Goal: Task Accomplishment & Management: Use online tool/utility

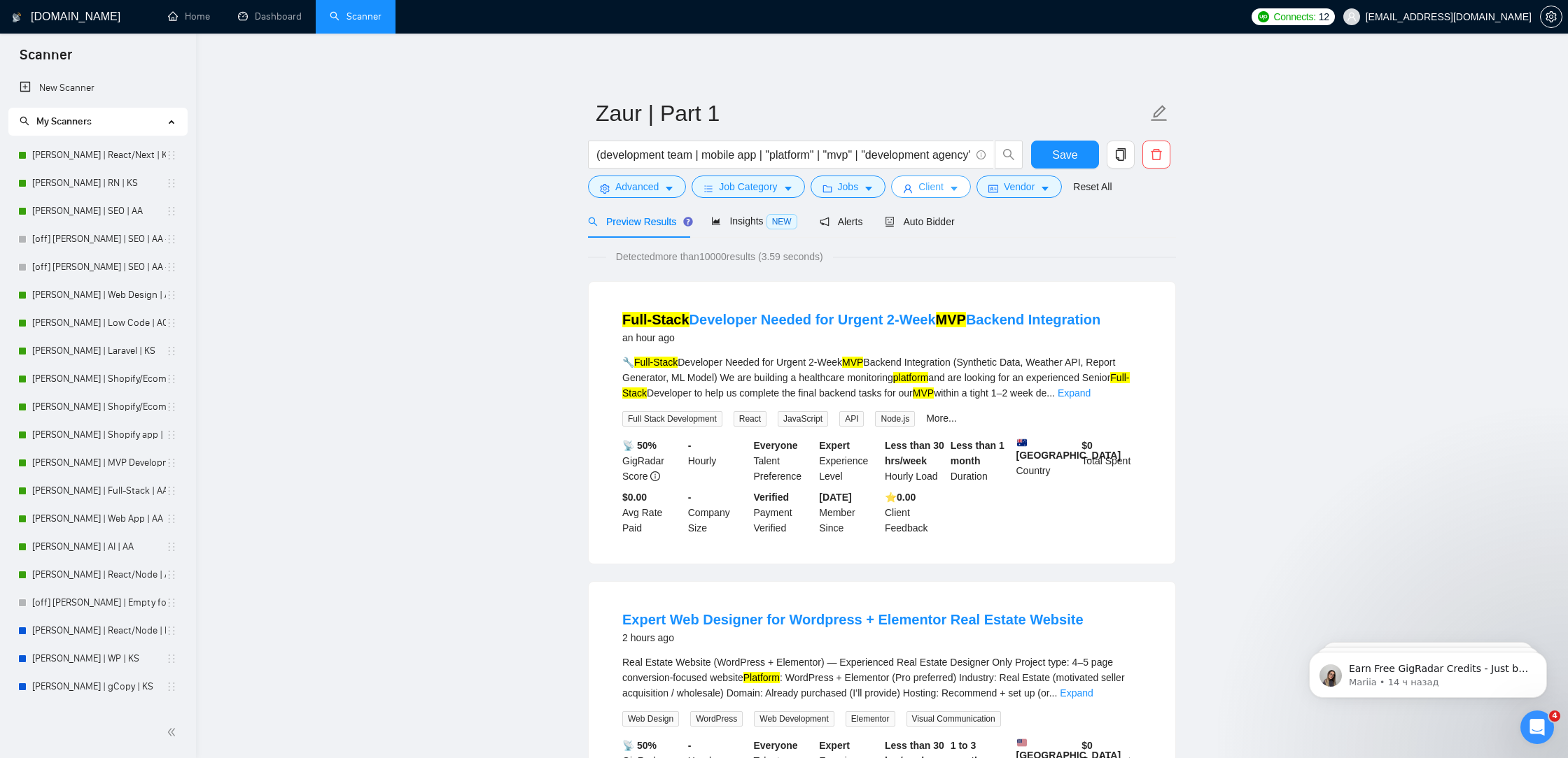
click at [923, 191] on span "Client" at bounding box center [931, 187] width 26 height 16
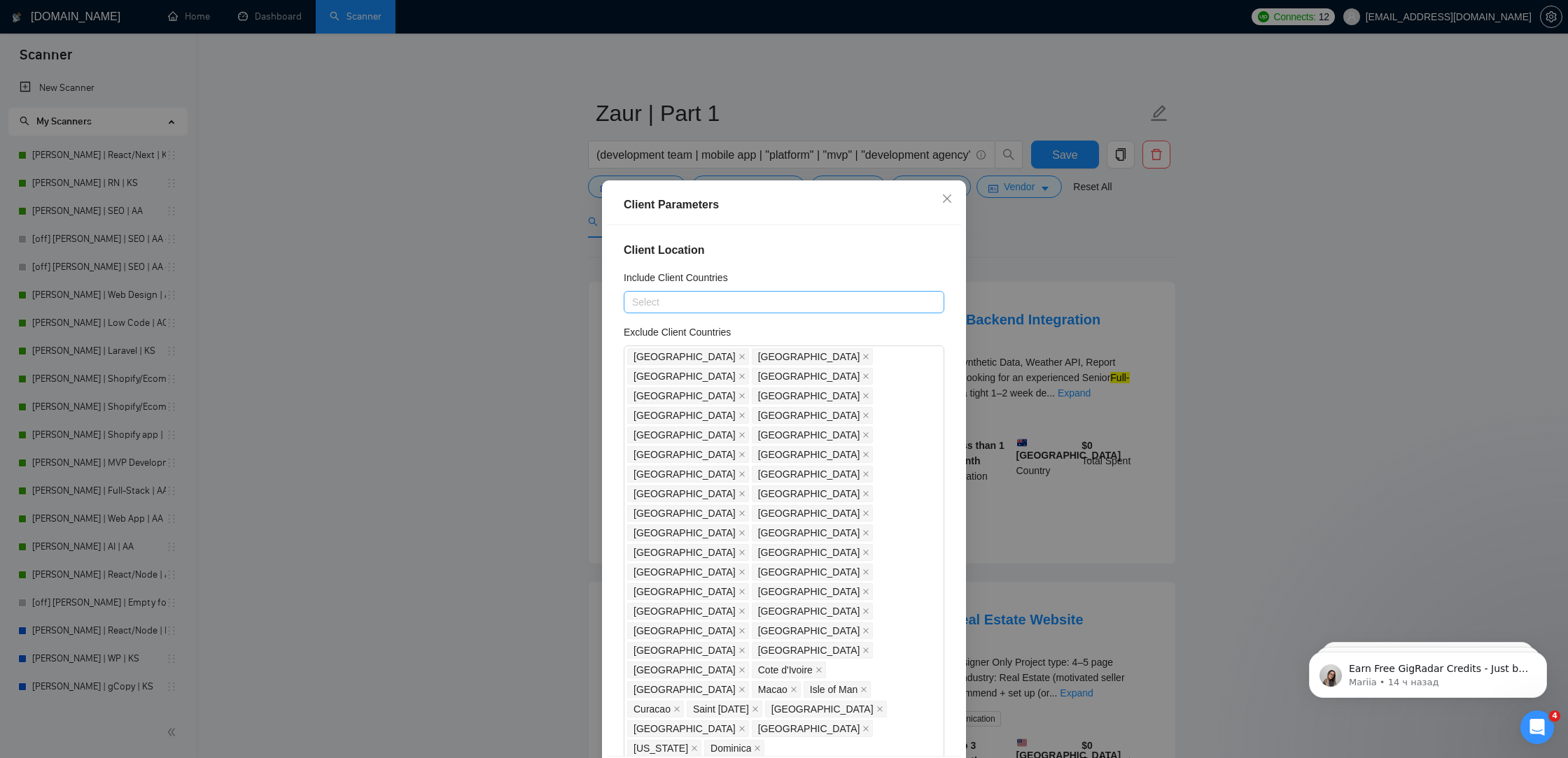
click at [824, 302] on div at bounding box center [777, 302] width 300 height 17
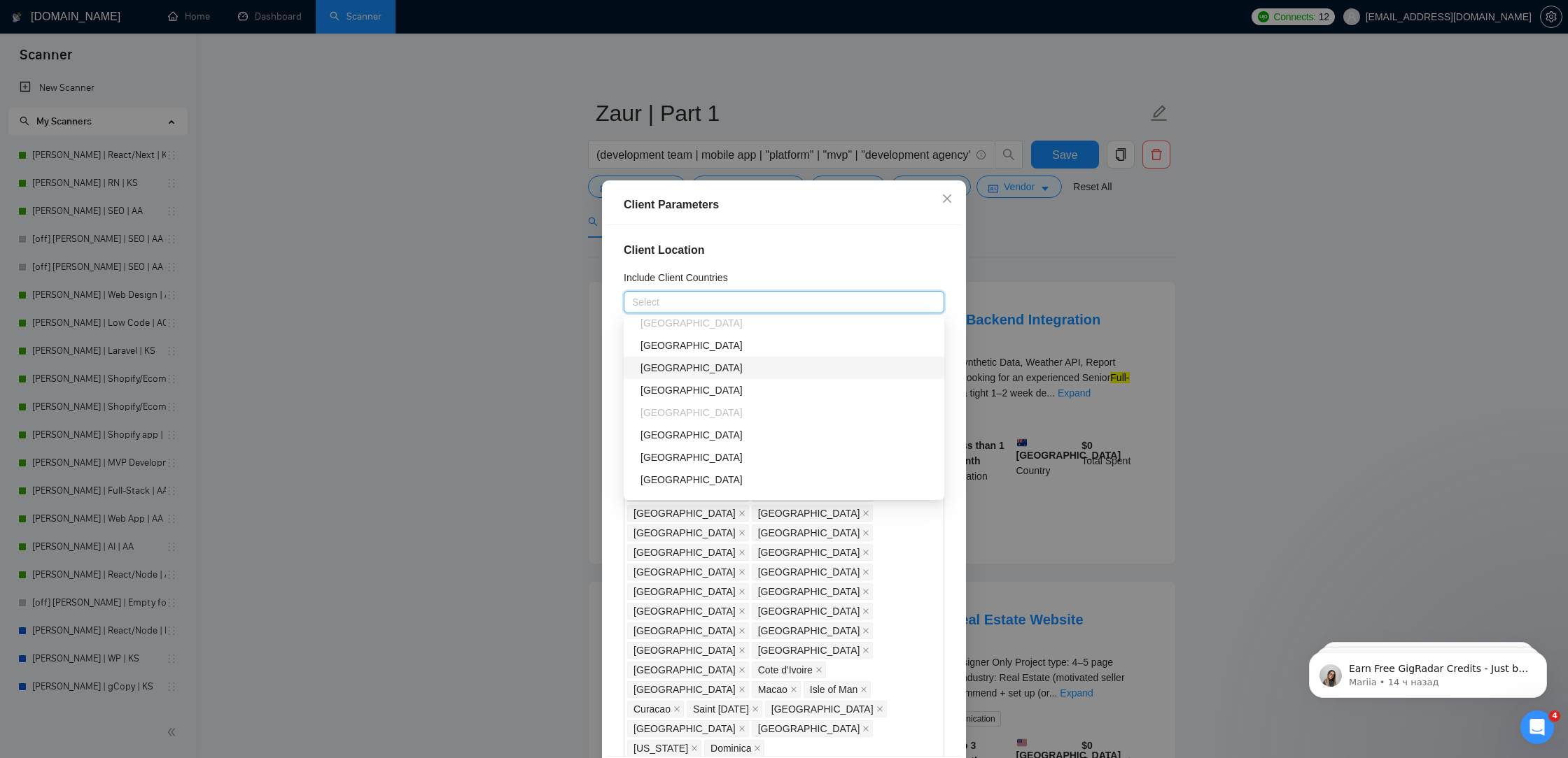
scroll to position [228, 0]
click at [753, 349] on div "[GEOGRAPHIC_DATA]" at bounding box center [788, 348] width 296 height 16
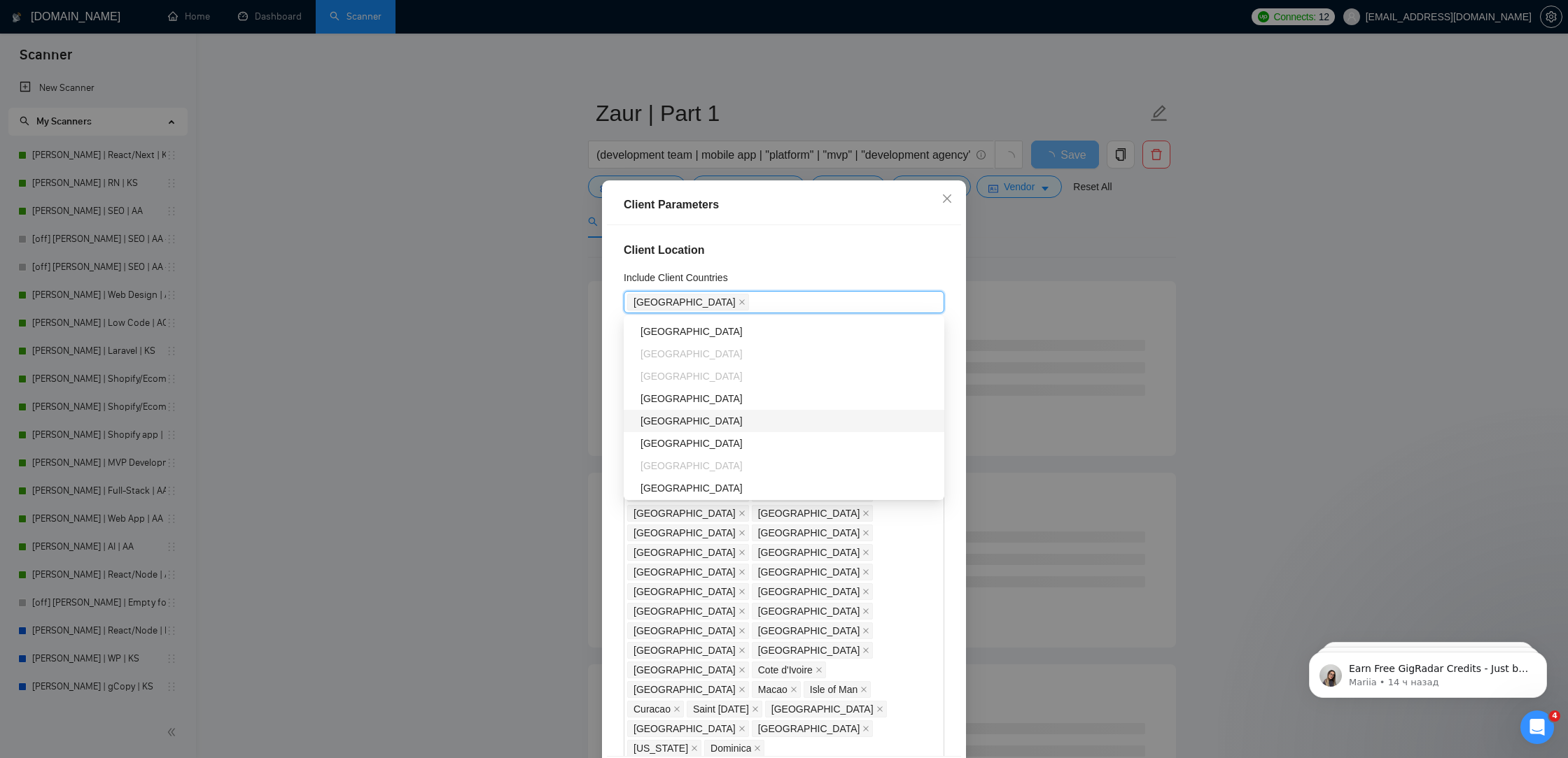
scroll to position [496, 0]
click at [725, 374] on div "[GEOGRAPHIC_DATA]" at bounding box center [788, 371] width 296 height 16
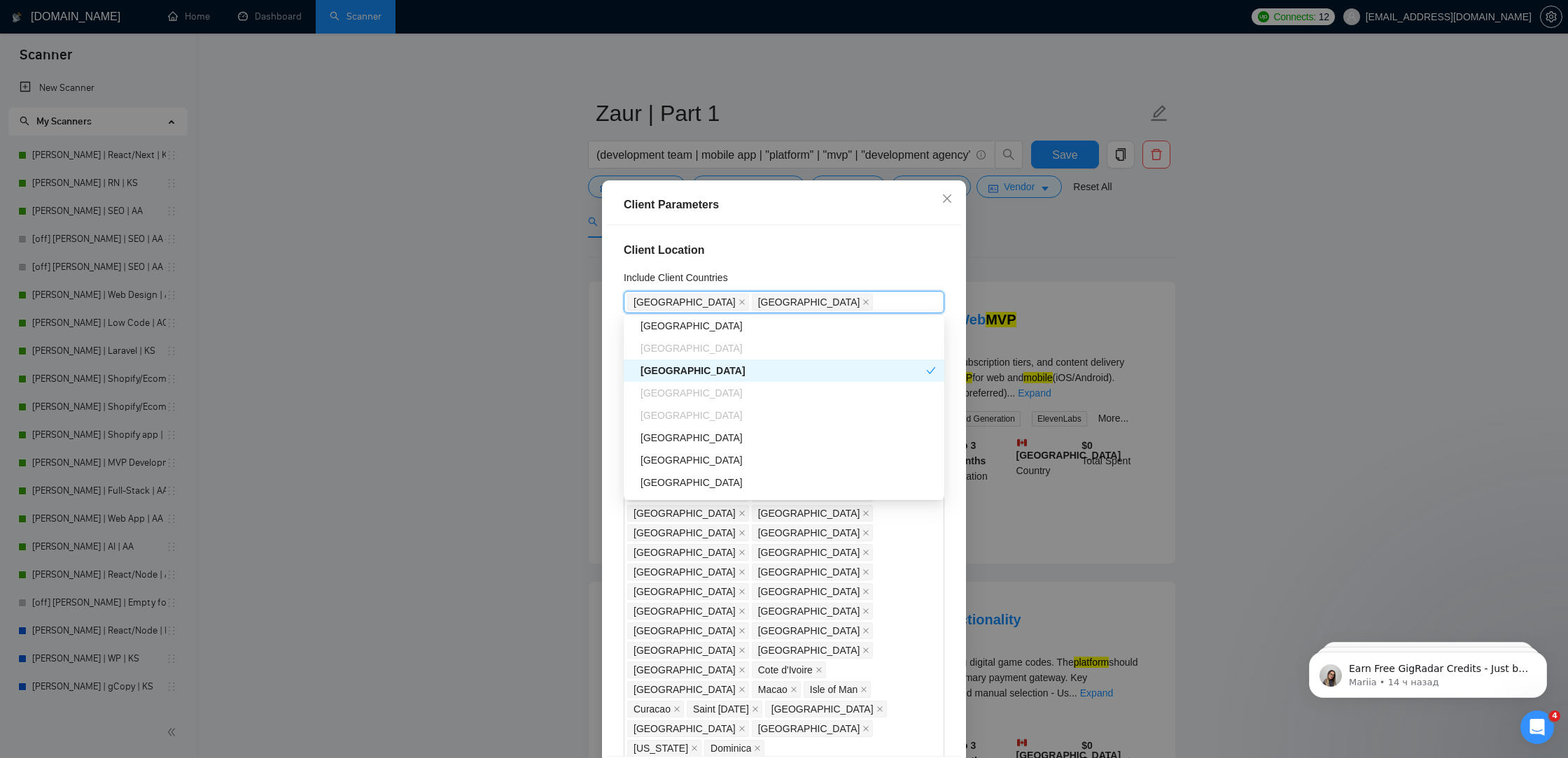
scroll to position [628, 0]
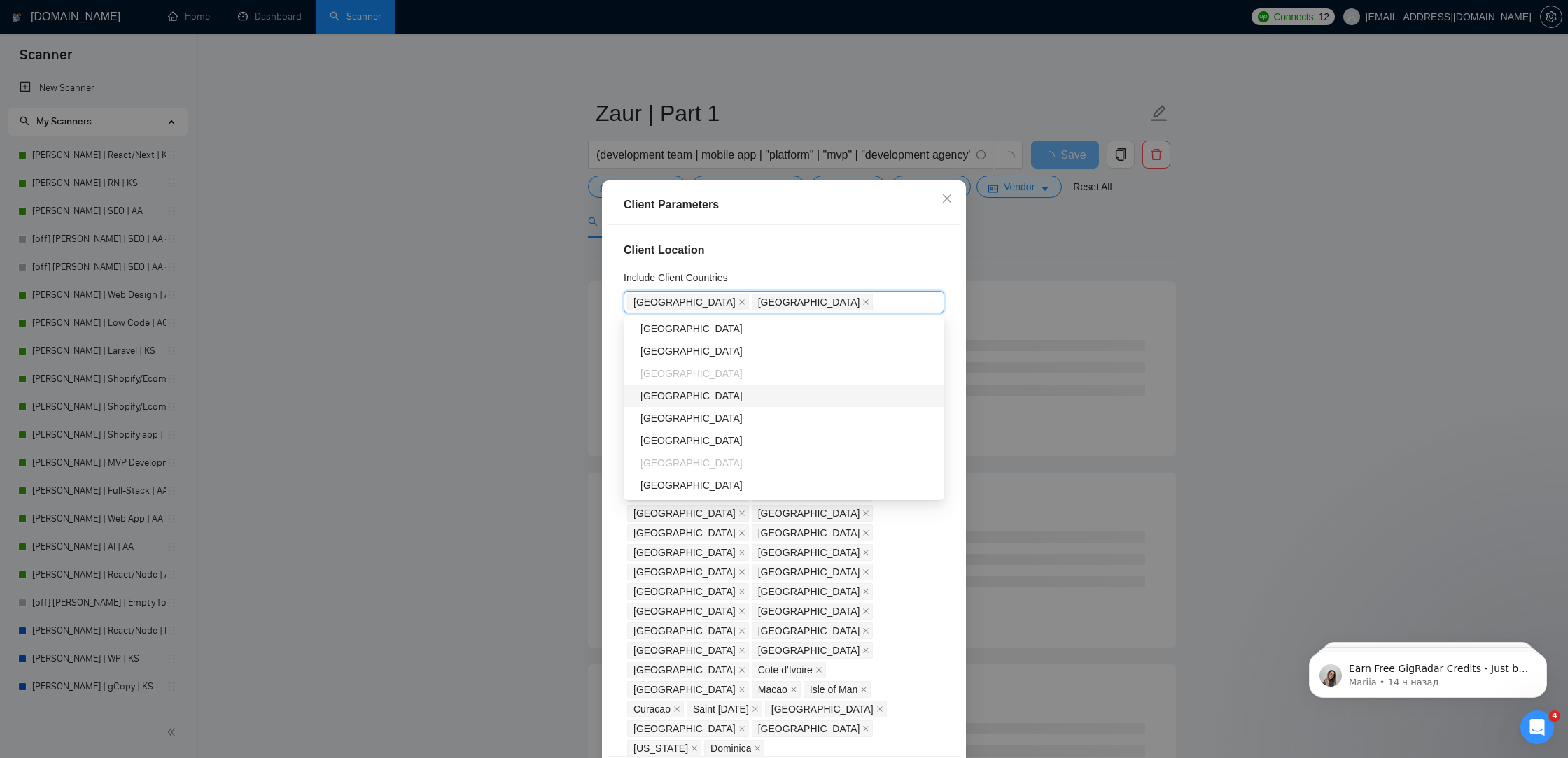
click at [713, 394] on div "New Zealand" at bounding box center [788, 396] width 296 height 16
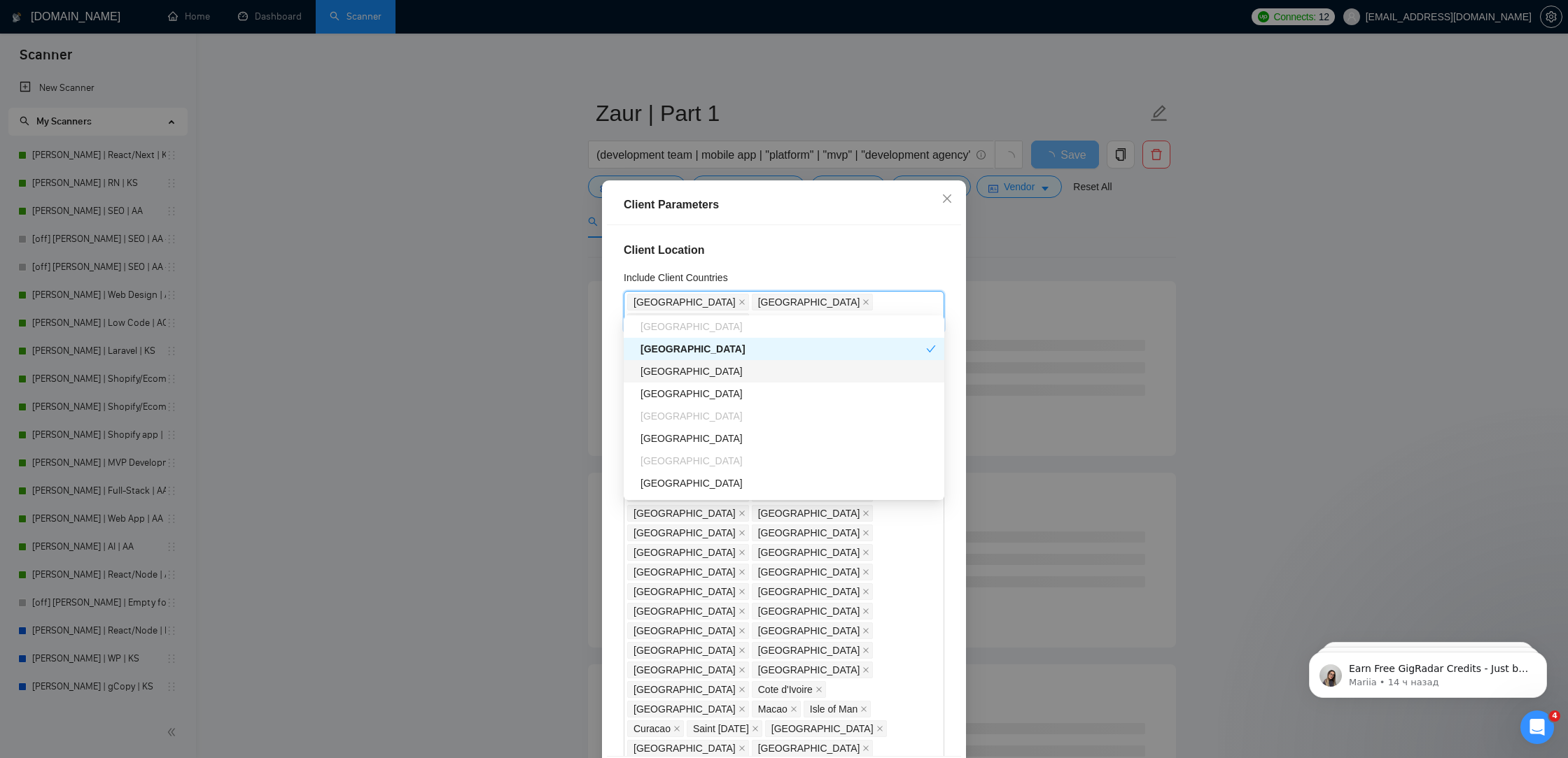
click at [711, 379] on div "Sweden" at bounding box center [788, 372] width 296 height 16
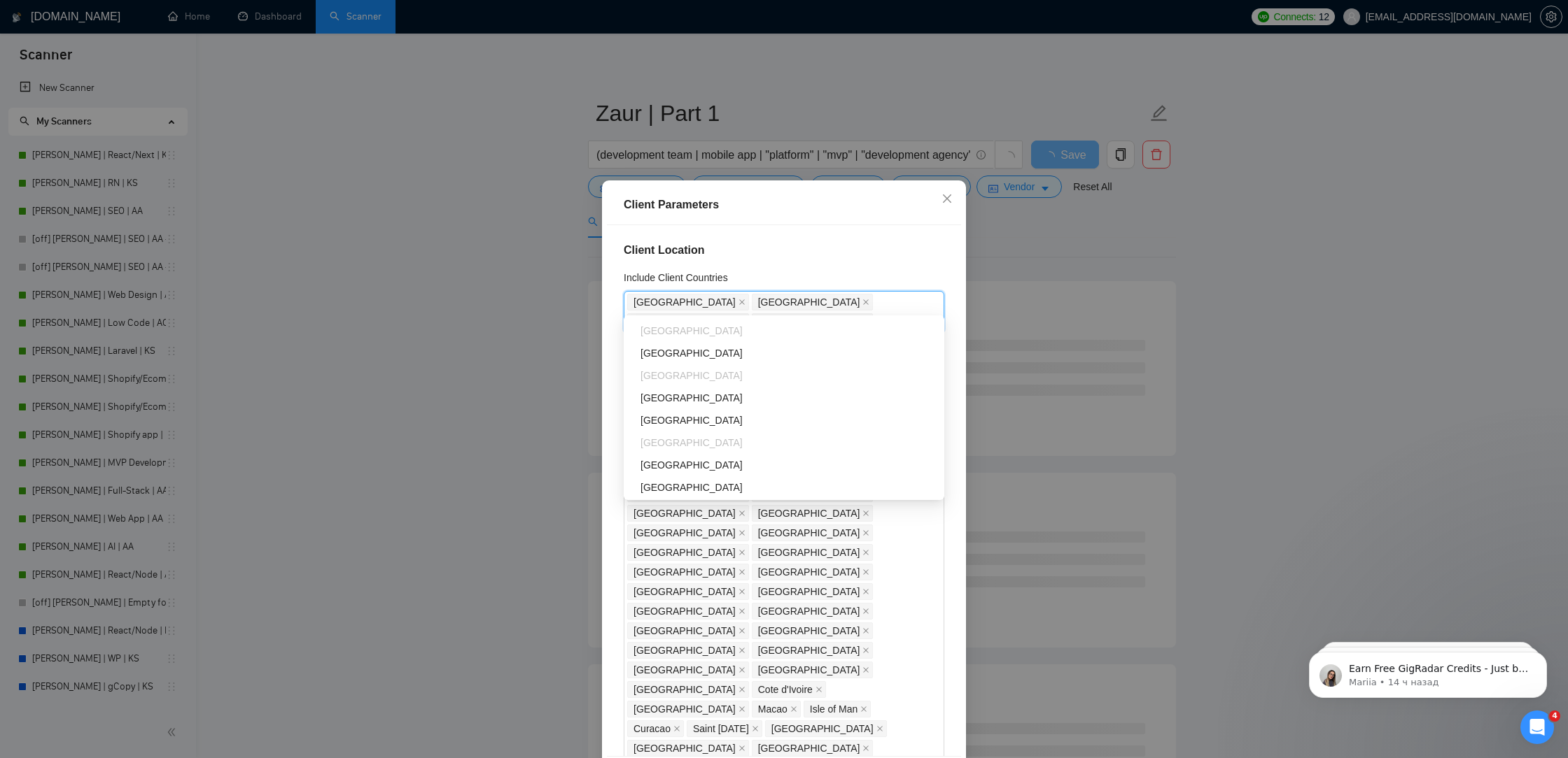
scroll to position [760, 0]
click at [707, 396] on div "Belgium" at bounding box center [788, 398] width 296 height 16
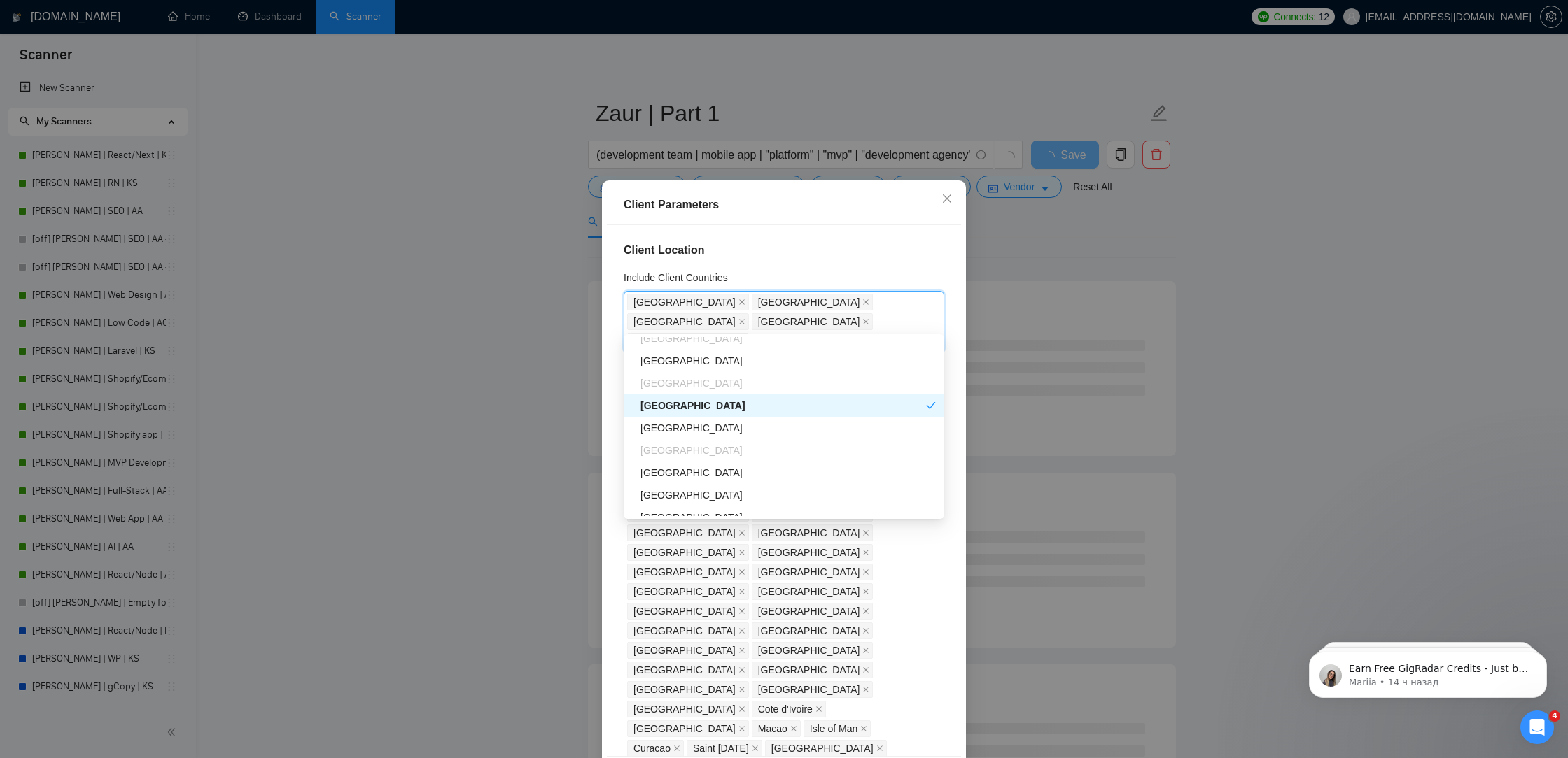
scroll to position [773, 0]
click at [694, 423] on div "Denmark" at bounding box center [788, 426] width 296 height 16
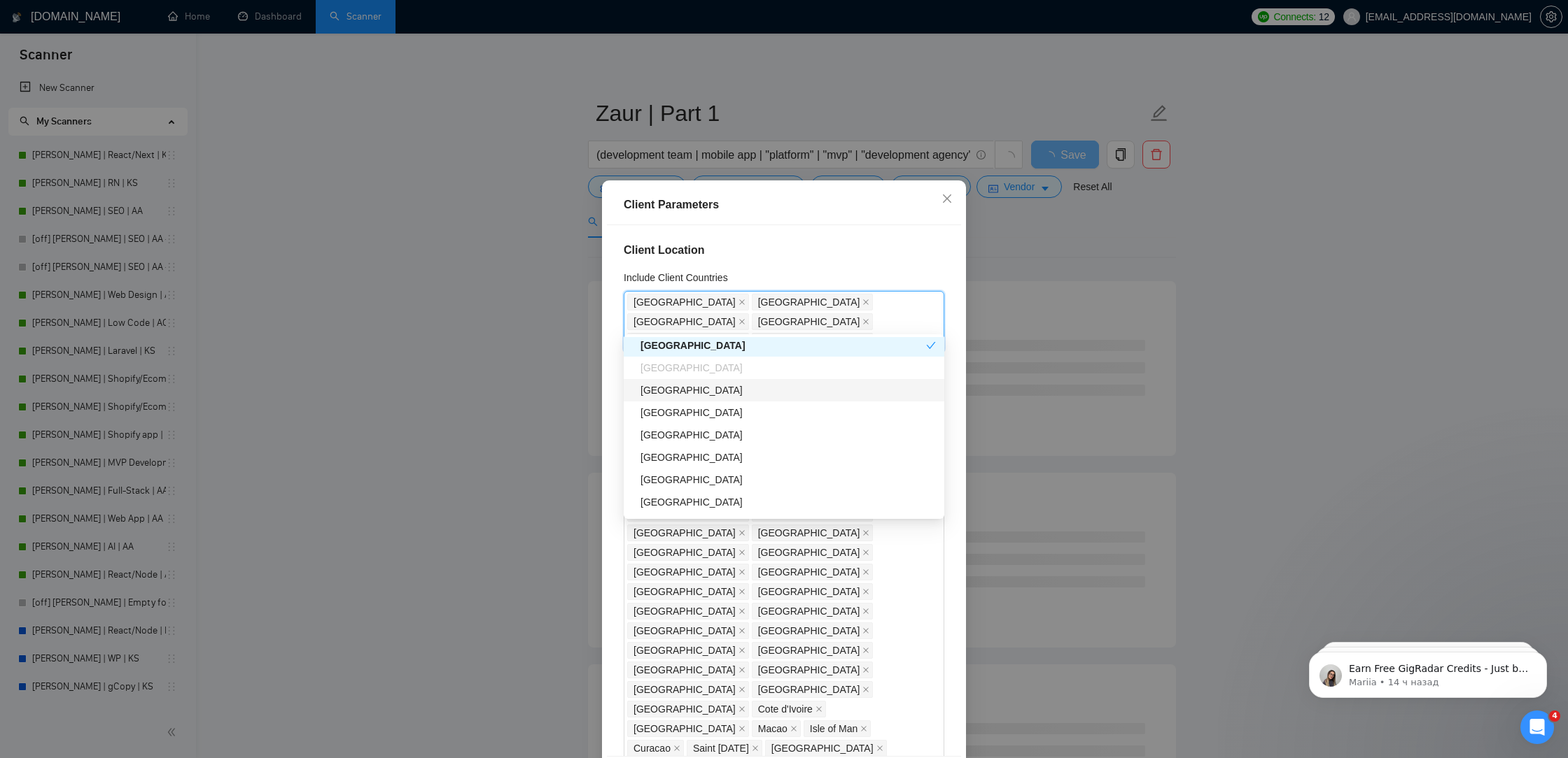
click at [695, 396] on div "Austria" at bounding box center [788, 390] width 296 height 16
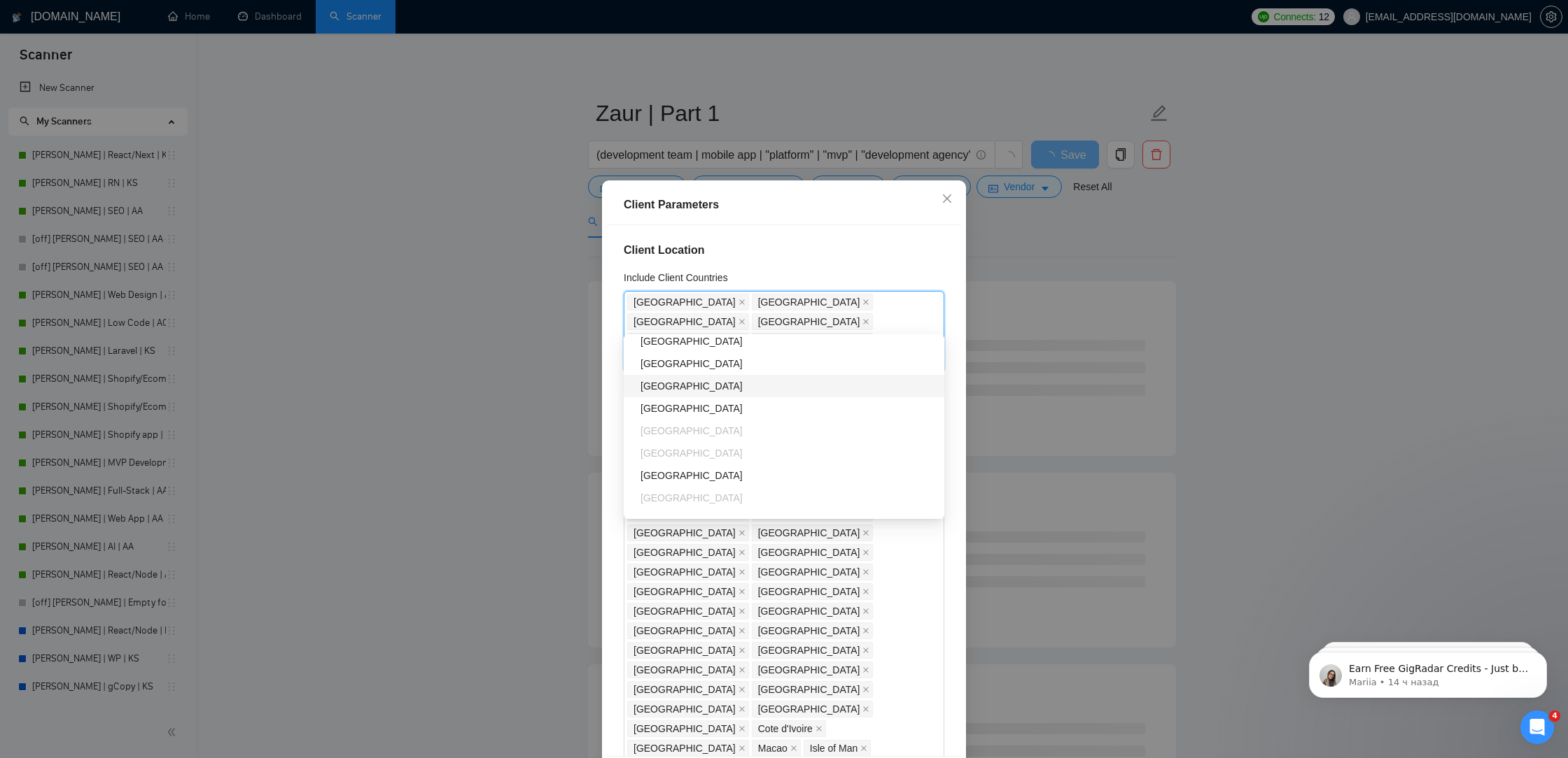
click at [694, 391] on div "Norway" at bounding box center [788, 386] width 296 height 16
click at [694, 391] on div "Portugal" at bounding box center [788, 392] width 296 height 16
click at [694, 394] on div "Finland" at bounding box center [788, 392] width 296 height 16
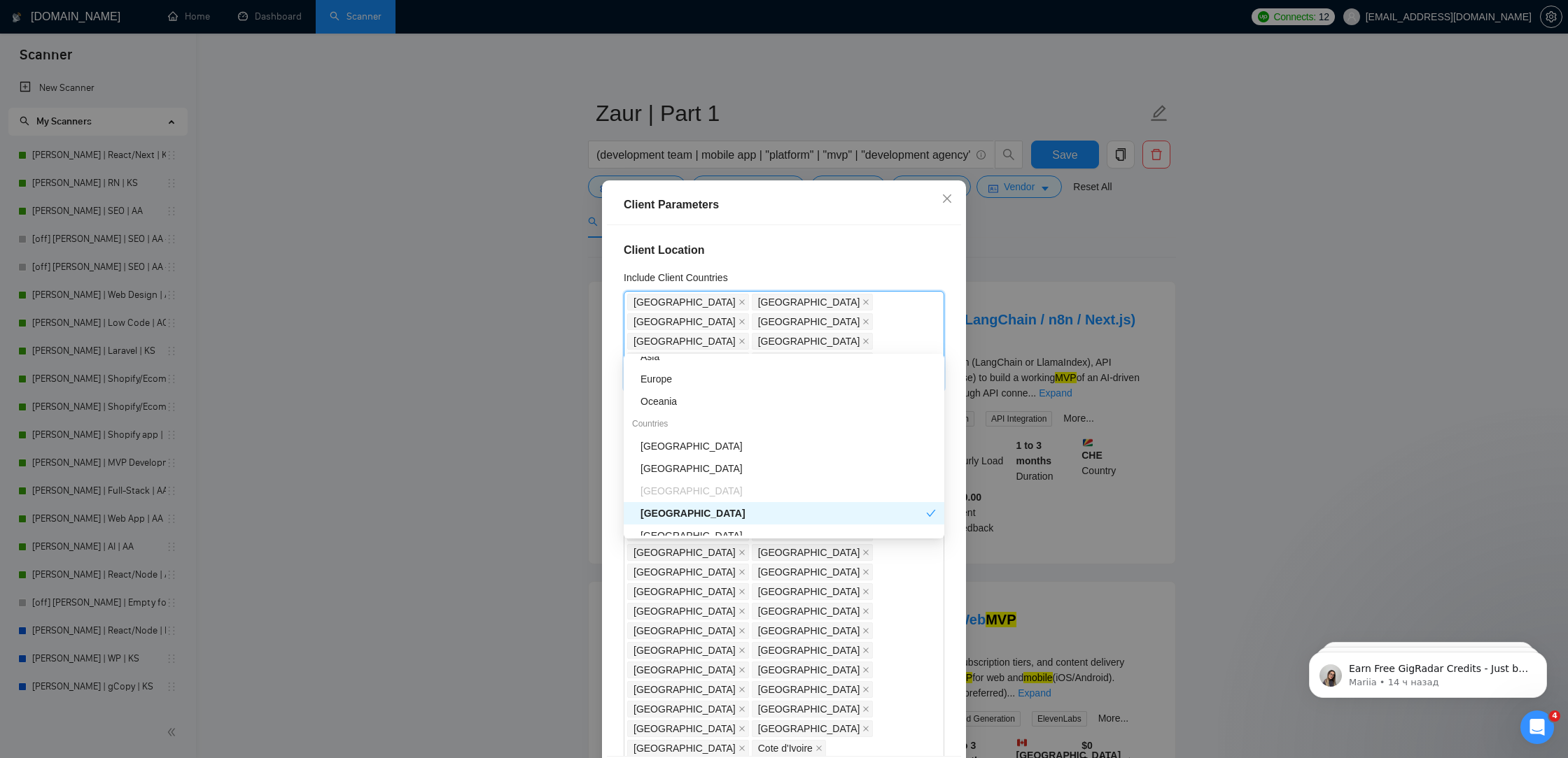
scroll to position [136, 0]
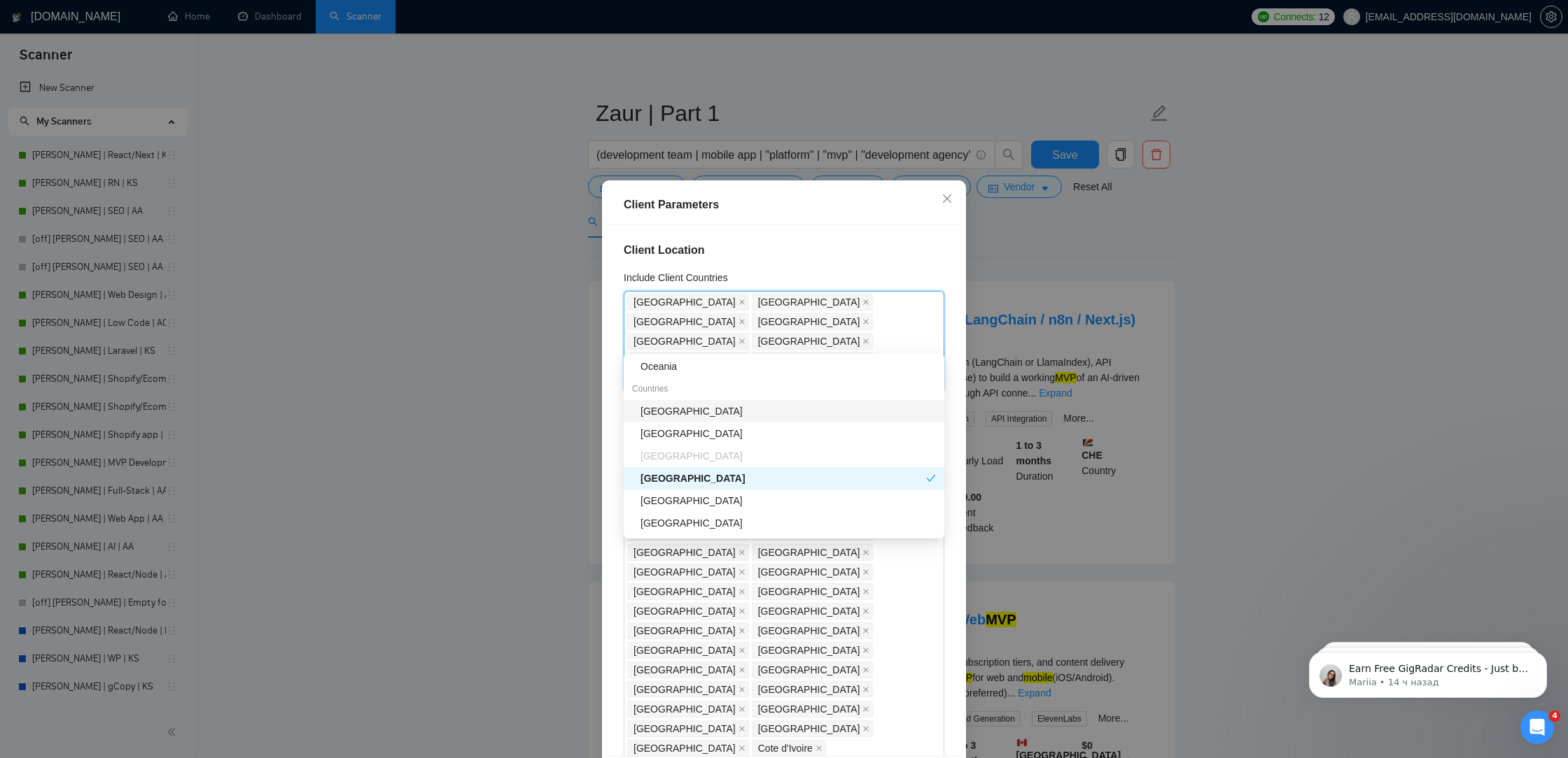
click at [702, 414] on div "[GEOGRAPHIC_DATA]" at bounding box center [788, 412] width 296 height 16
click at [703, 435] on div "[GEOGRAPHIC_DATA]" at bounding box center [788, 434] width 296 height 16
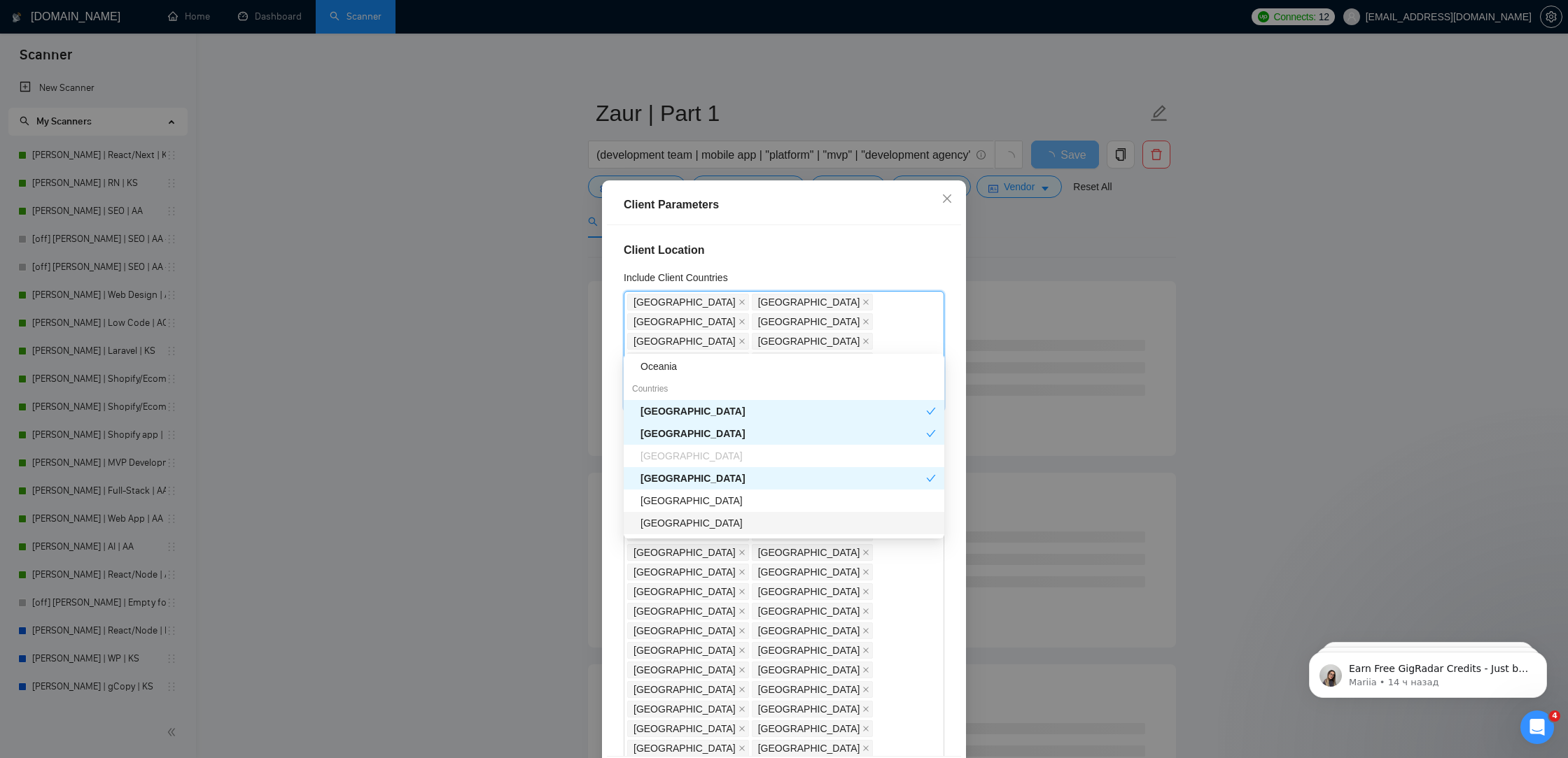
click at [739, 519] on div "[GEOGRAPHIC_DATA]" at bounding box center [788, 523] width 296 height 16
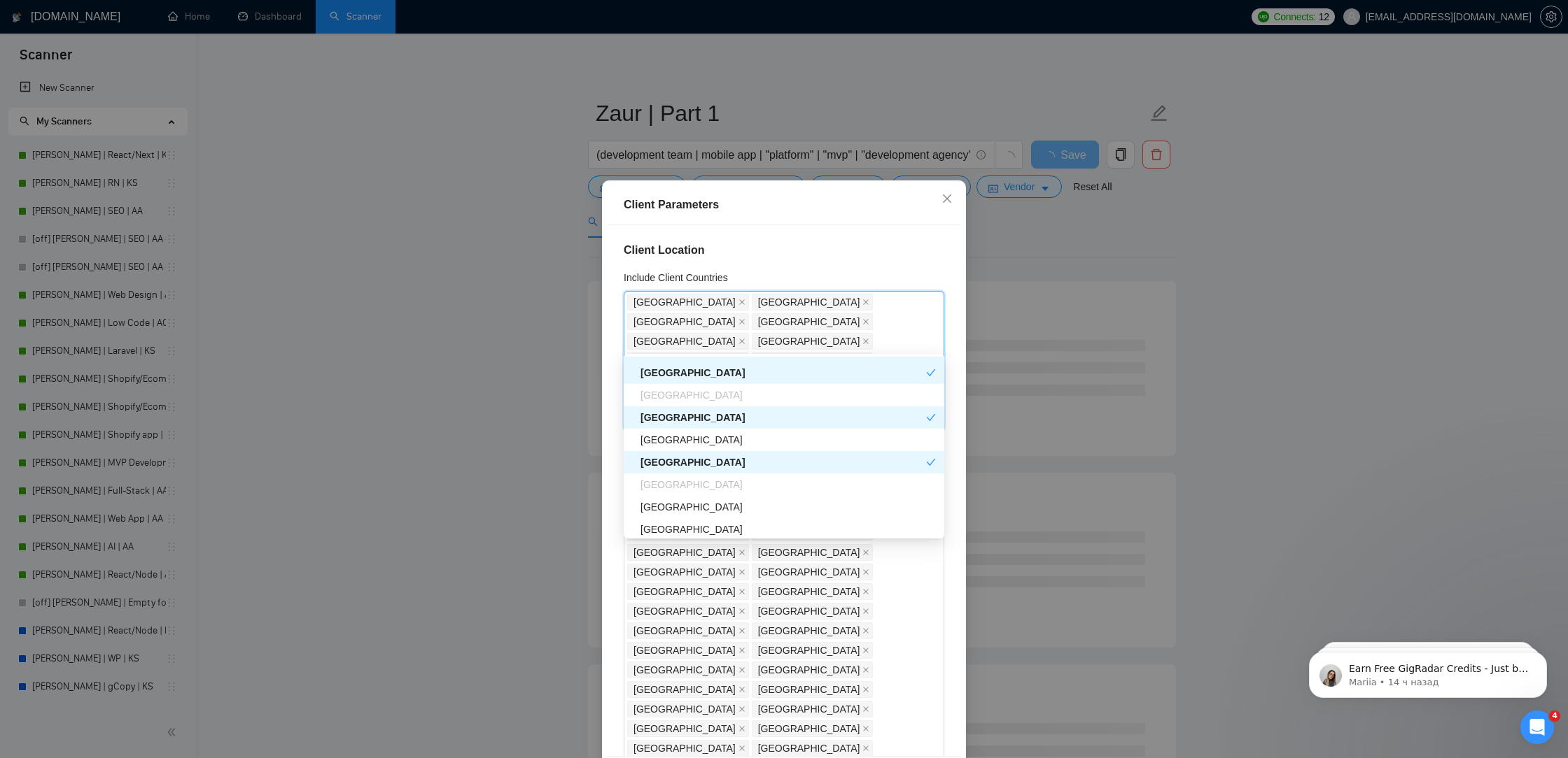
scroll to position [246, 0]
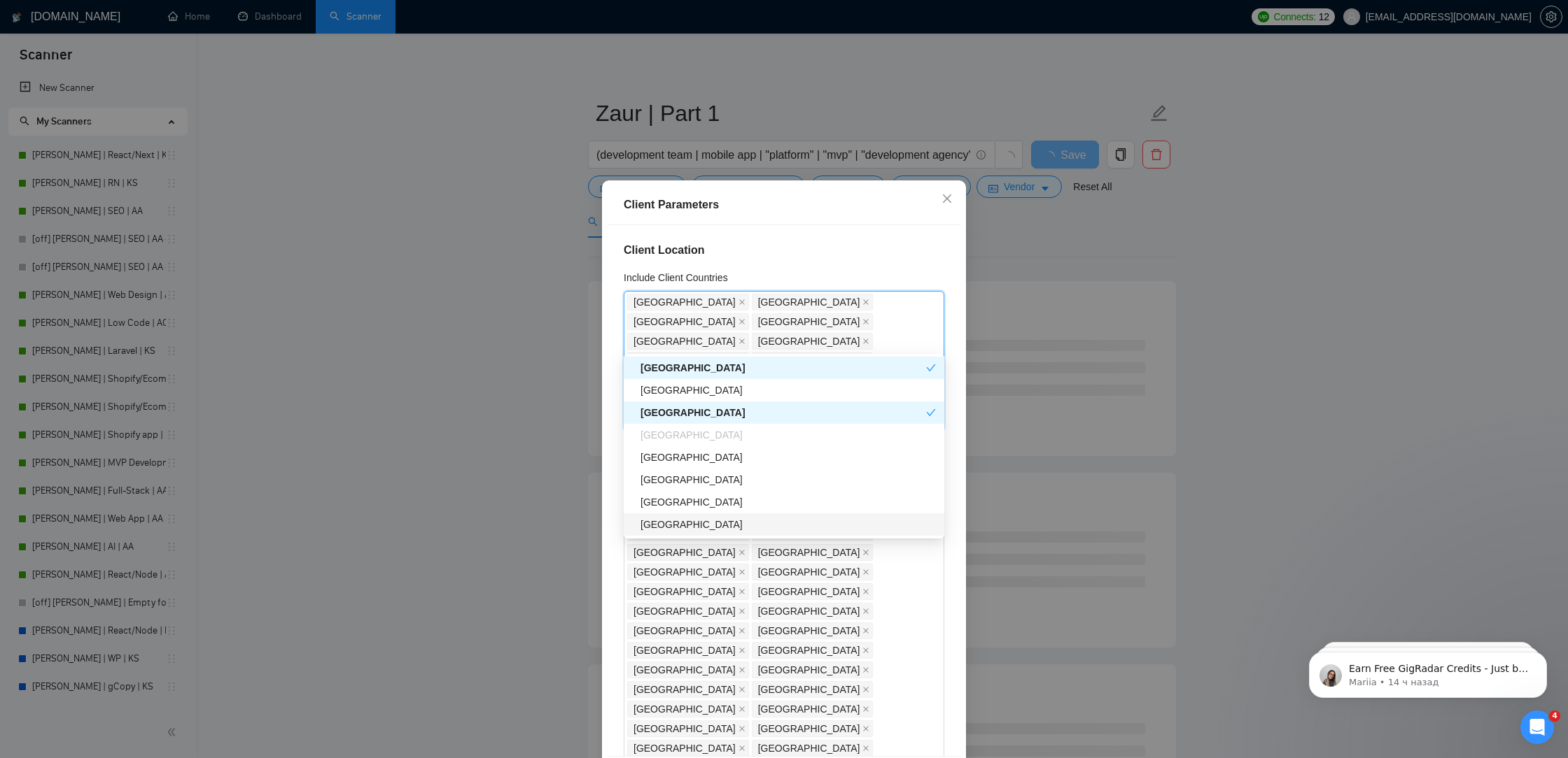
click at [732, 524] on div "[GEOGRAPHIC_DATA]" at bounding box center [788, 524] width 296 height 16
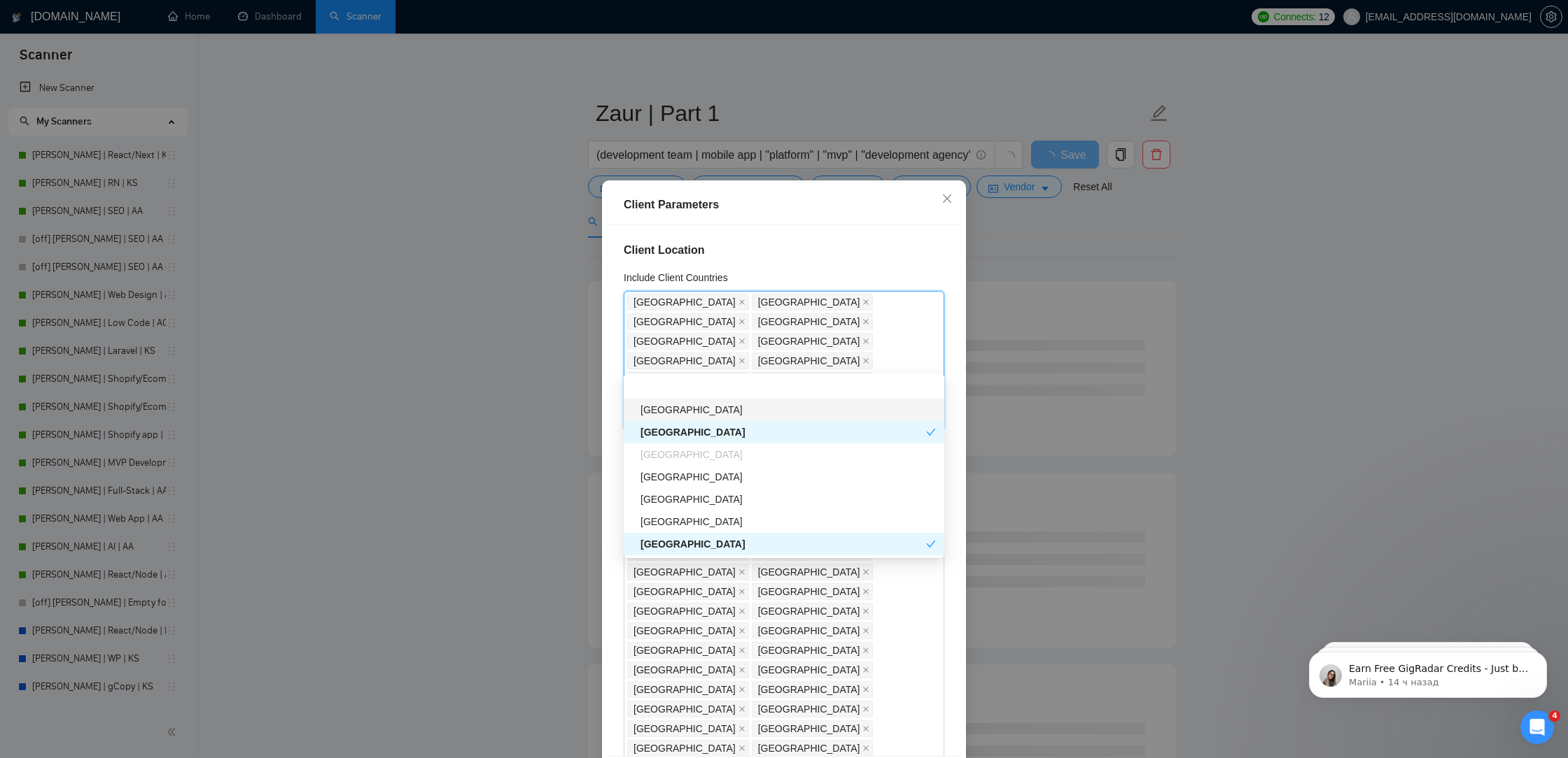
scroll to position [353, 0]
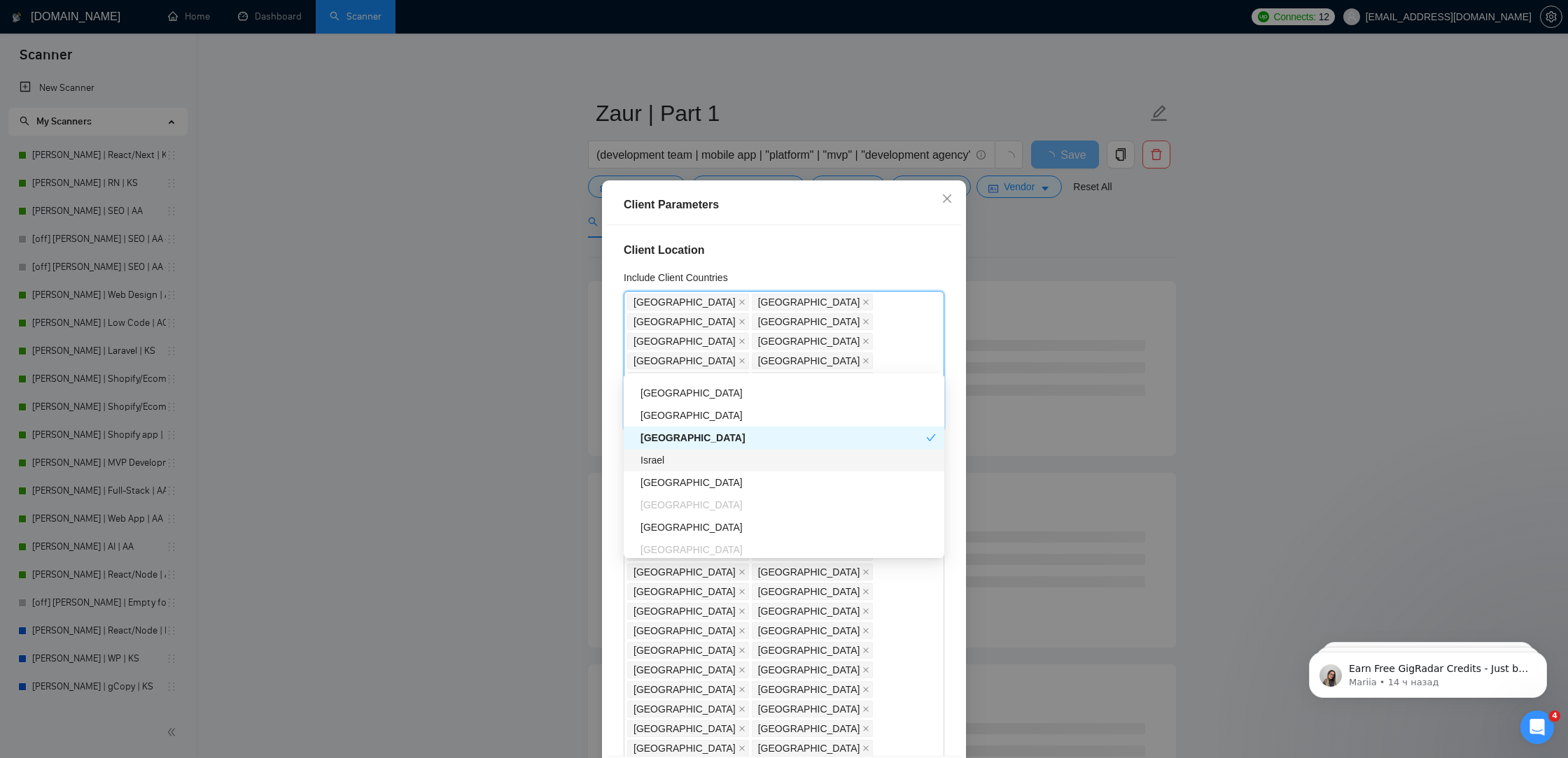
click at [780, 462] on div "Israel" at bounding box center [788, 460] width 296 height 16
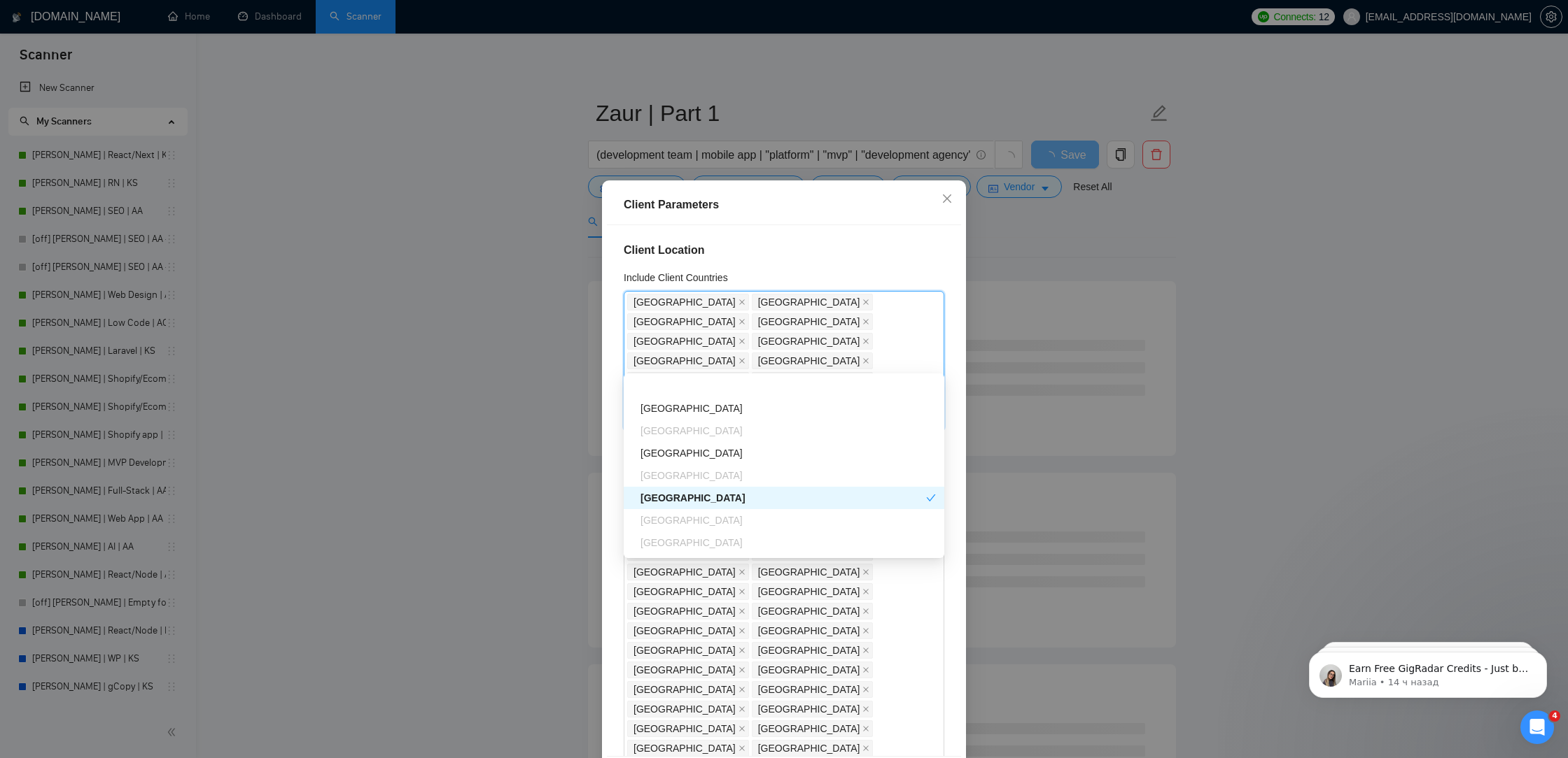
scroll to position [491, 0]
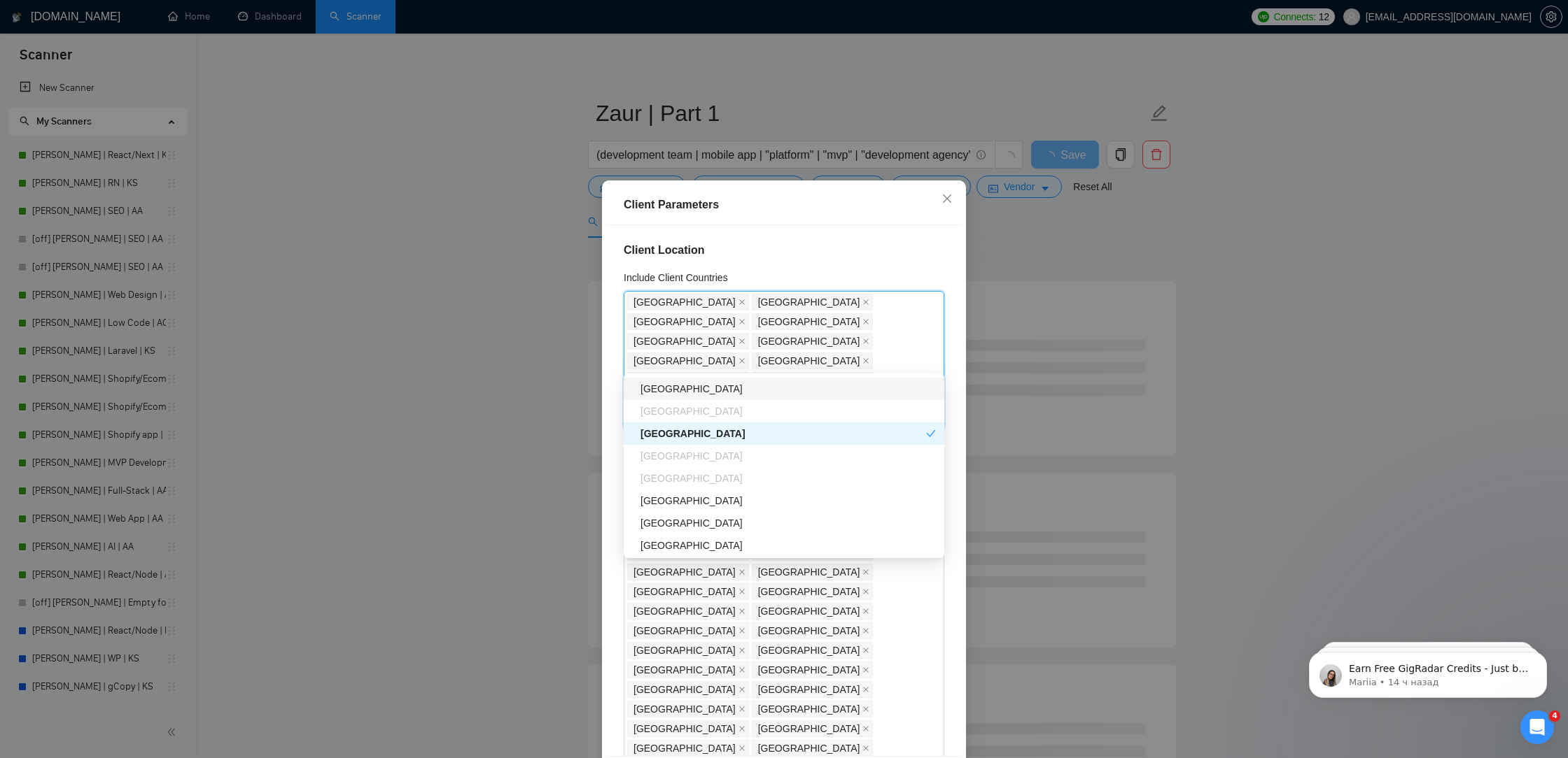
click at [801, 389] on div "[GEOGRAPHIC_DATA]" at bounding box center [788, 389] width 296 height 16
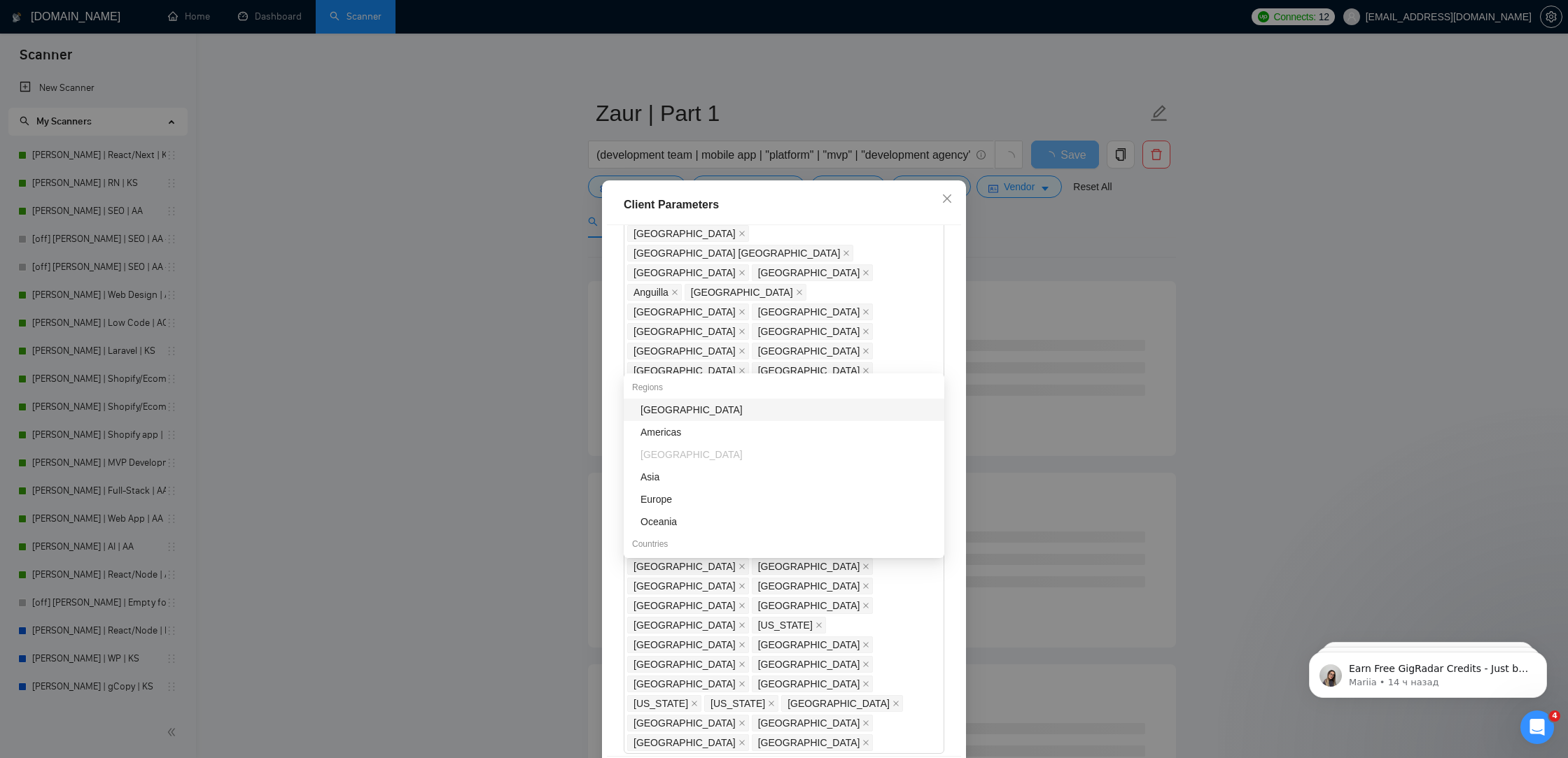
scroll to position [59, 0]
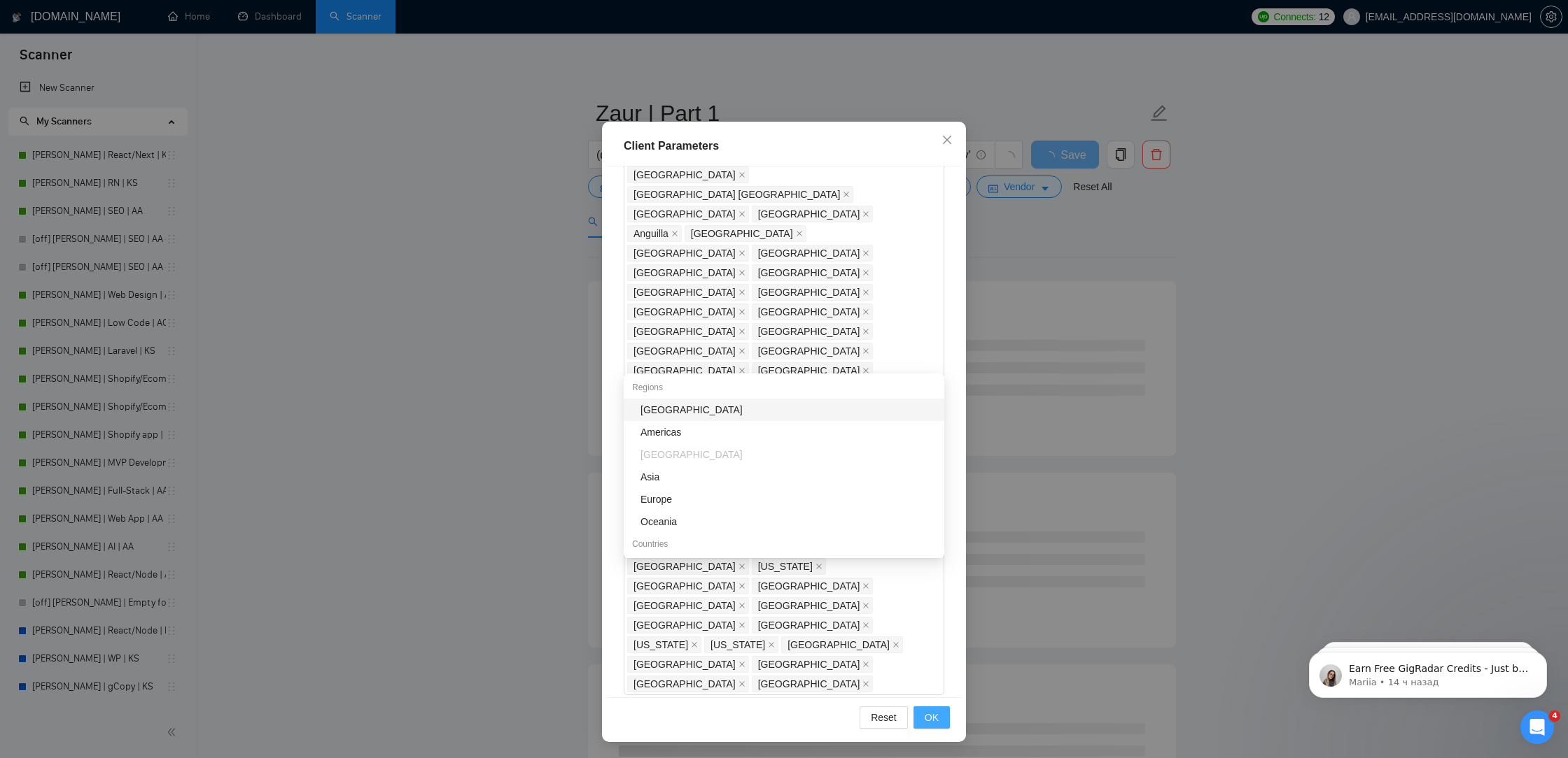
click at [930, 715] on span "OK" at bounding box center [932, 718] width 14 height 16
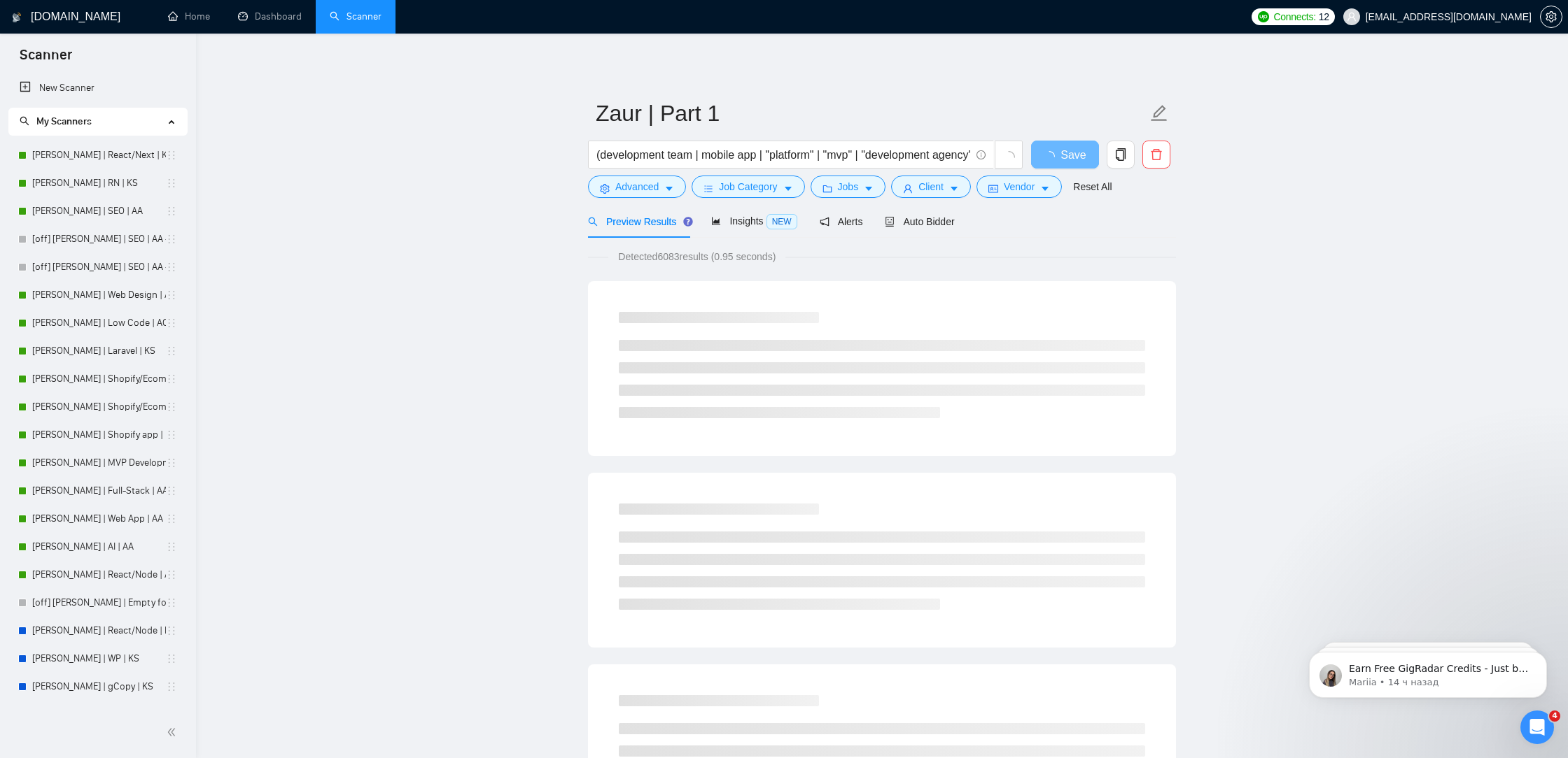
scroll to position [0, 0]
click at [949, 226] on span "Auto Bidder" at bounding box center [919, 221] width 69 height 11
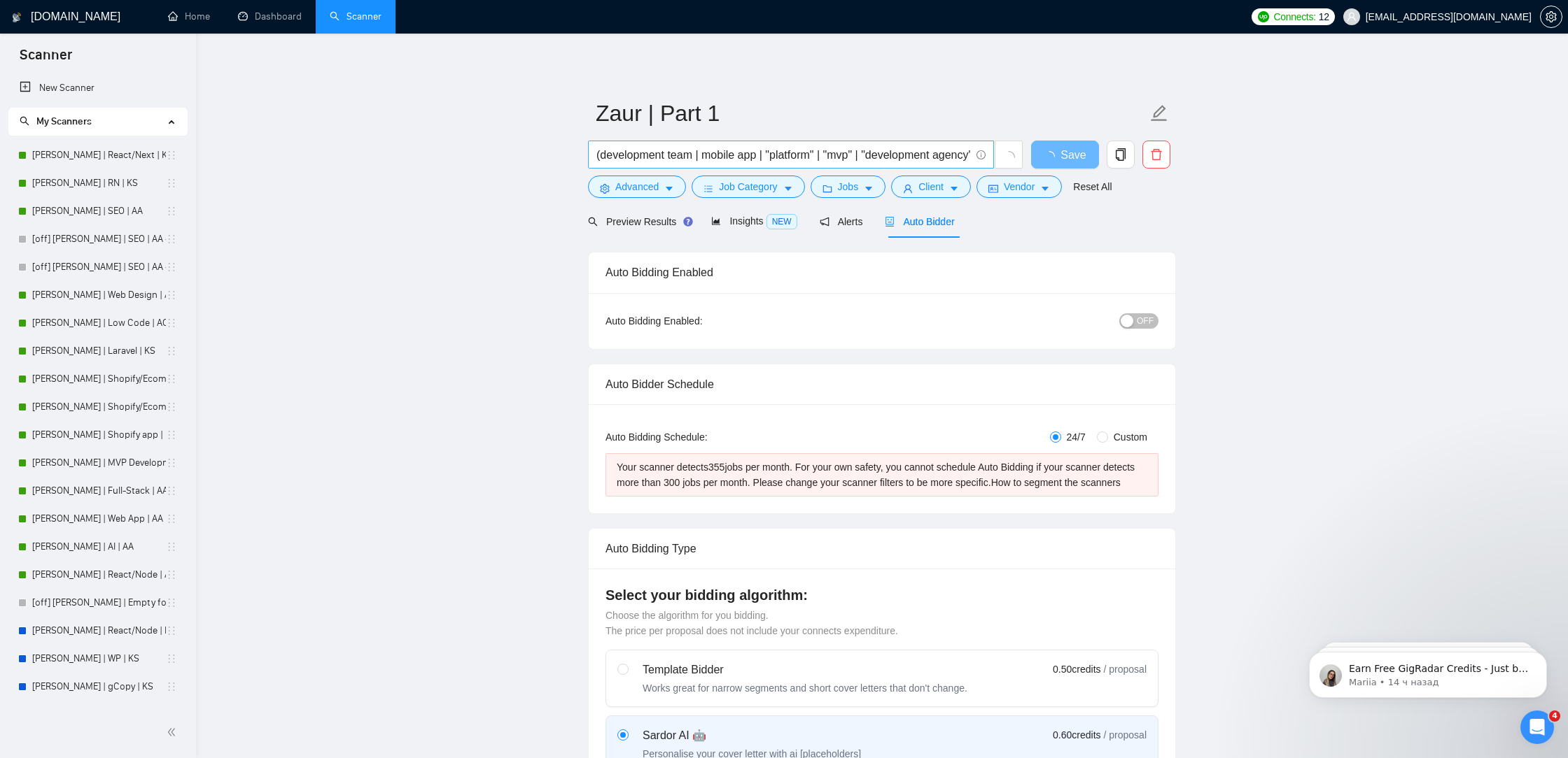
click at [858, 148] on input "(development team | mobile app | "platform" | "mvp" | "development agency" | "d…" at bounding box center [783, 155] width 374 height 18
drag, startPoint x: 823, startPoint y: 153, endPoint x: 1445, endPoint y: 186, distance: 622.9
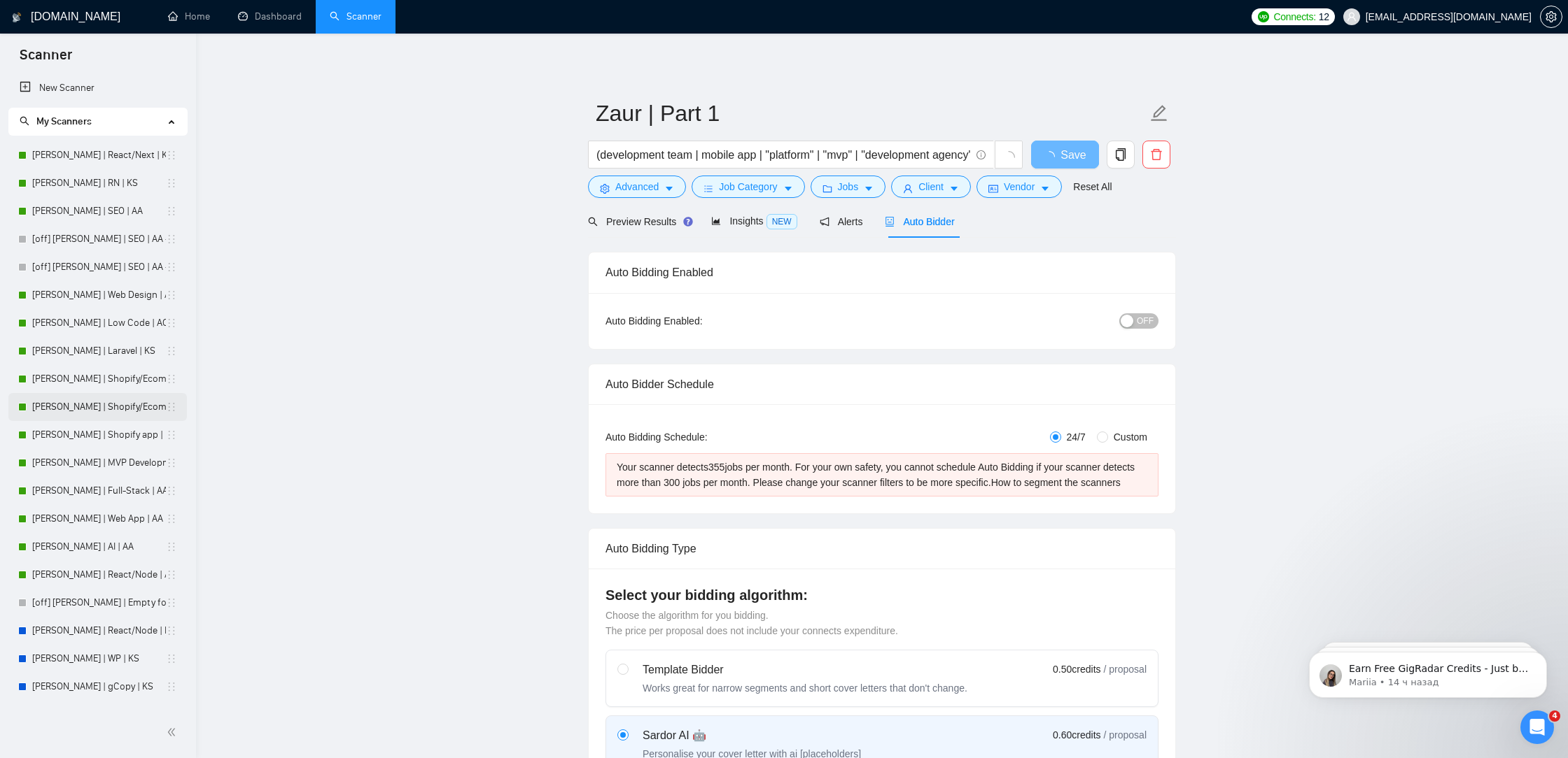
scroll to position [442, 0]
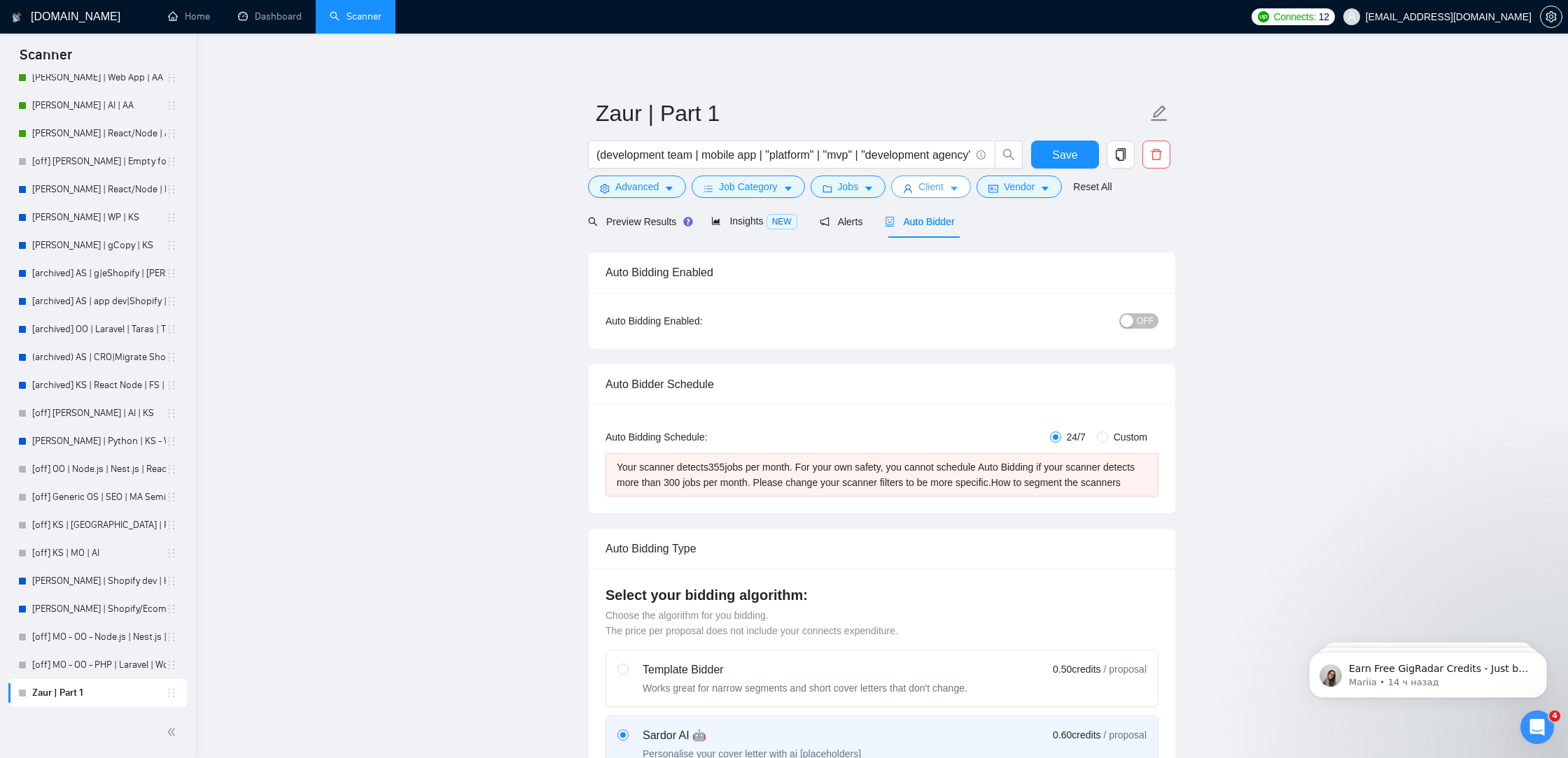
click at [950, 184] on button "Client" at bounding box center [930, 186] width 80 height 23
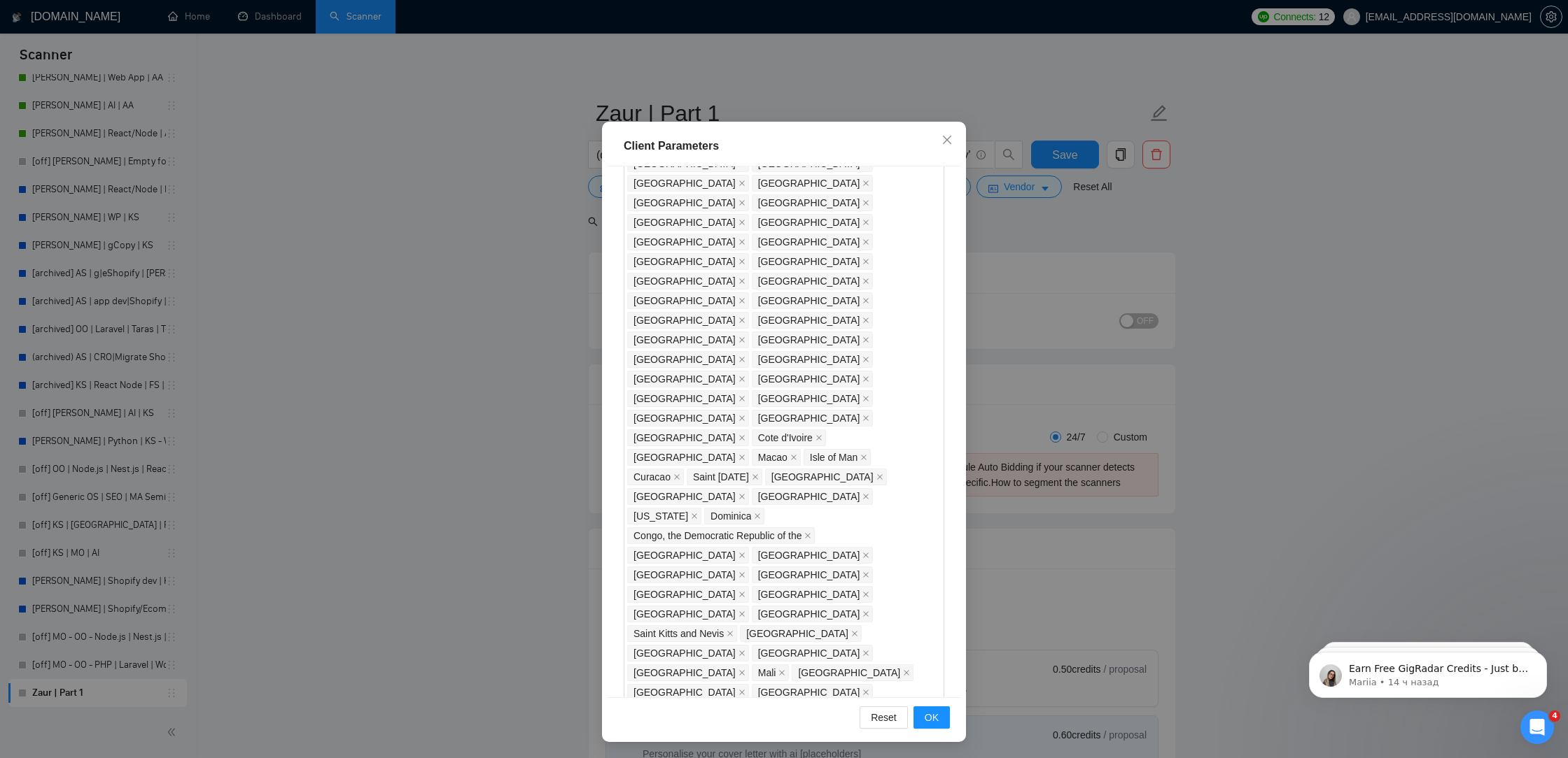
scroll to position [0, 0]
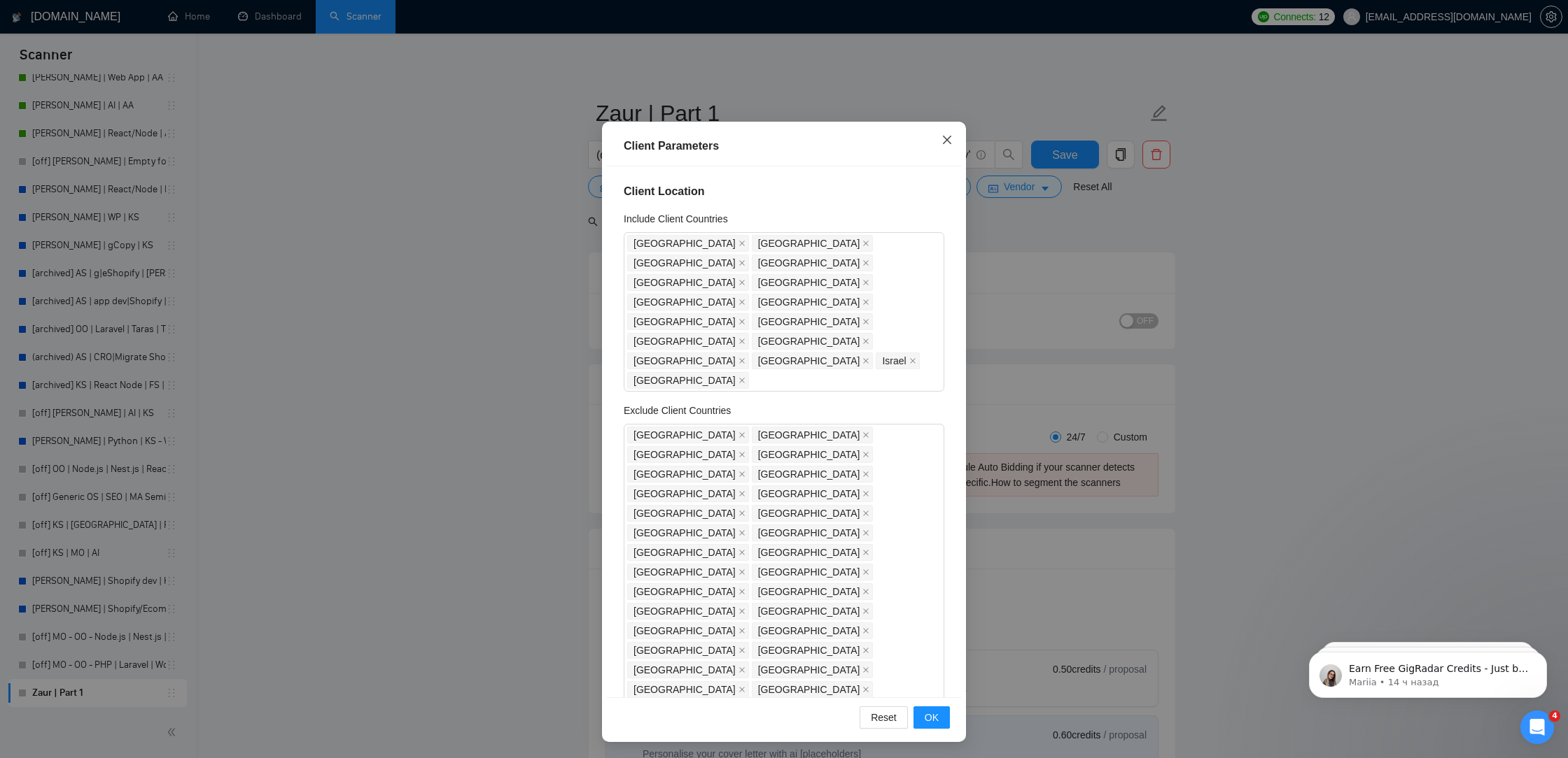
click at [952, 131] on span "Close" at bounding box center [947, 140] width 37 height 37
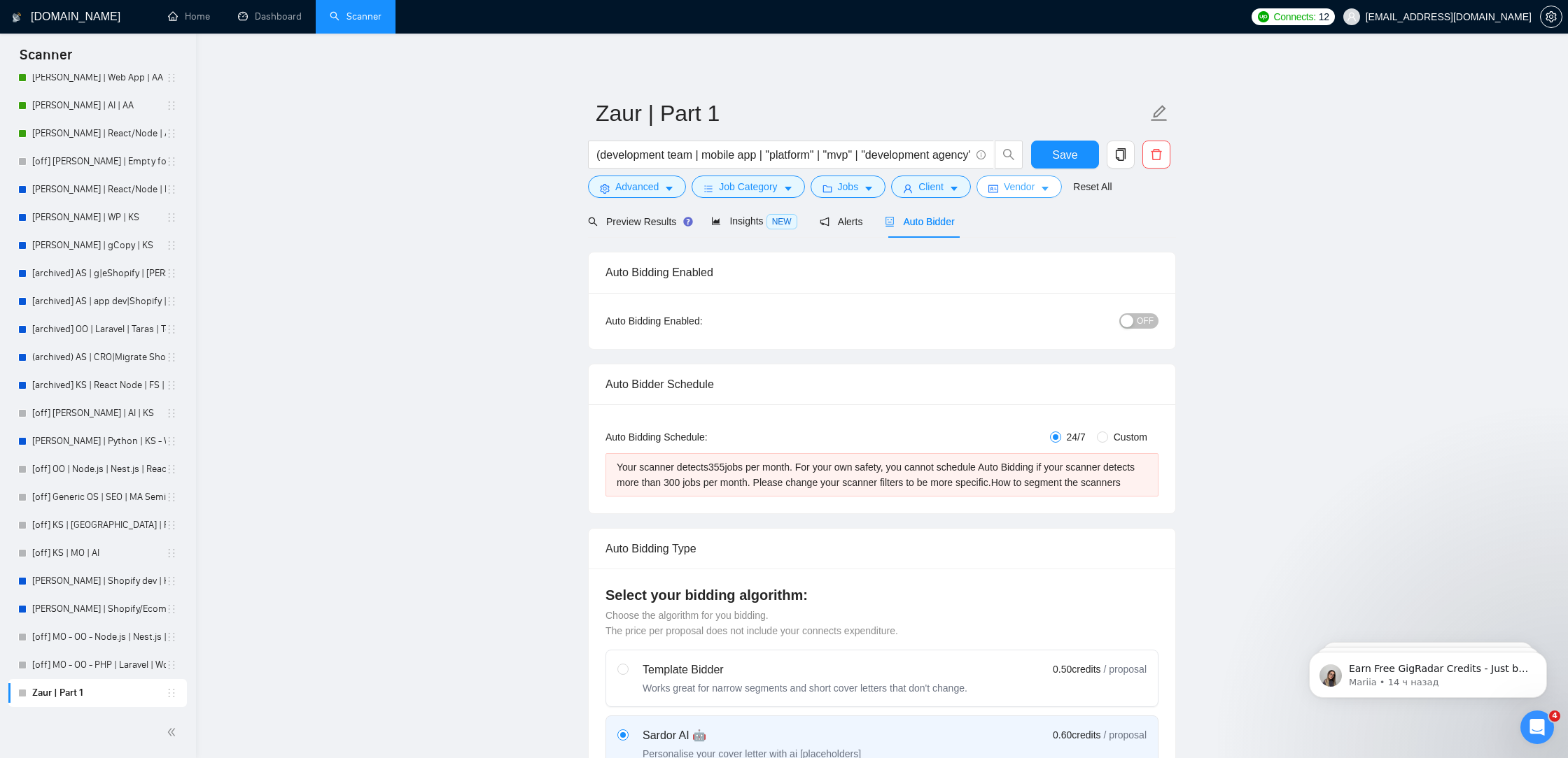
click at [1021, 180] on span "Vendor" at bounding box center [1019, 187] width 31 height 16
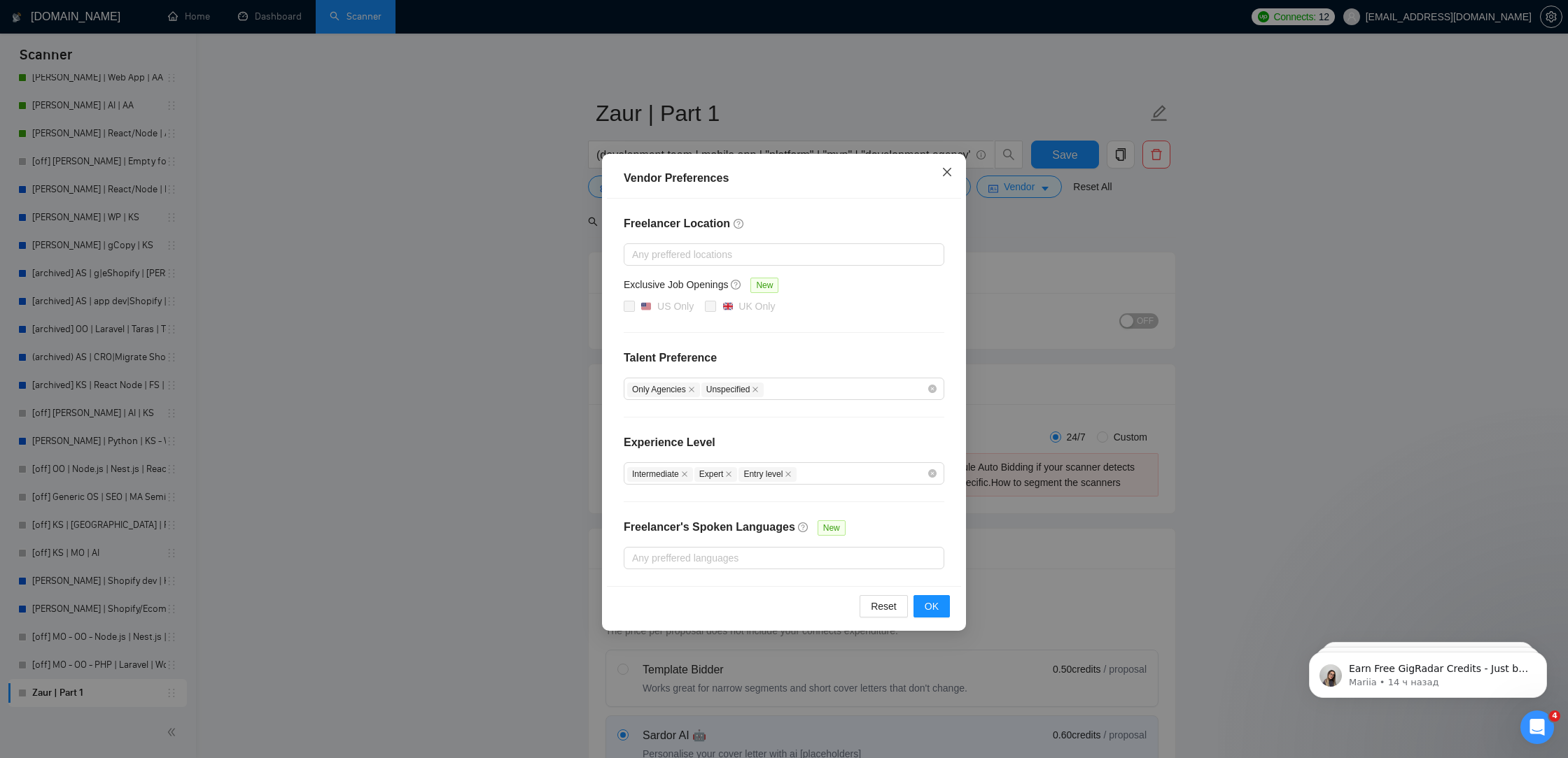
click at [949, 166] on span "Close" at bounding box center [947, 172] width 37 height 37
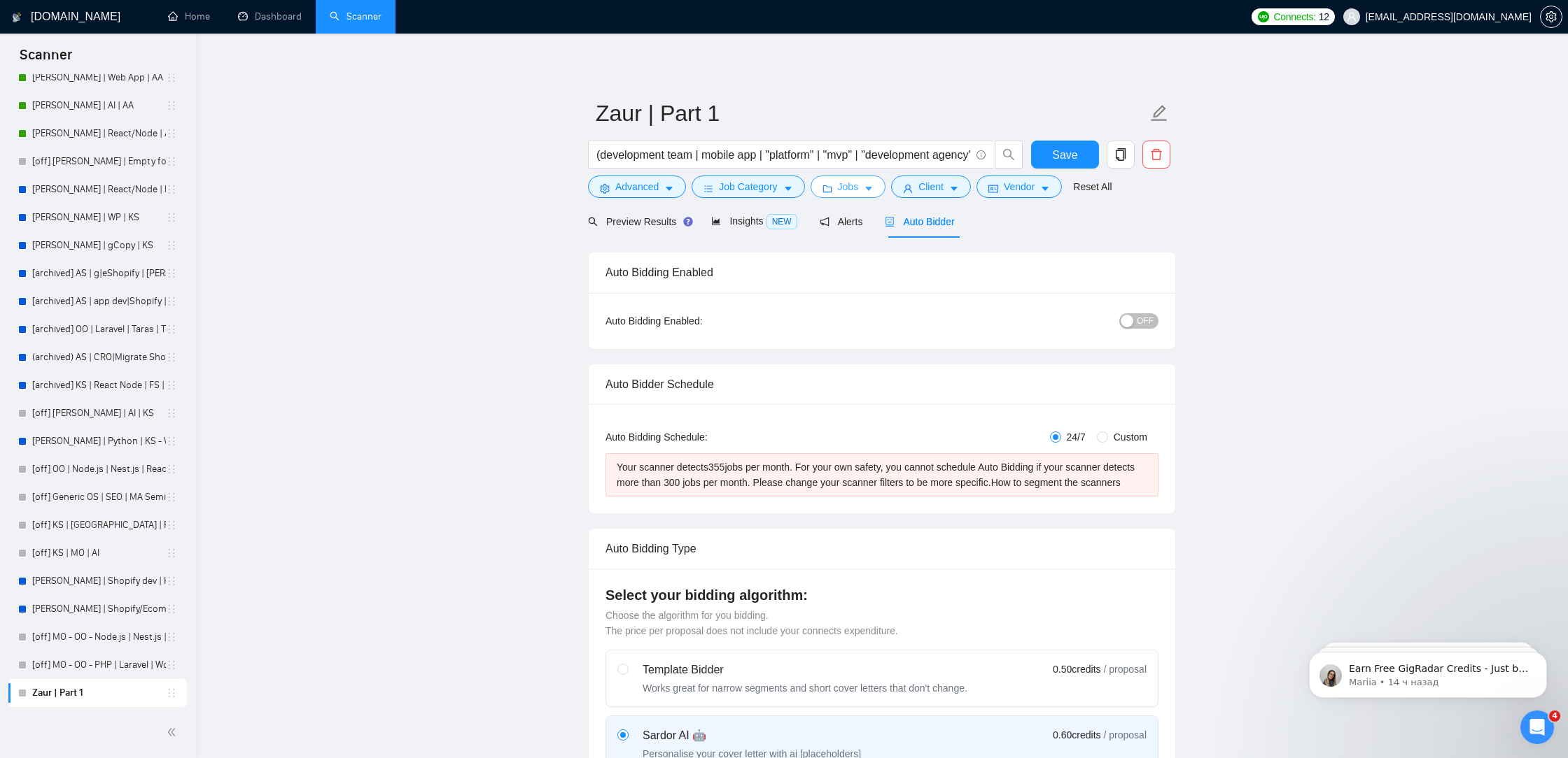
click at [855, 190] on span "Jobs" at bounding box center [848, 187] width 21 height 16
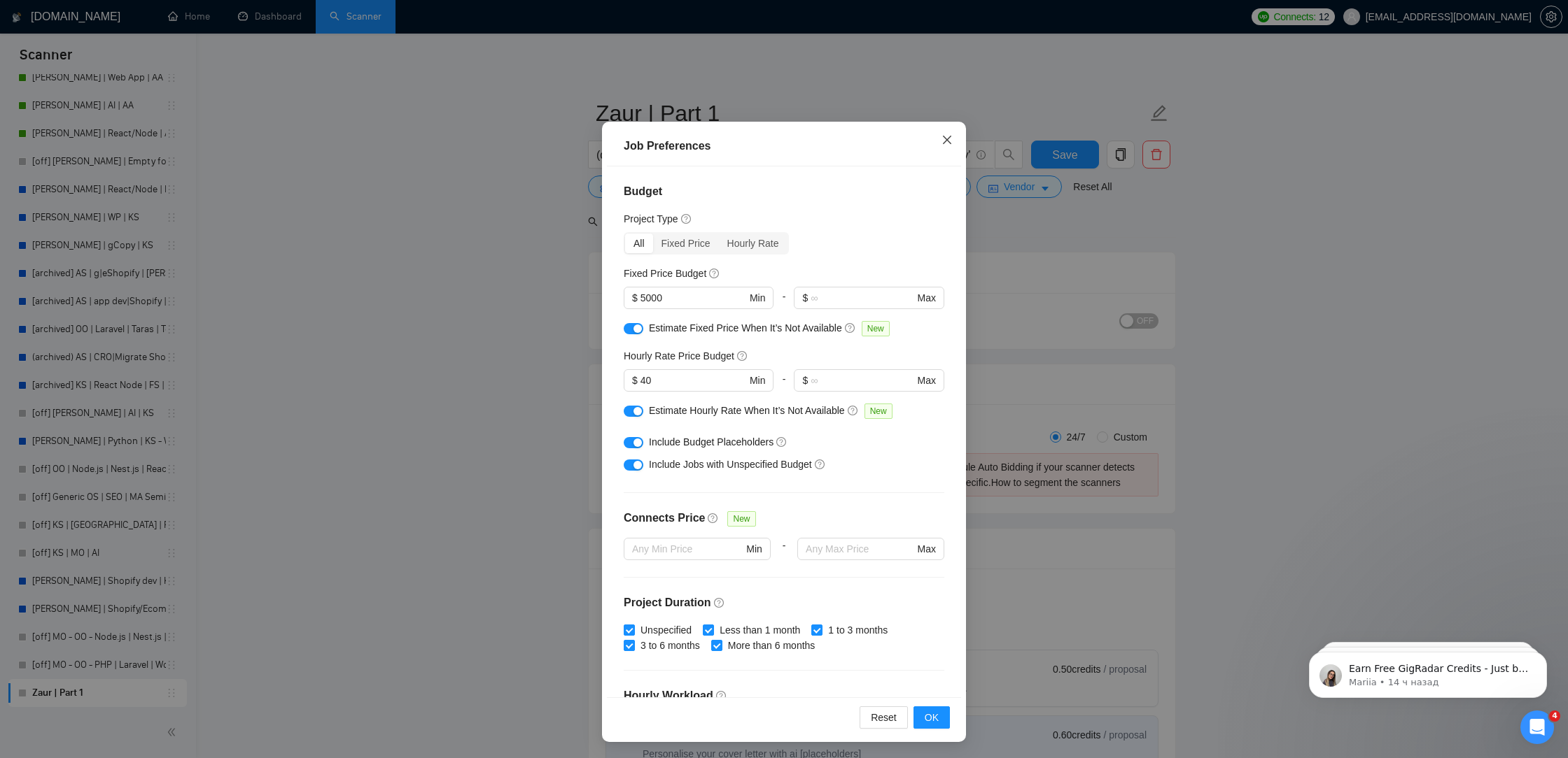
click at [946, 141] on icon "close" at bounding box center [947, 140] width 9 height 9
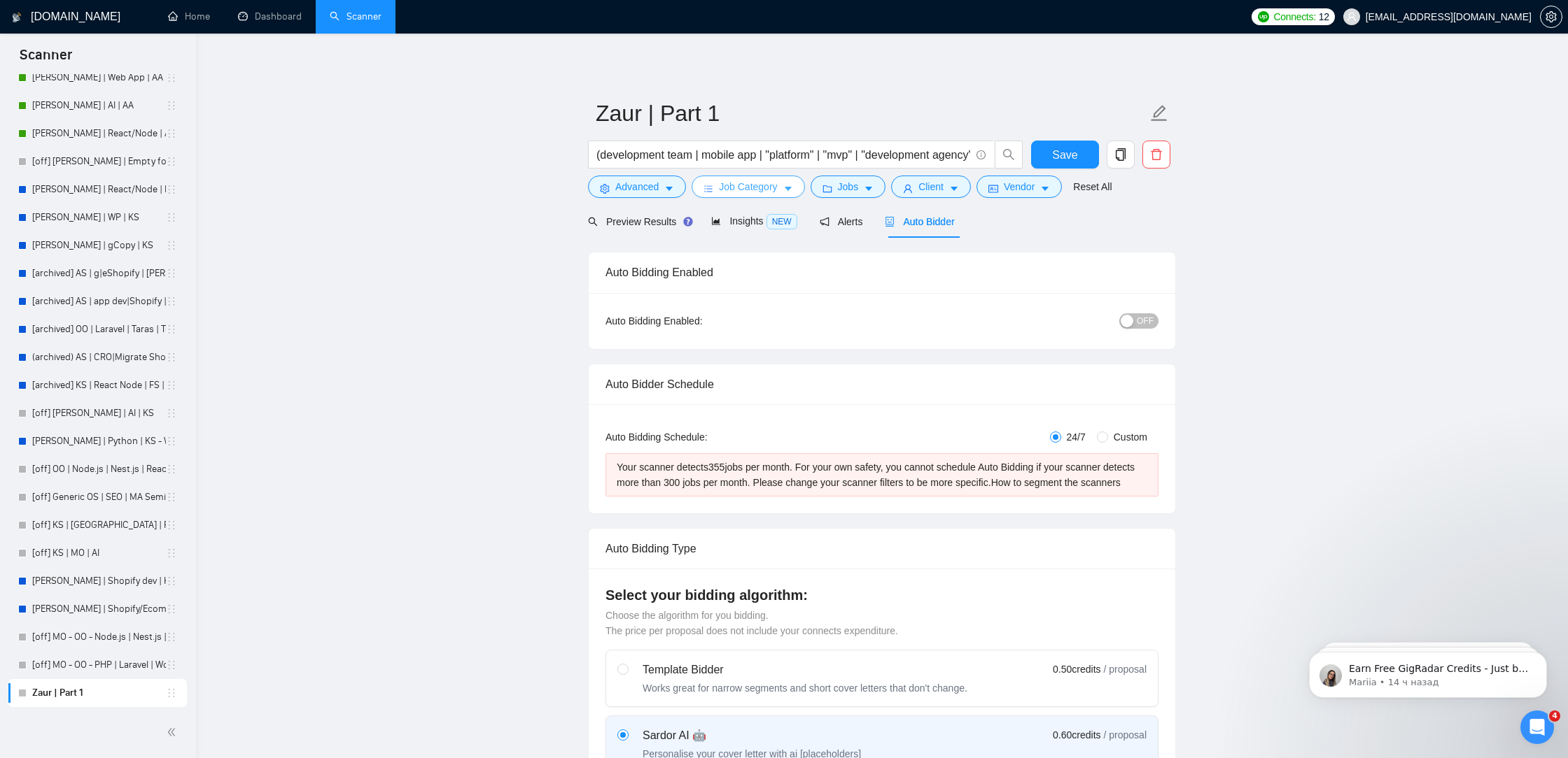
click at [774, 191] on span "Job Category" at bounding box center [748, 187] width 58 height 16
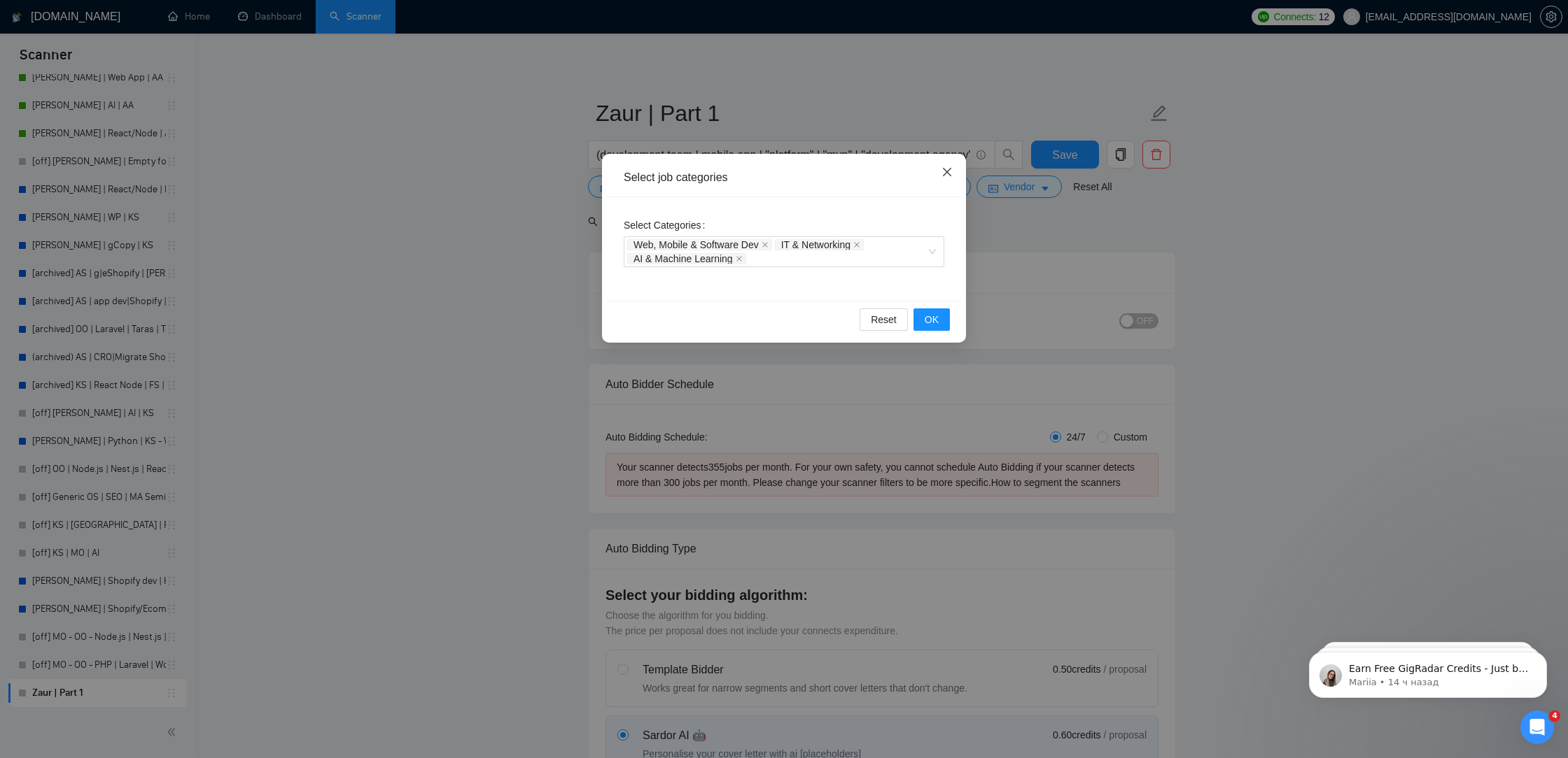
click at [944, 172] on icon "close" at bounding box center [947, 172] width 11 height 11
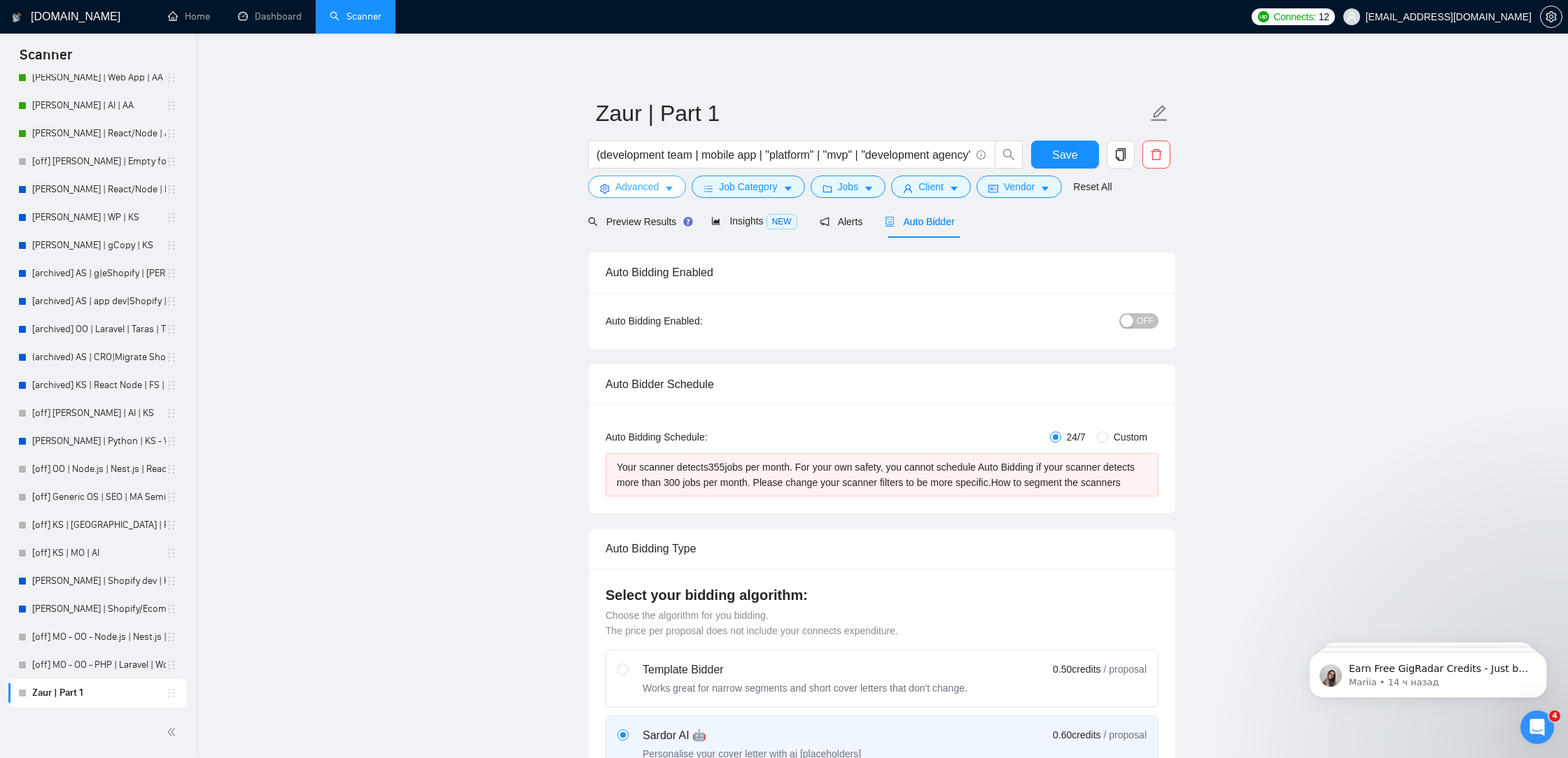
click at [667, 195] on button "Advanced" at bounding box center [636, 186] width 98 height 23
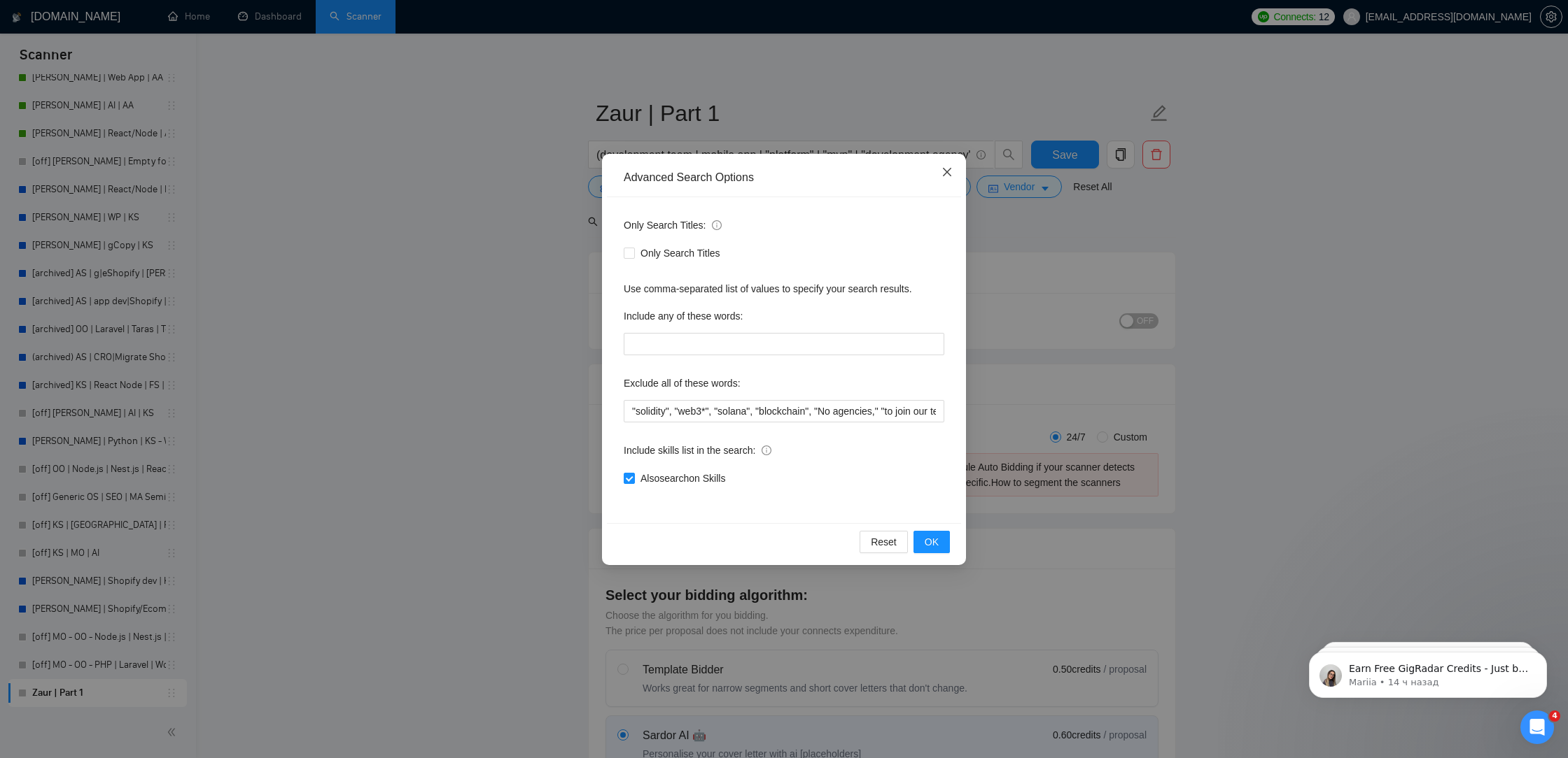
click at [947, 177] on span "Close" at bounding box center [947, 172] width 37 height 37
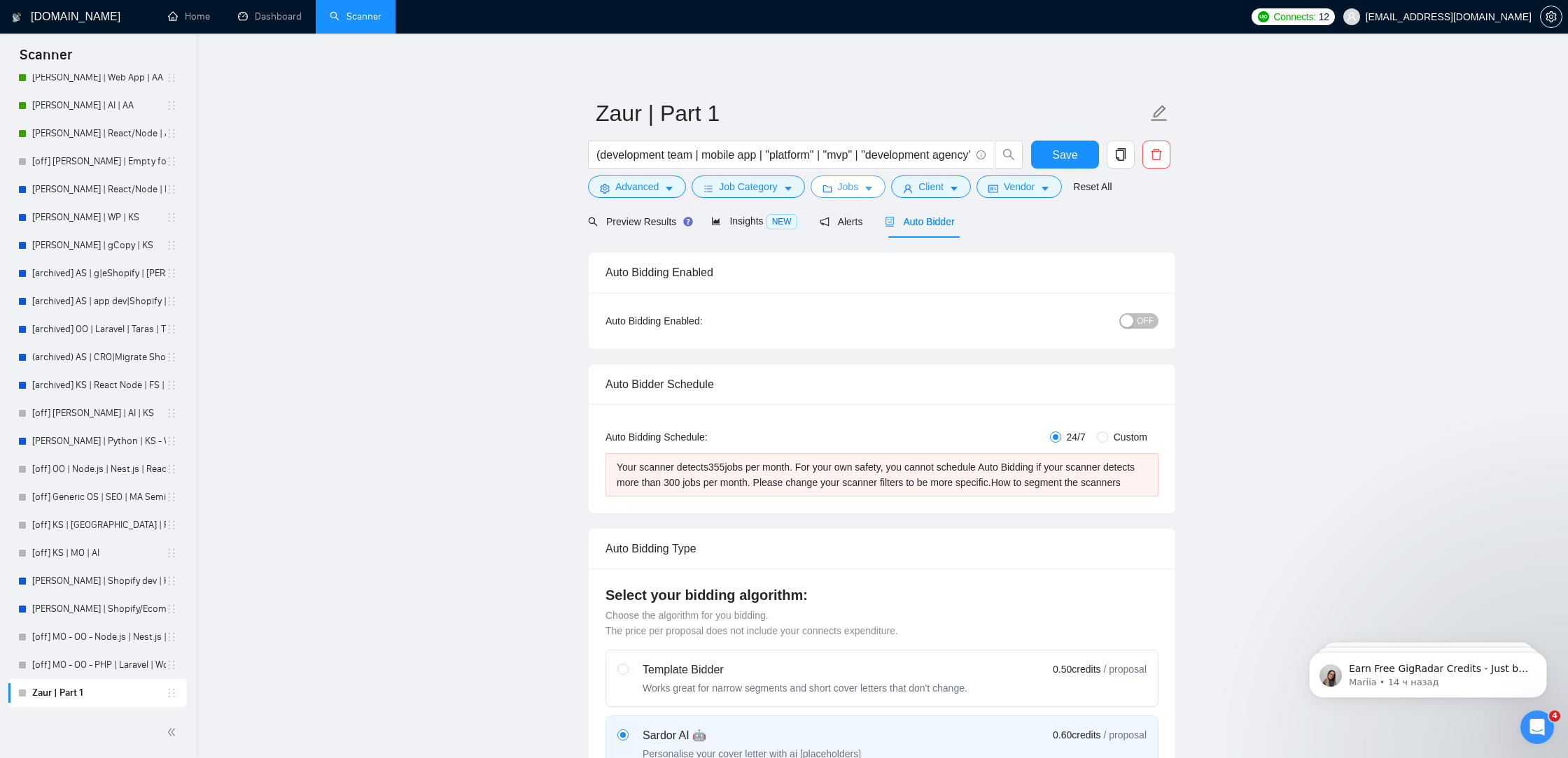
click at [857, 189] on span "Jobs" at bounding box center [848, 187] width 21 height 16
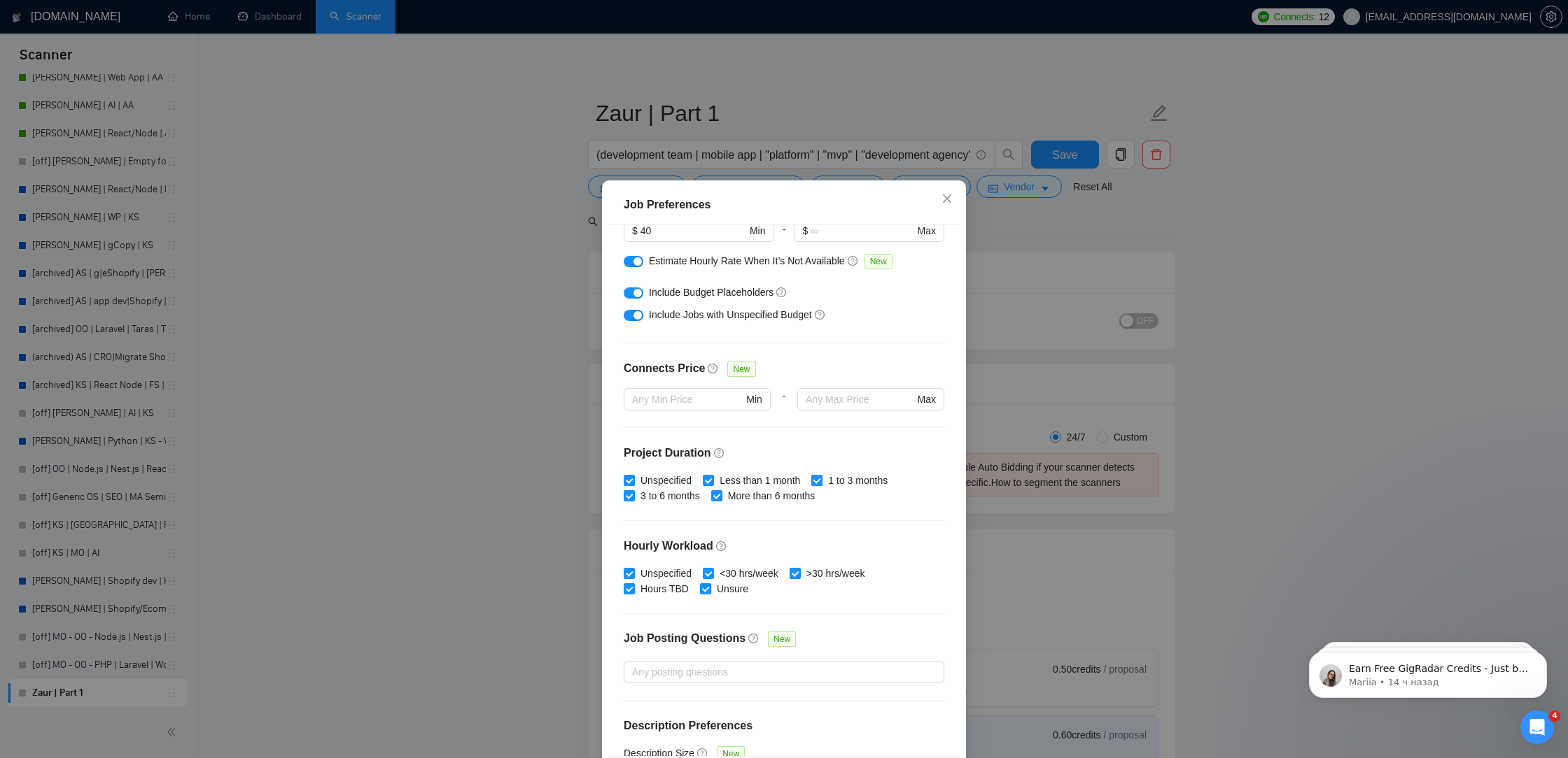
scroll to position [256, 0]
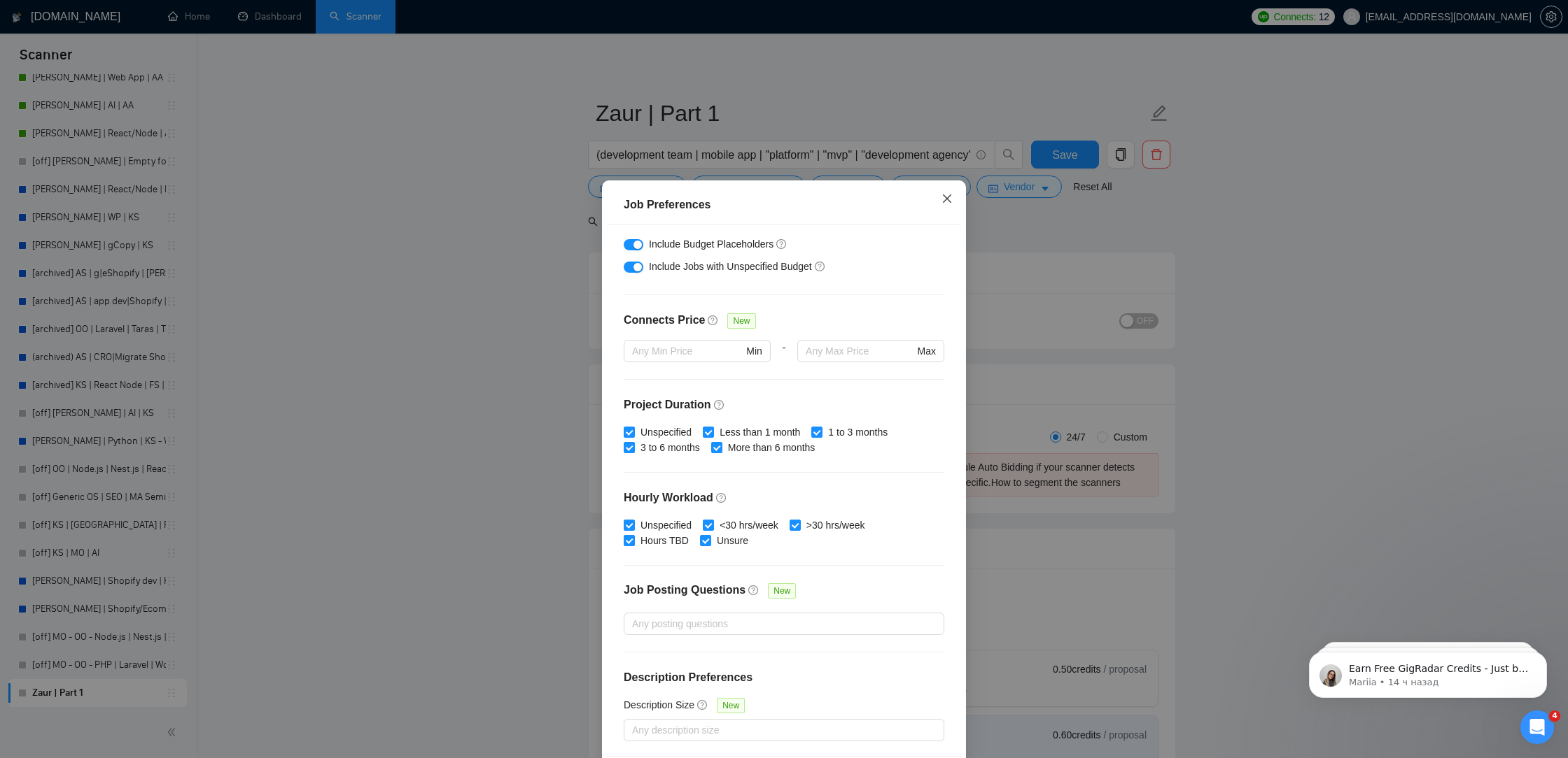
click at [944, 194] on icon "close" at bounding box center [947, 198] width 11 height 11
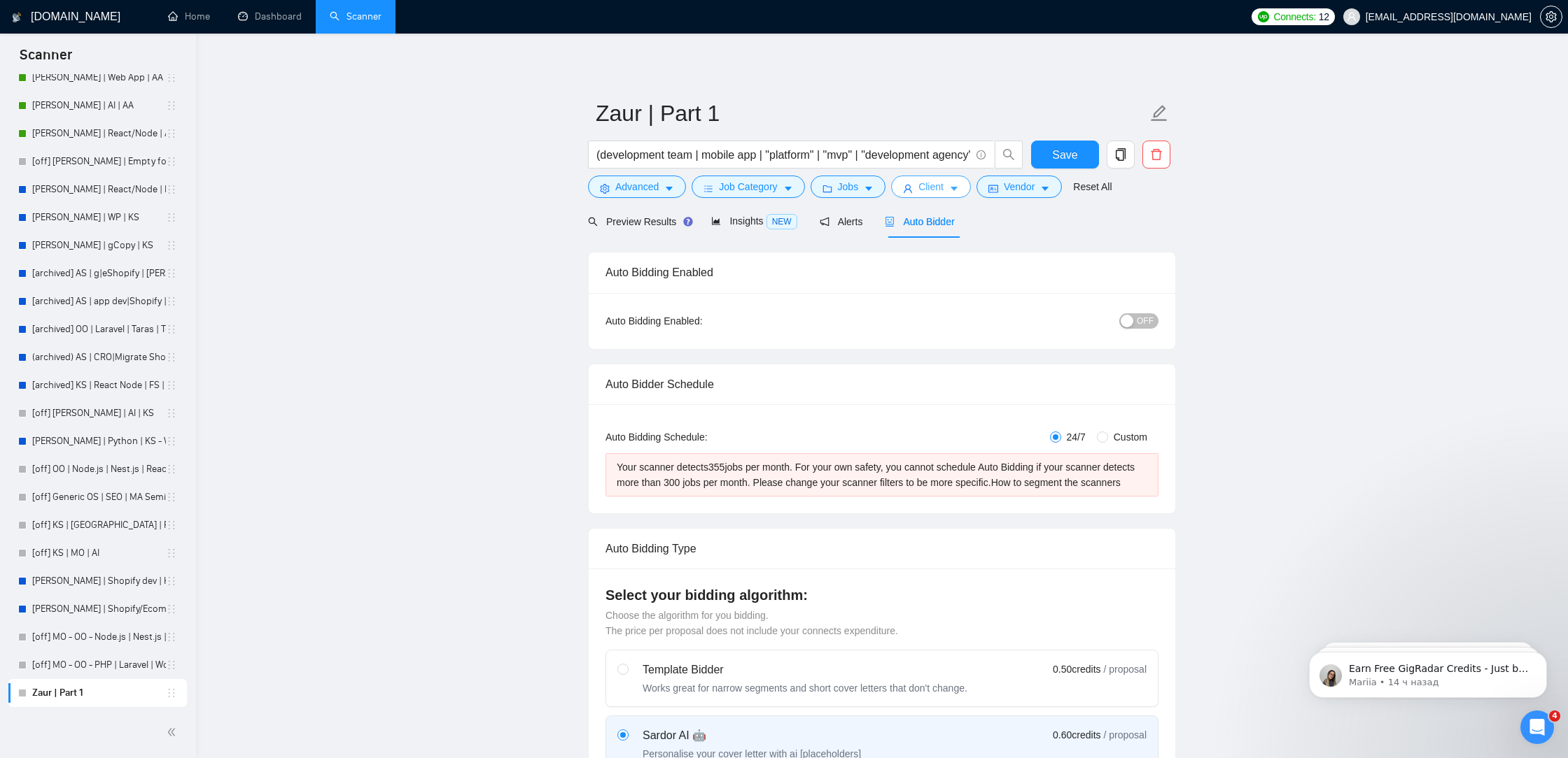
click at [931, 189] on span "Client" at bounding box center [931, 187] width 26 height 16
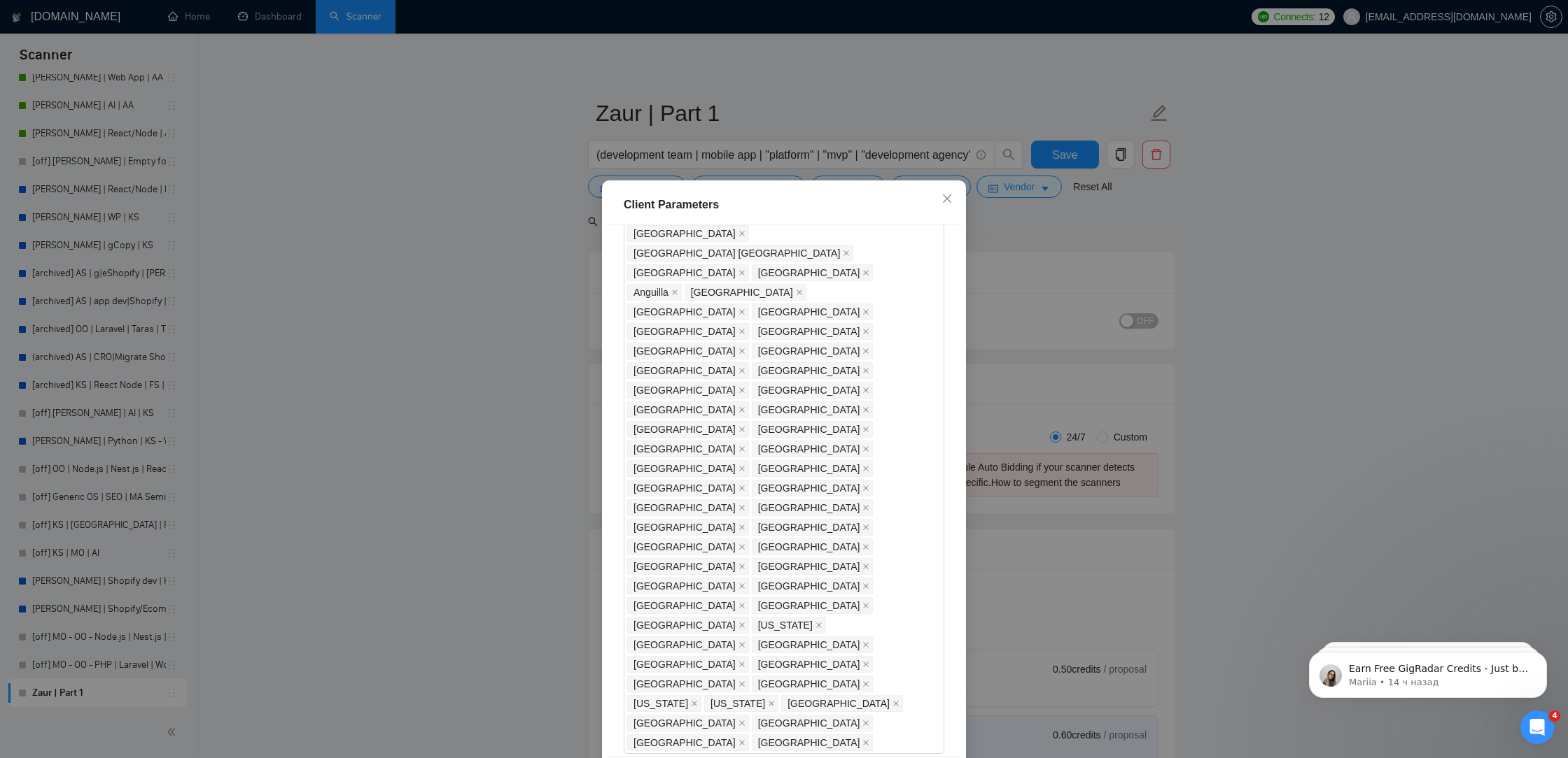
scroll to position [985, 0]
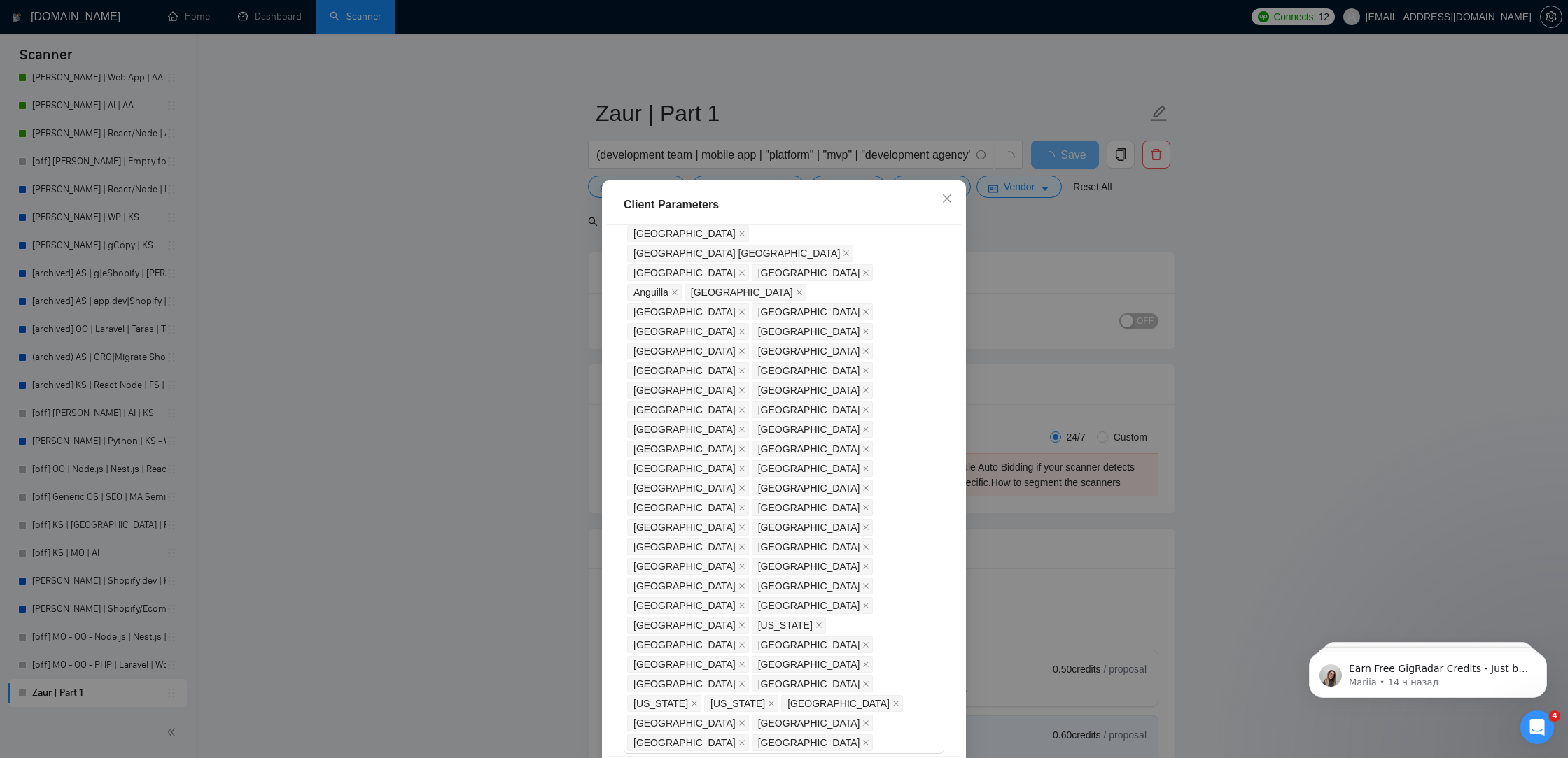
scroll to position [59, 0]
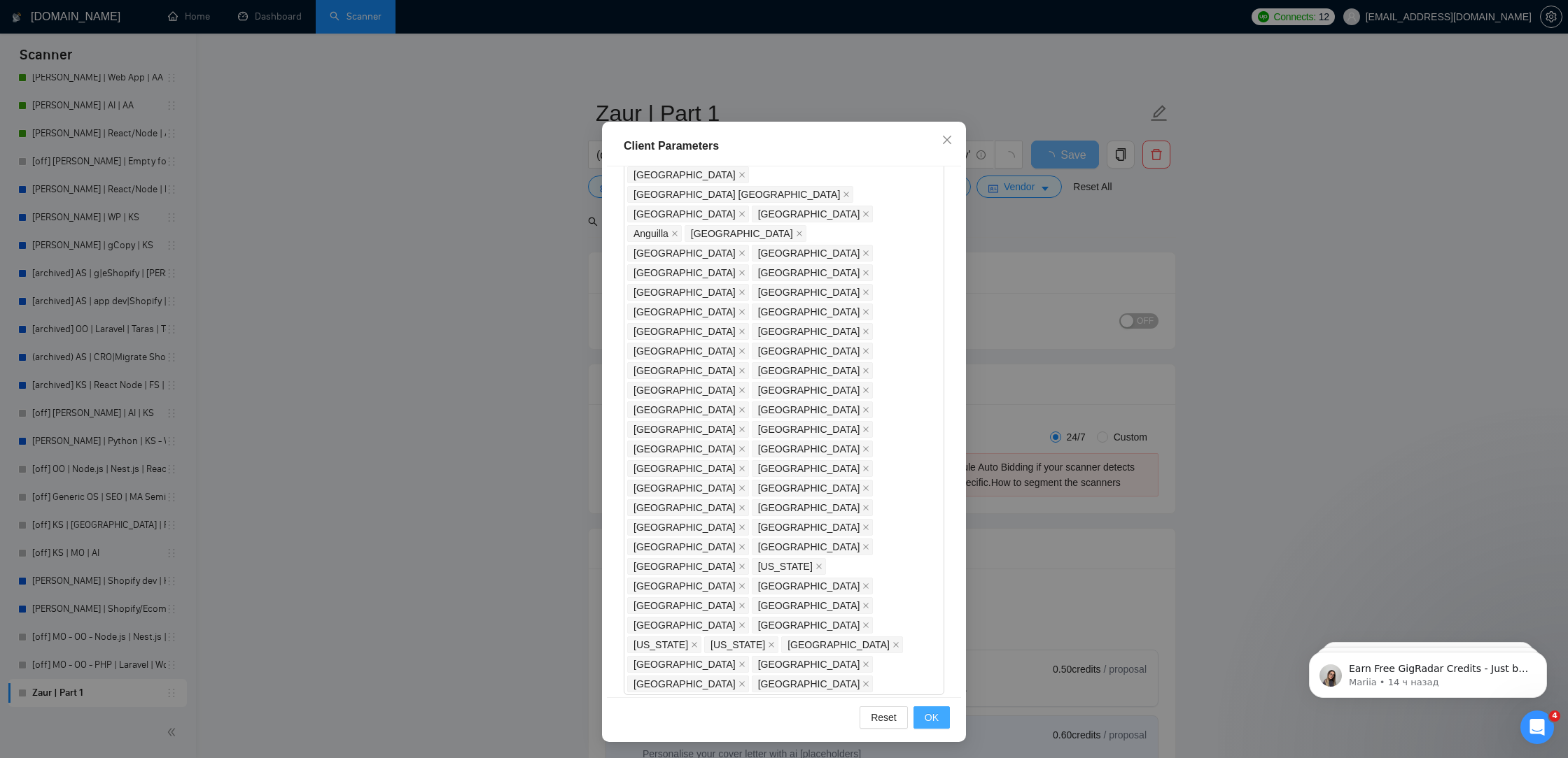
click at [921, 722] on button "OK" at bounding box center [931, 718] width 36 height 23
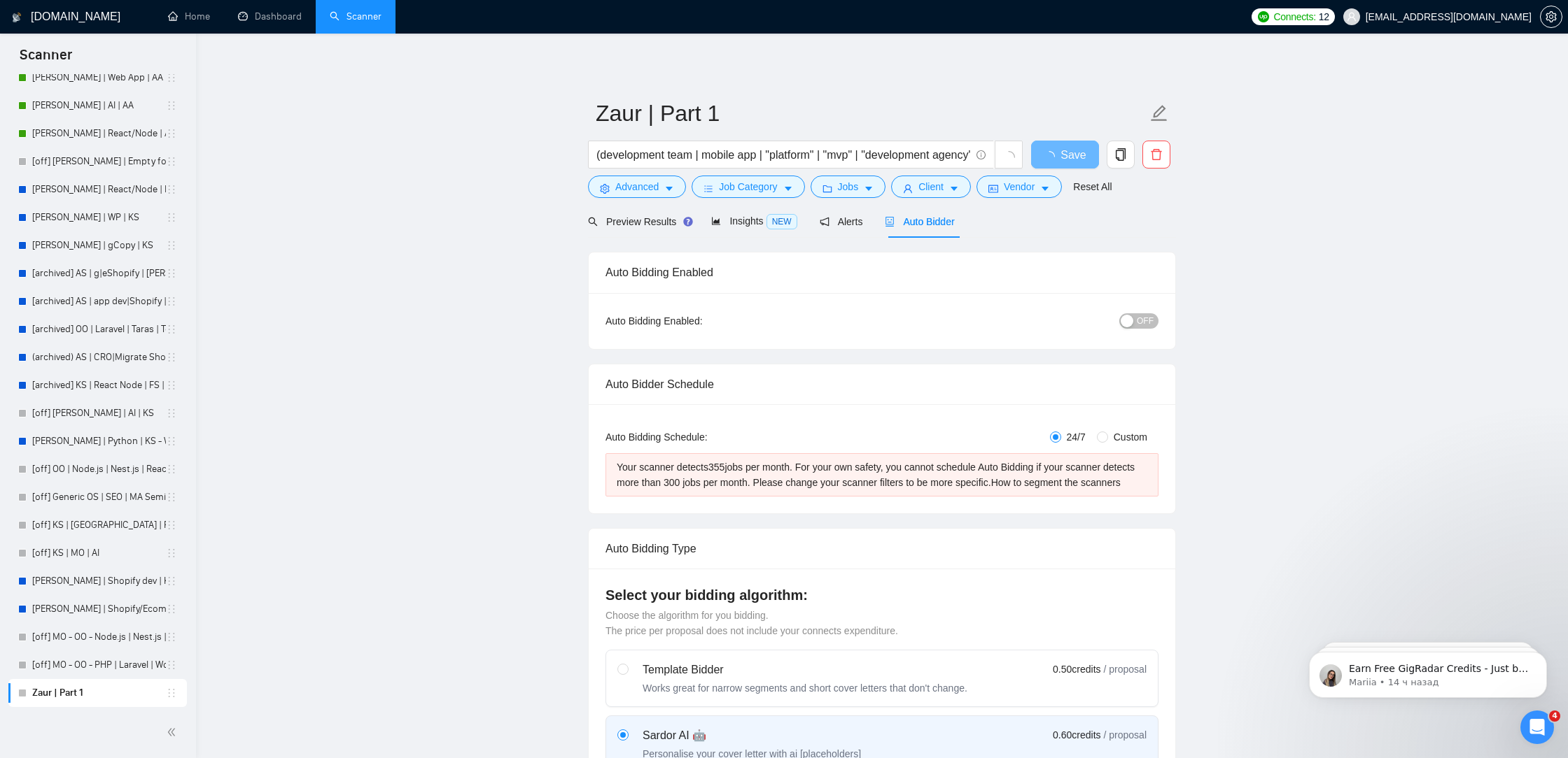
scroll to position [0, 0]
click at [781, 188] on button "Job Category" at bounding box center [748, 186] width 112 height 23
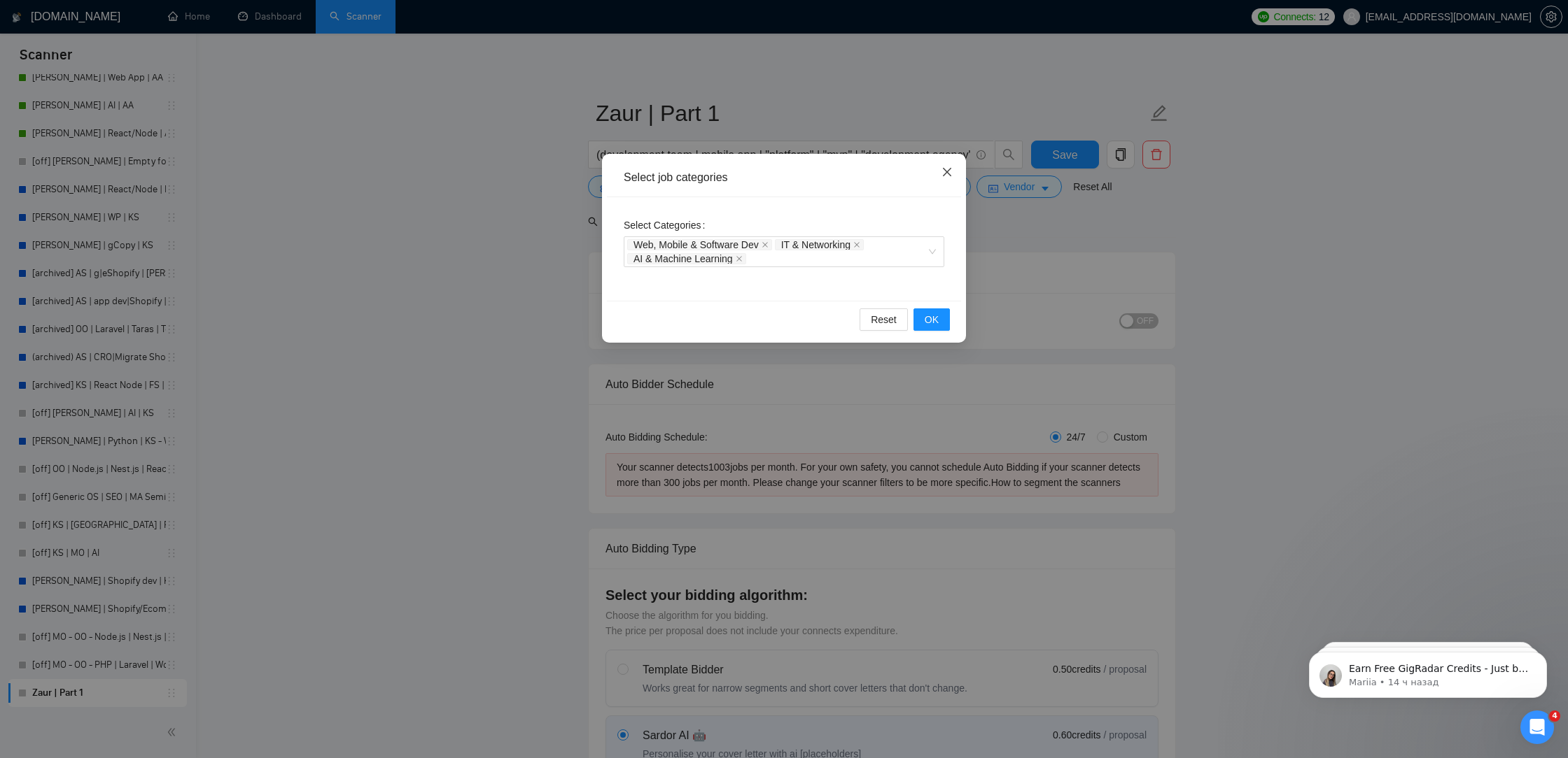
click at [950, 174] on icon "close" at bounding box center [947, 172] width 11 height 11
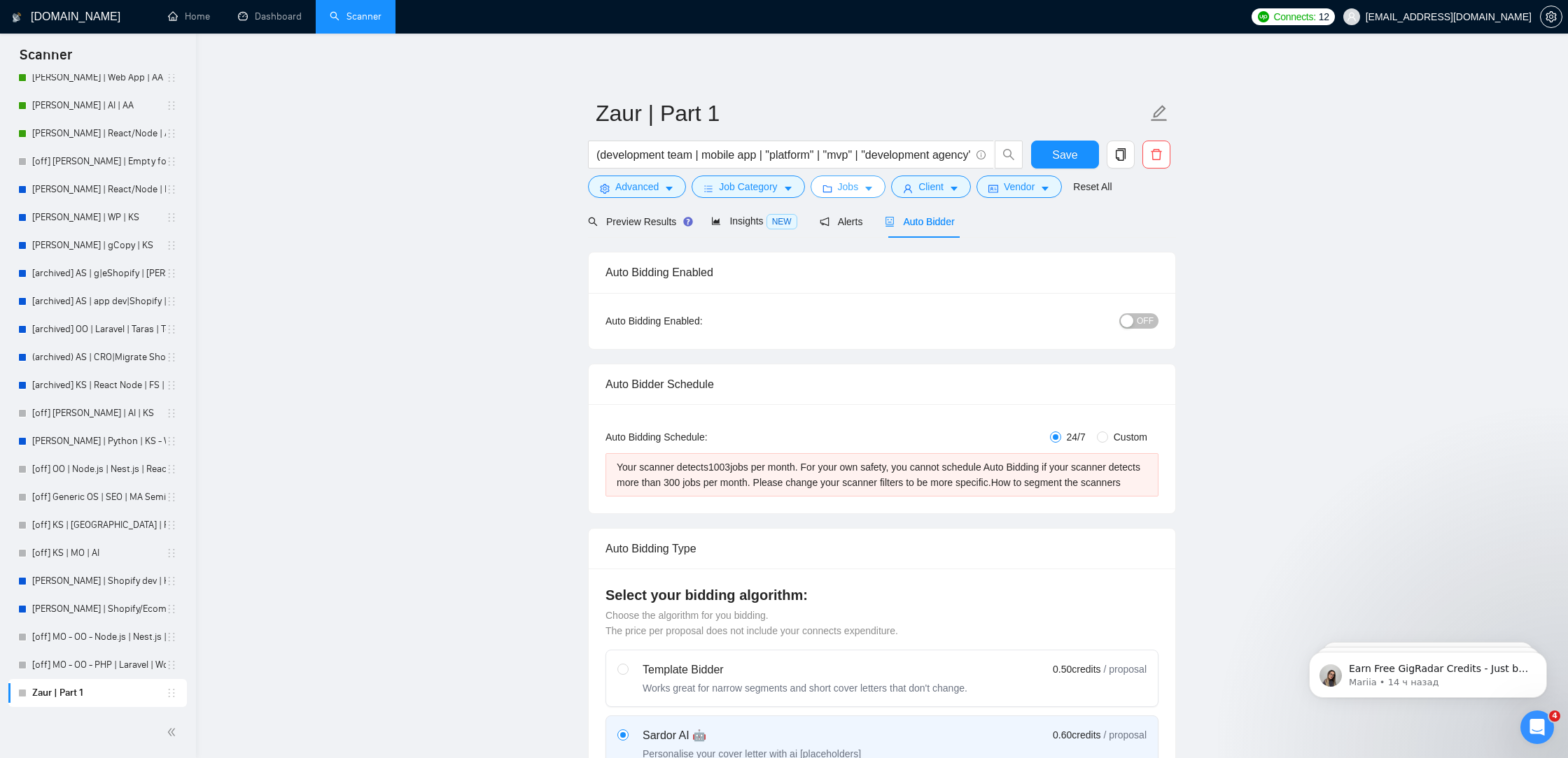
click at [863, 186] on button "Jobs" at bounding box center [848, 186] width 76 height 23
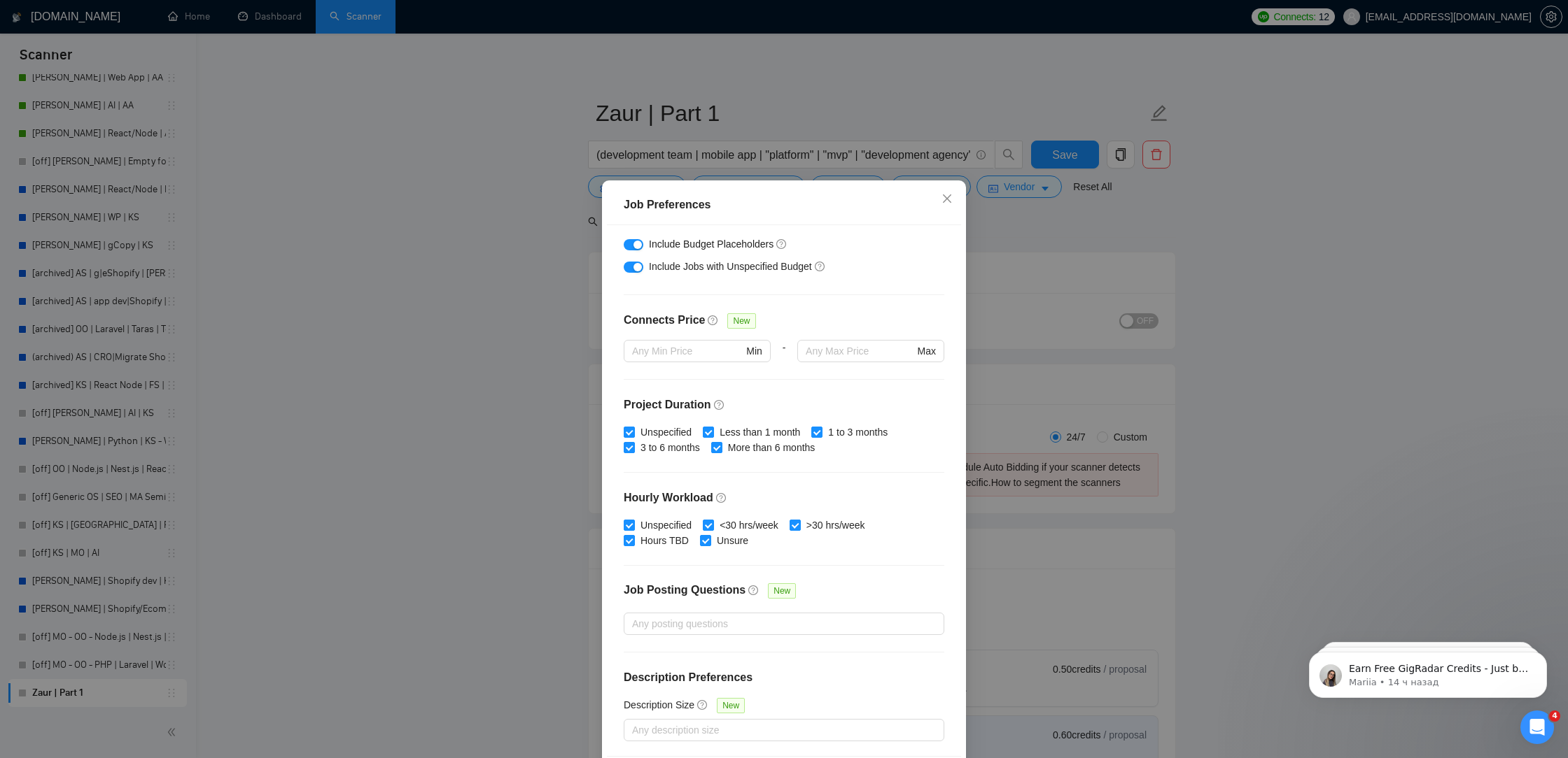
scroll to position [59, 0]
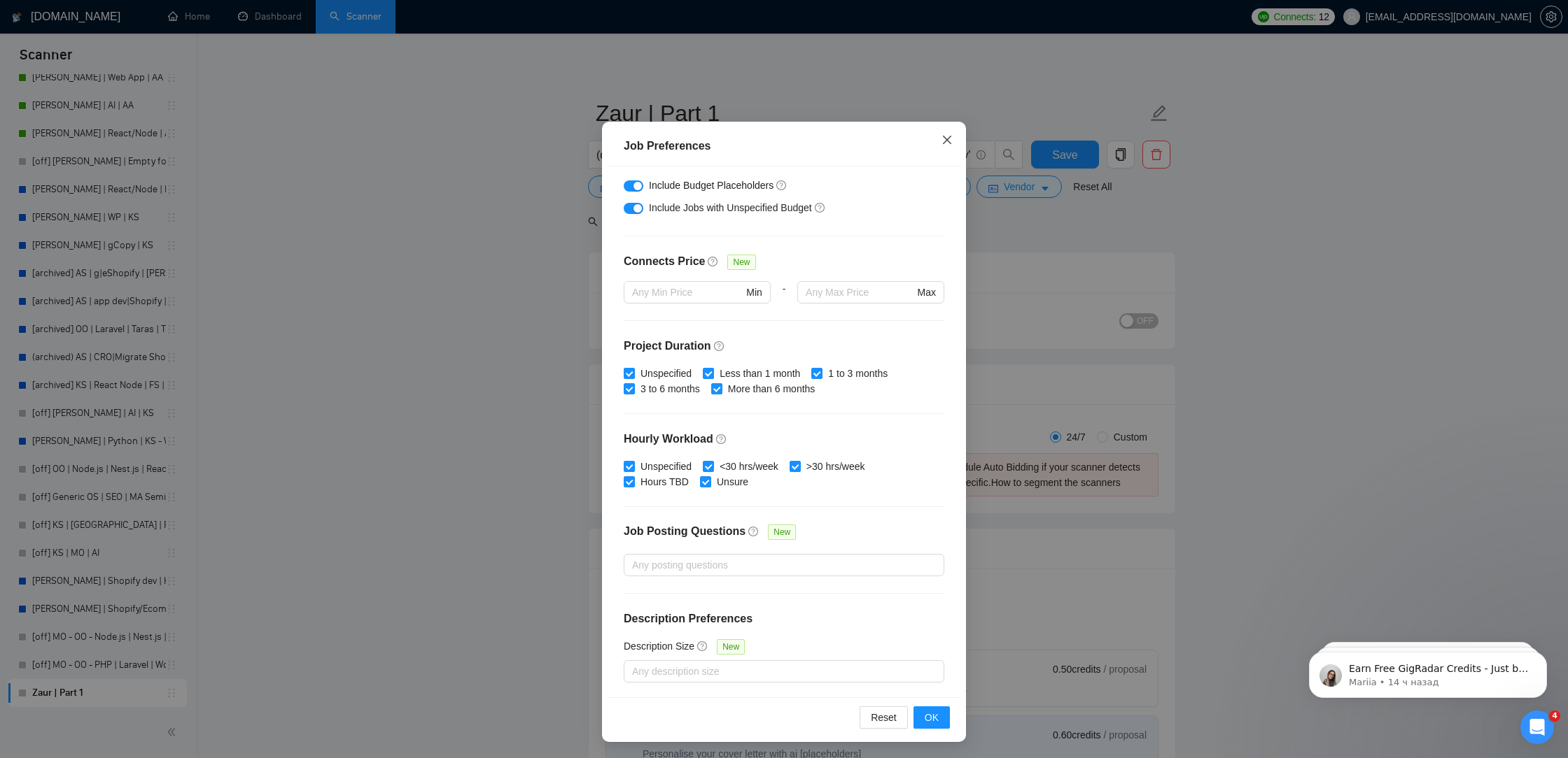
click at [952, 143] on icon "close" at bounding box center [947, 139] width 11 height 11
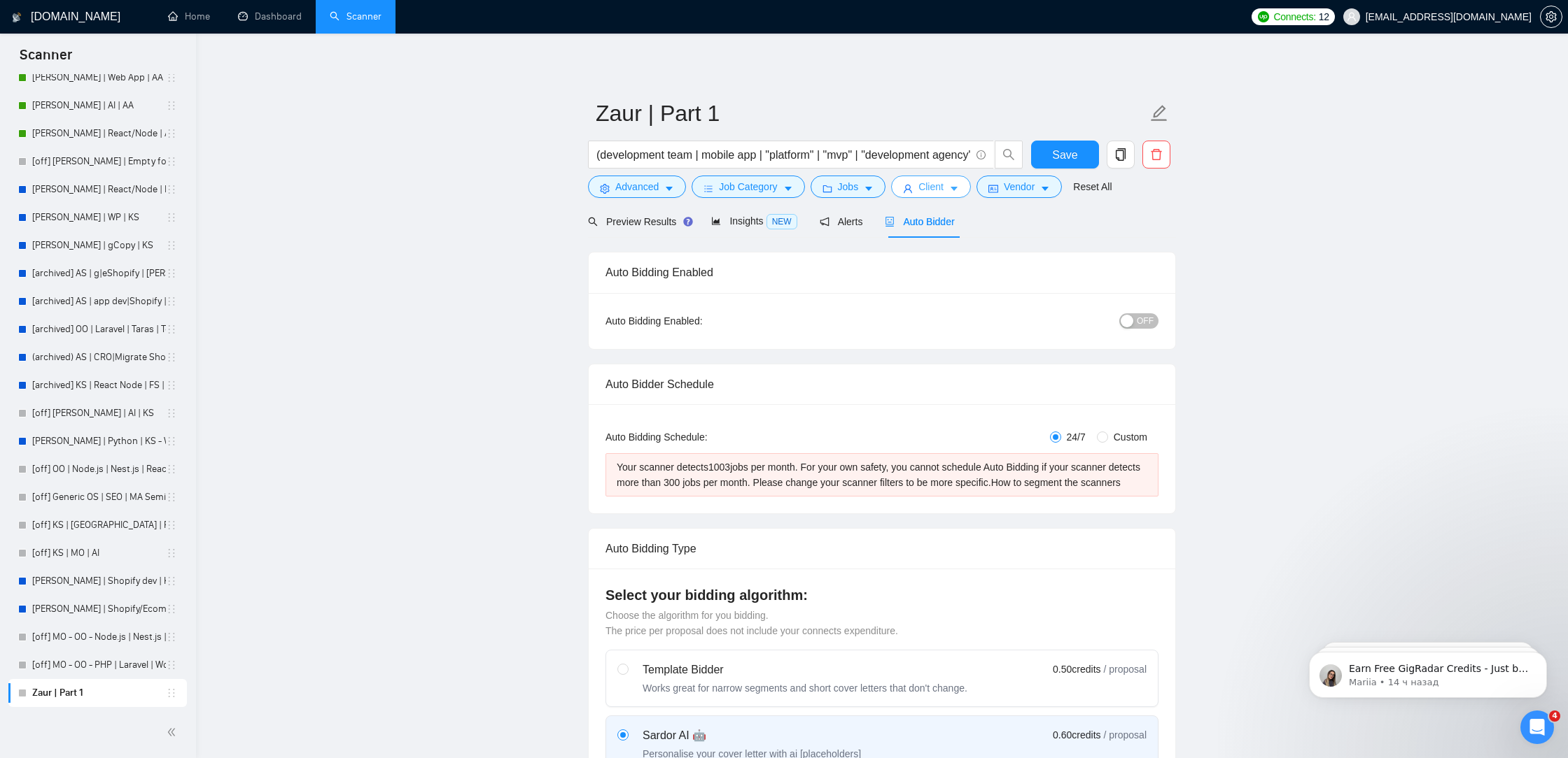
click at [926, 186] on span "Client" at bounding box center [931, 187] width 26 height 16
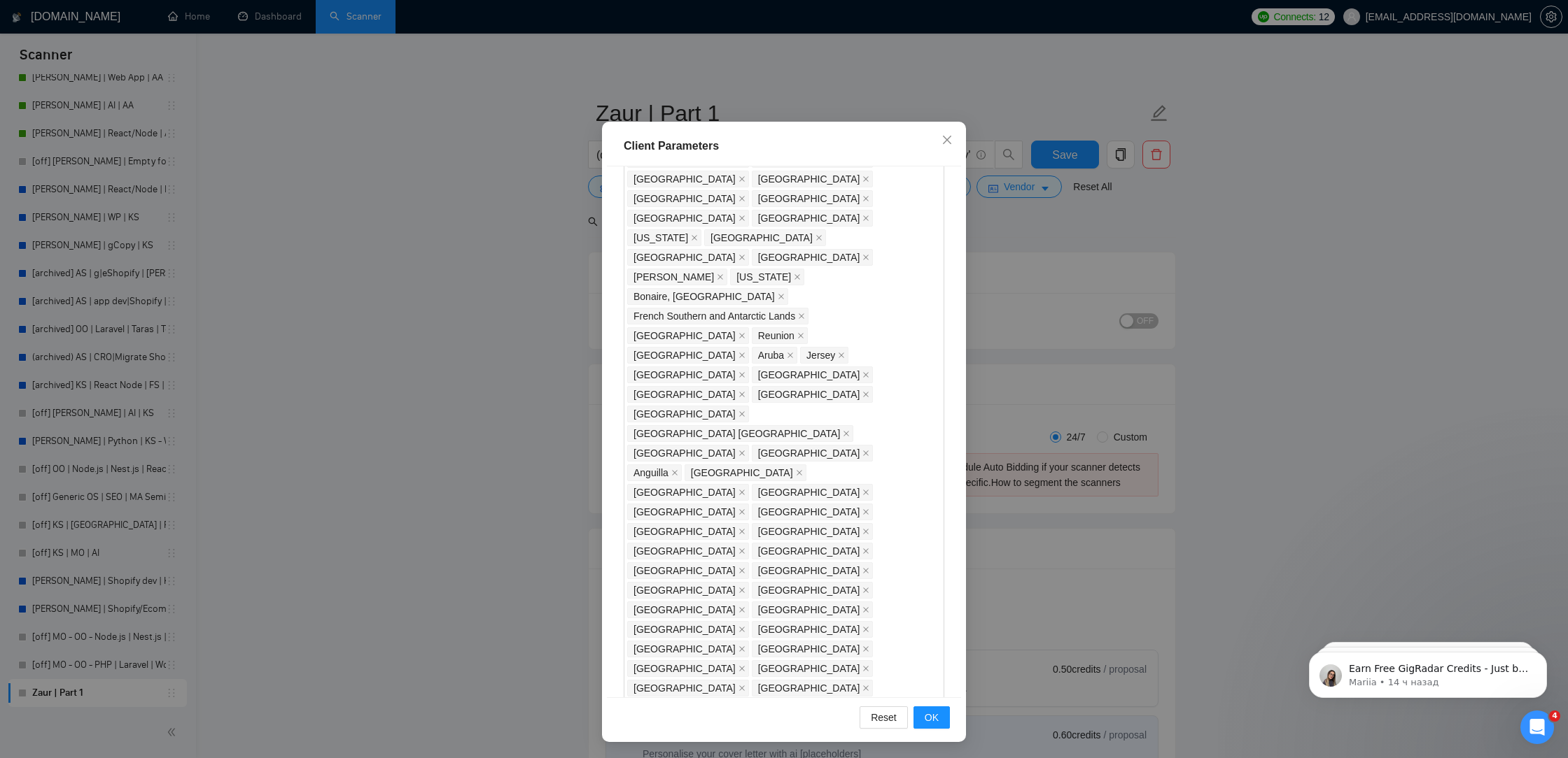
scroll to position [923, 0]
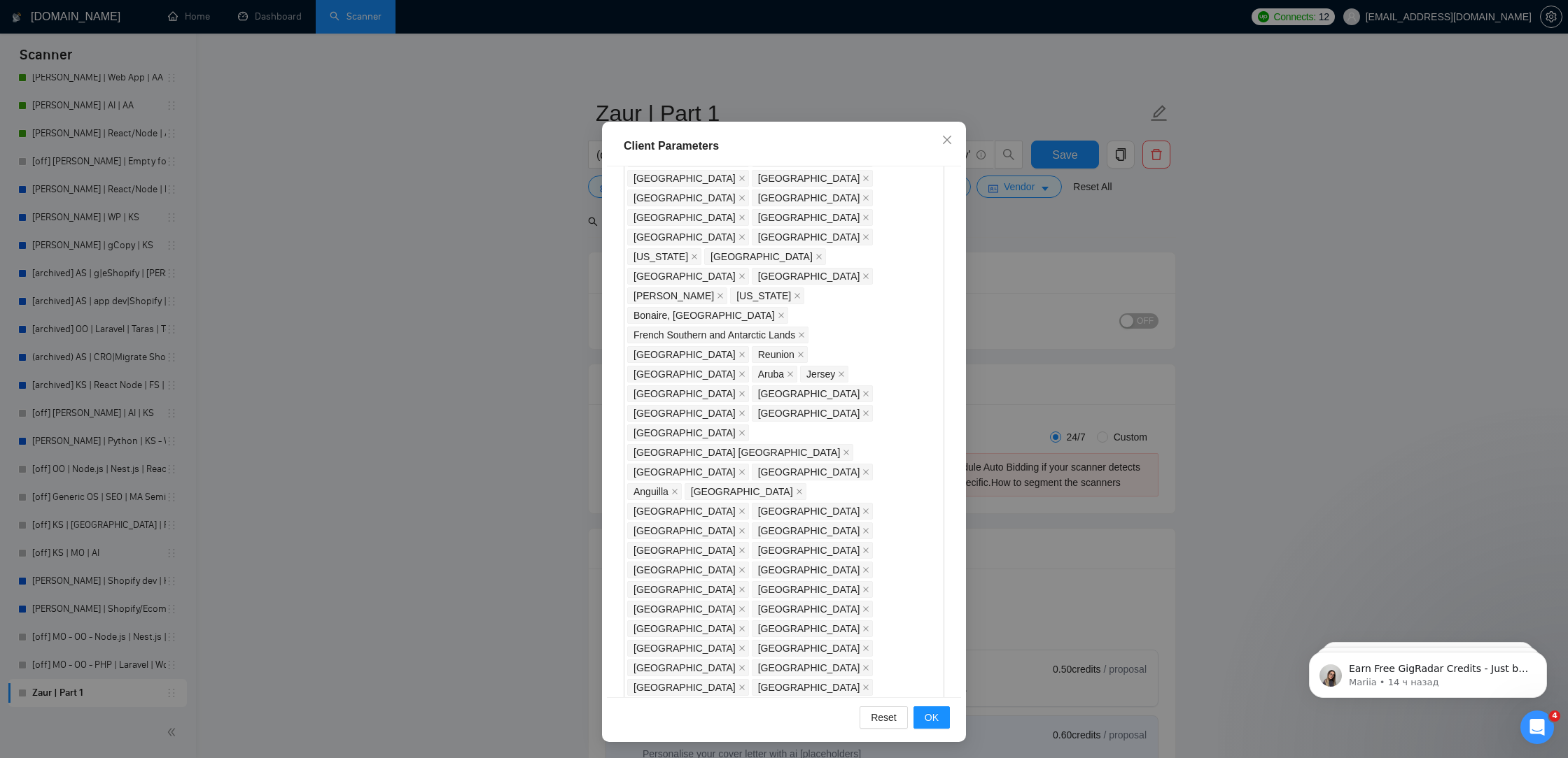
checkbox input "false"
click at [941, 724] on button "OK" at bounding box center [931, 718] width 36 height 23
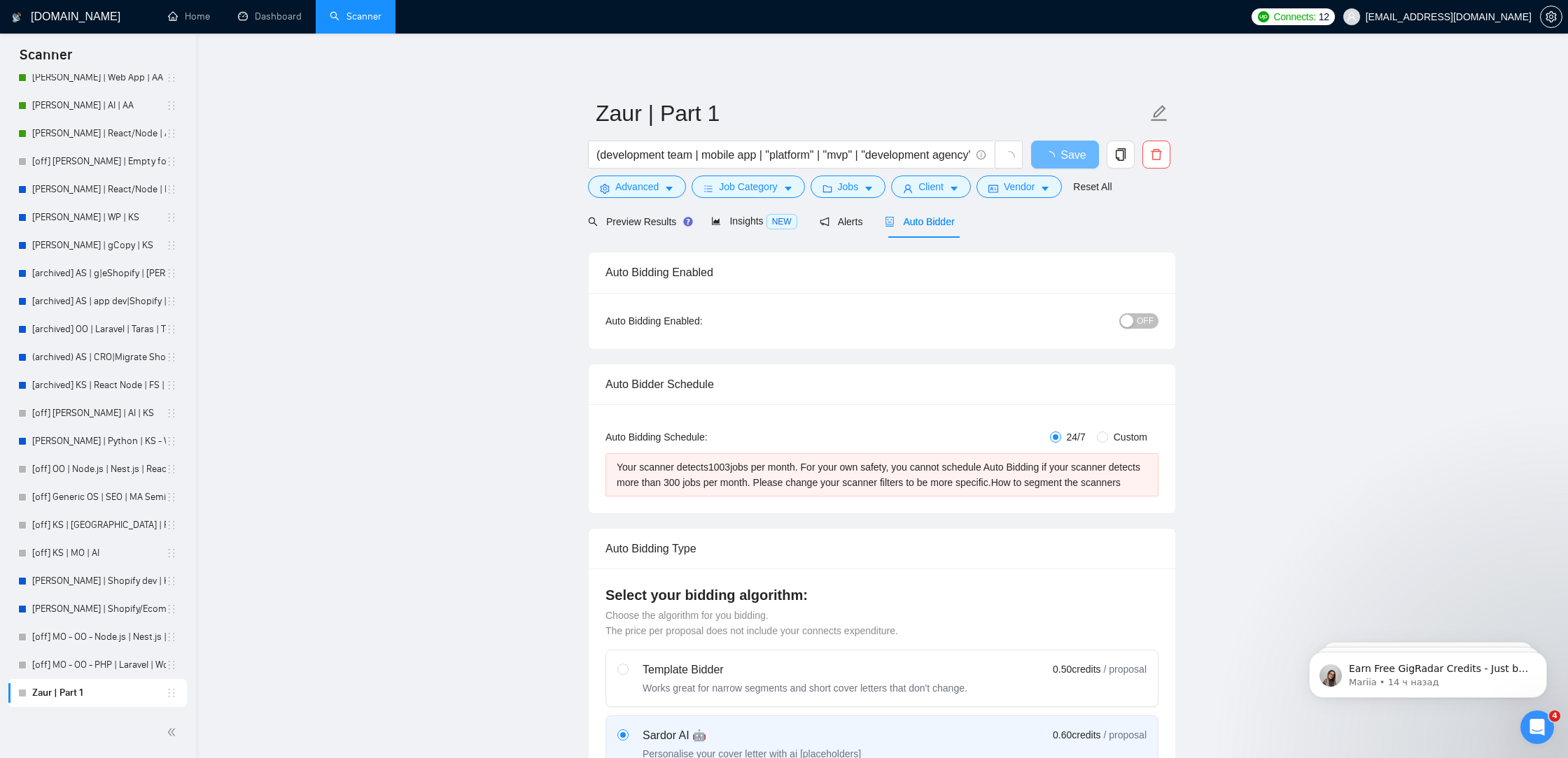
scroll to position [0, 0]
click at [952, 185] on button "Client" at bounding box center [930, 186] width 80 height 23
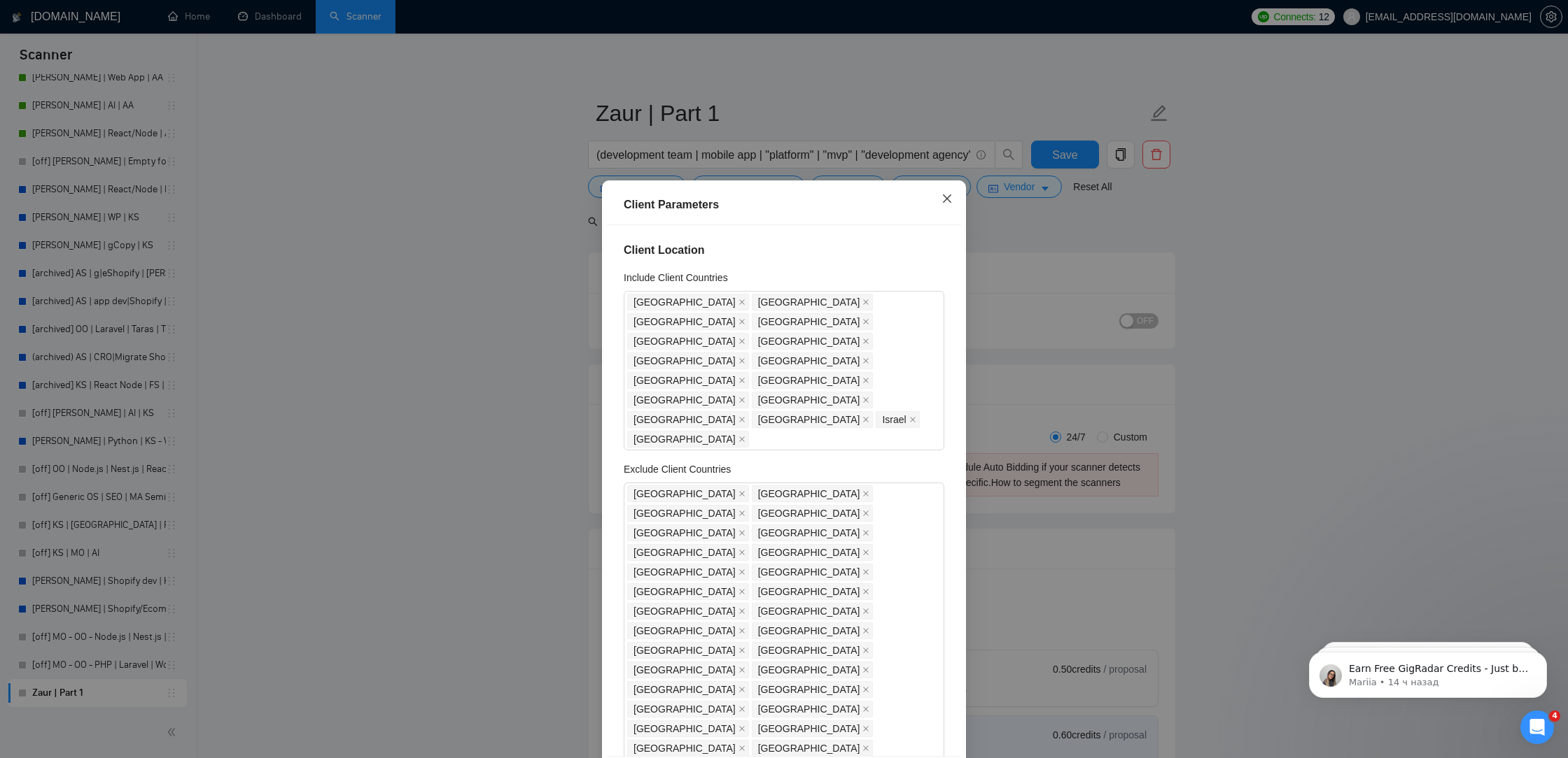
click at [945, 198] on icon "close" at bounding box center [947, 198] width 9 height 9
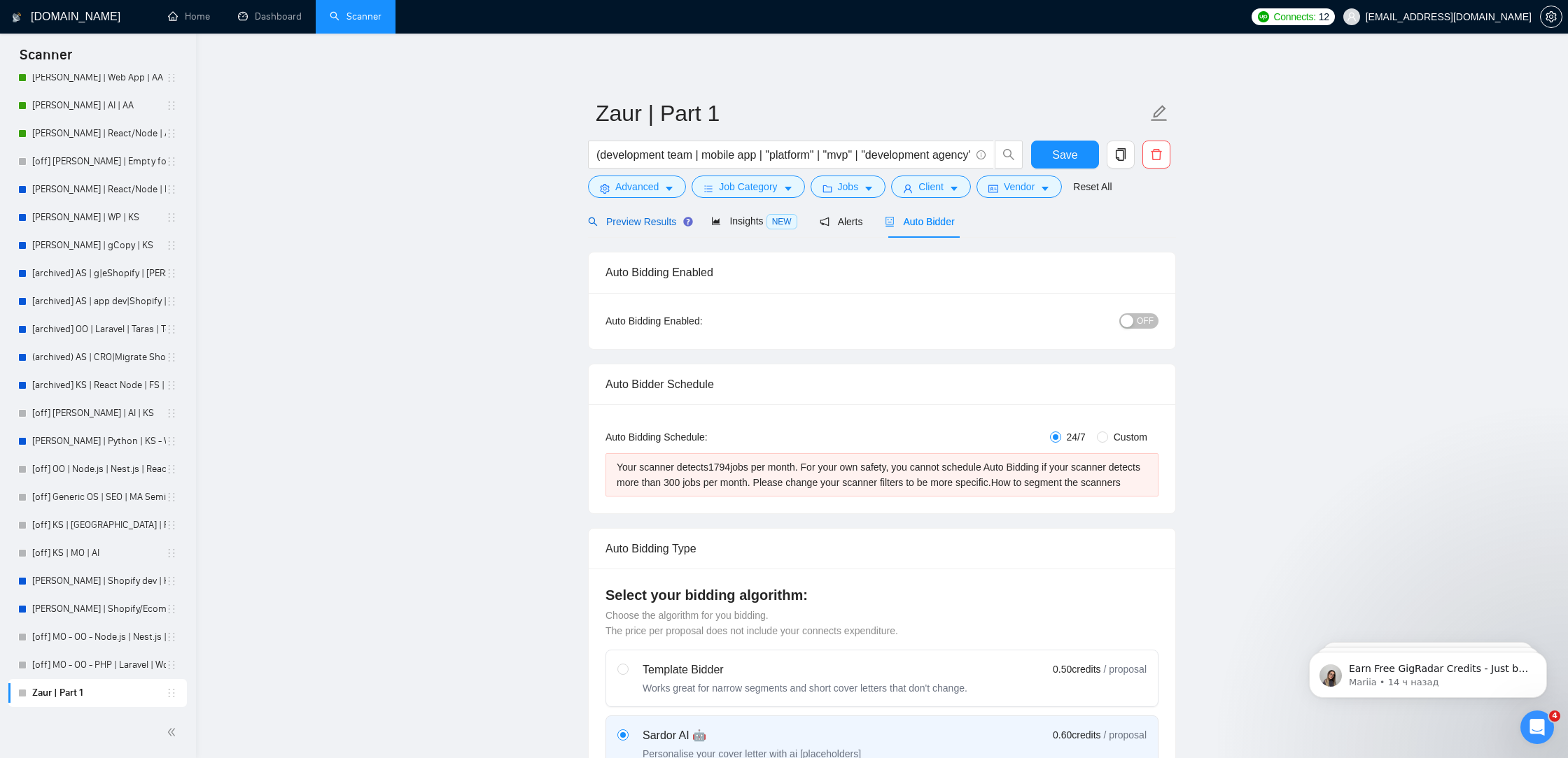
click at [628, 220] on span "Preview Results" at bounding box center [638, 221] width 101 height 11
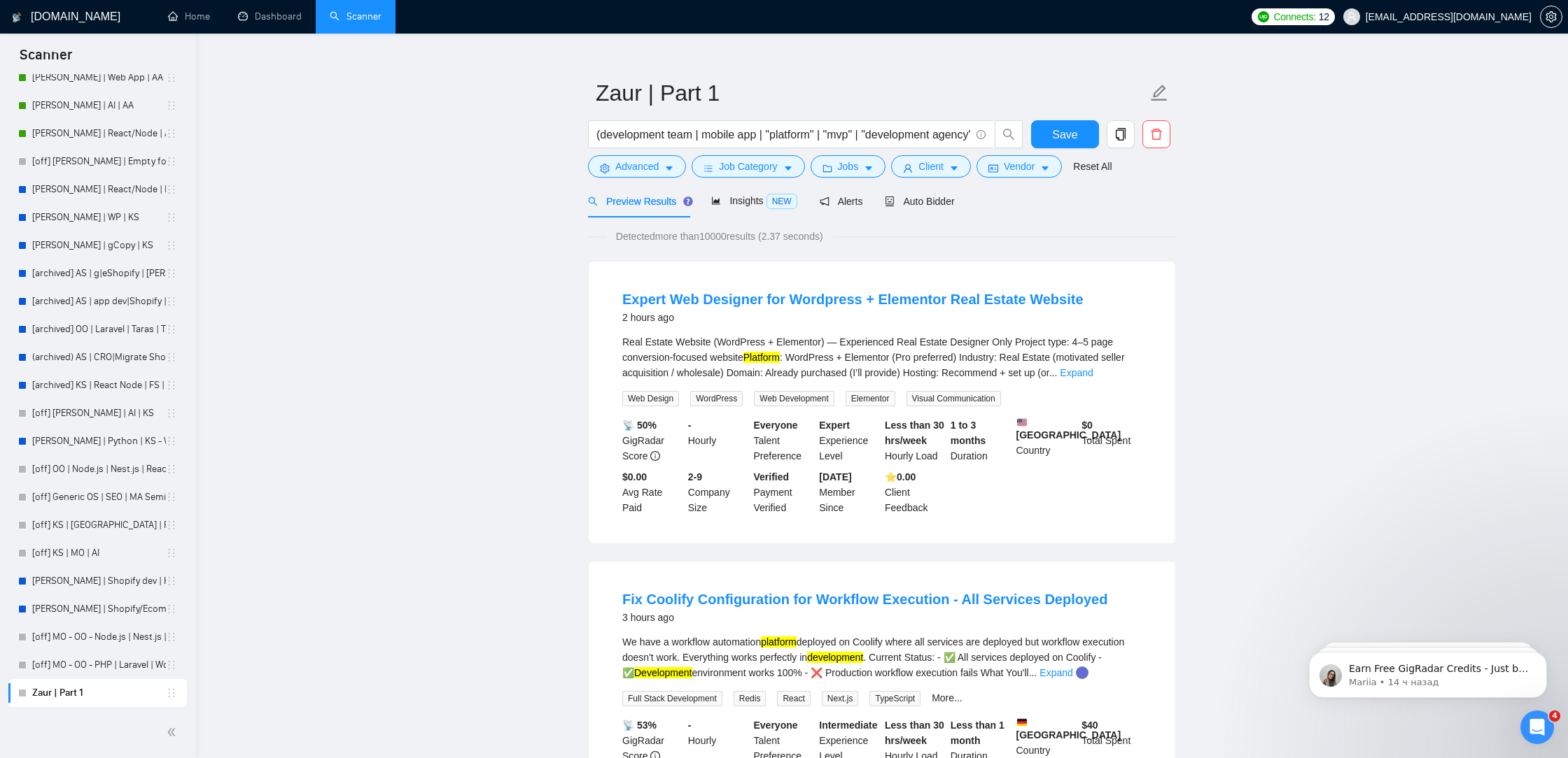
scroll to position [46, 0]
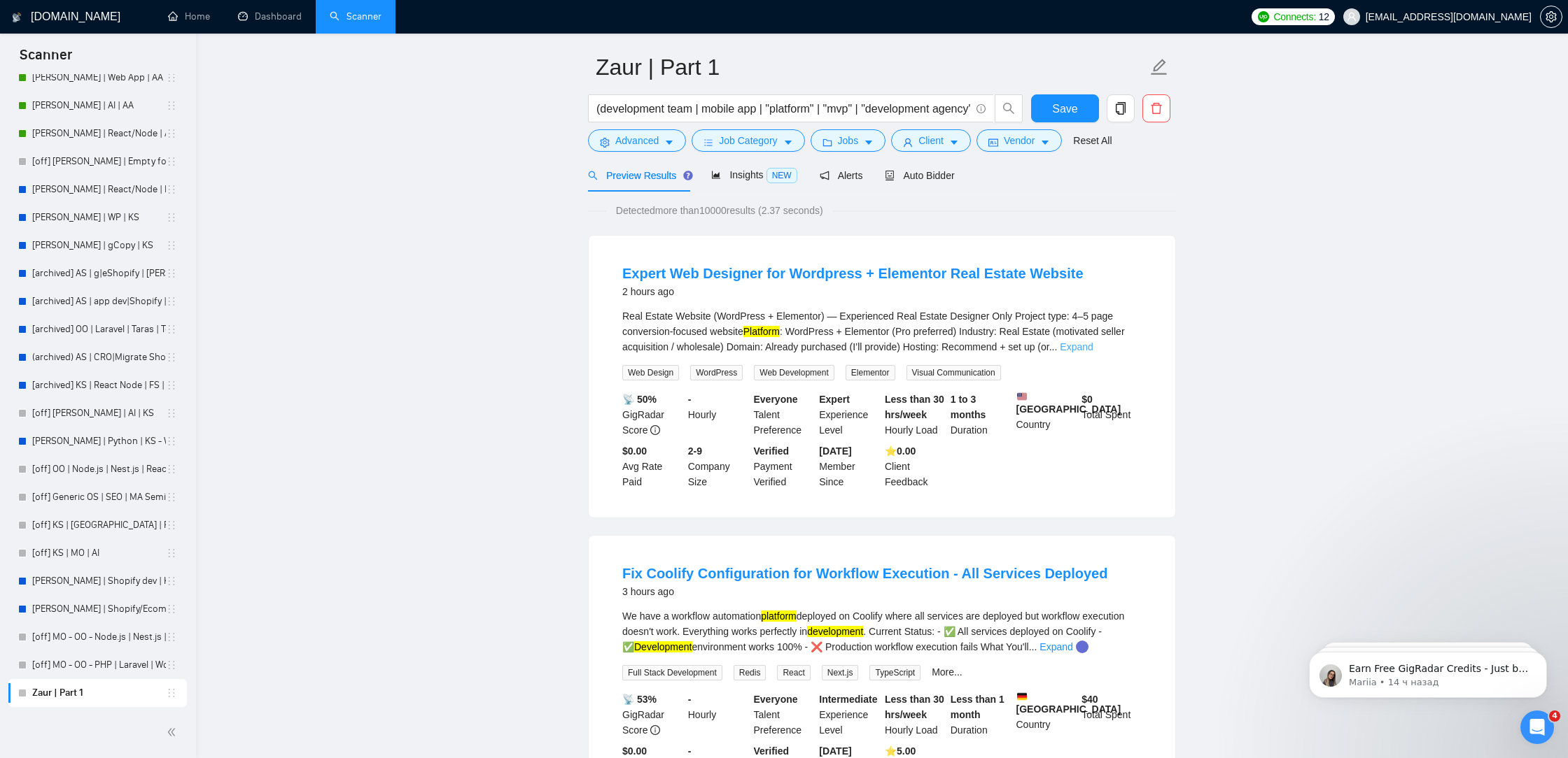
click at [1093, 345] on link "Expand" at bounding box center [1076, 346] width 33 height 11
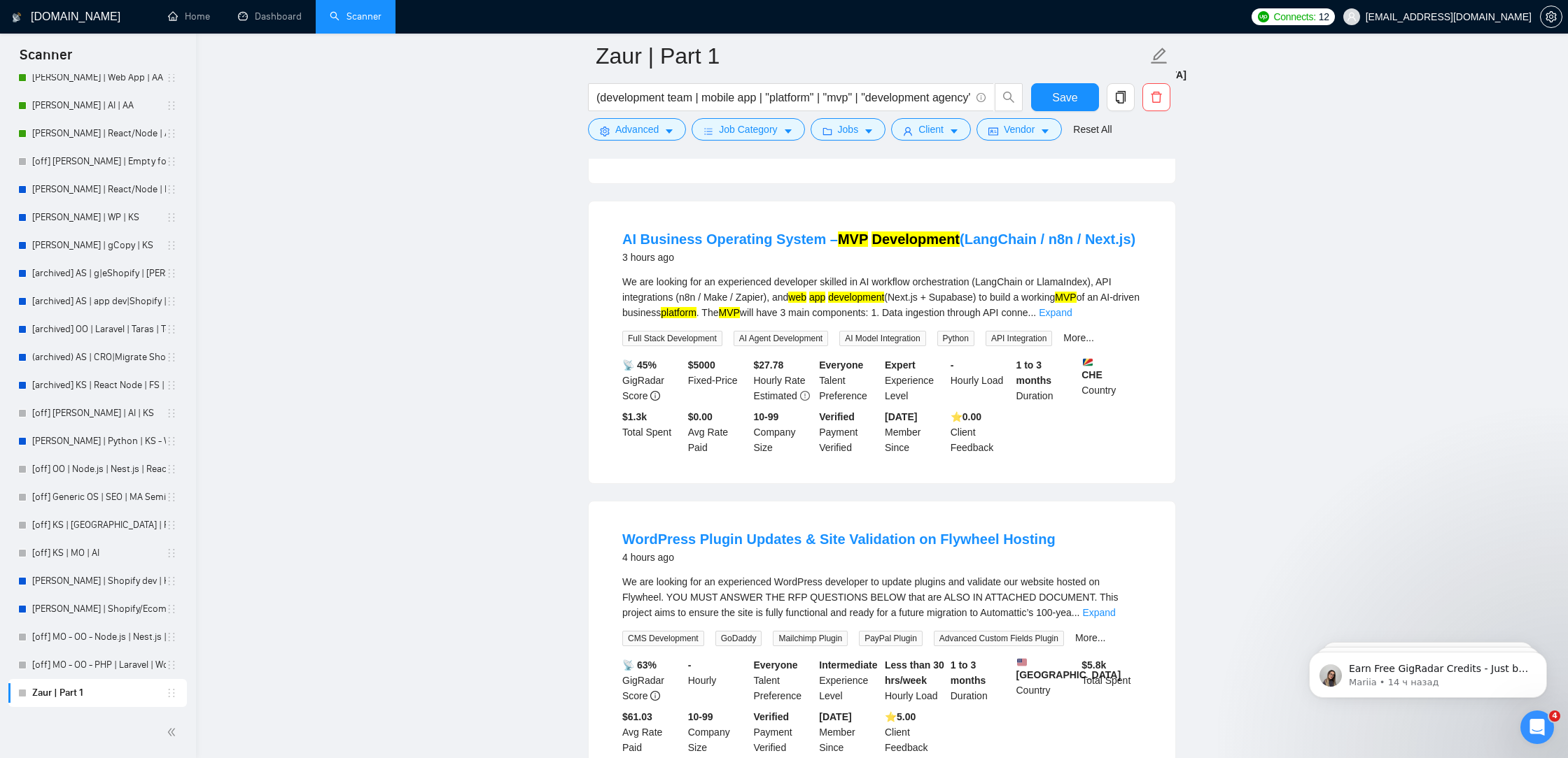
scroll to position [2464, 0]
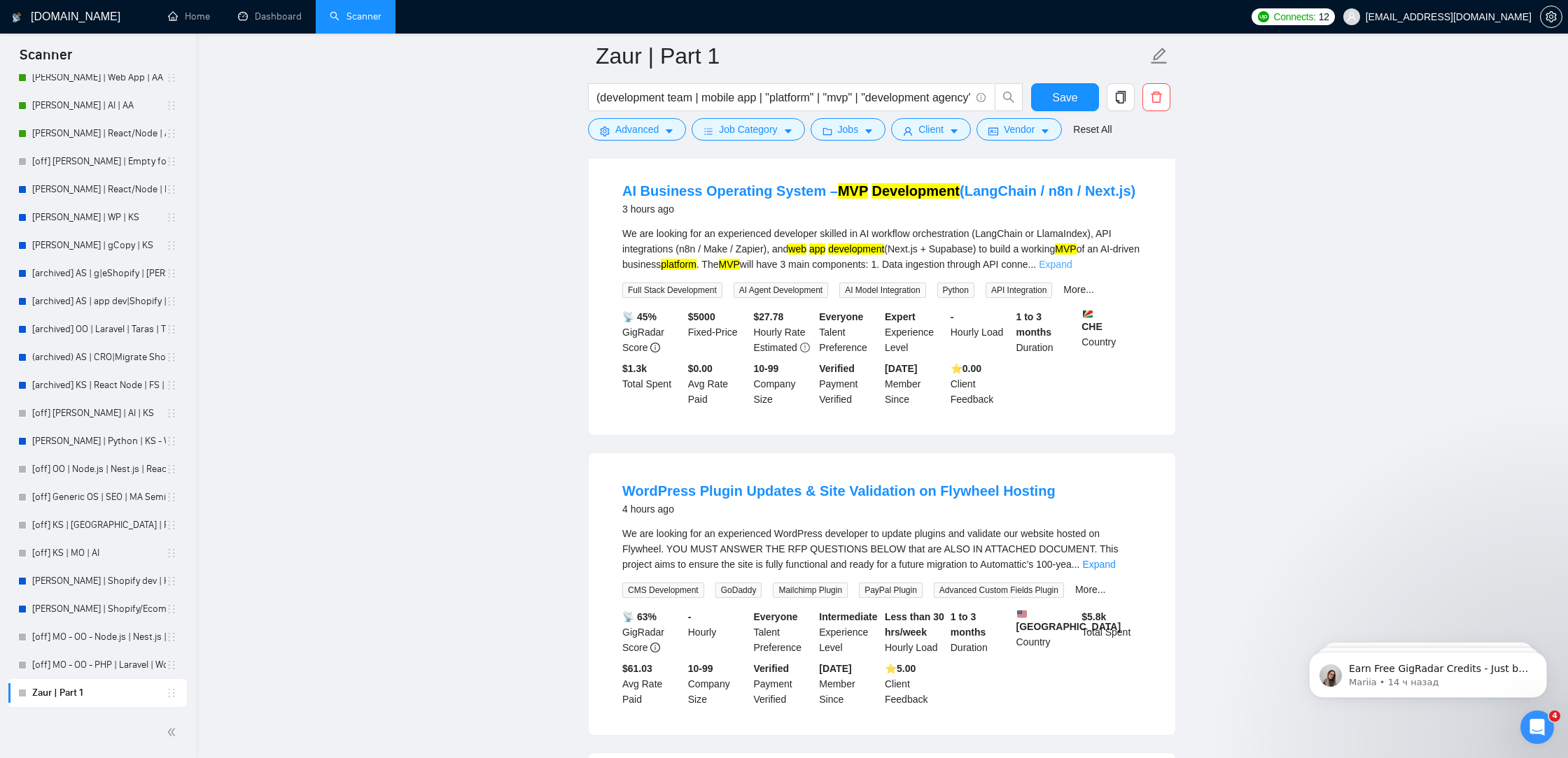
click at [1072, 270] on link "Expand" at bounding box center [1054, 264] width 33 height 11
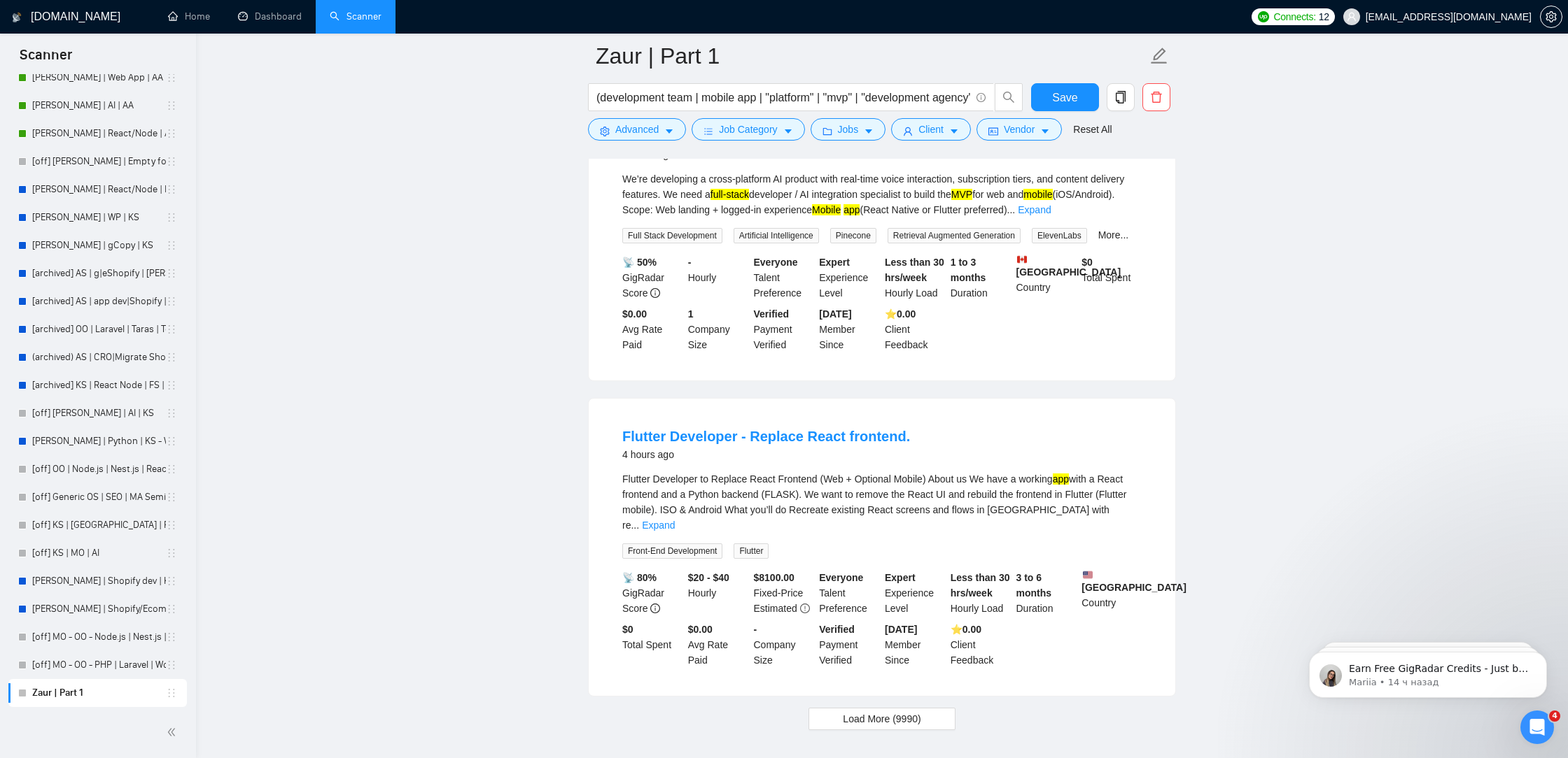
scroll to position [3486, 0]
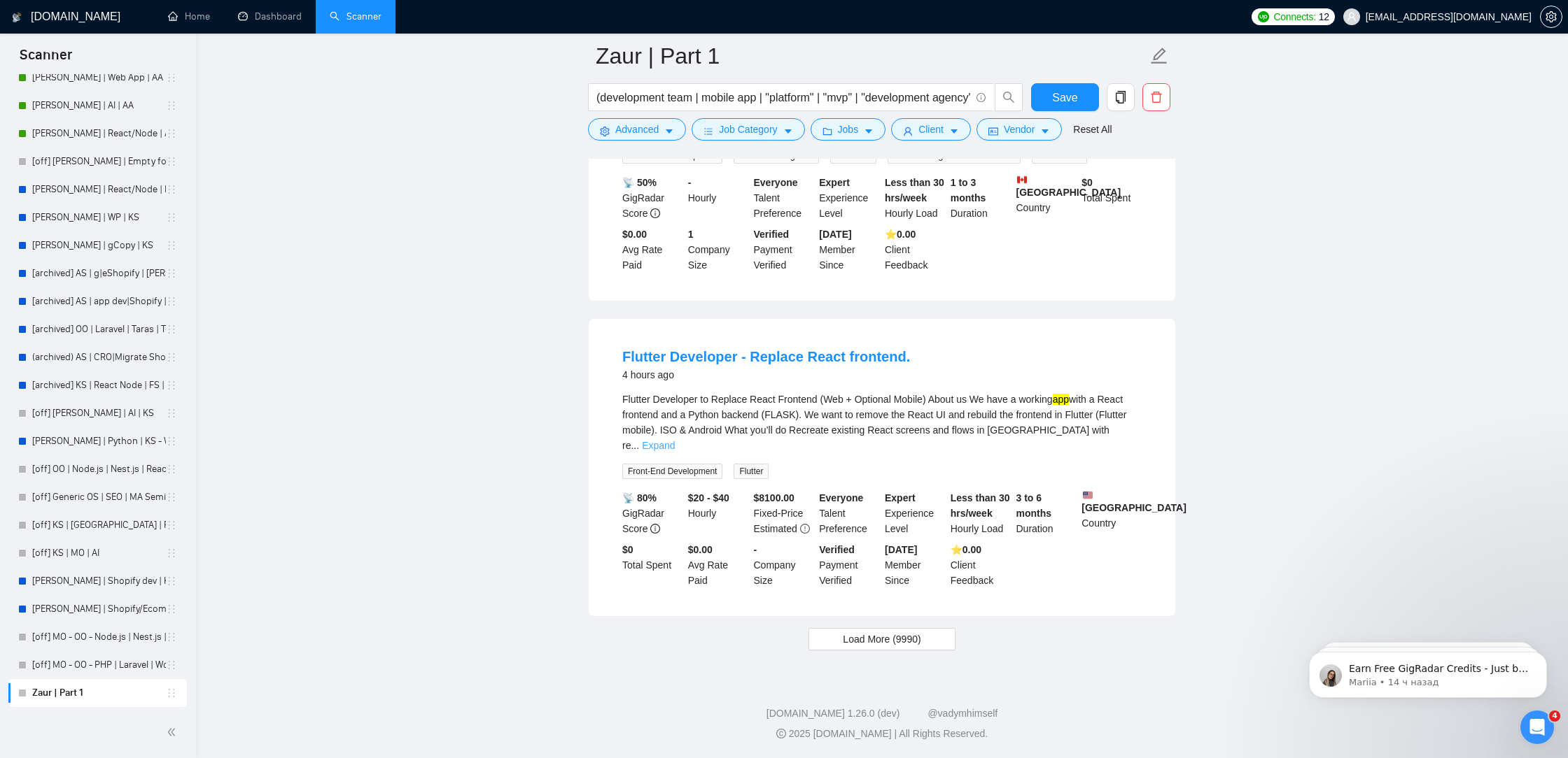
click at [675, 440] on link "Expand" at bounding box center [658, 445] width 33 height 11
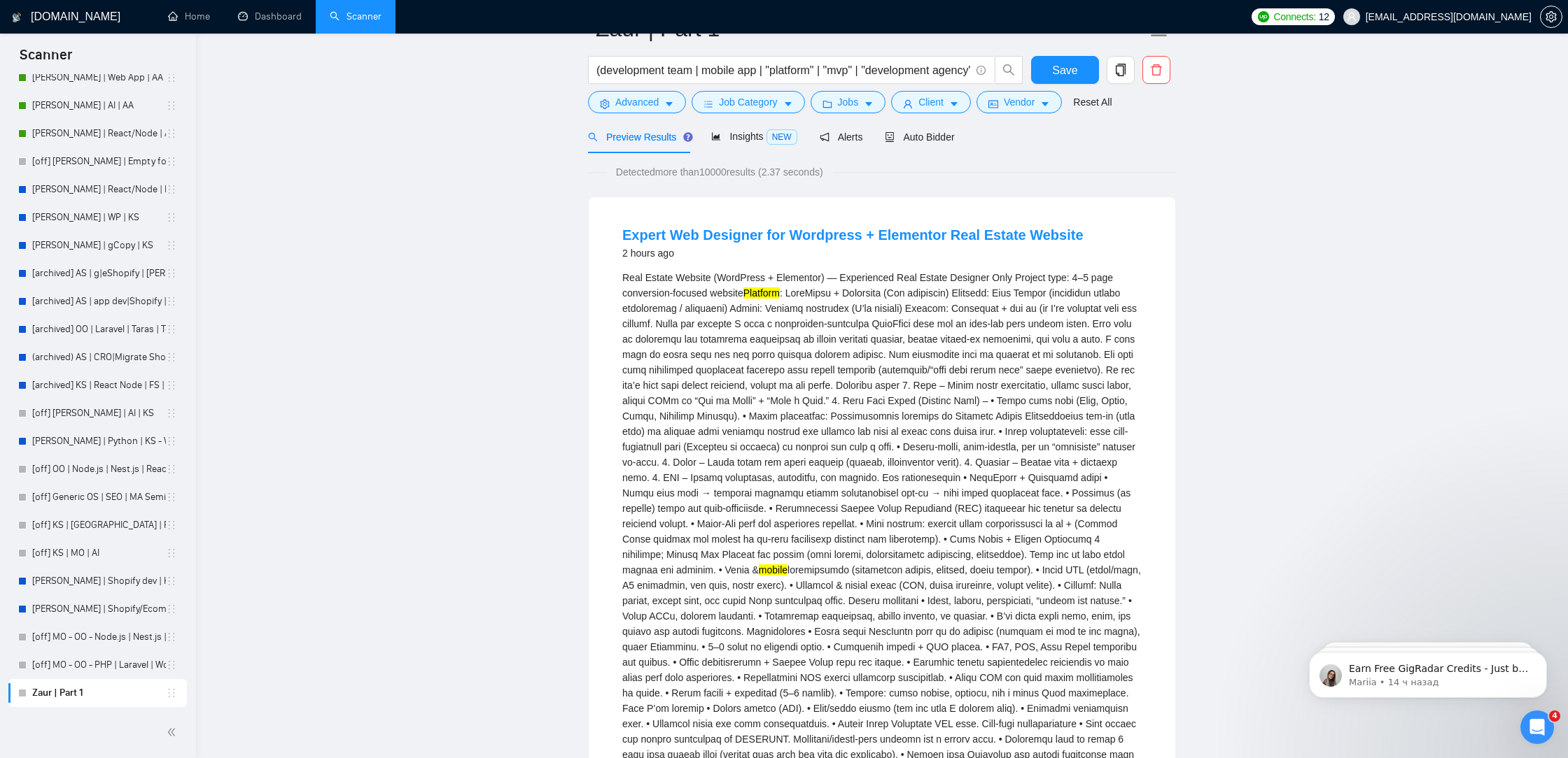
scroll to position [0, 0]
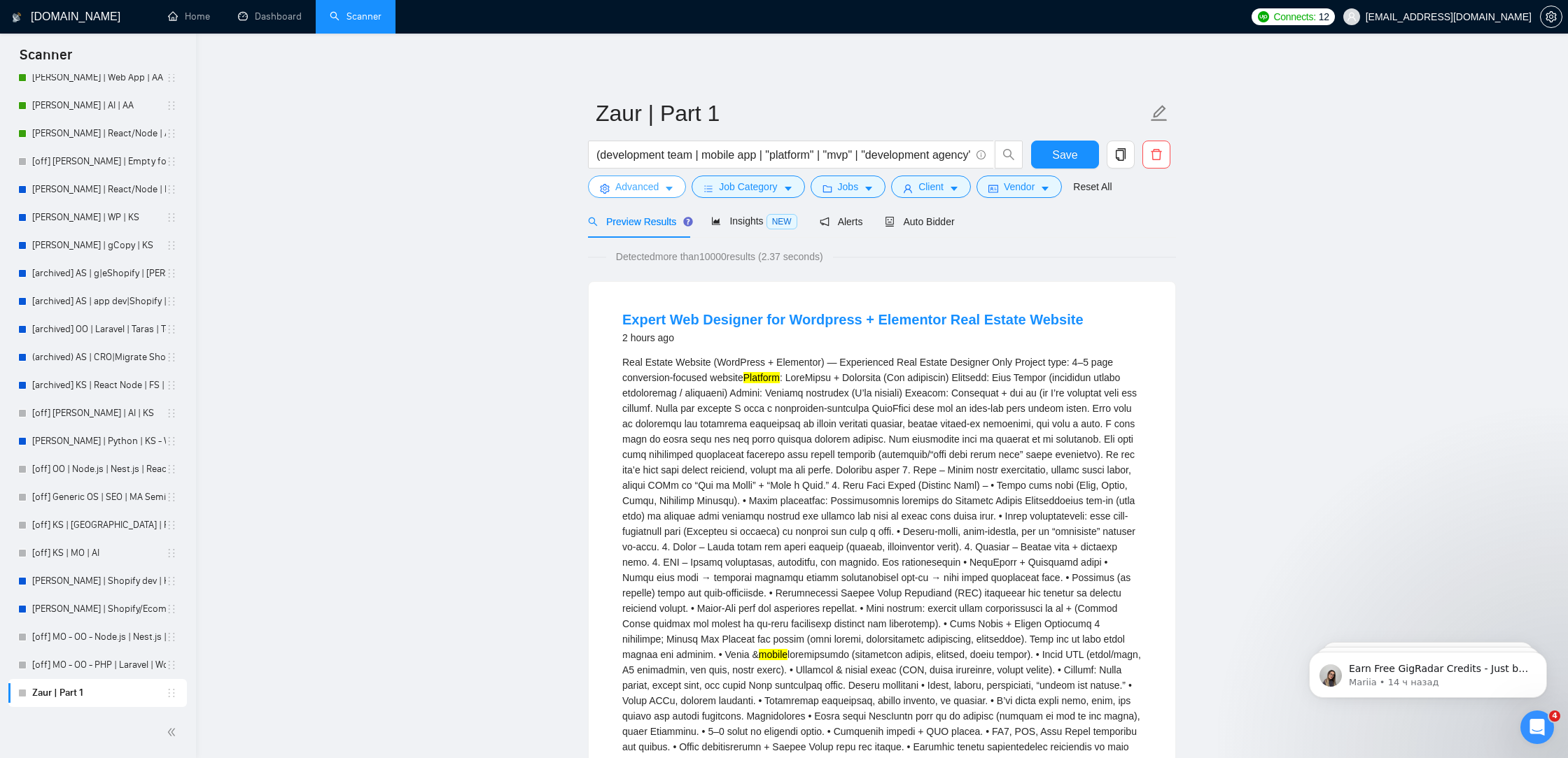
click at [663, 195] on button "Advanced" at bounding box center [636, 186] width 98 height 23
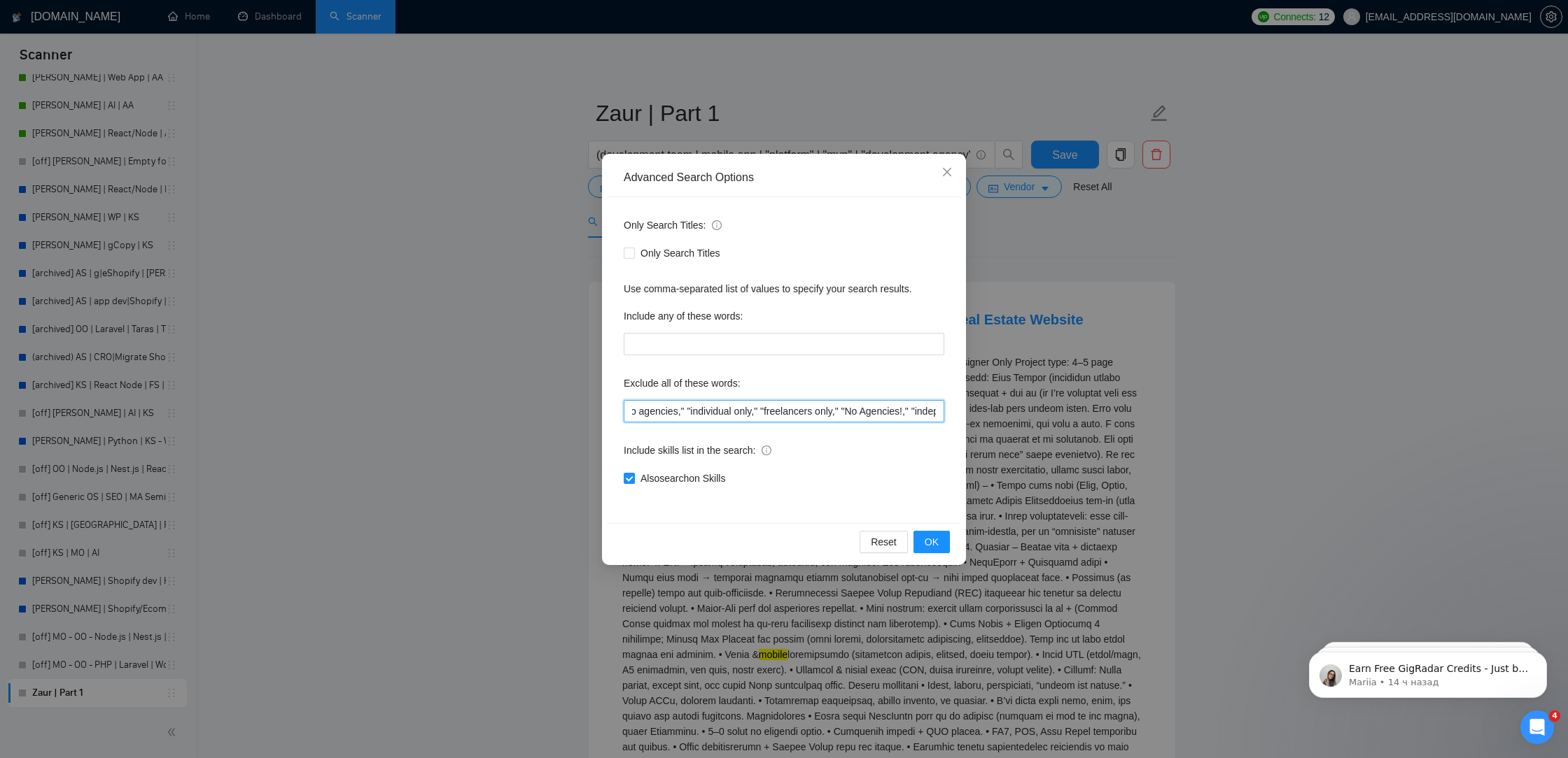
scroll to position [0, 3314]
drag, startPoint x: 773, startPoint y: 418, endPoint x: 1176, endPoint y: 441, distance: 403.7
click at [1176, 441] on div "Advanced Search Options Only Search Titles: Only Search Titles Use comma-separa…" at bounding box center [784, 379] width 1568 height 758
drag, startPoint x: 882, startPoint y: 411, endPoint x: 300, endPoint y: 405, distance: 582.0
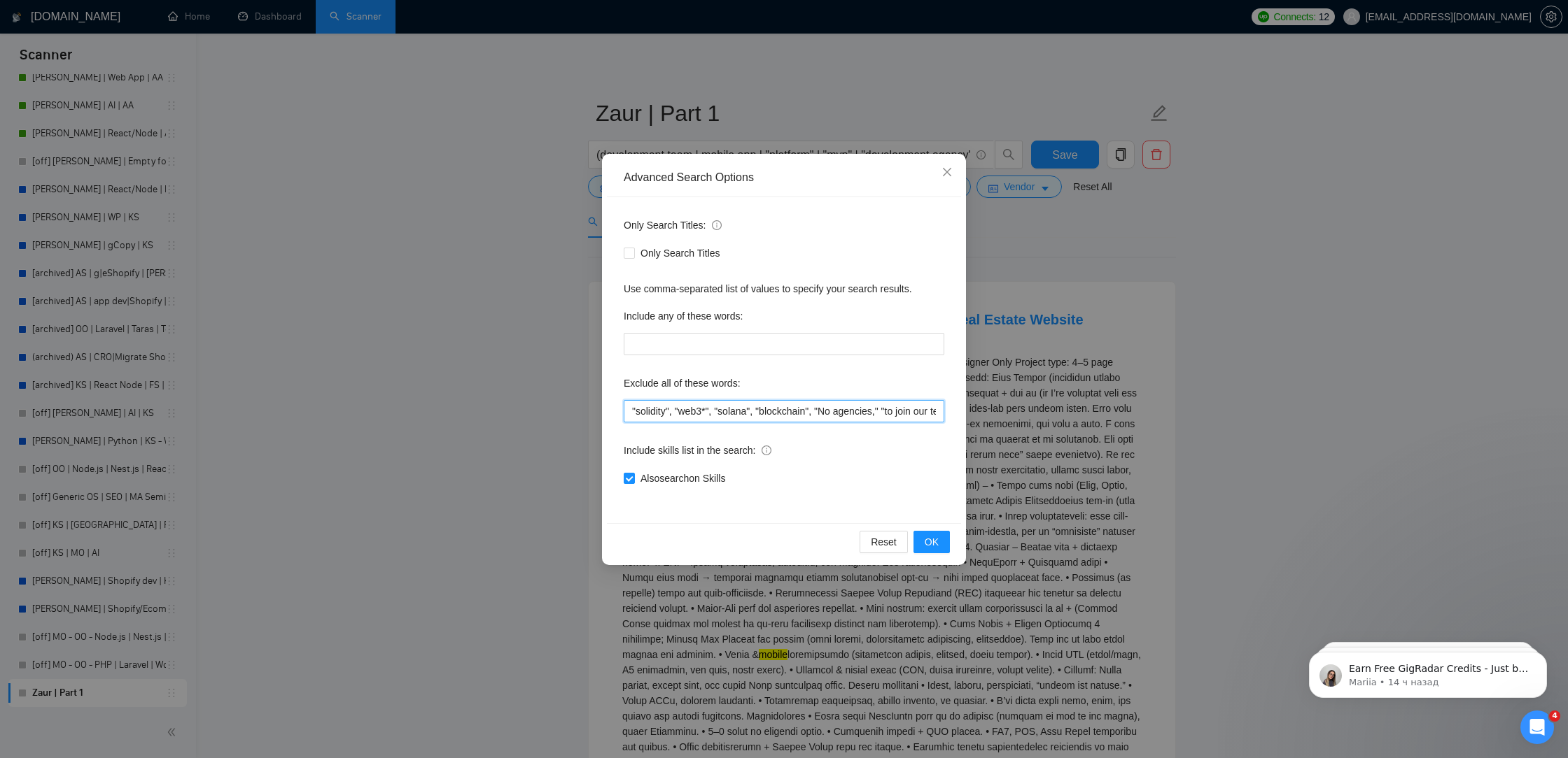
click at [300, 405] on div "Advanced Search Options Only Search Titles: Only Search Titles Use comma-separa…" at bounding box center [784, 379] width 1568 height 758
click at [635, 411] on input ""solidity", "web3*", "solana", "blockchain", "No agencies," "to join our team,"…" at bounding box center [783, 411] width 321 height 23
drag, startPoint x: 678, startPoint y: 411, endPoint x: 544, endPoint y: 407, distance: 134.1
click at [548, 407] on div "Advanced Search Options Only Search Titles: Only Search Titles Use comma-separa…" at bounding box center [784, 379] width 1568 height 758
click at [630, 408] on input ""solidity", "web3*", "solana", "blockchain", "No agencies," "to join our team,"…" at bounding box center [783, 411] width 321 height 23
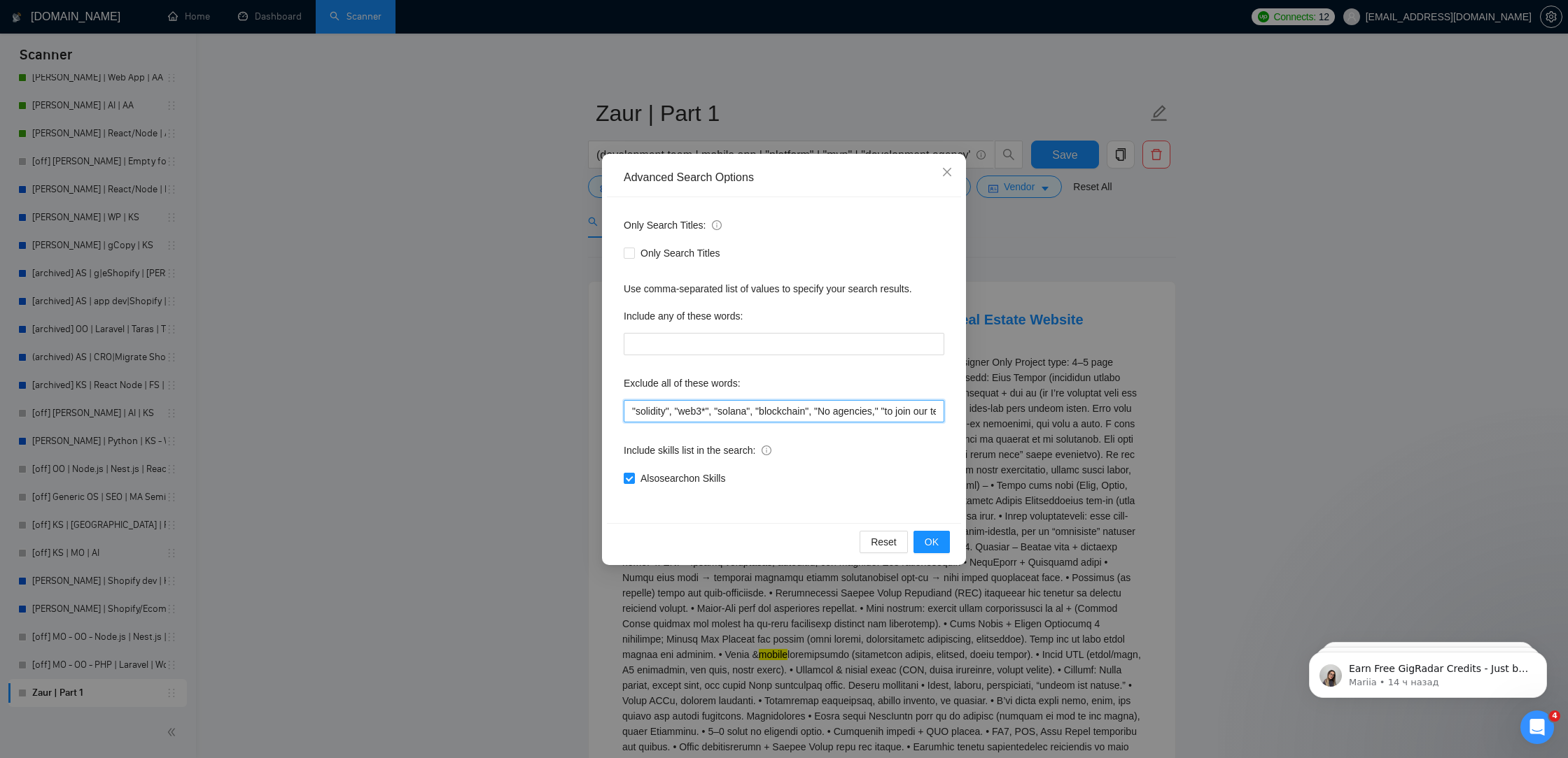
paste input ""solidity","
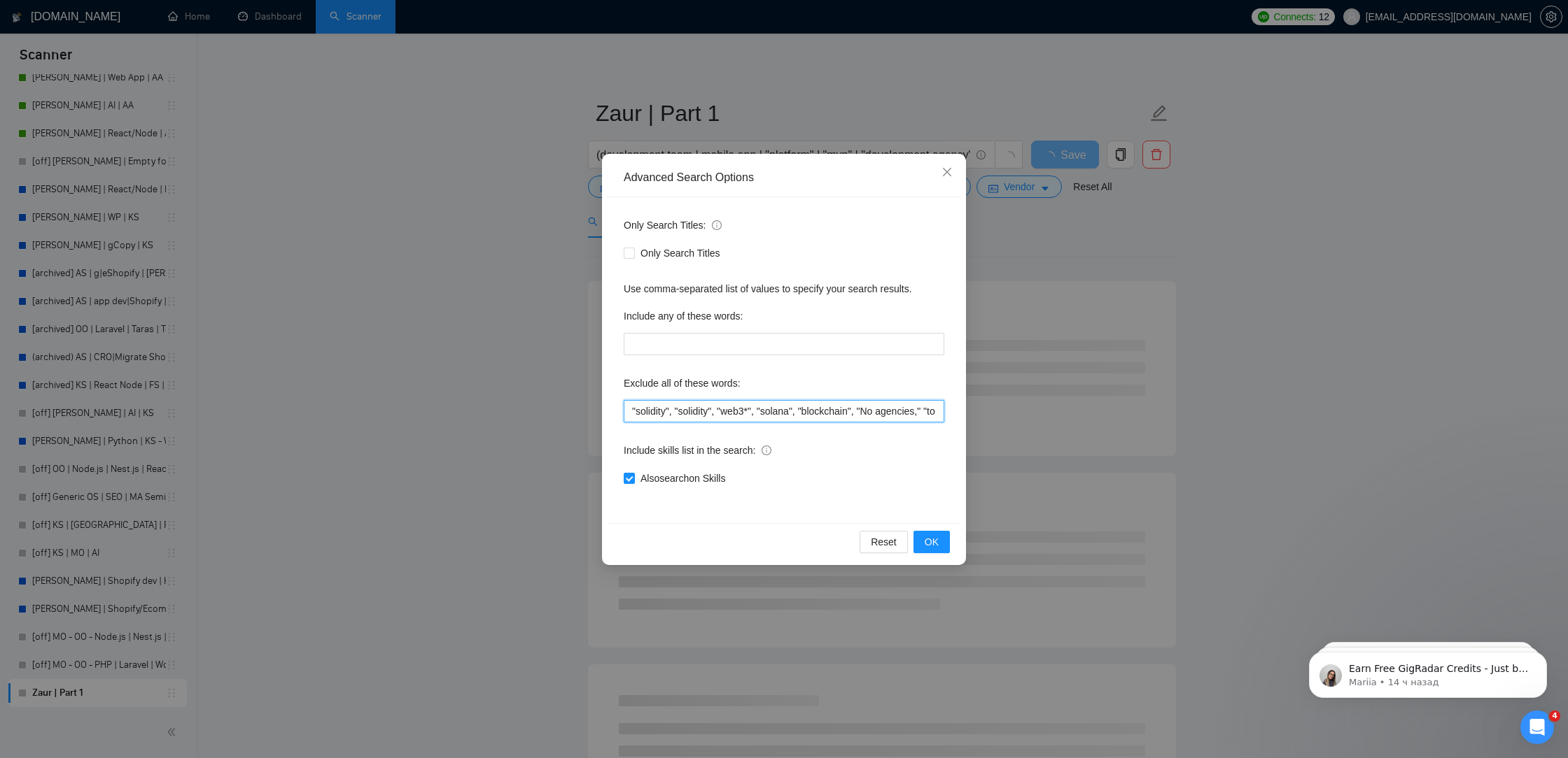
drag, startPoint x: 669, startPoint y: 412, endPoint x: 640, endPoint y: 413, distance: 29.0
click at [640, 413] on input ""solidity", "solidity", "web3*", "solana", "blockchain", "No agencies," "to joi…" at bounding box center [783, 411] width 321 height 23
type input ""designer", "solidity", "web3*", "solana", "blockchain", "No agencies," "to joi…"
click at [941, 541] on button "OK" at bounding box center [931, 542] width 36 height 23
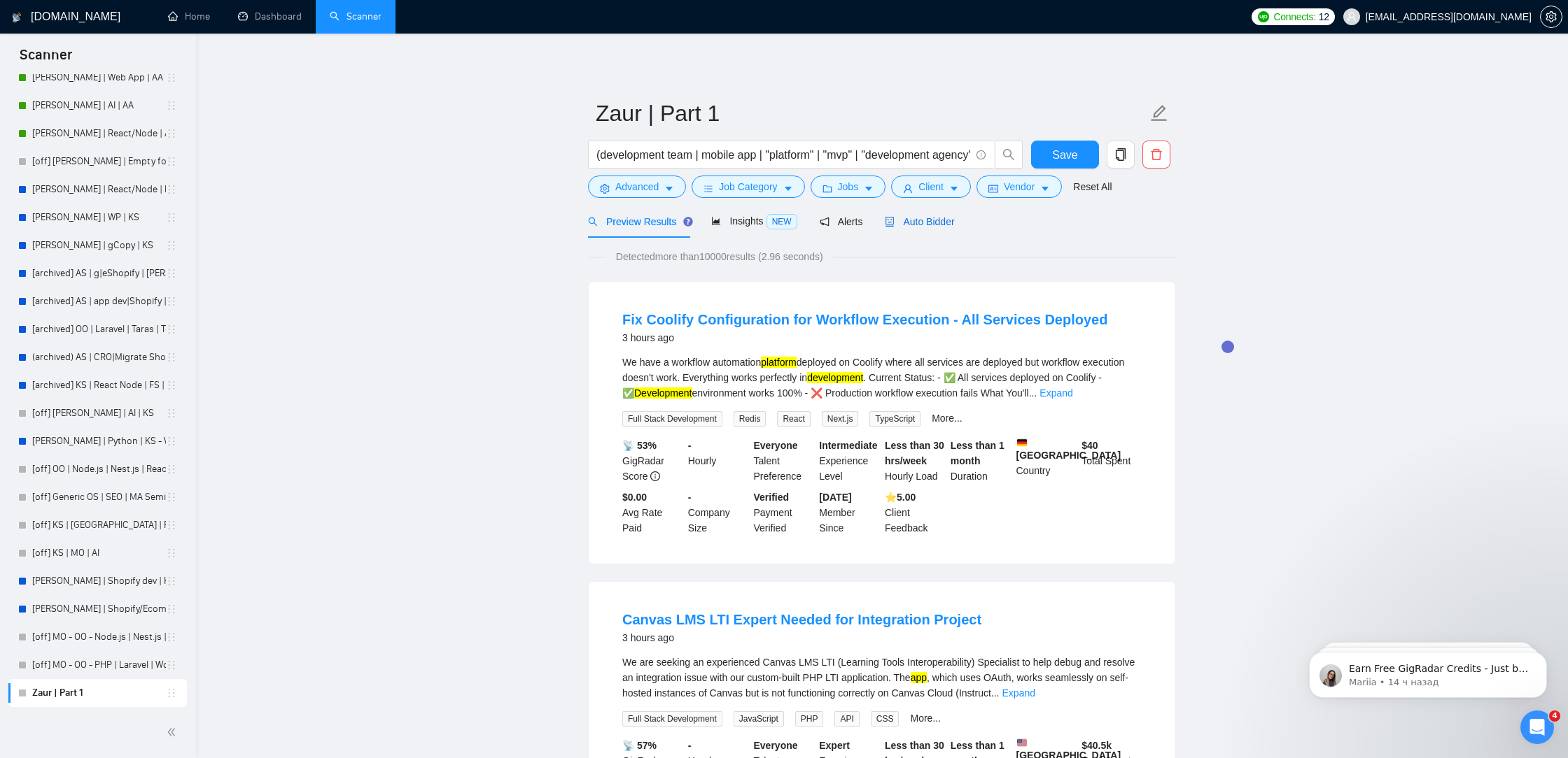
click at [929, 218] on span "Auto Bidder" at bounding box center [919, 221] width 69 height 11
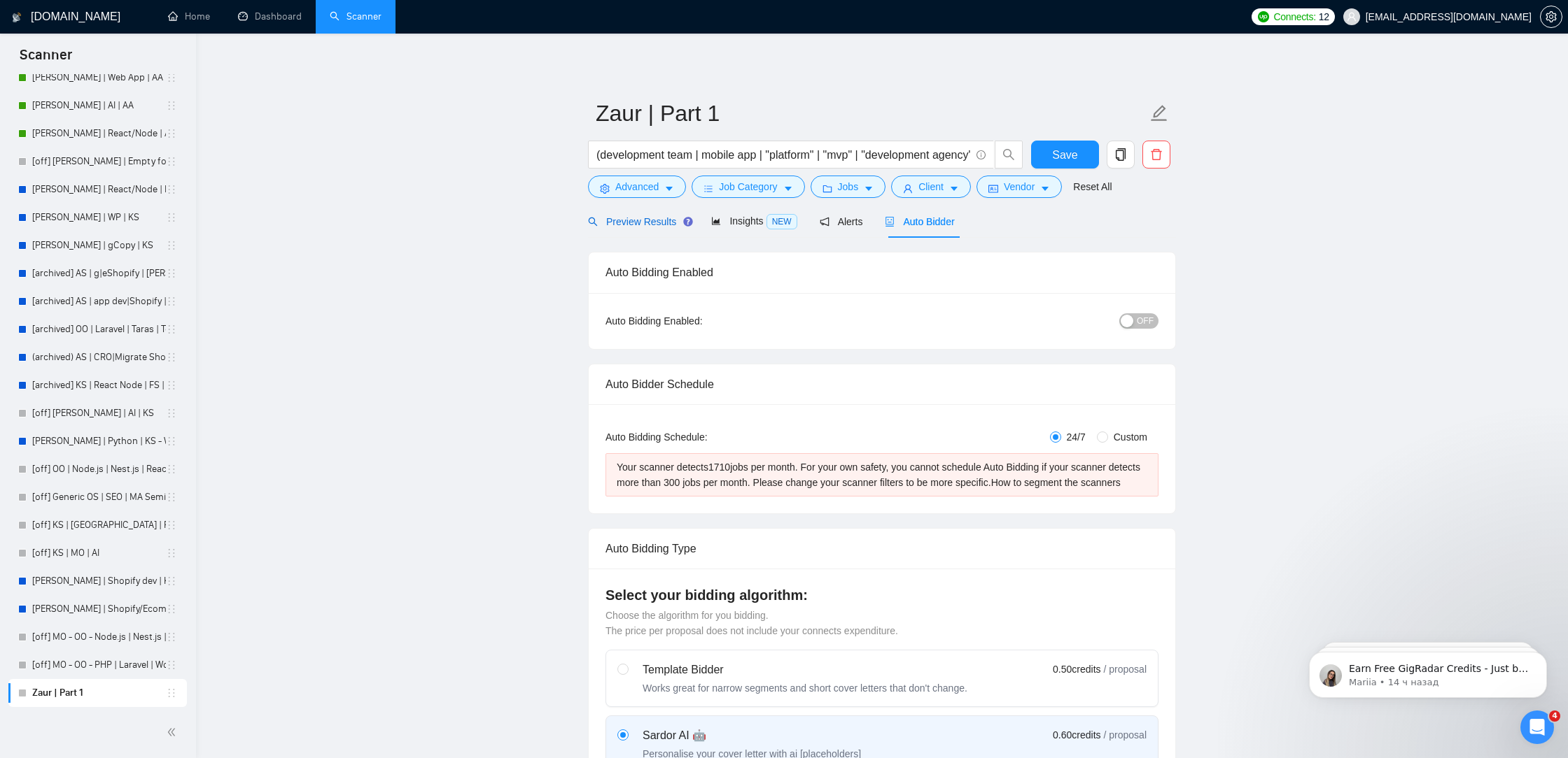
click at [623, 221] on span "Preview Results" at bounding box center [638, 221] width 101 height 11
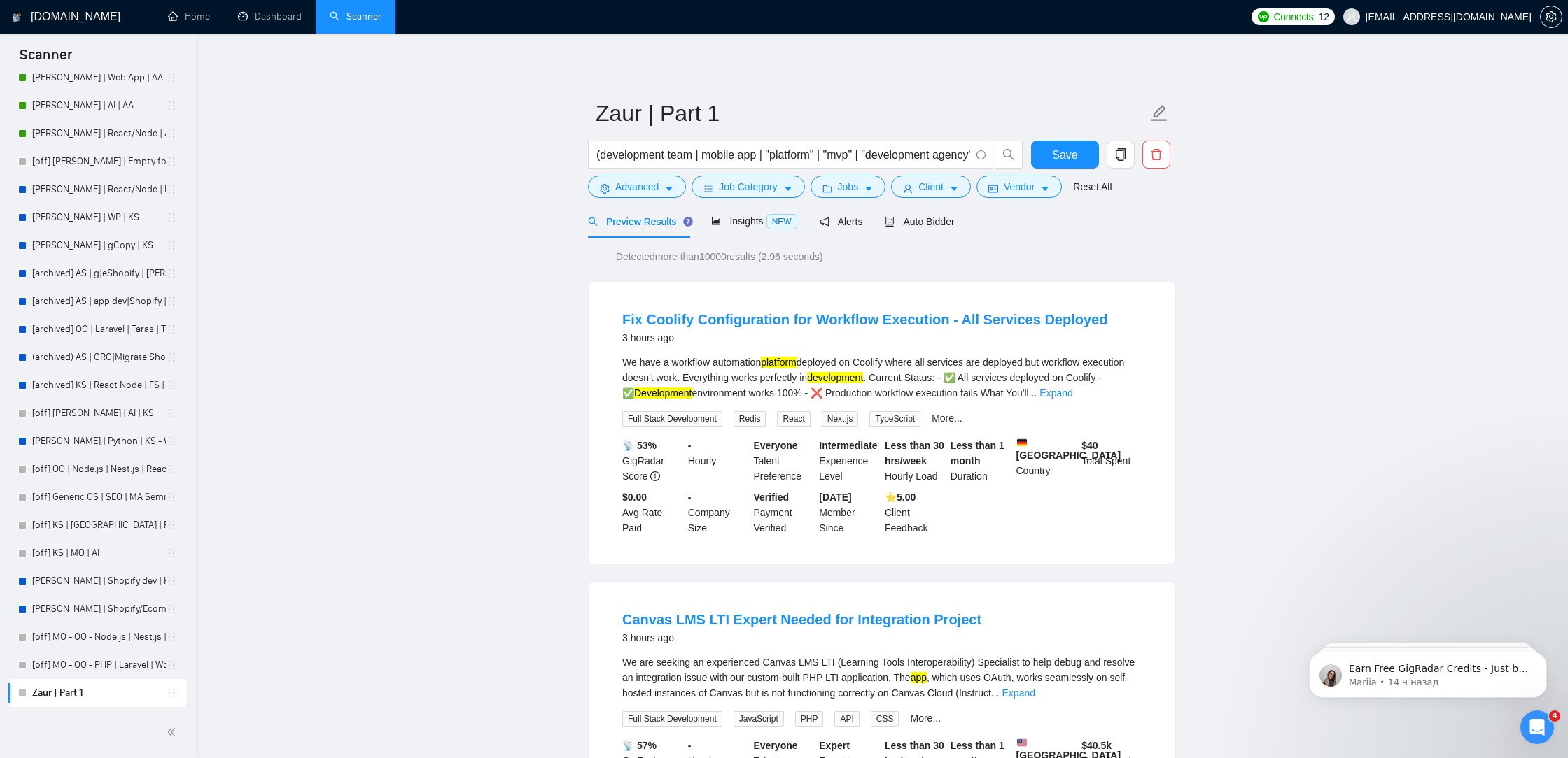
scroll to position [252, 0]
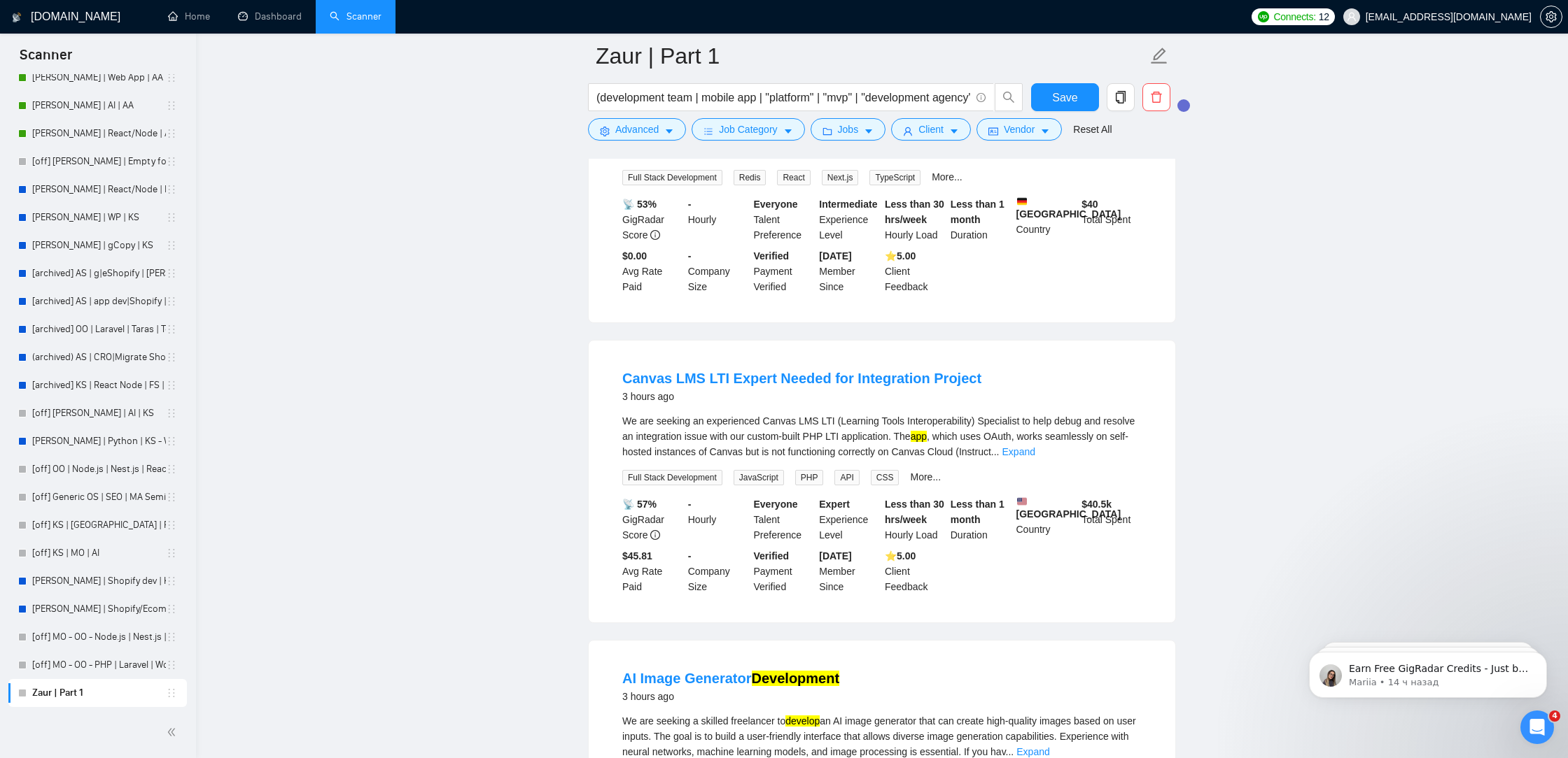
click at [1131, 451] on div "We are seeking an experienced Canvas LMS LTI (Learning Tools Interoperability) …" at bounding box center [882, 436] width 520 height 46
click at [1035, 457] on link "Expand" at bounding box center [1018, 451] width 33 height 11
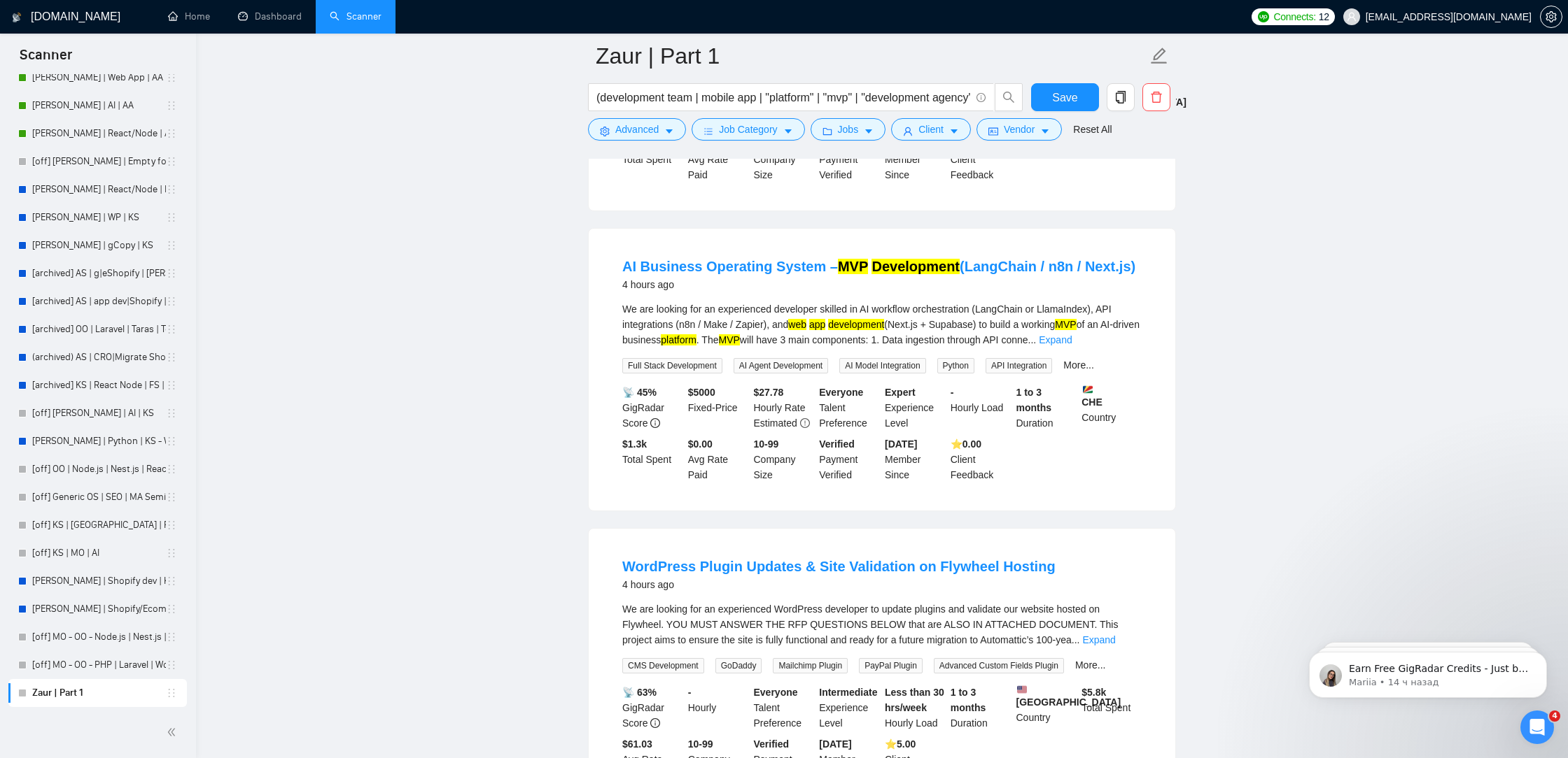
scroll to position [1626, 0]
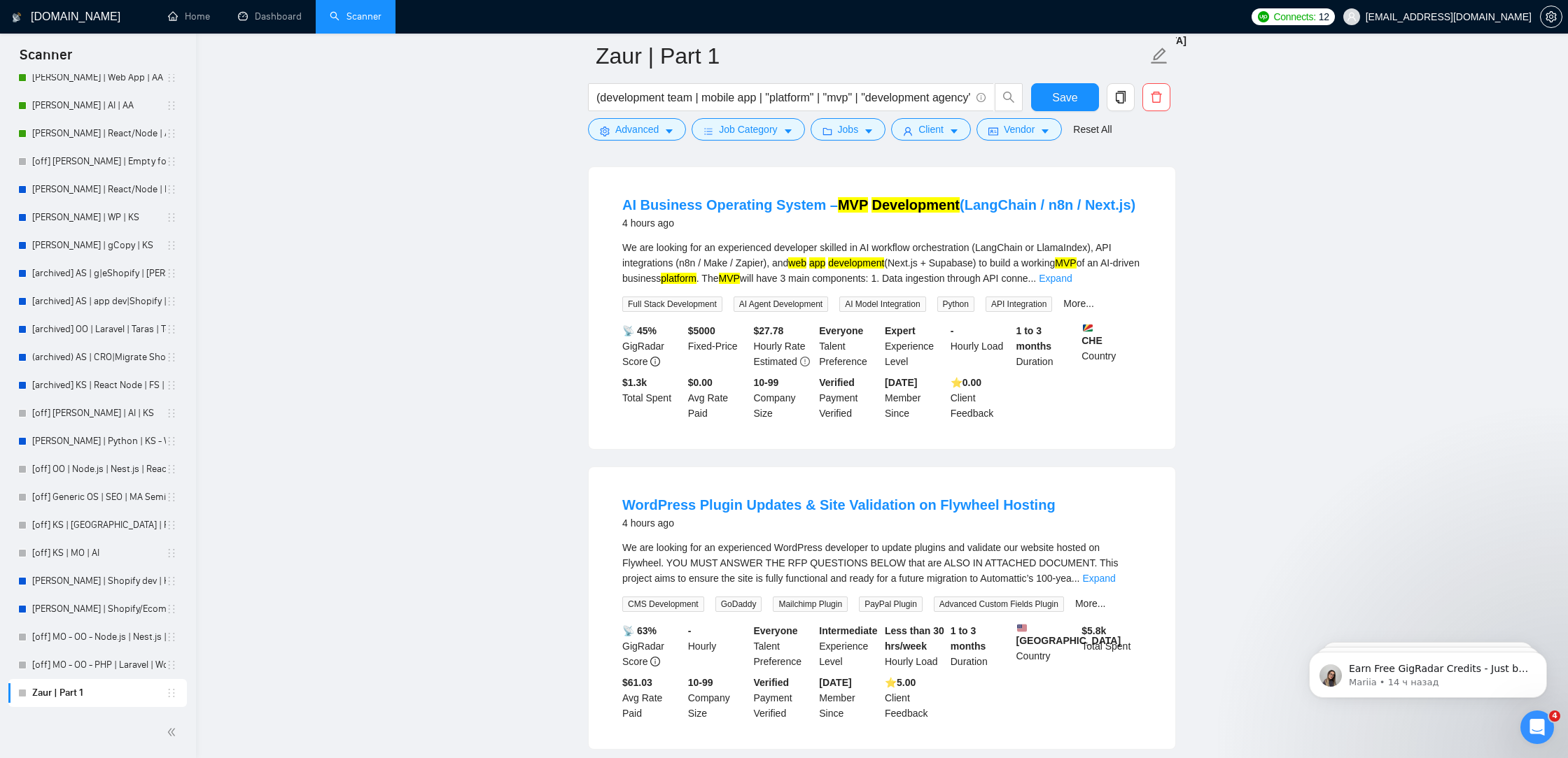
click at [1097, 346] on b "CHE" at bounding box center [1111, 334] width 60 height 23
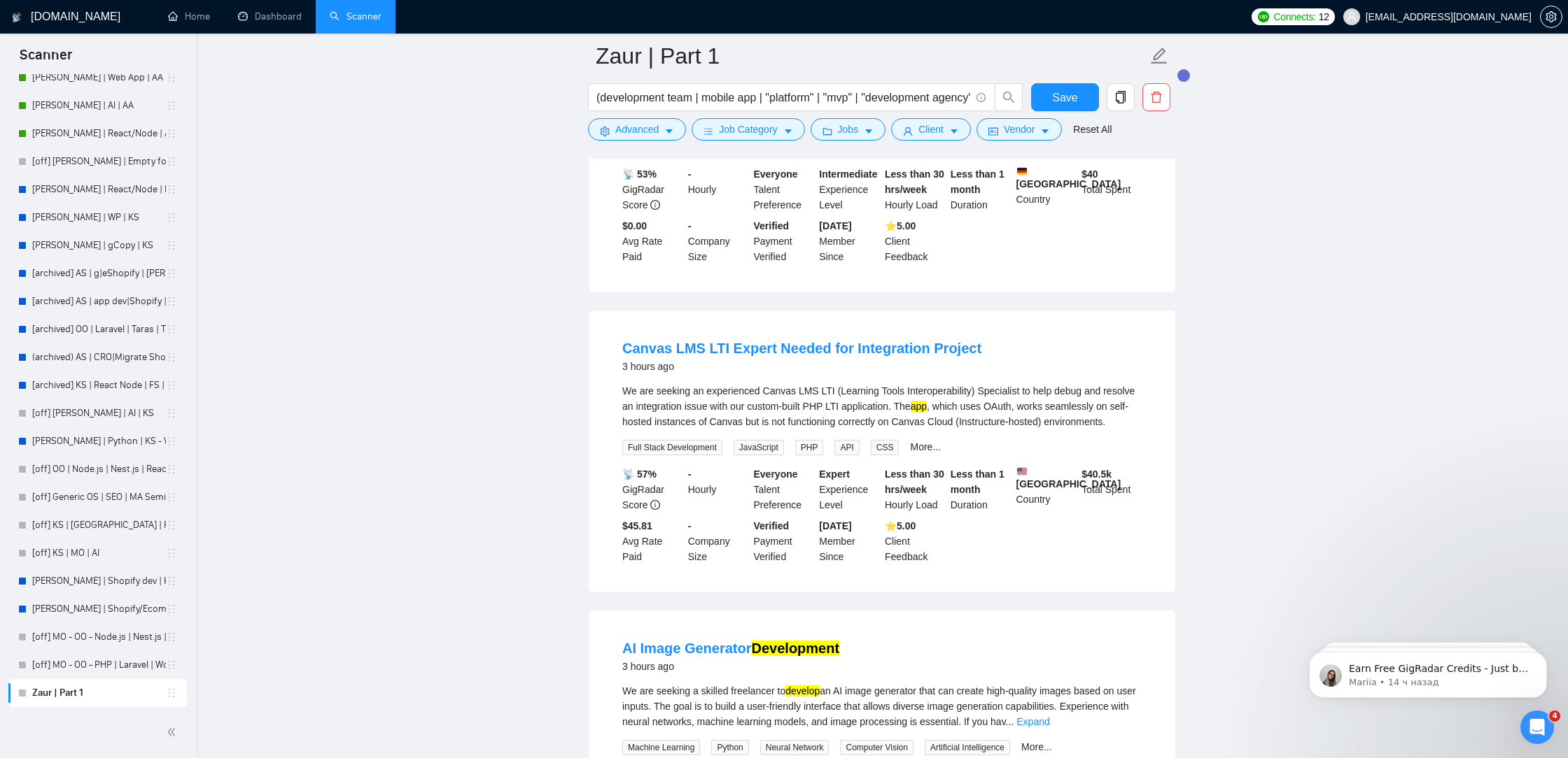
scroll to position [0, 0]
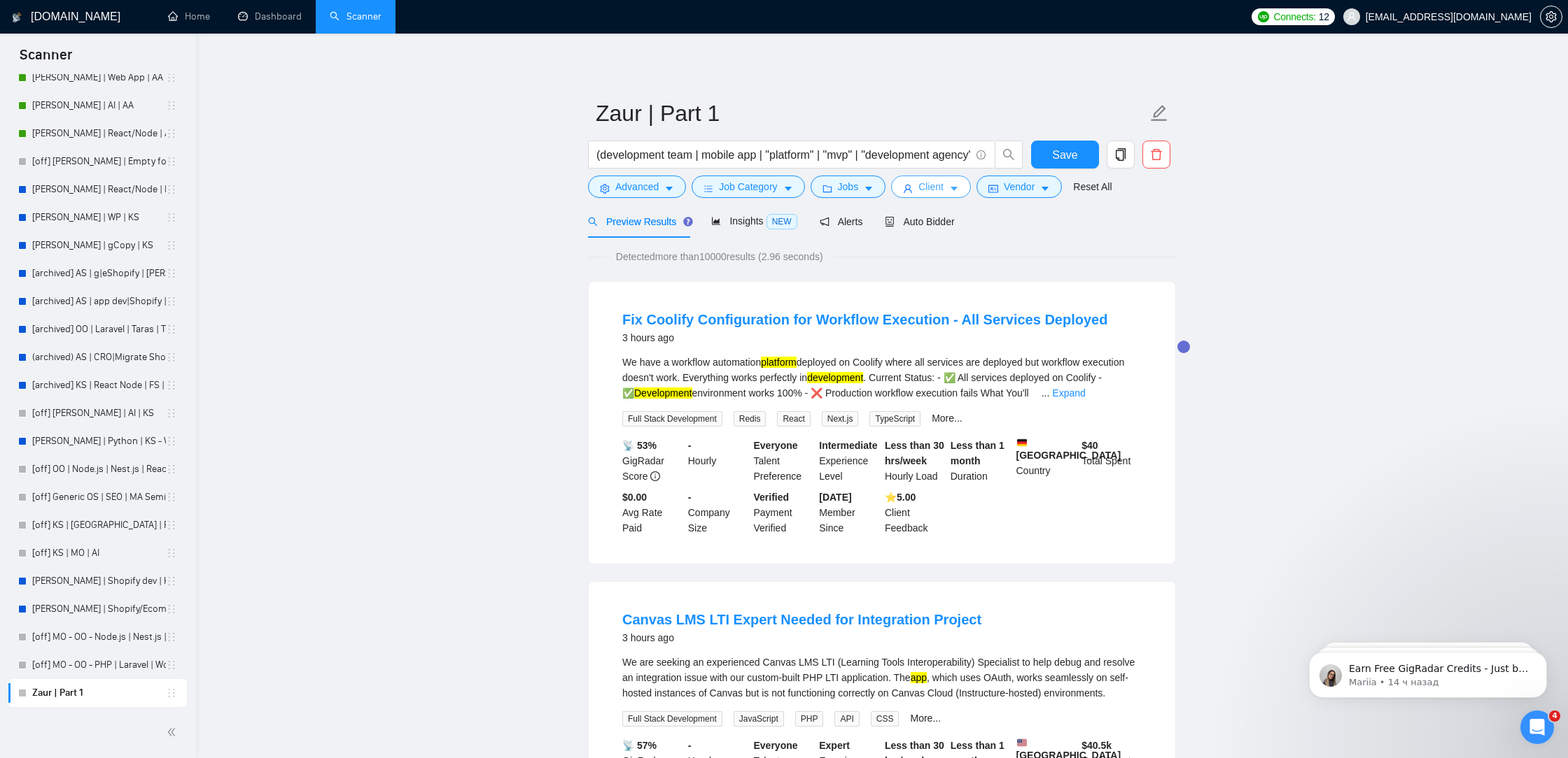
click at [919, 184] on button "Client" at bounding box center [930, 186] width 80 height 23
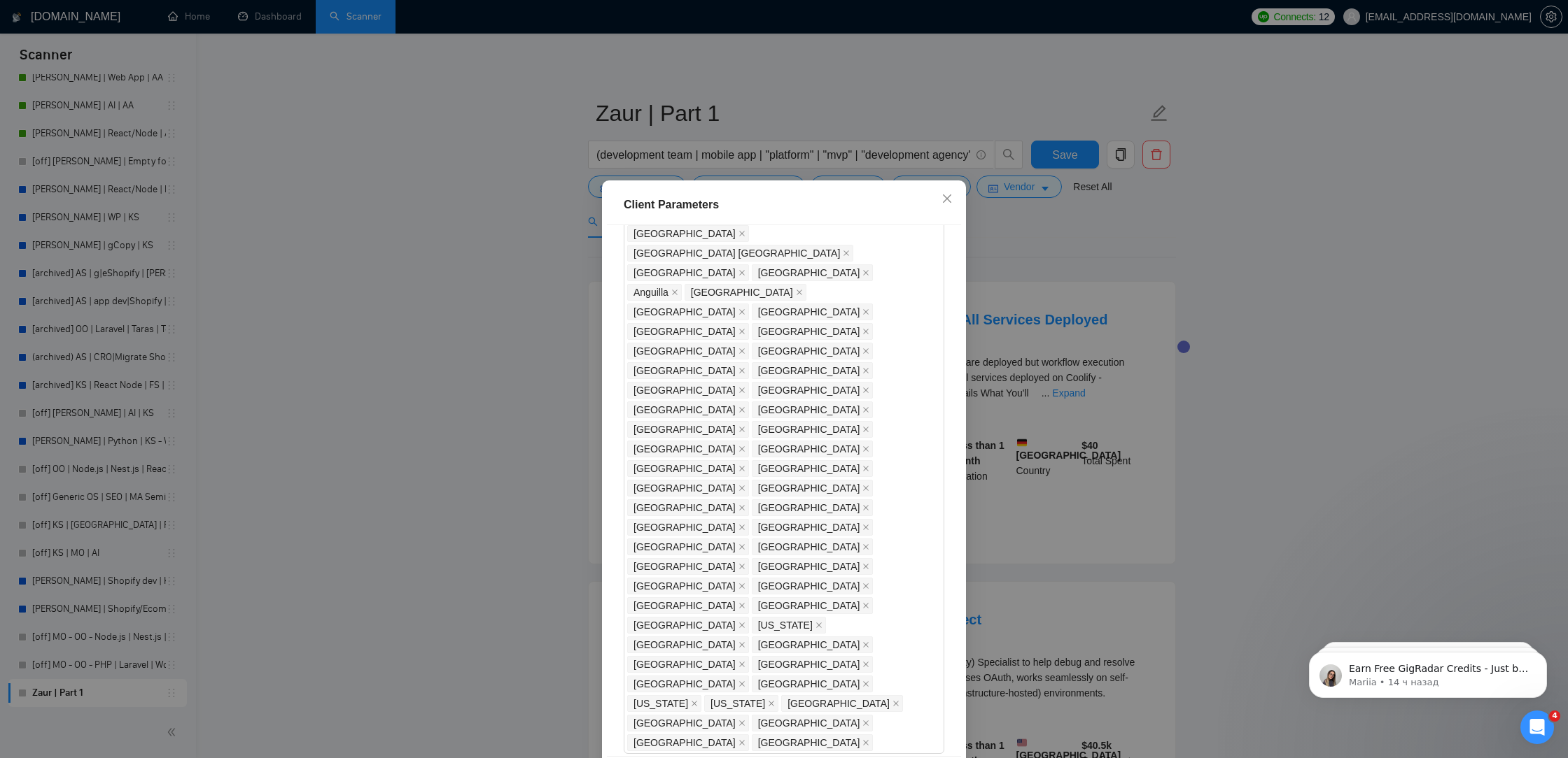
scroll to position [59, 0]
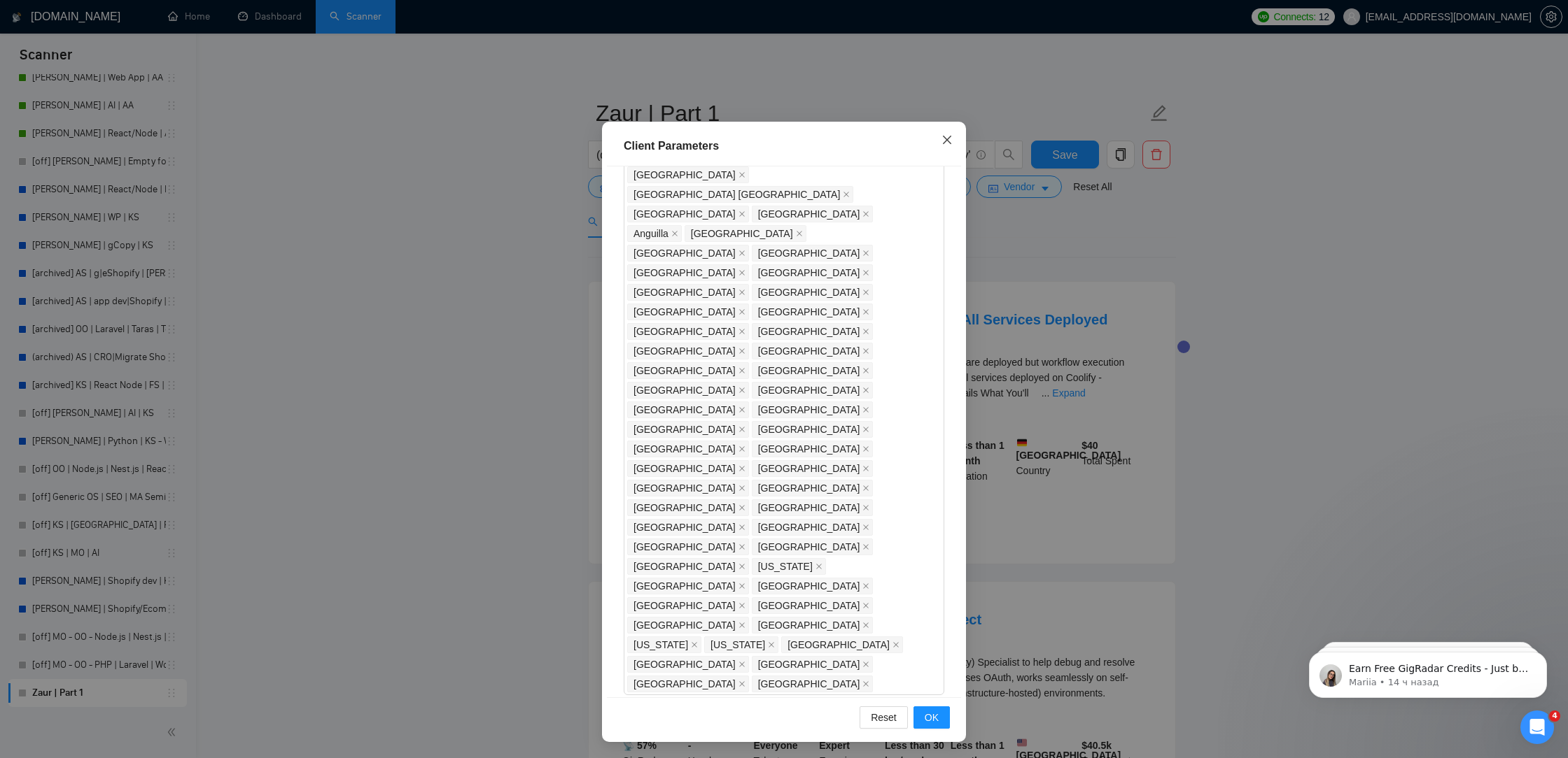
click at [945, 137] on icon "close" at bounding box center [947, 139] width 11 height 11
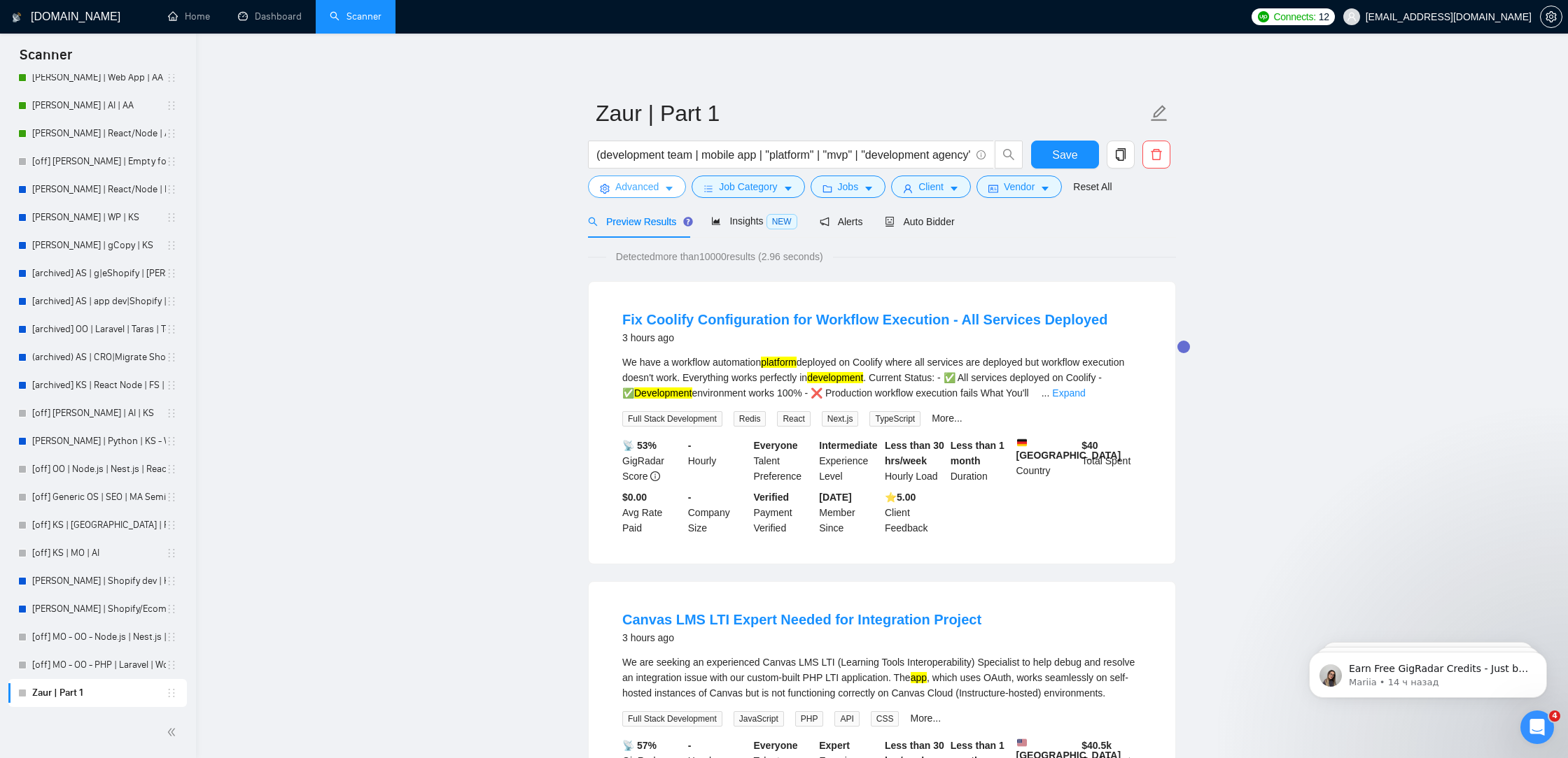
click at [644, 188] on span "Advanced" at bounding box center [637, 187] width 43 height 16
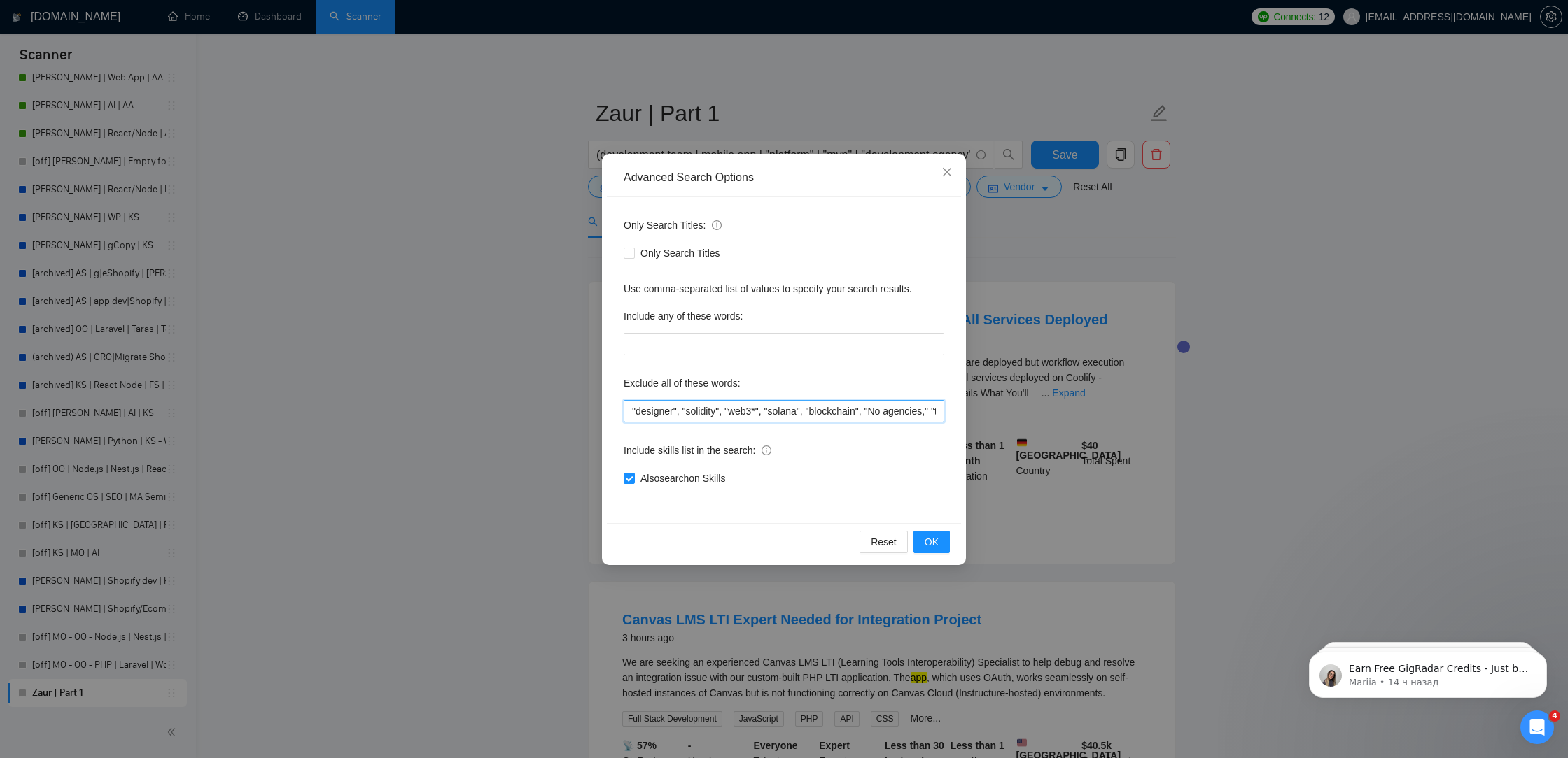
drag, startPoint x: 685, startPoint y: 414, endPoint x: 580, endPoint y: 389, distance: 107.9
click at [580, 389] on div "Advanced Search Options Only Search Titles: Only Search Titles Use comma-separa…" at bounding box center [784, 379] width 1568 height 758
click at [629, 410] on input ""designer", "solidity", "web3*", "solana", "blockchain", "No agencies," "to joi…" at bounding box center [783, 411] width 321 height 23
paste input ""designer","
drag, startPoint x: 677, startPoint y: 417, endPoint x: 636, endPoint y: 416, distance: 41.0
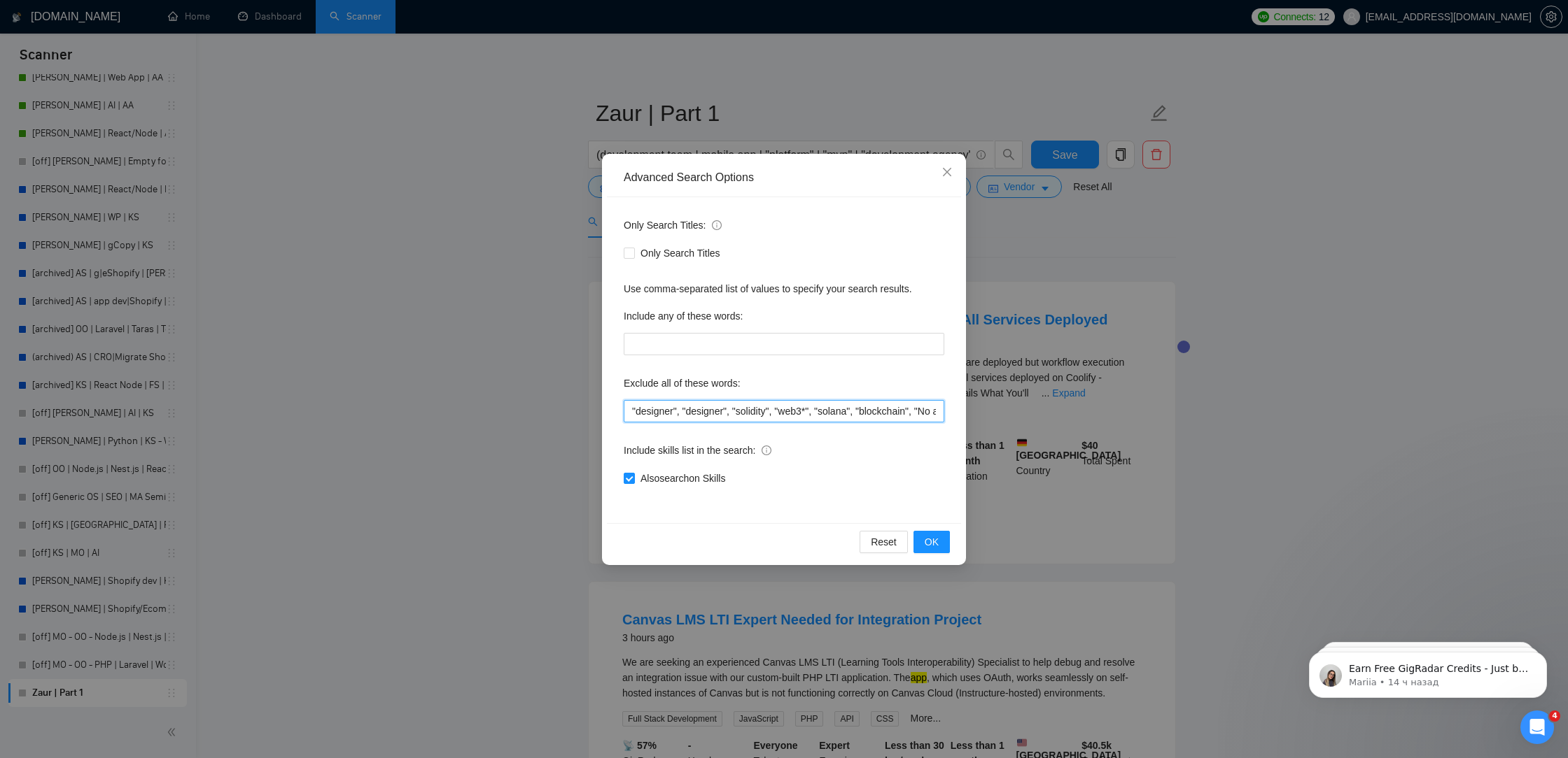
click at [636, 416] on input ""designer", "designer", "solidity", "web3*", "solana", "blockchain", "No agenci…" at bounding box center [783, 411] width 321 height 23
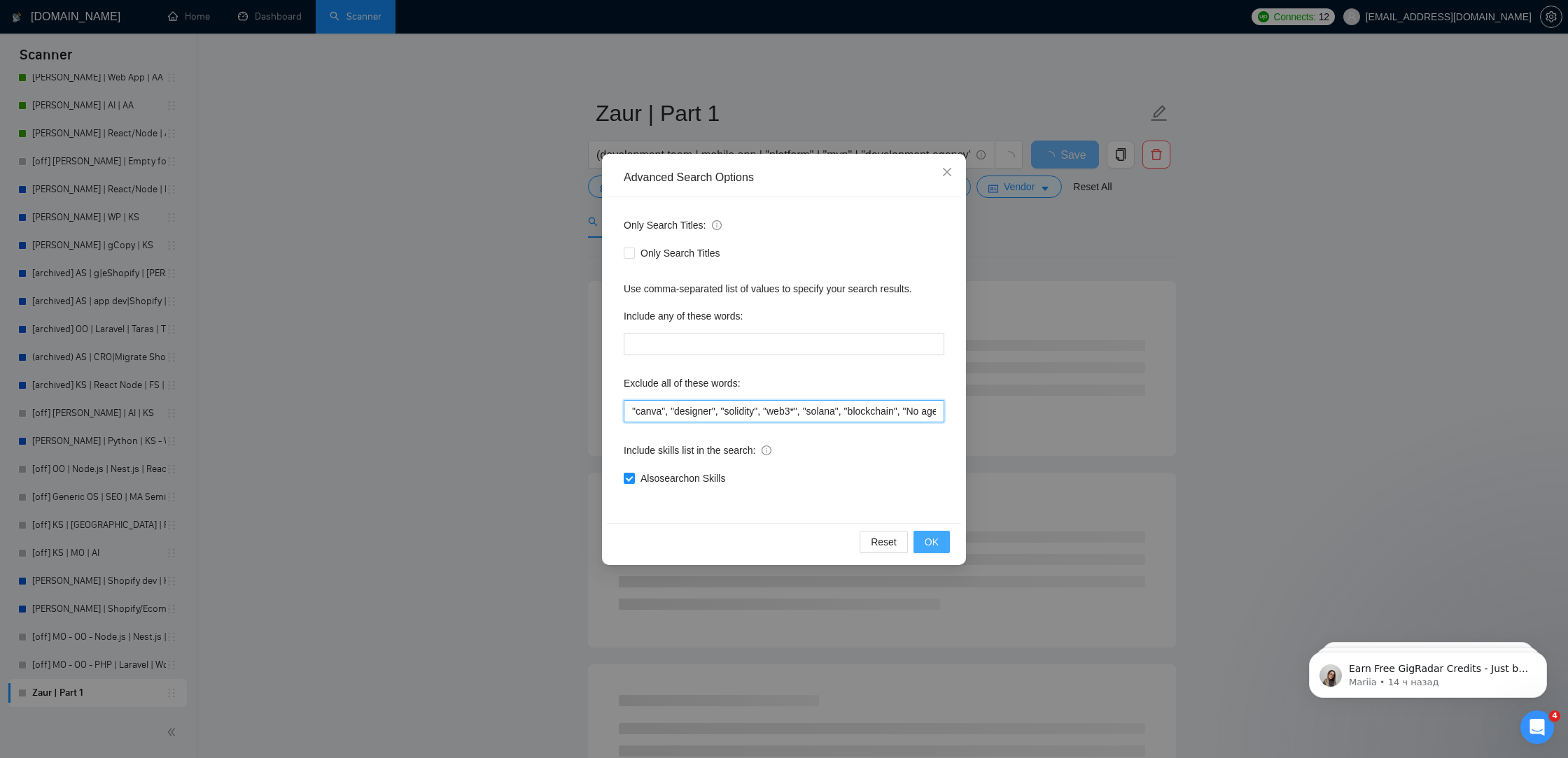
type input ""canva", "designer", "solidity", "web3*", "solana", "blockchain", "No agencies,…"
click at [937, 544] on span "OK" at bounding box center [932, 542] width 14 height 16
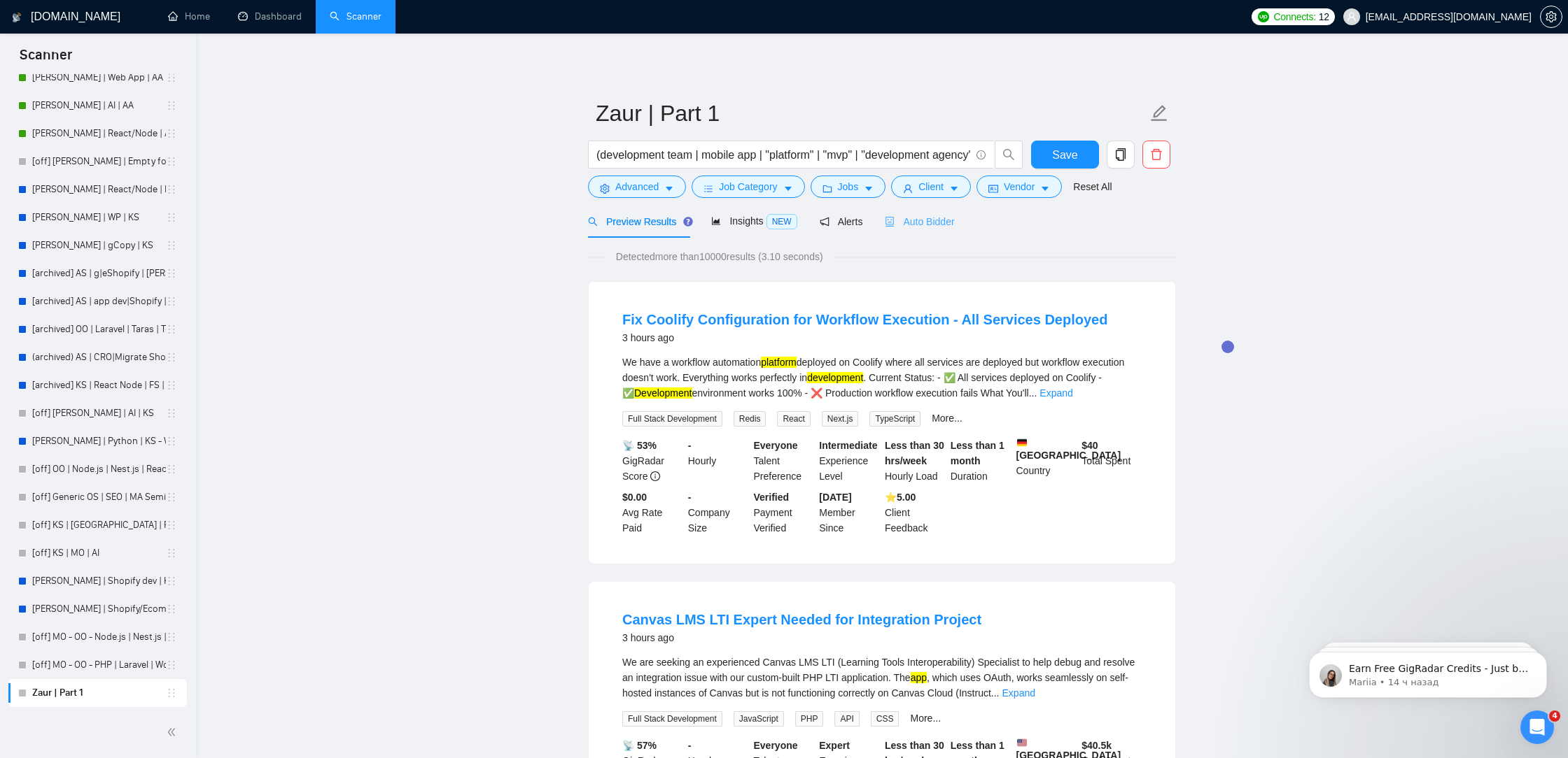
click at [953, 212] on div "Auto Bidder" at bounding box center [919, 221] width 69 height 33
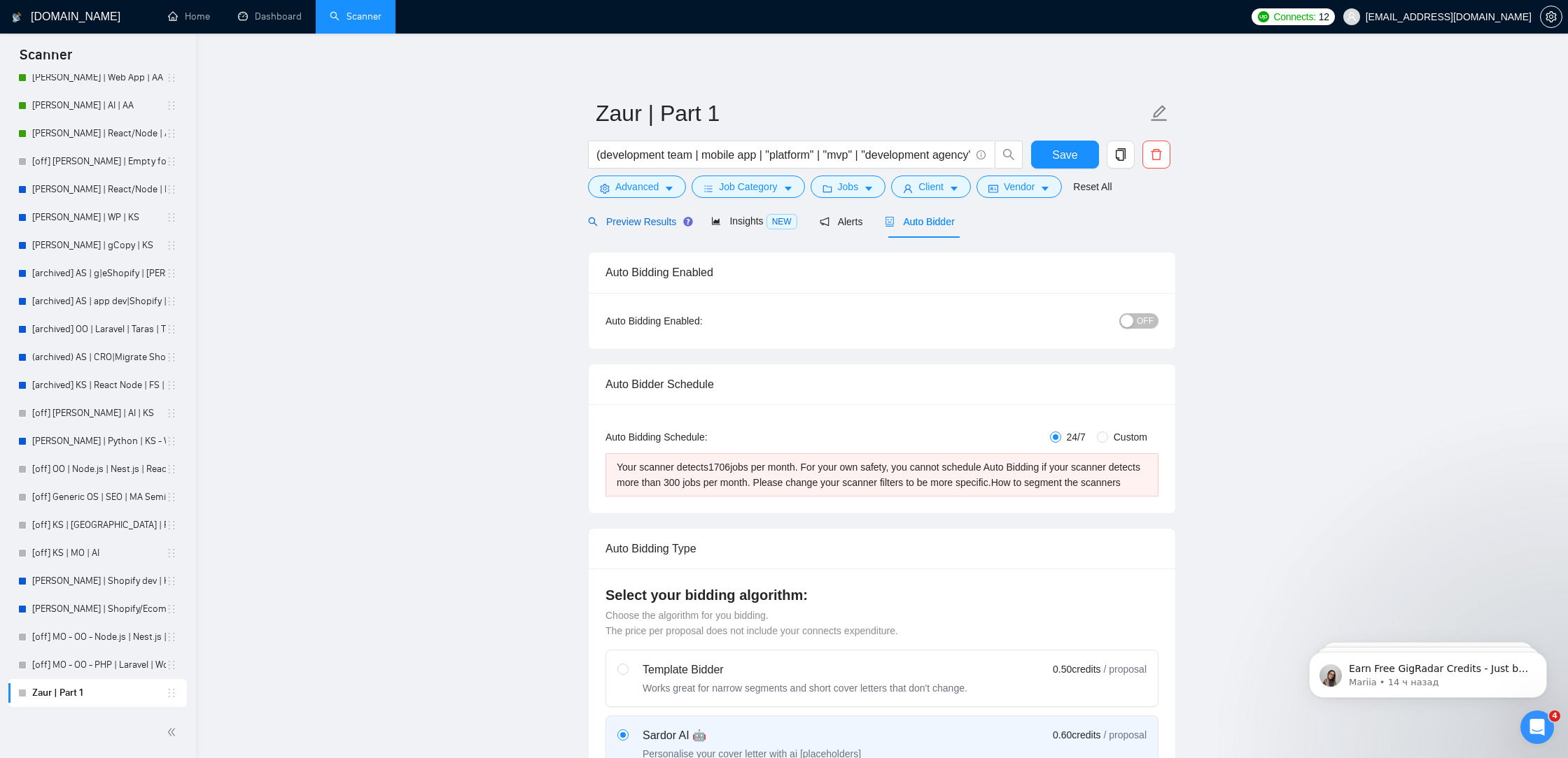
click at [621, 222] on span "Preview Results" at bounding box center [638, 221] width 101 height 11
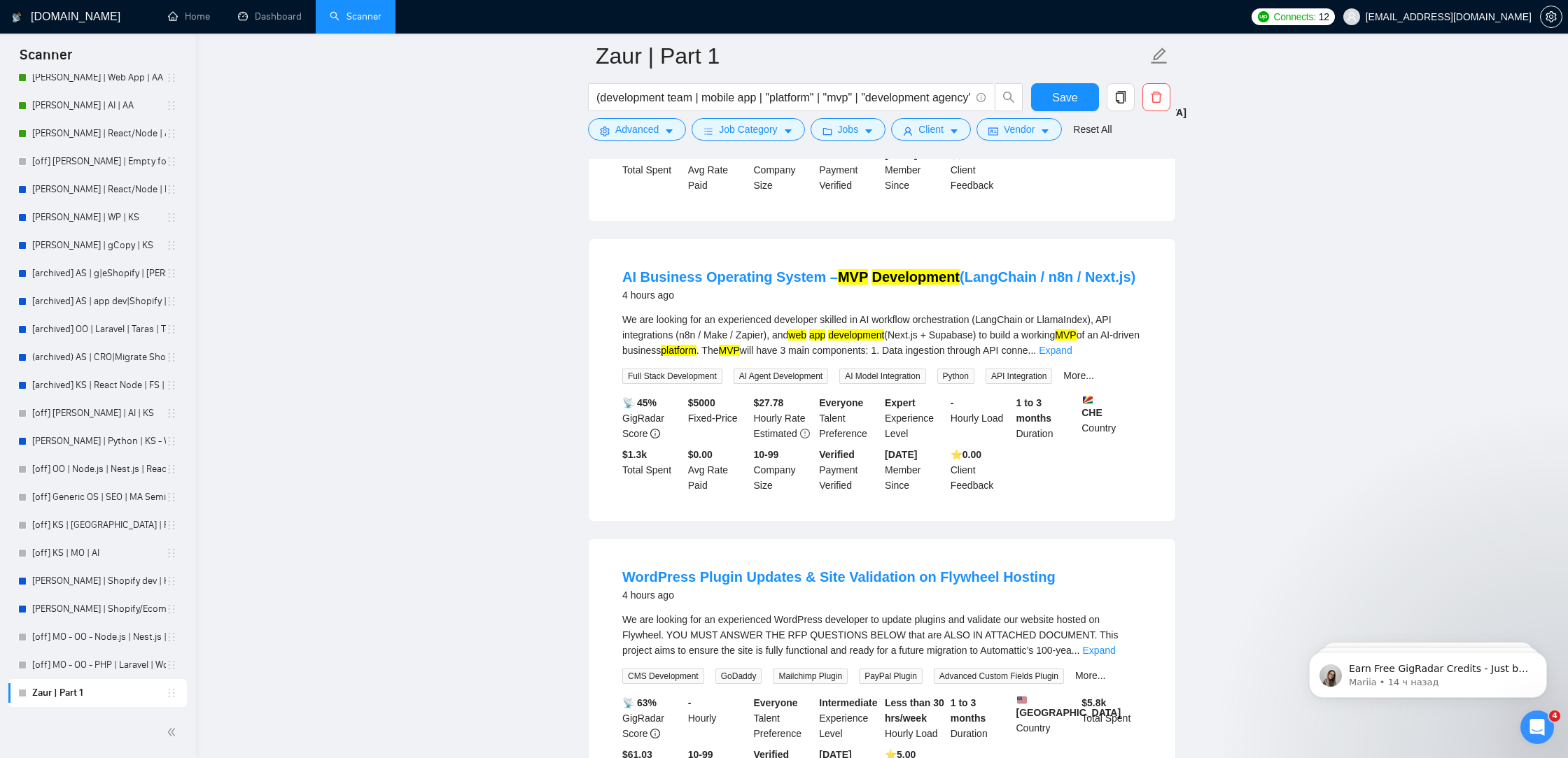
scroll to position [1854, 0]
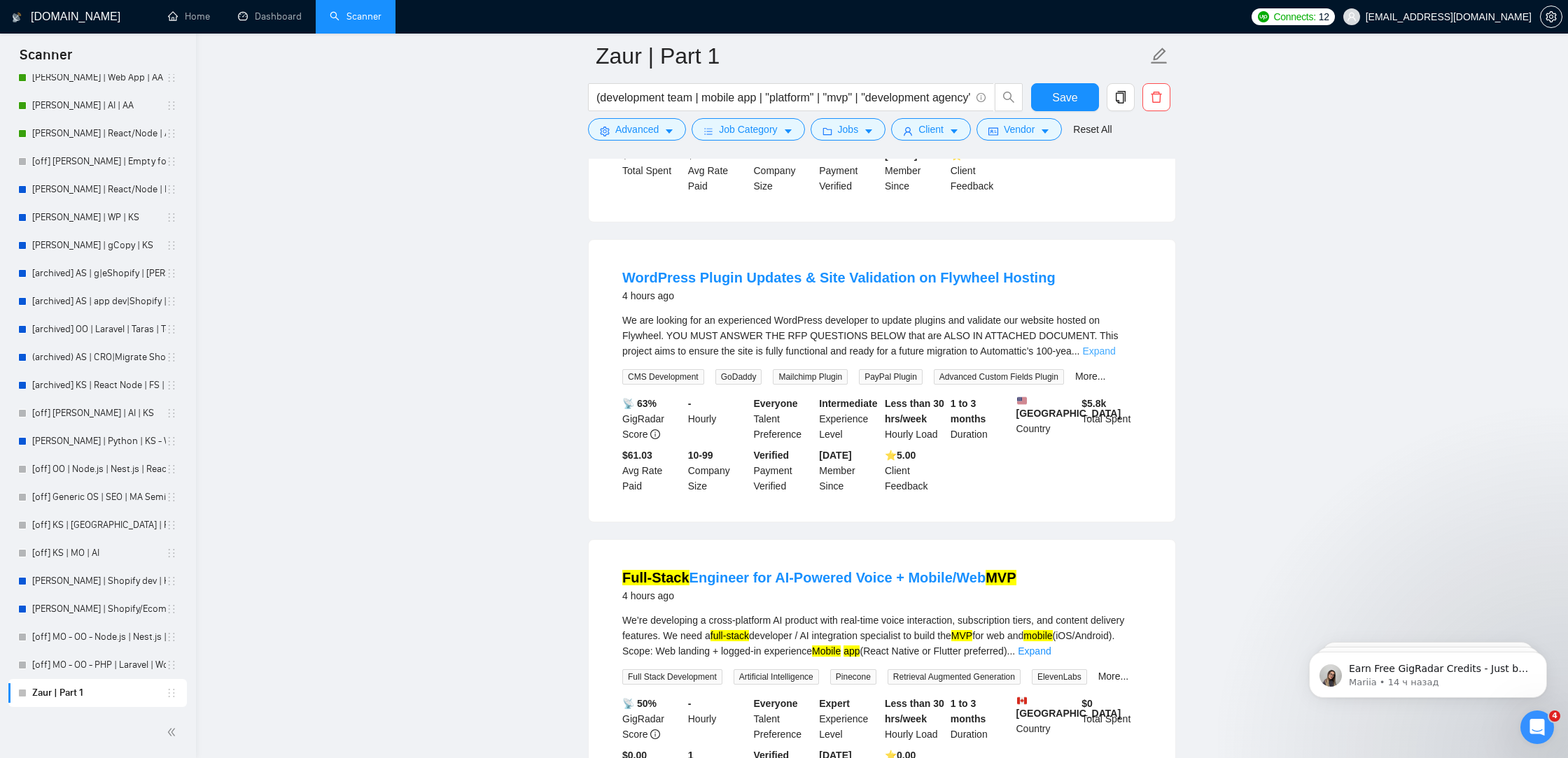
click at [1112, 357] on link "Expand" at bounding box center [1098, 351] width 33 height 11
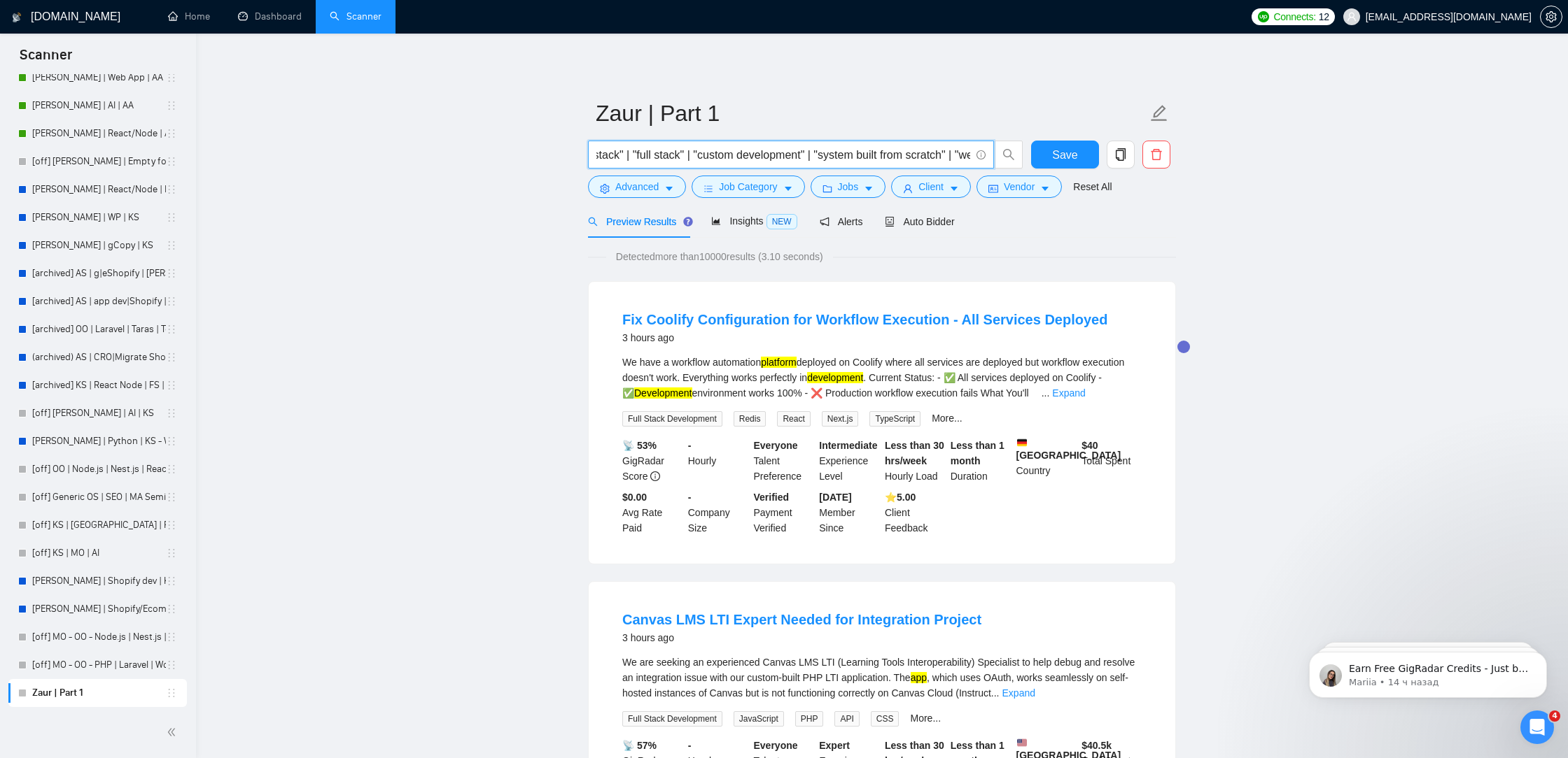
scroll to position [0, 1467]
drag, startPoint x: 867, startPoint y: 151, endPoint x: 1435, endPoint y: 177, distance: 568.6
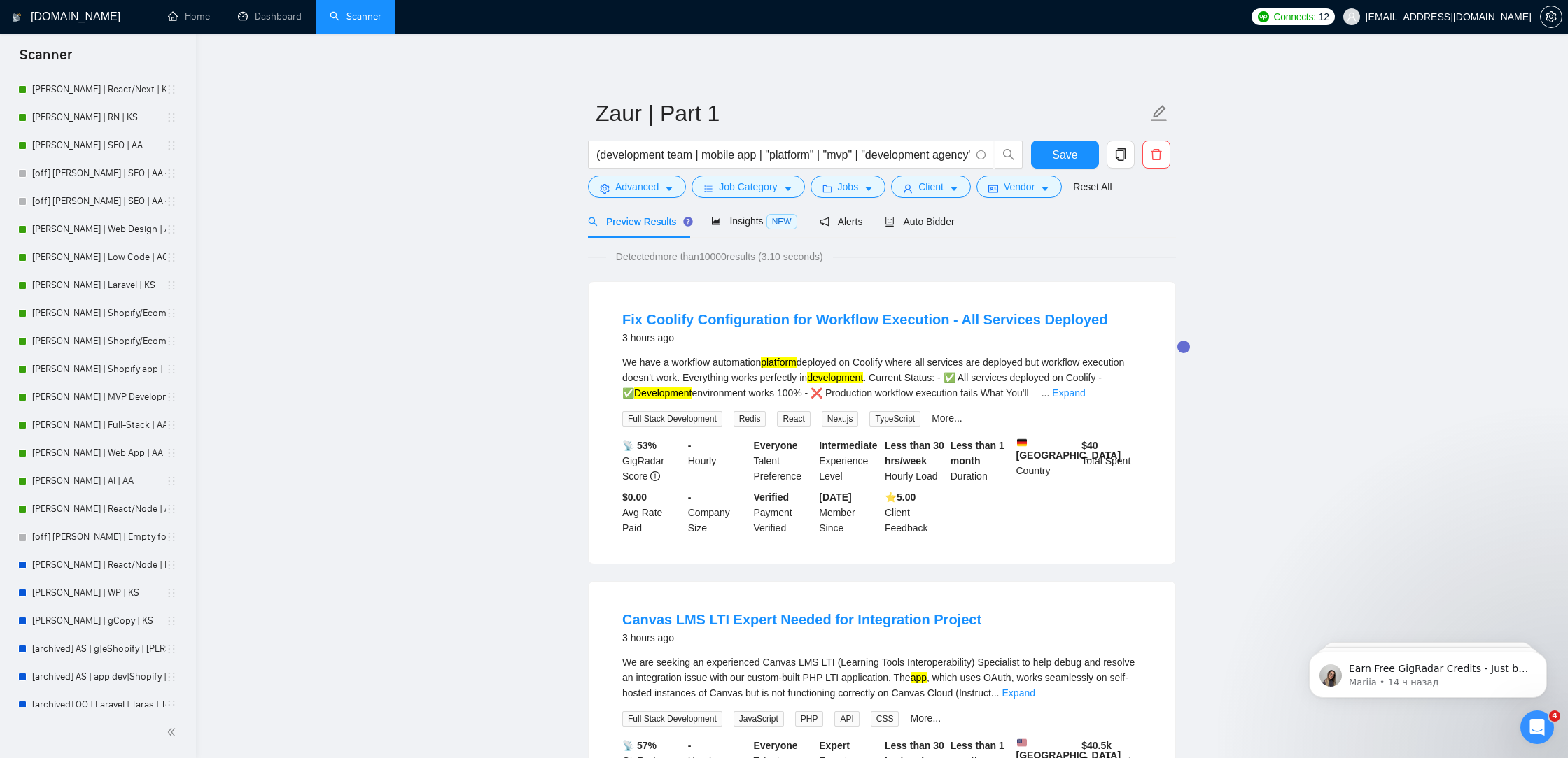
scroll to position [0, 0]
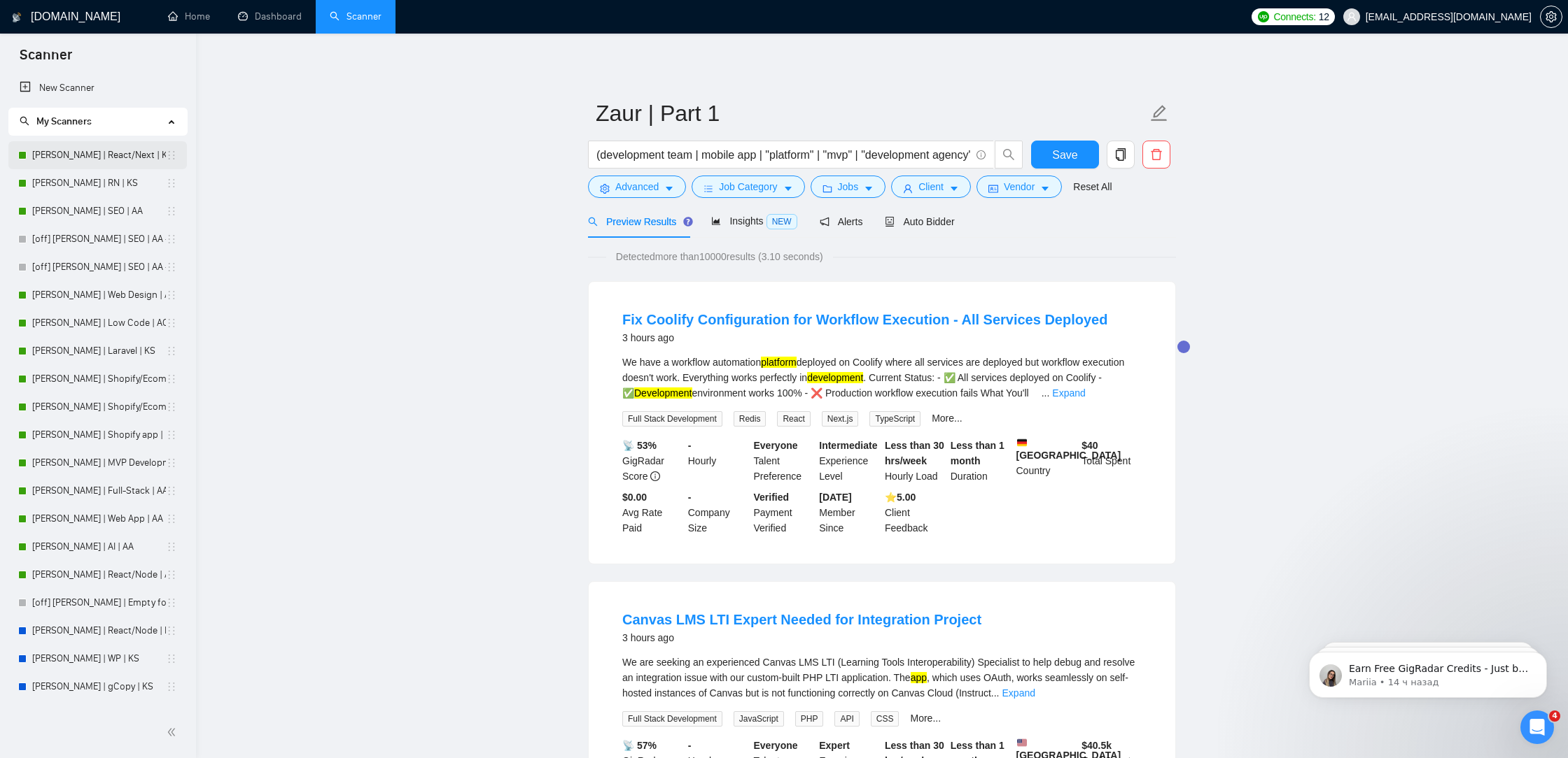
click at [107, 161] on link "[PERSON_NAME] | React/Next | KS" at bounding box center [100, 155] width 134 height 28
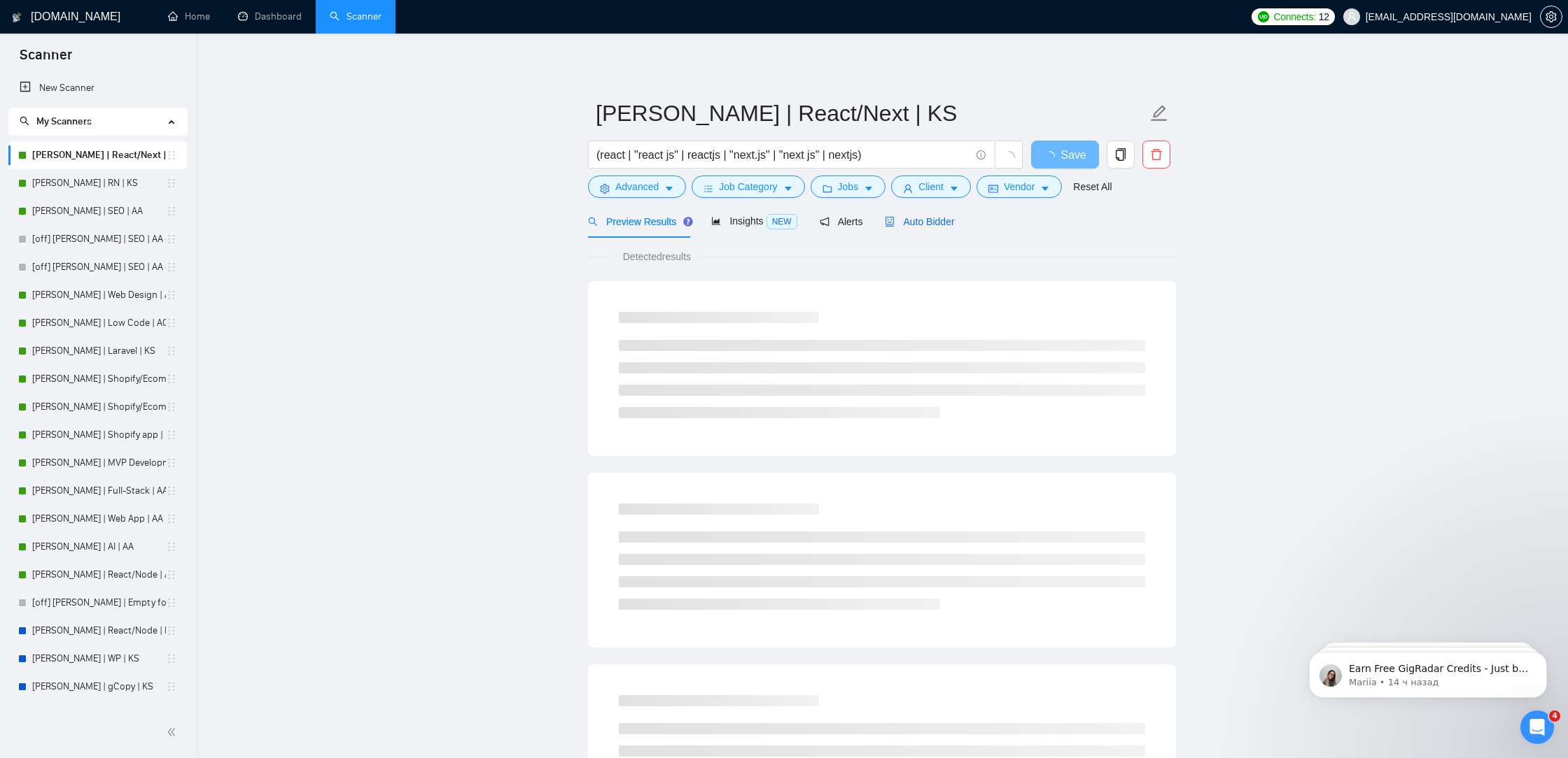
click at [954, 221] on span "Auto Bidder" at bounding box center [919, 221] width 69 height 11
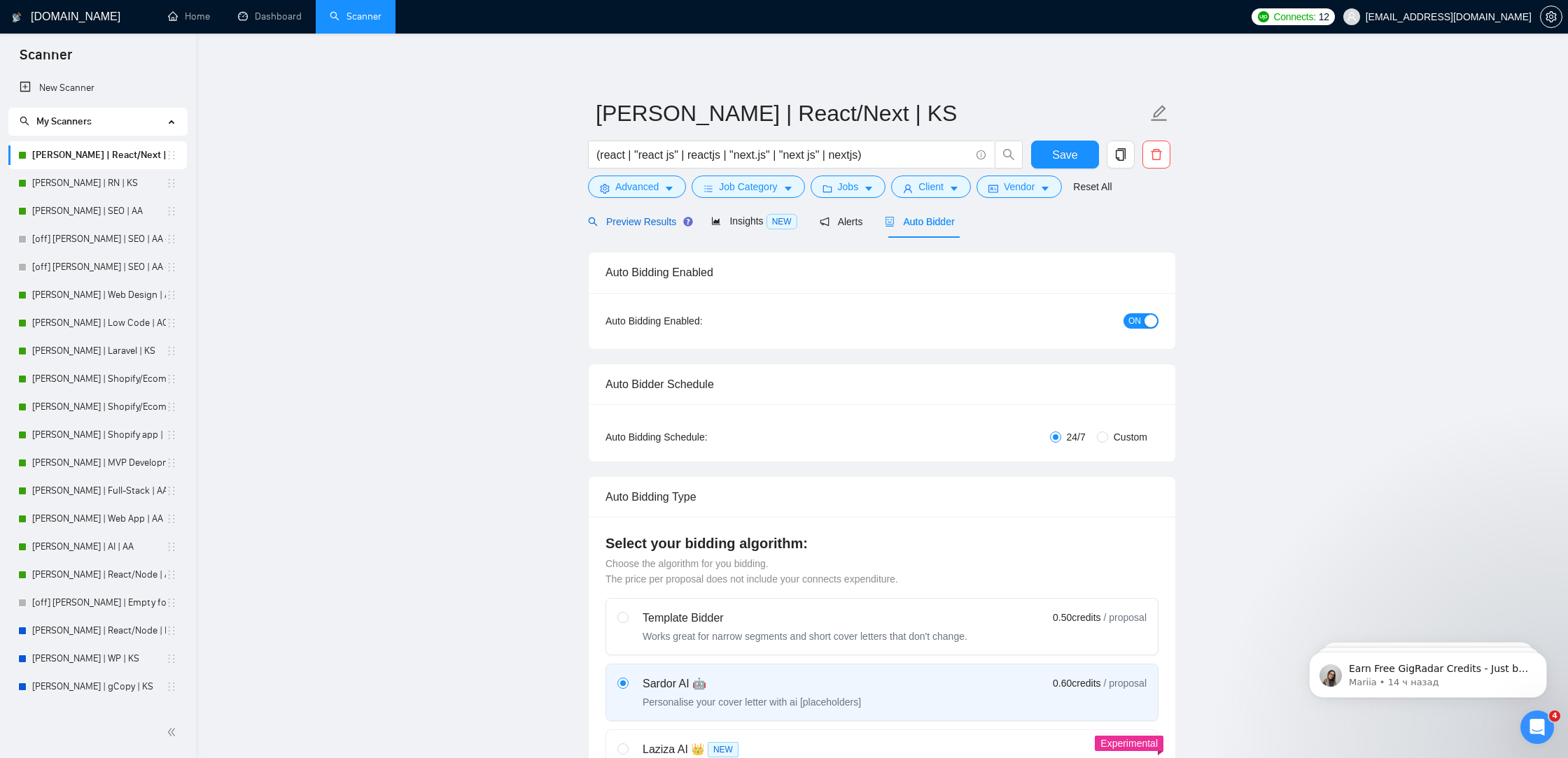
click at [645, 222] on span "Preview Results" at bounding box center [638, 221] width 101 height 11
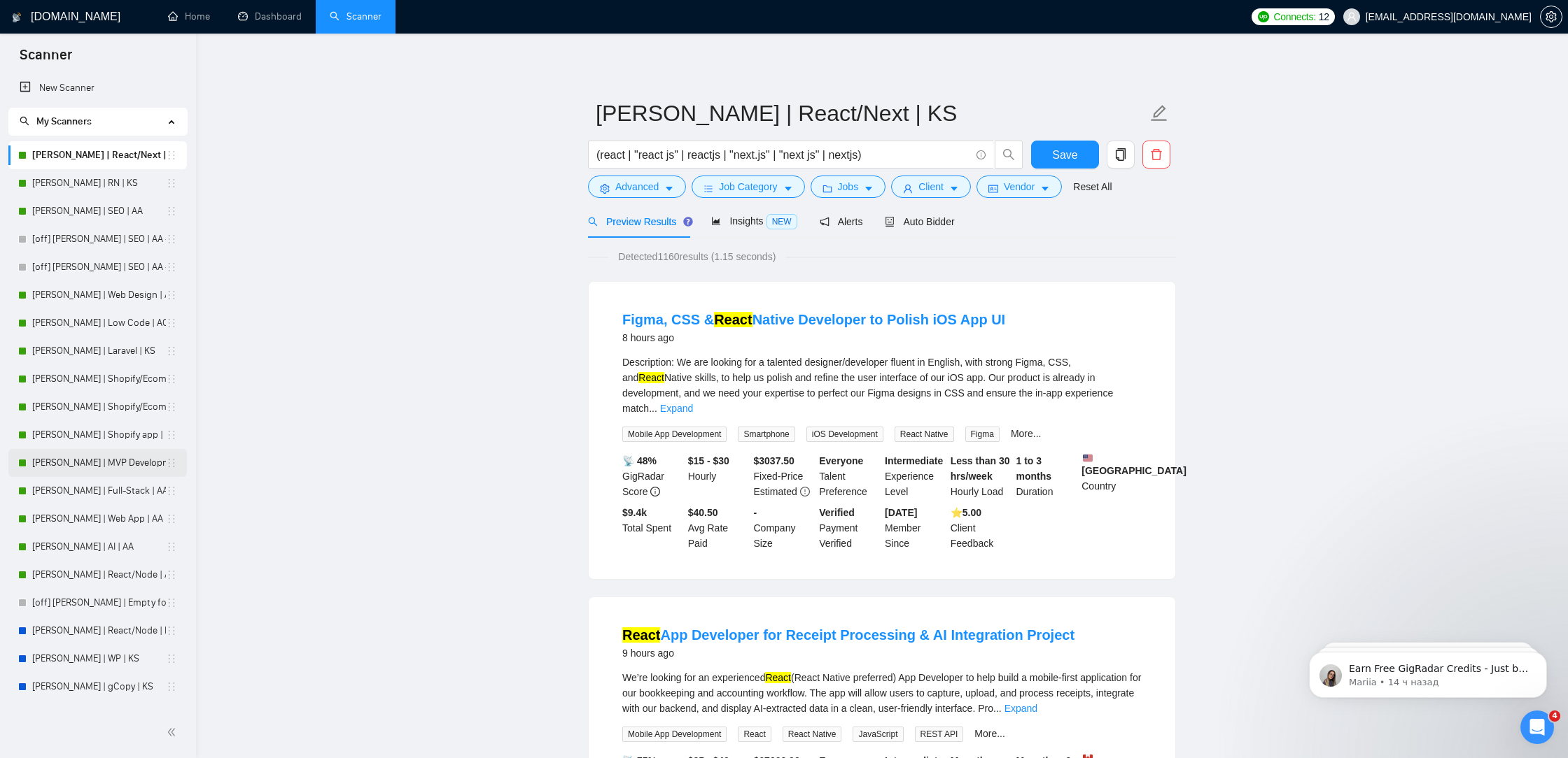
click at [83, 459] on link "[PERSON_NAME] | MVP Development | AA" at bounding box center [100, 463] width 134 height 28
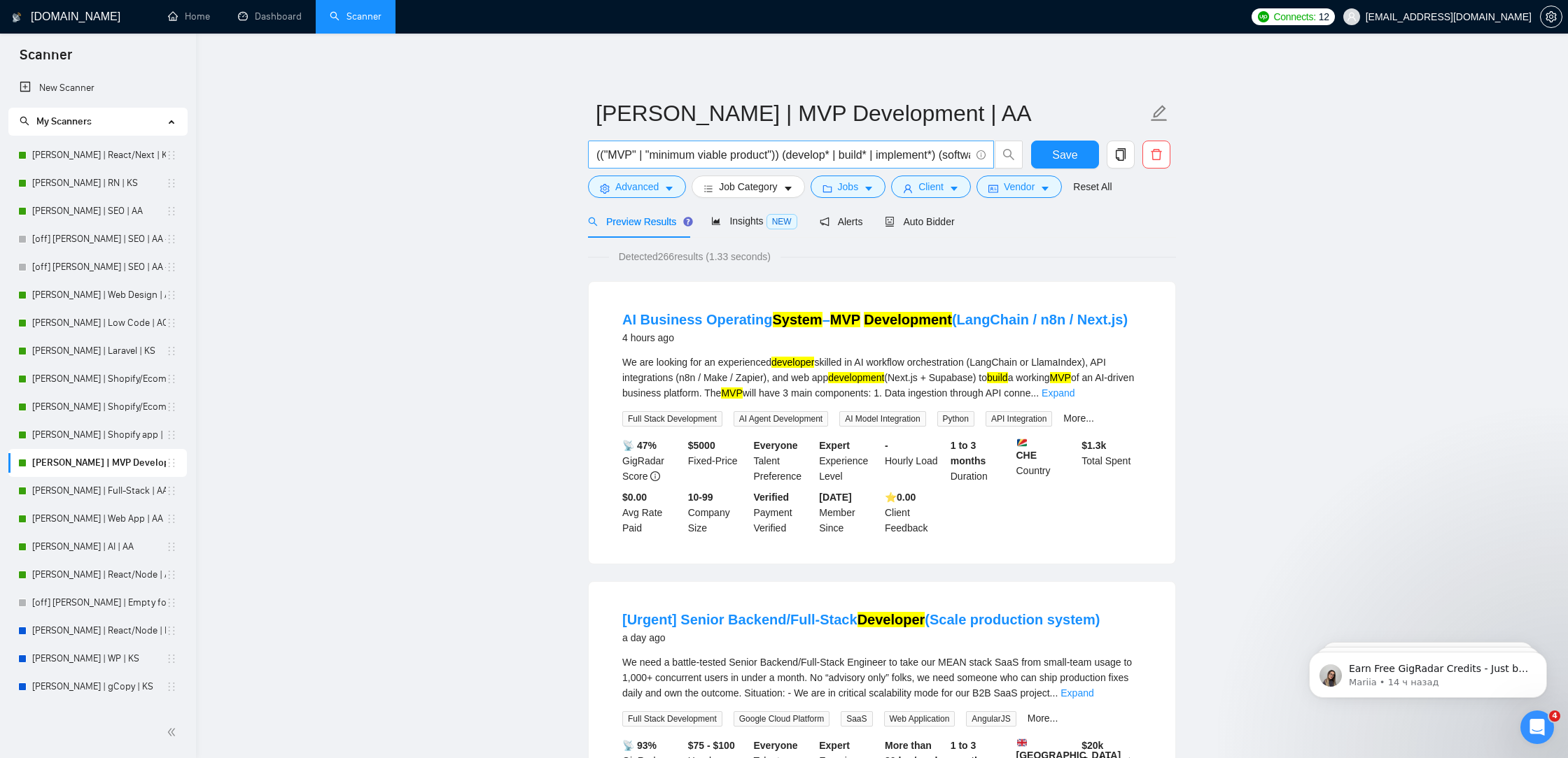
click at [874, 156] on input "(("MVP" | "minimum viable product")) (develop* | build* | implement*) (software…" at bounding box center [783, 155] width 374 height 18
drag, startPoint x: 890, startPoint y: 163, endPoint x: 1284, endPoint y: 173, distance: 394.1
click at [84, 488] on link "[PERSON_NAME] | Full-Stack | AA" at bounding box center [100, 491] width 134 height 28
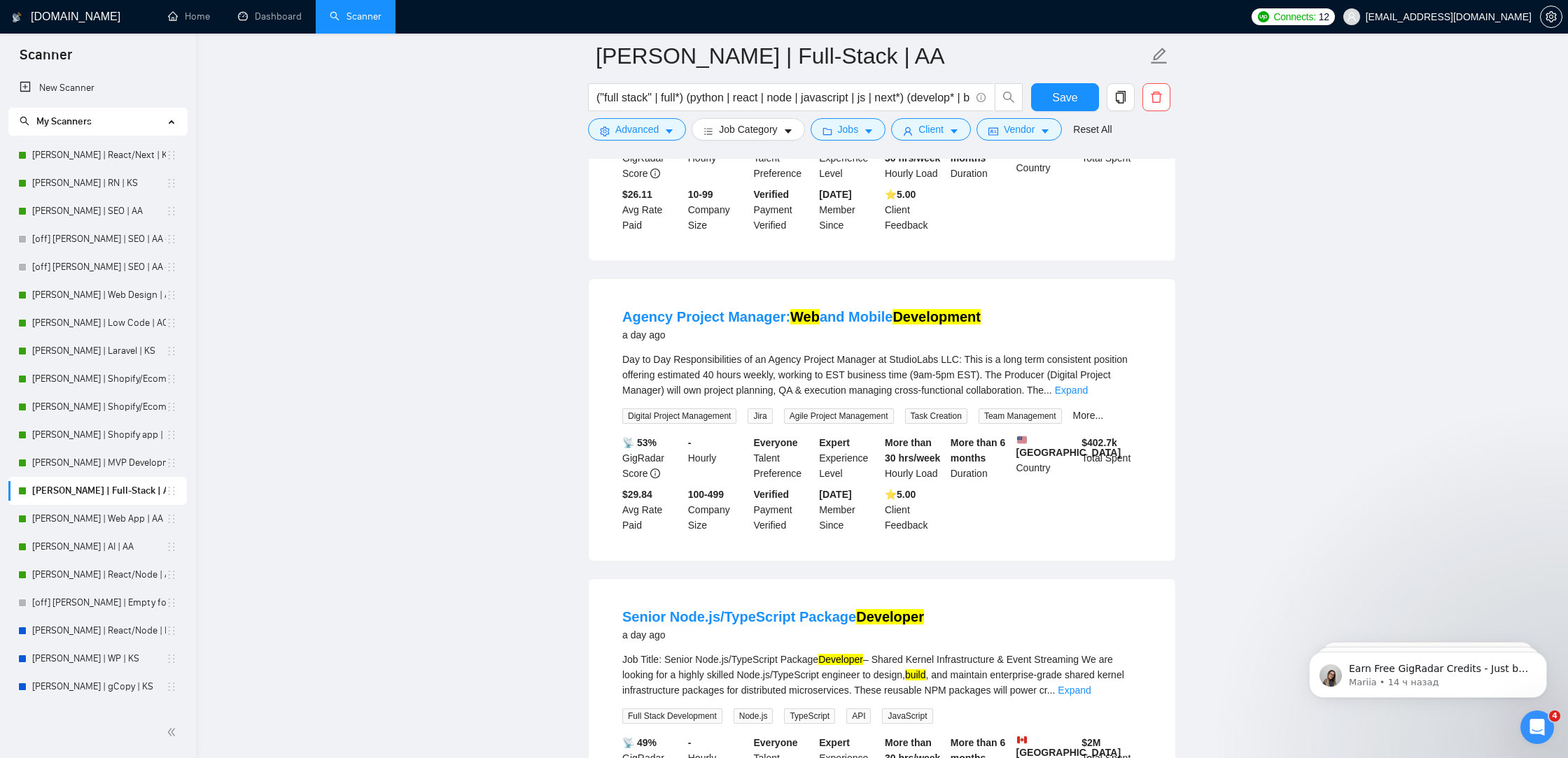
scroll to position [1333, 0]
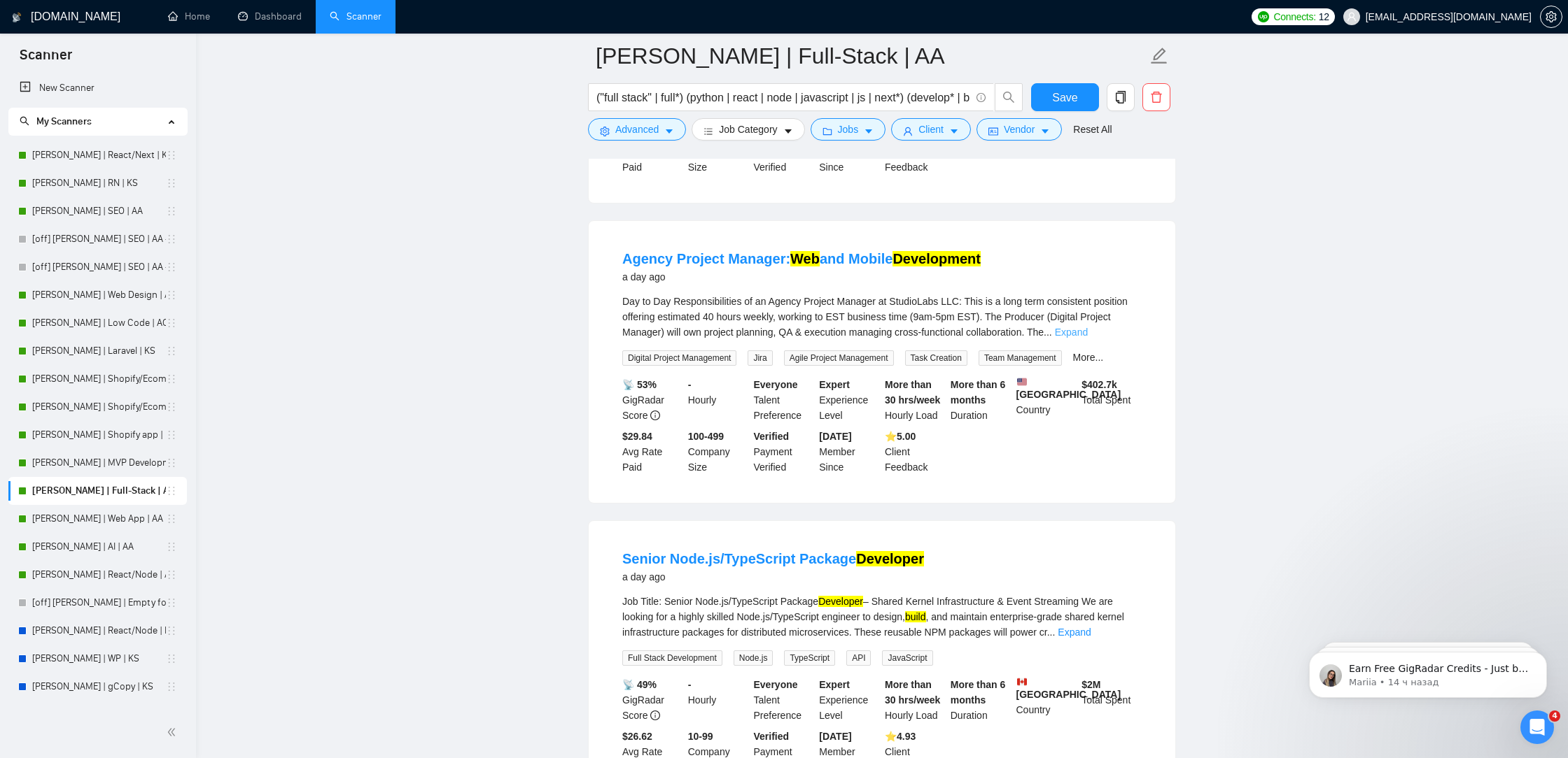
click at [1088, 338] on link "Expand" at bounding box center [1071, 331] width 33 height 11
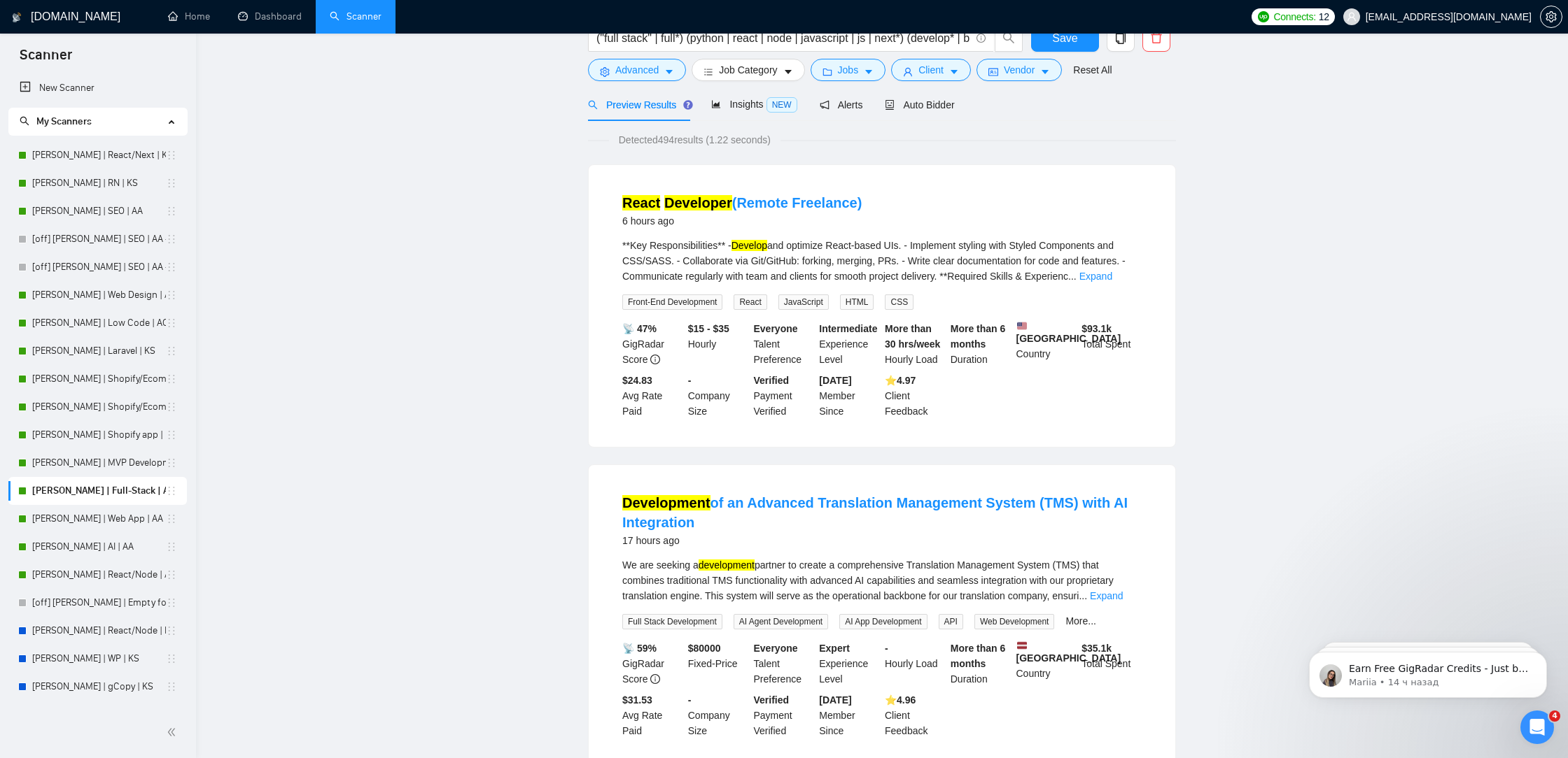
scroll to position [0, 0]
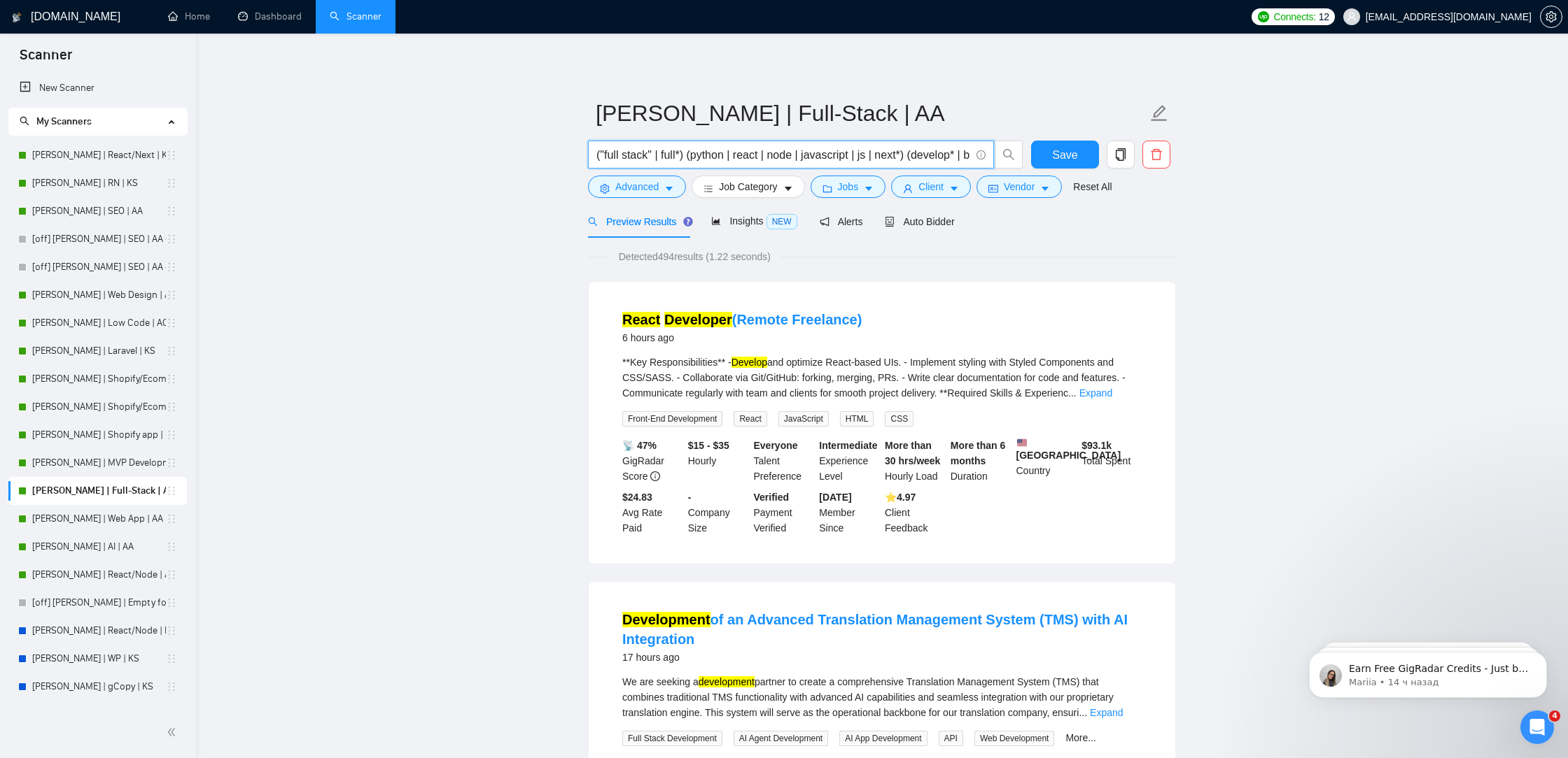
click at [737, 158] on input "("full stack" | full*) (python | react | node | javascript | js | next*) (devel…" at bounding box center [783, 155] width 374 height 18
drag, startPoint x: 758, startPoint y: 157, endPoint x: 1260, endPoint y: 177, distance: 502.4
click at [912, 158] on input "("full stack" | full*) (python | react | node | javascript | js | next*) (devel…" at bounding box center [783, 155] width 374 height 18
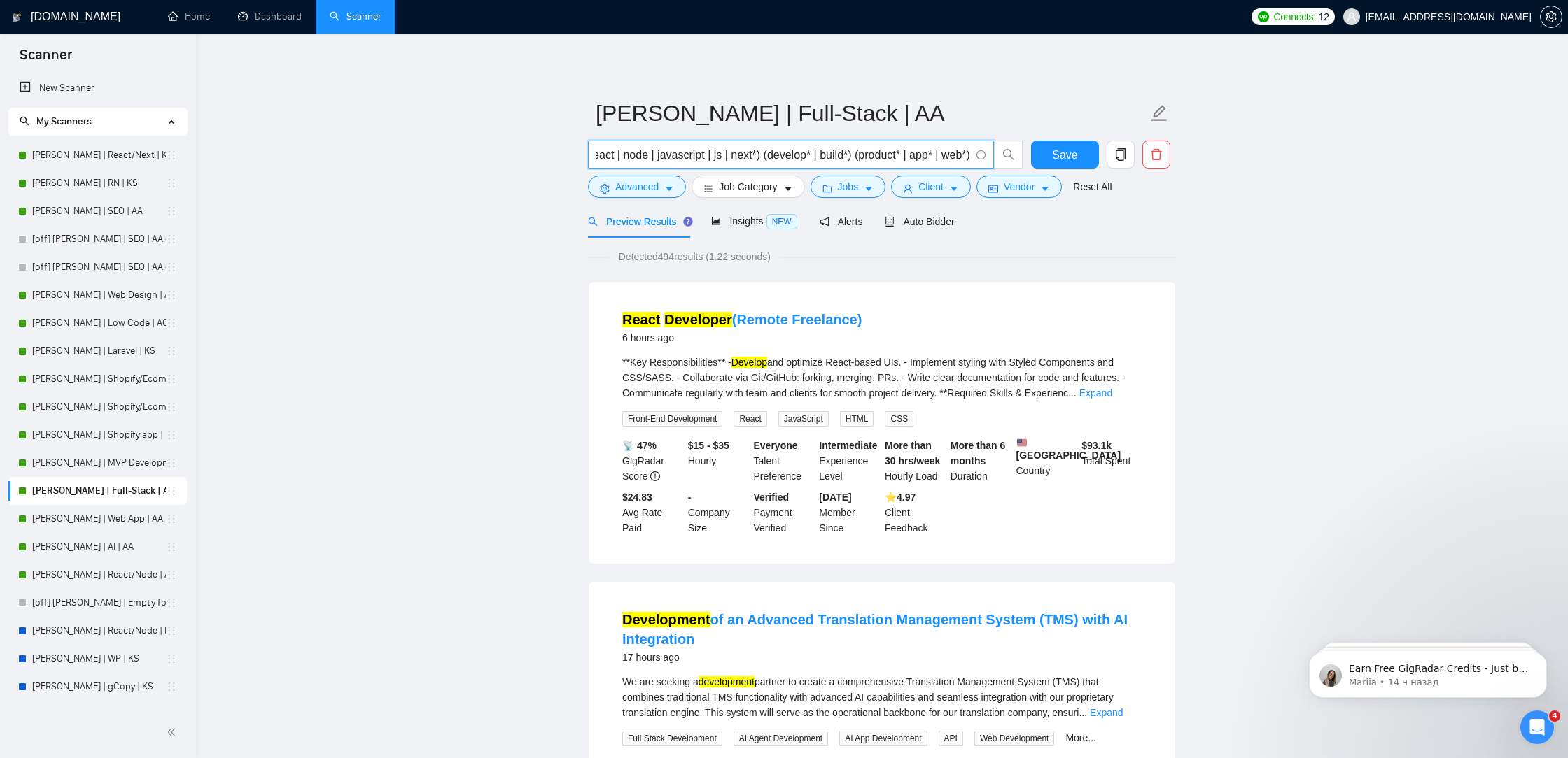
scroll to position [0, 0]
drag, startPoint x: 904, startPoint y: 156, endPoint x: 405, endPoint y: 157, distance: 499.0
click at [849, 161] on input "("full stack" | full*) (python | react | node | javascript | js | next*) (devel…" at bounding box center [783, 155] width 374 height 18
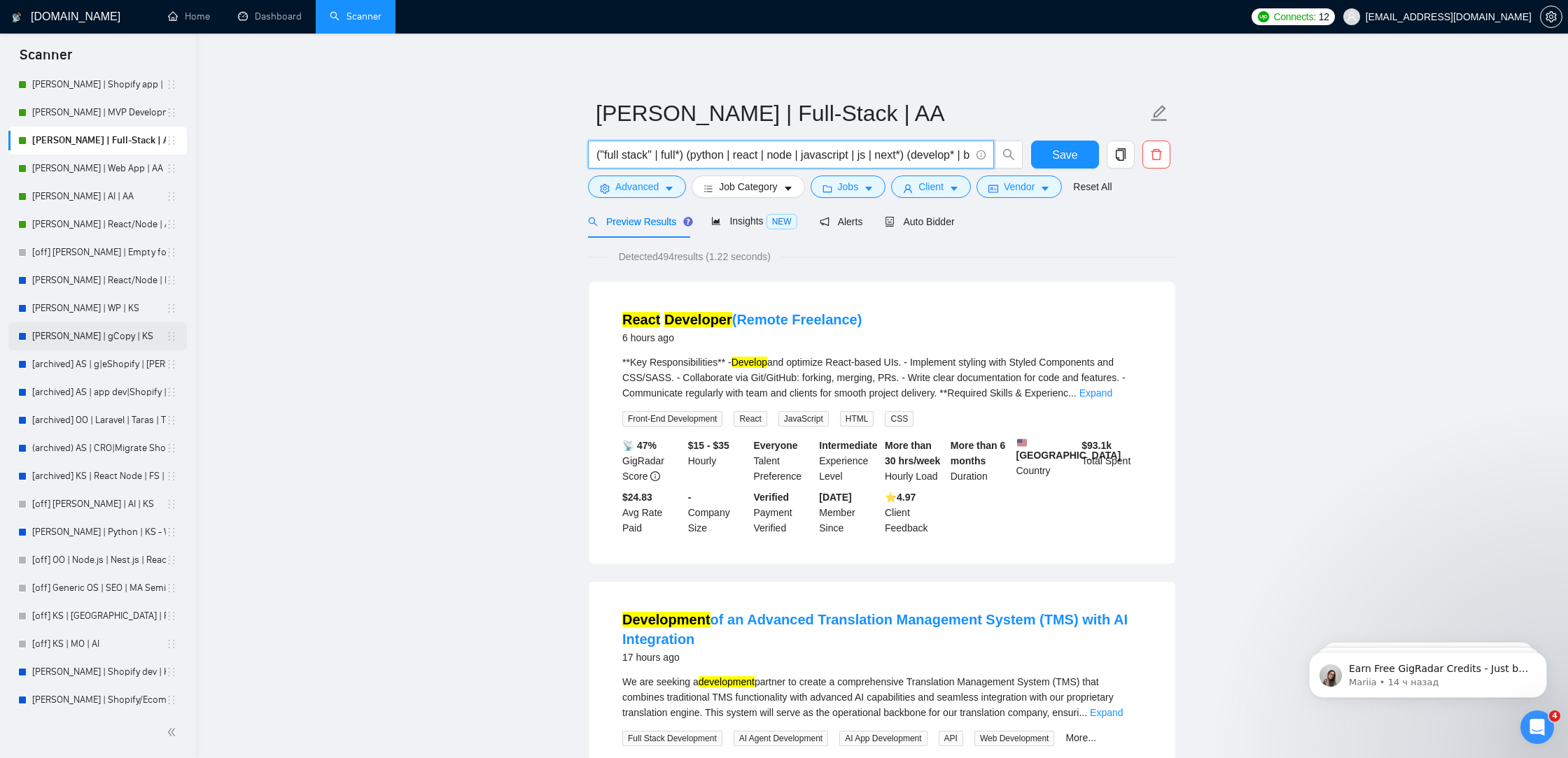
scroll to position [442, 0]
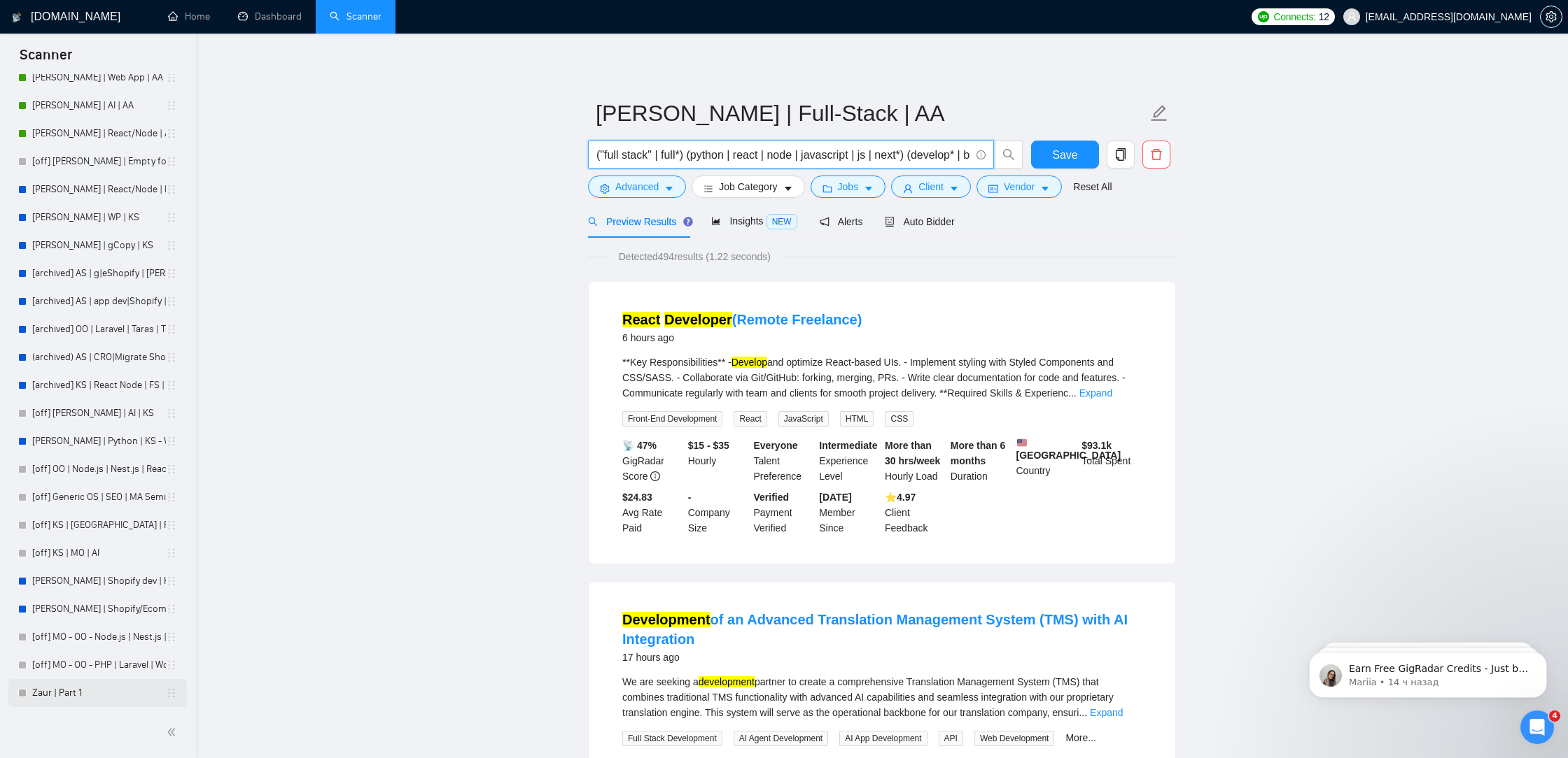
click at [83, 691] on link "Zaur | Part 1" at bounding box center [100, 693] width 134 height 28
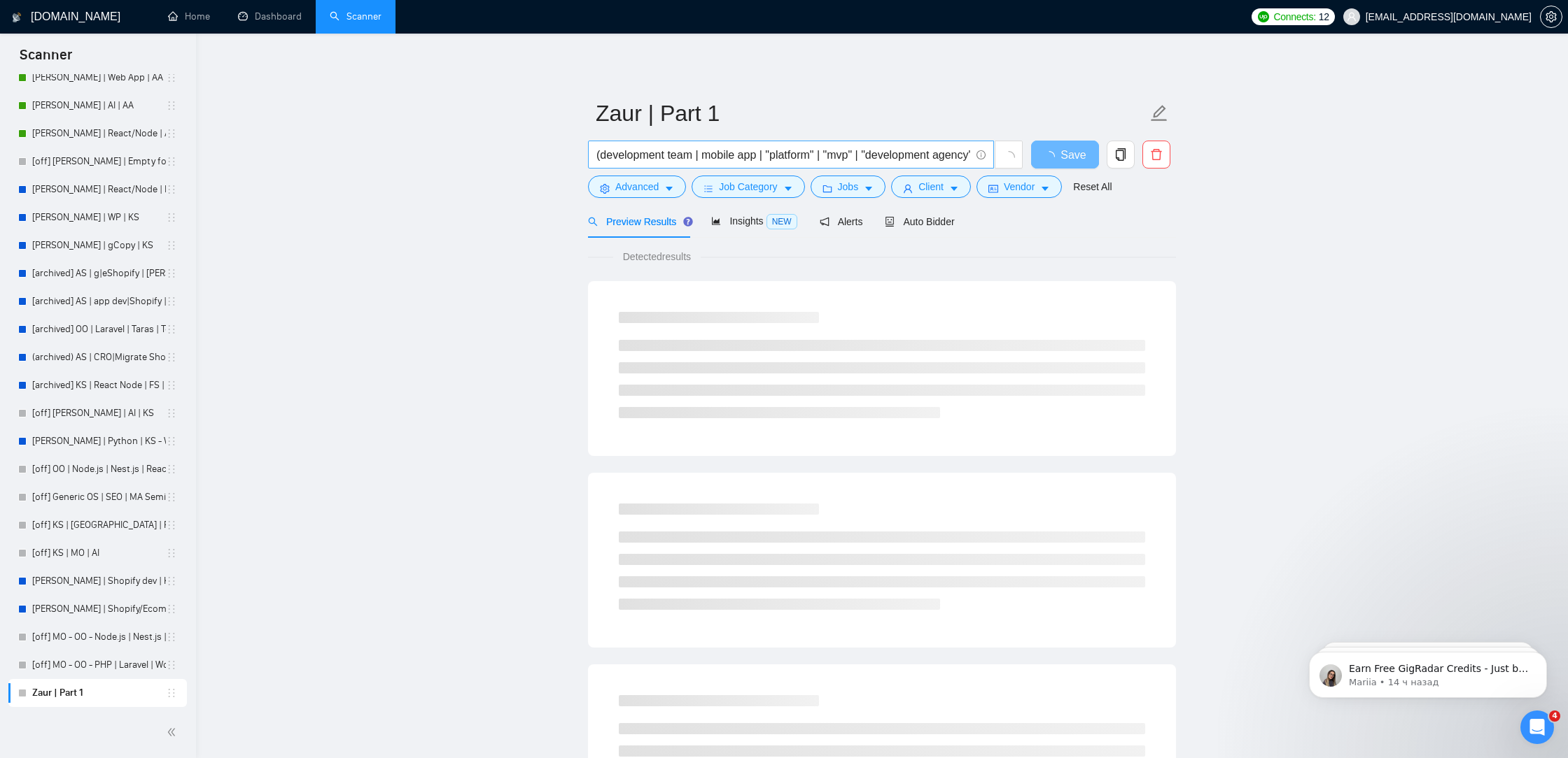
click at [798, 150] on input "(development team | mobile app | "platform" | "mvp" | "development agency" | "d…" at bounding box center [783, 155] width 374 height 18
drag, startPoint x: 782, startPoint y: 156, endPoint x: 1394, endPoint y: 208, distance: 614.2
click at [1394, 208] on main "Zaur | Part 1 (development team | mobile app | "platform" | "mvp" | "developmen…" at bounding box center [882, 640] width 1327 height 1167
click at [849, 155] on input "(development team | mobile app | "platform" | "mvp" | "development agency" | "d…" at bounding box center [783, 155] width 374 height 18
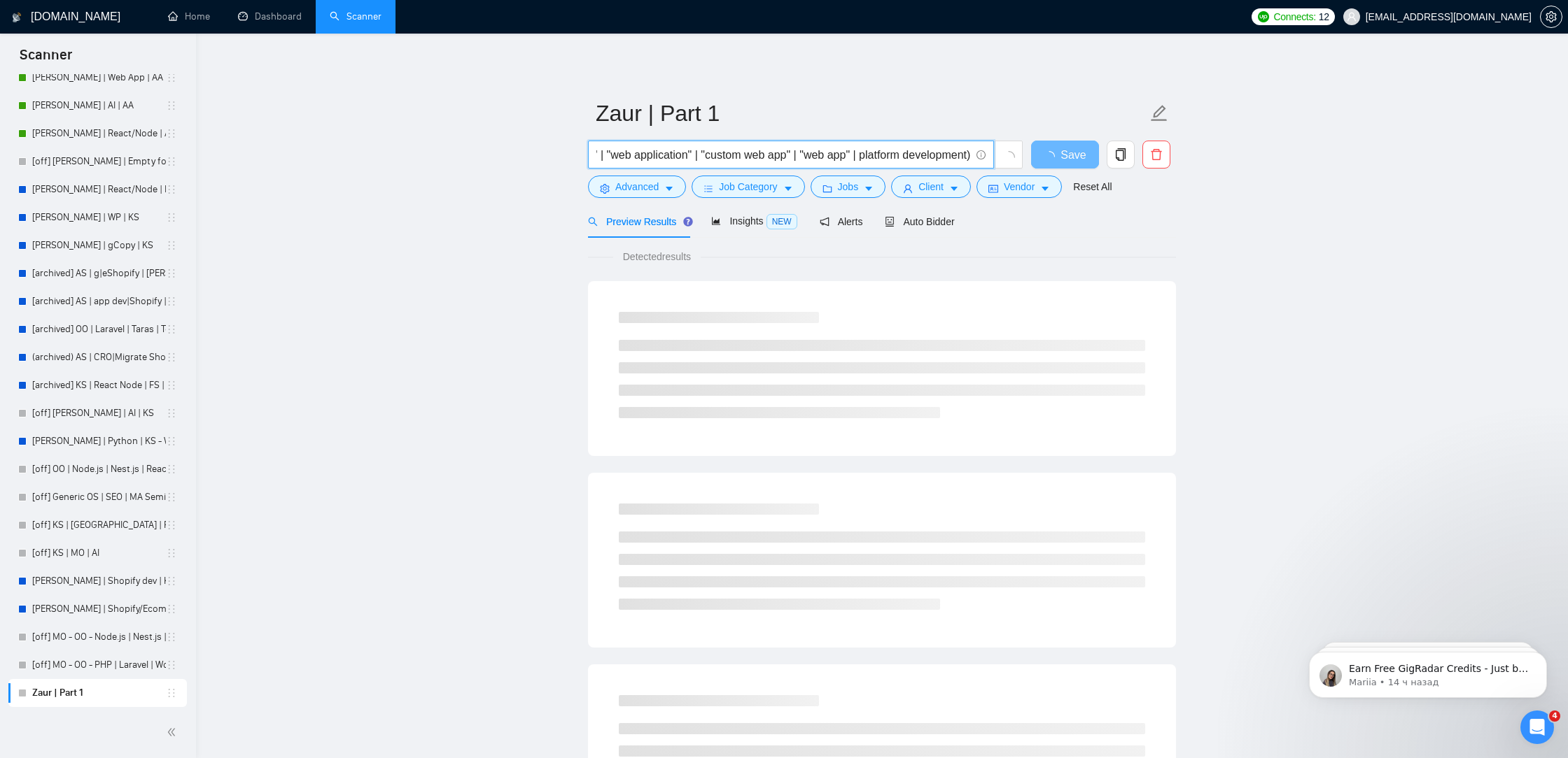
paste input ""full stack" | full*) (python | react | node | javascript | js | next*) (develo…"
drag, startPoint x: 895, startPoint y: 154, endPoint x: 864, endPoint y: 154, distance: 31.0
click at [864, 155] on input "("full stack" | full*) (python | react | node | javascript | js | next*) (devel…" at bounding box center [783, 155] width 374 height 18
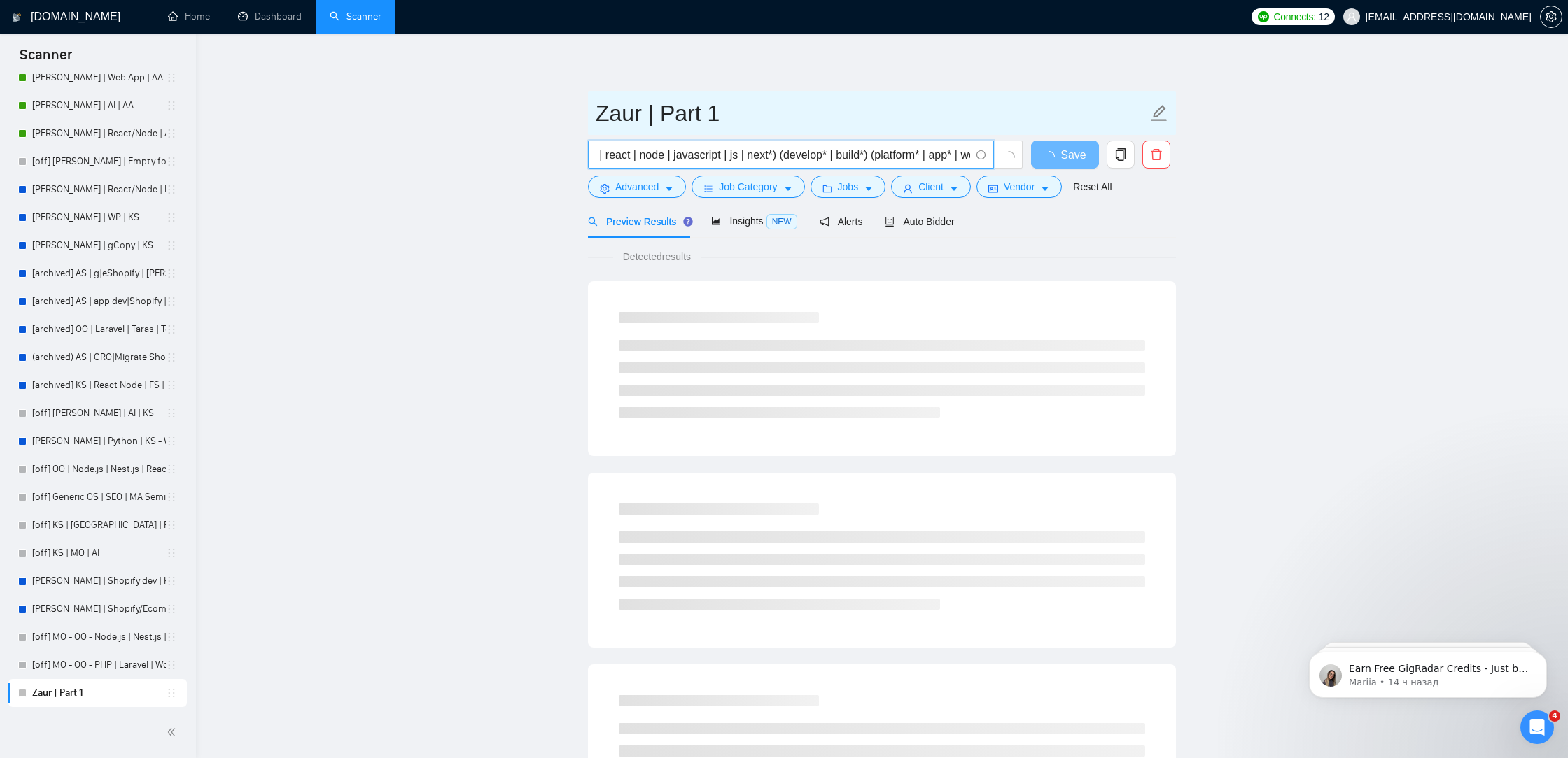
click at [970, 120] on input "Zaur | Part 1" at bounding box center [871, 112] width 551 height 34
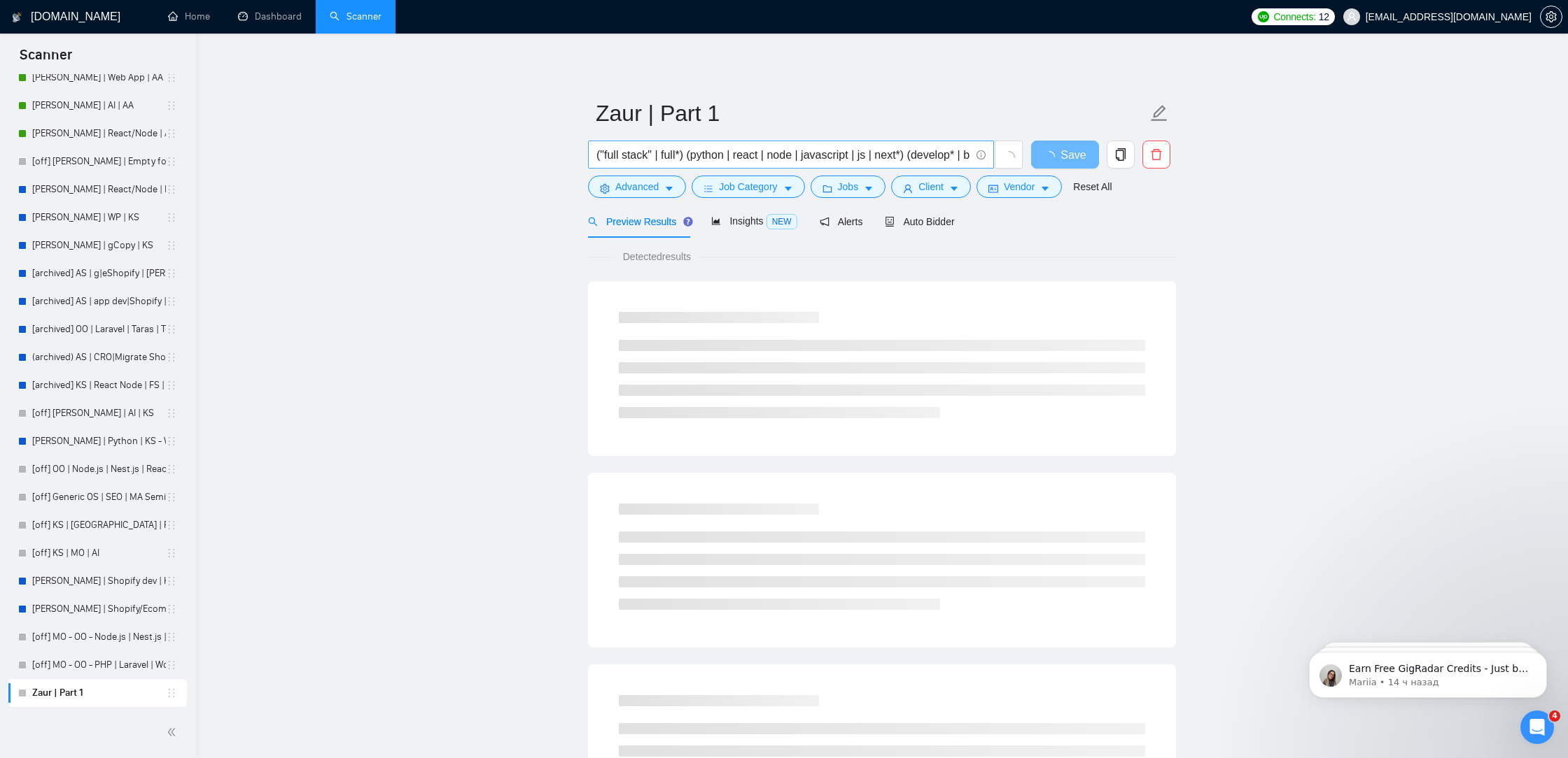
click at [859, 153] on input "("full stack" | full*) (python | react | node | javascript | js | next*) (devel…" at bounding box center [783, 155] width 374 height 18
drag, startPoint x: 912, startPoint y: 158, endPoint x: 693, endPoint y: 158, distance: 219.0
click at [693, 158] on input "("full stack" | full*) (python | react | node | javascript | js | next*) (devel…" at bounding box center [783, 155] width 374 height 18
drag, startPoint x: 778, startPoint y: 149, endPoint x: 416, endPoint y: 143, distance: 362.0
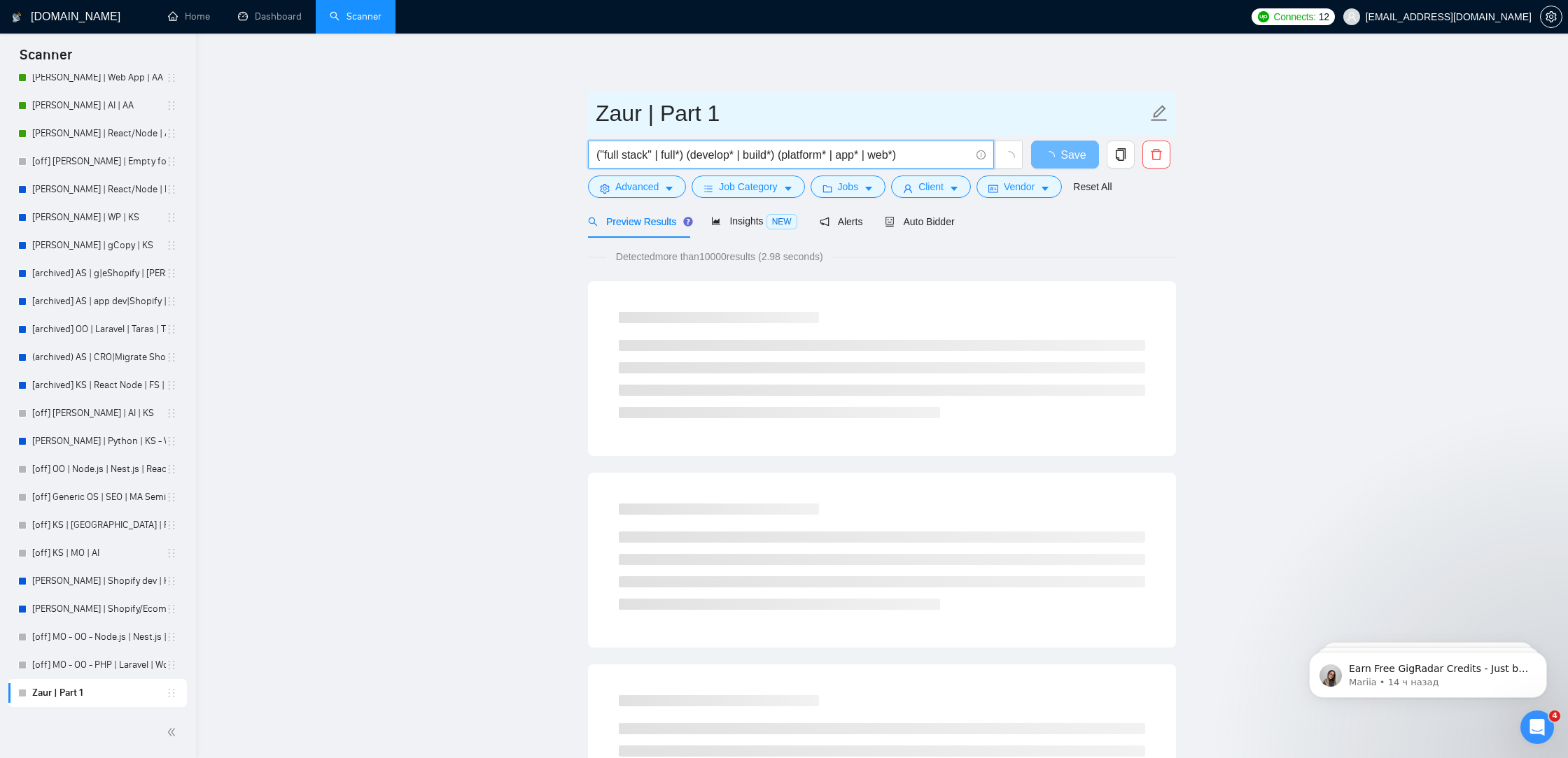
type input "("full stack" | full*) (develop* | build*) (platform* | app* | web*)"
click at [796, 107] on input "Zaur | Part 1" at bounding box center [871, 112] width 551 height 34
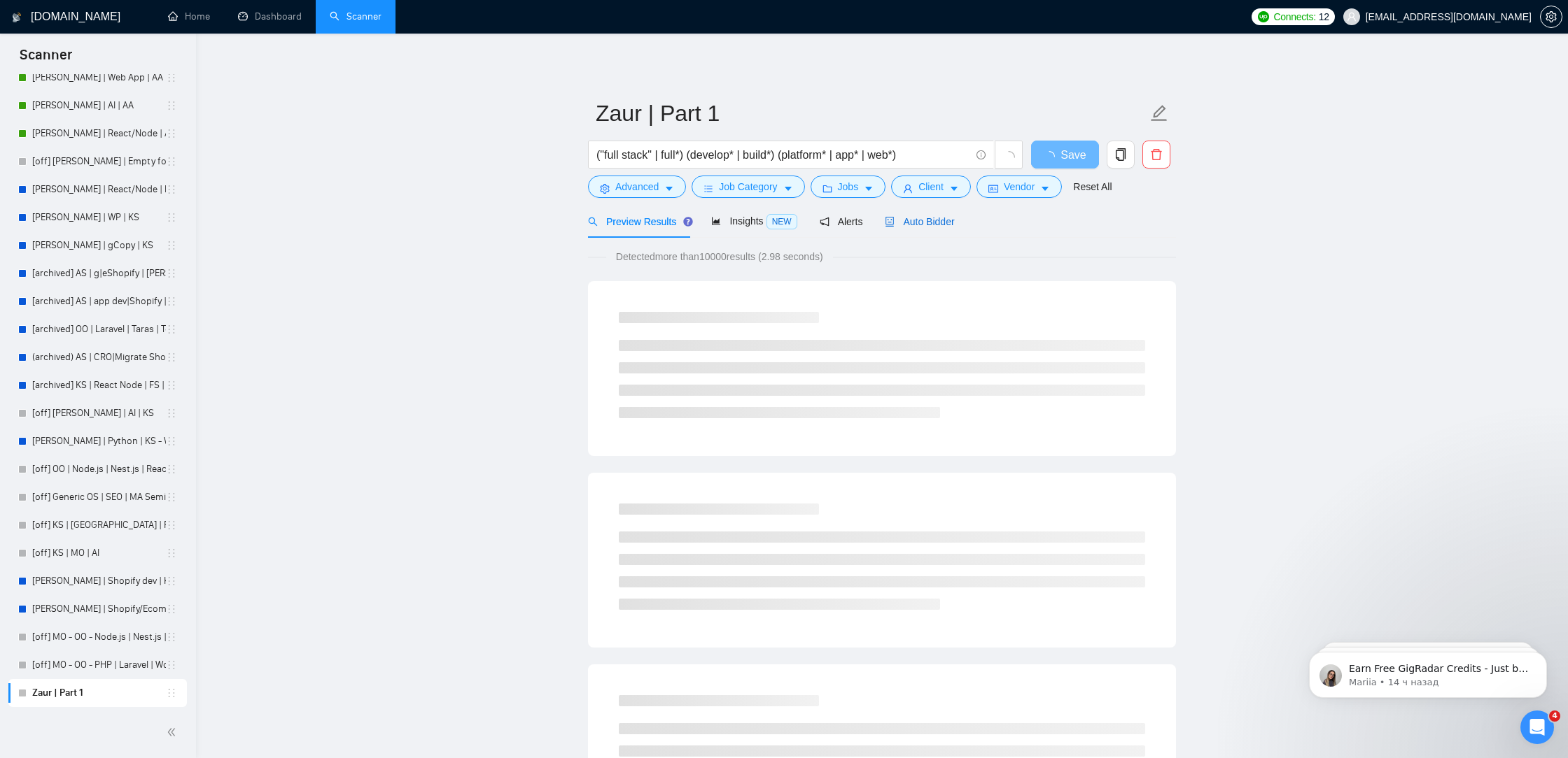
click at [943, 220] on span "Auto Bidder" at bounding box center [919, 221] width 69 height 11
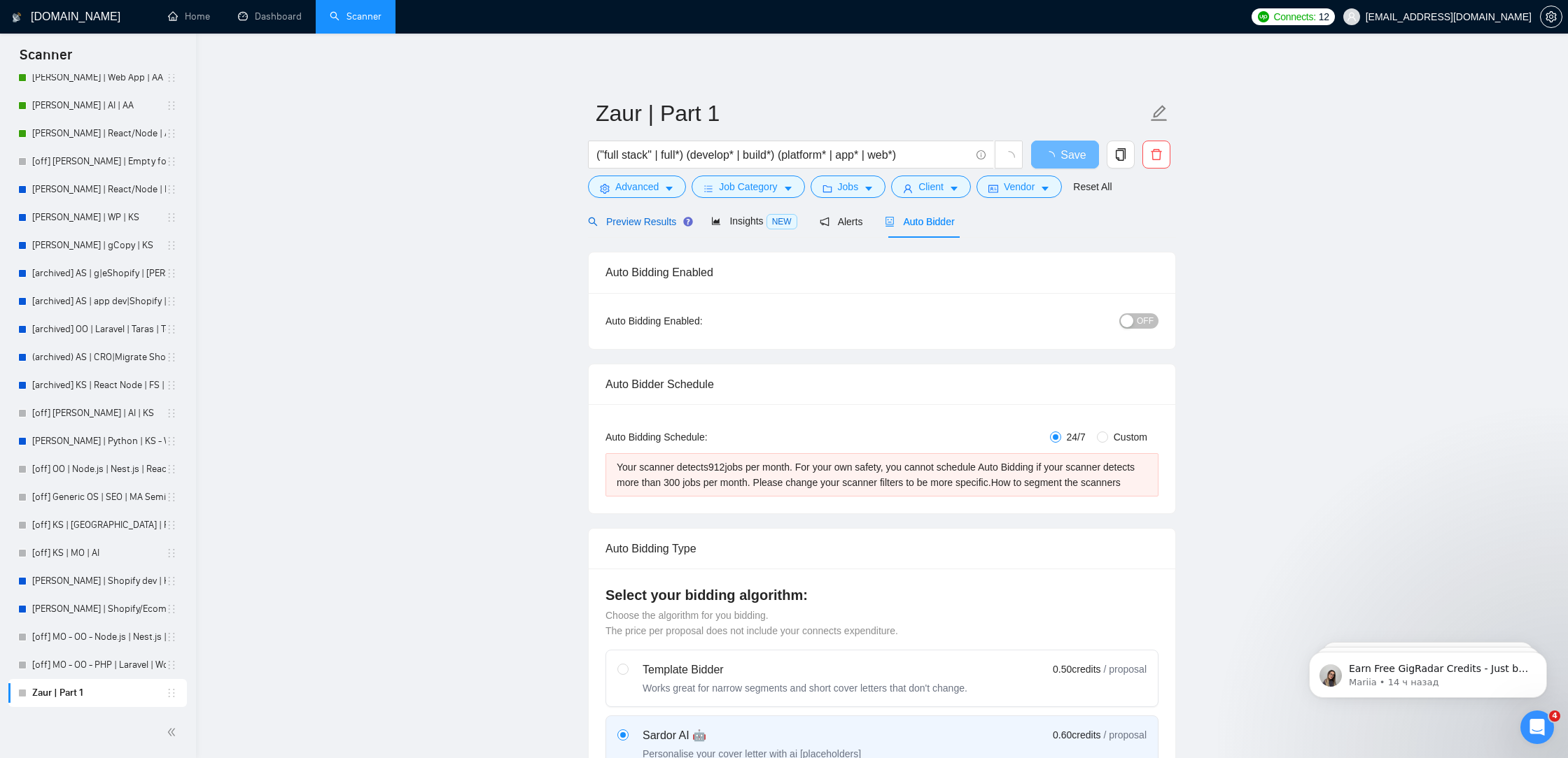
click at [655, 225] on span "Preview Results" at bounding box center [638, 221] width 101 height 11
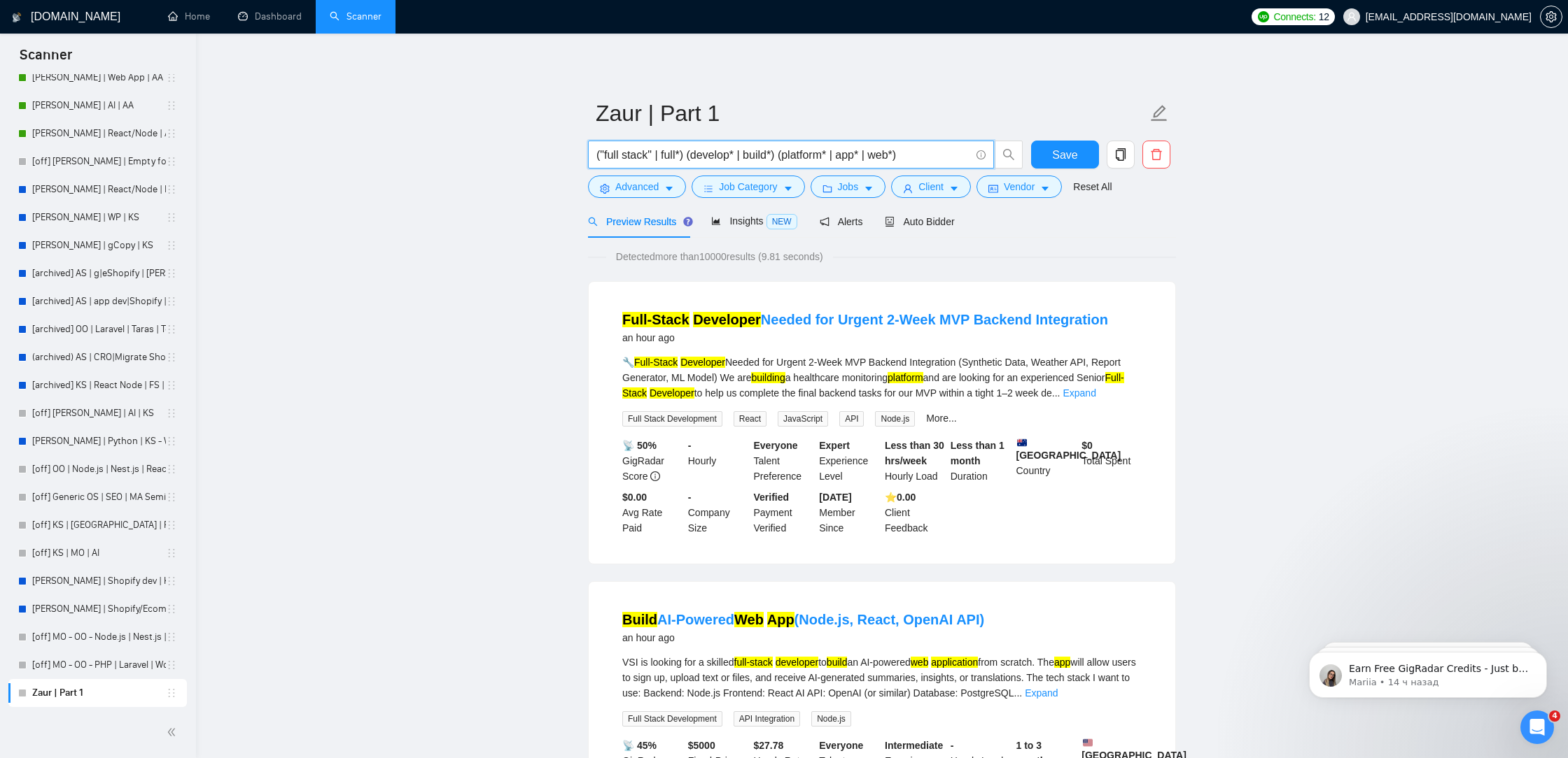
drag, startPoint x: 785, startPoint y: 154, endPoint x: 693, endPoint y: 156, distance: 92.0
click at [693, 156] on input "("full stack" | full*) (develop* | build*) (platform* | app* | web*)" at bounding box center [783, 155] width 374 height 18
click at [938, 162] on input "("full stack" | full*) (develop* | build*) (platform* | app* | web*)" at bounding box center [783, 155] width 374 height 18
paste input "(develop* | build*)"
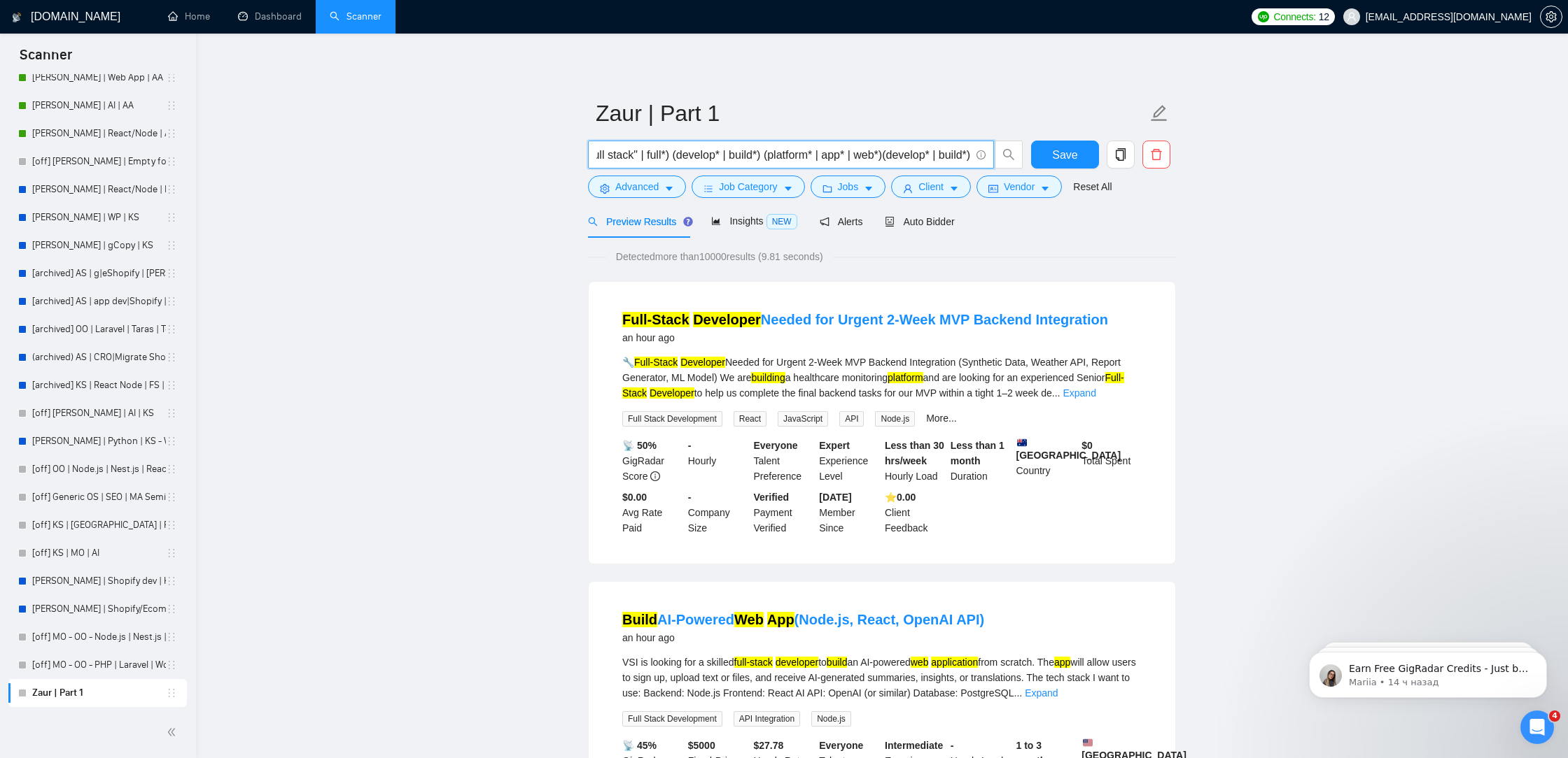
click at [878, 156] on input "("full stack" | full*) (develop* | build*) (platform* | app* | web*)(develop* |…" at bounding box center [783, 155] width 374 height 18
click at [924, 159] on input "("full stack" | full*) (develop* | build*) (platform* | app* | web*) (develop* …" at bounding box center [783, 155] width 374 height 18
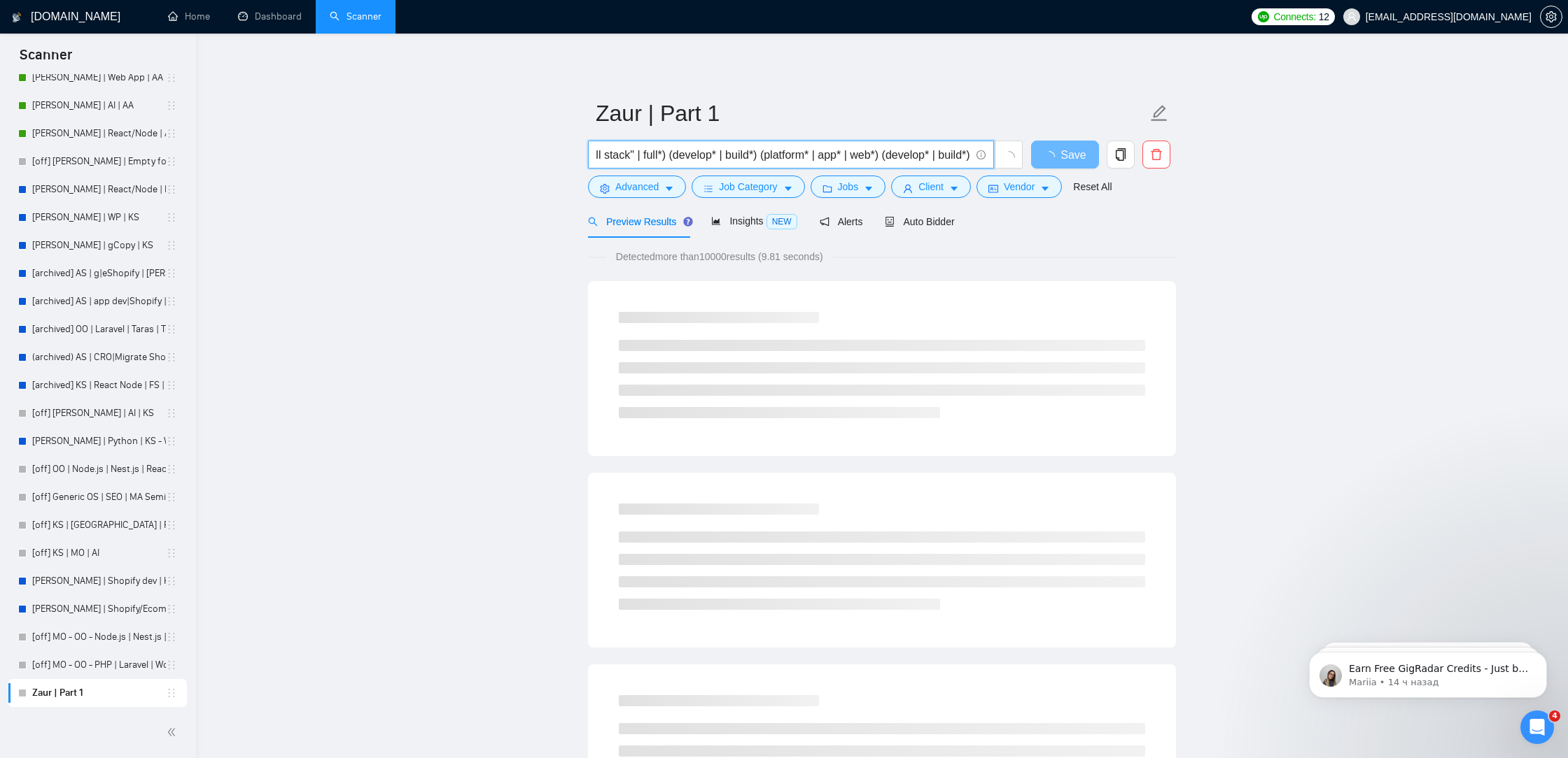
drag, startPoint x: 963, startPoint y: 156, endPoint x: 944, endPoint y: 156, distance: 19.0
click at [944, 156] on input "("full stack" | full*) (develop* | build*) (platform* | app* | web*) (develop* …" at bounding box center [783, 155] width 374 height 18
click at [930, 158] on input "("full stack" | full*) (develop* | build*) (platform* | app* | web*) (develop* …" at bounding box center [783, 155] width 374 height 18
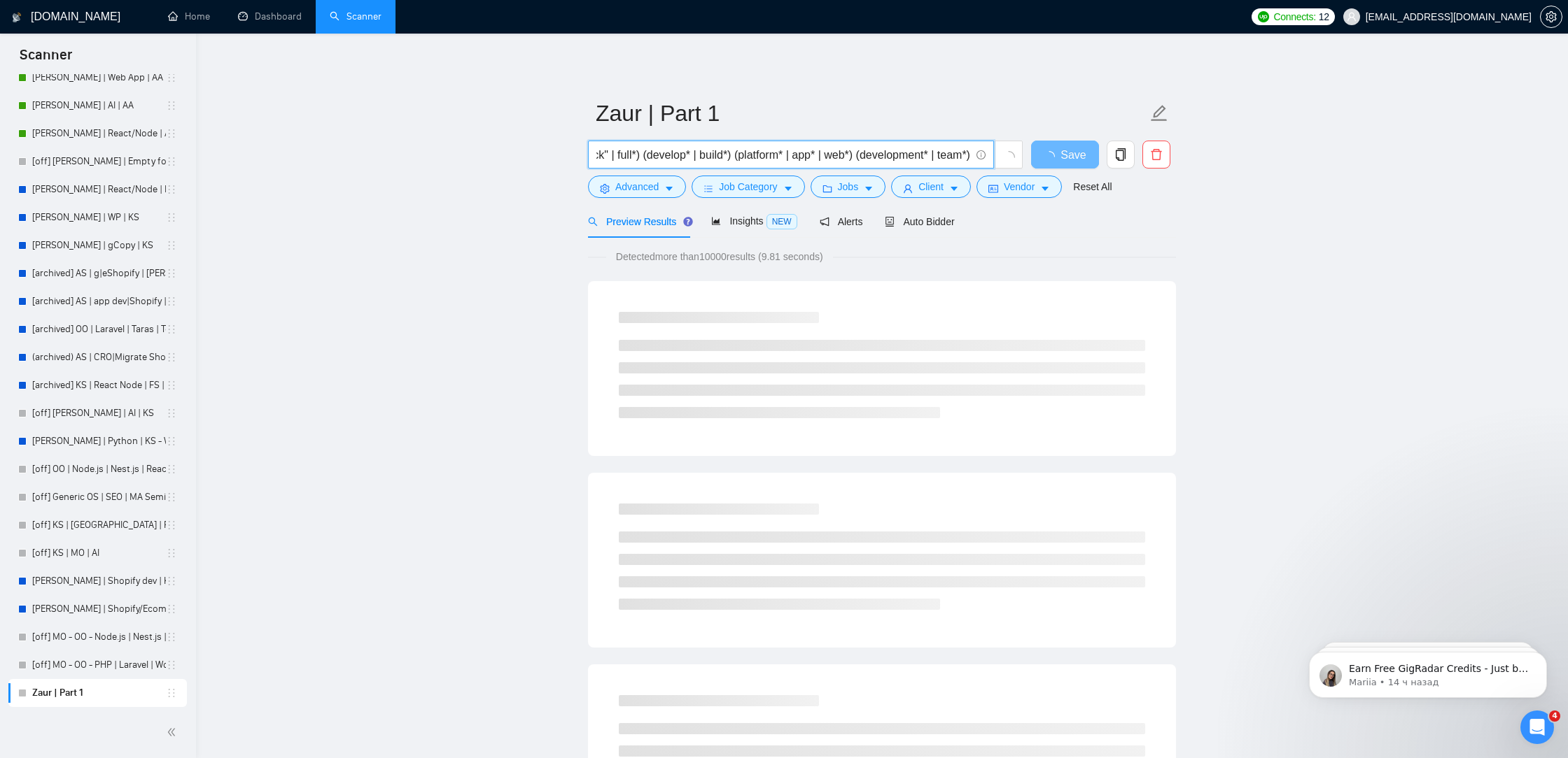
drag, startPoint x: 914, startPoint y: 153, endPoint x: 1170, endPoint y: 182, distance: 257.6
click at [1170, 182] on form "Zaur | Part 1 ("full stack" | full*) (develop* | build*) (platform* | app* | we…" at bounding box center [882, 148] width 588 height 114
type input "("full stack" | full*) (develop* | build*) (platform* | app* | web*) (developme…"
click at [1118, 223] on div "Preview Results Insights NEW Alerts Auto Bidder" at bounding box center [882, 221] width 588 height 33
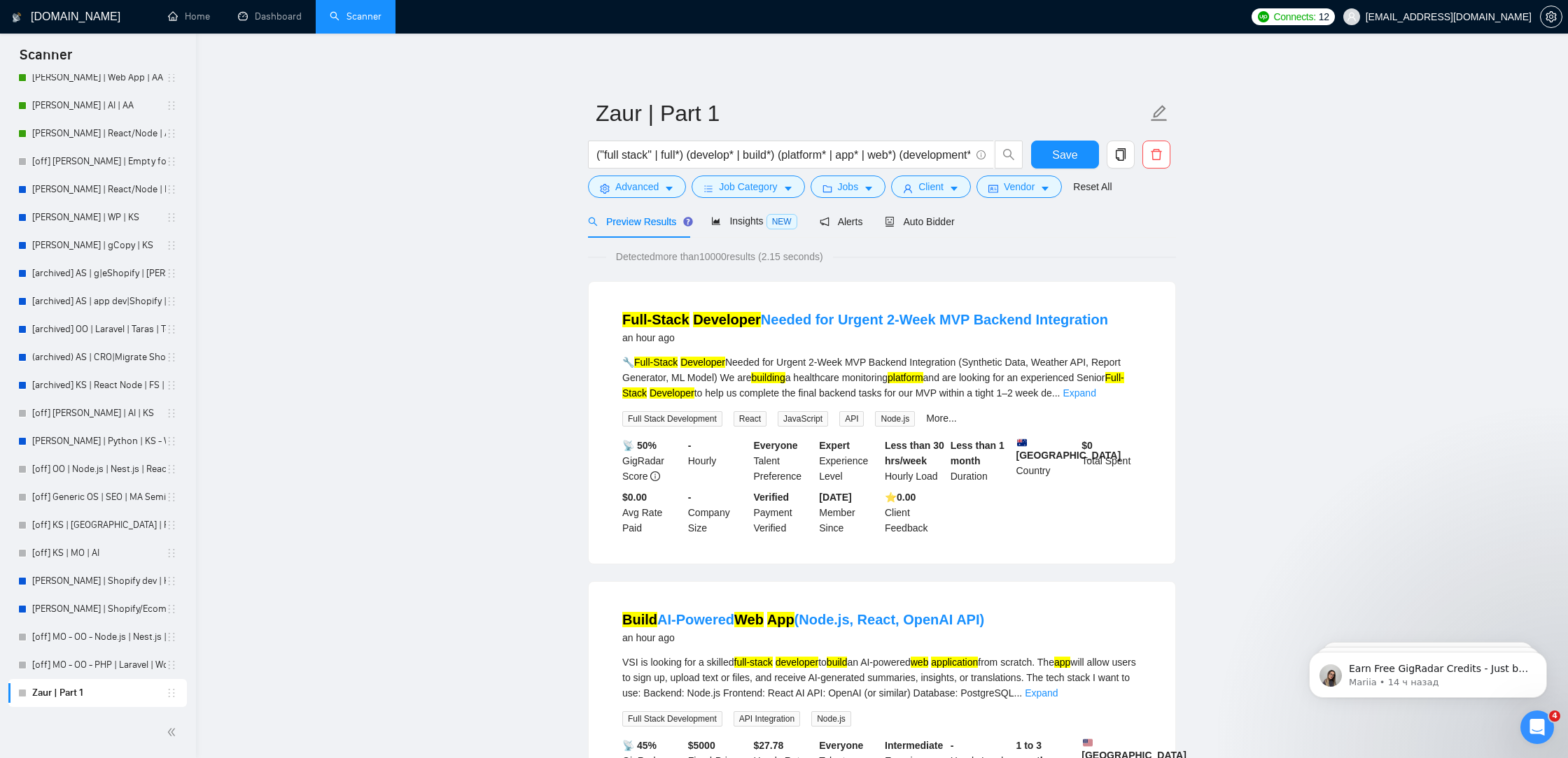
click at [938, 264] on div "Detected more than 10000 results (2.15 seconds)" at bounding box center [882, 257] width 588 height 16
drag, startPoint x: 937, startPoint y: 223, endPoint x: 722, endPoint y: 241, distance: 215.8
click at [937, 223] on span "Auto Bidder" at bounding box center [919, 221] width 69 height 11
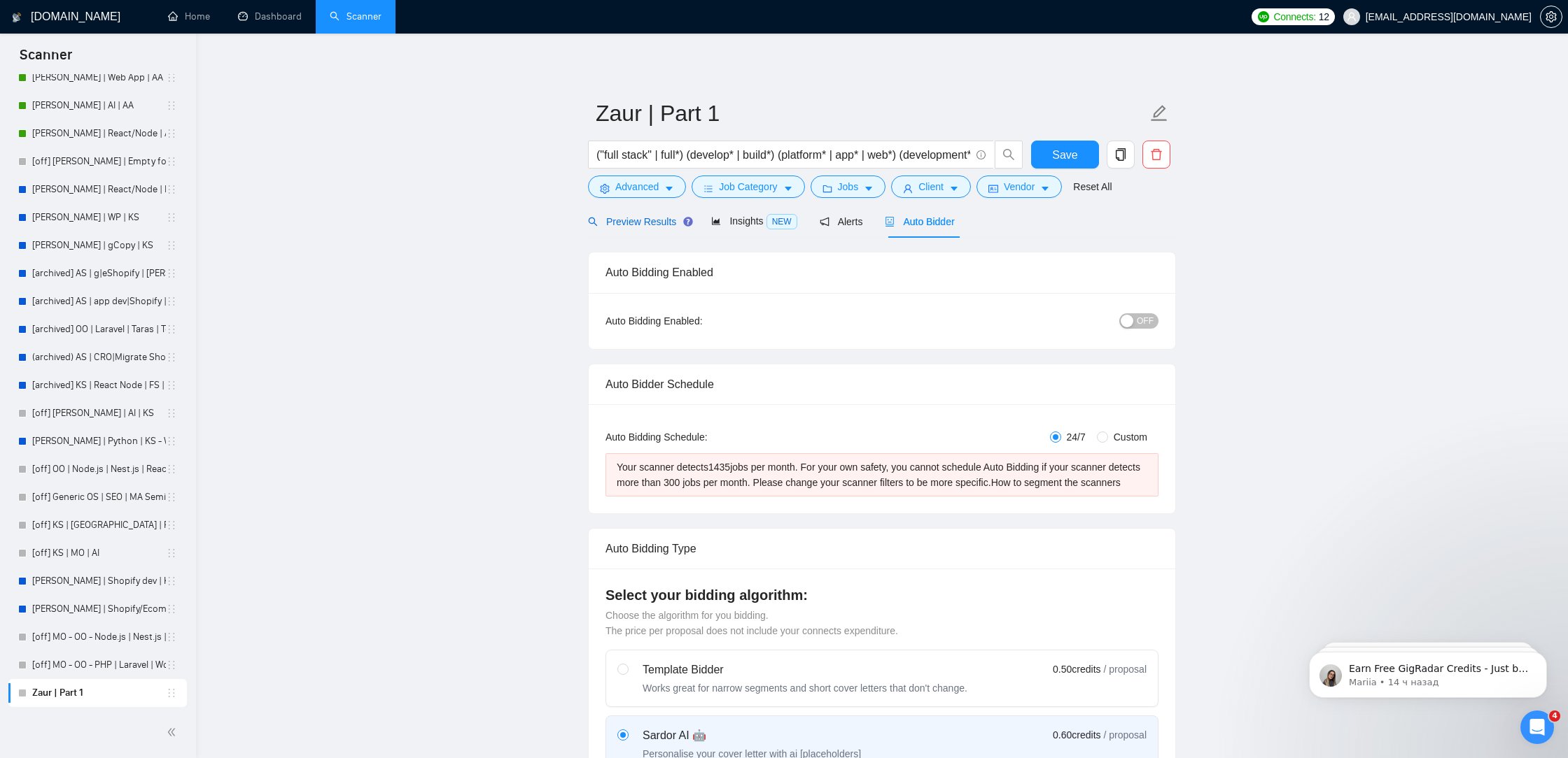
click at [652, 228] on div "Preview Results" at bounding box center [638, 222] width 101 height 16
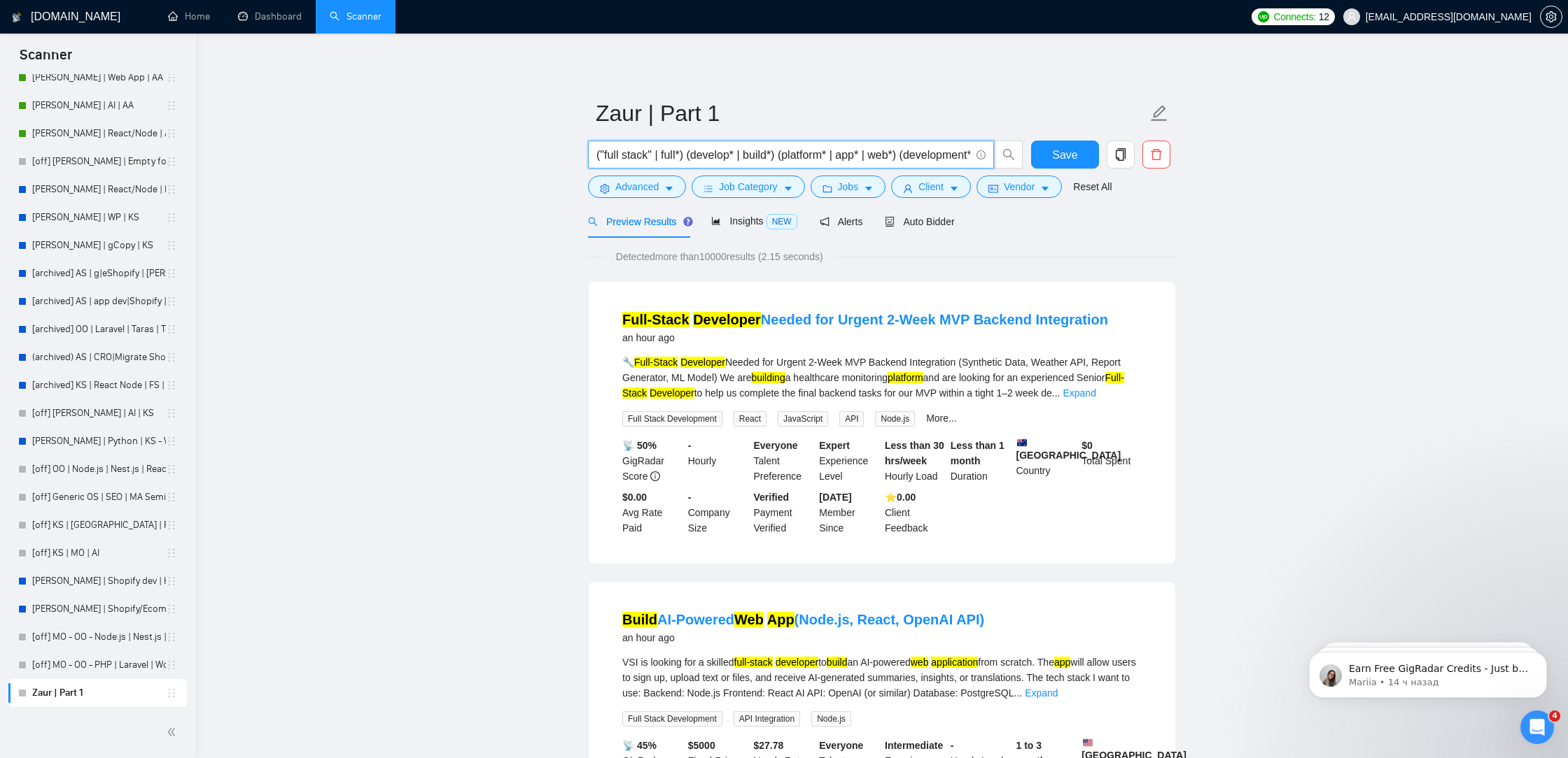
scroll to position [0, 60]
drag, startPoint x: 913, startPoint y: 160, endPoint x: 1307, endPoint y: 184, distance: 394.7
click at [898, 161] on input "("full stack" | full*) (develop* | build*) (platform* | app* | web*) (developme…" at bounding box center [783, 155] width 374 height 18
drag, startPoint x: 852, startPoint y: 158, endPoint x: 1156, endPoint y: 168, distance: 304.2
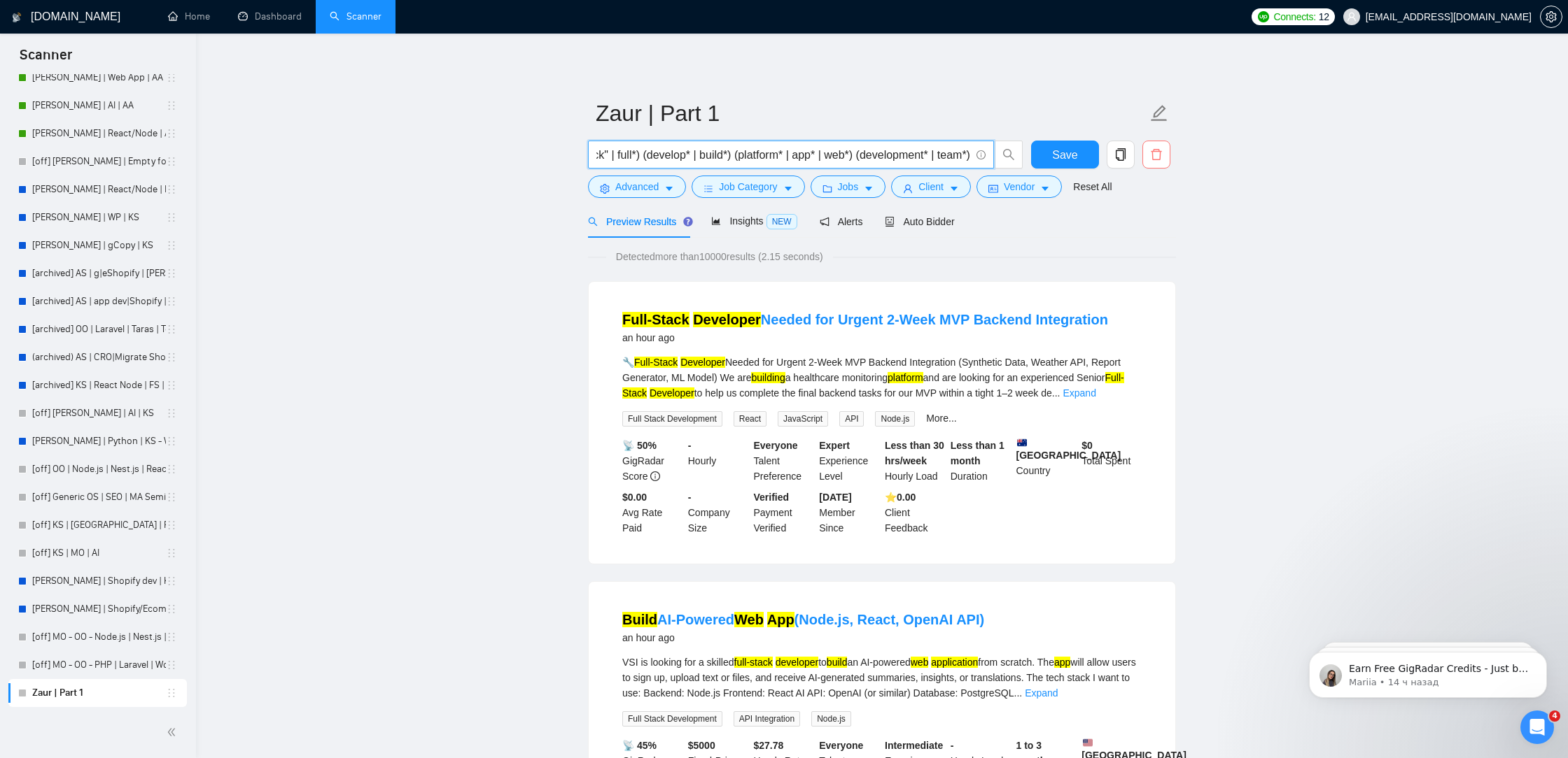
click at [1156, 168] on div "("full stack" | full*) (develop* | build*) (platform* | app* | web*) (developme…" at bounding box center [879, 158] width 588 height 34
type input "("full stack" | full*) (develop* | build*) (platform* | app* | web*)"
click at [634, 195] on button "Advanced" at bounding box center [636, 186] width 98 height 23
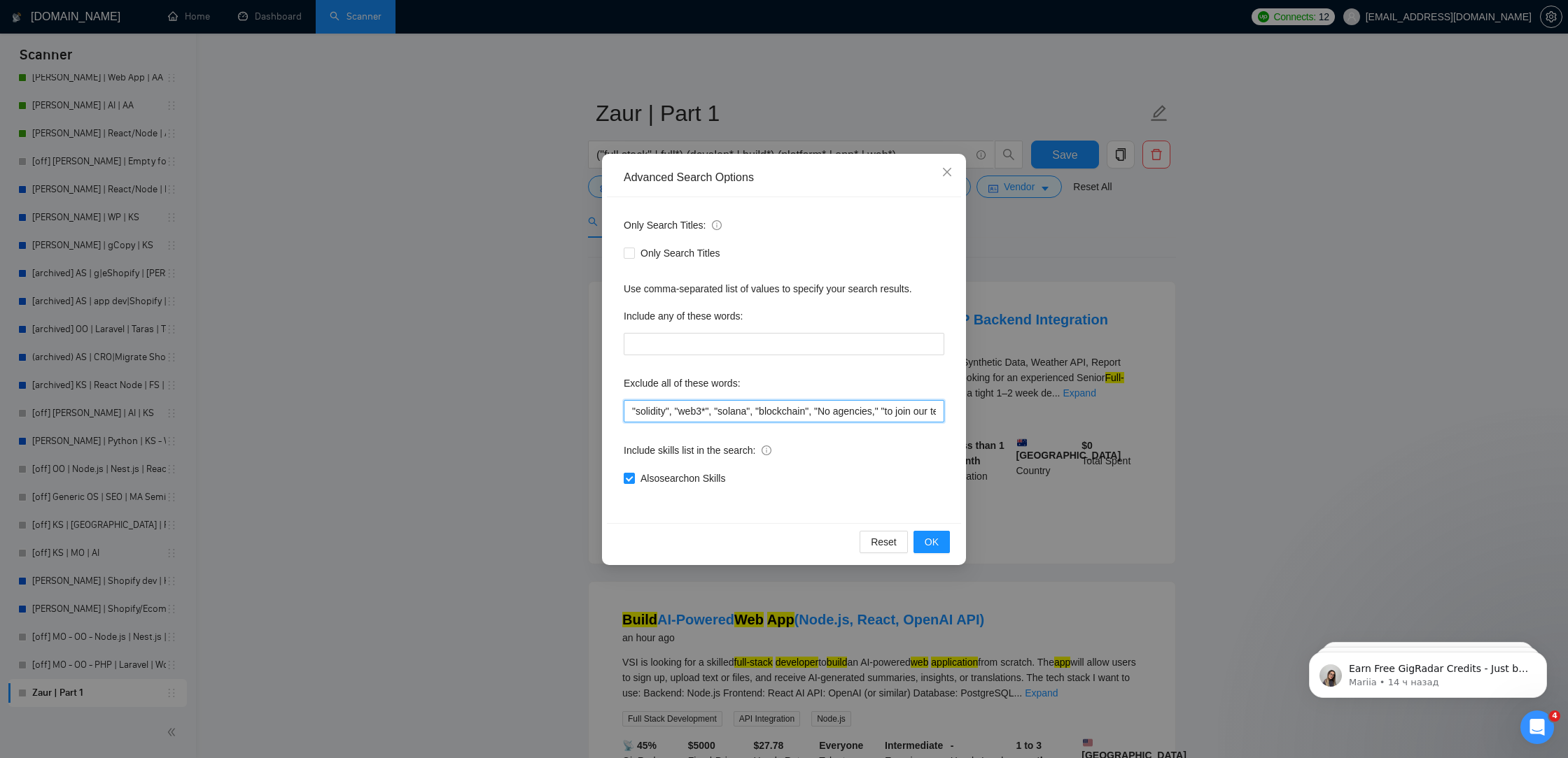
drag, startPoint x: 677, startPoint y: 413, endPoint x: 483, endPoint y: 391, distance: 195.2
click at [483, 391] on div "Advanced Search Options Only Search Titles: Only Search Titles Use comma-separa…" at bounding box center [784, 379] width 1568 height 758
click at [647, 416] on input ""solidity", "web3*", "solana", "blockchain", "No agencies," "to join our team,"…" at bounding box center [783, 411] width 321 height 23
drag, startPoint x: 677, startPoint y: 411, endPoint x: 592, endPoint y: 411, distance: 85.0
click at [592, 411] on div "Advanced Search Options Only Search Titles: Only Search Titles Use comma-separa…" at bounding box center [784, 379] width 1568 height 758
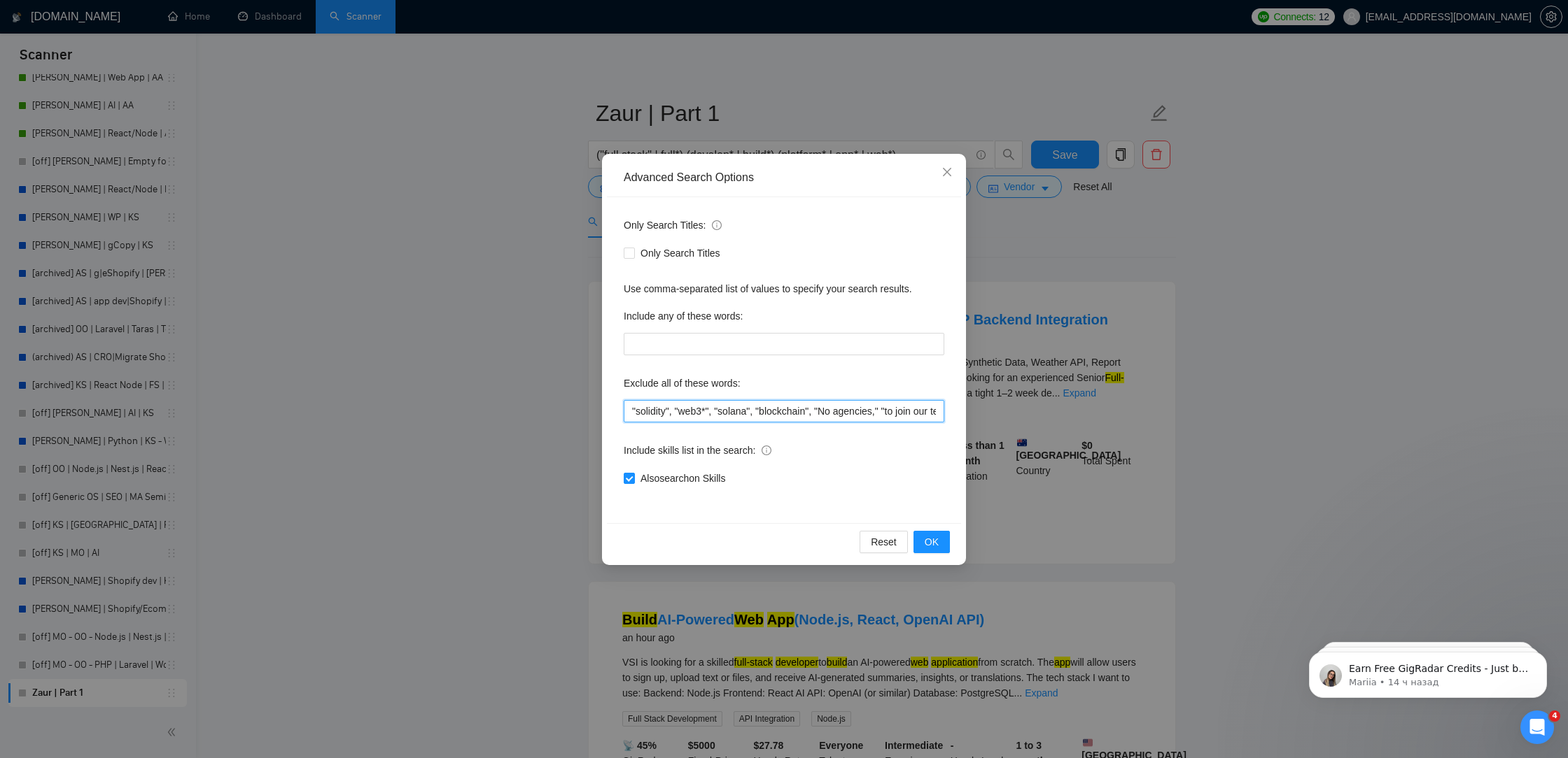
click at [629, 411] on input ""solidity", "web3*", "solana", "blockchain", "No agencies," "to join our team,"…" at bounding box center [783, 411] width 321 height 23
paste input ""solidity","
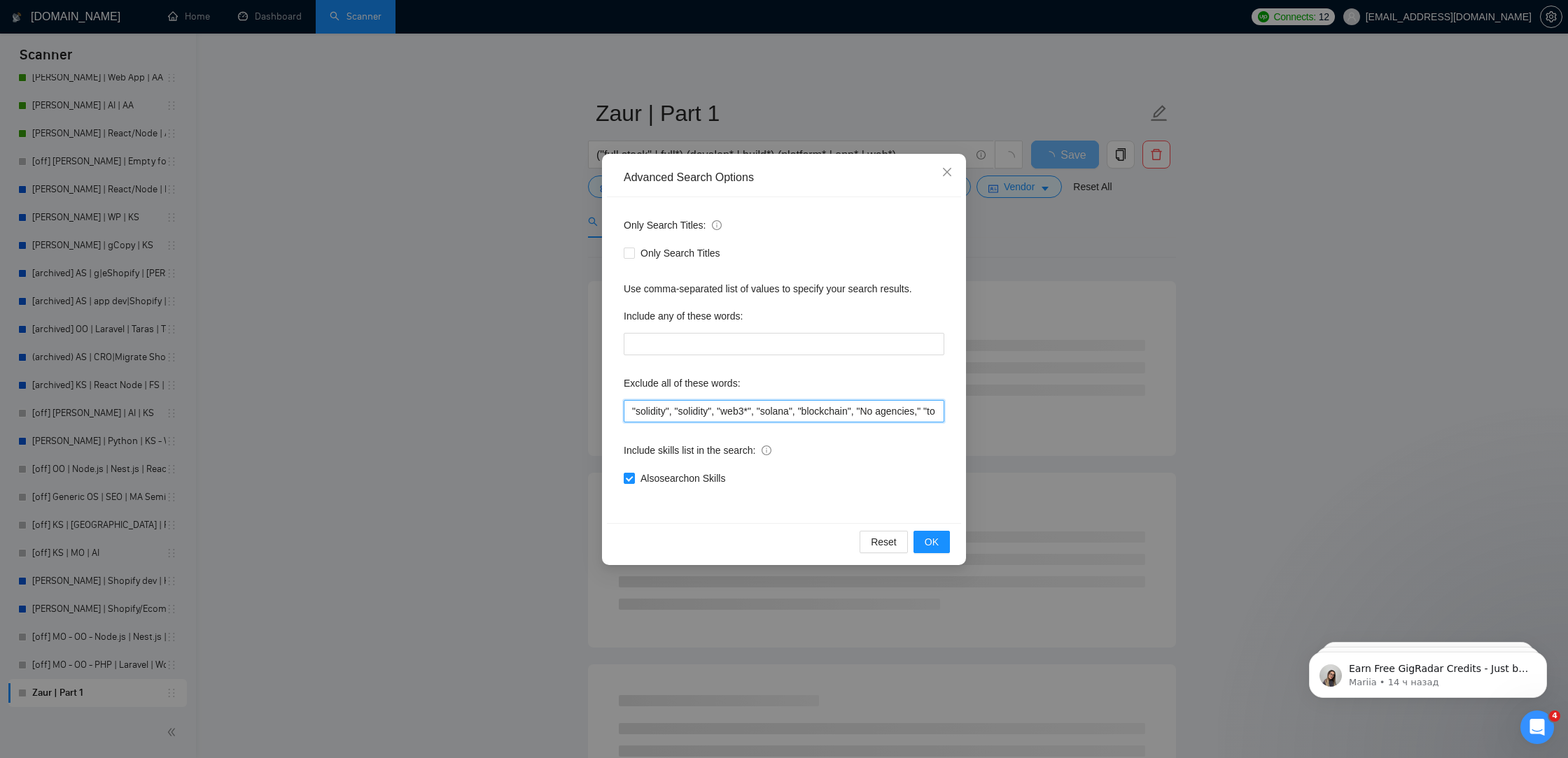
drag, startPoint x: 667, startPoint y: 413, endPoint x: 641, endPoint y: 413, distance: 26.0
click at [641, 413] on input ""solidity", "solidity", "web3*", "solana", "blockchain", "No agencies," "to joi…" at bounding box center [783, 411] width 321 height 23
click at [865, 468] on div "Also search on Skills" at bounding box center [783, 478] width 321 height 23
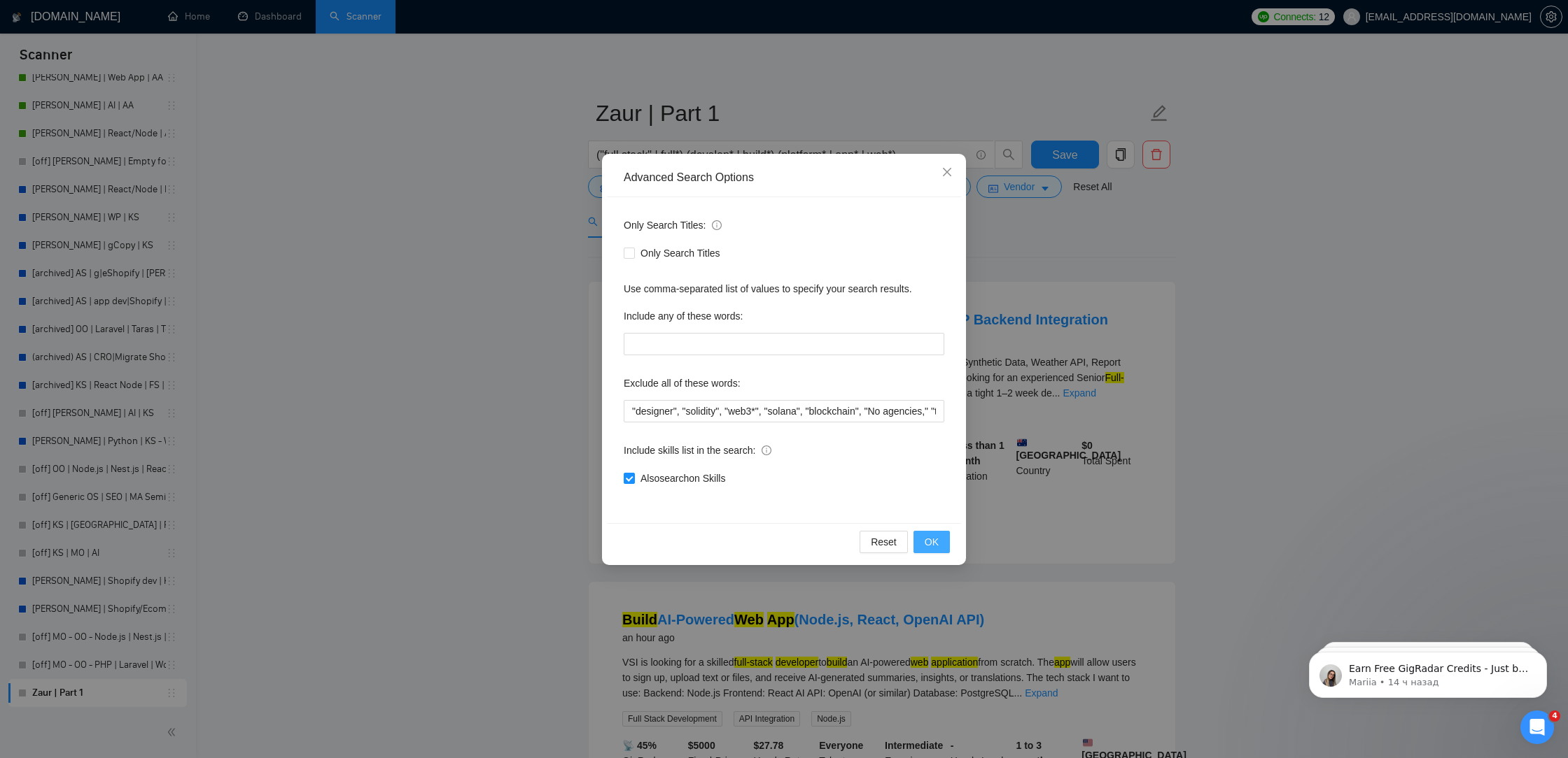
click at [942, 545] on button "OK" at bounding box center [931, 542] width 36 height 23
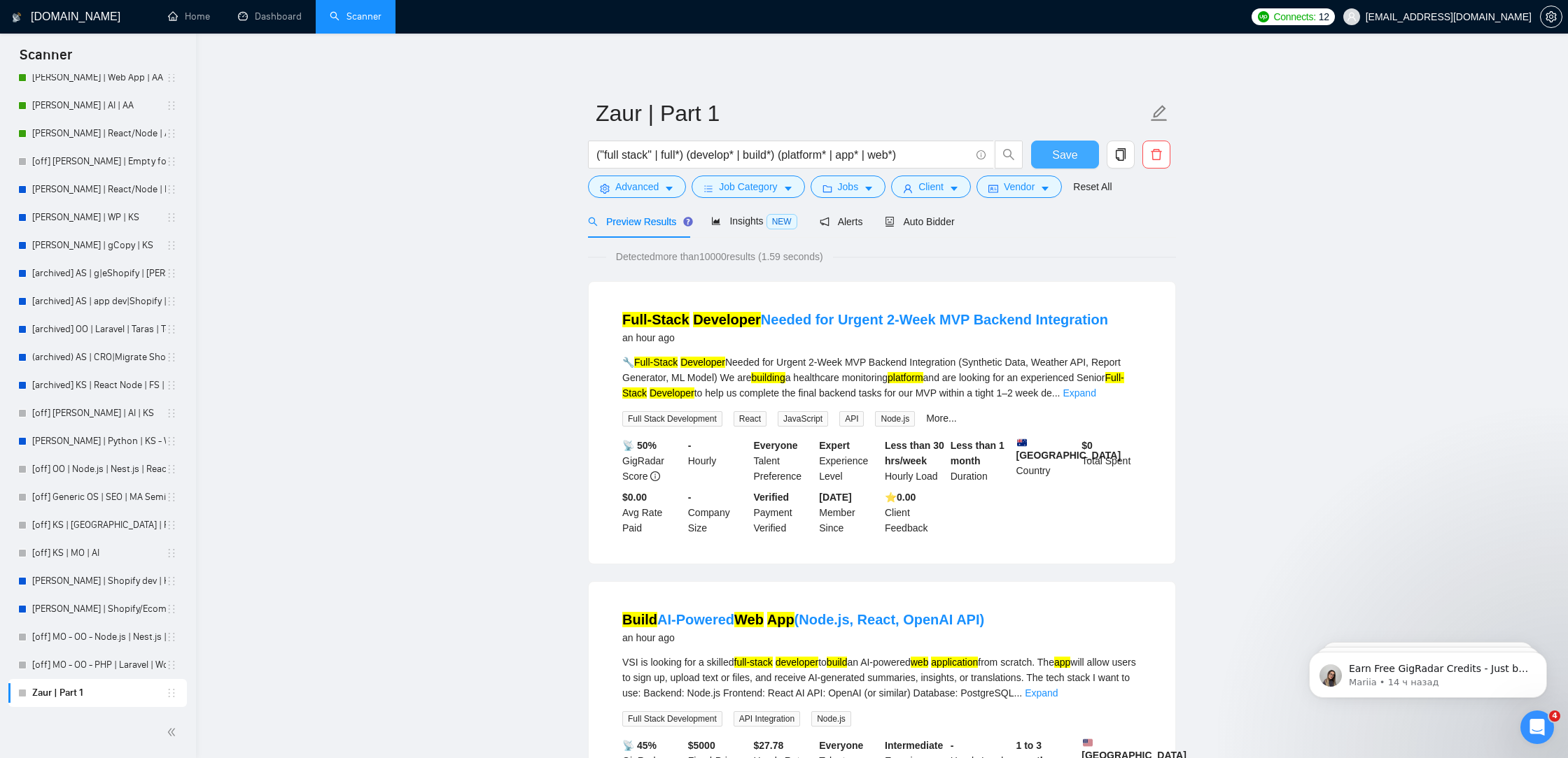
click at [1073, 156] on span "Save" at bounding box center [1065, 155] width 26 height 18
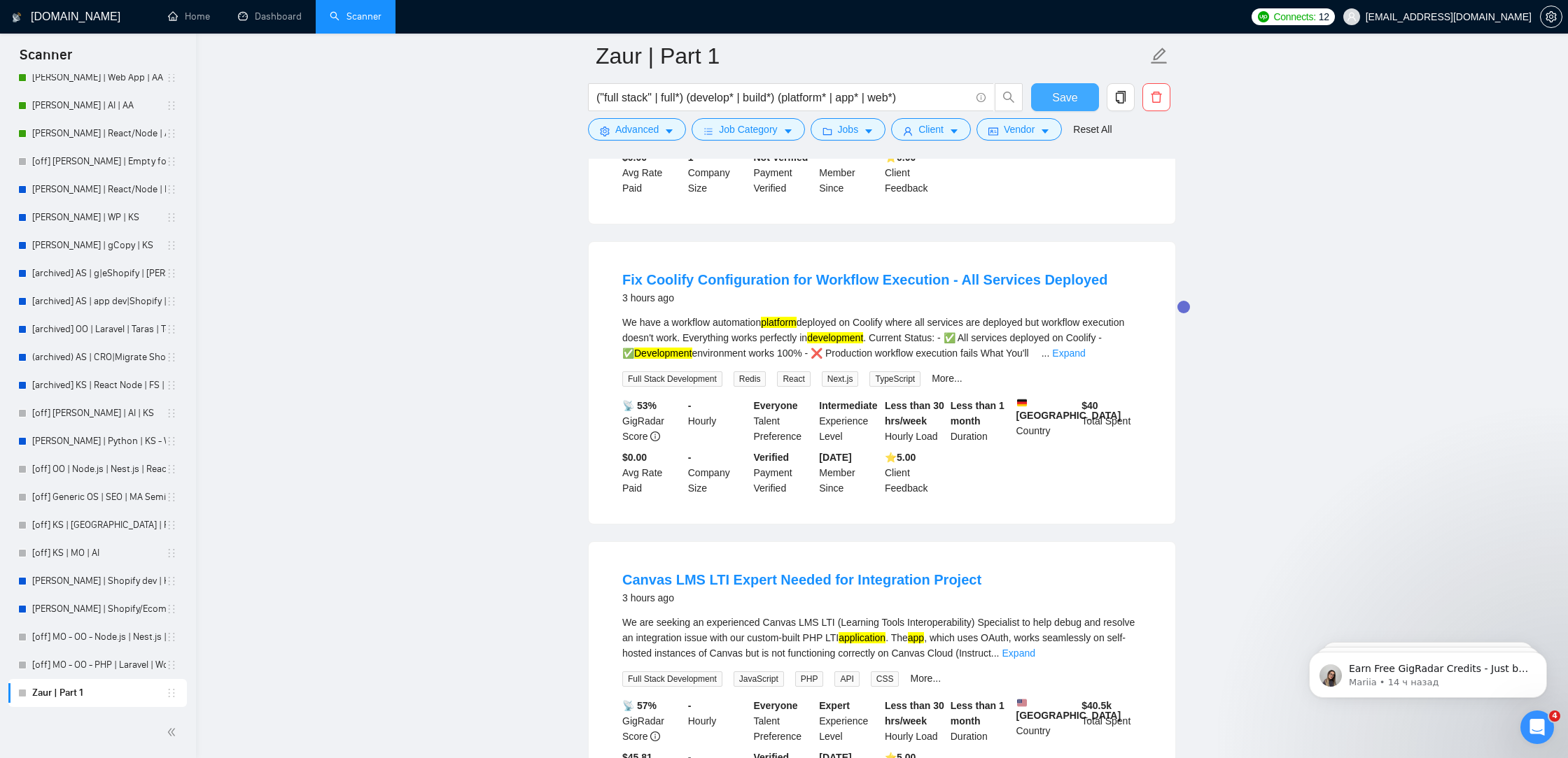
scroll to position [998, 0]
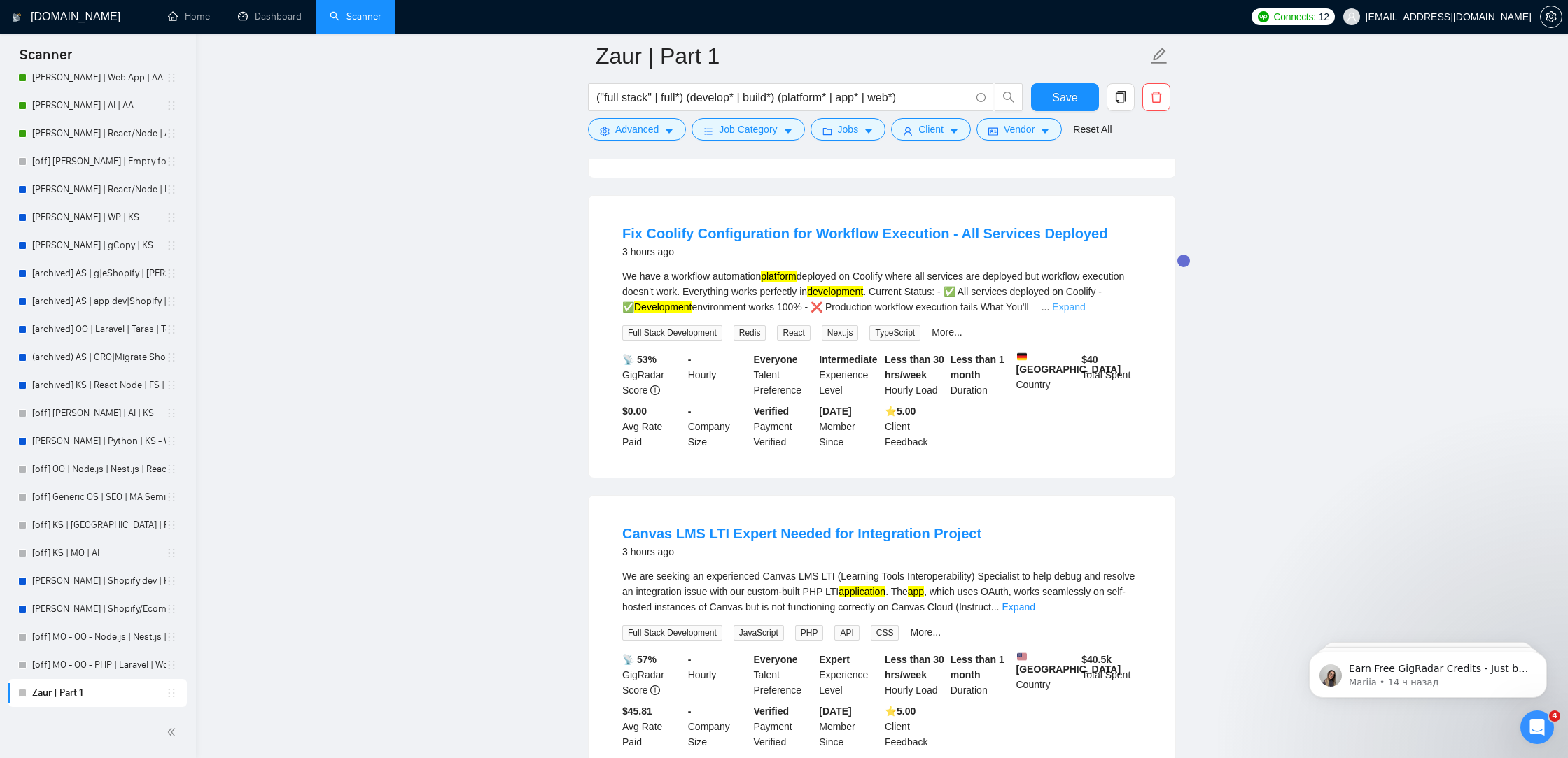
click at [1052, 312] on link "Expand" at bounding box center [1068, 307] width 33 height 11
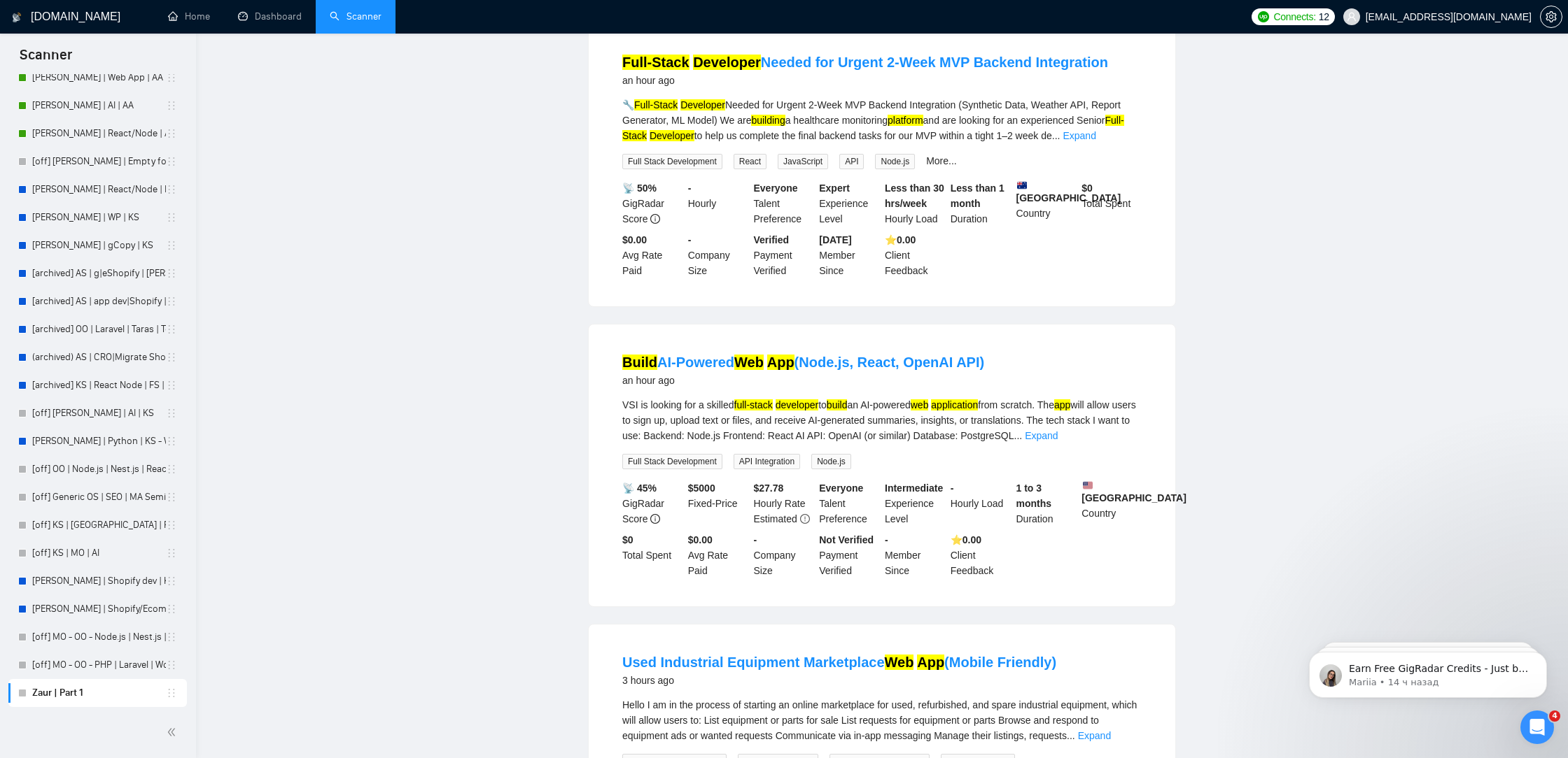
scroll to position [0, 0]
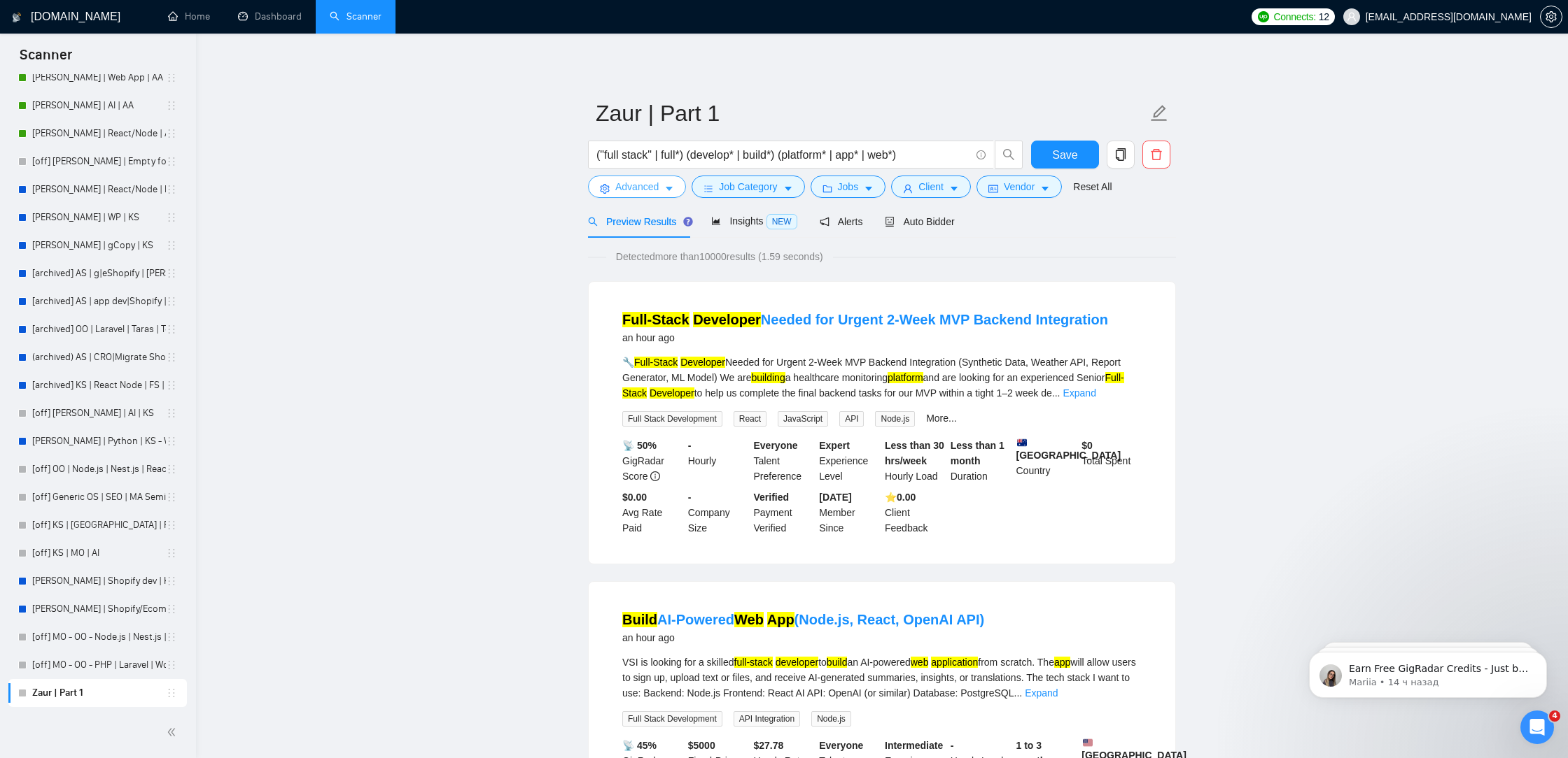
click at [631, 192] on span "Advanced" at bounding box center [637, 187] width 43 height 16
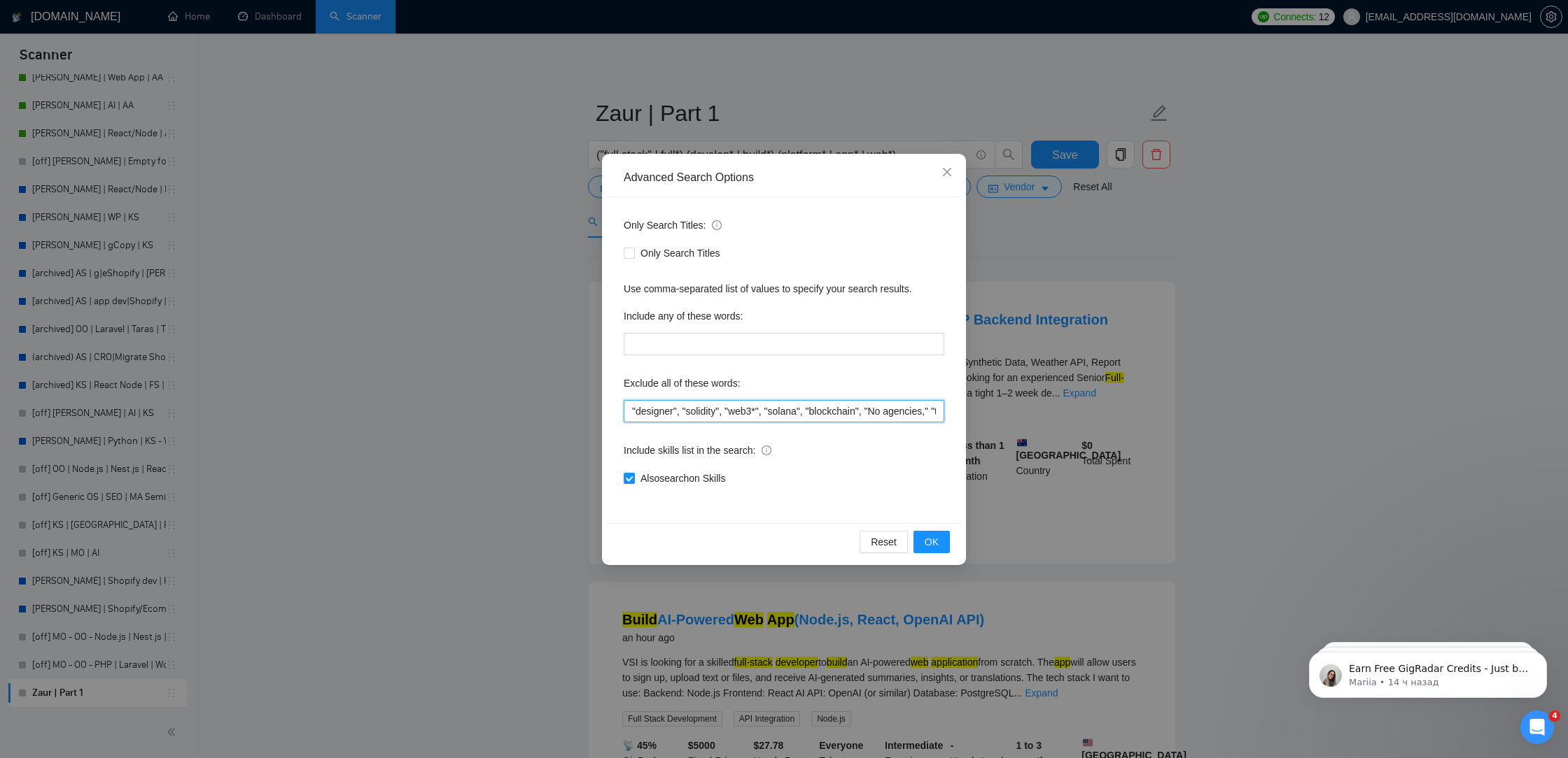
click at [630, 410] on input ""designer", "solidity", "web3*", "solana", "blockchain", "No agencies," "to joi…" at bounding box center [783, 411] width 321 height 23
paste input ""solidity","
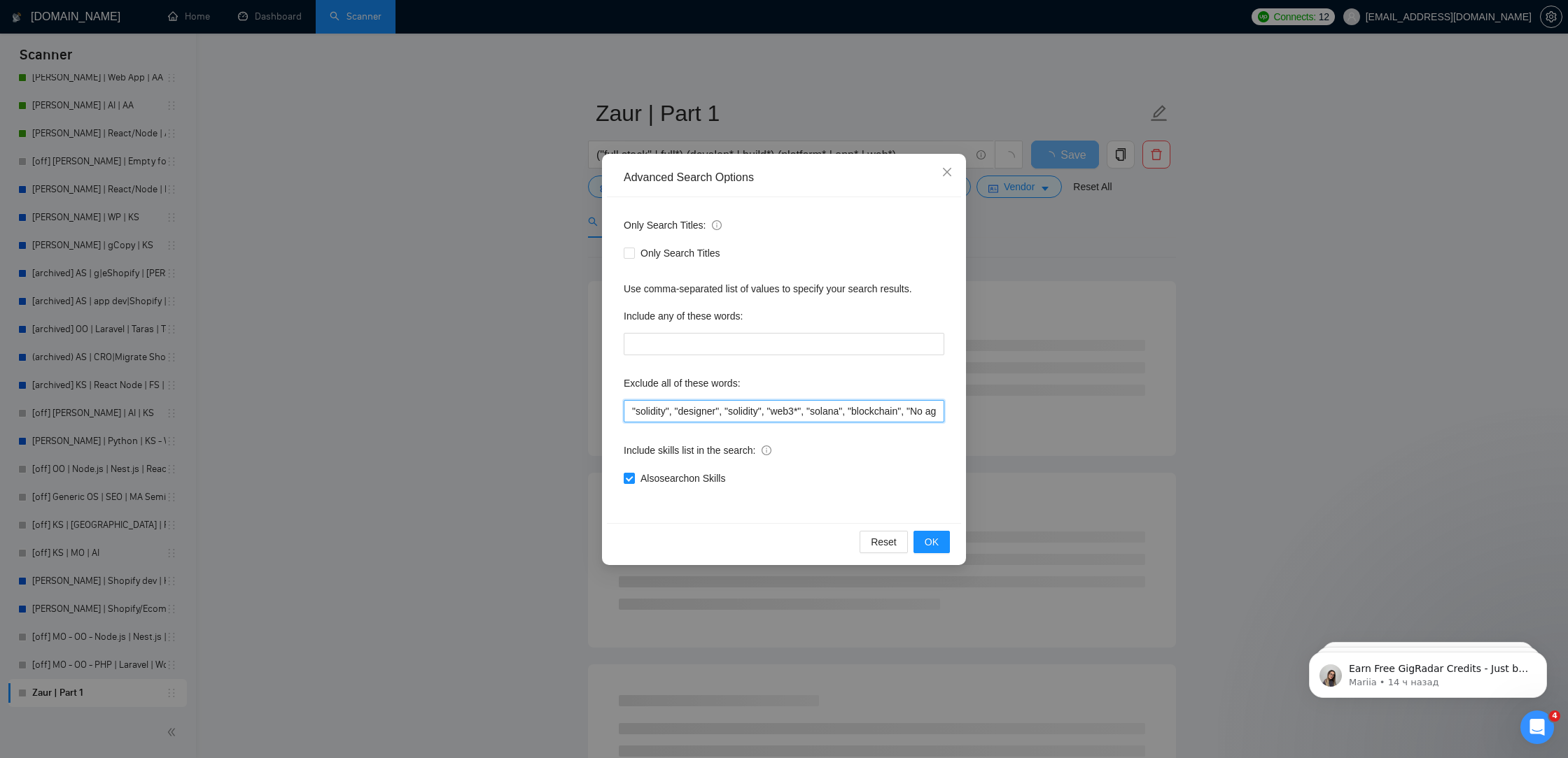
drag, startPoint x: 669, startPoint y: 418, endPoint x: 643, endPoint y: 414, distance: 26.3
click at [643, 414] on input ""solidity", "designer", "solidity", "web3*", "solana", "blockchain", "No agenci…" at bounding box center [783, 411] width 321 height 23
drag, startPoint x: 635, startPoint y: 414, endPoint x: 671, endPoint y: 418, distance: 36.2
click at [671, 418] on input ""solidity", "designer", "solidity", "web3*", "solana", "blockchain", "No agenci…" at bounding box center [783, 411] width 321 height 23
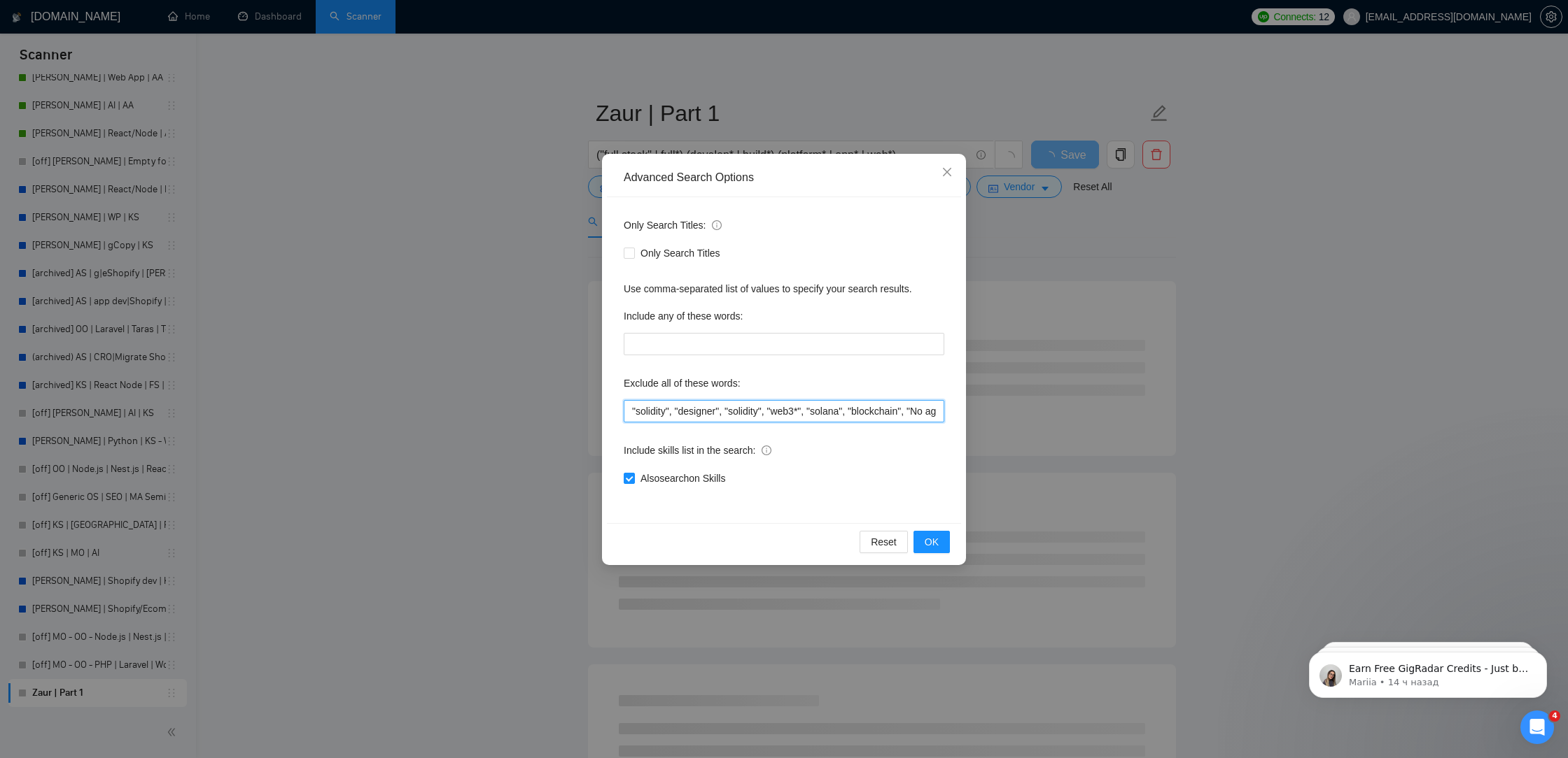
click at [667, 418] on input ""solidity", "designer", "solidity", "web3*", "solana", "blockchain", "No agenci…" at bounding box center [783, 411] width 321 height 23
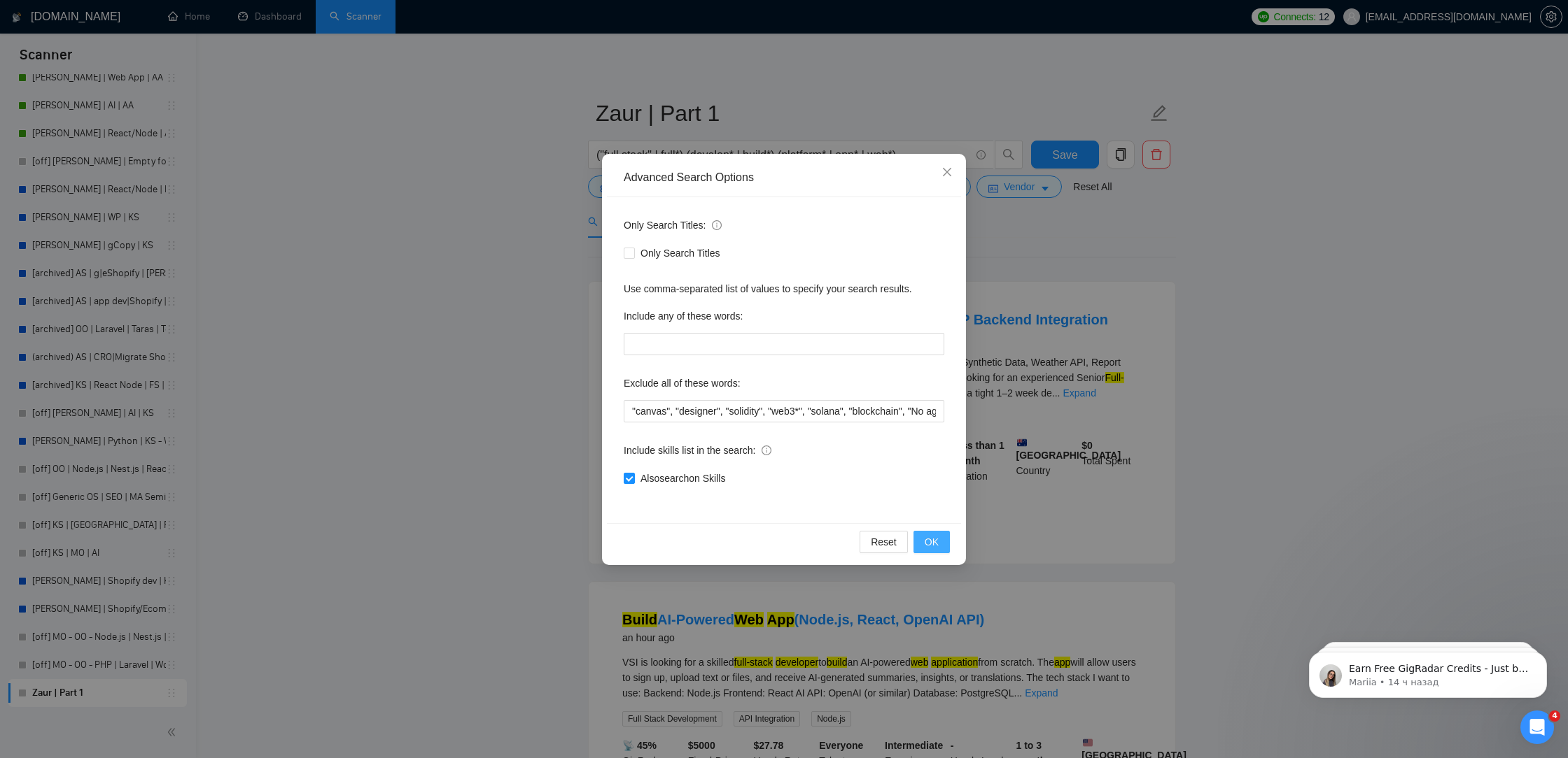
click at [926, 545] on span "OK" at bounding box center [932, 542] width 14 height 16
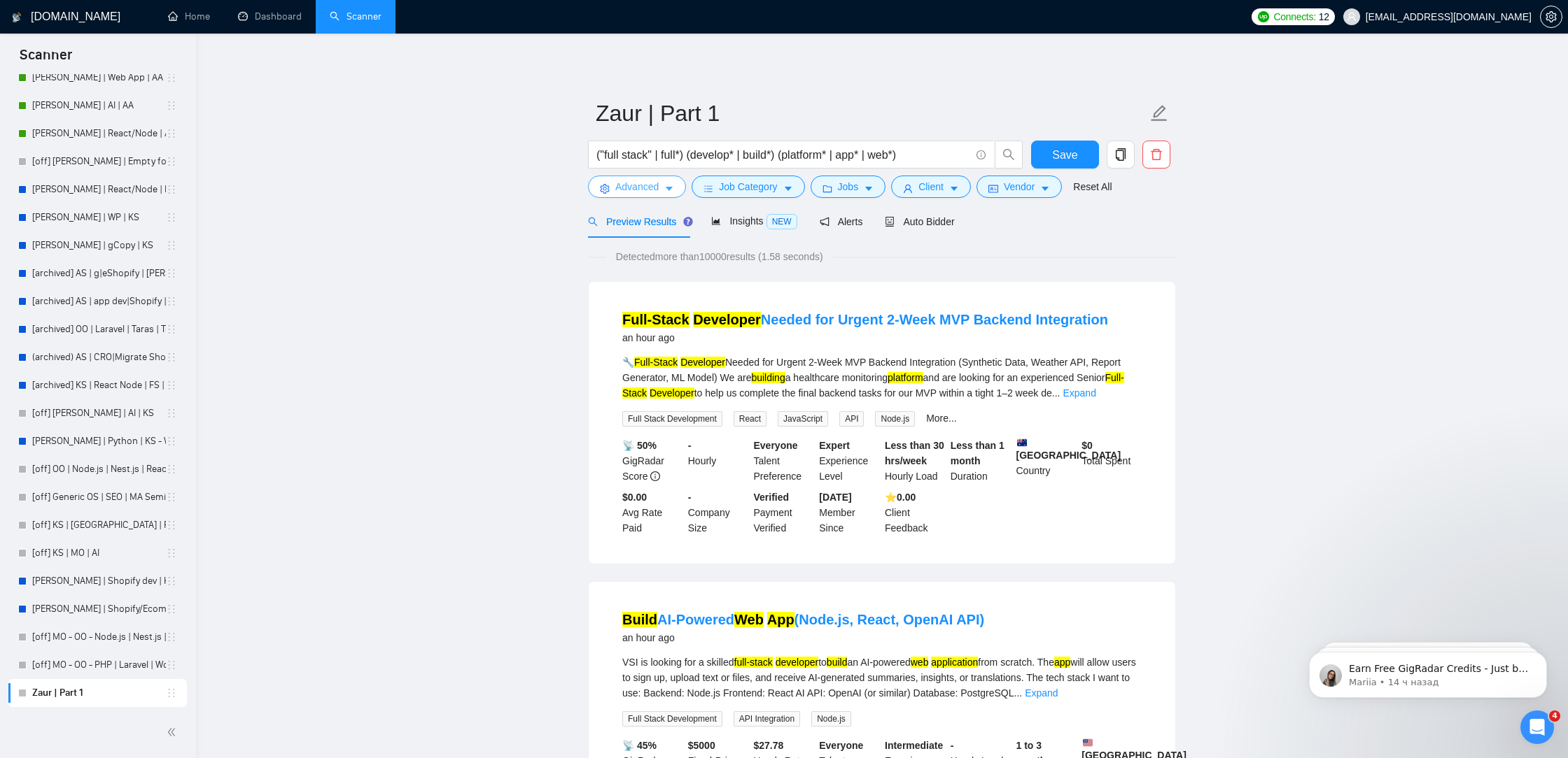
click at [650, 192] on span "Advanced" at bounding box center [637, 187] width 43 height 16
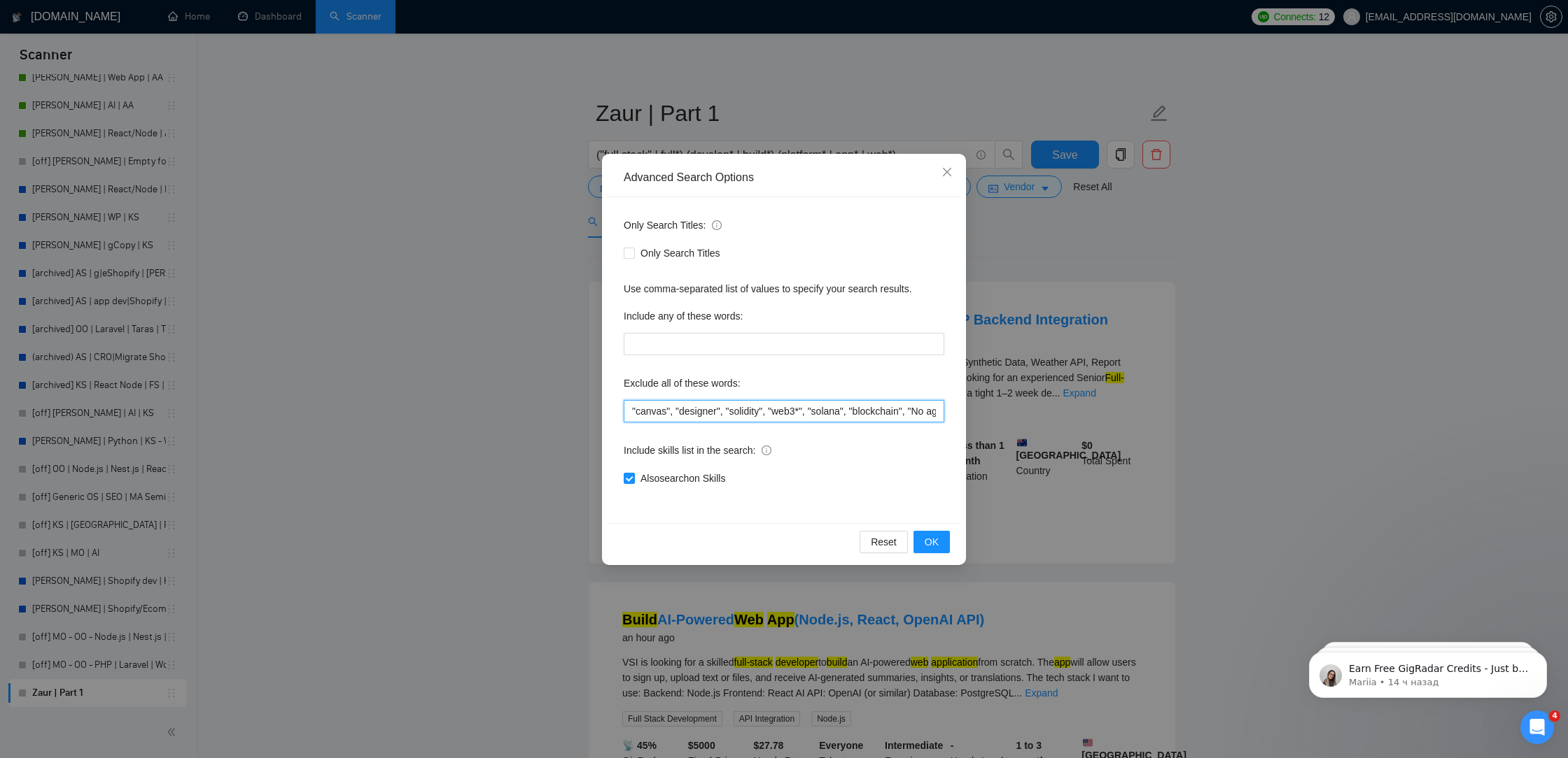
click at [628, 411] on input ""canvas", "designer", "solidity", "web3*", "solana", "blockchain", "No agencies…" at bounding box center [783, 411] width 321 height 23
paste input ""solidity","
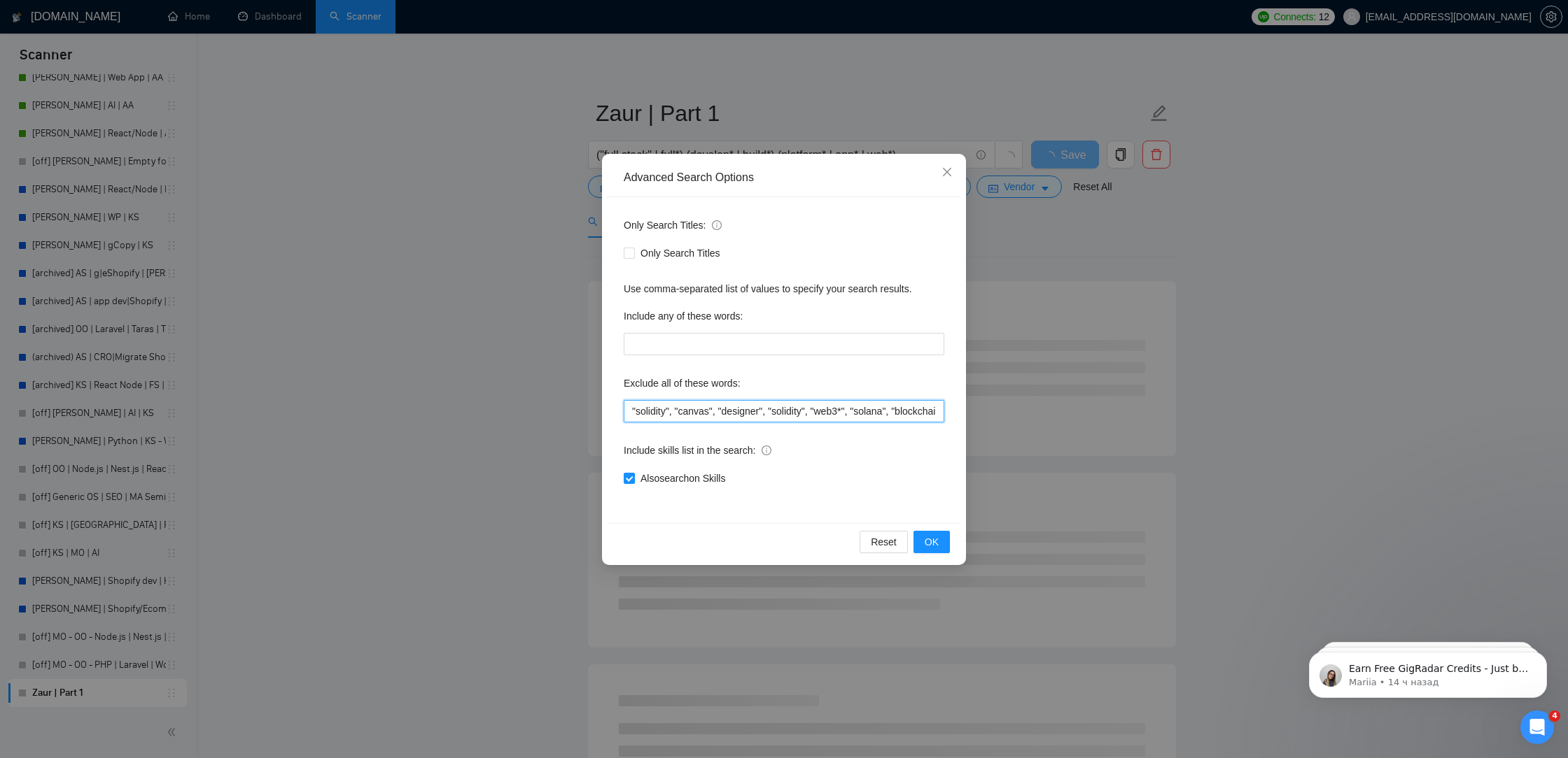
drag, startPoint x: 669, startPoint y: 416, endPoint x: 640, endPoint y: 412, distance: 29.3
click at [640, 412] on input ""solidity", "canvas", "designer", "solidity", "web3*", "solana", "blockchain", …" at bounding box center [783, 411] width 321 height 23
type input ""fix*", "canvas", "designer", "solidity", "web3*", "solana", "blockchain", "No …"
click at [934, 537] on span "OK" at bounding box center [932, 542] width 14 height 16
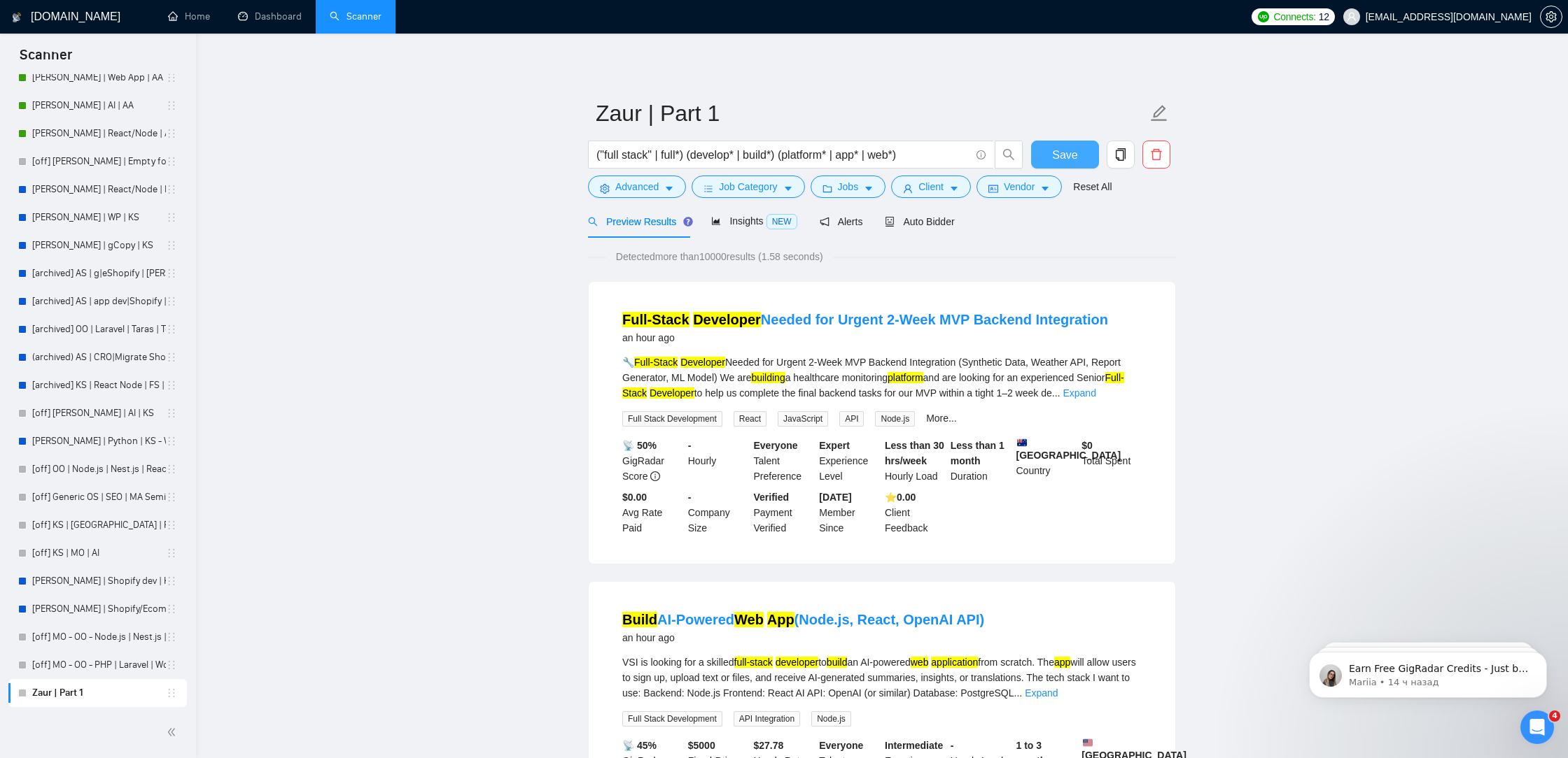
click at [1070, 160] on span "Save" at bounding box center [1065, 155] width 26 height 18
click at [935, 228] on div "Auto Bidder" at bounding box center [919, 222] width 69 height 16
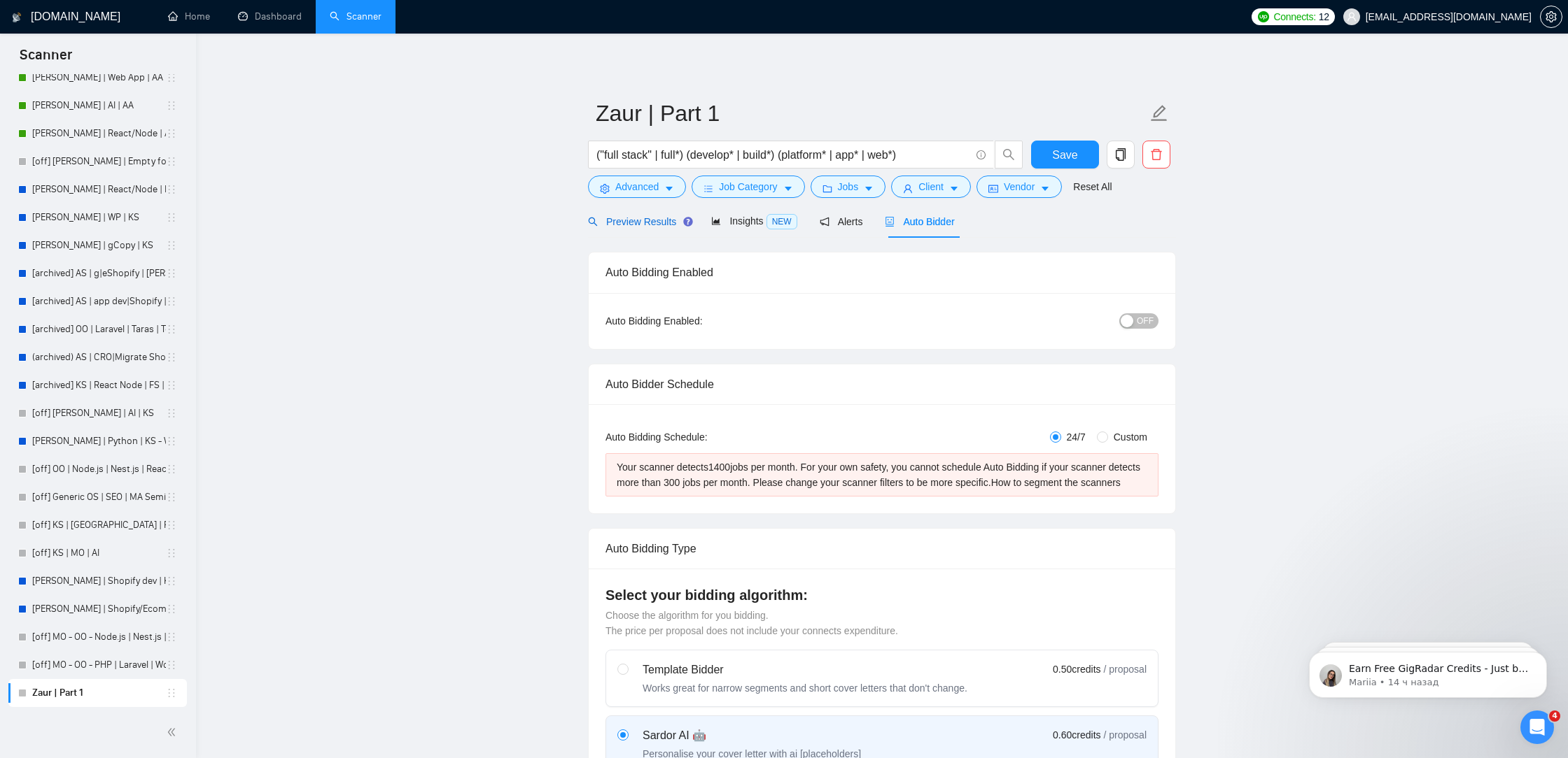
click at [639, 218] on span "Preview Results" at bounding box center [638, 221] width 101 height 11
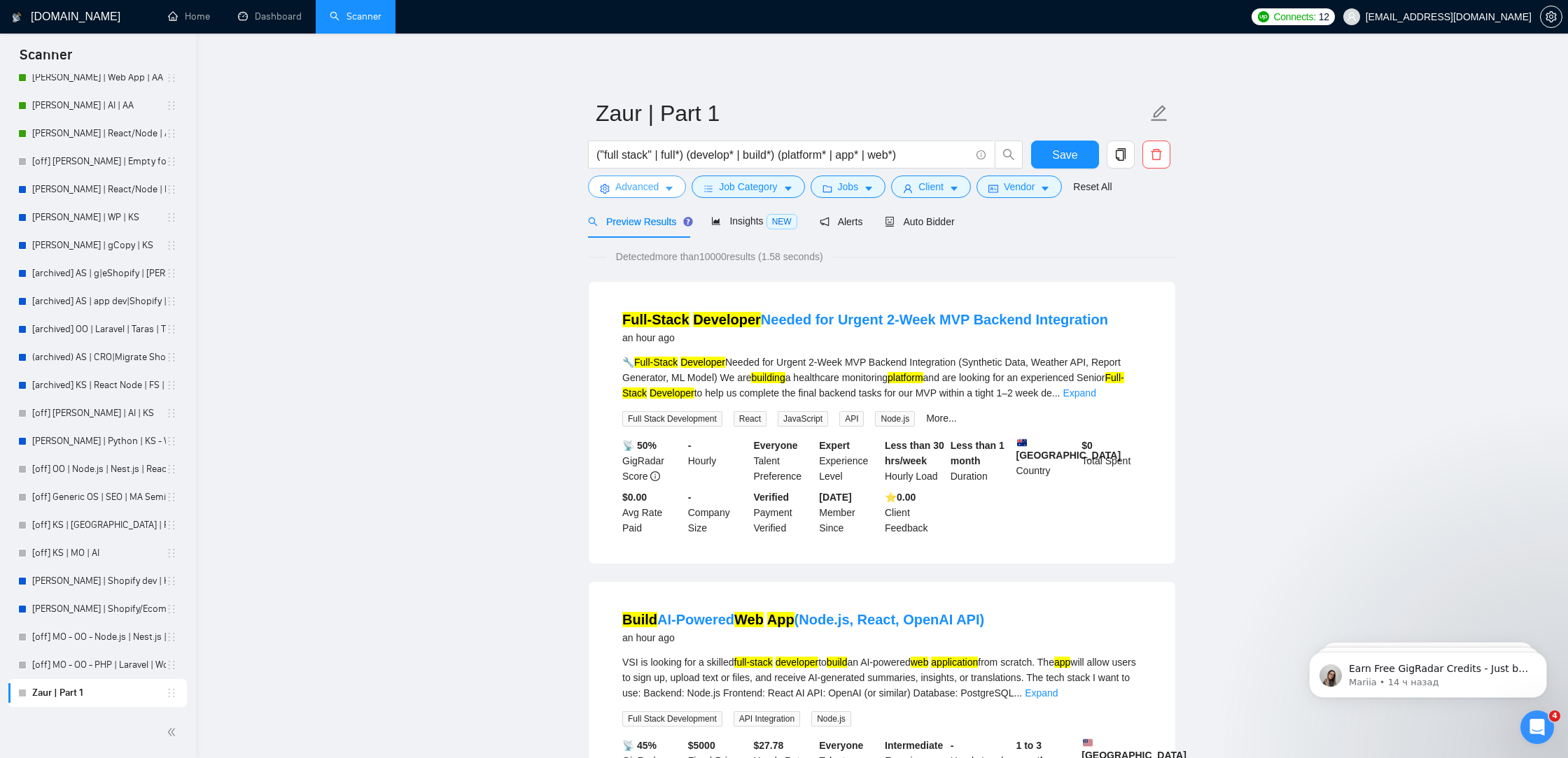
click at [656, 196] on button "Advanced" at bounding box center [636, 186] width 98 height 23
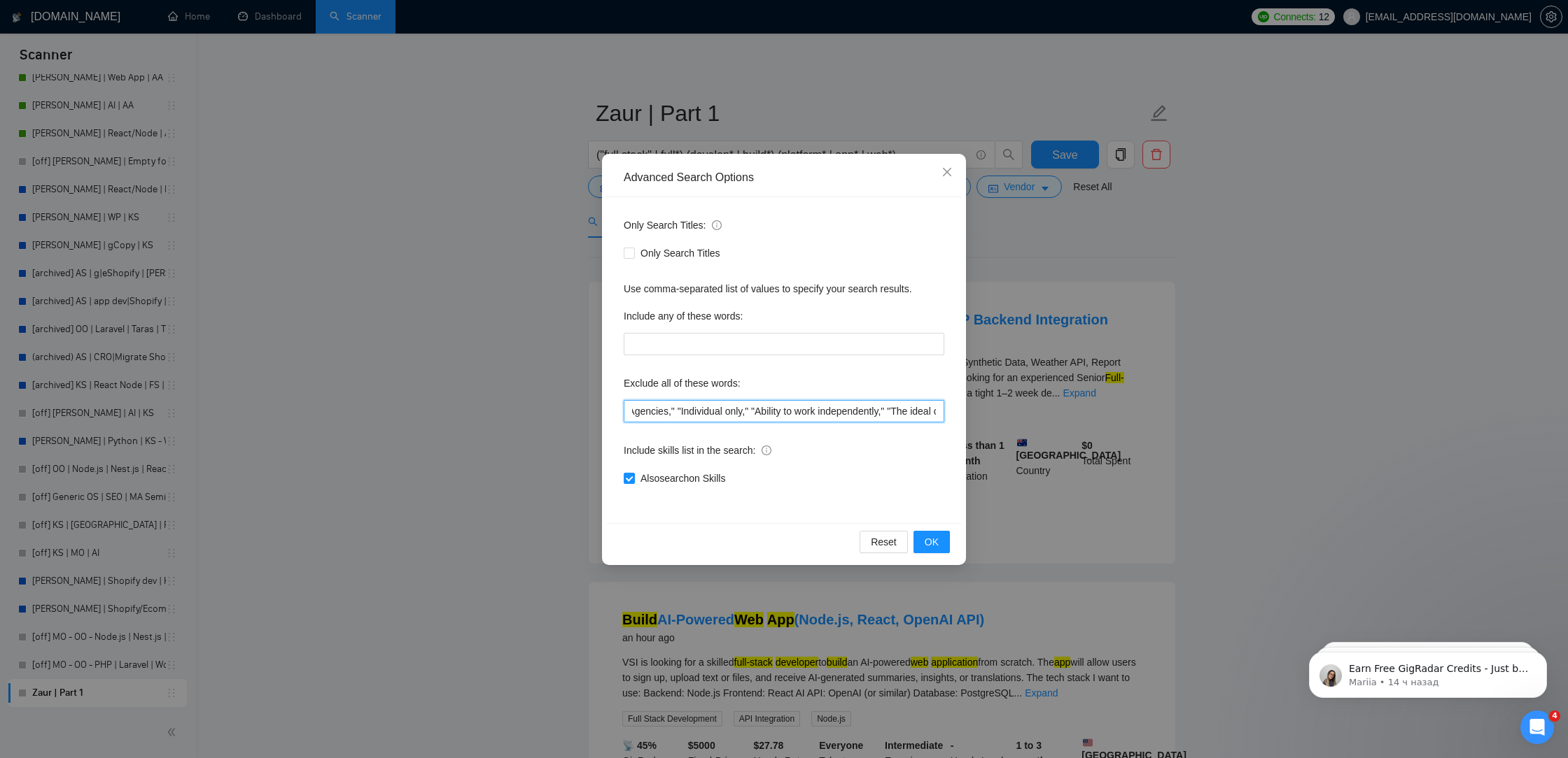
drag, startPoint x: 695, startPoint y: 408, endPoint x: 1030, endPoint y: 428, distance: 335.6
click at [1033, 428] on div "Advanced Search Options Only Search Titles: Only Search Titles Use comma-separa…" at bounding box center [784, 379] width 1568 height 758
click at [843, 418] on input ""fix*", "canvas", "designer", "solidity", "web3*", "solana", "blockchain", "No …" at bounding box center [783, 411] width 321 height 23
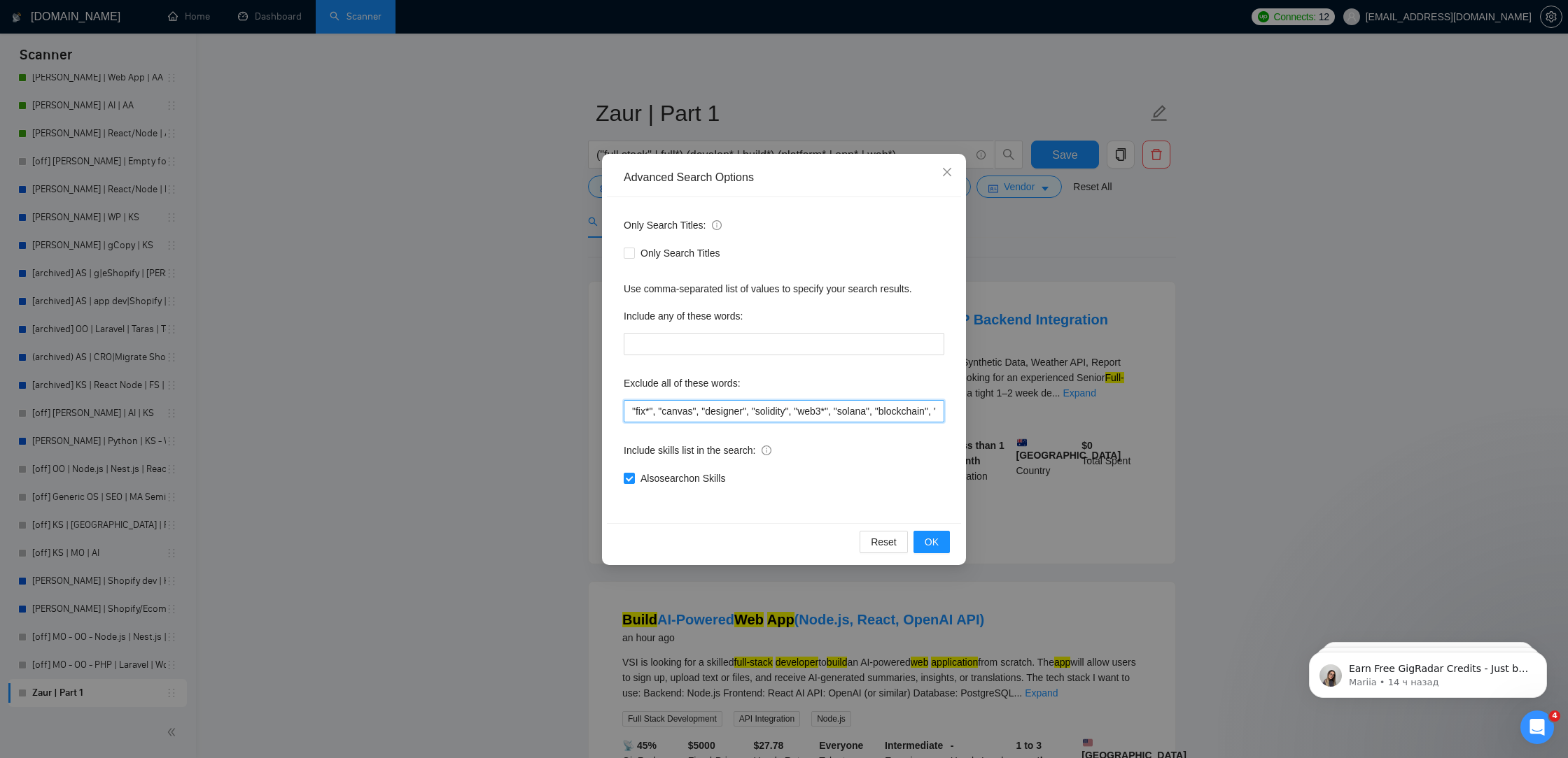
drag, startPoint x: 820, startPoint y: 411, endPoint x: 449, endPoint y: 468, distance: 375.4
click at [449, 468] on div "Advanced Search Options Only Search Titles: Only Search Titles Use comma-separa…" at bounding box center [784, 379] width 1568 height 758
click at [946, 172] on icon "close" at bounding box center [947, 172] width 9 height 9
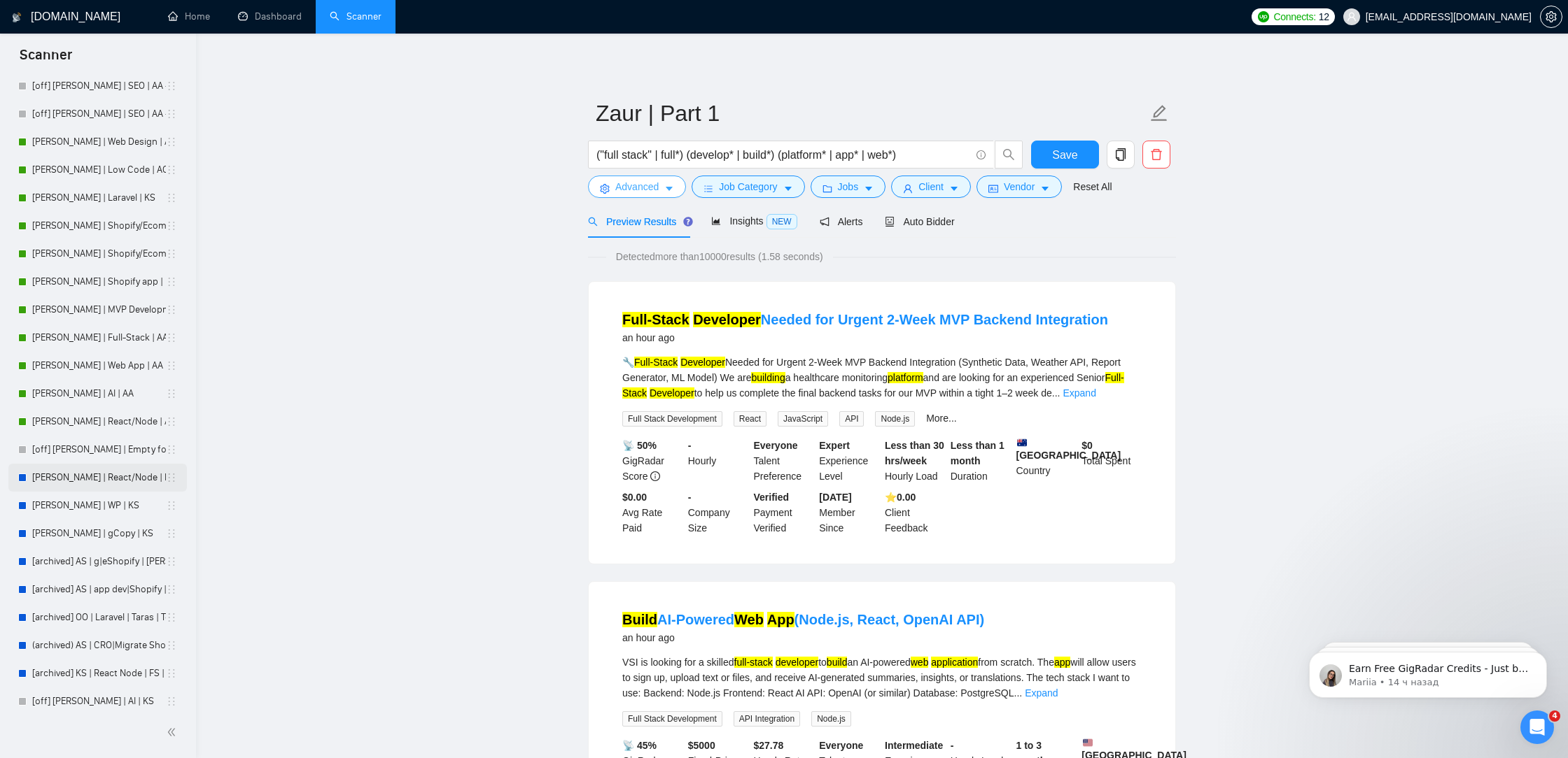
scroll to position [134, 0]
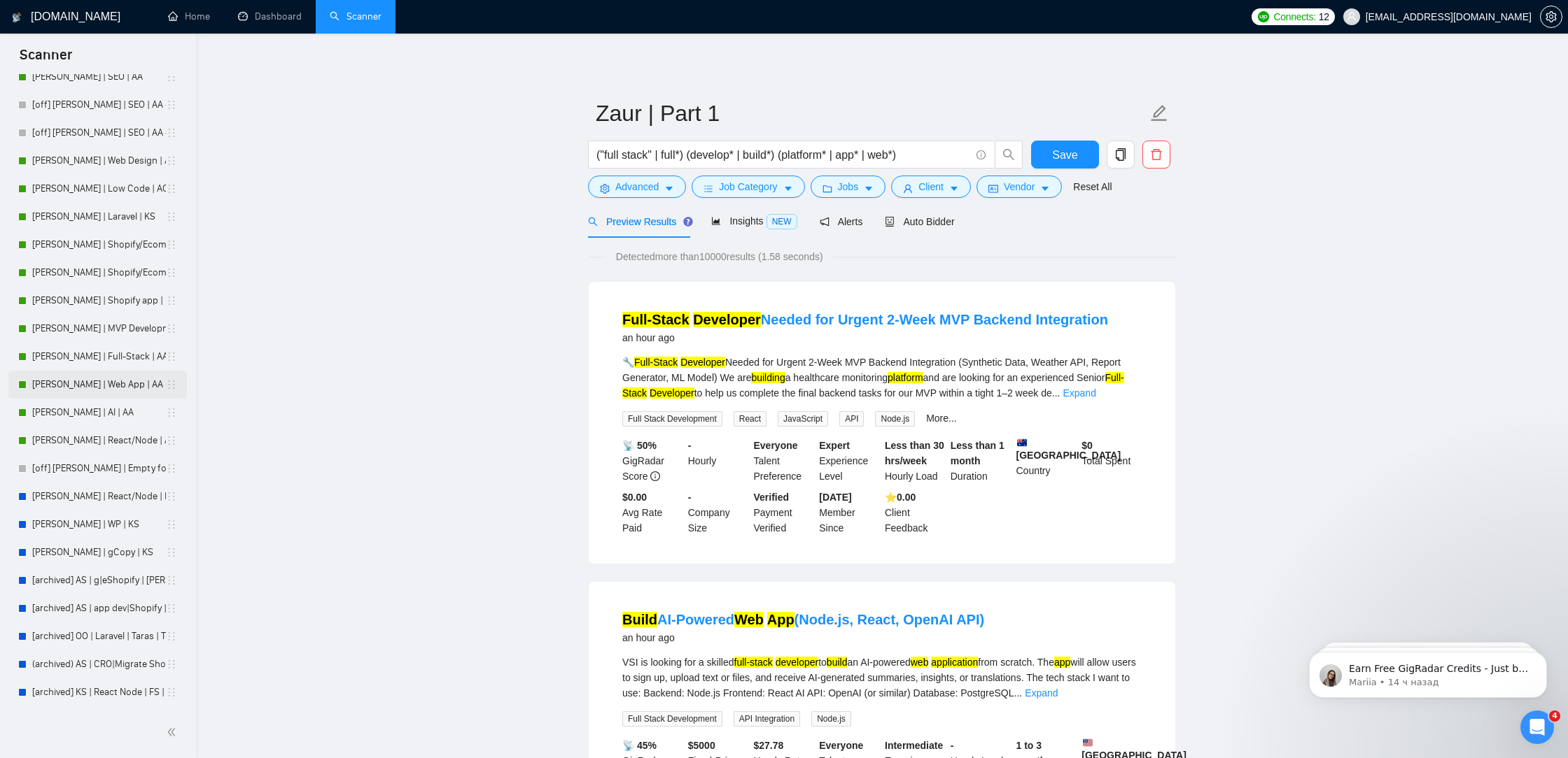
click at [126, 389] on link "[PERSON_NAME] | Web App | AA" at bounding box center [100, 384] width 134 height 28
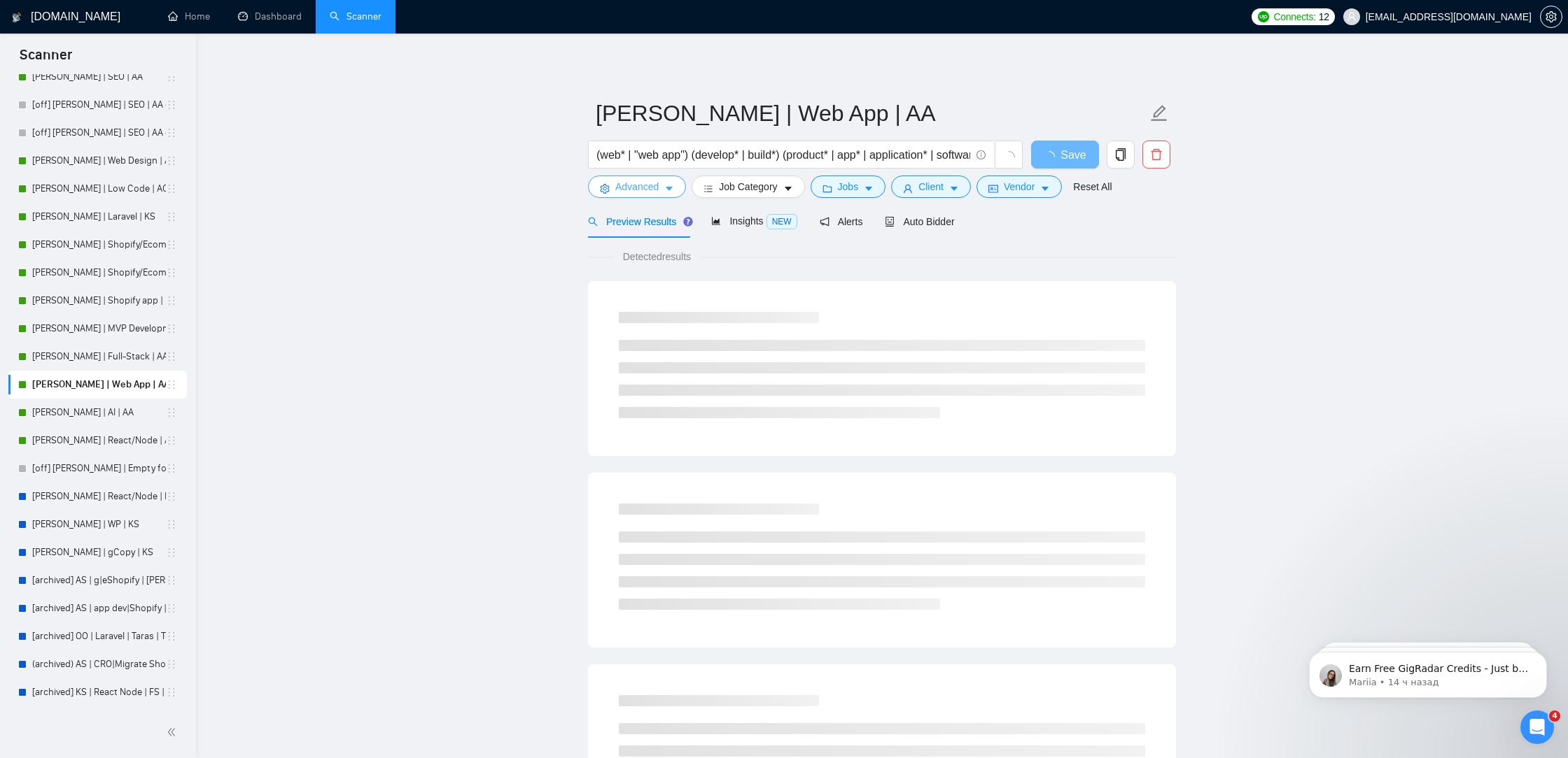
click at [659, 189] on span "Advanced" at bounding box center [637, 187] width 43 height 16
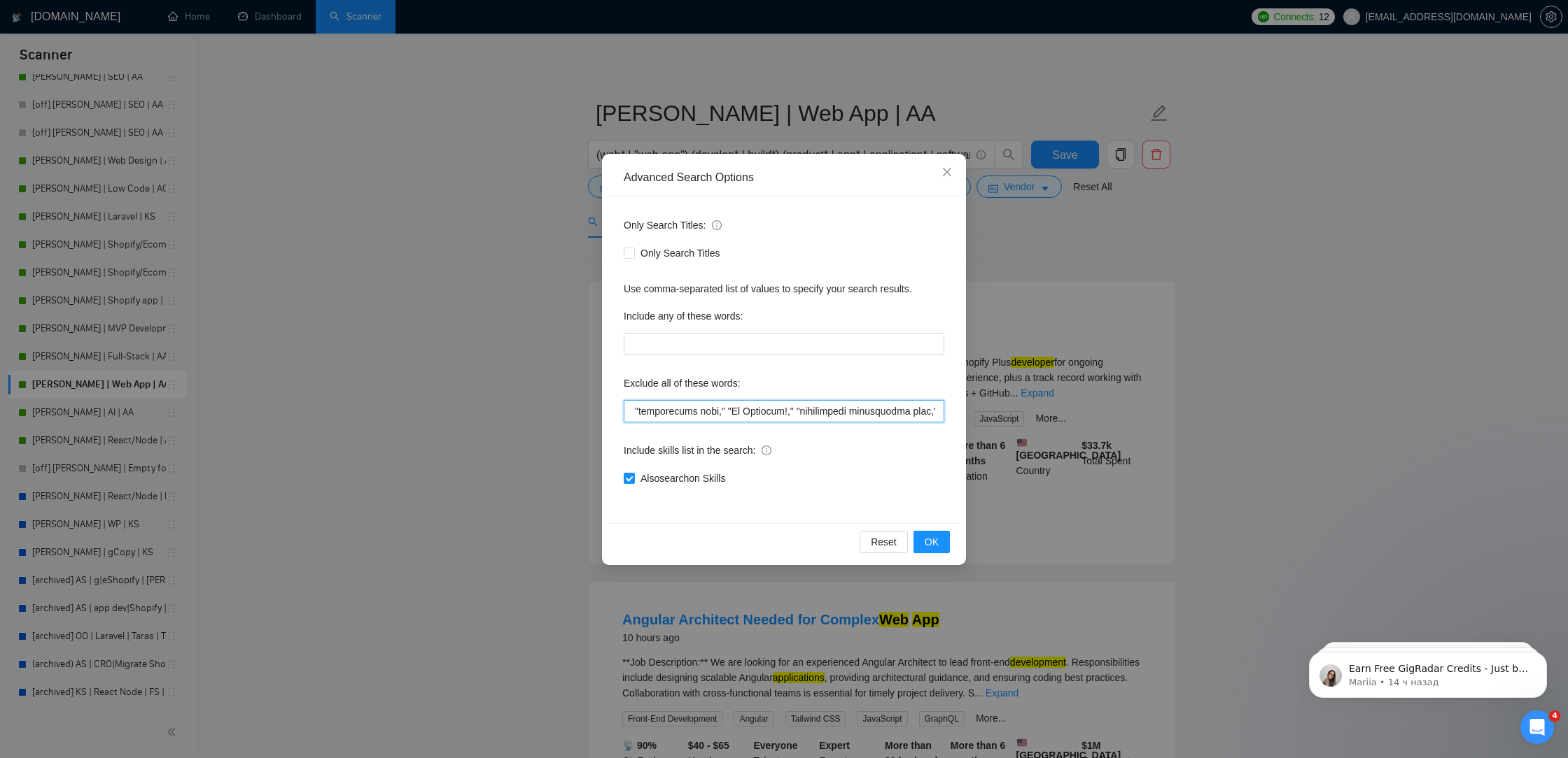
scroll to position [0, 4556]
drag, startPoint x: 669, startPoint y: 408, endPoint x: 1069, endPoint y: 419, distance: 400.2
click at [1070, 421] on div "Advanced Search Options Only Search Titles: Only Search Titles Use comma-separa…" at bounding box center [784, 379] width 1568 height 758
click at [827, 412] on input "text" at bounding box center [783, 411] width 321 height 23
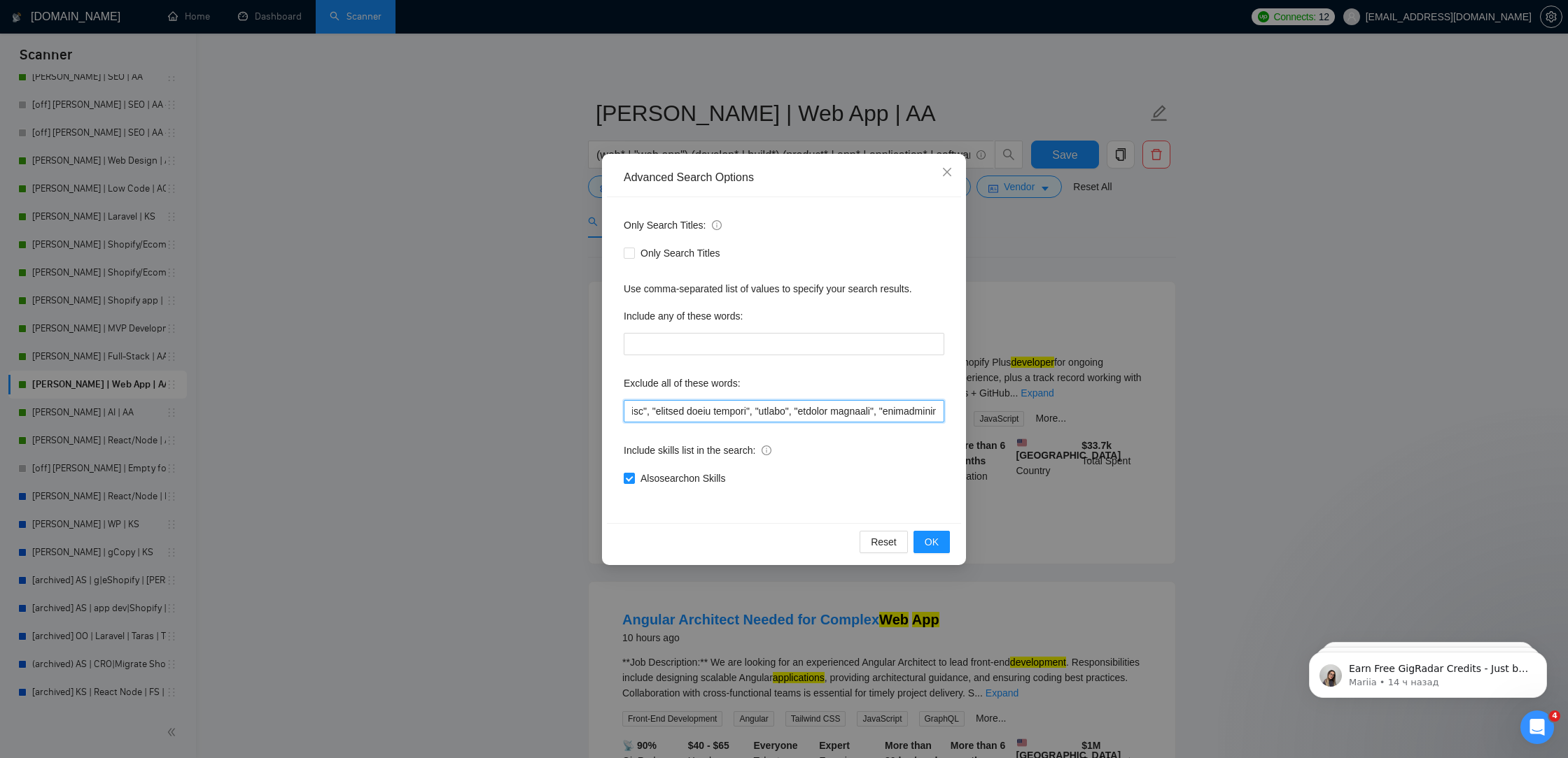
drag, startPoint x: 865, startPoint y: 413, endPoint x: 365, endPoint y: 409, distance: 500.0
click at [365, 409] on div "Advanced Search Options Only Search Titles: Only Search Titles Use comma-separa…" at bounding box center [784, 379] width 1568 height 758
click at [820, 405] on input "text" at bounding box center [783, 411] width 321 height 23
drag, startPoint x: 831, startPoint y: 412, endPoint x: 912, endPoint y: 412, distance: 81.0
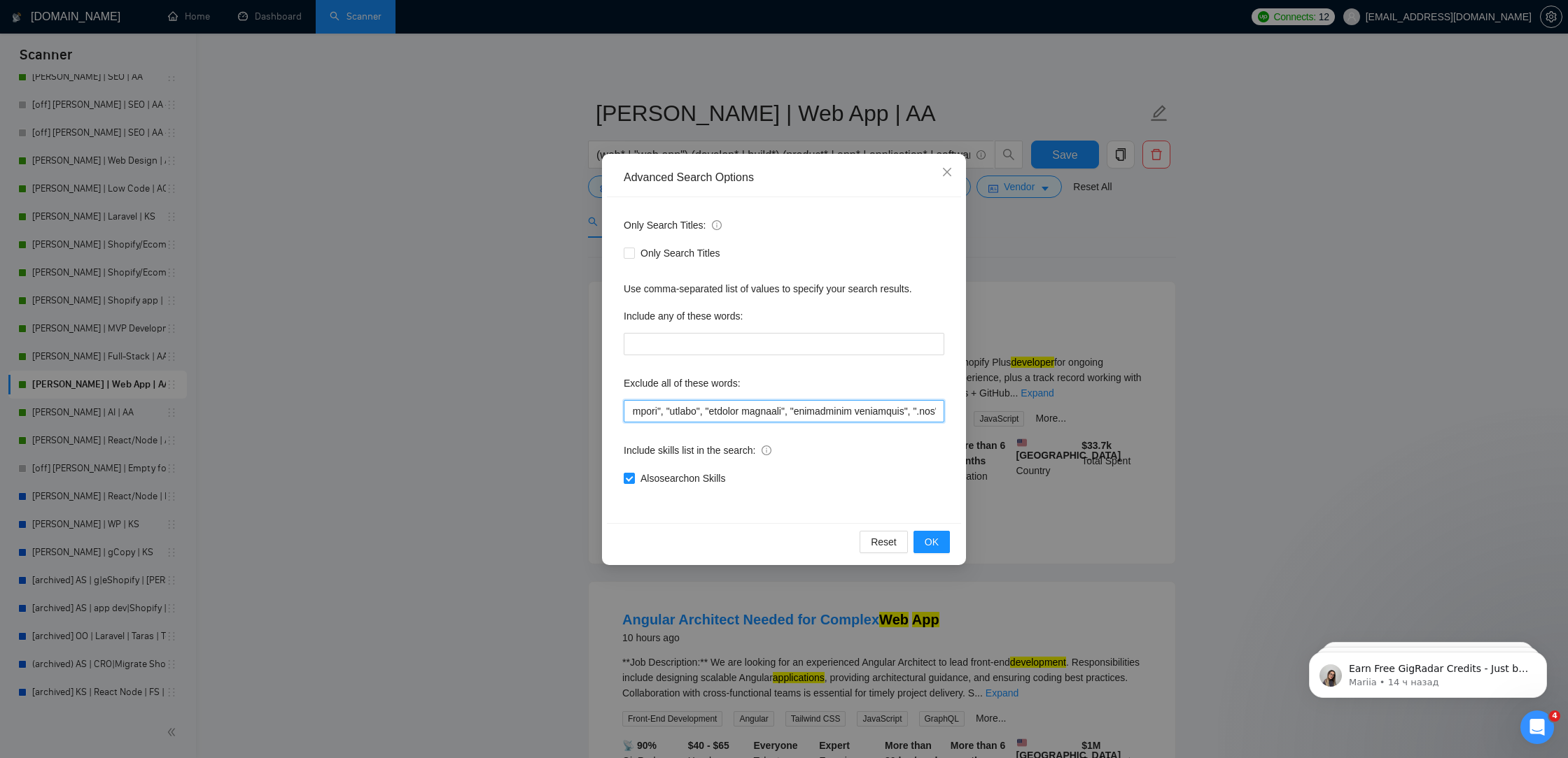
click at [912, 412] on input "text" at bounding box center [783, 411] width 321 height 23
drag, startPoint x: 926, startPoint y: 412, endPoint x: 980, endPoint y: 411, distance: 54.0
click at [985, 411] on div "Advanced Search Options Only Search Titles: Only Search Titles Use comma-separa…" at bounding box center [784, 379] width 1568 height 758
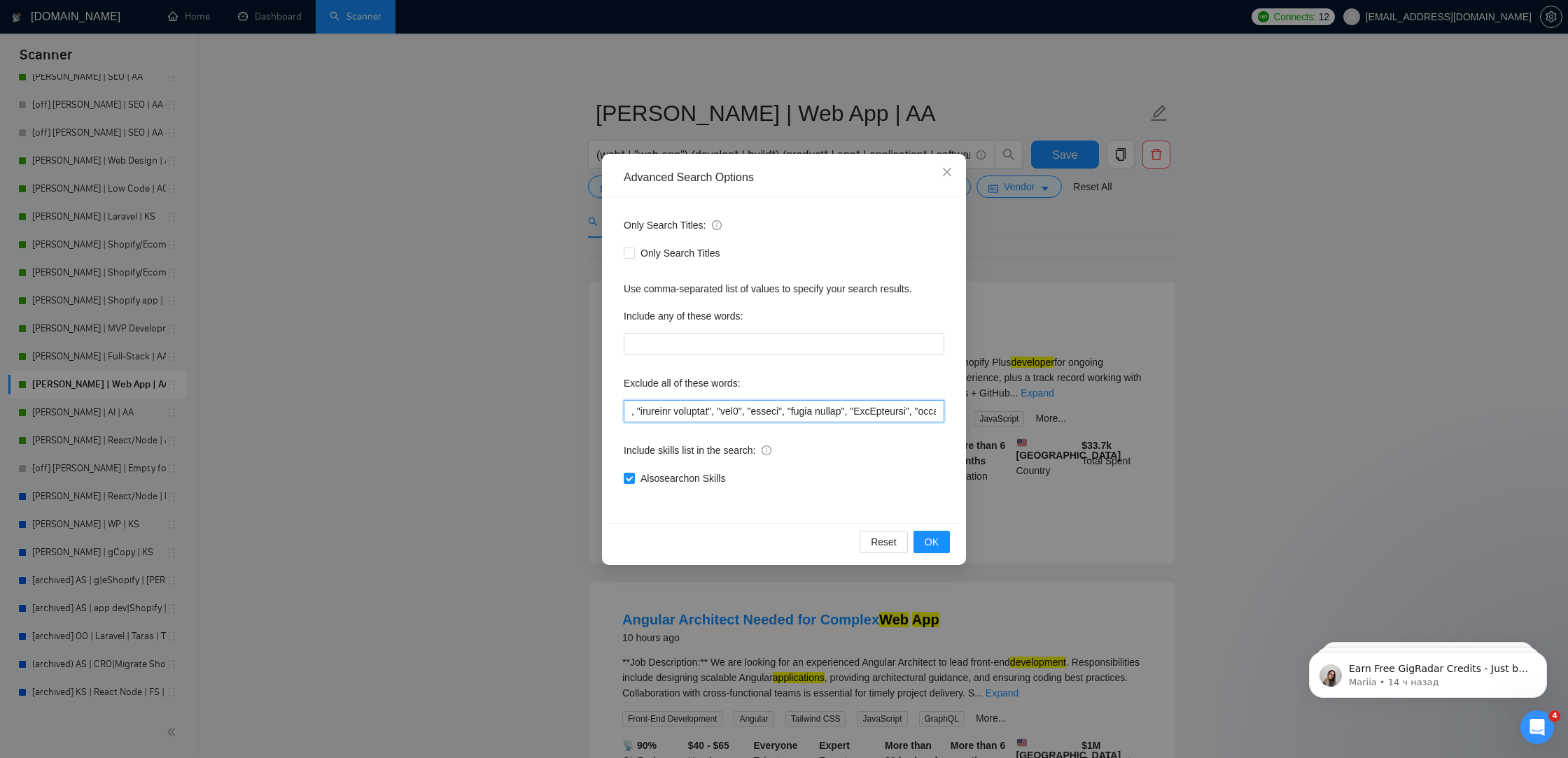
click at [850, 409] on input "text" at bounding box center [783, 411] width 321 height 23
click at [869, 404] on input "text" at bounding box center [783, 411] width 321 height 23
click at [872, 409] on input "text" at bounding box center [783, 411] width 321 height 23
drag, startPoint x: 882, startPoint y: 409, endPoint x: 949, endPoint y: 407, distance: 67.0
click at [949, 407] on div "Only Search Titles: Only Search Titles Use comma-separated list of values to sp…" at bounding box center [783, 360] width 354 height 326
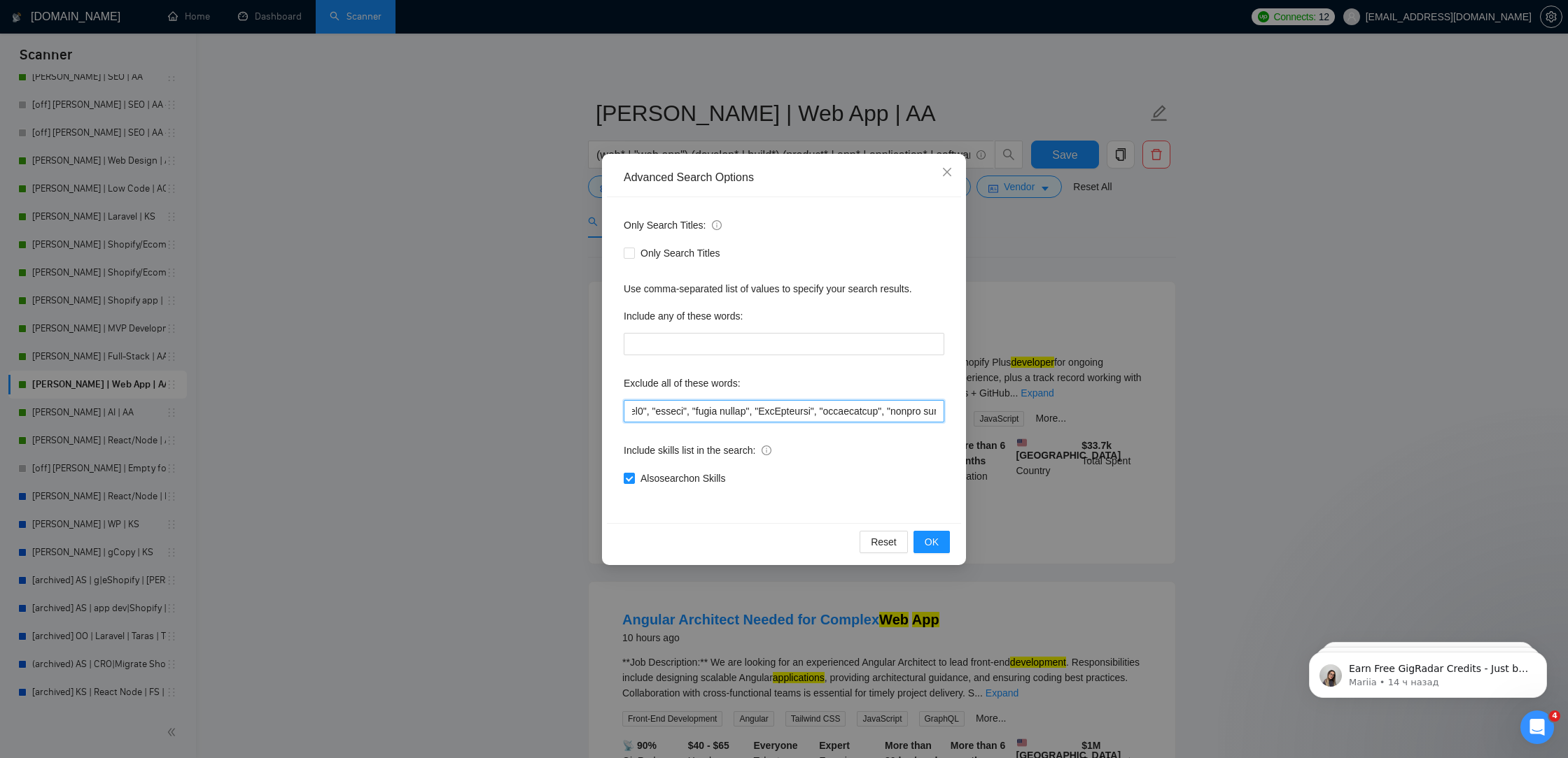
scroll to position [0, 1046]
click at [848, 413] on input "text" at bounding box center [783, 411] width 321 height 23
drag, startPoint x: 847, startPoint y: 413, endPoint x: 1014, endPoint y: 415, distance: 167.0
click at [1014, 415] on div "Advanced Search Options Only Search Titles: Only Search Titles Use comma-separa…" at bounding box center [784, 379] width 1568 height 758
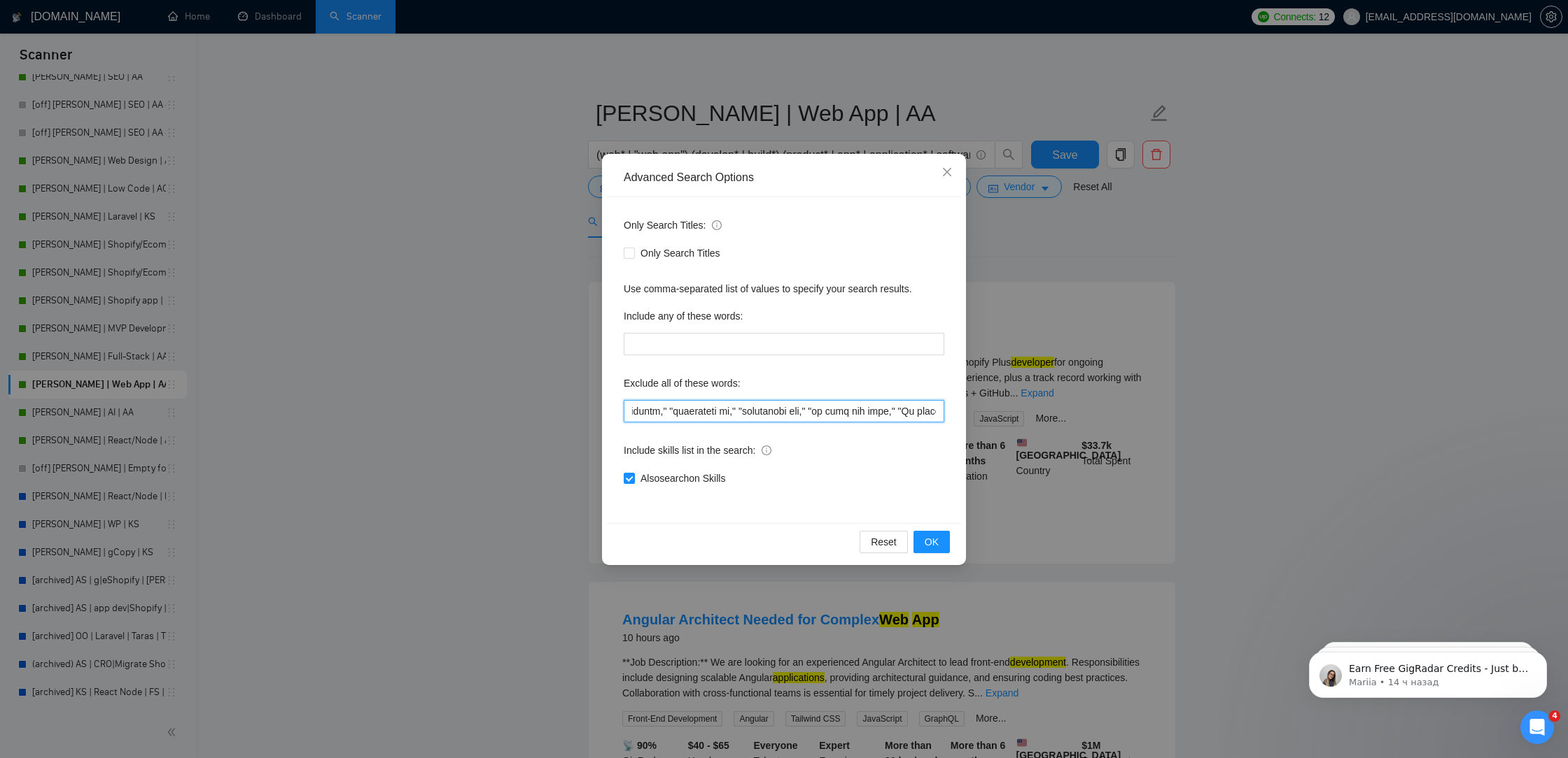
click at [906, 412] on input "text" at bounding box center [783, 411] width 321 height 23
drag, startPoint x: 832, startPoint y: 415, endPoint x: 1060, endPoint y: 415, distance: 228.0
click at [1060, 415] on div "Advanced Search Options Only Search Titles: Only Search Titles Use comma-separa…" at bounding box center [784, 379] width 1568 height 758
click at [852, 411] on input "text" at bounding box center [783, 411] width 321 height 23
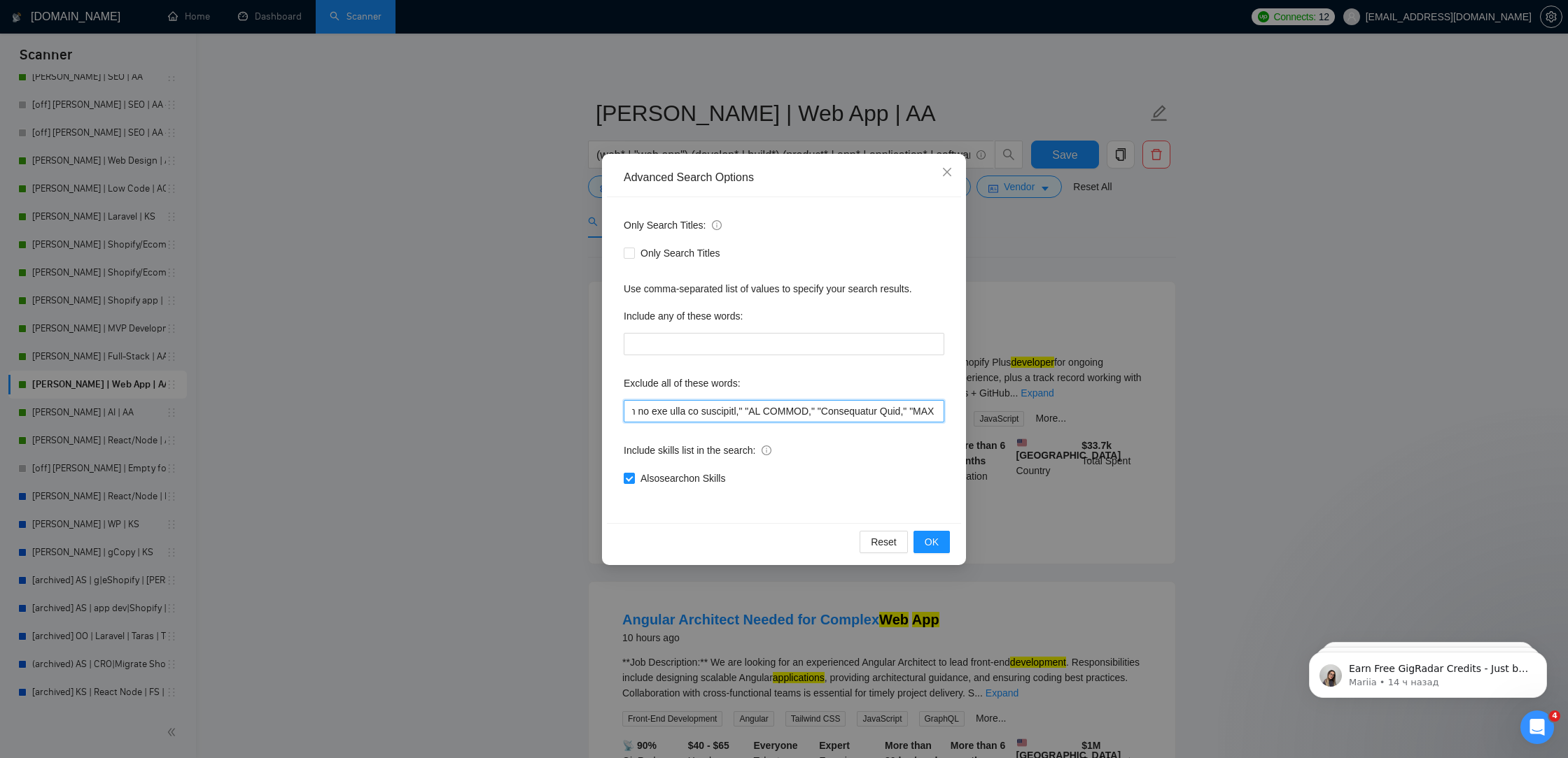
scroll to position [0, 3473]
drag, startPoint x: 875, startPoint y: 413, endPoint x: 637, endPoint y: 411, distance: 238.0
click at [637, 411] on input "text" at bounding box center [783, 411] width 321 height 23
click at [870, 415] on input "text" at bounding box center [783, 411] width 321 height 23
drag, startPoint x: 870, startPoint y: 415, endPoint x: 633, endPoint y: 416, distance: 237.0
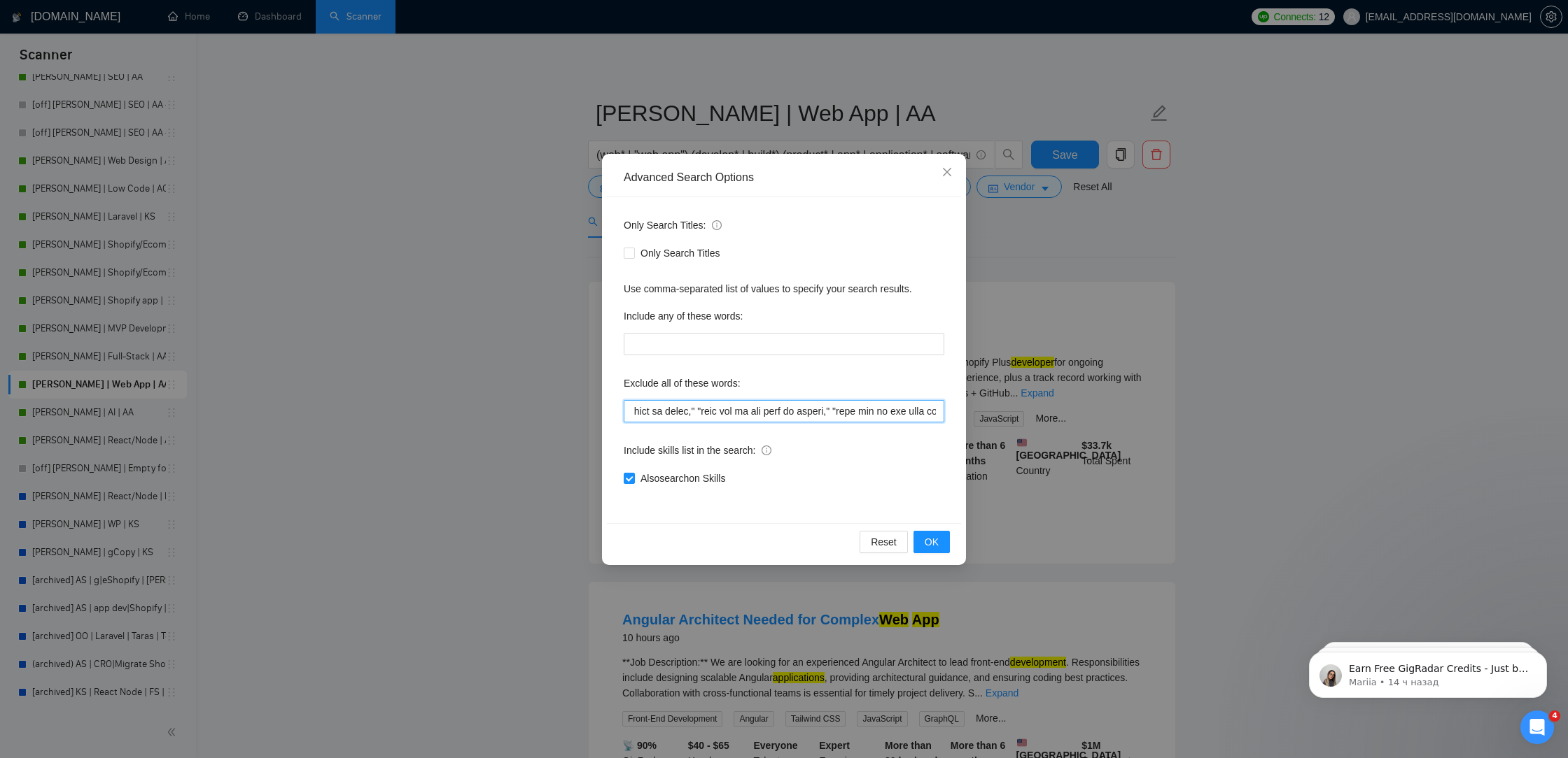
click at [633, 416] on input "text" at bounding box center [783, 411] width 321 height 23
click at [825, 425] on div "Only Search Titles: Only Search Titles Use comma-separated list of values to sp…" at bounding box center [783, 360] width 354 height 326
click at [826, 420] on input "text" at bounding box center [783, 411] width 321 height 23
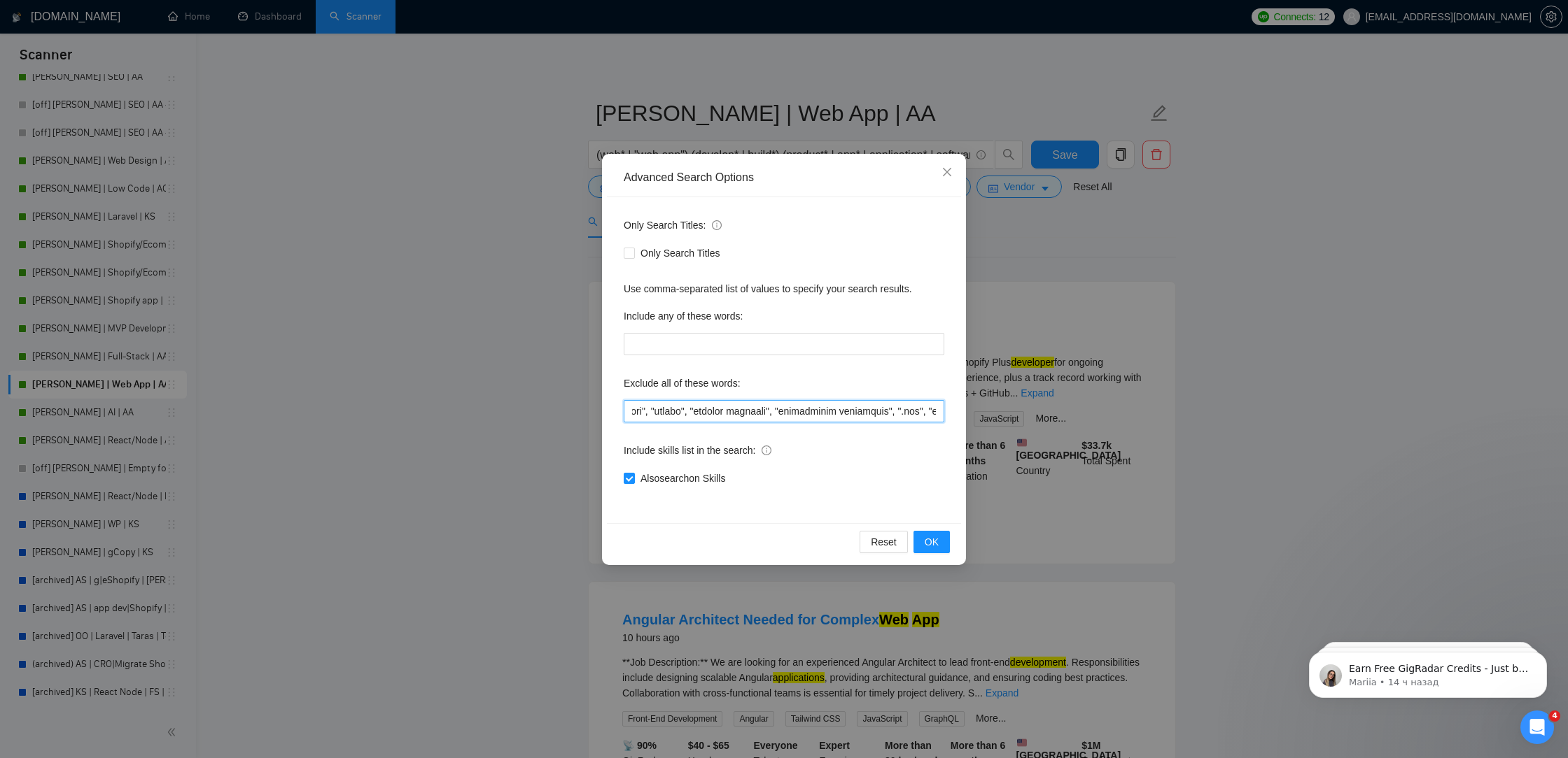
drag, startPoint x: 824, startPoint y: 413, endPoint x: 850, endPoint y: 408, distance: 26.5
click at [850, 408] on input "text" at bounding box center [783, 411] width 321 height 23
drag, startPoint x: 883, startPoint y: 414, endPoint x: 855, endPoint y: 406, distance: 29.1
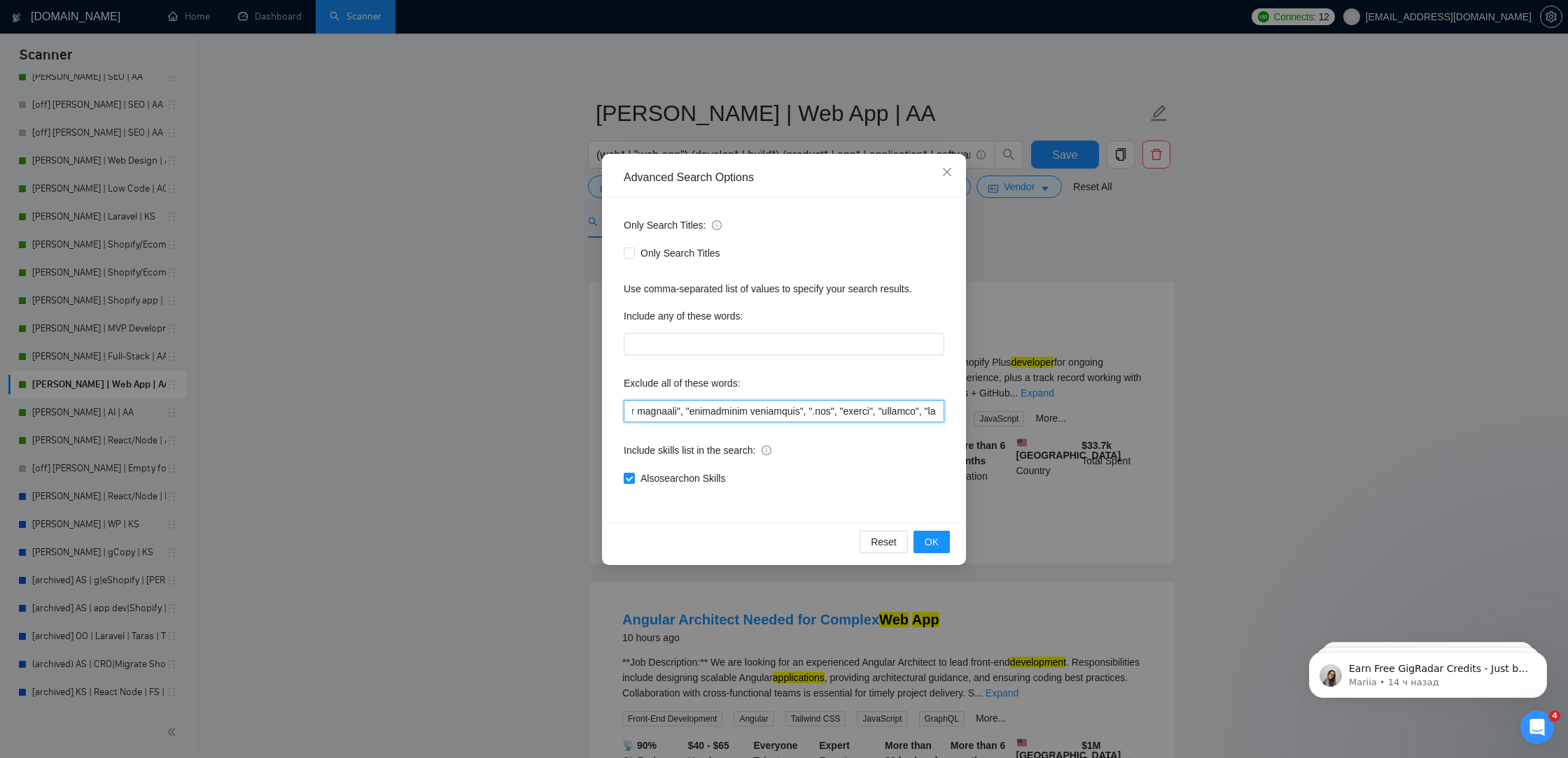
click at [857, 406] on input "text" at bounding box center [783, 411] width 321 height 23
click at [855, 406] on input "text" at bounding box center [783, 411] width 321 height 23
drag, startPoint x: 931, startPoint y: 413, endPoint x: 920, endPoint y: 413, distance: 11.0
click at [938, 413] on input "text" at bounding box center [783, 411] width 321 height 23
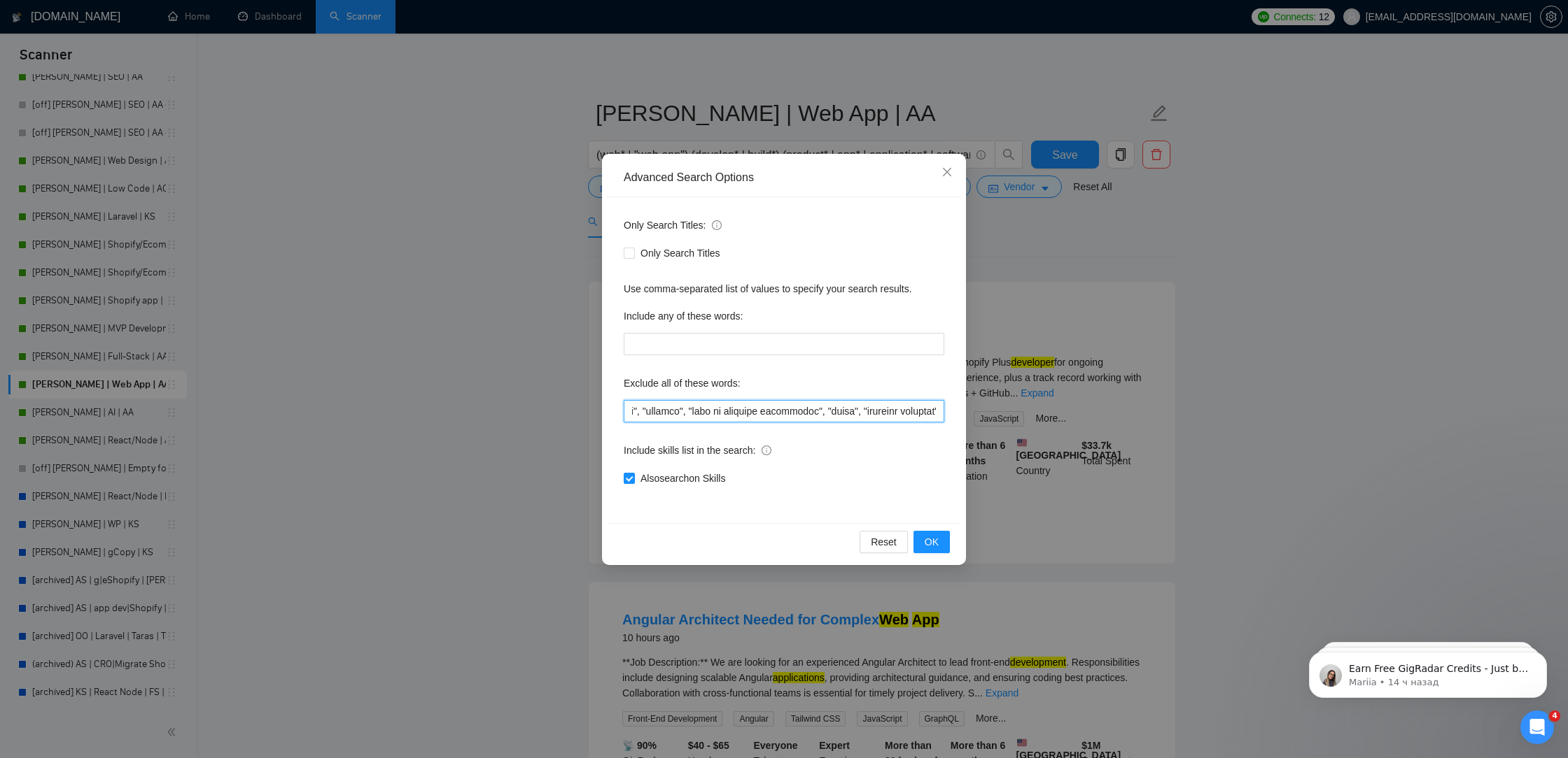
click at [870, 411] on input "text" at bounding box center [783, 411] width 321 height 23
drag, startPoint x: 877, startPoint y: 411, endPoint x: 927, endPoint y: 409, distance: 50.0
click at [928, 409] on input "text" at bounding box center [783, 411] width 321 height 23
click at [857, 418] on input "text" at bounding box center [783, 411] width 321 height 23
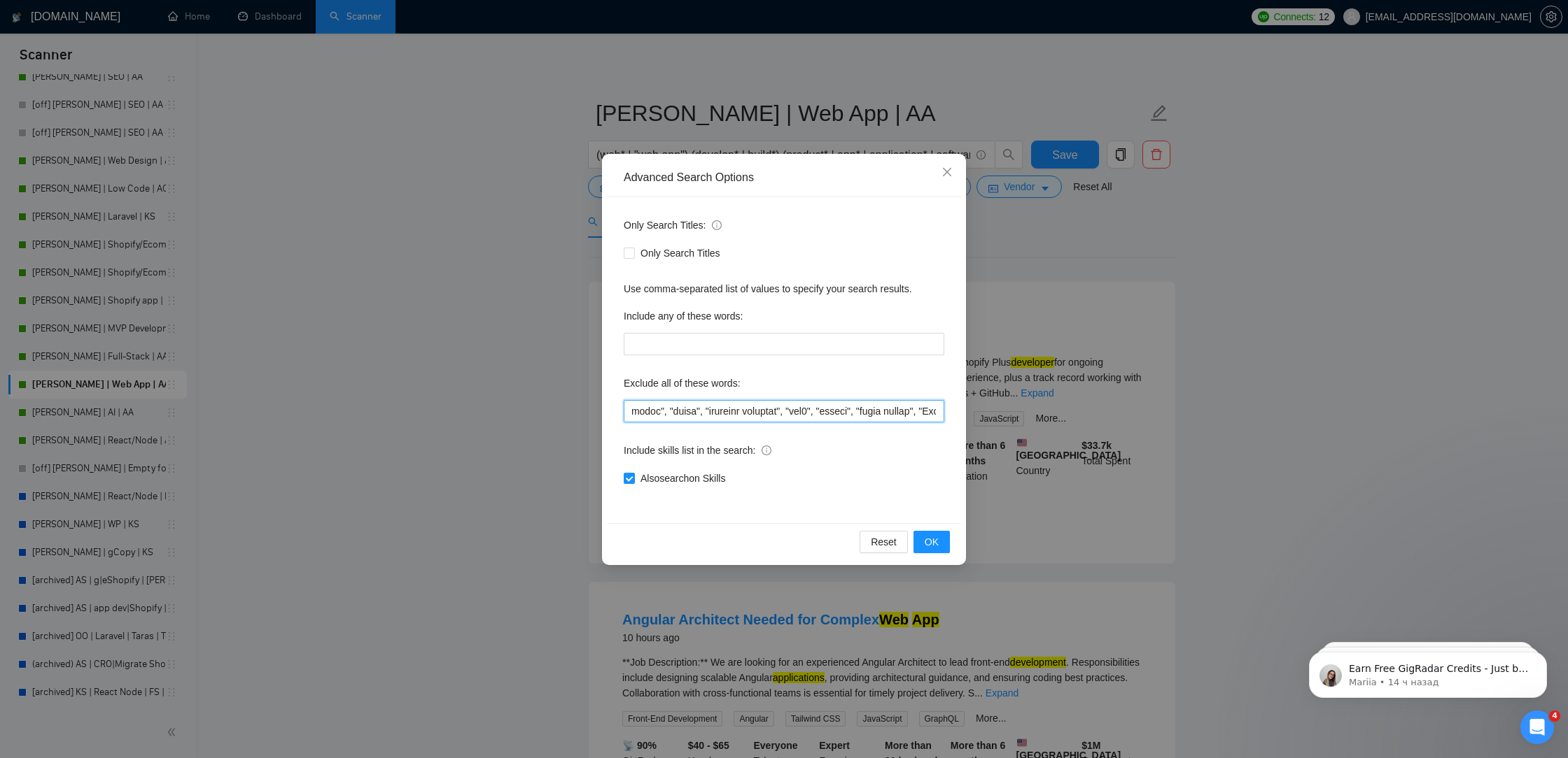
scroll to position [0, 0]
drag, startPoint x: 805, startPoint y: 411, endPoint x: 334, endPoint y: 396, distance: 471.2
click at [334, 396] on div "Advanced Search Options Only Search Titles: Only Search Titles Use comma-separa…" at bounding box center [784, 379] width 1568 height 758
click at [935, 542] on span "OK" at bounding box center [932, 542] width 14 height 16
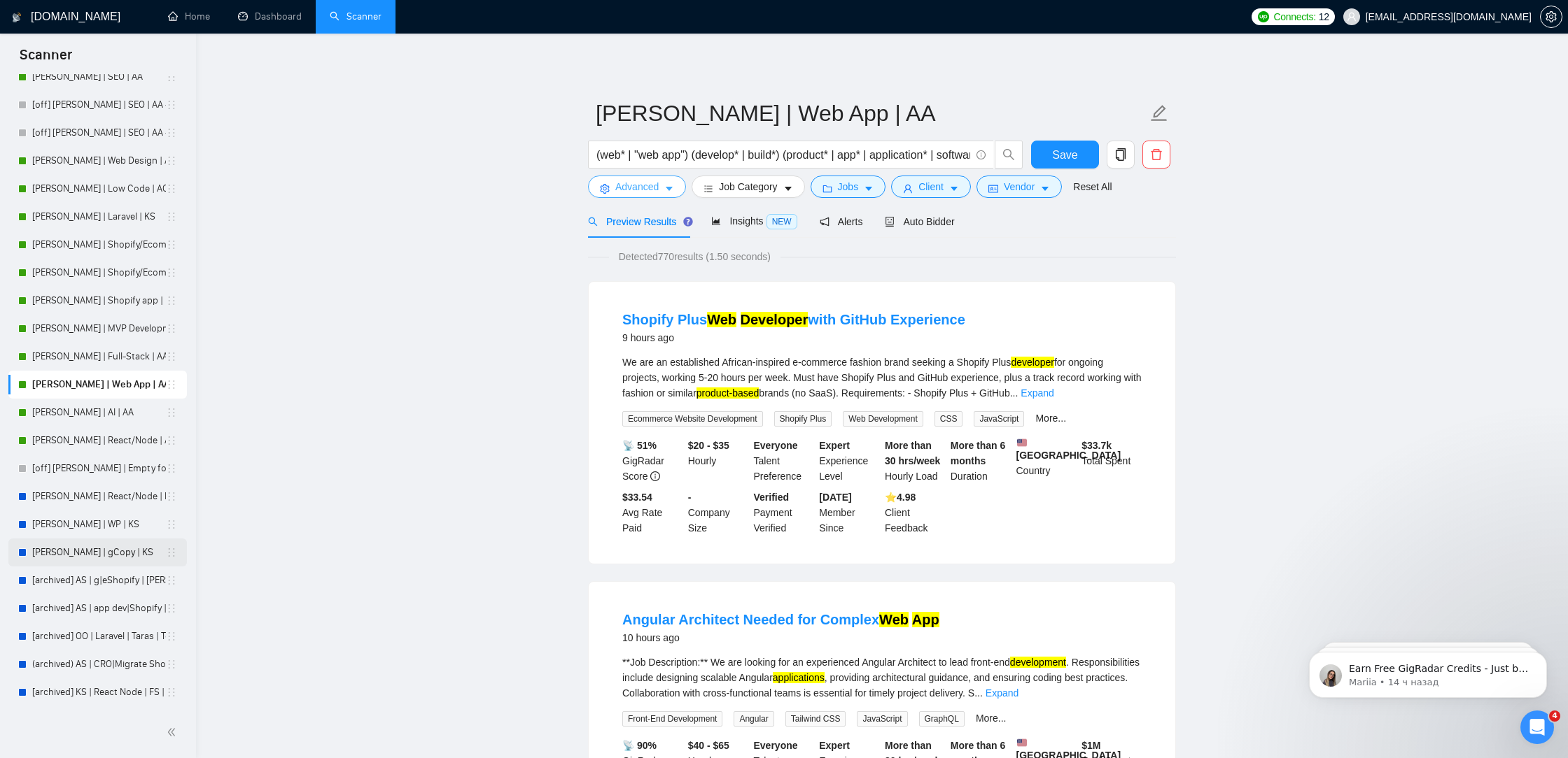
scroll to position [442, 0]
click at [56, 693] on link "Zaur | Part 1" at bounding box center [100, 693] width 134 height 28
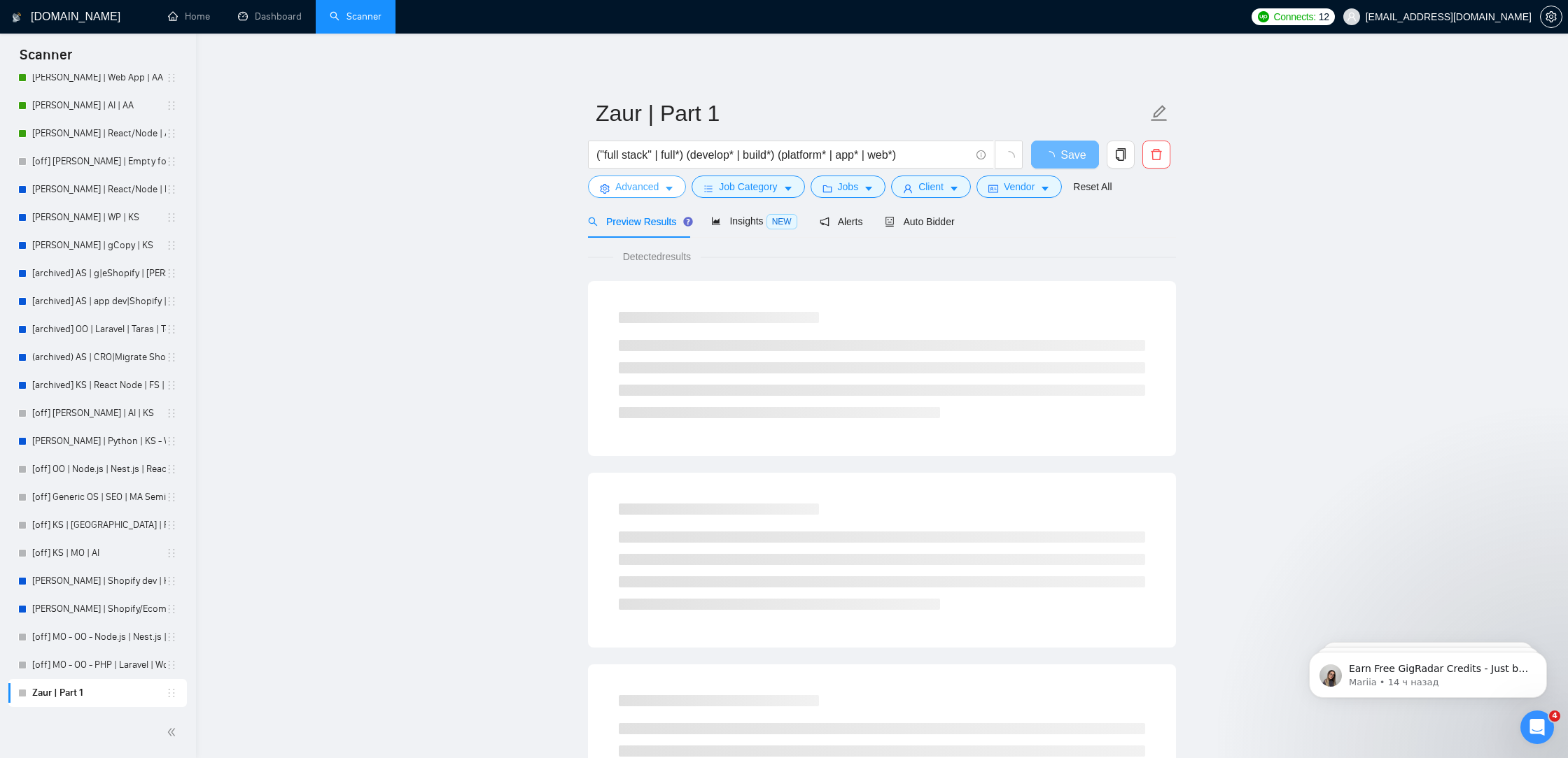
click at [662, 191] on button "Advanced" at bounding box center [636, 186] width 98 height 23
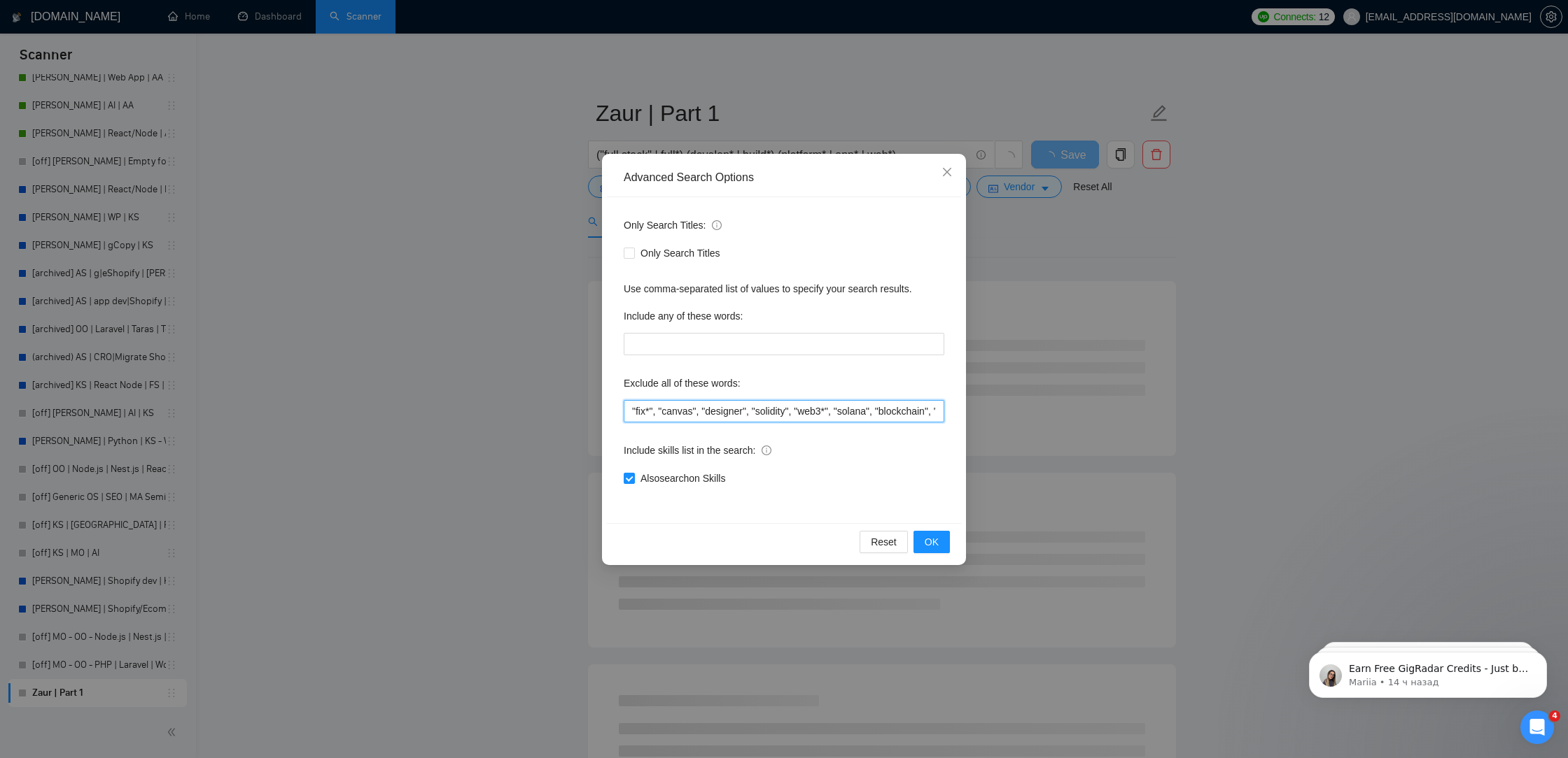
drag, startPoint x: 643, startPoint y: 411, endPoint x: 541, endPoint y: 411, distance: 102.0
click at [541, 411] on div "Advanced Search Options Only Search Titles: Only Search Titles Use comma-separa…" at bounding box center [784, 379] width 1568 height 758
click at [625, 410] on input ""fix*", "canvas", "designer", "solidity", "web3*", "solana", "blockchain", "No …" at bounding box center [783, 411] width 321 height 23
paste input ""kotlin", "italian", "acuity", "spanish", "shopify store manager", "french", "g…"
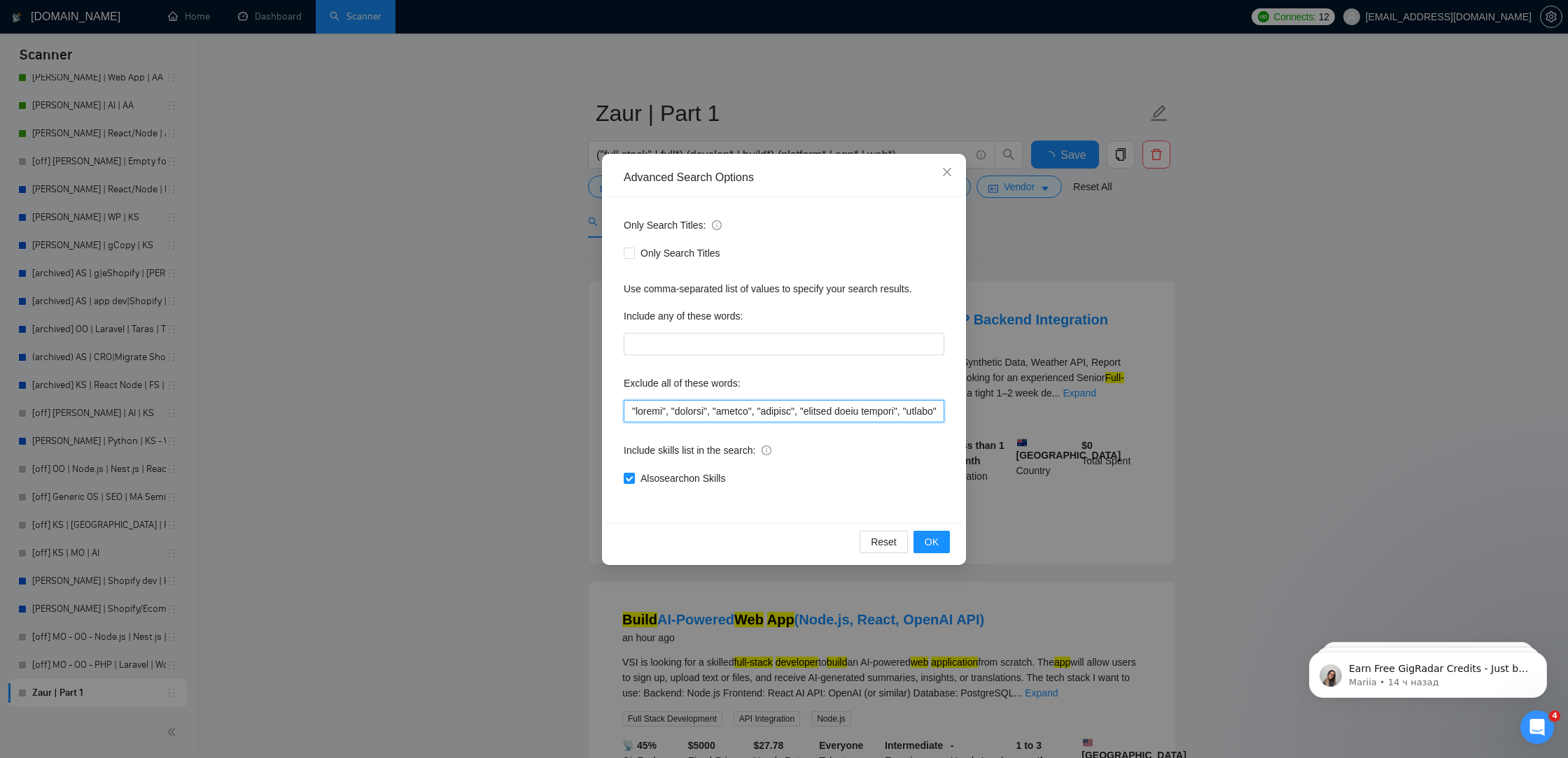
scroll to position [0, 604]
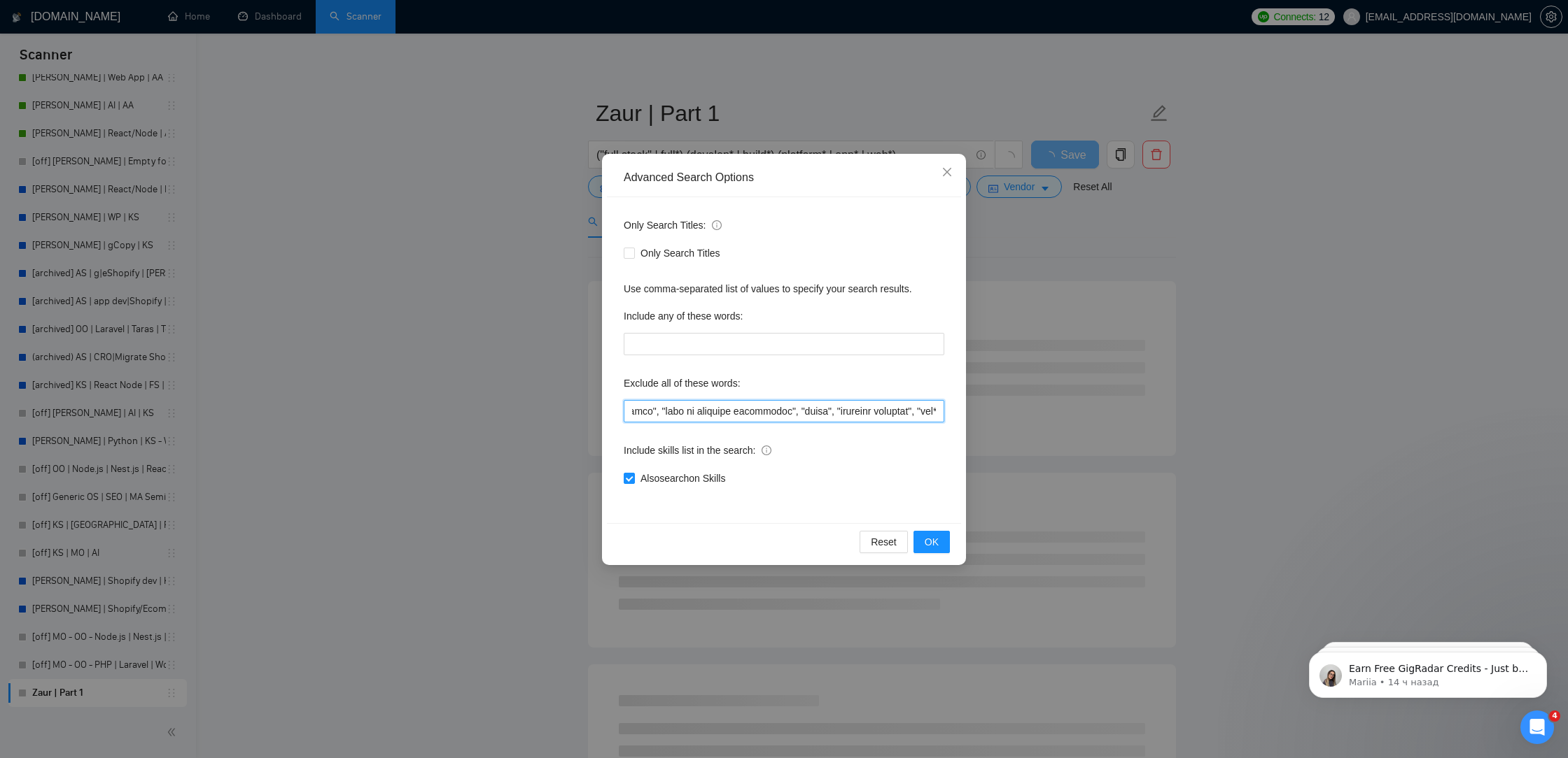
drag, startPoint x: 748, startPoint y: 421, endPoint x: 1021, endPoint y: 434, distance: 273.3
click at [1031, 438] on div "Advanced Search Options Only Search Titles: Only Search Titles Use comma-separa…" at bounding box center [784, 379] width 1568 height 758
drag, startPoint x: 900, startPoint y: 413, endPoint x: 1267, endPoint y: 428, distance: 367.3
click at [1267, 428] on div "Advanced Search Options Only Search Titles: Only Search Titles Use comma-separa…" at bounding box center [784, 379] width 1568 height 758
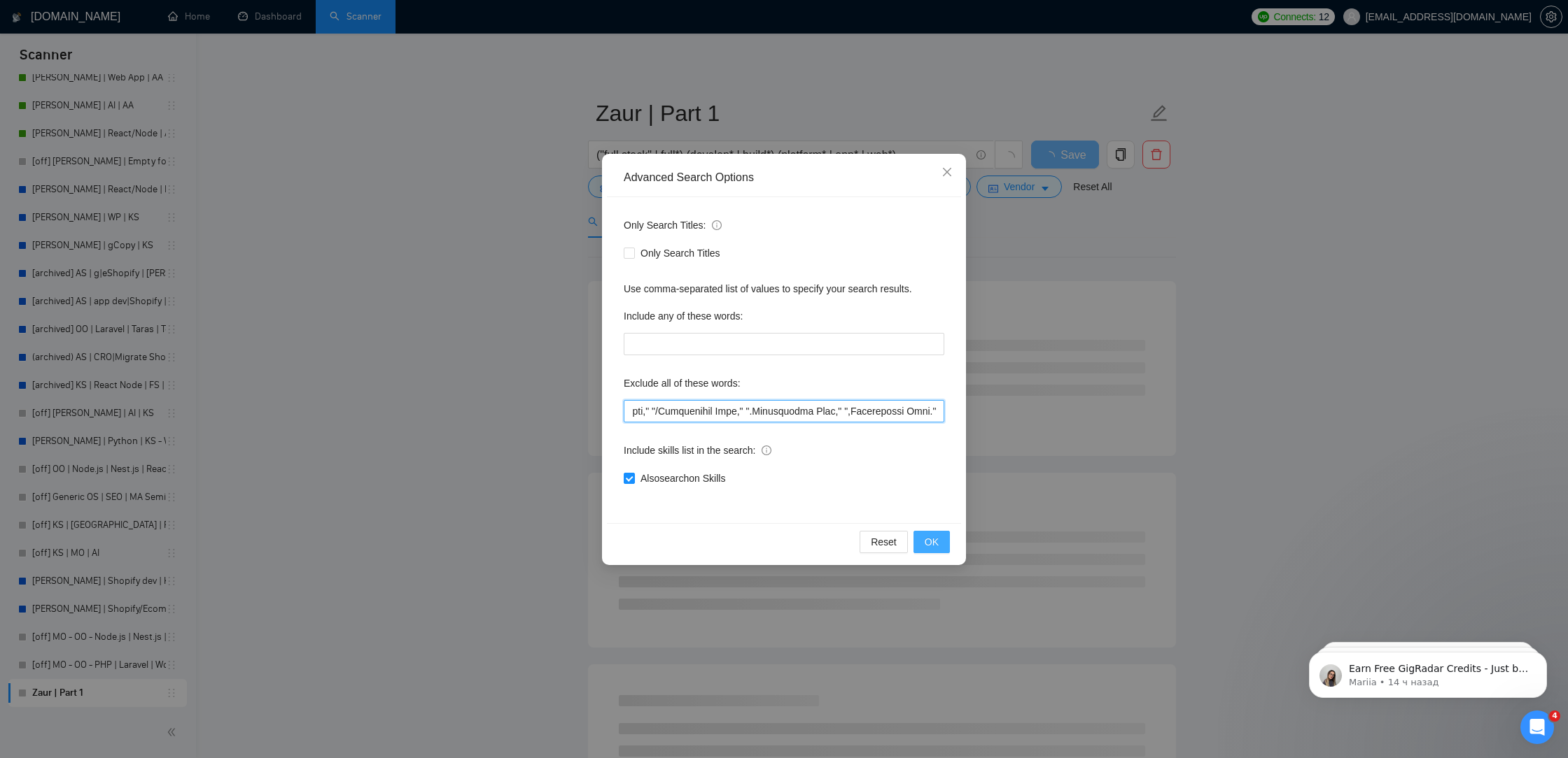
type input ""kotlin", "italian", "acuity", "spanish", "shopify store manager", "french", "g…"
click at [929, 540] on span "OK" at bounding box center [932, 542] width 14 height 16
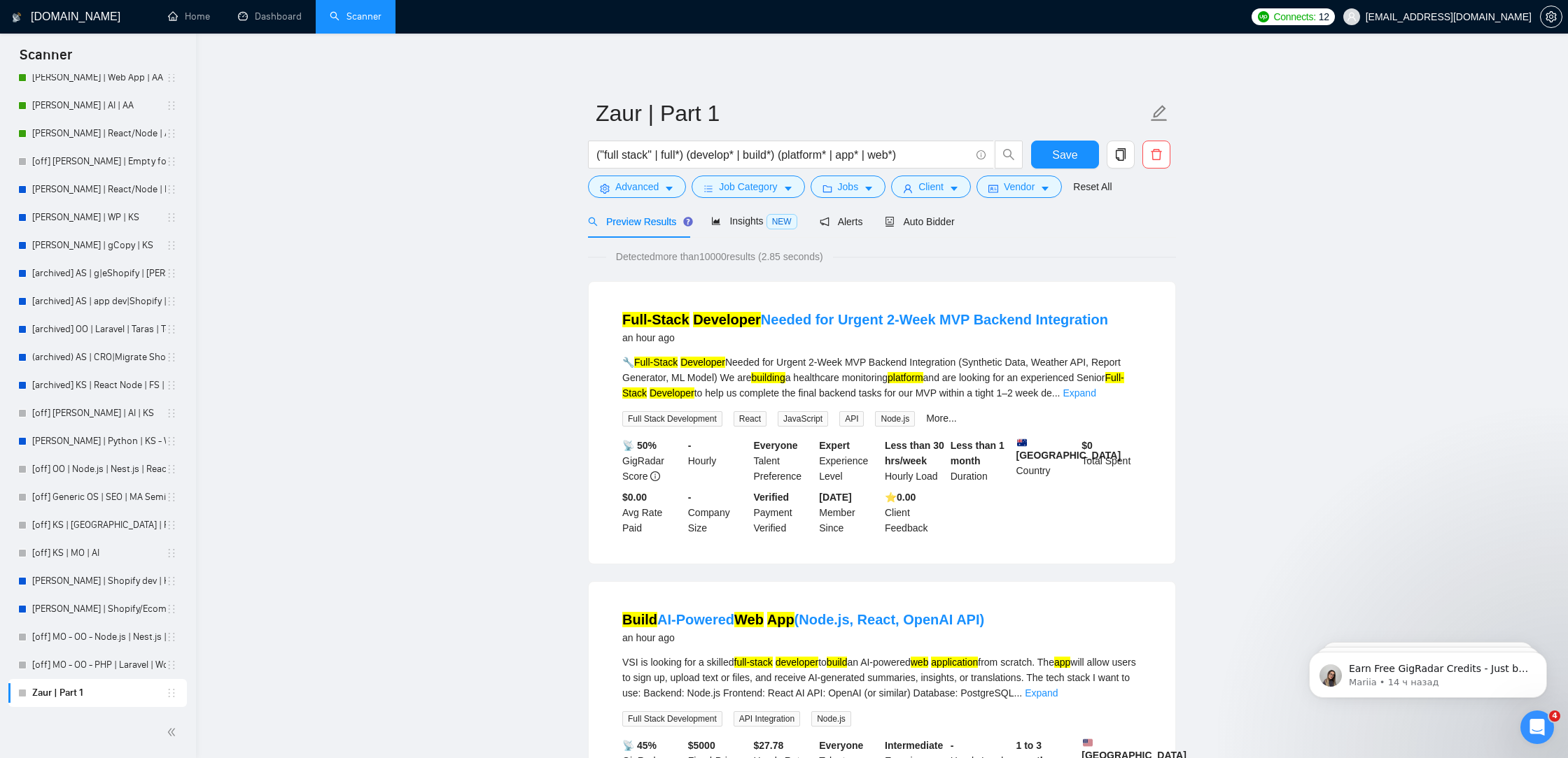
click at [1152, 238] on div "Preview Results Insights NEW Alerts Auto Bidder" at bounding box center [882, 221] width 588 height 33
click at [1063, 139] on form "Zaur | Part 1 ("full stack" | full*) (develop* | build*) (platform* | app* | we…" at bounding box center [882, 148] width 588 height 114
click at [1064, 157] on span "Save" at bounding box center [1065, 155] width 26 height 18
click at [949, 223] on span "Auto Bidder" at bounding box center [919, 221] width 69 height 11
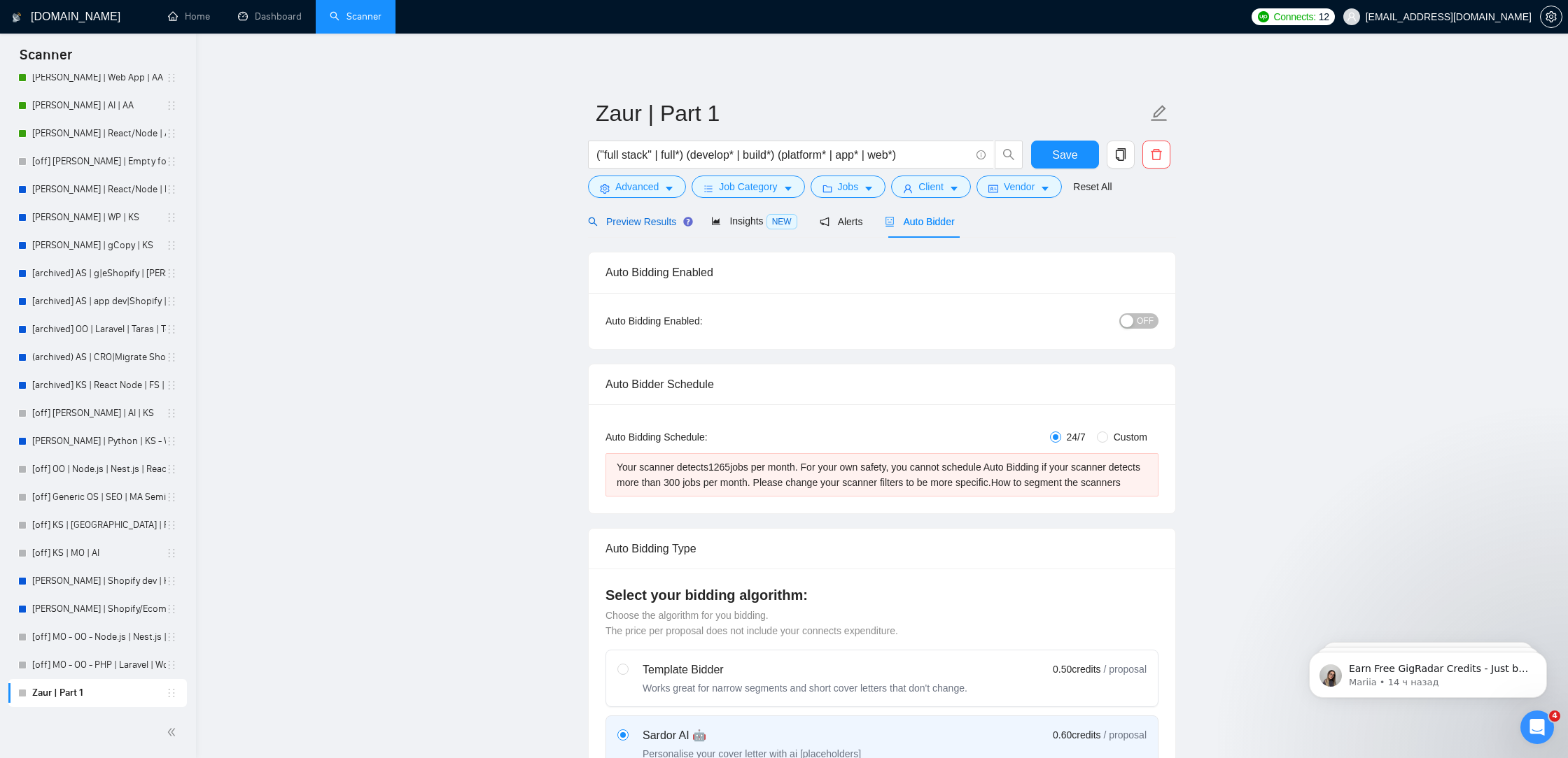
click at [662, 223] on span "Preview Results" at bounding box center [638, 221] width 101 height 11
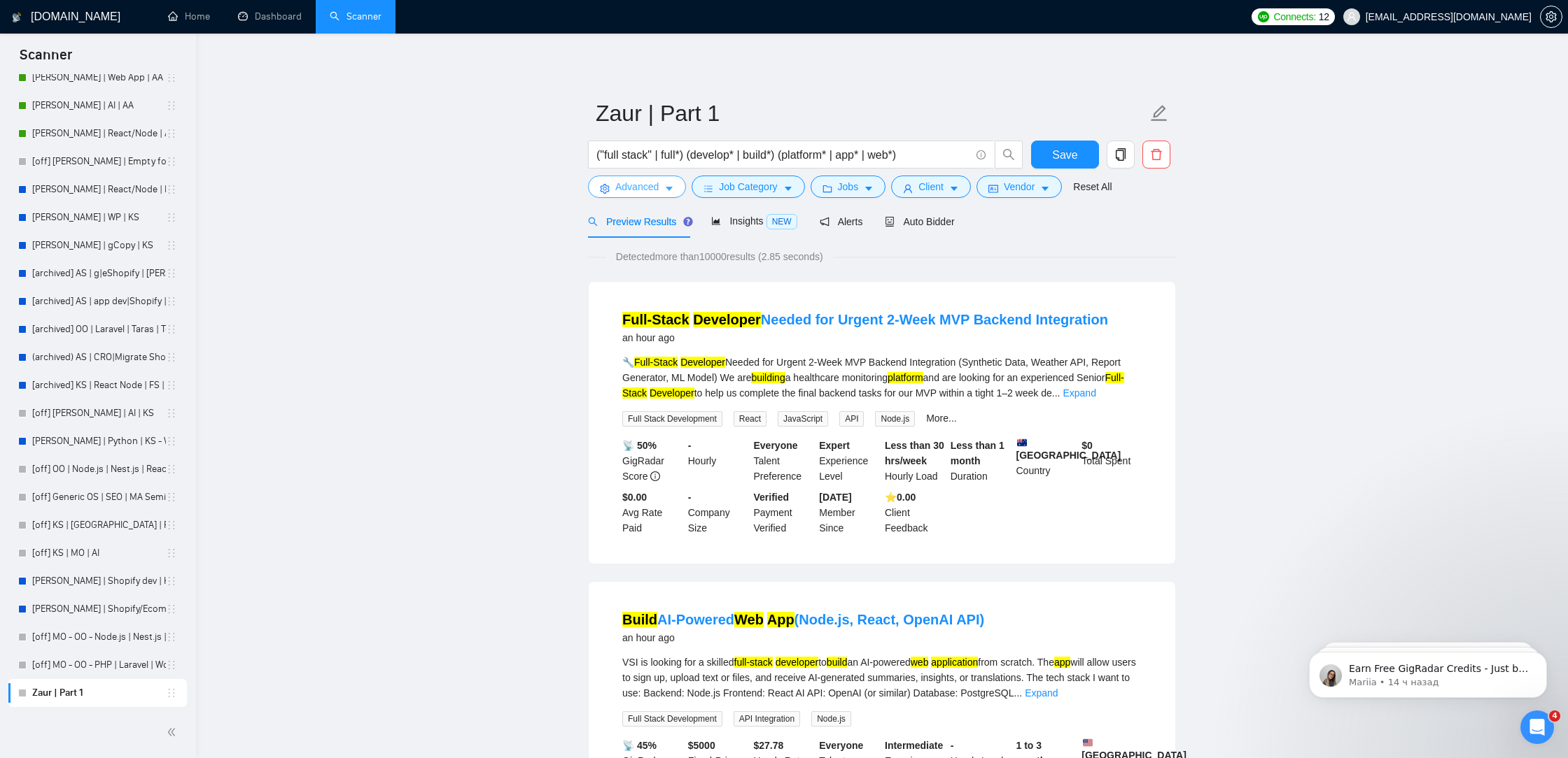
click at [654, 189] on span "Advanced" at bounding box center [637, 187] width 43 height 16
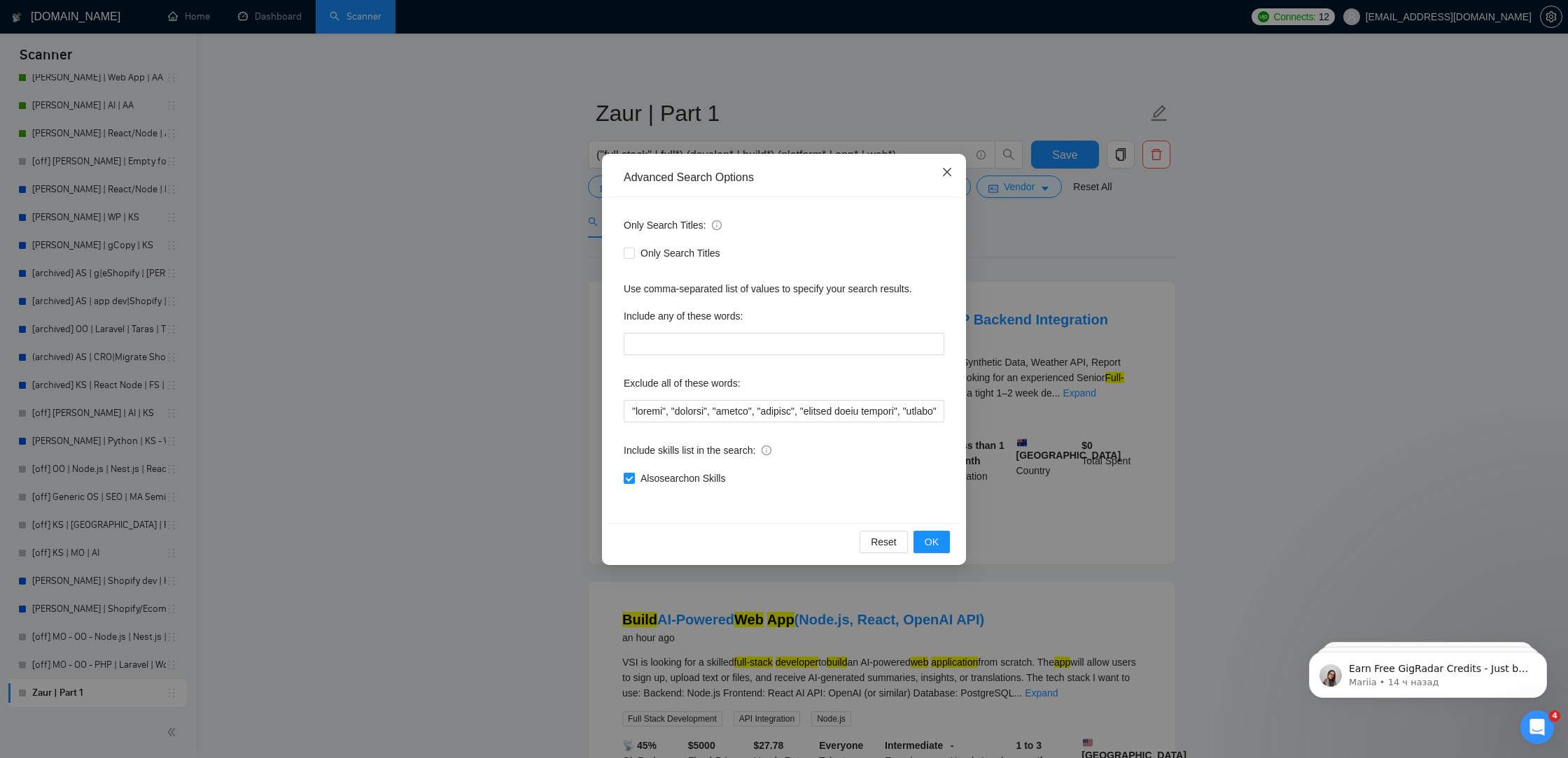
click at [947, 167] on icon "close" at bounding box center [947, 172] width 11 height 11
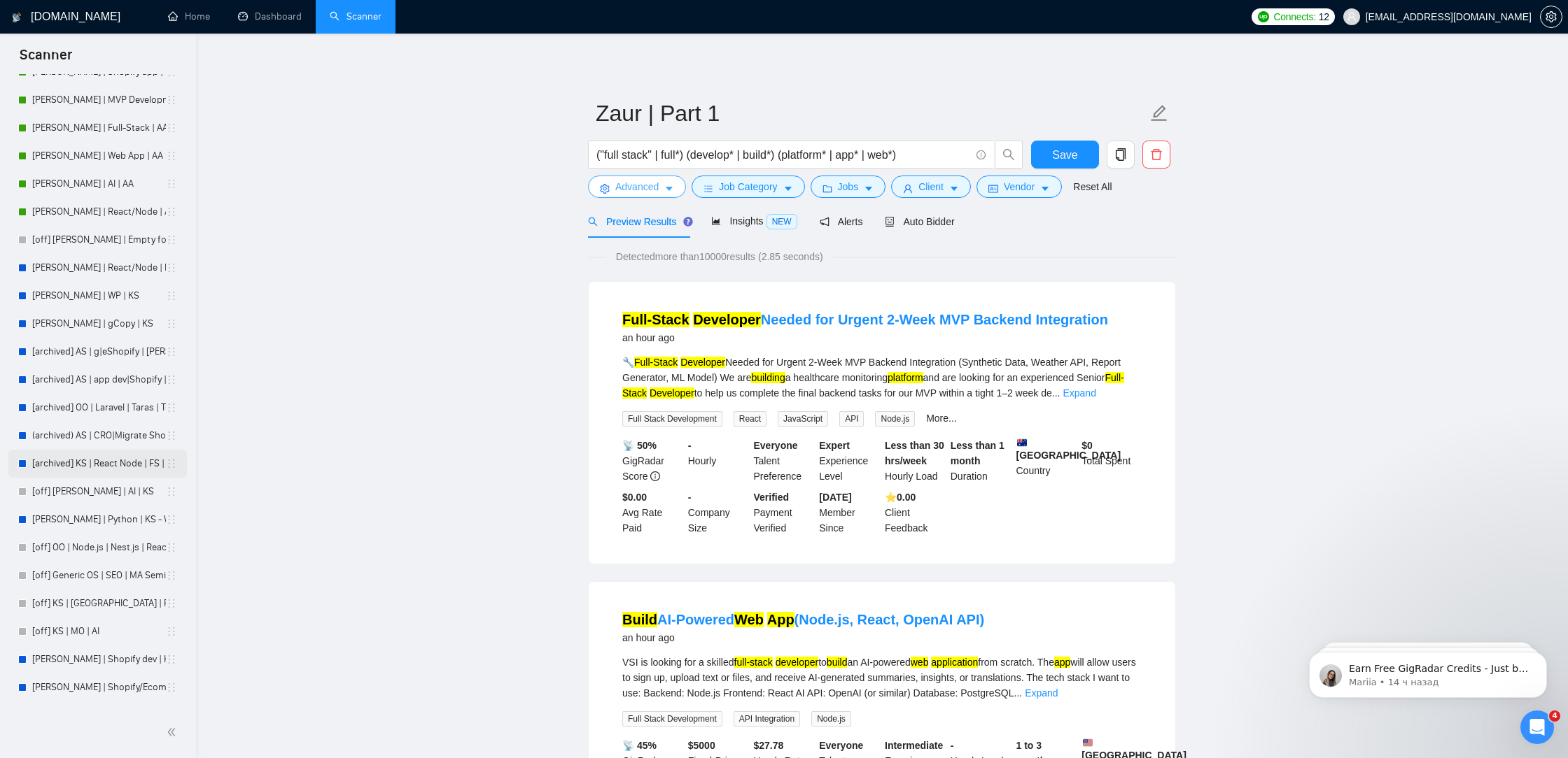
scroll to position [296, 0]
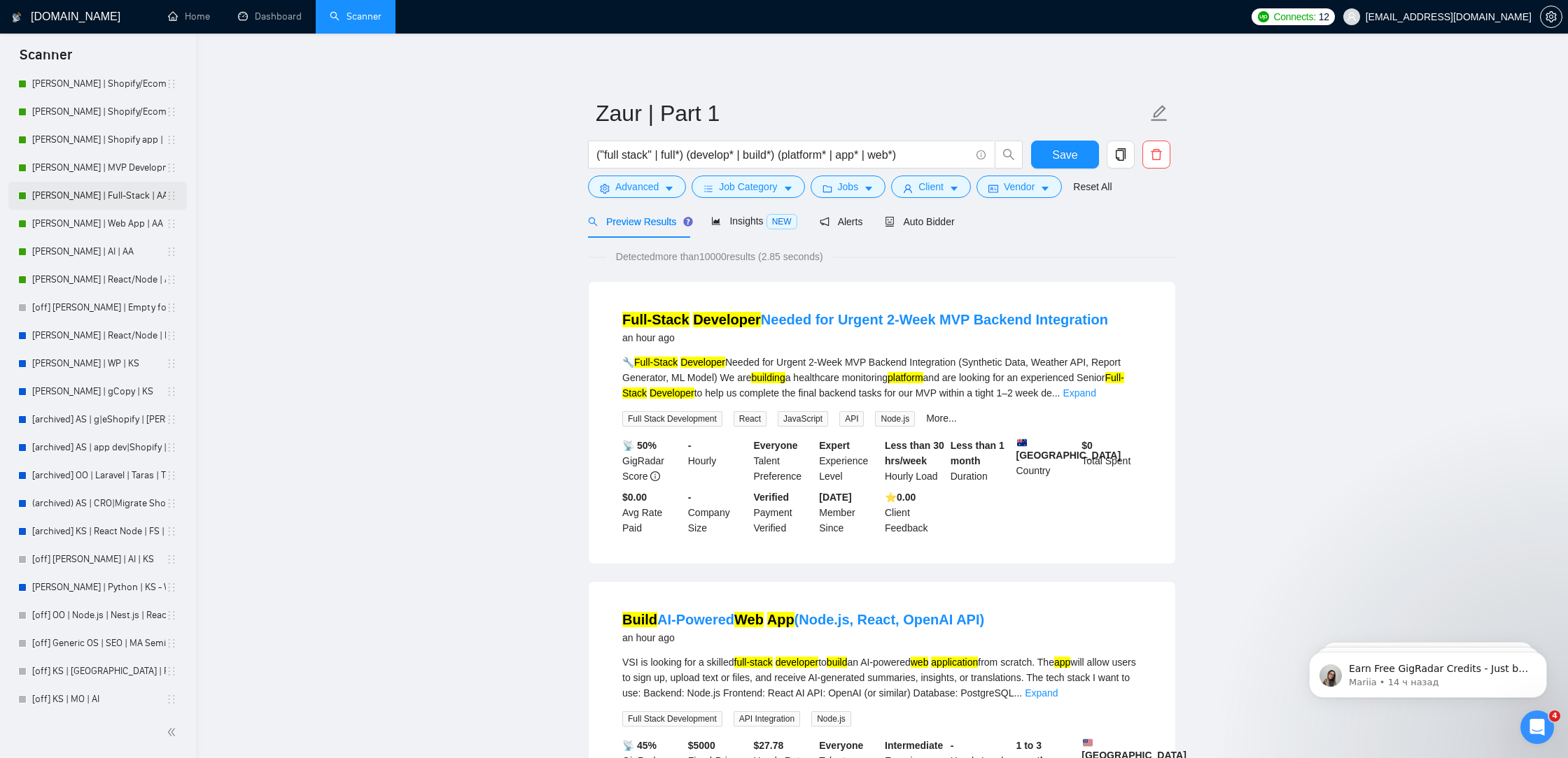
click at [120, 195] on link "[PERSON_NAME] | Full-Stack | AA" at bounding box center [100, 196] width 134 height 28
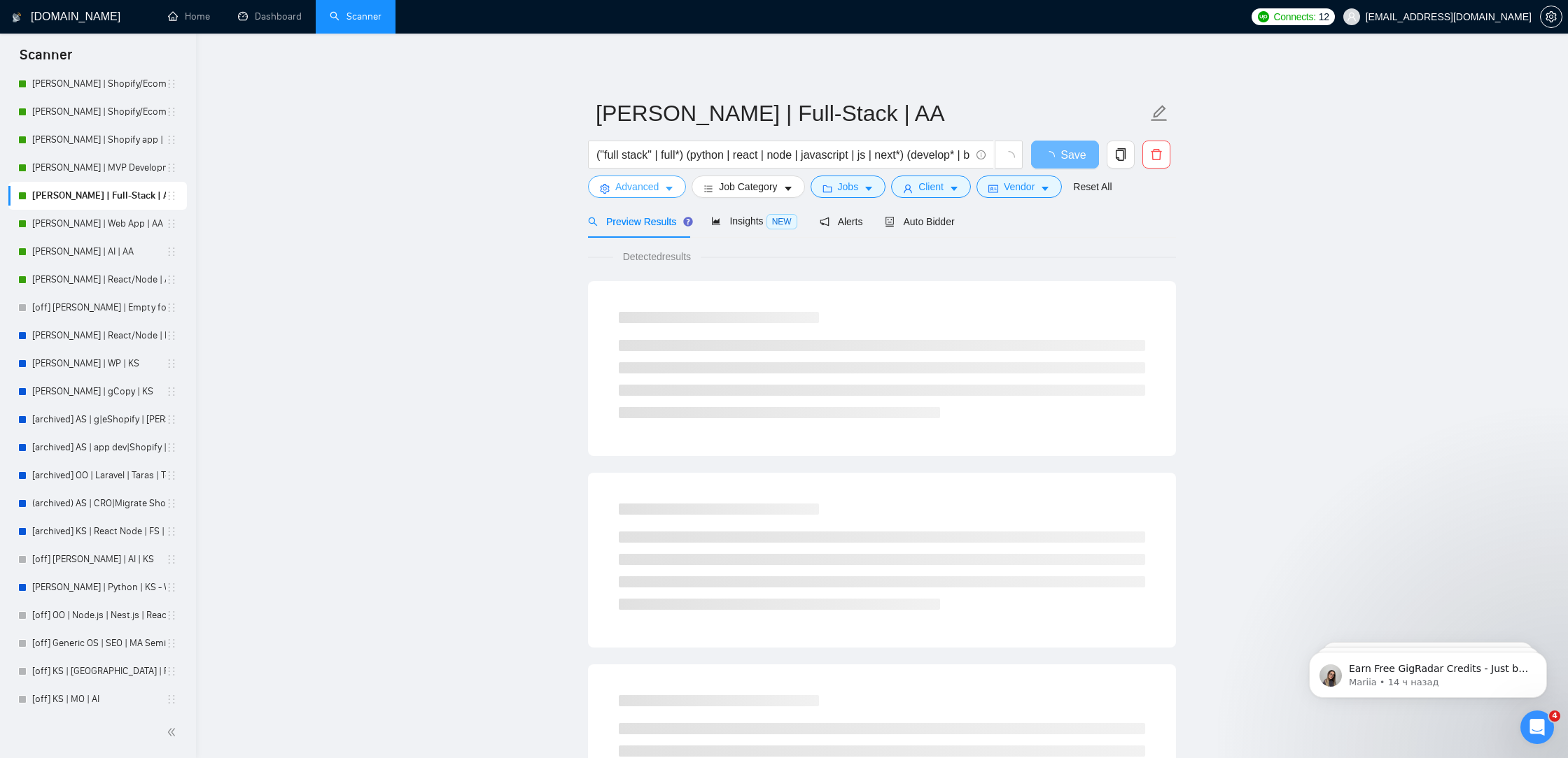
click at [634, 188] on span "Advanced" at bounding box center [637, 187] width 43 height 16
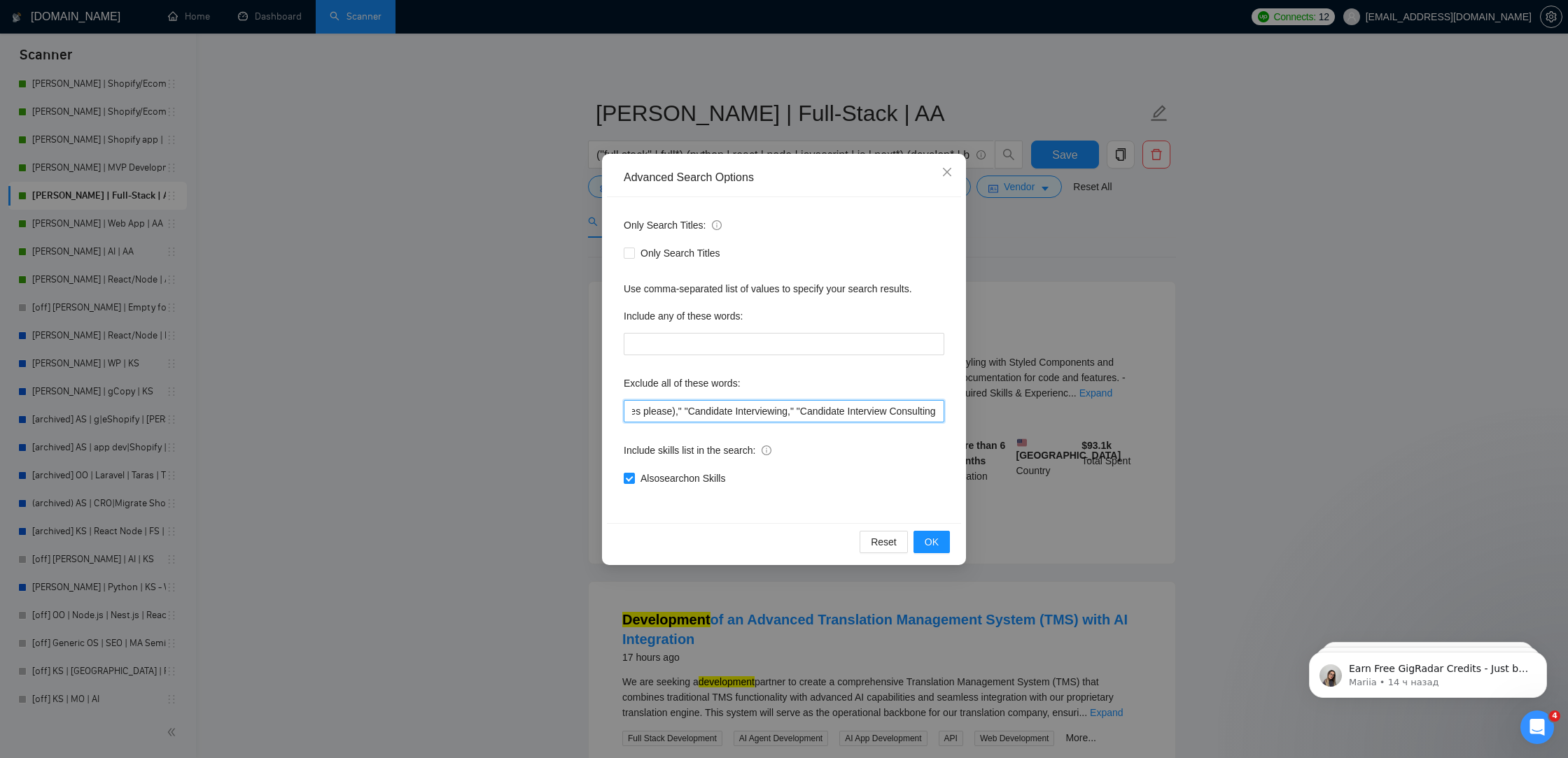
drag, startPoint x: 751, startPoint y: 408, endPoint x: 1054, endPoint y: 409, distance: 303.0
click at [1055, 410] on div "Advanced Search Options Only Search Titles: Only Search Titles Use comma-separa…" at bounding box center [784, 379] width 1568 height 758
click at [844, 408] on input ""kotlin", ".net", "C#", "c#", "flask", "web3", "crypto", "illustrator", "flutte…" at bounding box center [783, 411] width 321 height 23
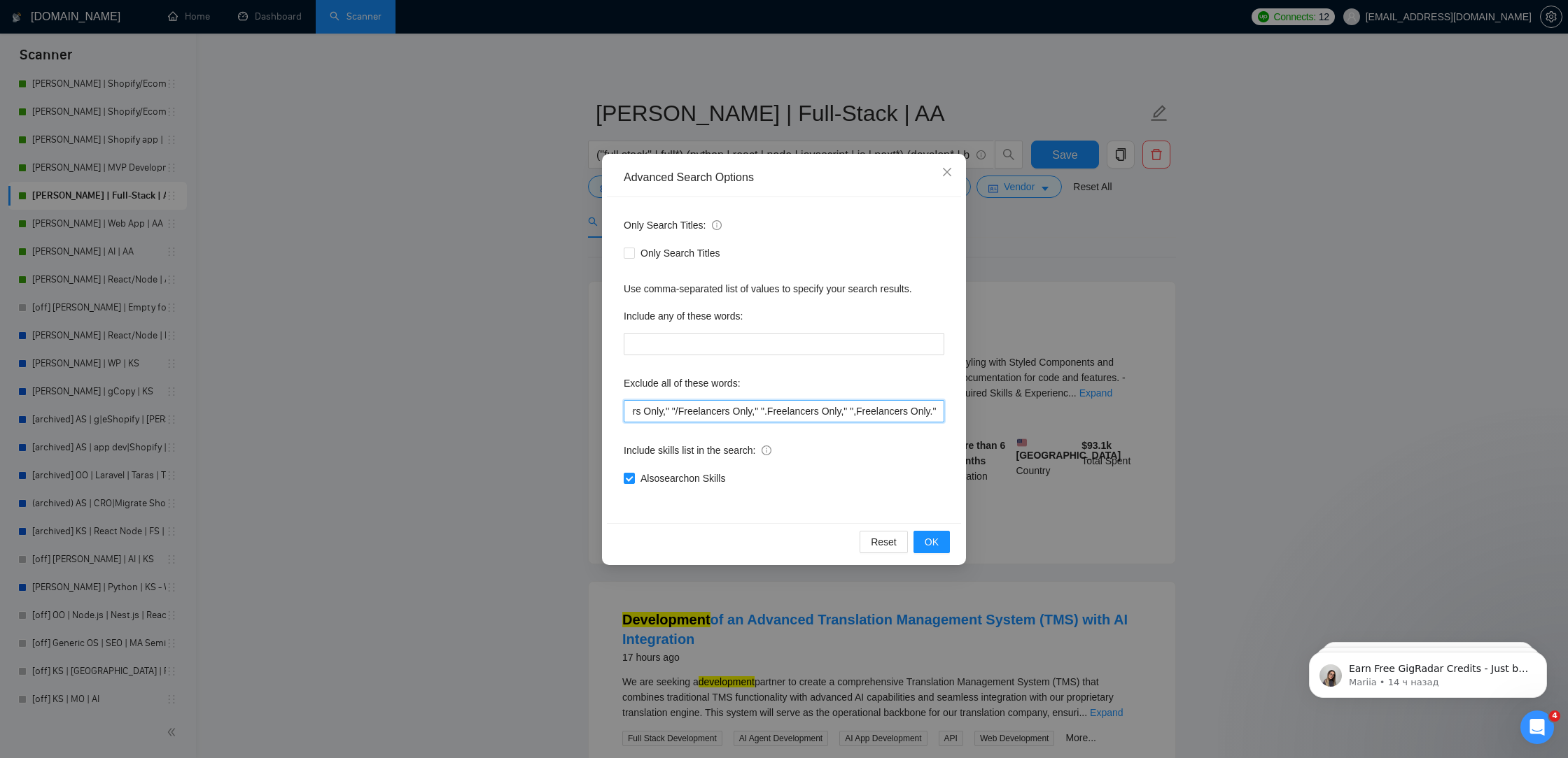
drag, startPoint x: 813, startPoint y: 408, endPoint x: 1144, endPoint y: 423, distance: 331.3
click at [1144, 423] on div "Advanced Search Options Only Search Titles: Only Search Titles Use comma-separa…" at bounding box center [784, 379] width 1568 height 758
click at [949, 172] on icon "close" at bounding box center [947, 172] width 11 height 11
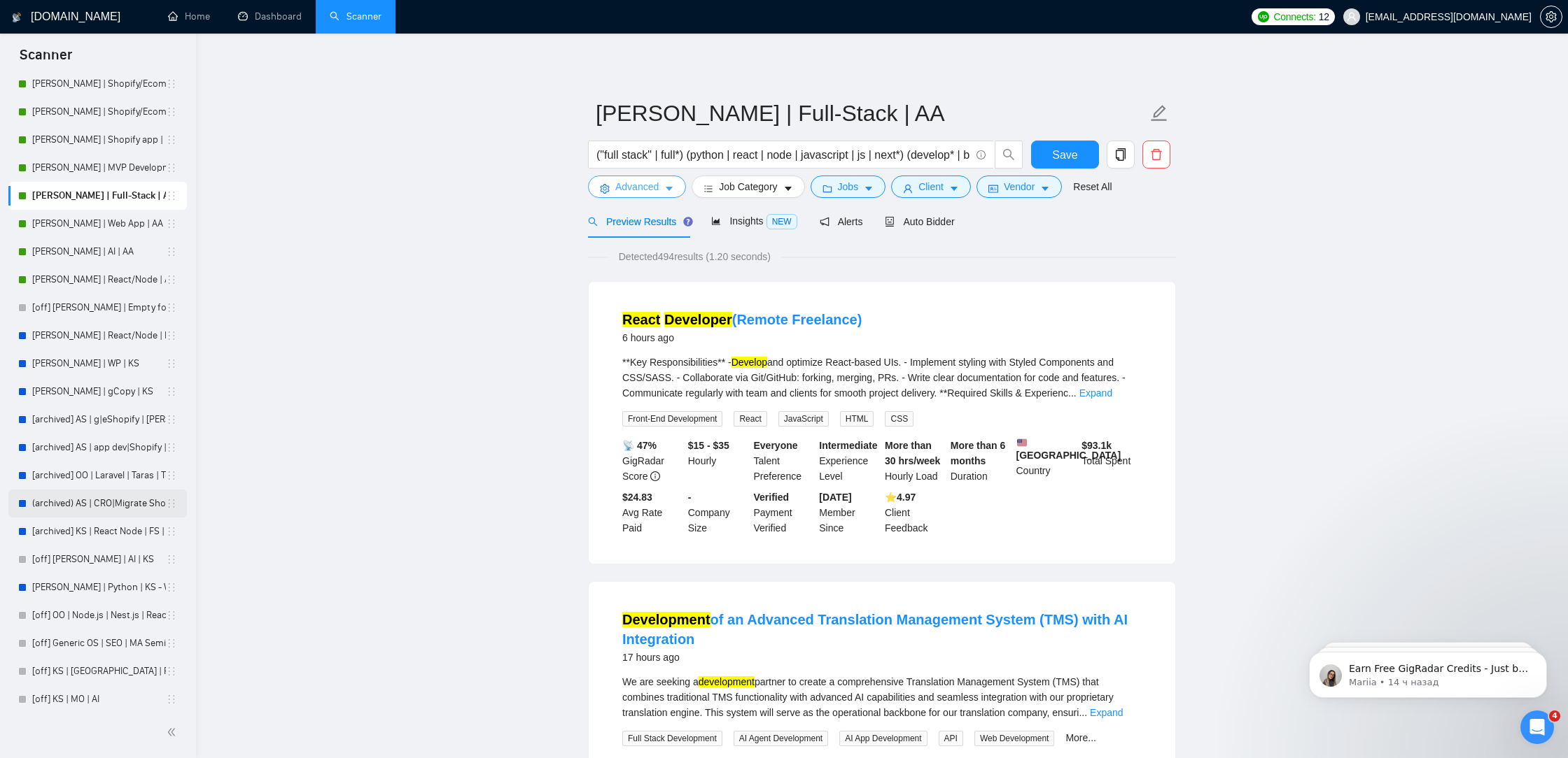
scroll to position [442, 0]
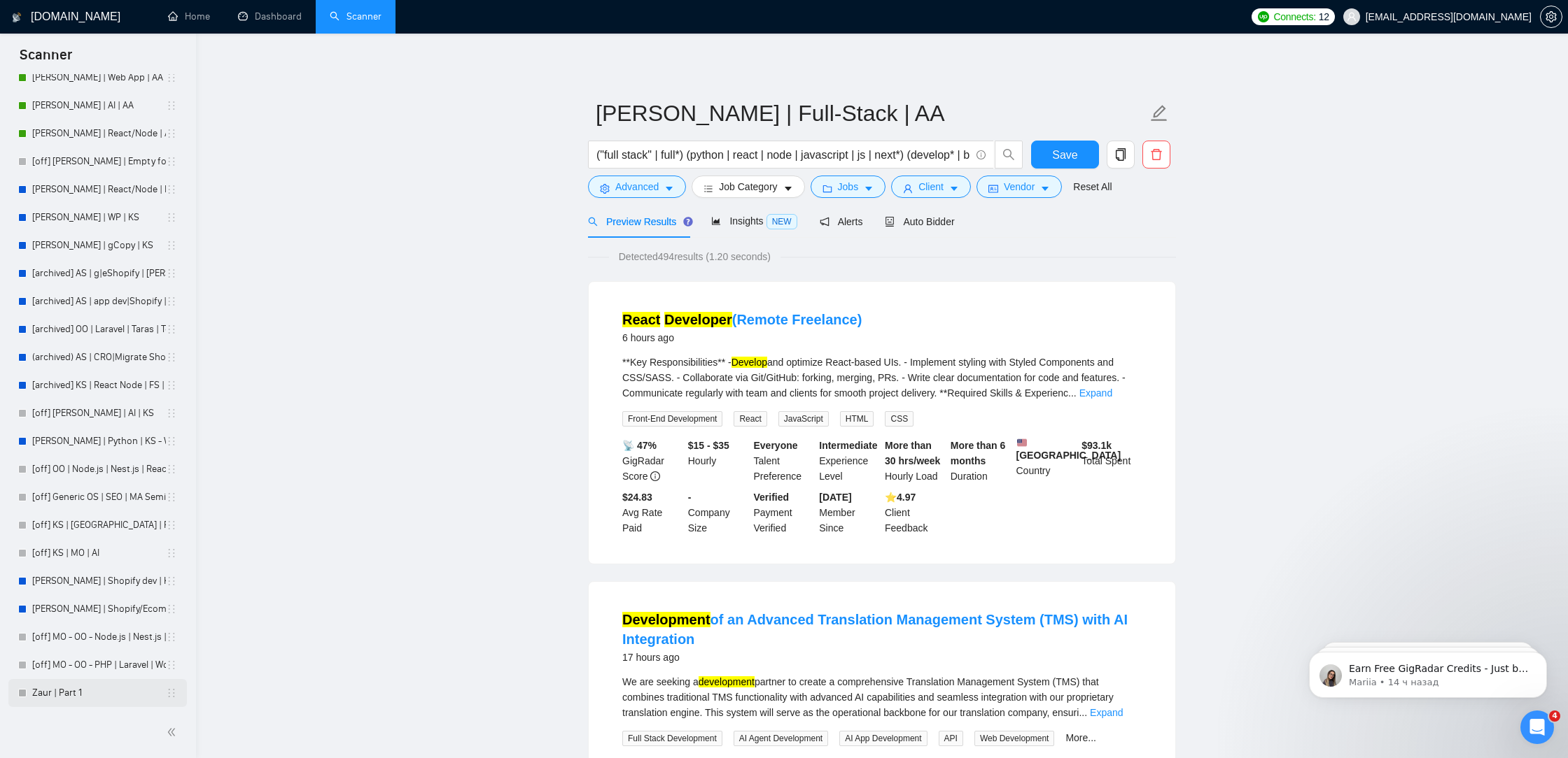
click at [64, 690] on link "Zaur | Part 1" at bounding box center [100, 693] width 134 height 28
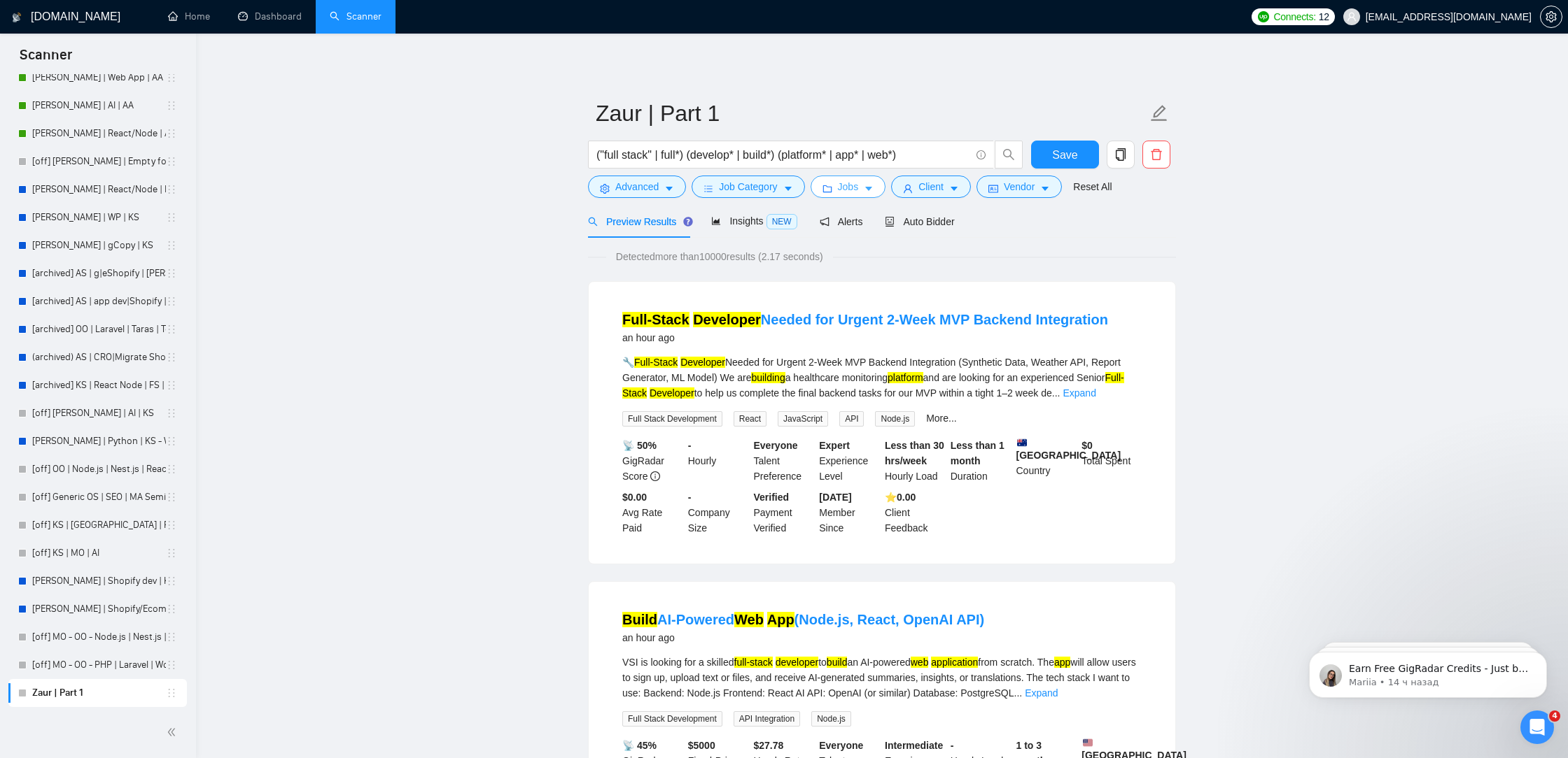
click at [874, 191] on icon "caret-down" at bounding box center [869, 189] width 10 height 10
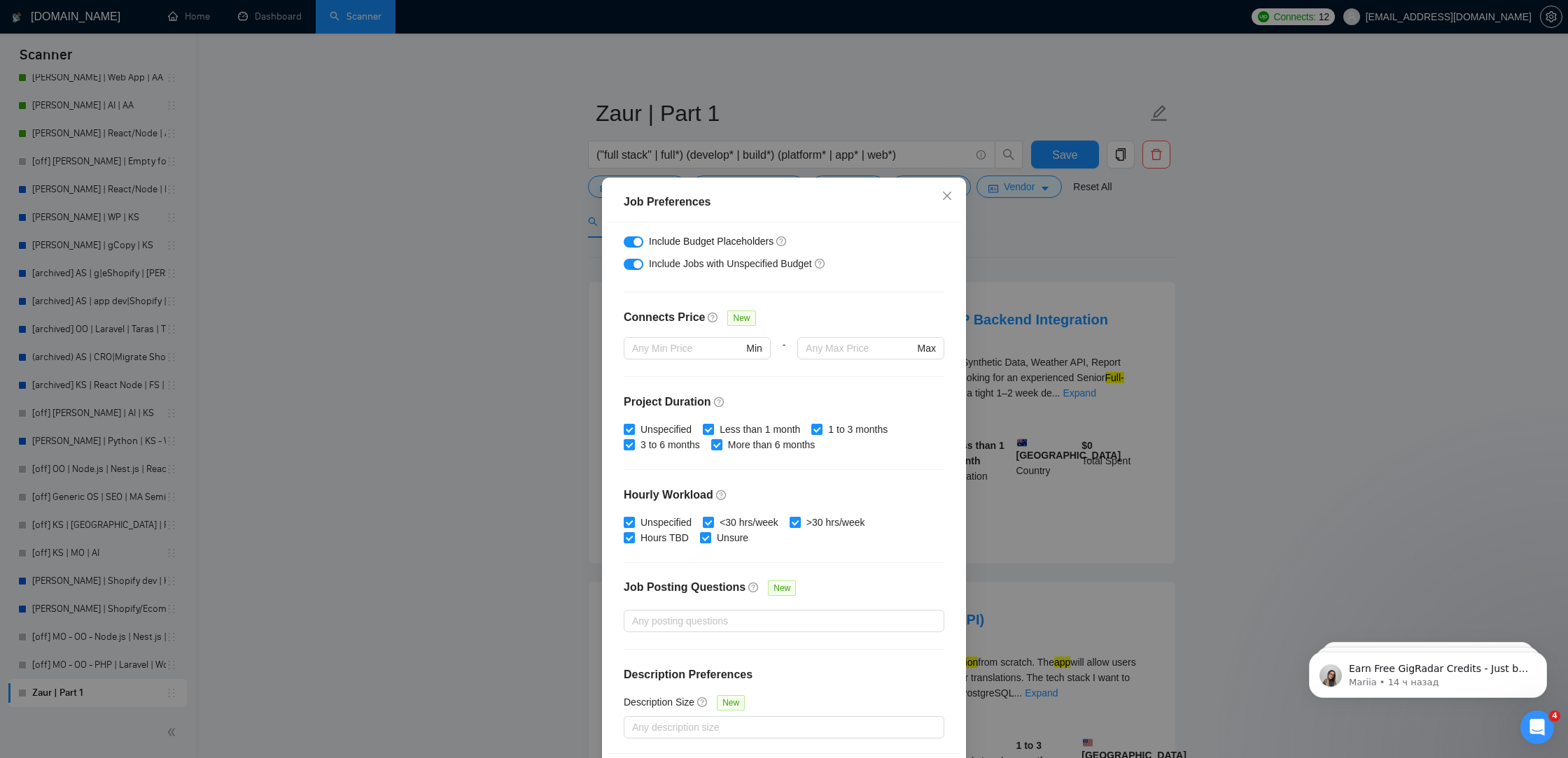
scroll to position [59, 0]
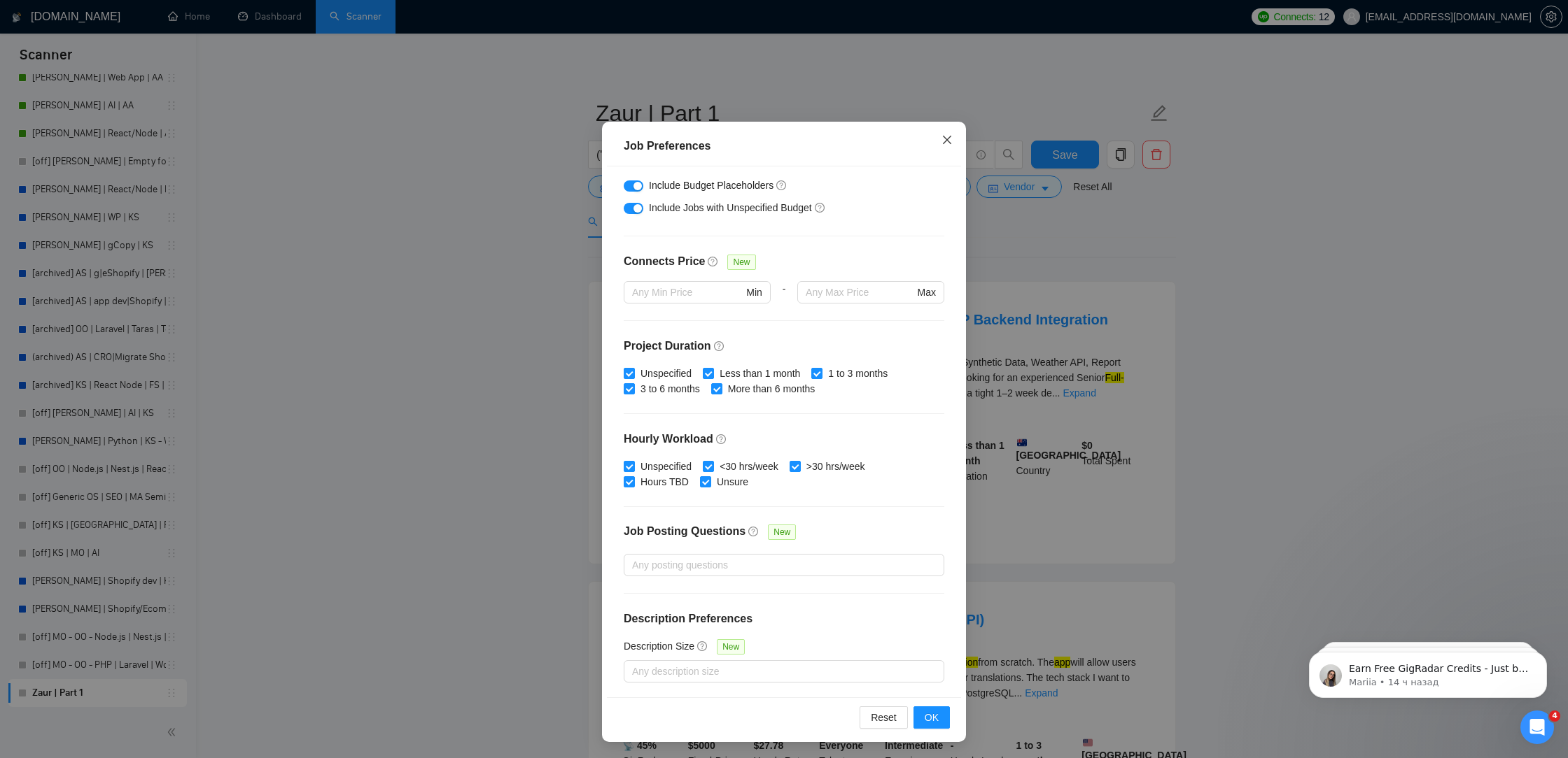
click at [941, 153] on span "Close" at bounding box center [947, 140] width 37 height 37
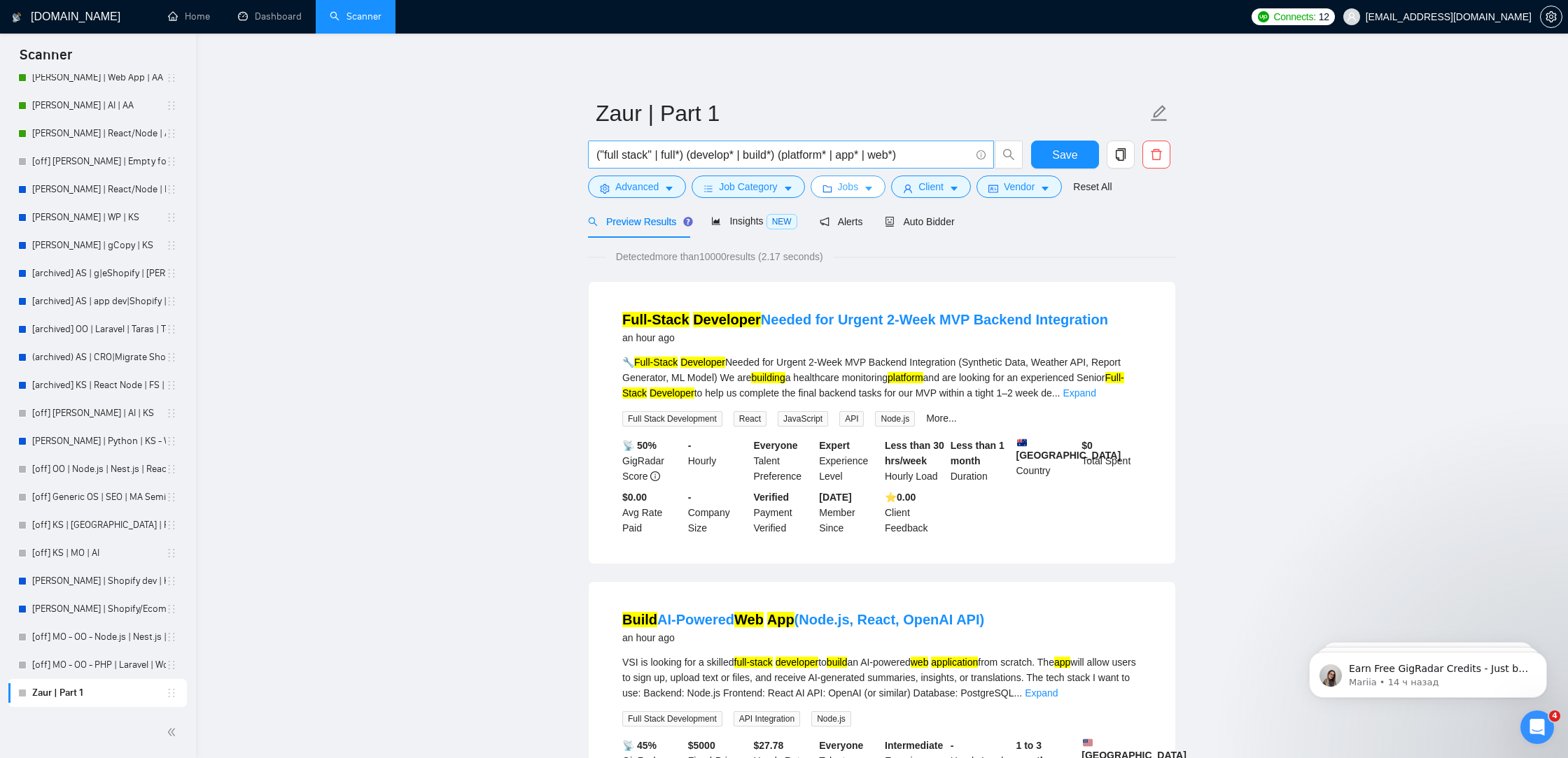
scroll to position [0, 0]
click at [941, 182] on span "Client" at bounding box center [931, 187] width 26 height 16
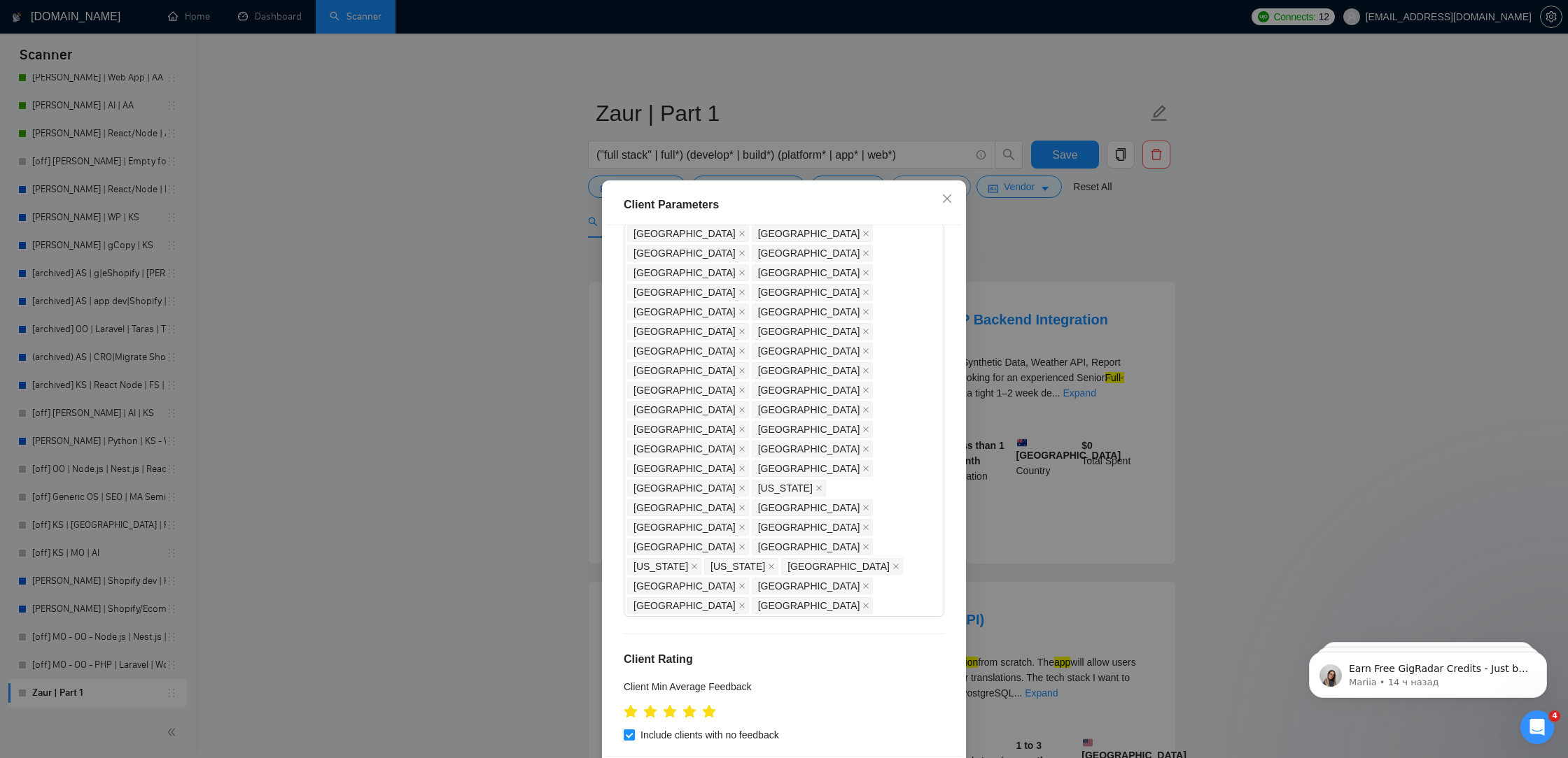
scroll to position [1123, 0]
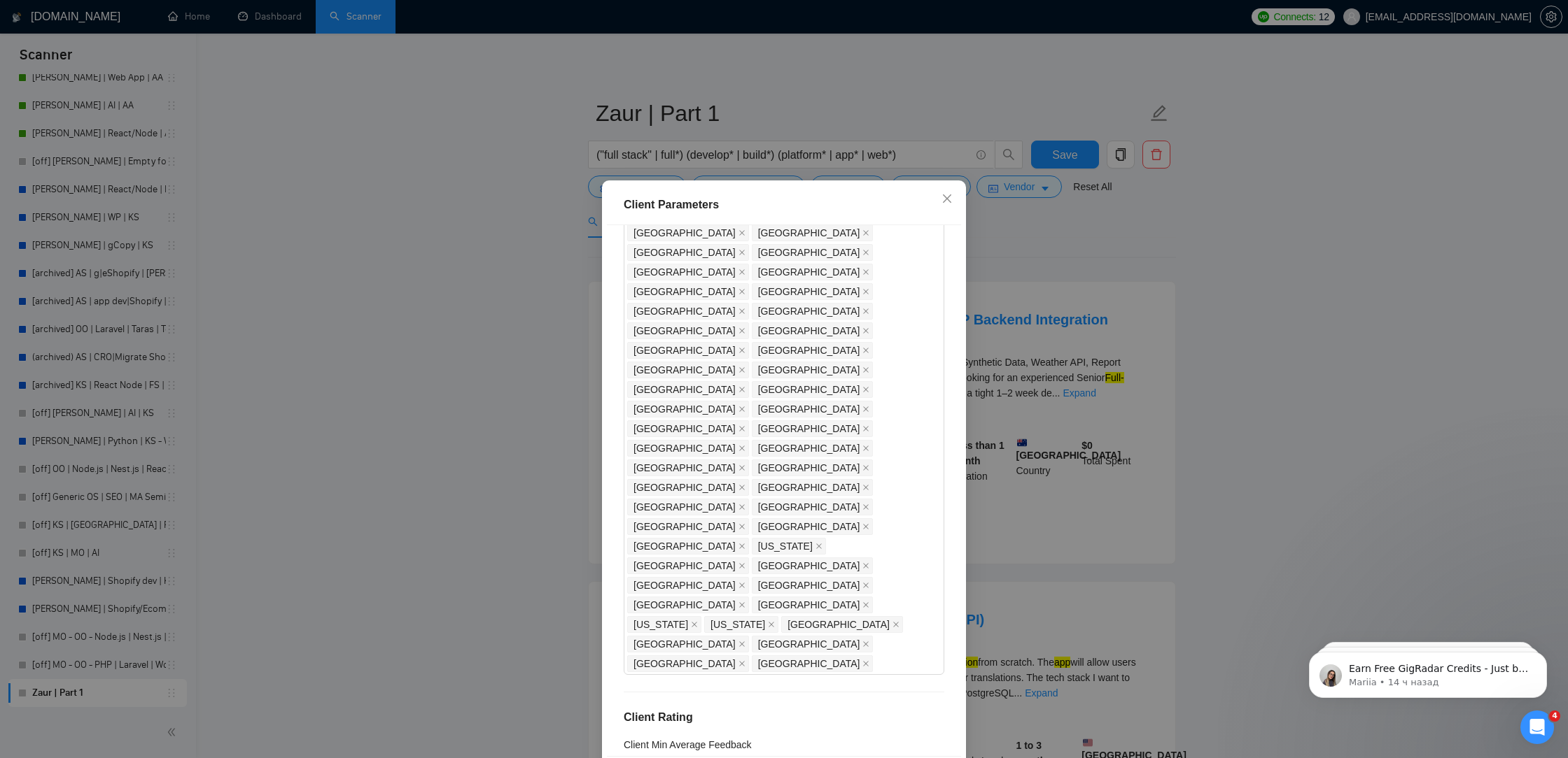
drag, startPoint x: 700, startPoint y: 431, endPoint x: 534, endPoint y: 403, distance: 168.3
click at [535, 407] on div "Client Parameters Client Location Include Client Countries Select Exclude Clien…" at bounding box center [784, 379] width 1568 height 758
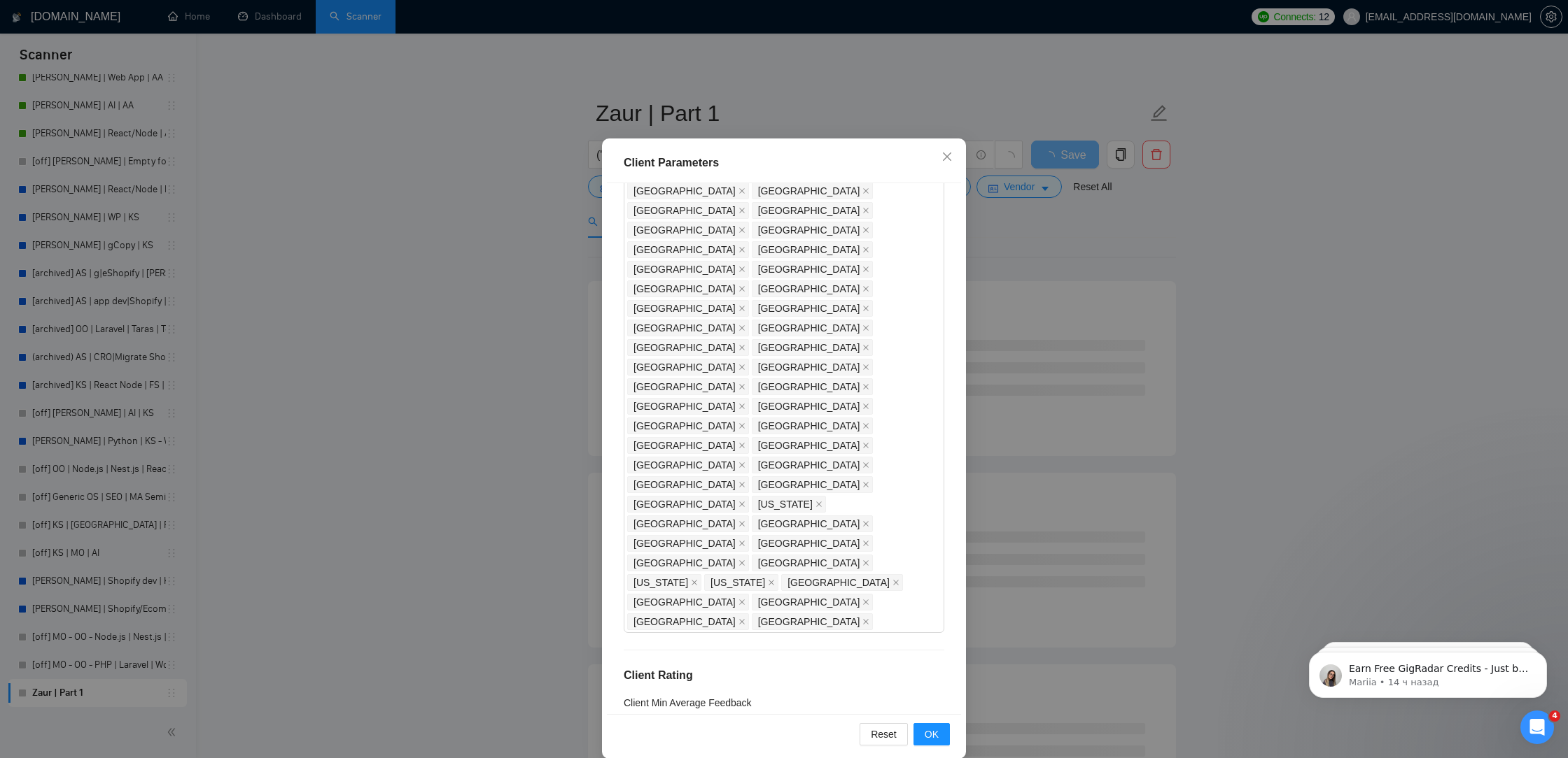
scroll to position [59, 0]
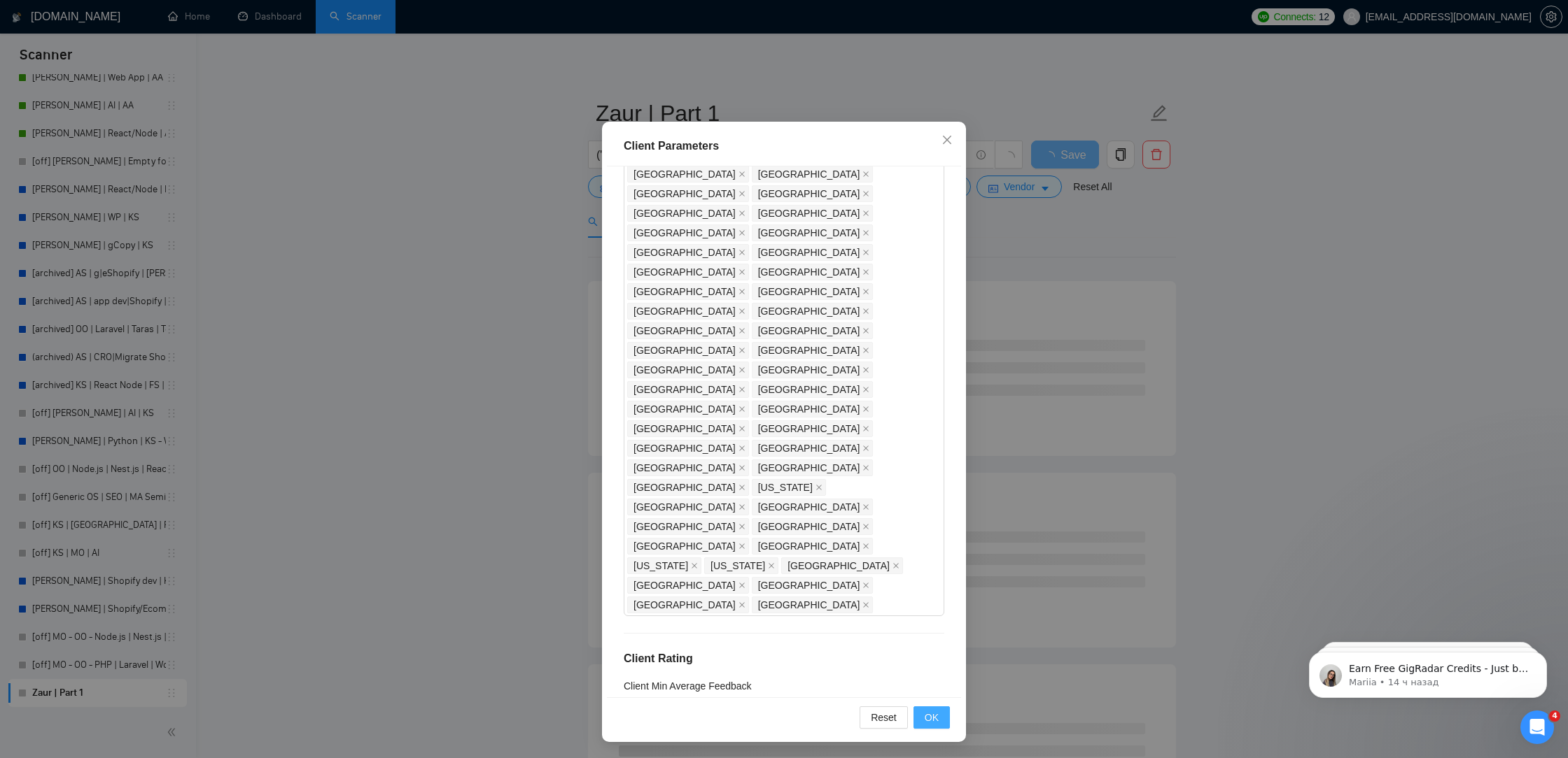
type input "45"
click at [937, 717] on span "OK" at bounding box center [932, 718] width 14 height 16
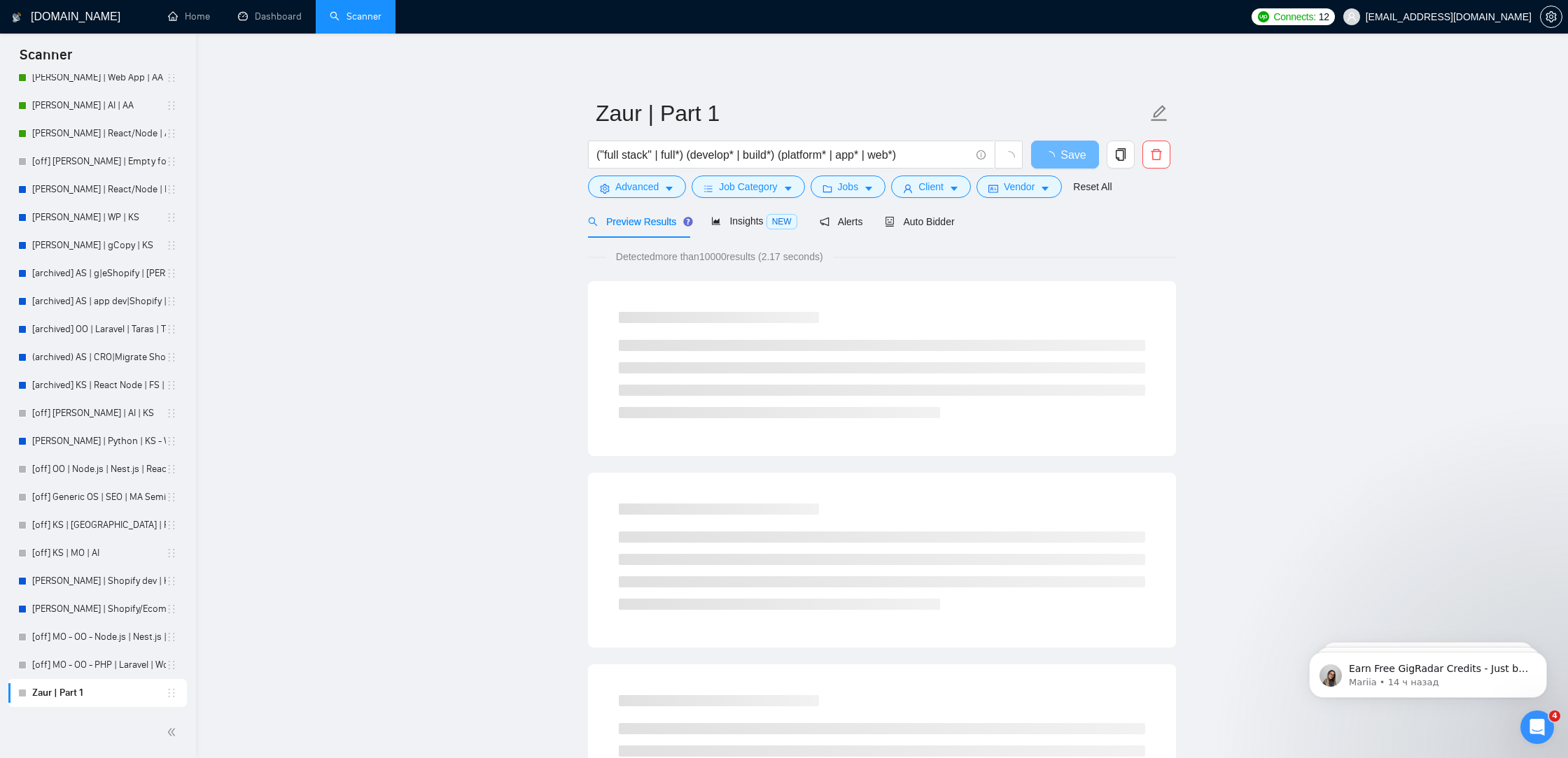
scroll to position [0, 0]
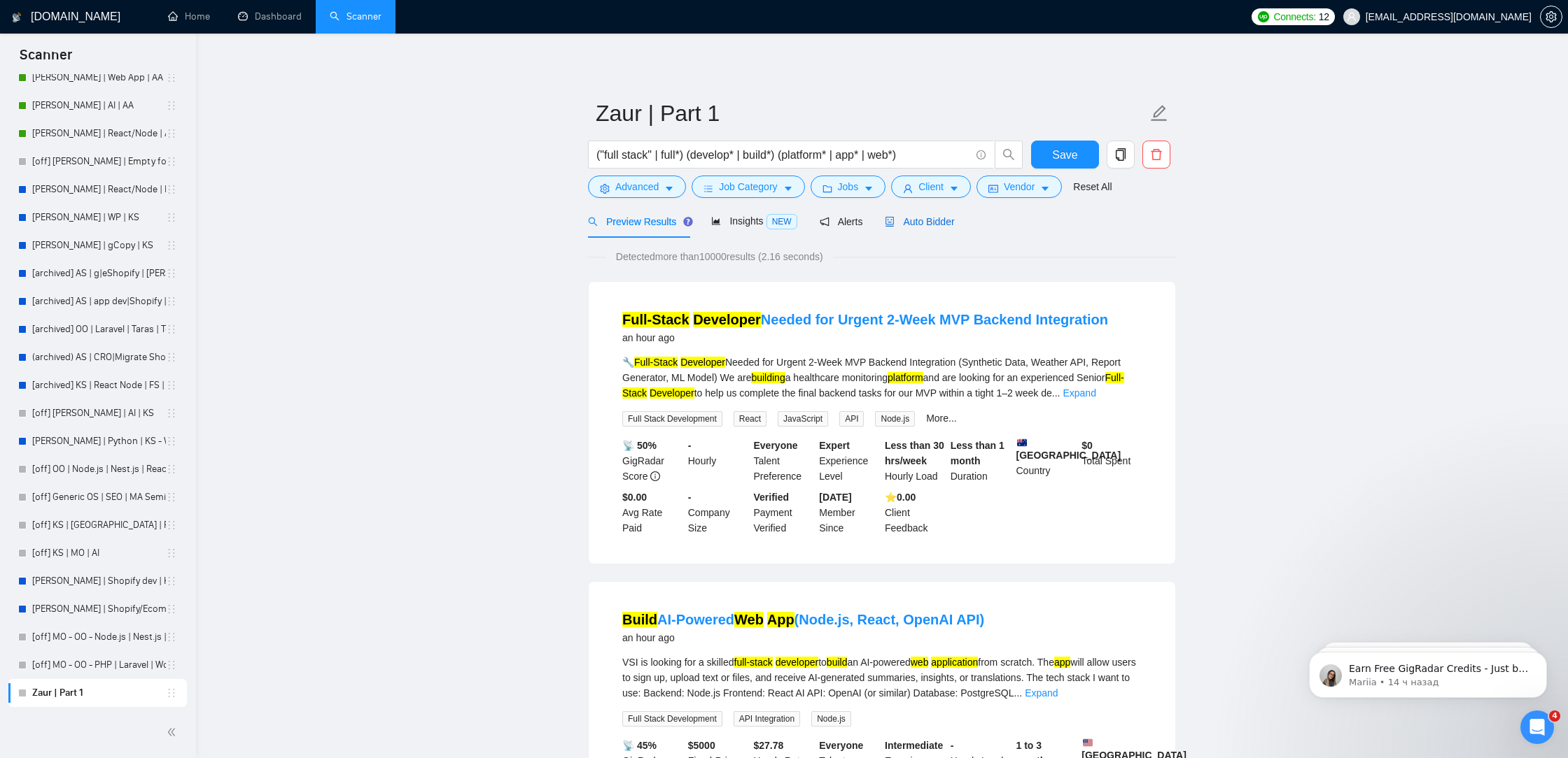
click at [942, 215] on div "Auto Bidder" at bounding box center [919, 222] width 69 height 16
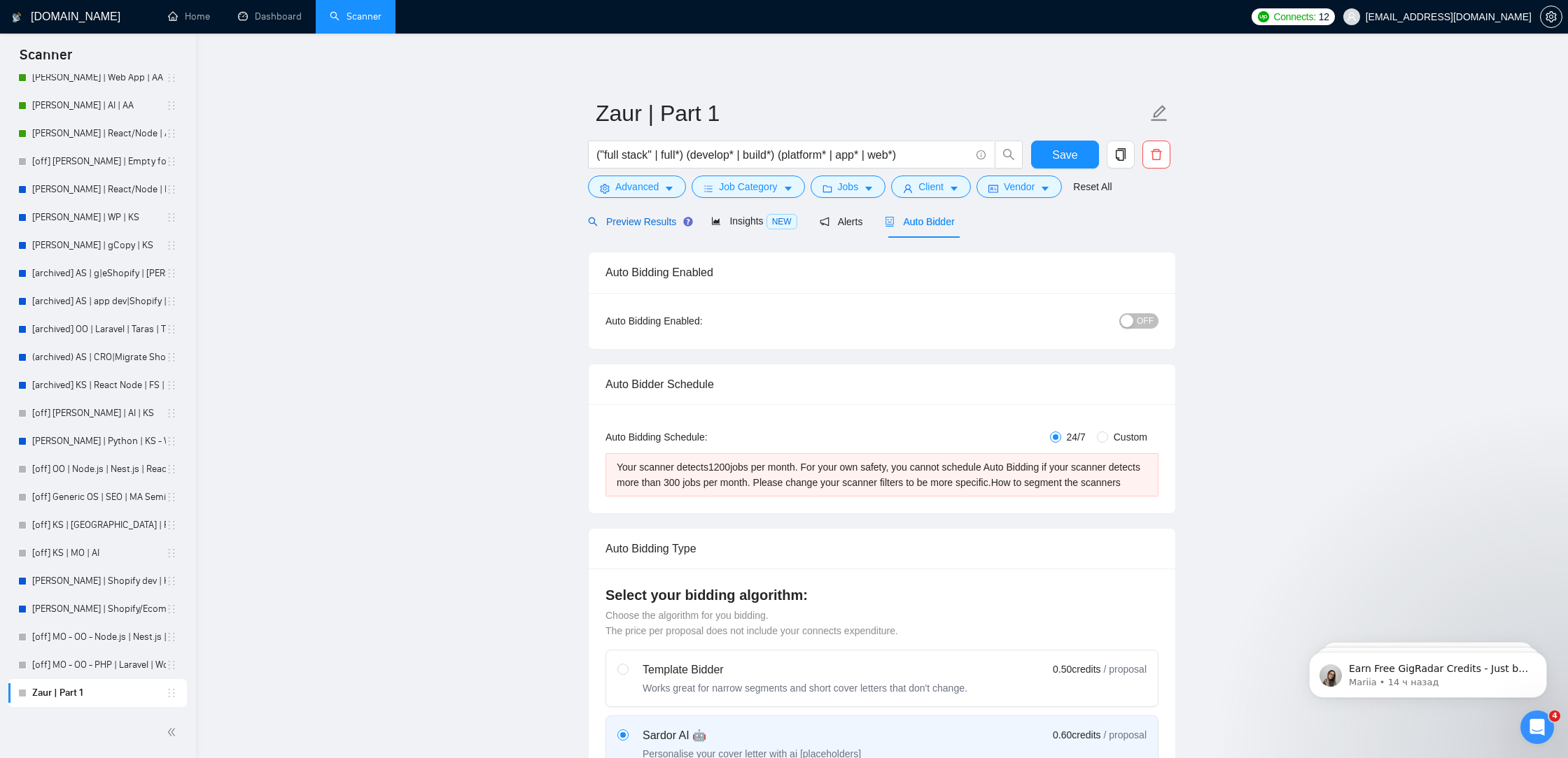
click at [665, 223] on span "Preview Results" at bounding box center [638, 221] width 101 height 11
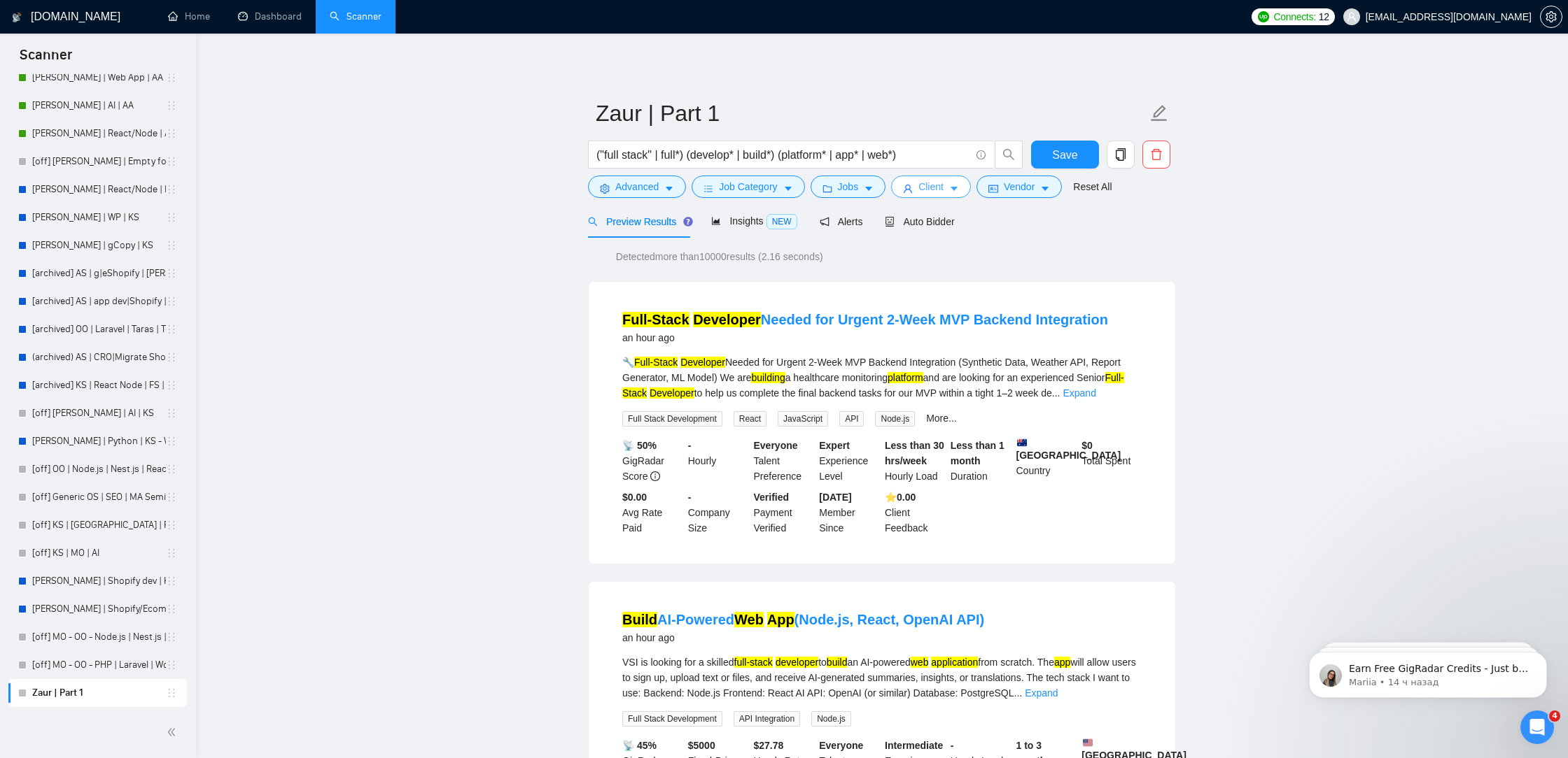
click at [916, 191] on button "Client" at bounding box center [930, 186] width 80 height 23
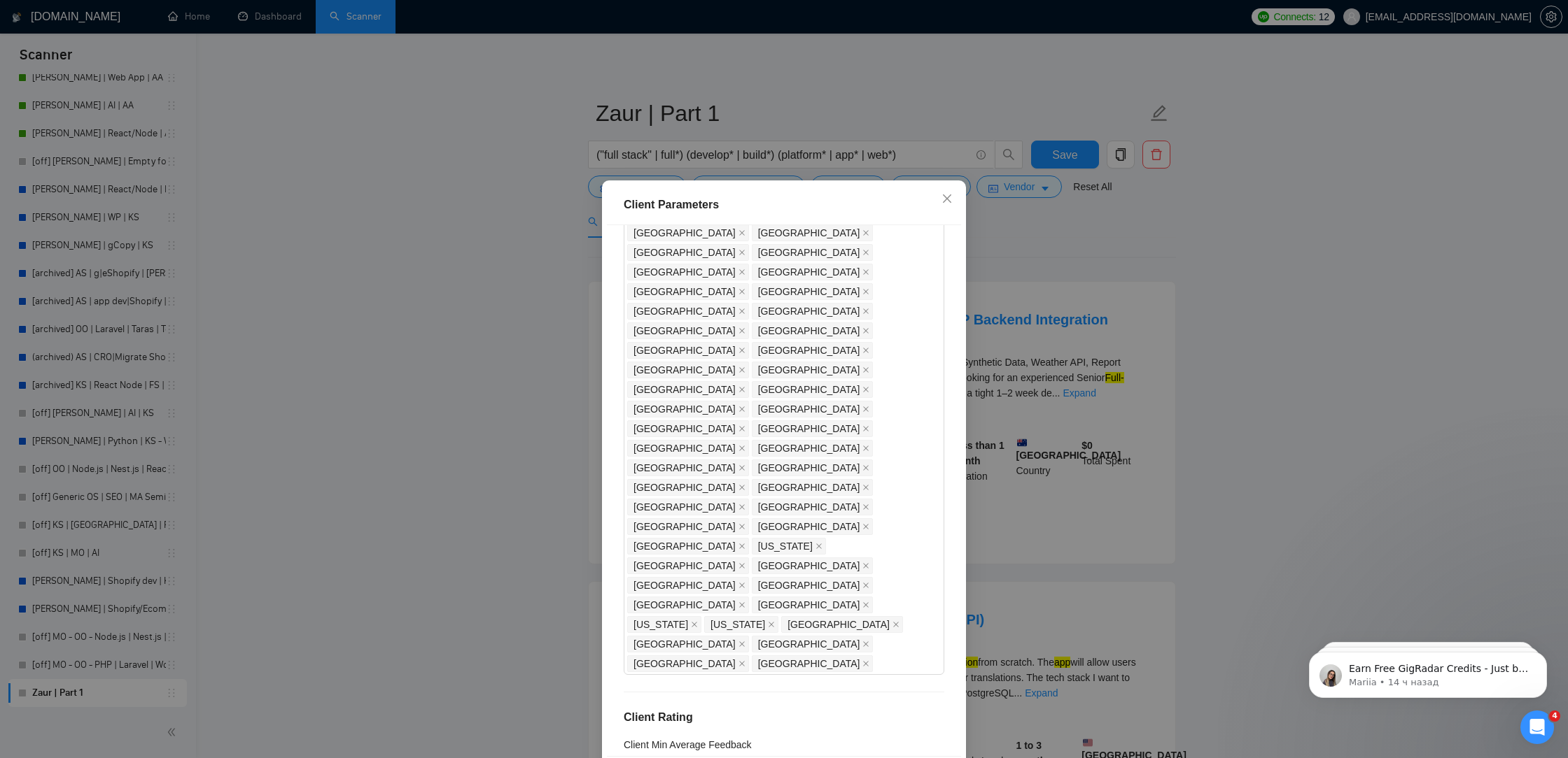
scroll to position [59, 0]
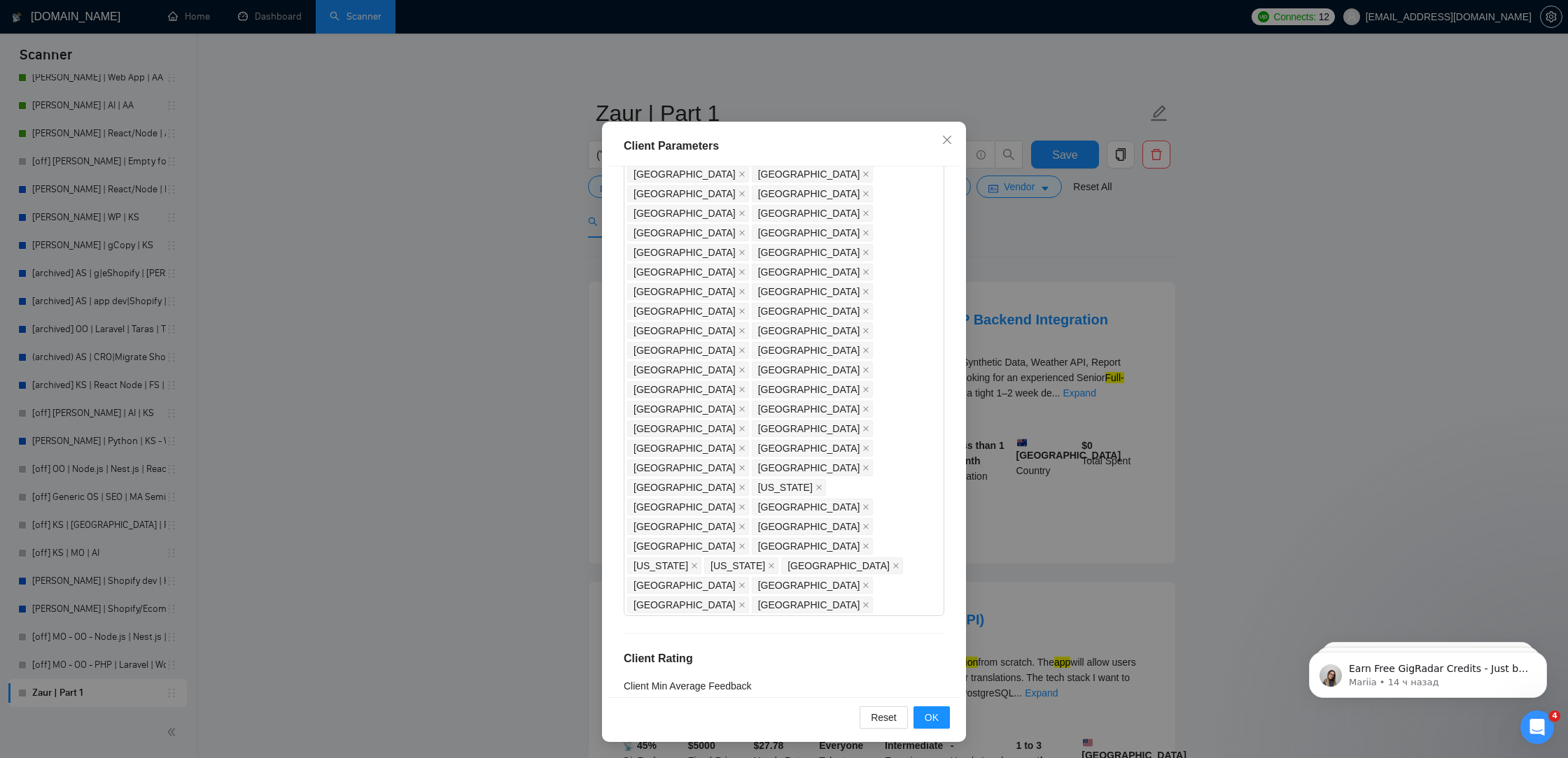
click at [944, 730] on div "Reset OK" at bounding box center [783, 718] width 354 height 39
click at [942, 722] on button "OK" at bounding box center [931, 718] width 36 height 23
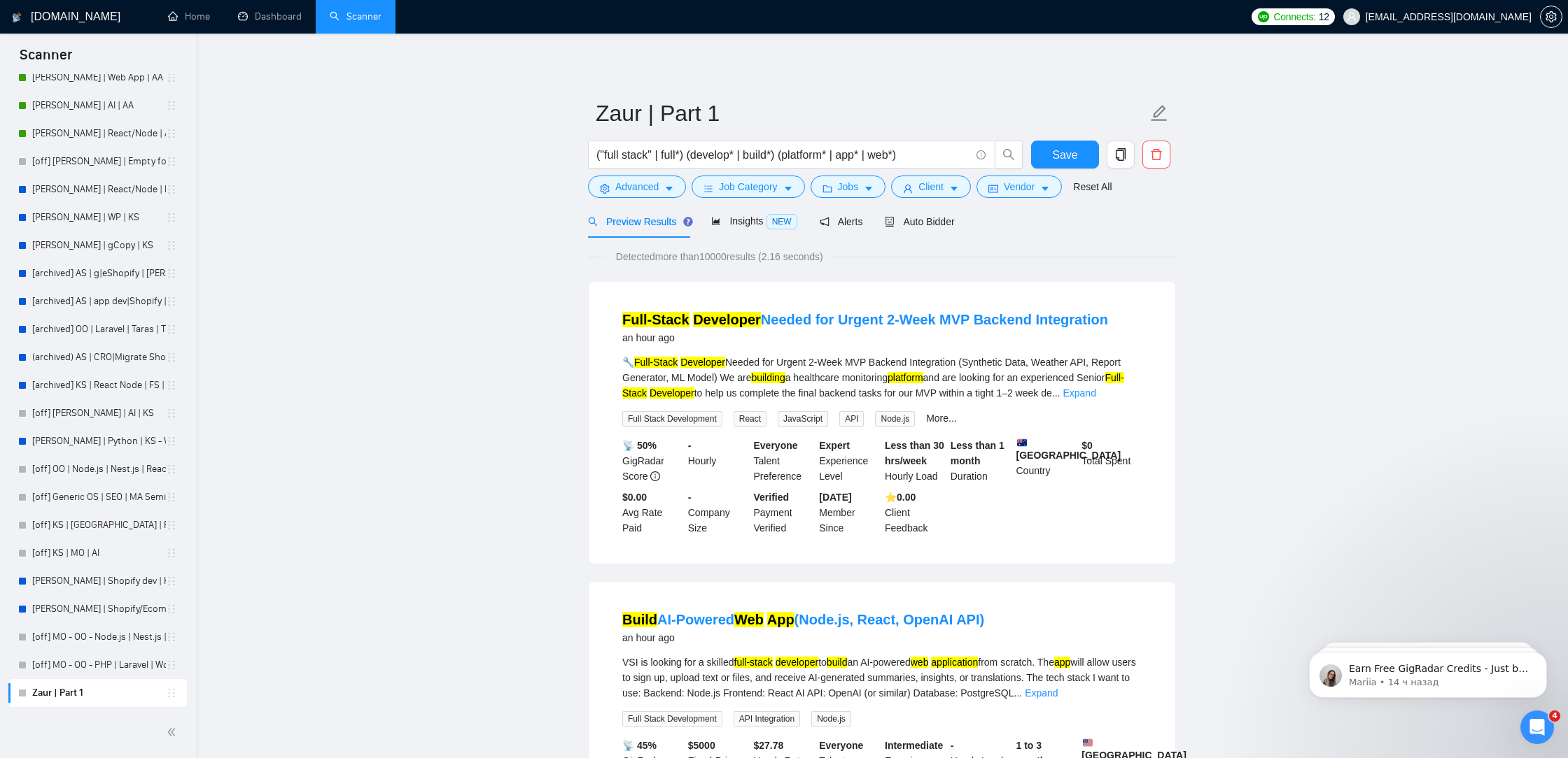
scroll to position [0, 0]
click at [1091, 156] on button "Save" at bounding box center [1064, 155] width 68 height 28
click at [869, 188] on icon "caret-down" at bounding box center [869, 189] width 10 height 10
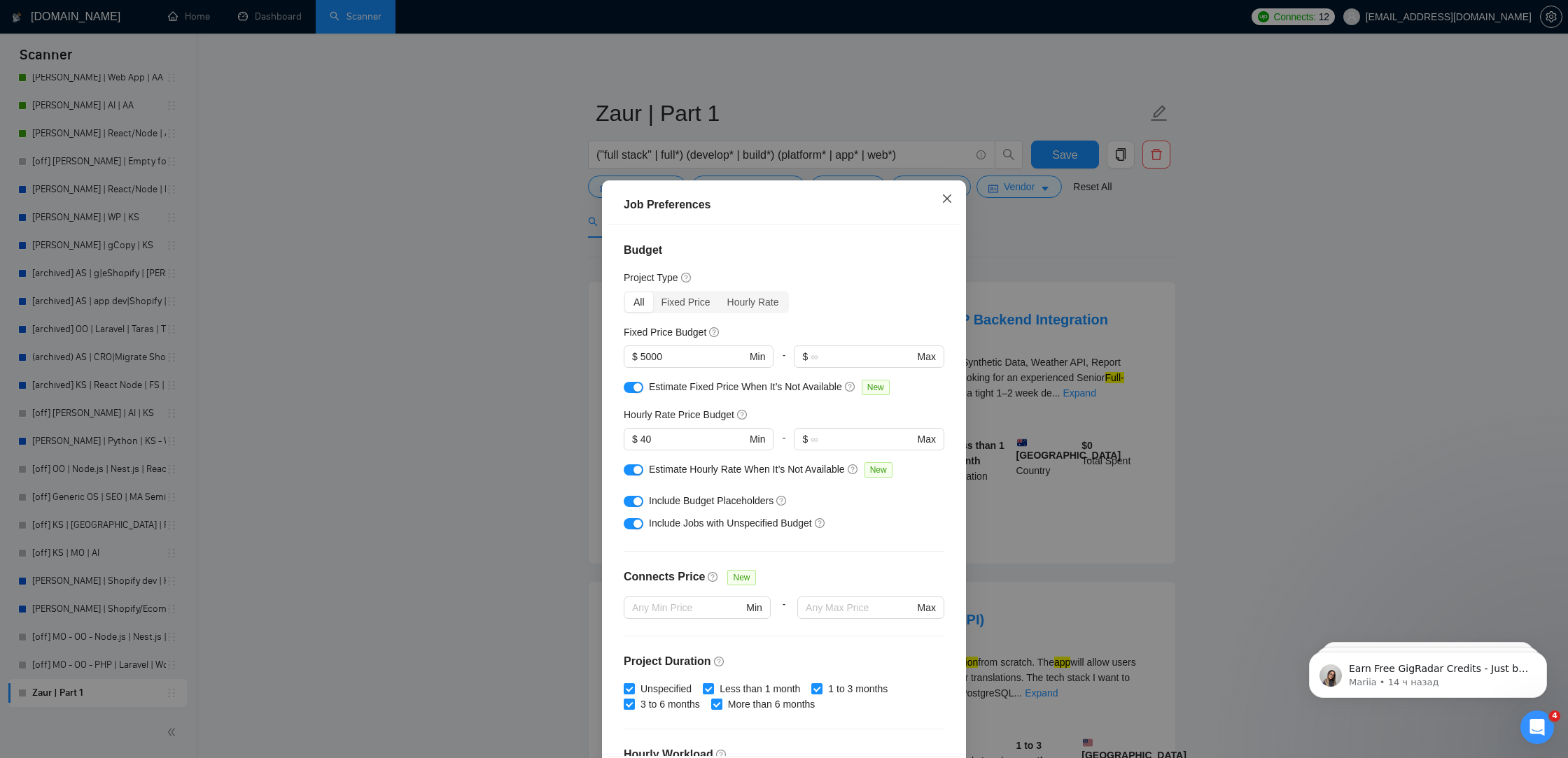
click at [938, 194] on span "Close" at bounding box center [947, 199] width 37 height 37
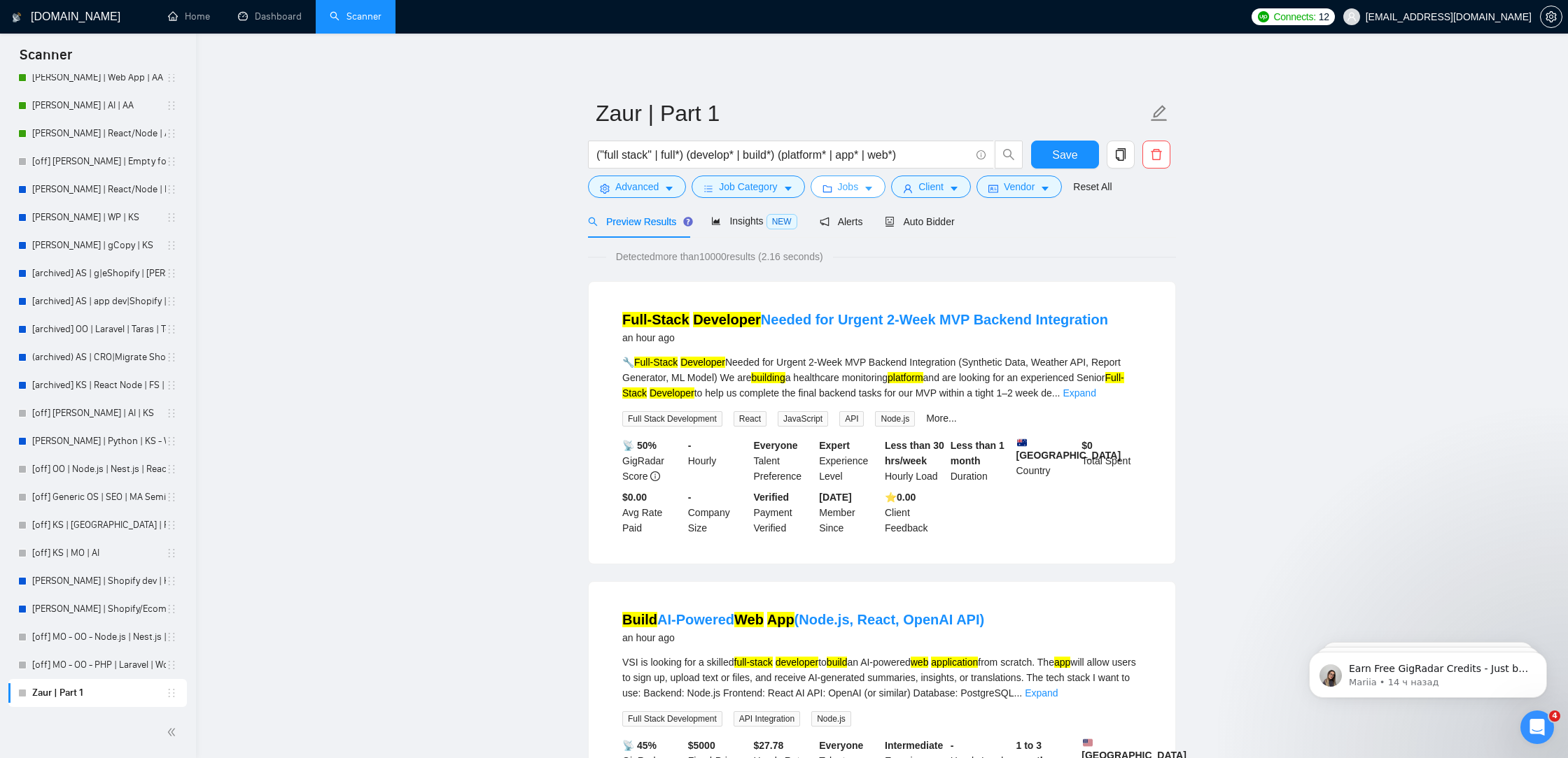
click at [850, 190] on span "Jobs" at bounding box center [848, 187] width 21 height 16
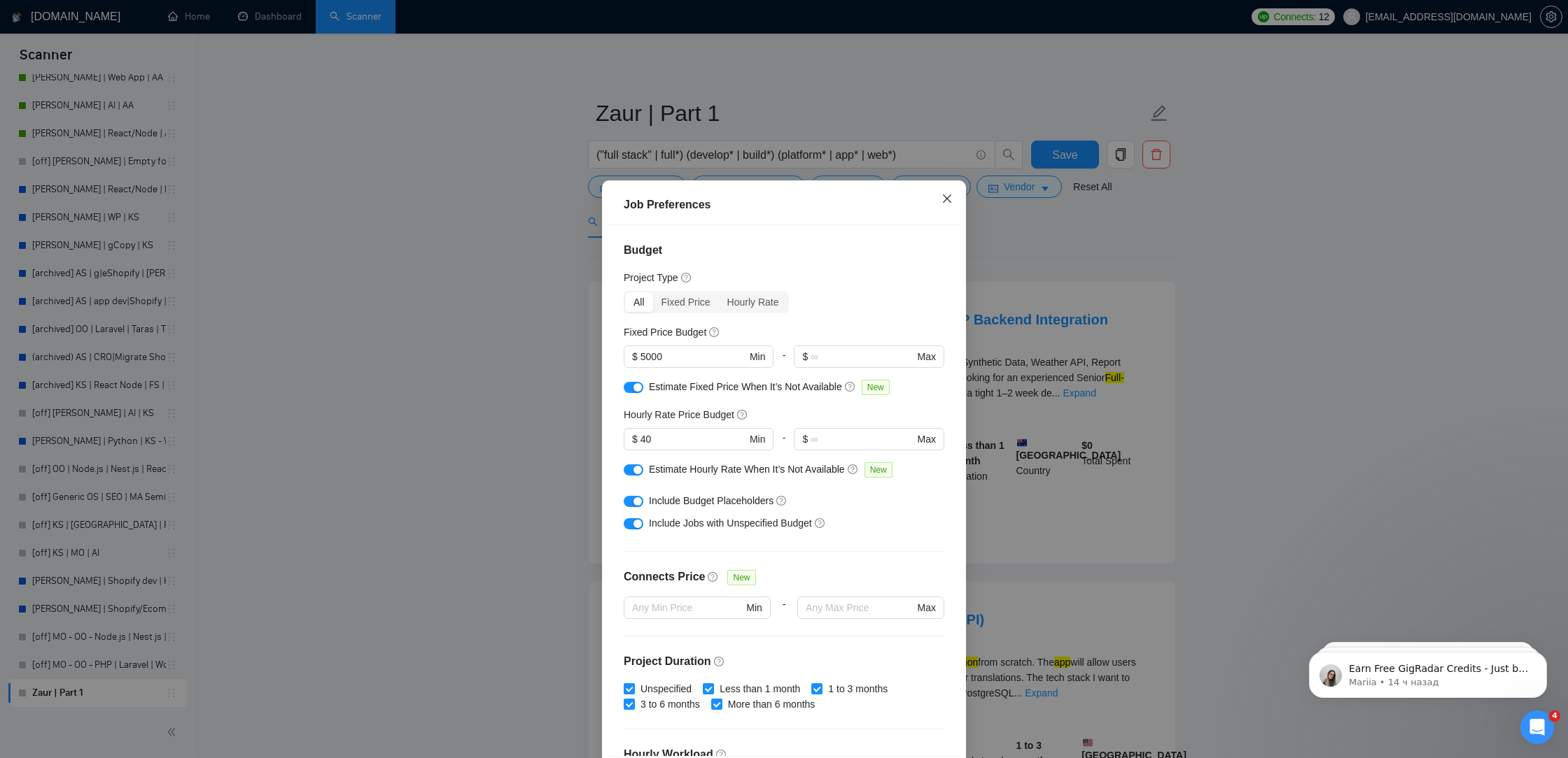
click at [942, 194] on icon "close" at bounding box center [947, 198] width 11 height 11
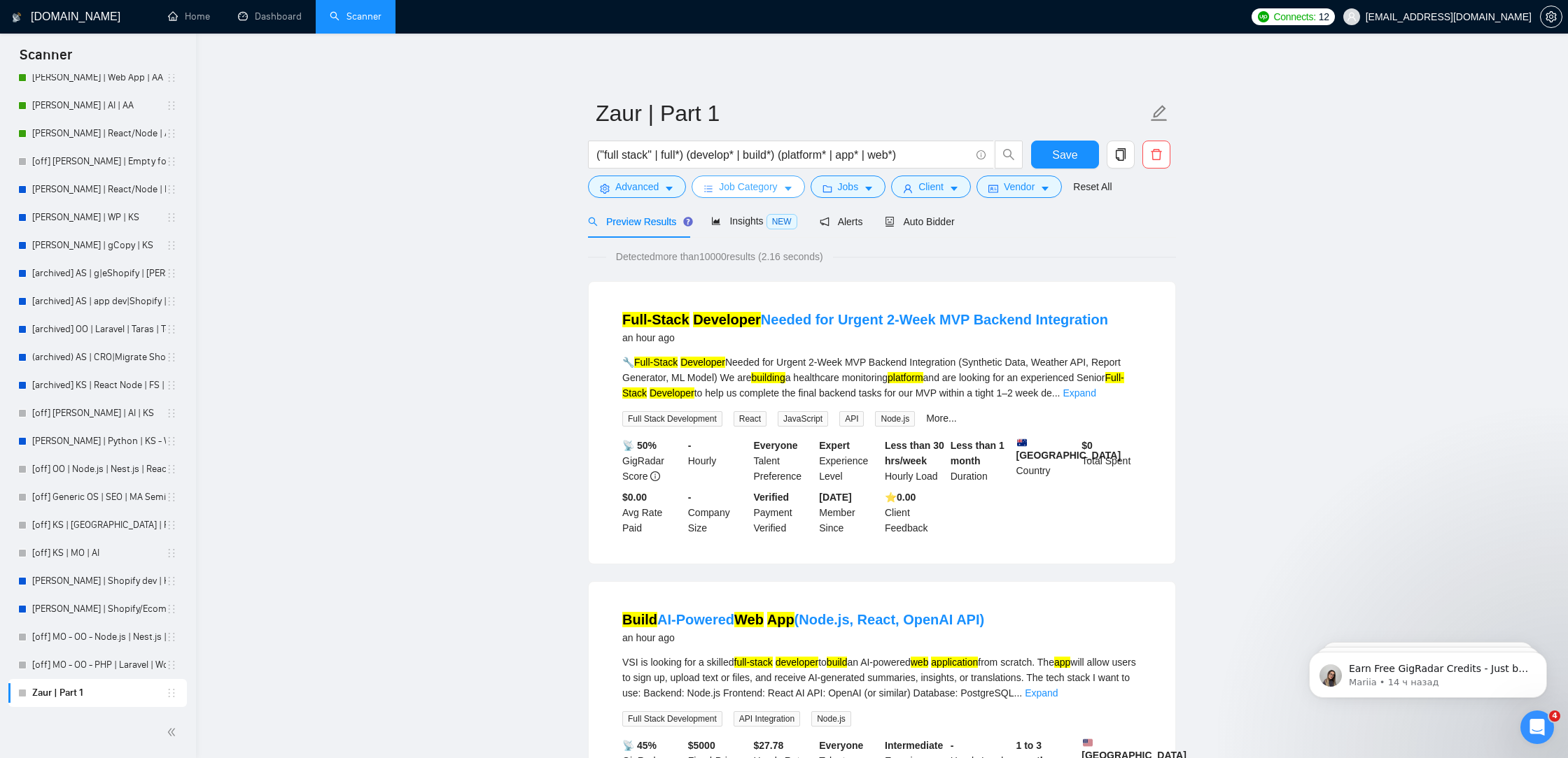
click at [775, 184] on span "Job Category" at bounding box center [748, 187] width 58 height 16
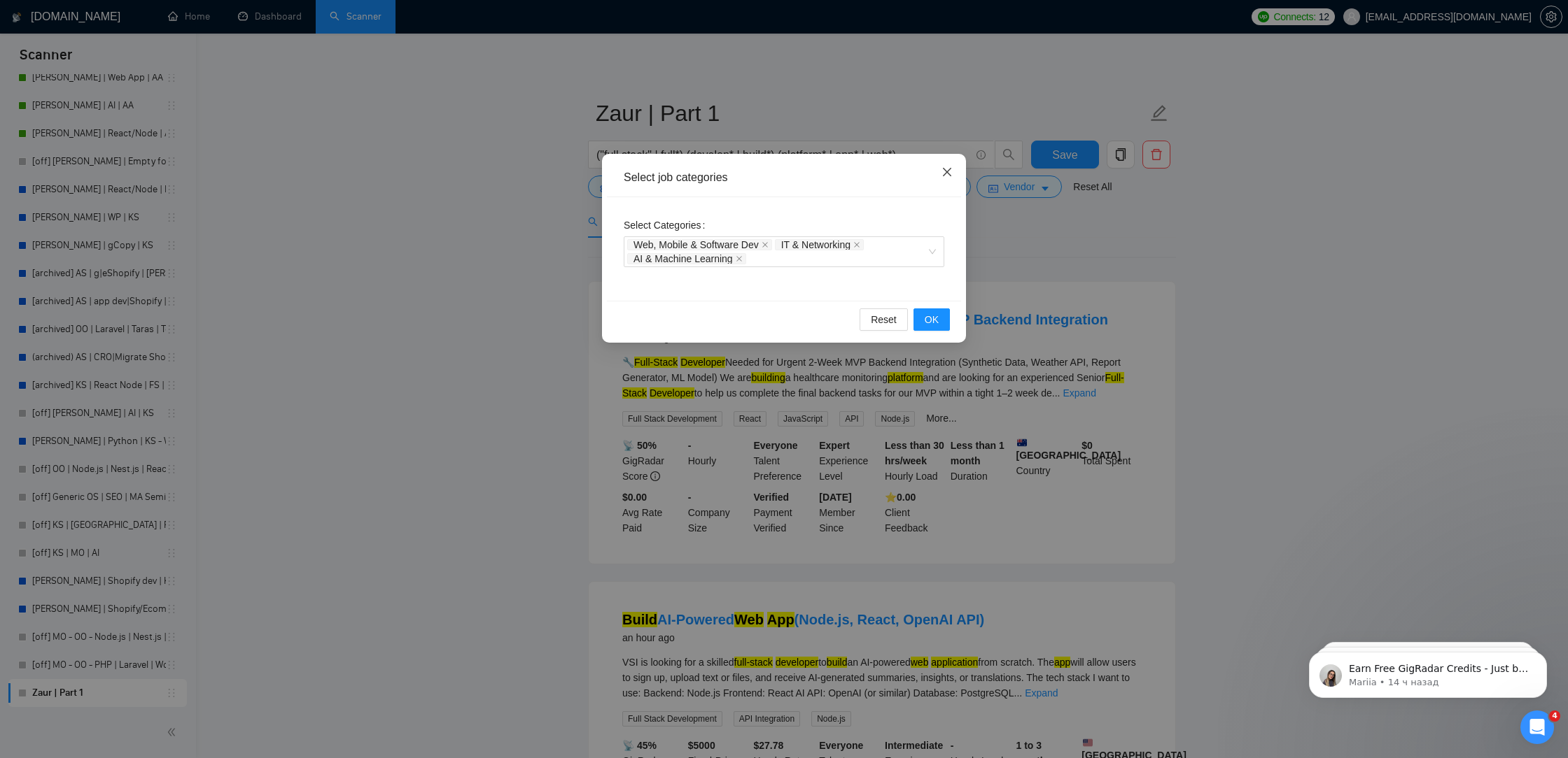
click at [944, 173] on icon "close" at bounding box center [947, 172] width 11 height 11
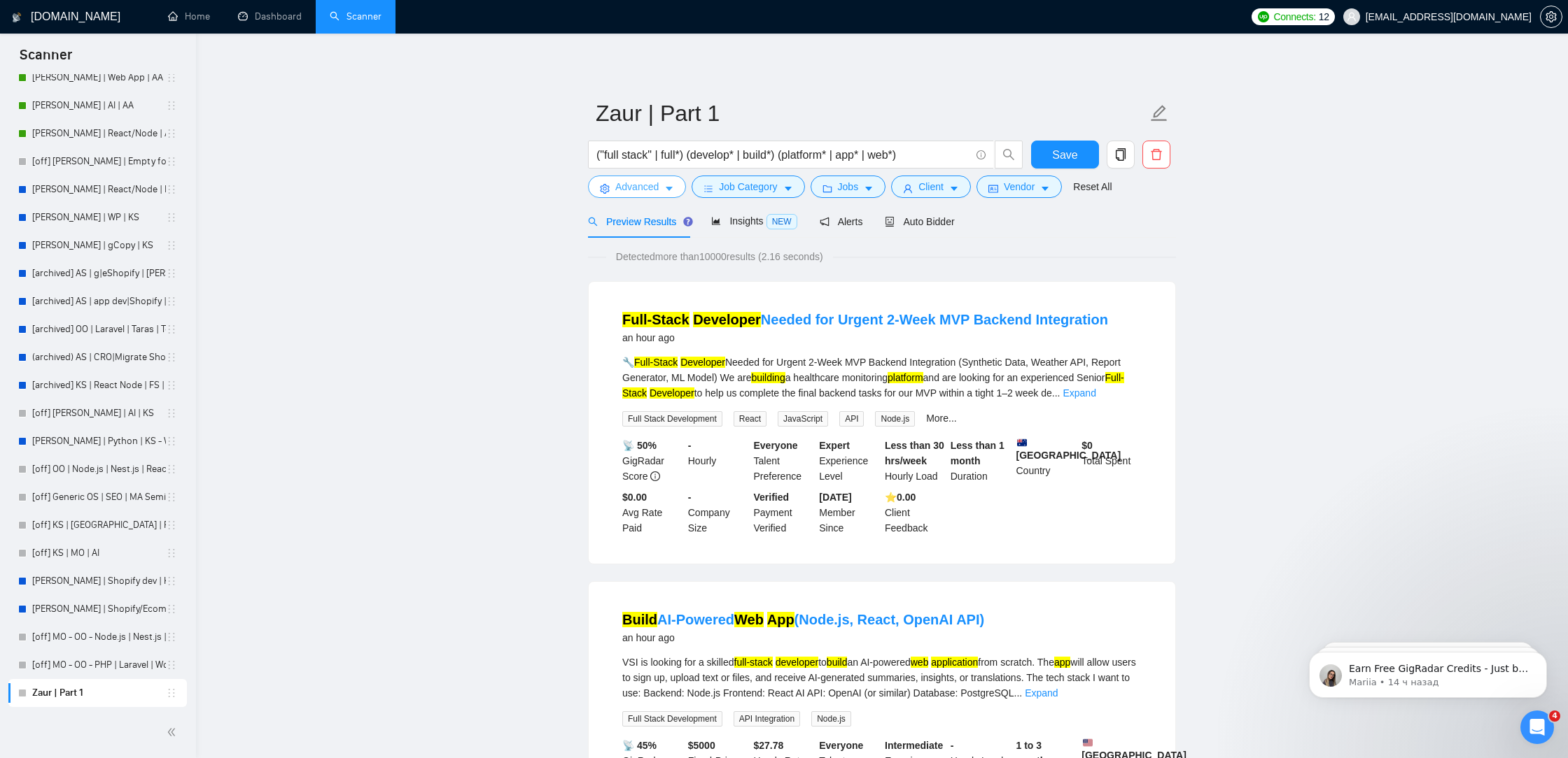
click at [667, 187] on icon "caret-down" at bounding box center [669, 189] width 7 height 4
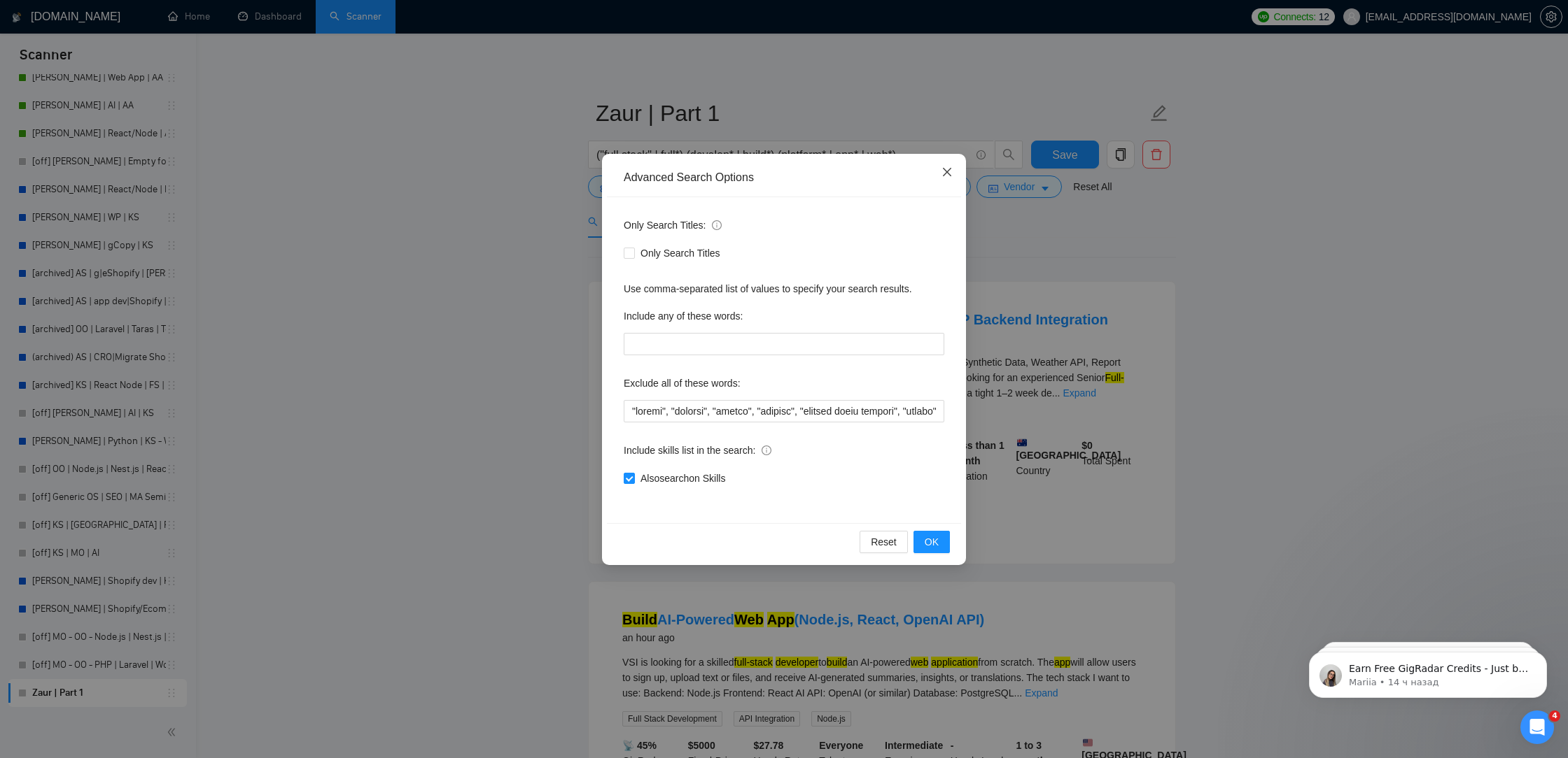
click at [950, 169] on icon "close" at bounding box center [947, 172] width 9 height 9
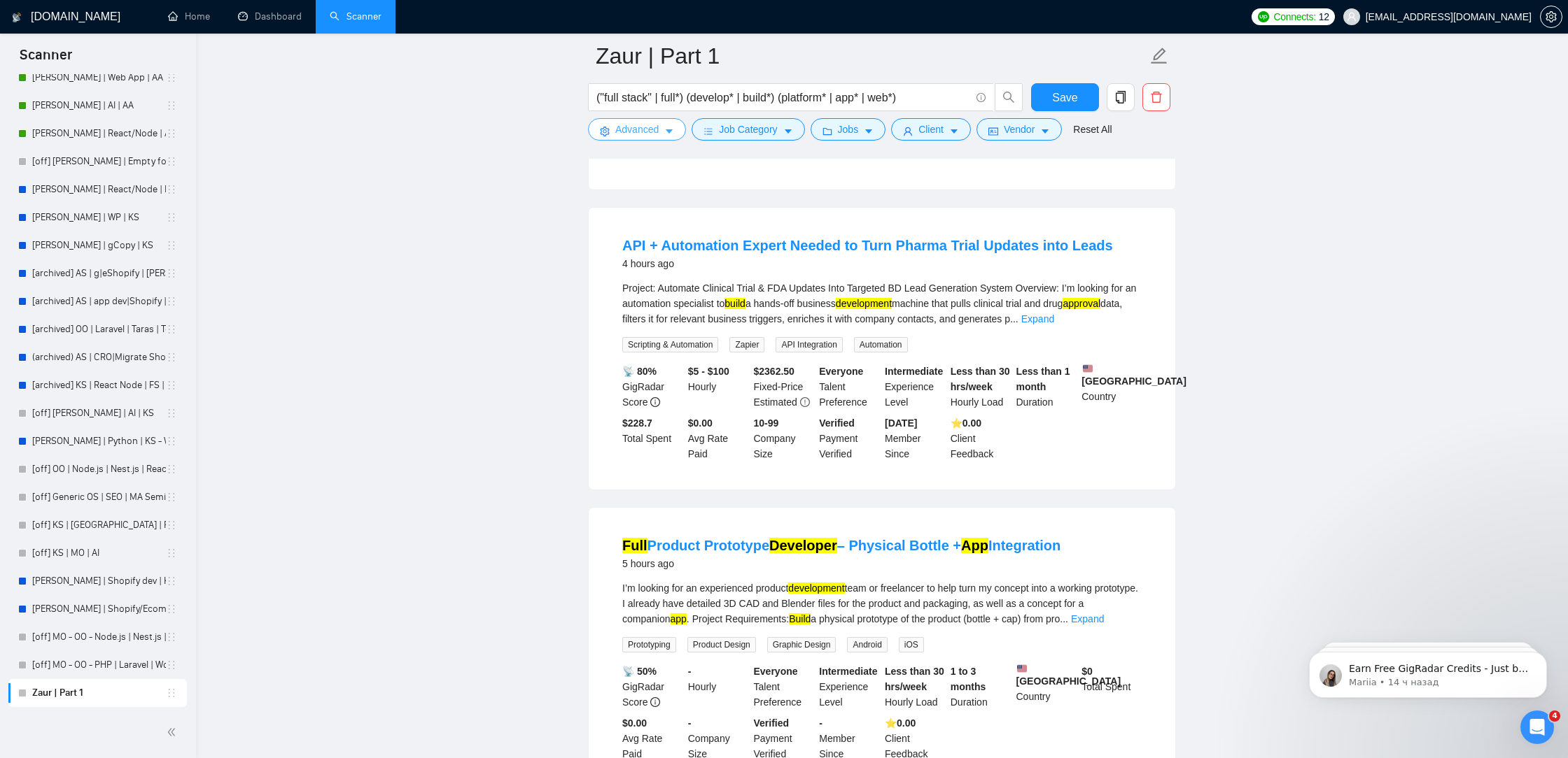
scroll to position [2728, 0]
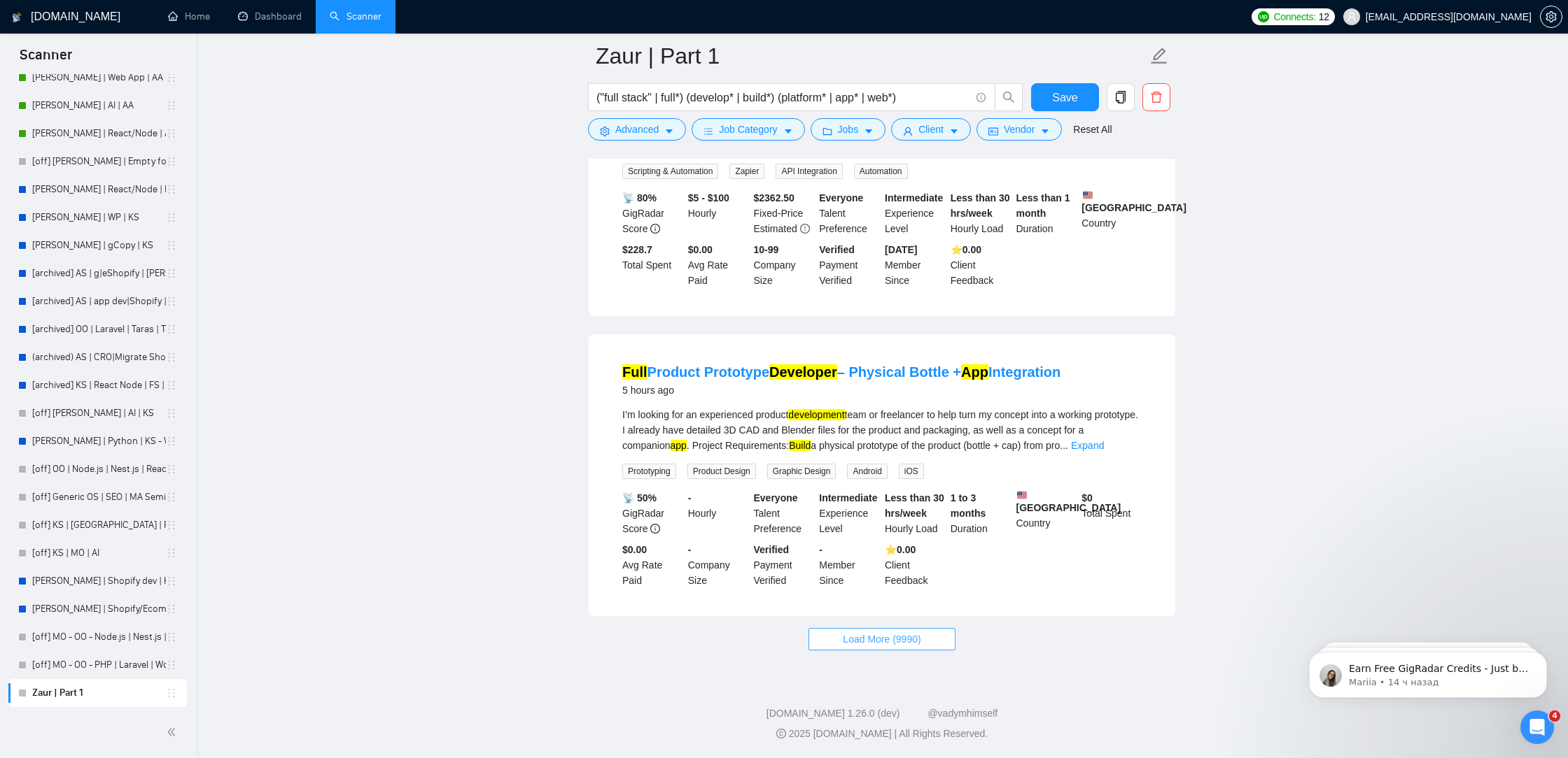
click at [821, 642] on button "Load More (9990)" at bounding box center [882, 639] width 146 height 23
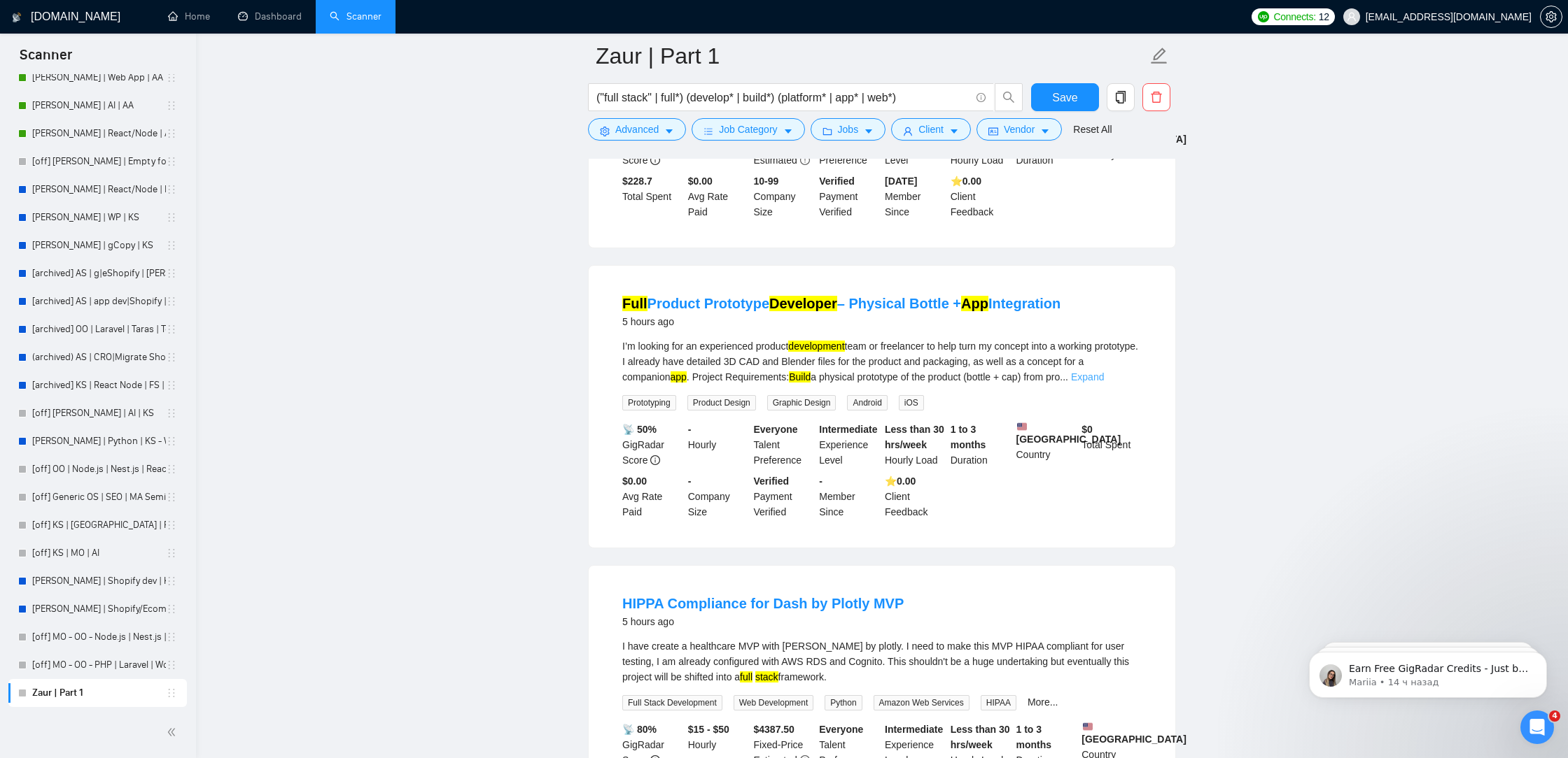
click at [1104, 382] on link "Expand" at bounding box center [1087, 377] width 33 height 11
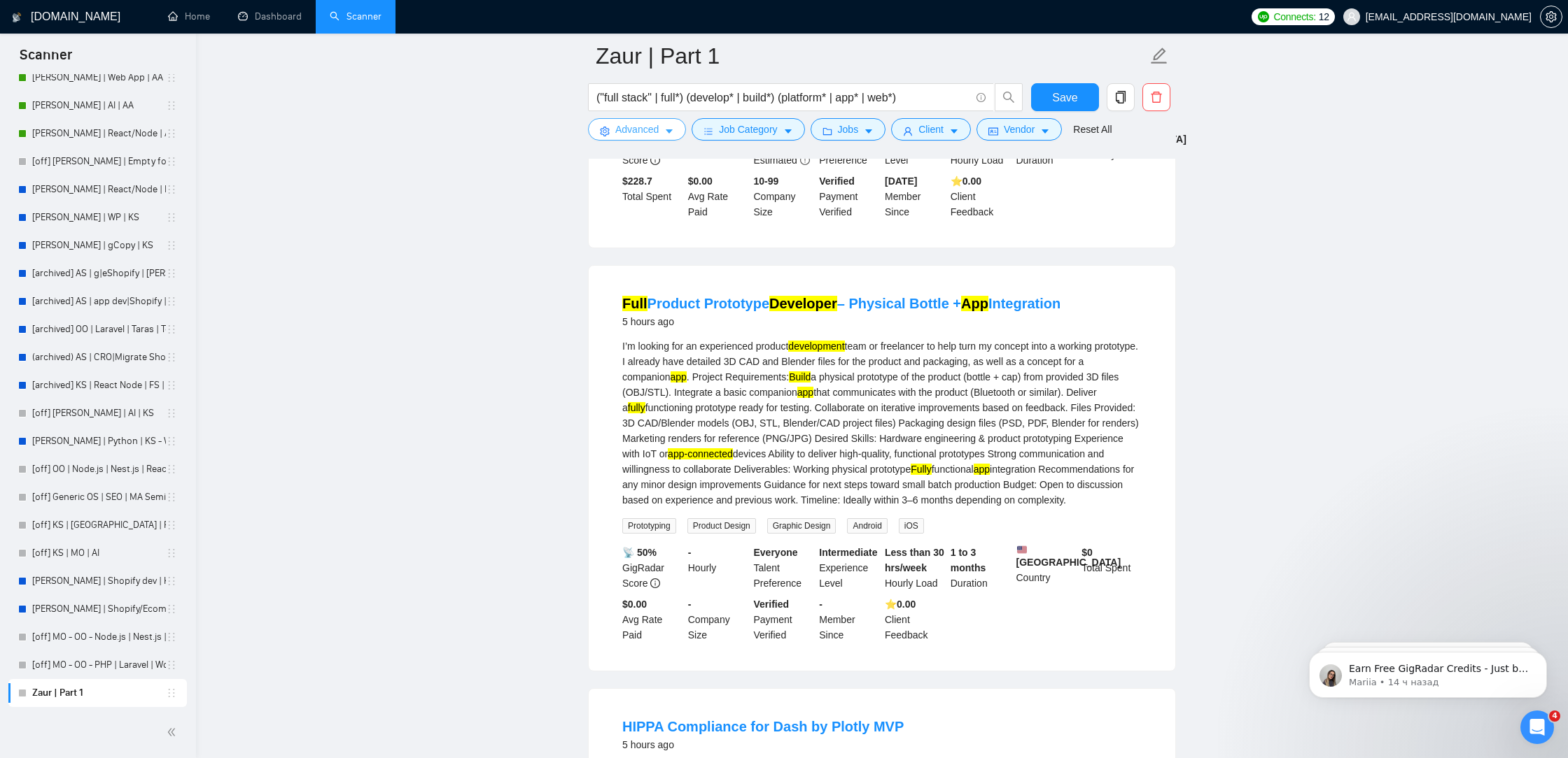
click at [653, 124] on span "Advanced" at bounding box center [637, 129] width 43 height 16
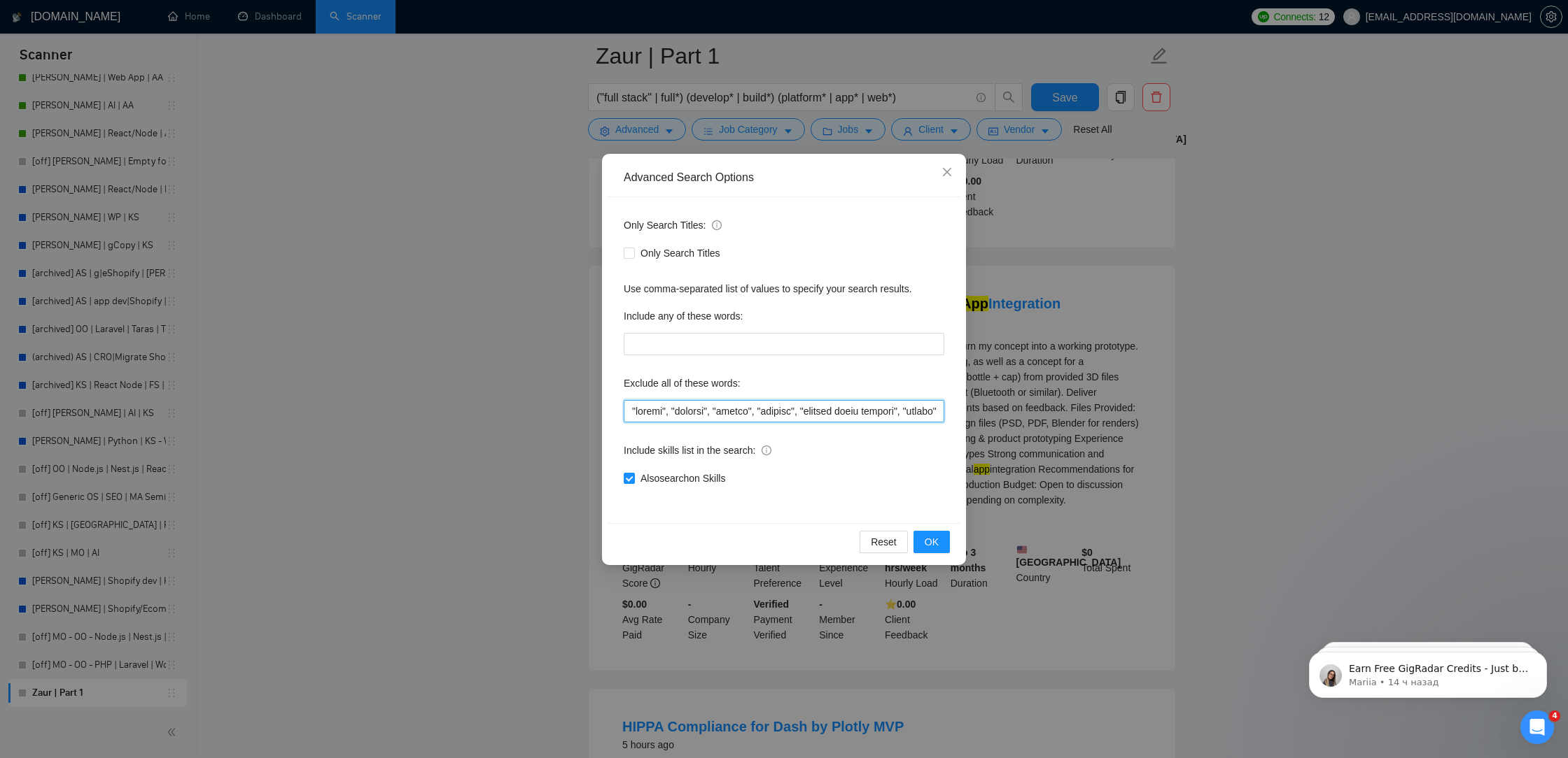
drag, startPoint x: 667, startPoint y: 412, endPoint x: 590, endPoint y: 406, distance: 77.2
click at [590, 406] on div "Advanced Search Options Only Search Titles: Only Search Titles Use comma-separa…" at bounding box center [784, 379] width 1568 height 758
click at [633, 410] on input "text" at bounding box center [783, 411] width 321 height 23
paste input ""kotlin","
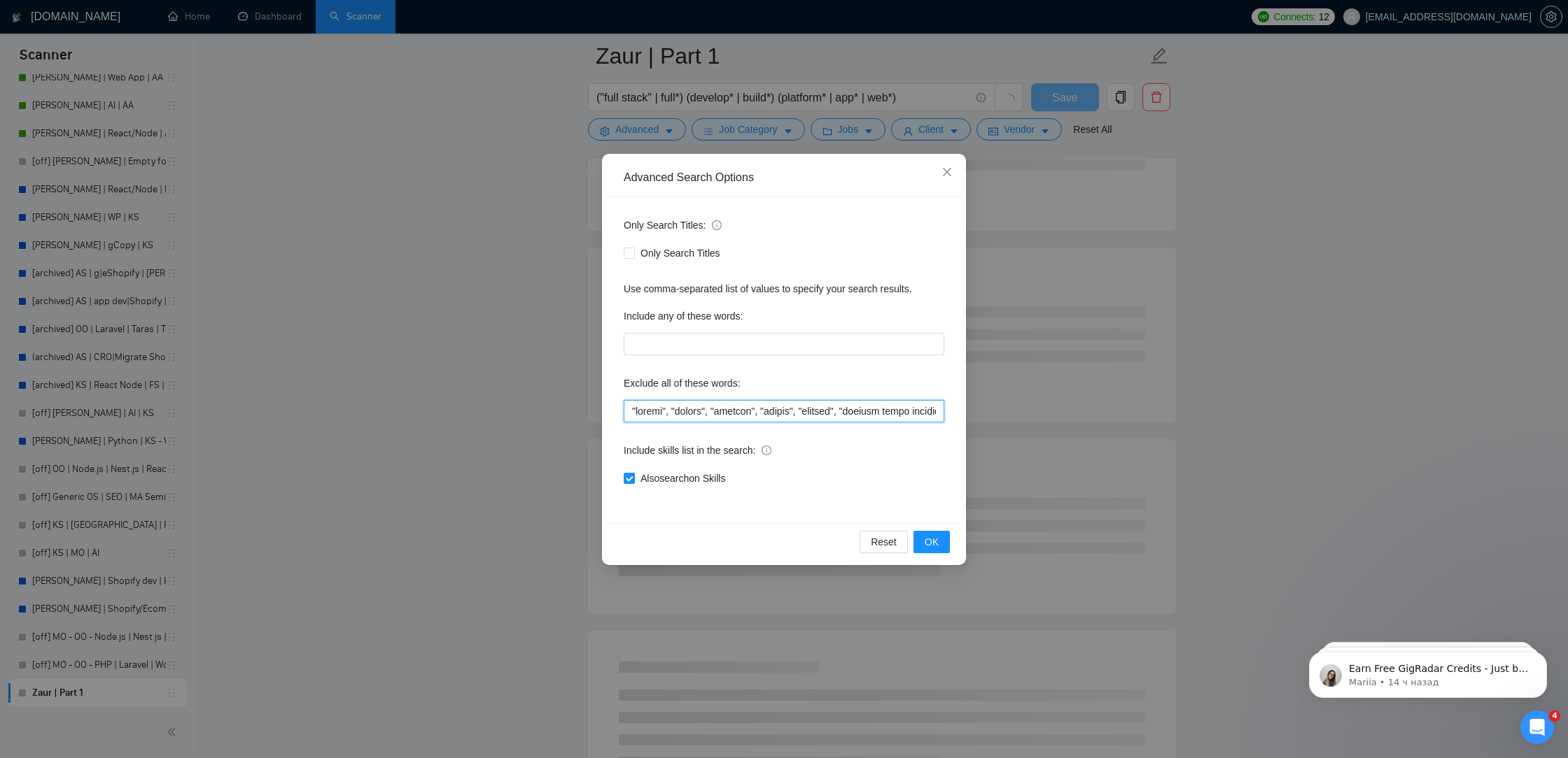
drag, startPoint x: 662, startPoint y: 411, endPoint x: 635, endPoint y: 411, distance: 27.0
click at [635, 411] on input "text" at bounding box center [783, 411] width 321 height 23
click at [630, 411] on input "text" at bounding box center [783, 411] width 321 height 23
paste input ""kotlin","
drag, startPoint x: 663, startPoint y: 411, endPoint x: 644, endPoint y: 411, distance: 19.0
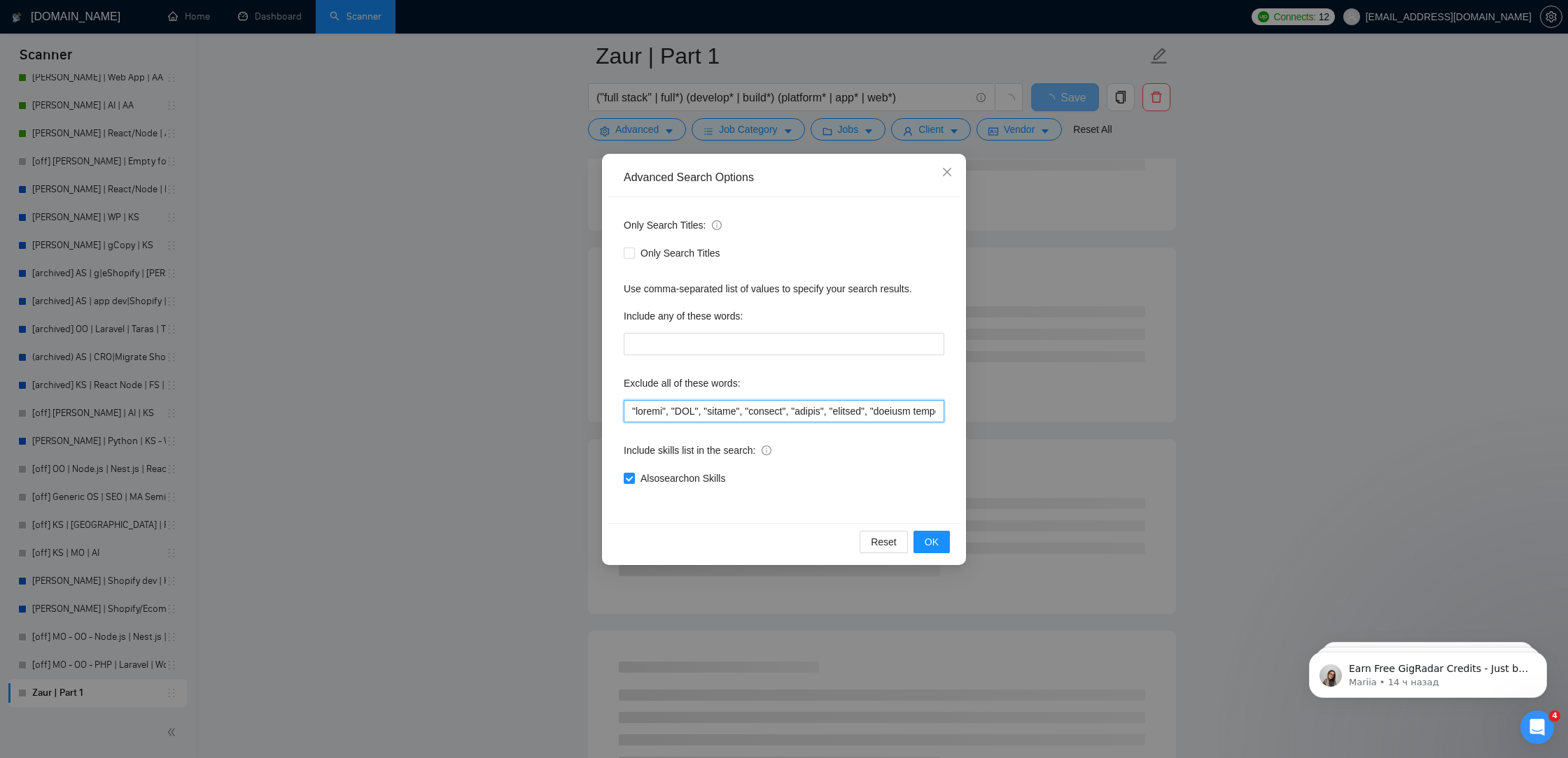
click at [644, 411] on input "text" at bounding box center [783, 411] width 321 height 23
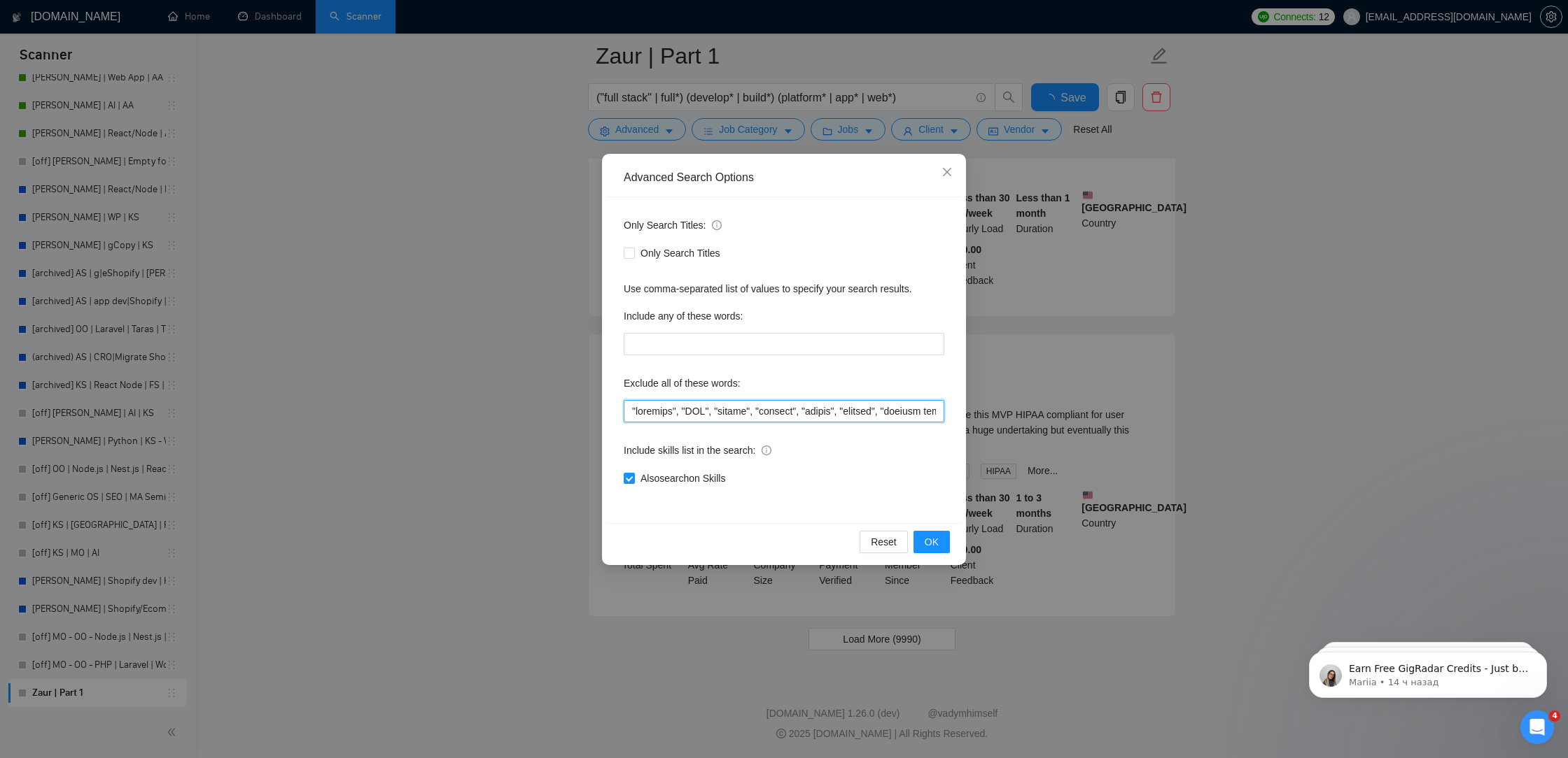
scroll to position [2722, 0]
type input ""physical", "CAD", "kotlin", "italian", "acuity", "spanish", "shopify store man…"
click at [932, 536] on span "OK" at bounding box center [932, 542] width 14 height 16
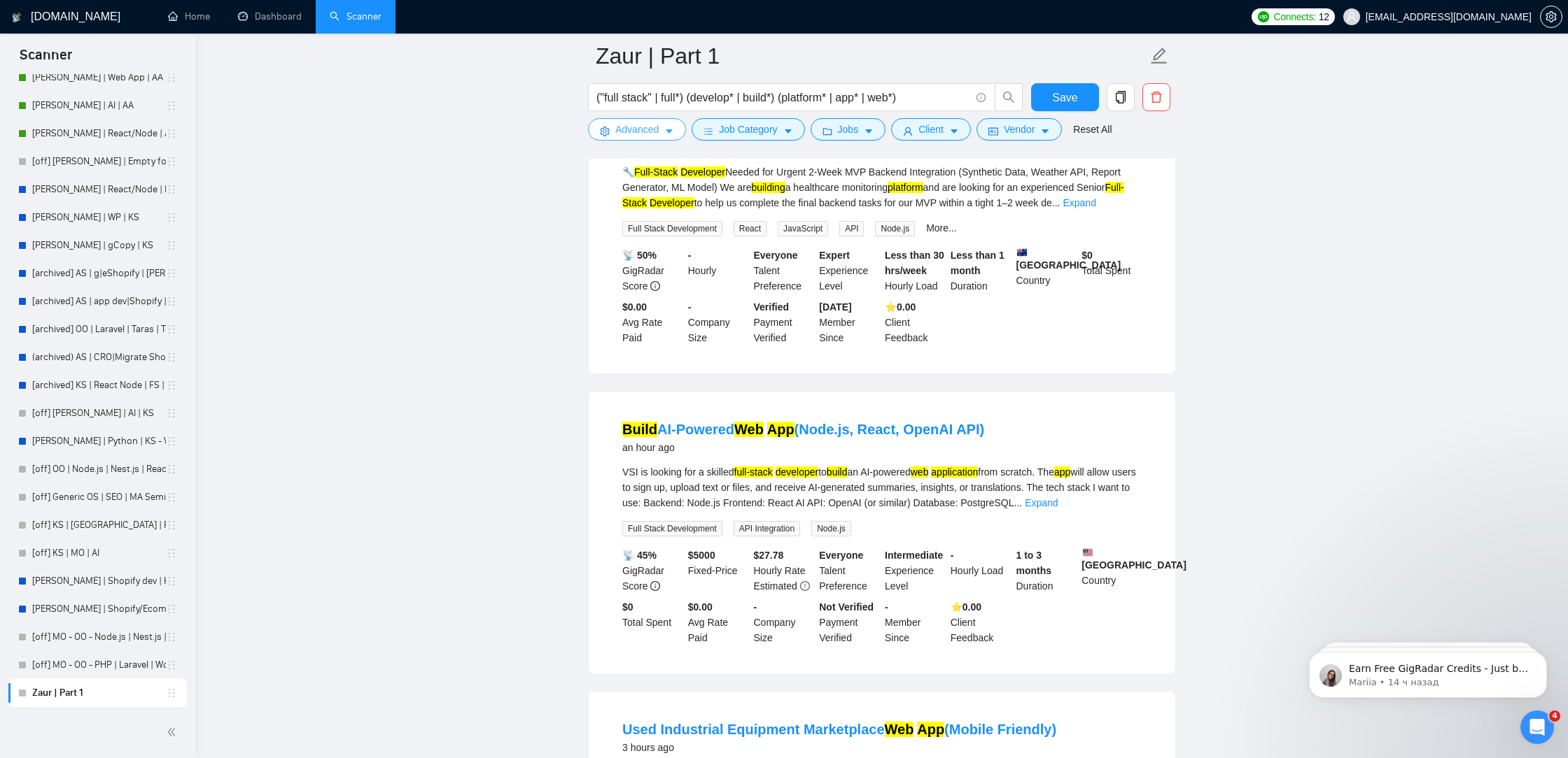
scroll to position [0, 0]
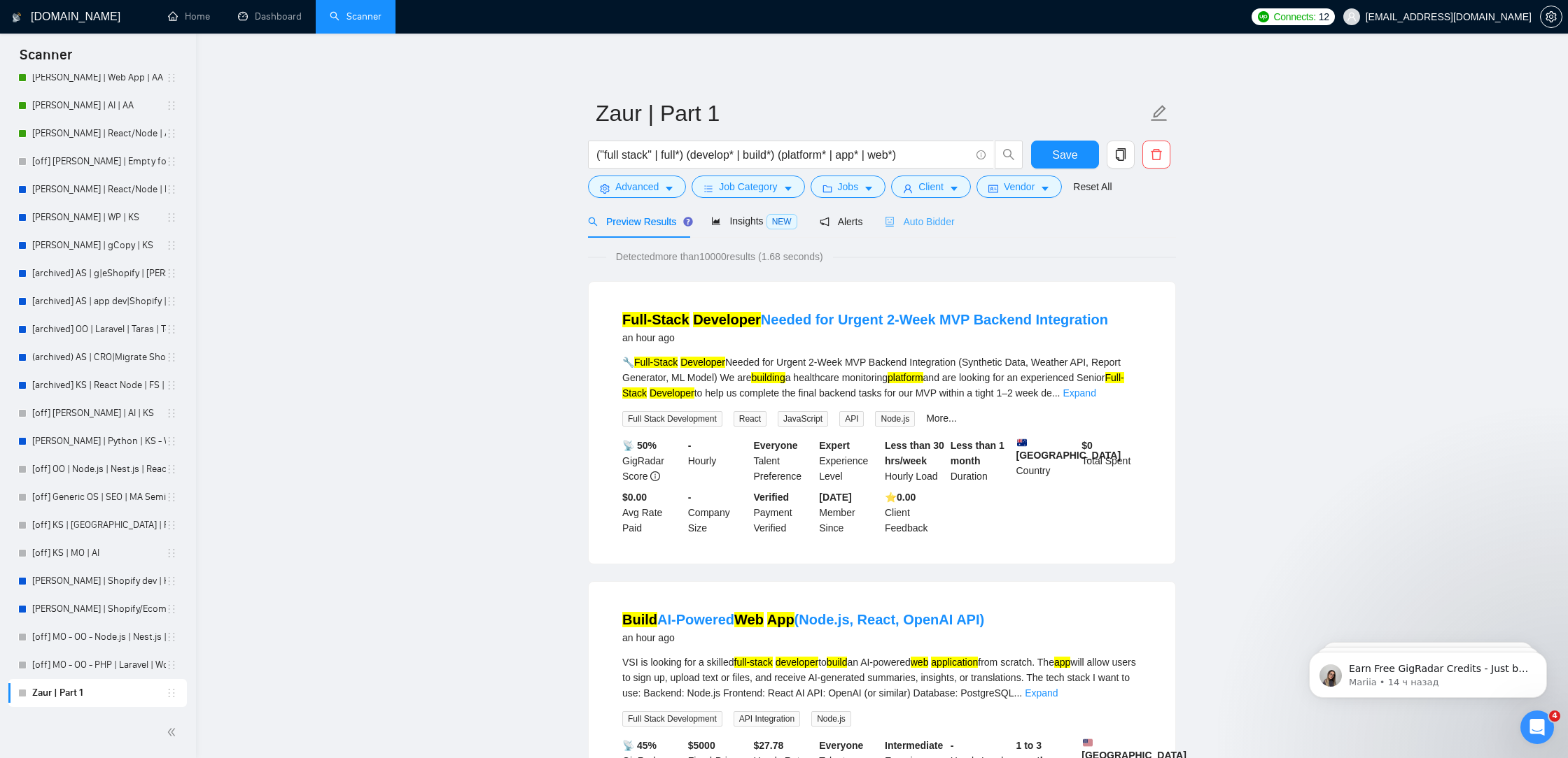
click at [944, 205] on div "Auto Bidder" at bounding box center [919, 221] width 69 height 33
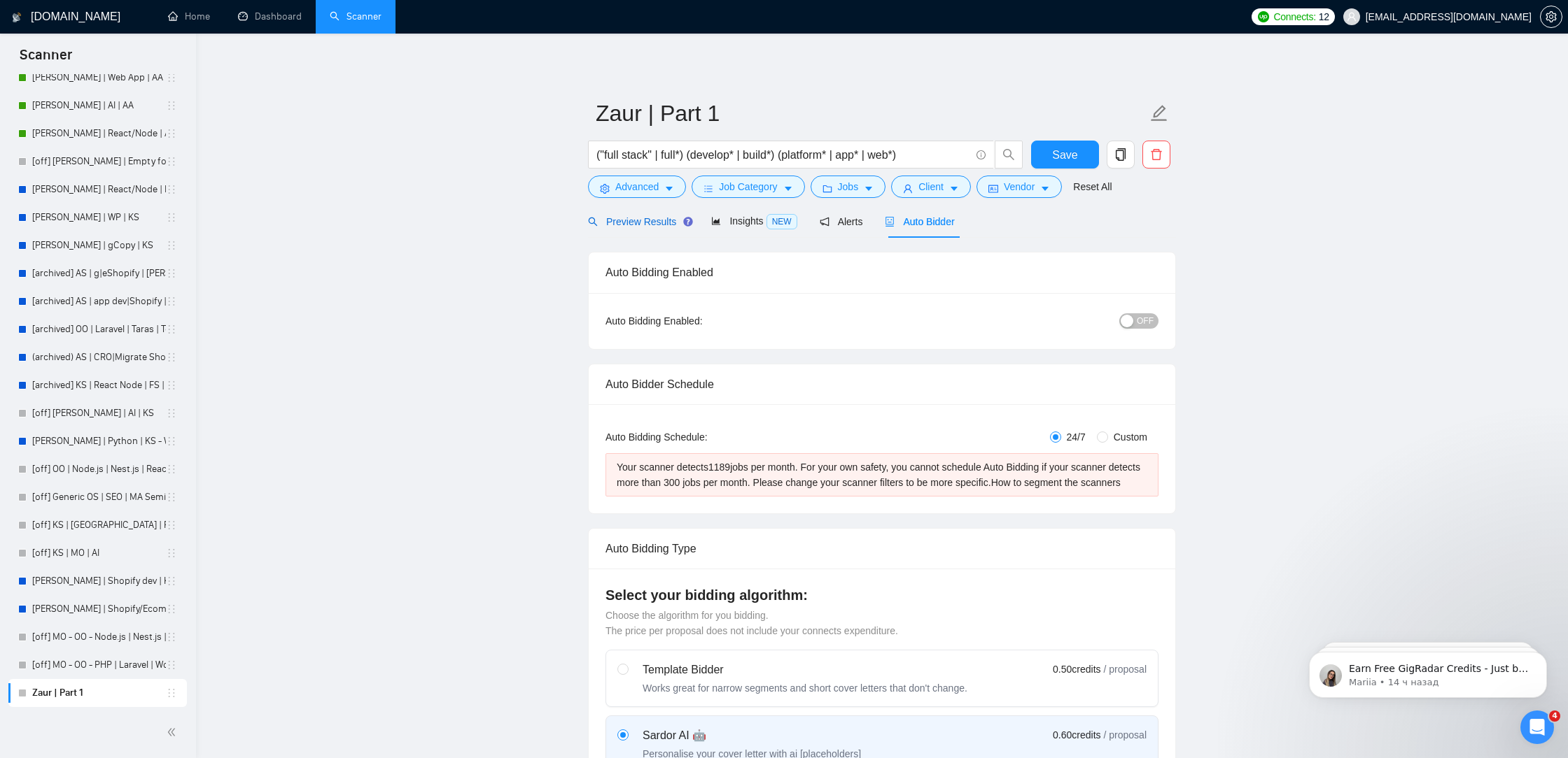
click at [631, 221] on span "Preview Results" at bounding box center [638, 221] width 101 height 11
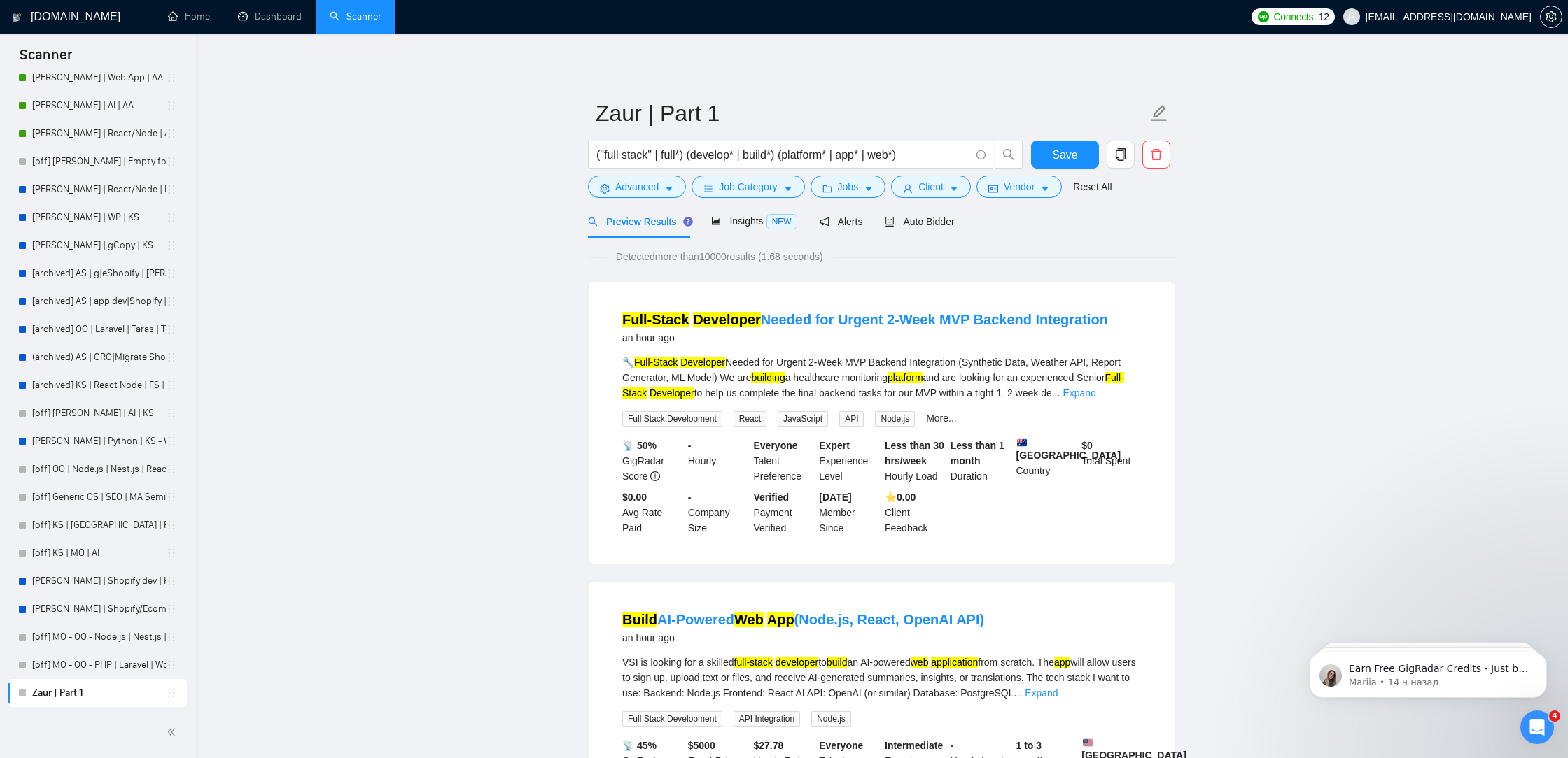
click at [1096, 391] on link "Expand" at bounding box center [1078, 392] width 33 height 11
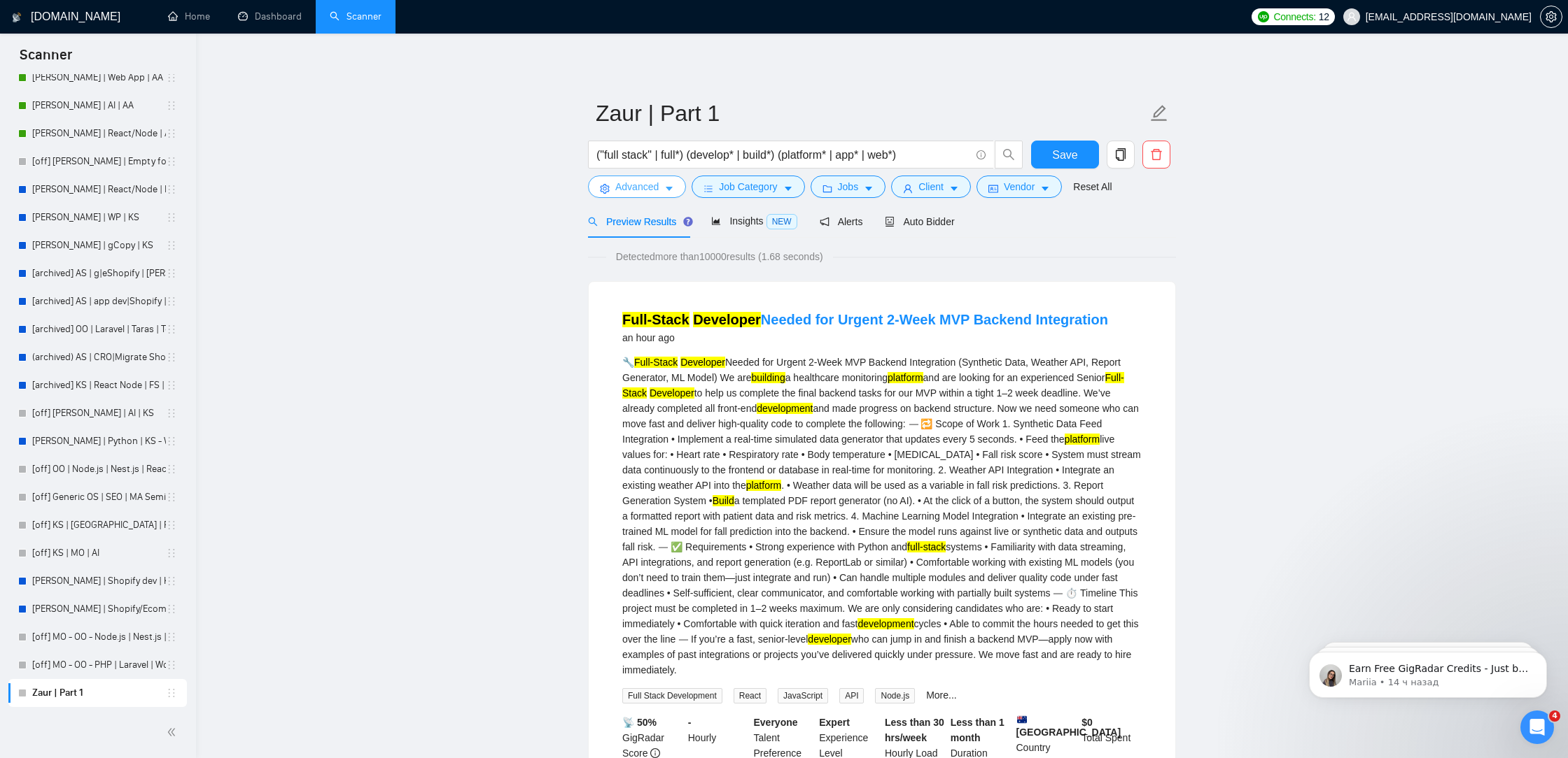
click at [654, 186] on span "Advanced" at bounding box center [637, 187] width 43 height 16
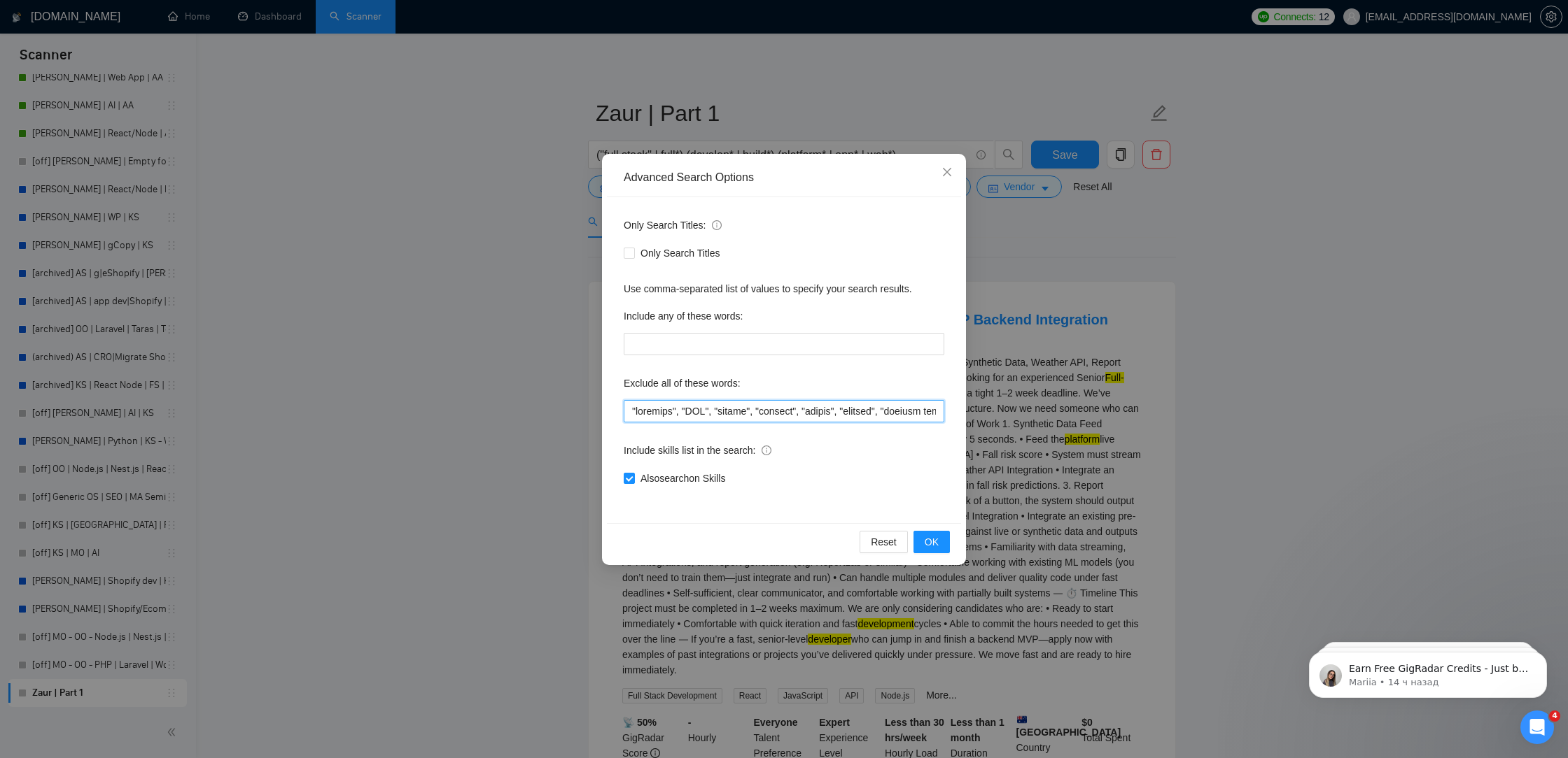
click at [628, 409] on input "text" at bounding box center [783, 411] width 321 height 23
paste input ""kotlin","
click at [663, 411] on input "text" at bounding box center [783, 411] width 321 height 23
click at [621, 409] on div "Only Search Titles: Only Search Titles Use comma-separated list of values to sp…" at bounding box center [783, 360] width 354 height 326
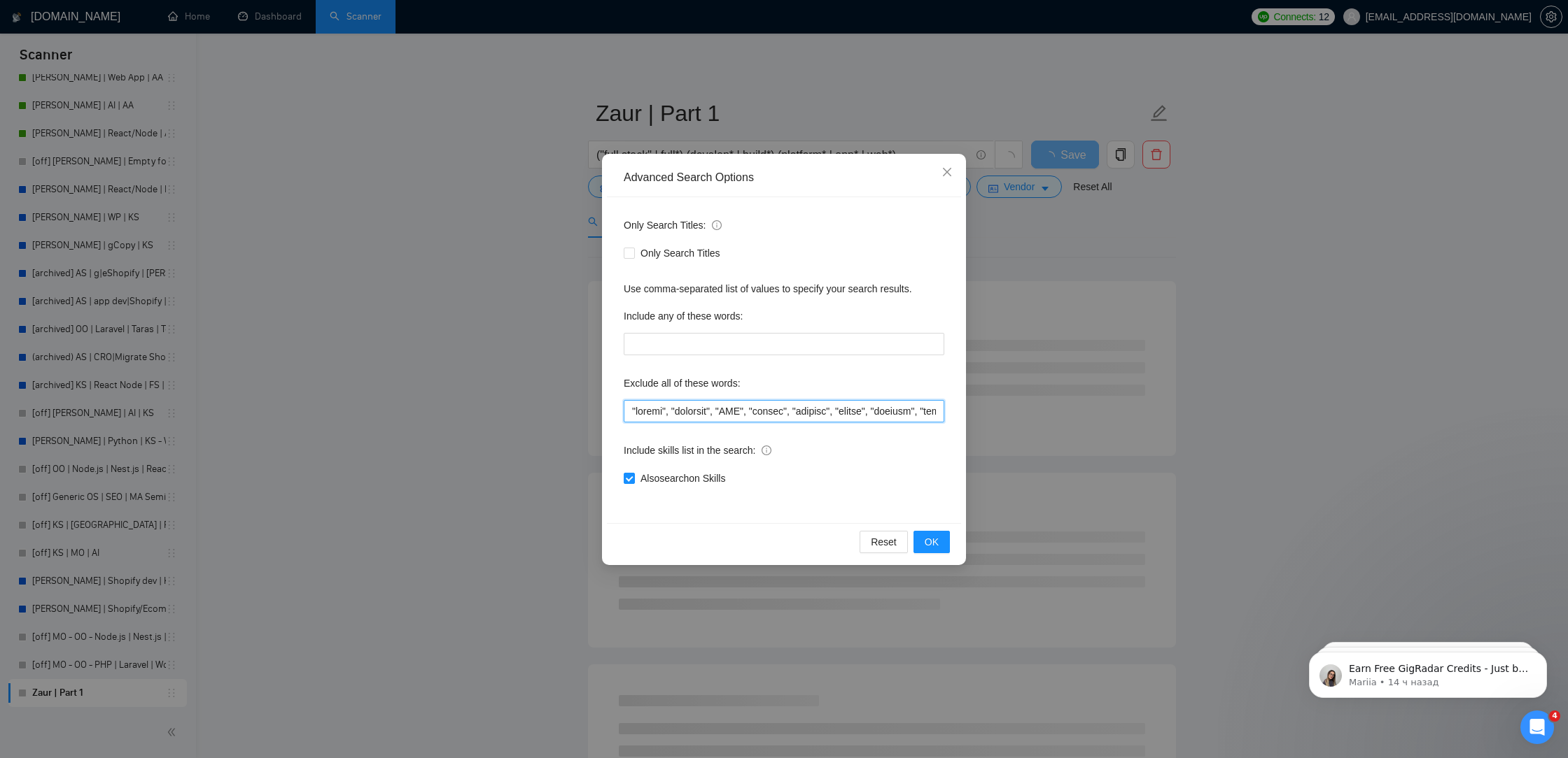
click at [630, 411] on input "text" at bounding box center [783, 411] width 321 height 23
paste input ""kotlin","
click at [662, 416] on input "text" at bounding box center [783, 411] width 321 height 23
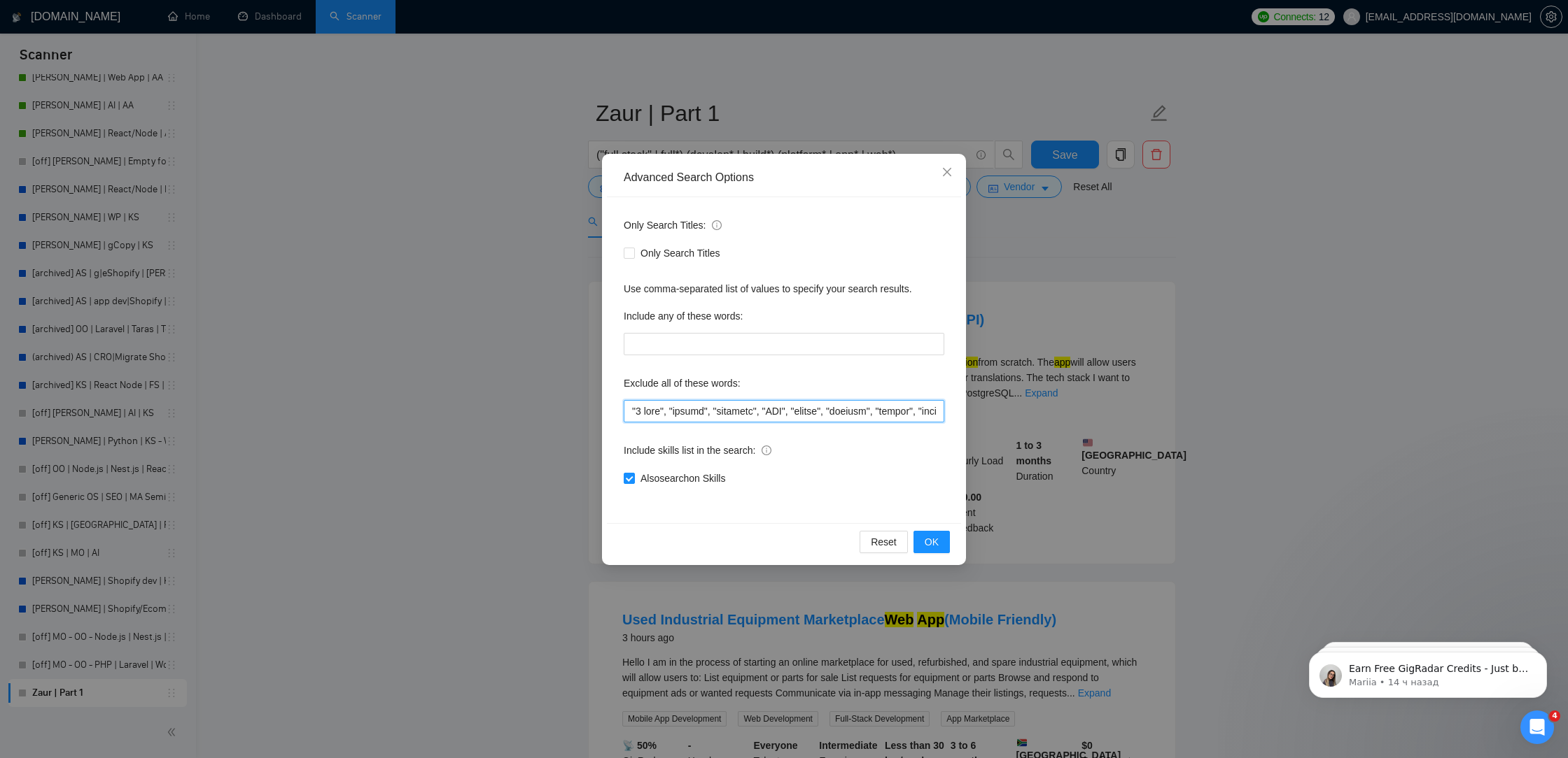
click at [627, 411] on input "text" at bounding box center [783, 411] width 321 height 23
paste input ""kotlin","
click at [662, 416] on input "text" at bounding box center [783, 411] width 321 height 23
type input ""2 week*", "1 week", "urgent", "physical", "CAD", "kotlin", "italian", "acuity"…"
click at [937, 541] on span "OK" at bounding box center [932, 542] width 14 height 16
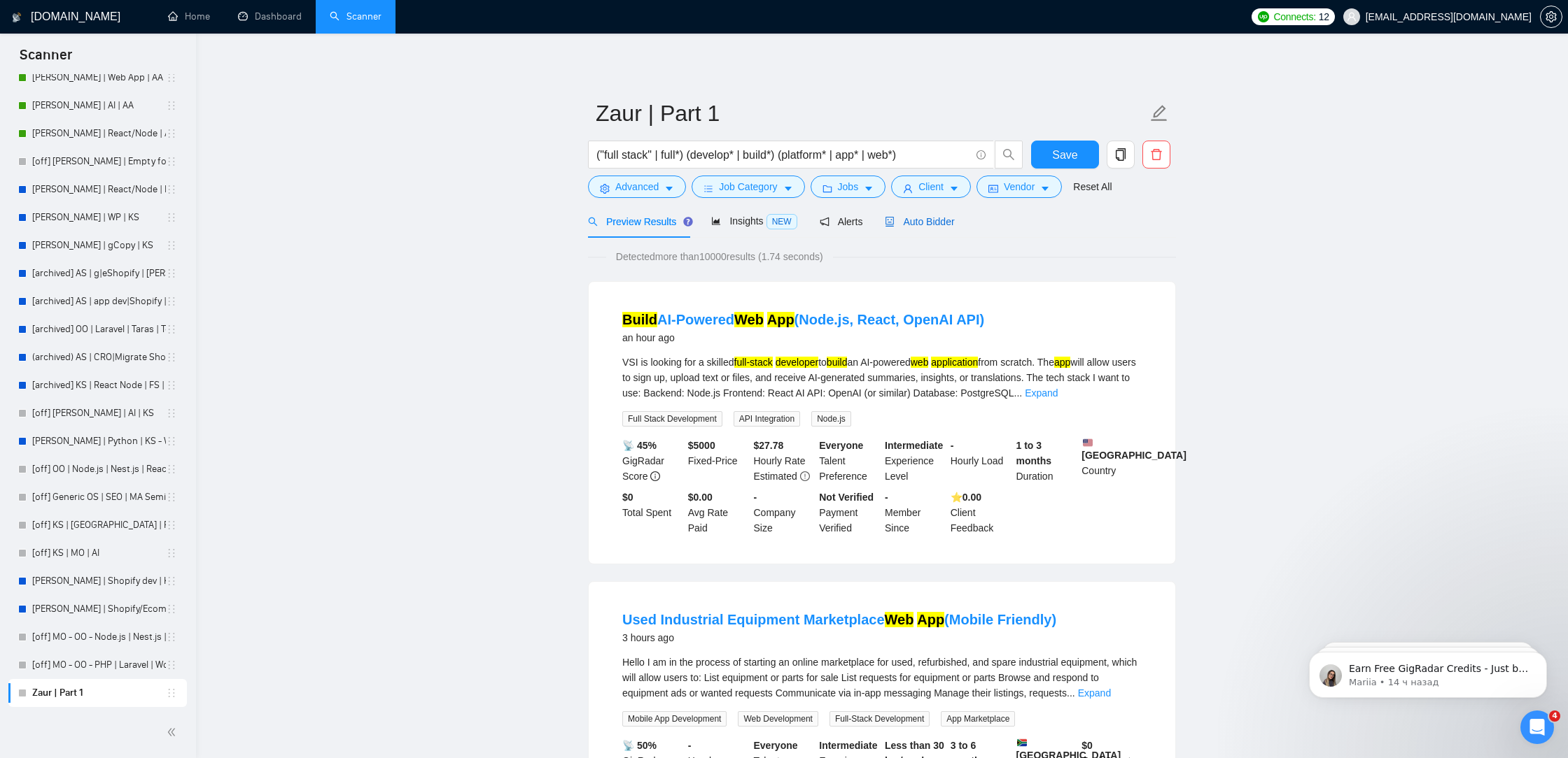
click at [942, 222] on span "Auto Bidder" at bounding box center [919, 221] width 69 height 11
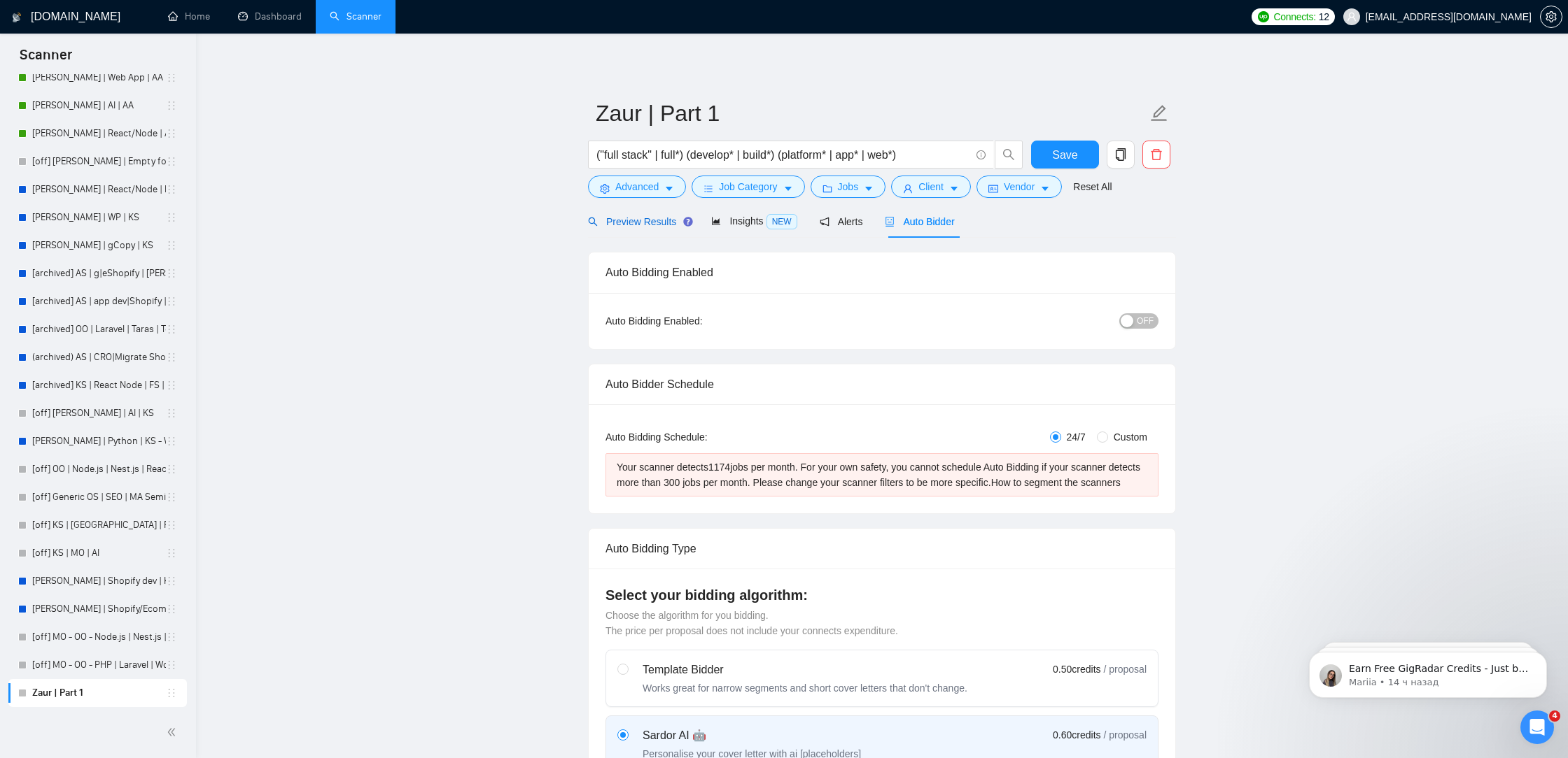
click at [645, 225] on span "Preview Results" at bounding box center [638, 221] width 101 height 11
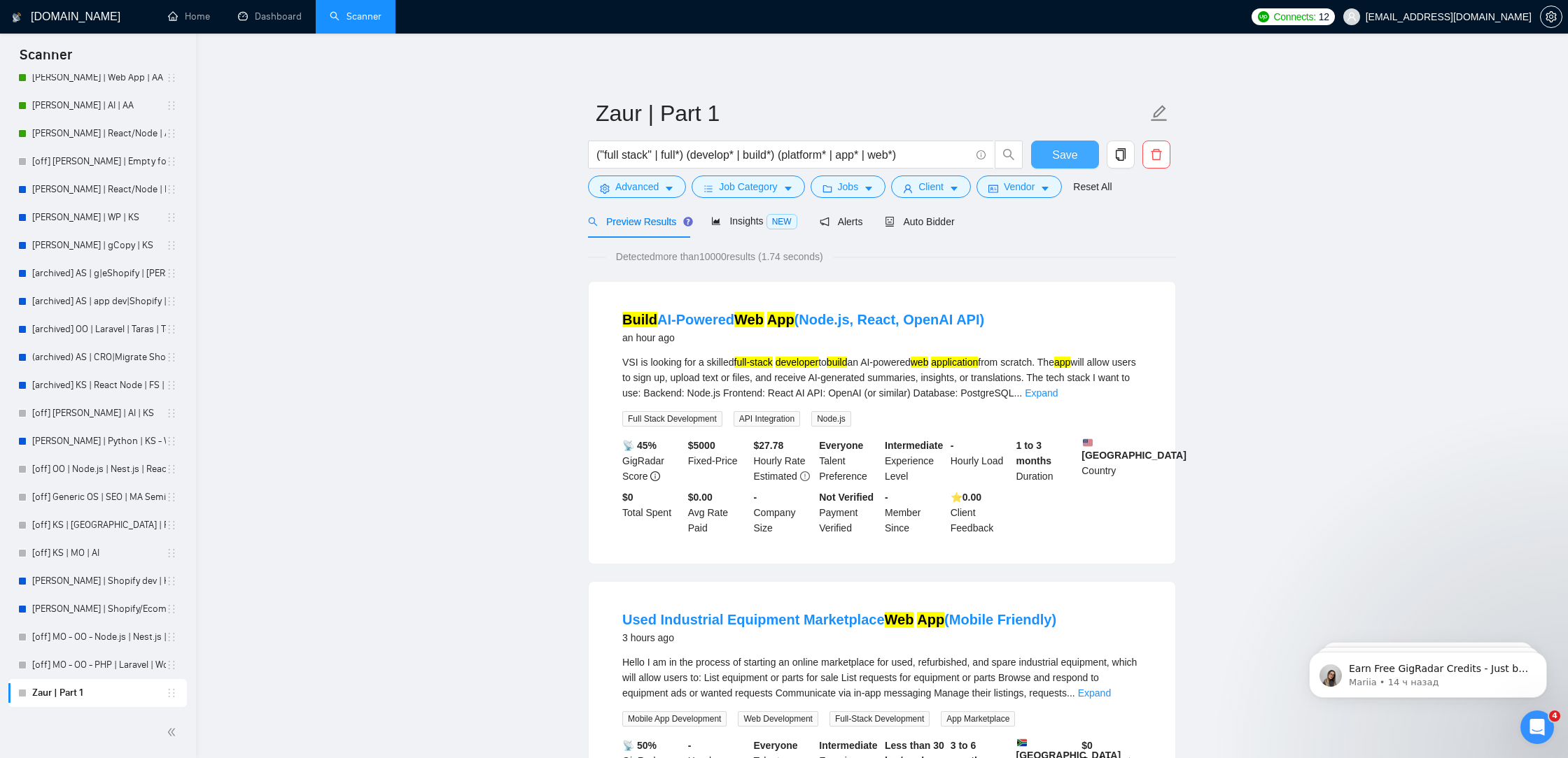
click at [1074, 151] on span "Save" at bounding box center [1065, 155] width 26 height 18
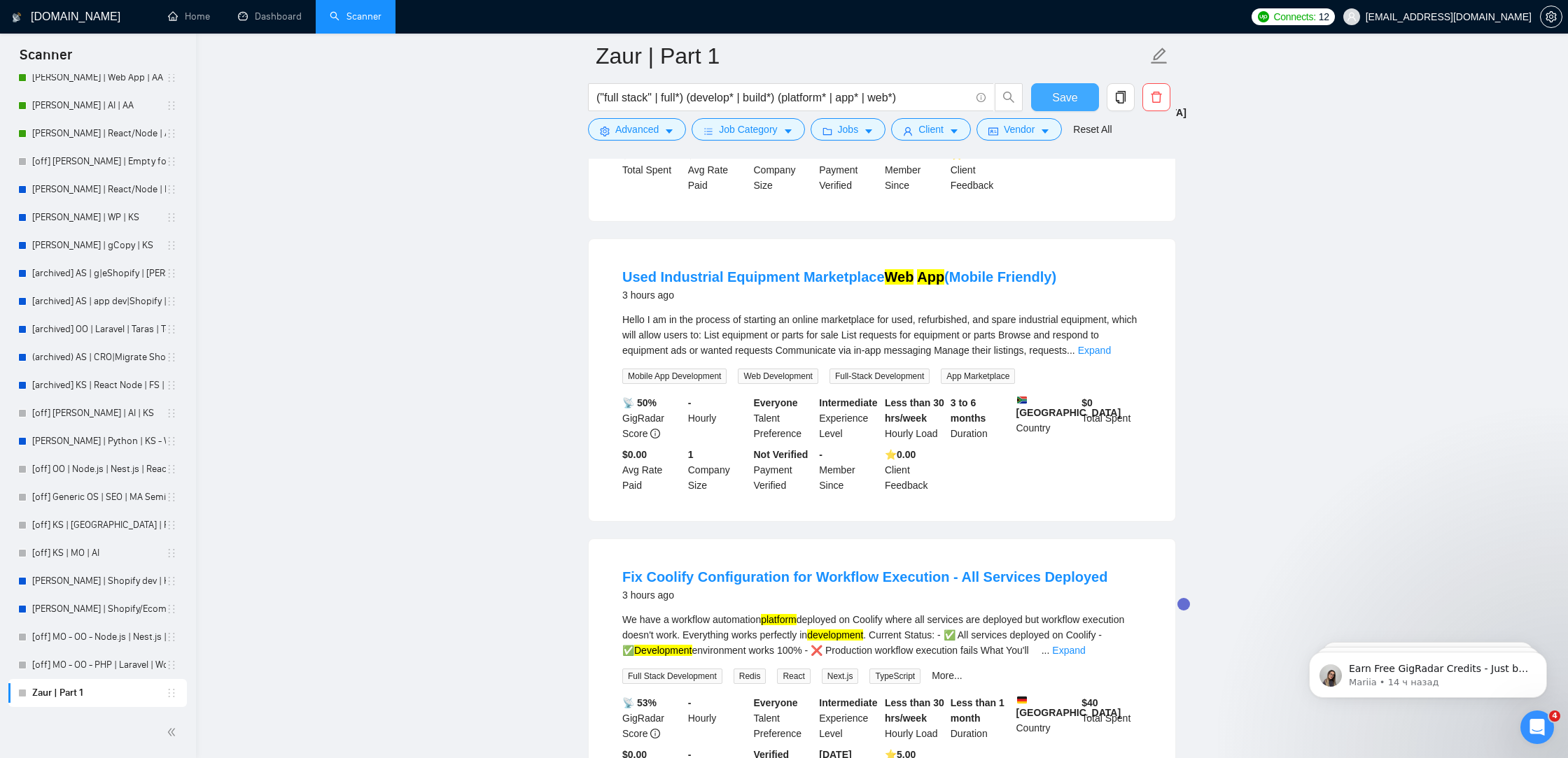
scroll to position [399, 0]
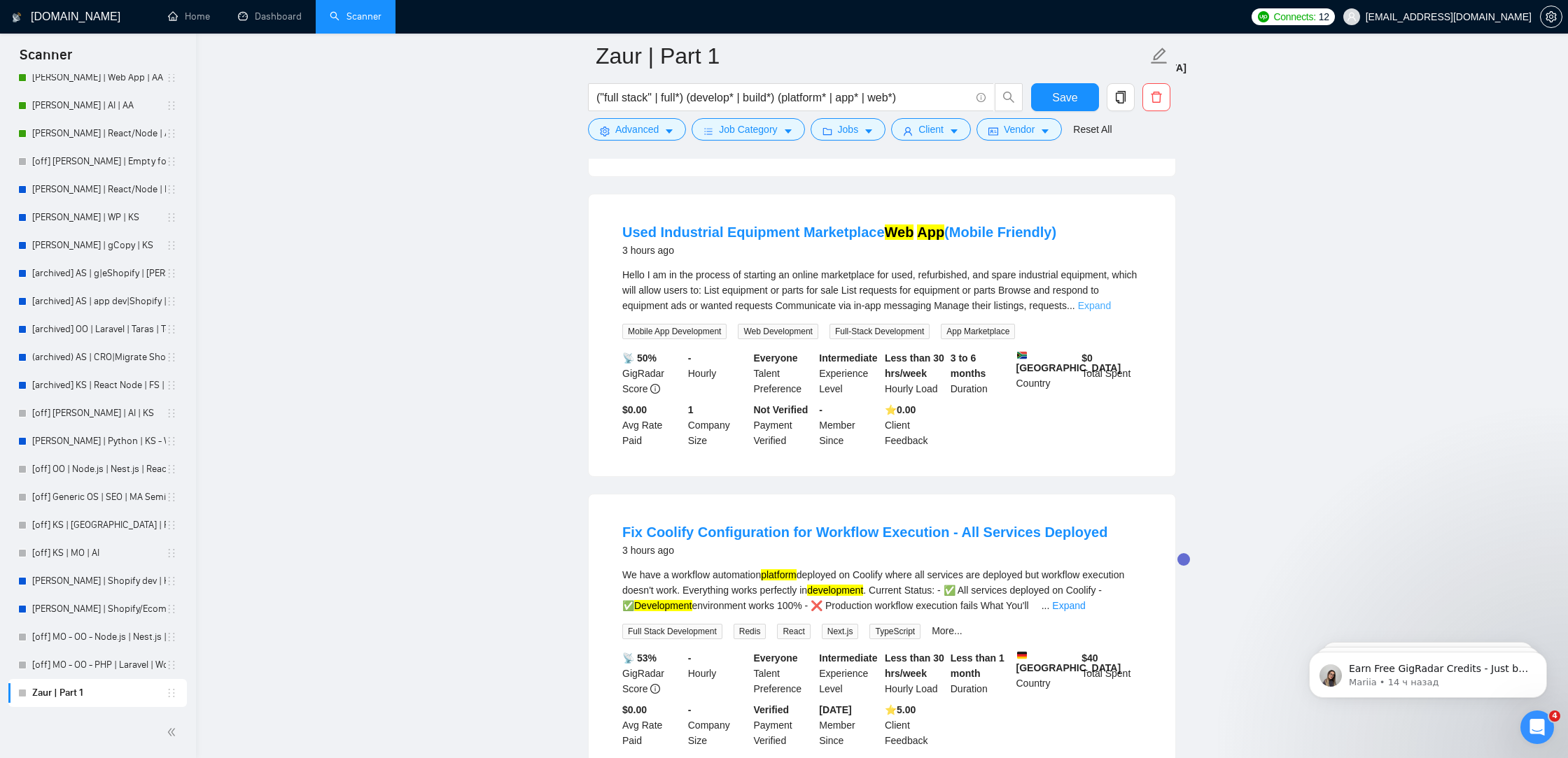
click at [1110, 311] on link "Expand" at bounding box center [1094, 305] width 33 height 11
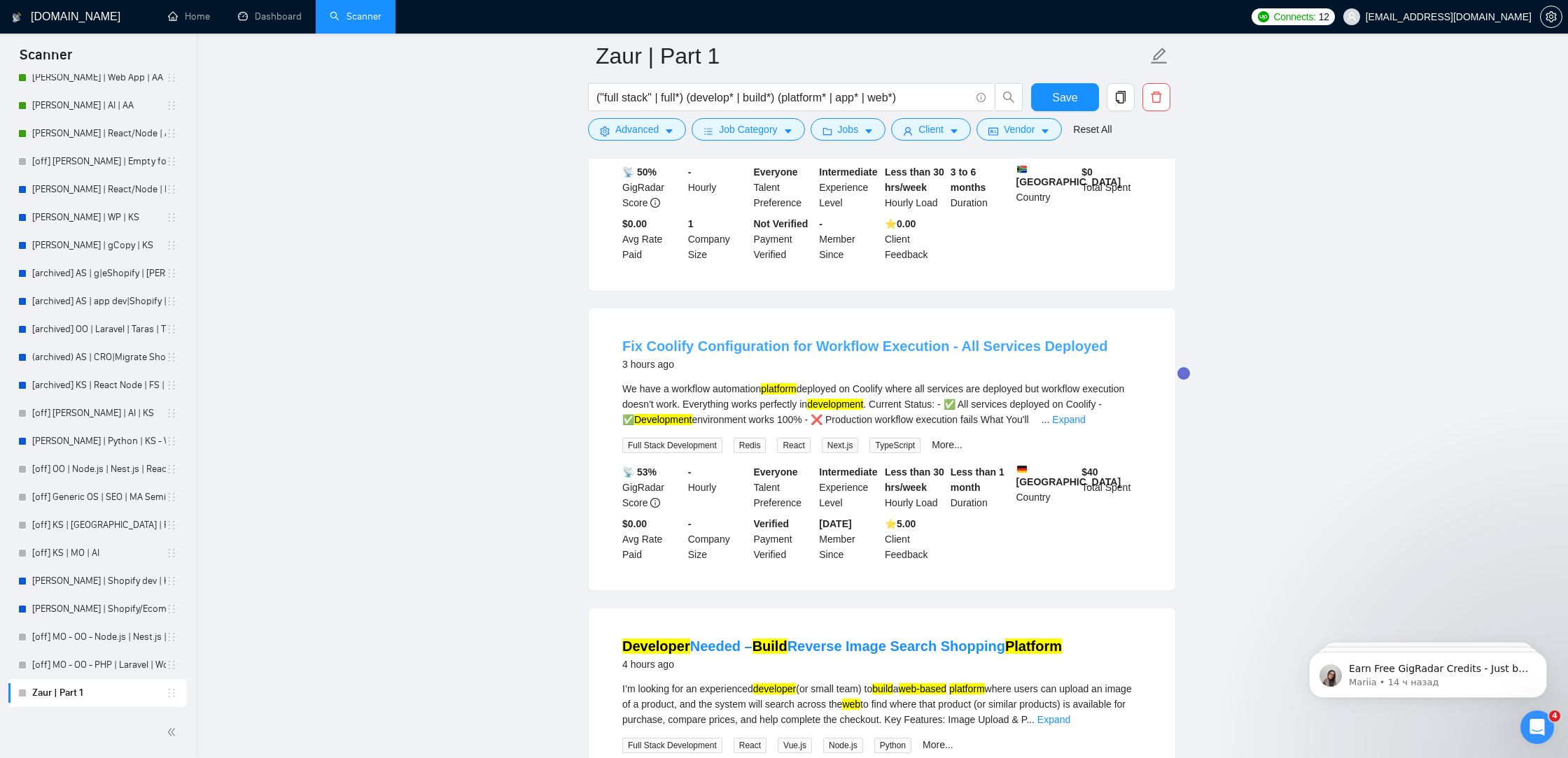
scroll to position [765, 0]
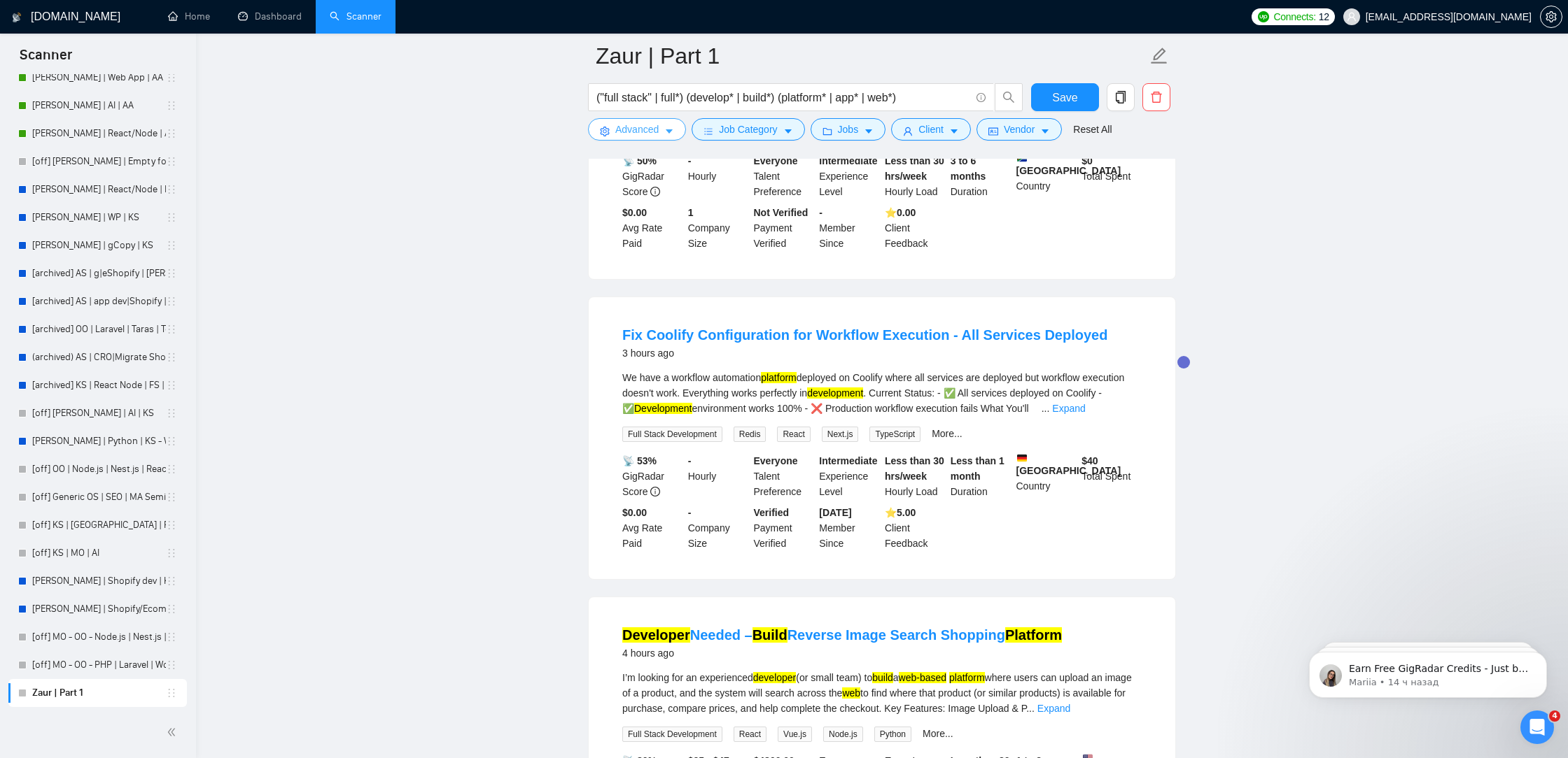
click at [647, 129] on span "Advanced" at bounding box center [637, 129] width 43 height 16
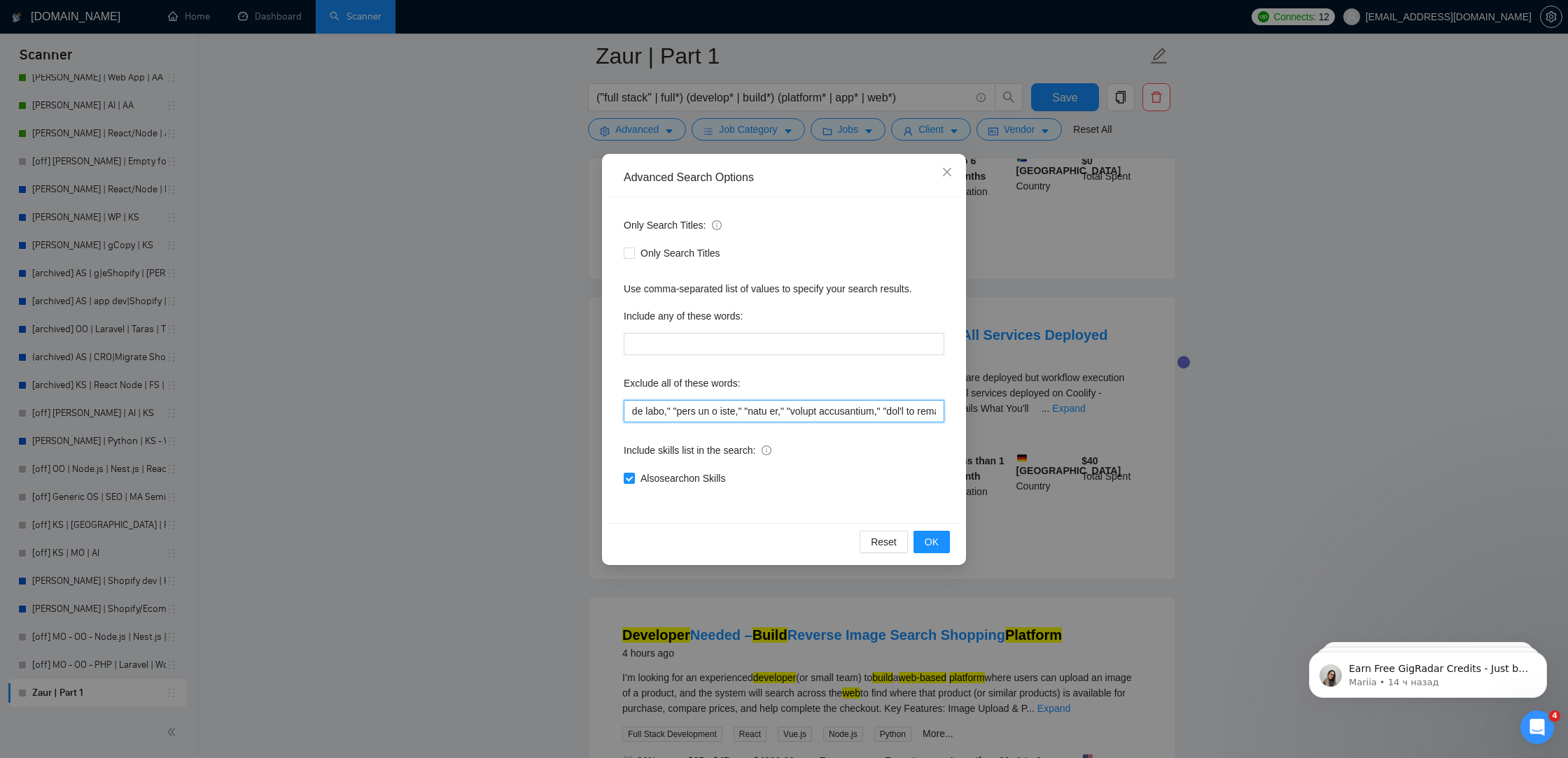
drag, startPoint x: 755, startPoint y: 417, endPoint x: 1051, endPoint y: 416, distance: 296.0
click at [1057, 417] on div "Advanced Search Options Only Search Titles: Only Search Titles Use comma-separa…" at bounding box center [784, 379] width 1568 height 758
click at [850, 416] on input "text" at bounding box center [783, 411] width 321 height 23
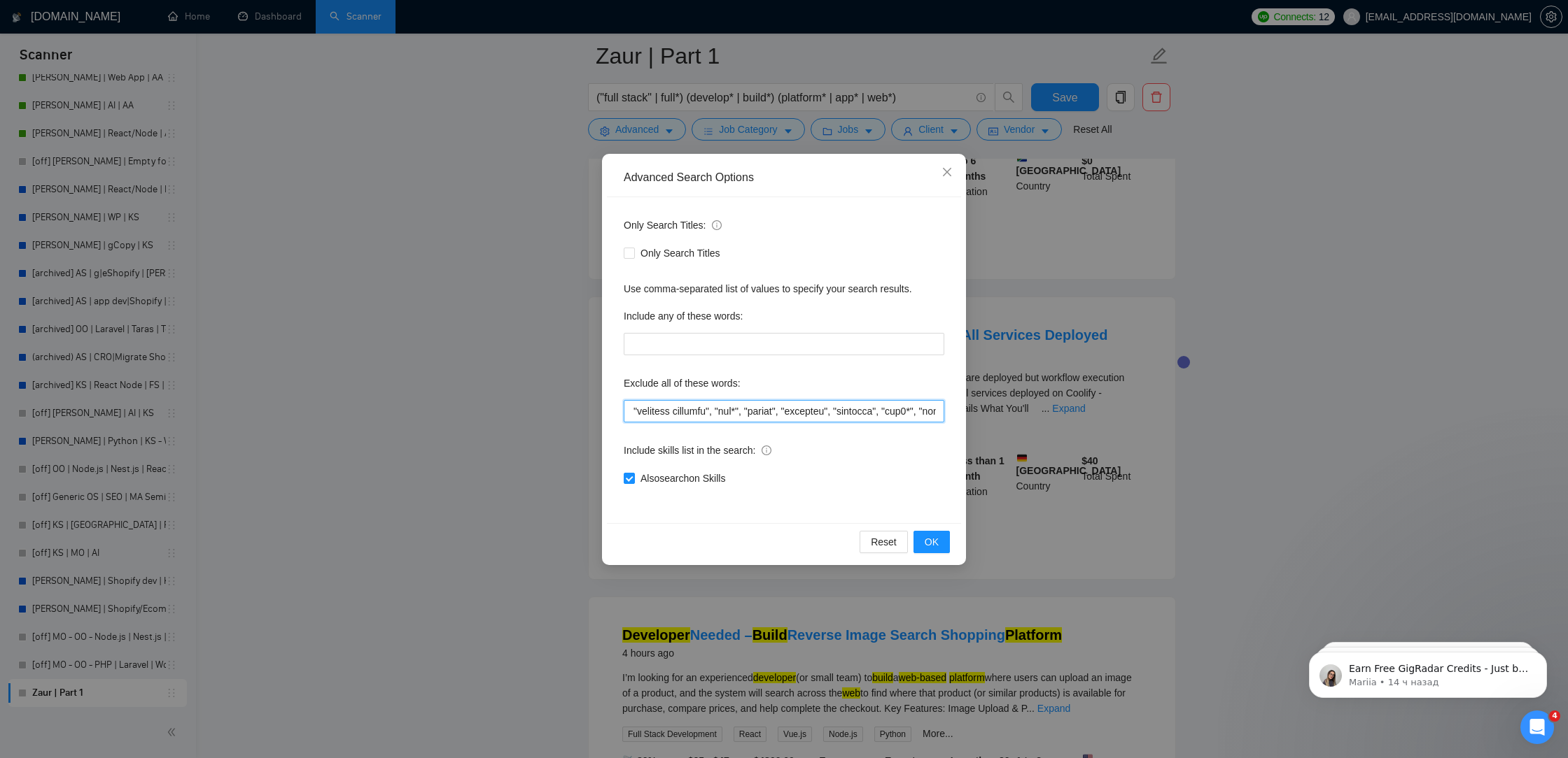
drag, startPoint x: 855, startPoint y: 415, endPoint x: 796, endPoint y: 411, distance: 59.1
click at [796, 411] on input "text" at bounding box center [783, 411] width 321 height 23
click at [811, 412] on input "text" at bounding box center [783, 411] width 321 height 23
click at [952, 177] on icon "close" at bounding box center [947, 172] width 11 height 11
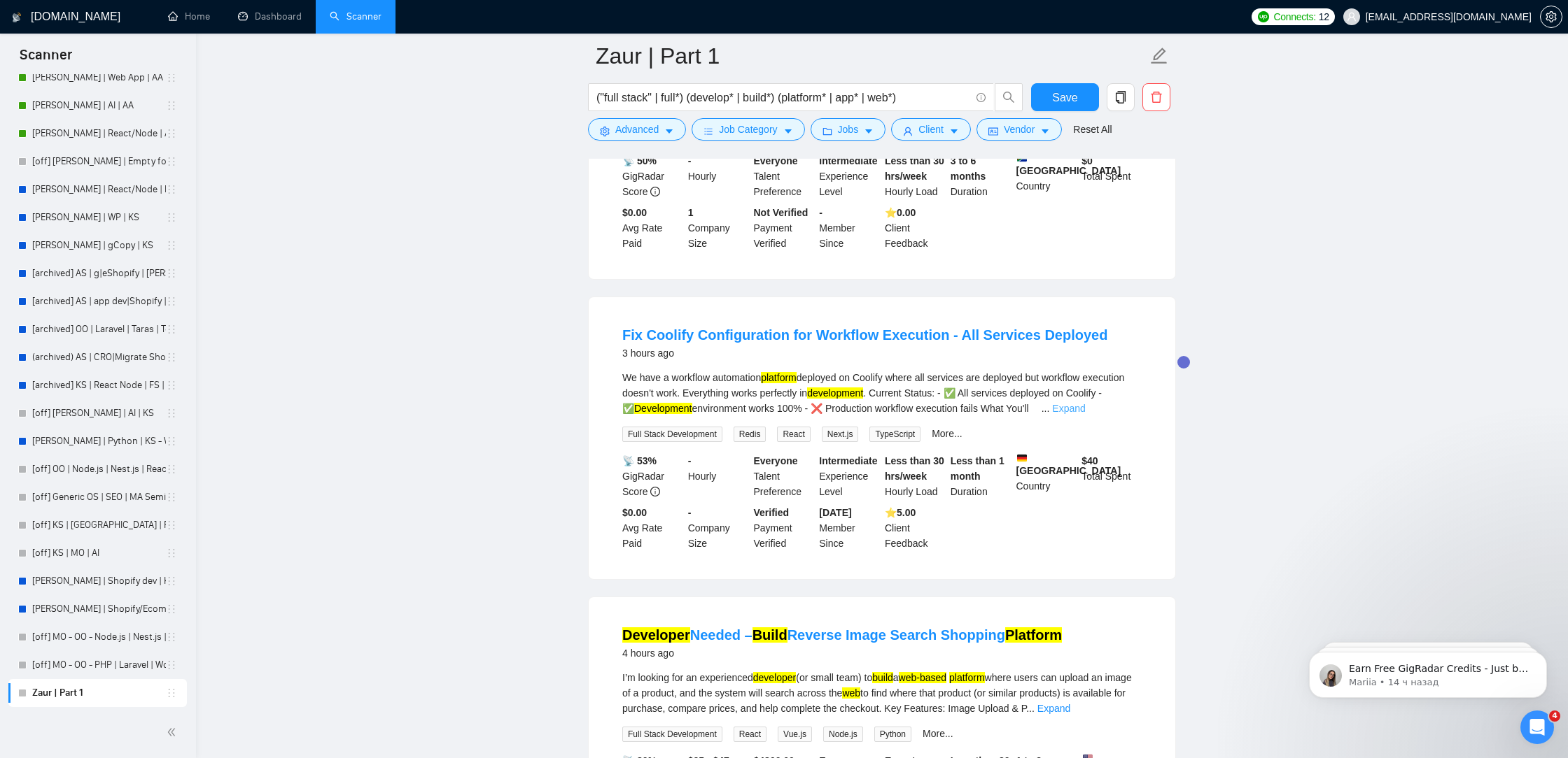
click at [1052, 414] on link "Expand" at bounding box center [1068, 408] width 33 height 11
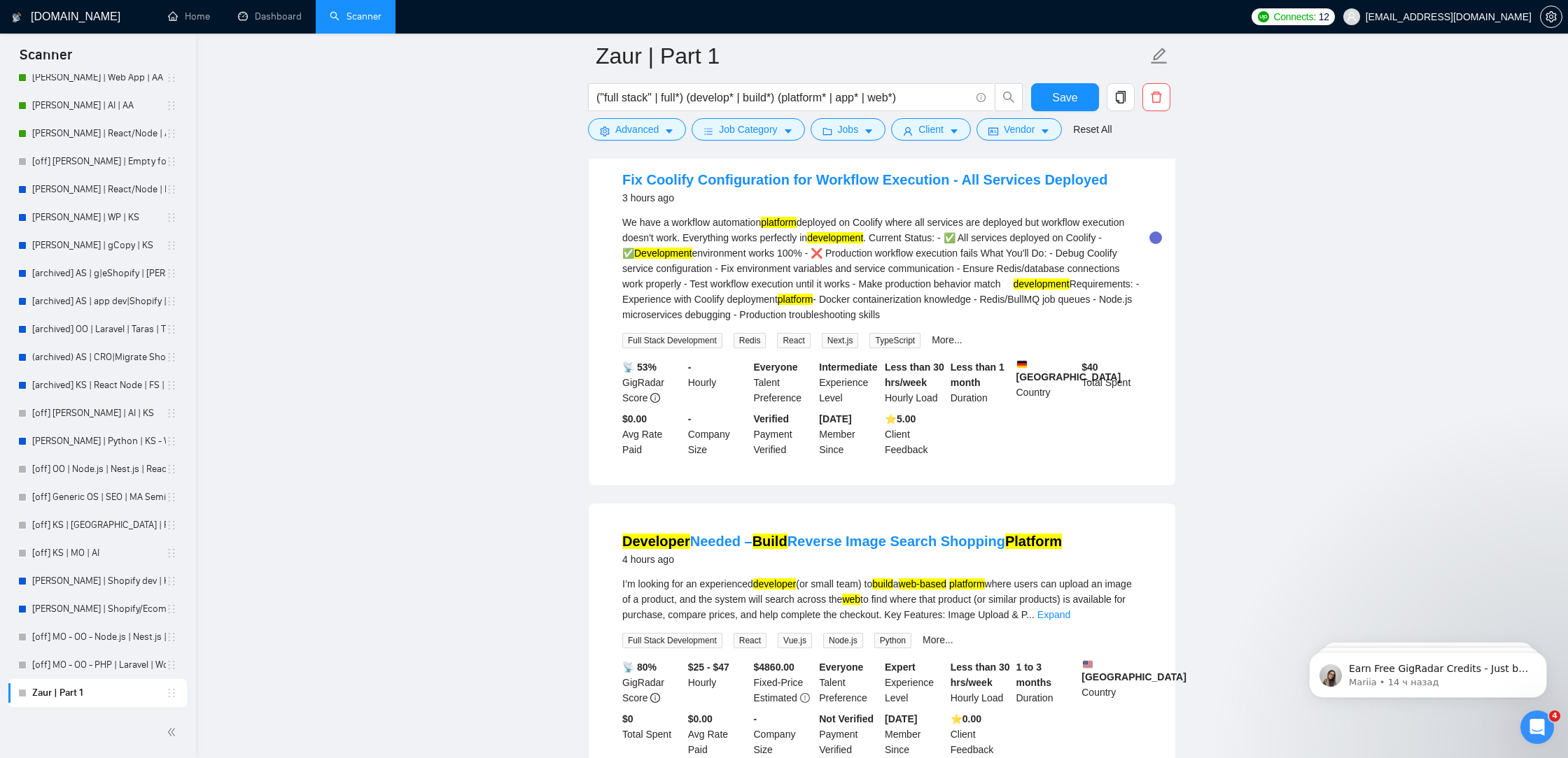
scroll to position [903, 0]
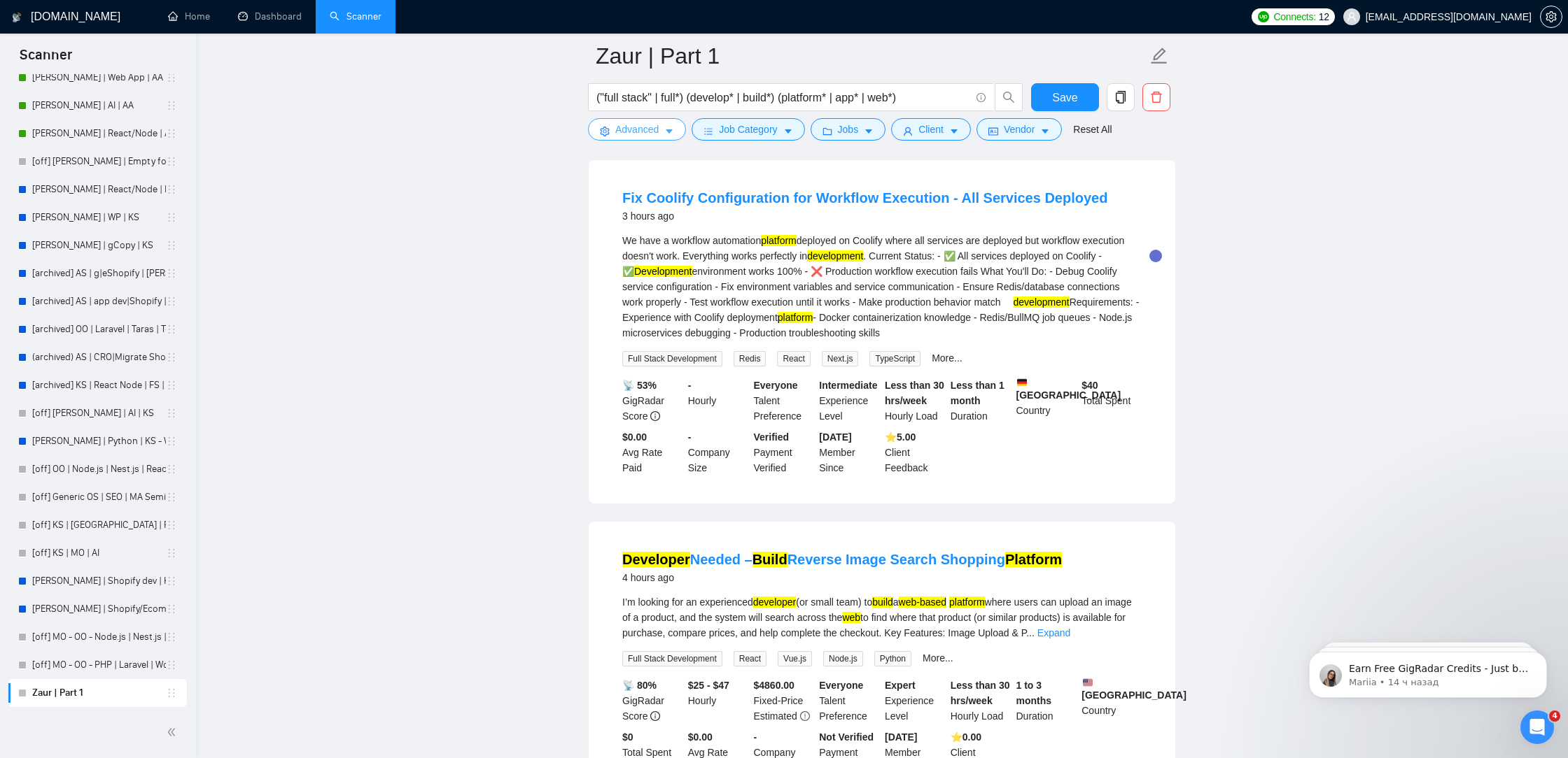
click at [650, 129] on span "Advanced" at bounding box center [637, 129] width 43 height 16
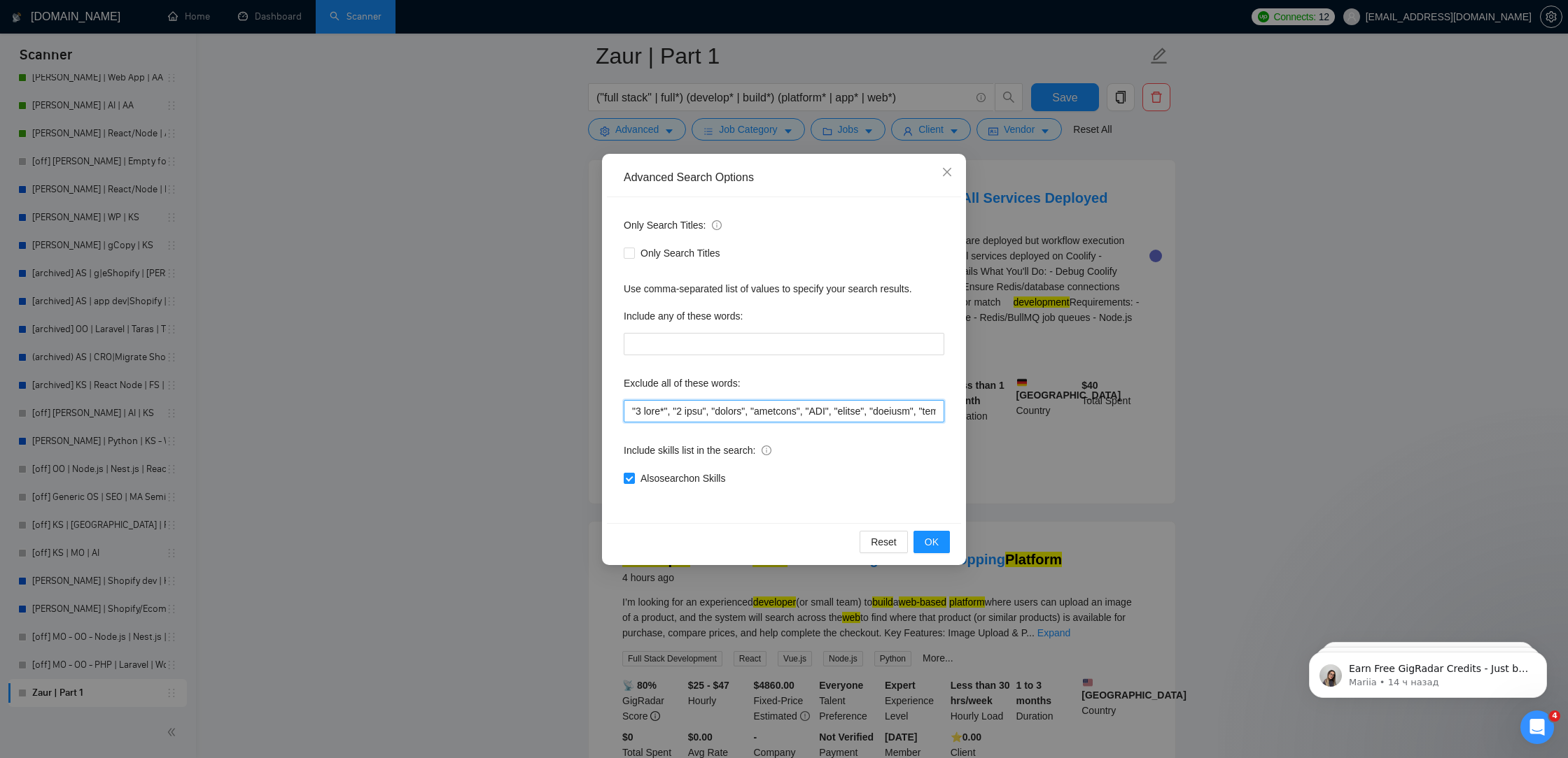
click at [631, 411] on input "text" at bounding box center [783, 411] width 321 height 23
paste input ""kotlin","
drag, startPoint x: 660, startPoint y: 411, endPoint x: 638, endPoint y: 409, distance: 22.1
click at [638, 409] on input "text" at bounding box center [783, 411] width 321 height 23
type input ""Coolify", "2 week*", "1 week", "urgent", "physical", "CAD", "kotlin", "italian…"
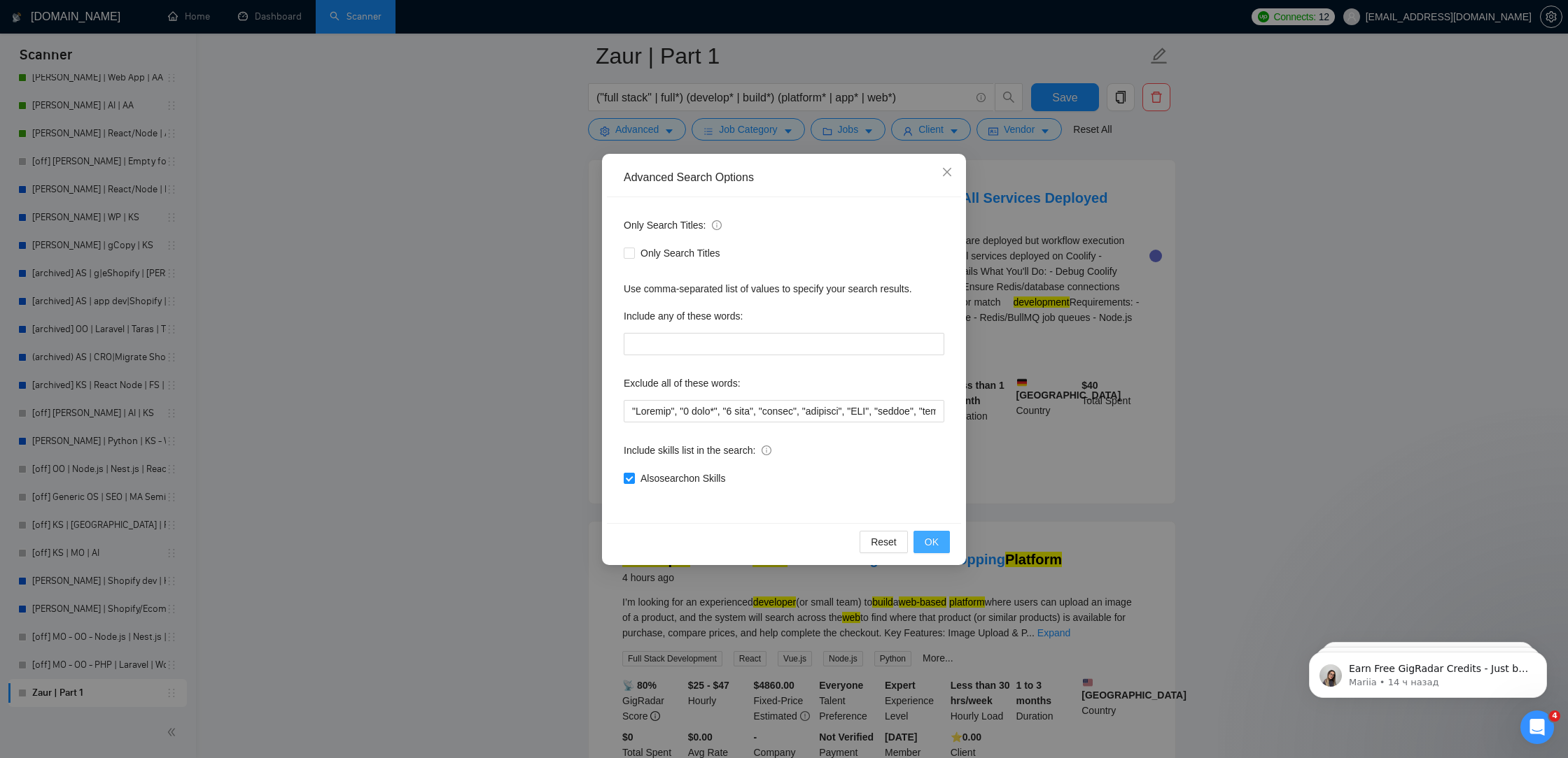
click at [929, 543] on span "OK" at bounding box center [932, 542] width 14 height 16
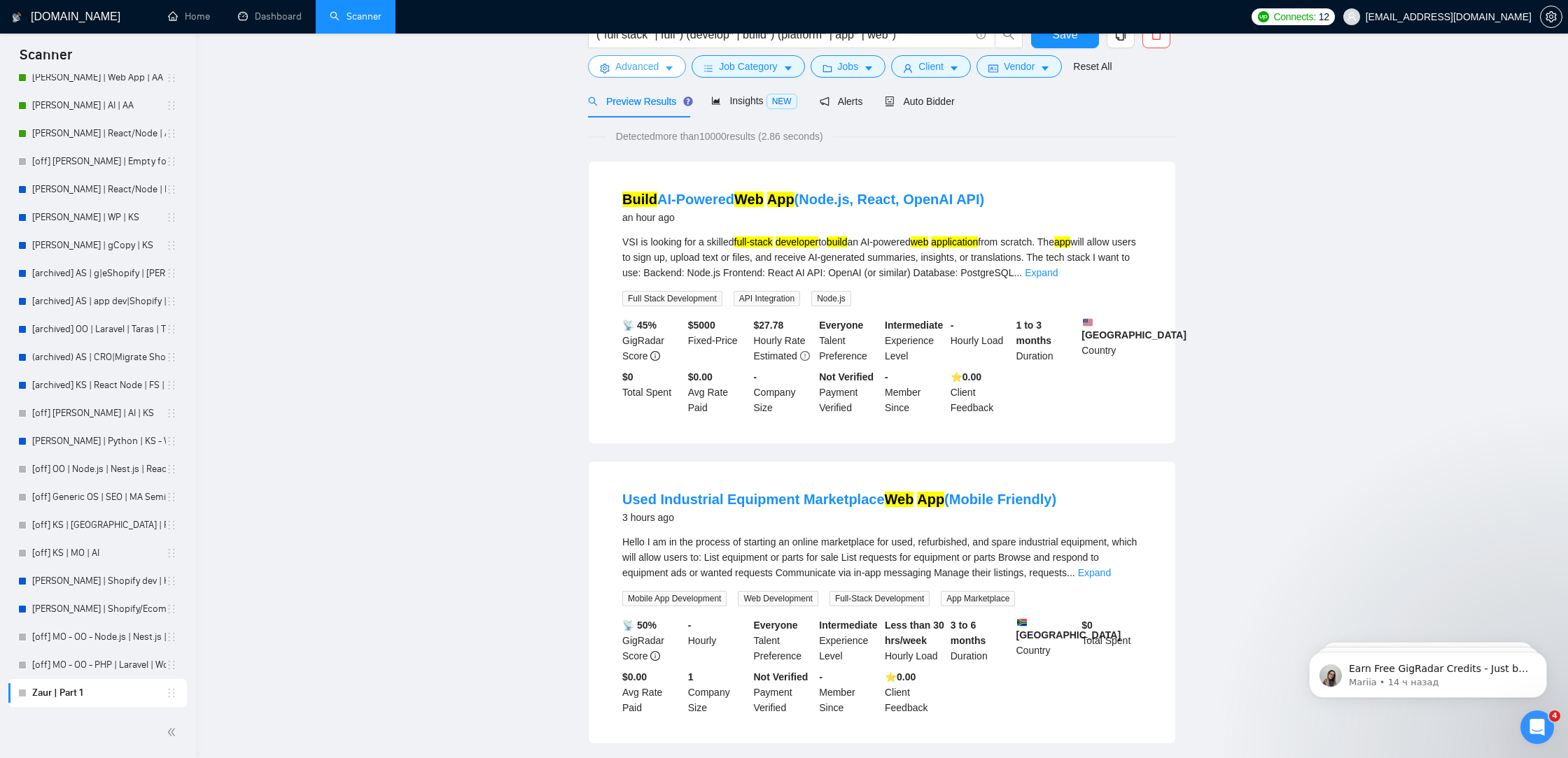
scroll to position [0, 0]
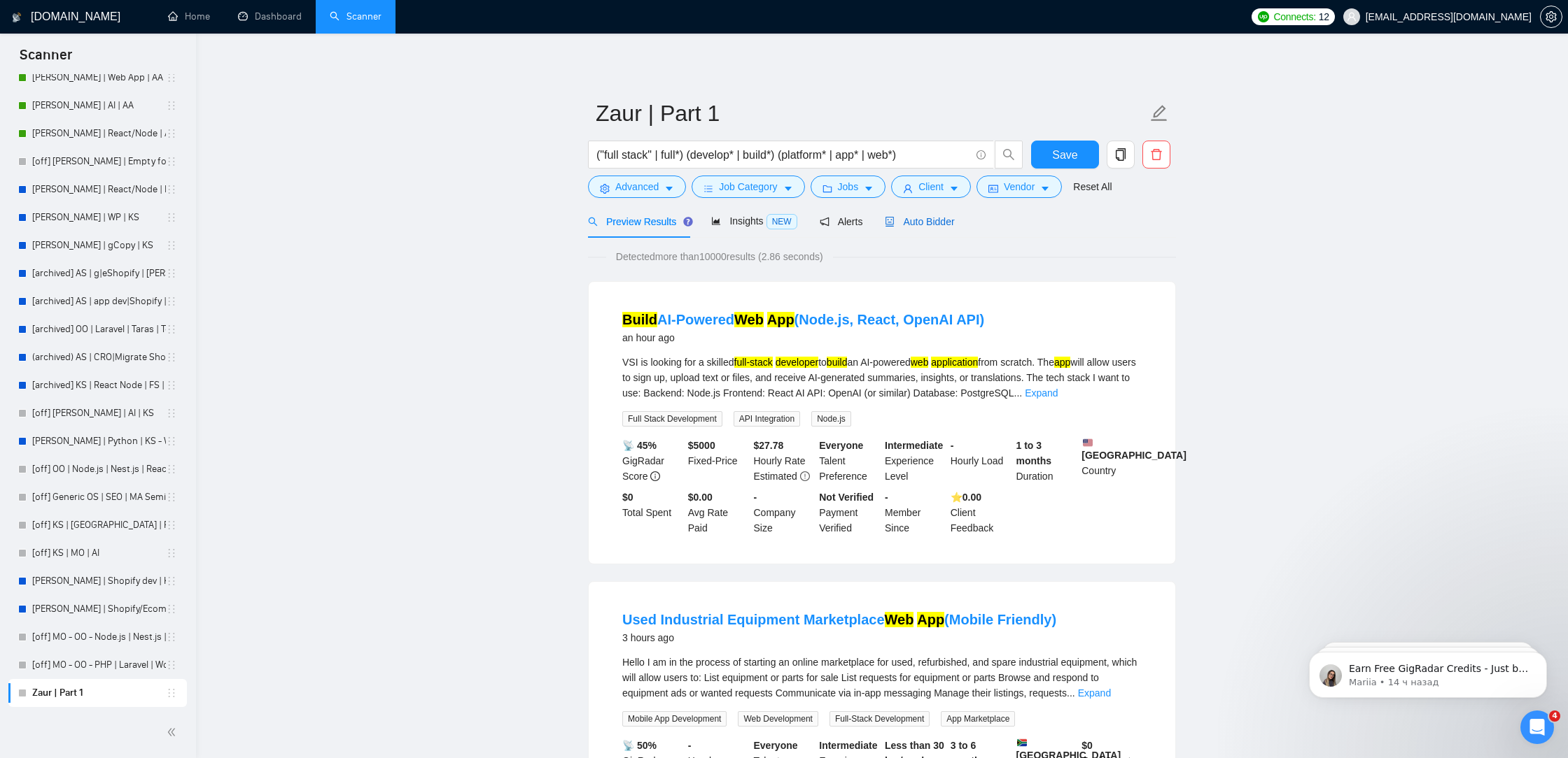
click at [953, 225] on span "Auto Bidder" at bounding box center [919, 221] width 69 height 11
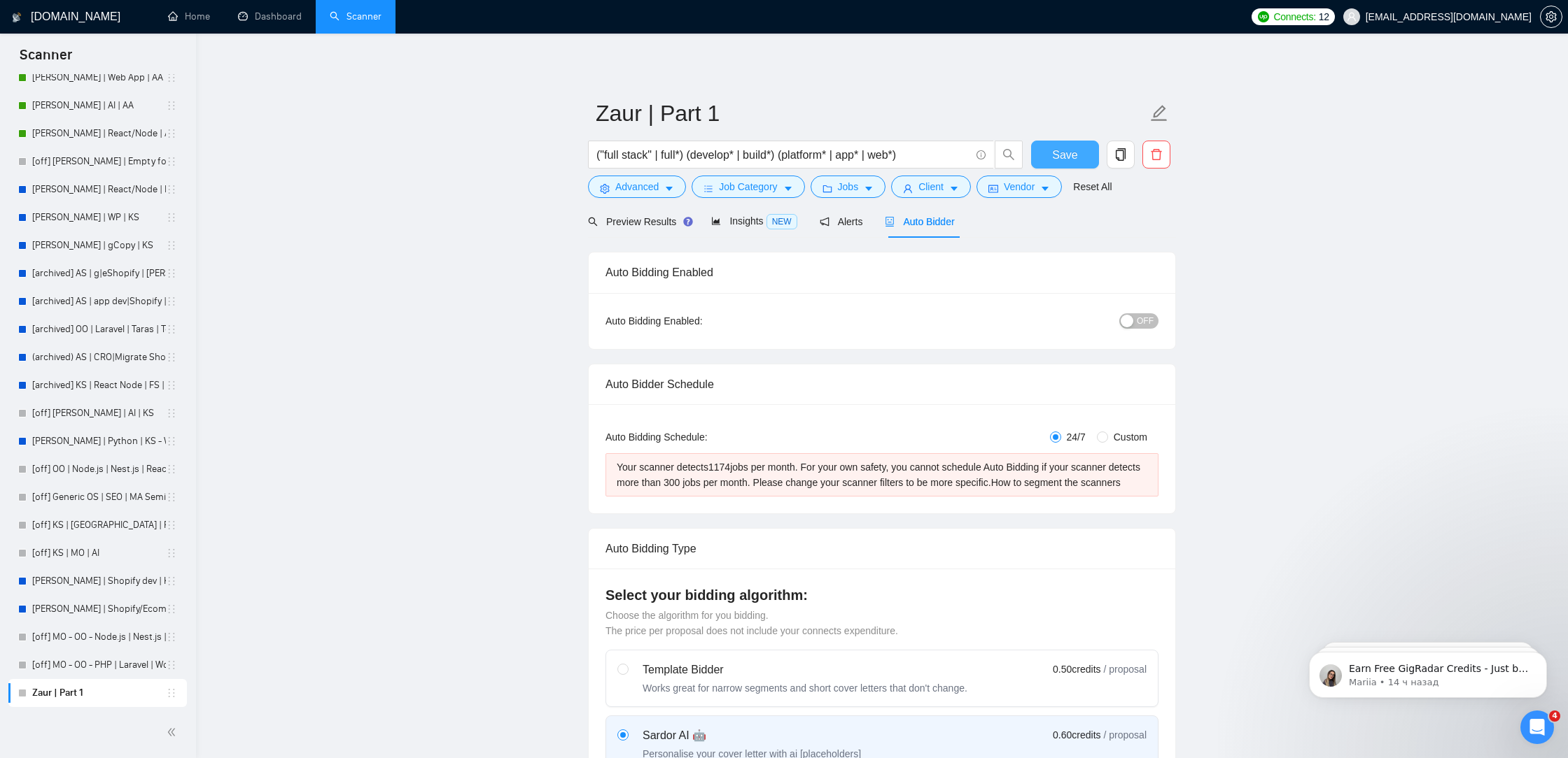
click at [1040, 159] on button "Save" at bounding box center [1064, 155] width 68 height 28
click at [645, 233] on div "Preview Results" at bounding box center [638, 221] width 101 height 33
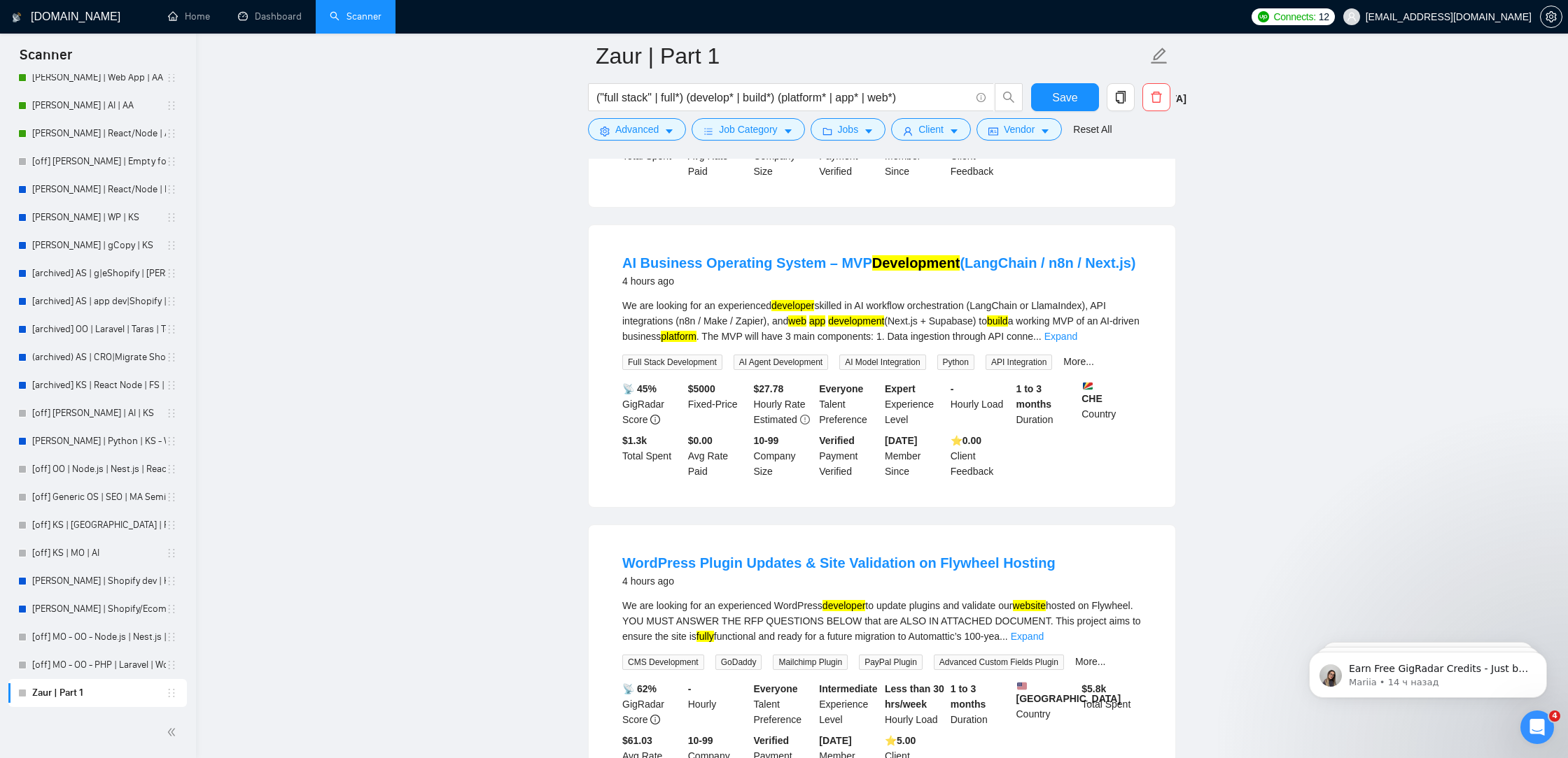
scroll to position [1197, 0]
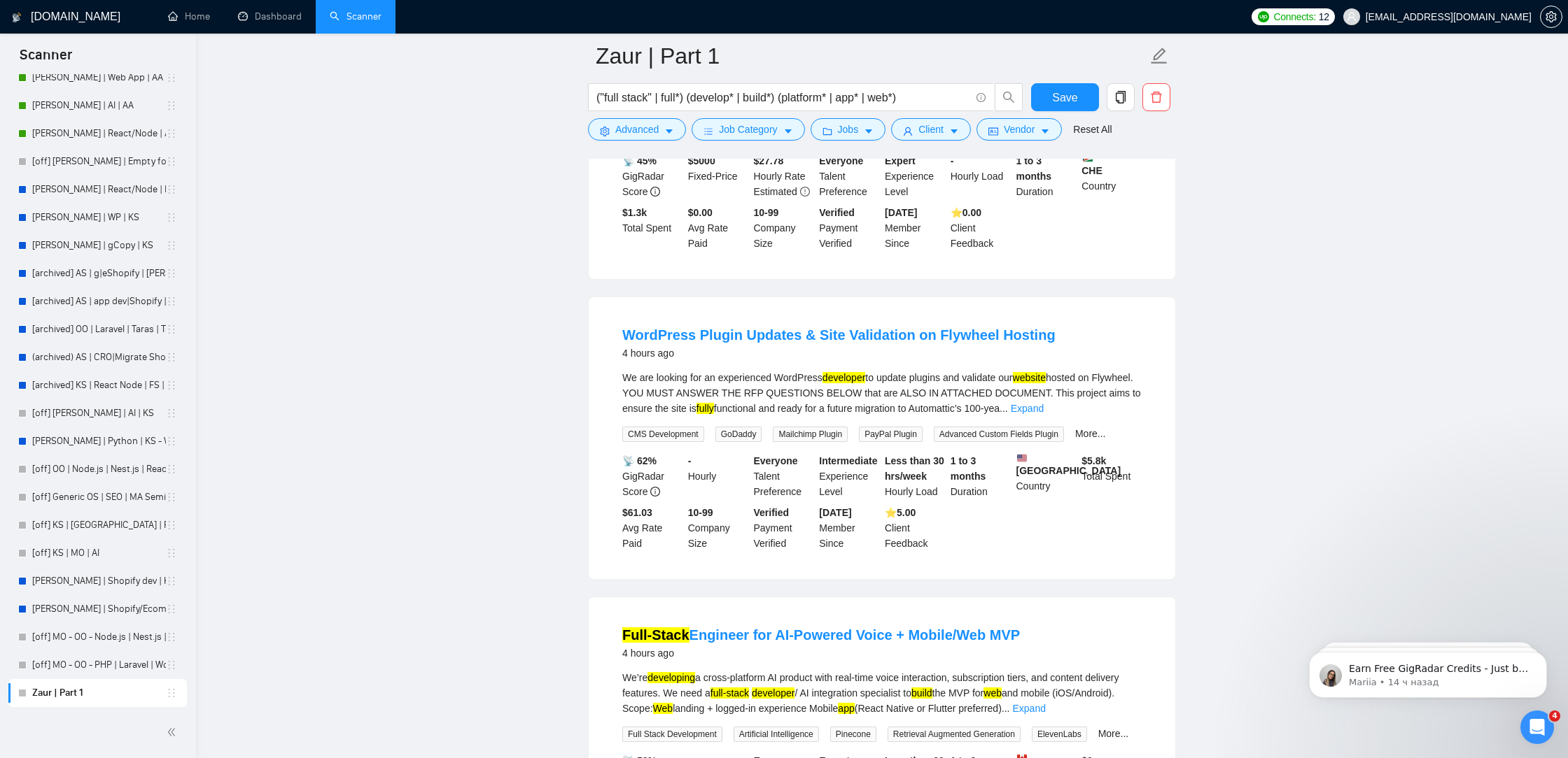
click at [1043, 414] on link "Expand" at bounding box center [1027, 408] width 33 height 11
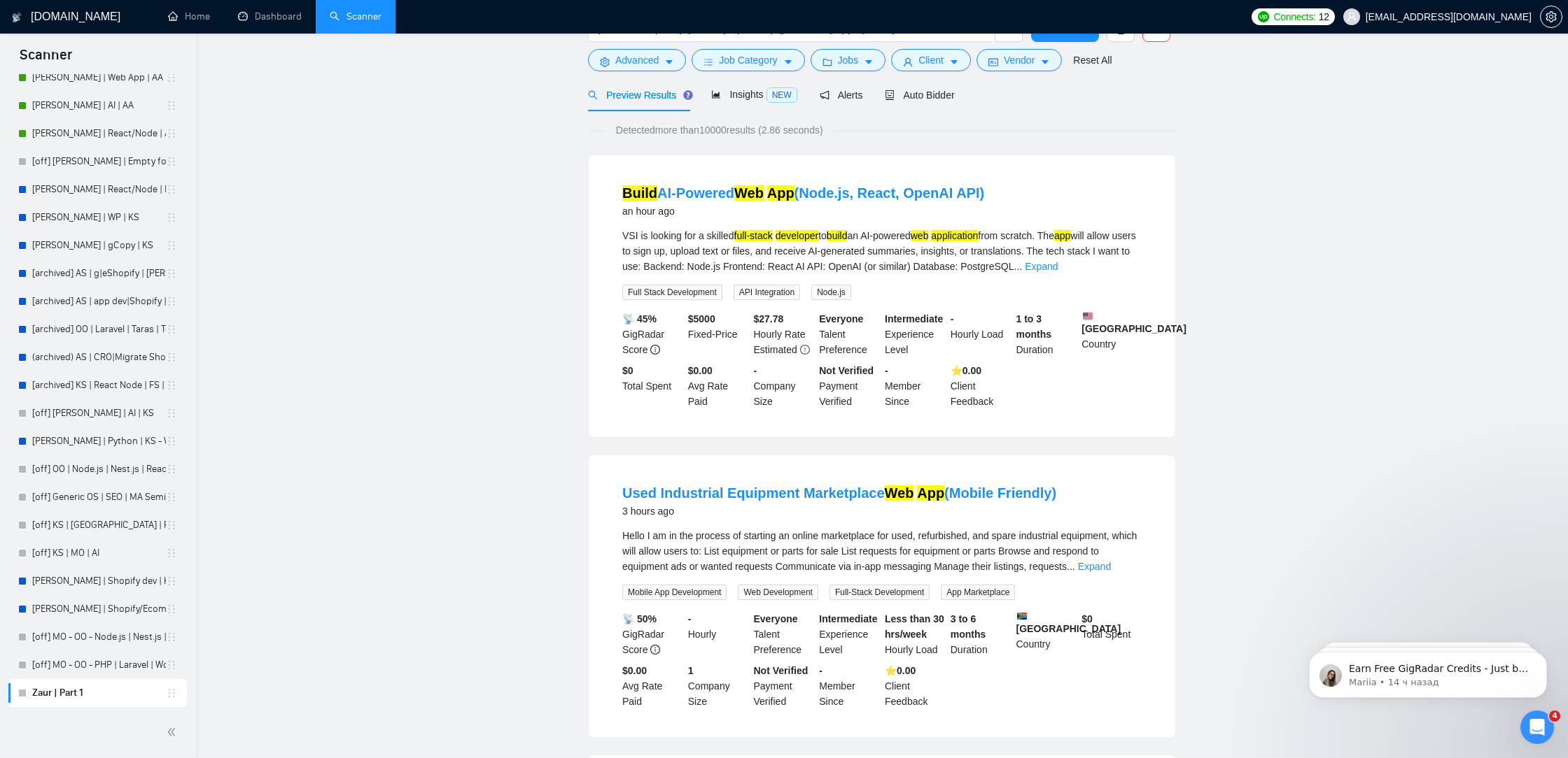
scroll to position [0, 0]
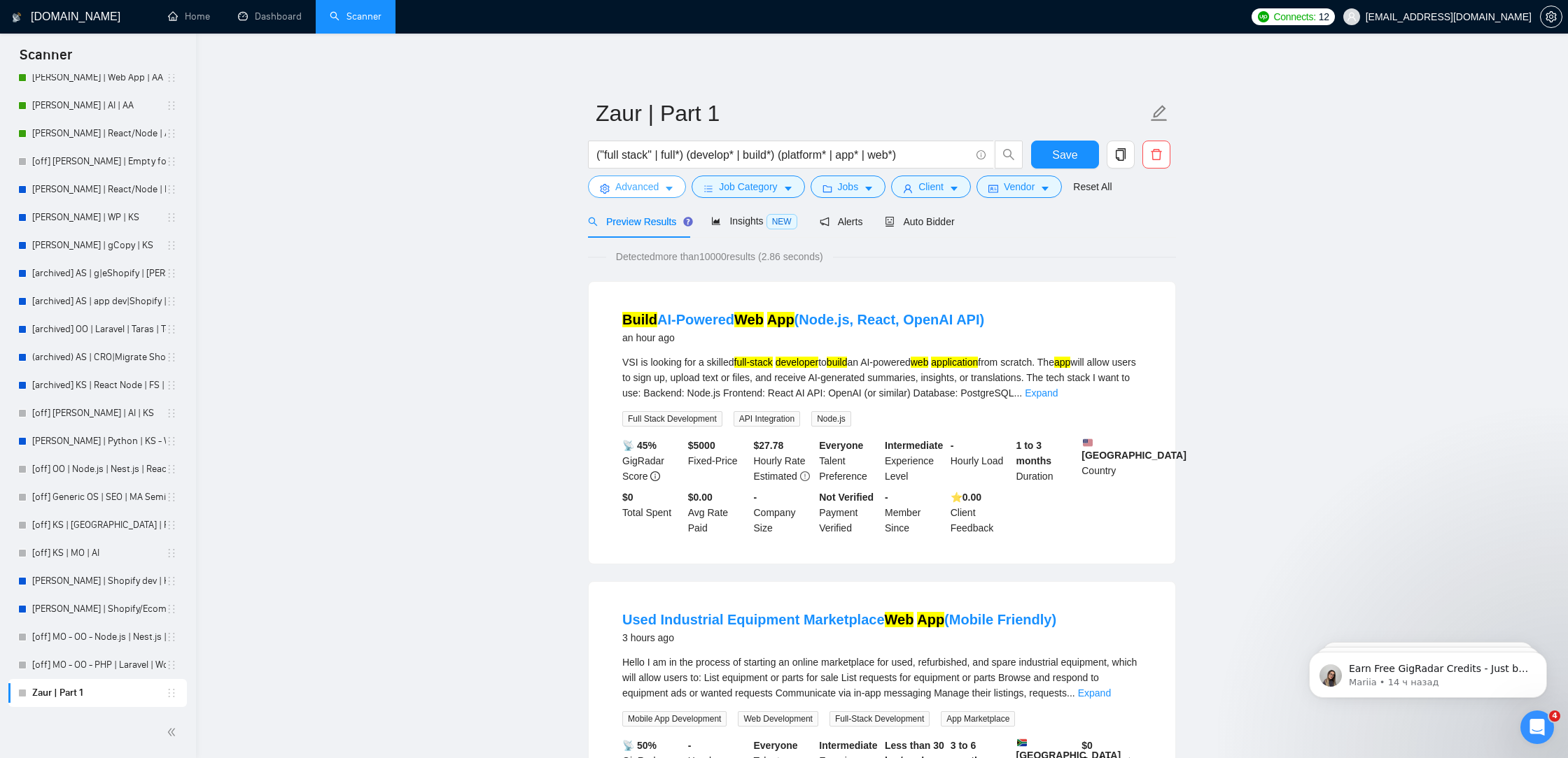
click at [659, 192] on span "Advanced" at bounding box center [637, 187] width 43 height 16
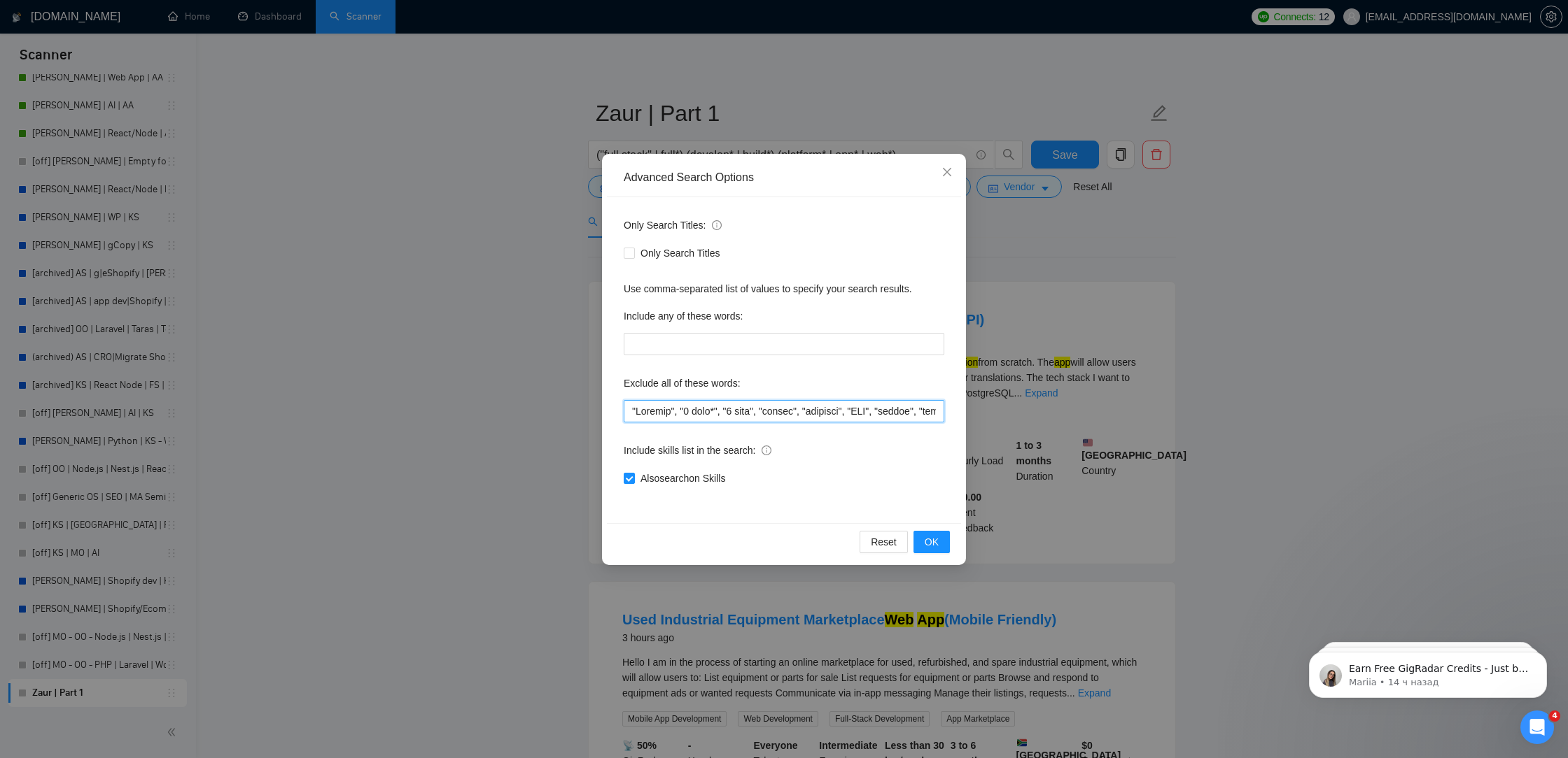
click at [628, 414] on input "text" at bounding box center [783, 411] width 321 height 23
paste input ""kotlin","
drag, startPoint x: 662, startPoint y: 413, endPoint x: 641, endPoint y: 413, distance: 21.0
click at [641, 413] on input "text" at bounding box center [783, 411] width 321 height 23
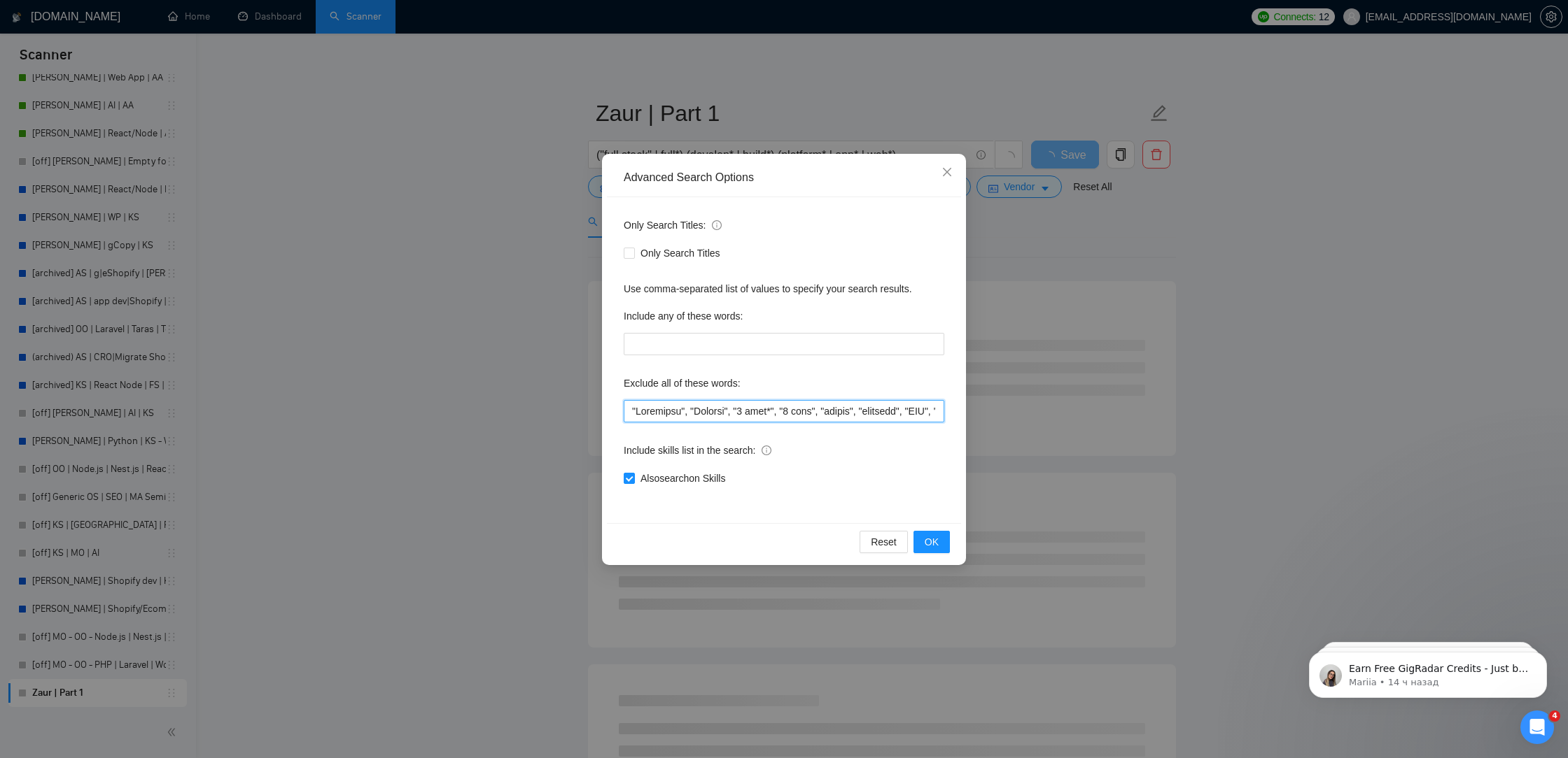
click at [625, 416] on input "text" at bounding box center [783, 411] width 321 height 23
paste input ""kotlin","
drag, startPoint x: 669, startPoint y: 417, endPoint x: 600, endPoint y: 405, distance: 70.0
click at [600, 405] on div "Advanced Search Options Only Search Titles: Only Search Titles Use comma-separa…" at bounding box center [784, 379] width 1568 height 758
type input ""Wordpress", "Coolify", "2 week*", "1 week", "urgent", "physical", "CAD", "kotl…"
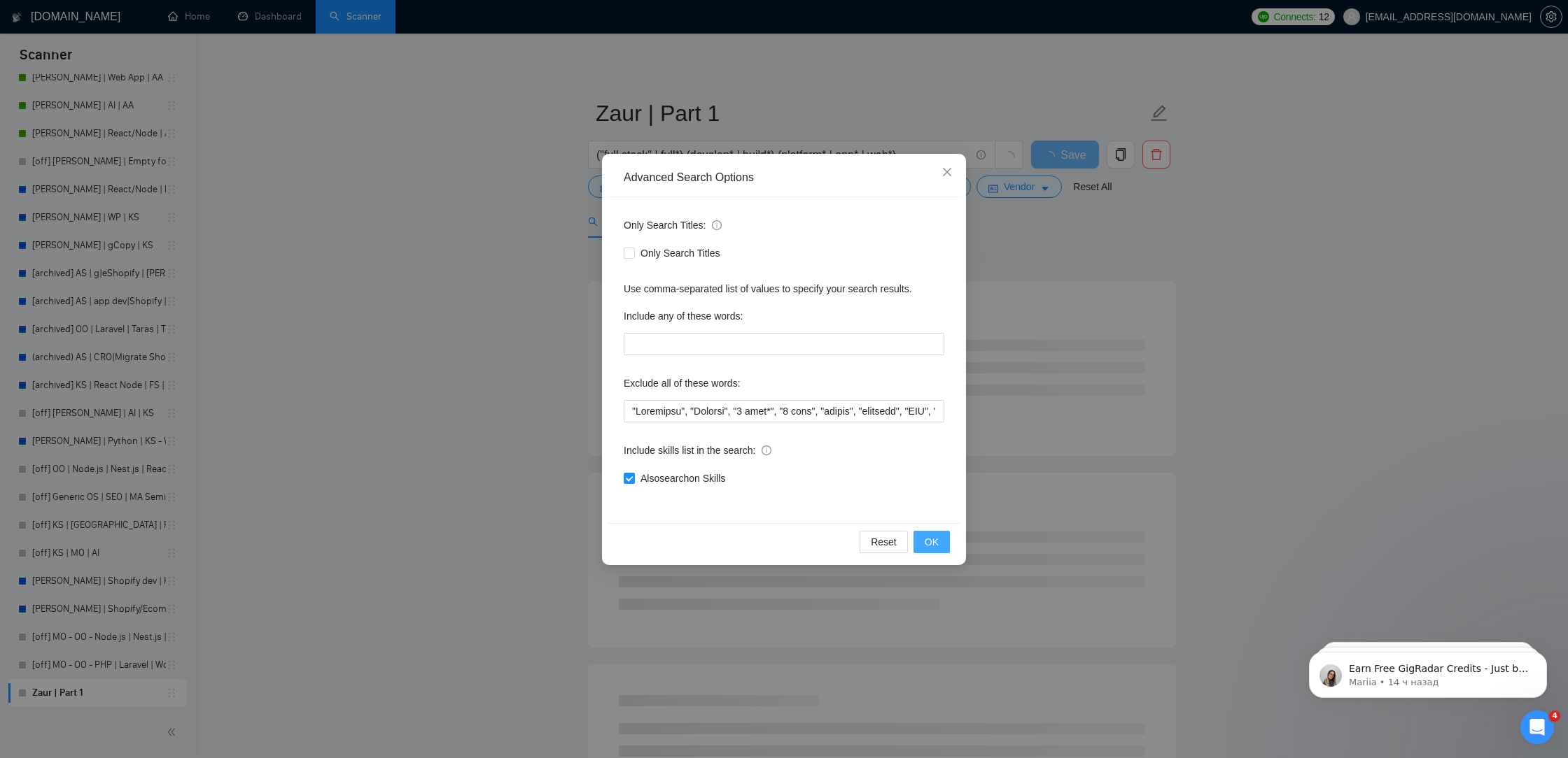
click at [925, 538] on span "OK" at bounding box center [932, 542] width 14 height 16
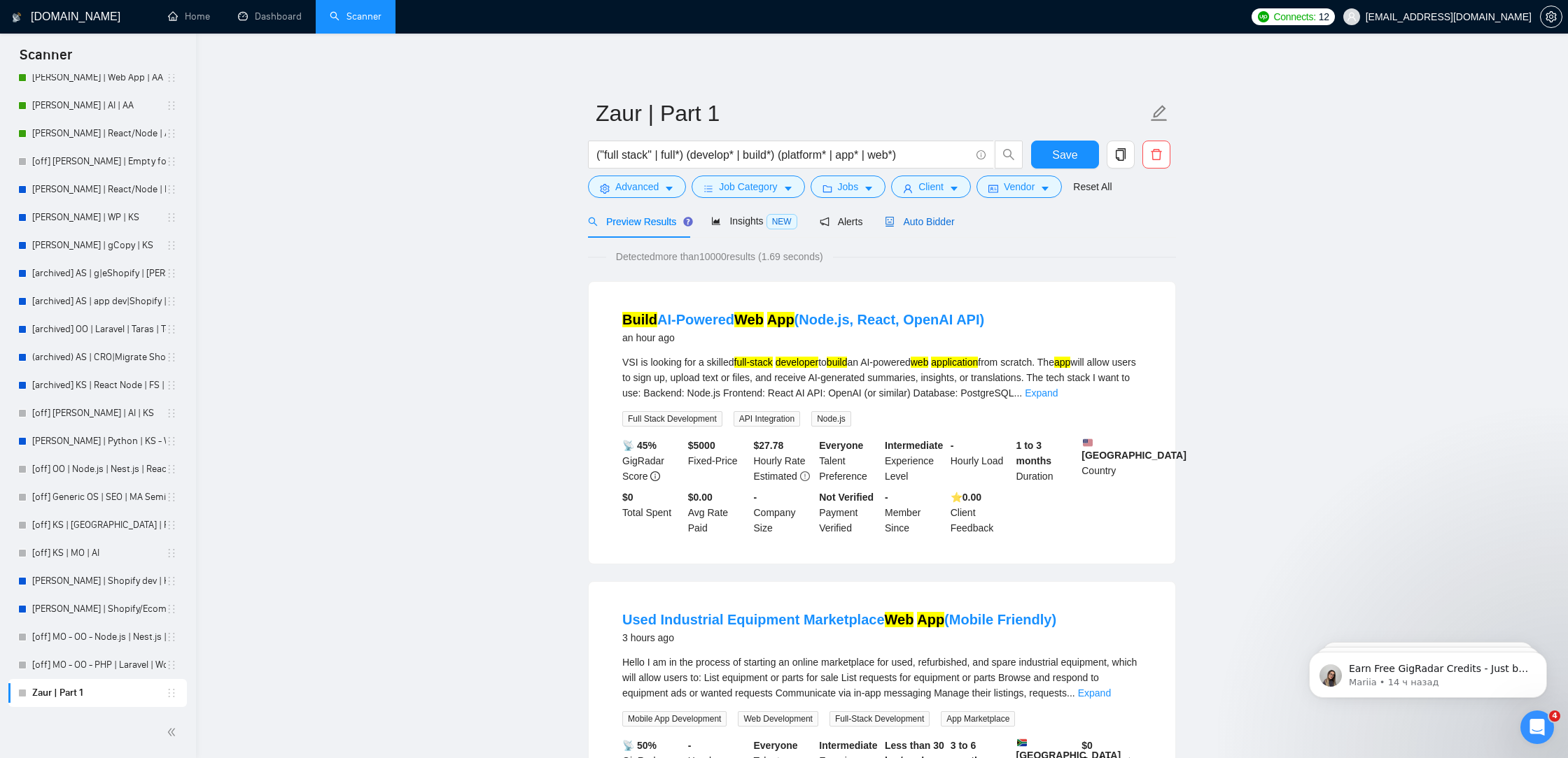
click at [947, 219] on span "Auto Bidder" at bounding box center [919, 221] width 69 height 11
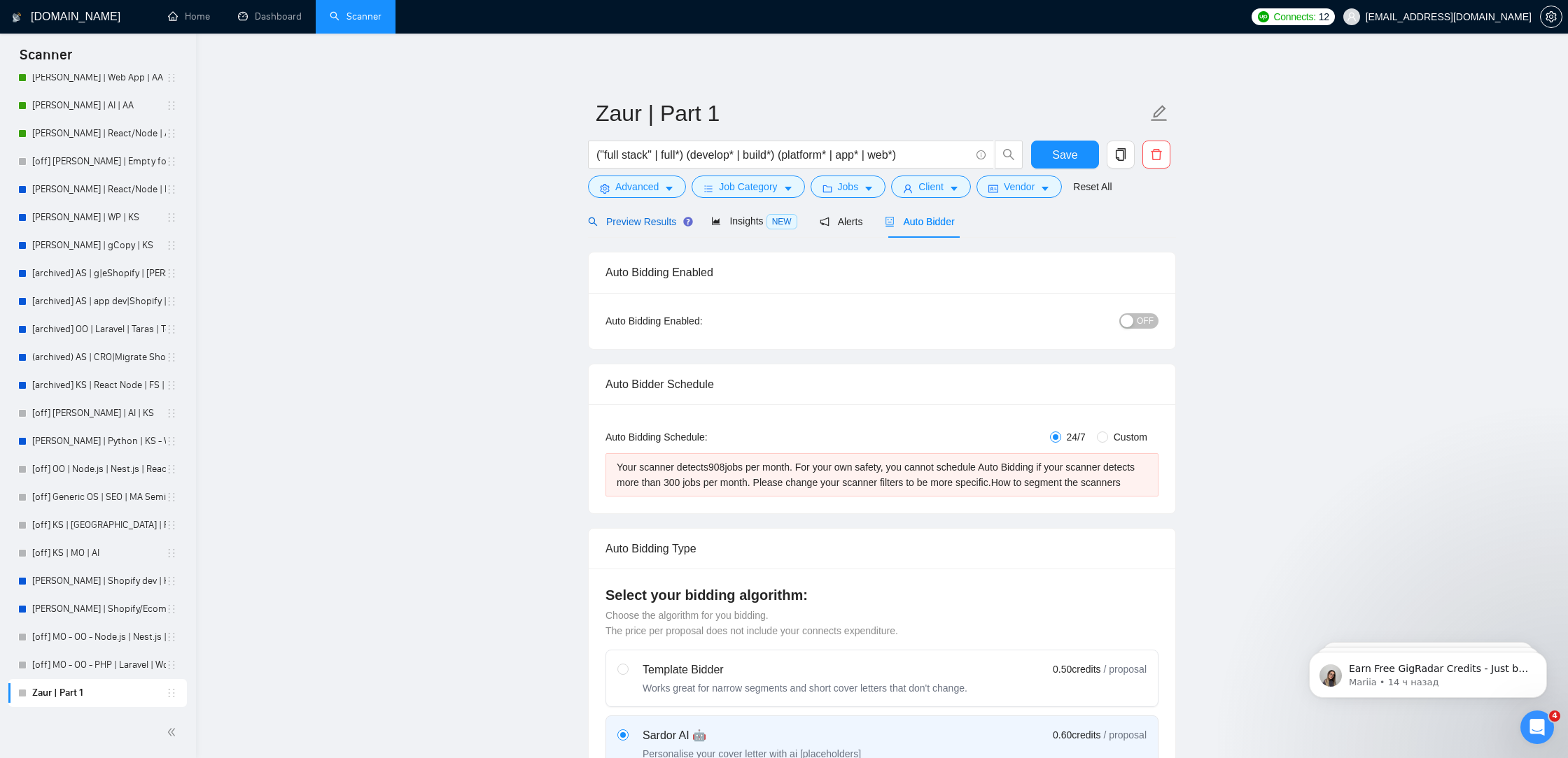
click at [635, 218] on span "Preview Results" at bounding box center [638, 221] width 101 height 11
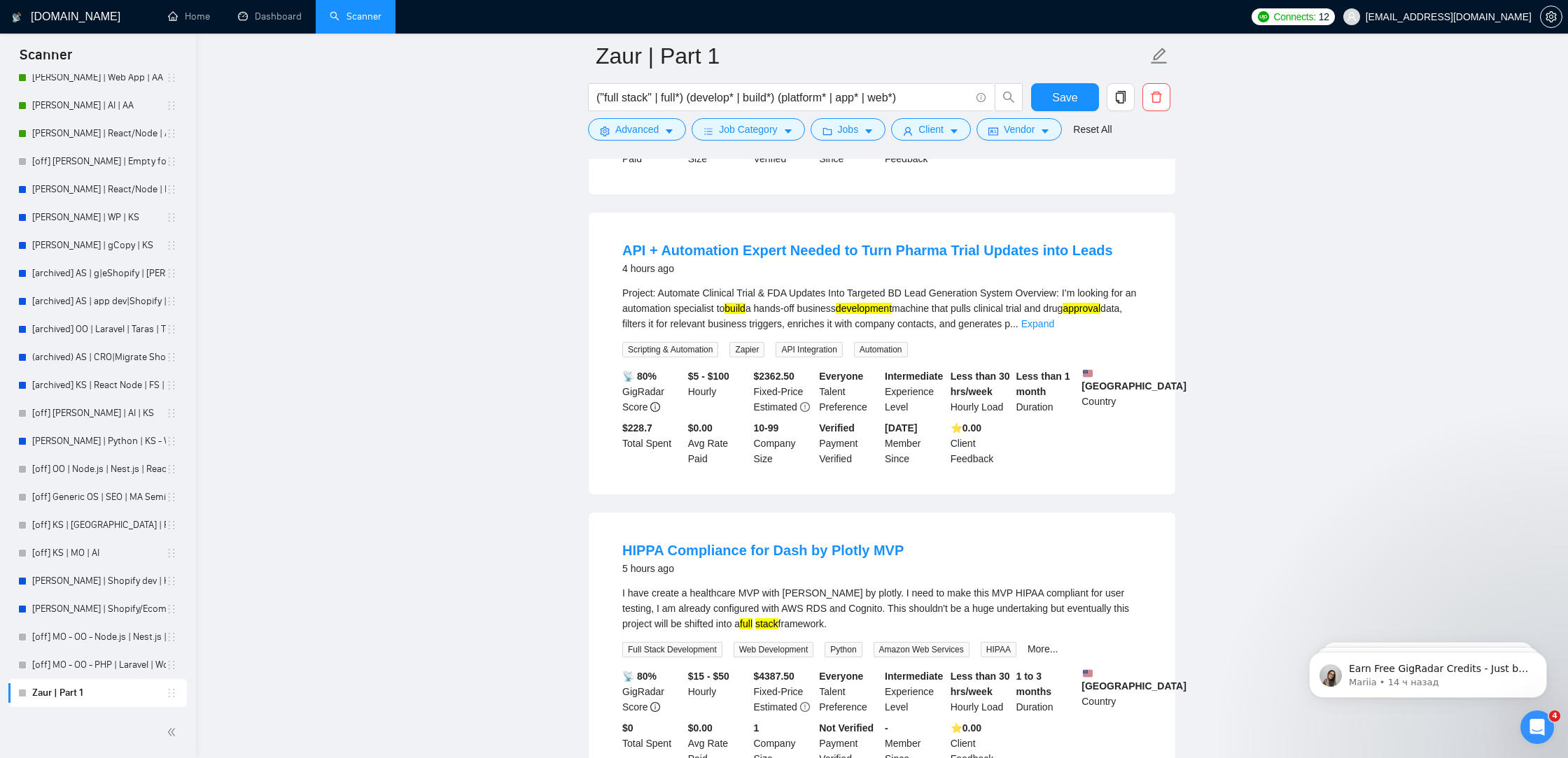
scroll to position [1599, 0]
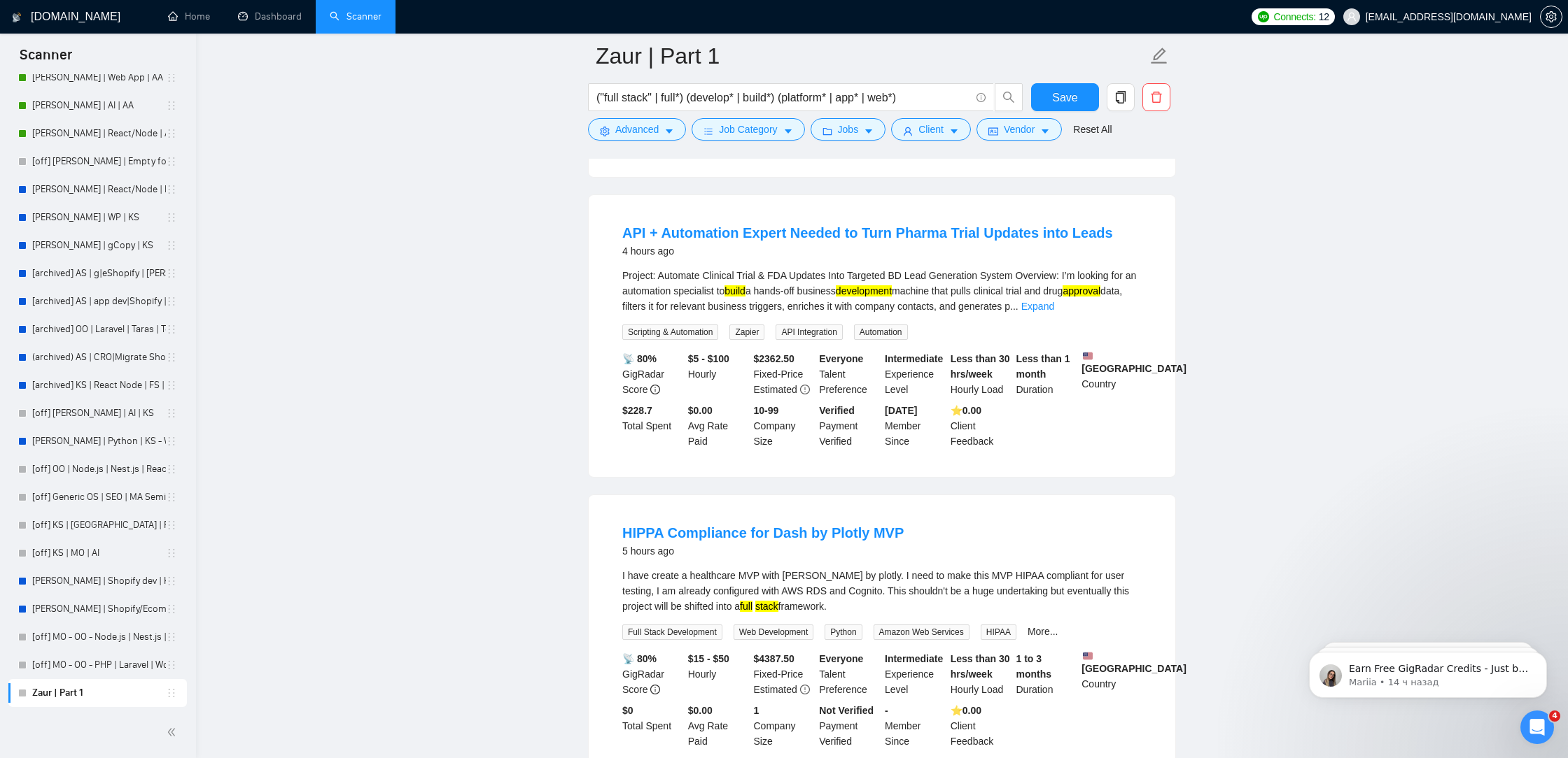
click at [1054, 312] on link "Expand" at bounding box center [1036, 306] width 33 height 11
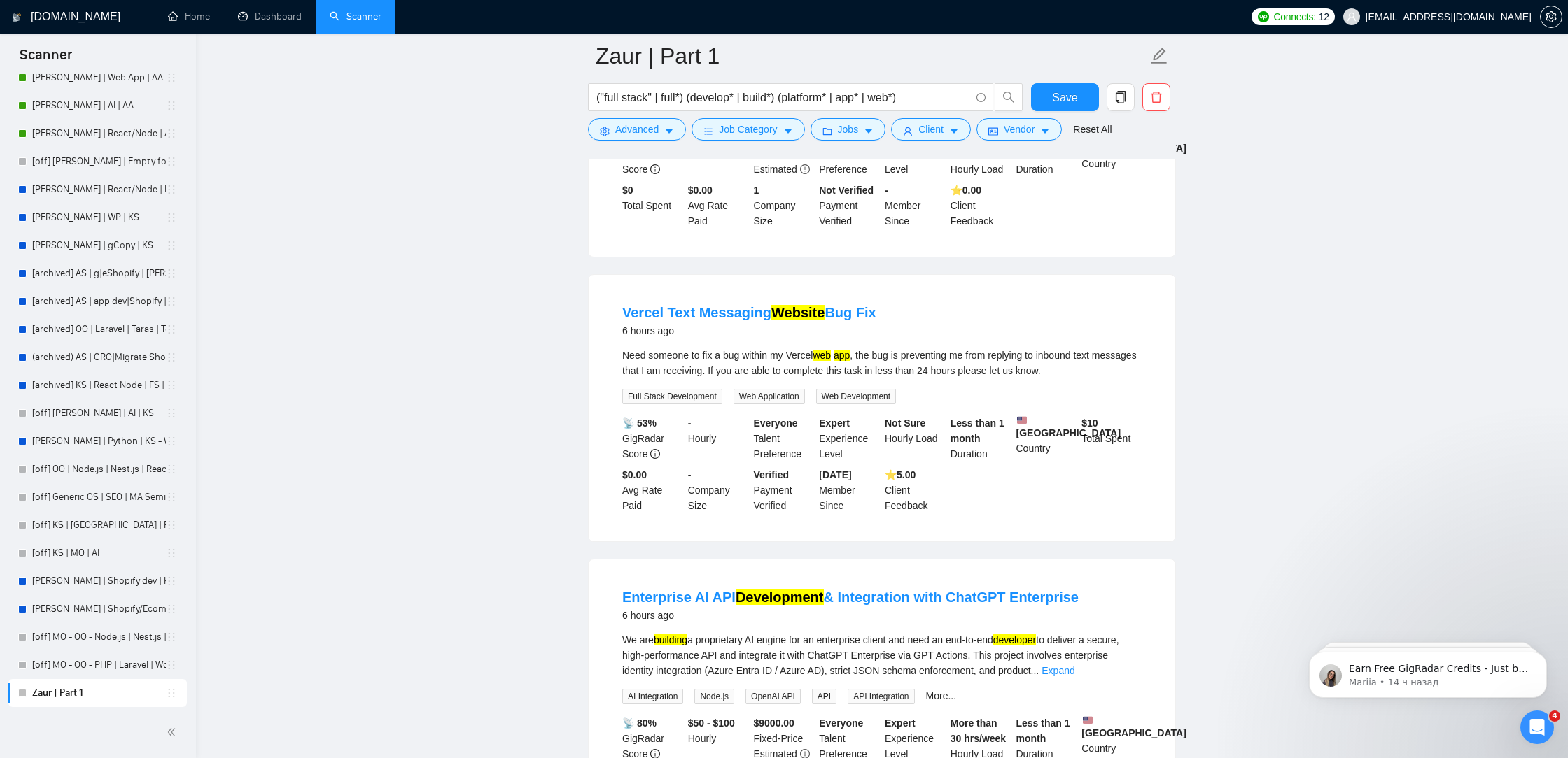
scroll to position [2469, 0]
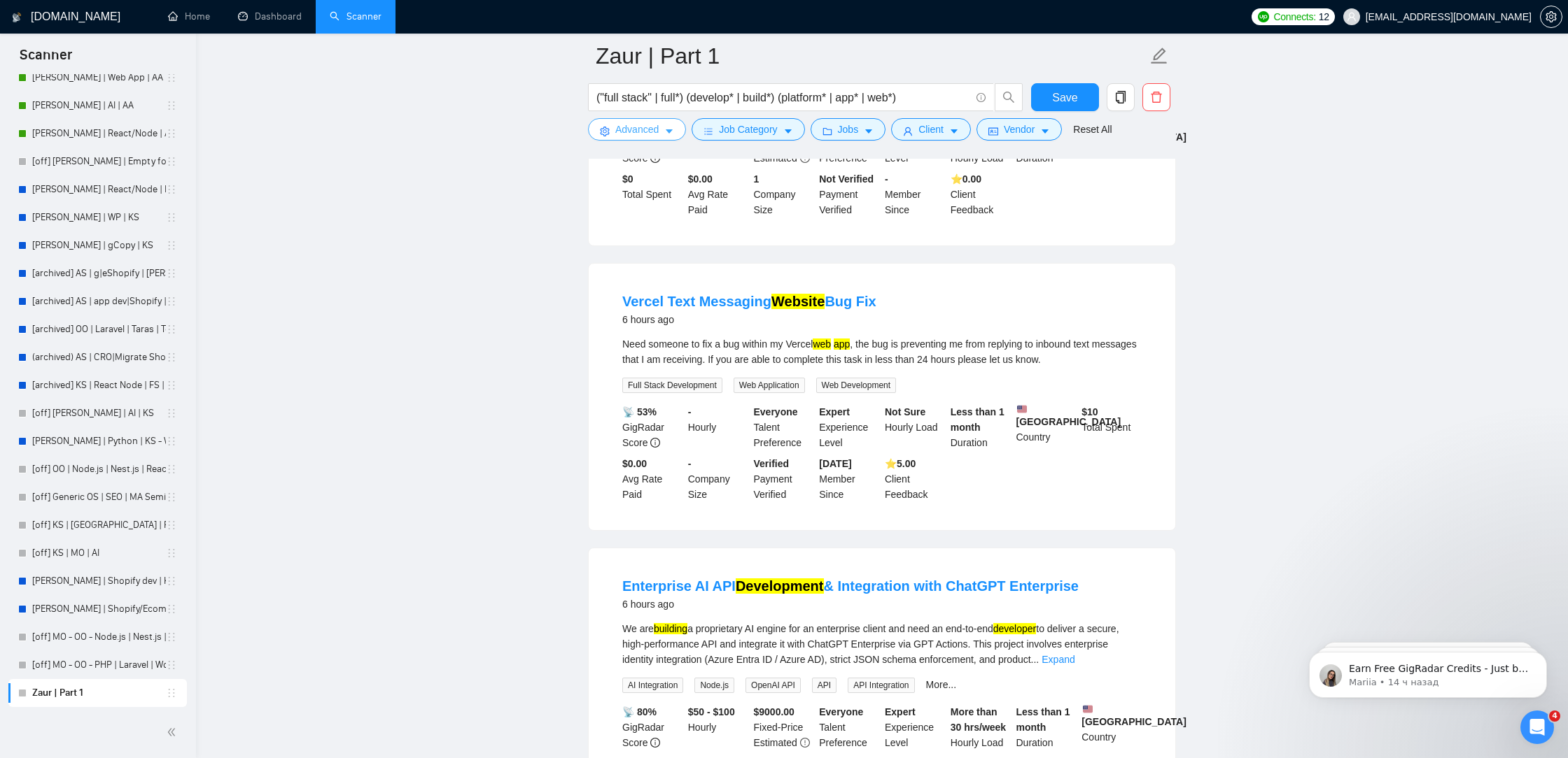
click at [629, 129] on span "Advanced" at bounding box center [637, 129] width 43 height 16
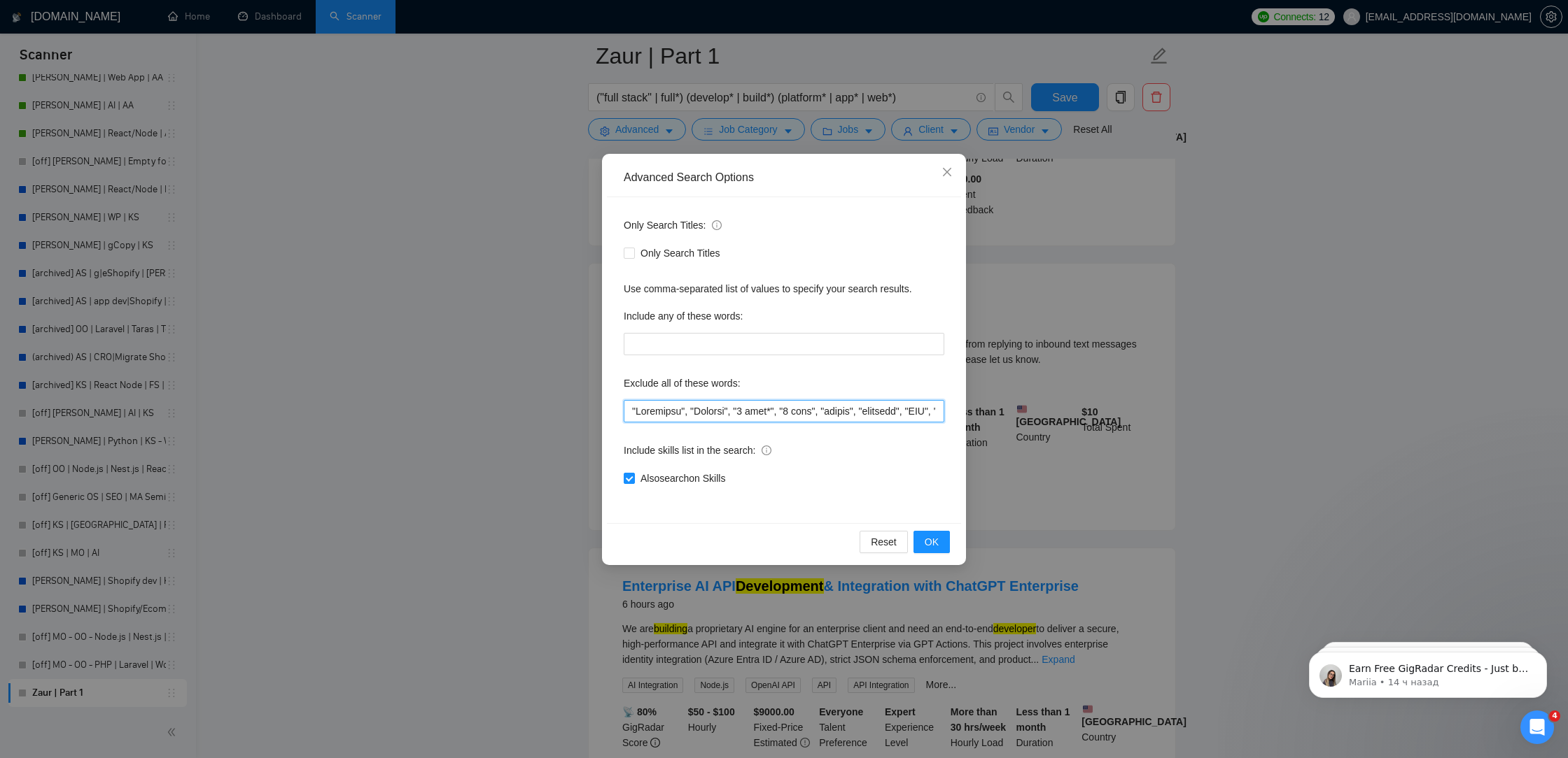
click at [629, 402] on input "text" at bounding box center [783, 411] width 321 height 23
paste input ""kotlin","
drag, startPoint x: 662, startPoint y: 413, endPoint x: 643, endPoint y: 413, distance: 19.0
click at [643, 413] on input "text" at bounding box center [783, 411] width 321 height 23
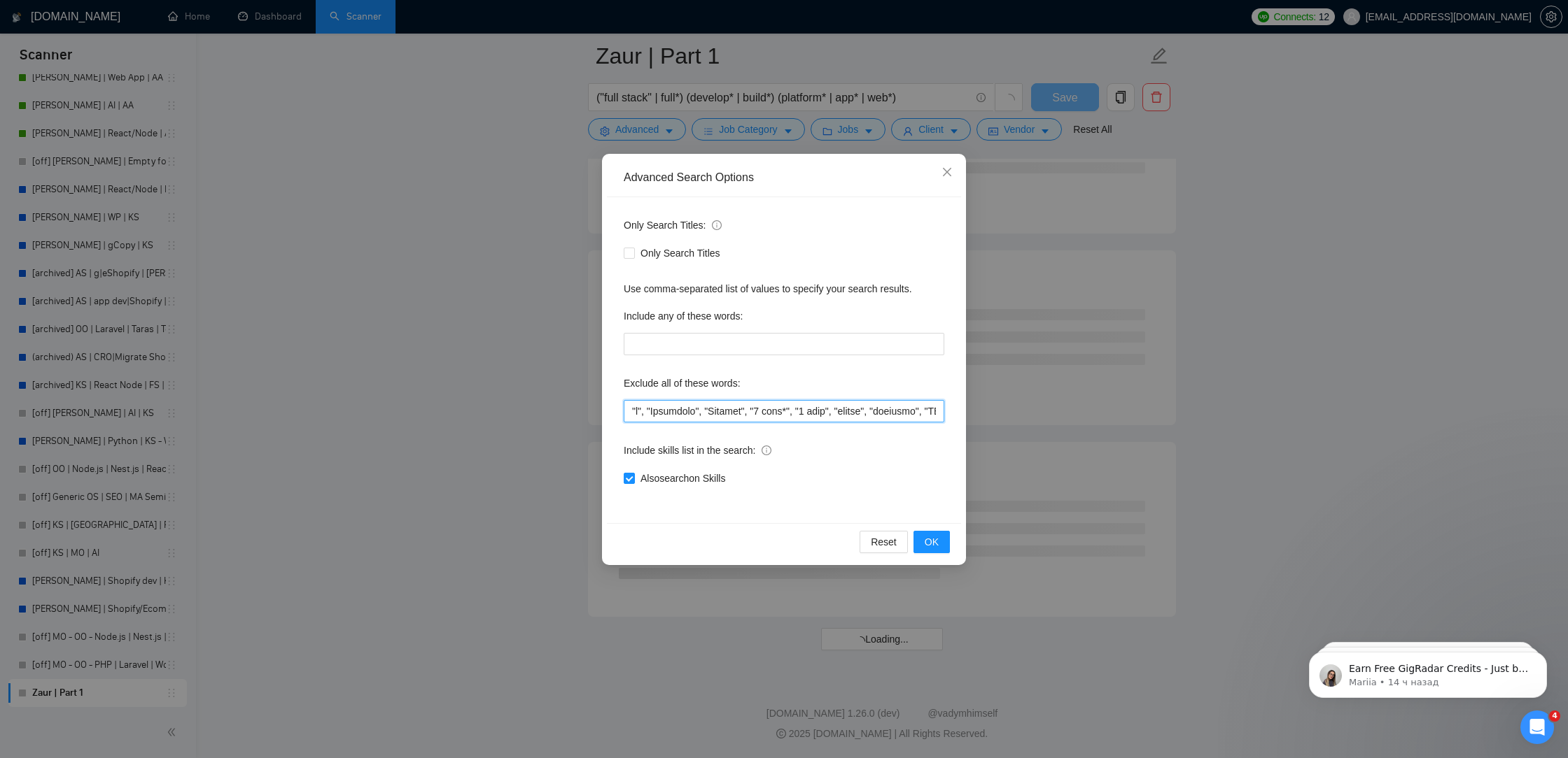
scroll to position [1575, 0]
type input ""Bug Fix*", "Wordpress", "Coolify", "2 week*", "1 week", "urgent", "physical", …"
click at [938, 545] on span "OK" at bounding box center [932, 542] width 14 height 16
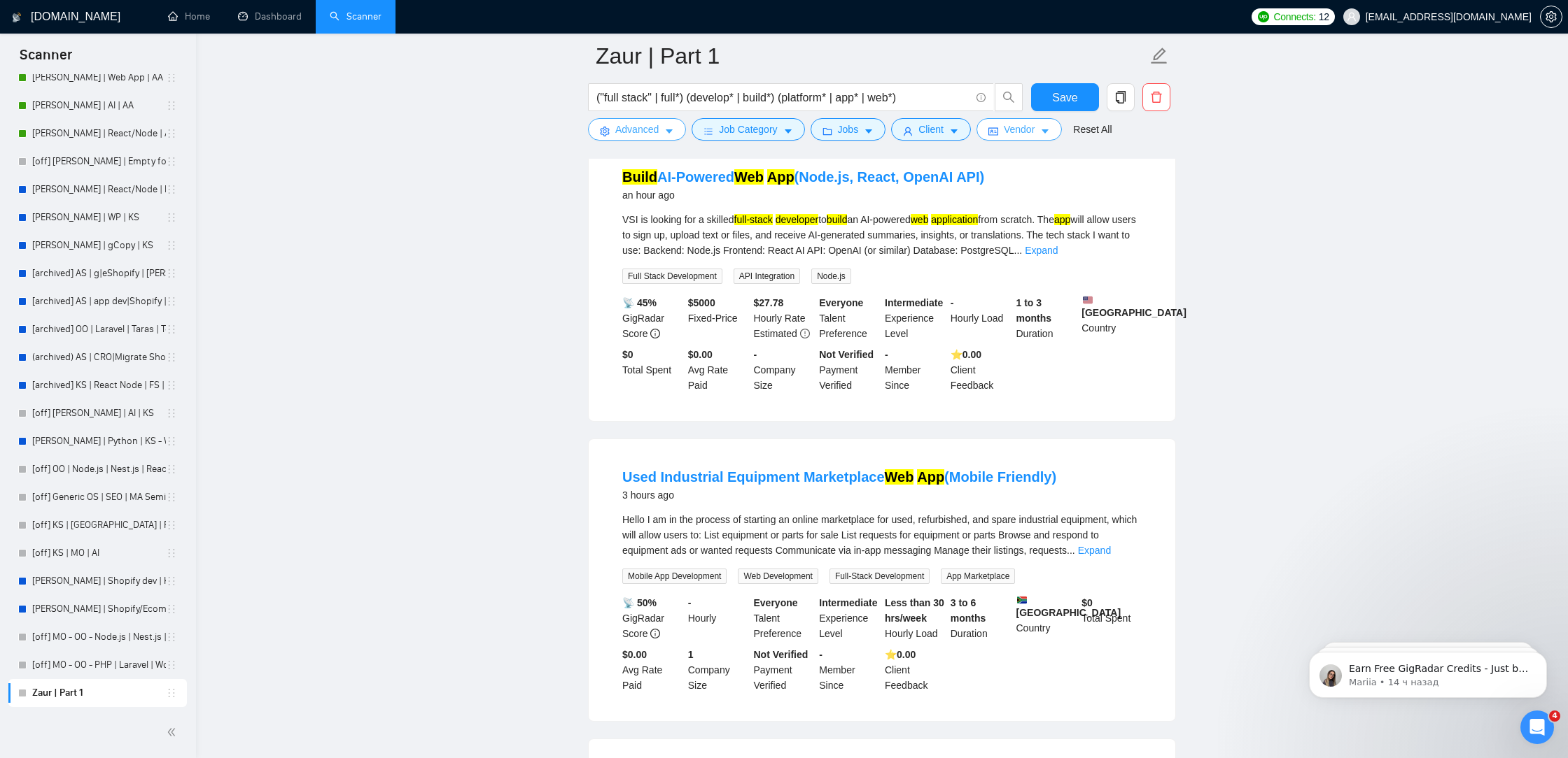
scroll to position [0, 0]
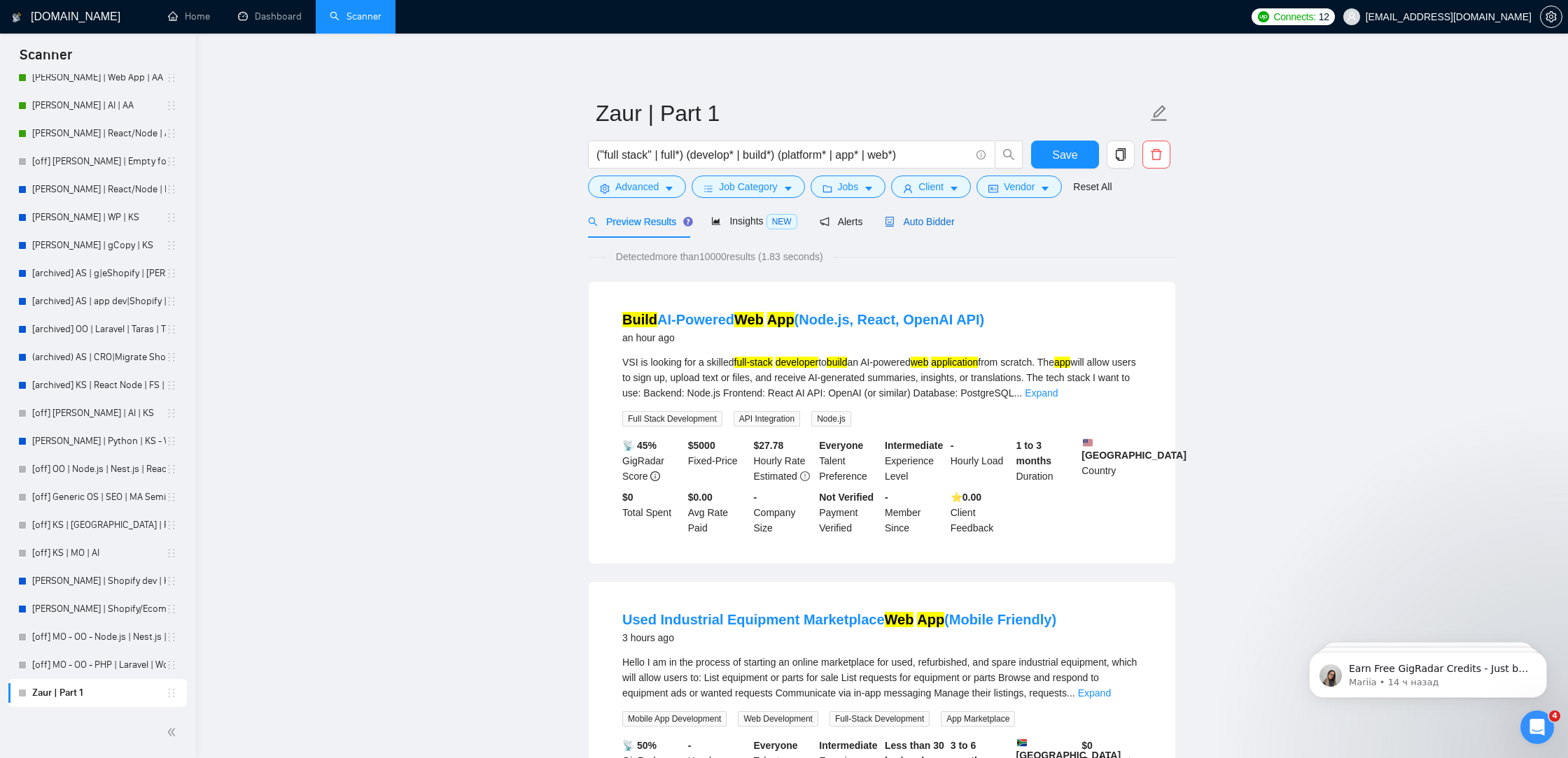
click at [927, 218] on span "Auto Bidder" at bounding box center [919, 221] width 69 height 11
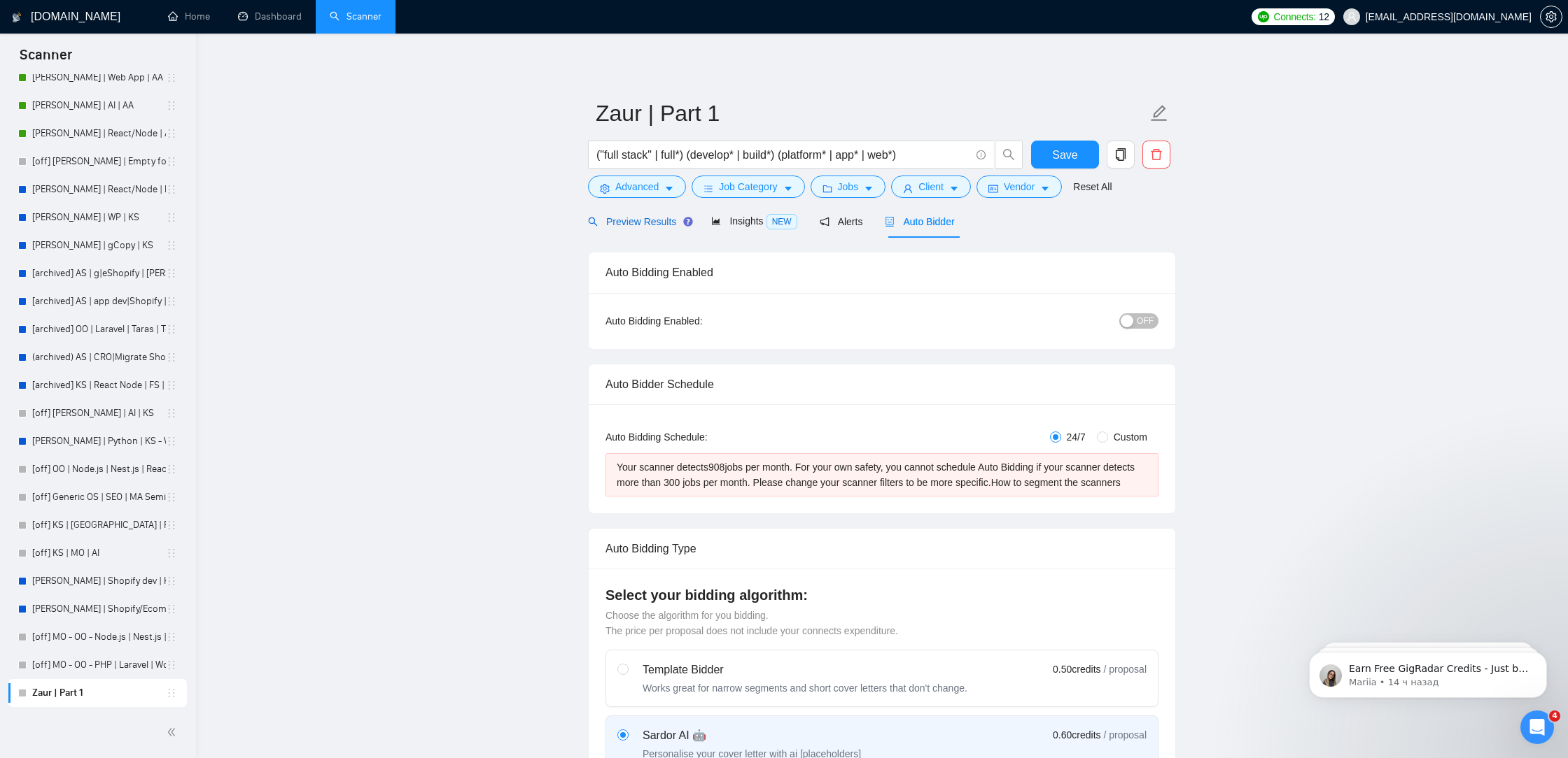
click at [638, 224] on span "Preview Results" at bounding box center [638, 221] width 101 height 11
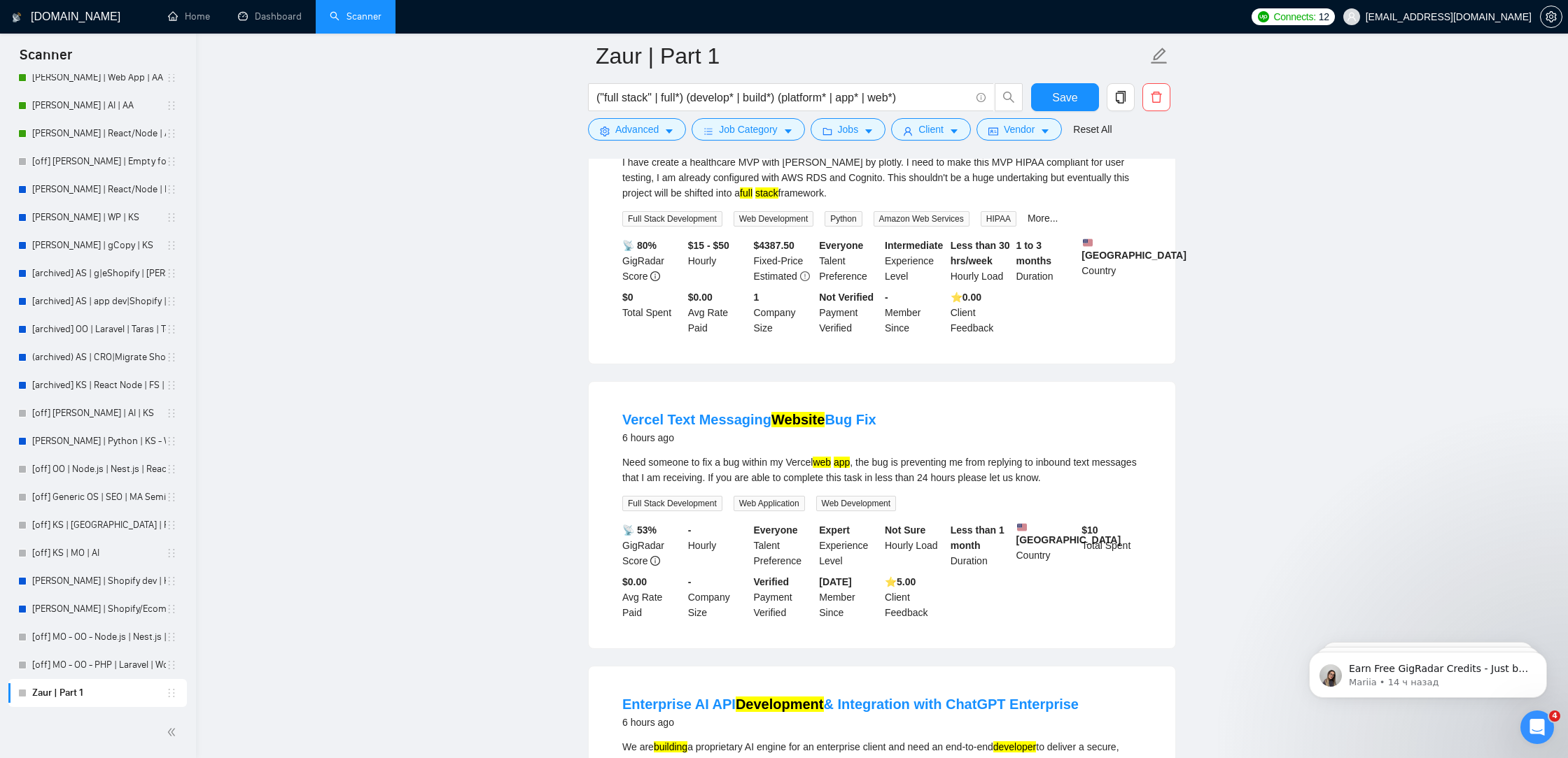
scroll to position [2172, 0]
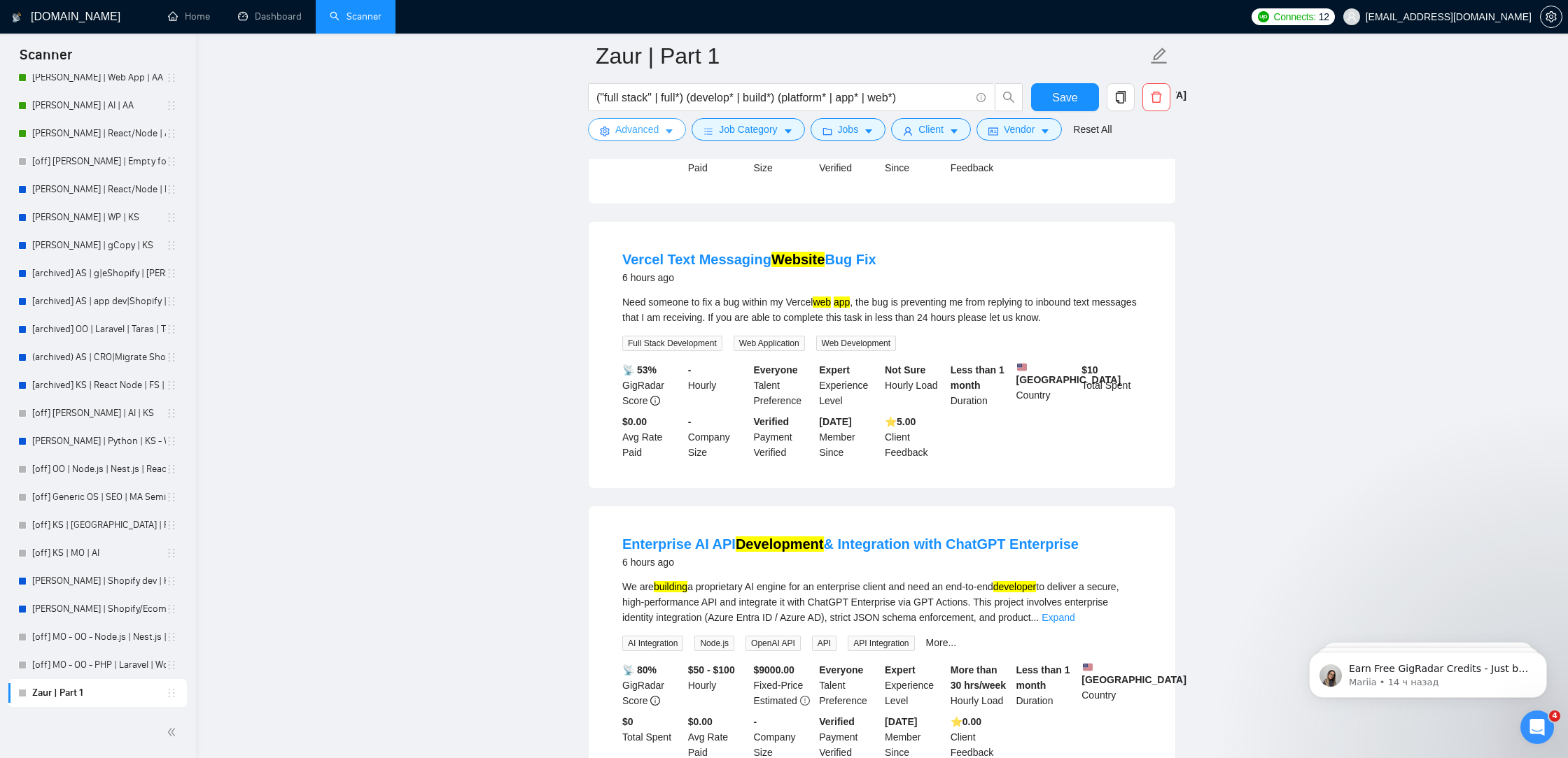
click at [642, 129] on span "Advanced" at bounding box center [637, 129] width 43 height 16
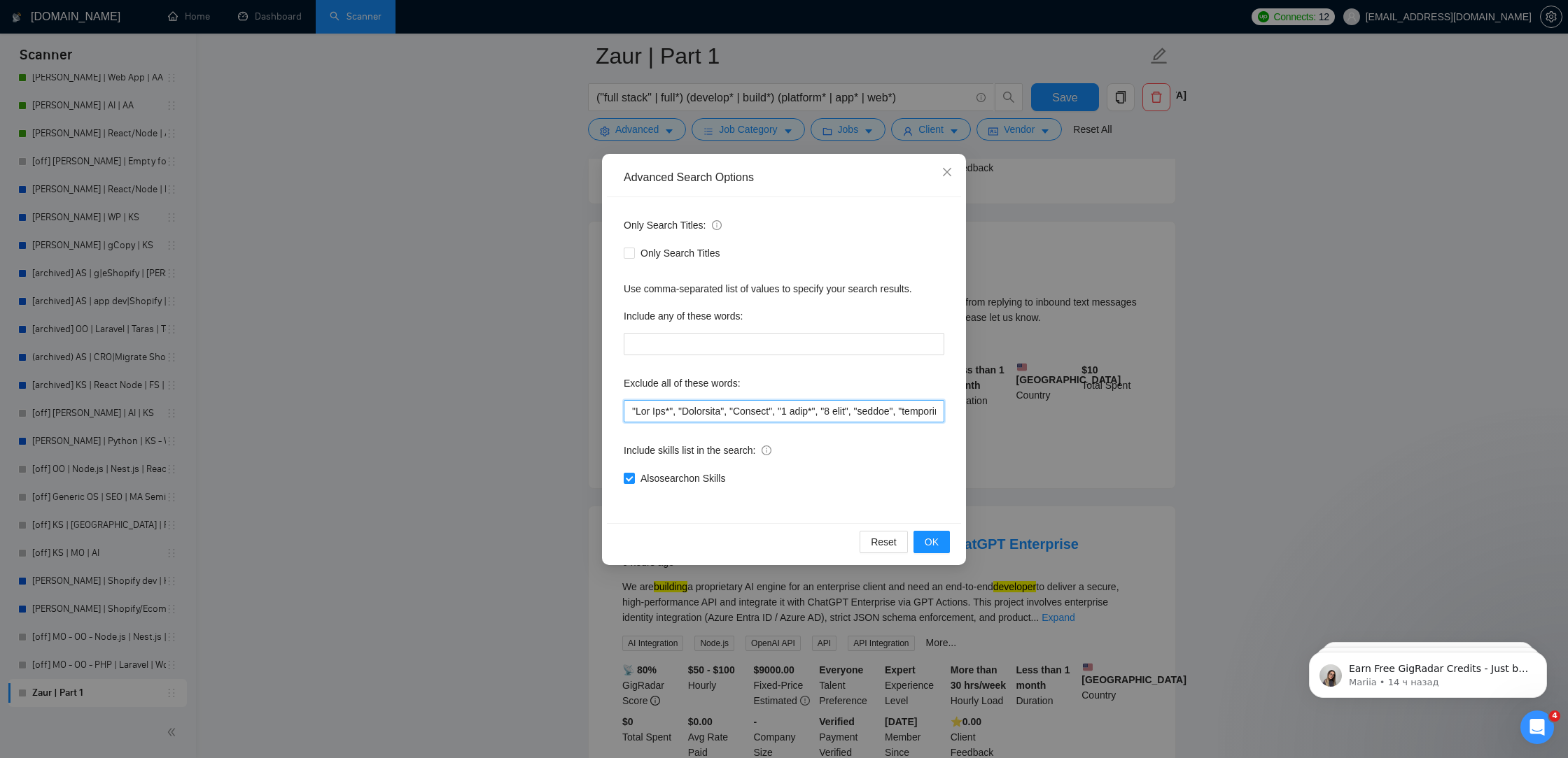
click at [627, 411] on input "text" at bounding box center [783, 411] width 321 height 23
paste input ""kotlin","
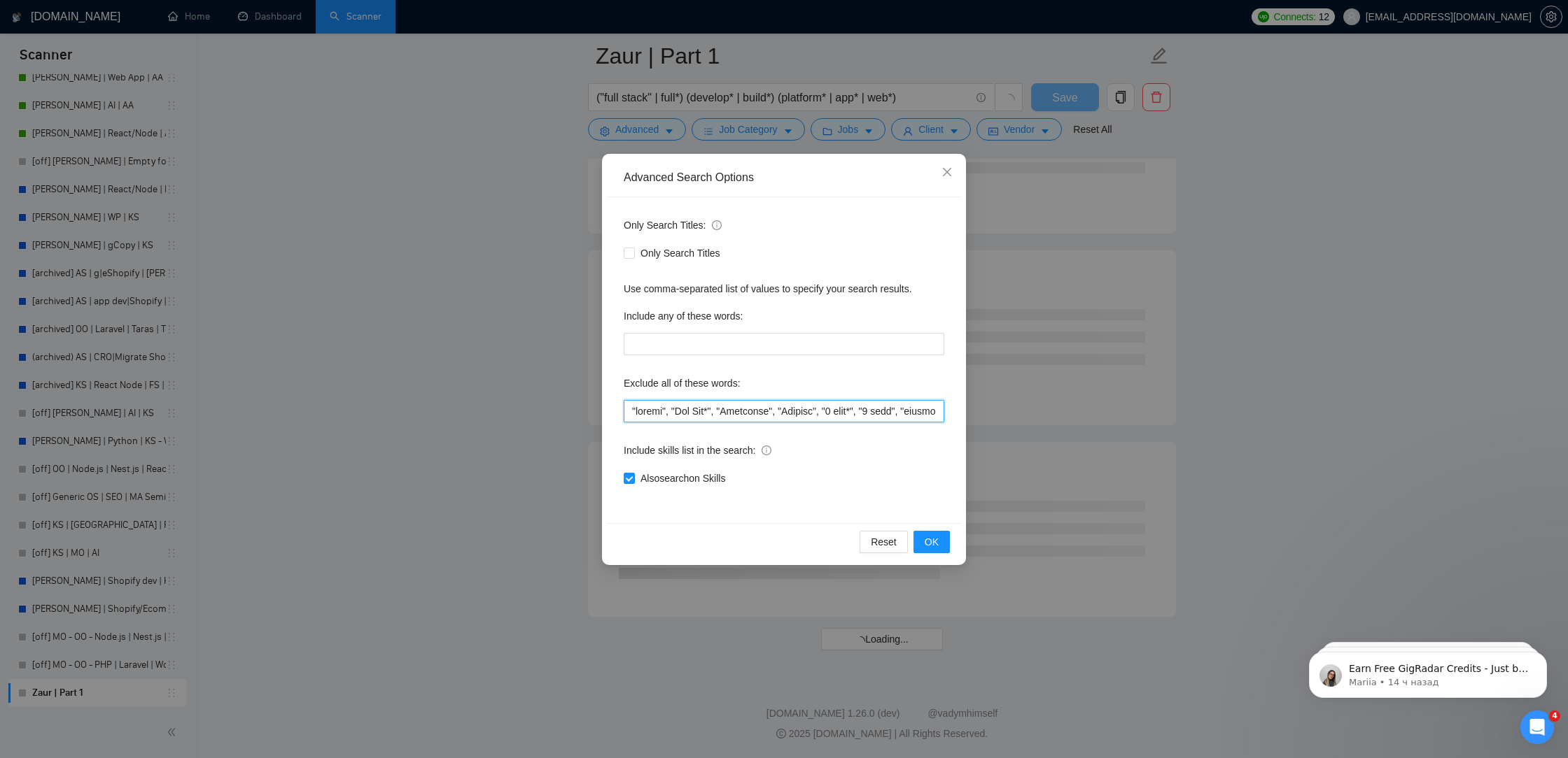
scroll to position [1575, 0]
drag, startPoint x: 659, startPoint y: 418, endPoint x: 636, endPoint y: 416, distance: 23.1
click at [636, 417] on input "text" at bounding box center [783, 411] width 321 height 23
click at [928, 534] on span "OK" at bounding box center [932, 542] width 14 height 16
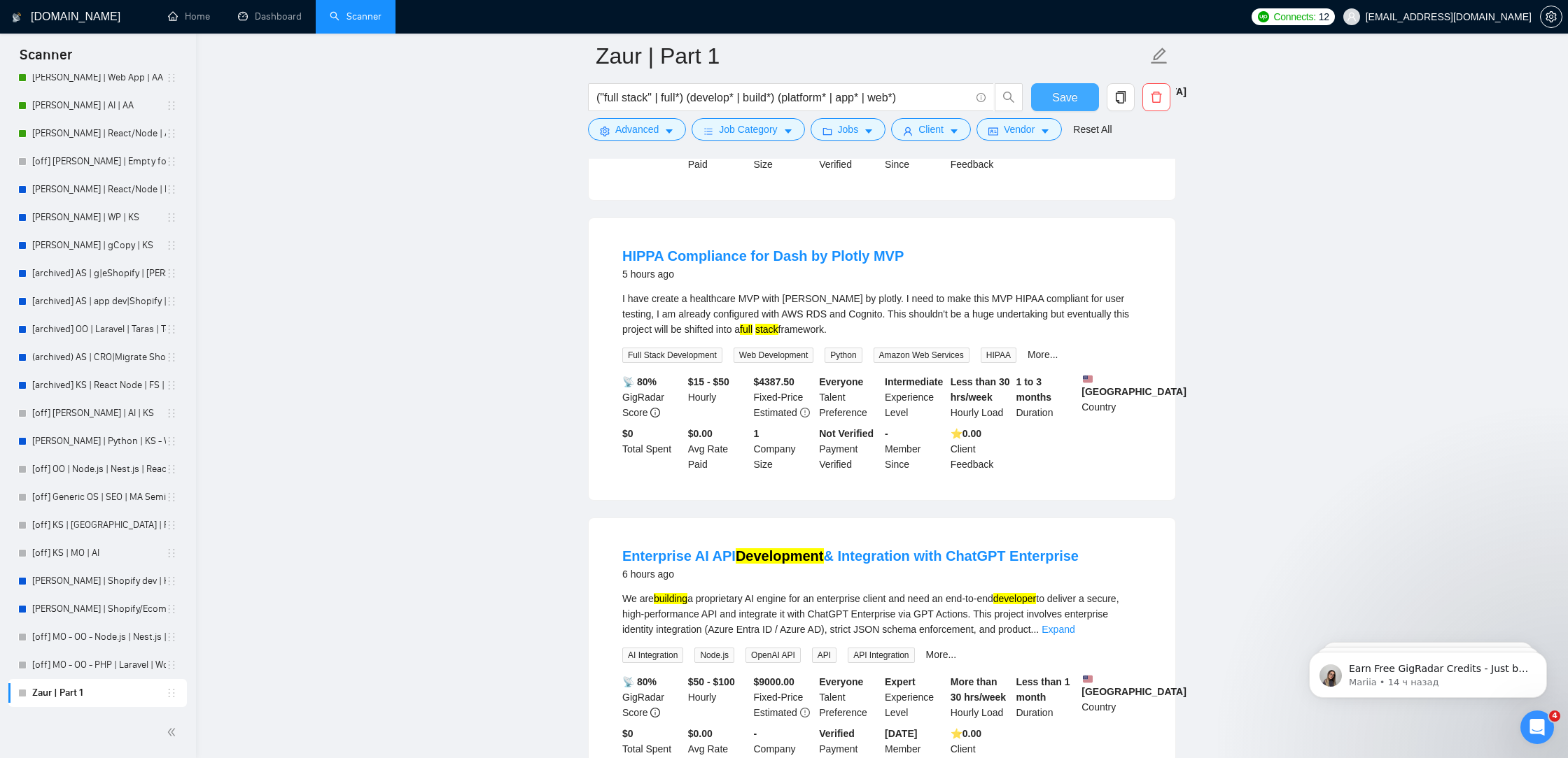
click at [1064, 97] on span "Save" at bounding box center [1065, 98] width 26 height 18
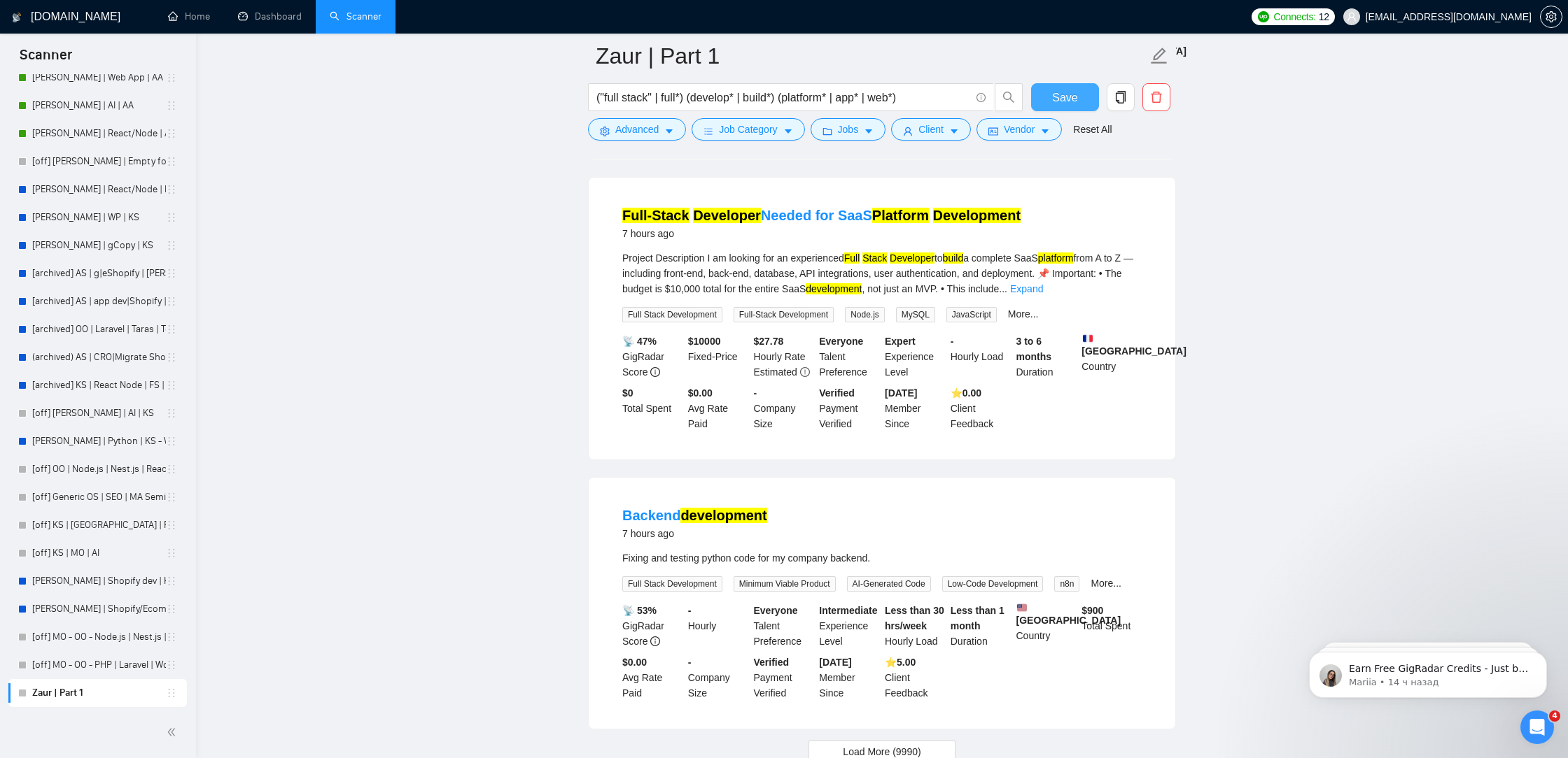
scroll to position [2671, 0]
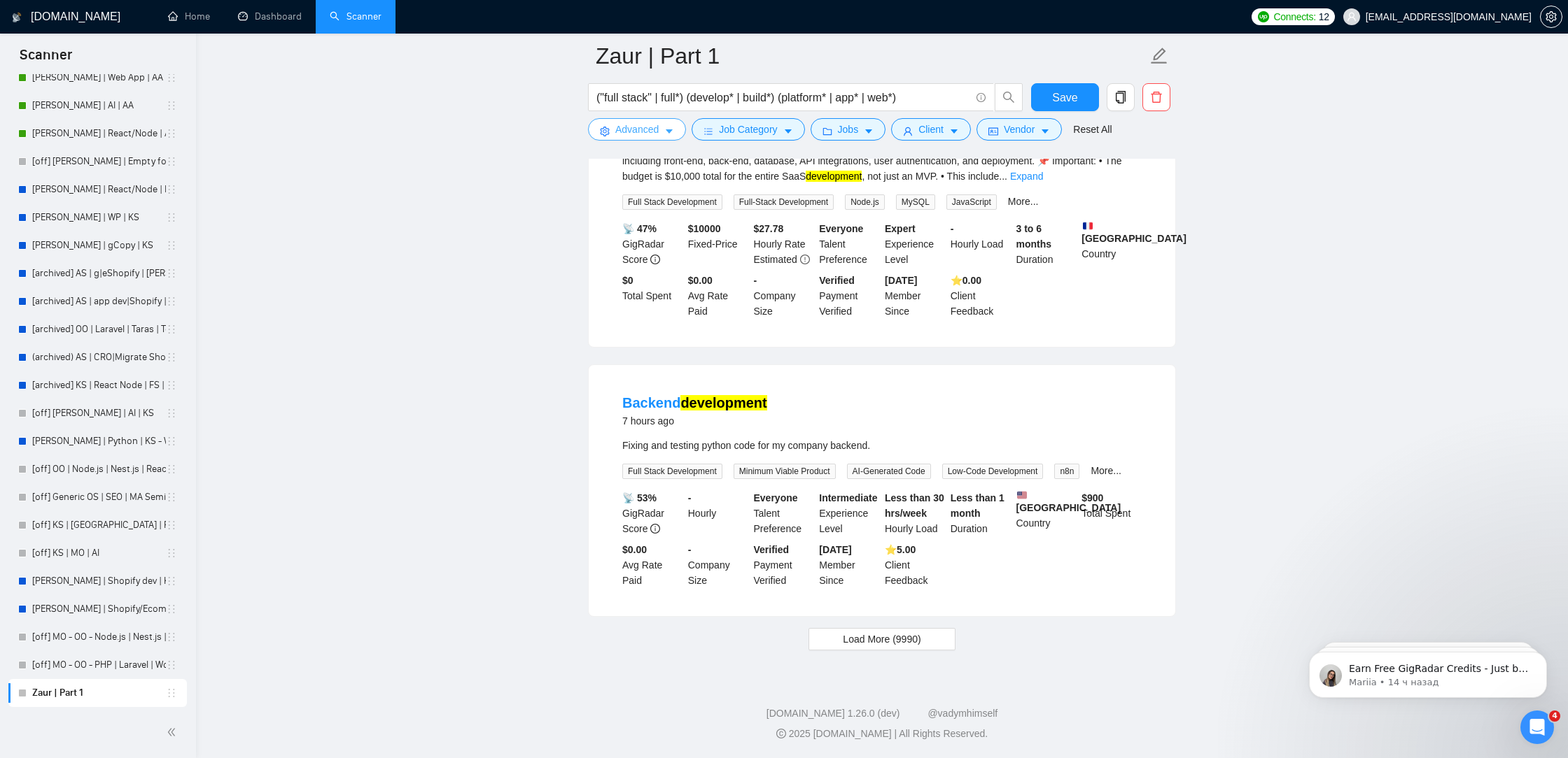
click at [633, 129] on span "Advanced" at bounding box center [637, 129] width 43 height 16
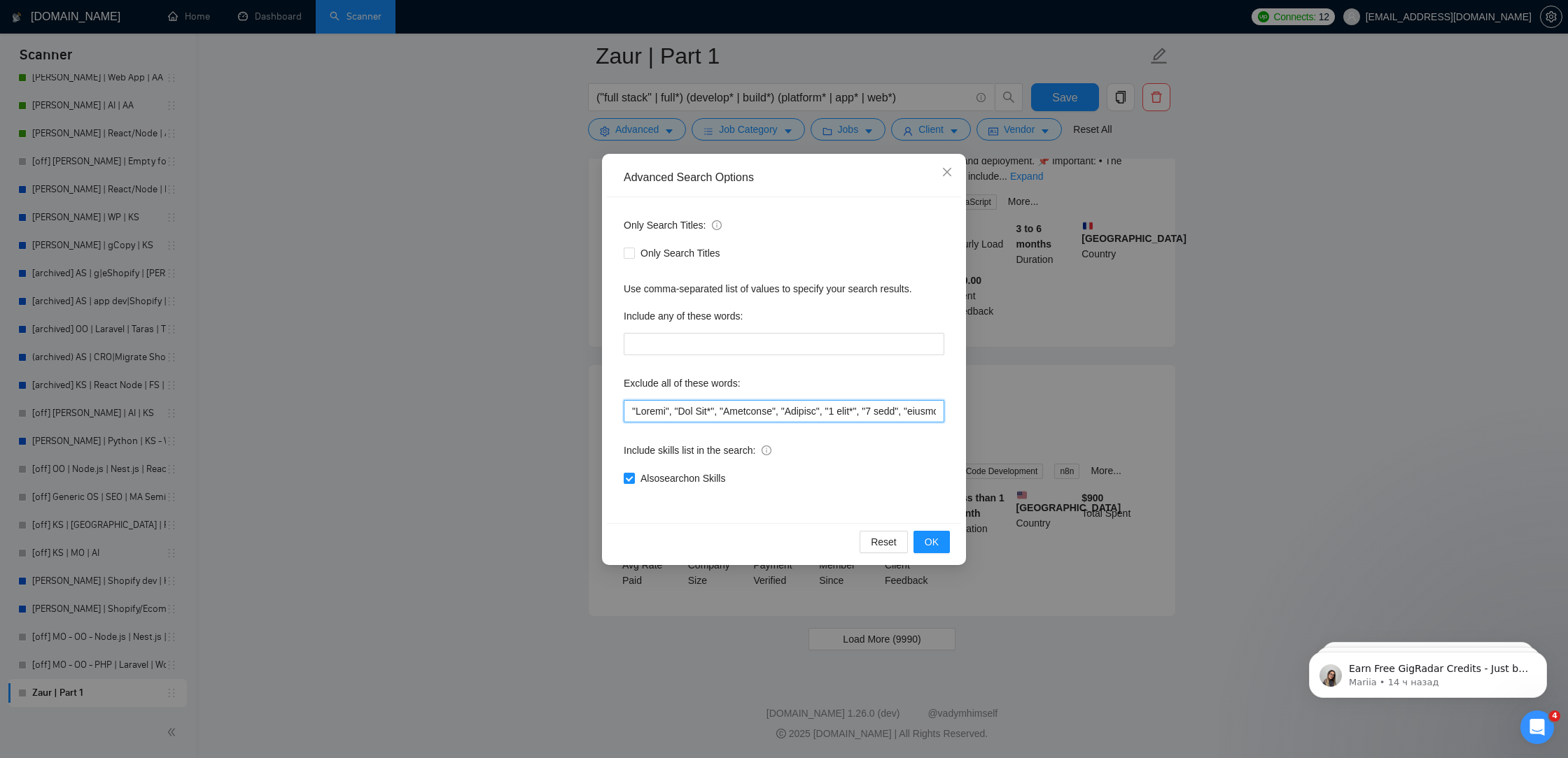
click at [629, 408] on input "text" at bounding box center [783, 411] width 321 height 23
paste input ""kotlin","
drag, startPoint x: 661, startPoint y: 413, endPoint x: 642, endPoint y: 412, distance: 19.0
click at [642, 412] on input "text" at bounding box center [783, 411] width 321 height 23
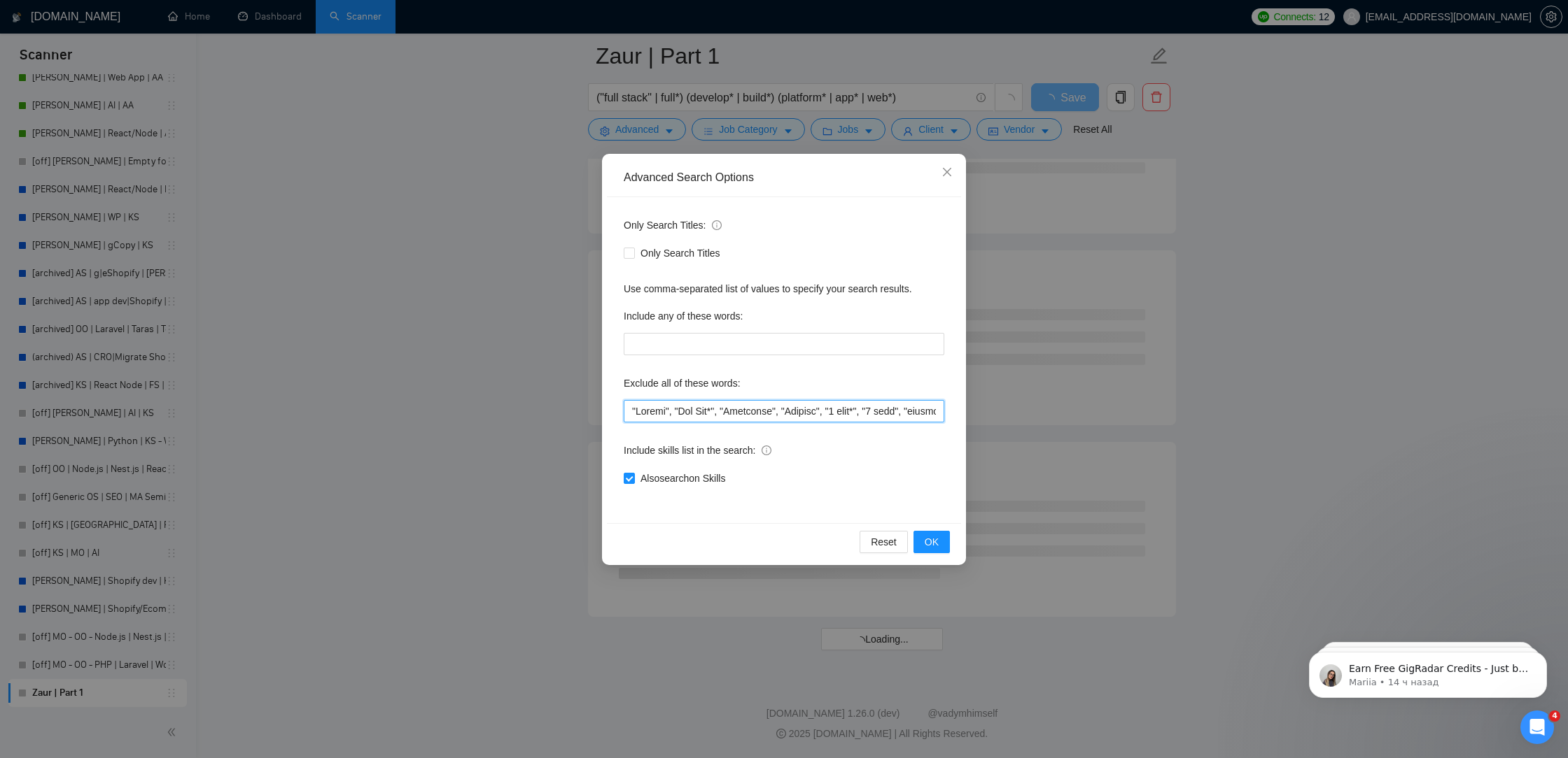
paste input ""kotlin","
drag, startPoint x: 662, startPoint y: 411, endPoint x: 640, endPoint y: 411, distance: 22.0
click at [640, 411] on input "text" at bounding box center [783, 411] width 321 height 23
click at [628, 414] on input "text" at bounding box center [783, 411] width 321 height 23
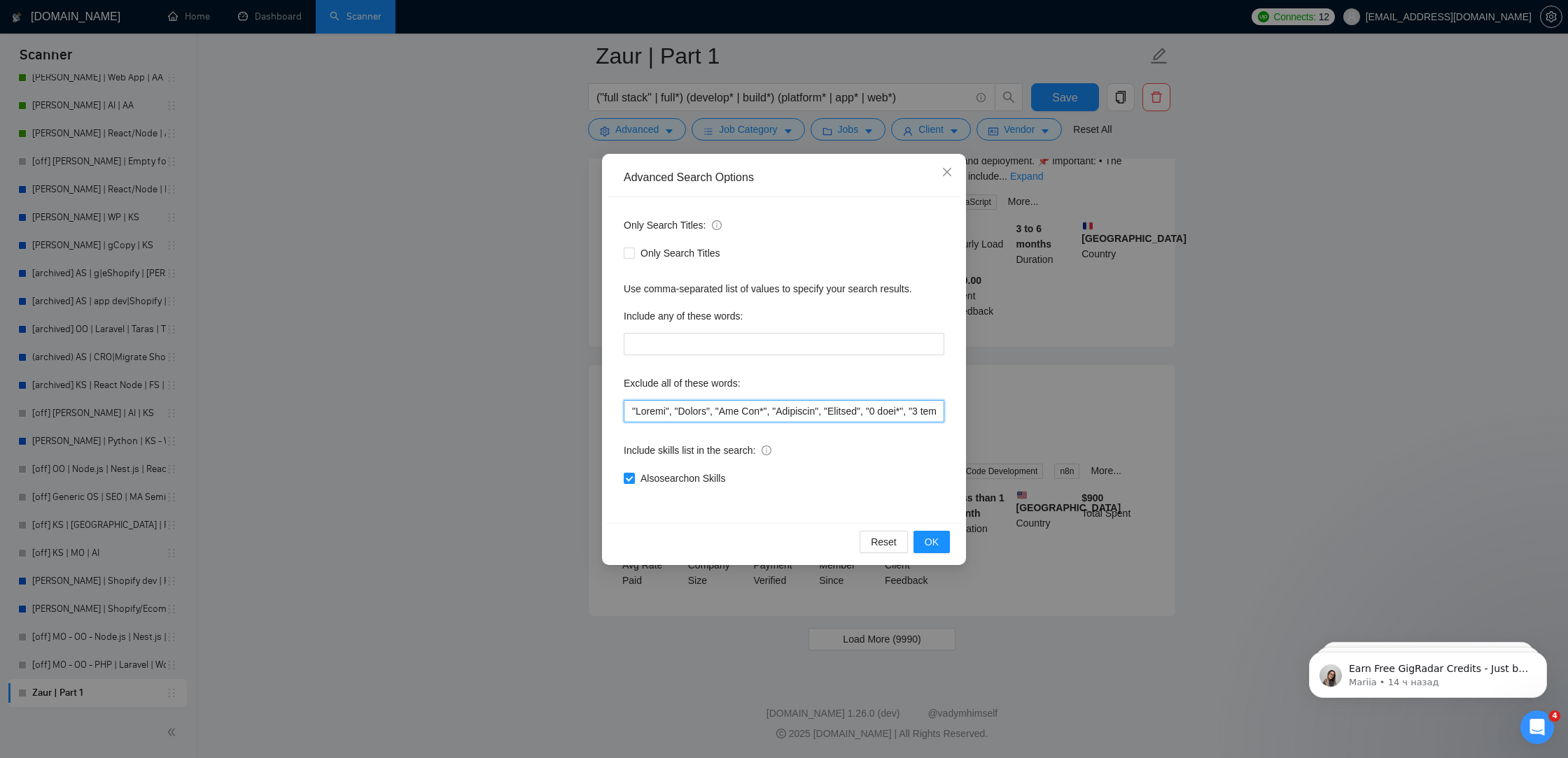
paste input ""kotlin","
drag, startPoint x: 662, startPoint y: 411, endPoint x: 640, endPoint y: 411, distance: 22.0
click at [640, 411] on input "text" at bounding box center [783, 411] width 321 height 23
type input ""Testing", "Fixing", "Vercel", "Bug Fix*", "Wordpress", "Coolify", "2 week*", "…"
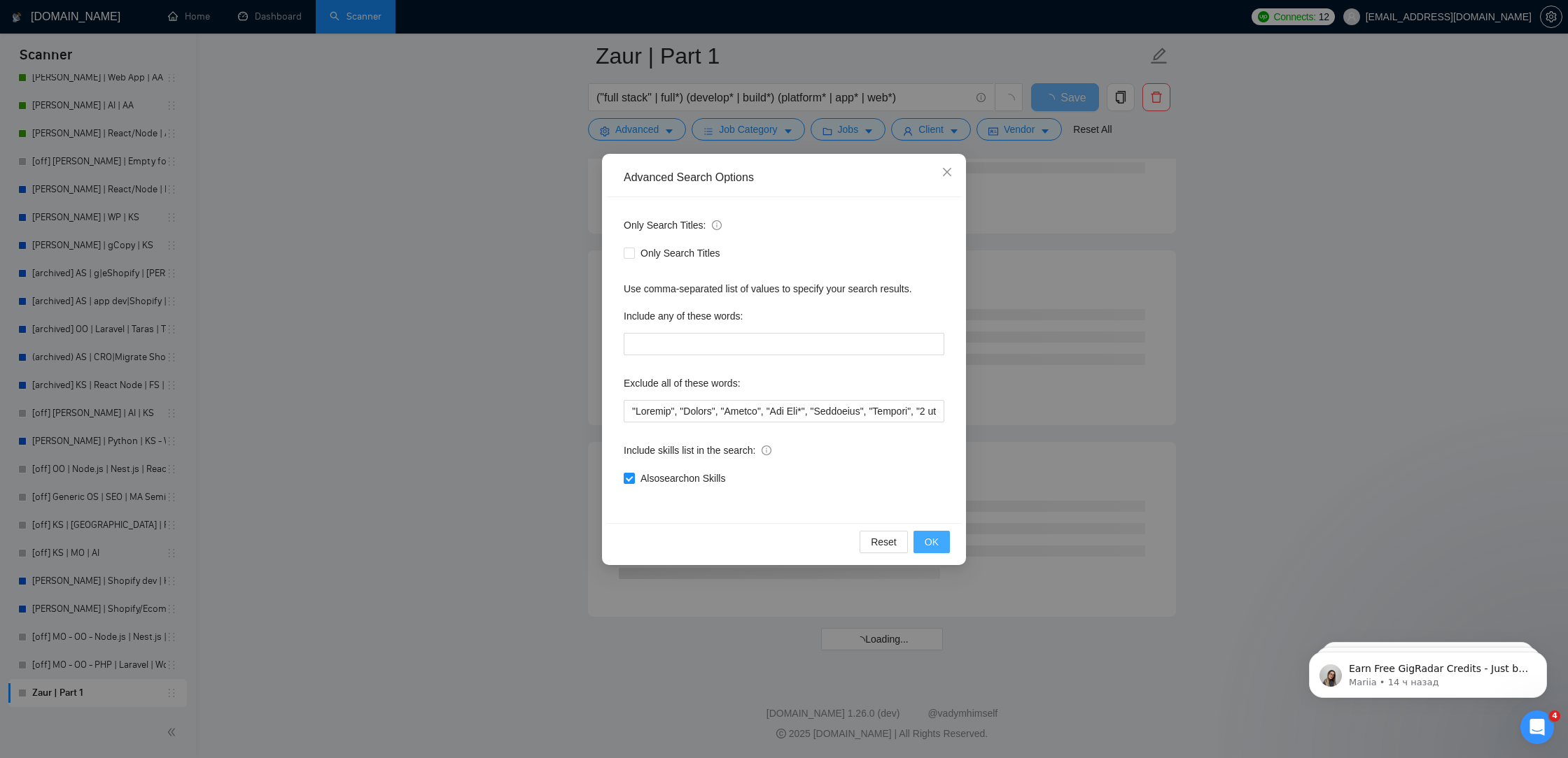
click at [935, 541] on span "OK" at bounding box center [932, 542] width 14 height 16
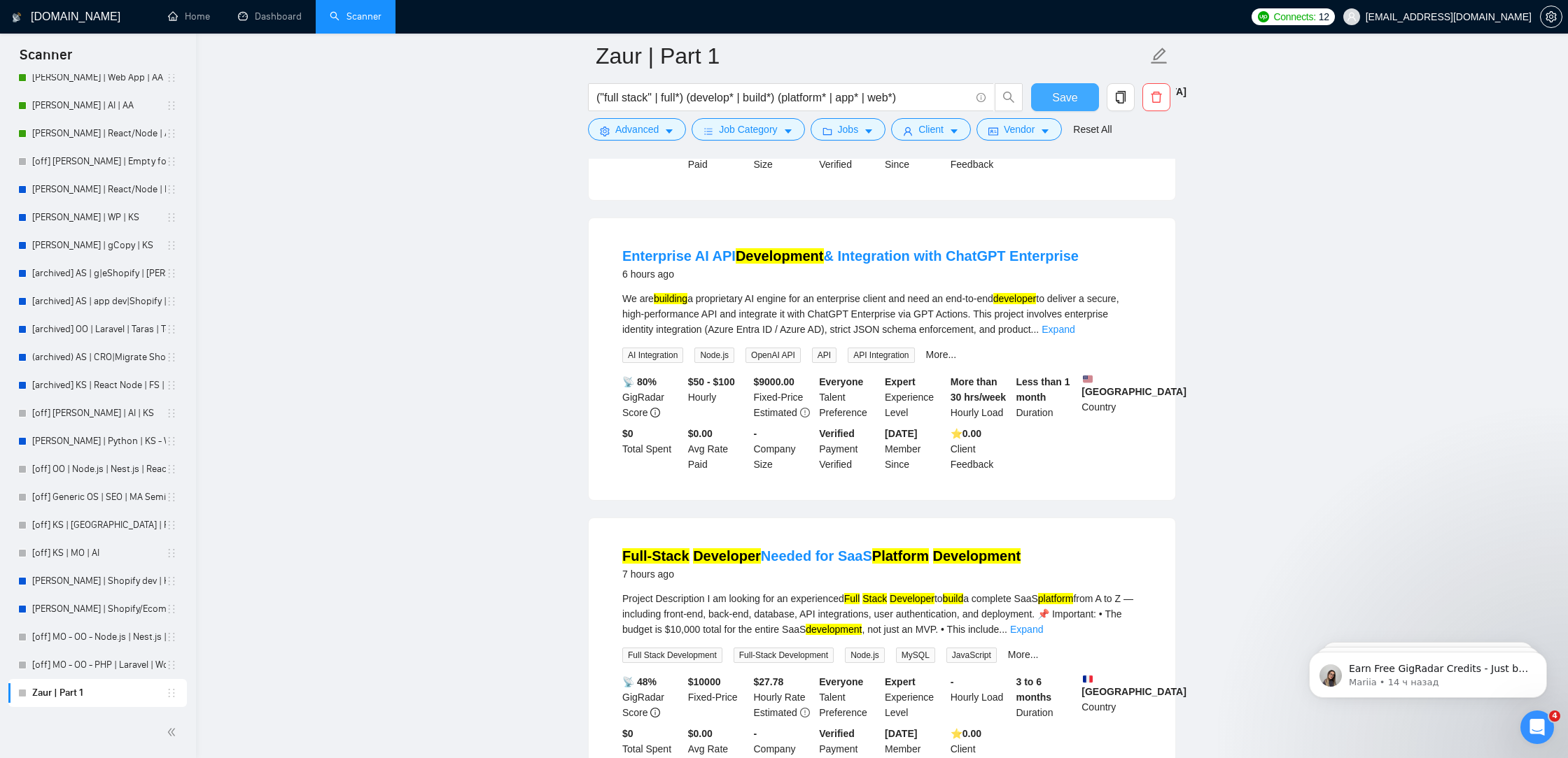
click at [1062, 102] on span "Save" at bounding box center [1065, 98] width 26 height 18
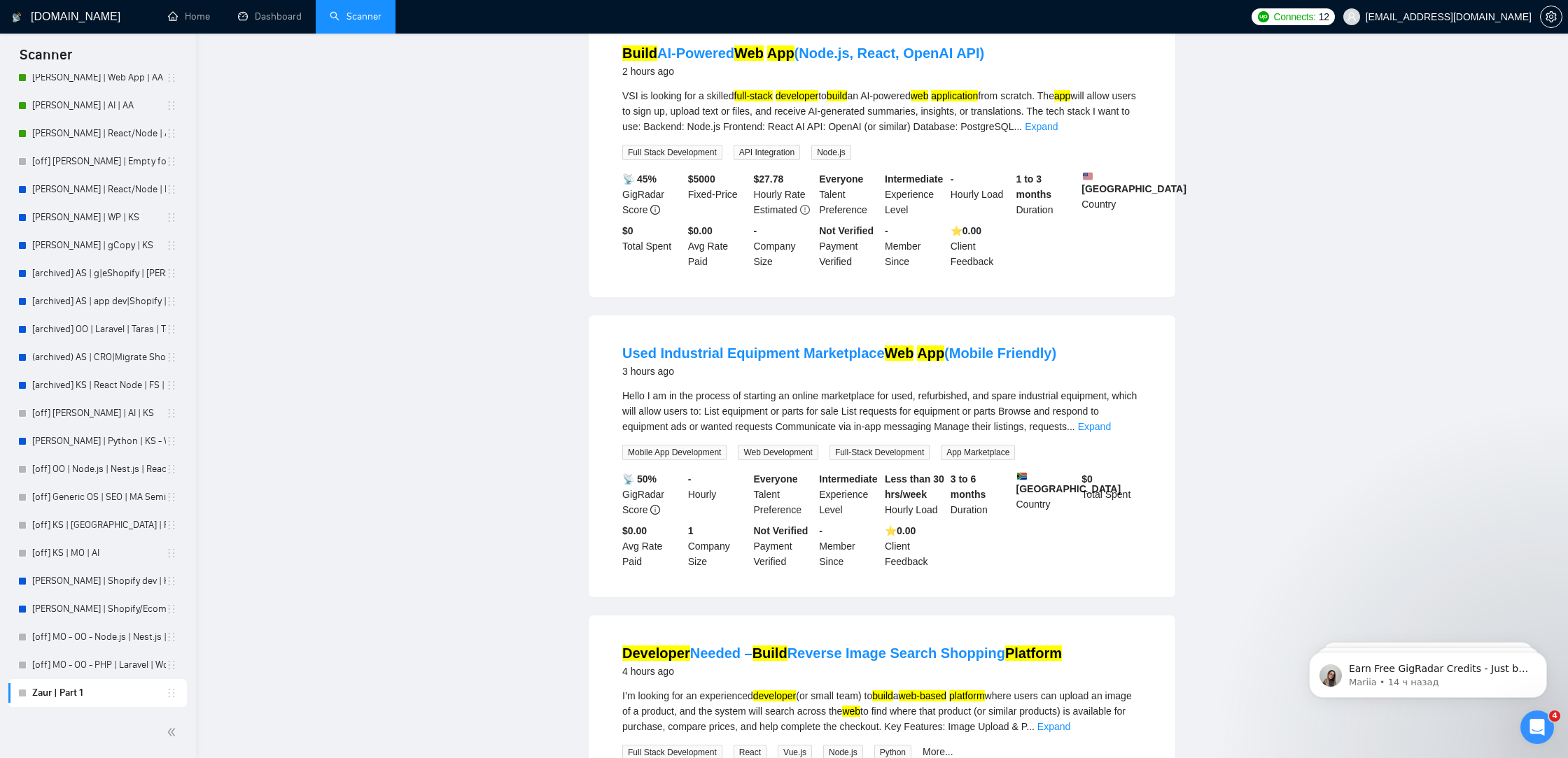
scroll to position [0, 0]
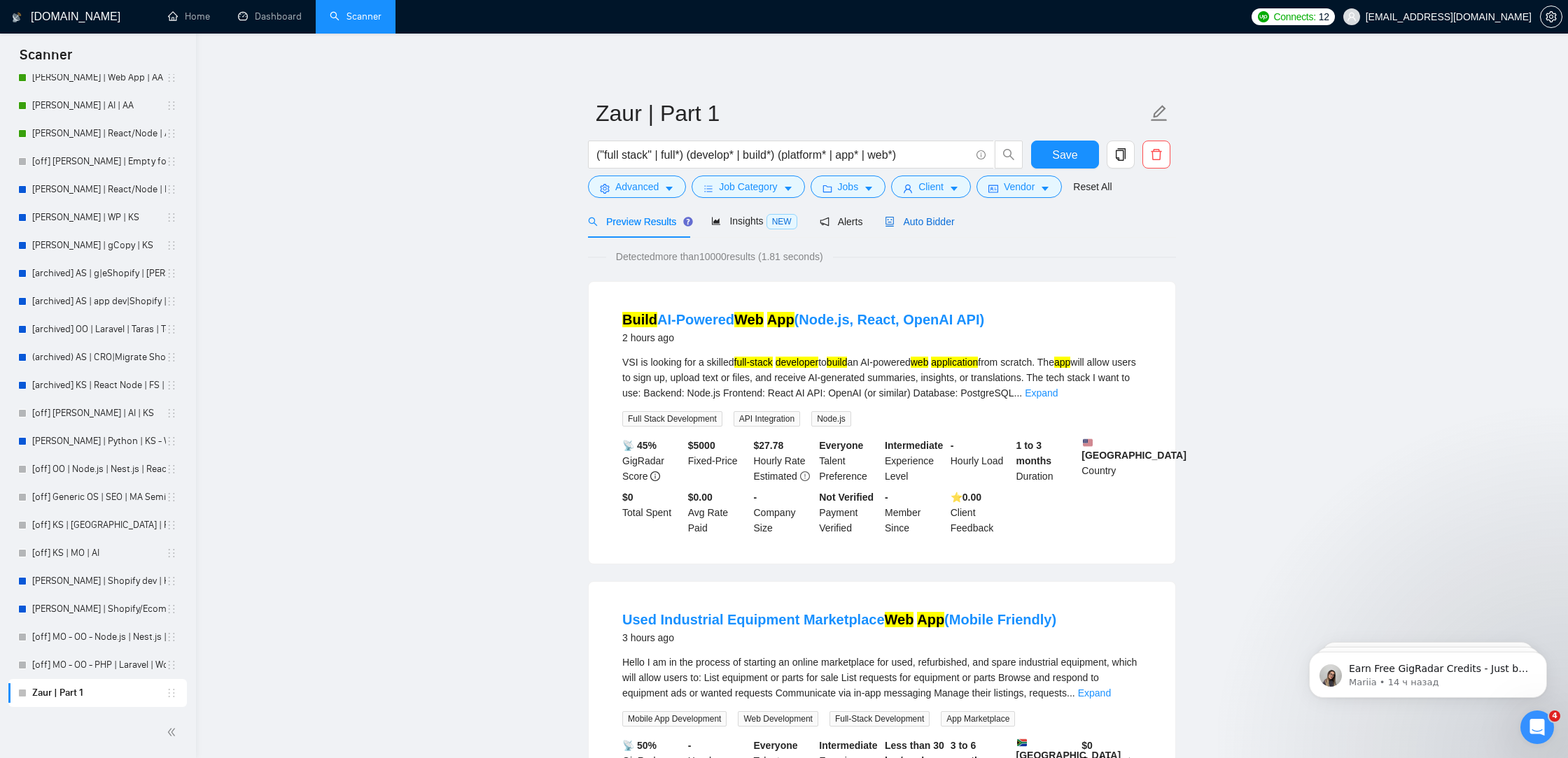
click at [937, 226] on span "Auto Bidder" at bounding box center [919, 221] width 69 height 11
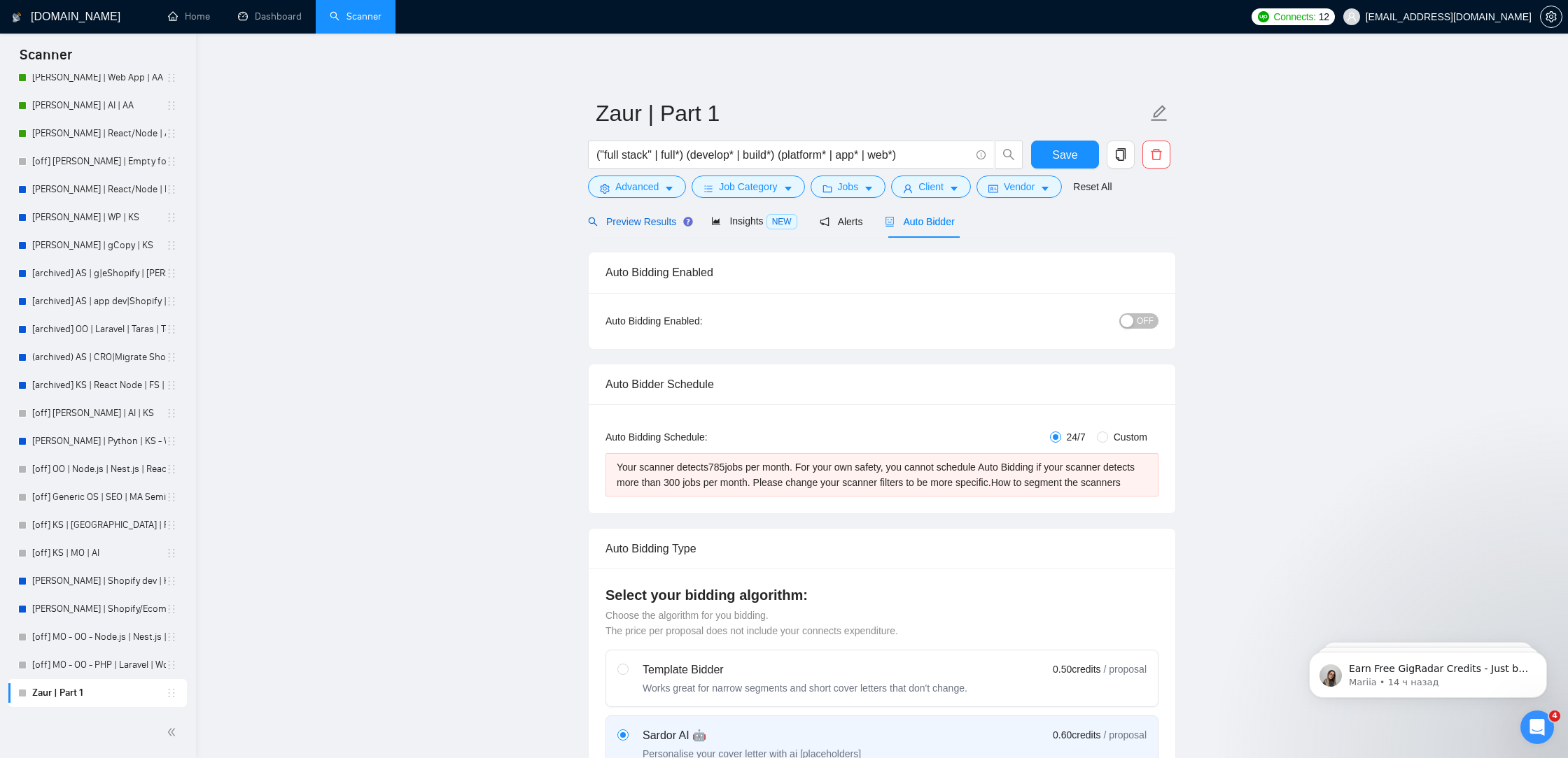
click at [645, 223] on span "Preview Results" at bounding box center [638, 221] width 101 height 11
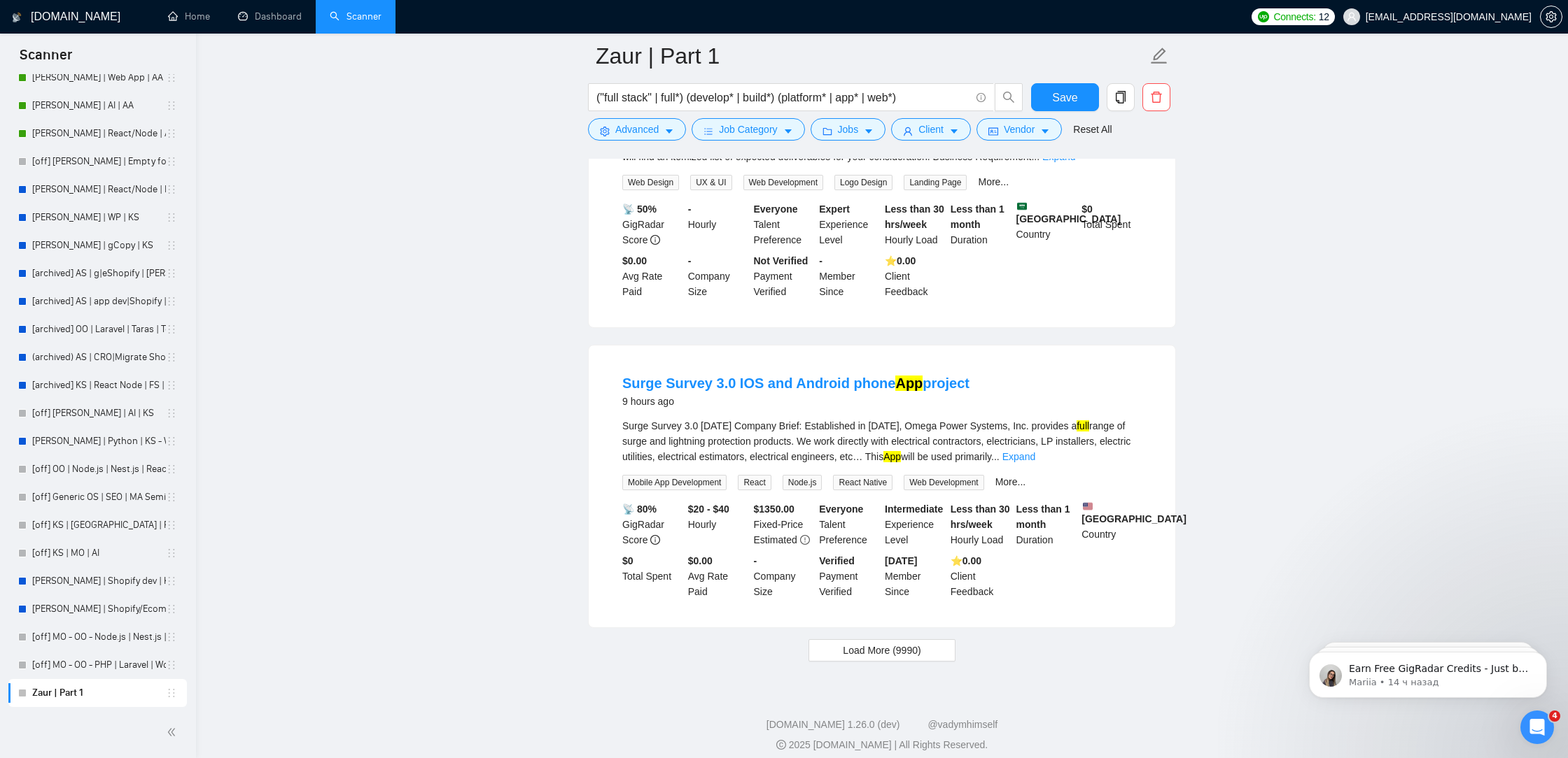
scroll to position [2664, 0]
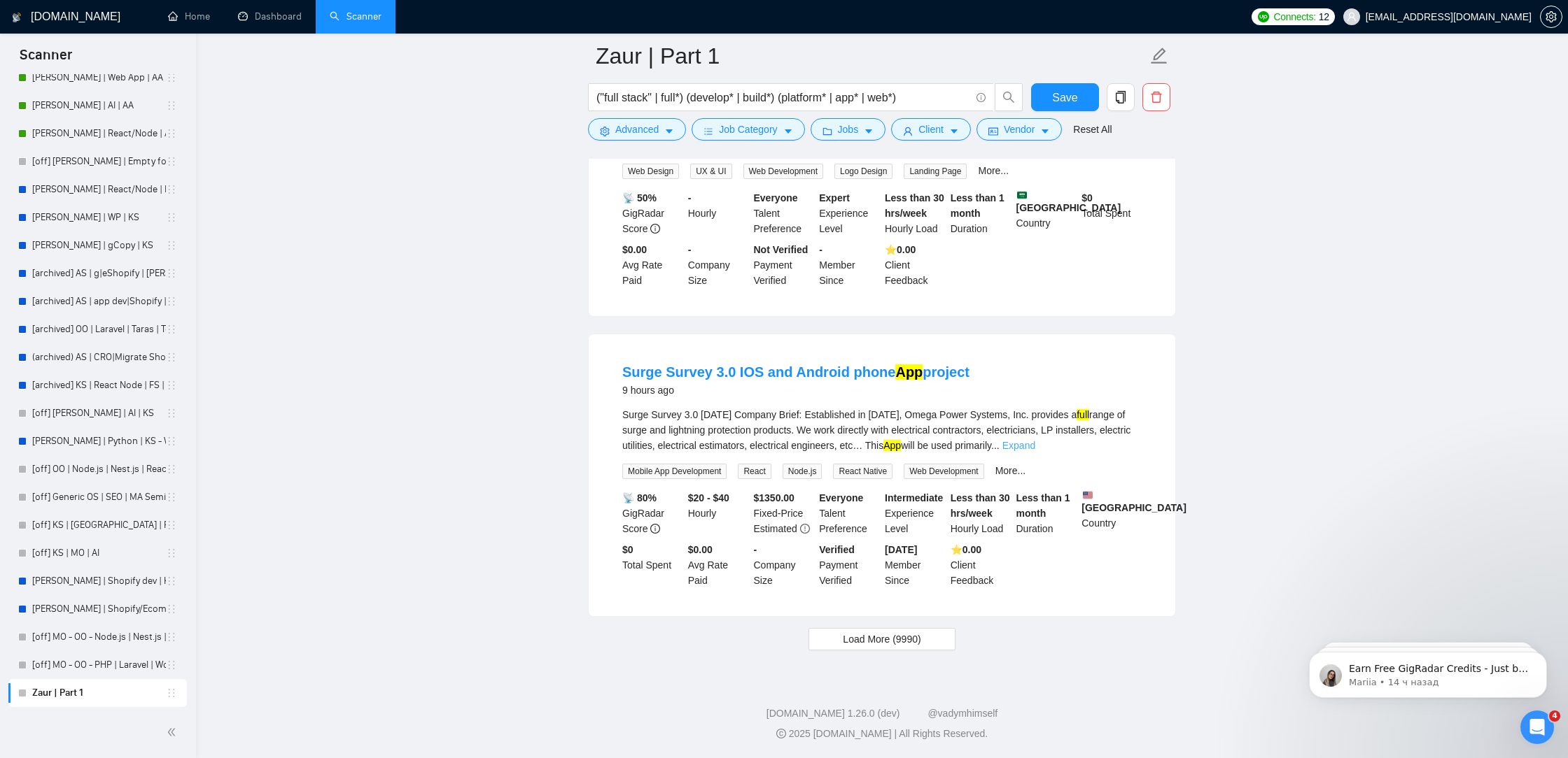
click at [1035, 451] on link "Expand" at bounding box center [1018, 445] width 33 height 11
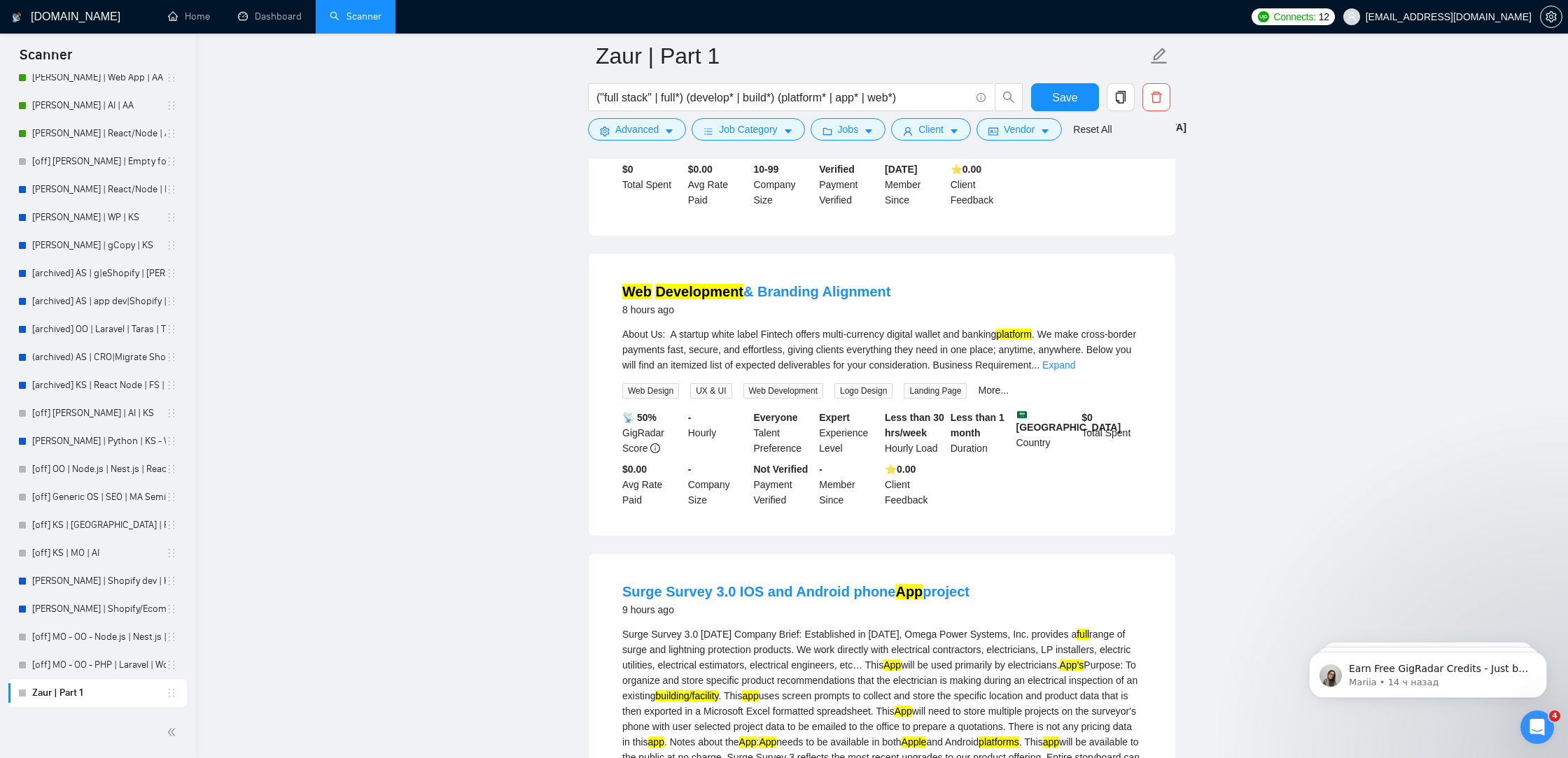
scroll to position [2421, 0]
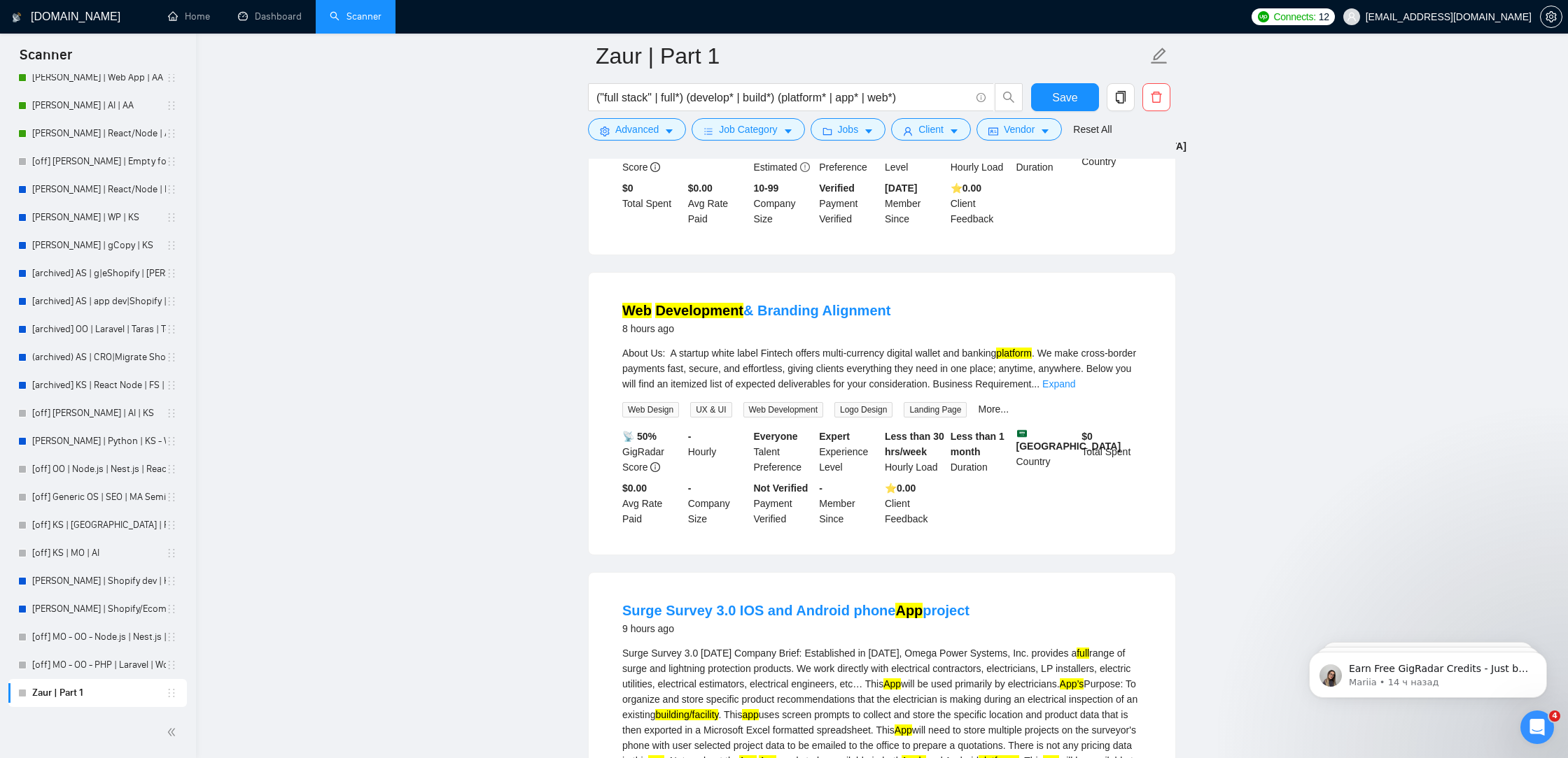
click at [1120, 391] on div "About Us: A startup white label Fintech offers multi-currency digital wallet an…" at bounding box center [882, 369] width 520 height 46
click at [1075, 389] on link "Expand" at bounding box center [1058, 383] width 33 height 11
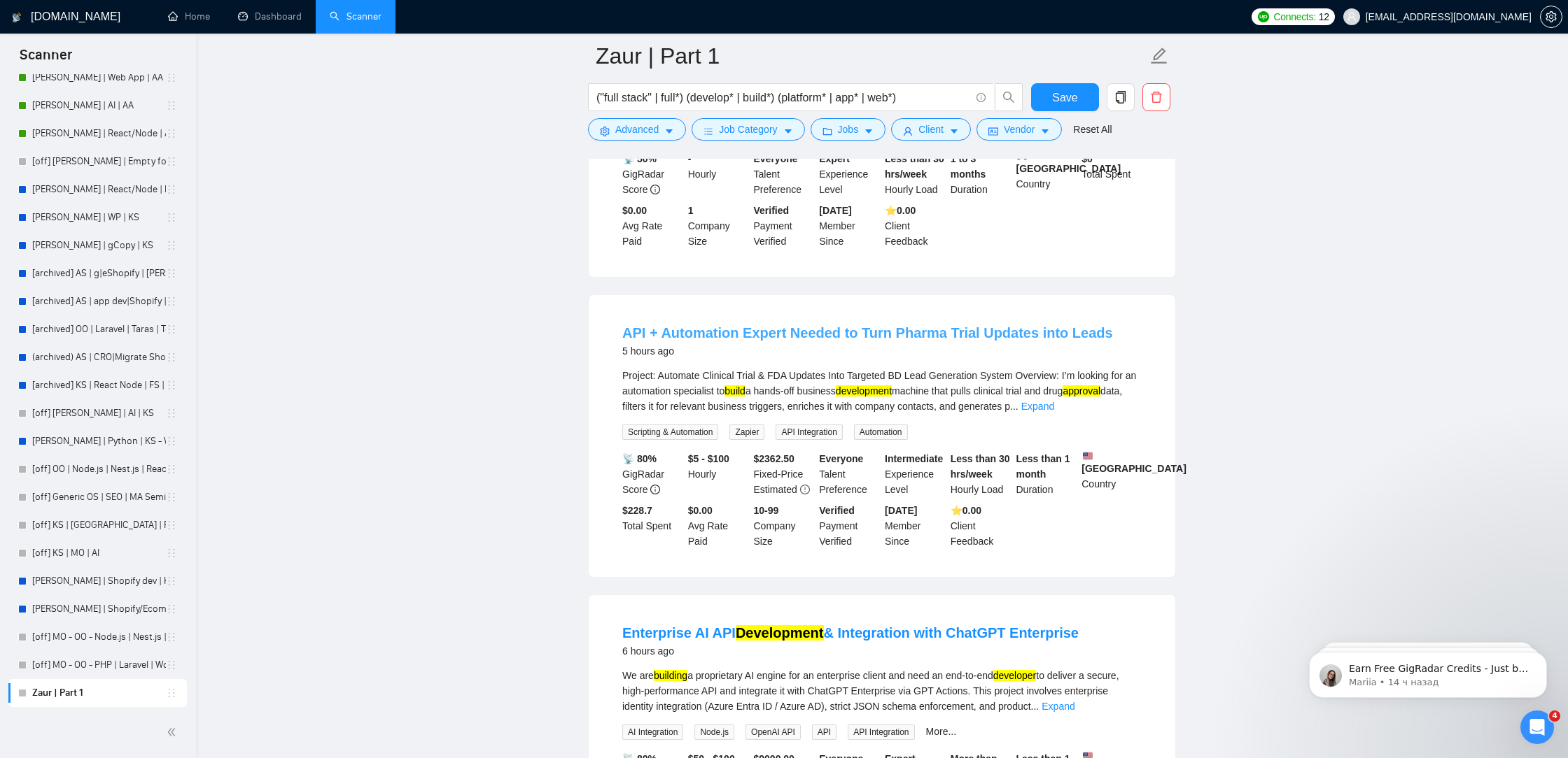
scroll to position [1218, 0]
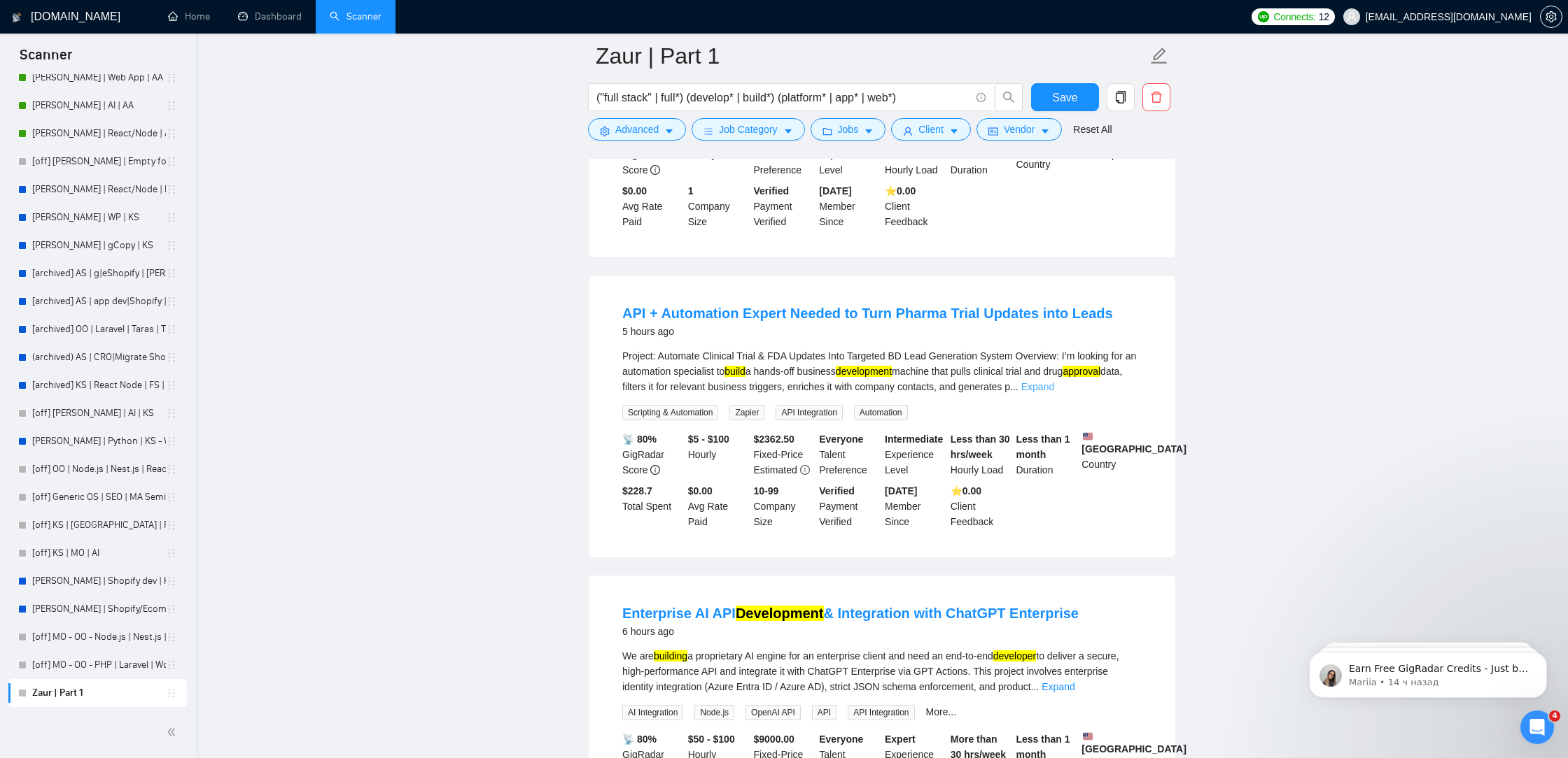
click at [1054, 392] on link "Expand" at bounding box center [1036, 386] width 33 height 11
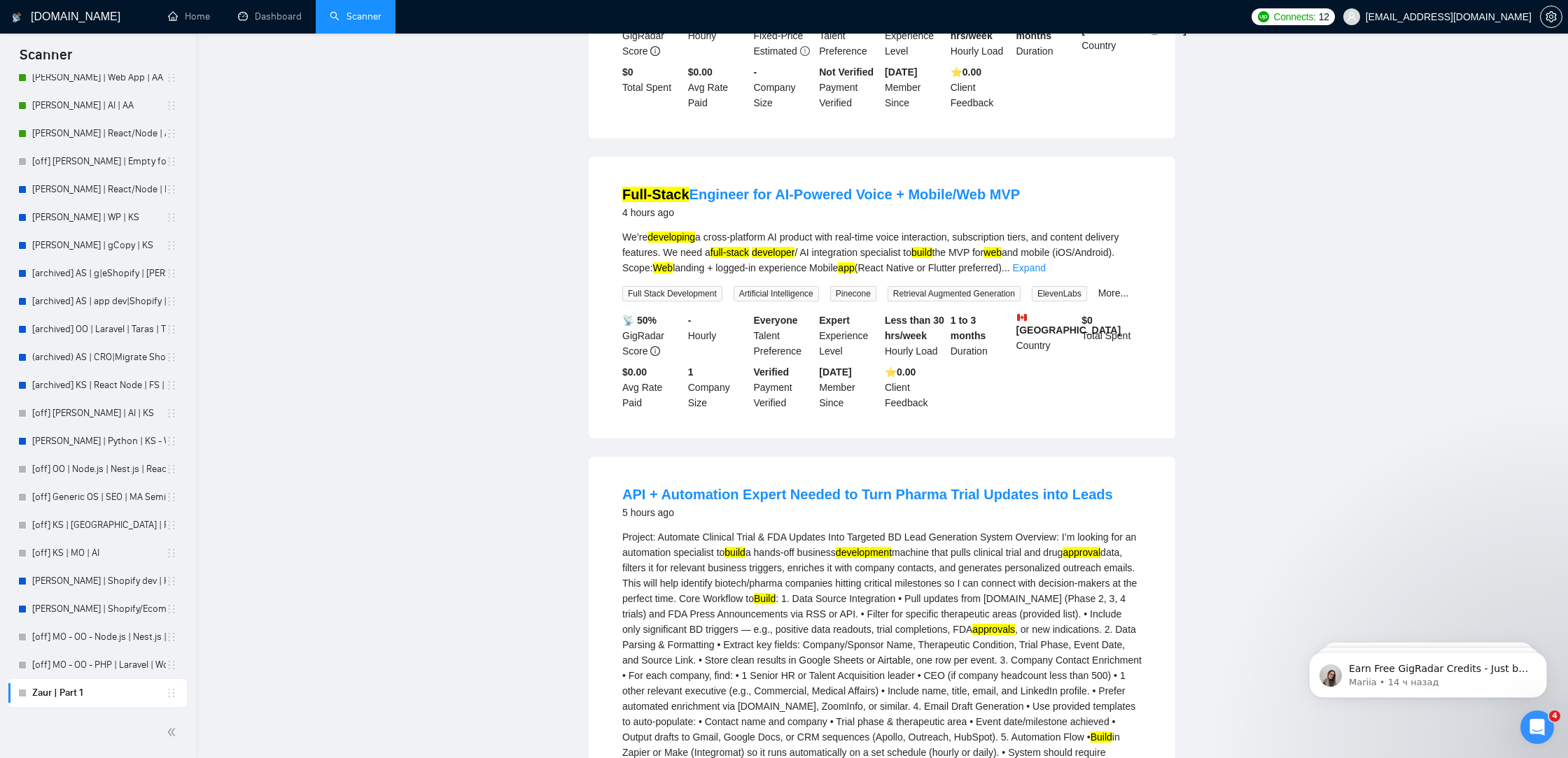
scroll to position [0, 0]
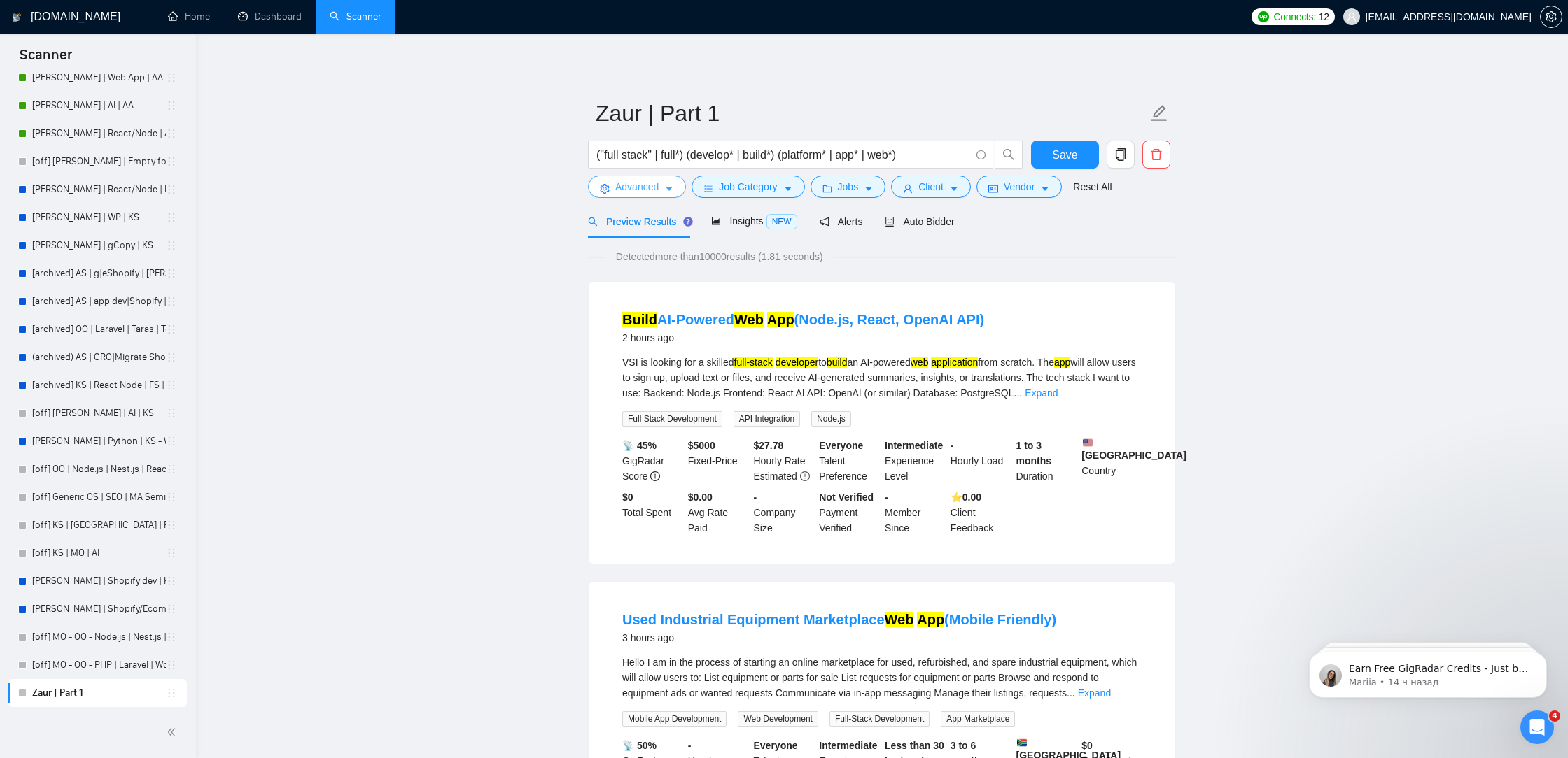
click at [626, 184] on span "Advanced" at bounding box center [637, 187] width 43 height 16
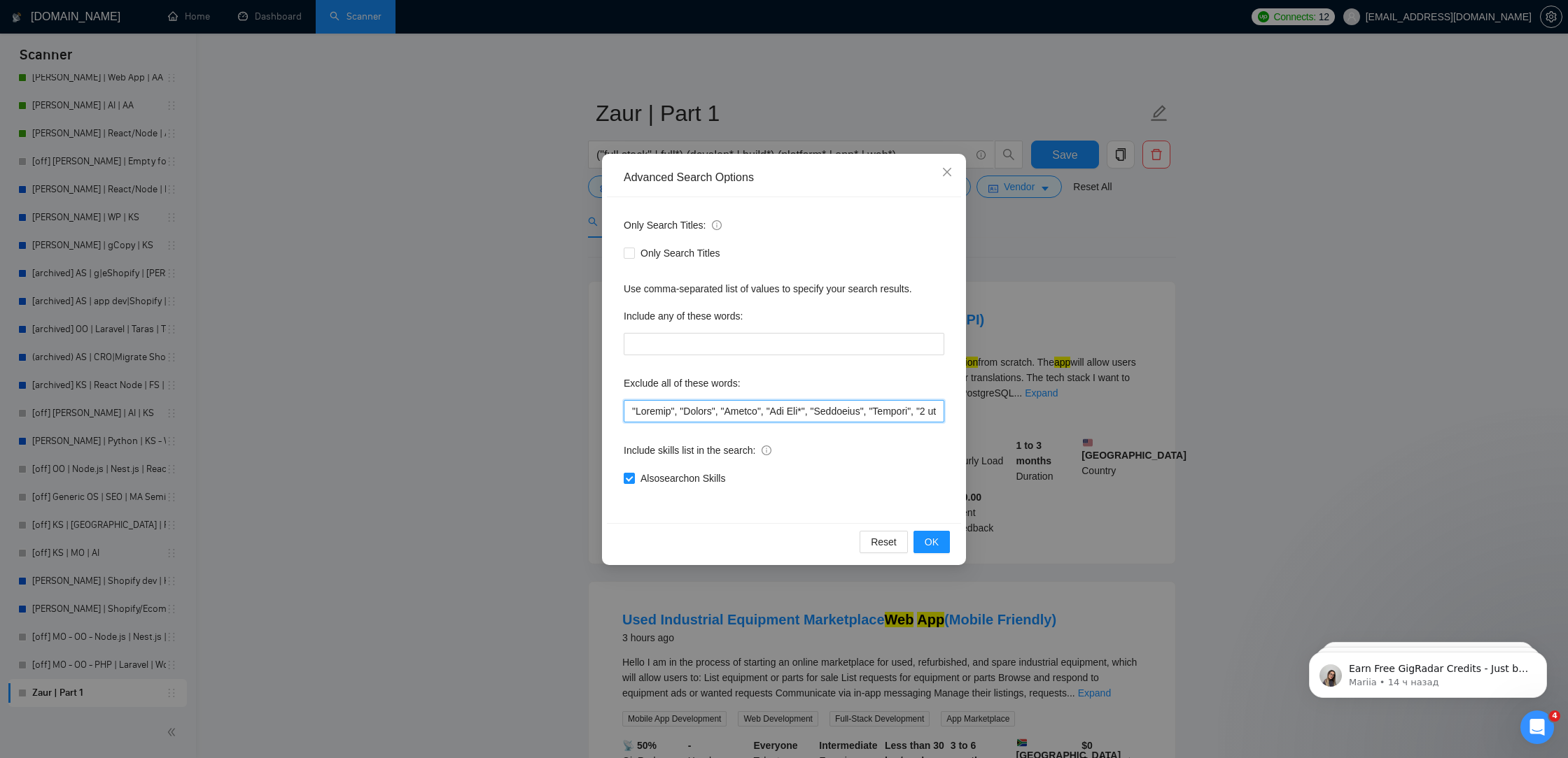
click at [628, 412] on input "text" at bounding box center [783, 411] width 321 height 23
paste input ""kotlin","
click at [658, 416] on input "text" at bounding box center [783, 411] width 321 height 23
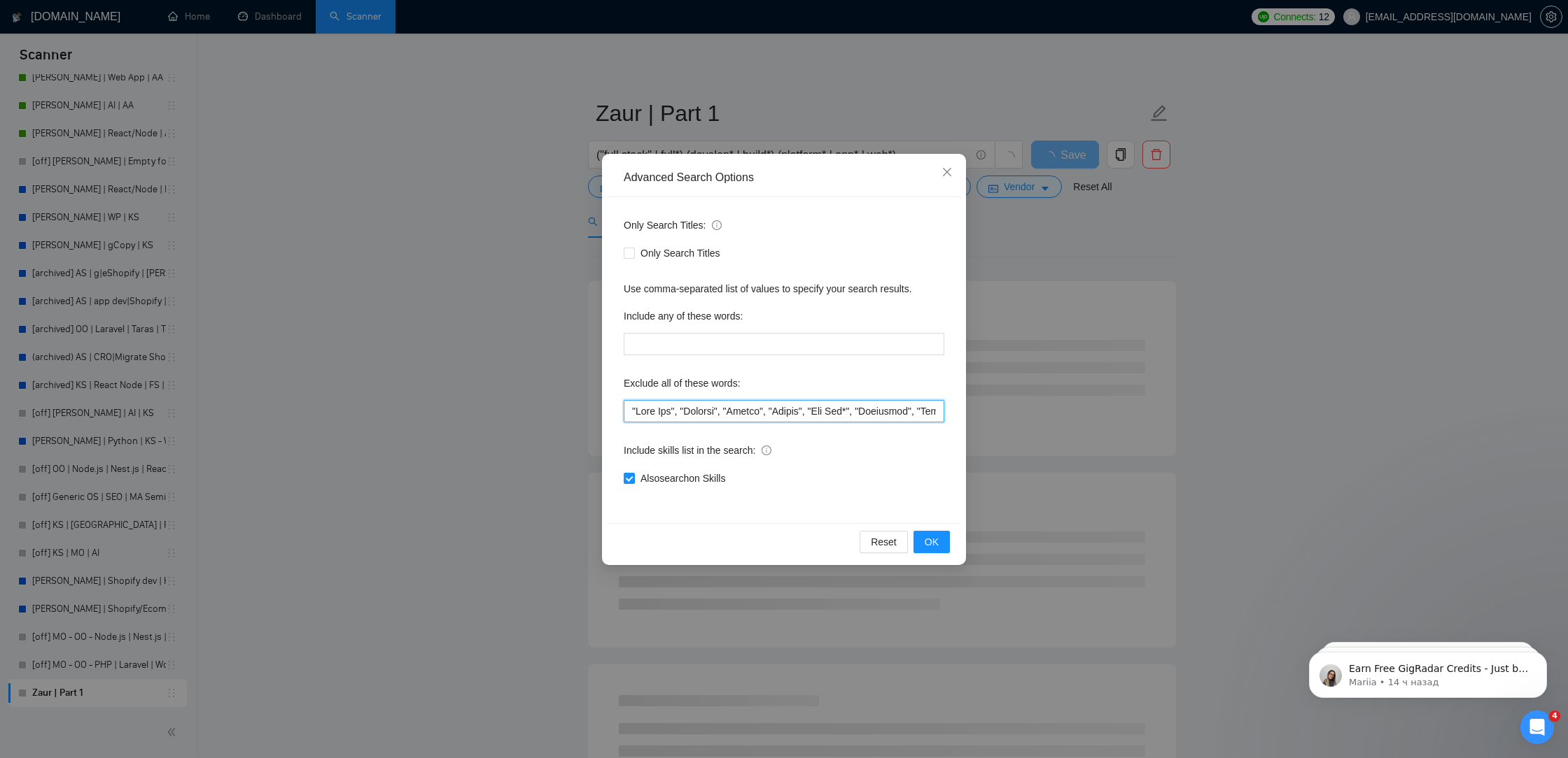
click at [624, 415] on input "text" at bounding box center [783, 411] width 321 height 23
paste input ""kotlin","
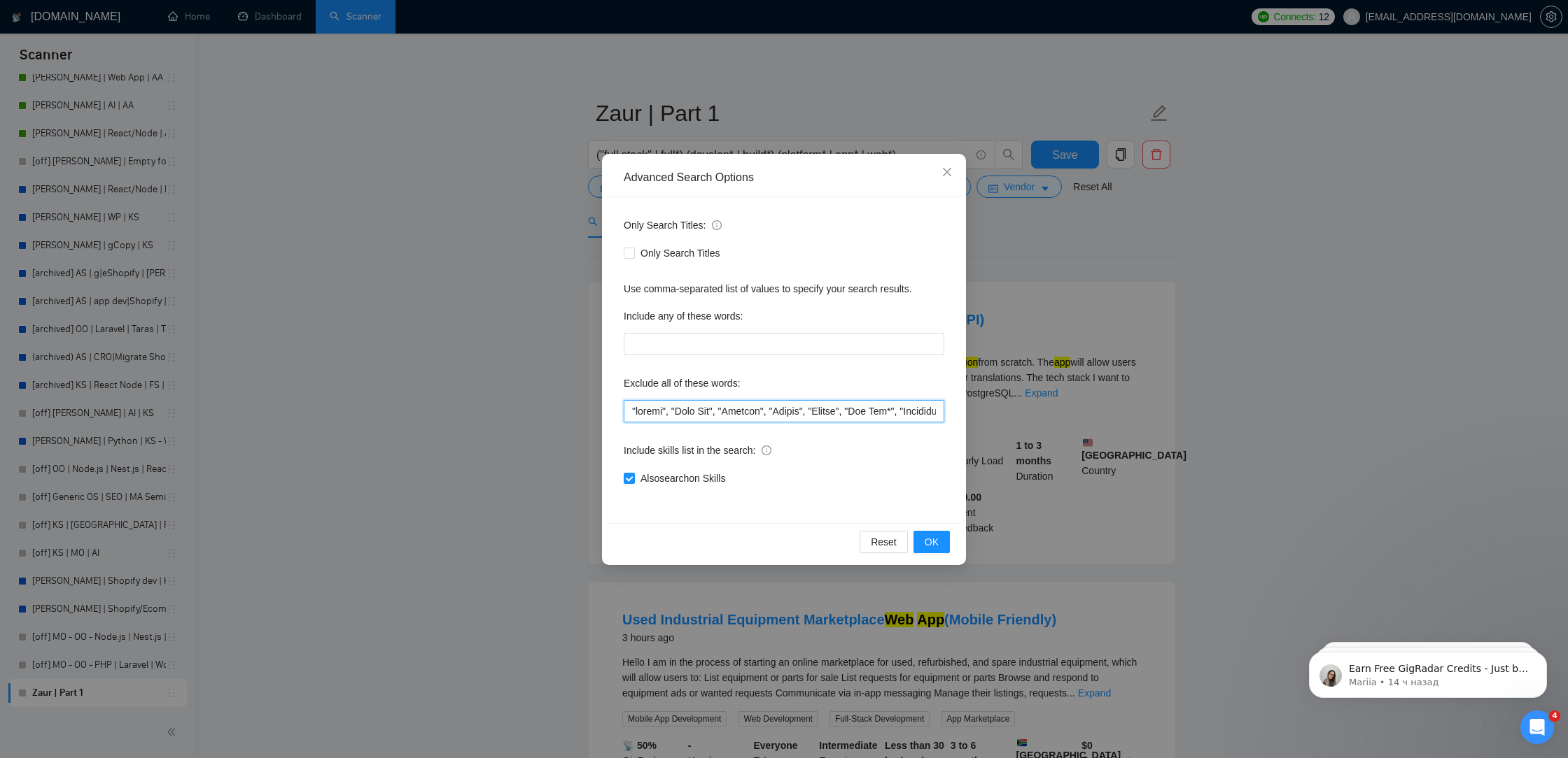
drag, startPoint x: 661, startPoint y: 416, endPoint x: 640, endPoint y: 415, distance: 21.0
click at [640, 415] on input "text" at bounding box center [783, 411] width 321 height 23
click at [626, 411] on input "text" at bounding box center [783, 411] width 321 height 23
paste input ""kotlin","
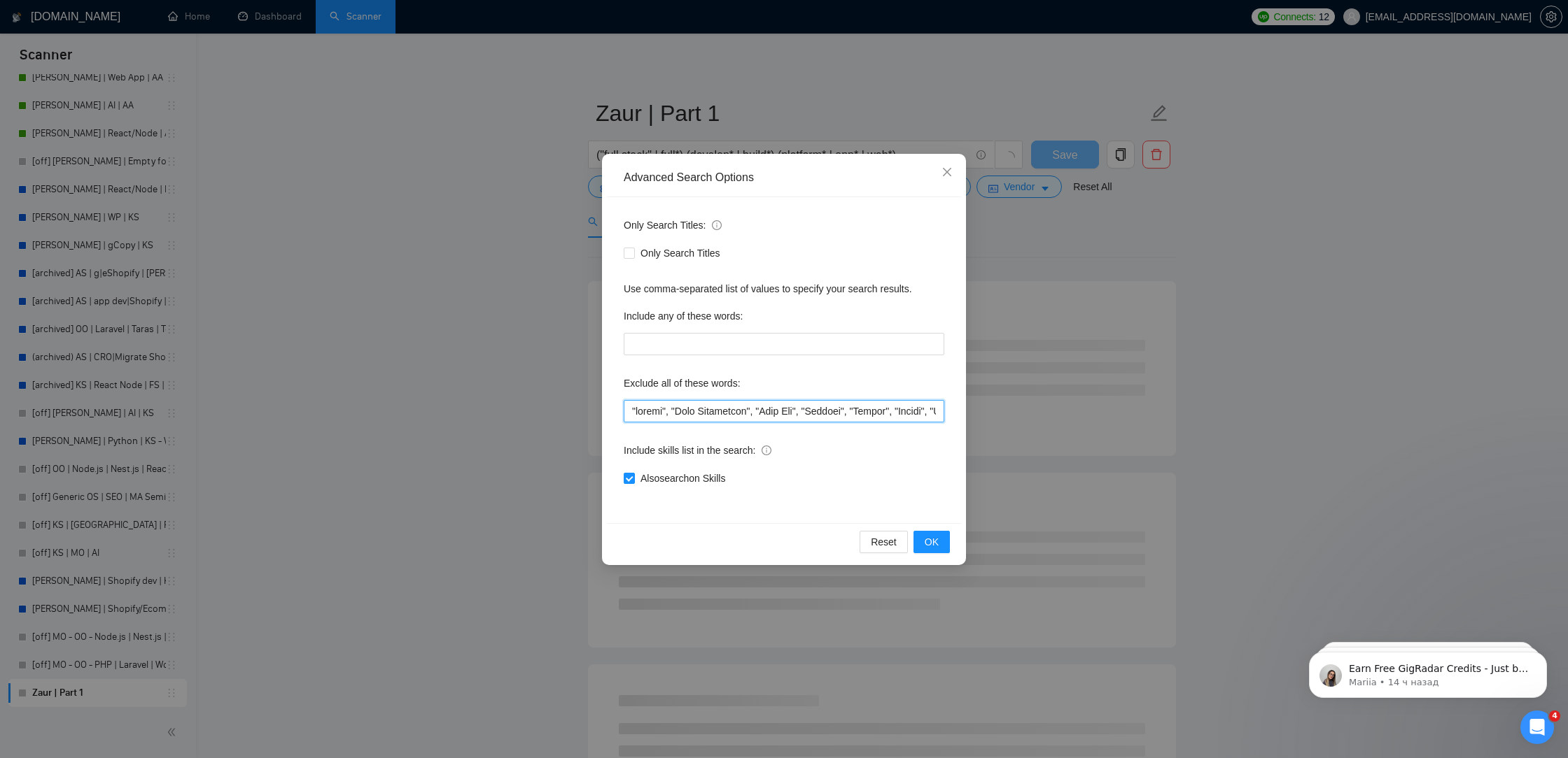
drag, startPoint x: 662, startPoint y: 408, endPoint x: 638, endPoint y: 412, distance: 24.3
click at [638, 412] on input "text" at bounding box center [783, 411] width 321 height 23
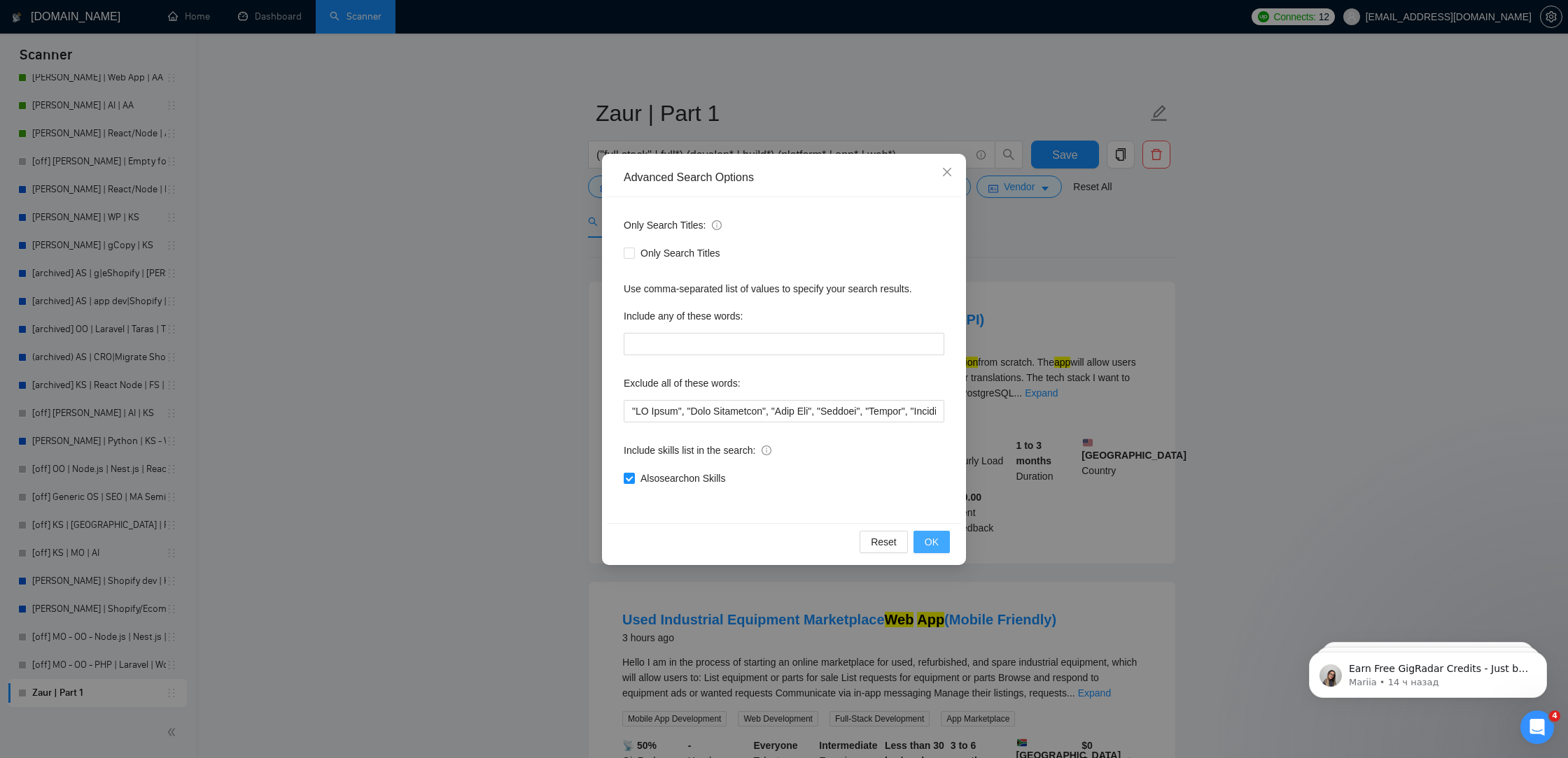
click at [936, 534] on span "OK" at bounding box center [932, 542] width 14 height 16
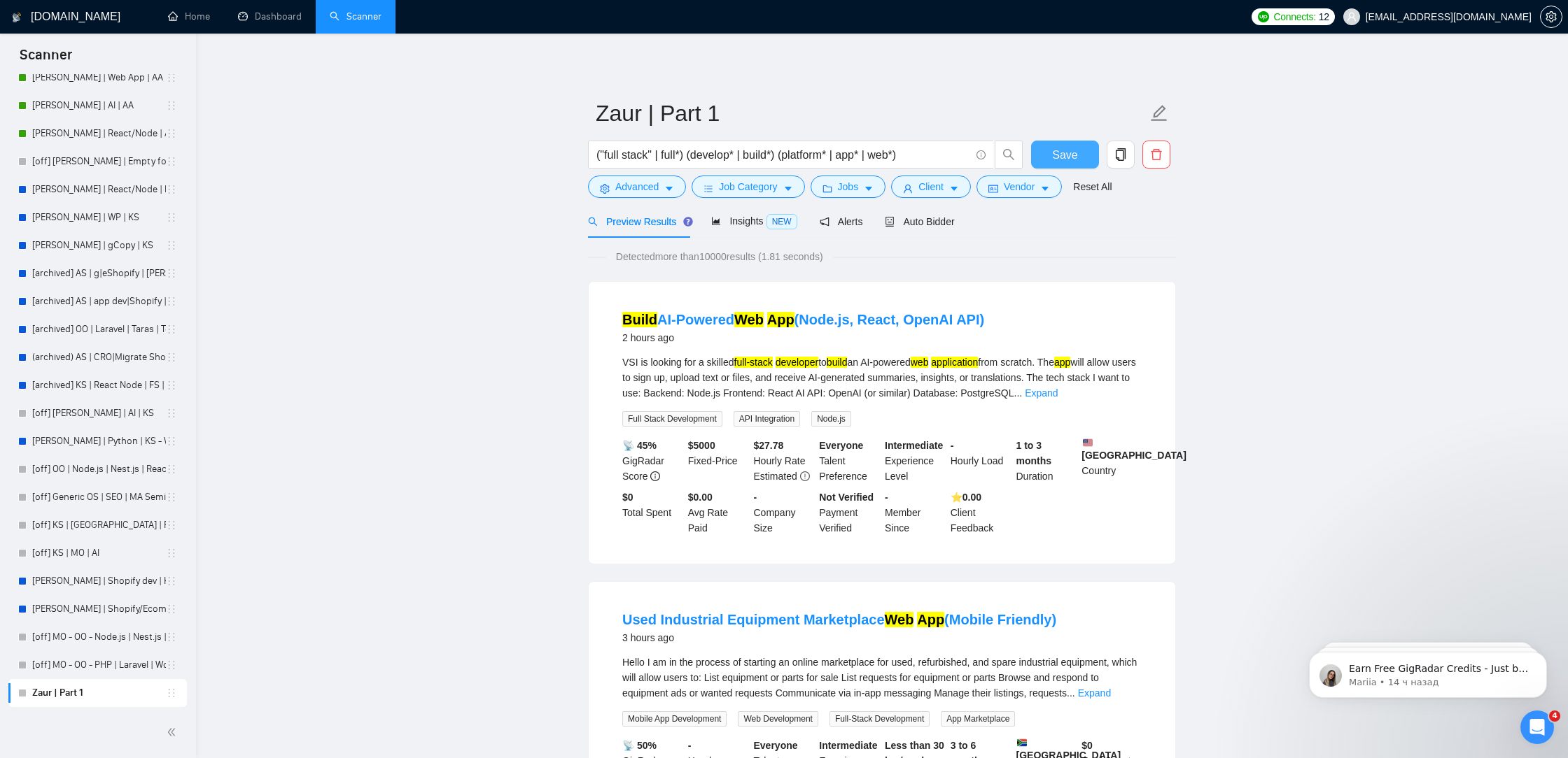
click at [1066, 153] on span "Save" at bounding box center [1065, 155] width 26 height 18
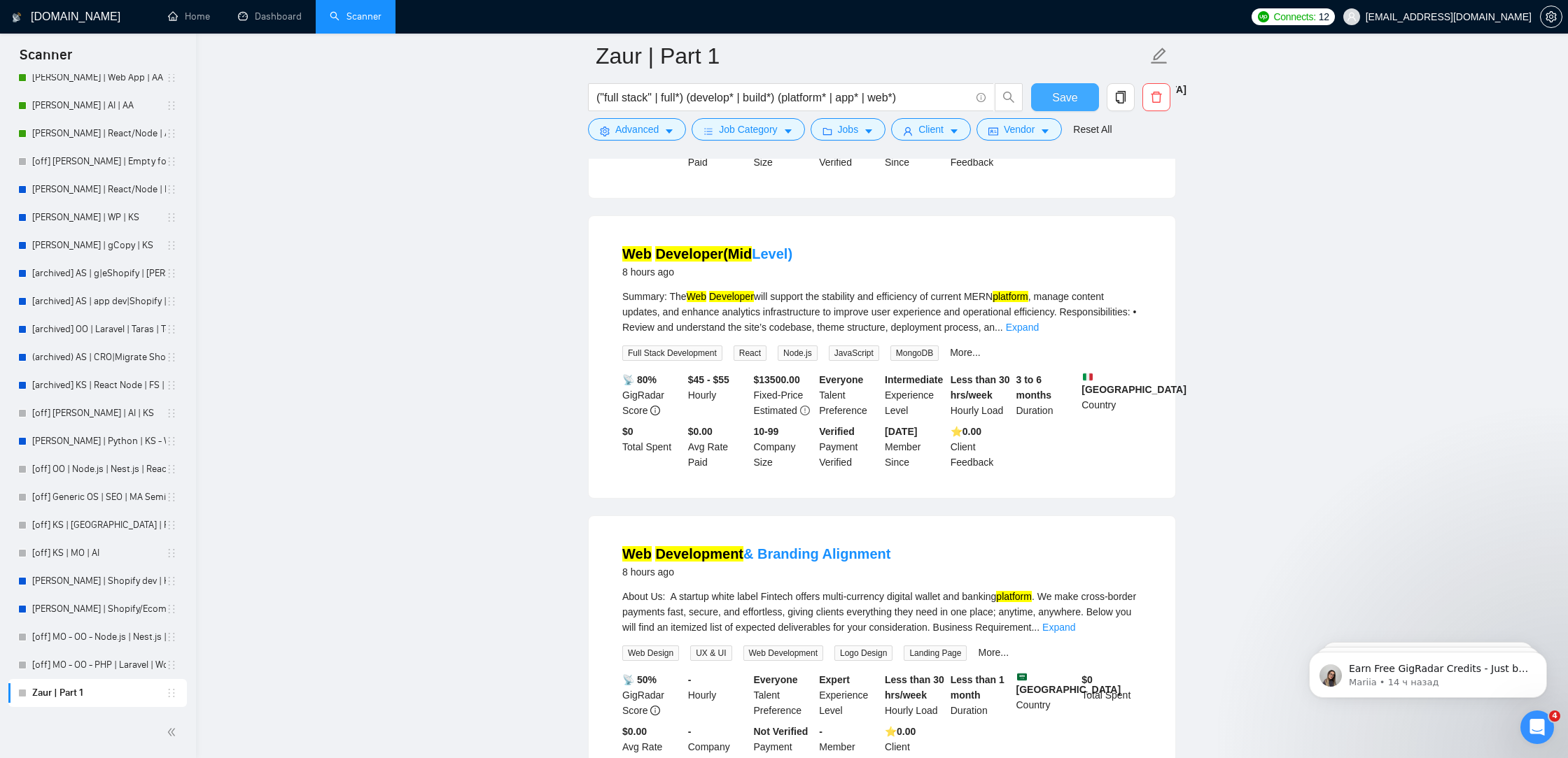
scroll to position [1876, 0]
click at [1038, 334] on link "Expand" at bounding box center [1022, 328] width 33 height 11
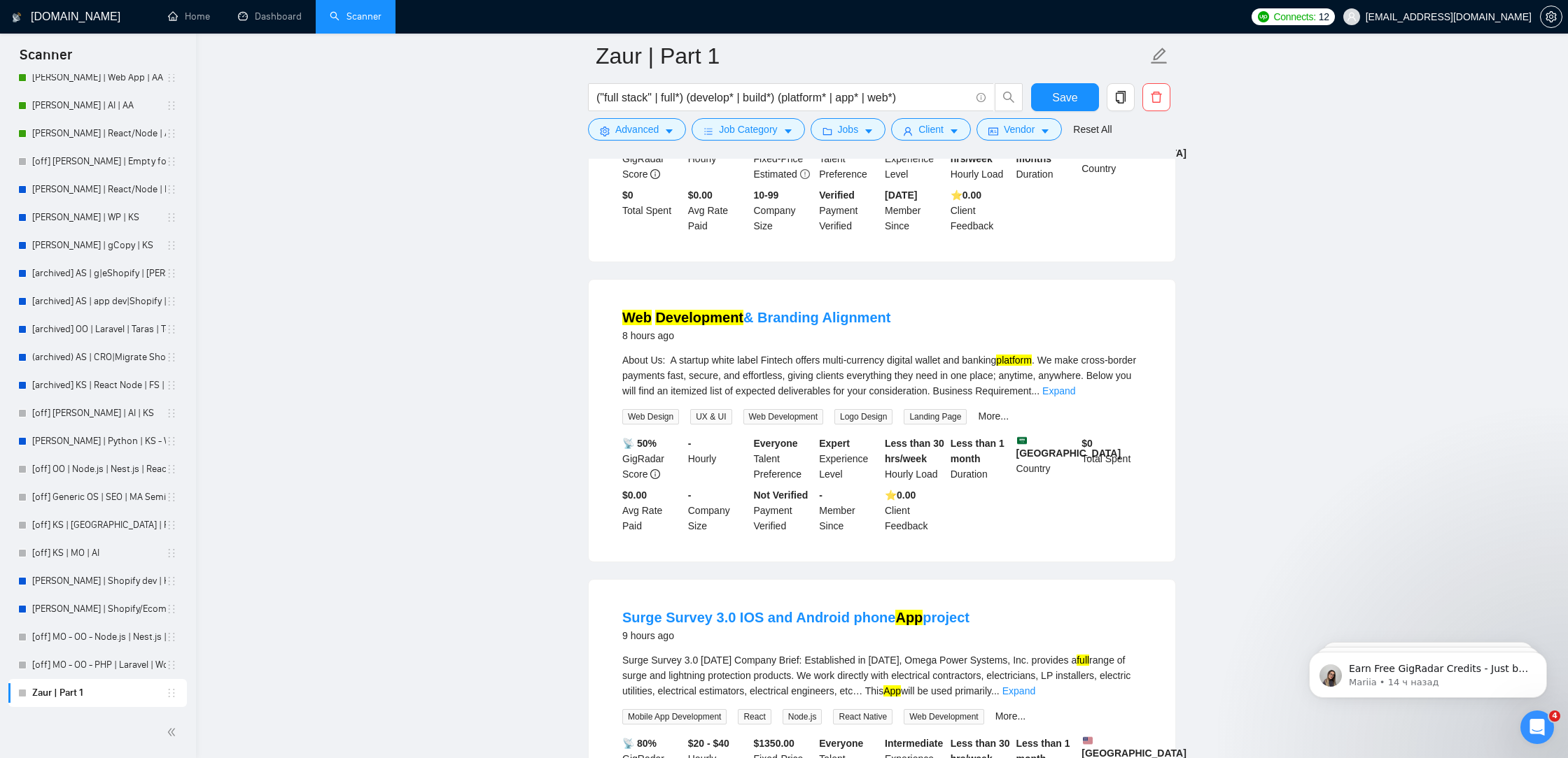
scroll to position [2282, 0]
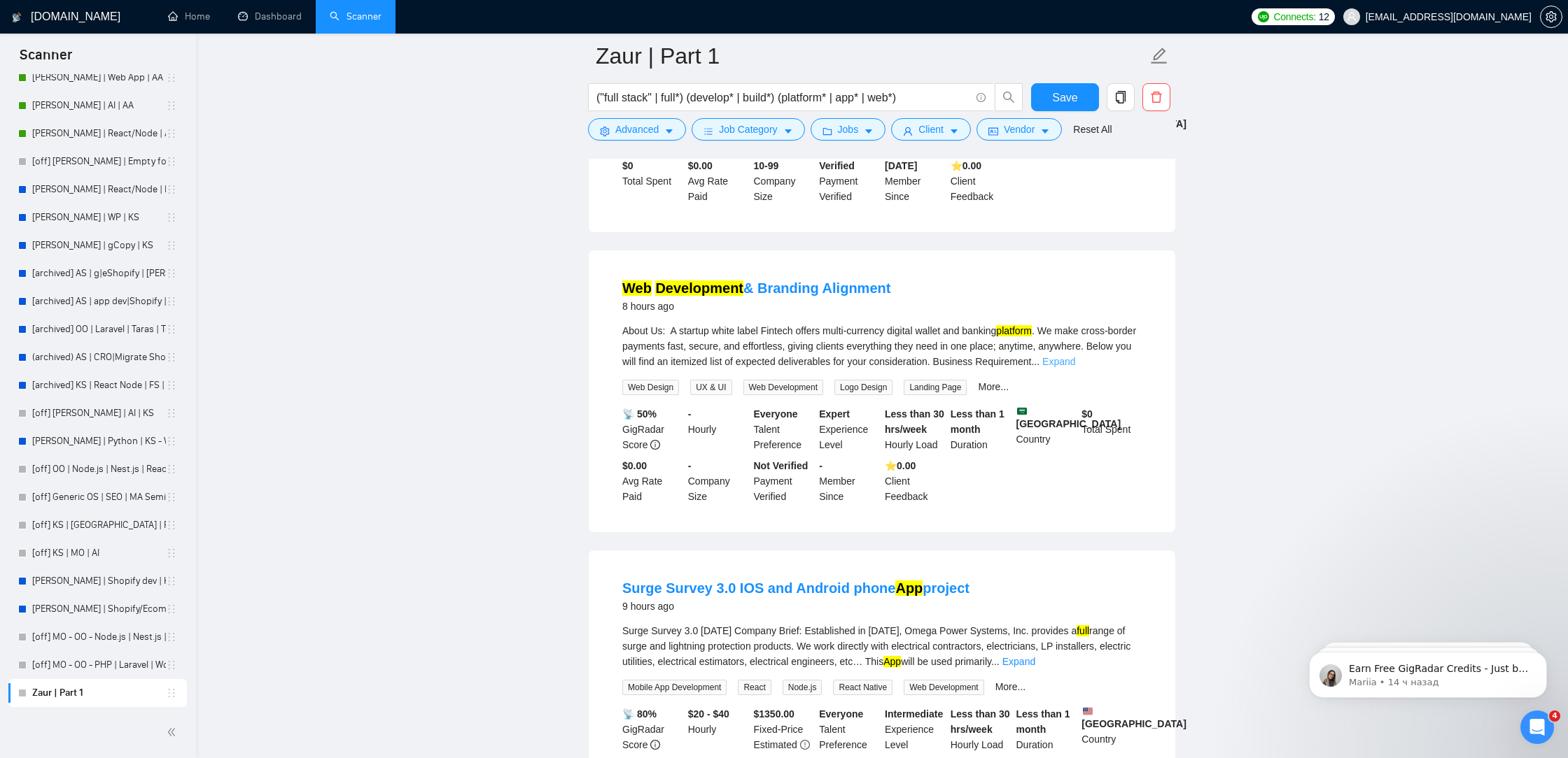
click at [1075, 368] on link "Expand" at bounding box center [1058, 361] width 33 height 11
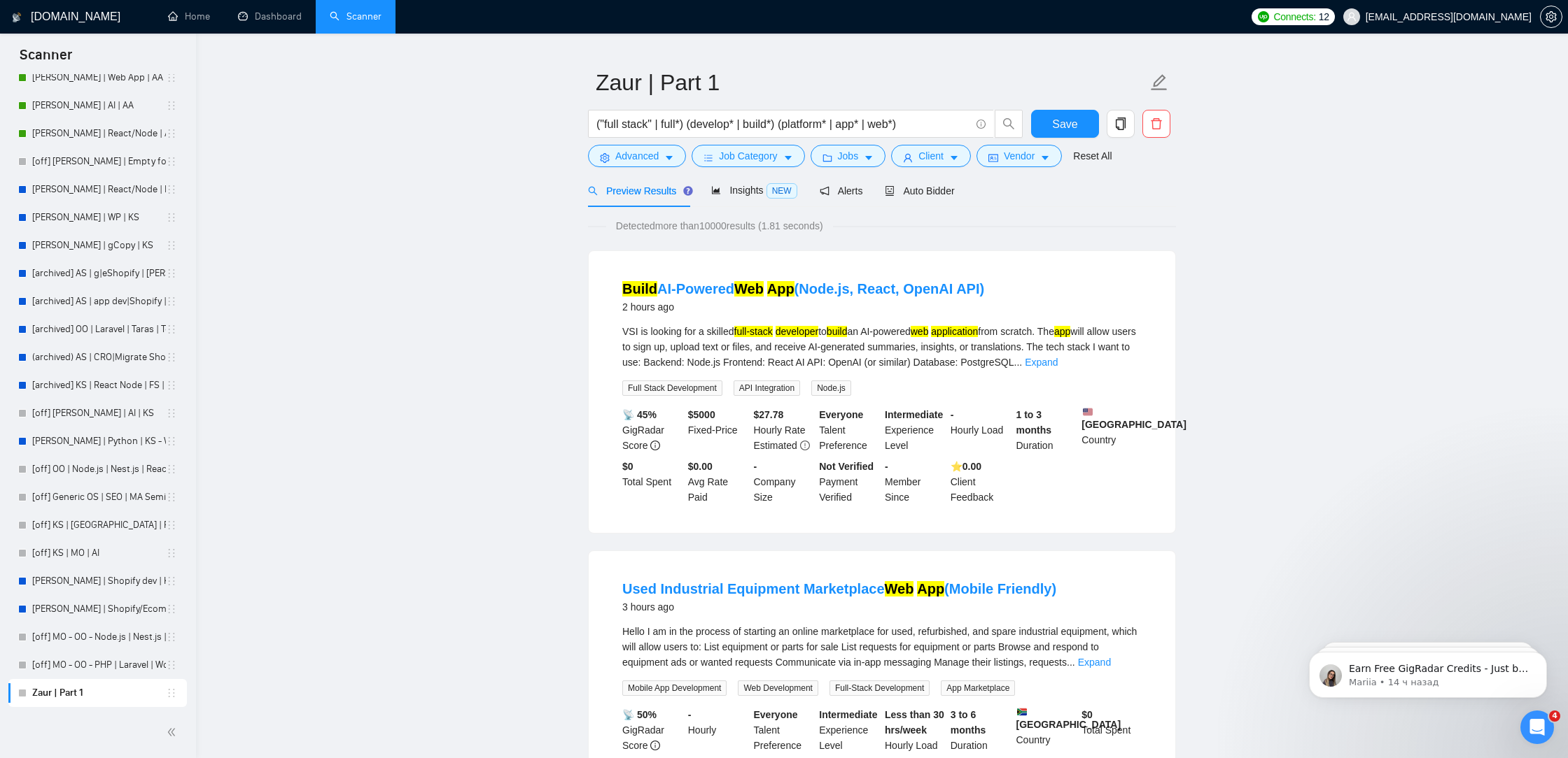
scroll to position [0, 0]
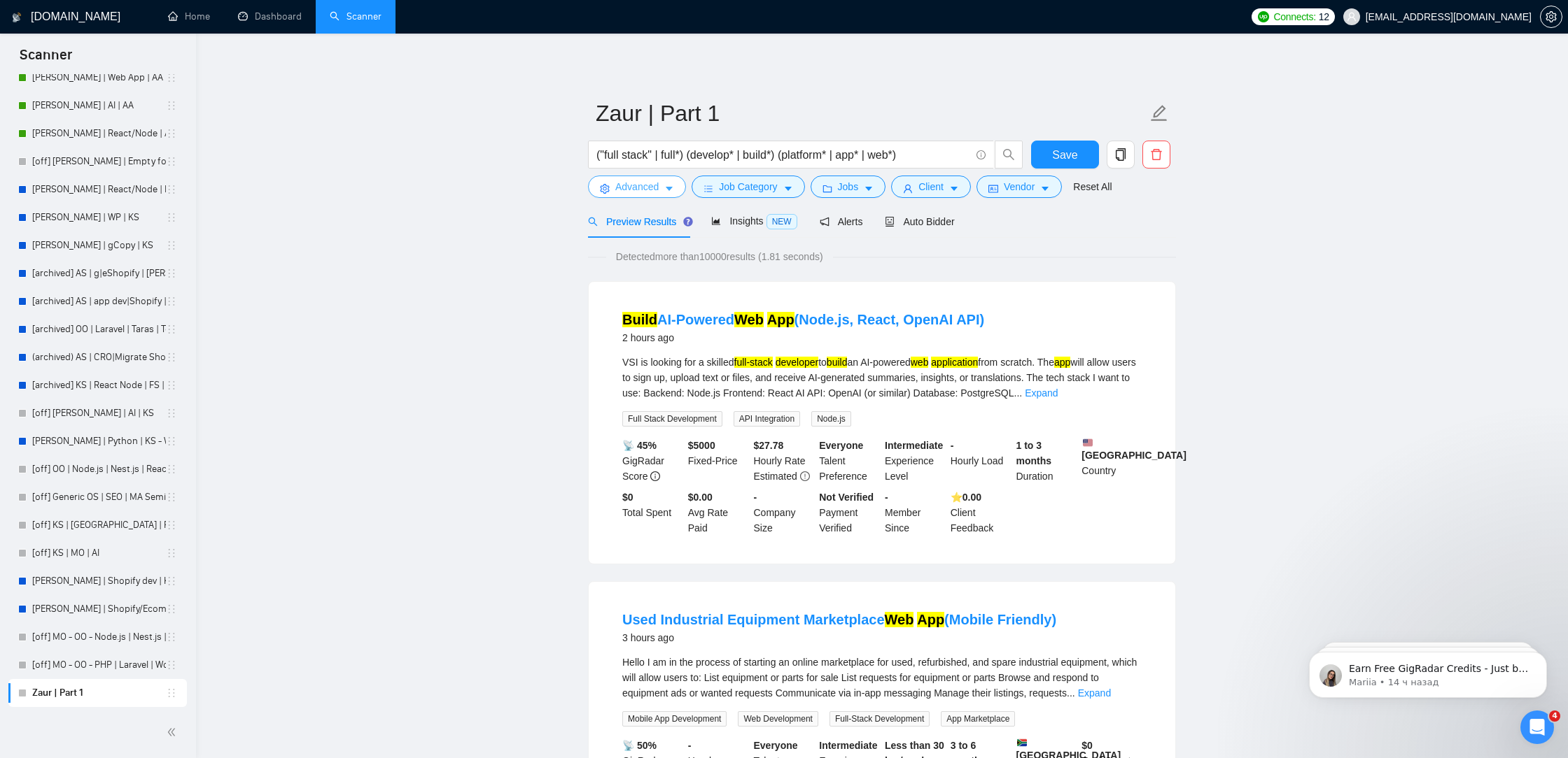
click at [653, 189] on span "Advanced" at bounding box center [637, 187] width 43 height 16
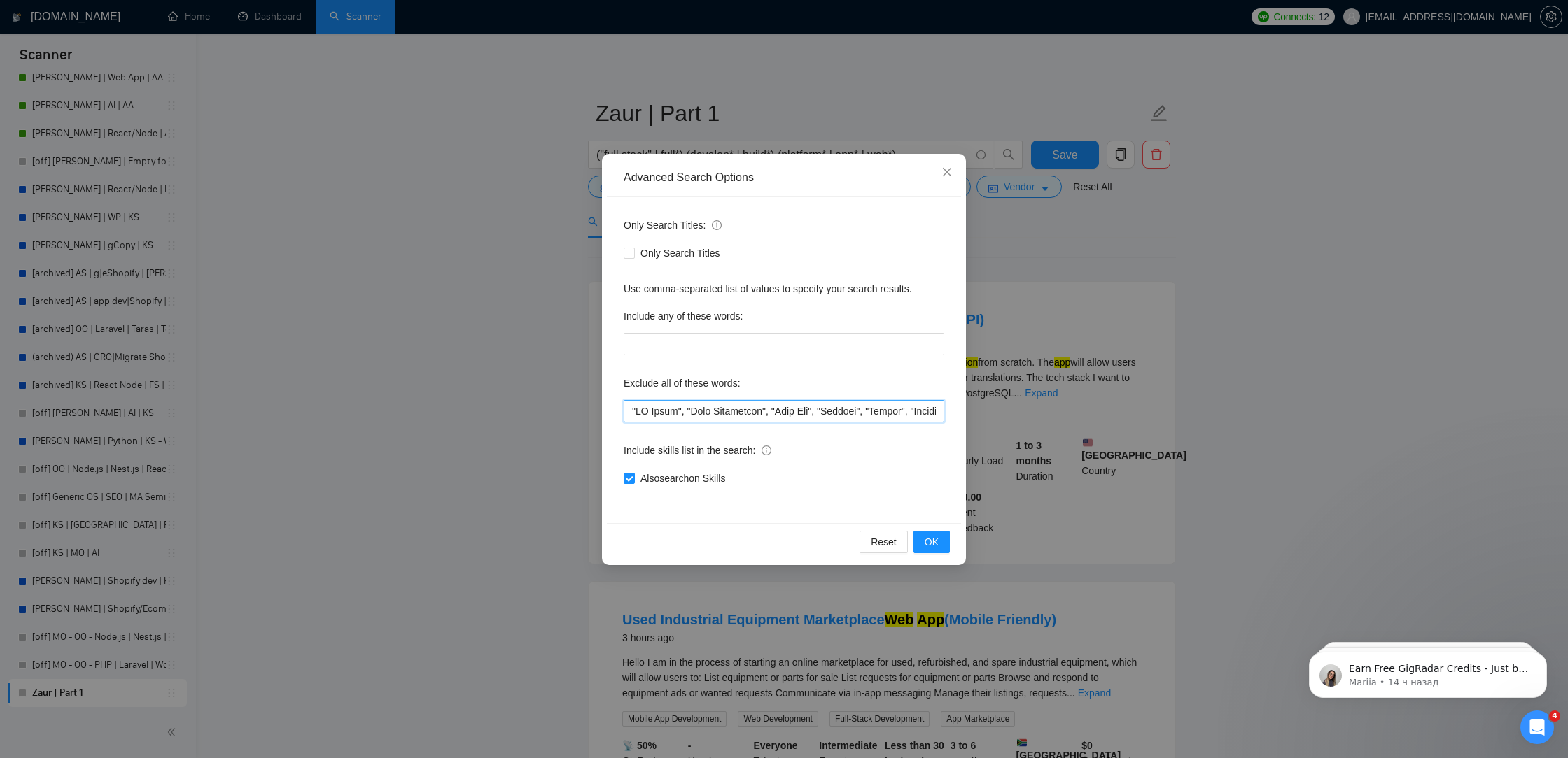
click at [629, 413] on input "text" at bounding box center [783, 411] width 321 height 23
paste input ""kotlin","
drag, startPoint x: 662, startPoint y: 416, endPoint x: 640, endPoint y: 415, distance: 22.0
click at [640, 416] on input "text" at bounding box center [783, 411] width 321 height 23
click at [629, 414] on input "text" at bounding box center [783, 411] width 321 height 23
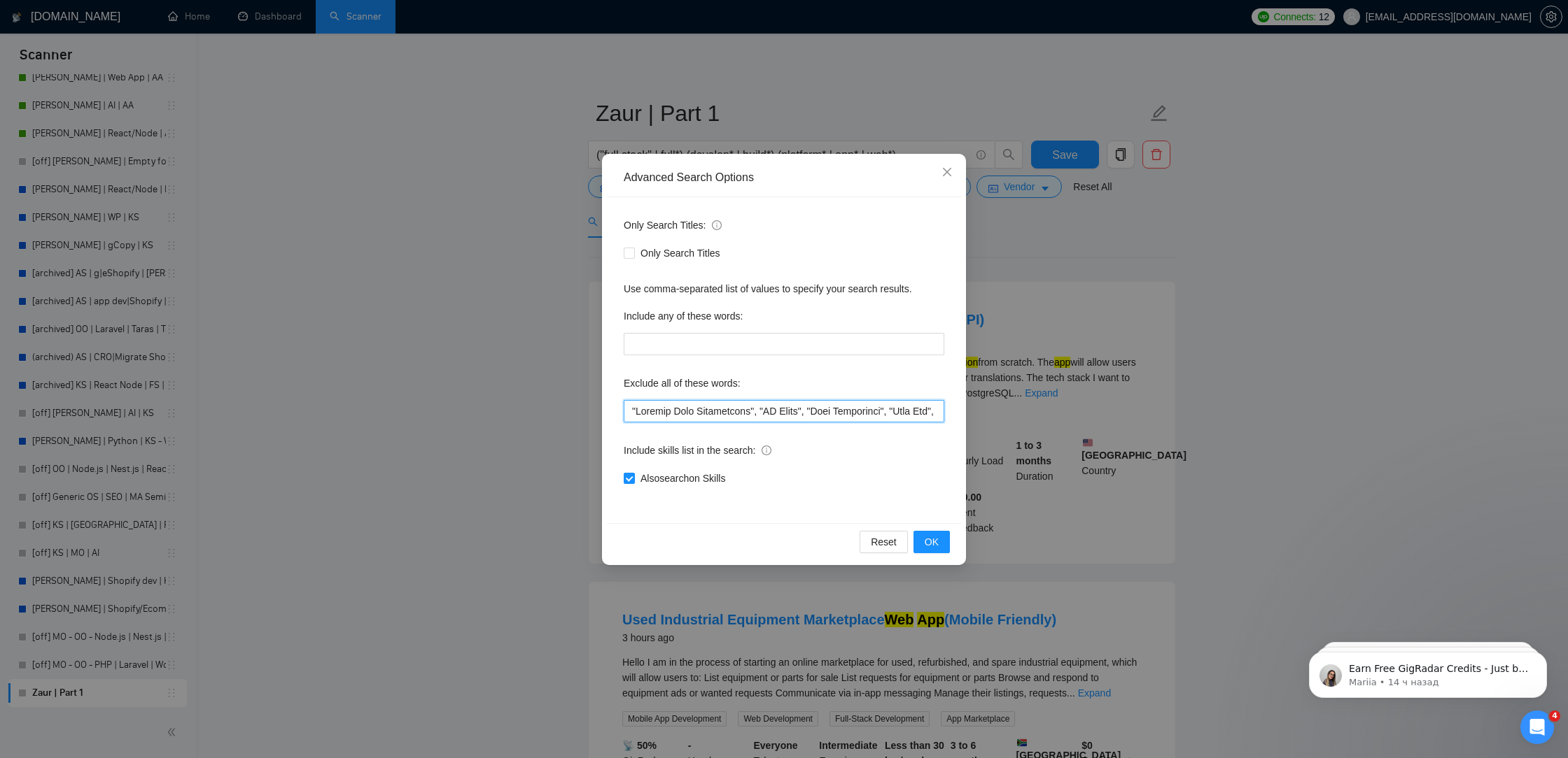
paste input ""kotlin","
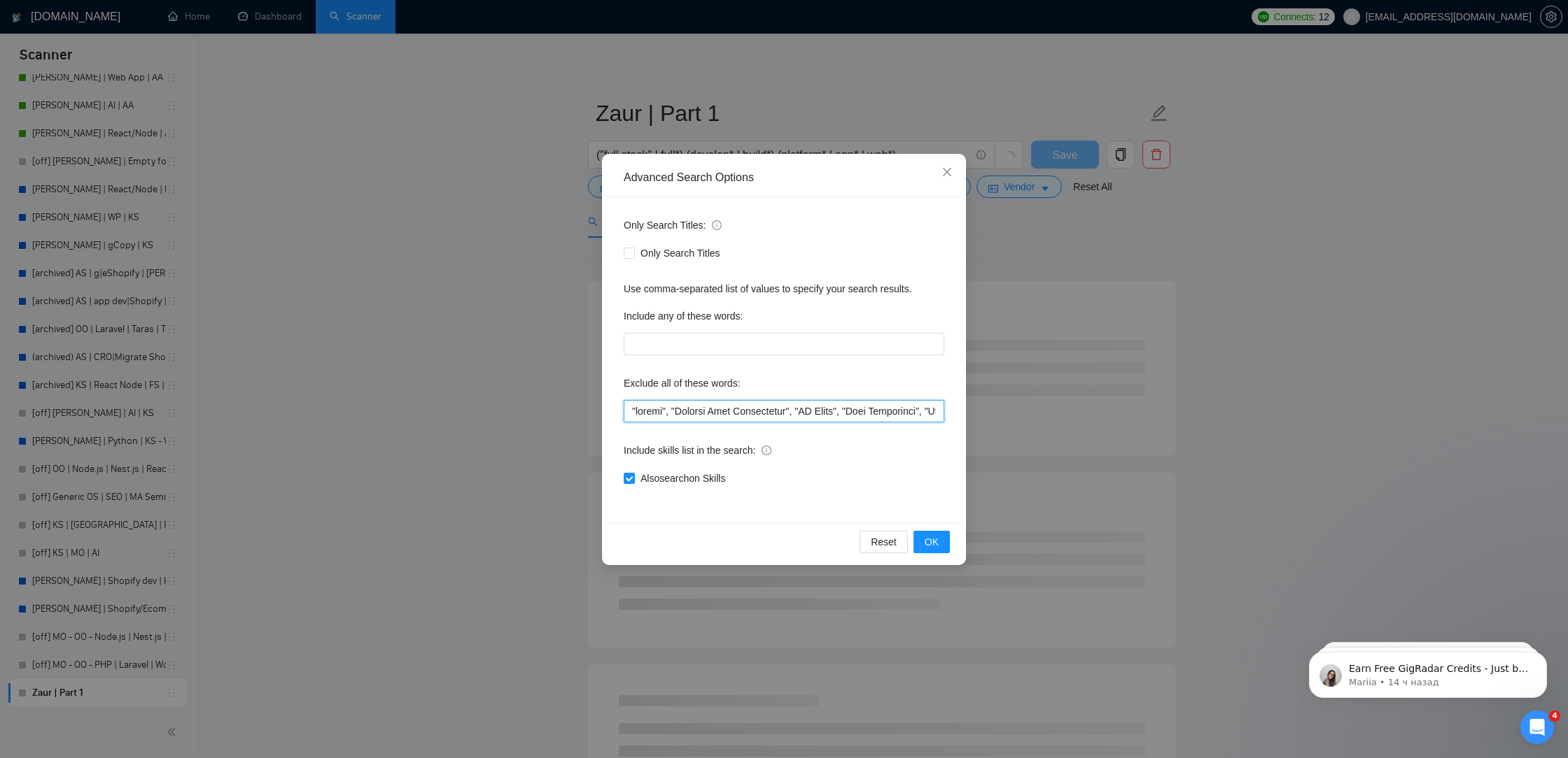
drag, startPoint x: 665, startPoint y: 413, endPoint x: 641, endPoint y: 411, distance: 24.1
click at [641, 411] on input "text" at bounding box center [783, 411] width 321 height 23
click at [665, 415] on input "text" at bounding box center [783, 411] width 321 height 23
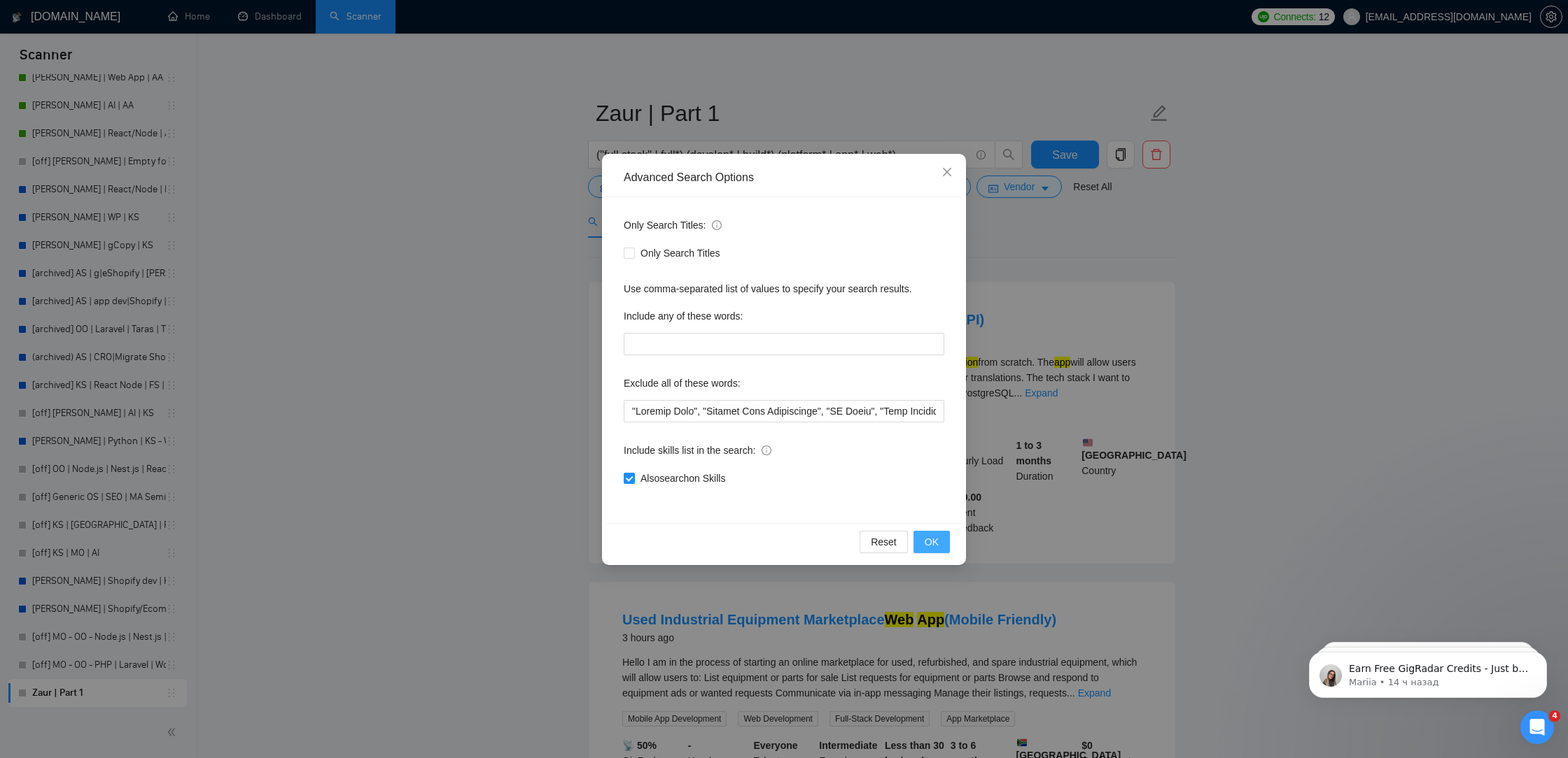
click at [929, 543] on span "OK" at bounding box center [932, 542] width 14 height 16
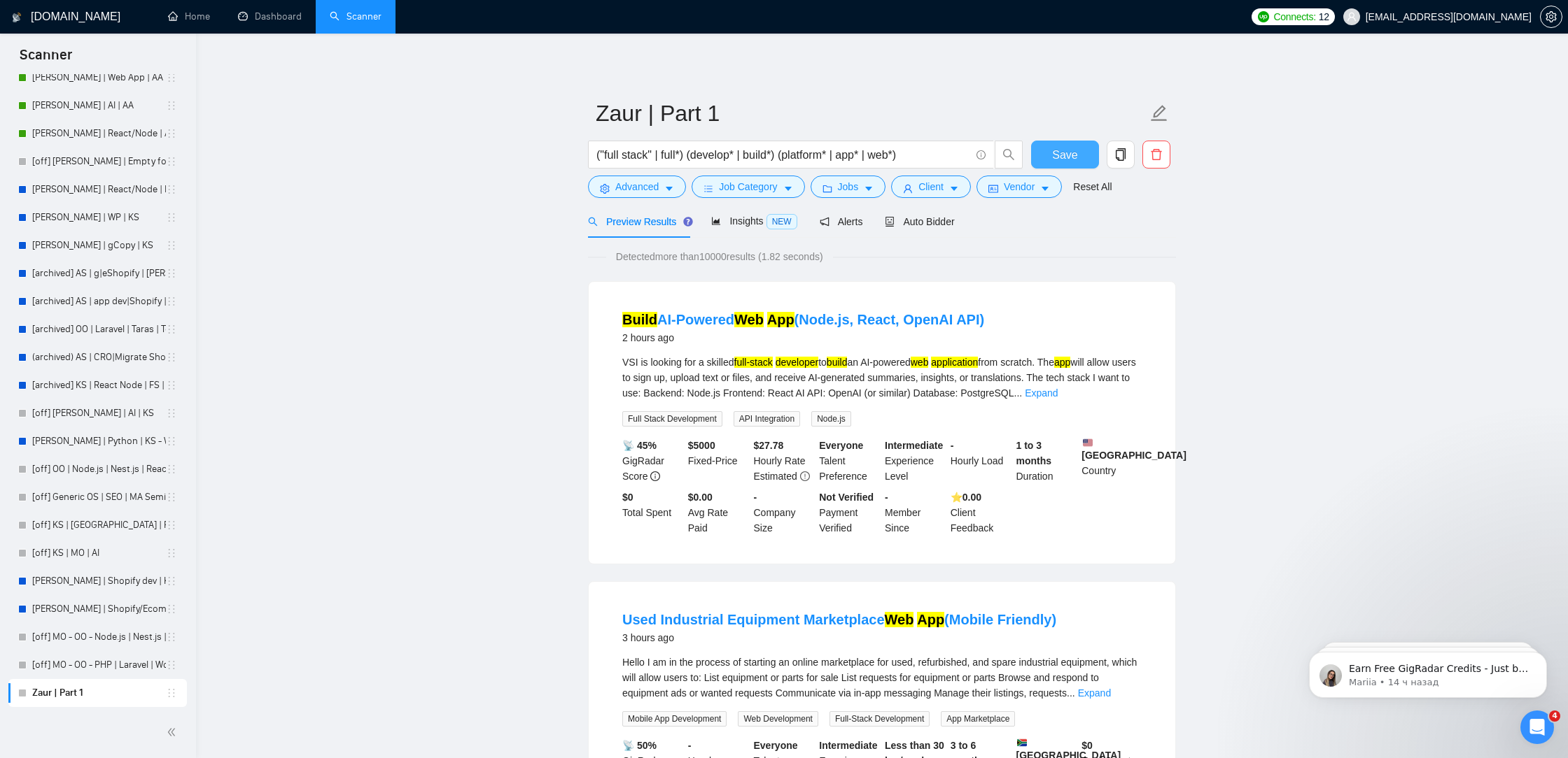
click at [1069, 158] on span "Save" at bounding box center [1065, 155] width 26 height 18
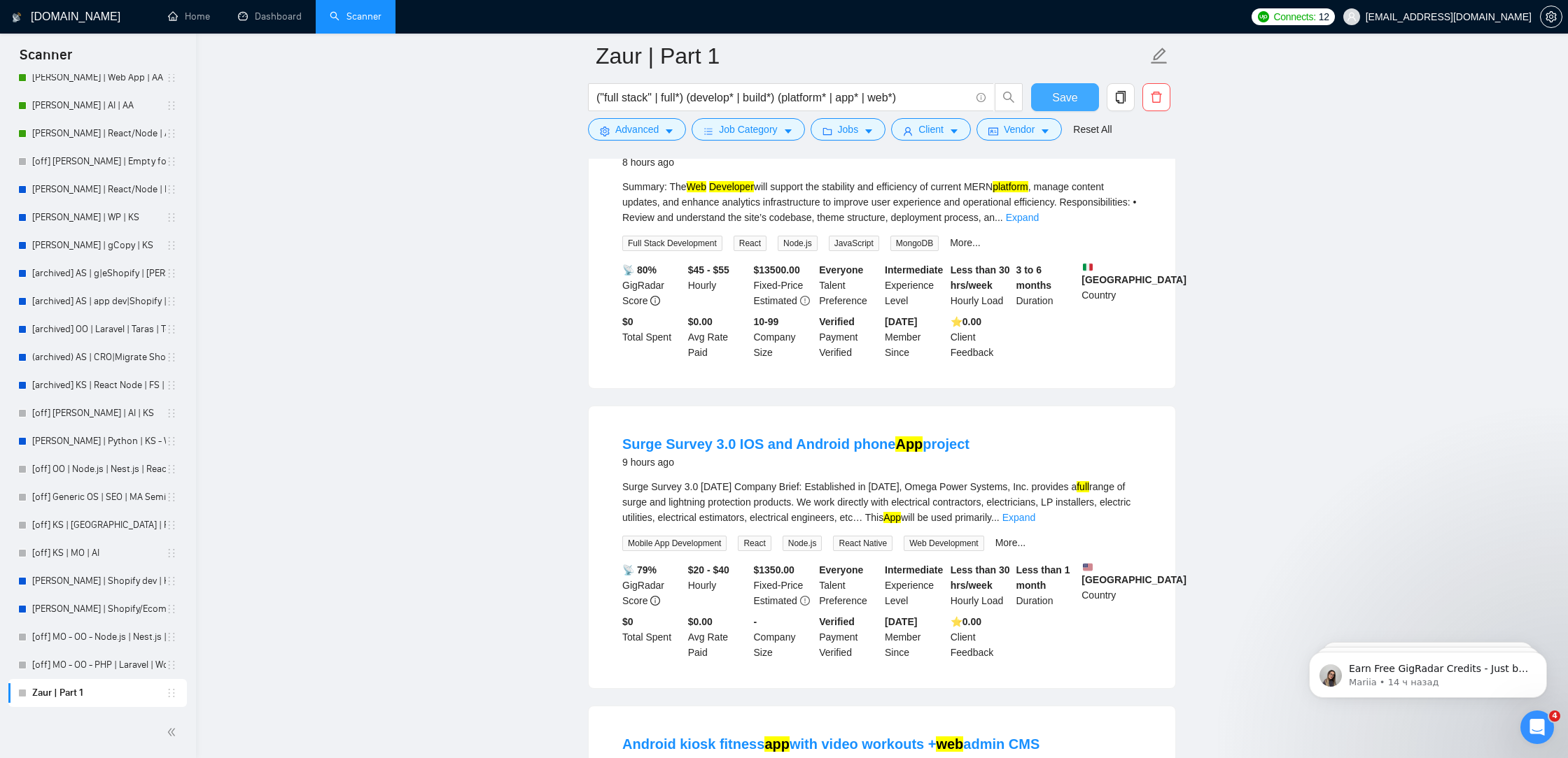
scroll to position [2742, 0]
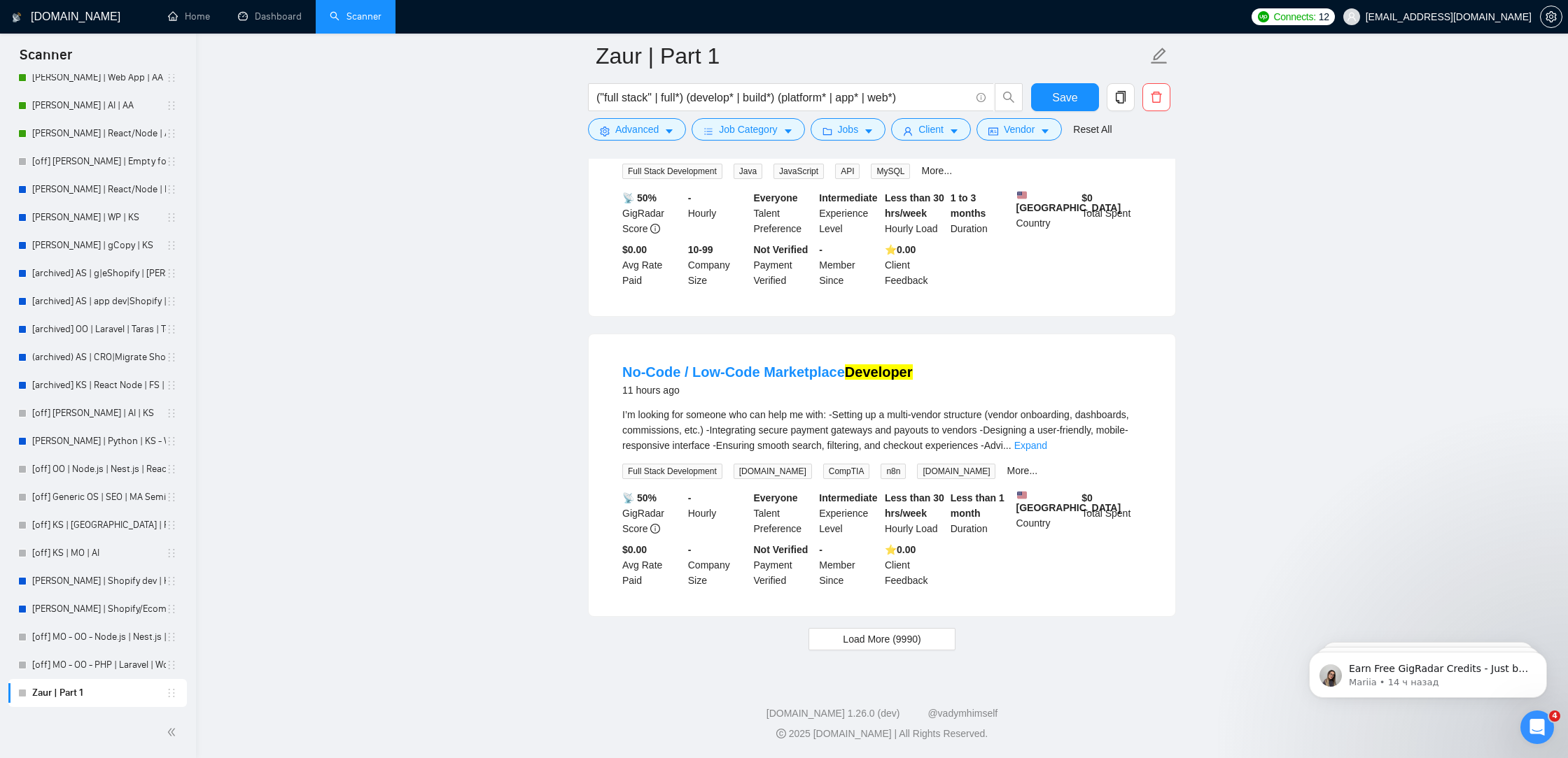
click at [1116, 428] on div "I’m looking for someone who can help me with: -Setting up a multi-vendor struct…" at bounding box center [882, 430] width 520 height 46
click at [1119, 446] on div "I’m looking for someone who can help me with: -Setting up a multi-vendor struct…" at bounding box center [882, 443] width 520 height 72
click at [1119, 443] on div "I’m looking for someone who can help me with: -Setting up a multi-vendor struct…" at bounding box center [882, 430] width 520 height 46
click at [1047, 440] on link "Expand" at bounding box center [1030, 445] width 33 height 11
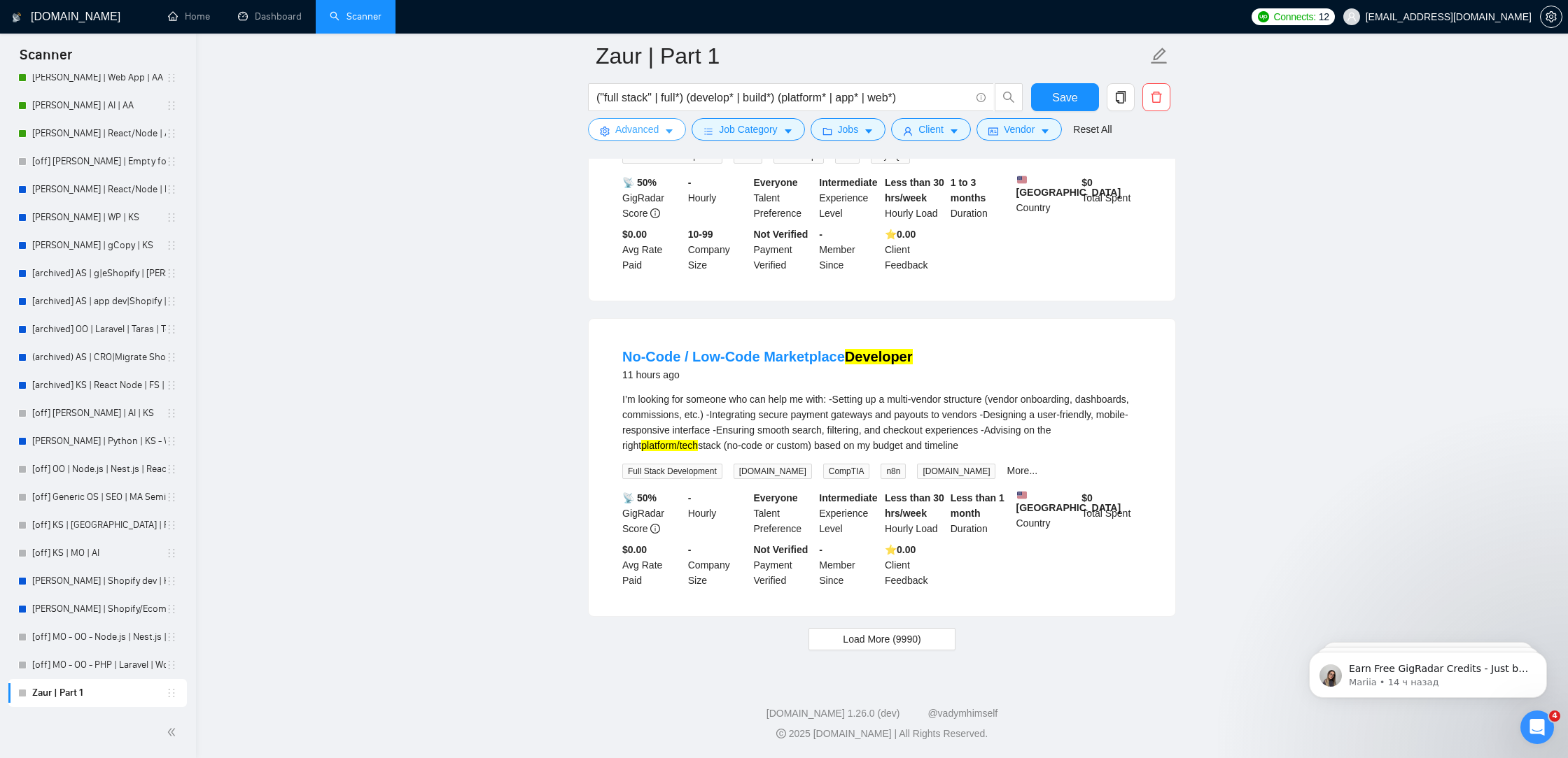
click at [646, 129] on span "Advanced" at bounding box center [637, 129] width 43 height 16
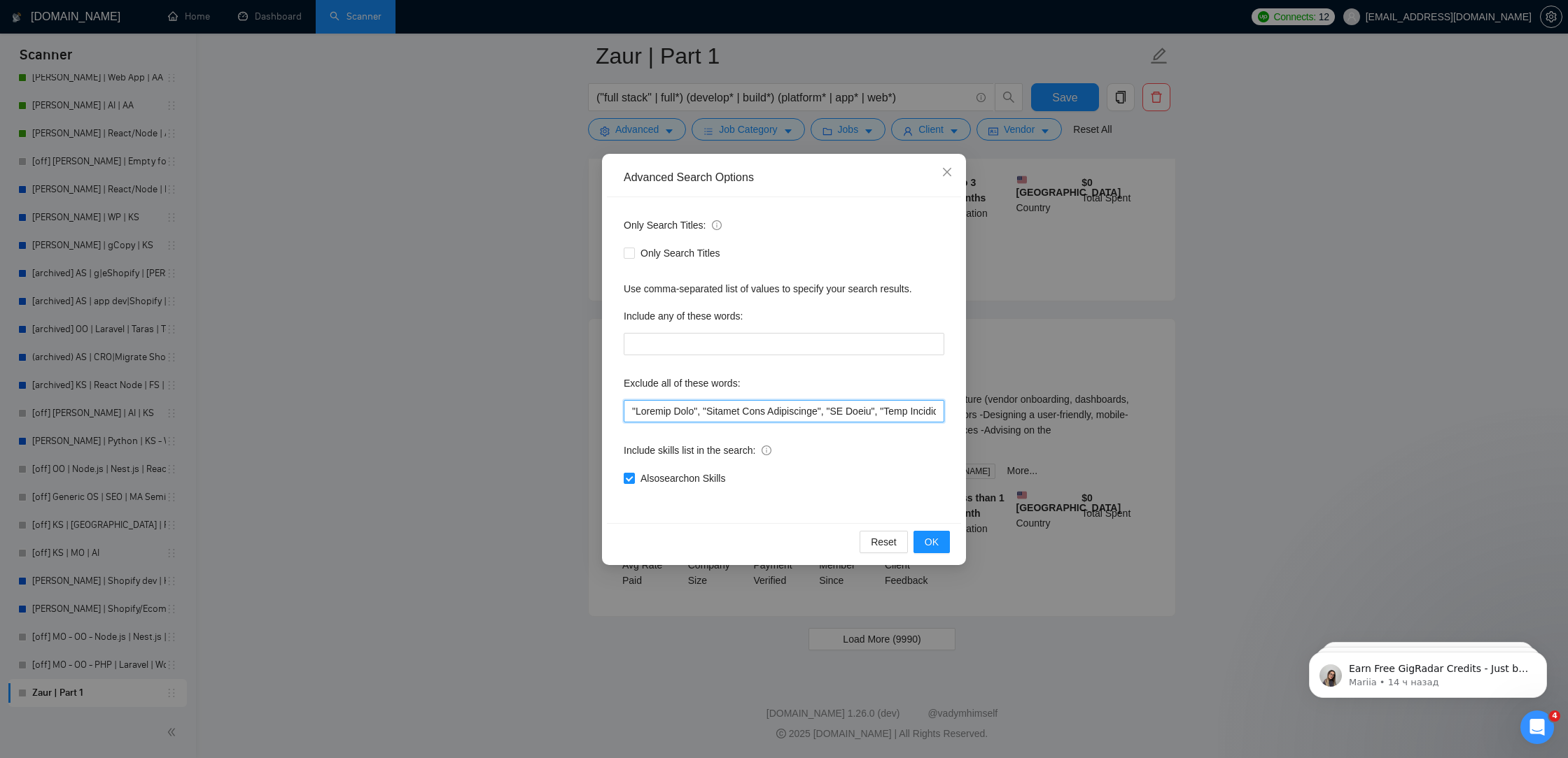
click at [626, 413] on input "text" at bounding box center [783, 411] width 321 height 23
paste input ""kotlin","
drag, startPoint x: 660, startPoint y: 415, endPoint x: 634, endPoint y: 411, distance: 26.3
click at [634, 411] on input "text" at bounding box center [783, 411] width 321 height 23
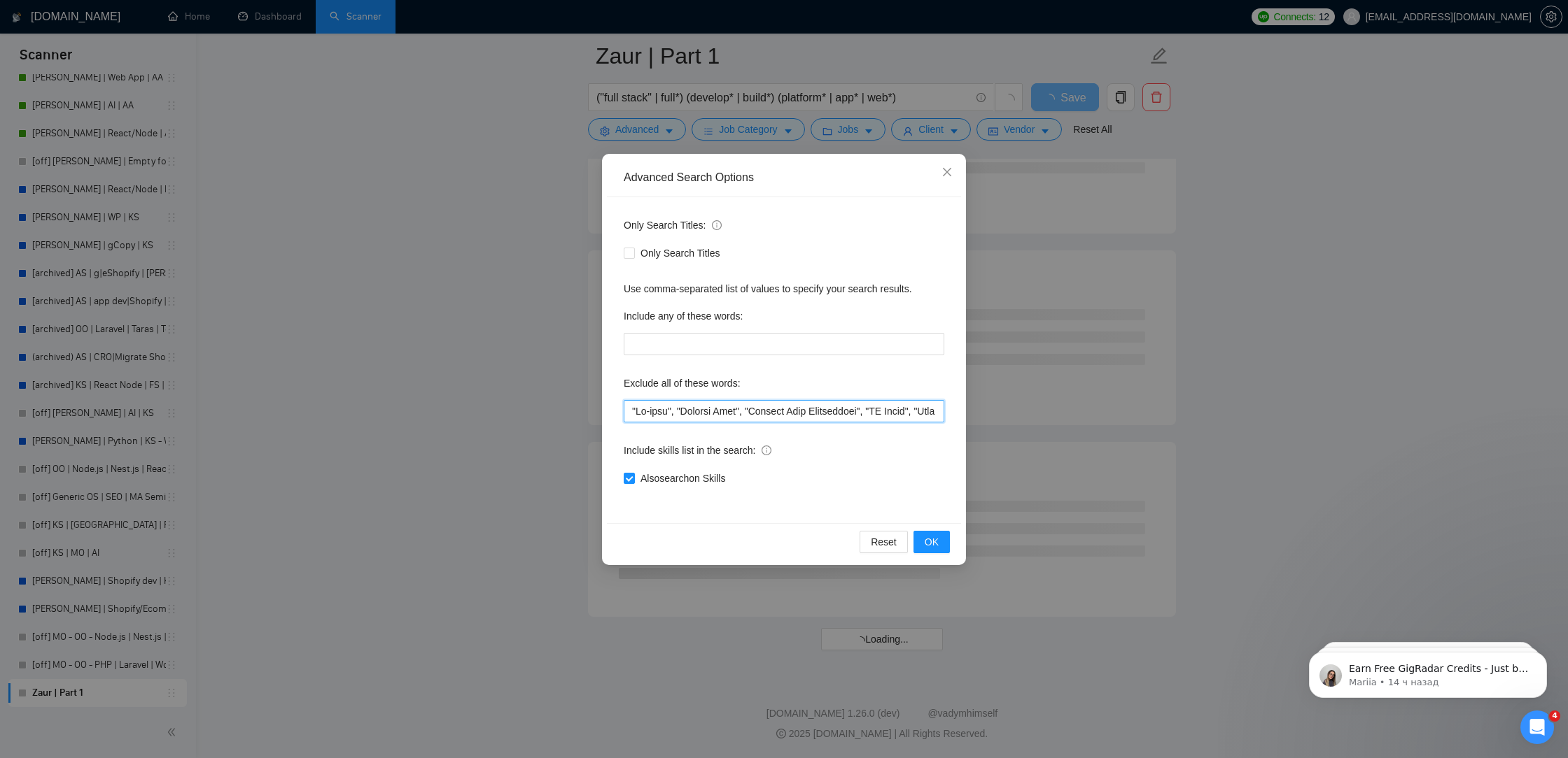
click at [628, 410] on input "text" at bounding box center [783, 411] width 321 height 23
paste input ""kotlin","
drag, startPoint x: 654, startPoint y: 414, endPoint x: 641, endPoint y: 413, distance: 13.0
click at [641, 413] on input "text" at bounding box center [783, 411] width 321 height 23
click at [735, 409] on input "text" at bounding box center [783, 411] width 321 height 23
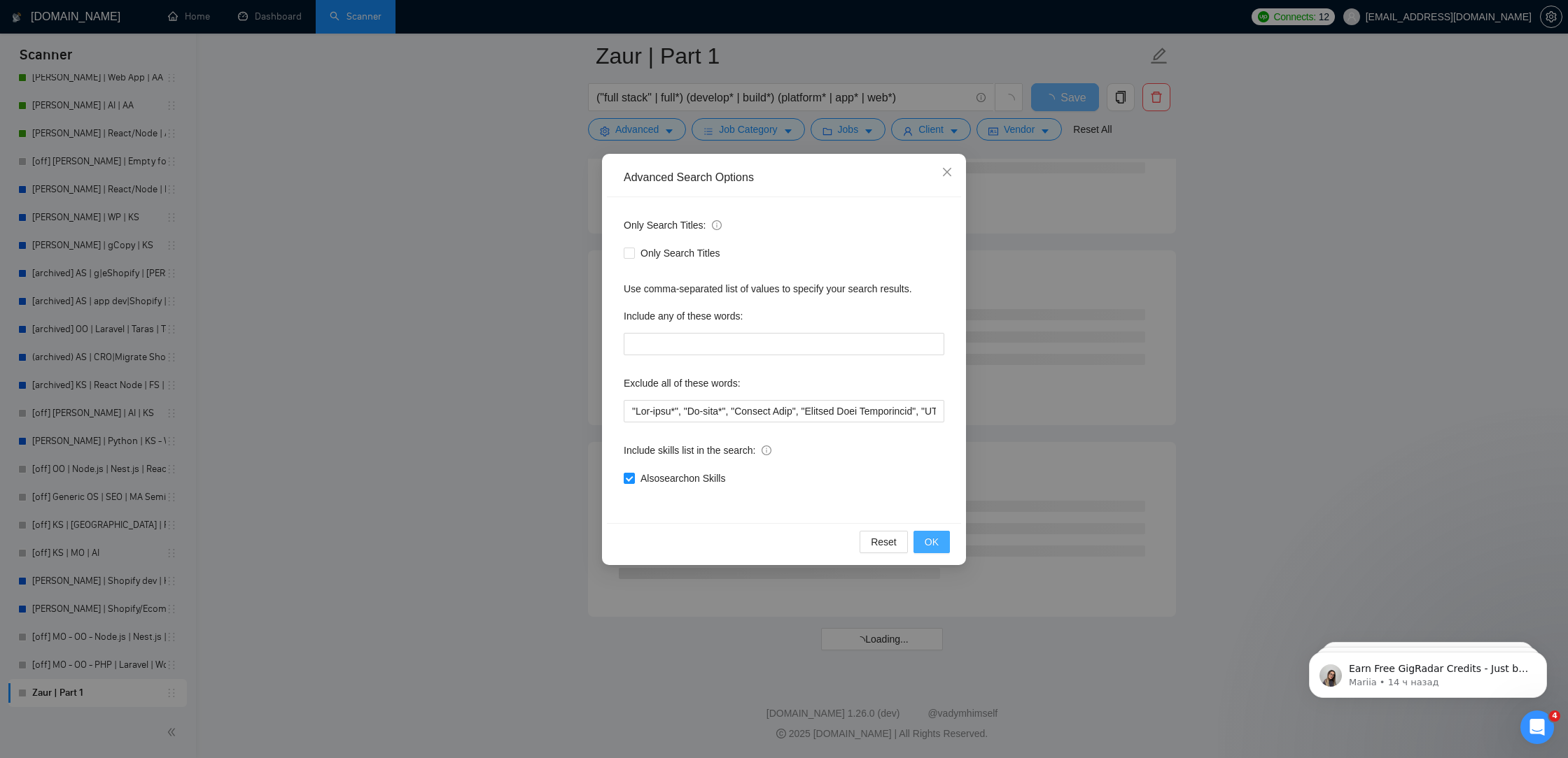
click at [932, 533] on button "OK" at bounding box center [931, 542] width 36 height 23
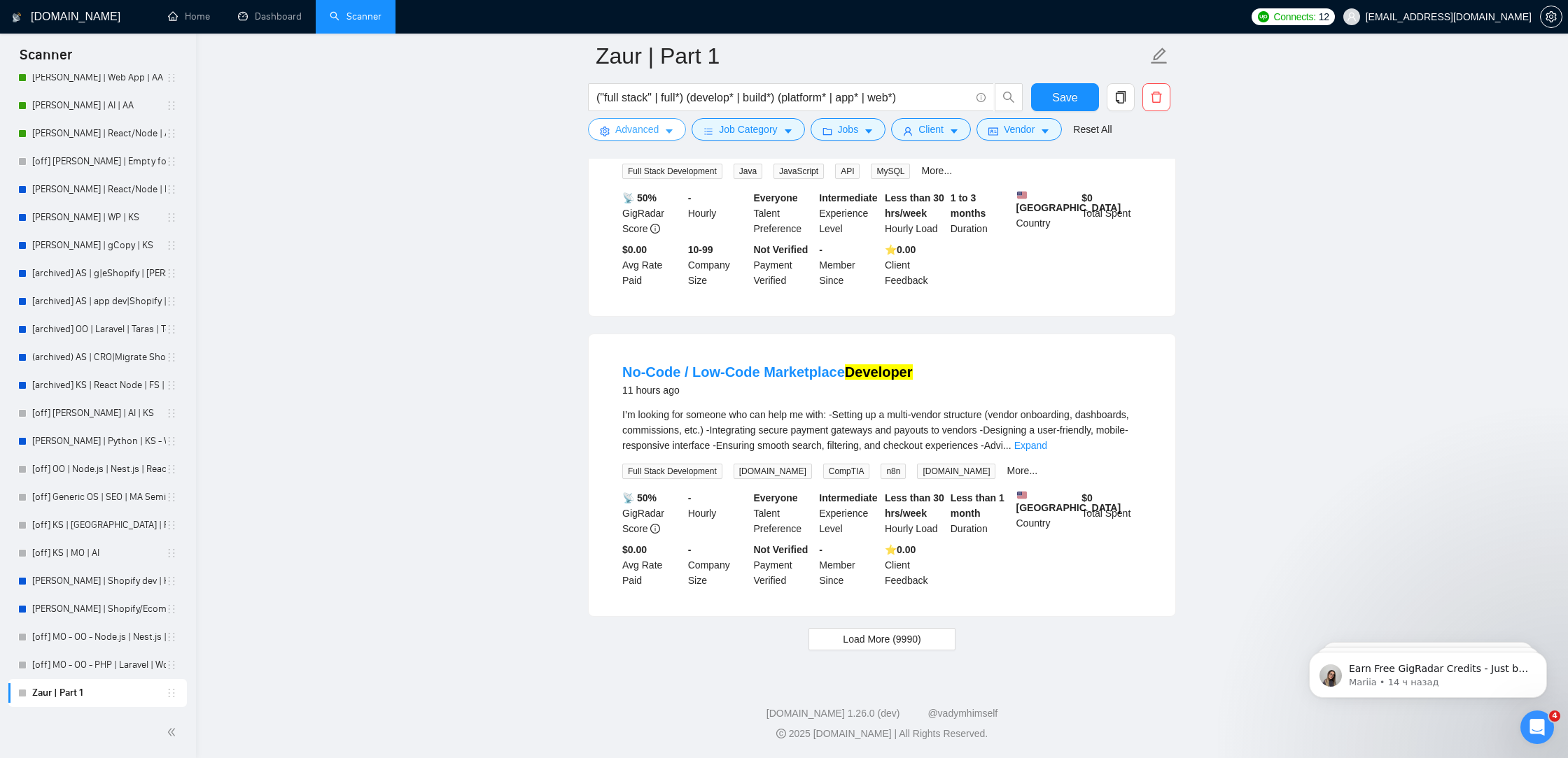
scroll to position [2742, 0]
click at [1074, 95] on span "Save" at bounding box center [1065, 98] width 26 height 18
click at [1047, 440] on link "Expand" at bounding box center [1030, 445] width 33 height 11
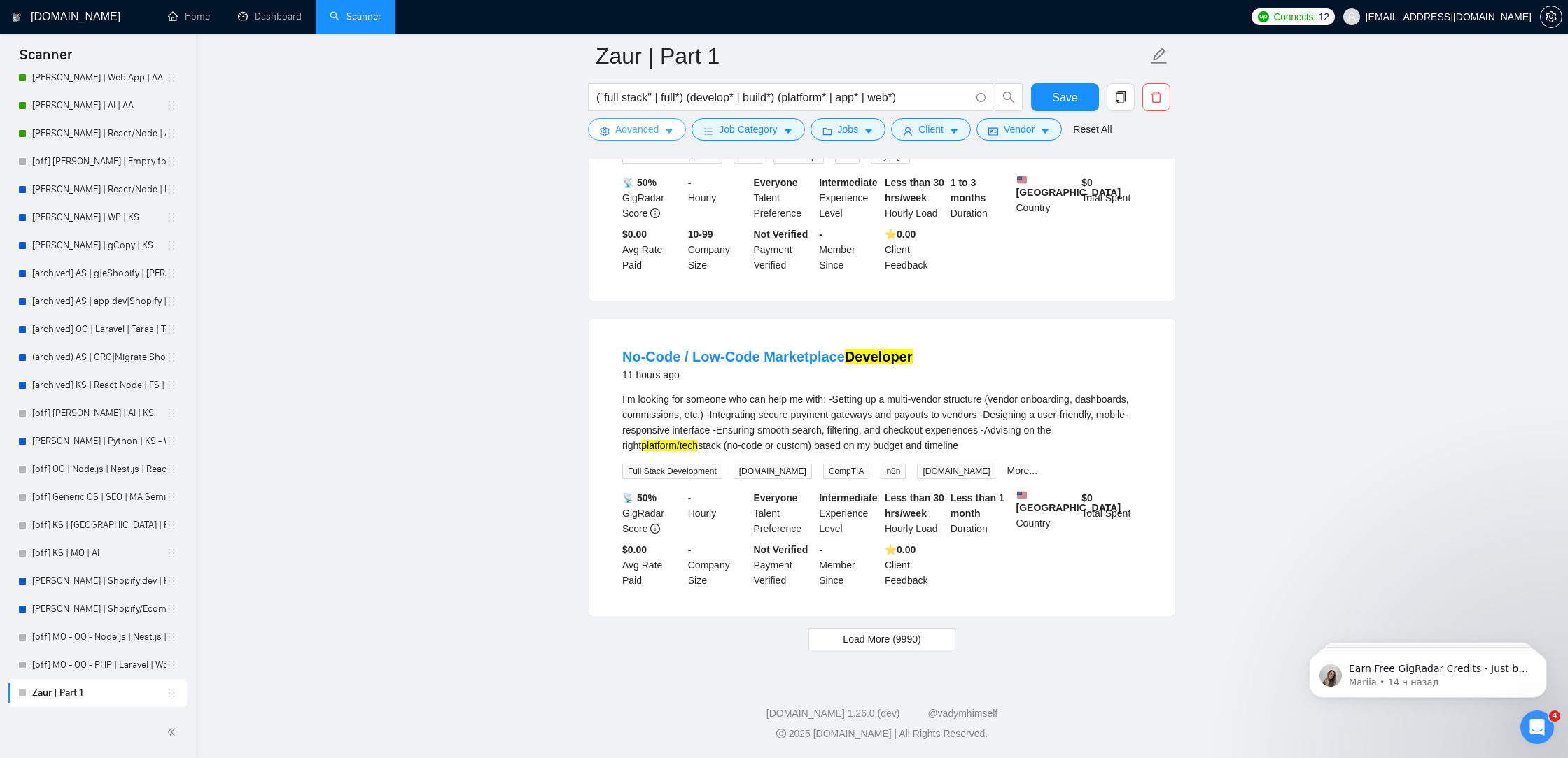
click at [635, 124] on span "Advanced" at bounding box center [637, 129] width 43 height 16
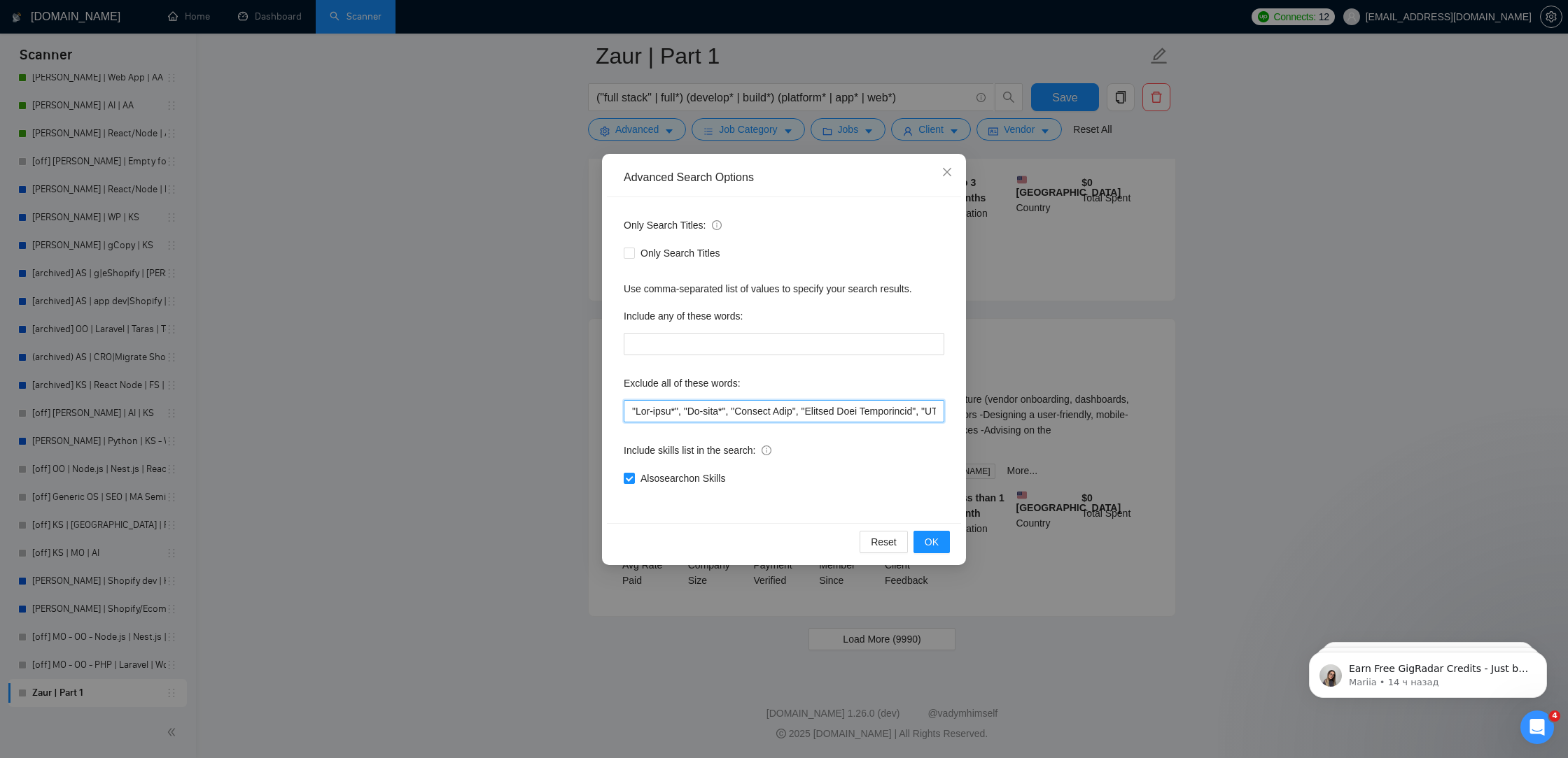
click at [632, 412] on input "text" at bounding box center [783, 411] width 321 height 23
paste input ""kotlin","
drag, startPoint x: 662, startPoint y: 413, endPoint x: 641, endPoint y: 412, distance: 21.0
click at [641, 412] on input "text" at bounding box center [783, 411] width 321 height 23
click at [633, 413] on input "text" at bounding box center [783, 411] width 321 height 23
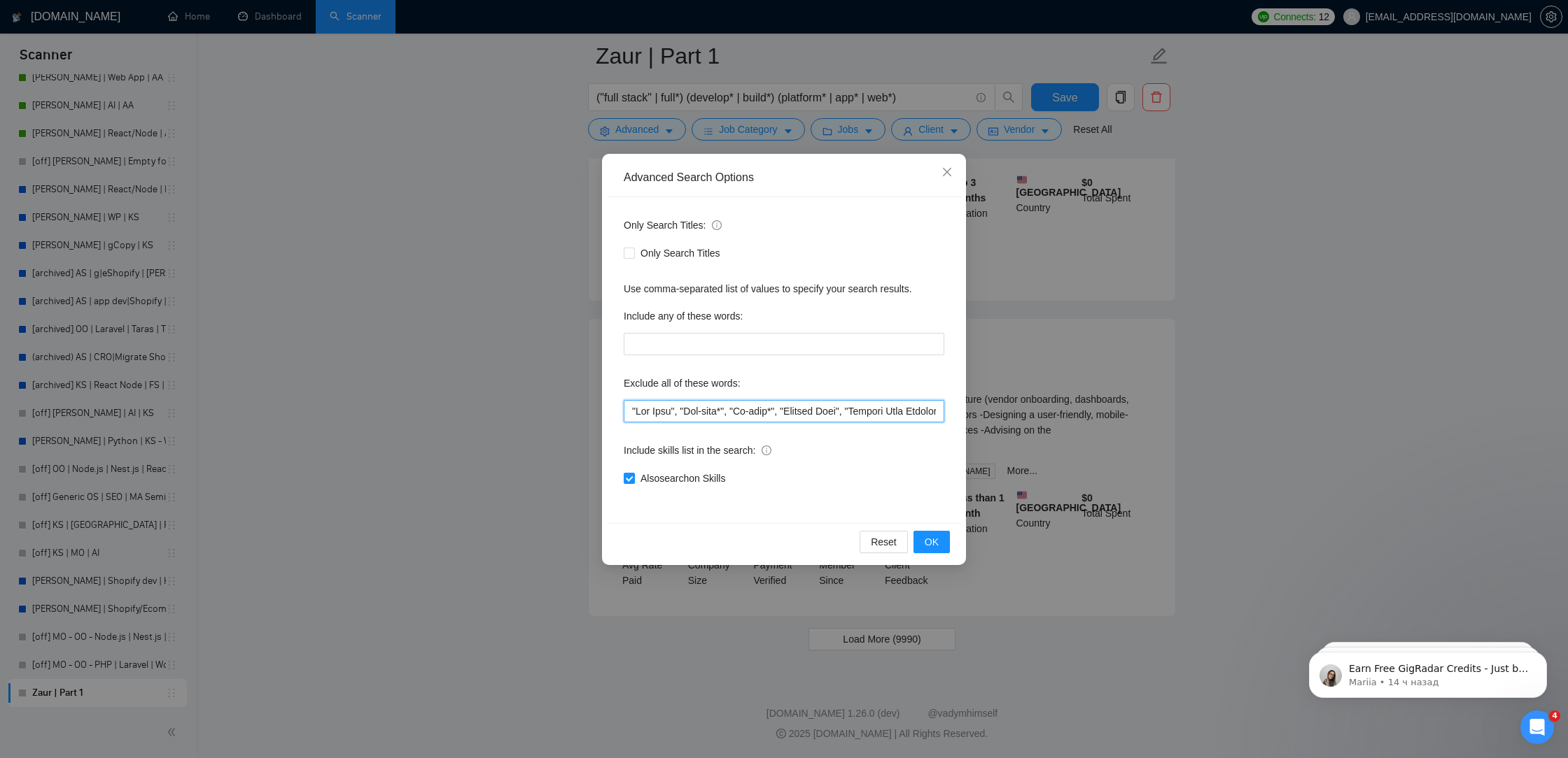
scroll to position [1575, 0]
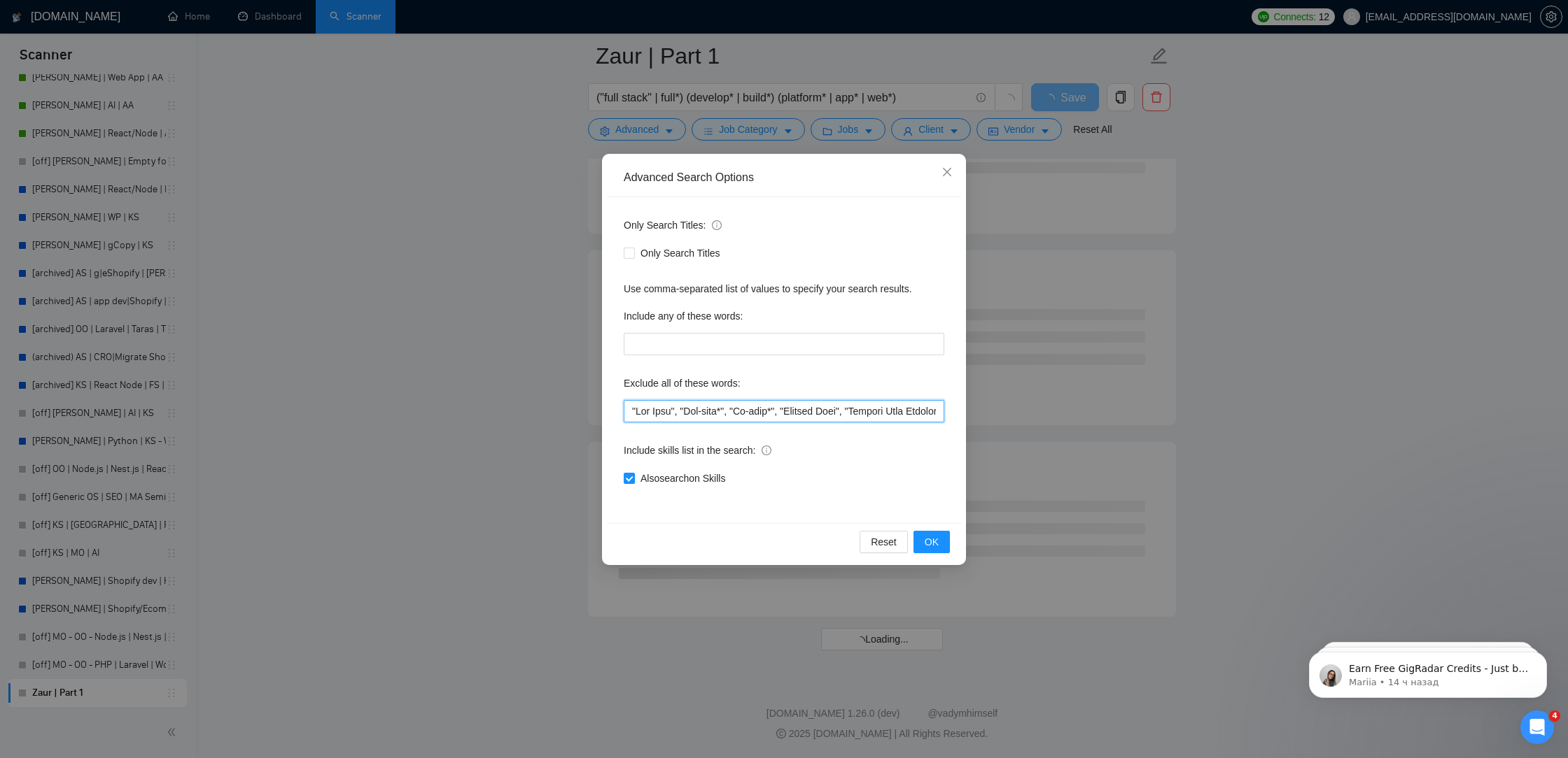
paste input ""kotlin","
drag, startPoint x: 662, startPoint y: 417, endPoint x: 638, endPoint y: 417, distance: 24.0
click at [638, 417] on input "text" at bounding box center [783, 411] width 321 height 23
type input ""No Code", "Low Code", "Low-code*", "No-code*", "Landing Page", "Landing Page D…"
click at [938, 541] on span "OK" at bounding box center [932, 542] width 14 height 16
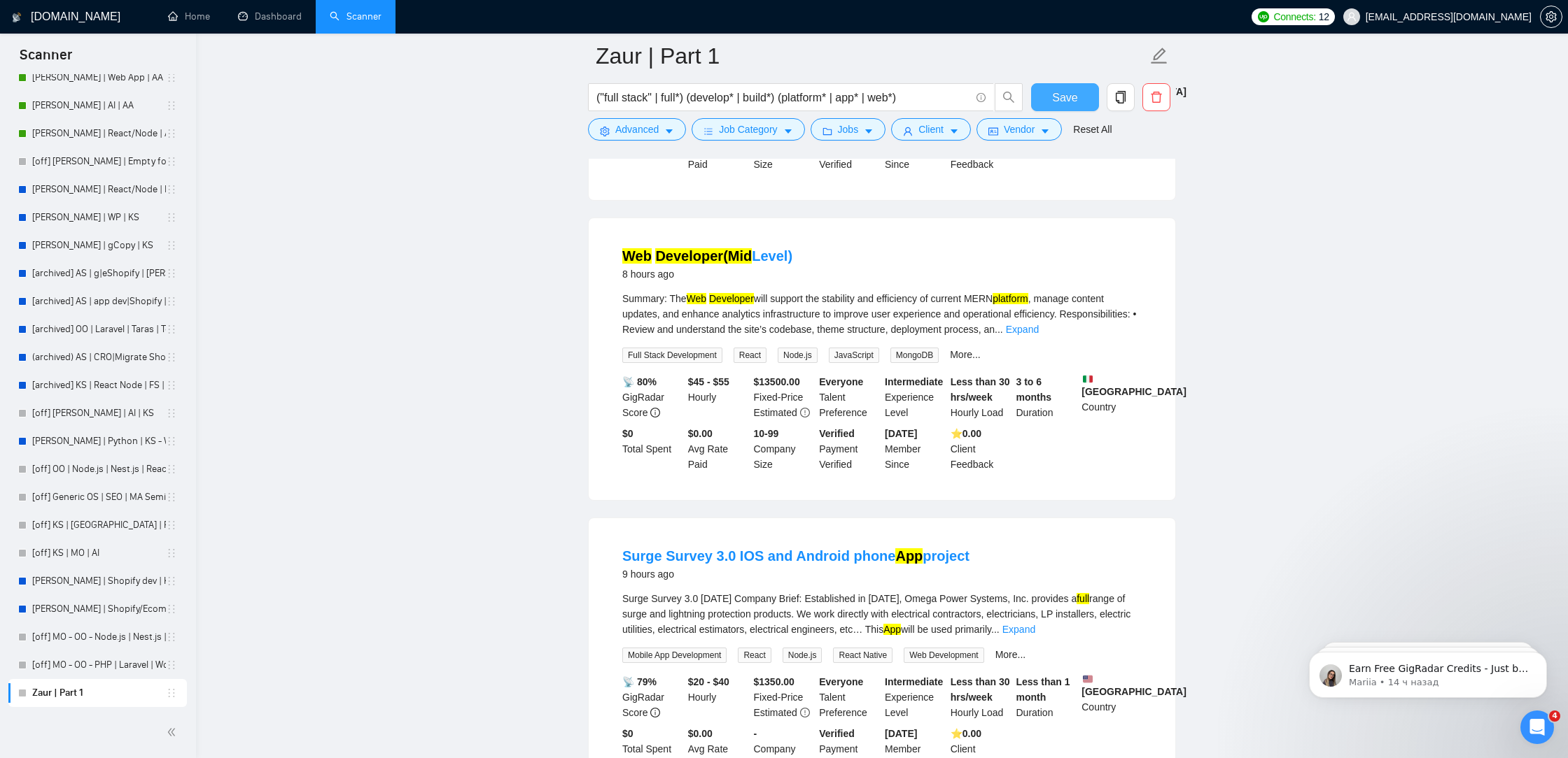
click at [1048, 94] on button "Save" at bounding box center [1064, 97] width 68 height 28
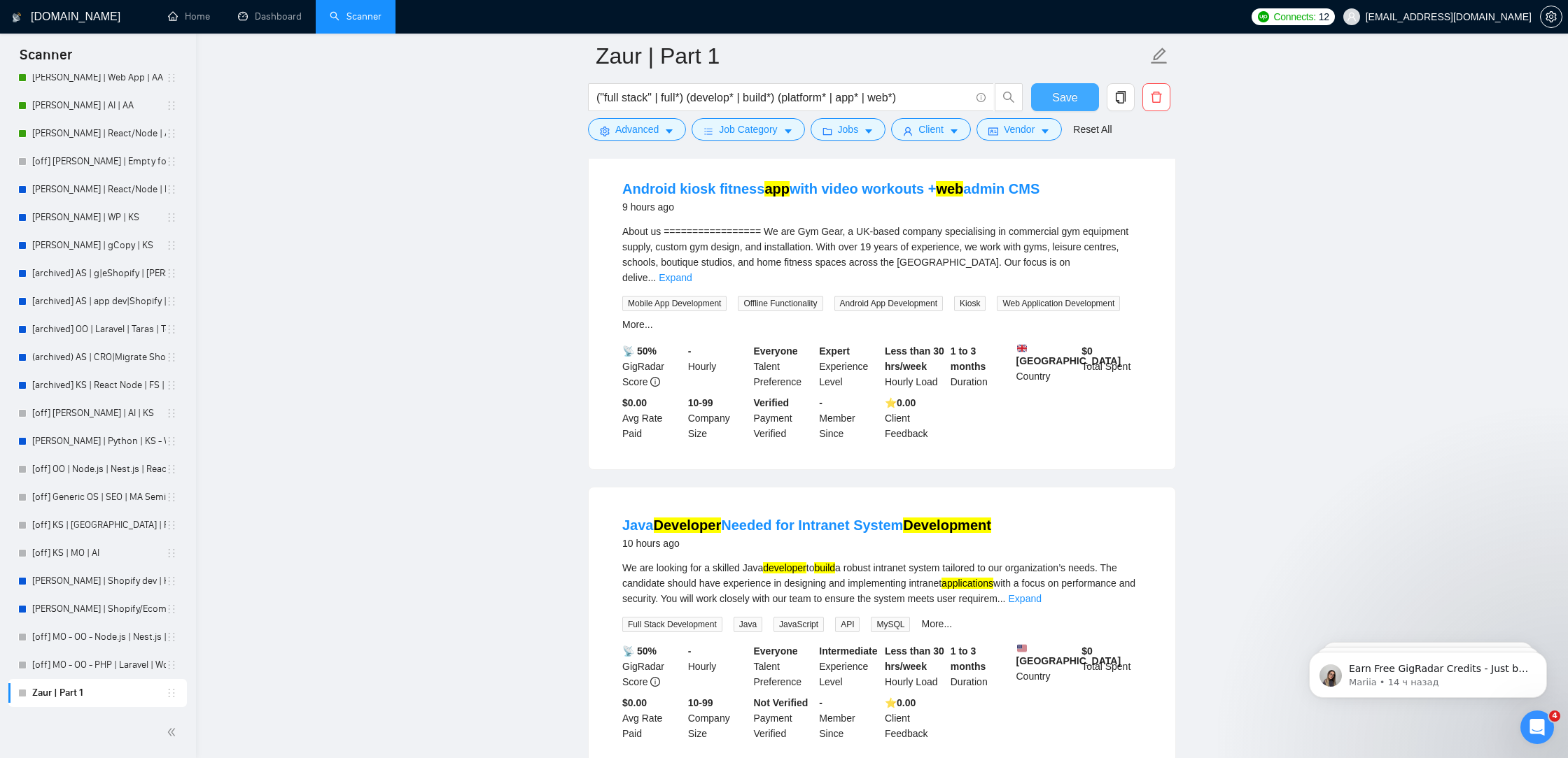
scroll to position [2291, 0]
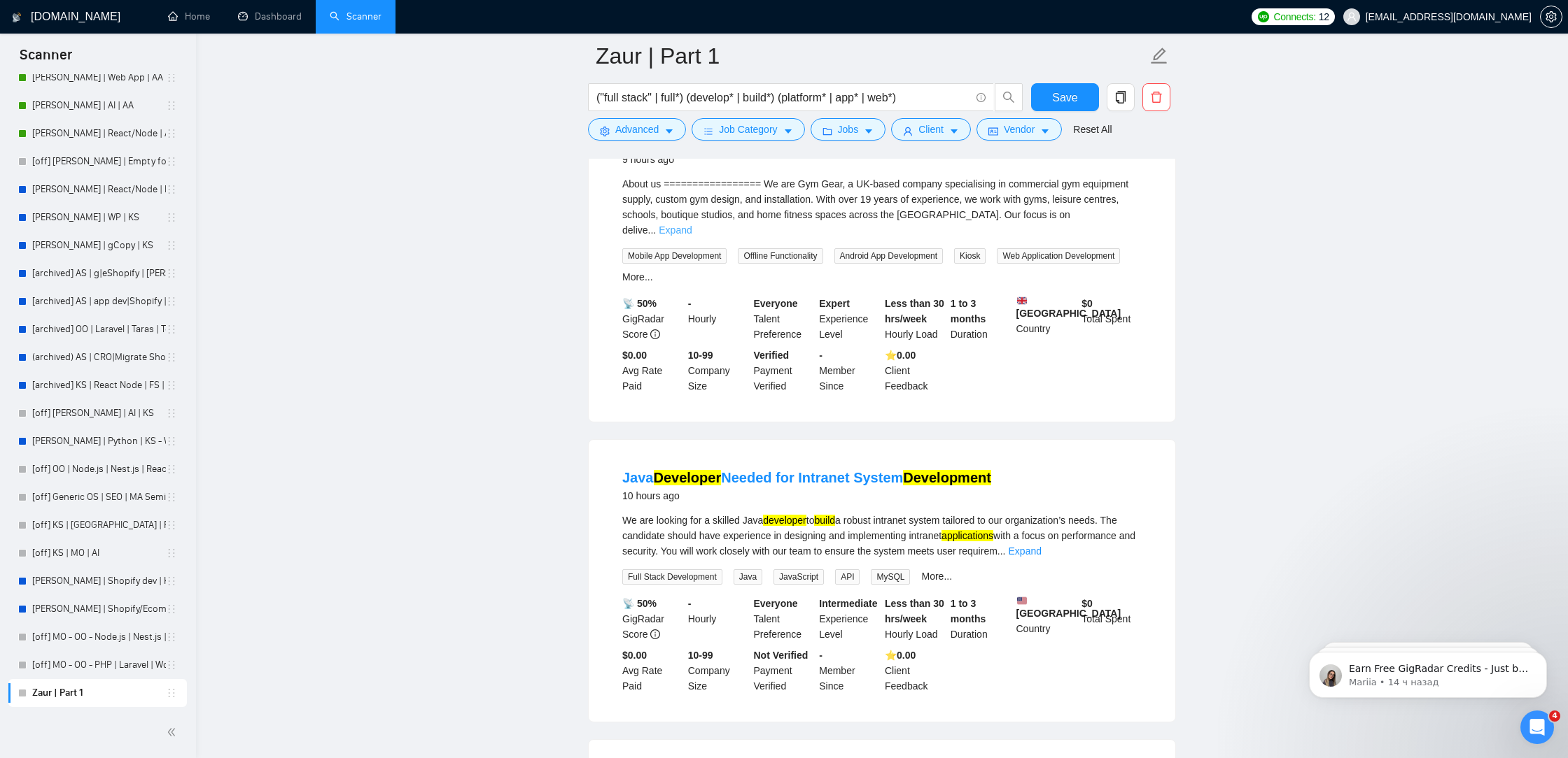
click at [691, 236] on link "Expand" at bounding box center [675, 230] width 33 height 11
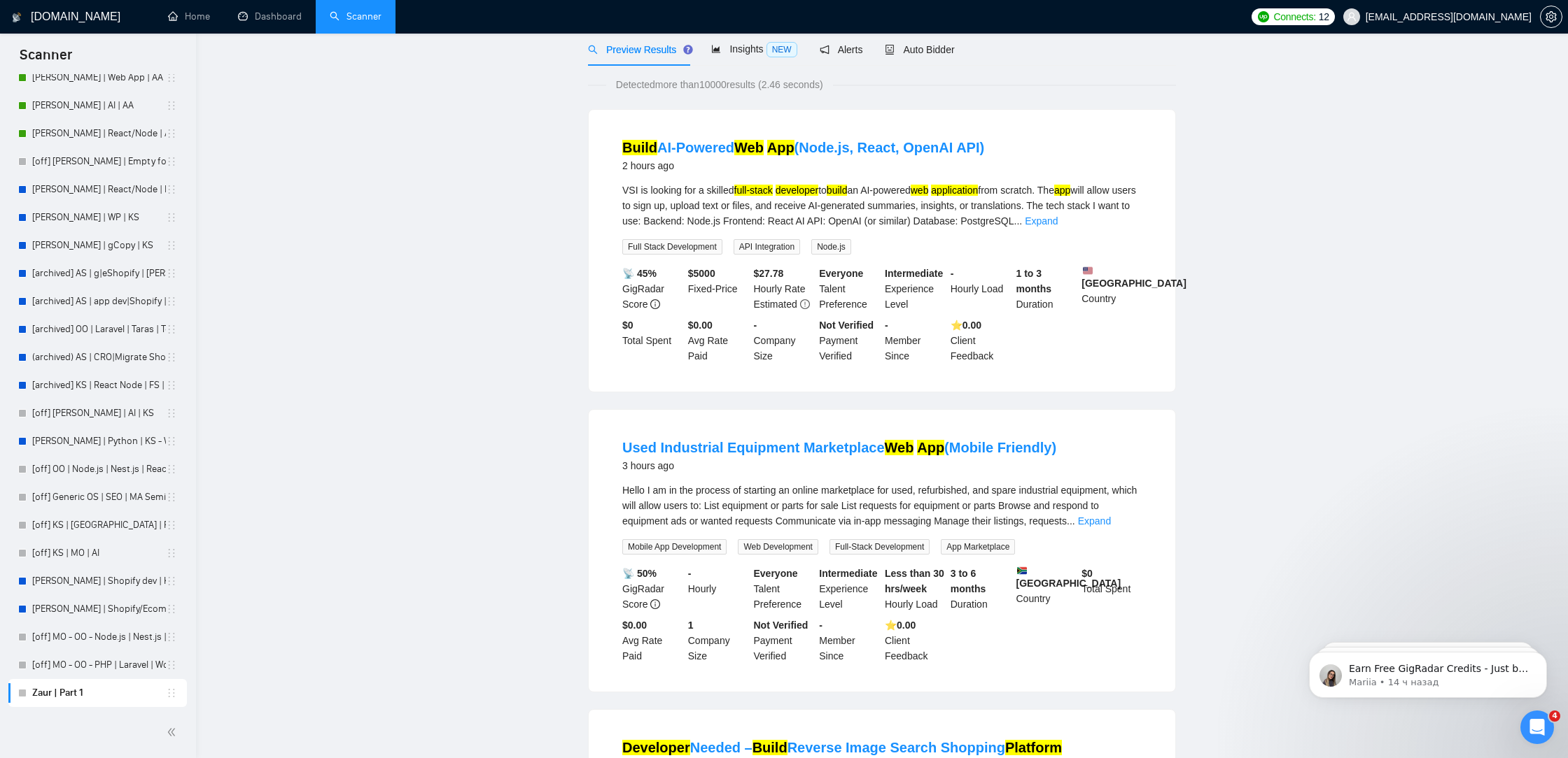
scroll to position [0, 0]
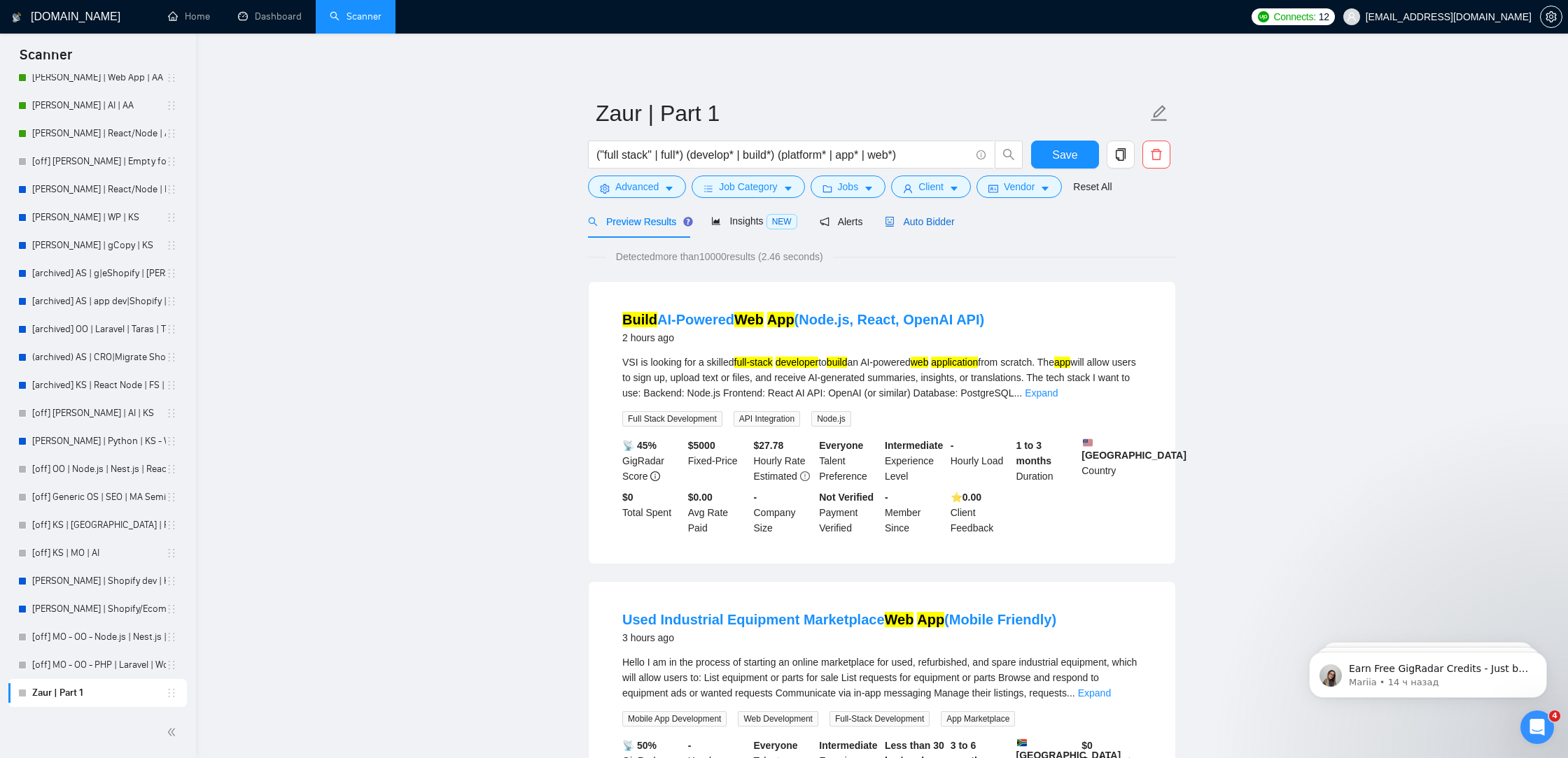
click at [934, 214] on div "Auto Bidder" at bounding box center [919, 222] width 69 height 16
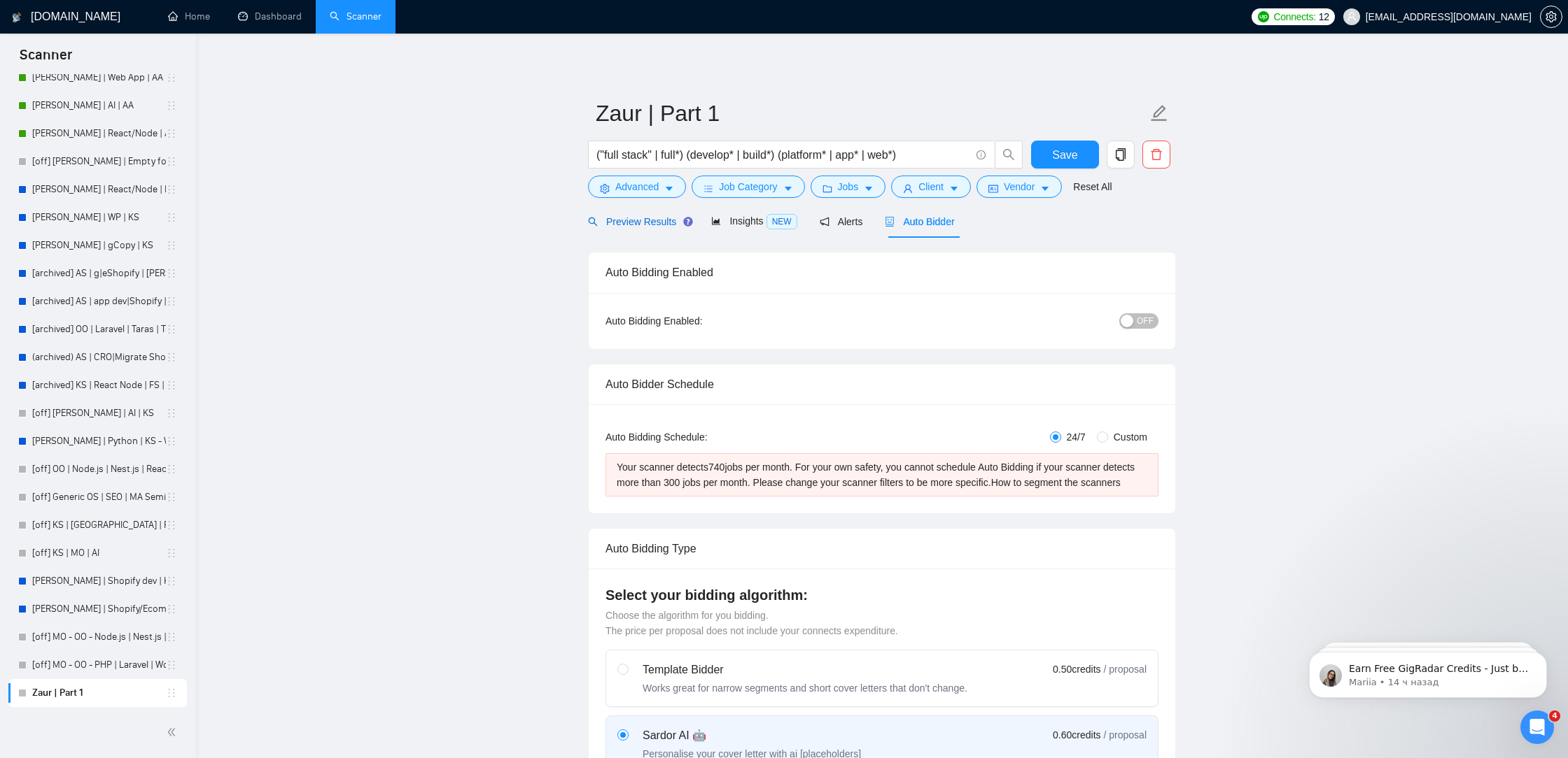
click at [631, 226] on span "Preview Results" at bounding box center [638, 221] width 101 height 11
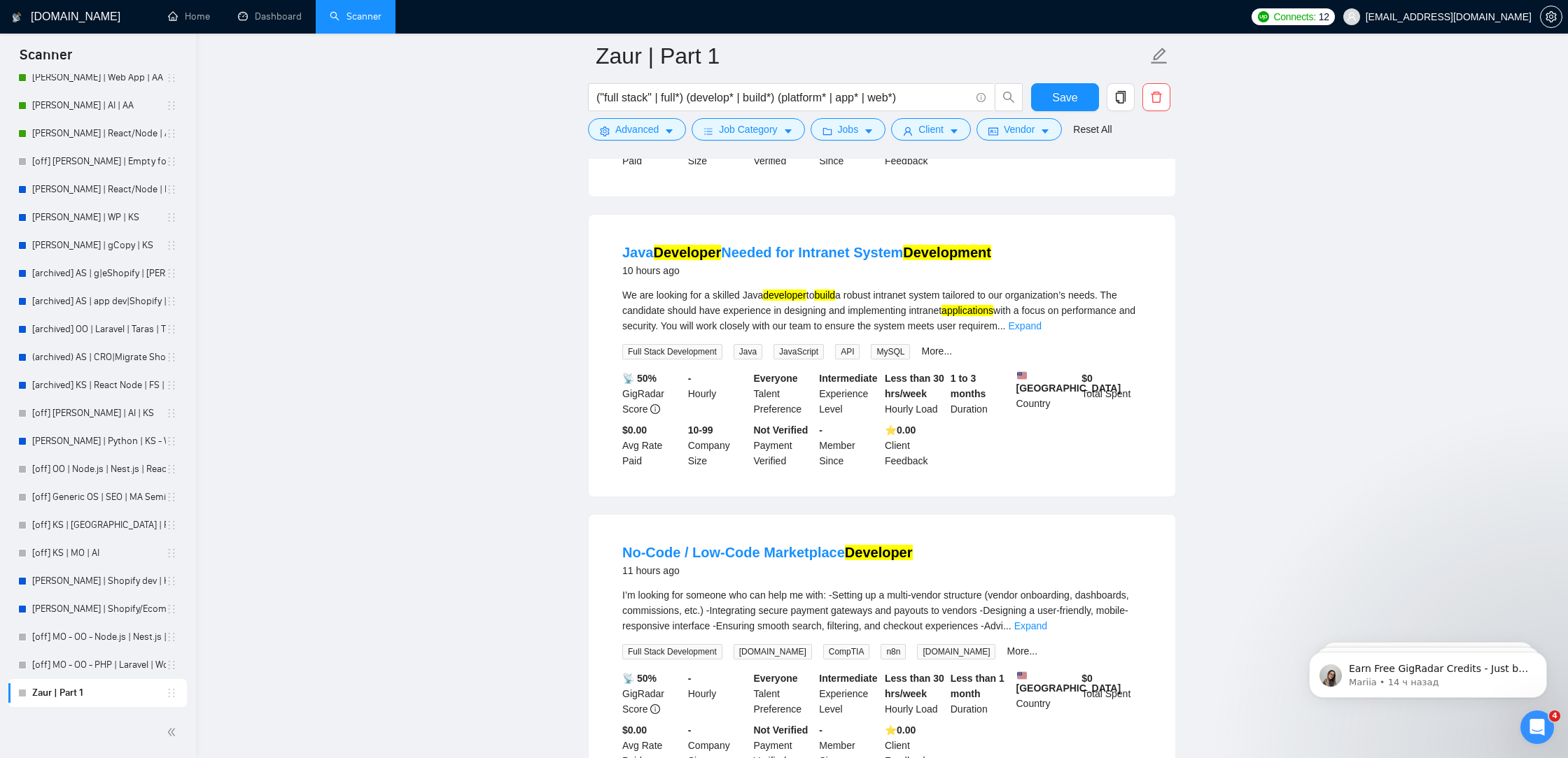
scroll to position [2742, 0]
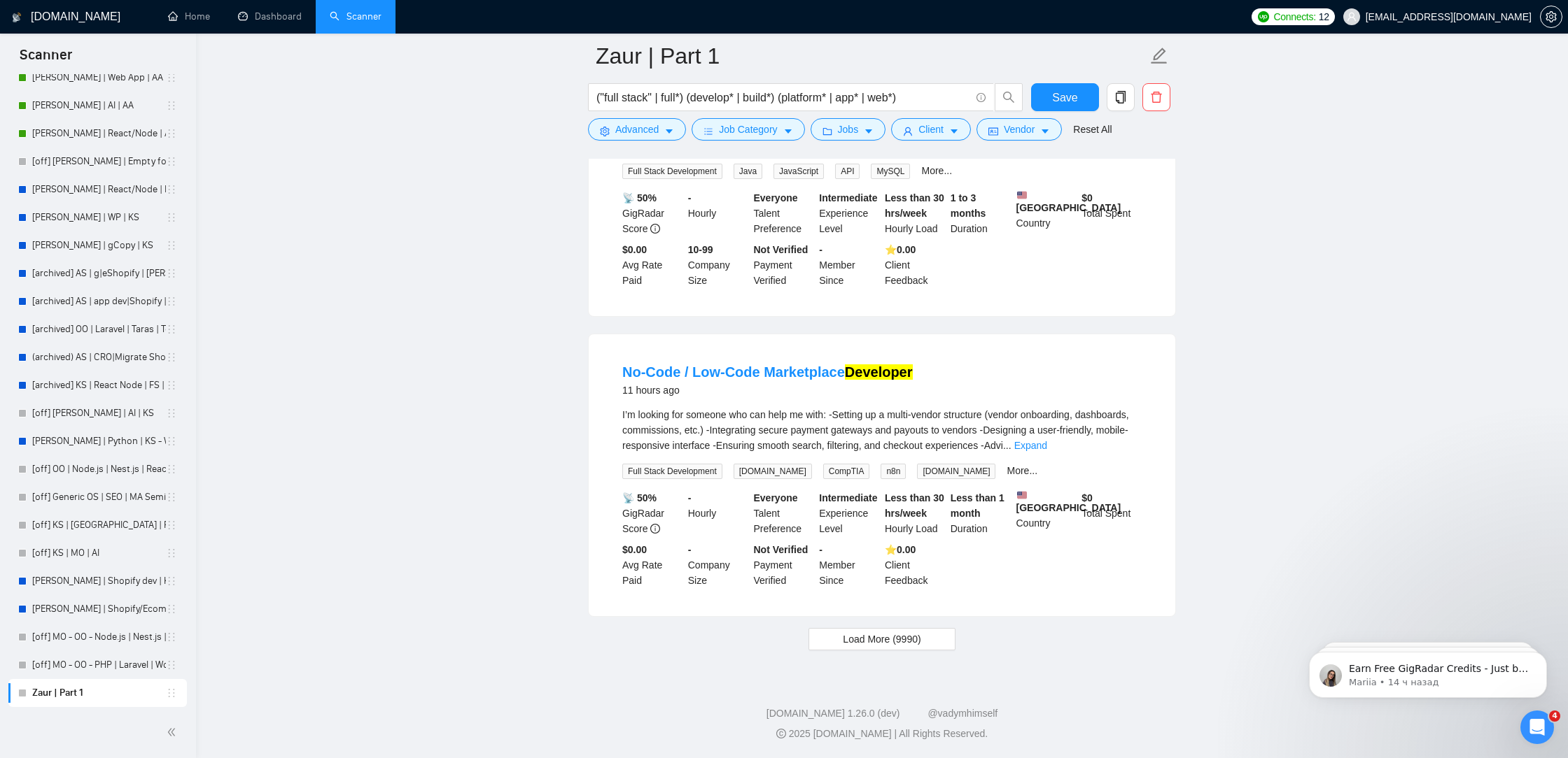
click at [1125, 428] on div "I’m looking for someone who can help me with: -Setting up a multi-vendor struct…" at bounding box center [882, 430] width 520 height 46
click at [1047, 440] on link "Expand" at bounding box center [1030, 445] width 33 height 11
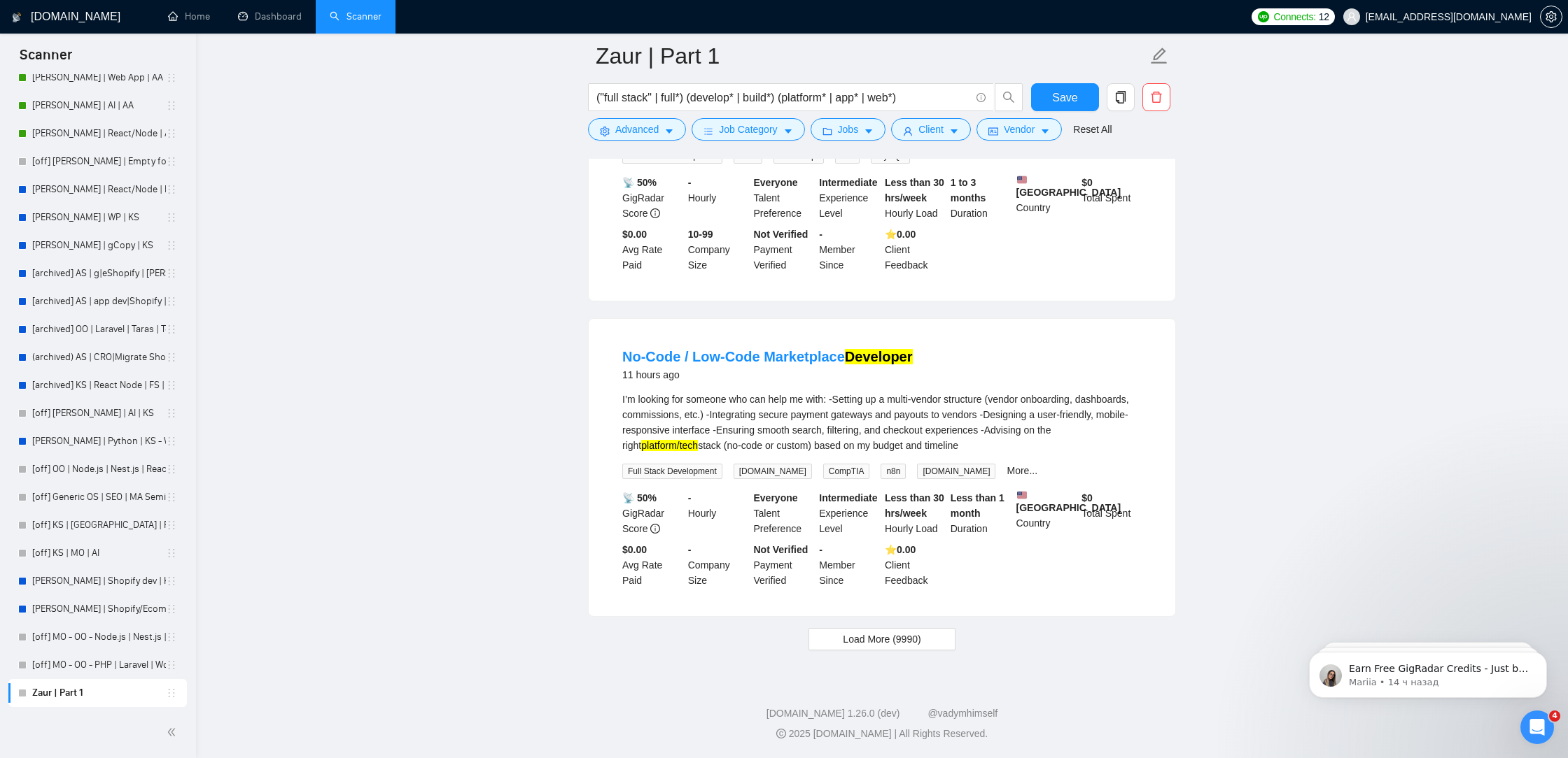
click at [937, 651] on button "Load More (9990)" at bounding box center [882, 639] width 146 height 23
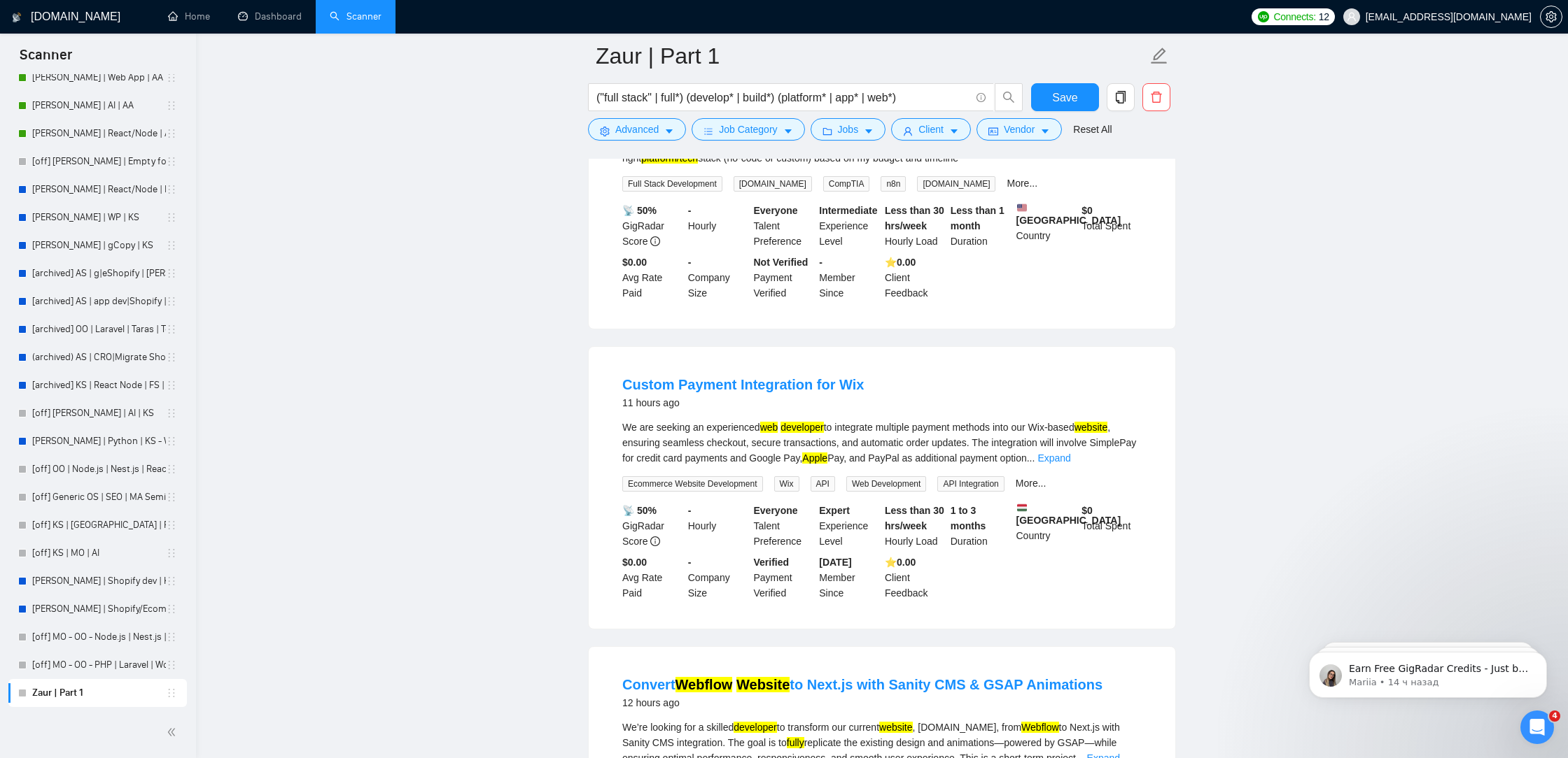
scroll to position [3085, 0]
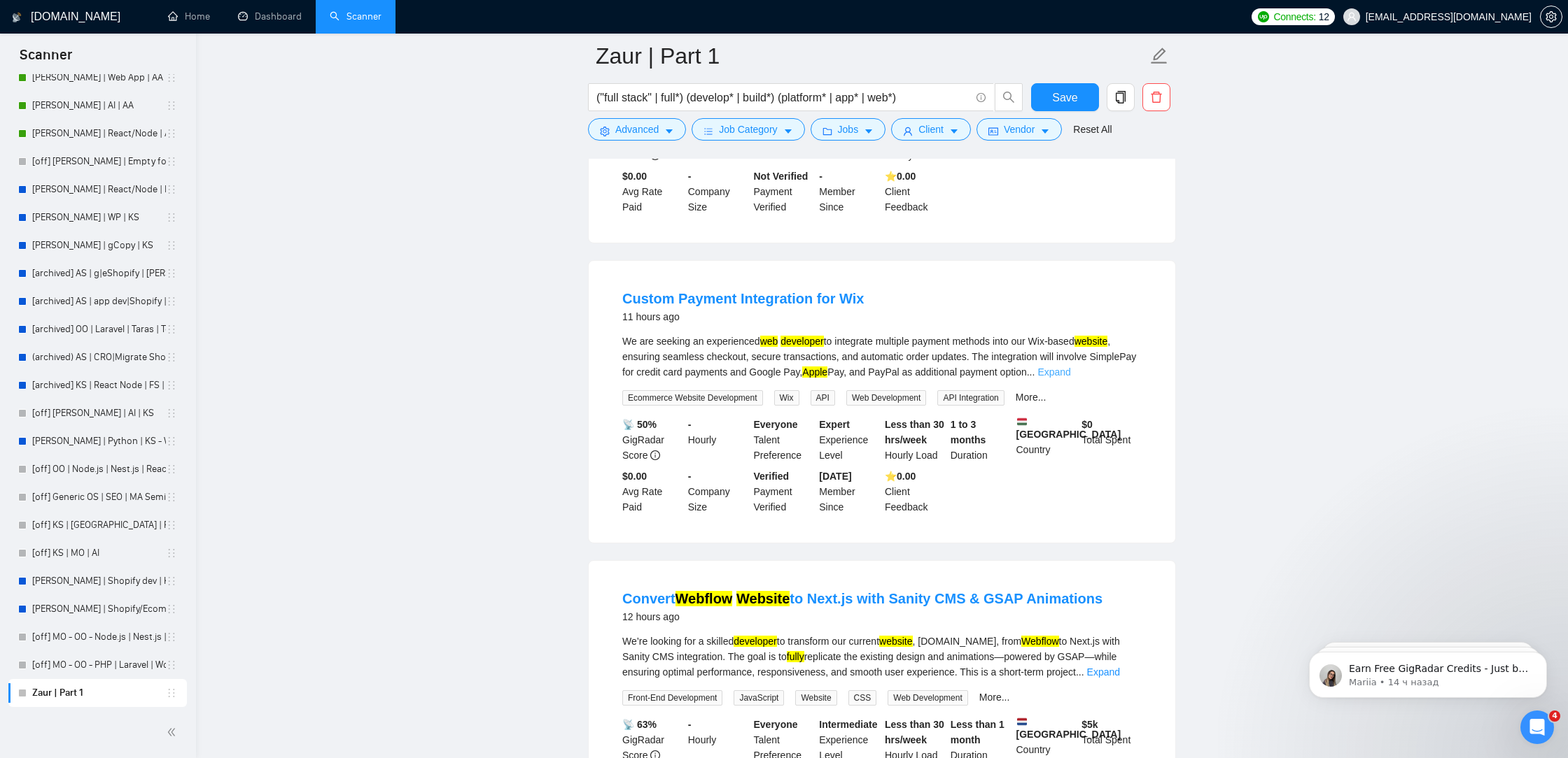
click at [1070, 378] on link "Expand" at bounding box center [1053, 372] width 33 height 11
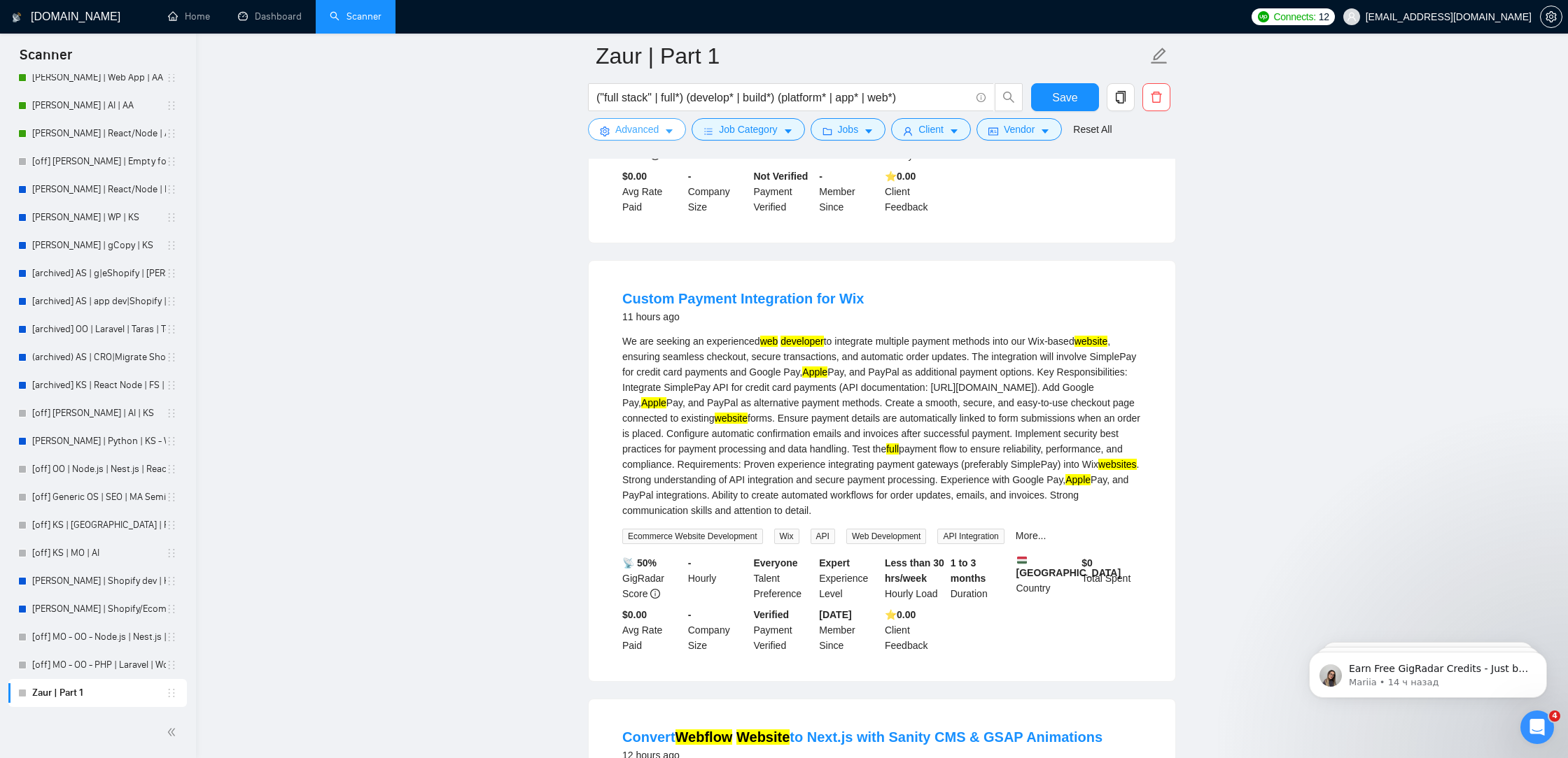
click at [643, 134] on span "Advanced" at bounding box center [637, 129] width 43 height 16
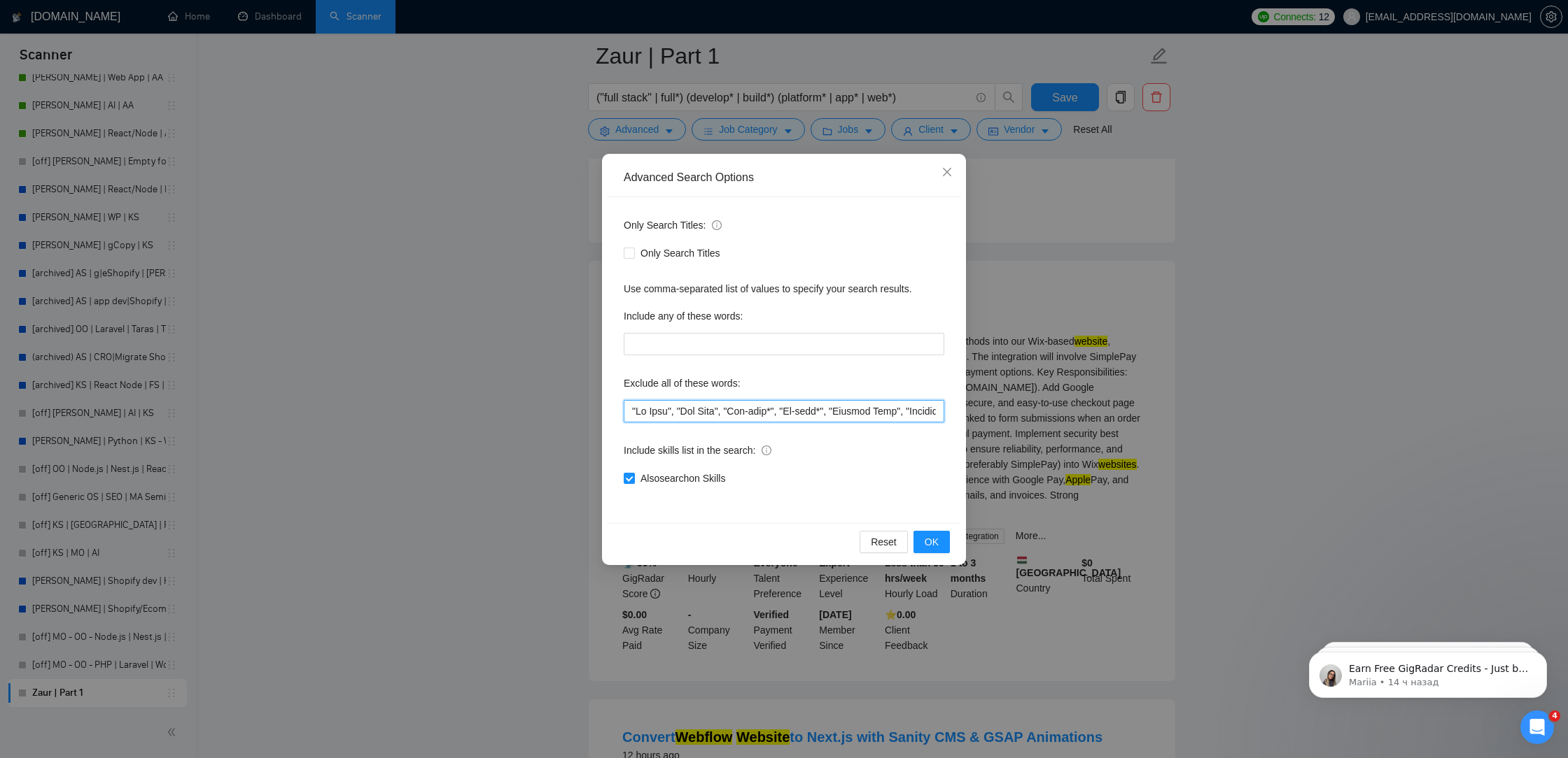
click at [625, 412] on input "text" at bounding box center [783, 411] width 321 height 23
paste input ""kotlin","
drag, startPoint x: 662, startPoint y: 411, endPoint x: 638, endPoint y: 410, distance: 24.0
click at [638, 410] on input "text" at bounding box center [783, 411] width 321 height 23
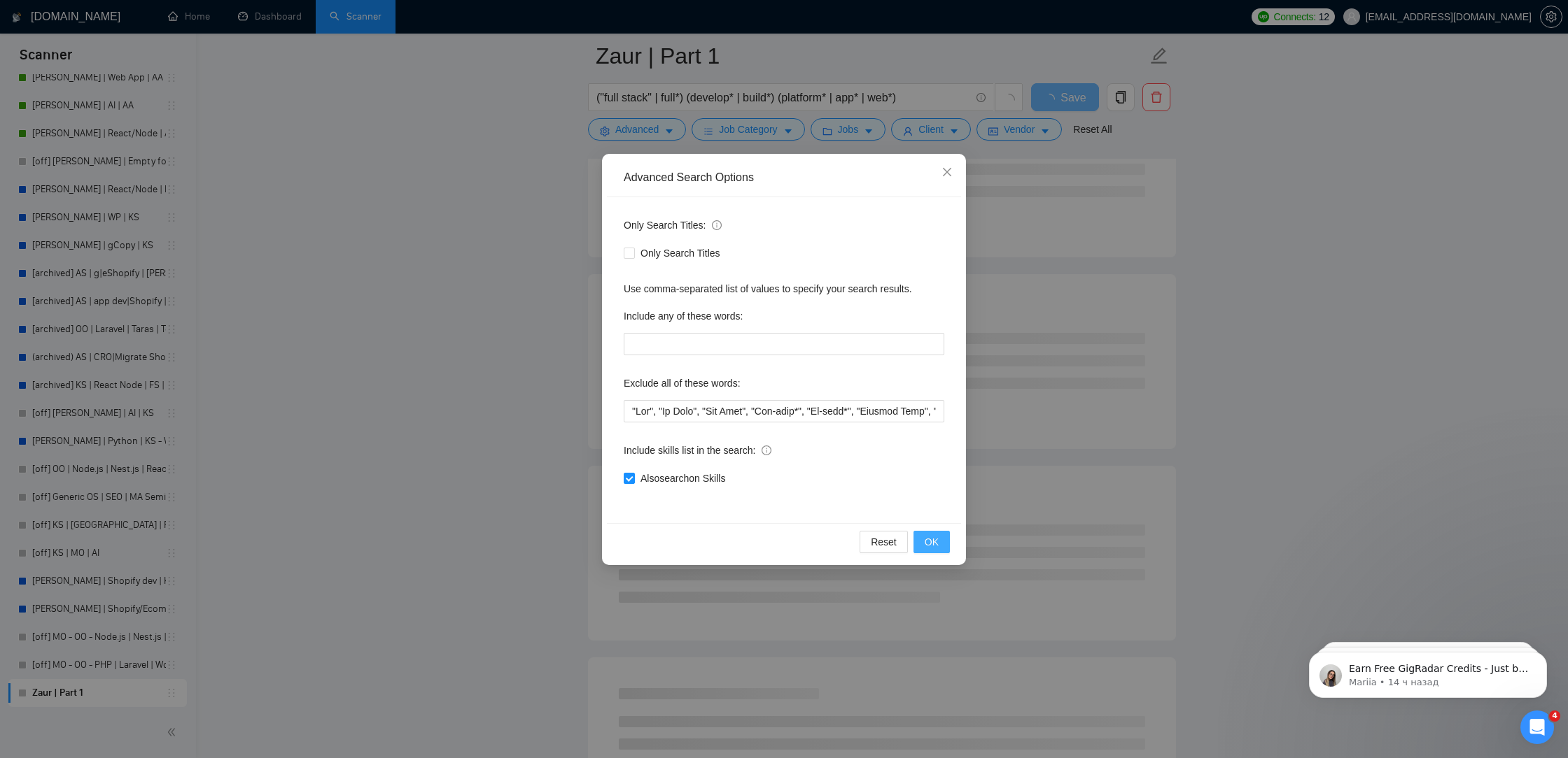
click at [937, 536] on span "OK" at bounding box center [932, 542] width 14 height 16
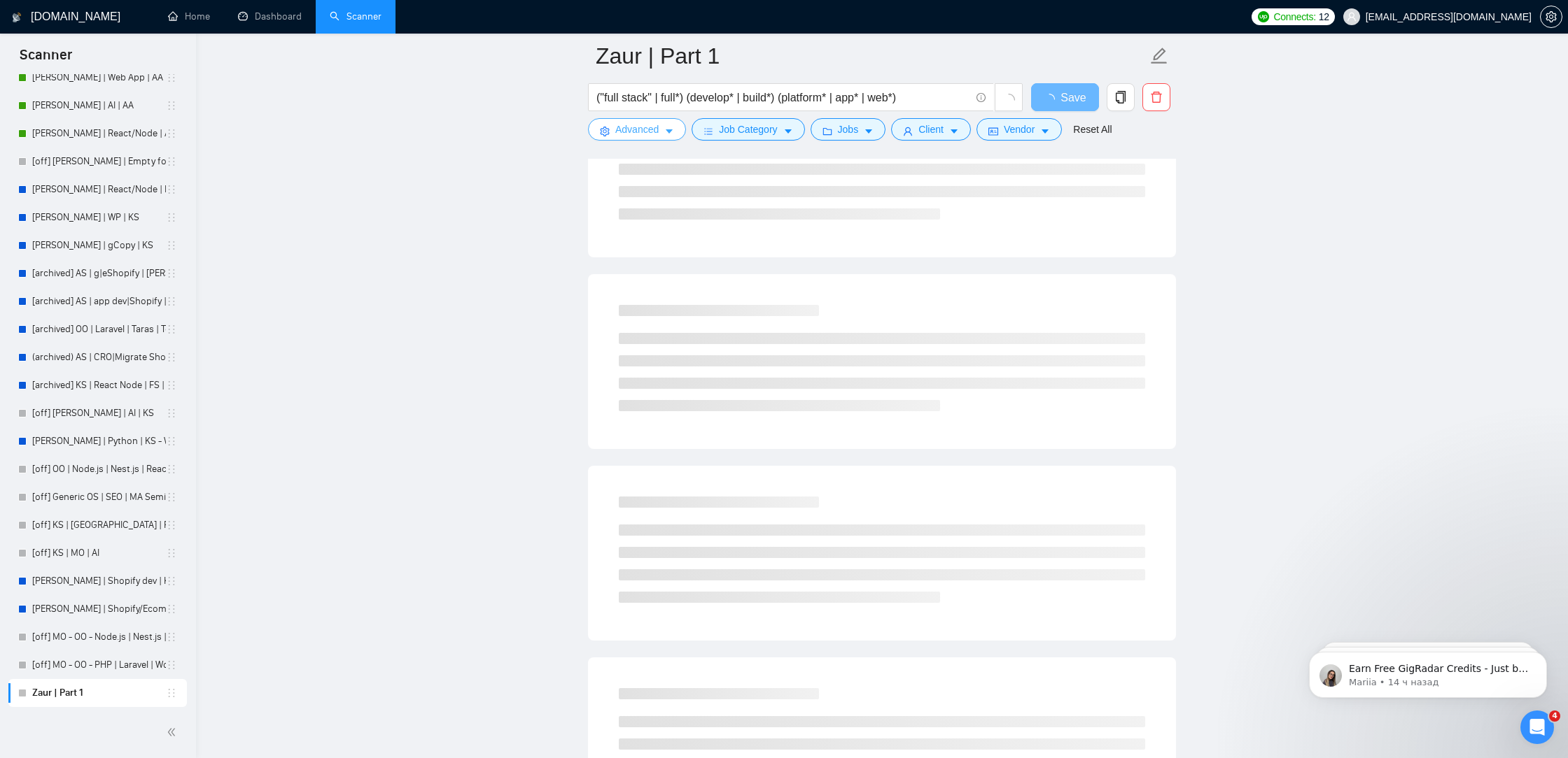
scroll to position [2742, 0]
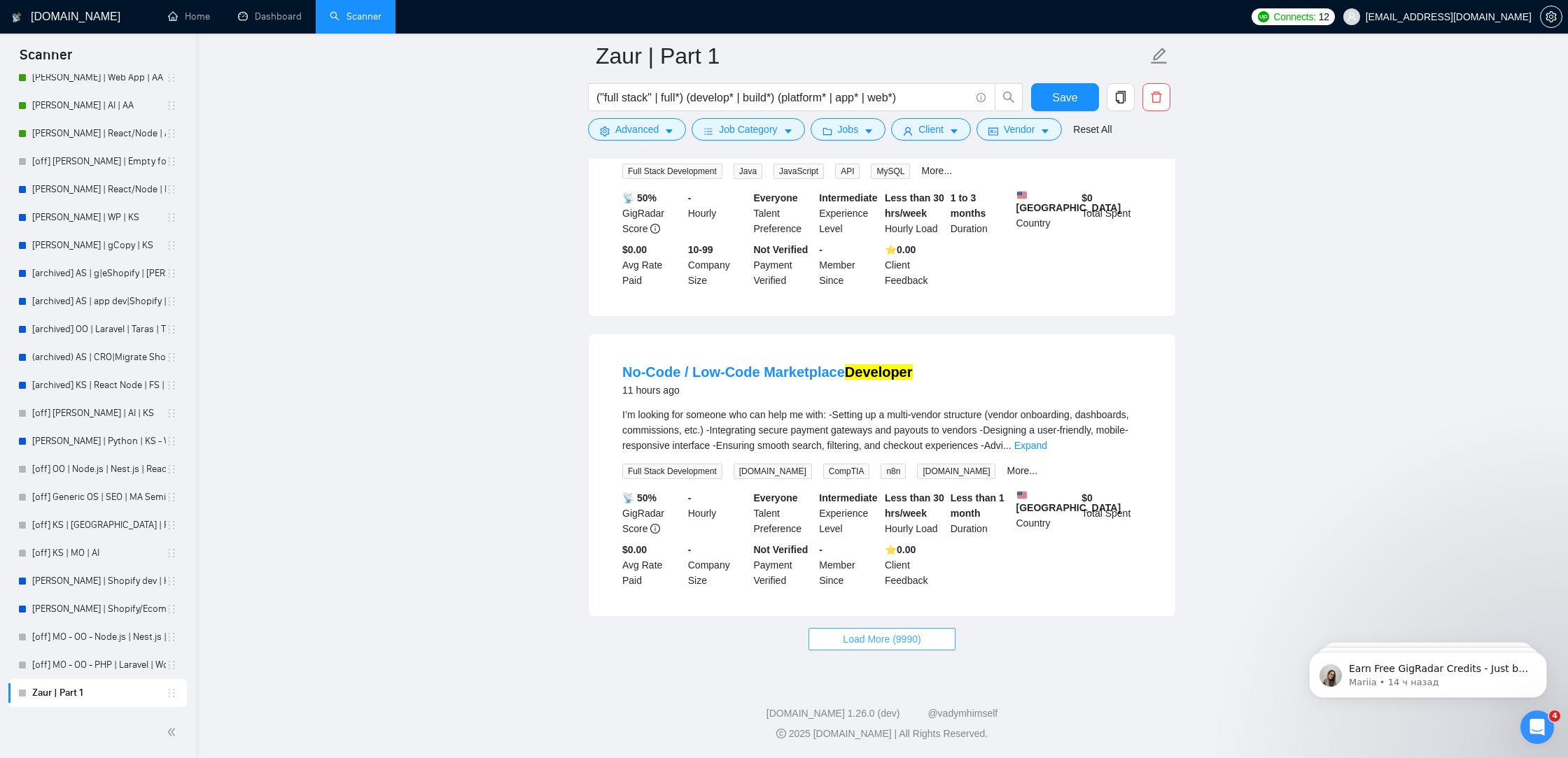
click at [904, 645] on span "Load More (9990)" at bounding box center [882, 640] width 78 height 16
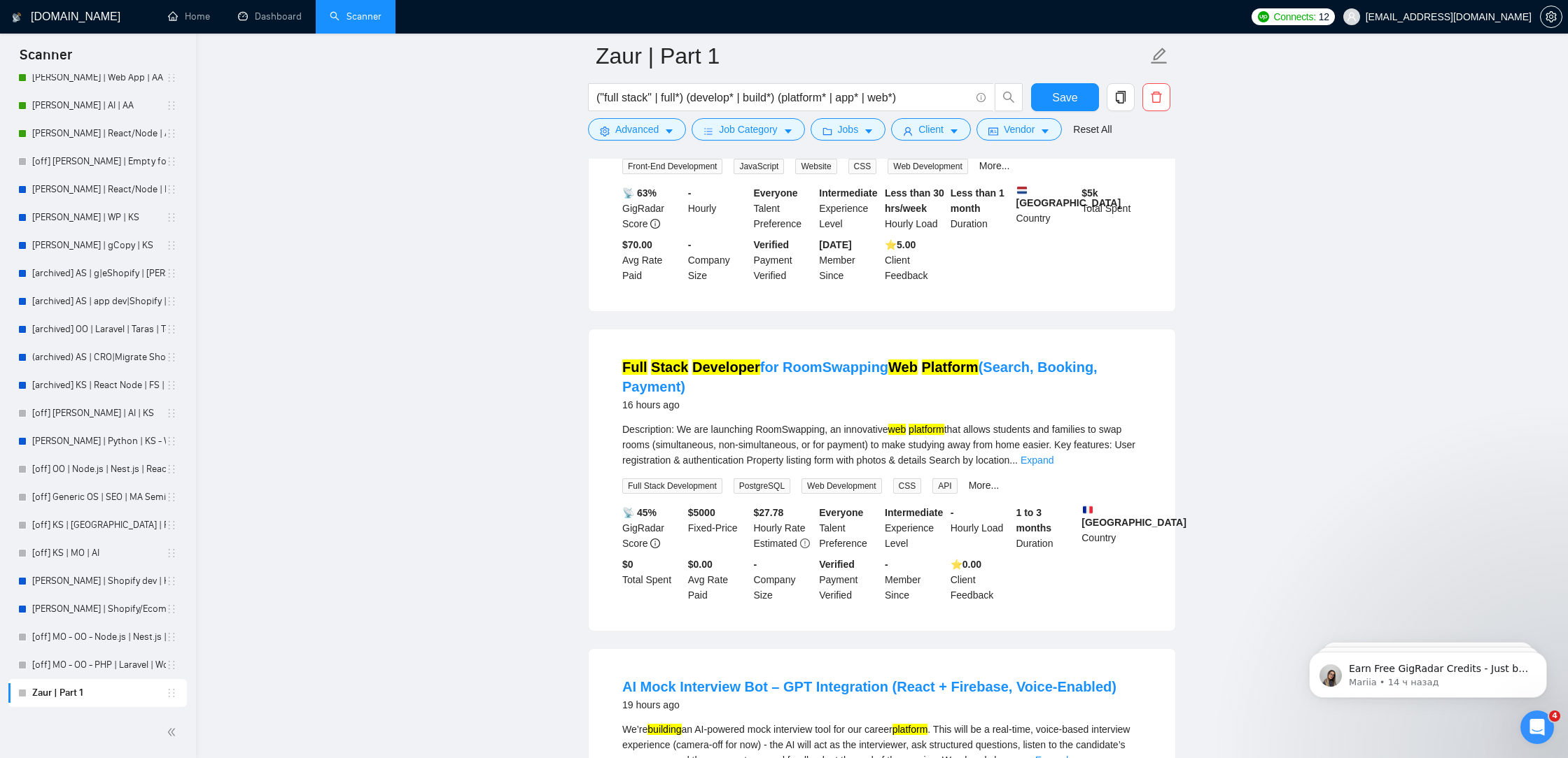
scroll to position [3195, 0]
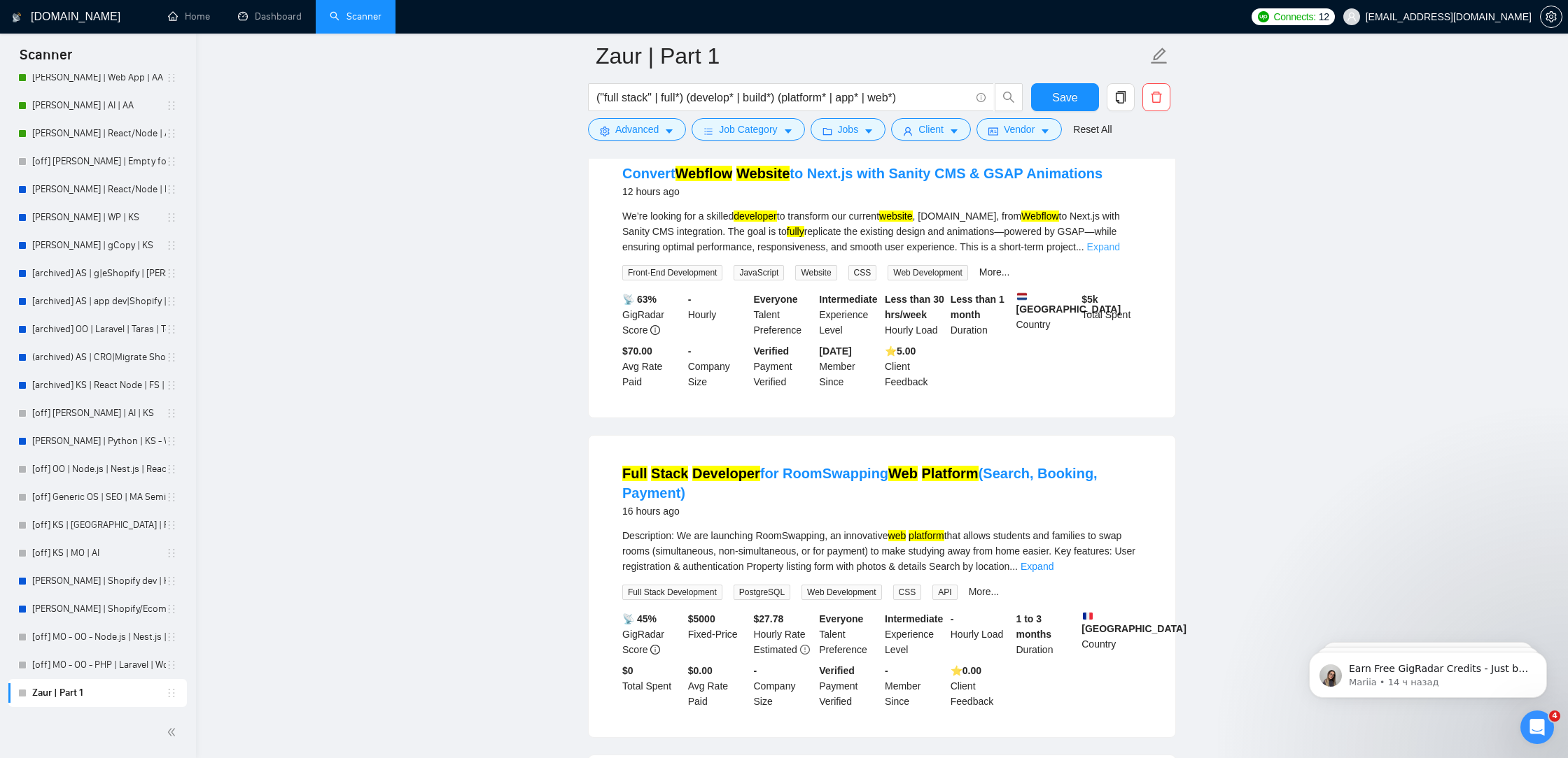
click at [1120, 252] on link "Expand" at bounding box center [1103, 246] width 33 height 11
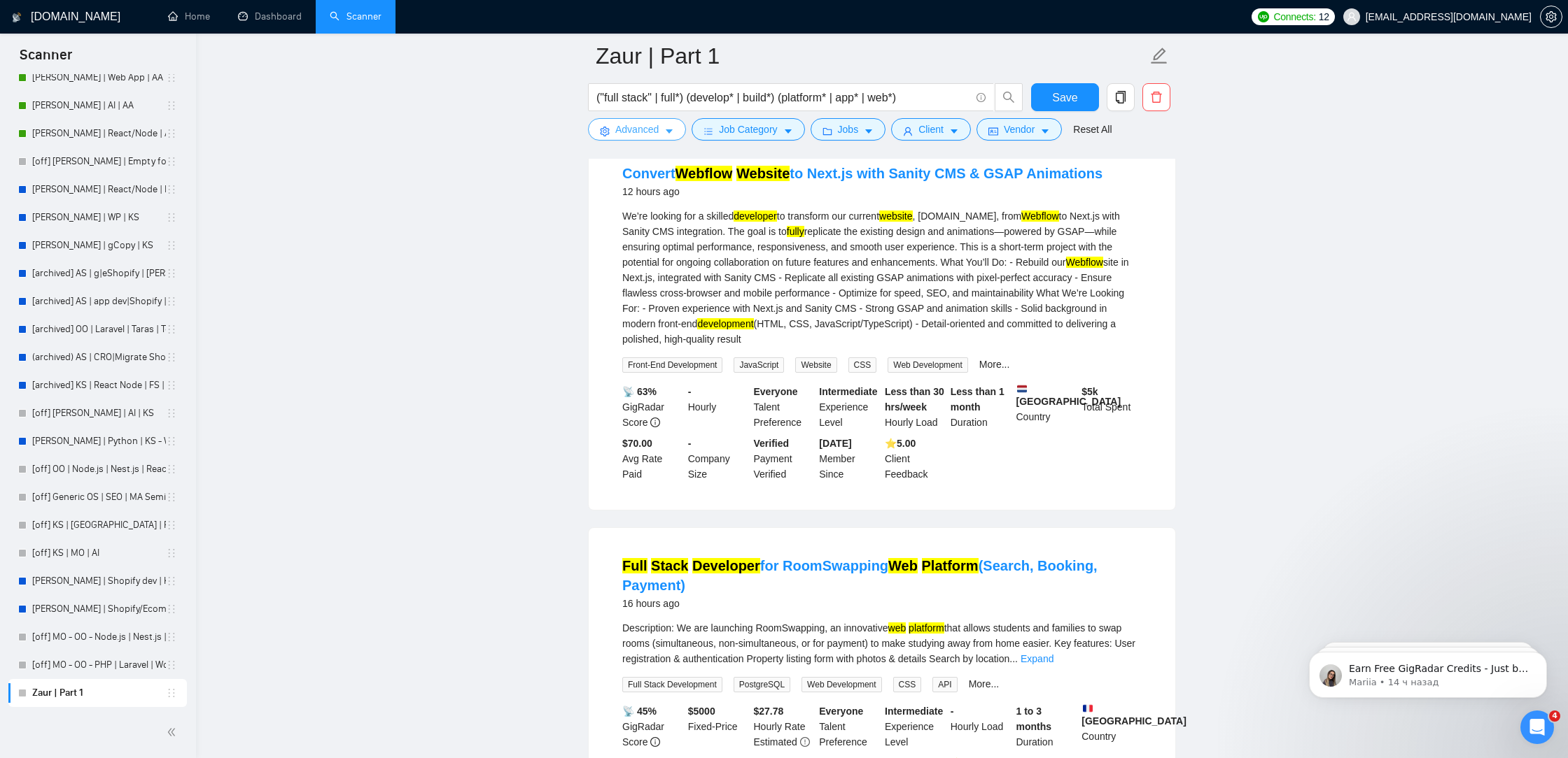
click at [647, 133] on span "Advanced" at bounding box center [637, 129] width 43 height 16
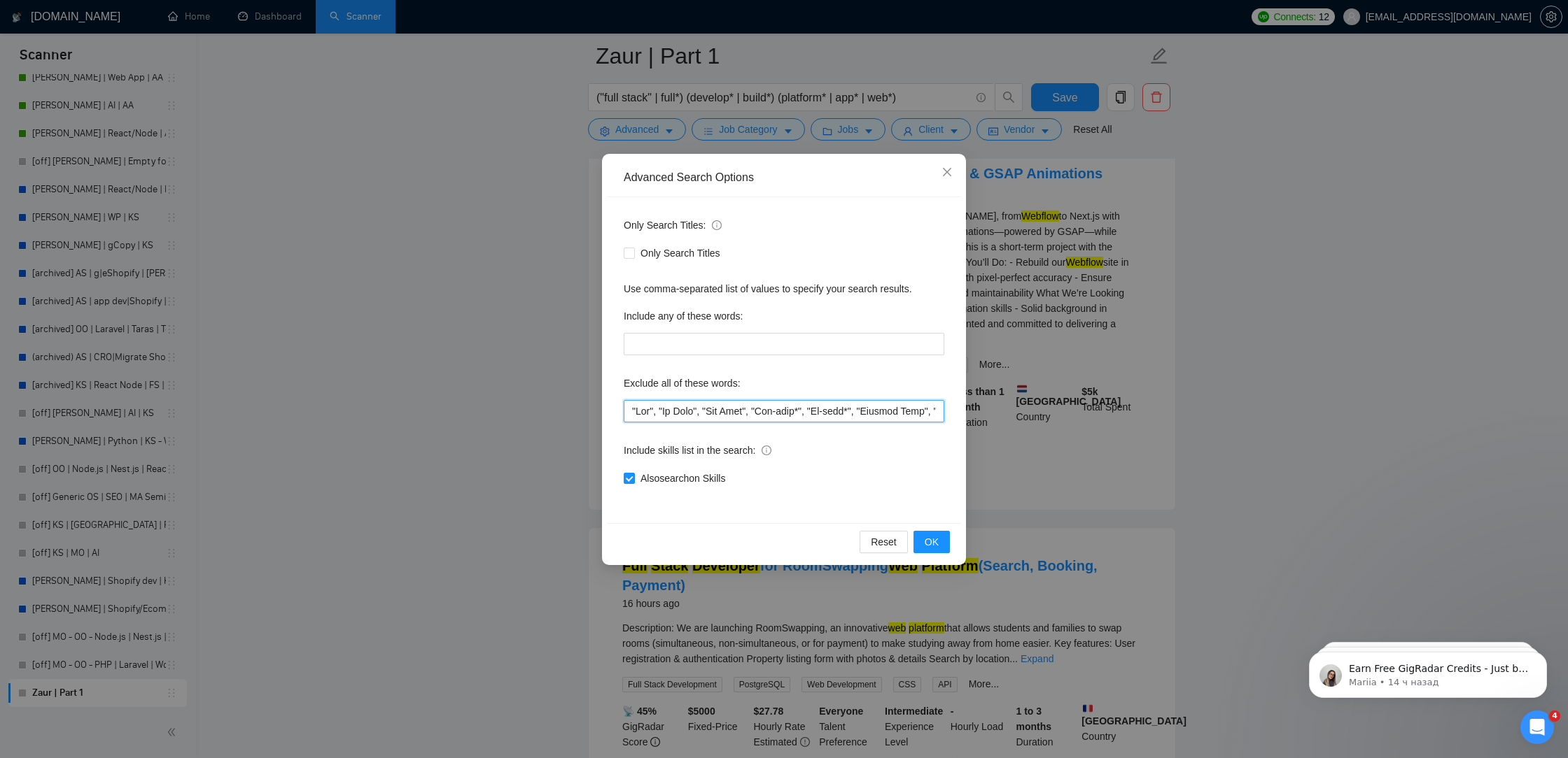
click at [628, 404] on input "text" at bounding box center [783, 411] width 321 height 23
paste input ""kotlin","
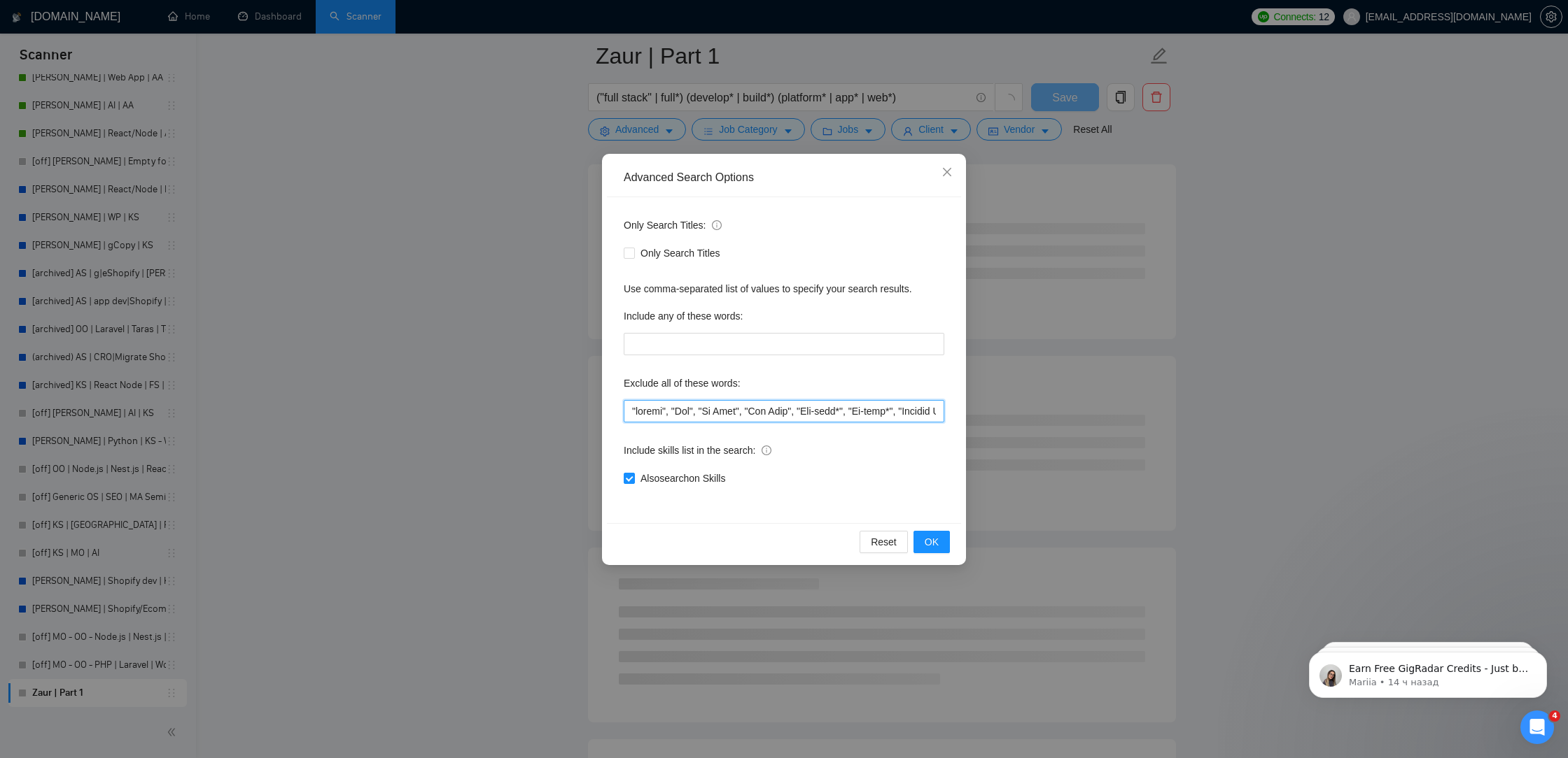
drag, startPoint x: 662, startPoint y: 411, endPoint x: 640, endPoint y: 408, distance: 22.2
click at [640, 408] on input "text" at bounding box center [783, 411] width 321 height 23
click at [625, 406] on input "text" at bounding box center [783, 411] width 321 height 23
paste input ""kotlin","
drag, startPoint x: 660, startPoint y: 416, endPoint x: 637, endPoint y: 414, distance: 23.1
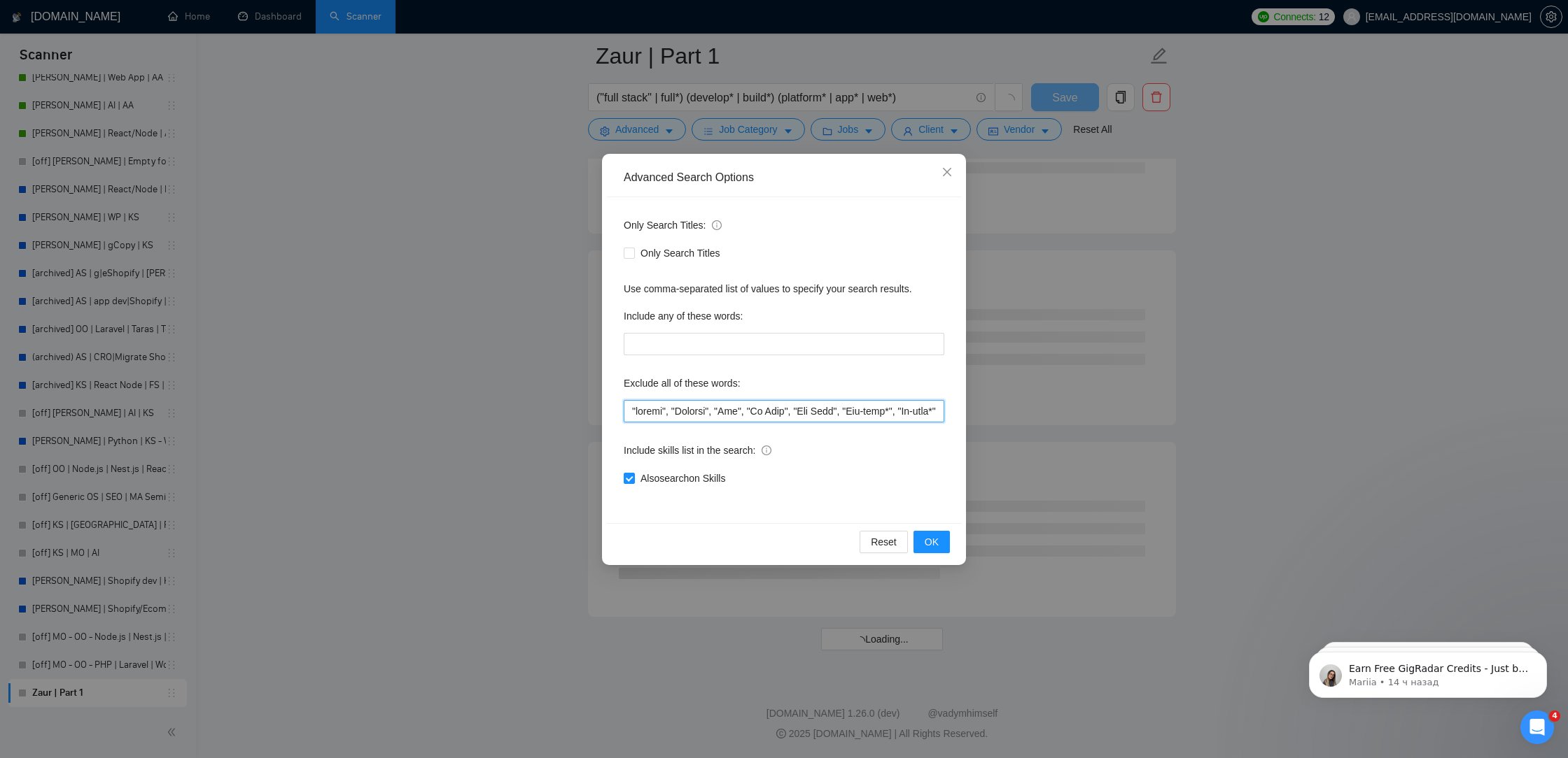
click at [637, 414] on input "text" at bounding box center [783, 411] width 321 height 23
type input ""Website", "Webflow", "Wix", "No Code", "Low Code", "Low-code*", "No-code*", "L…"
click at [936, 543] on span "OK" at bounding box center [932, 542] width 14 height 16
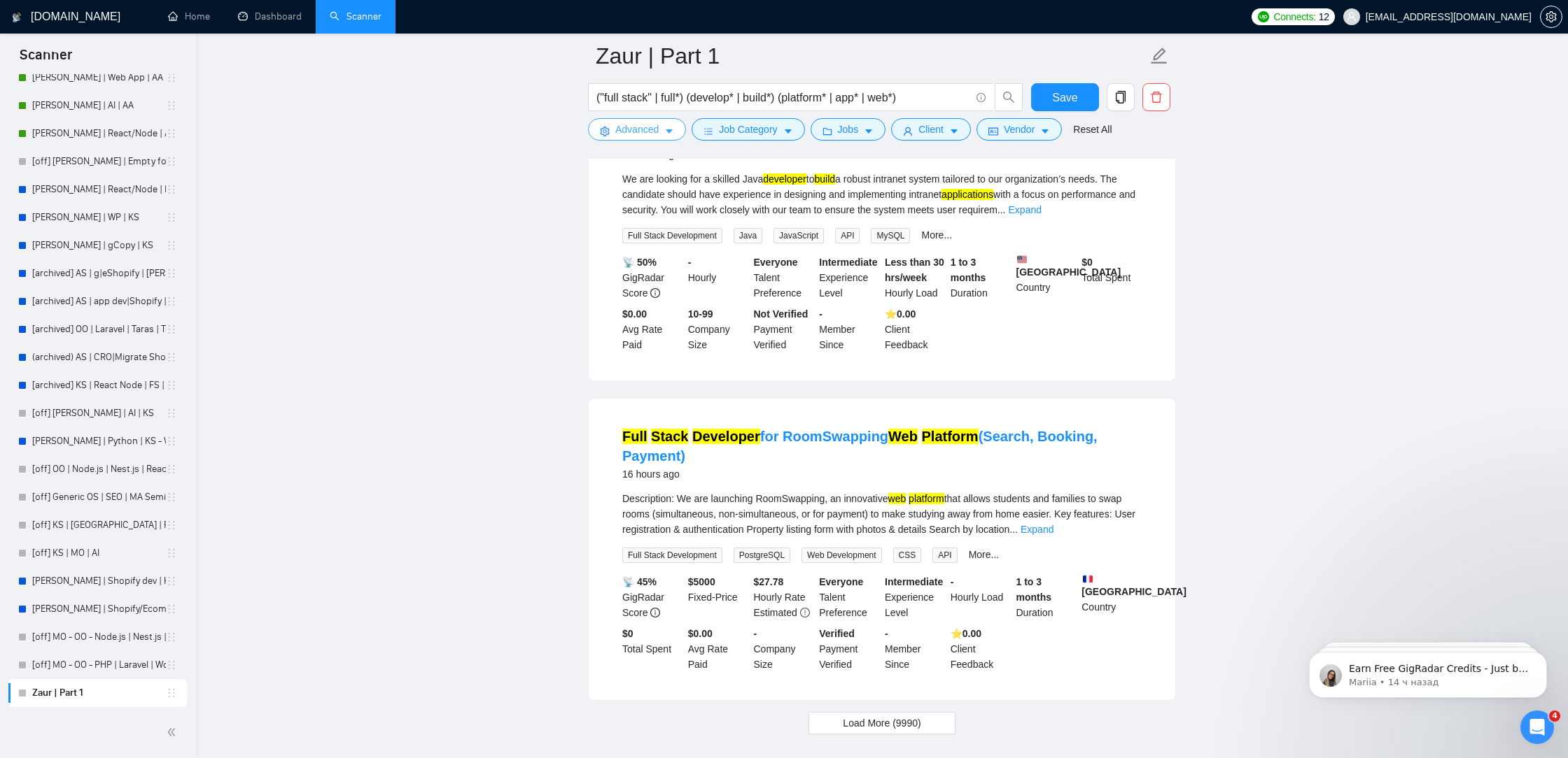
scroll to position [2752, 0]
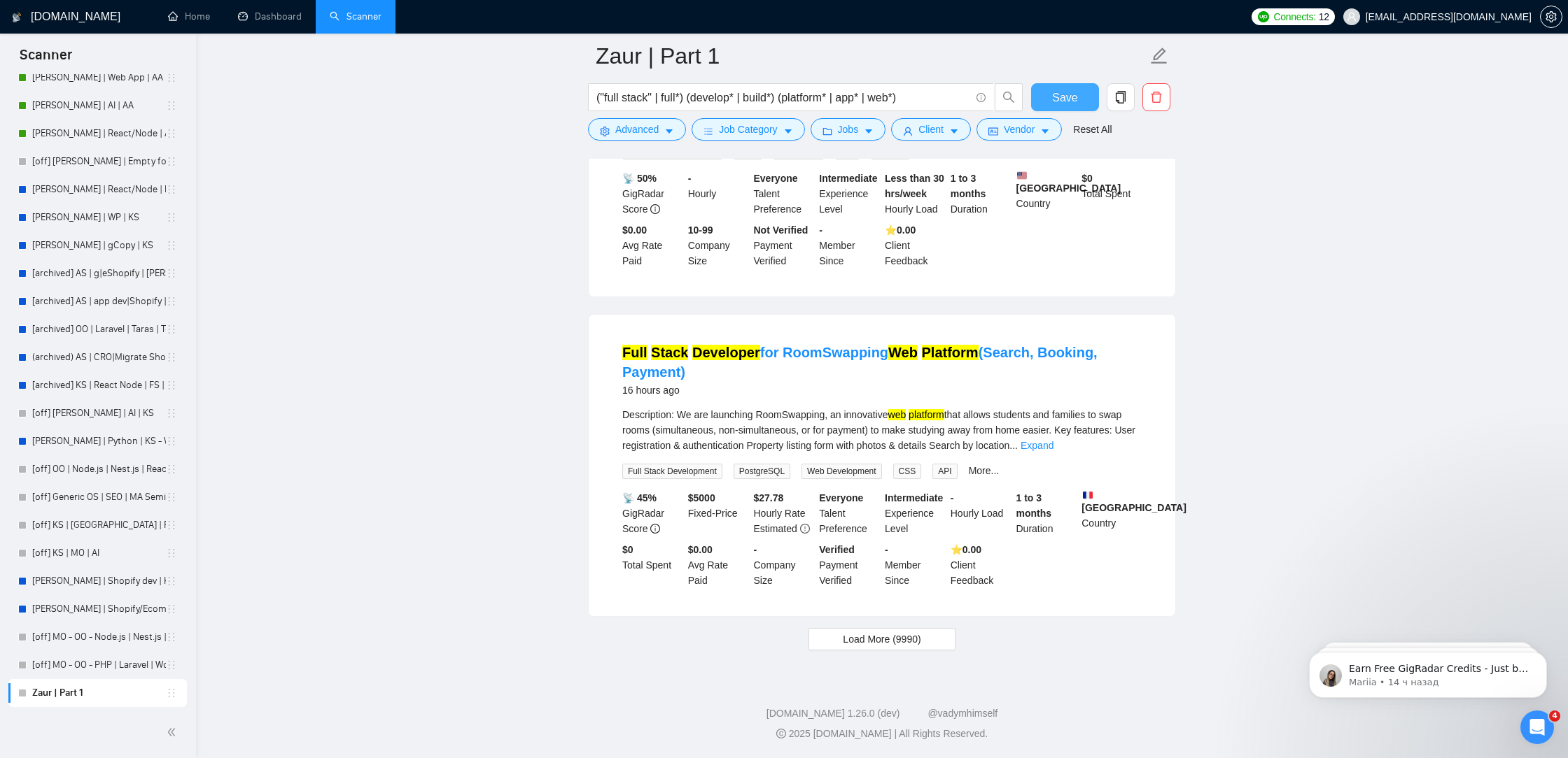
click at [1052, 91] on button "Save" at bounding box center [1064, 97] width 68 height 28
click at [876, 636] on span "Load More (9990)" at bounding box center [882, 640] width 78 height 16
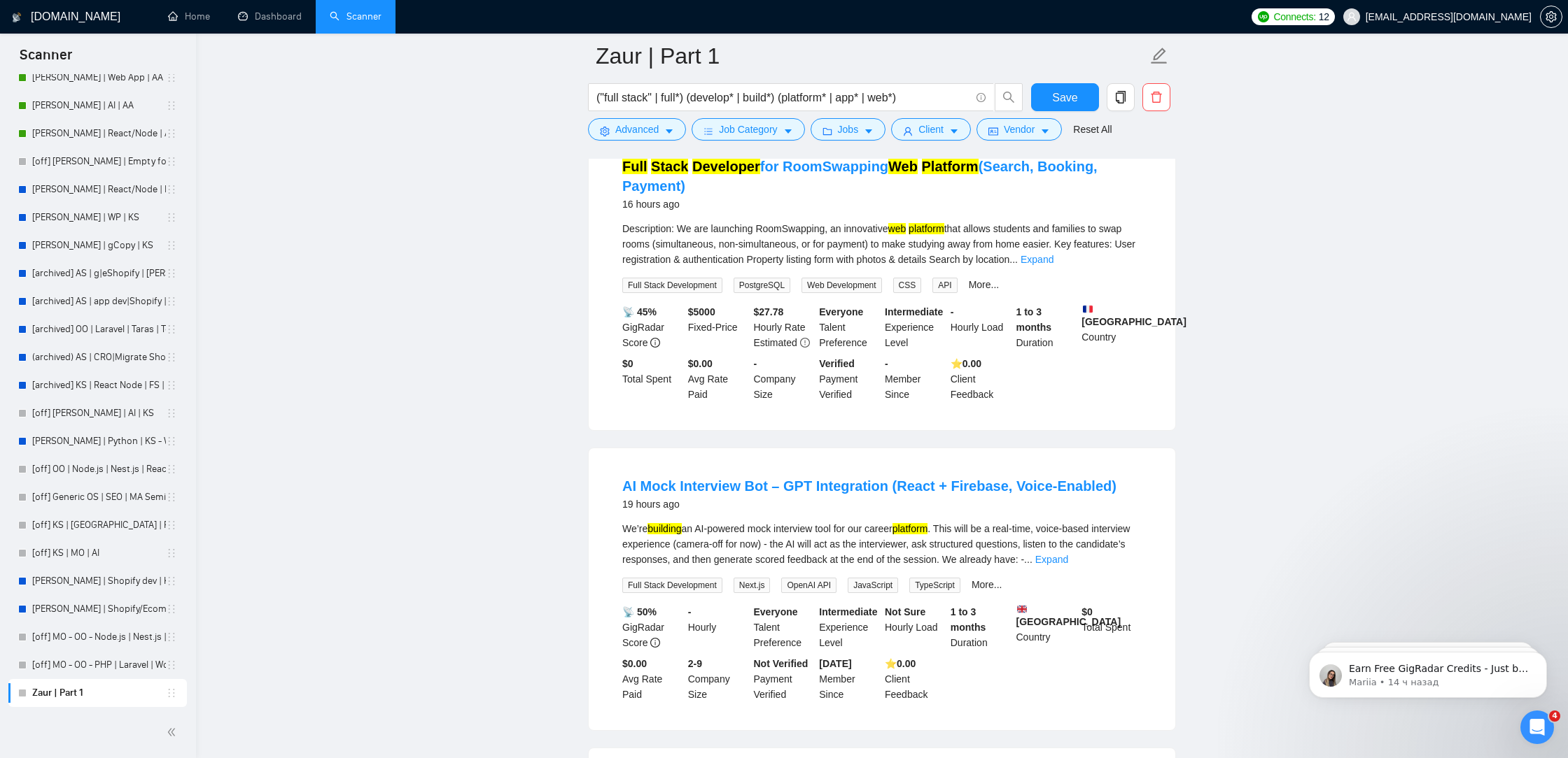
scroll to position [3153, 0]
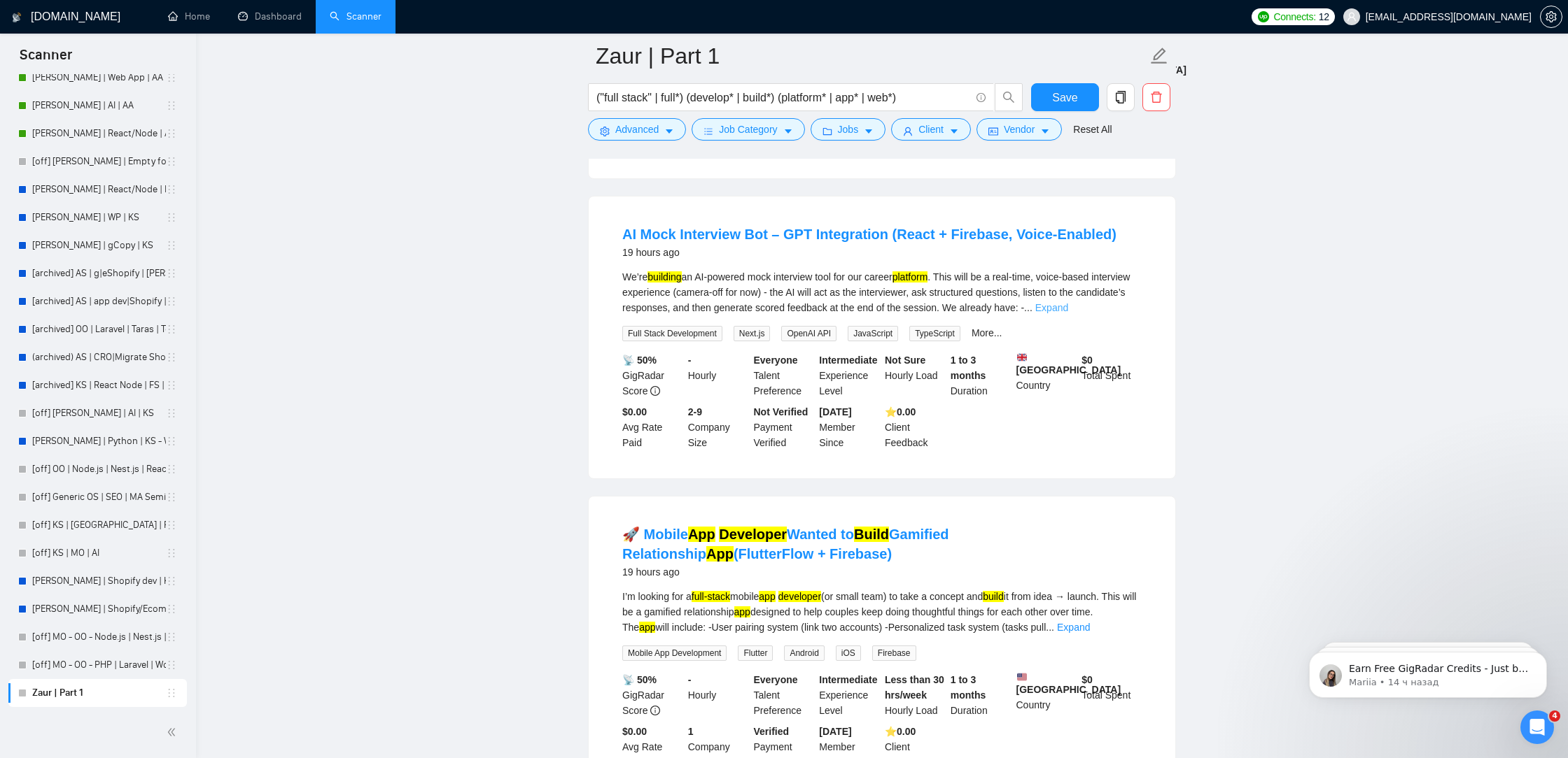
click at [1068, 313] on link "Expand" at bounding box center [1051, 308] width 33 height 11
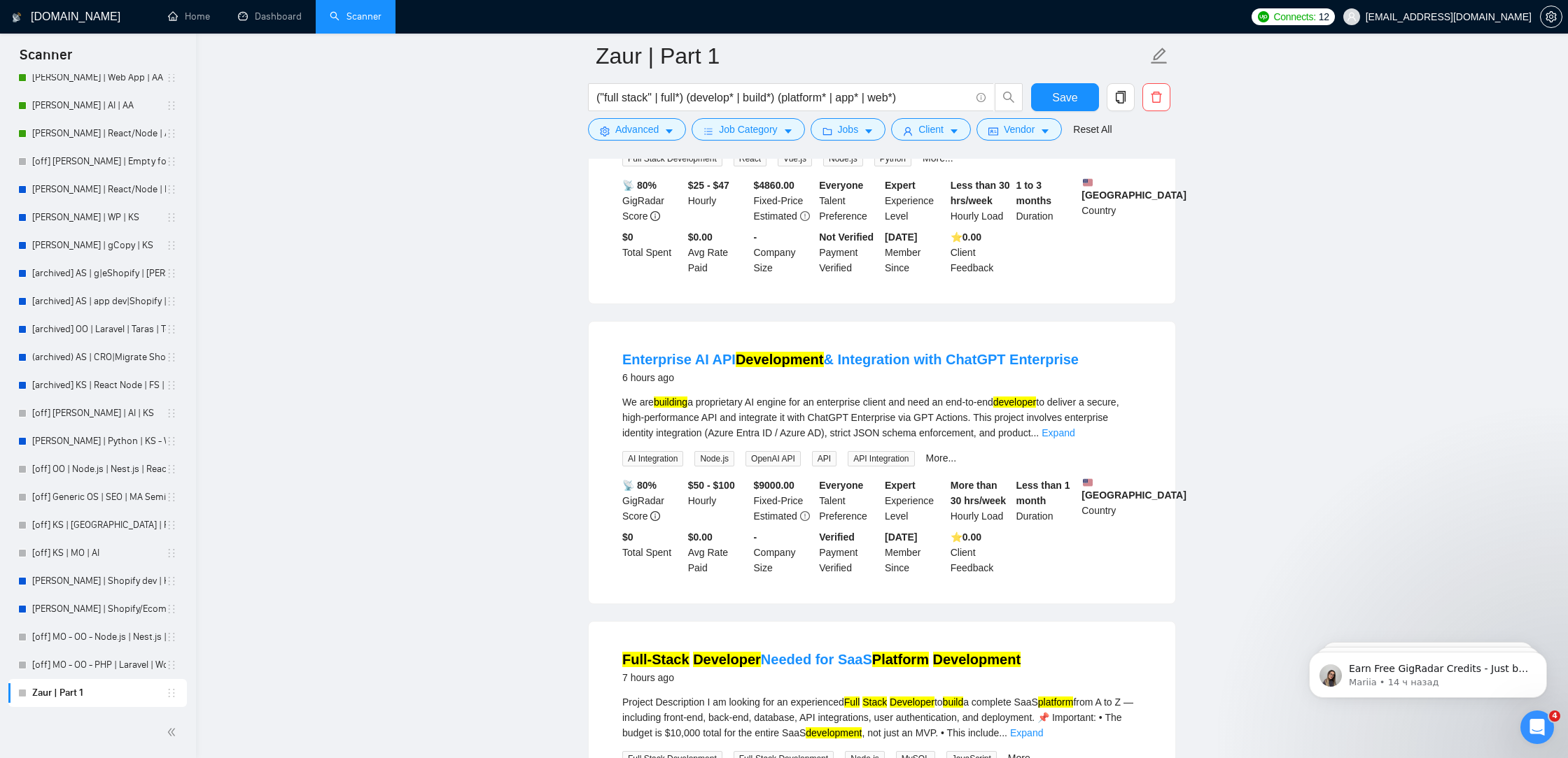
scroll to position [0, 0]
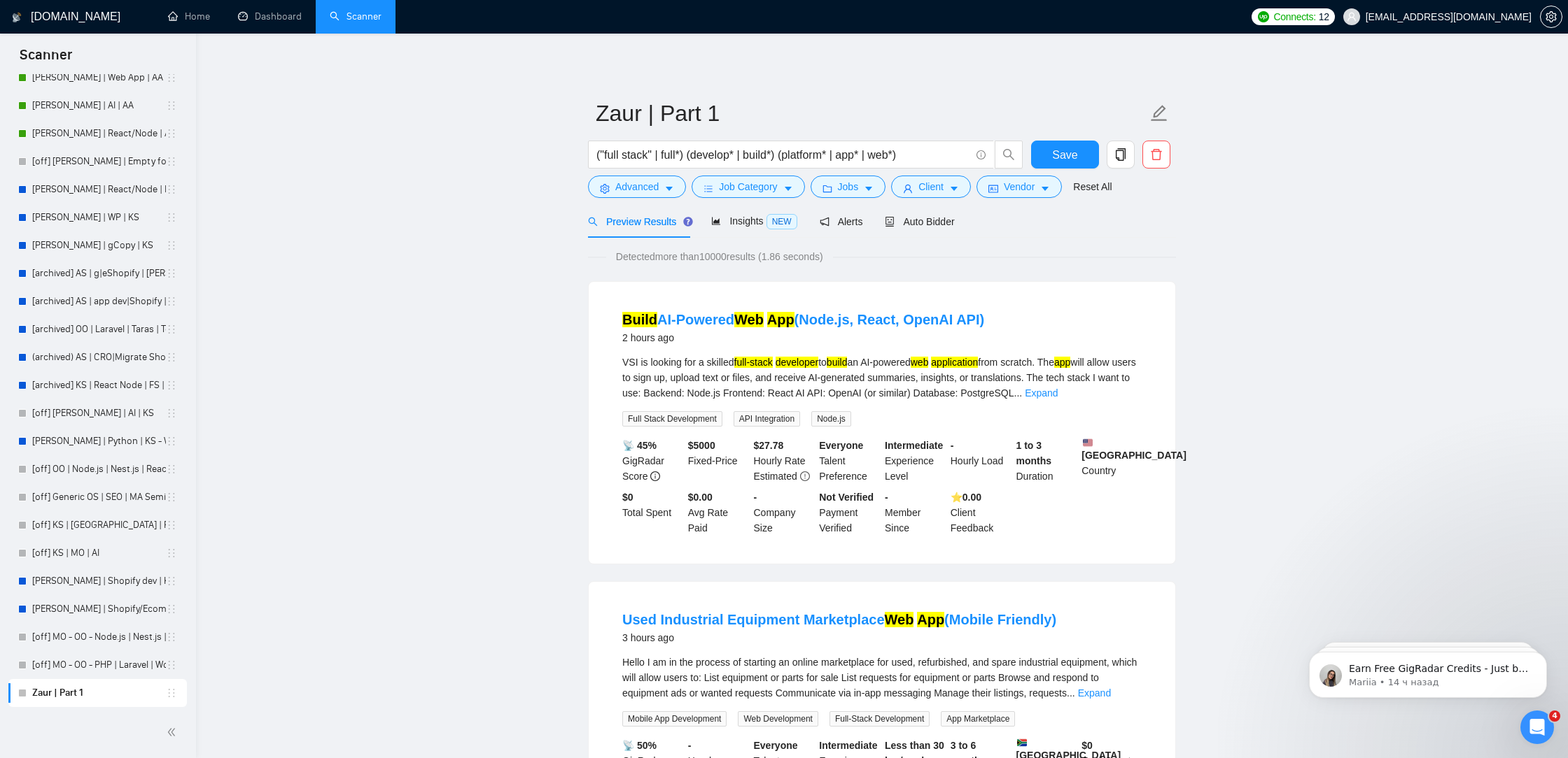
click at [961, 214] on div "Preview Results Insights NEW Alerts Auto Bidder" at bounding box center [882, 221] width 588 height 33
click at [954, 216] on span "Auto Bidder" at bounding box center [919, 221] width 69 height 11
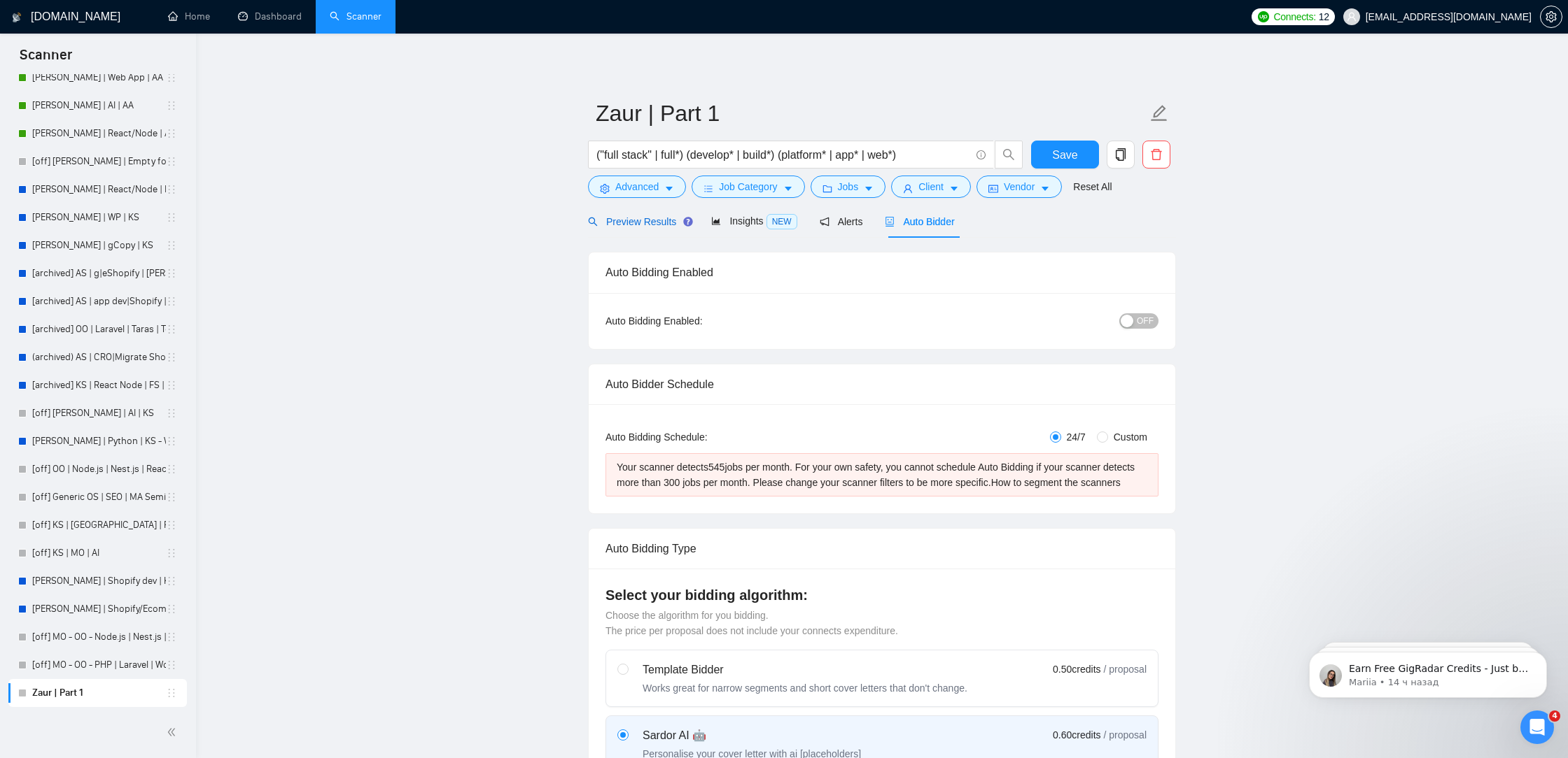
click at [650, 216] on span "Preview Results" at bounding box center [638, 221] width 101 height 11
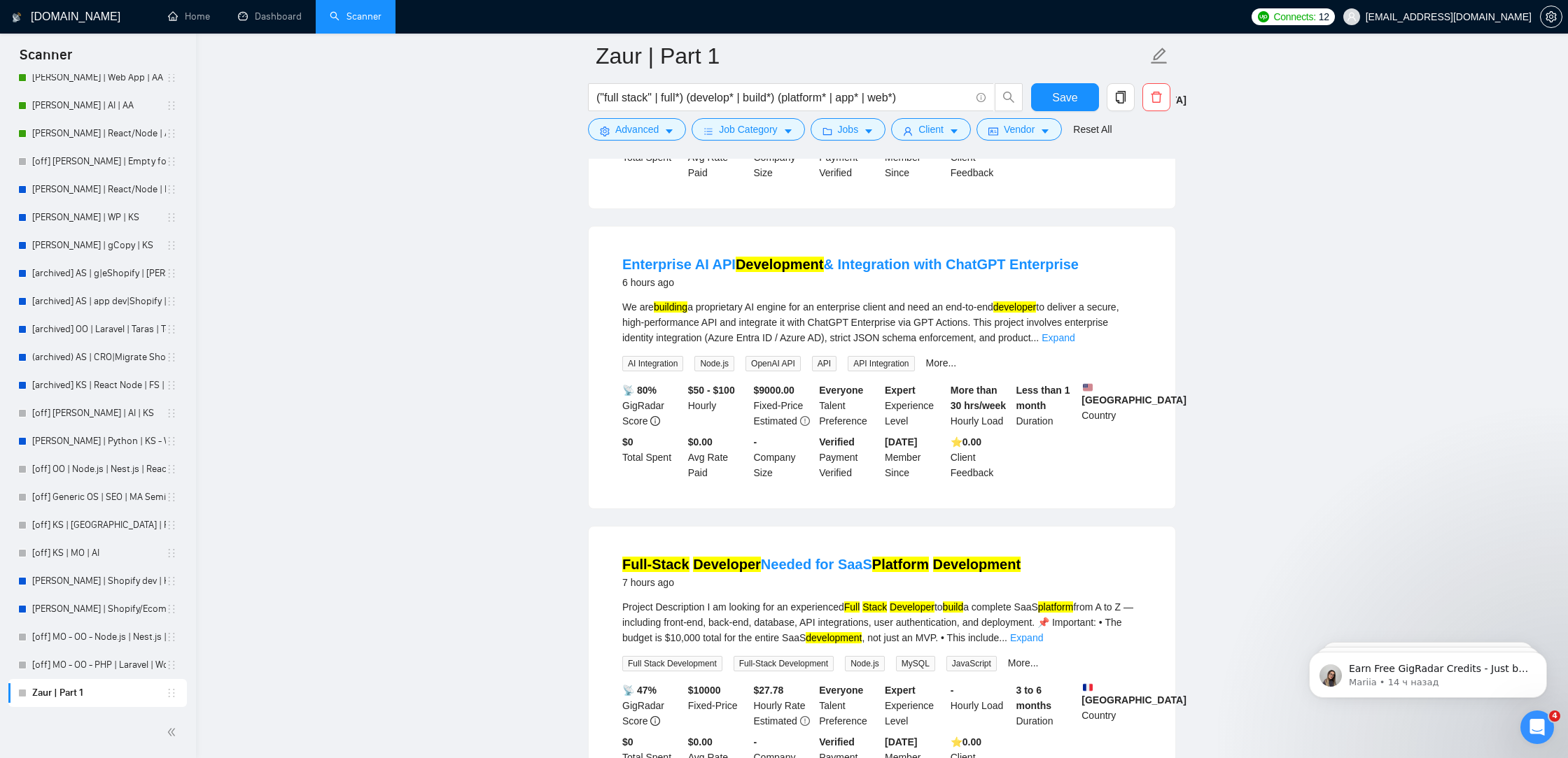
scroll to position [738, 0]
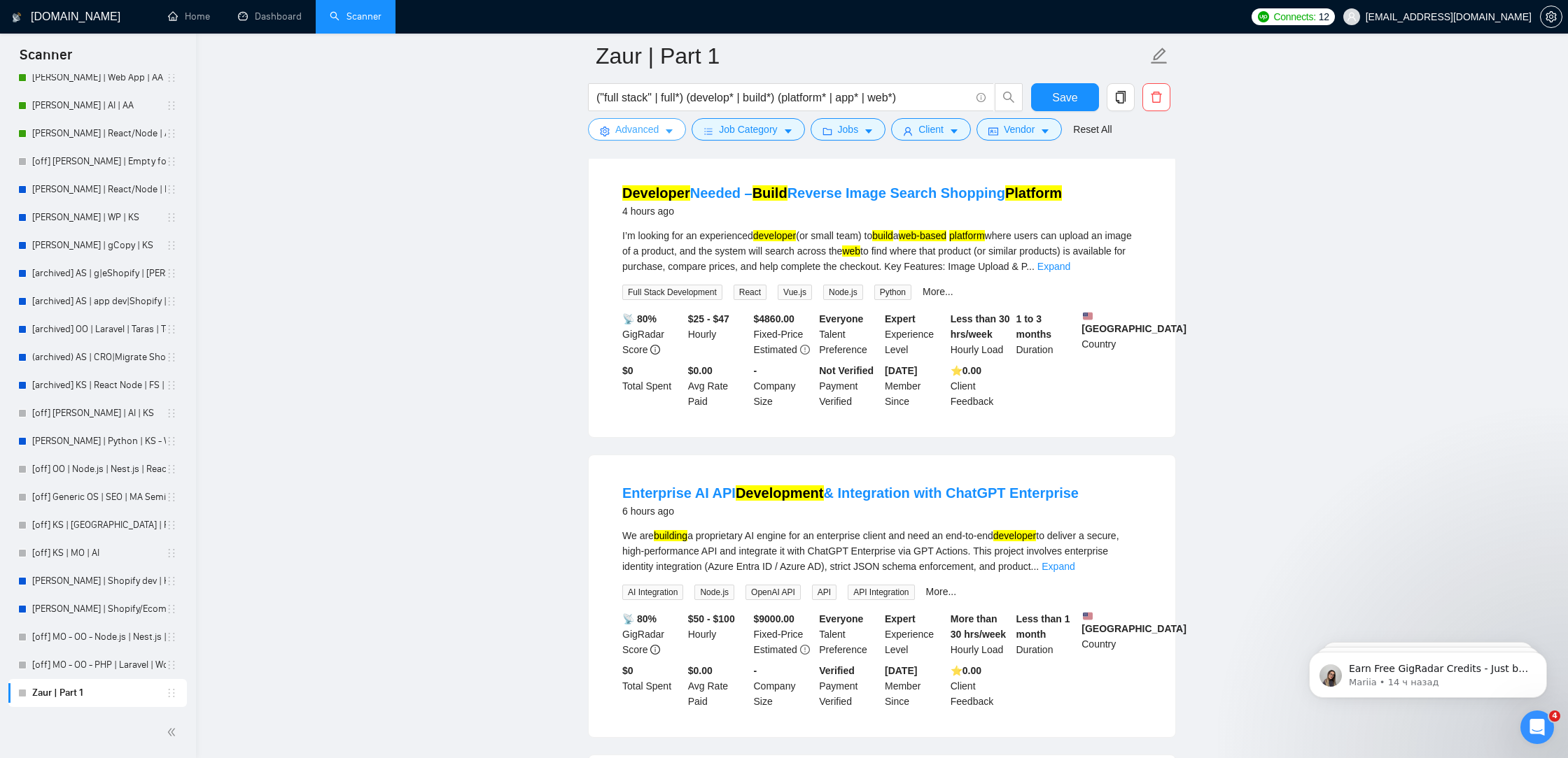
click at [660, 132] on button "Advanced" at bounding box center [636, 129] width 98 height 23
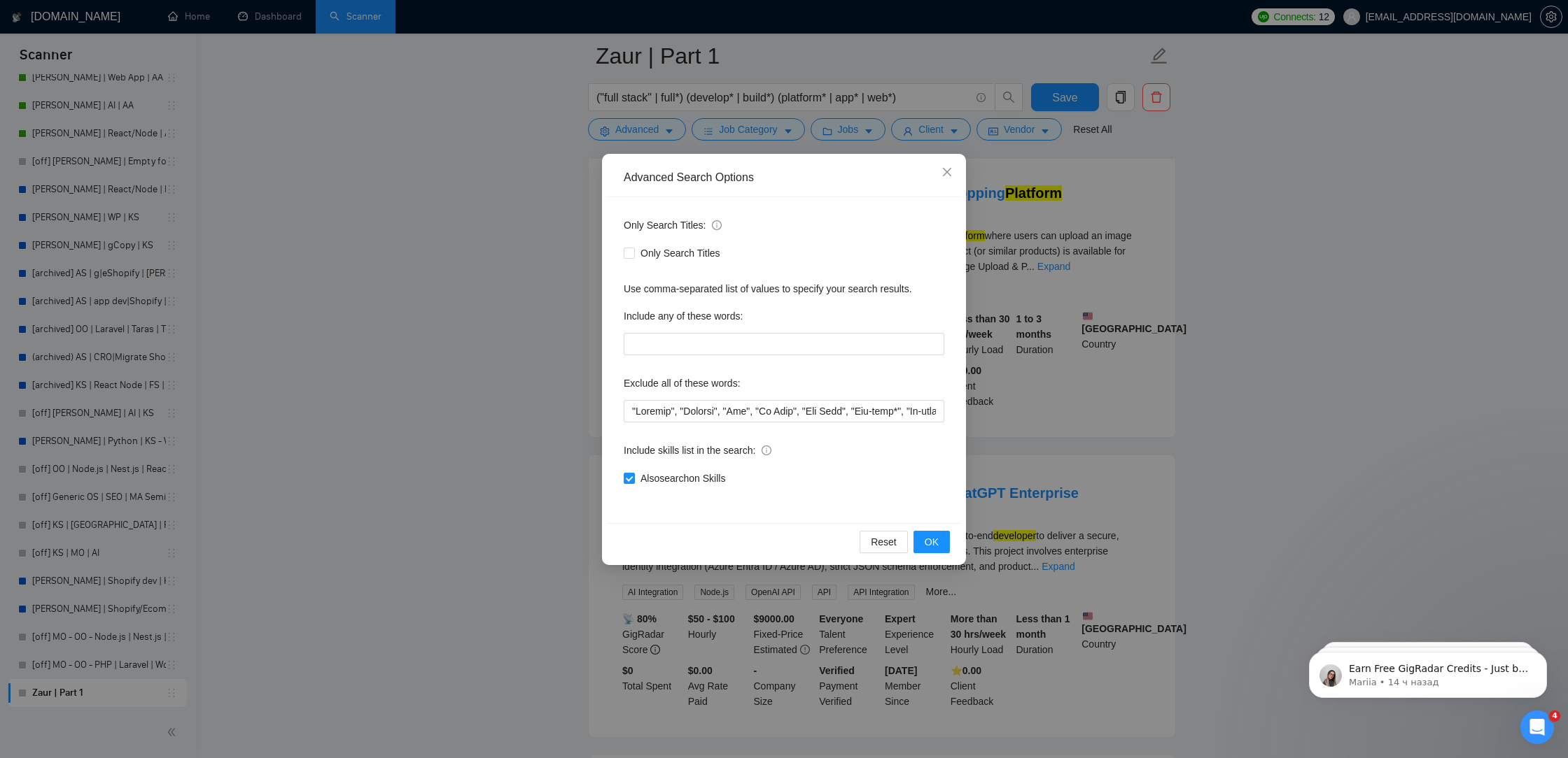
click at [623, 410] on div "Only Search Titles: Only Search Titles Use comma-separated list of values to sp…" at bounding box center [783, 360] width 354 height 326
click at [630, 413] on input "text" at bounding box center [783, 411] width 321 height 23
paste input ""kotlin","
drag, startPoint x: 662, startPoint y: 416, endPoint x: 641, endPoint y: 416, distance: 21.0
click at [641, 416] on input "text" at bounding box center [783, 411] width 321 height 23
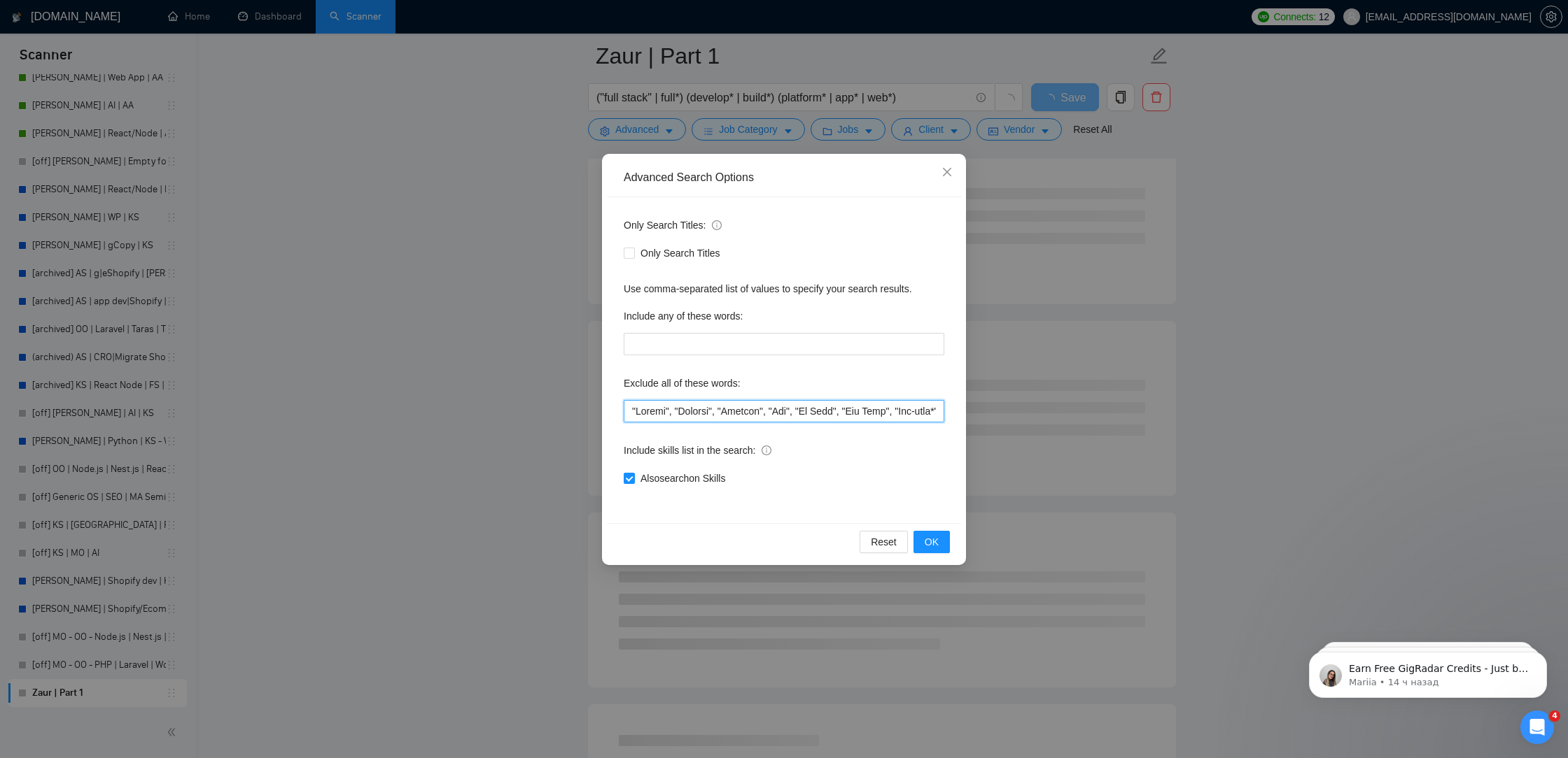
click at [630, 416] on input "text" at bounding box center [783, 411] width 321 height 23
paste input ""kotlin","
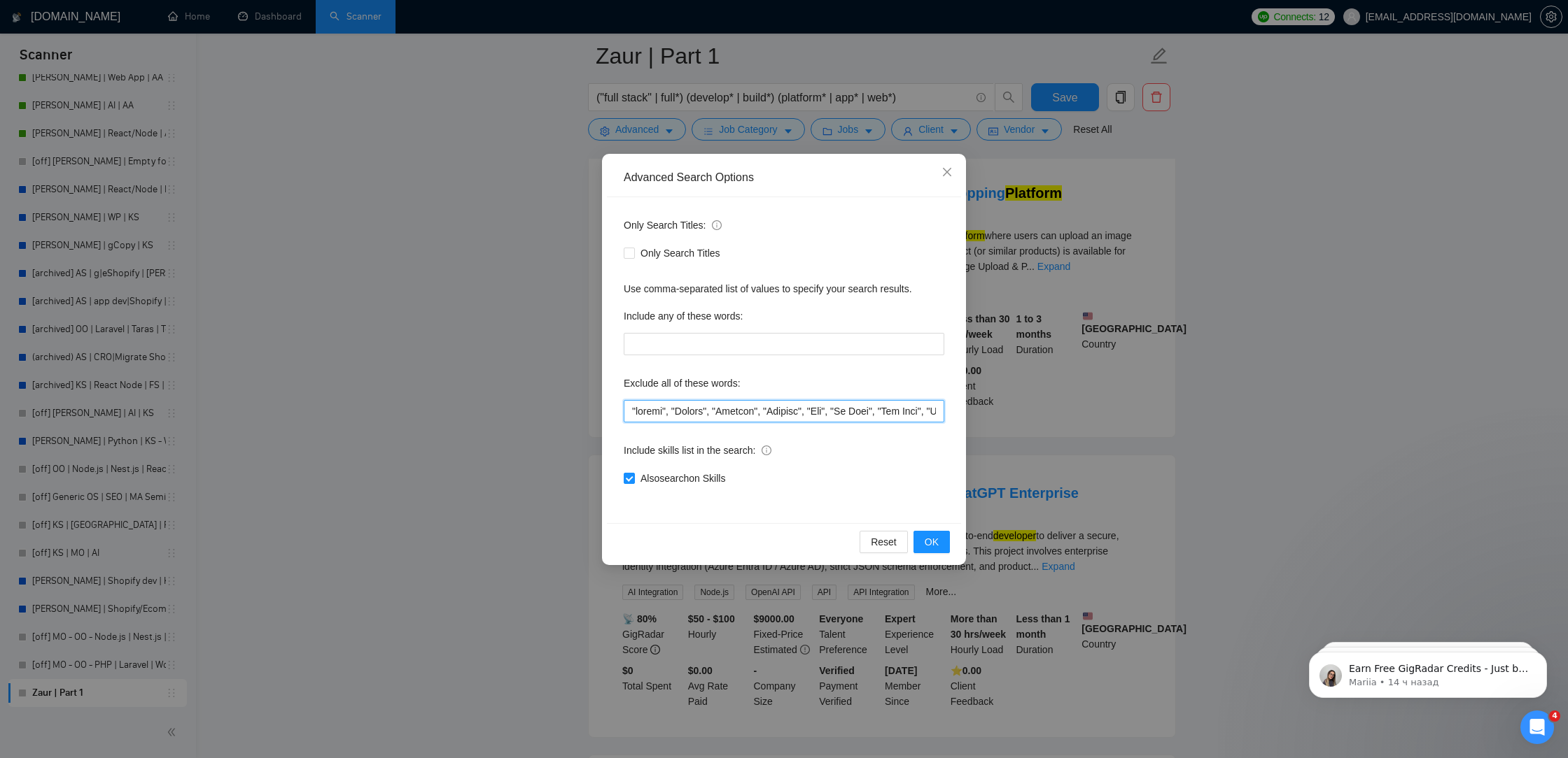
drag, startPoint x: 661, startPoint y: 412, endPoint x: 640, endPoint y: 412, distance: 21.0
click at [640, 412] on input "text" at bounding box center [783, 411] width 321 height 23
type input ""Cursor", "Replit", "Website", "Webflow", "Wix", "No Code", "Low Code", "Low-co…"
click at [933, 538] on span "OK" at bounding box center [932, 542] width 14 height 16
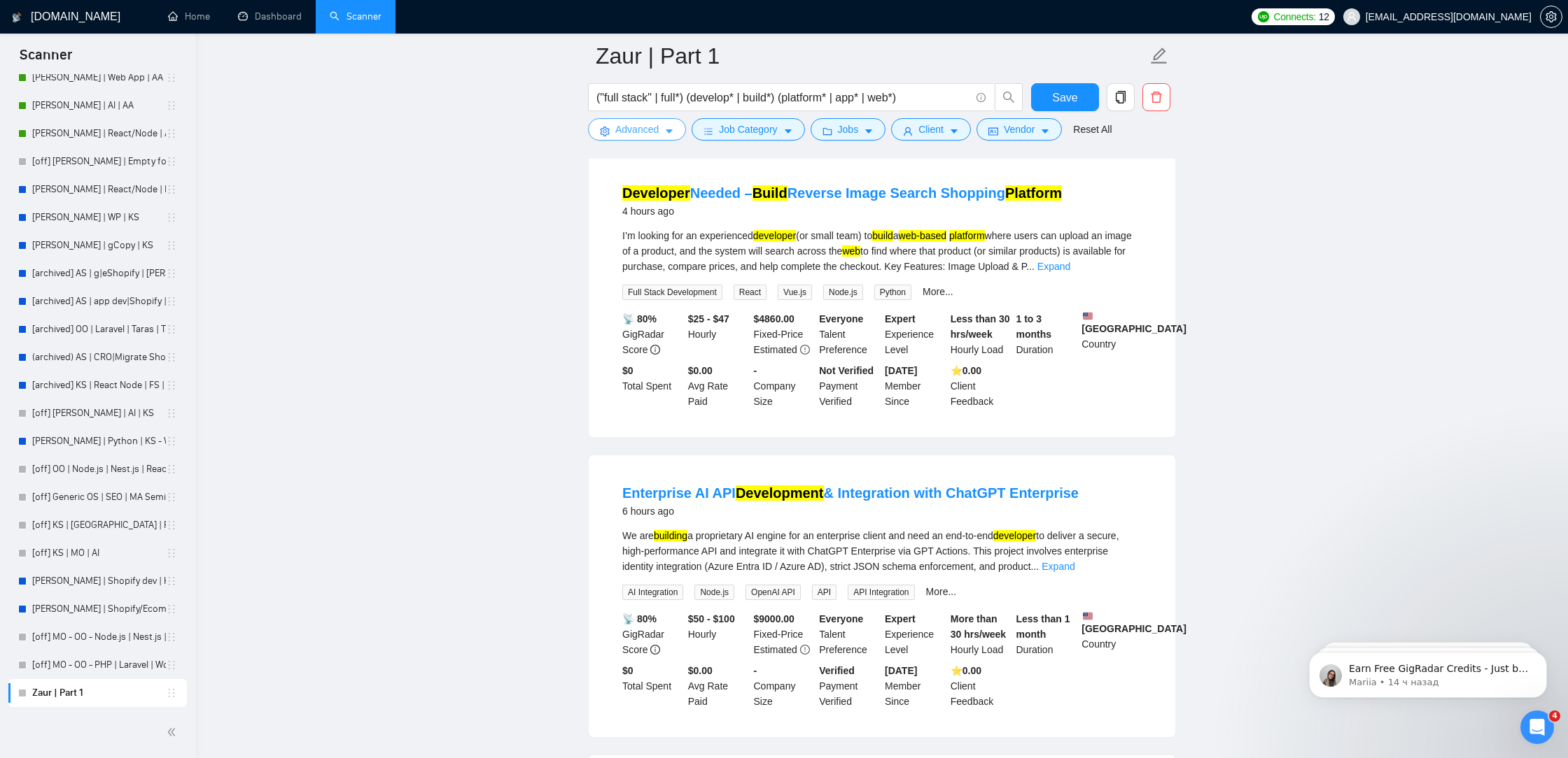
scroll to position [0, 0]
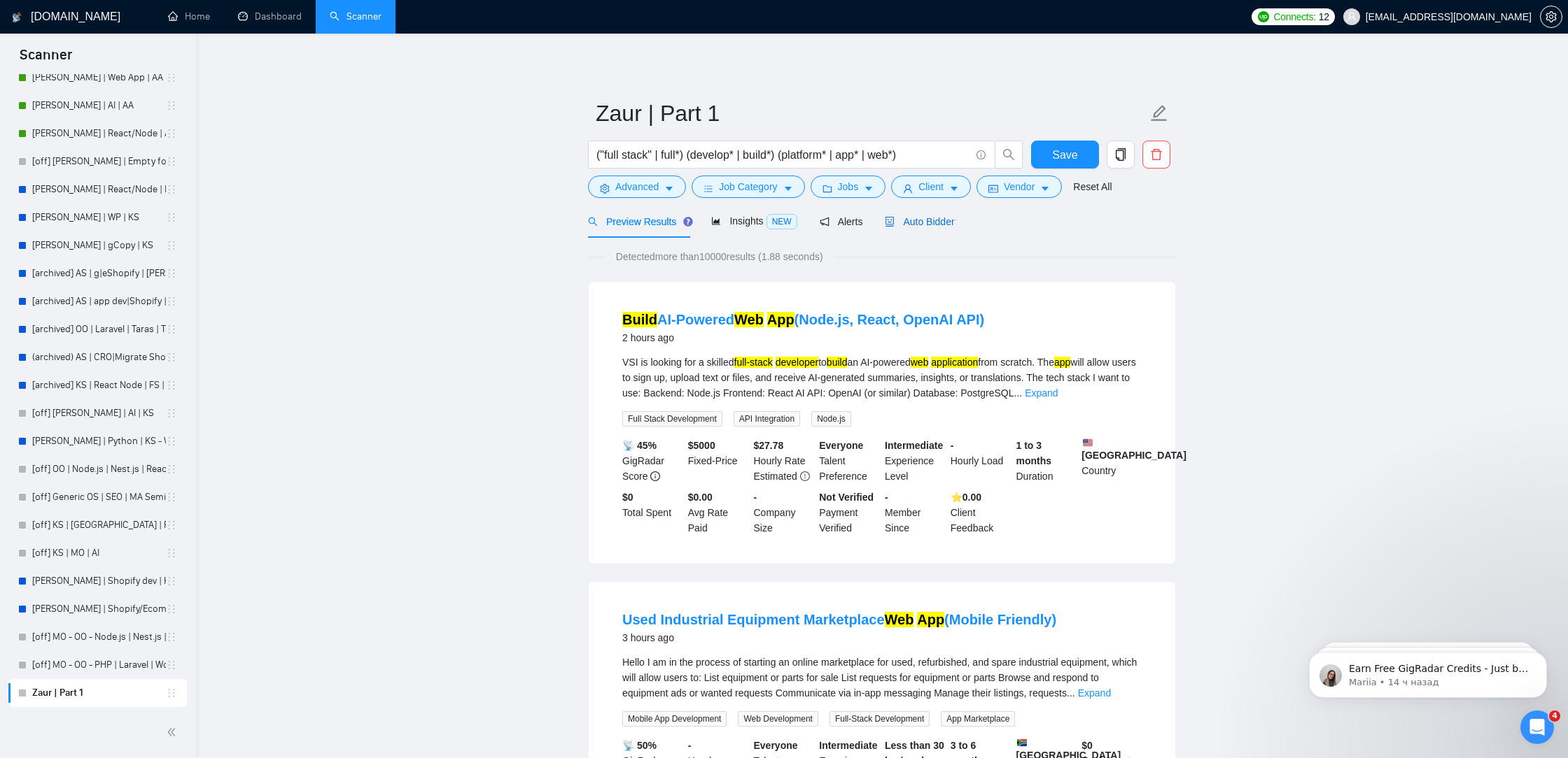
click at [926, 223] on span "Auto Bidder" at bounding box center [919, 221] width 69 height 11
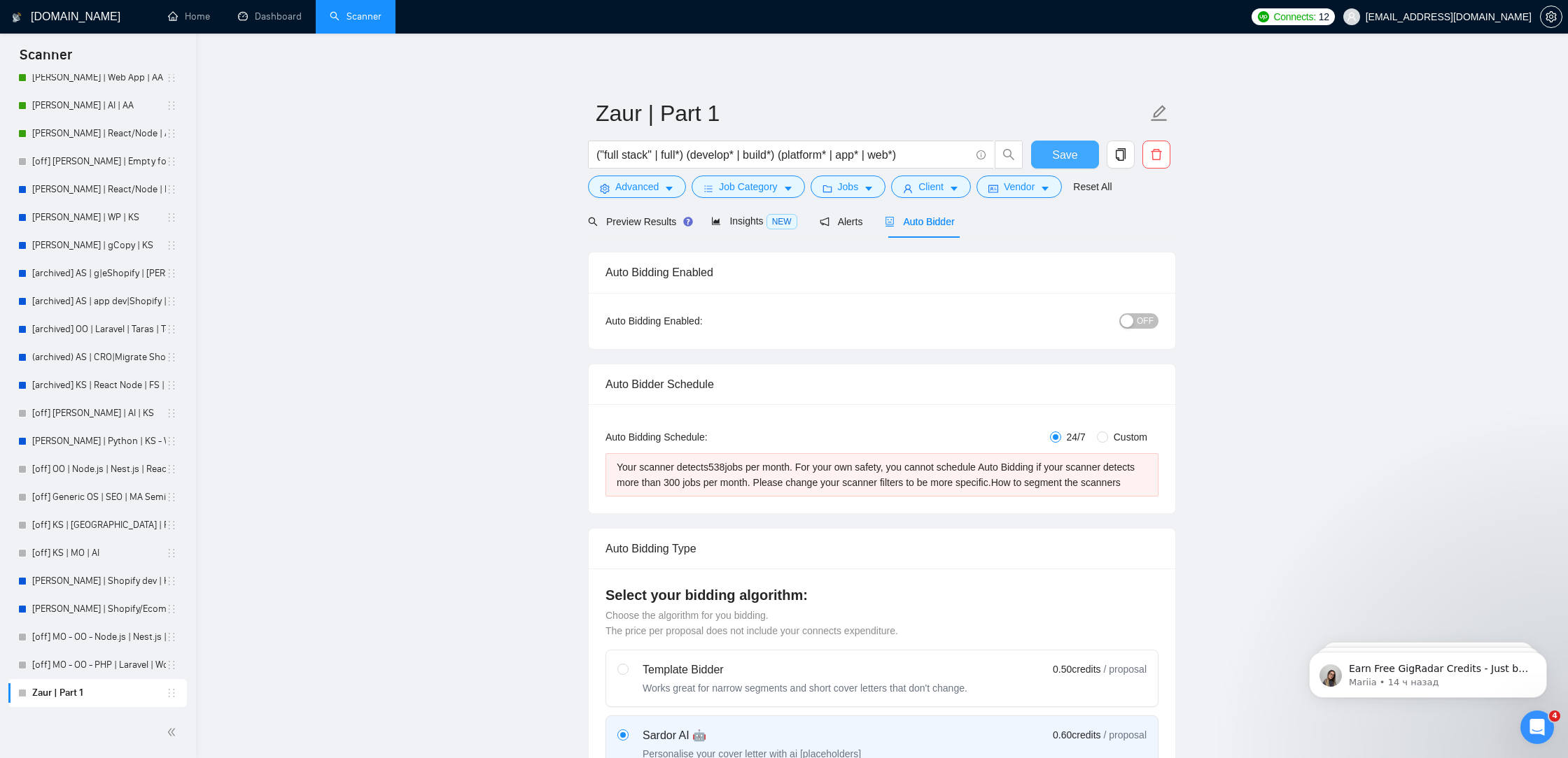
click at [1047, 157] on button "Save" at bounding box center [1064, 155] width 68 height 28
click at [640, 190] on span "Advanced" at bounding box center [637, 187] width 43 height 16
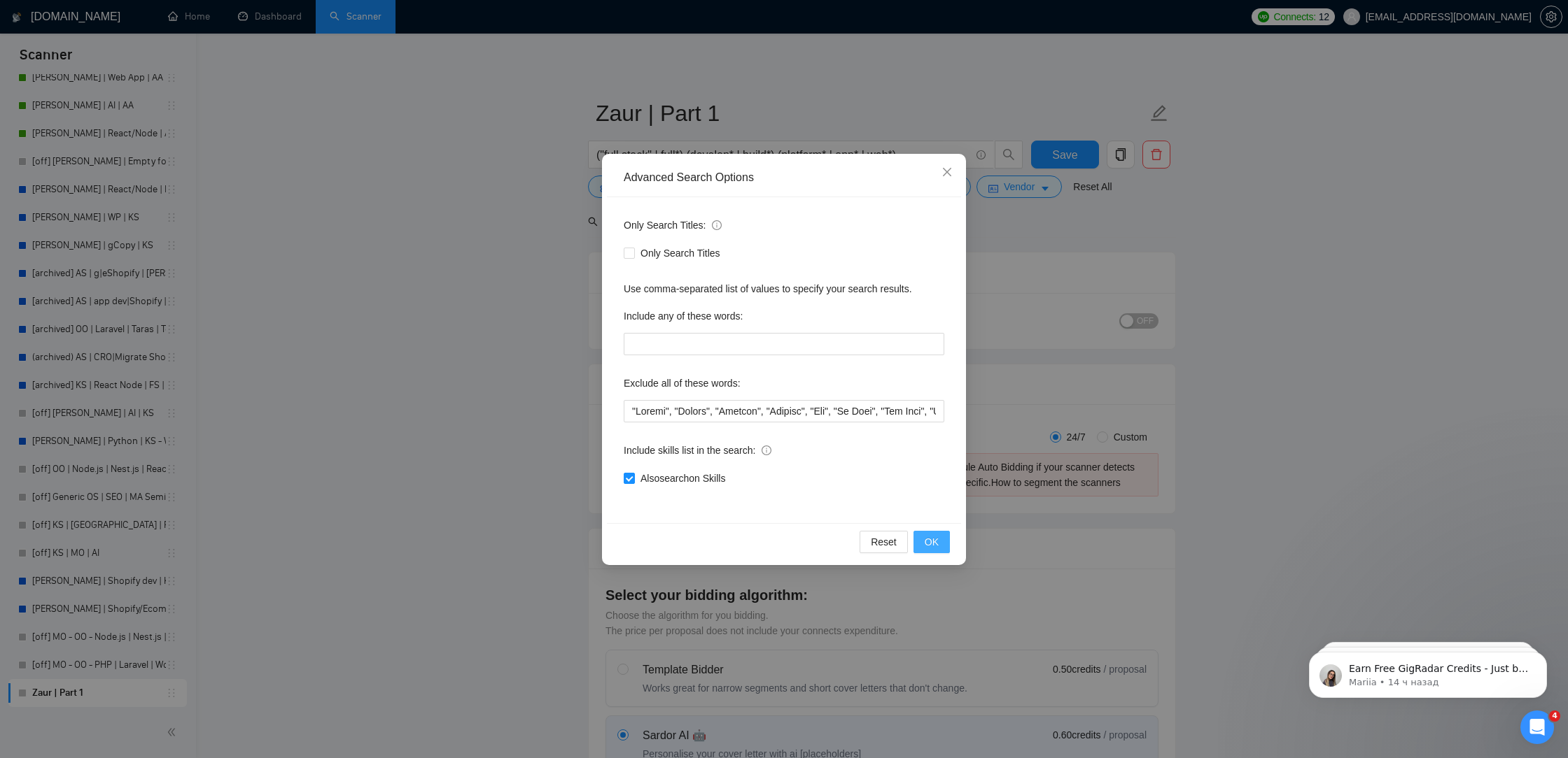
click at [930, 540] on span "OK" at bounding box center [932, 542] width 14 height 16
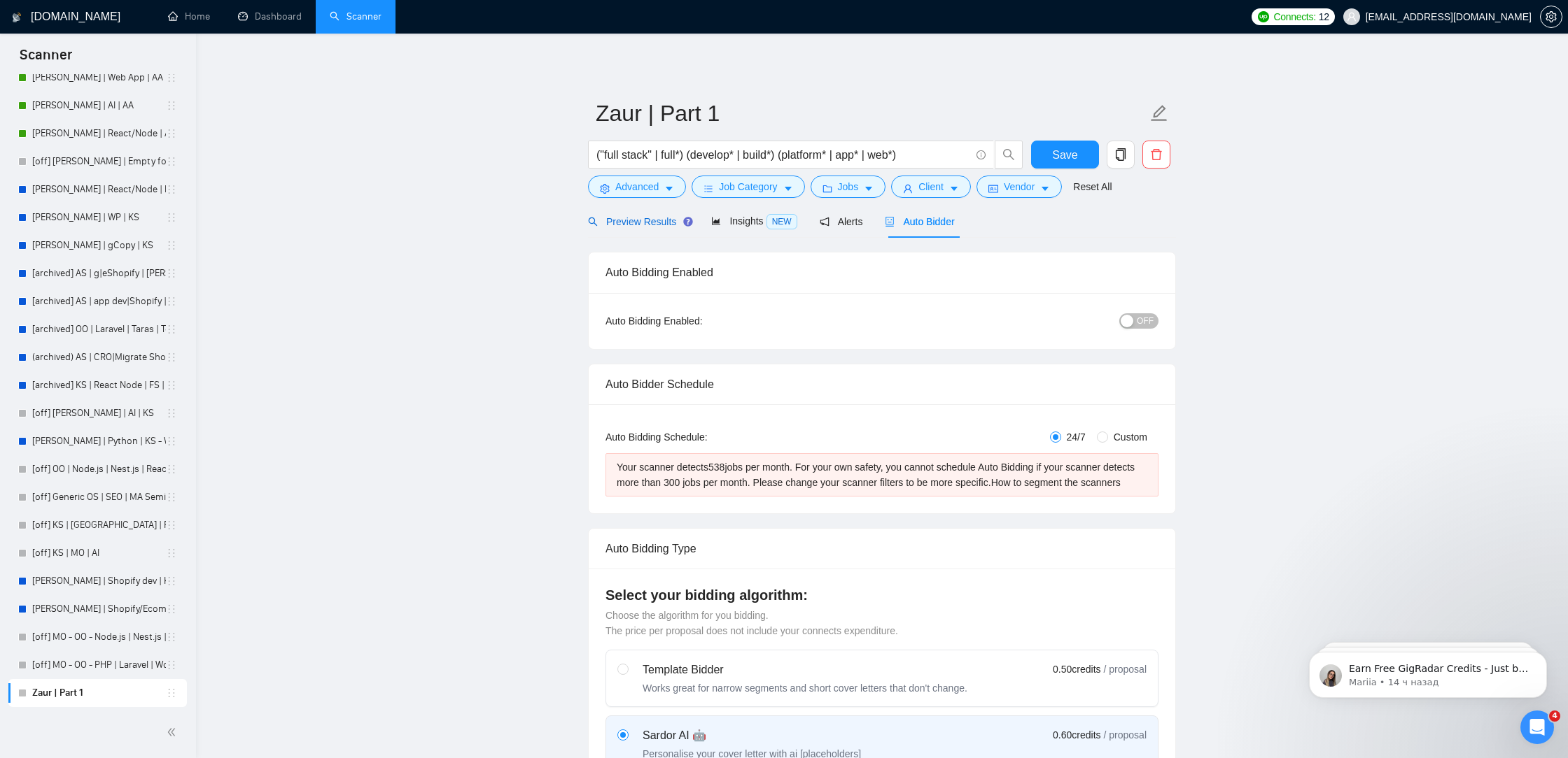
click at [625, 228] on div "Preview Results" at bounding box center [638, 222] width 101 height 16
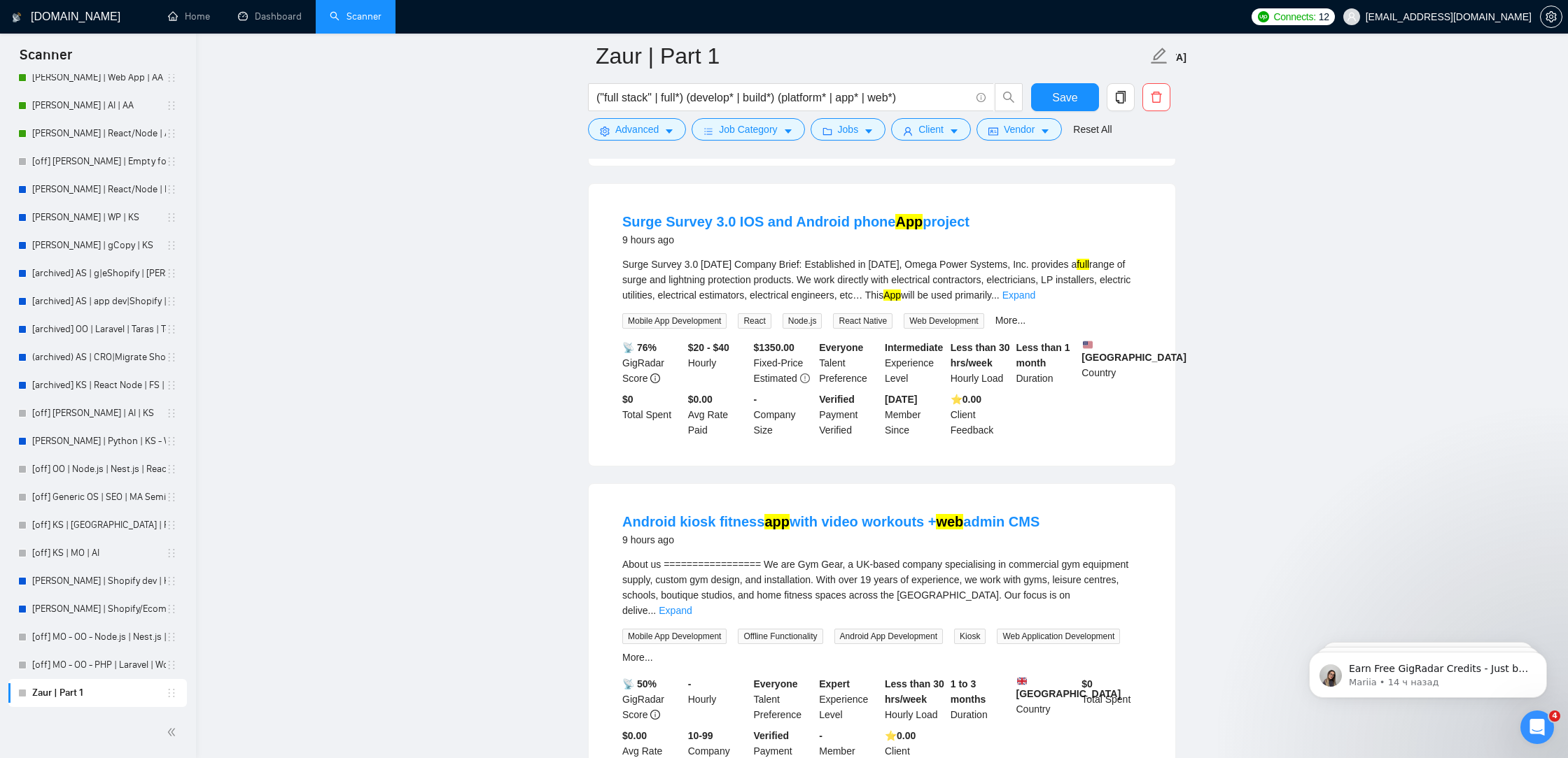
scroll to position [2752, 0]
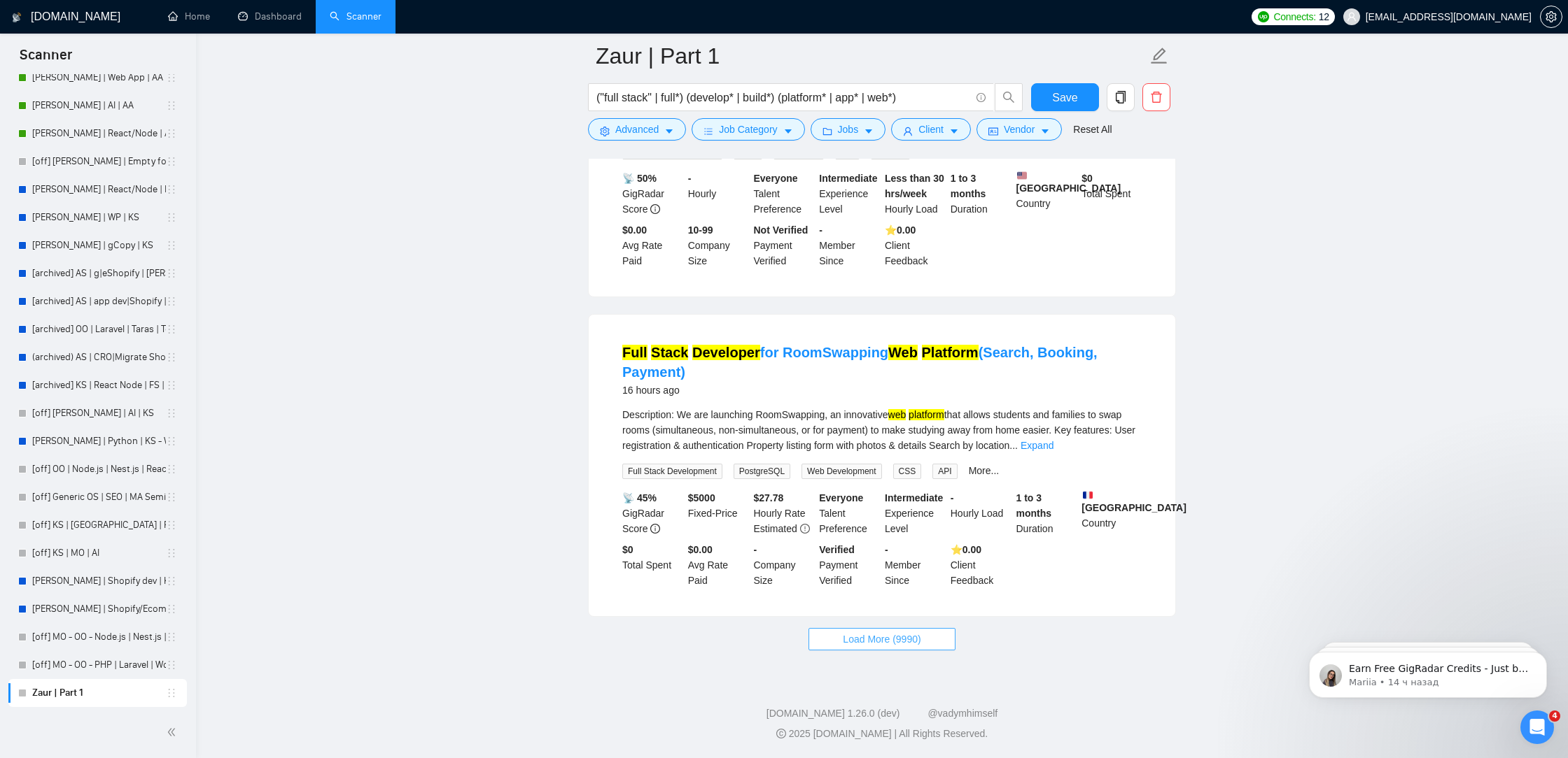
click at [880, 640] on span "Load More (9990)" at bounding box center [882, 640] width 78 height 16
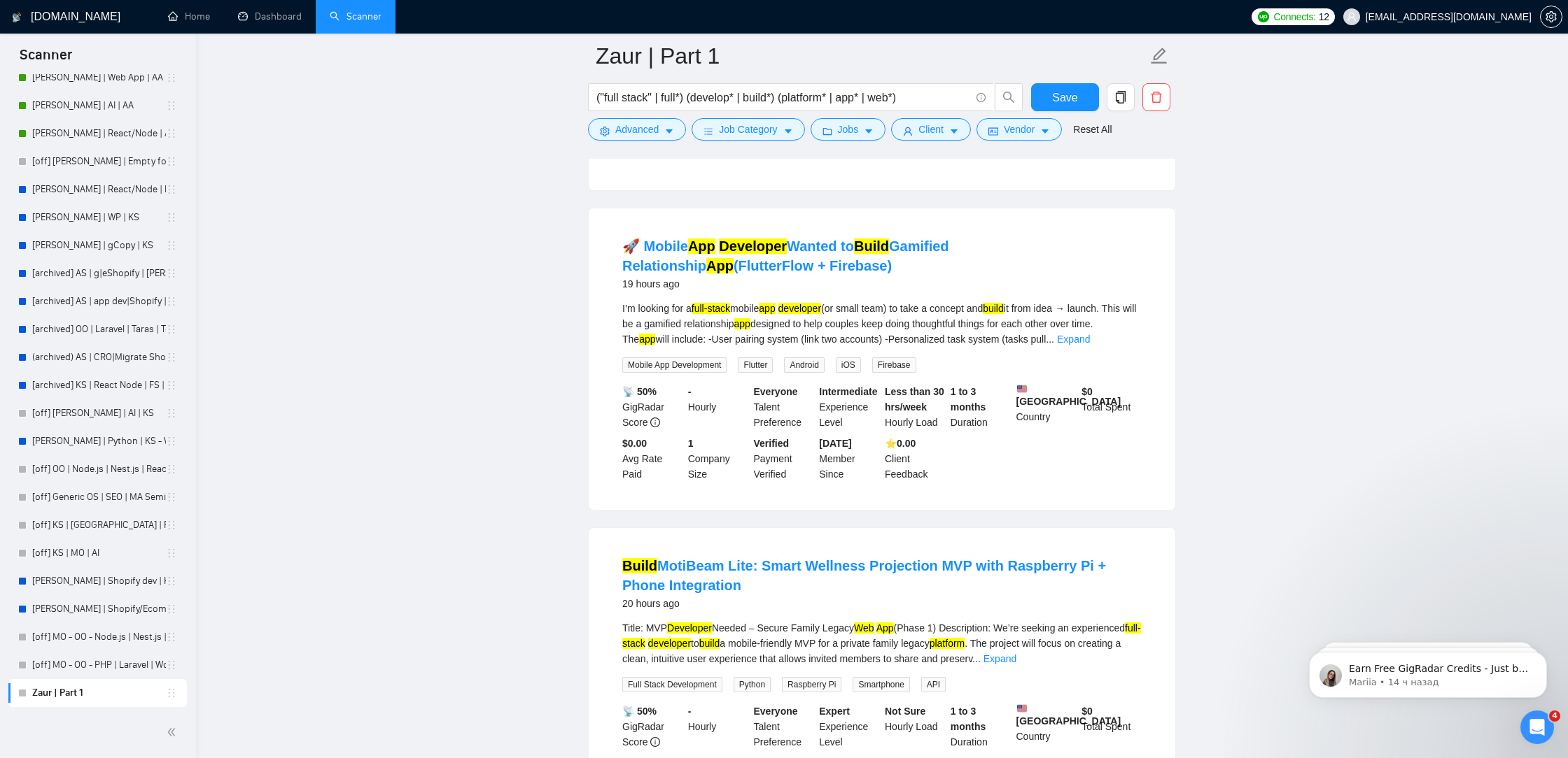
scroll to position [3475, 0]
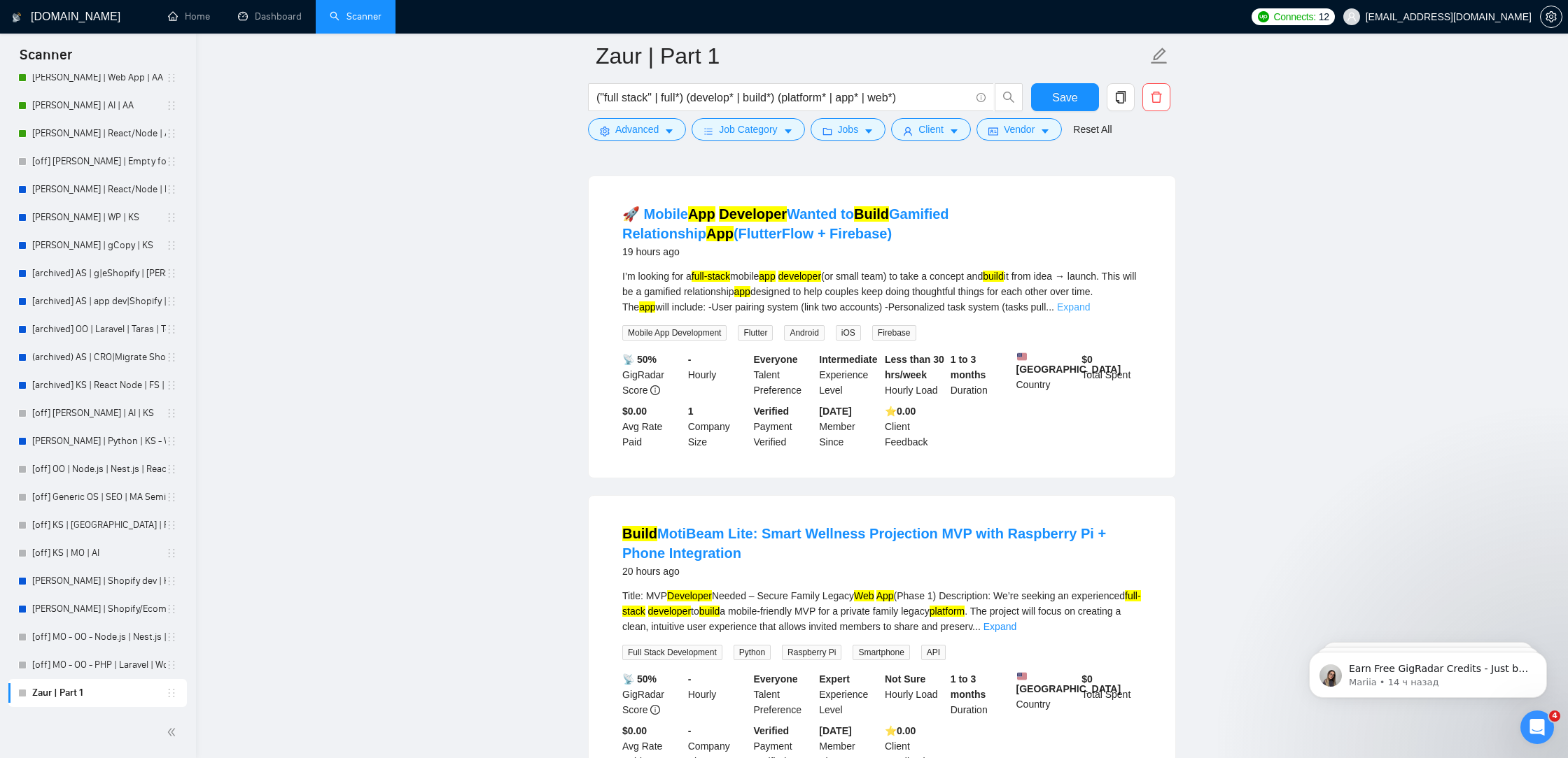
click at [1090, 312] on link "Expand" at bounding box center [1073, 307] width 33 height 11
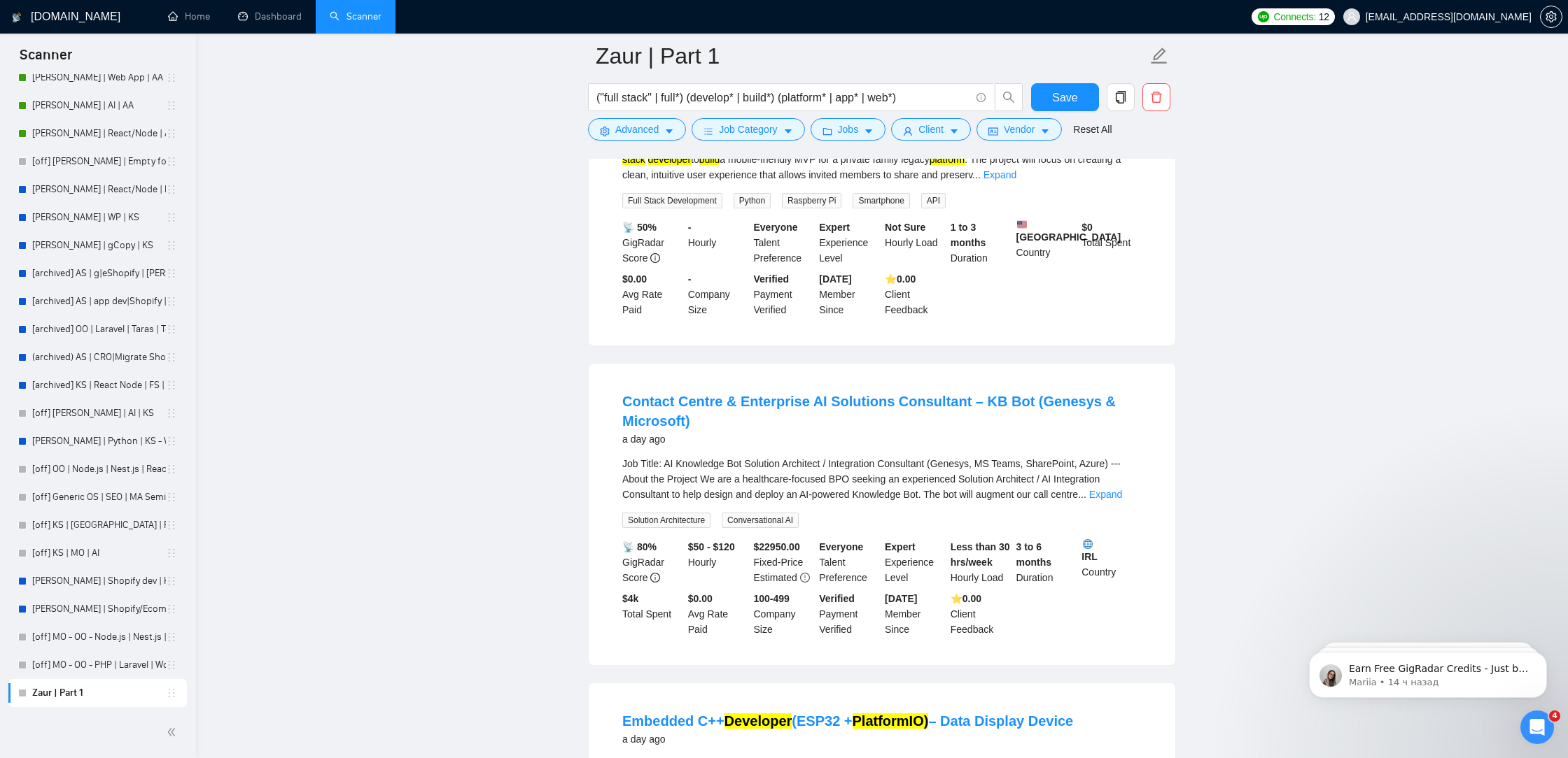
scroll to position [4227, 0]
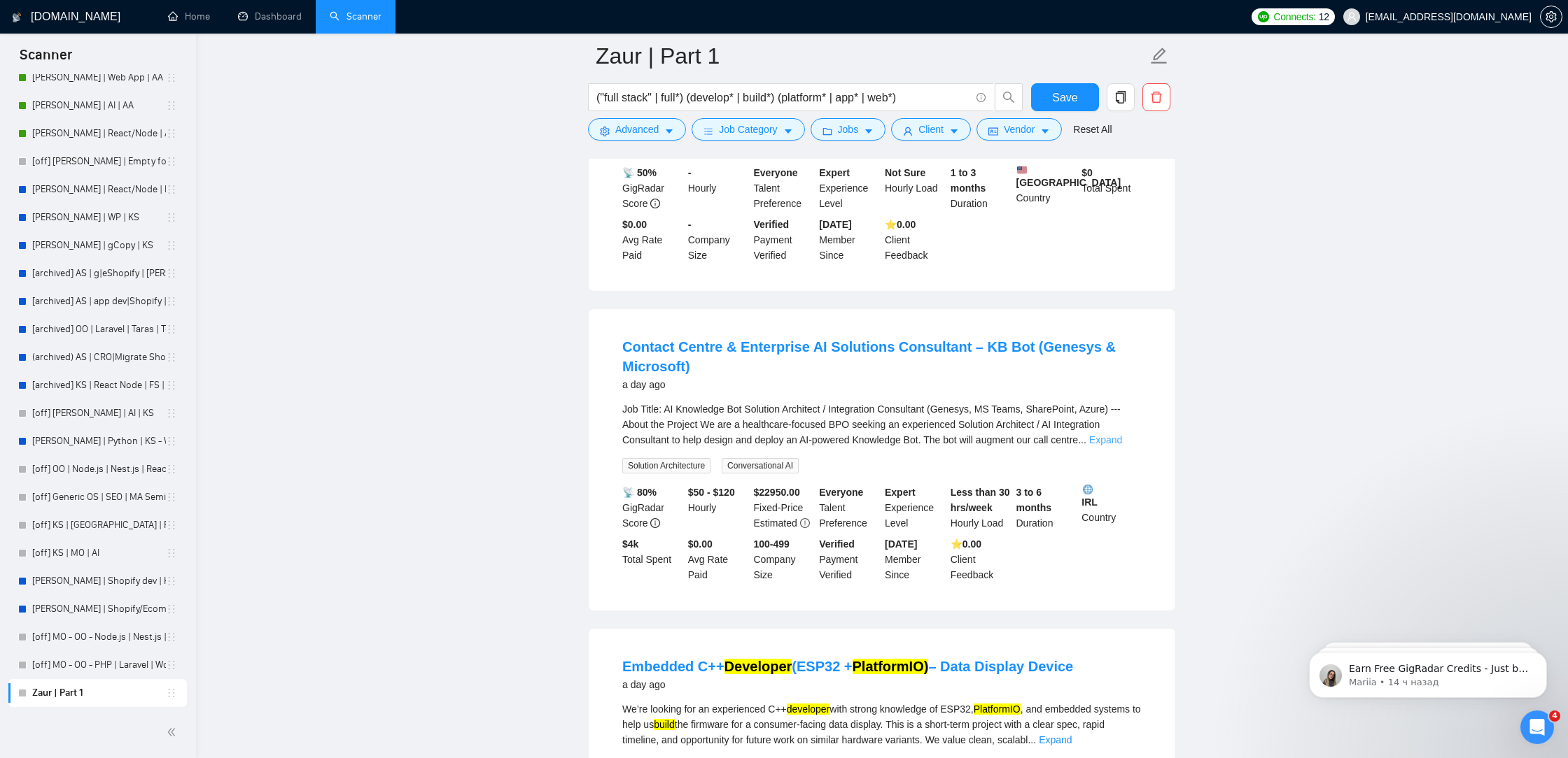
click at [1122, 446] on link "Expand" at bounding box center [1105, 440] width 33 height 11
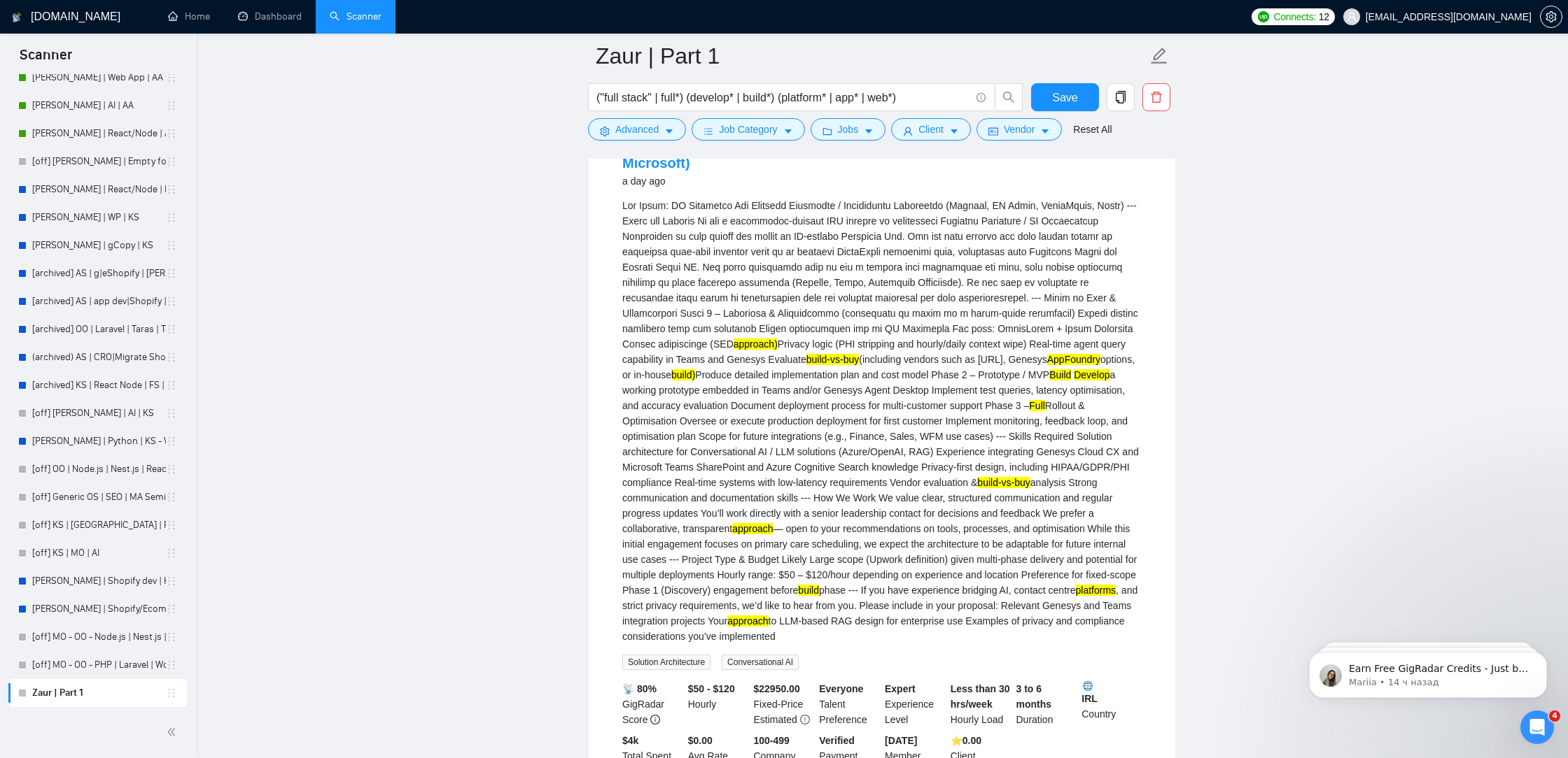
scroll to position [4428, 0]
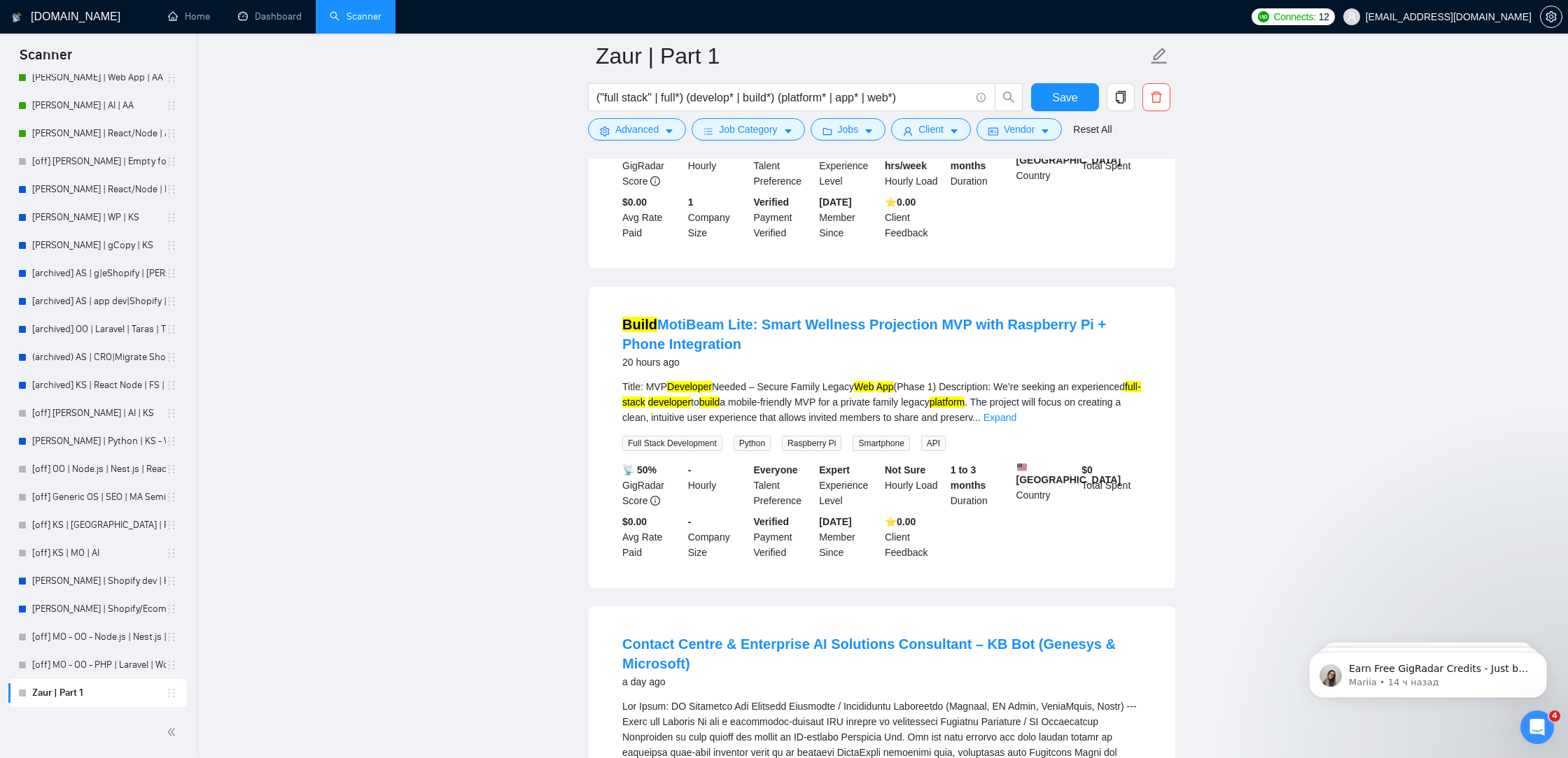
scroll to position [3915, 0]
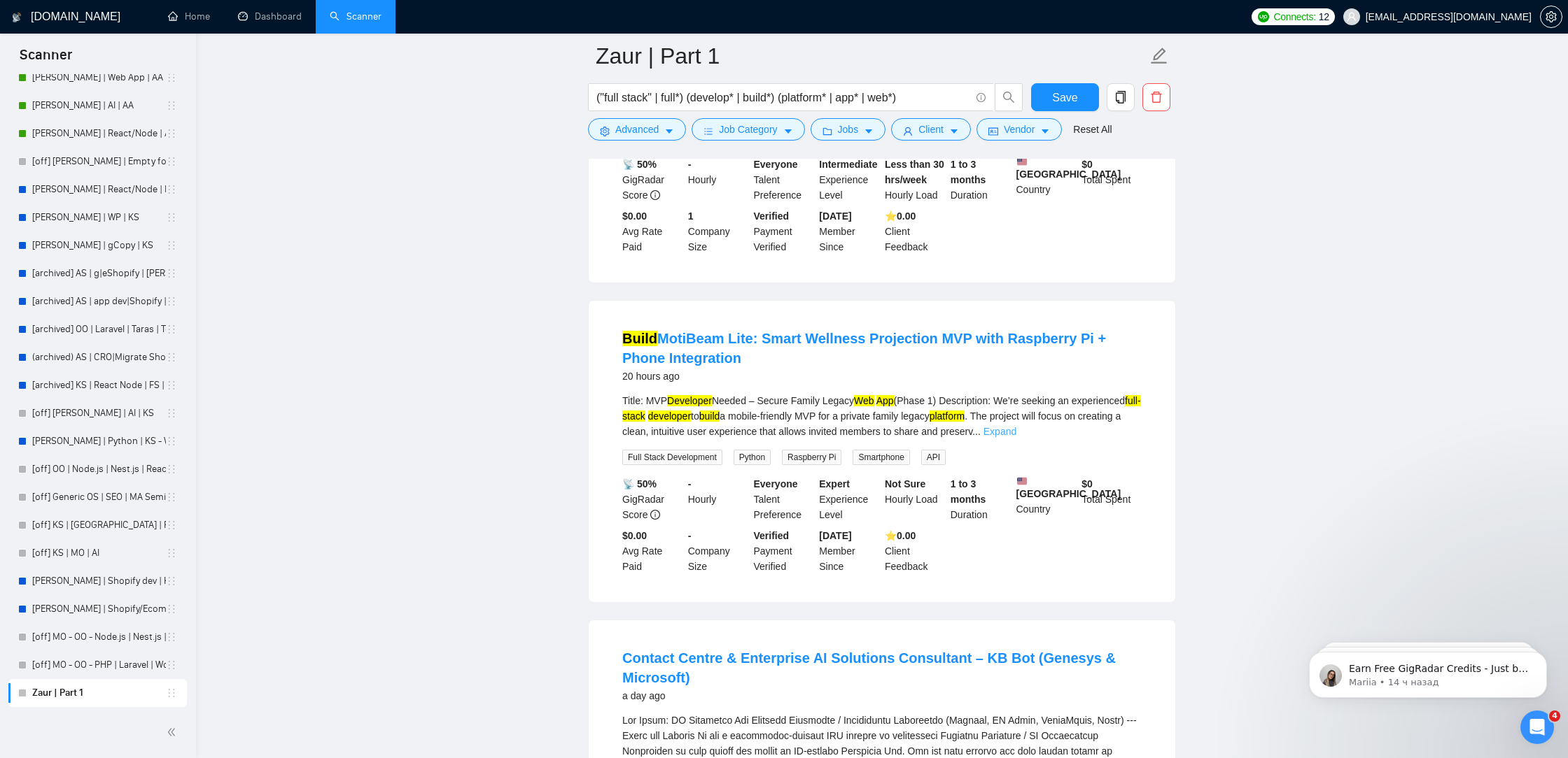
click at [1017, 438] on link "Expand" at bounding box center [999, 431] width 33 height 11
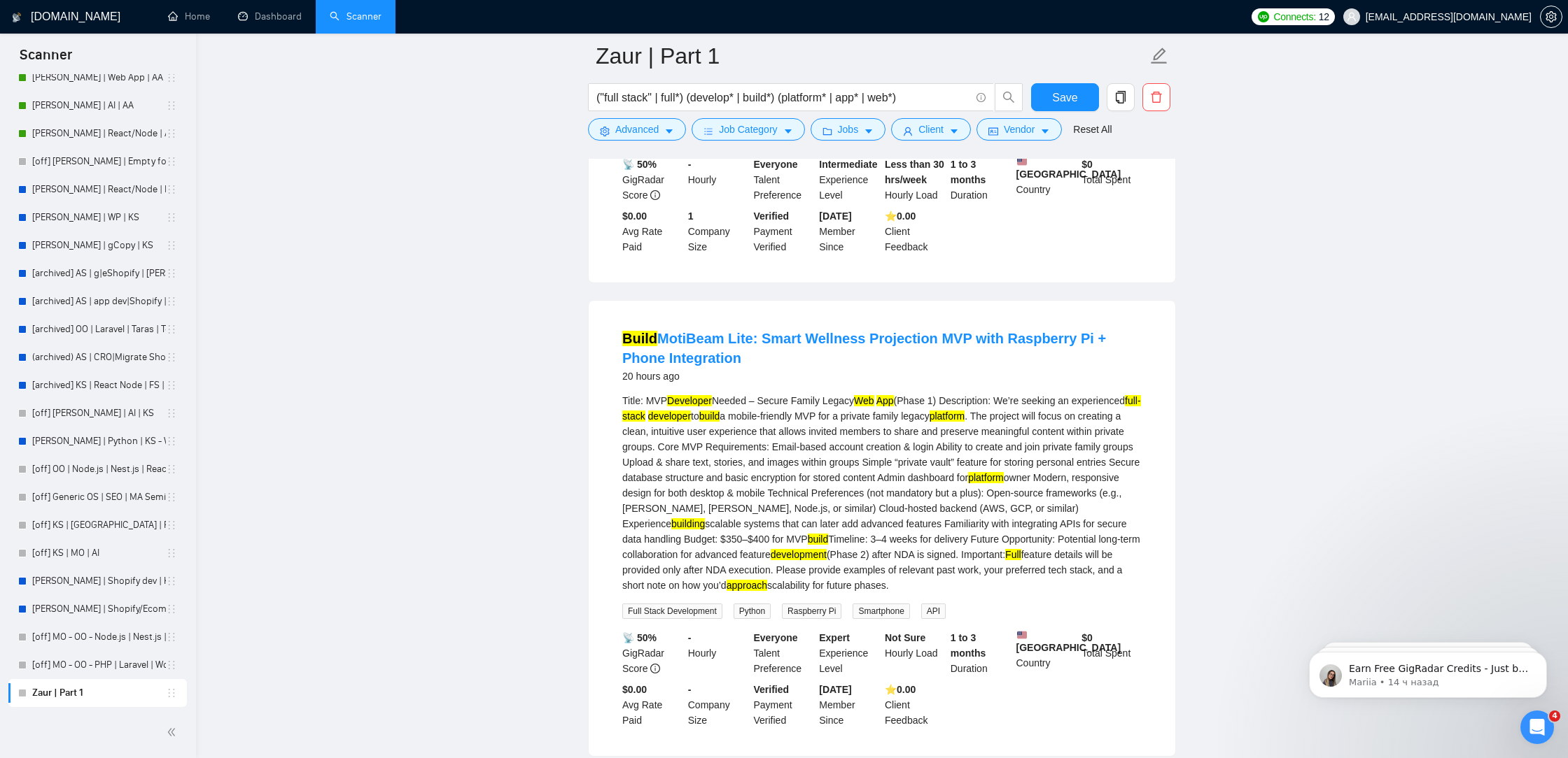
scroll to position [3990, 0]
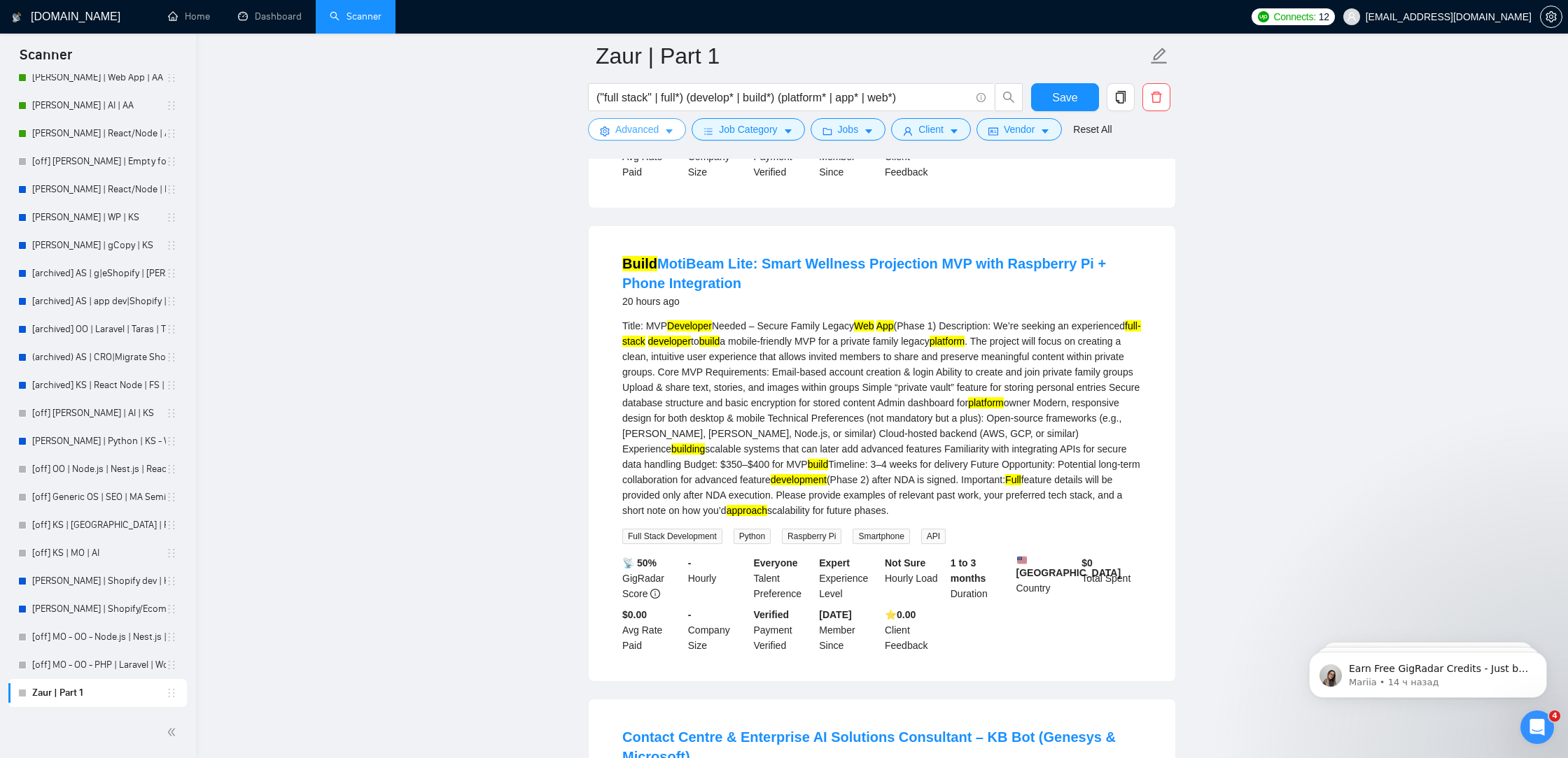
drag, startPoint x: 657, startPoint y: 137, endPoint x: 652, endPoint y: 189, distance: 52.2
click at [657, 137] on button "Advanced" at bounding box center [636, 129] width 98 height 23
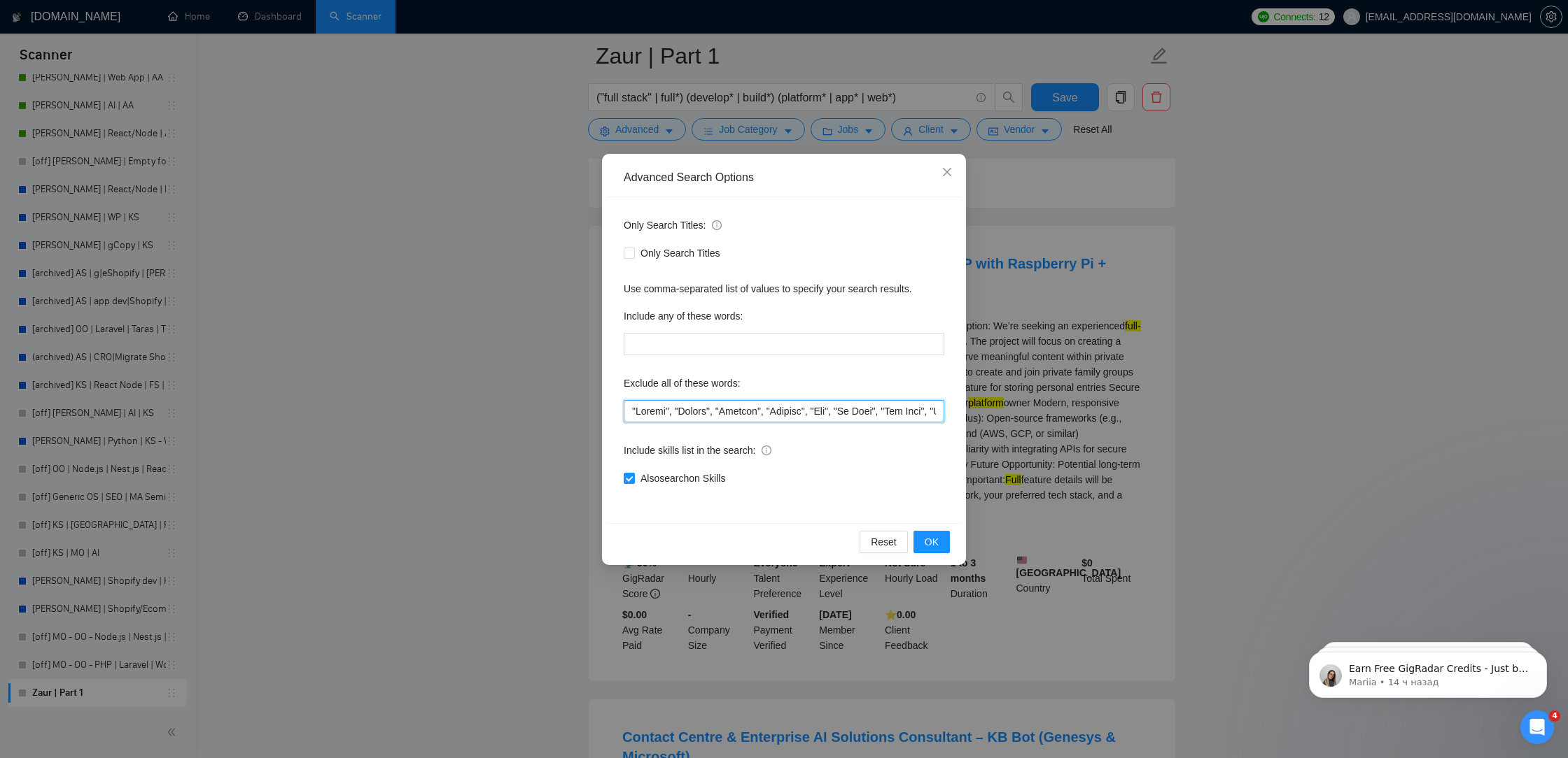
click at [628, 411] on input "text" at bounding box center [783, 411] width 321 height 23
drag, startPoint x: 677, startPoint y: 411, endPoint x: 560, endPoint y: 407, distance: 117.1
click at [560, 407] on div "Advanced Search Options Only Search Titles: Only Search Titles Use comma-separa…" at bounding box center [784, 379] width 1568 height 758
click at [630, 411] on input "text" at bounding box center [783, 411] width 321 height 23
paste input ""Cursor","
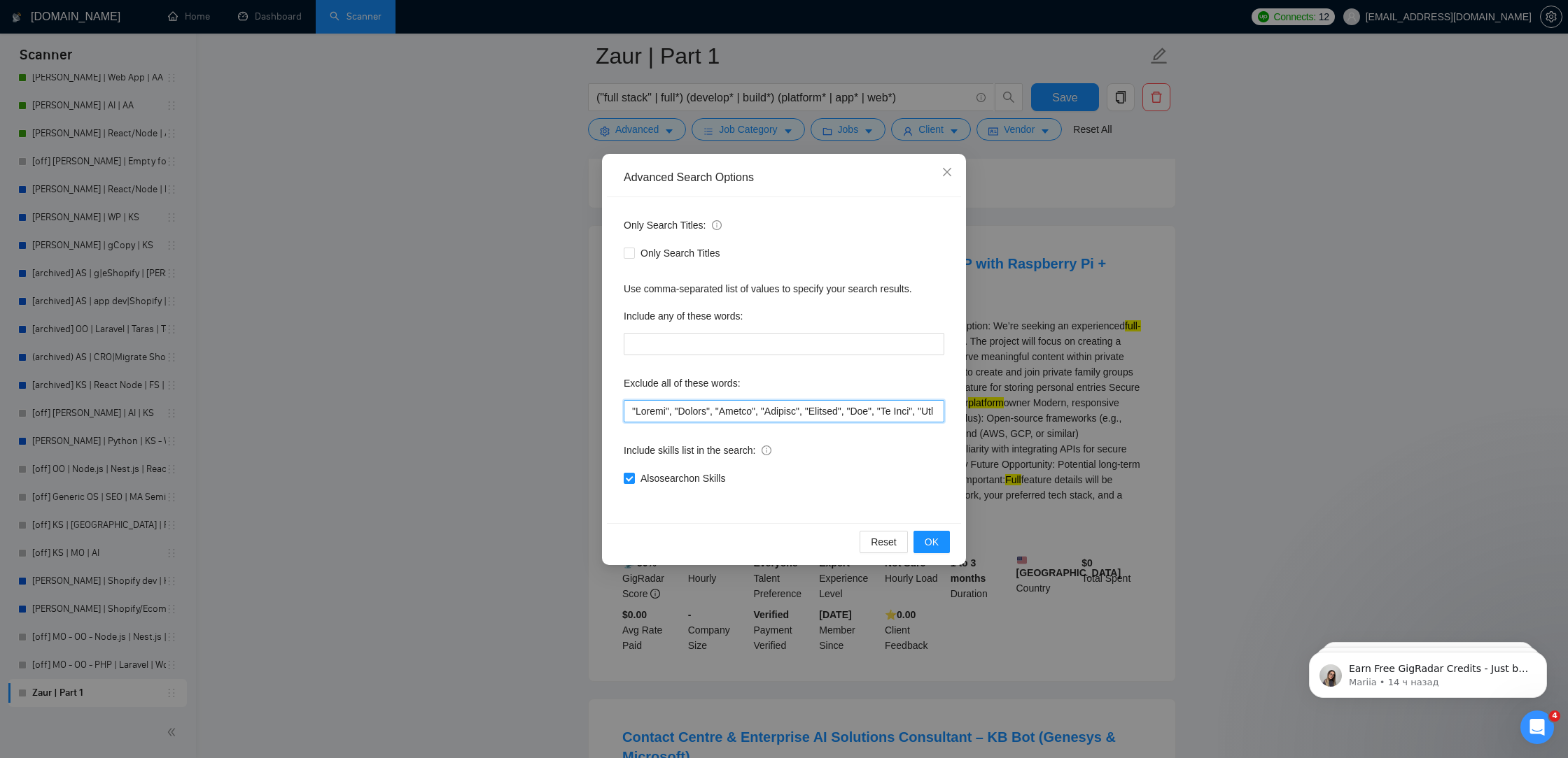
click at [669, 413] on input "text" at bounding box center [783, 411] width 321 height 23
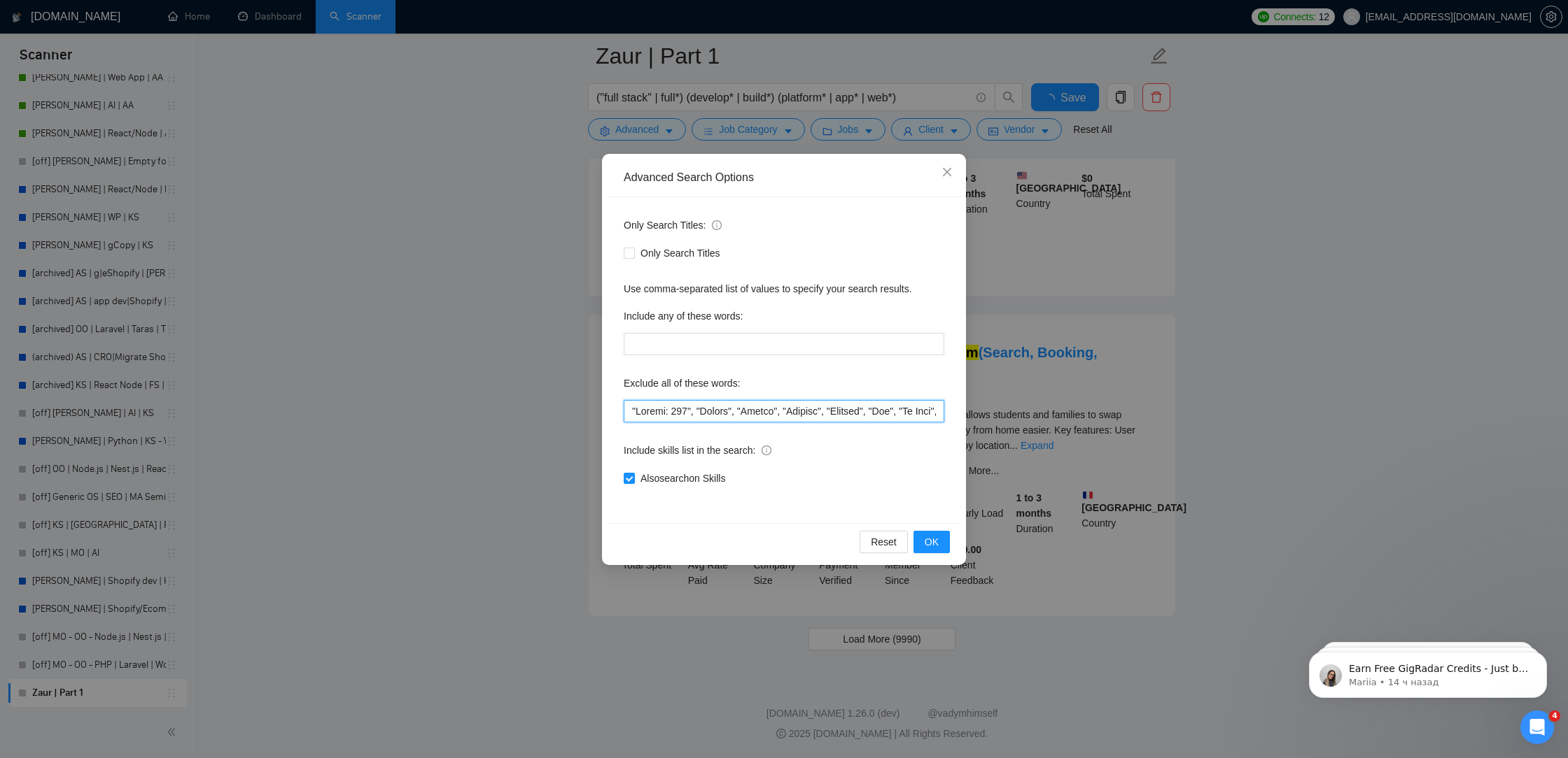
scroll to position [2752, 0]
click at [677, 406] on input "text" at bounding box center [783, 411] width 321 height 23
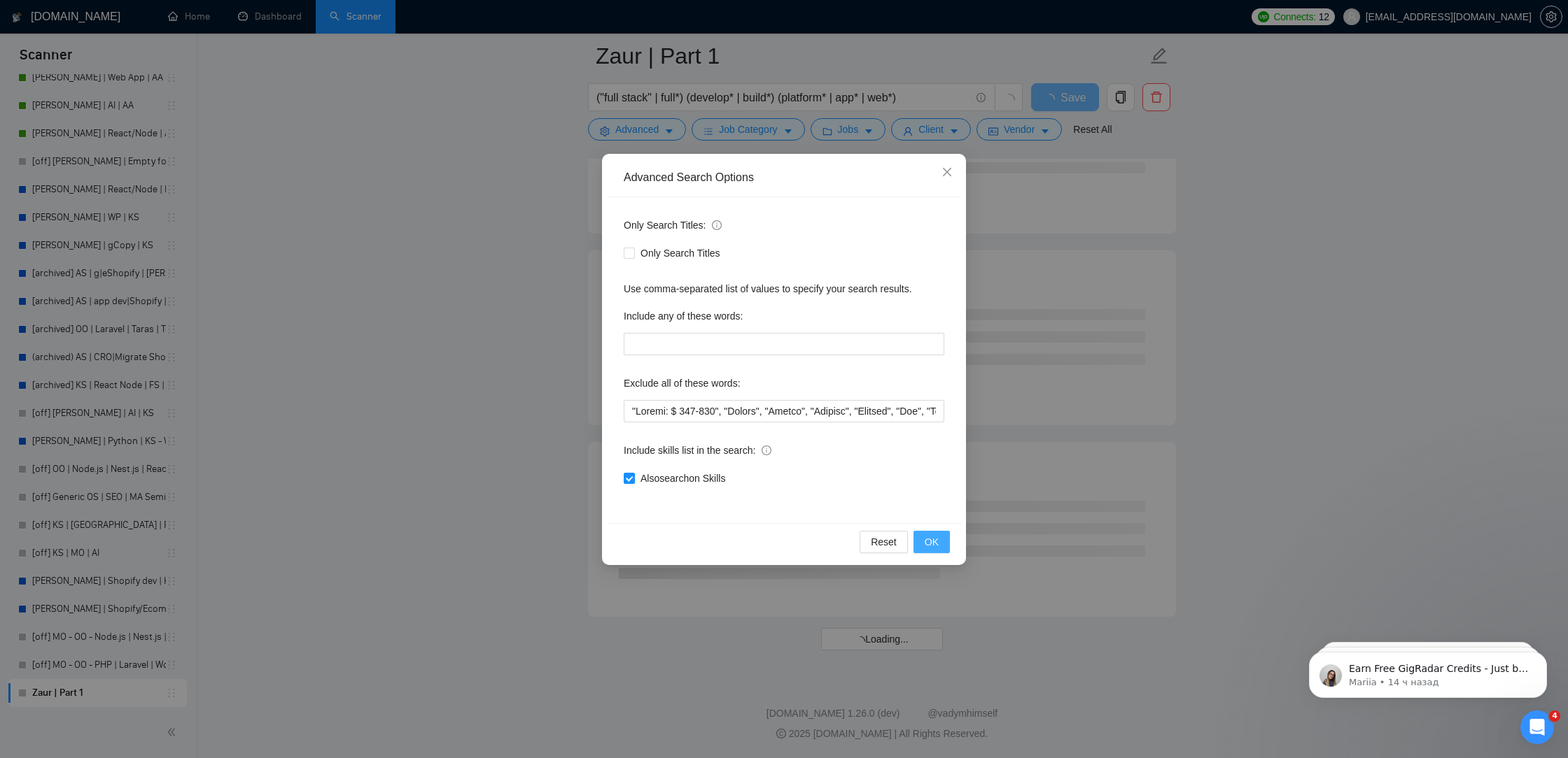
click at [919, 533] on button "OK" at bounding box center [931, 542] width 36 height 23
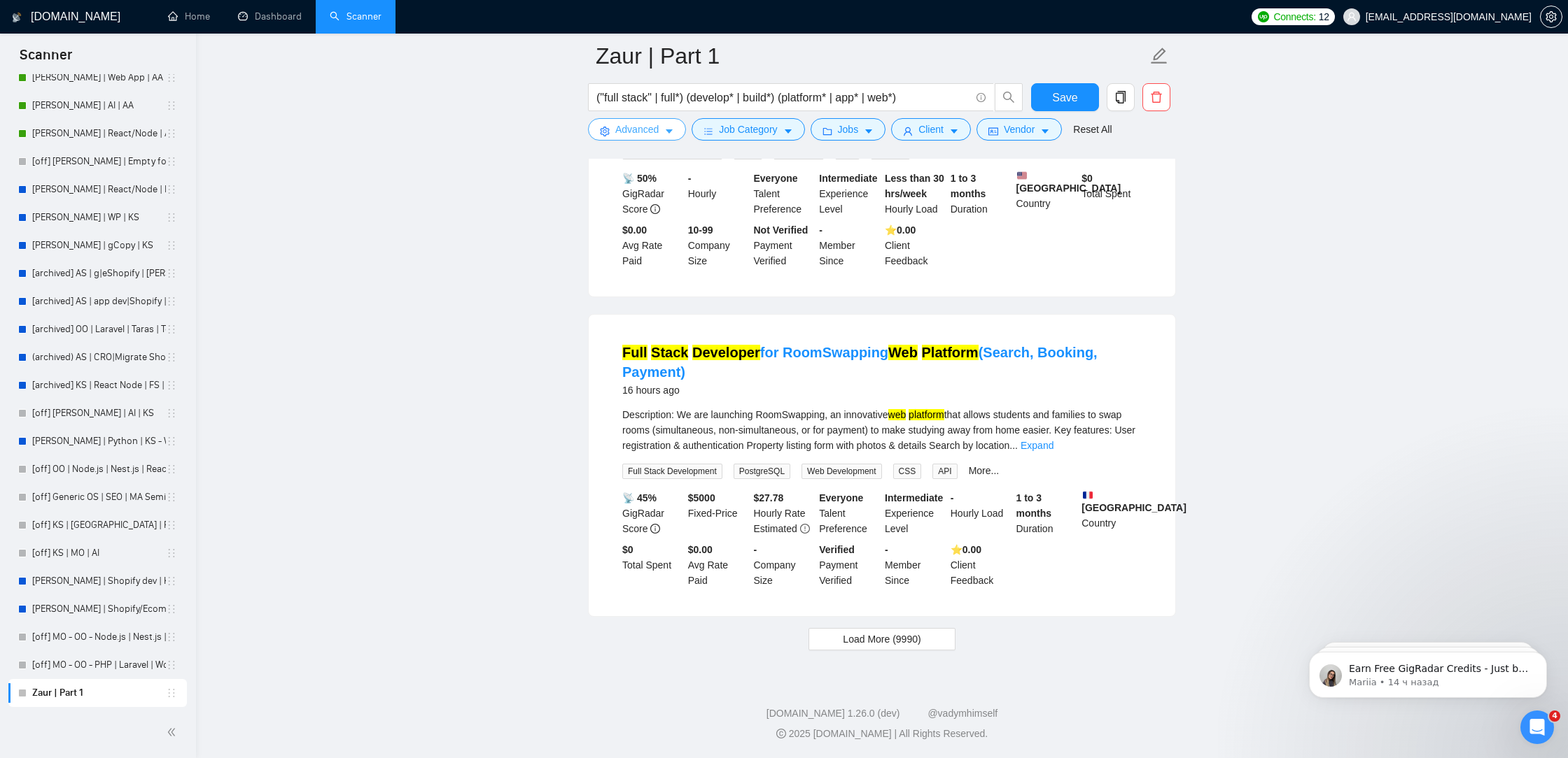
scroll to position [2752, 0]
click at [924, 636] on button "Load More (9990)" at bounding box center [882, 639] width 146 height 23
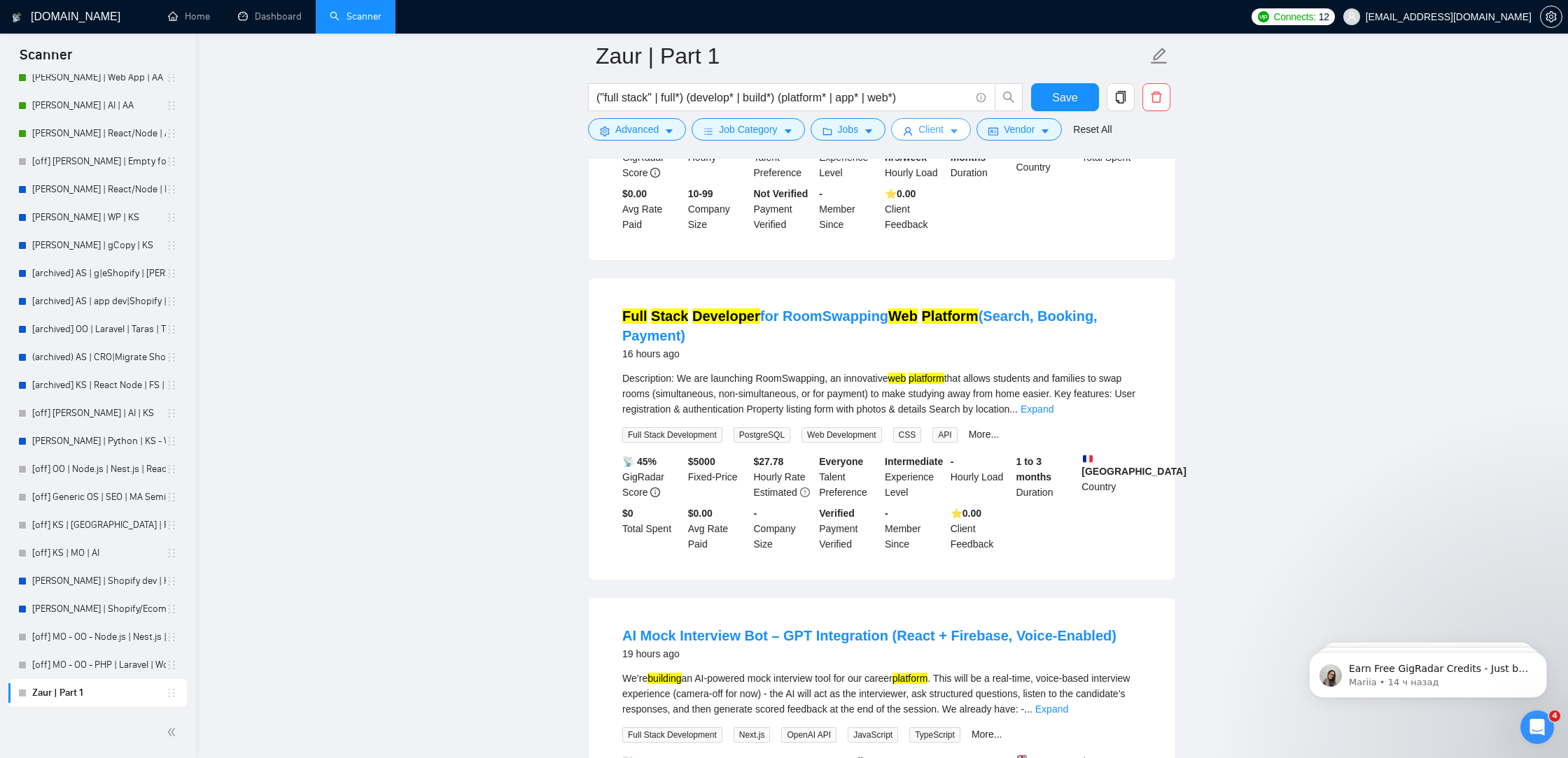
click at [922, 137] on button "Client" at bounding box center [930, 129] width 80 height 23
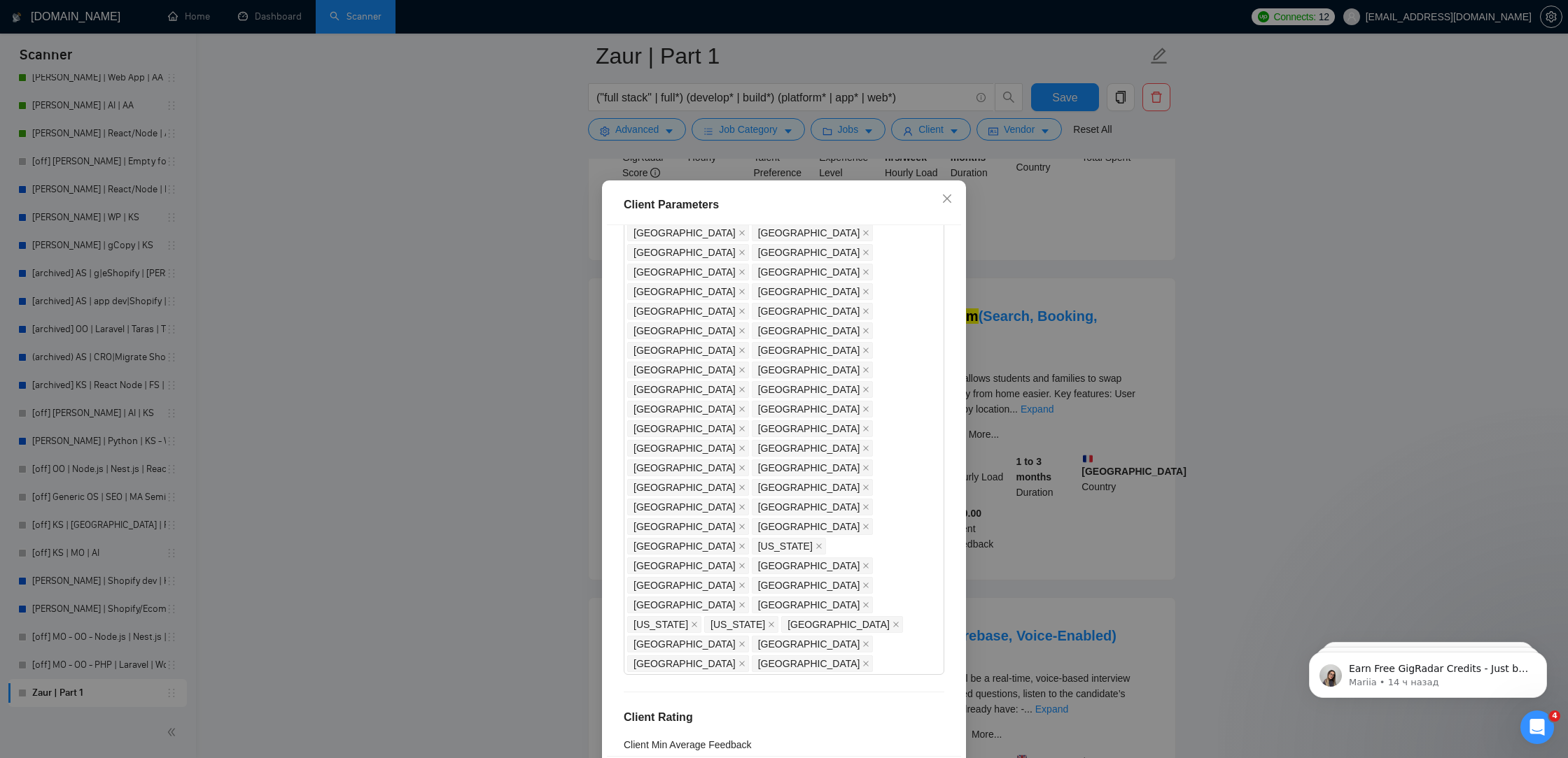
scroll to position [59, 0]
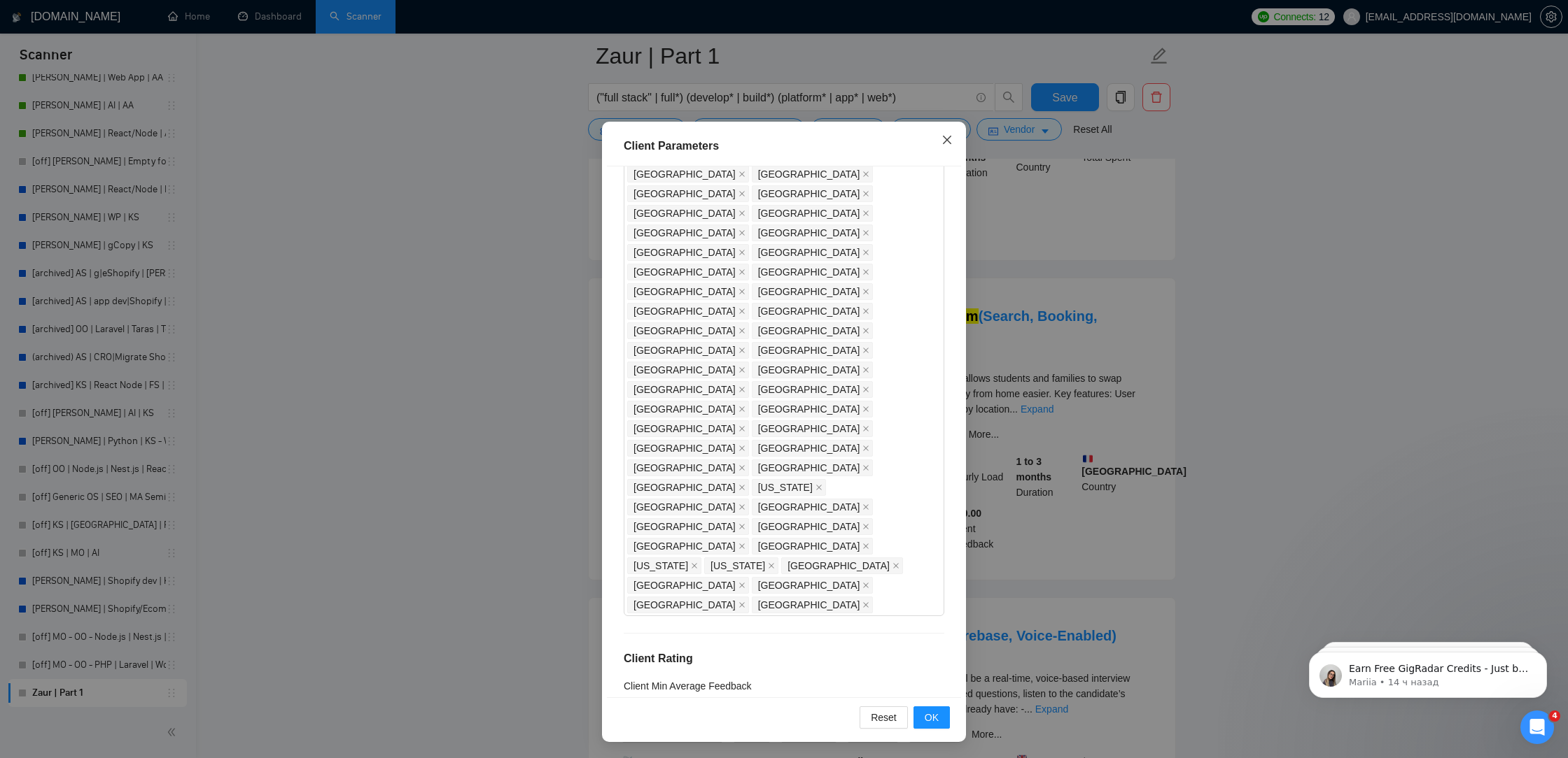
click at [947, 146] on icon "close" at bounding box center [947, 139] width 11 height 11
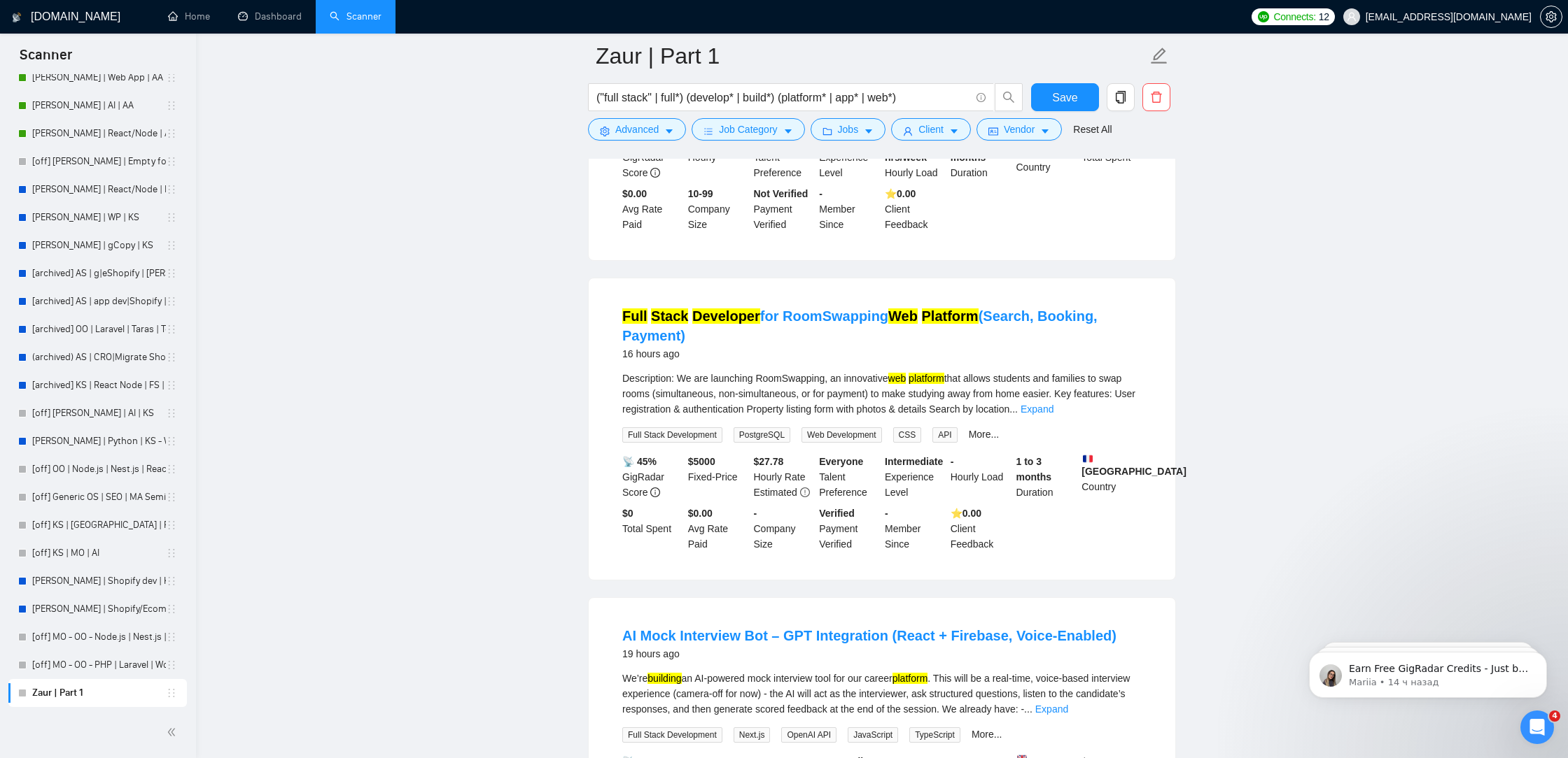
scroll to position [0, 0]
click at [874, 130] on icon "caret-down" at bounding box center [869, 131] width 10 height 10
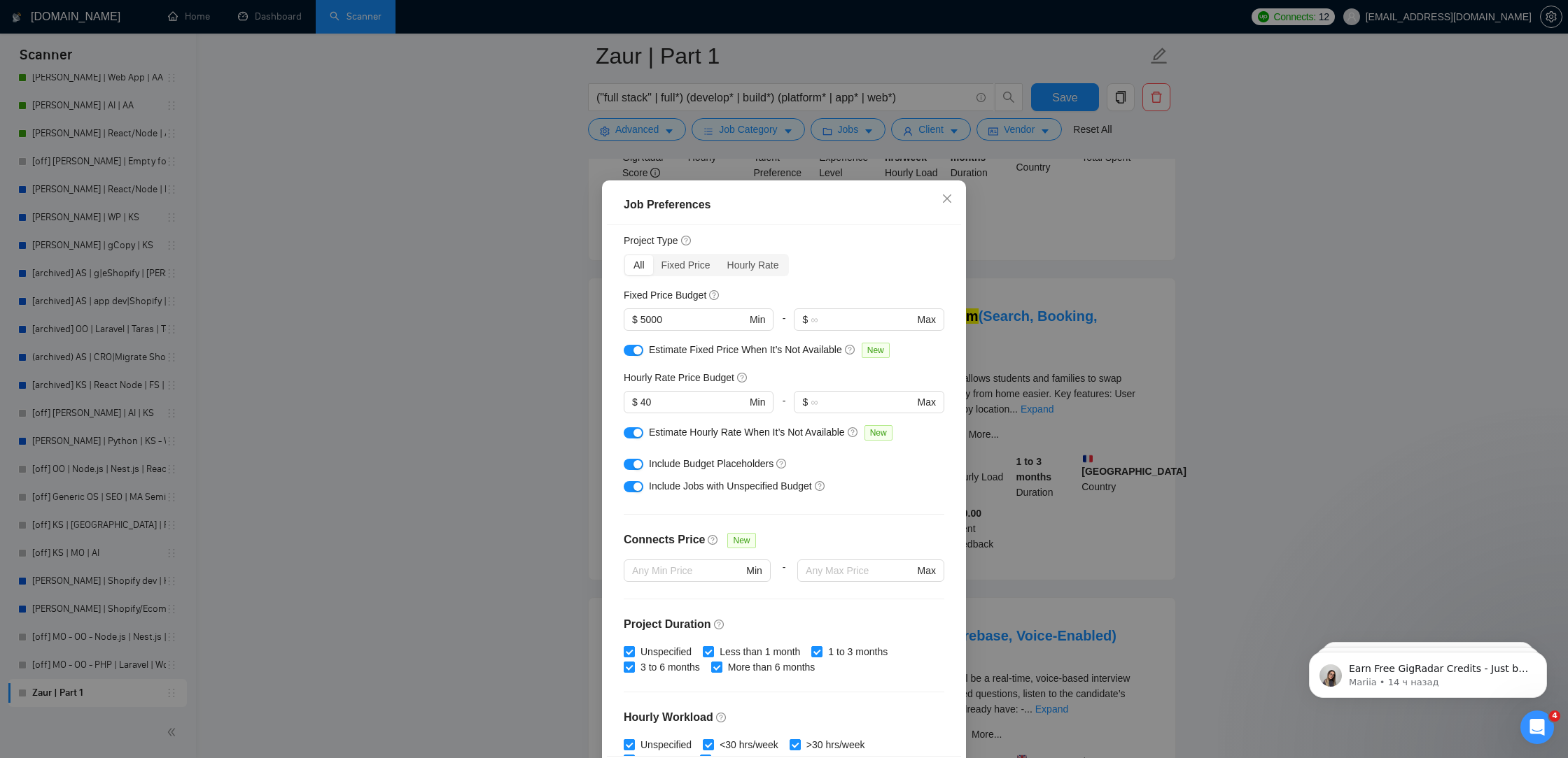
scroll to position [51, 0]
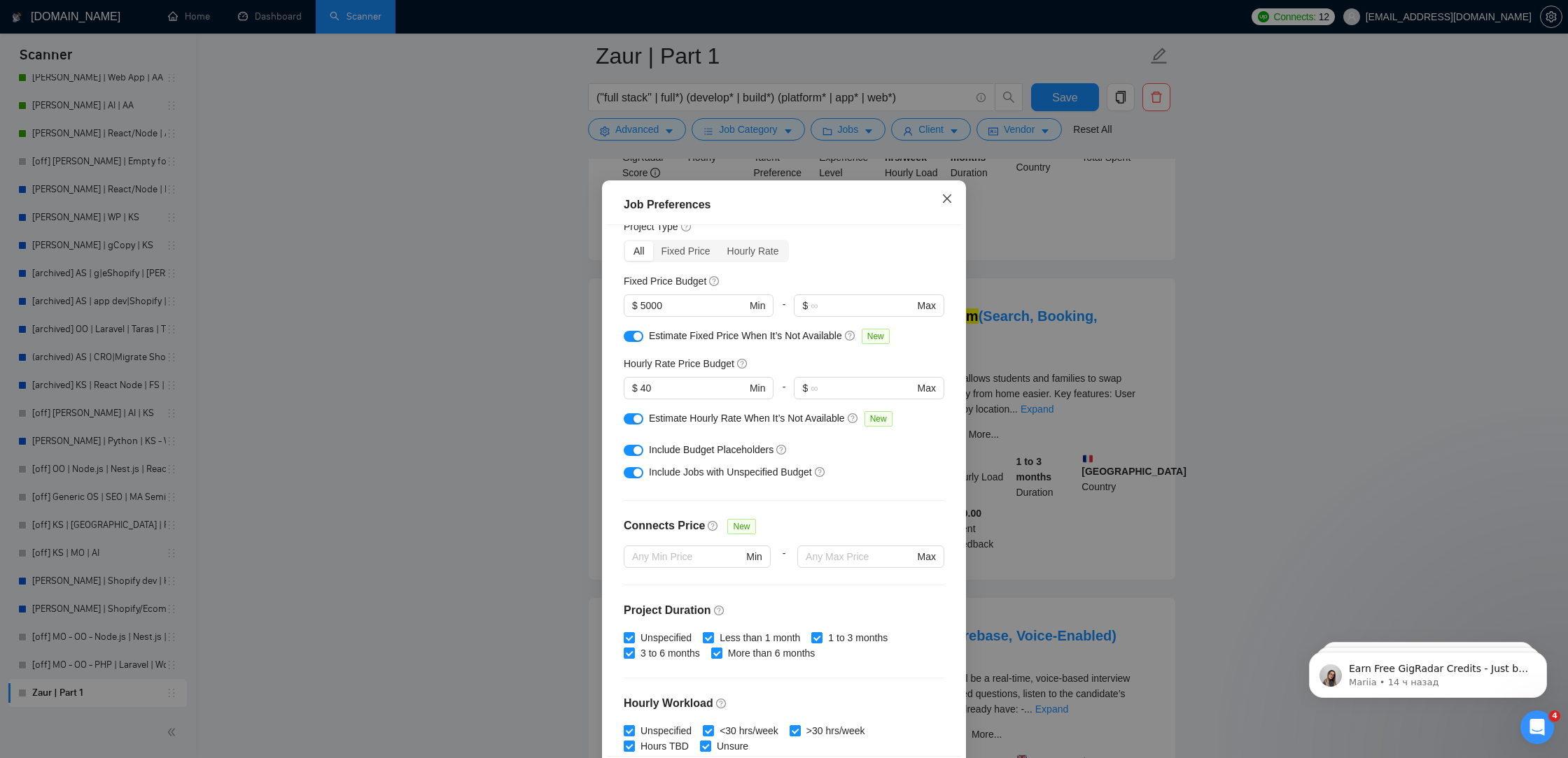
click at [951, 197] on icon "close" at bounding box center [947, 198] width 11 height 11
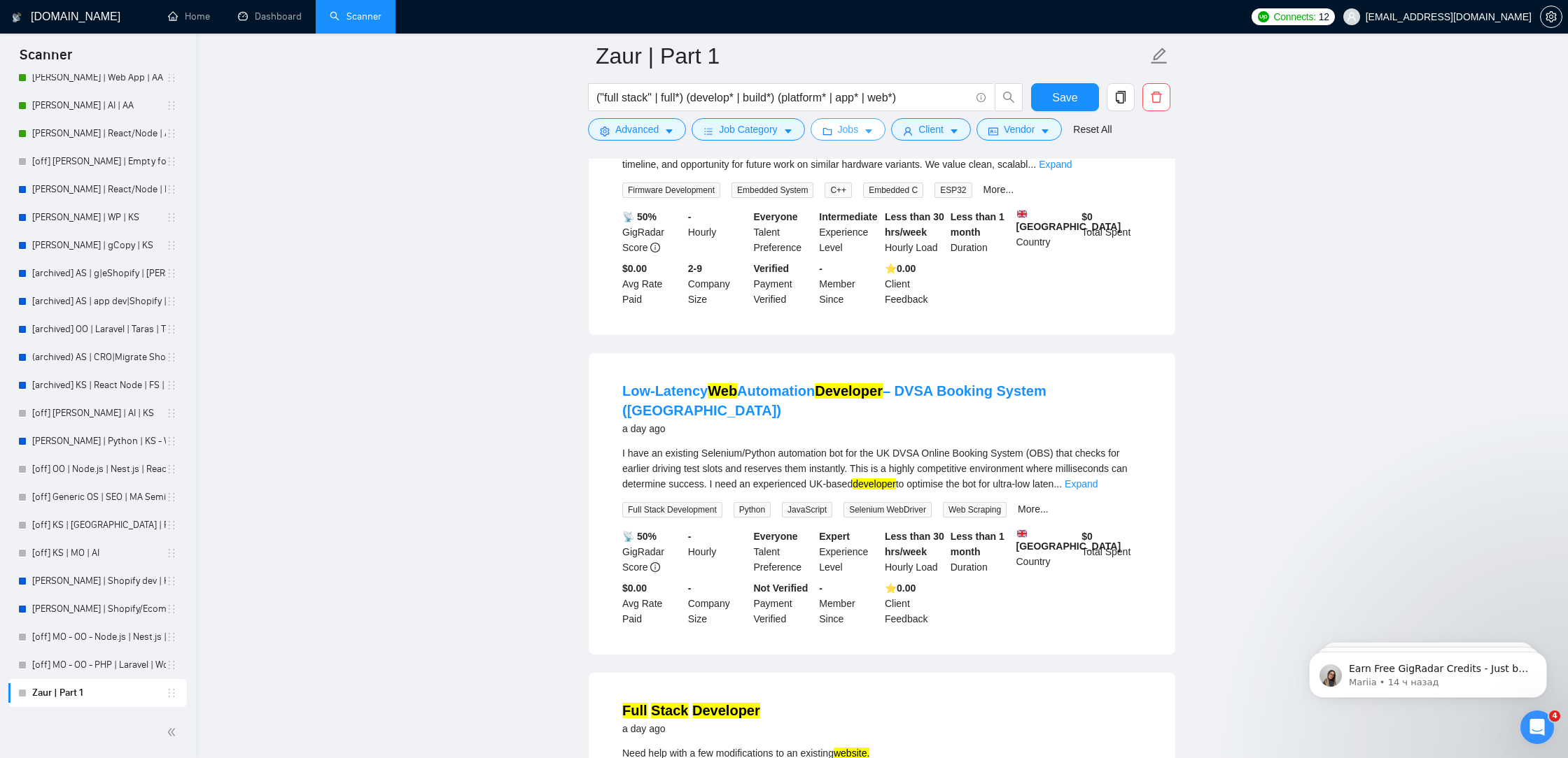
scroll to position [4490, 0]
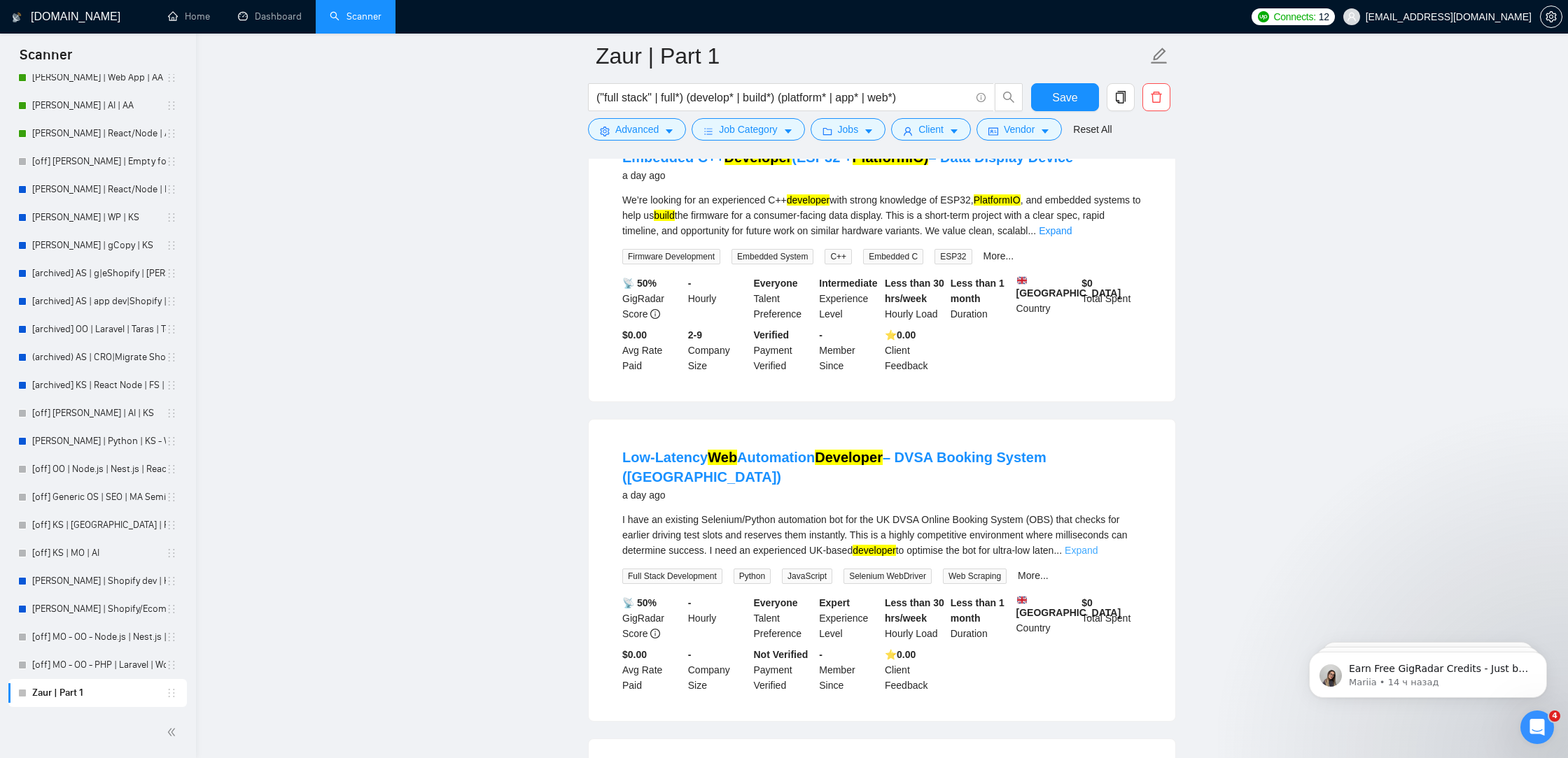
click at [1098, 556] on link "Expand" at bounding box center [1080, 550] width 33 height 11
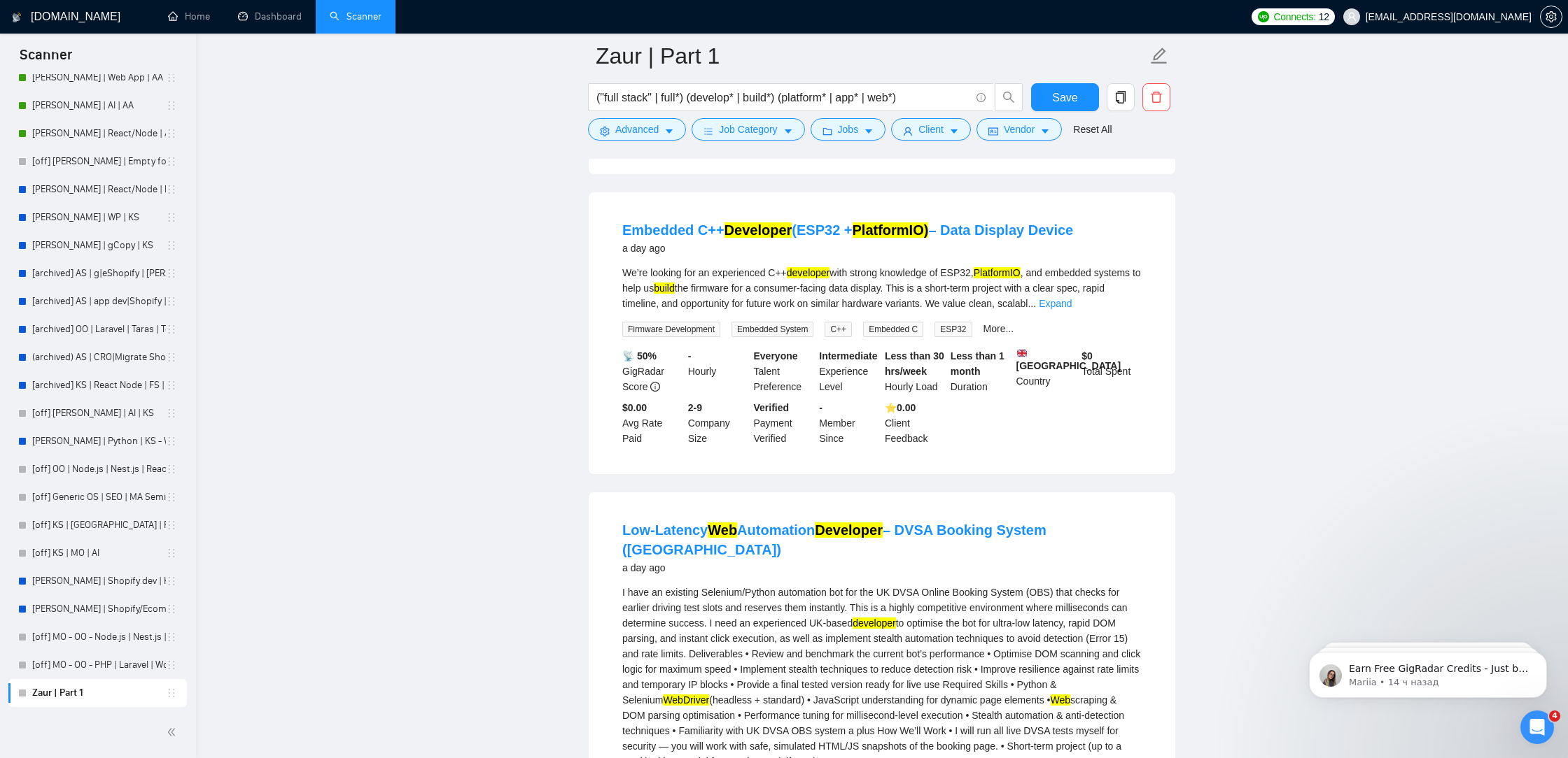
scroll to position [4390, 0]
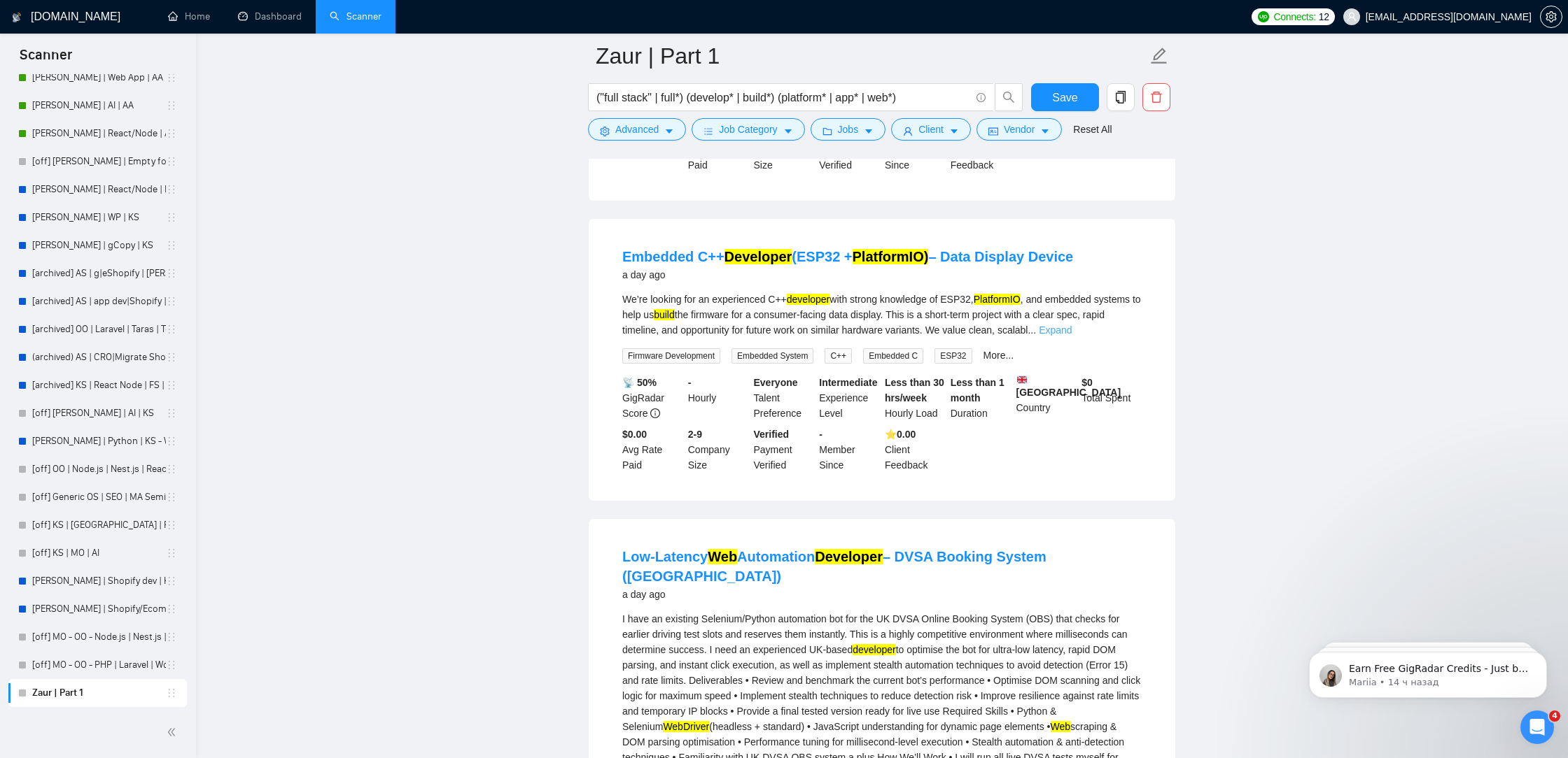
click at [1115, 338] on div "We’re looking for an experienced C++ developer with strong knowledge of ESP32, …" at bounding box center [882, 314] width 520 height 46
click at [1072, 336] on link "Expand" at bounding box center [1054, 329] width 33 height 11
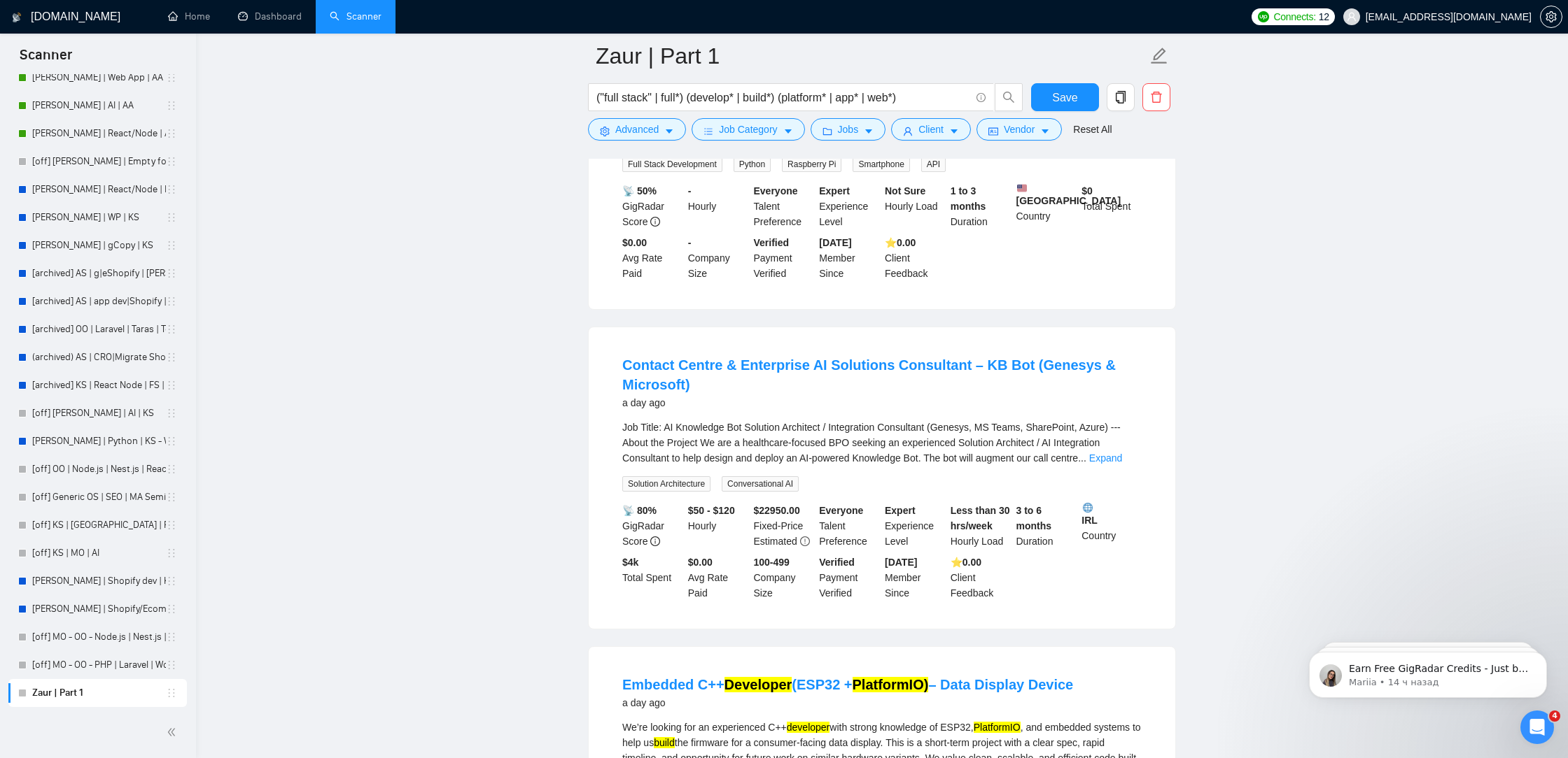
scroll to position [3770, 0]
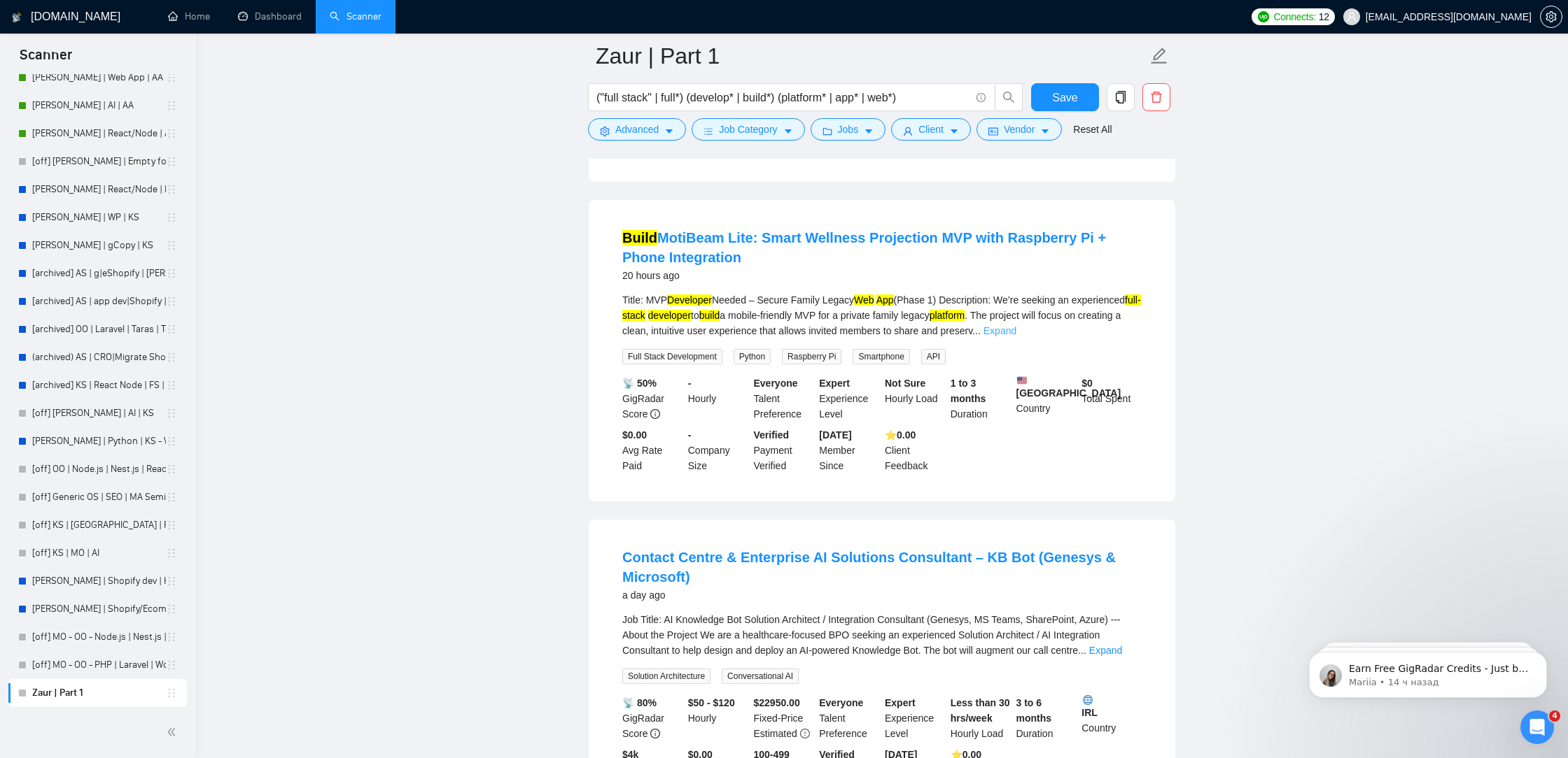
click at [1017, 336] on link "Expand" at bounding box center [999, 330] width 33 height 11
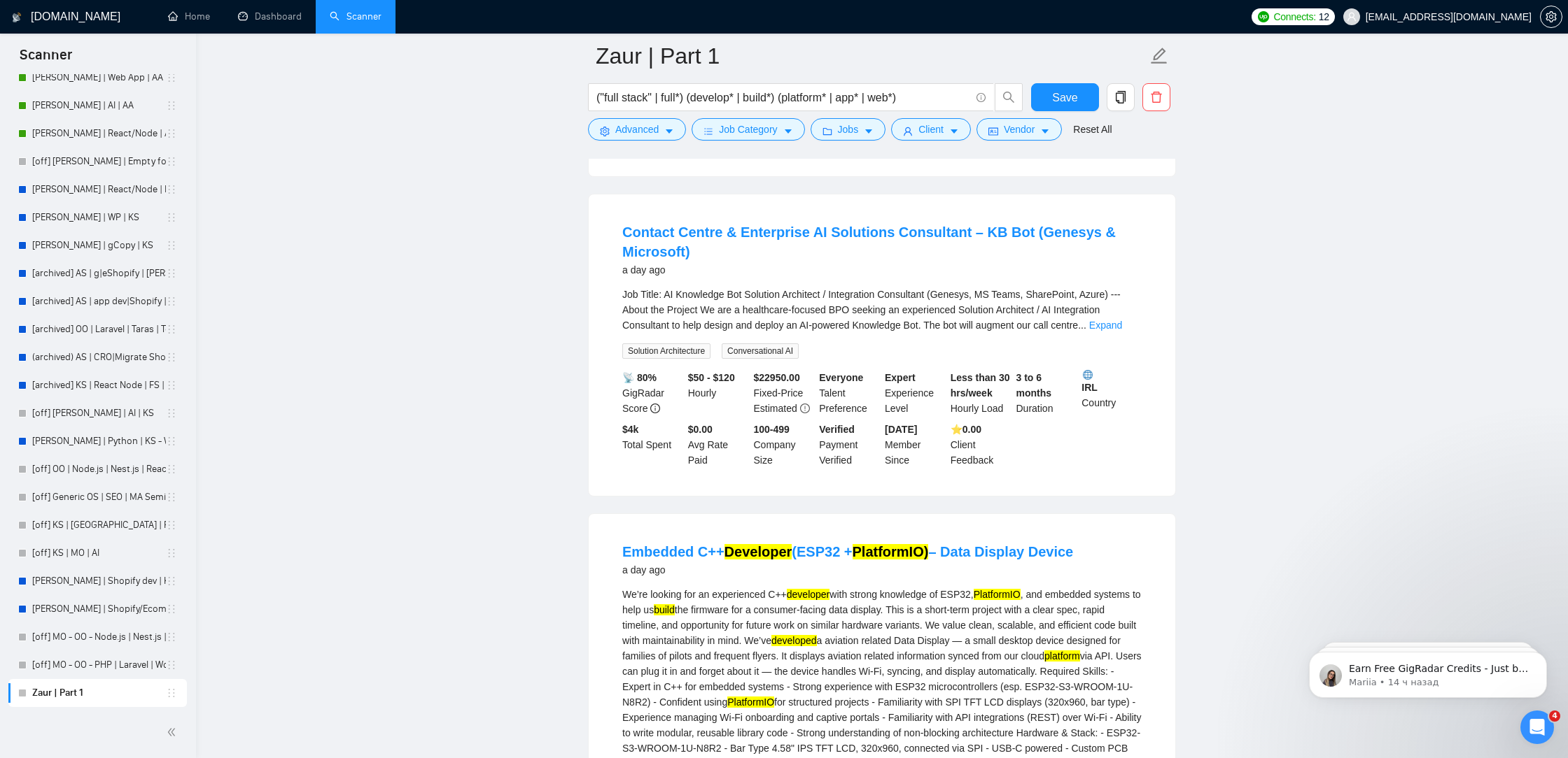
scroll to position [4319, 0]
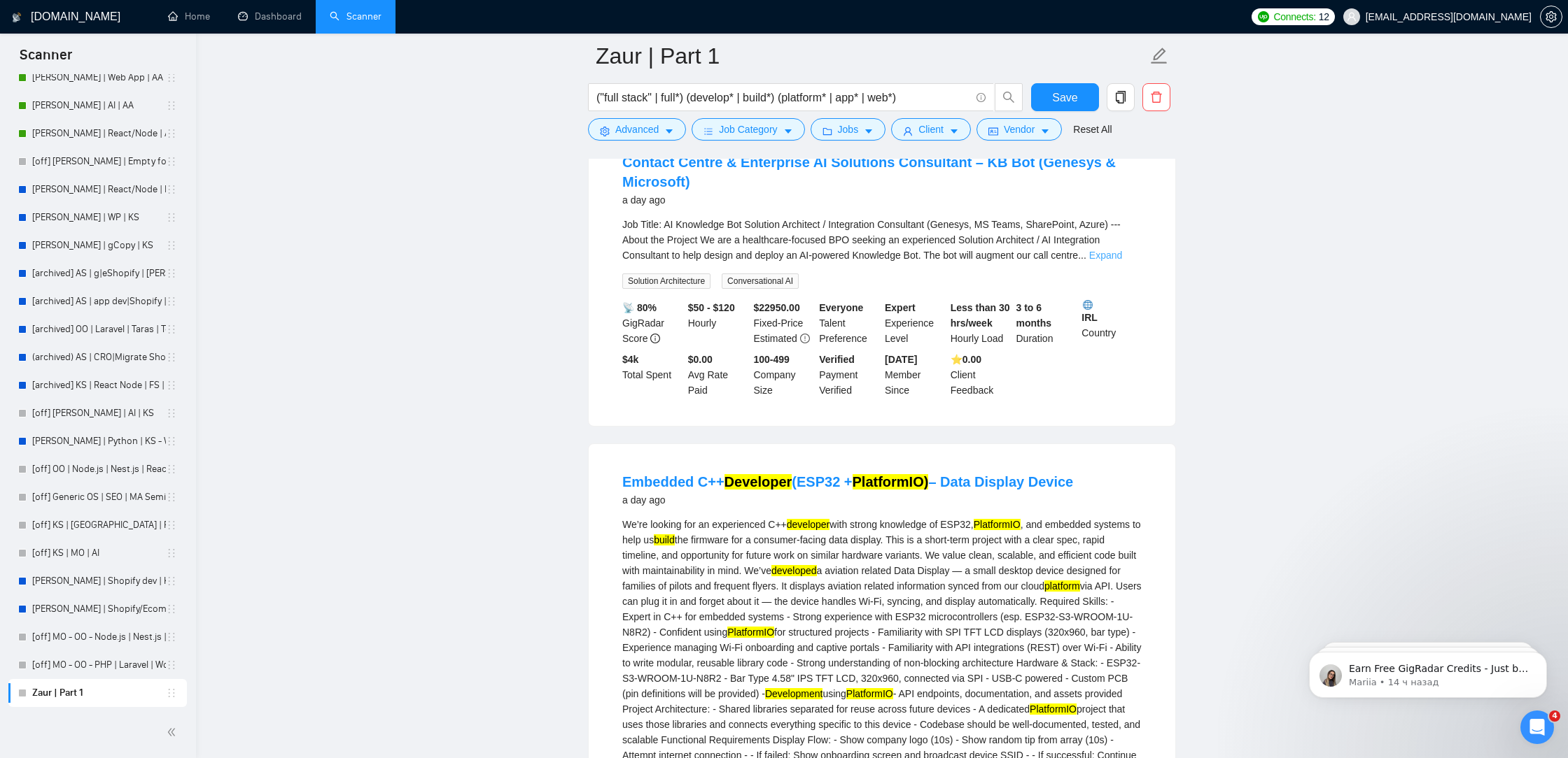
click at [1119, 261] on link "Expand" at bounding box center [1105, 254] width 33 height 11
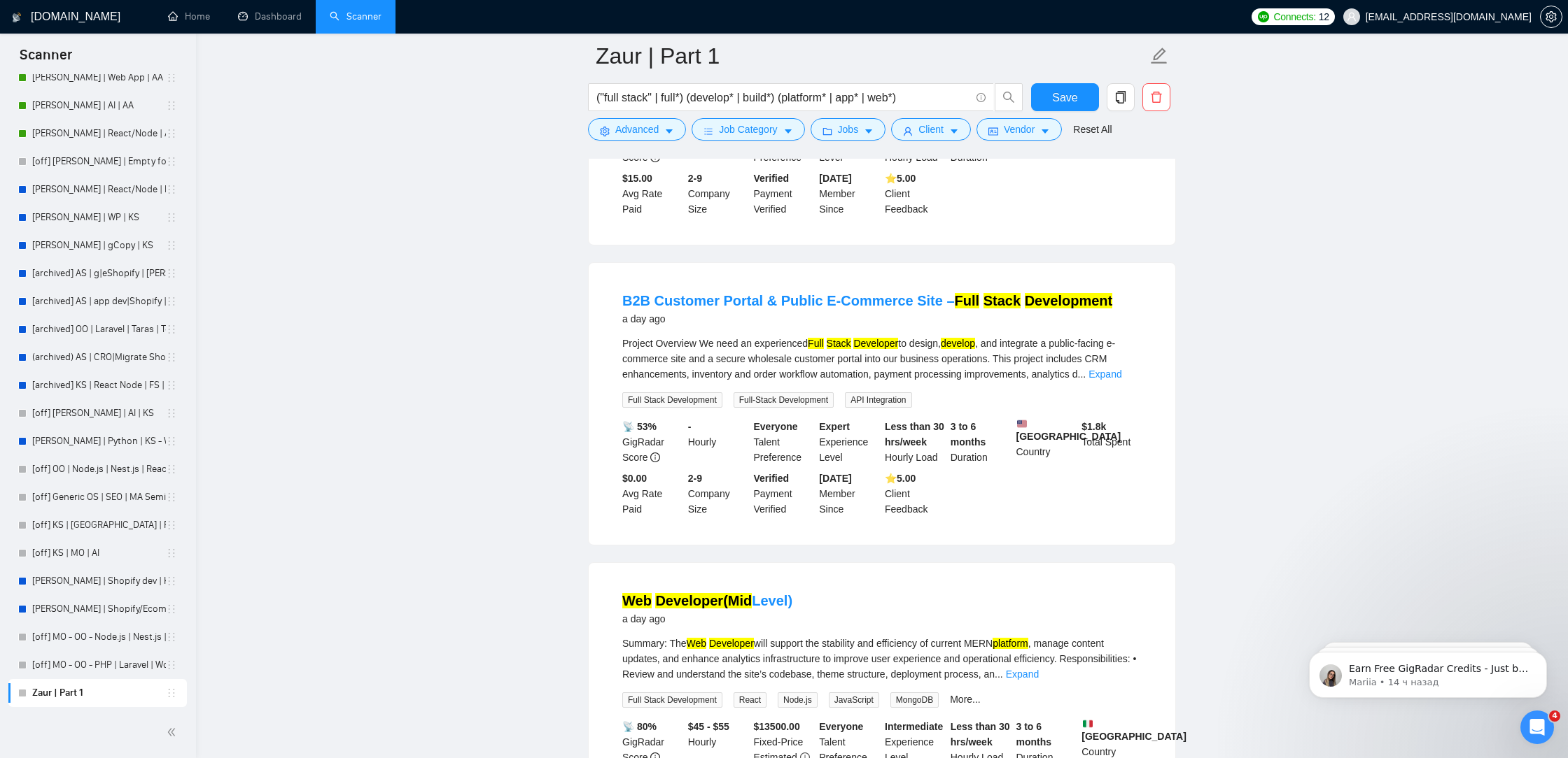
scroll to position [6335, 0]
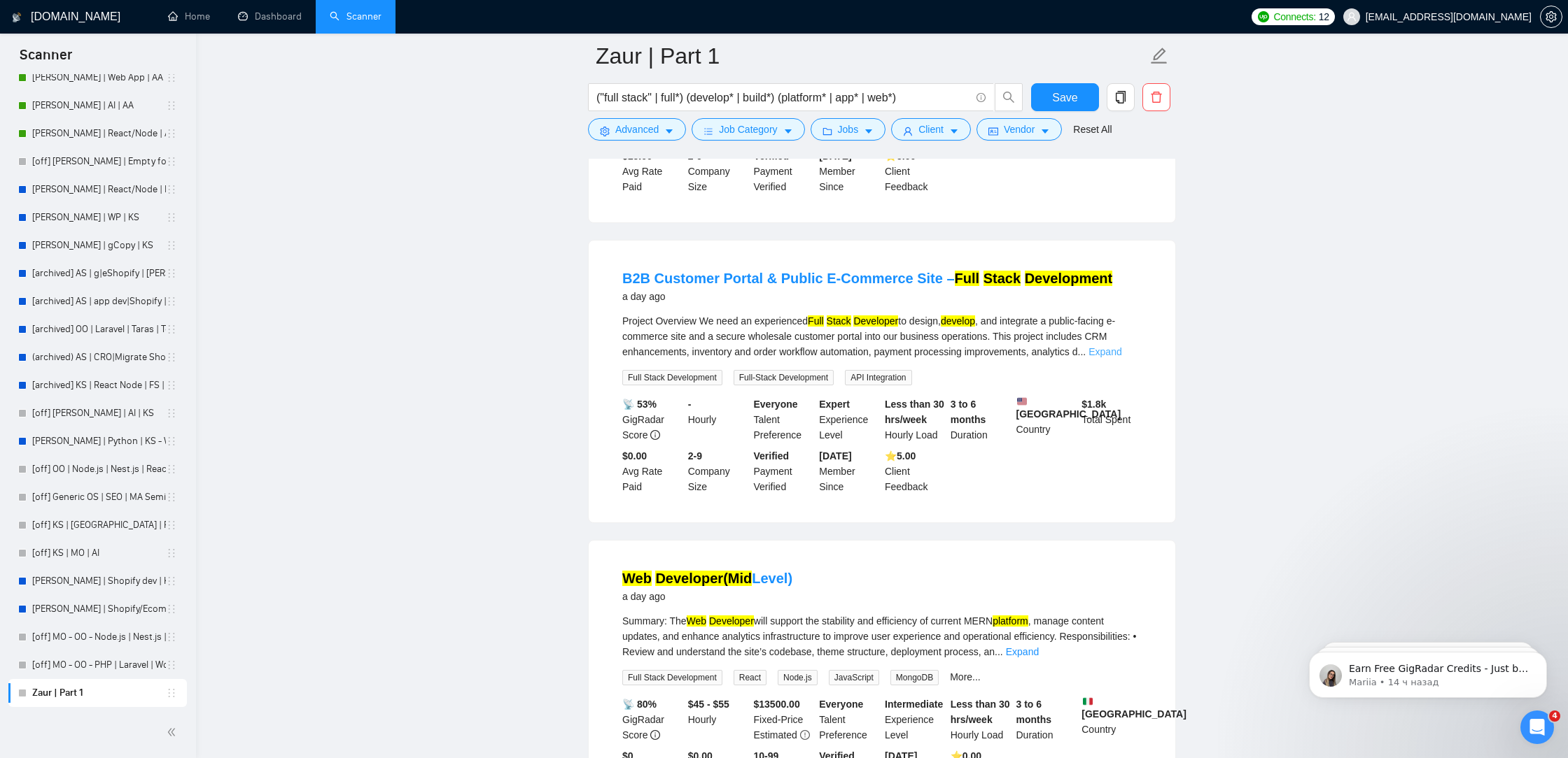
click at [1120, 358] on link "Expand" at bounding box center [1105, 351] width 33 height 11
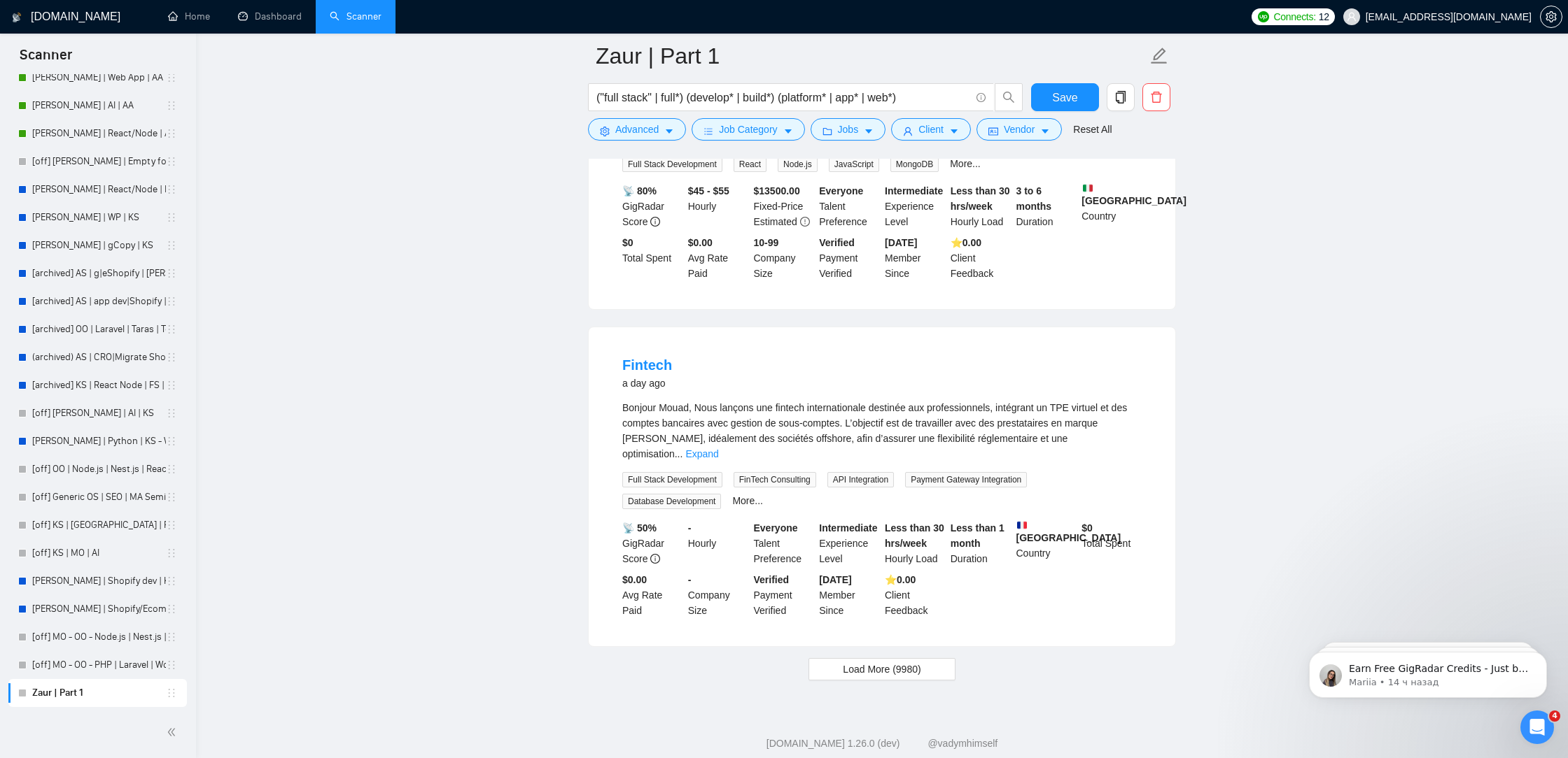
scroll to position [7584, 0]
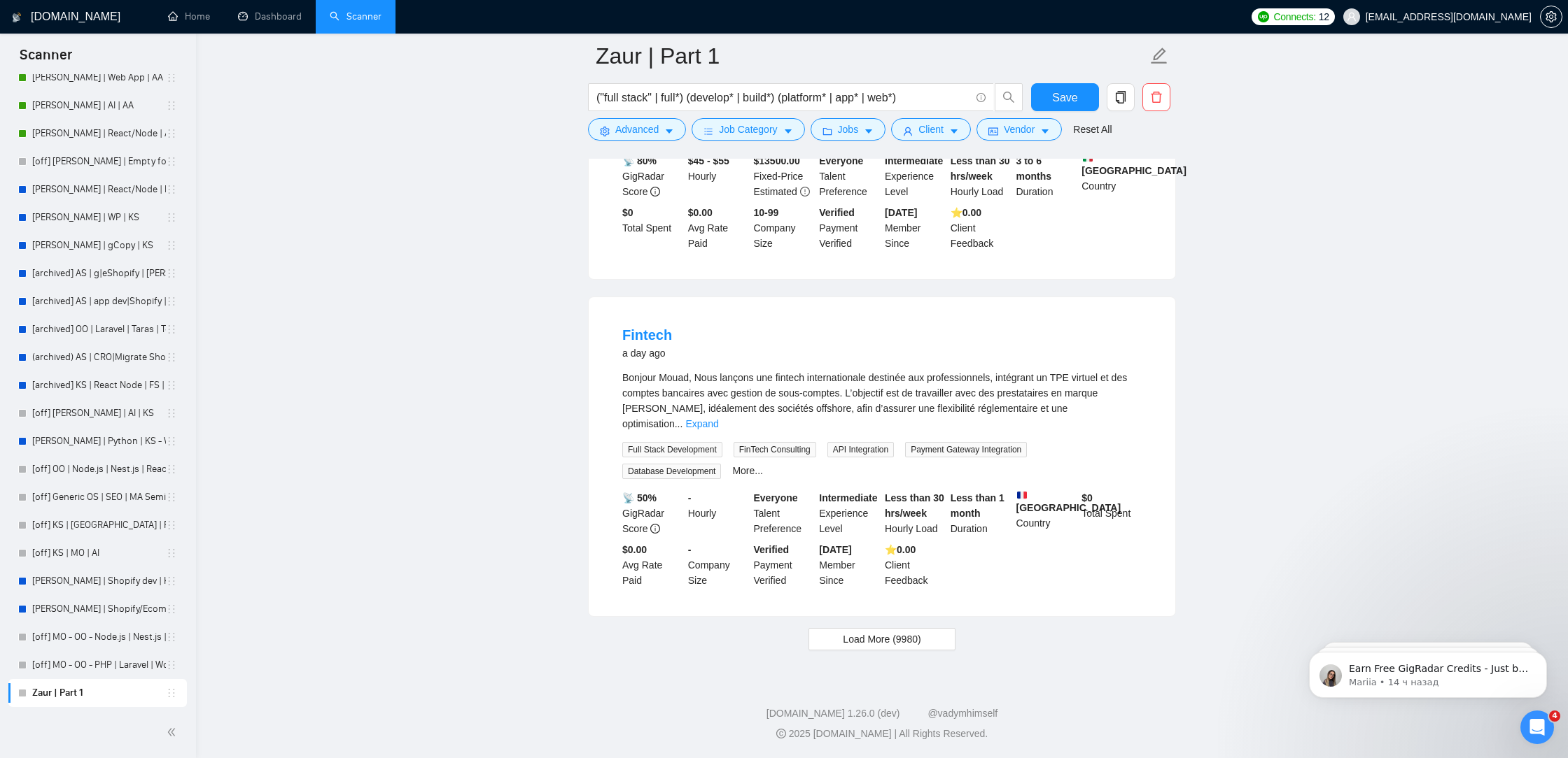
click at [718, 421] on link "Expand" at bounding box center [701, 423] width 33 height 11
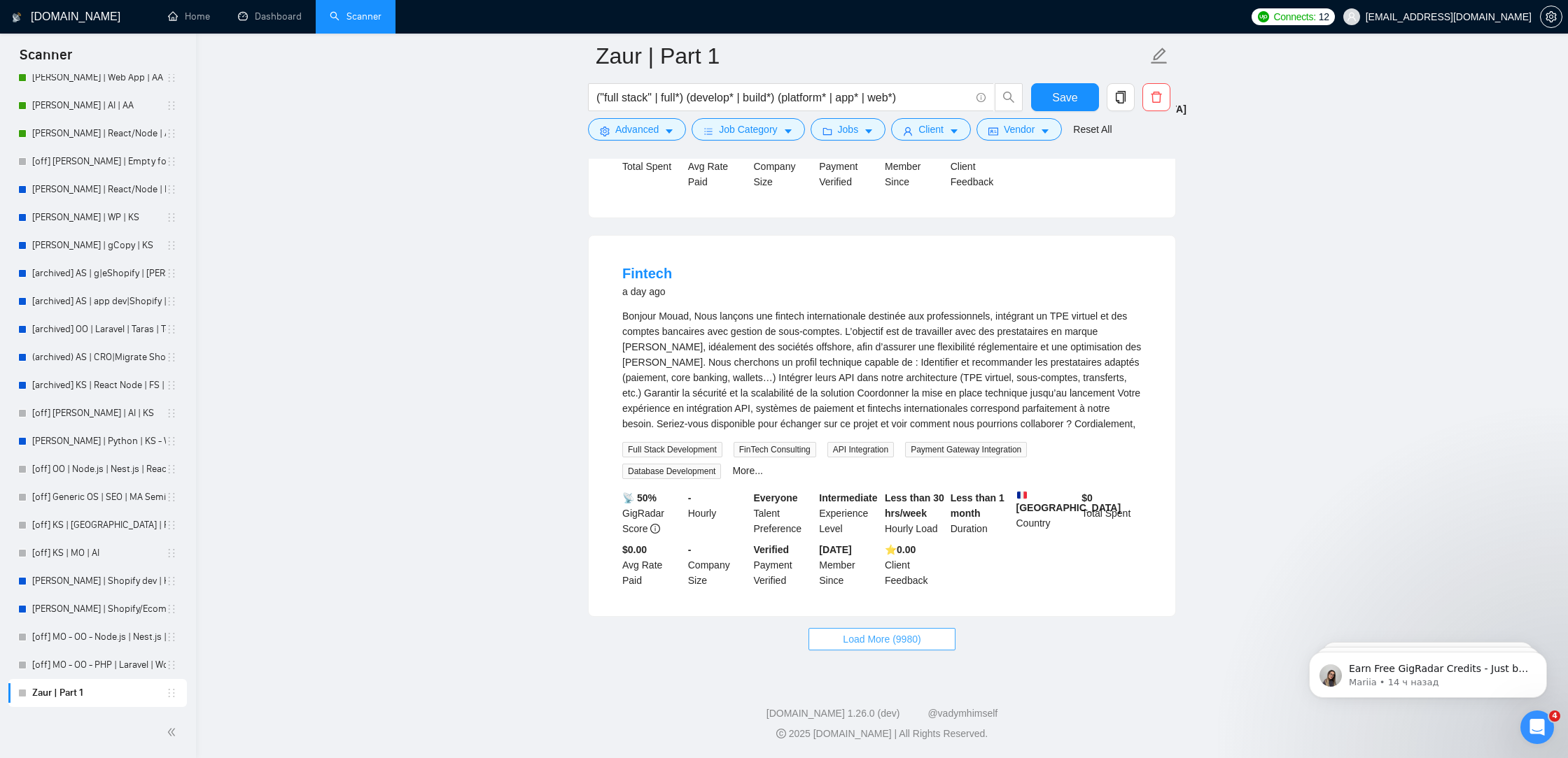
click at [886, 647] on span "Load More (9980)" at bounding box center [882, 640] width 78 height 16
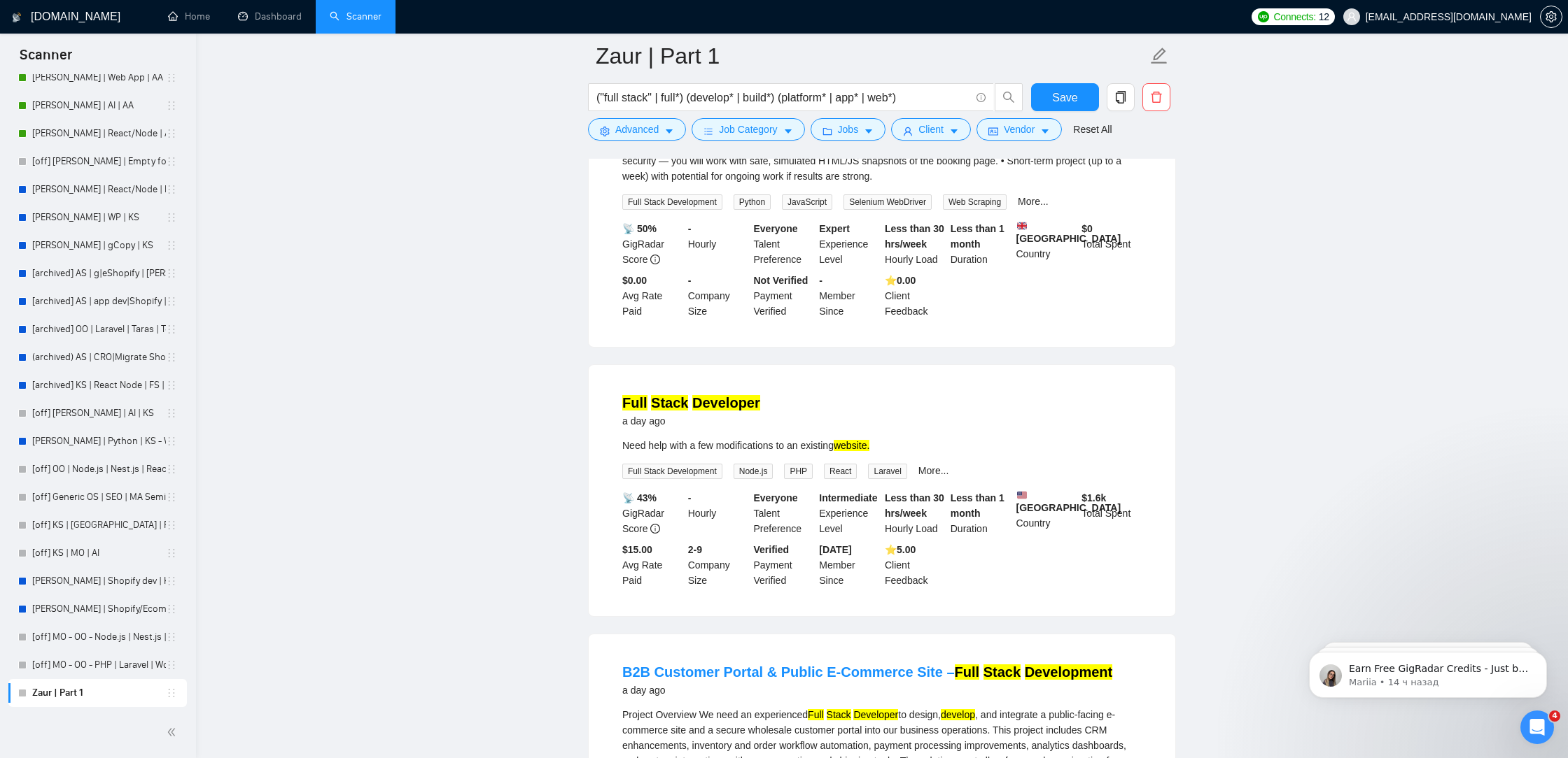
scroll to position [6014, 0]
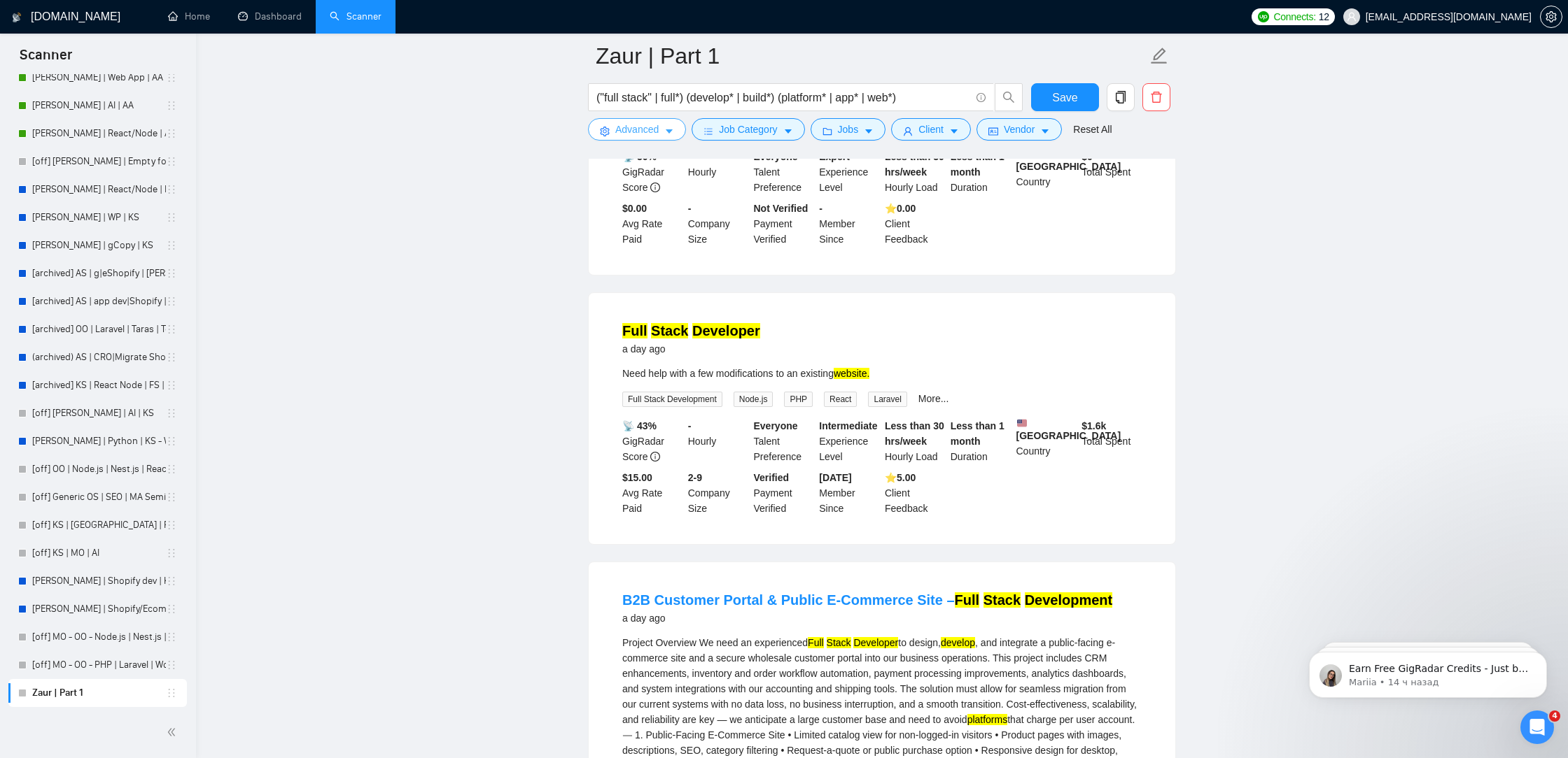
click at [665, 130] on button "Advanced" at bounding box center [636, 129] width 98 height 23
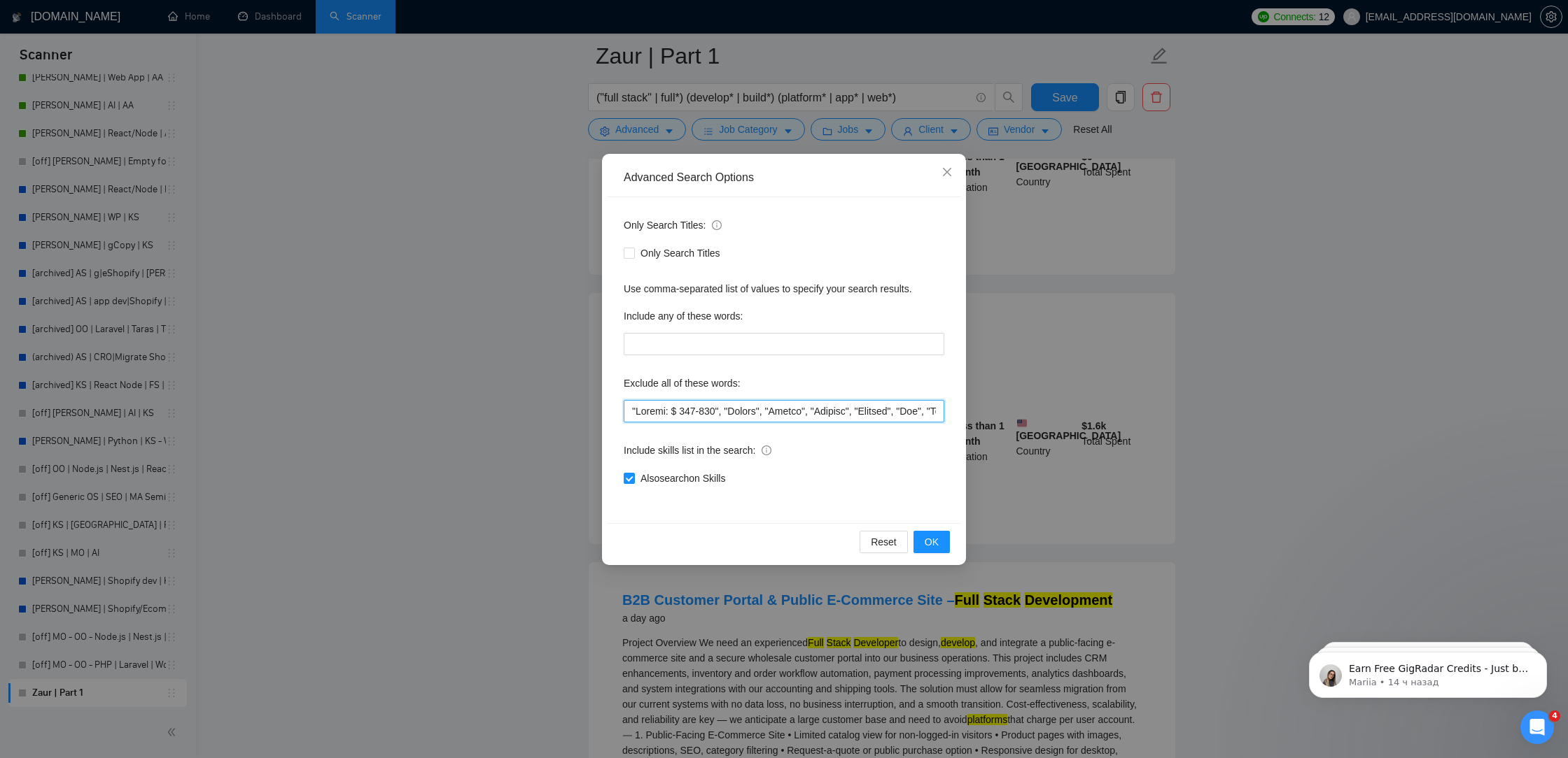
drag, startPoint x: 725, startPoint y: 412, endPoint x: 639, endPoint y: 409, distance: 86.1
click at [640, 410] on input "text" at bounding box center [783, 411] width 321 height 23
click at [927, 542] on span "OK" at bounding box center [932, 542] width 14 height 16
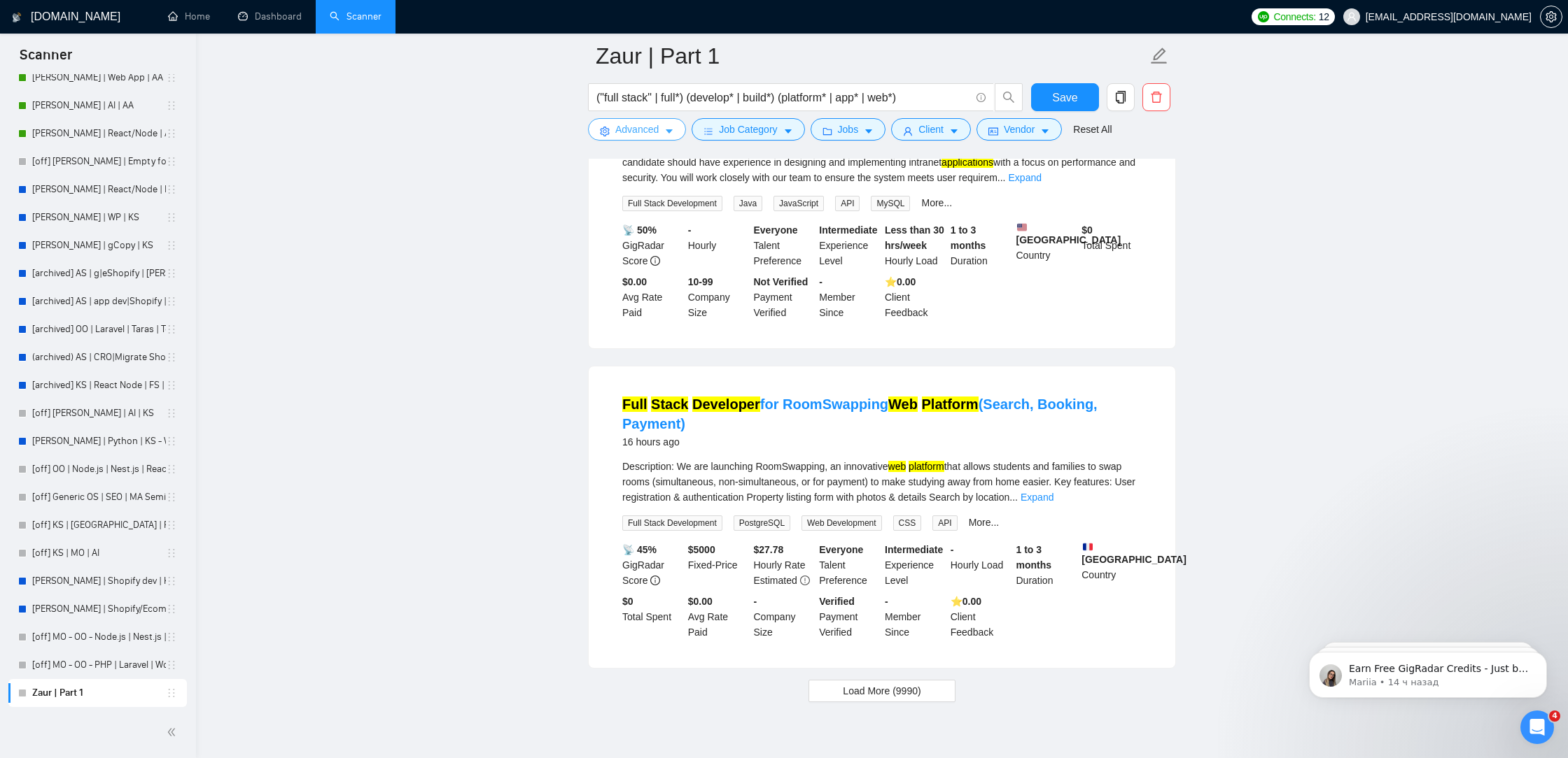
scroll to position [2653, 0]
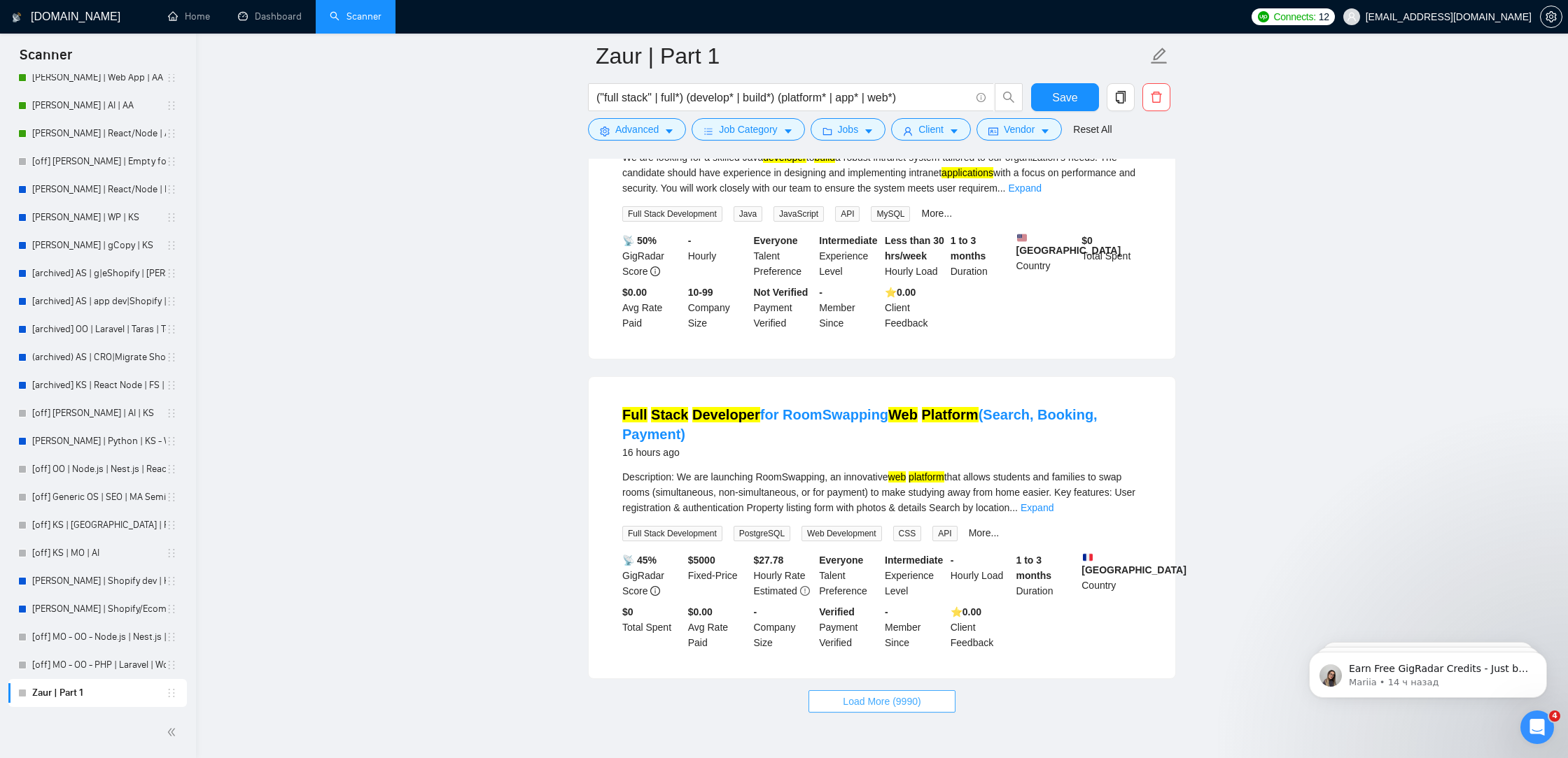
click at [898, 710] on span "Load More (9990)" at bounding box center [882, 702] width 78 height 16
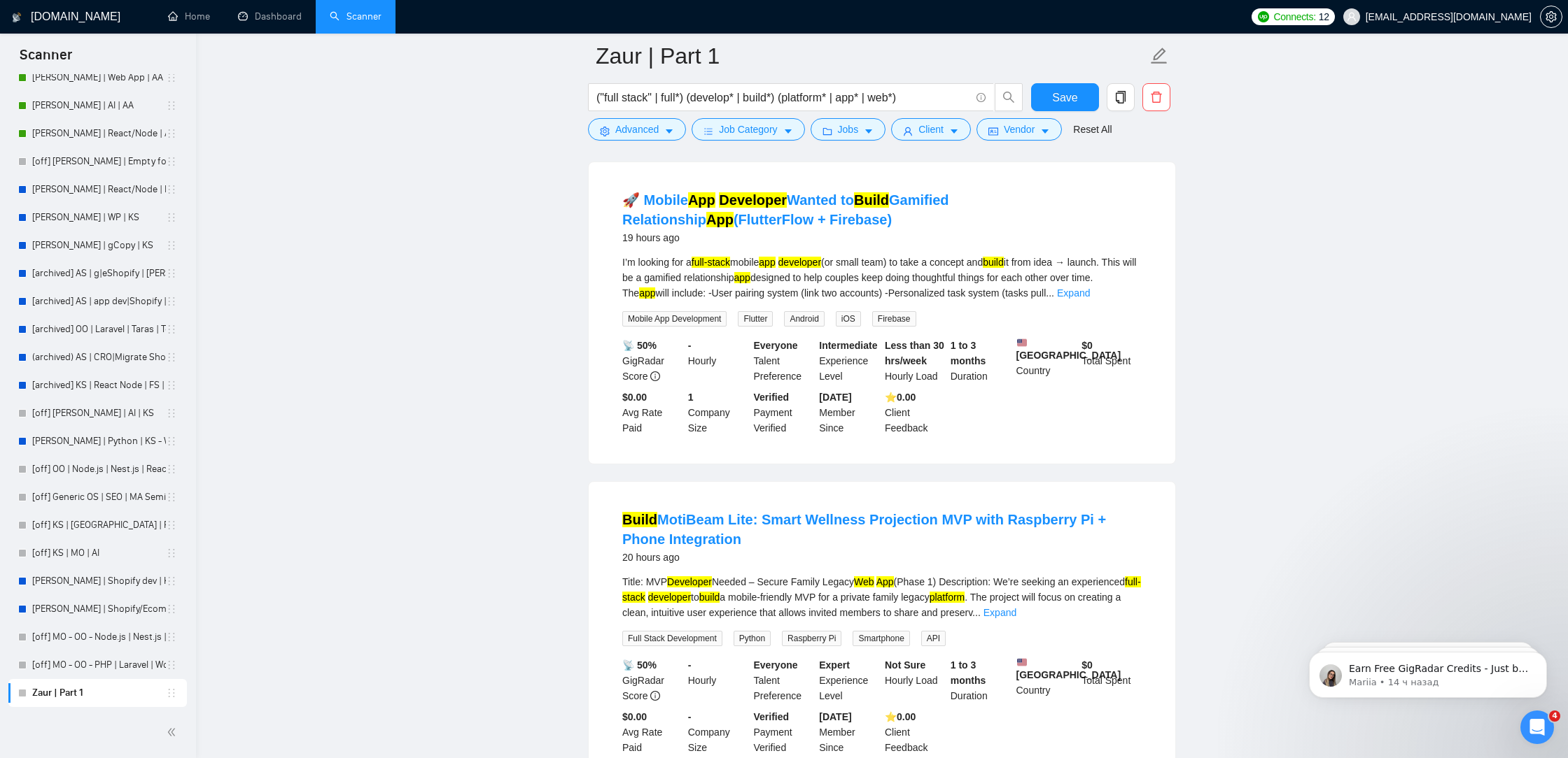
scroll to position [3628, 0]
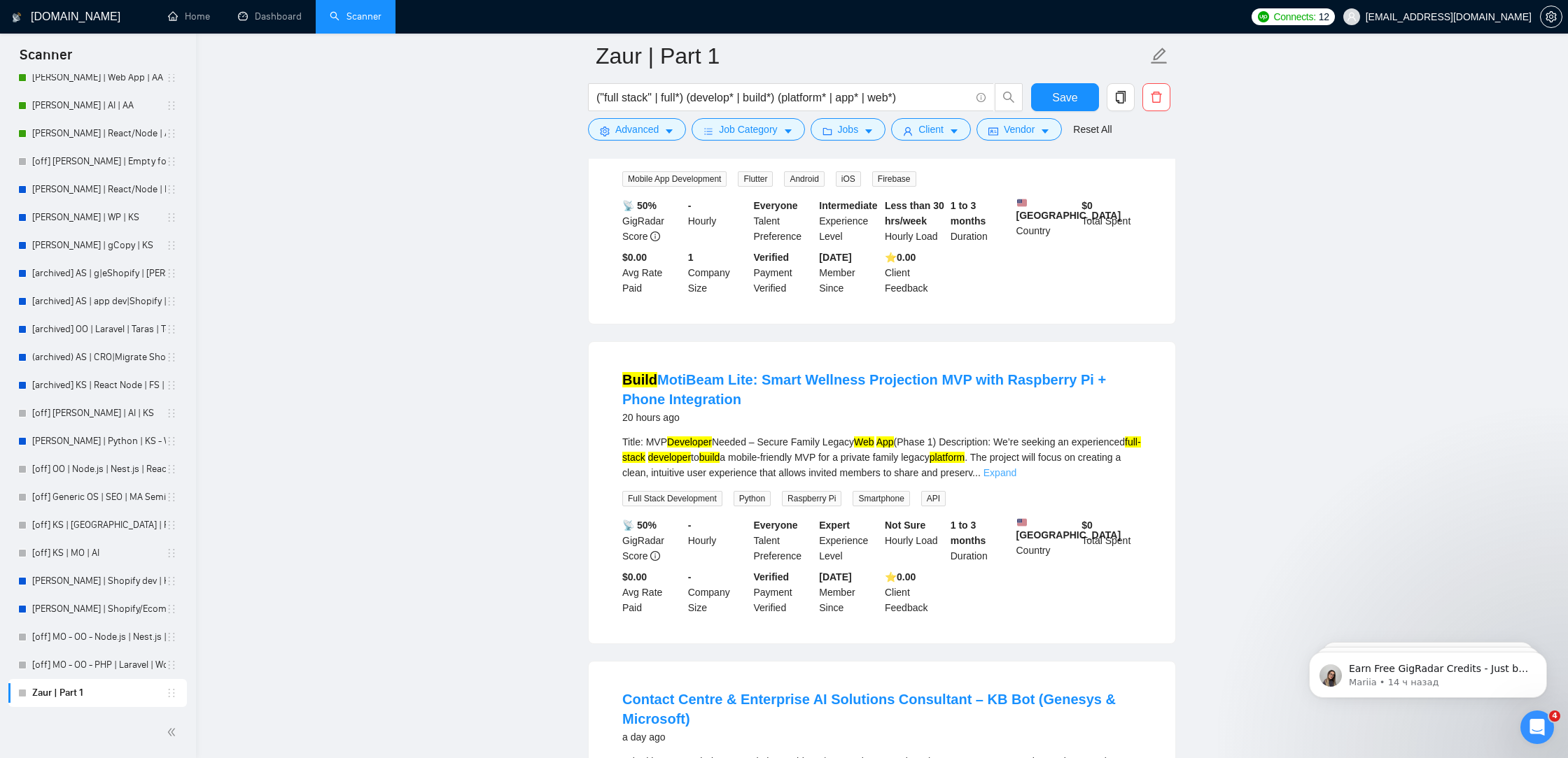
click at [1017, 478] on link "Expand" at bounding box center [999, 472] width 33 height 11
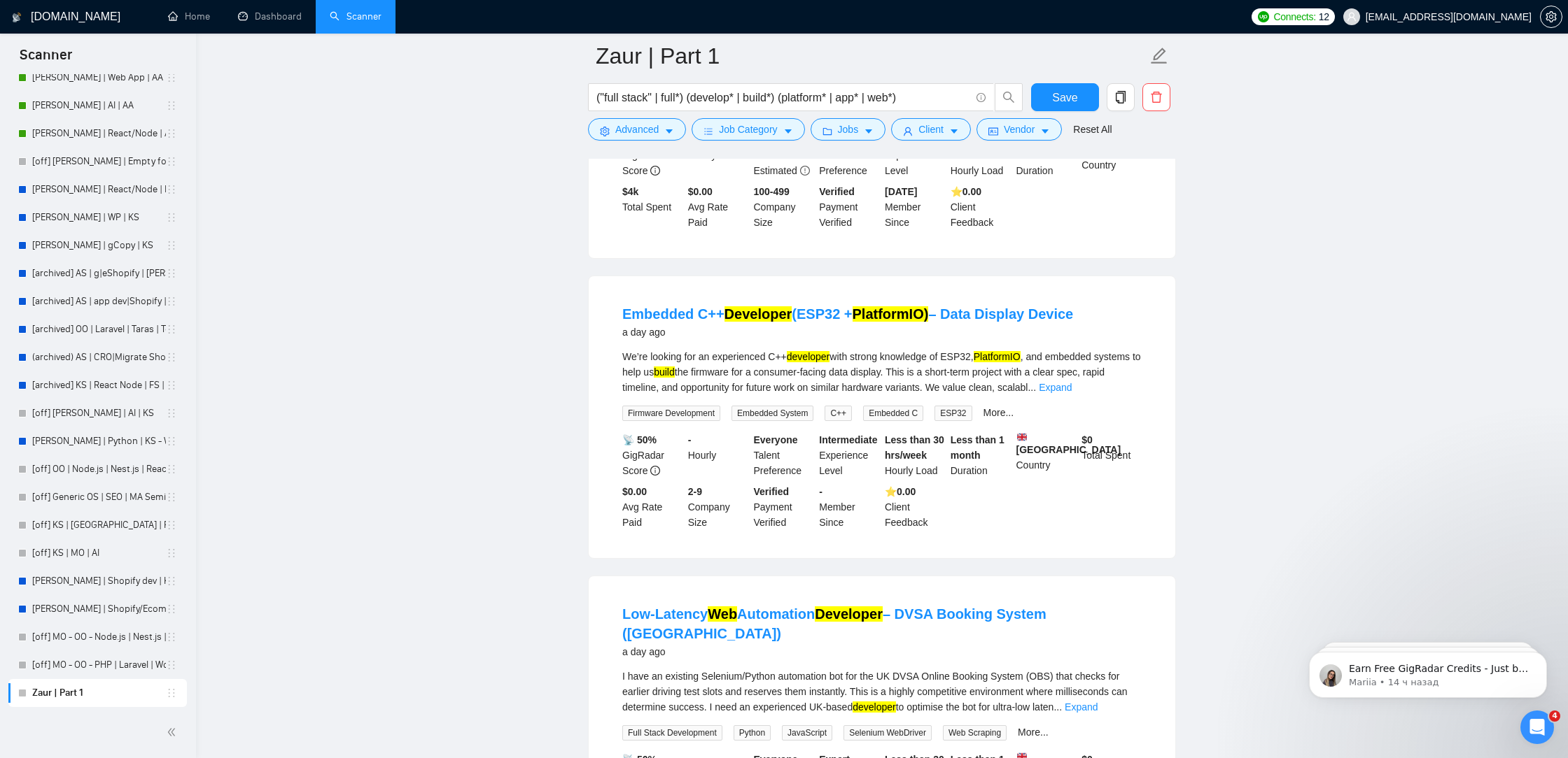
scroll to position [4544, 0]
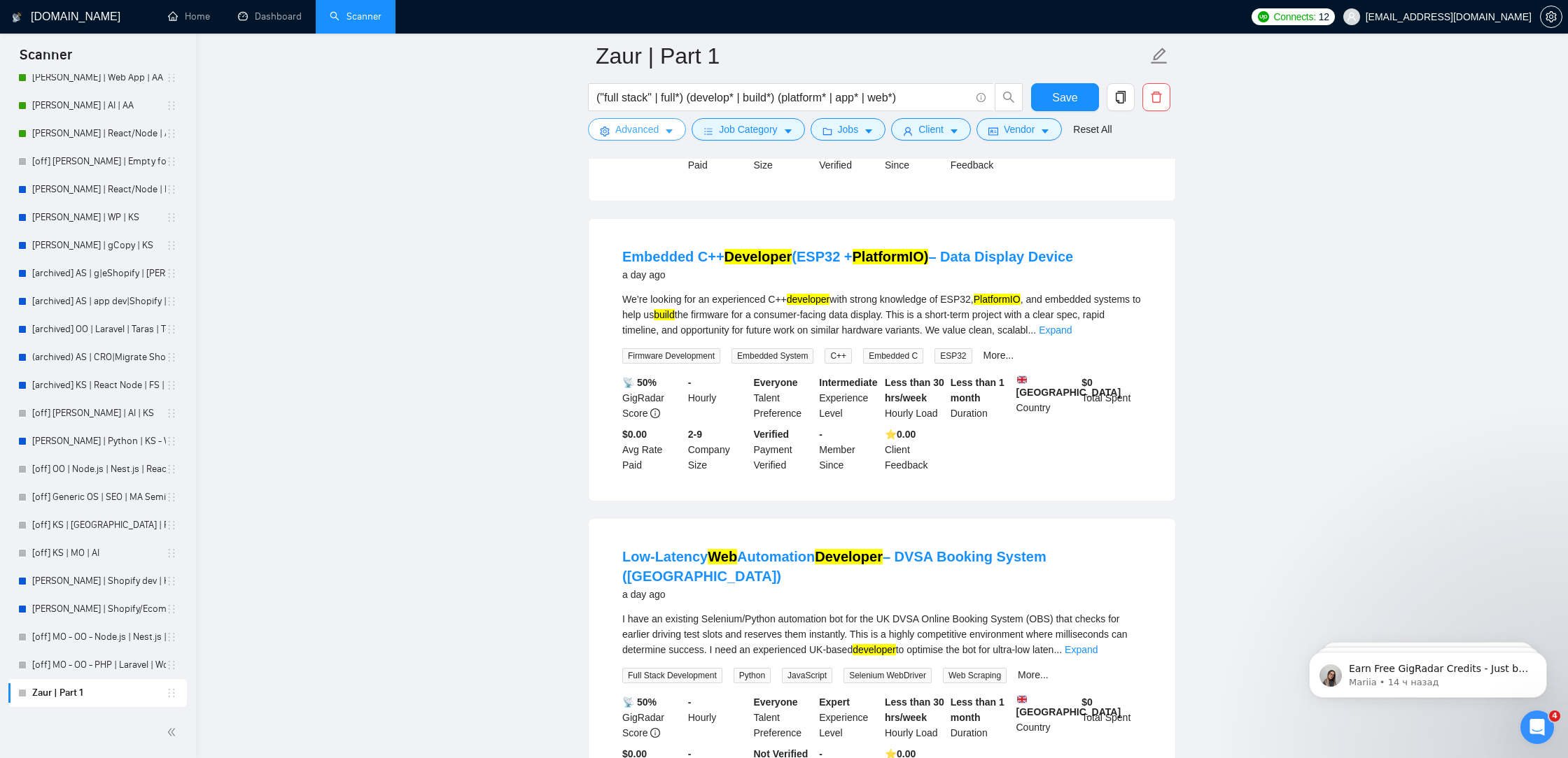
click at [646, 131] on span "Advanced" at bounding box center [637, 129] width 43 height 16
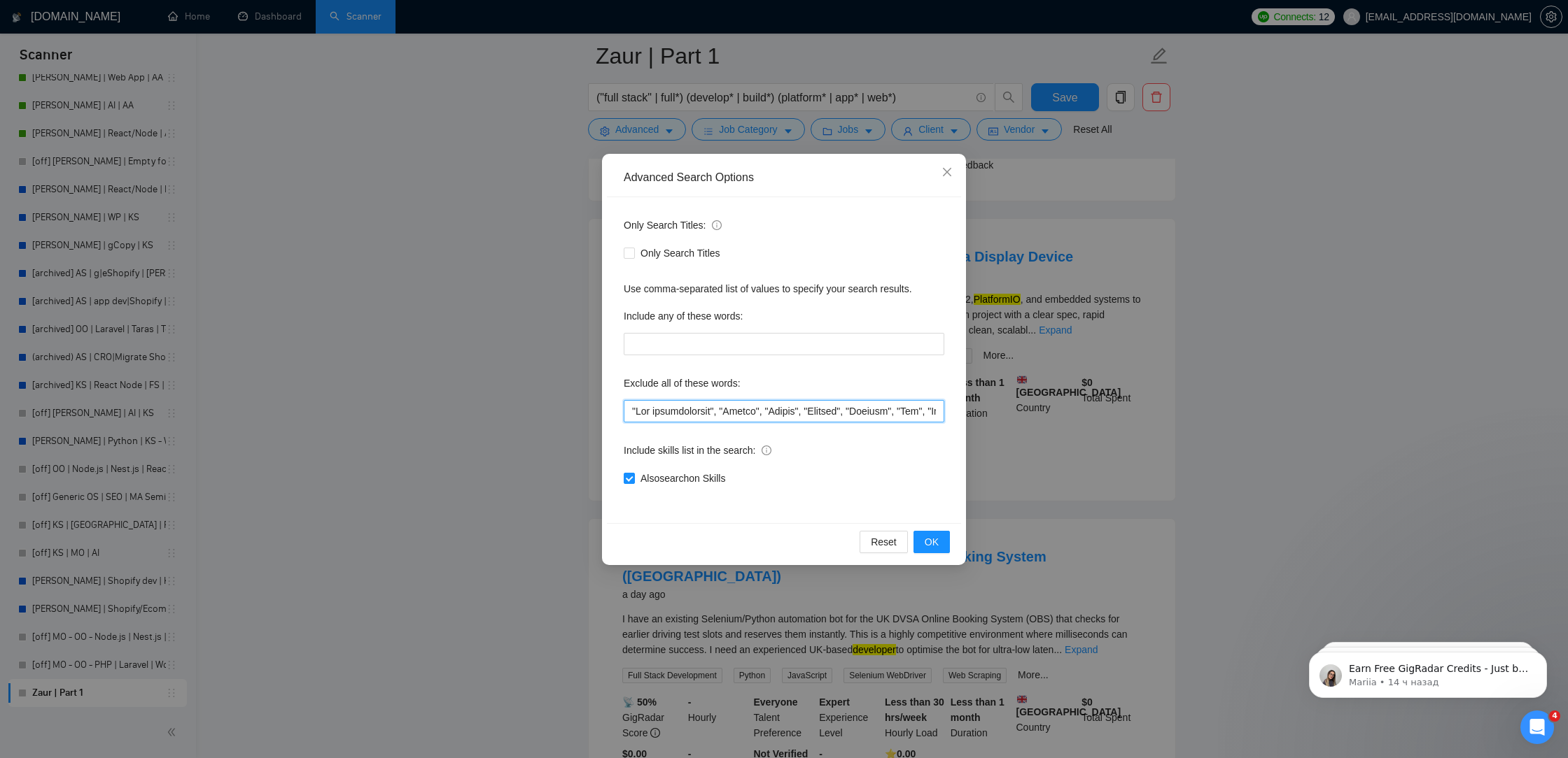
click at [630, 415] on input "text" at bounding box center [783, 411] width 321 height 23
paste input ""Cursor","
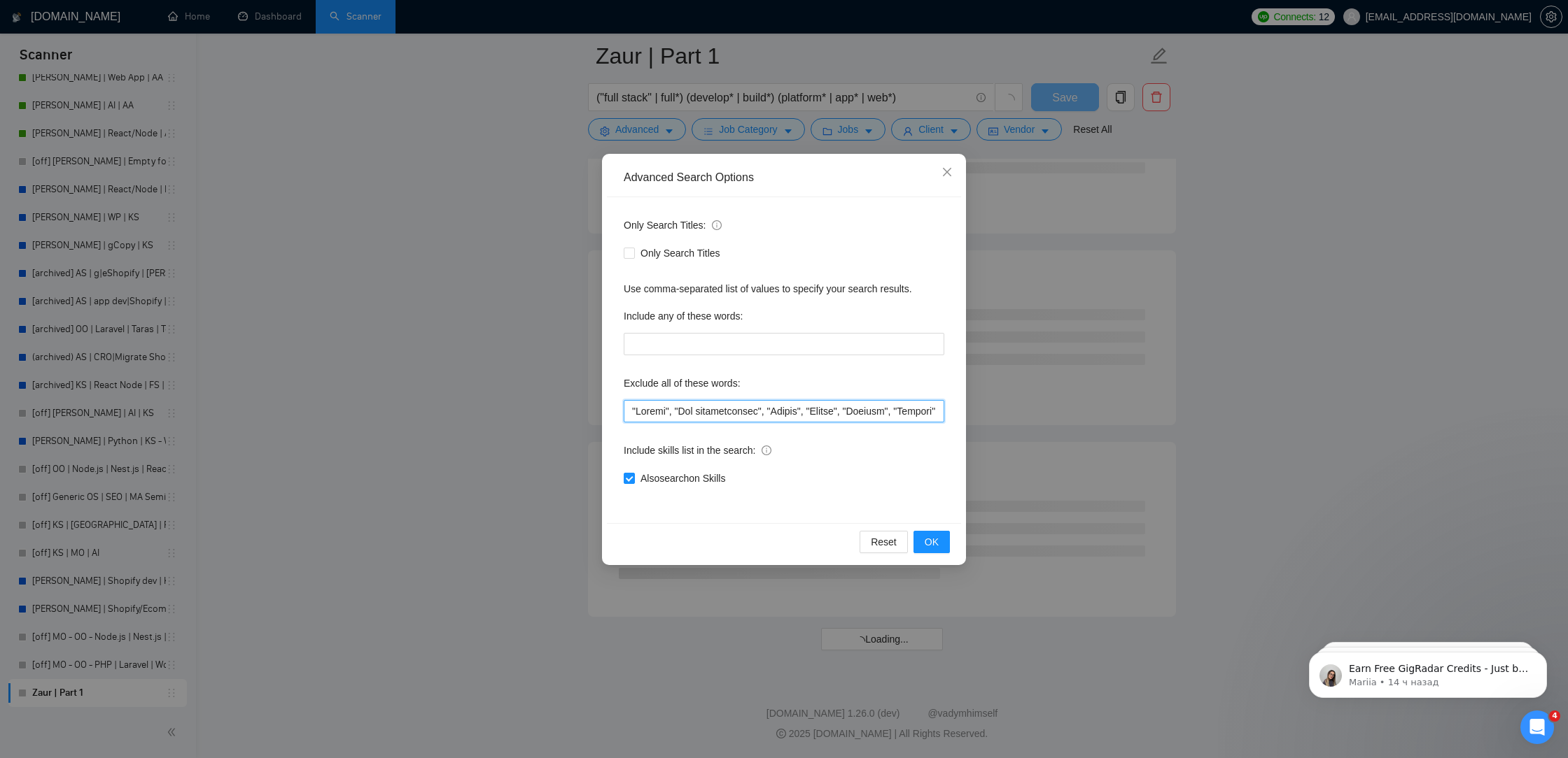
scroll to position [3492, 0]
click at [666, 411] on input "text" at bounding box center [783, 411] width 321 height 23
click at [929, 547] on span "OK" at bounding box center [932, 542] width 14 height 16
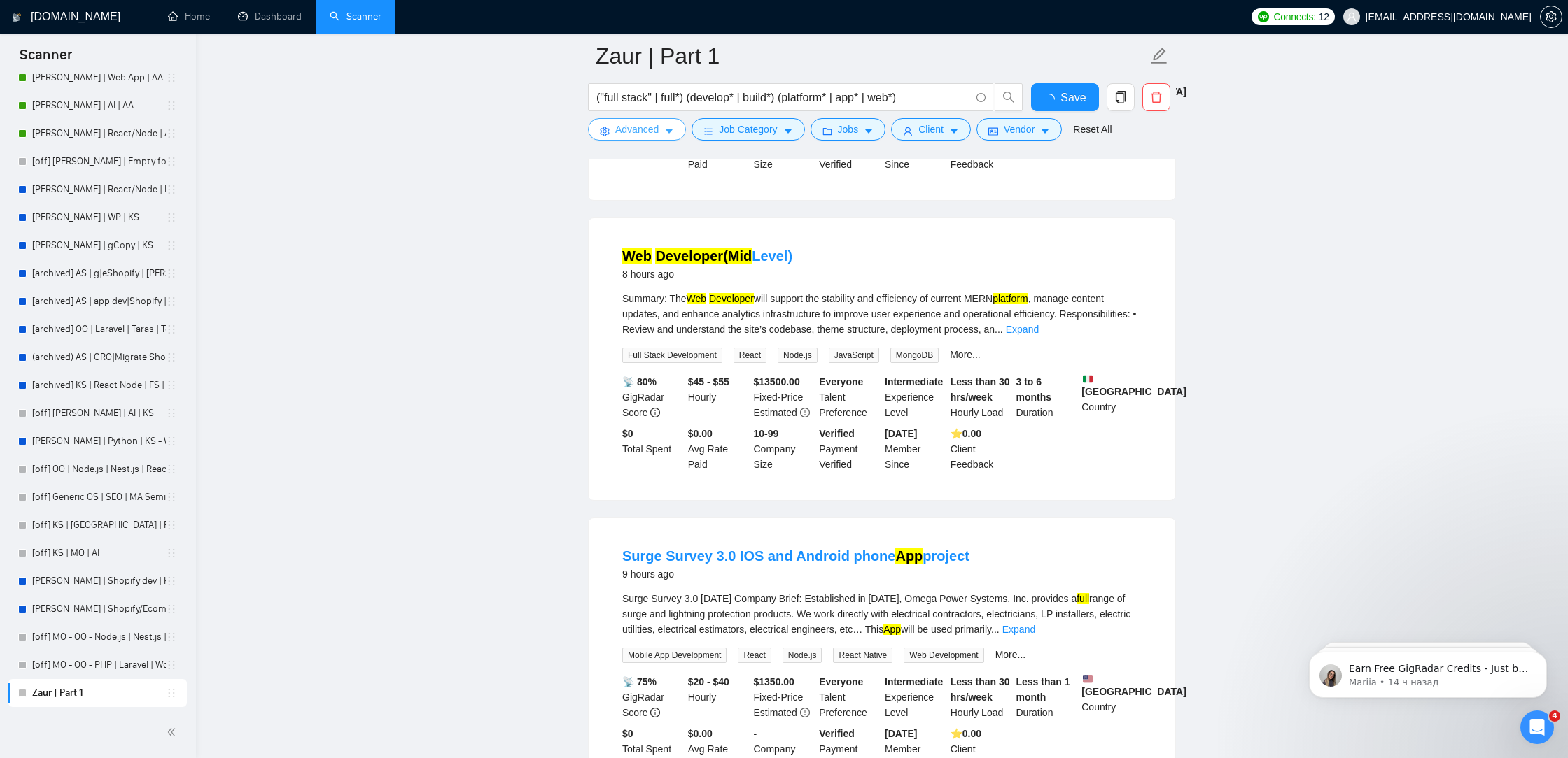
scroll to position [2752, 0]
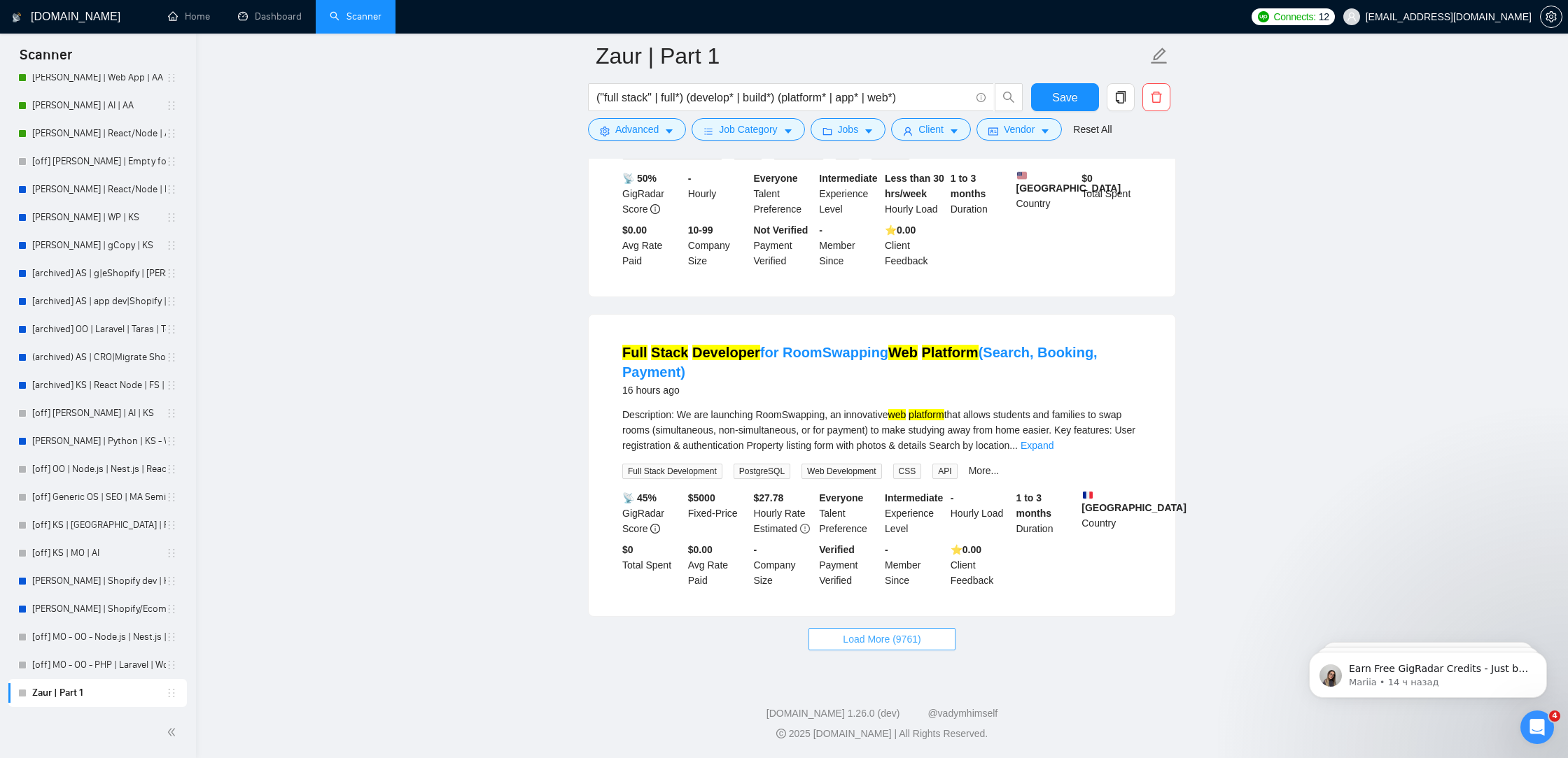
click at [898, 630] on button "Load More (9761)" at bounding box center [882, 639] width 146 height 23
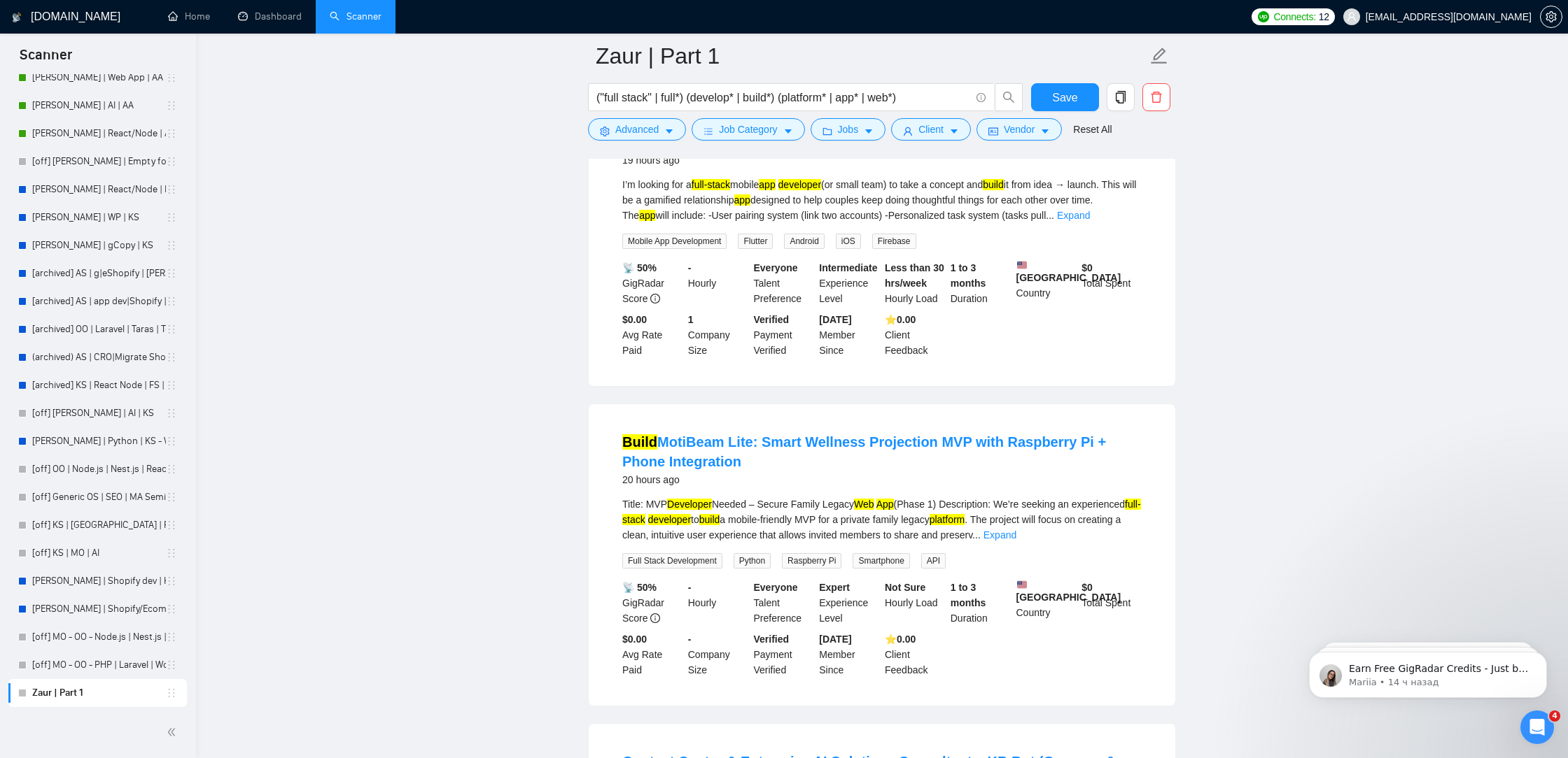
scroll to position [3795, 0]
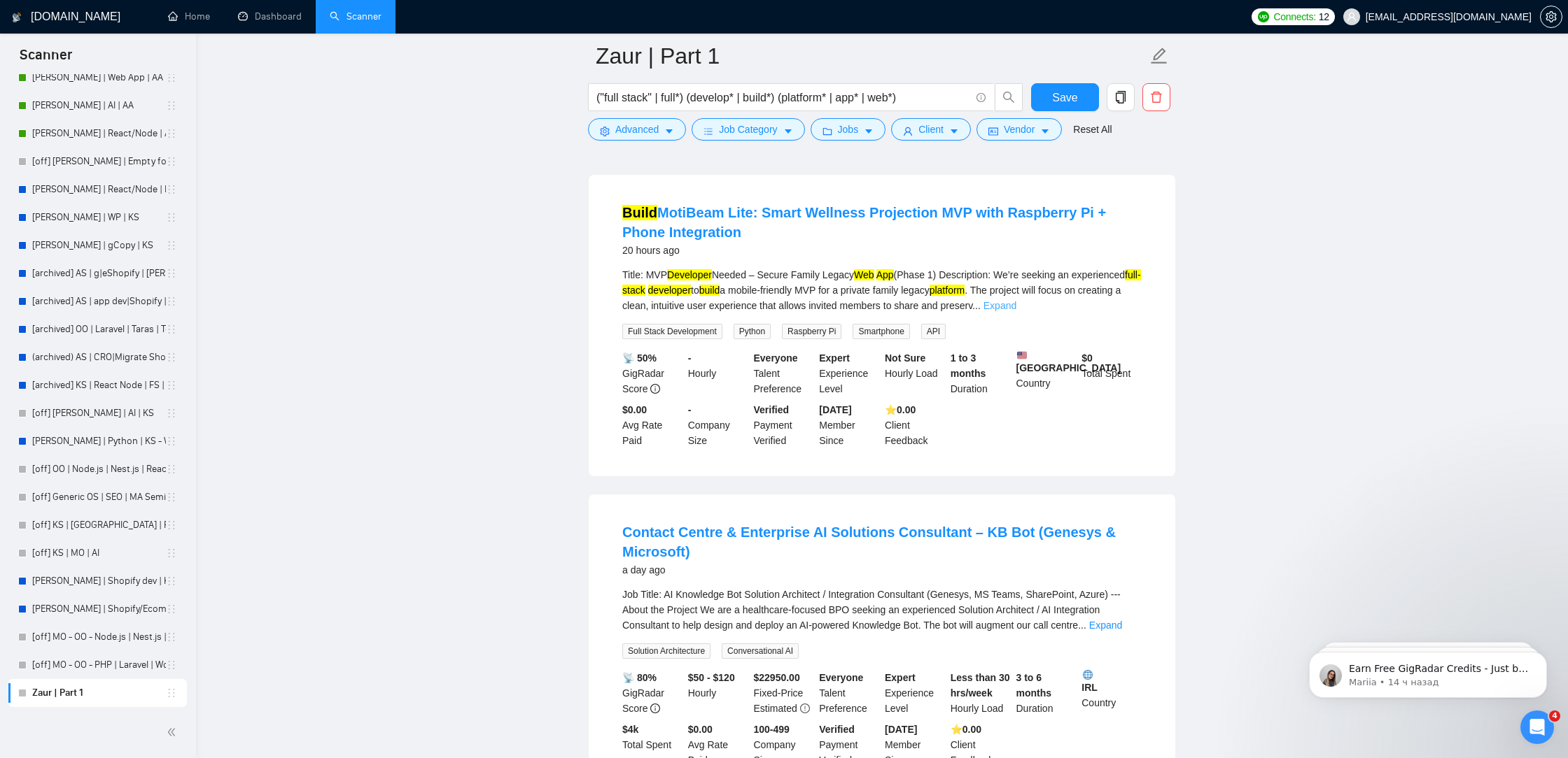
click at [1017, 311] on link "Expand" at bounding box center [999, 305] width 33 height 11
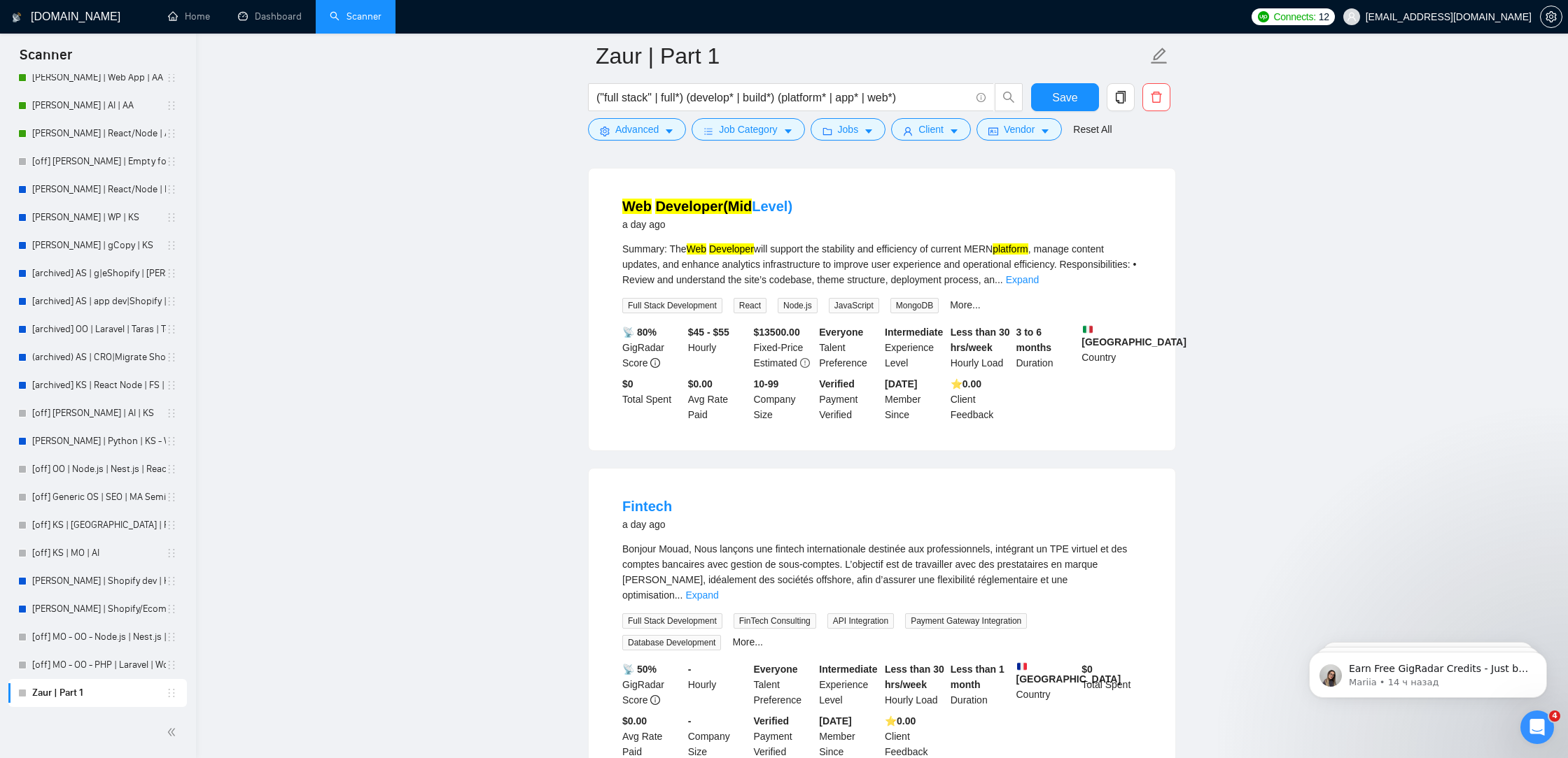
scroll to position [5217, 0]
click at [1038, 283] on link "Expand" at bounding box center [1022, 276] width 33 height 11
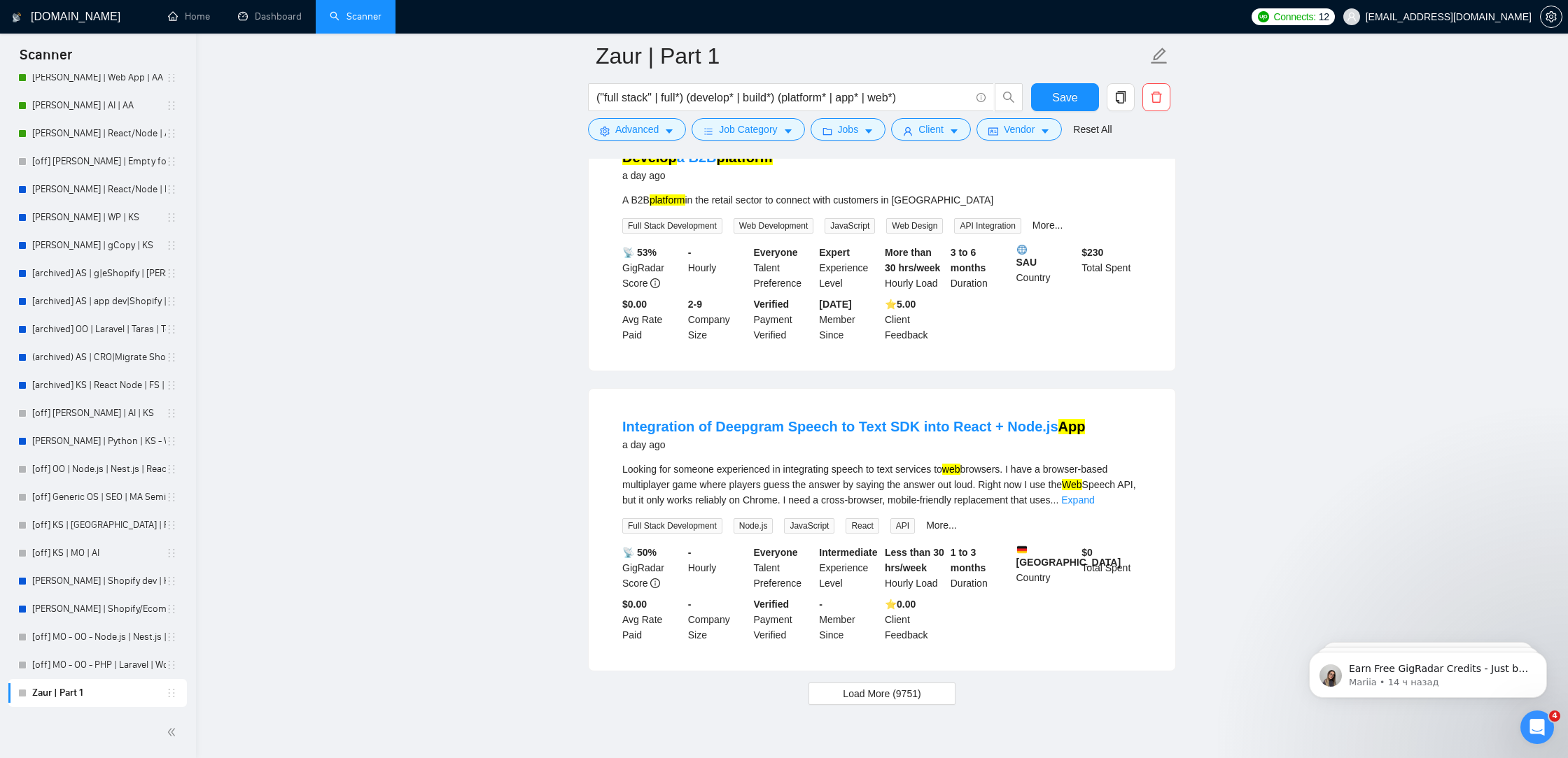
scroll to position [6127, 0]
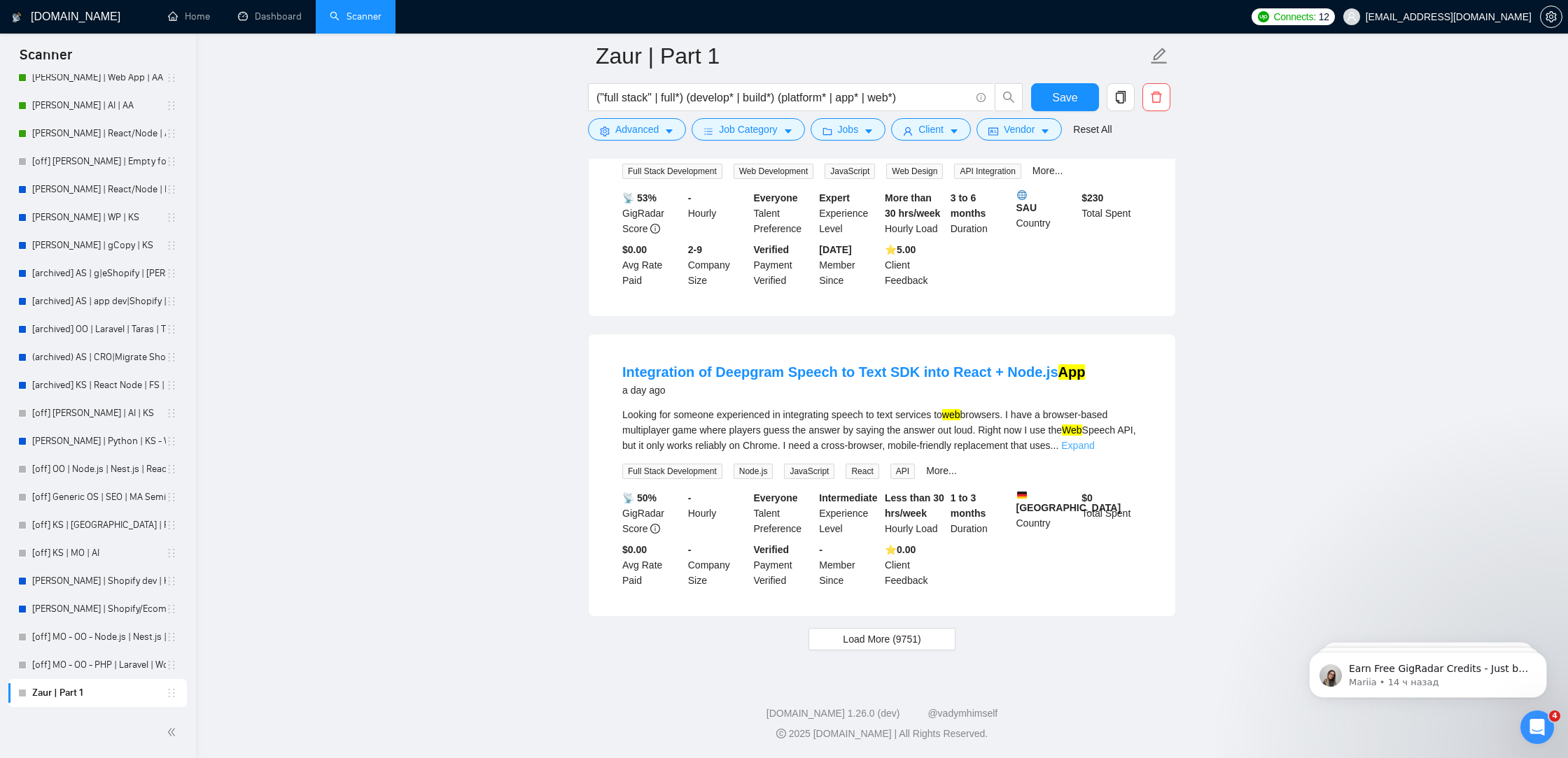
click at [1094, 446] on link "Expand" at bounding box center [1077, 445] width 33 height 11
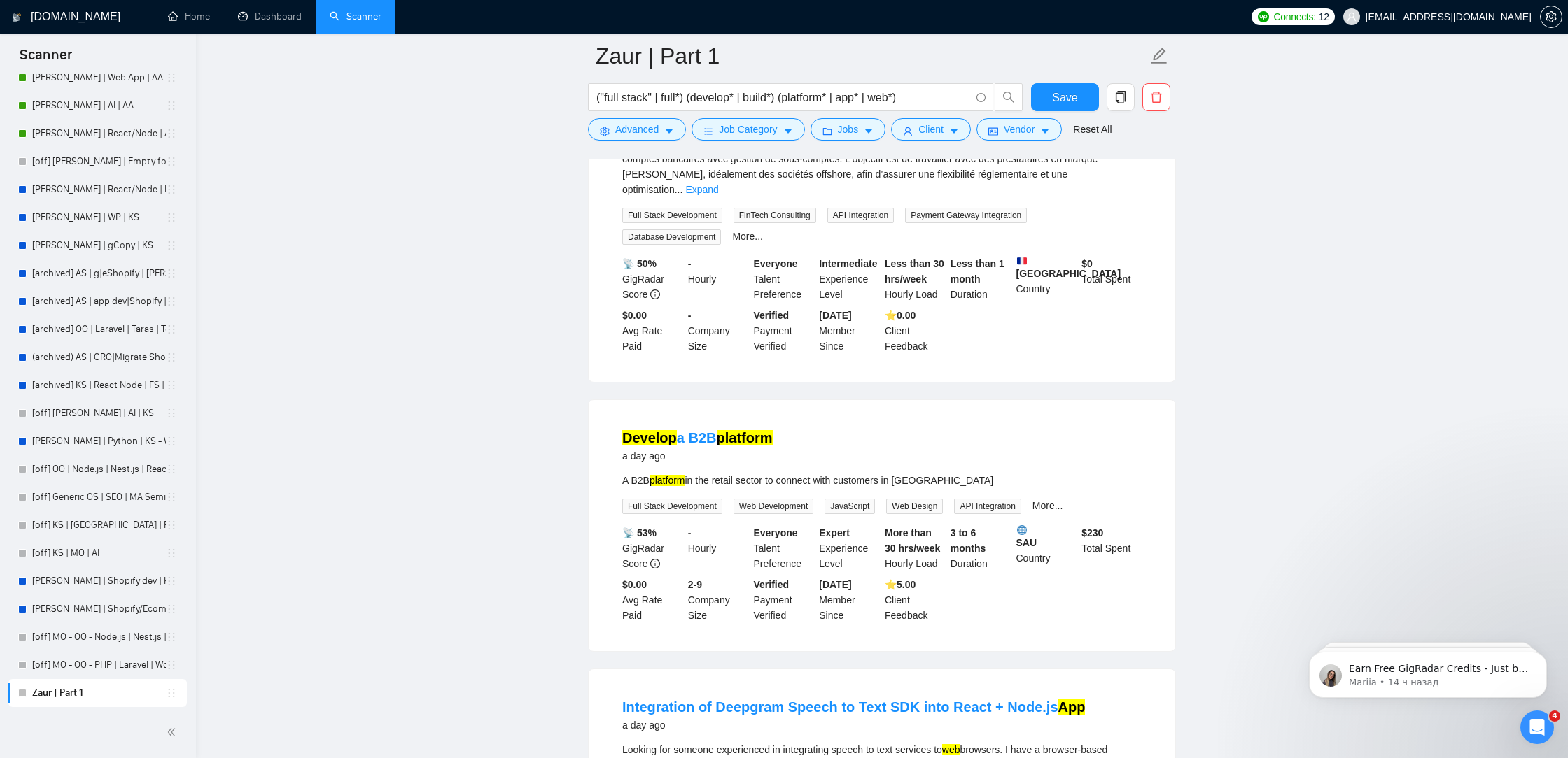
scroll to position [5612, 0]
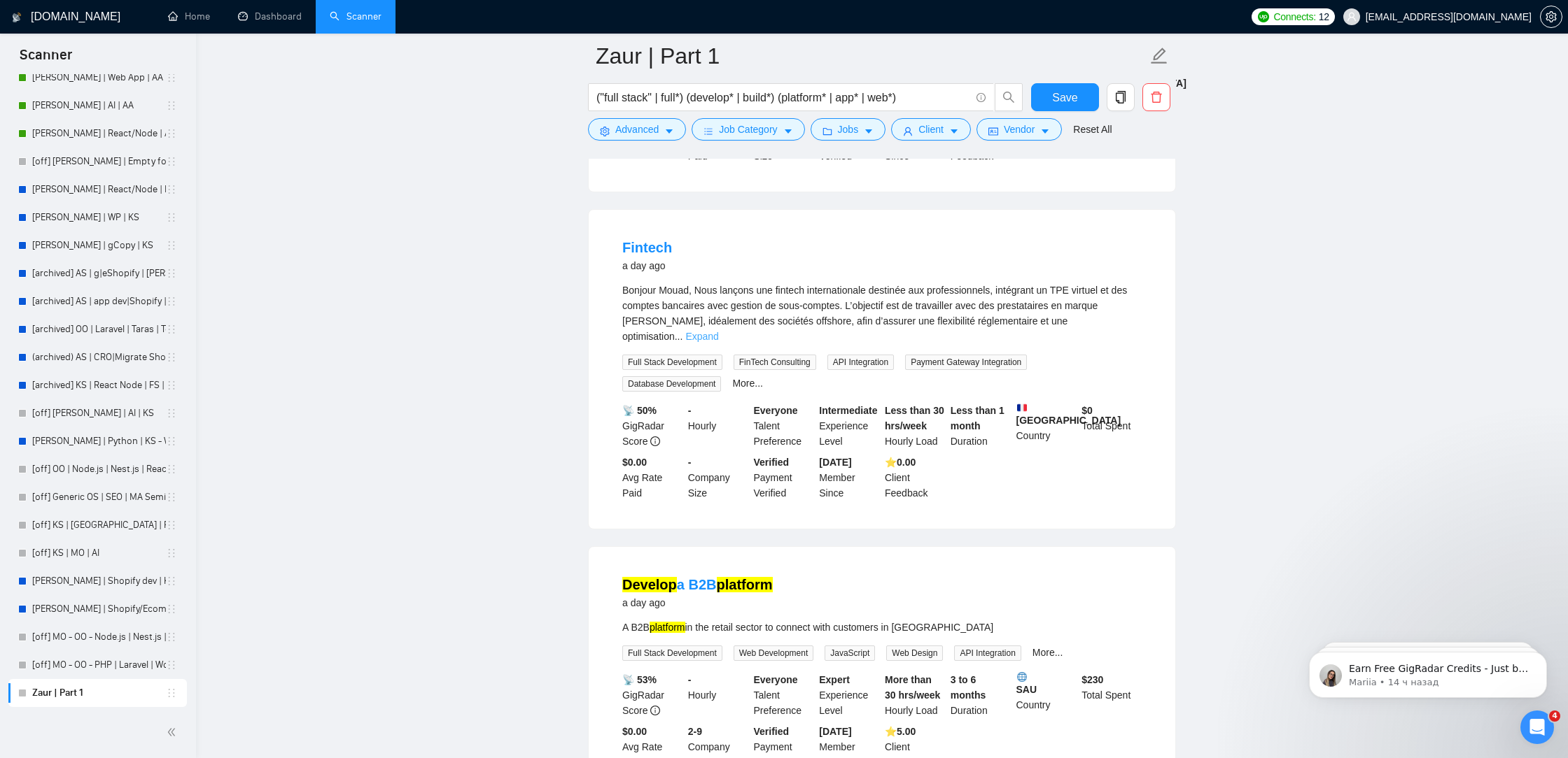
click at [718, 342] on link "Expand" at bounding box center [701, 336] width 33 height 11
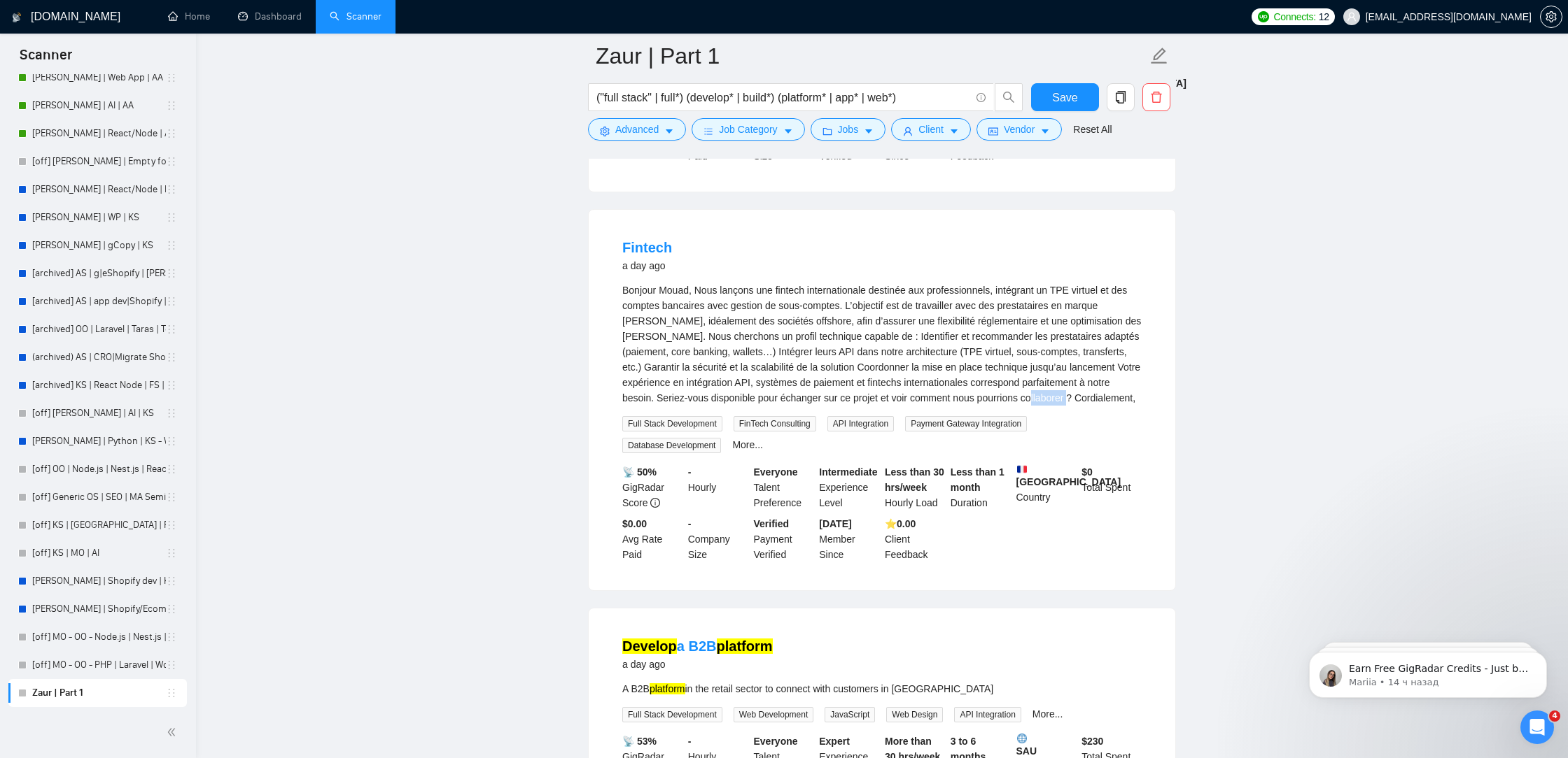
drag, startPoint x: 736, startPoint y: 460, endPoint x: 689, endPoint y: 459, distance: 47.0
click at [689, 406] on div "Bonjour Mouad, Nous lançons une fintech internationale destinée aux professionn…" at bounding box center [882, 344] width 520 height 123
drag, startPoint x: 681, startPoint y: 466, endPoint x: 749, endPoint y: 472, distance: 68.3
click at [750, 453] on div "Bonjour Mouad, Nous lançons une fintech internationale destinée aux professionn…" at bounding box center [882, 368] width 520 height 171
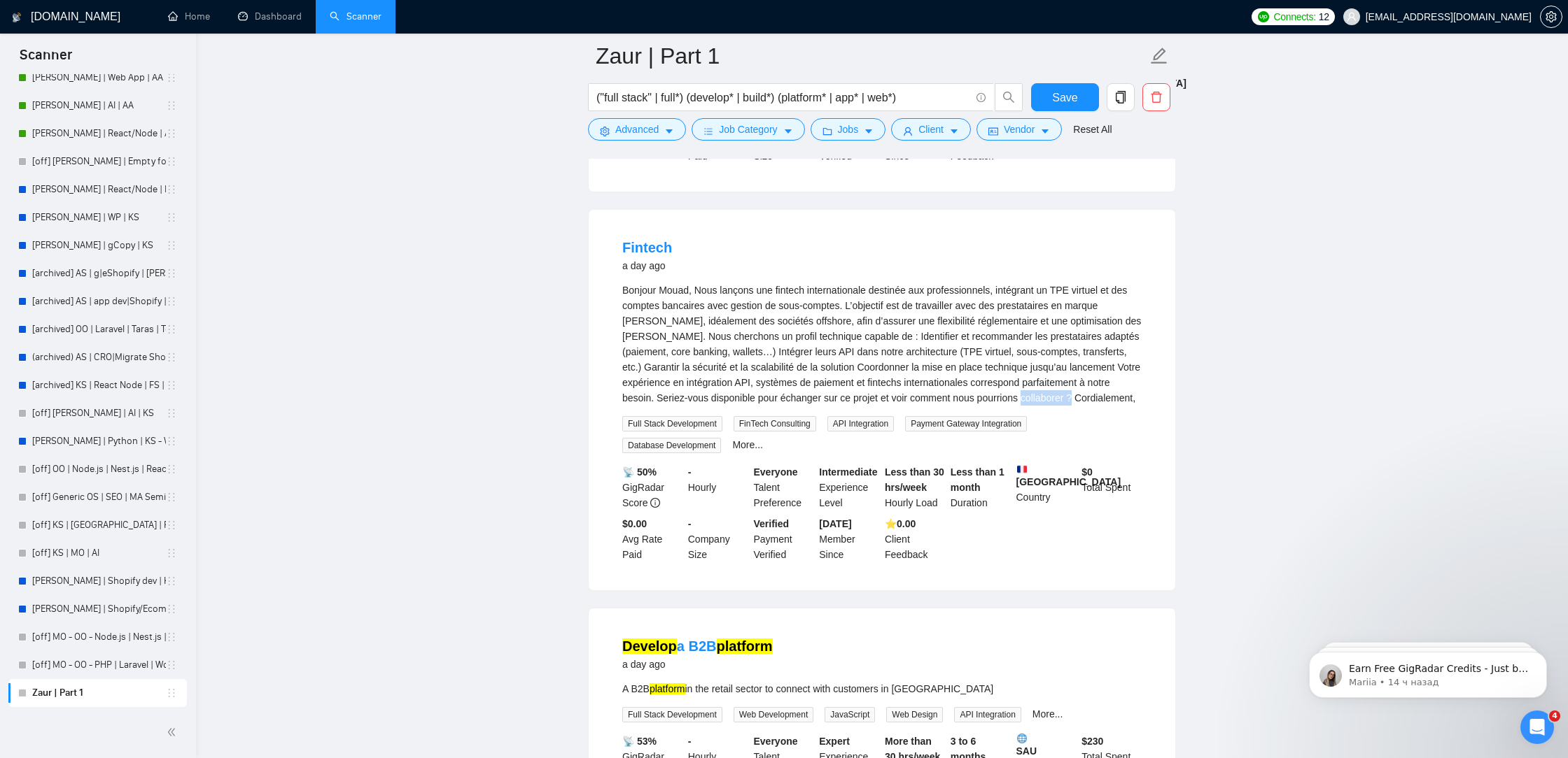
drag, startPoint x: 737, startPoint y: 465, endPoint x: 679, endPoint y: 467, distance: 58.0
click at [679, 406] on div "Bonjour Mouad, Nous lançons une fintech internationale destinée aux professionn…" at bounding box center [882, 344] width 520 height 123
copy div "Cordialement"
click at [655, 131] on span "Advanced" at bounding box center [637, 129] width 43 height 16
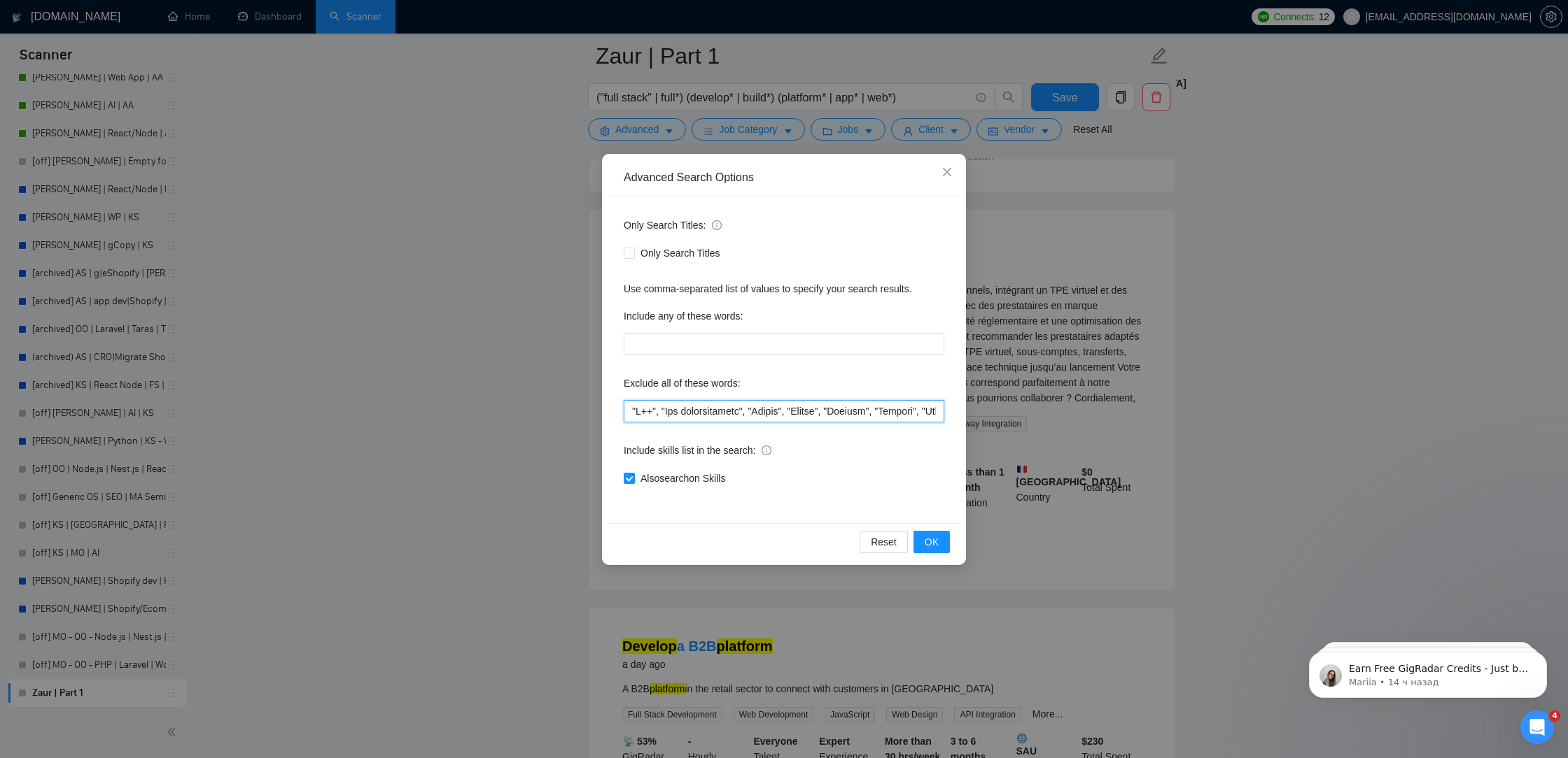
click at [626, 410] on input "text" at bounding box center [783, 411] width 321 height 23
paste input "Cordialement"
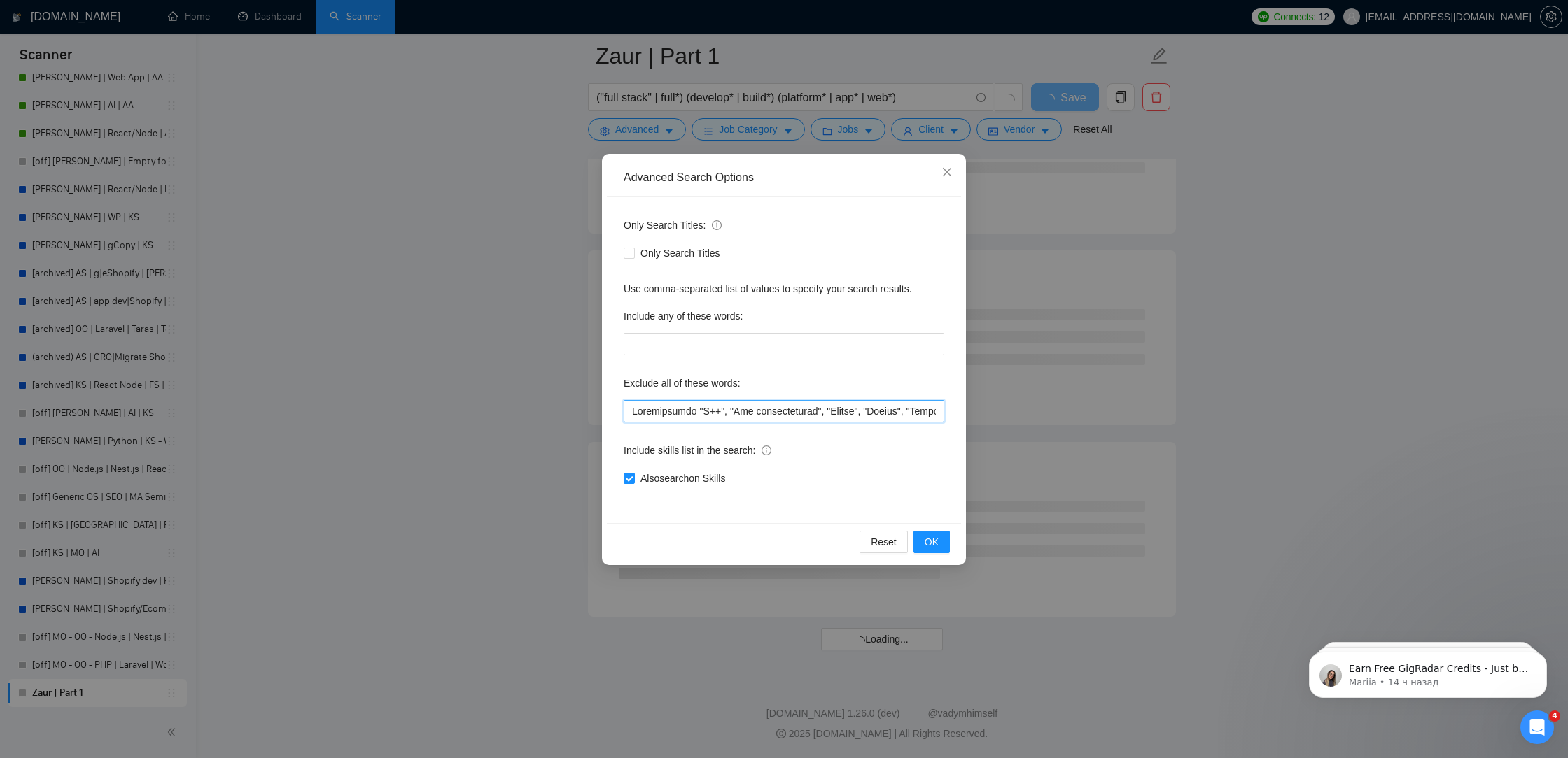
scroll to position [3492, 0]
drag, startPoint x: 726, startPoint y: 414, endPoint x: 696, endPoint y: 407, distance: 30.8
click at [696, 407] on input "text" at bounding box center [783, 411] width 321 height 23
click at [628, 411] on input "text" at bounding box center [783, 411] width 321 height 23
paste input ""C++","
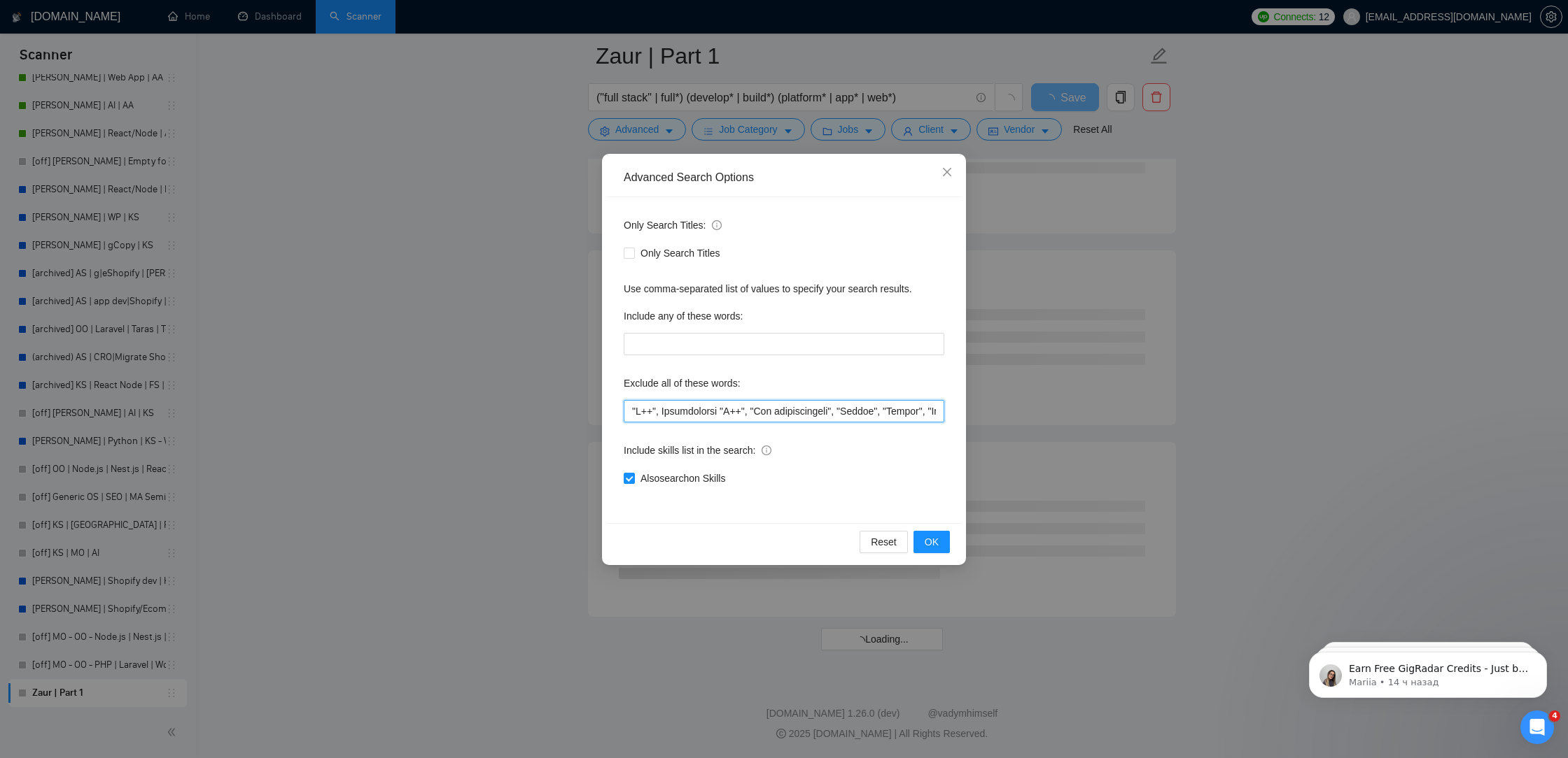
drag, startPoint x: 725, startPoint y: 416, endPoint x: 667, endPoint y: 413, distance: 58.1
click at [667, 413] on input "text" at bounding box center [783, 411] width 321 height 23
drag, startPoint x: 656, startPoint y: 409, endPoint x: 636, endPoint y: 409, distance: 20.0
click at [636, 409] on input "text" at bounding box center [783, 411] width 321 height 23
paste input "ordialement"
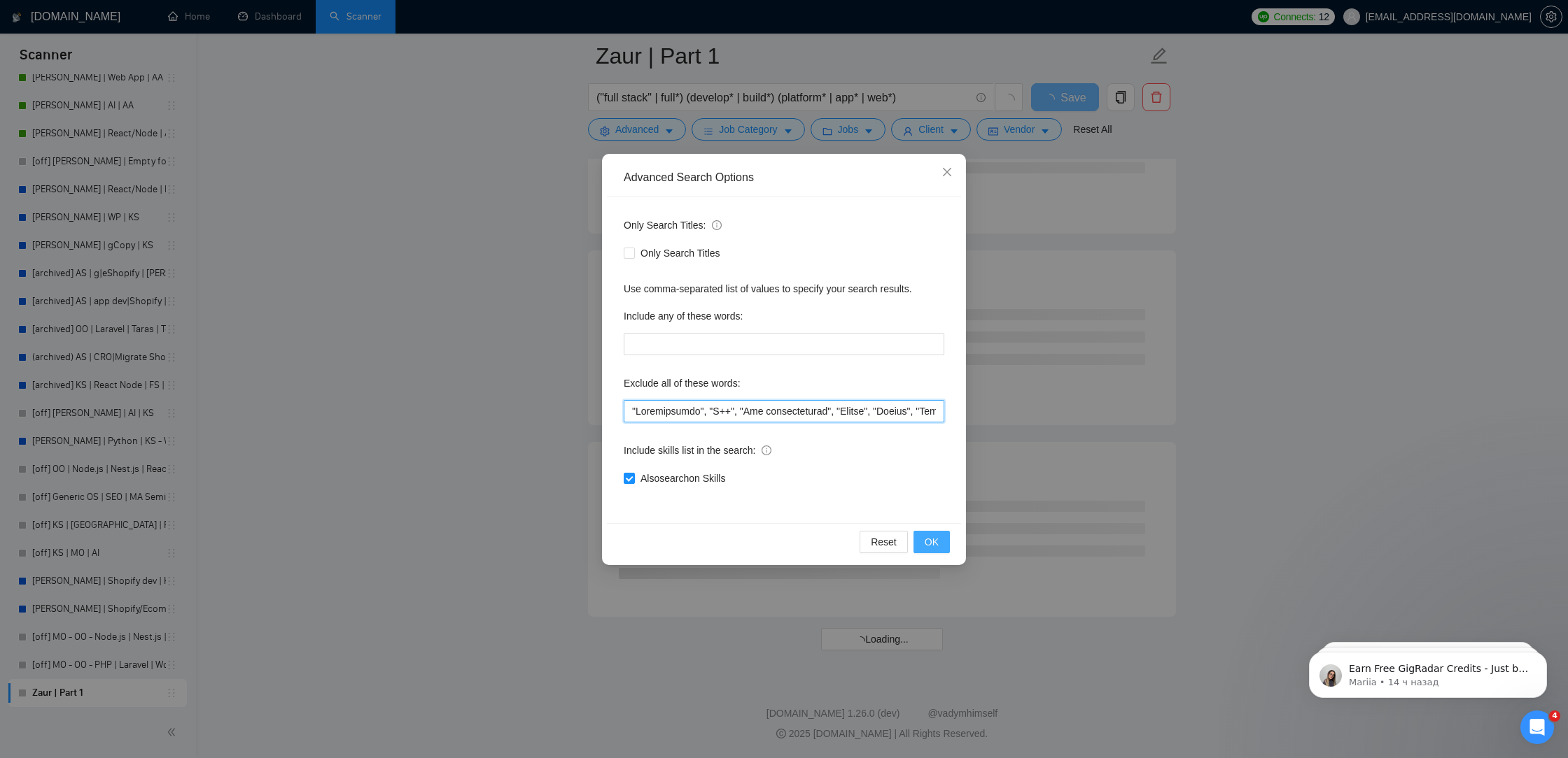
type input ""Cordialement", "C++", "Few modifications", "Cursor", "Replit", "Website", "Web…"
click at [926, 546] on span "OK" at bounding box center [932, 542] width 14 height 16
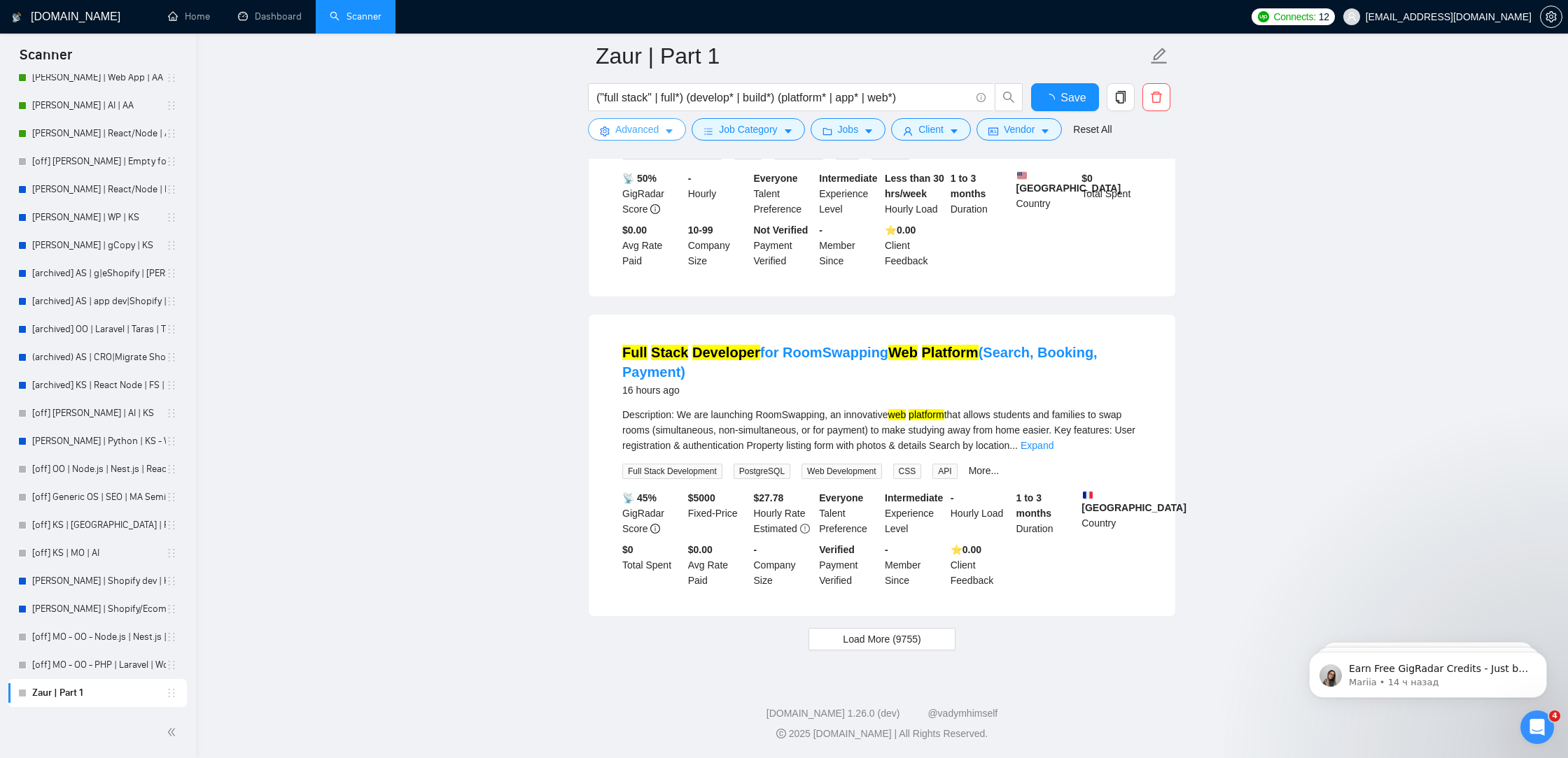
scroll to position [2752, 0]
click at [917, 633] on span "Load More (9755)" at bounding box center [882, 640] width 78 height 16
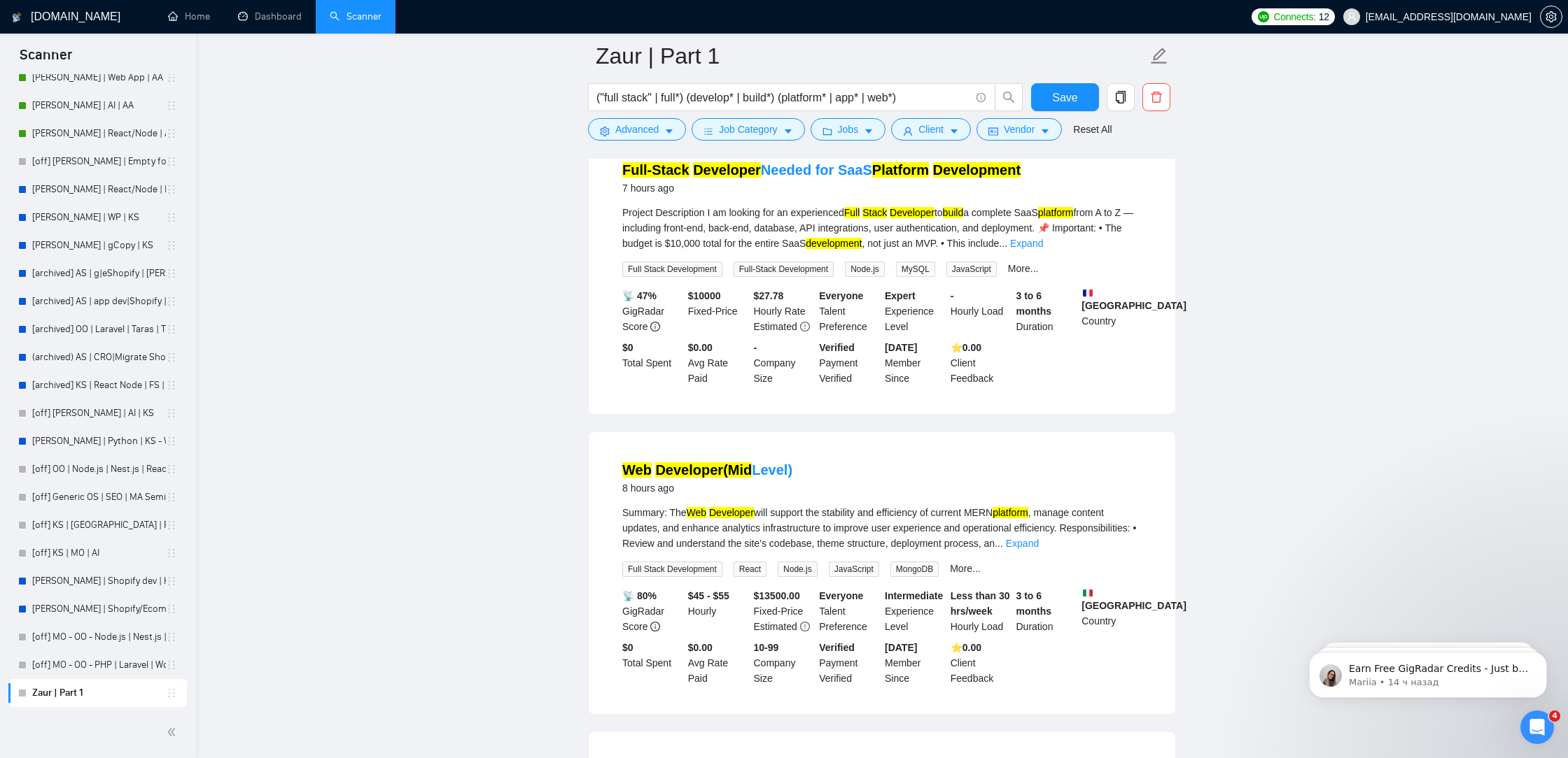
scroll to position [0, 0]
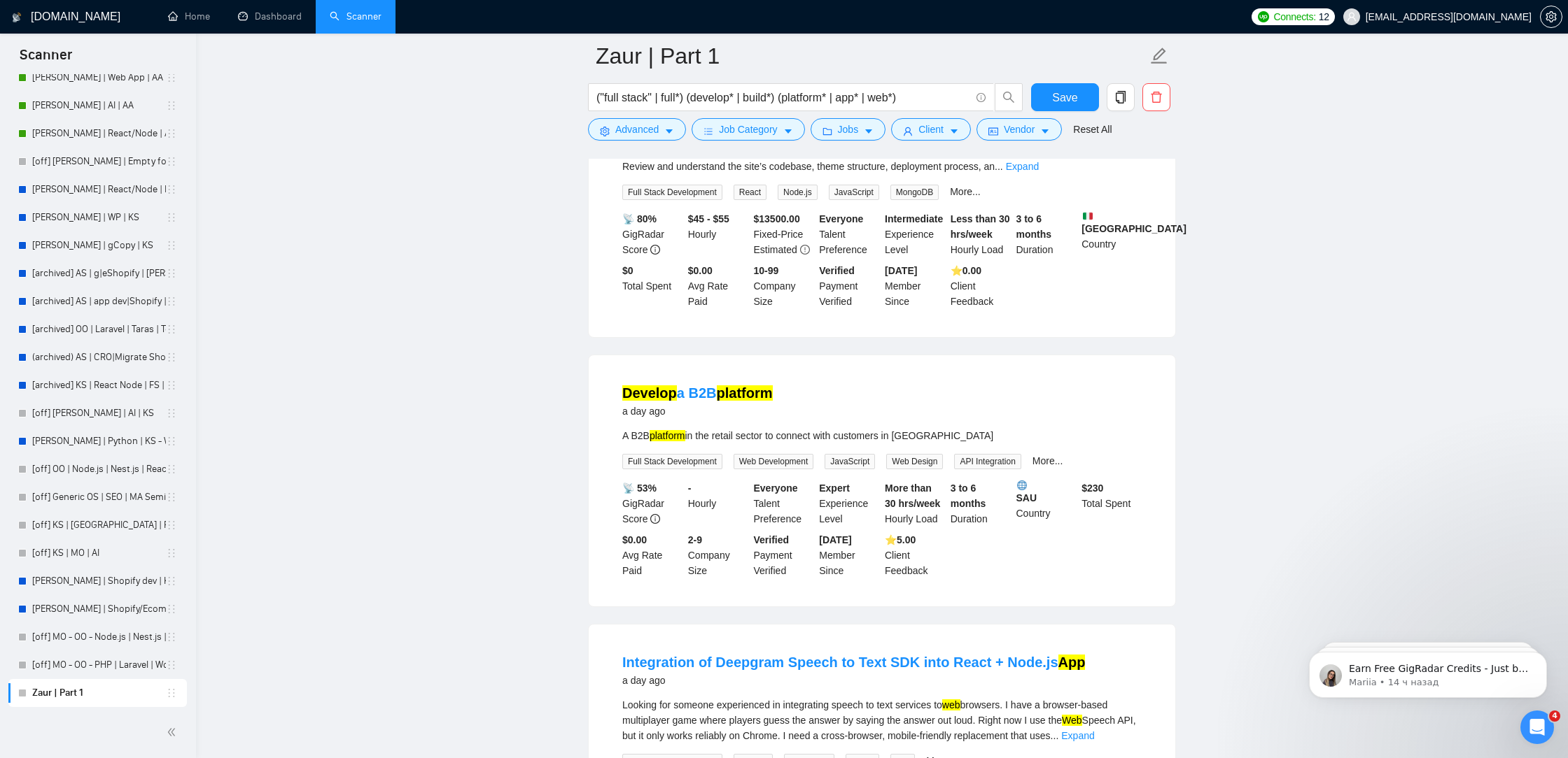
scroll to position [5814, 0]
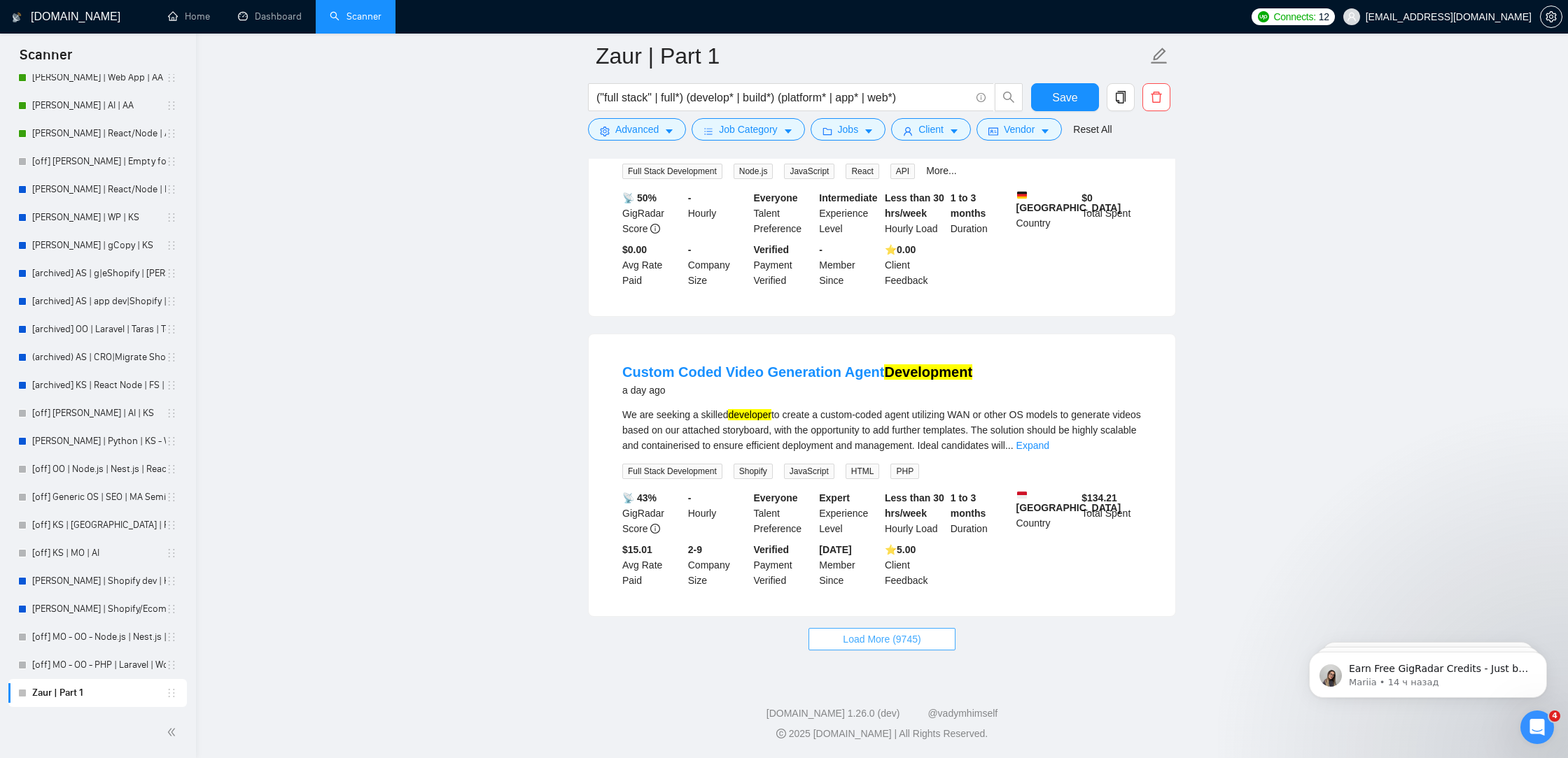
click at [869, 635] on span "Load More (9745)" at bounding box center [882, 640] width 78 height 16
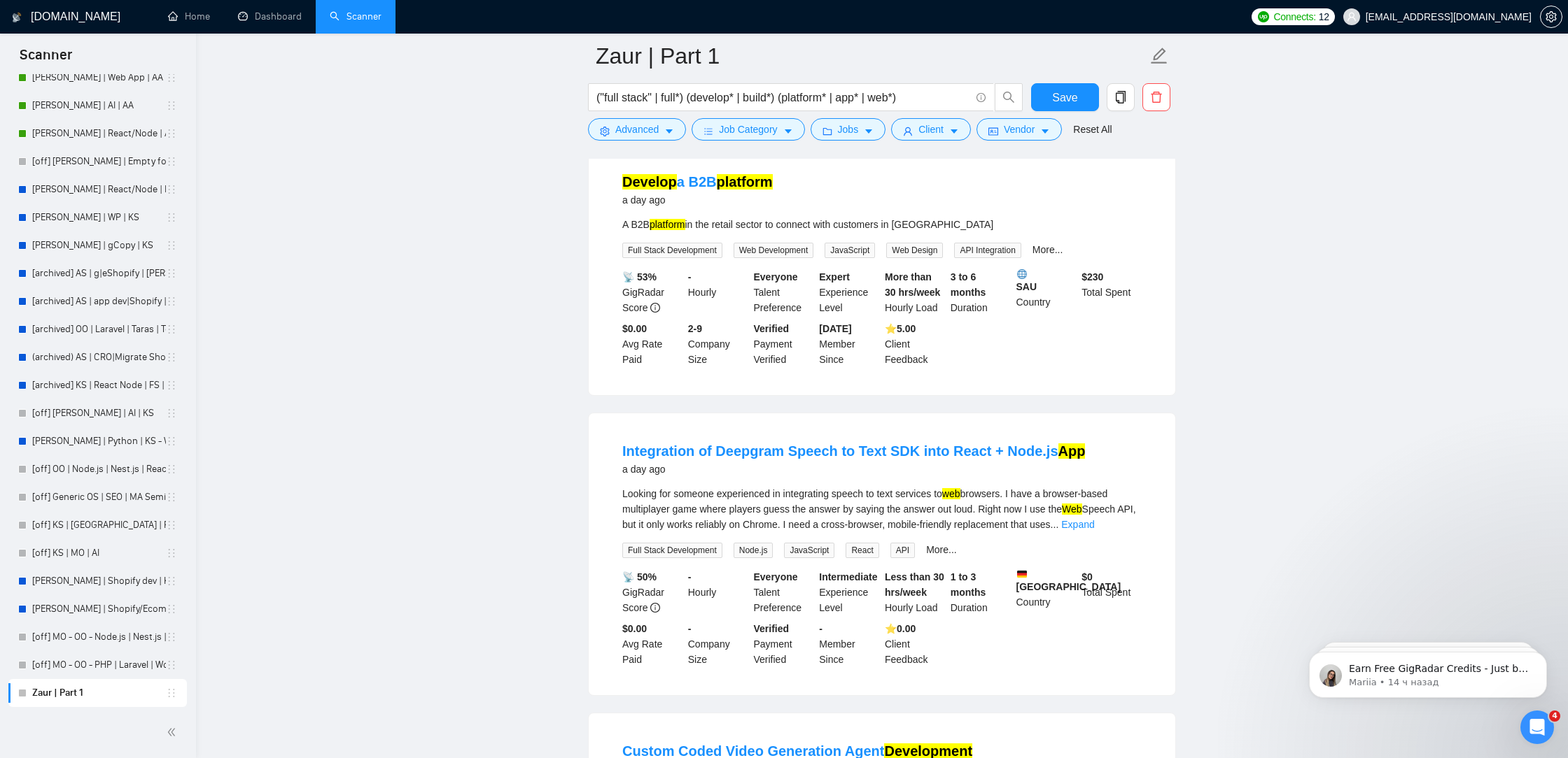
scroll to position [5545, 0]
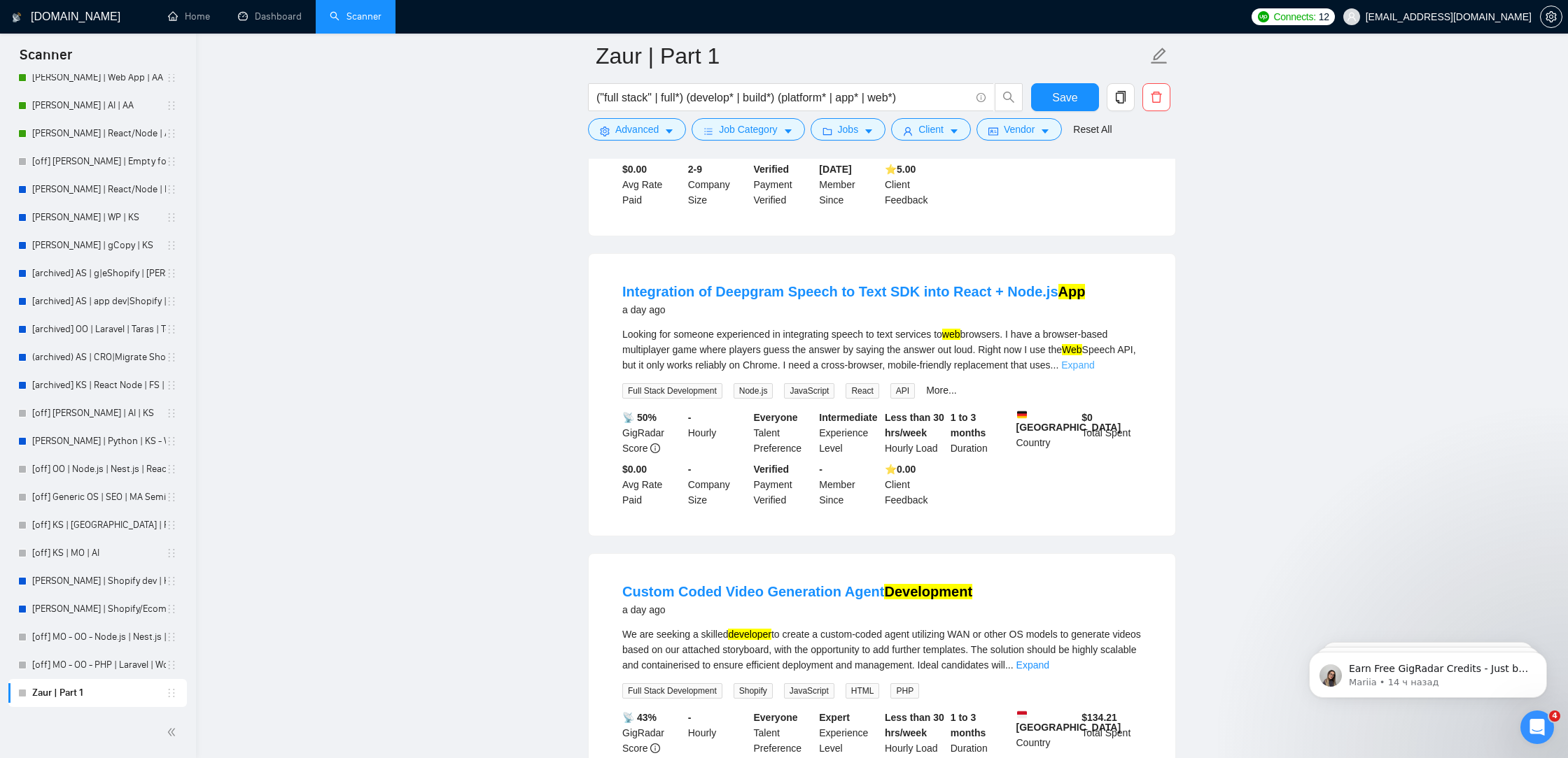
click at [1094, 371] on link "Expand" at bounding box center [1077, 365] width 33 height 11
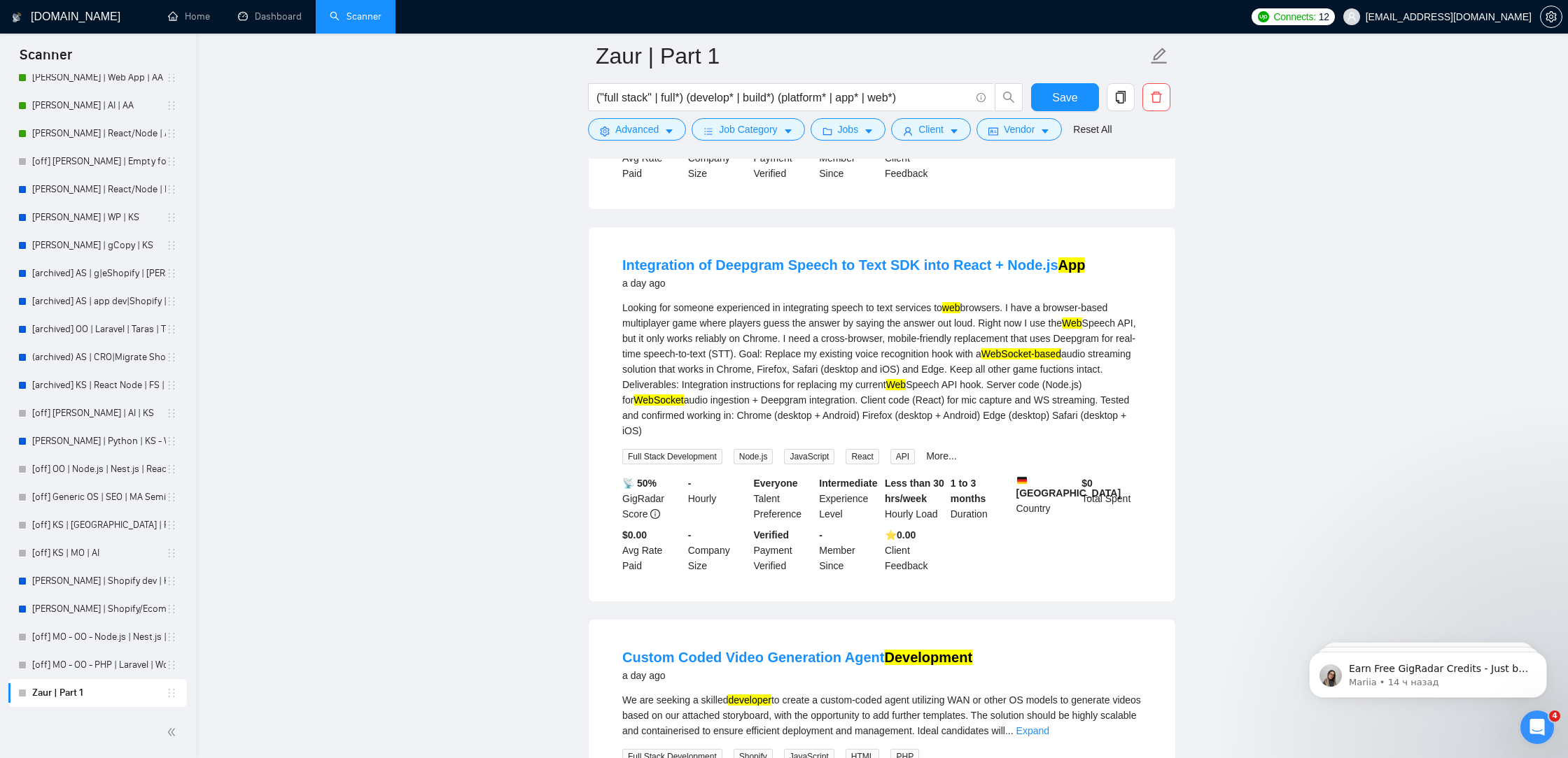
scroll to position [5575, 0]
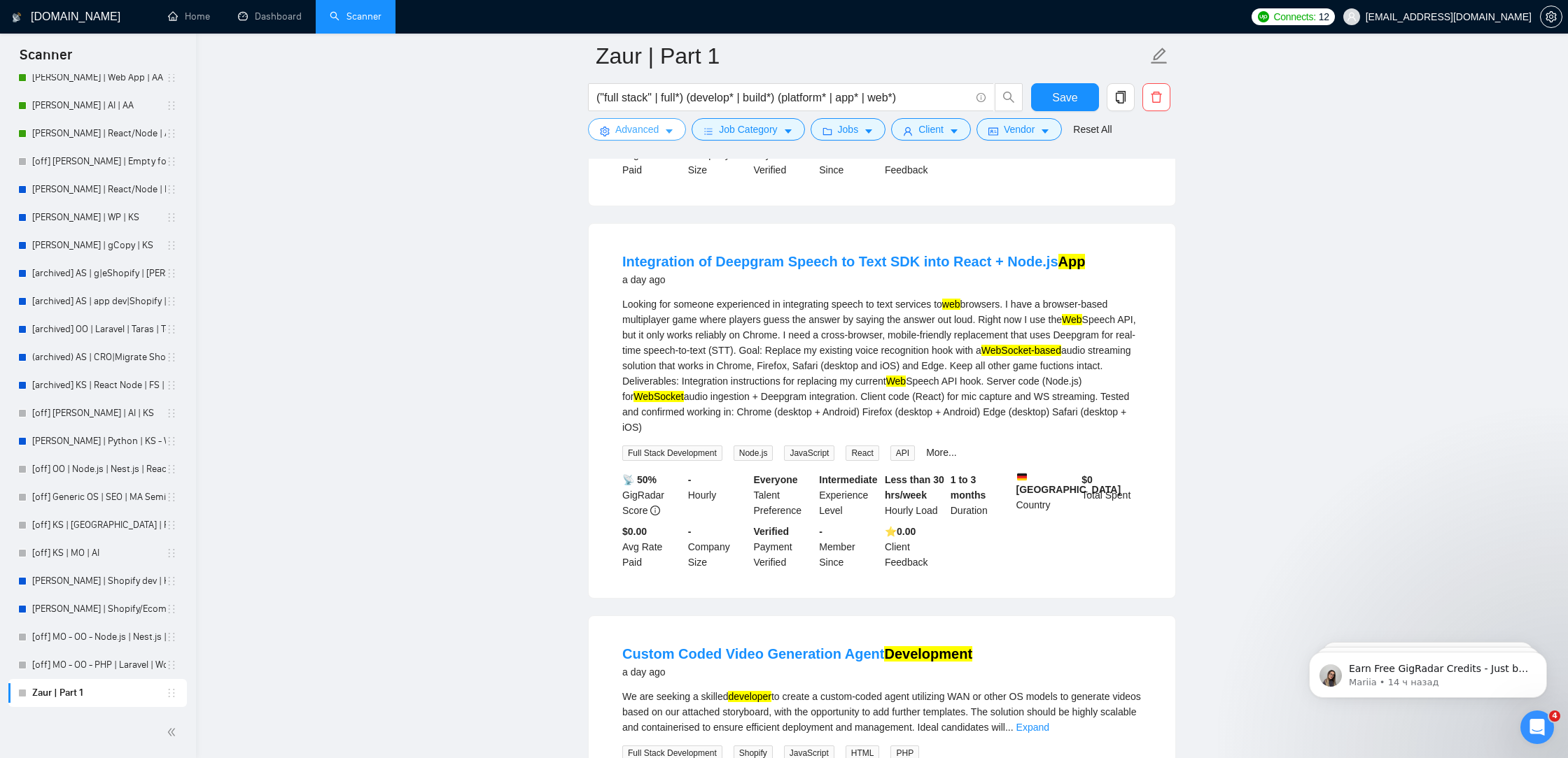
click at [654, 126] on span "Advanced" at bounding box center [637, 129] width 43 height 16
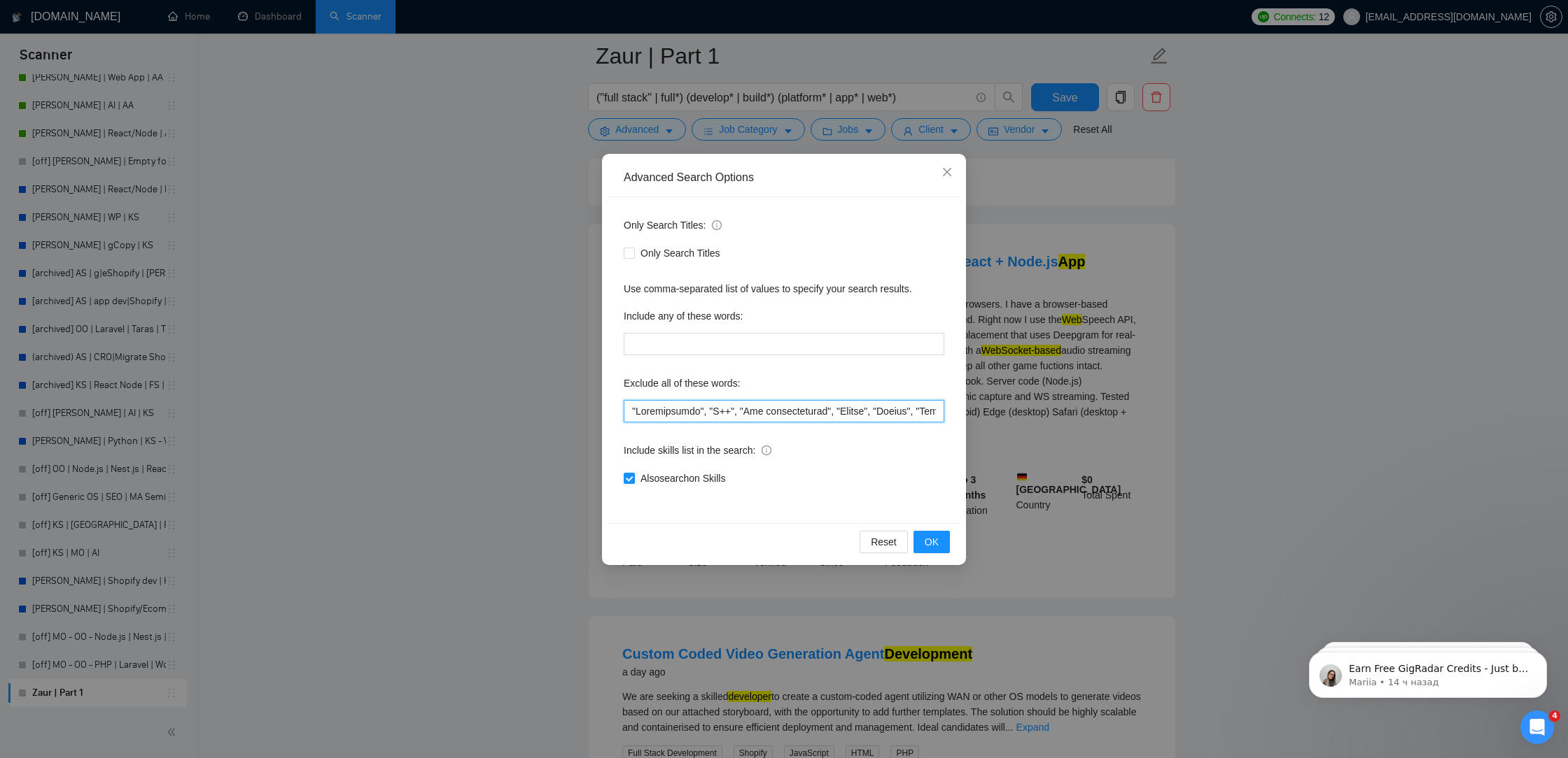
click at [629, 406] on input "text" at bounding box center [783, 411] width 321 height 23
paste input "Cordialement"
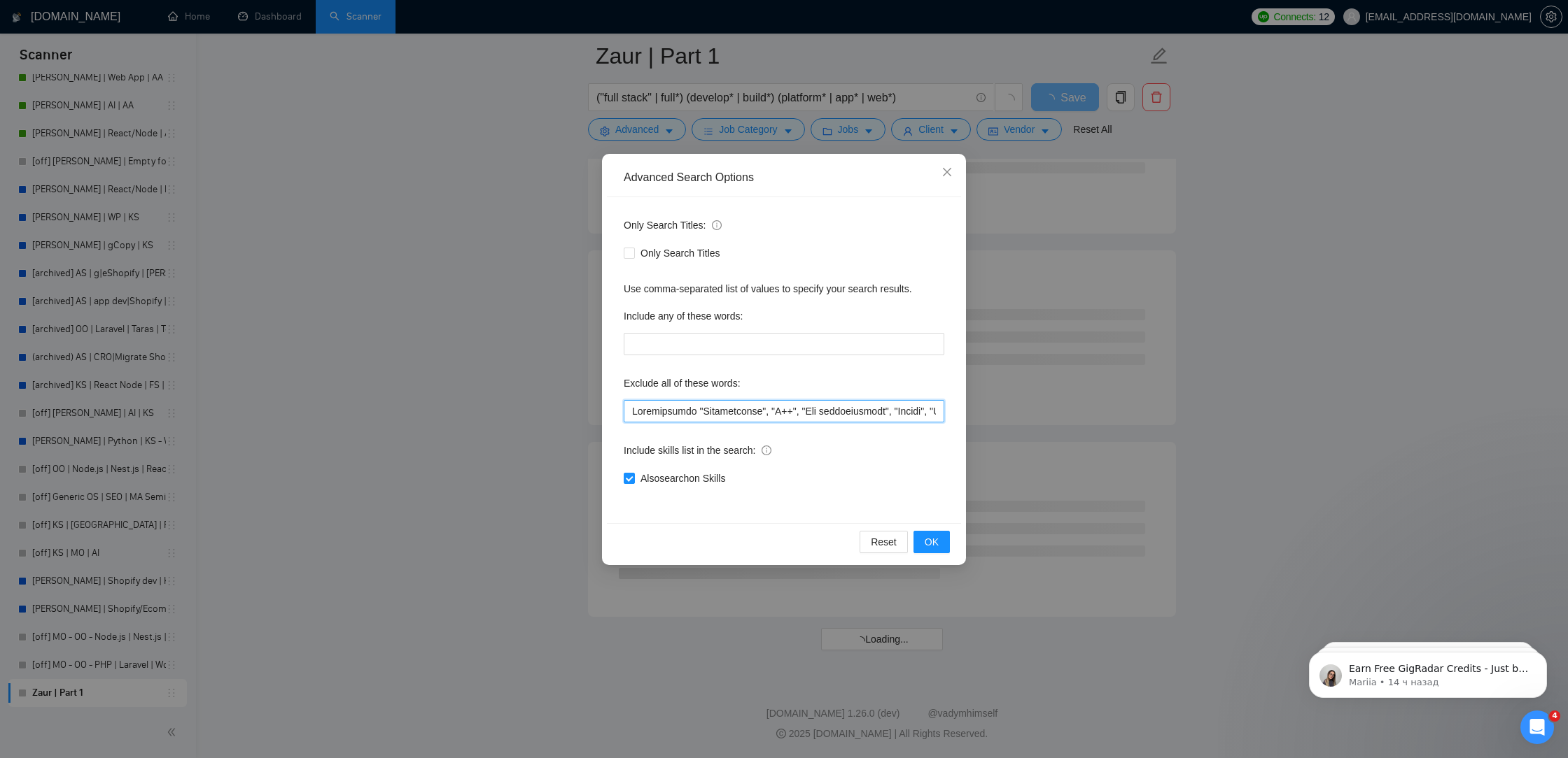
drag, startPoint x: 765, startPoint y: 420, endPoint x: 697, endPoint y: 411, distance: 68.6
click at [698, 412] on input "text" at bounding box center [783, 411] width 321 height 23
click at [697, 411] on input "text" at bounding box center [783, 411] width 321 height 23
drag, startPoint x: 696, startPoint y: 411, endPoint x: 767, endPoint y: 413, distance: 71.0
click at [767, 413] on input "text" at bounding box center [783, 411] width 321 height 23
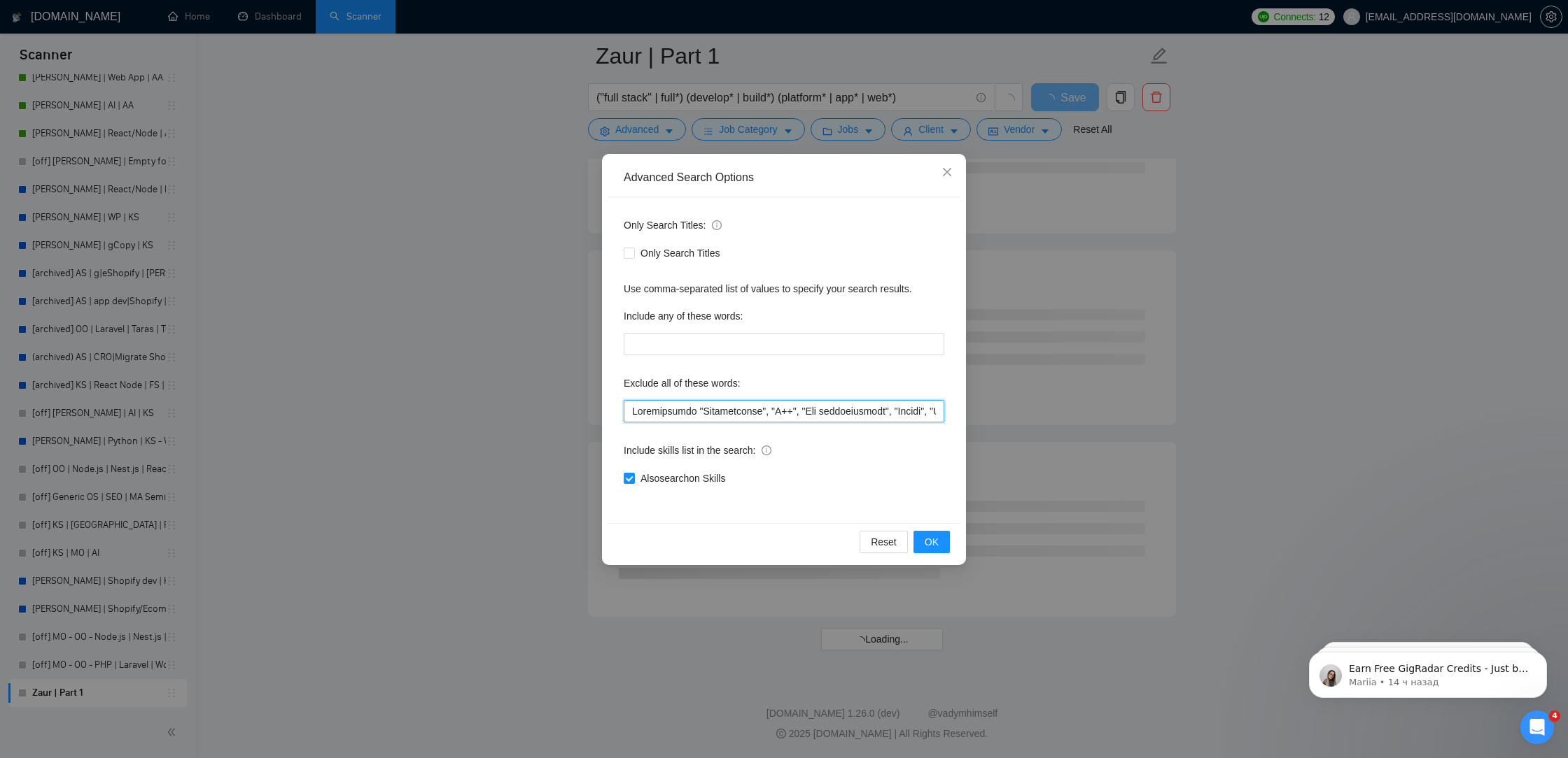
click at [680, 411] on input "text" at bounding box center [783, 411] width 321 height 23
drag, startPoint x: 688, startPoint y: 411, endPoint x: 615, endPoint y: 404, distance: 73.3
click at [616, 405] on div "Only Search Titles: Only Search Titles Use comma-separated list of values to sp…" at bounding box center [783, 360] width 354 height 326
paste input ""Cordialement","
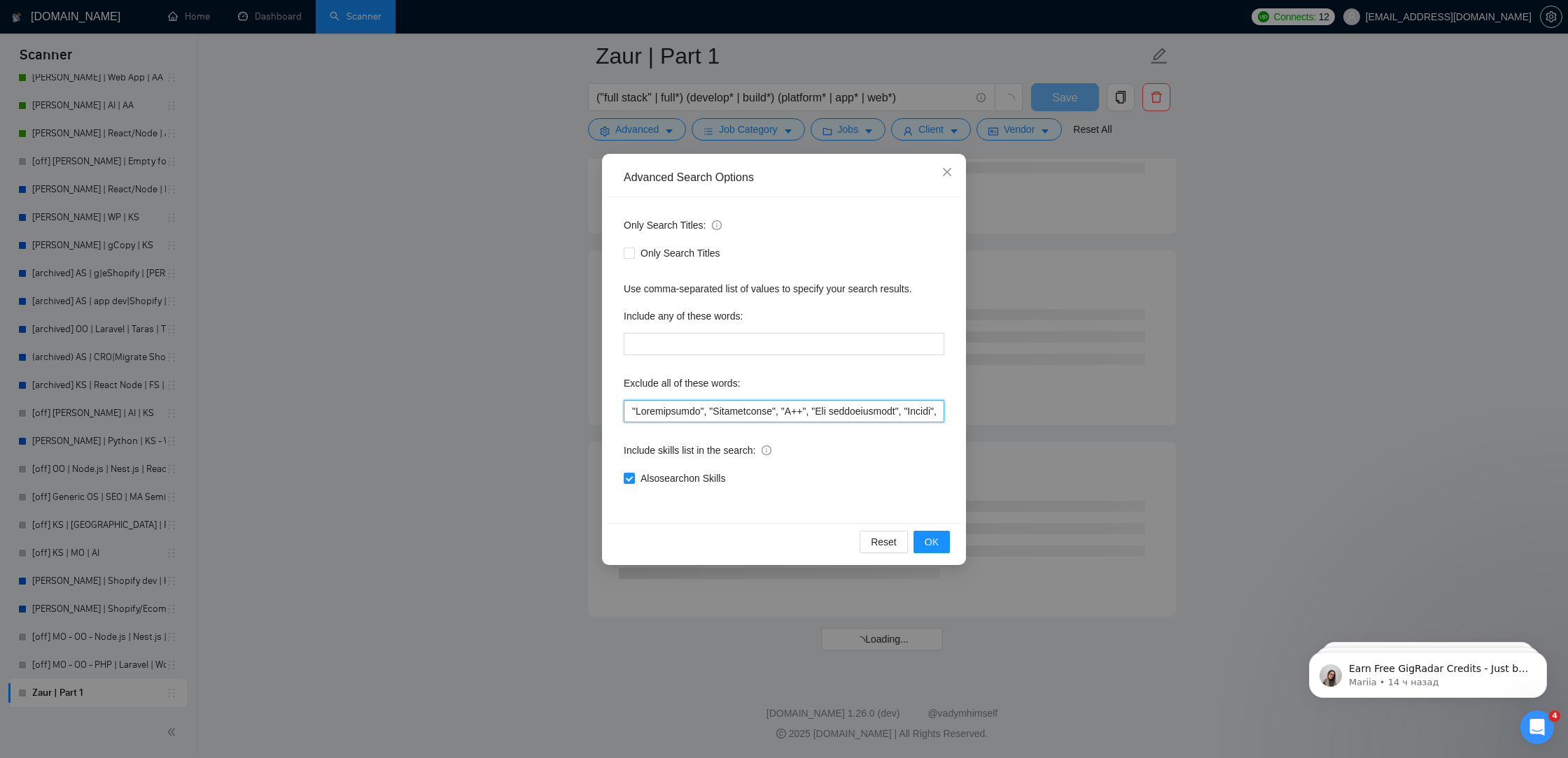
scroll to position [1575, 0]
drag, startPoint x: 695, startPoint y: 413, endPoint x: 642, endPoint y: 412, distance: 53.0
click at [642, 412] on input "text" at bounding box center [783, 411] width 321 height 23
click at [625, 418] on input "text" at bounding box center [783, 411] width 321 height 23
paste input ""Cordialement","
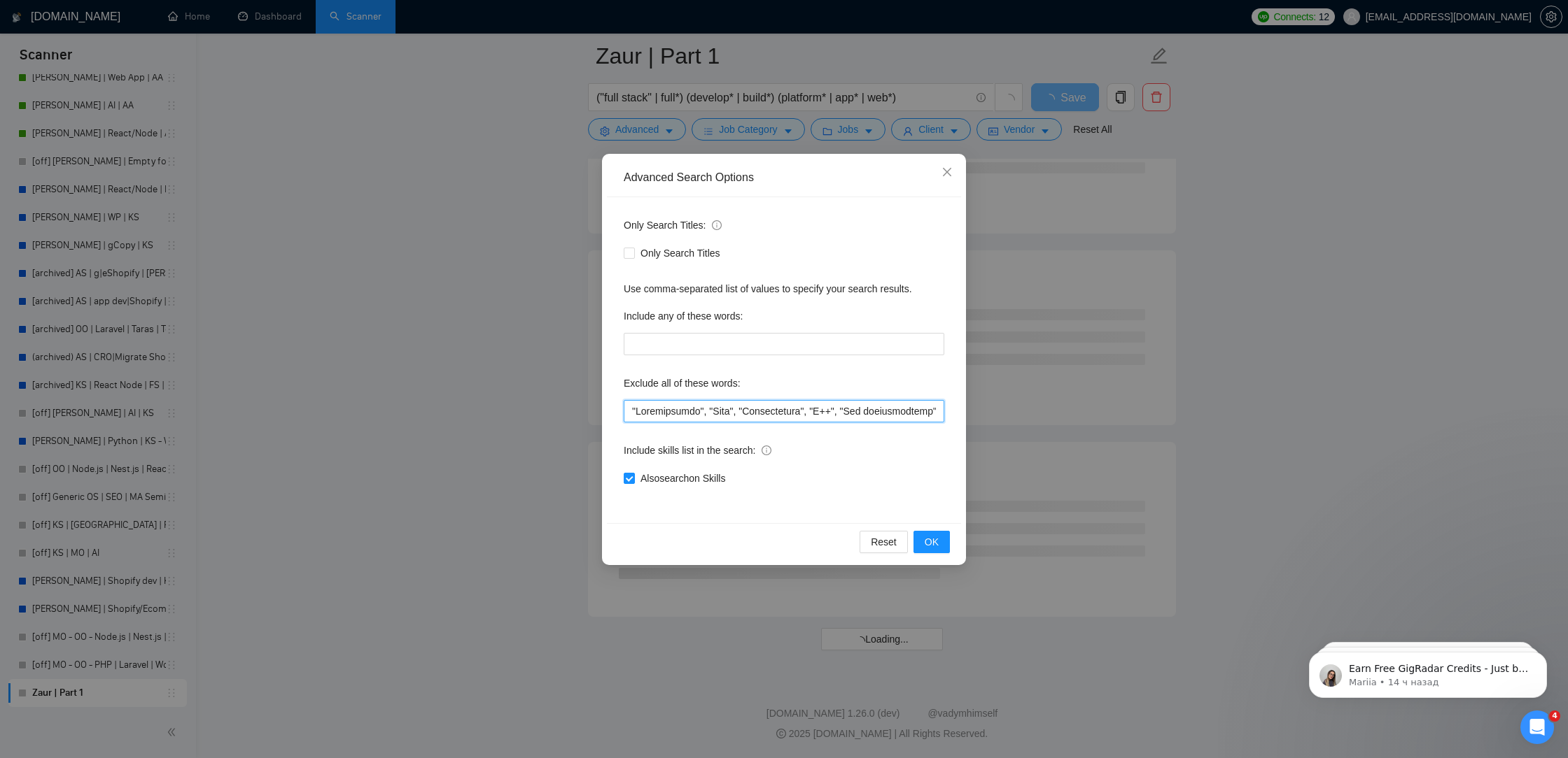
scroll to position [2752, 0]
click at [700, 411] on input "text" at bounding box center [783, 411] width 321 height 23
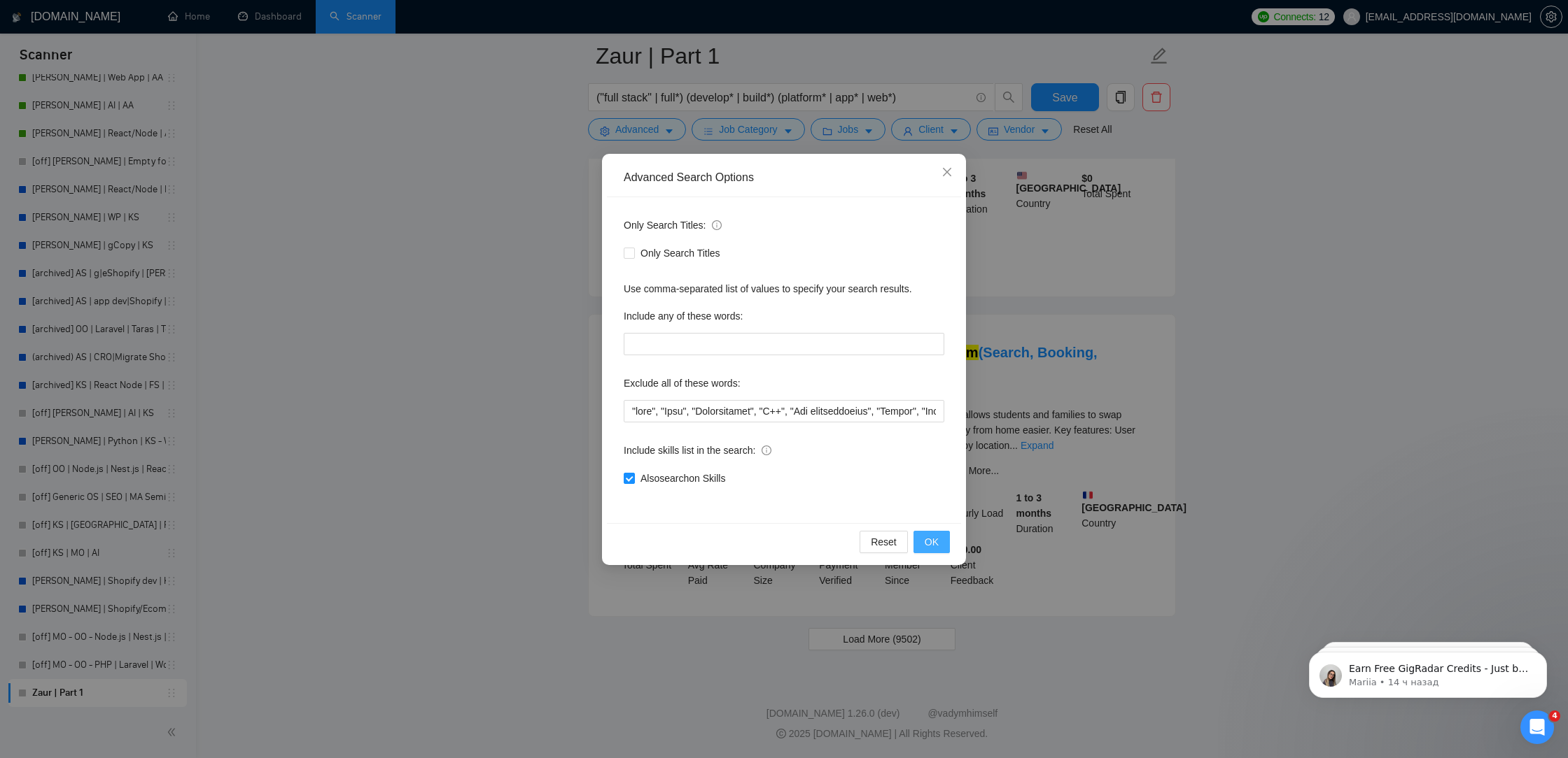
click at [936, 545] on span "OK" at bounding box center [932, 542] width 14 height 16
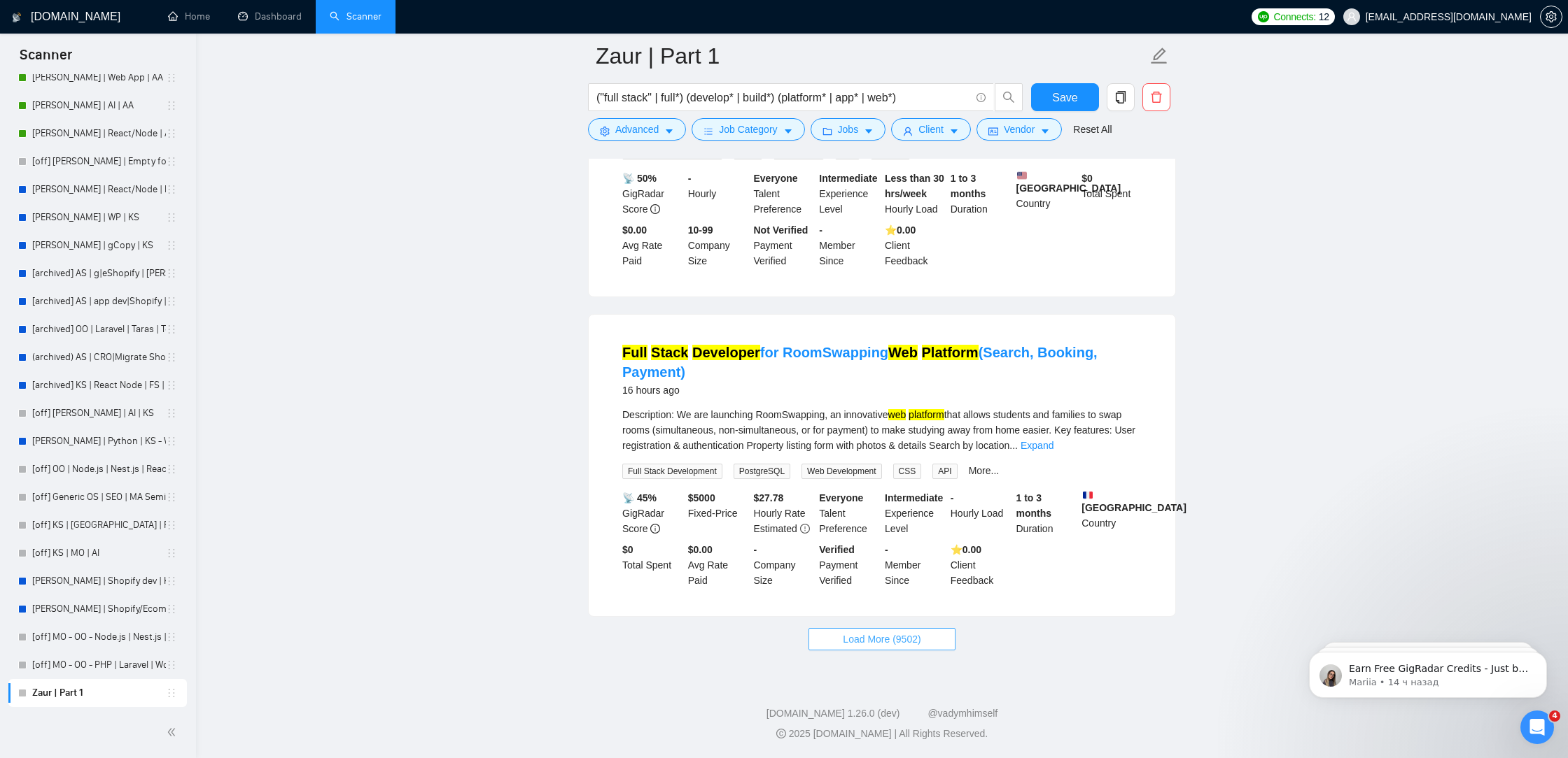
click at [910, 644] on span "Load More (9502)" at bounding box center [882, 640] width 78 height 16
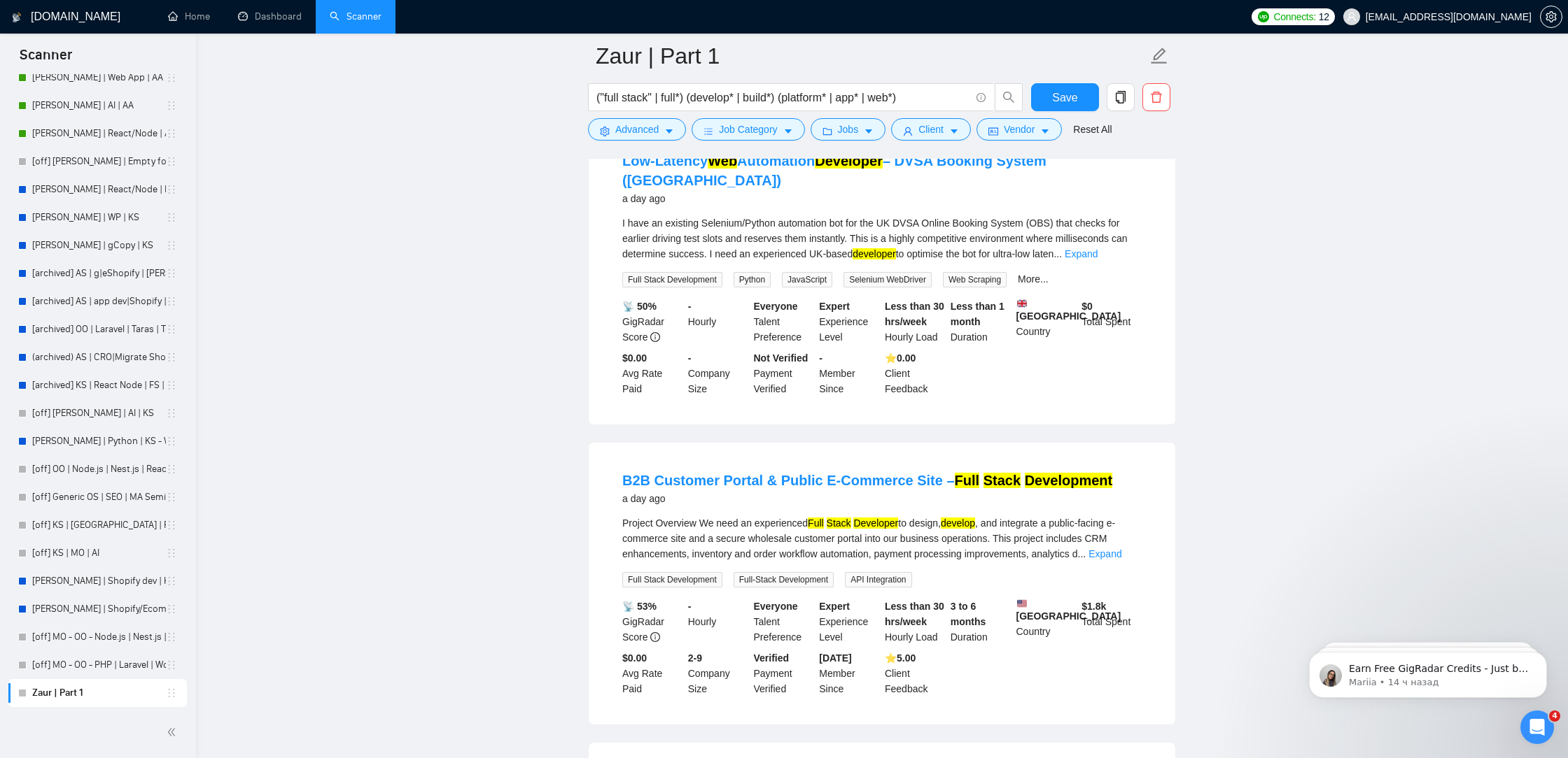
scroll to position [4490, 0]
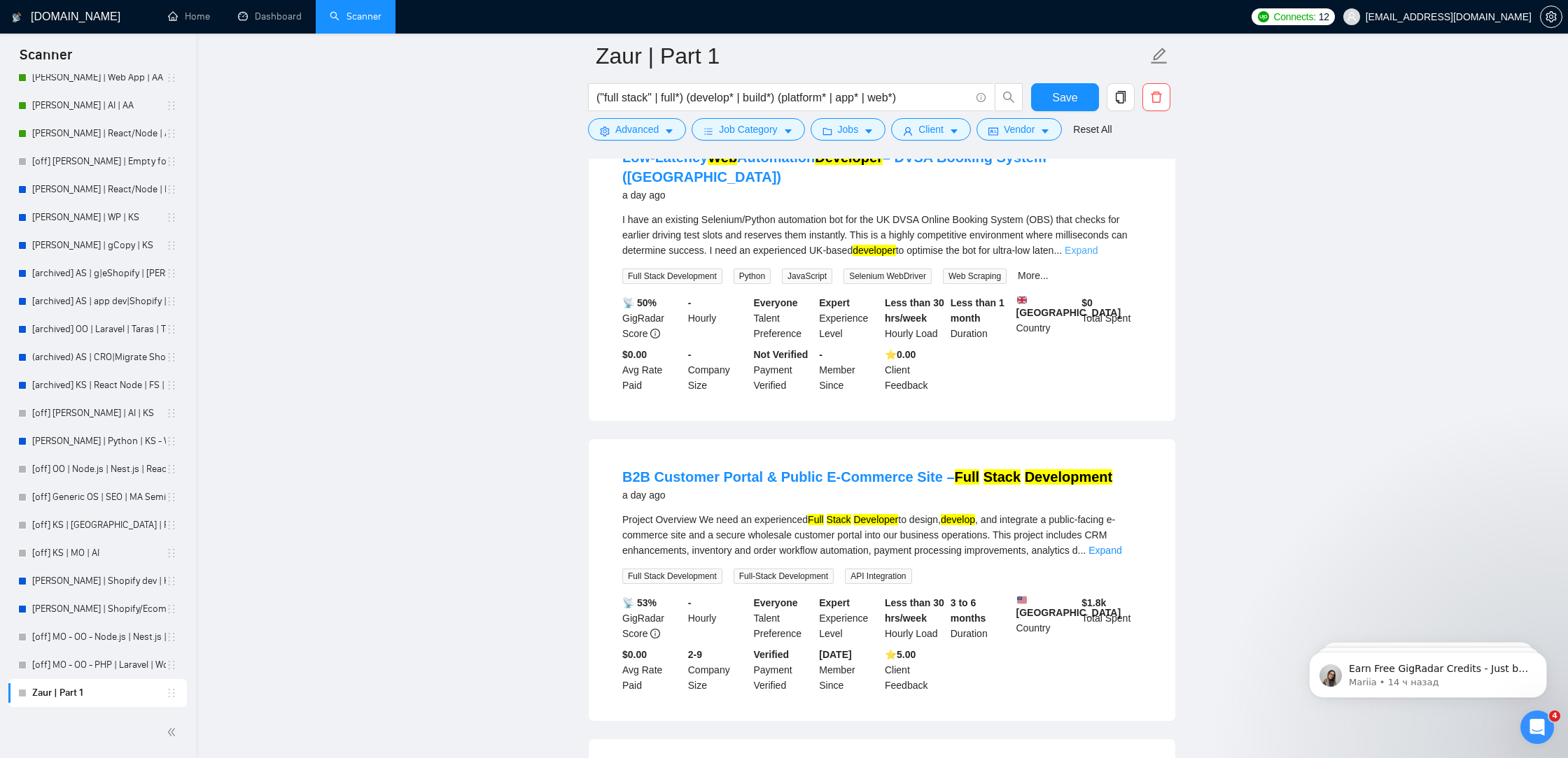
click at [1098, 256] on link "Expand" at bounding box center [1080, 249] width 33 height 11
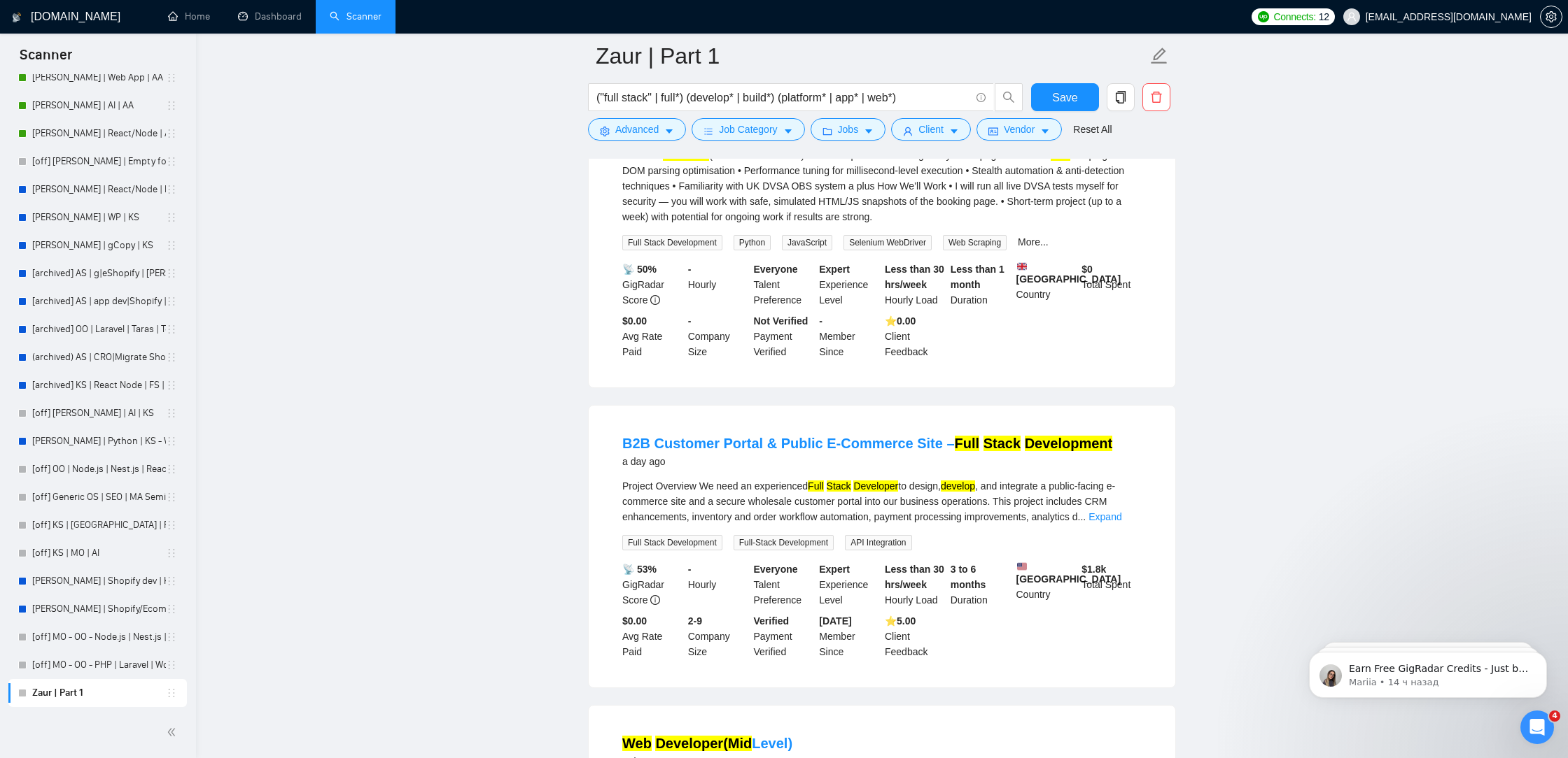
scroll to position [4903, 0]
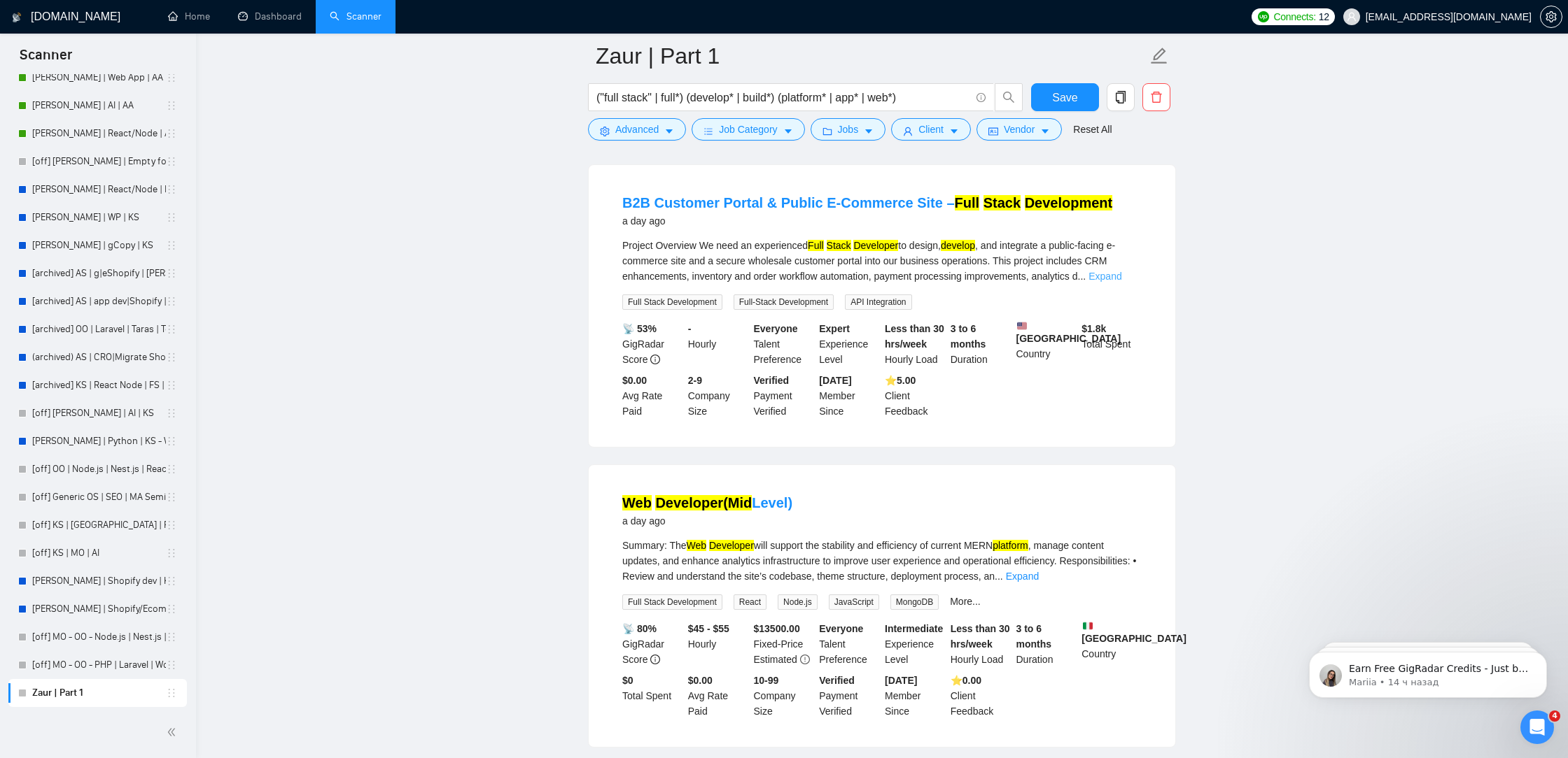
click at [1121, 282] on link "Expand" at bounding box center [1105, 276] width 33 height 11
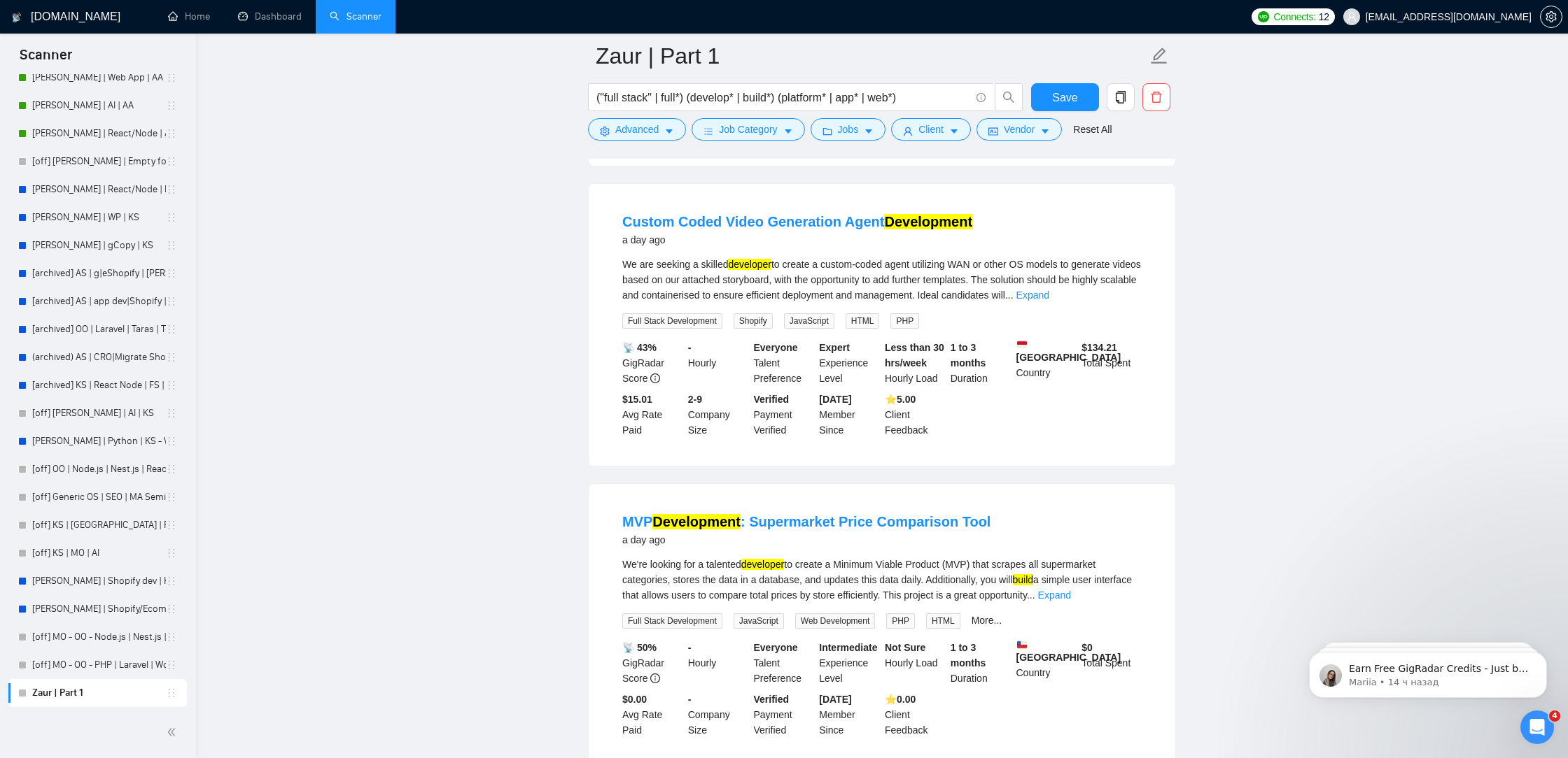
scroll to position [6342, 0]
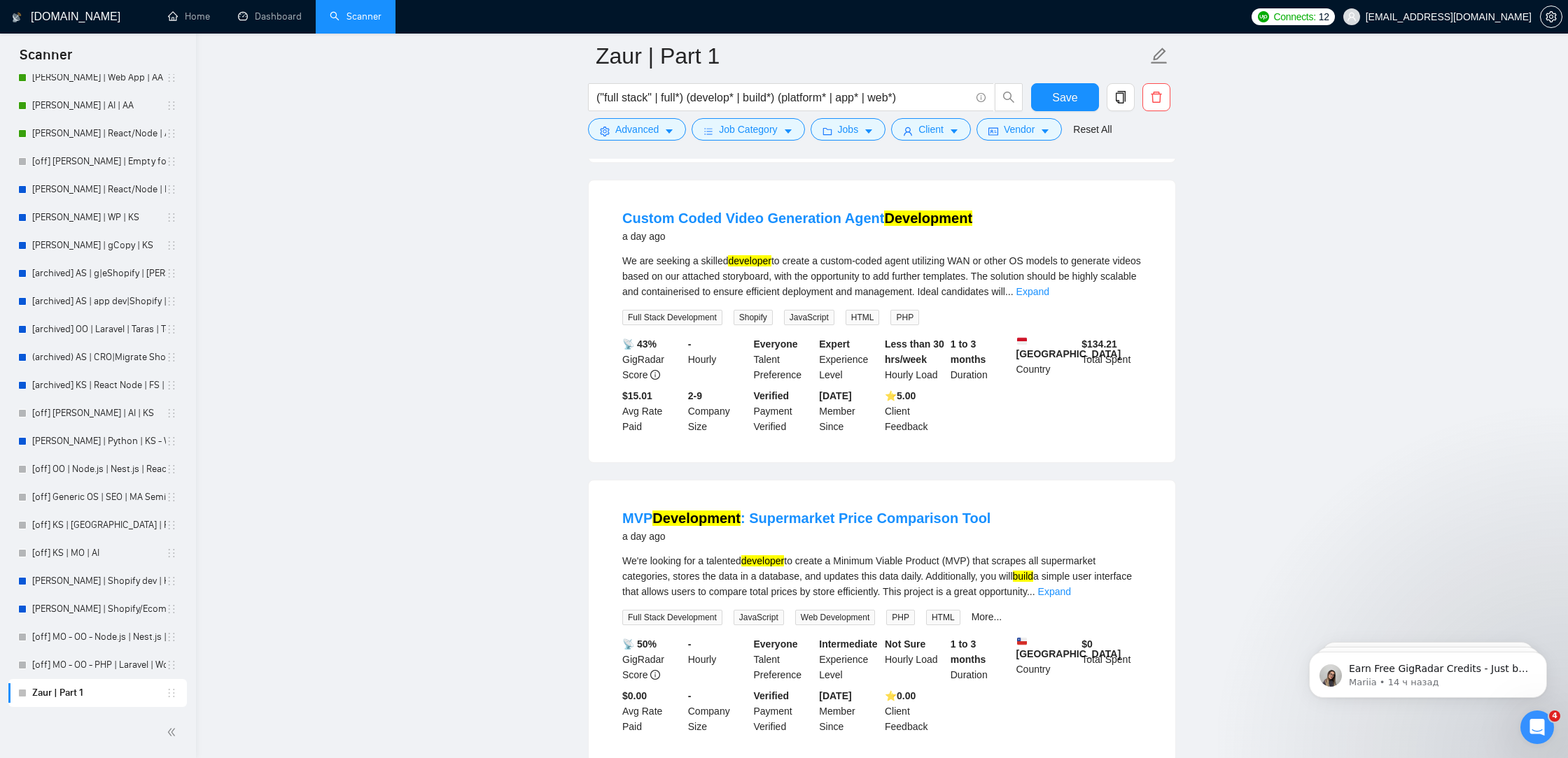
click at [1113, 300] on div "We are seeking a skilled developer to create a custom-coded agent utilizing WAN…" at bounding box center [882, 276] width 520 height 46
click at [1049, 298] on link "Expand" at bounding box center [1033, 291] width 33 height 11
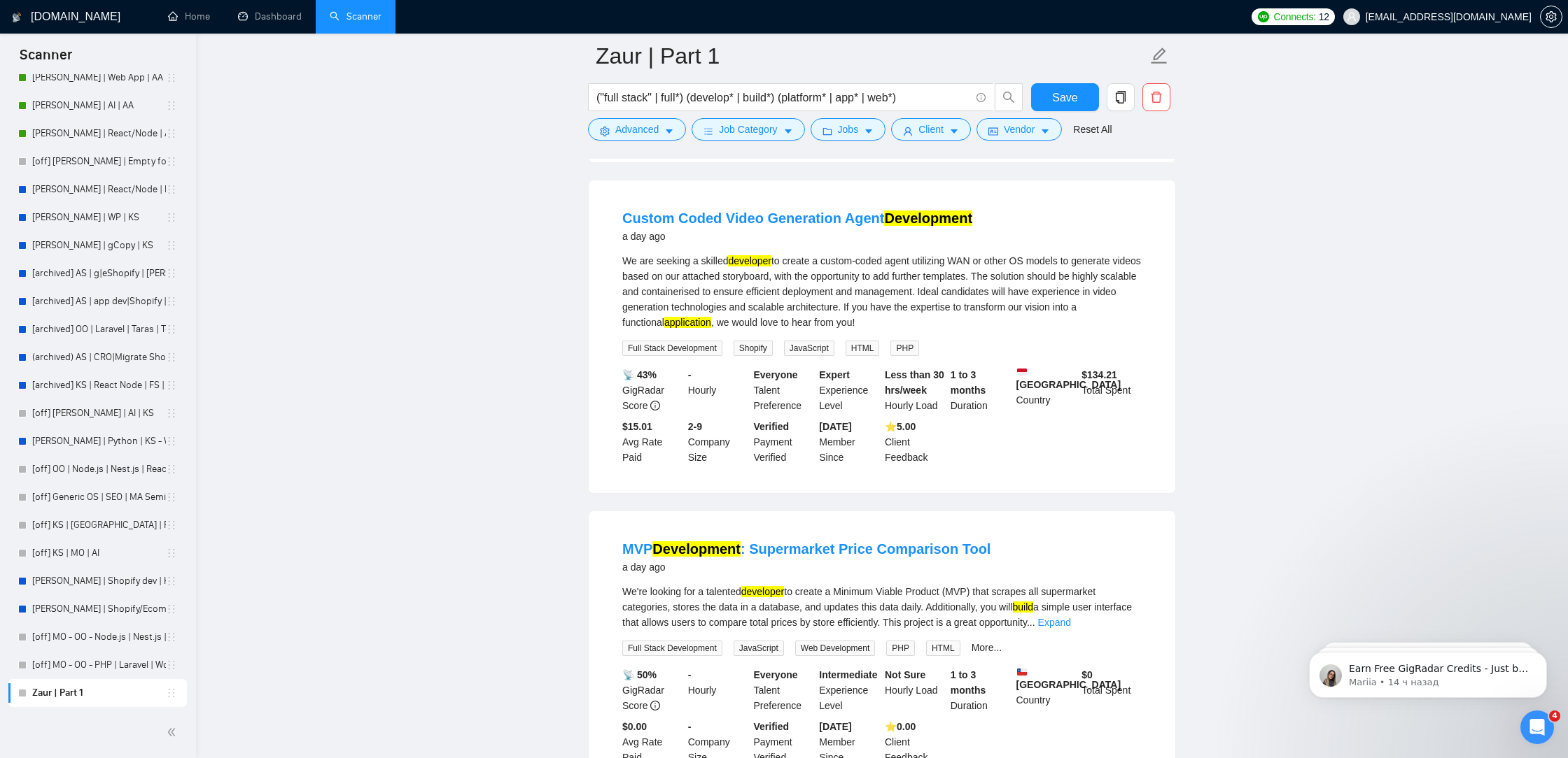
scroll to position [6598, 0]
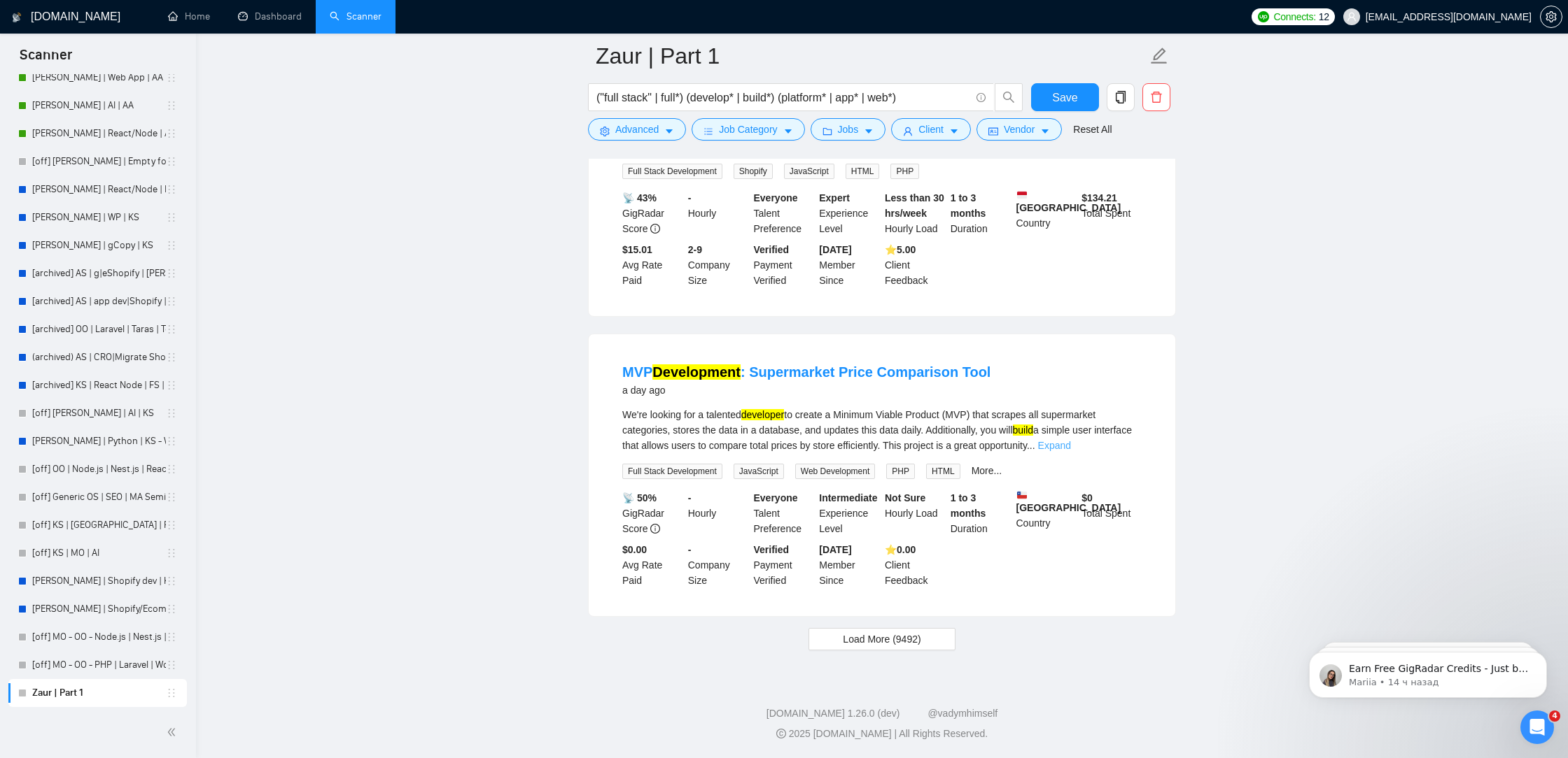
click at [1071, 445] on link "Expand" at bounding box center [1054, 445] width 33 height 11
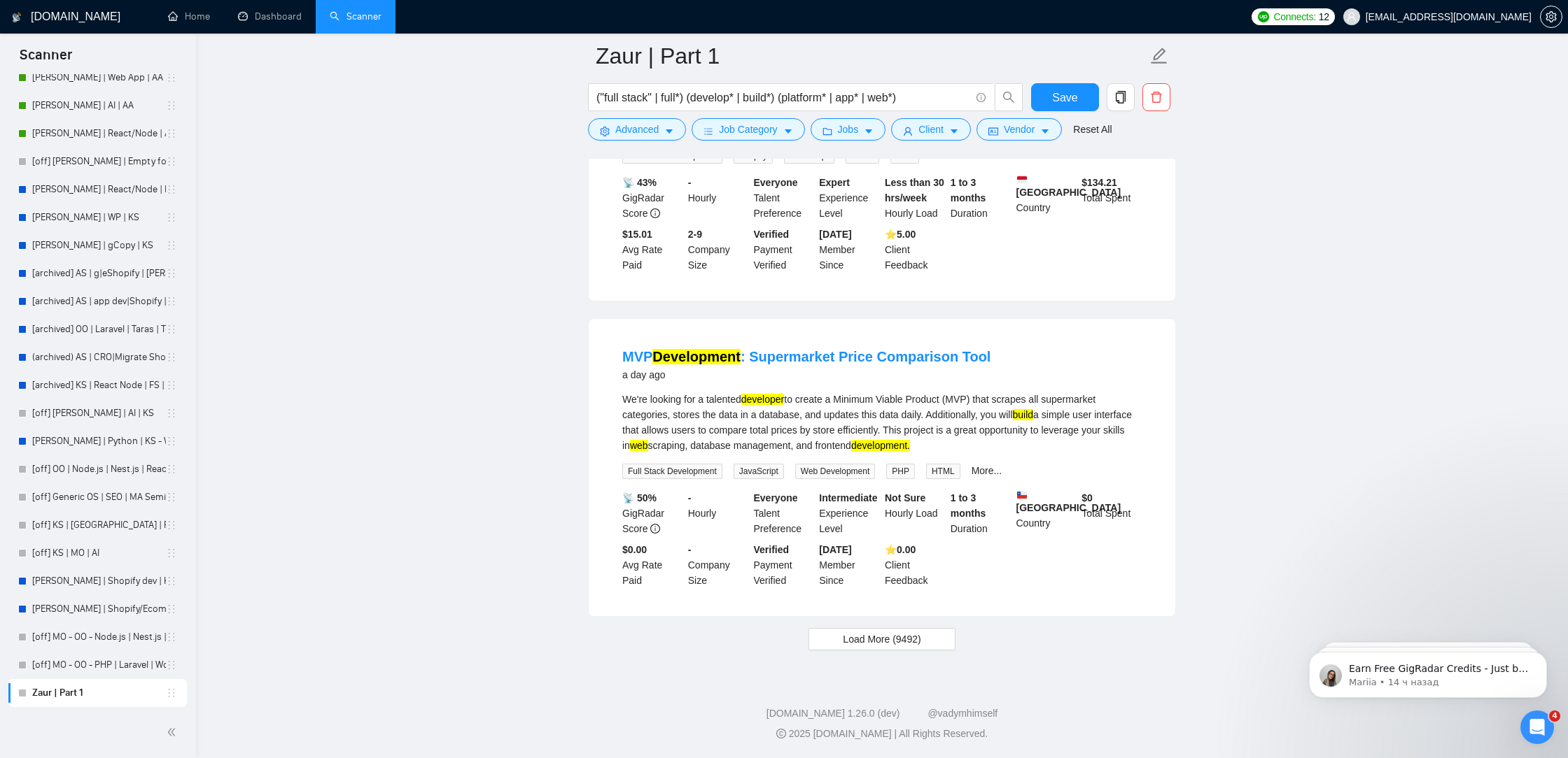
scroll to position [6614, 0]
click at [912, 630] on button "Load More (9492)" at bounding box center [882, 639] width 146 height 23
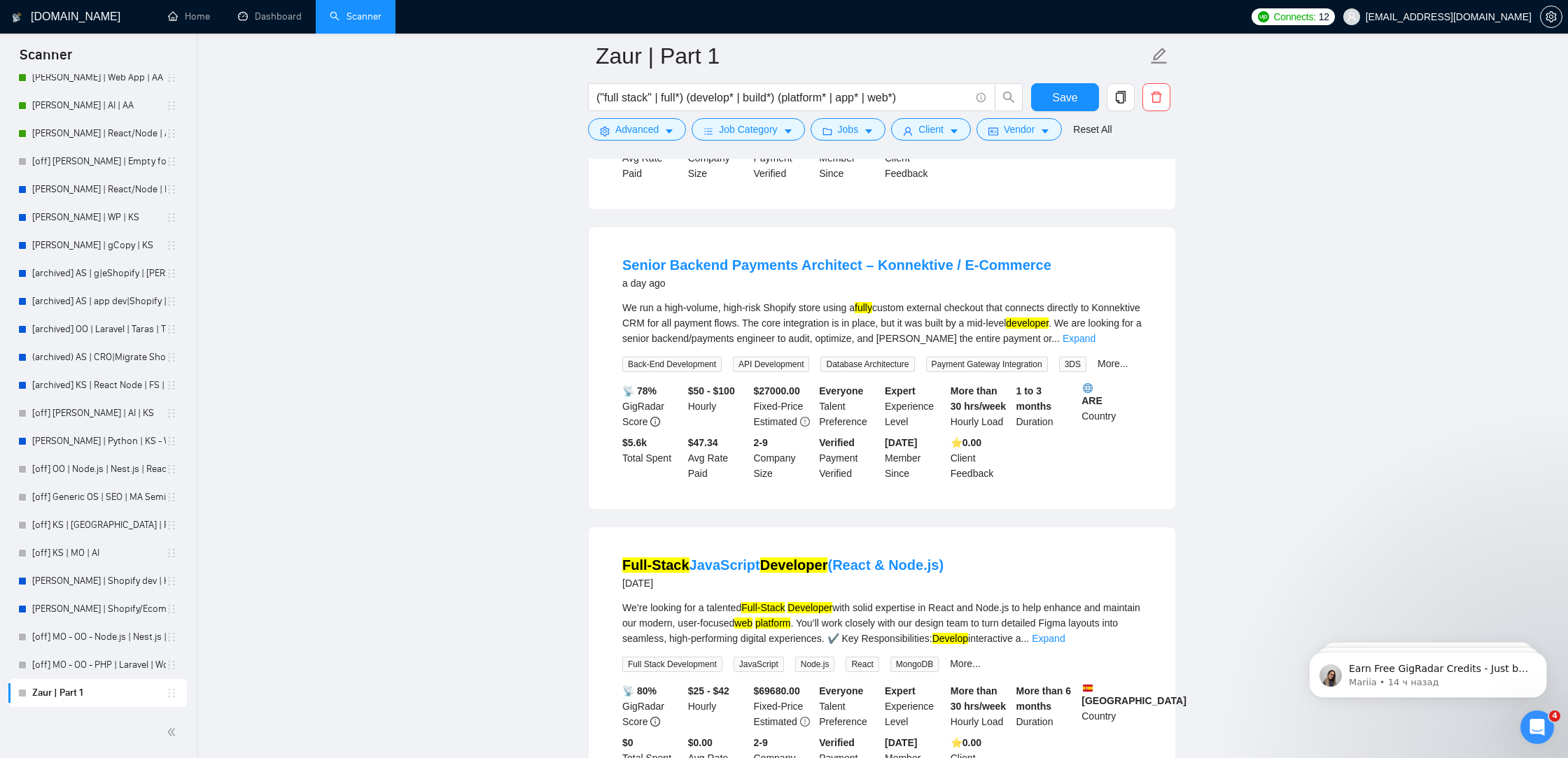
scroll to position [6991, 0]
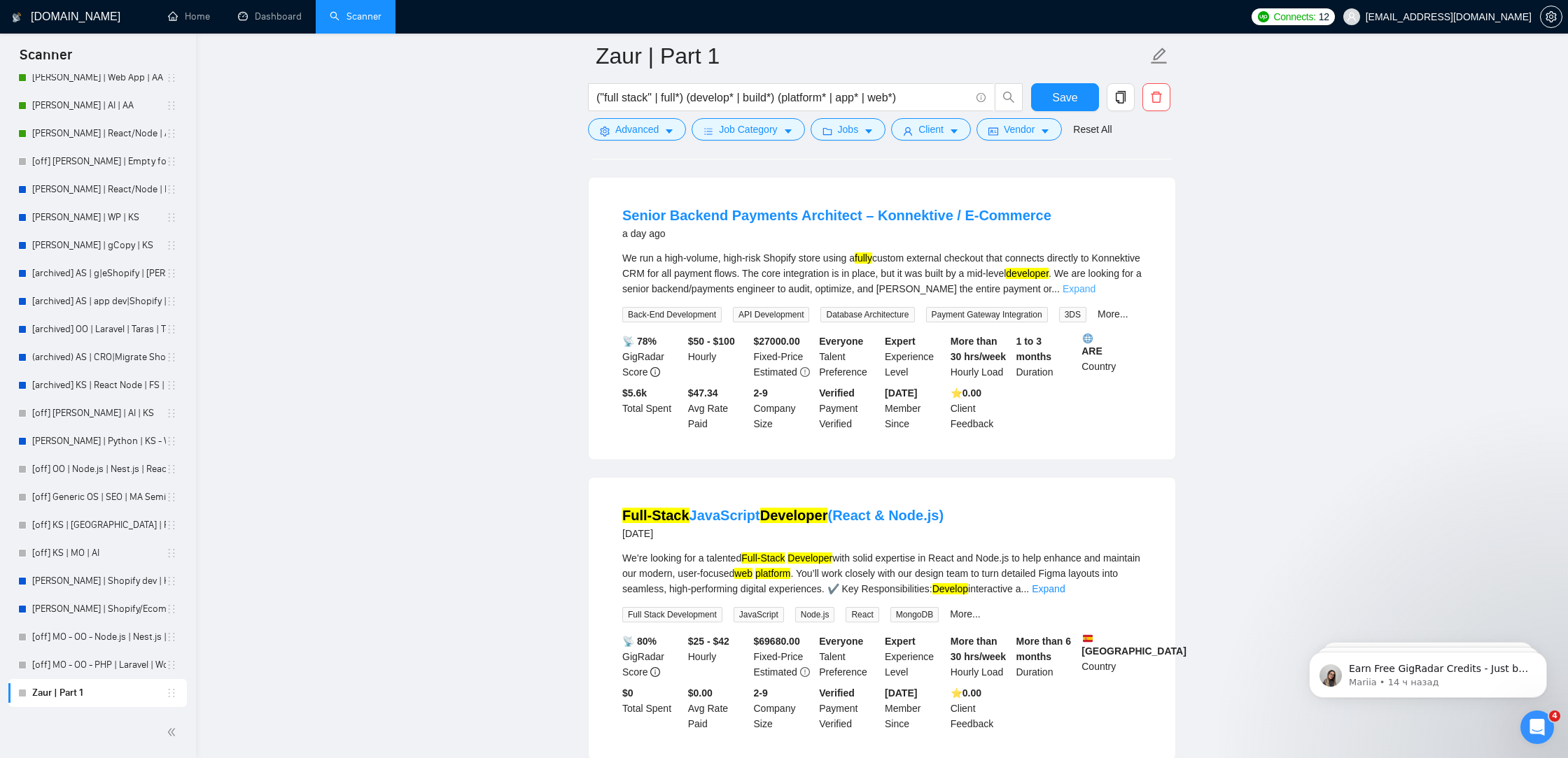
click at [1096, 295] on link "Expand" at bounding box center [1078, 288] width 33 height 11
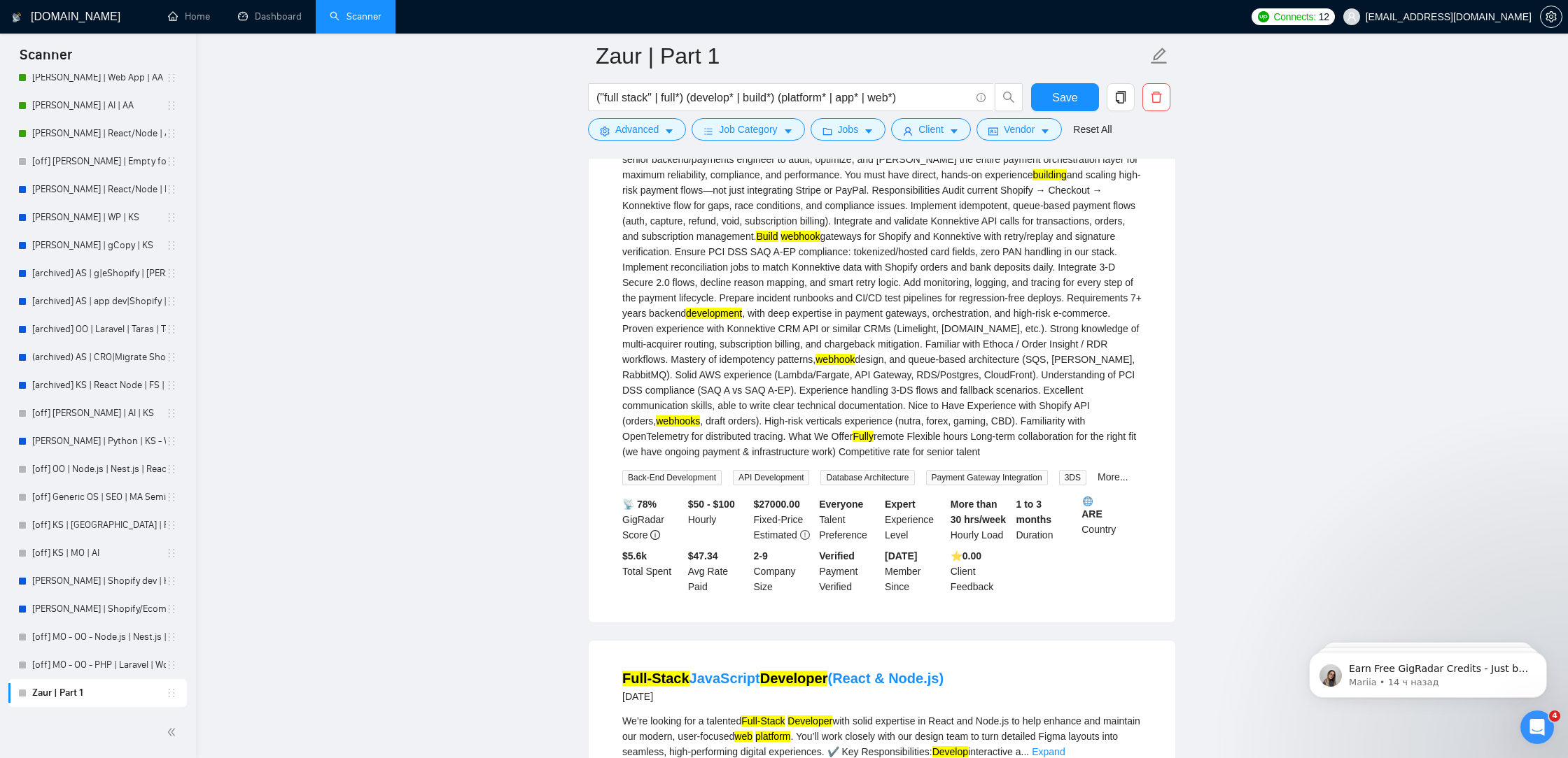
scroll to position [7105, 0]
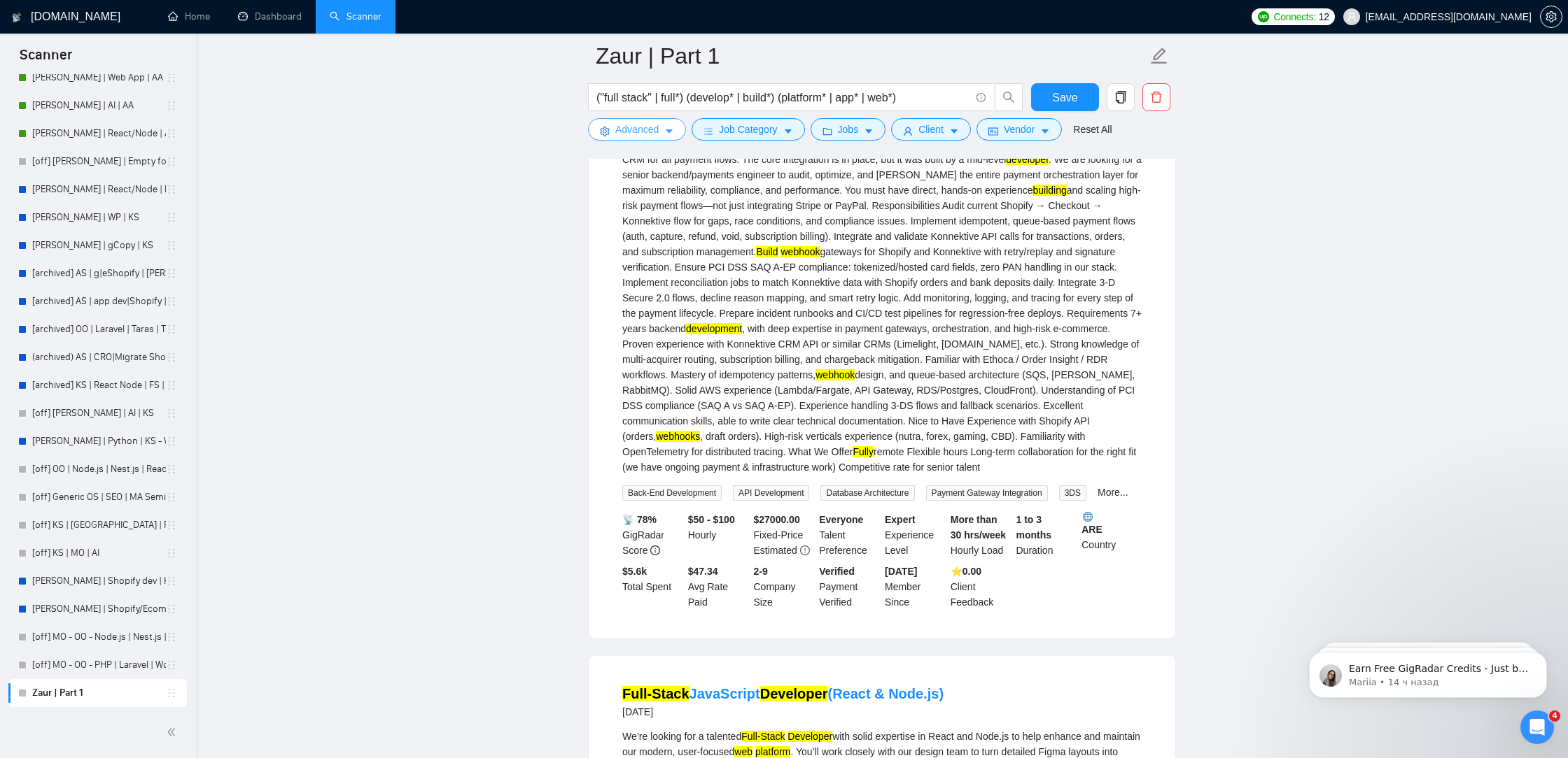
click at [647, 131] on span "Advanced" at bounding box center [637, 129] width 43 height 16
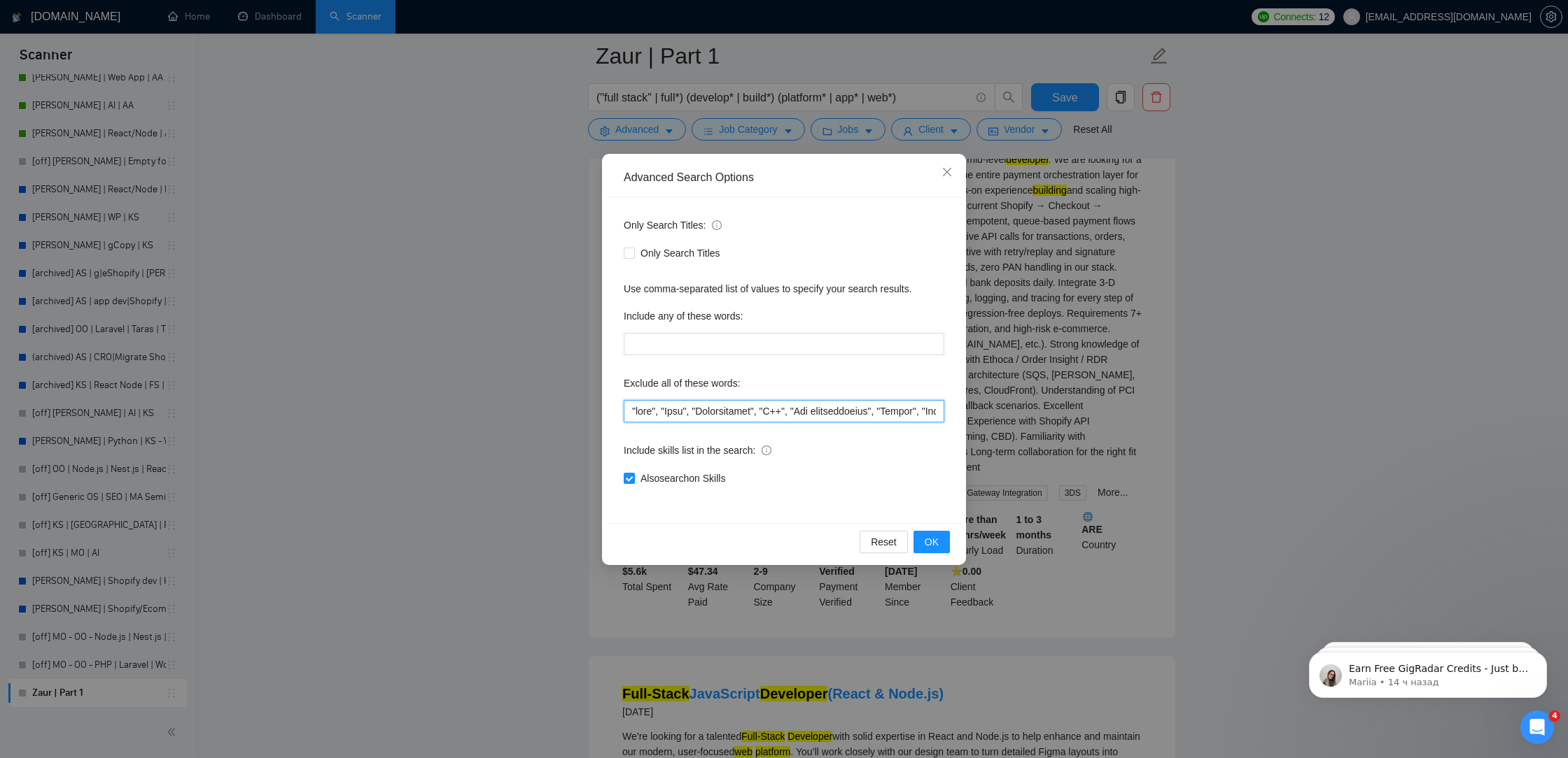
click at [628, 411] on input "text" at bounding box center [783, 411] width 321 height 23
paste input ""Cordialement","
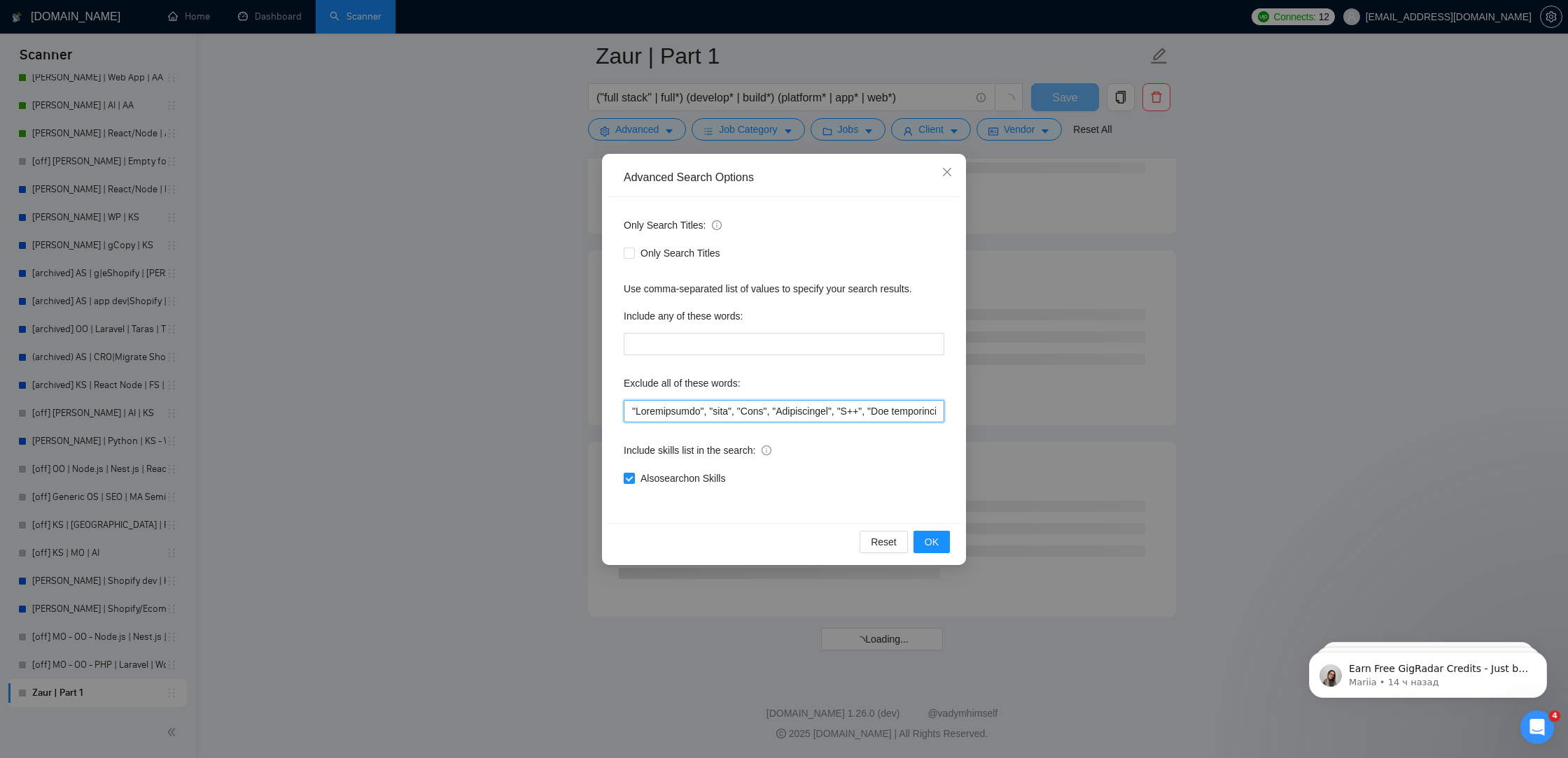
scroll to position [5409, 0]
drag, startPoint x: 695, startPoint y: 411, endPoint x: 638, endPoint y: 407, distance: 57.1
click at [638, 407] on input "text" at bounding box center [783, 411] width 321 height 23
click at [937, 544] on span "OK" at bounding box center [932, 542] width 14 height 16
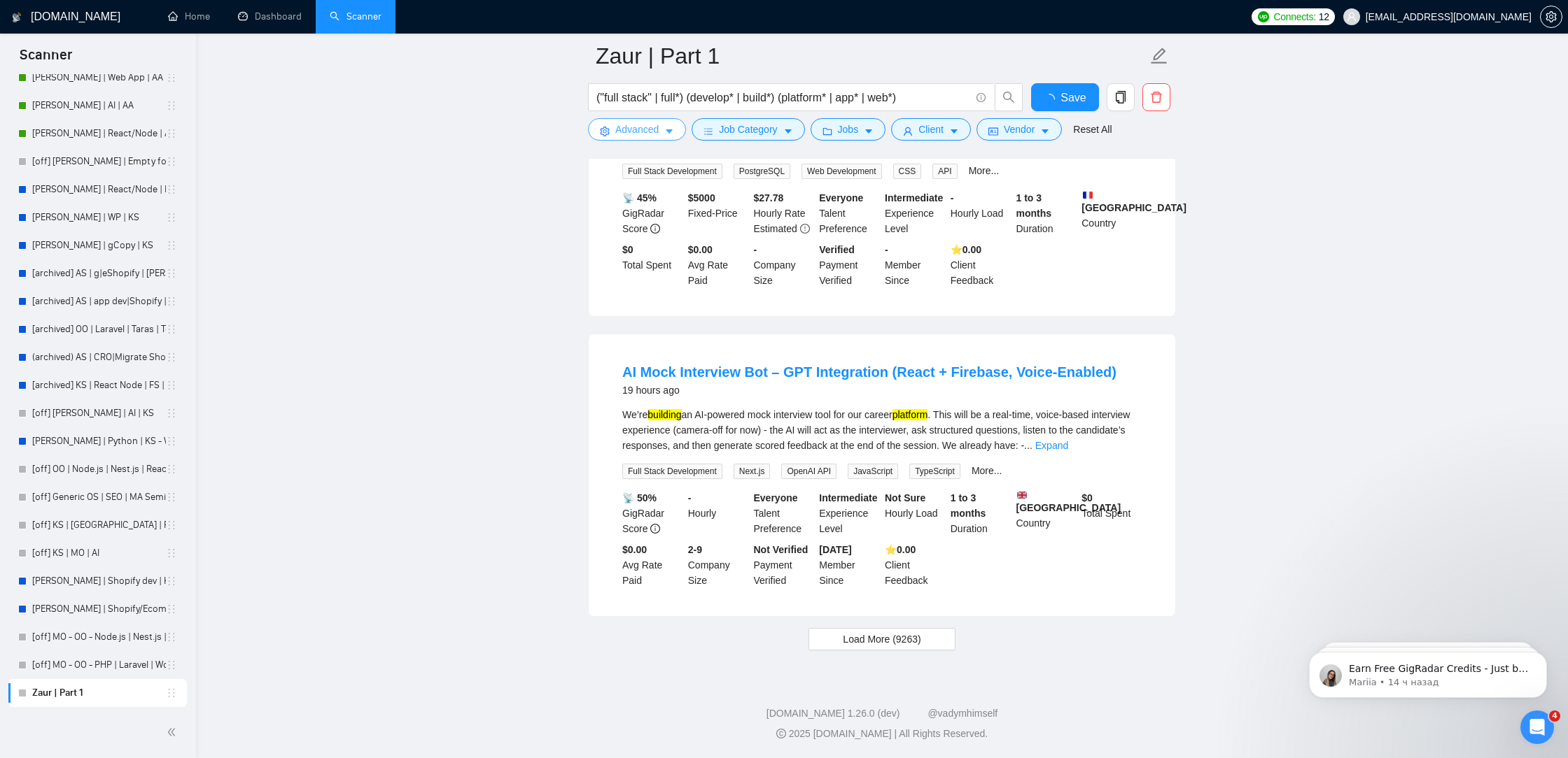
scroll to position [2752, 0]
click at [891, 633] on span "Load More (9263)" at bounding box center [882, 640] width 78 height 16
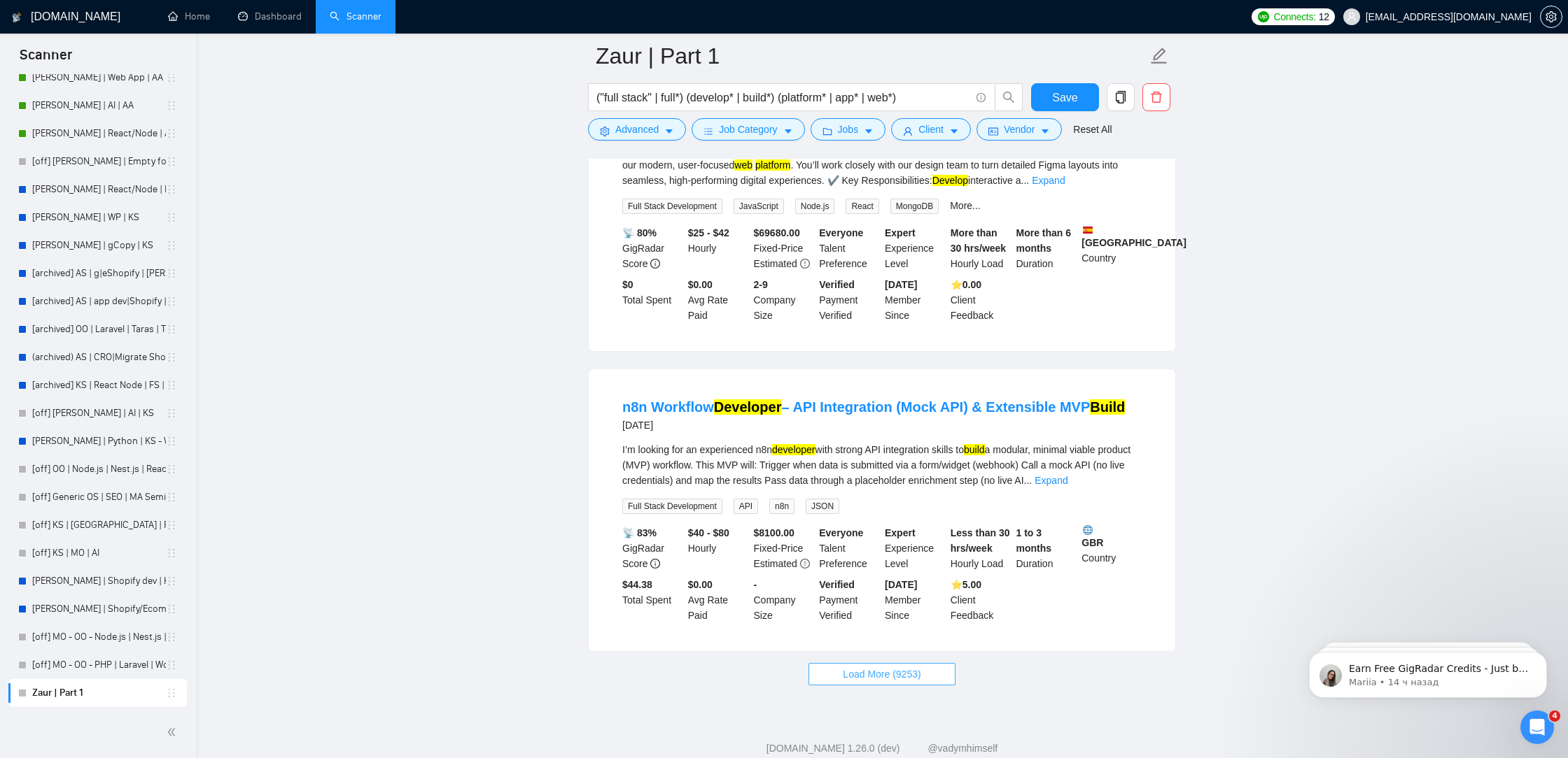
scroll to position [5804, 0]
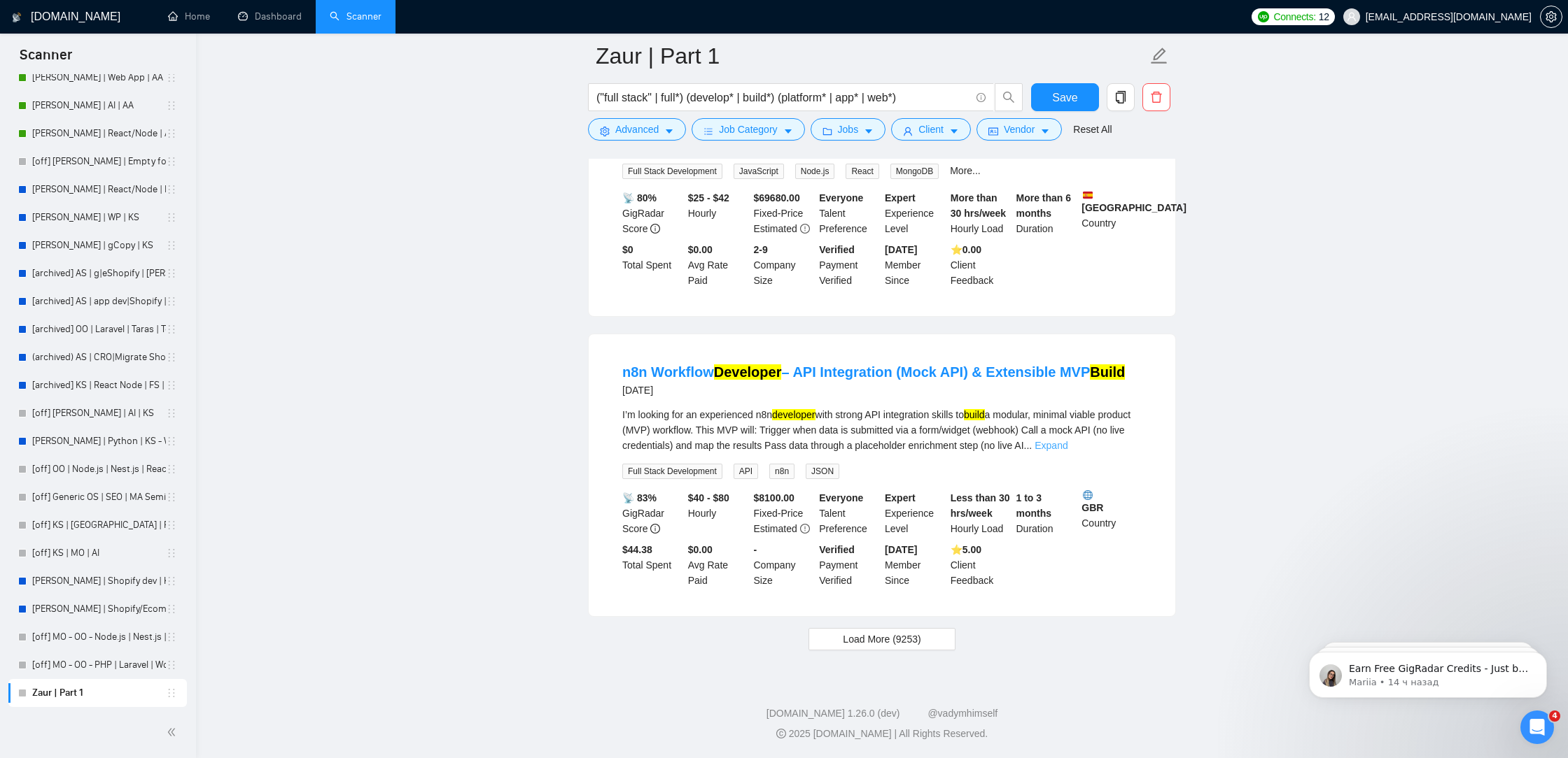
click at [1067, 443] on link "Expand" at bounding box center [1050, 445] width 33 height 11
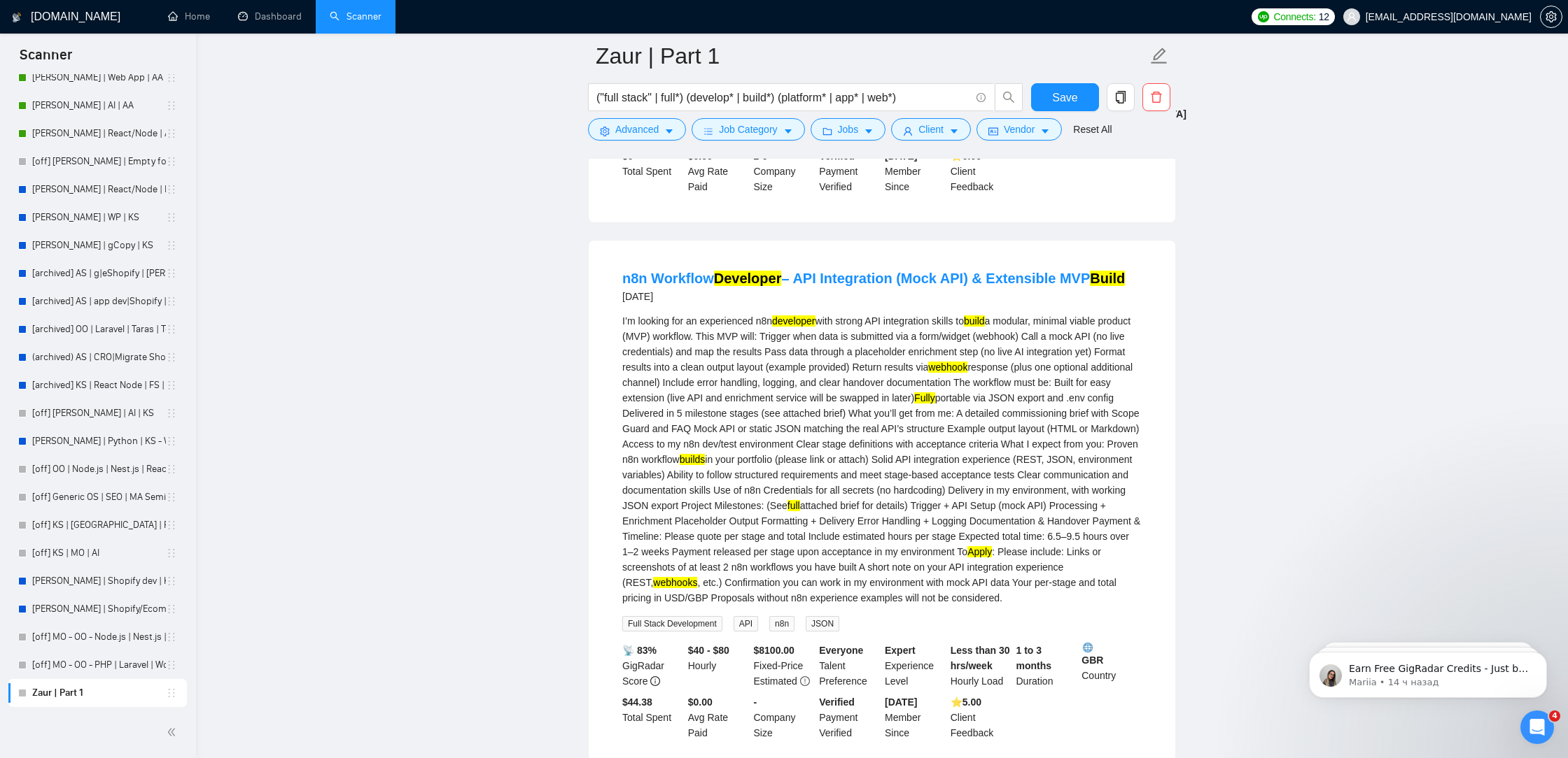
scroll to position [5875, 0]
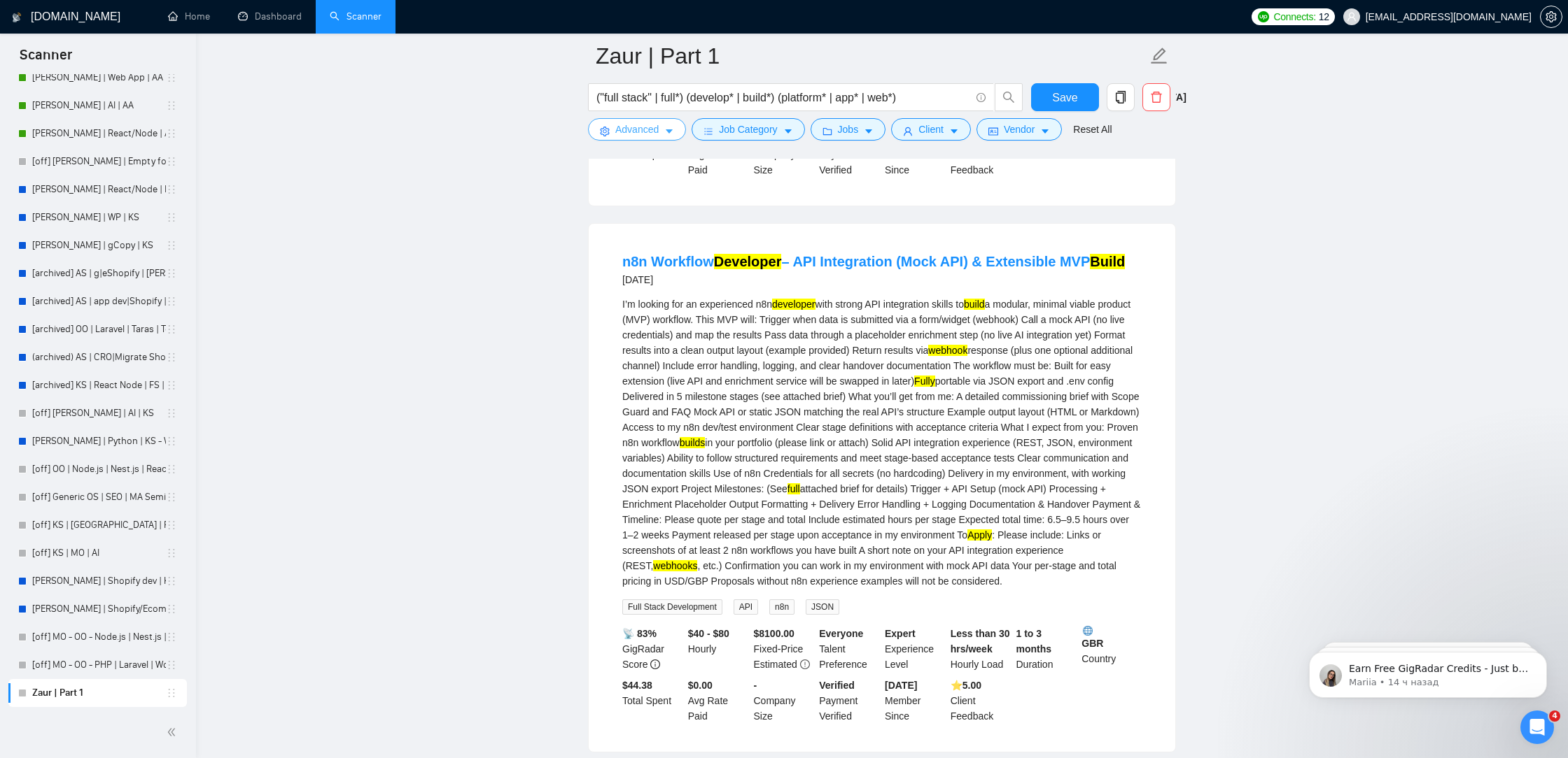
click at [622, 130] on span "Advanced" at bounding box center [637, 129] width 43 height 16
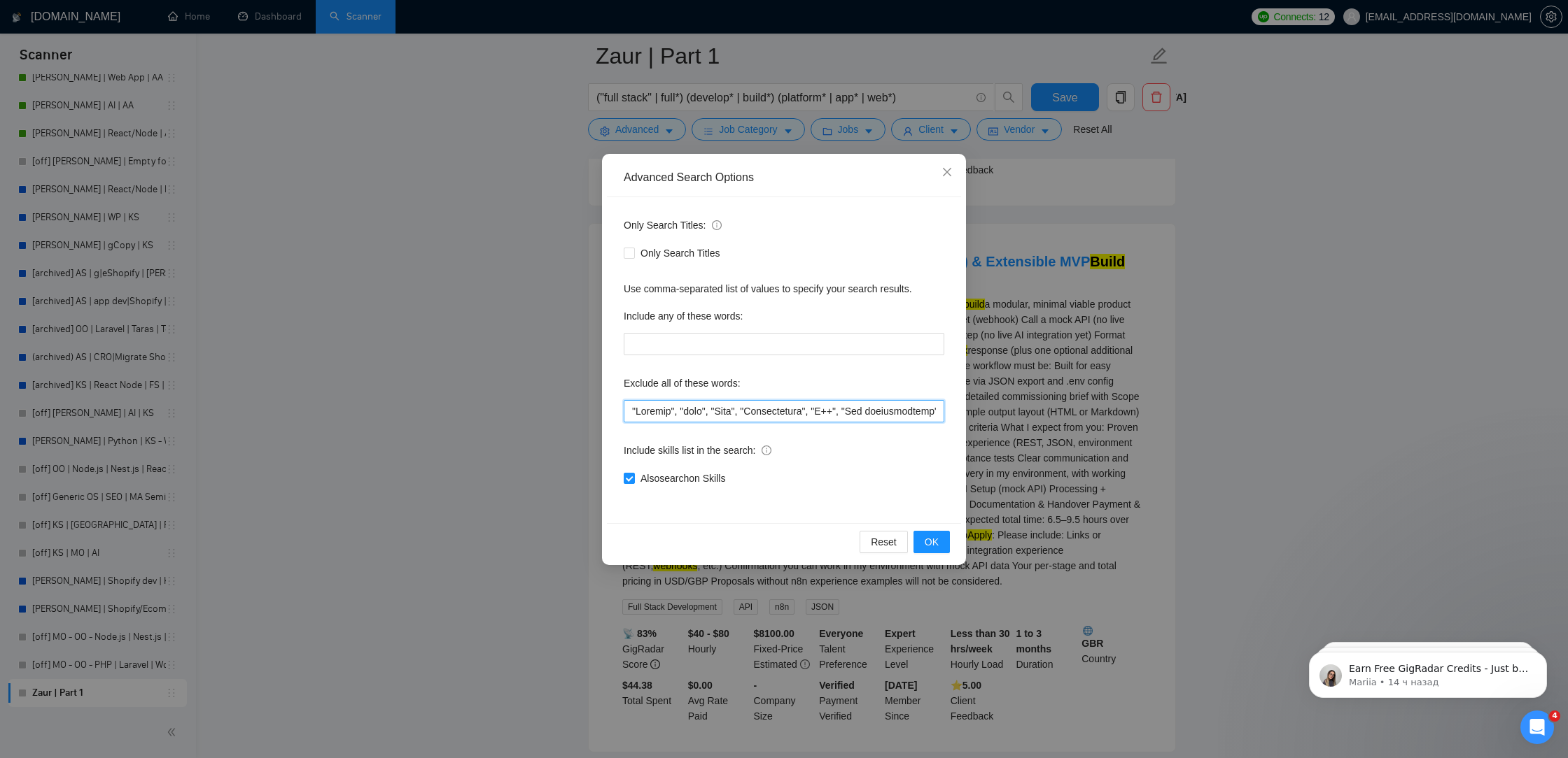
click at [632, 407] on input "text" at bounding box center [783, 411] width 321 height 23
paste input ""Cordialement","
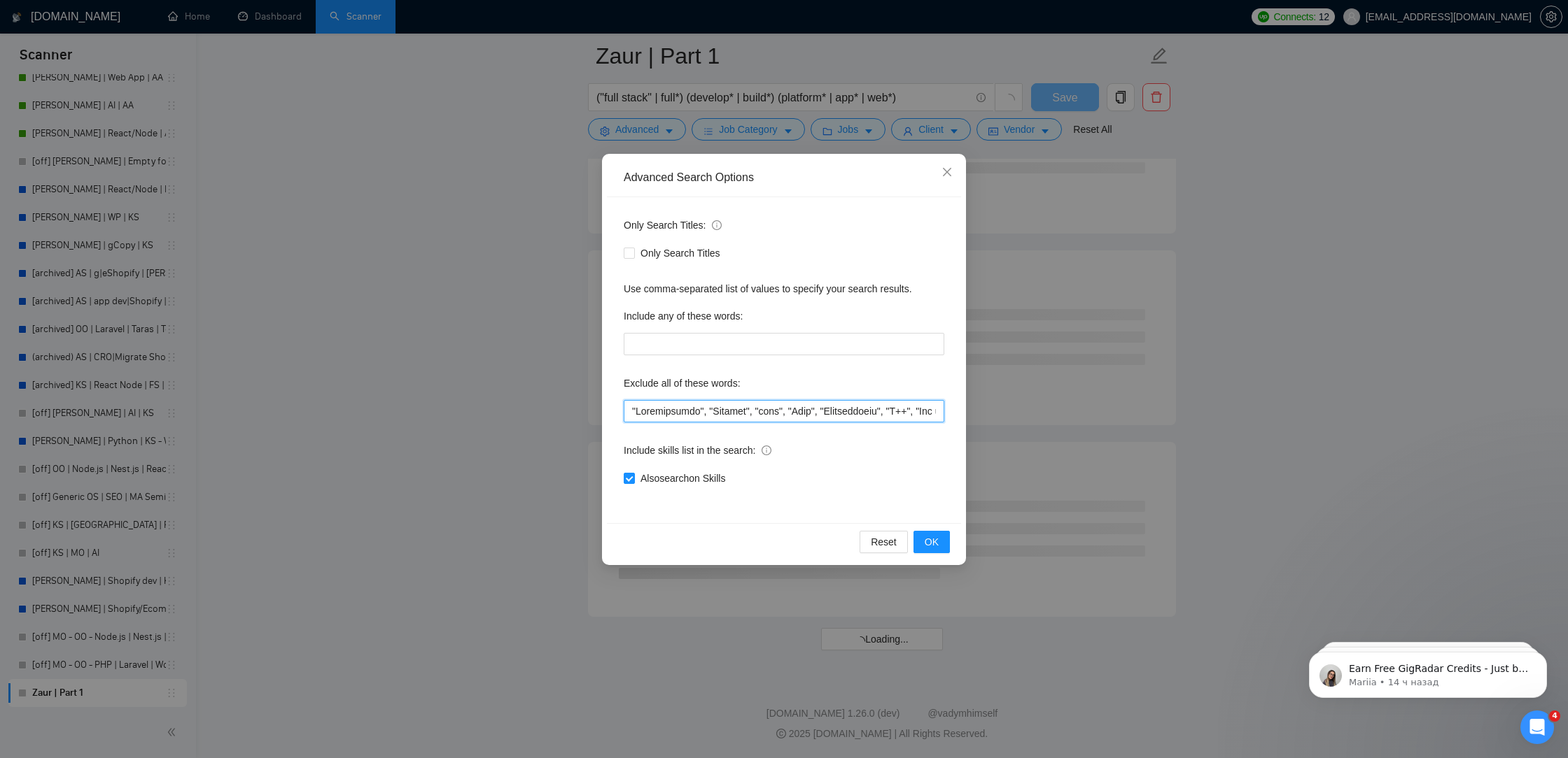
scroll to position [3492, 0]
drag, startPoint x: 696, startPoint y: 408, endPoint x: 643, endPoint y: 406, distance: 53.0
click at [643, 406] on input "text" at bounding box center [783, 411] width 321 height 23
click at [932, 538] on span "OK" at bounding box center [932, 542] width 14 height 16
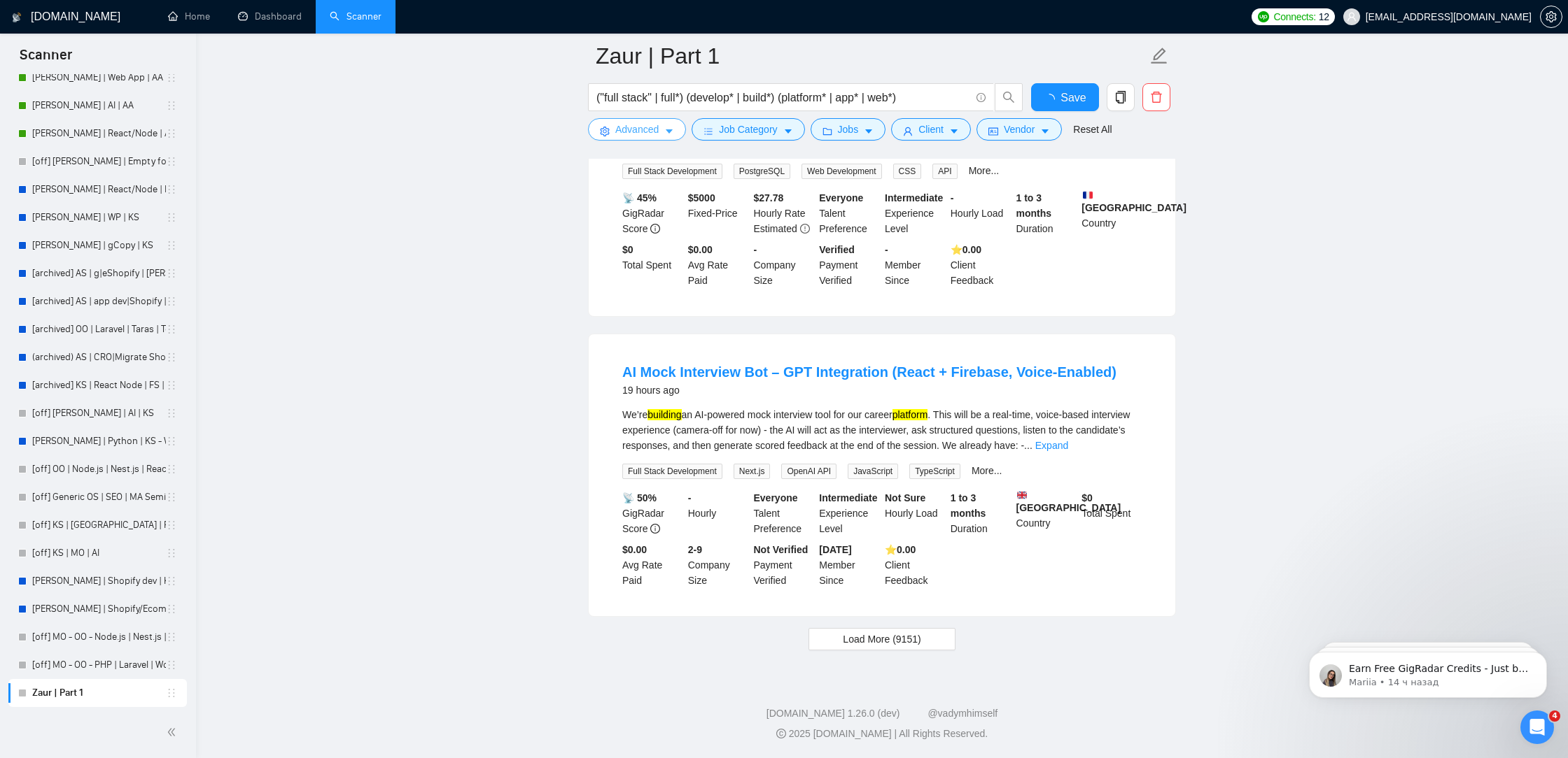
scroll to position [2752, 0]
click at [889, 630] on button "Load More (9151)" at bounding box center [882, 639] width 146 height 23
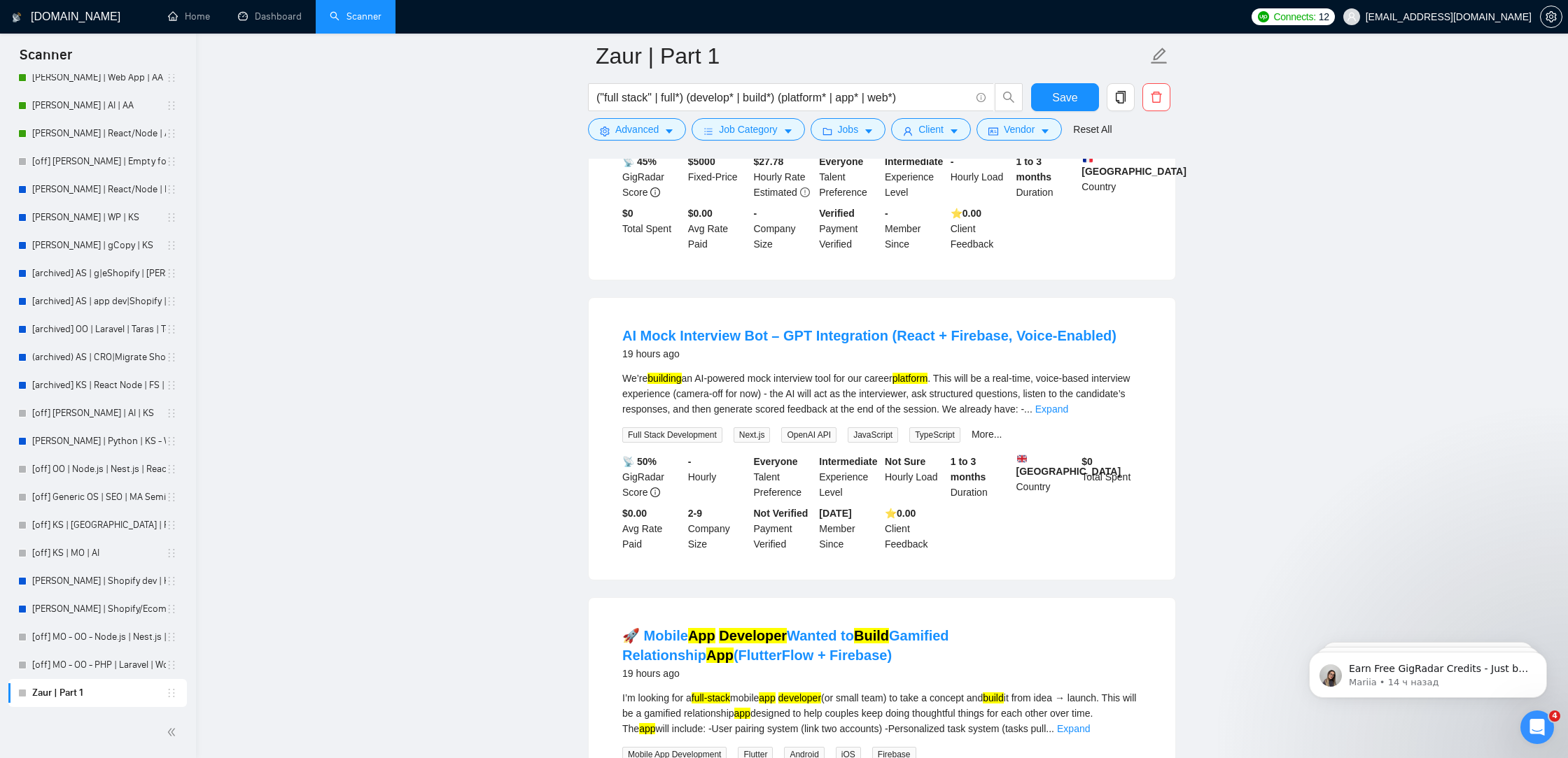
scroll to position [3188, 0]
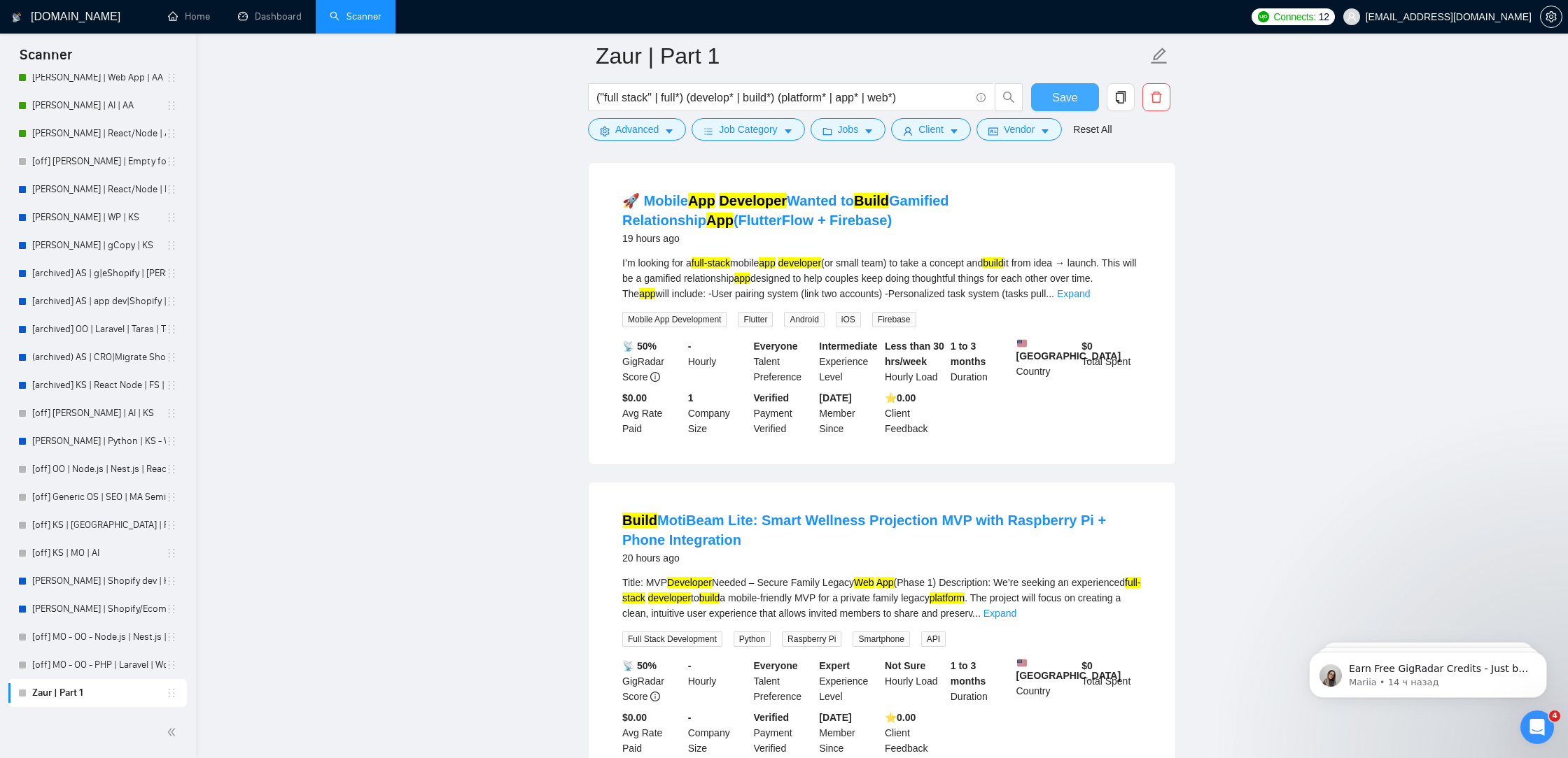
click at [1057, 96] on span "Save" at bounding box center [1065, 98] width 26 height 18
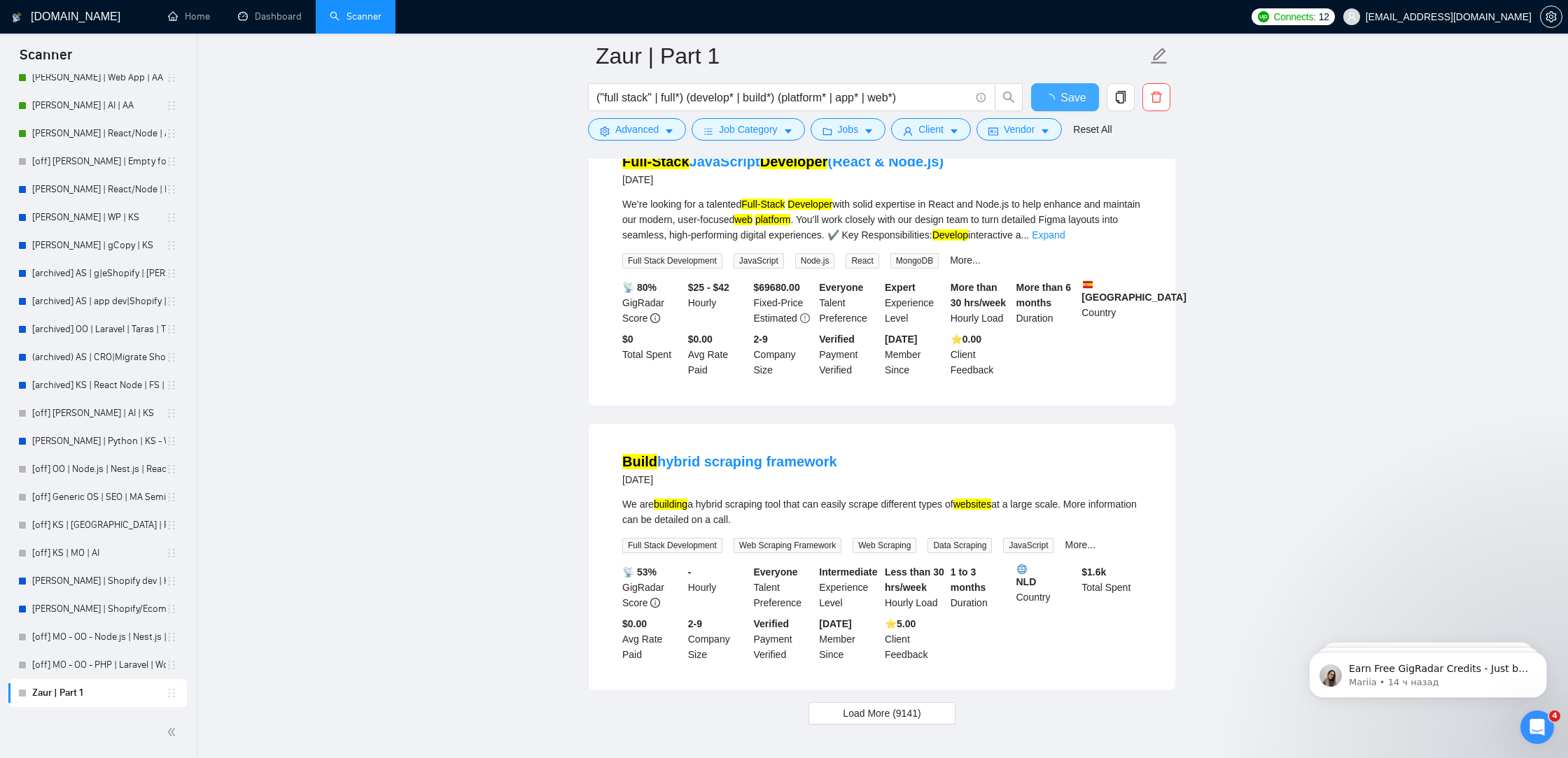
scroll to position [5788, 0]
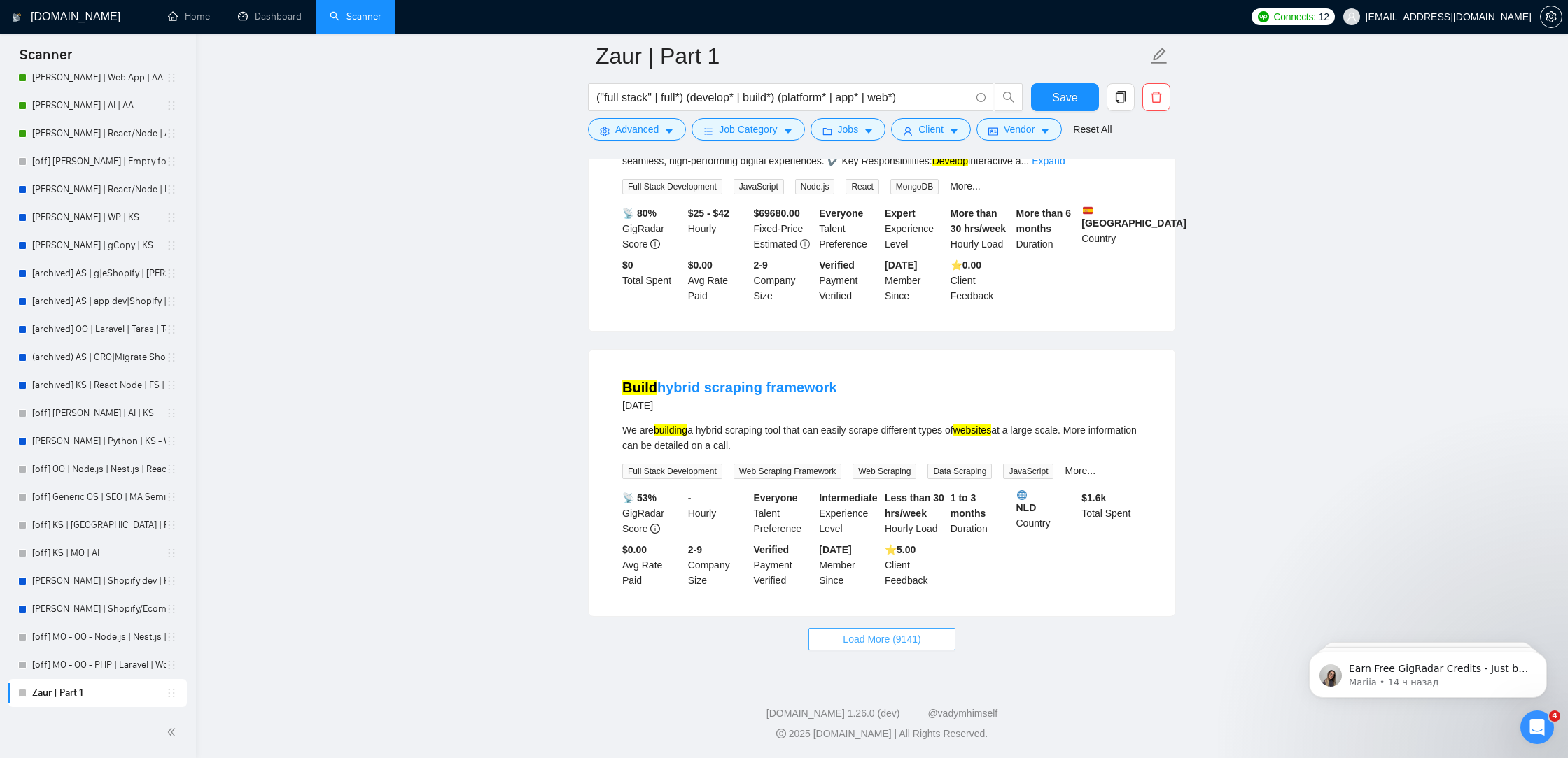
click at [874, 633] on span "Load More (9141)" at bounding box center [882, 640] width 78 height 16
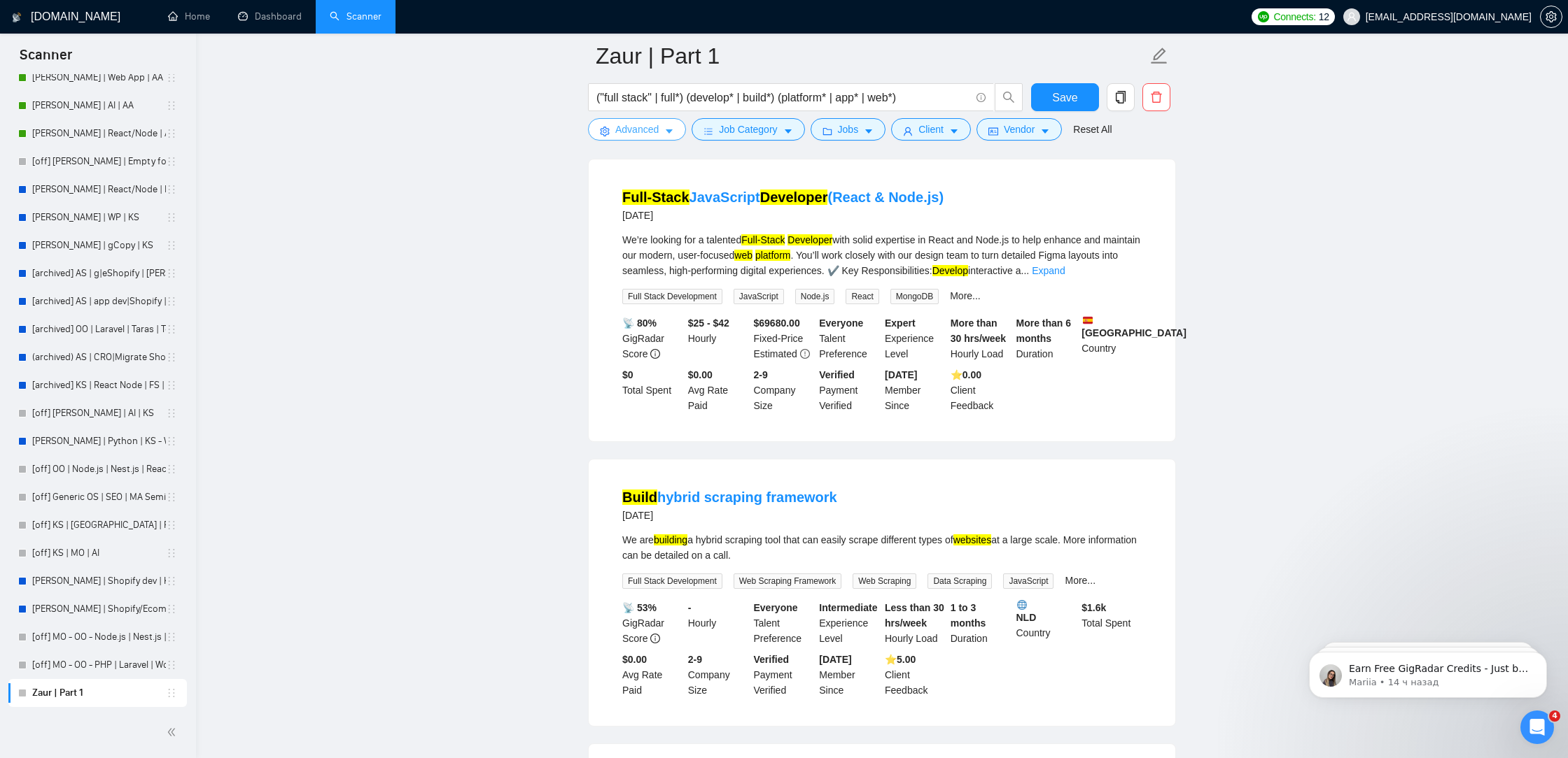
click at [649, 126] on span "Advanced" at bounding box center [637, 129] width 43 height 16
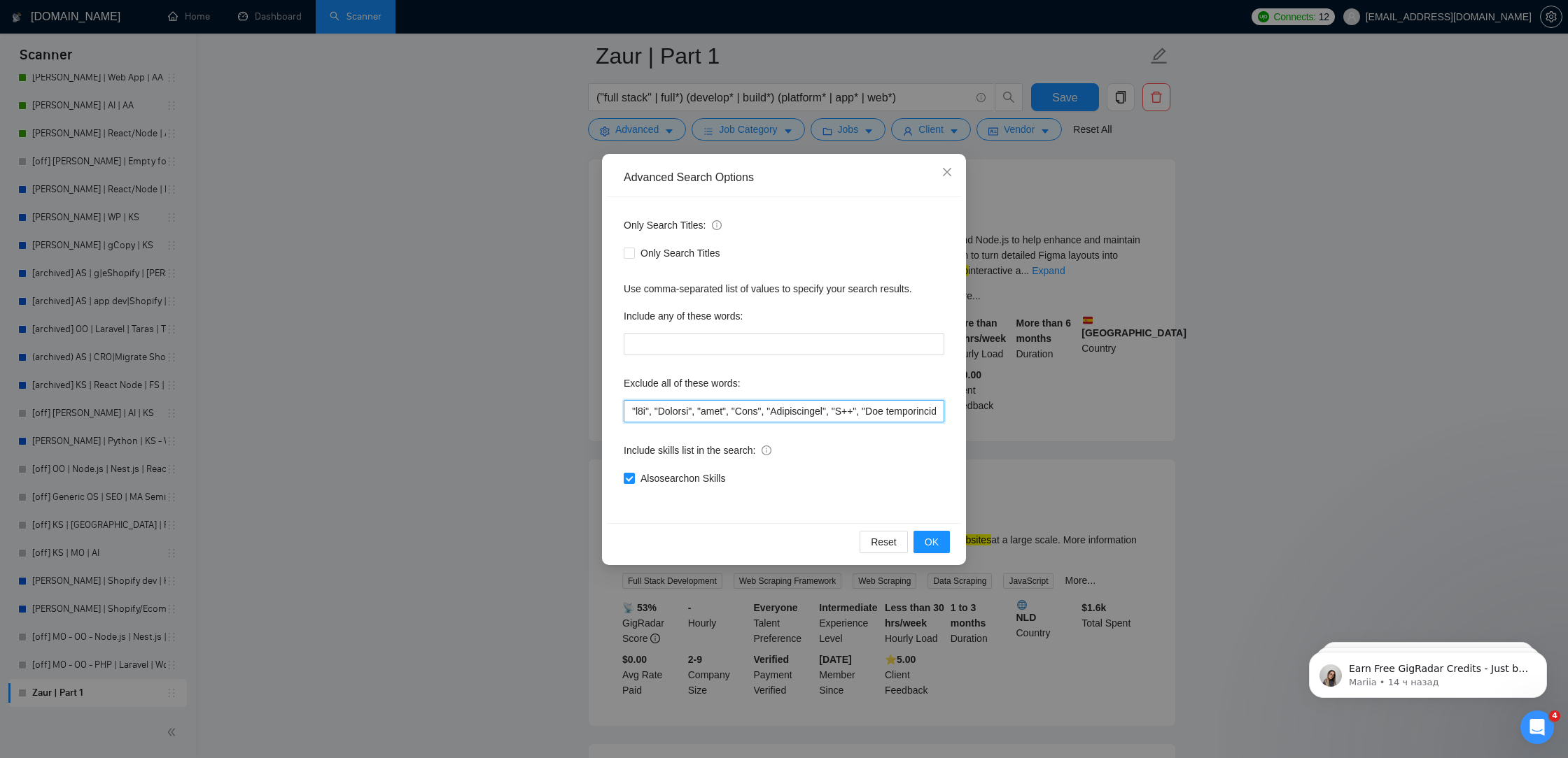
click at [629, 406] on input "text" at bounding box center [783, 411] width 321 height 23
paste input ""Cordialement","
drag, startPoint x: 696, startPoint y: 413, endPoint x: 637, endPoint y: 413, distance: 59.0
click at [637, 413] on input "text" at bounding box center [783, 411] width 321 height 23
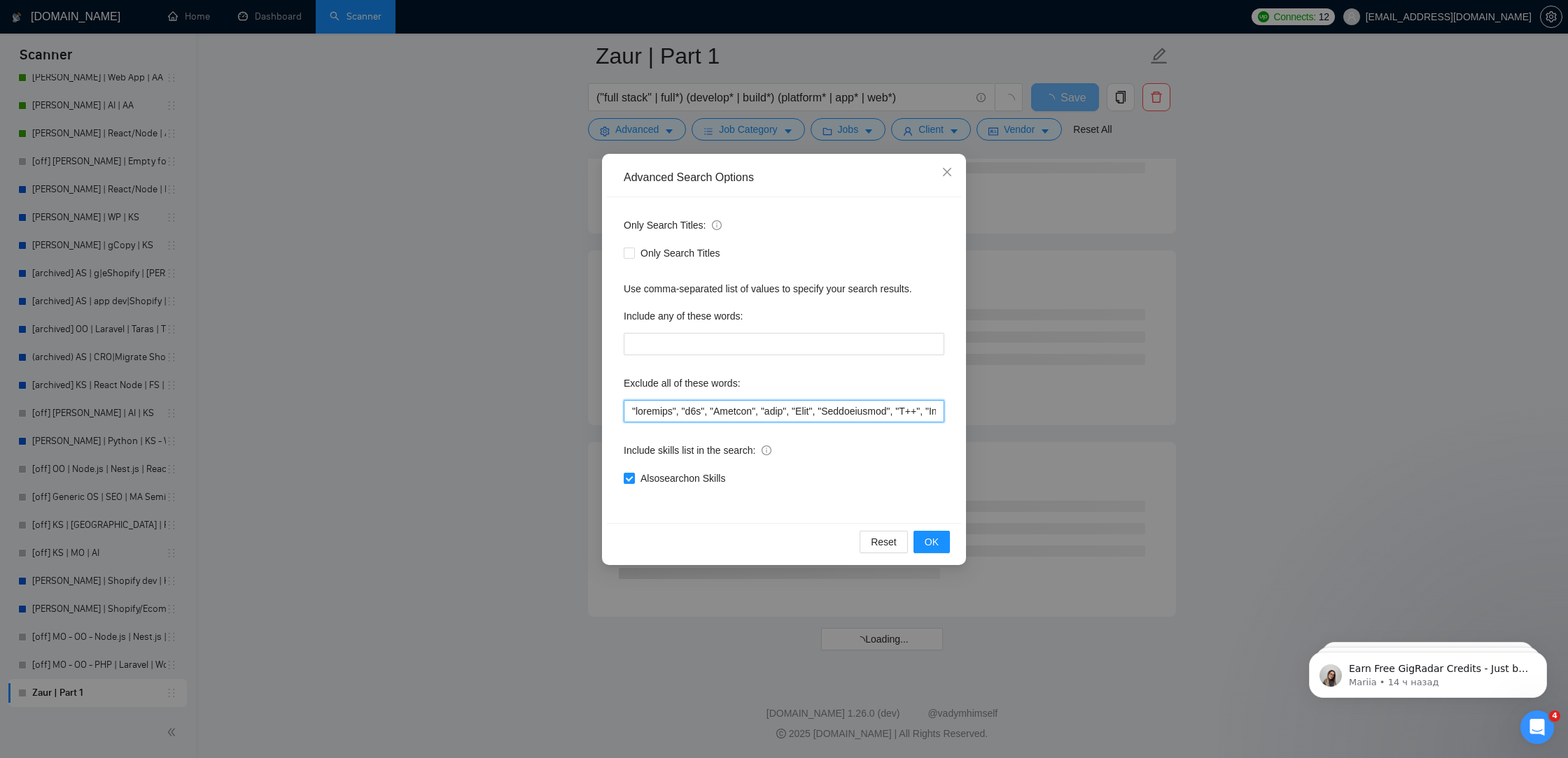
click at [625, 404] on input "text" at bounding box center [783, 411] width 321 height 23
paste input ""Cordialement","
drag, startPoint x: 699, startPoint y: 413, endPoint x: 640, endPoint y: 413, distance: 59.0
click at [640, 413] on input "text" at bounding box center [783, 411] width 321 height 23
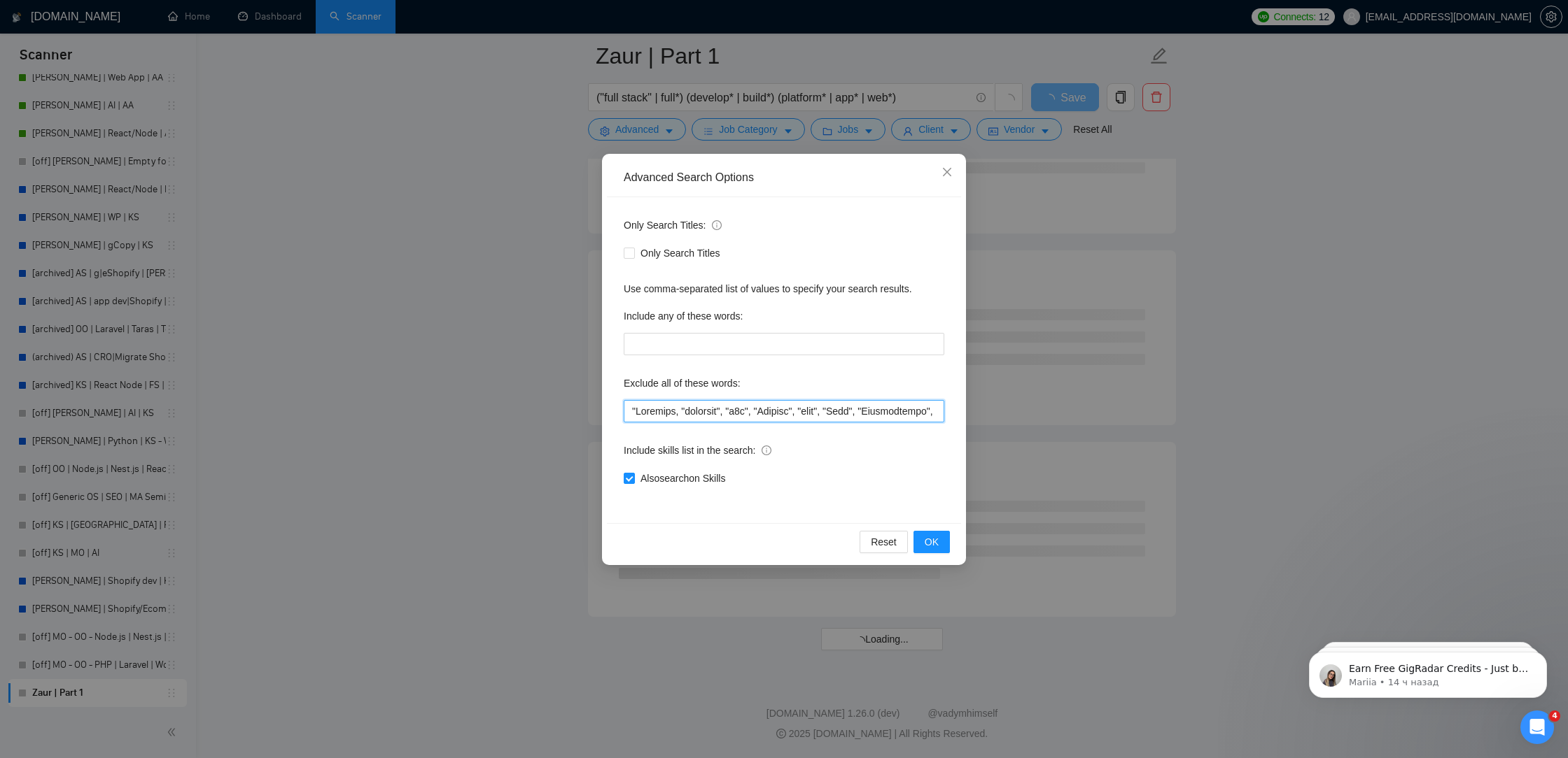
click at [687, 406] on input "text" at bounding box center [783, 411] width 321 height 23
click at [673, 408] on input "text" at bounding box center [783, 411] width 321 height 23
paste input """
drag, startPoint x: 683, startPoint y: 413, endPoint x: 581, endPoint y: 411, distance: 102.0
click at [581, 411] on div "Advanced Search Options Only Search Titles: Only Search Titles Use comma-separa…" at bounding box center [784, 379] width 1568 height 758
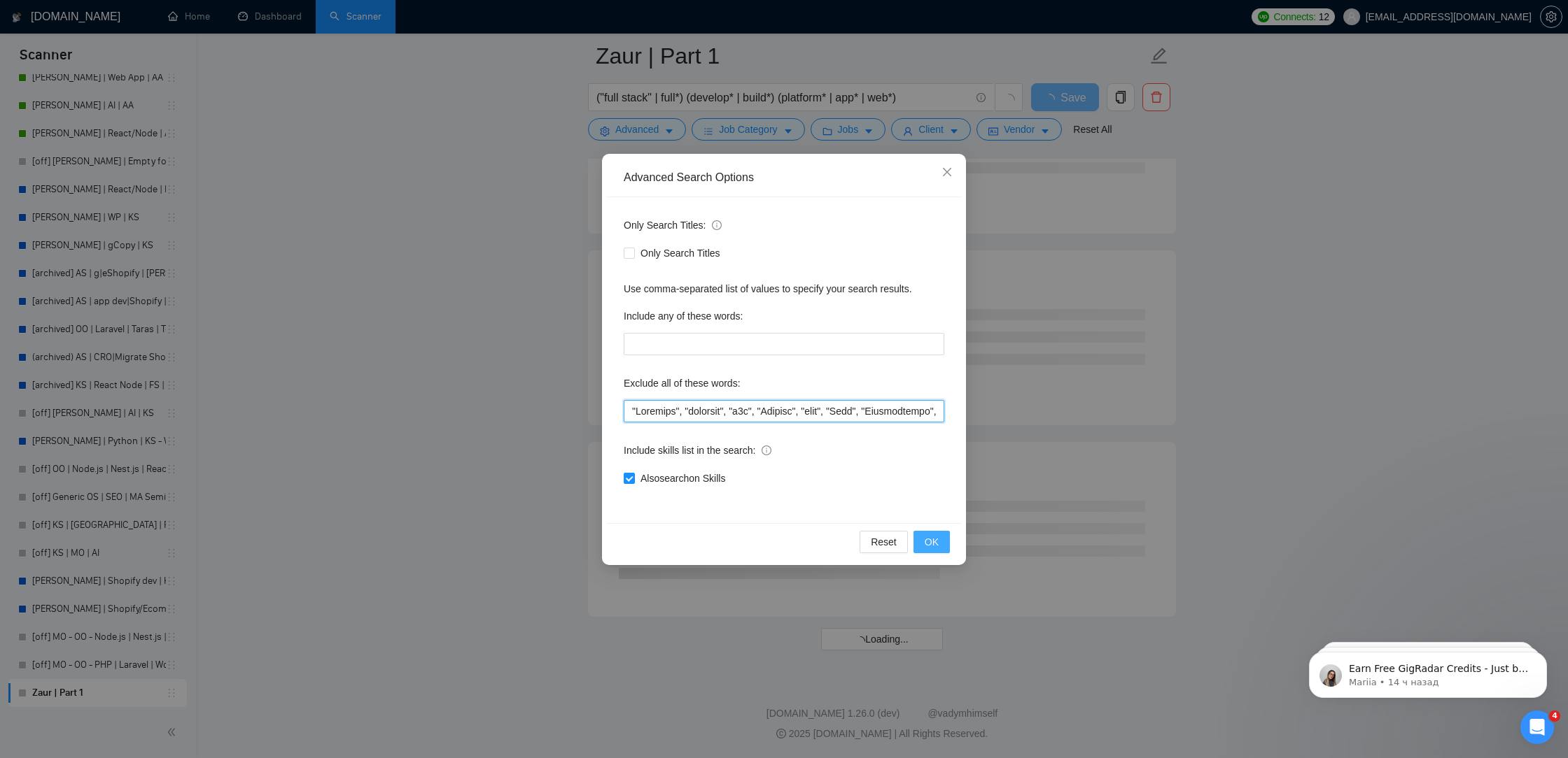
type input ""Scraping", "scraping", "n8n", "Shopify", "game", "Game", "Cordialement", "C++"…"
click at [931, 543] on span "OK" at bounding box center [932, 542] width 14 height 16
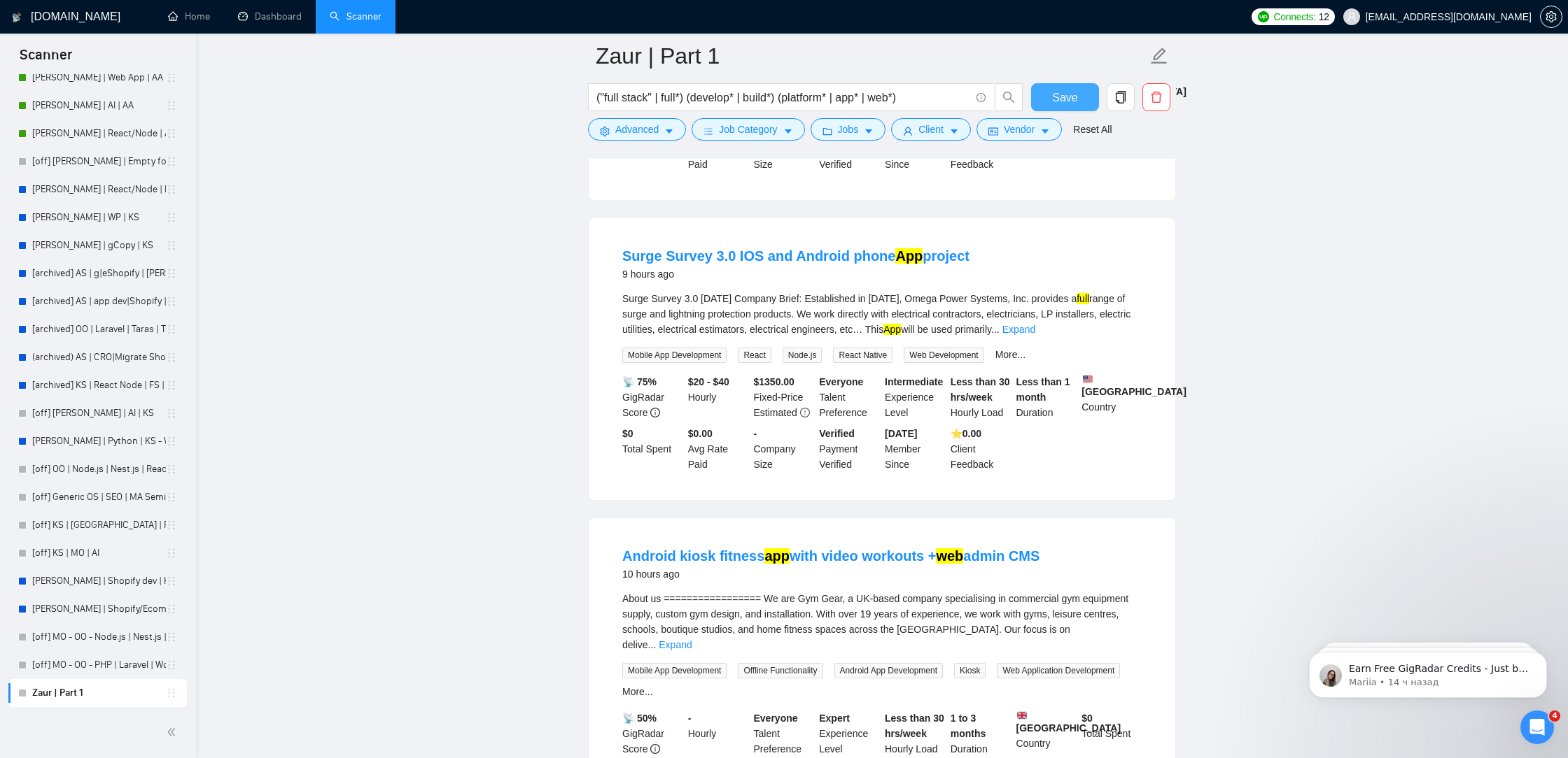
click at [1082, 88] on button "Save" at bounding box center [1064, 97] width 68 height 28
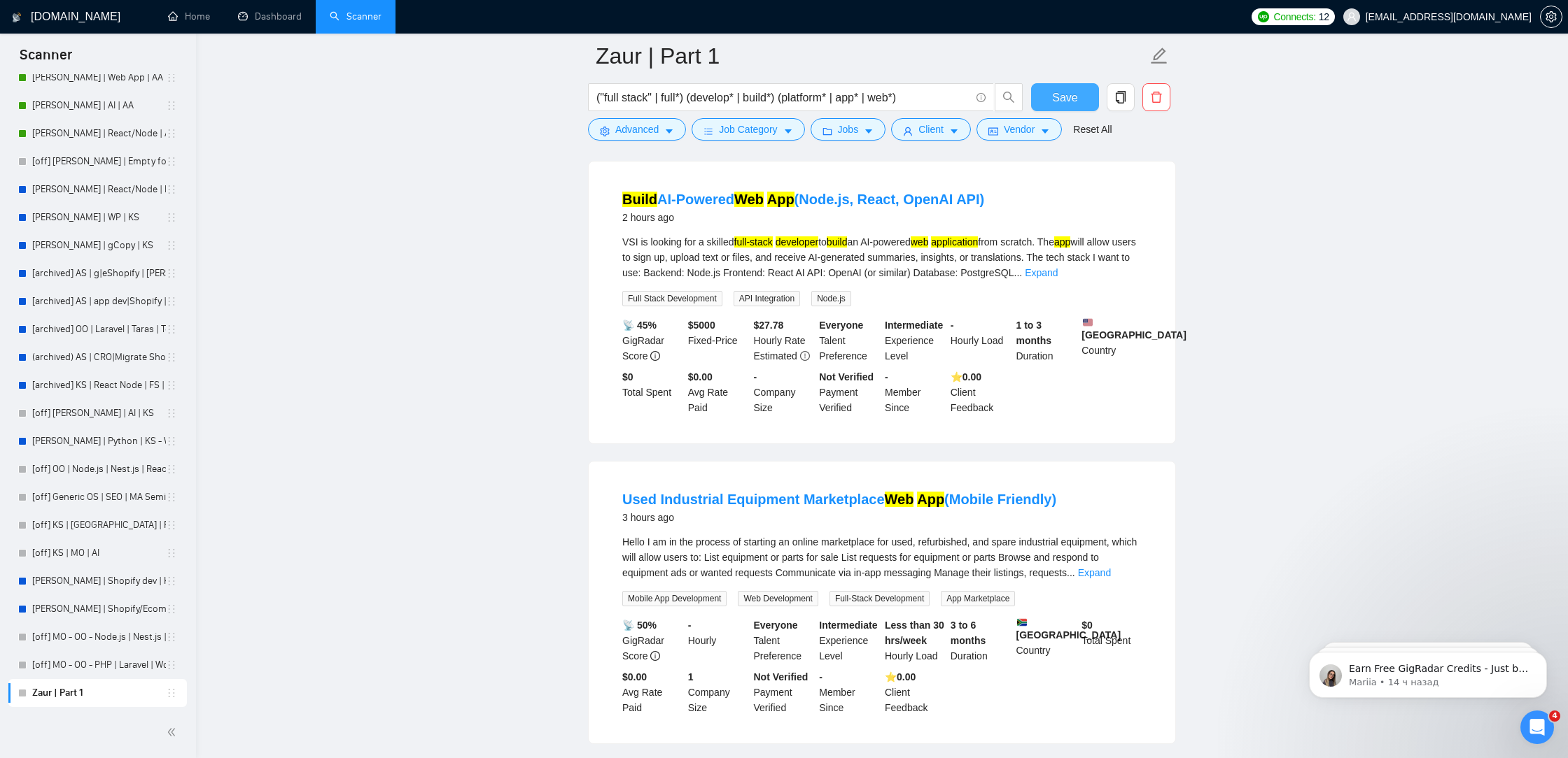
scroll to position [0, 0]
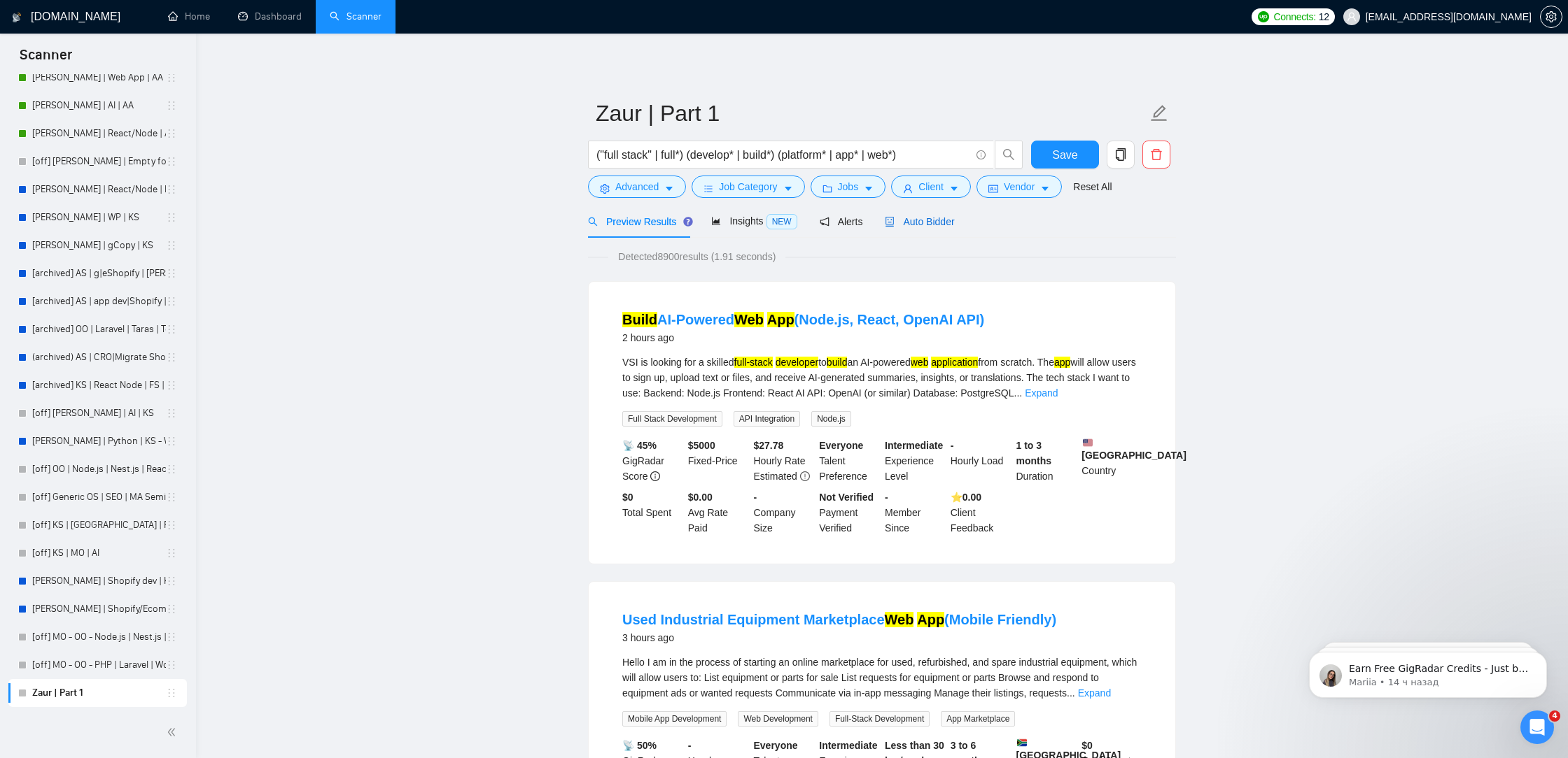
click at [942, 226] on span "Auto Bidder" at bounding box center [919, 221] width 69 height 11
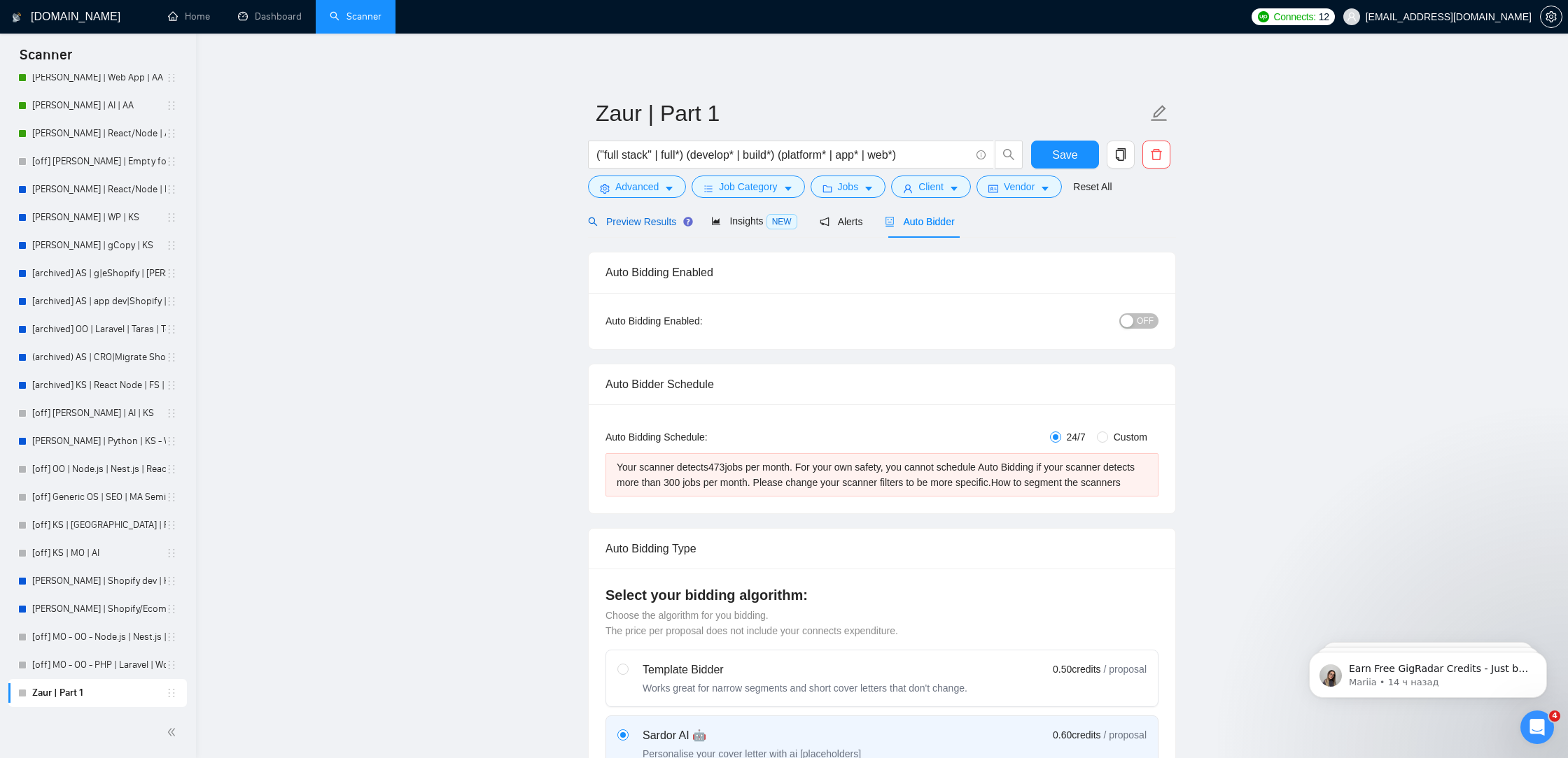
click at [647, 223] on span "Preview Results" at bounding box center [638, 221] width 101 height 11
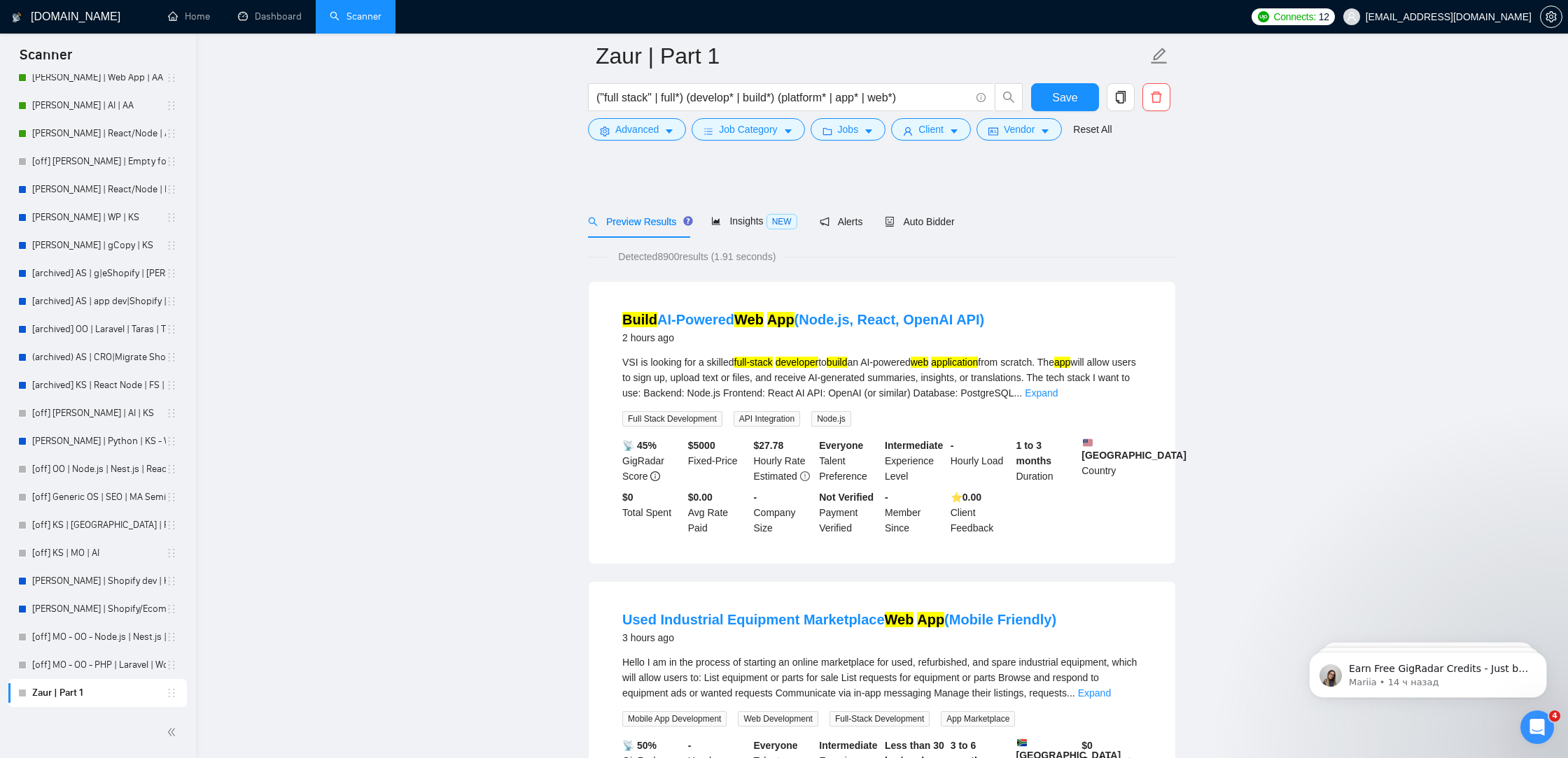
scroll to position [2752, 0]
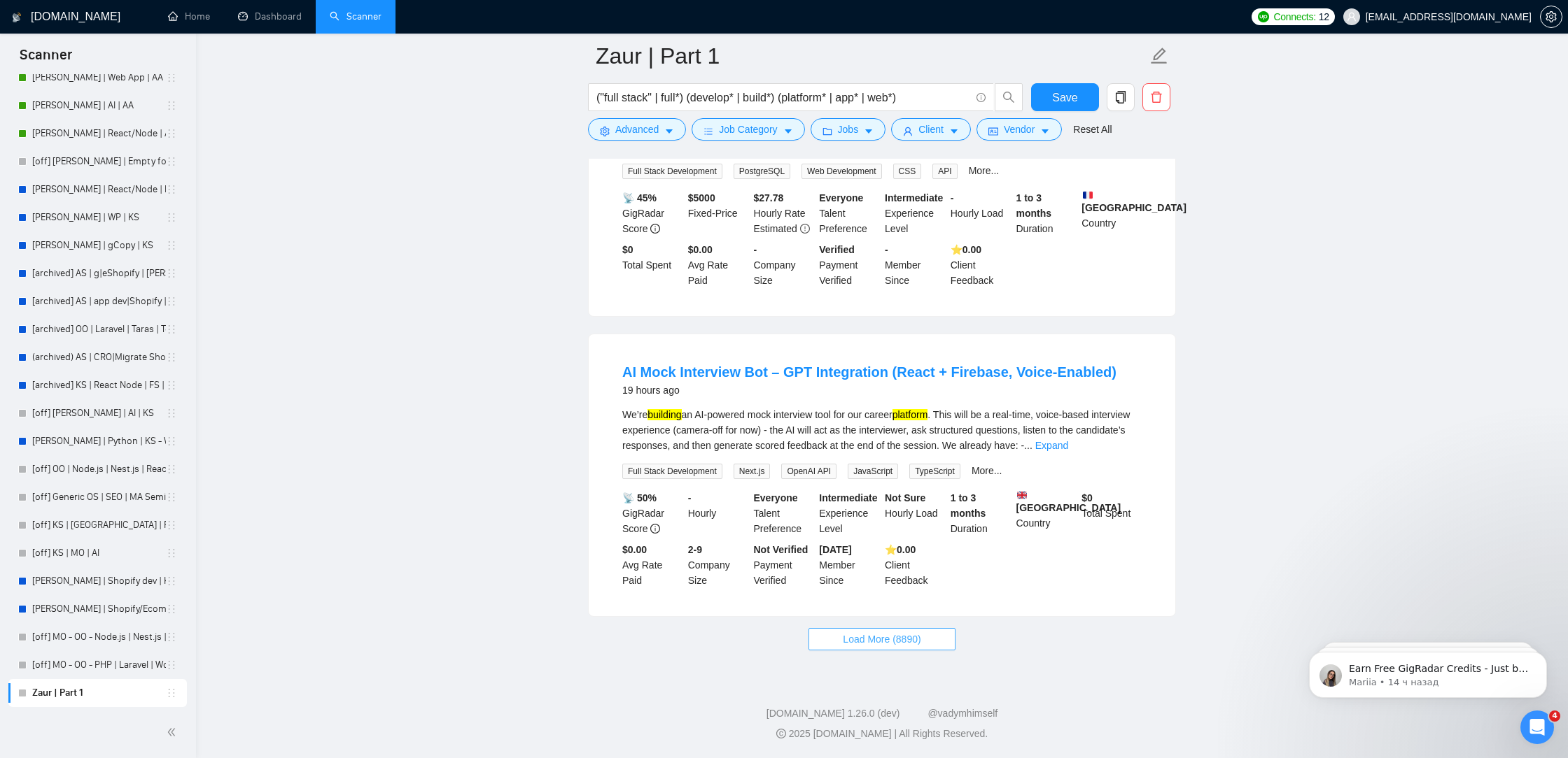
click at [899, 630] on button "Load More (8890)" at bounding box center [882, 639] width 146 height 23
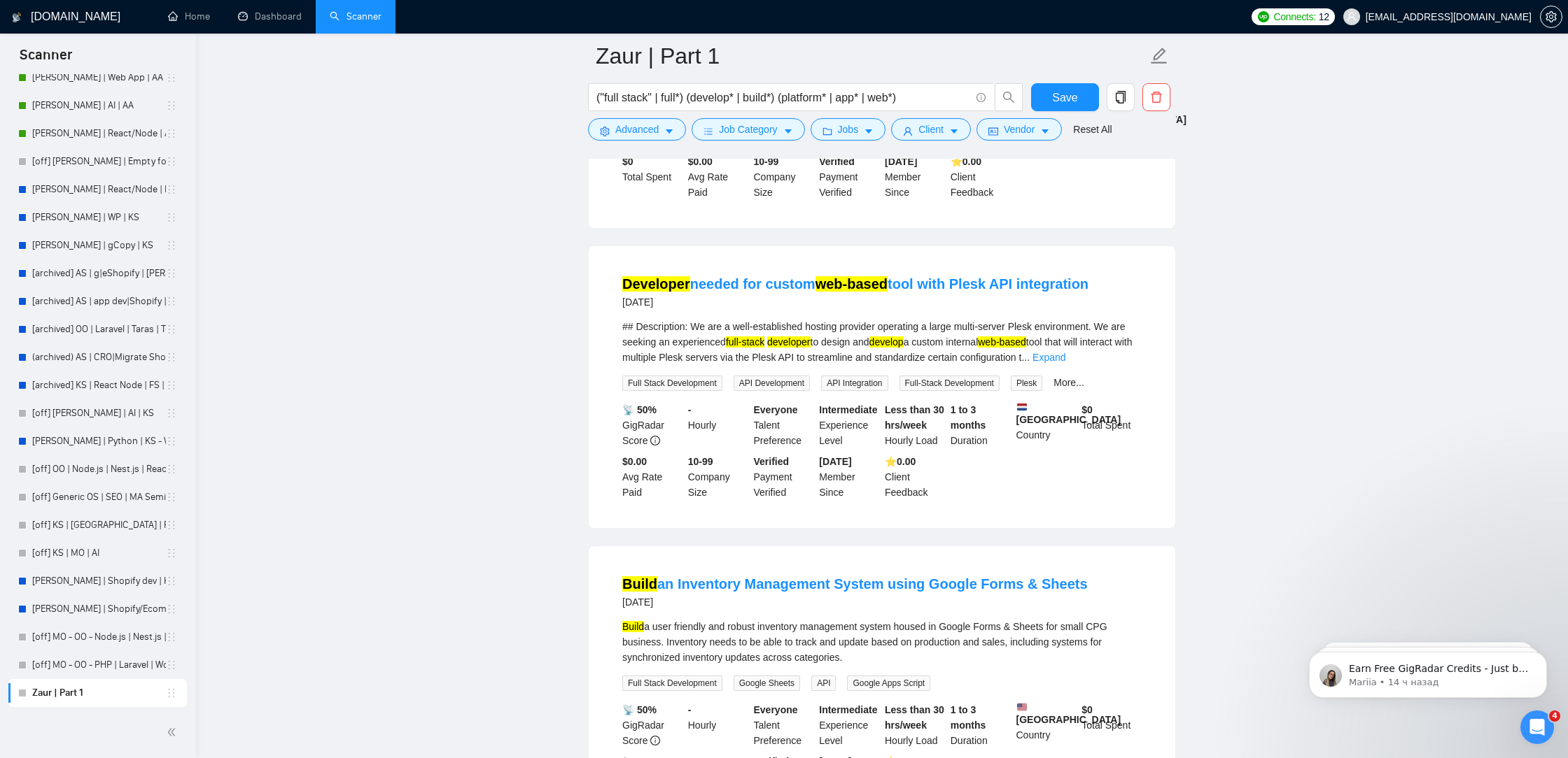
scroll to position [5804, 0]
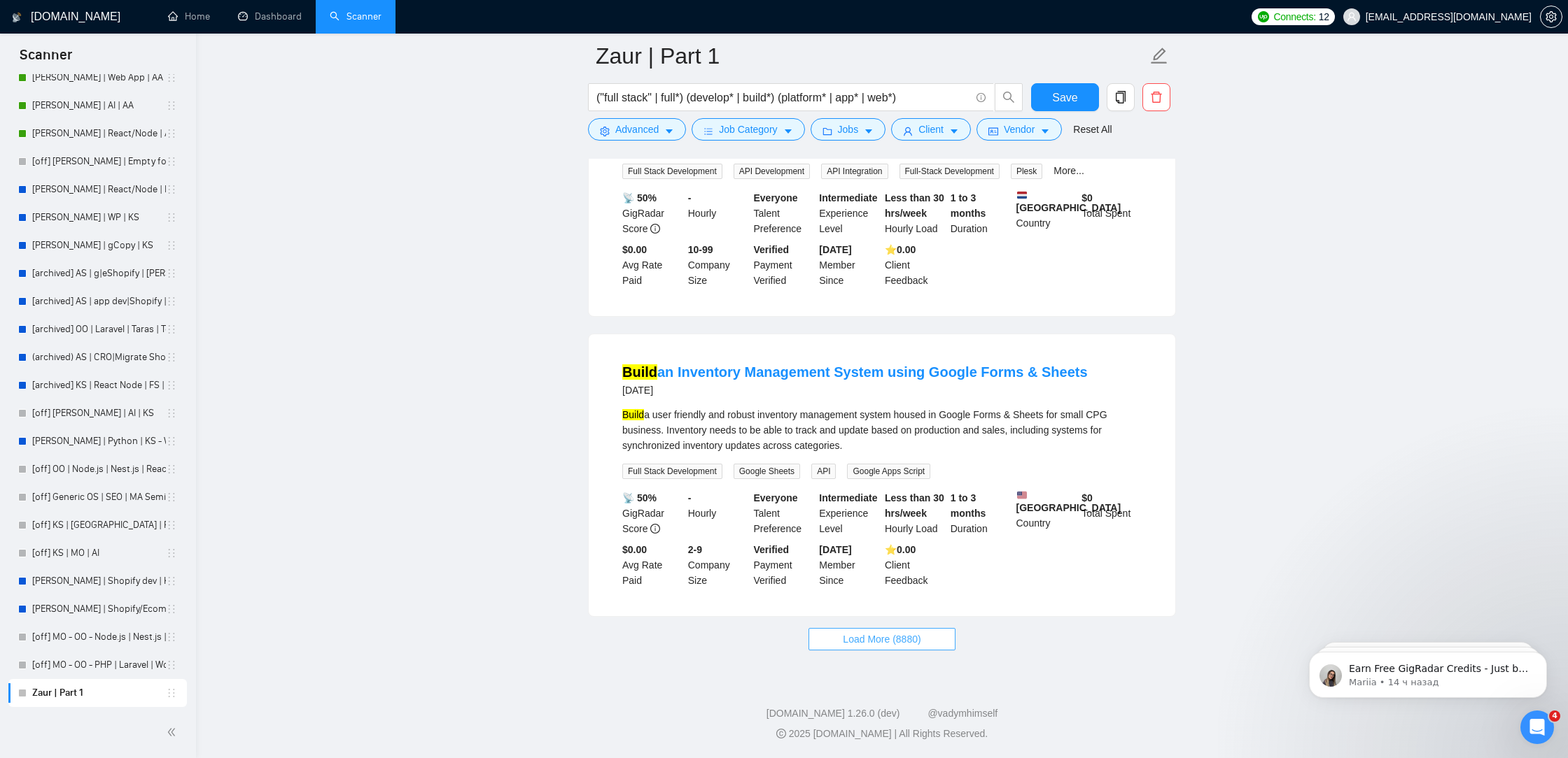
click at [913, 631] on button "Load More (8880)" at bounding box center [882, 639] width 146 height 23
click at [895, 629] on button "Loading..." at bounding box center [882, 639] width 121 height 23
click at [895, 641] on span "Loading..." at bounding box center [882, 640] width 53 height 16
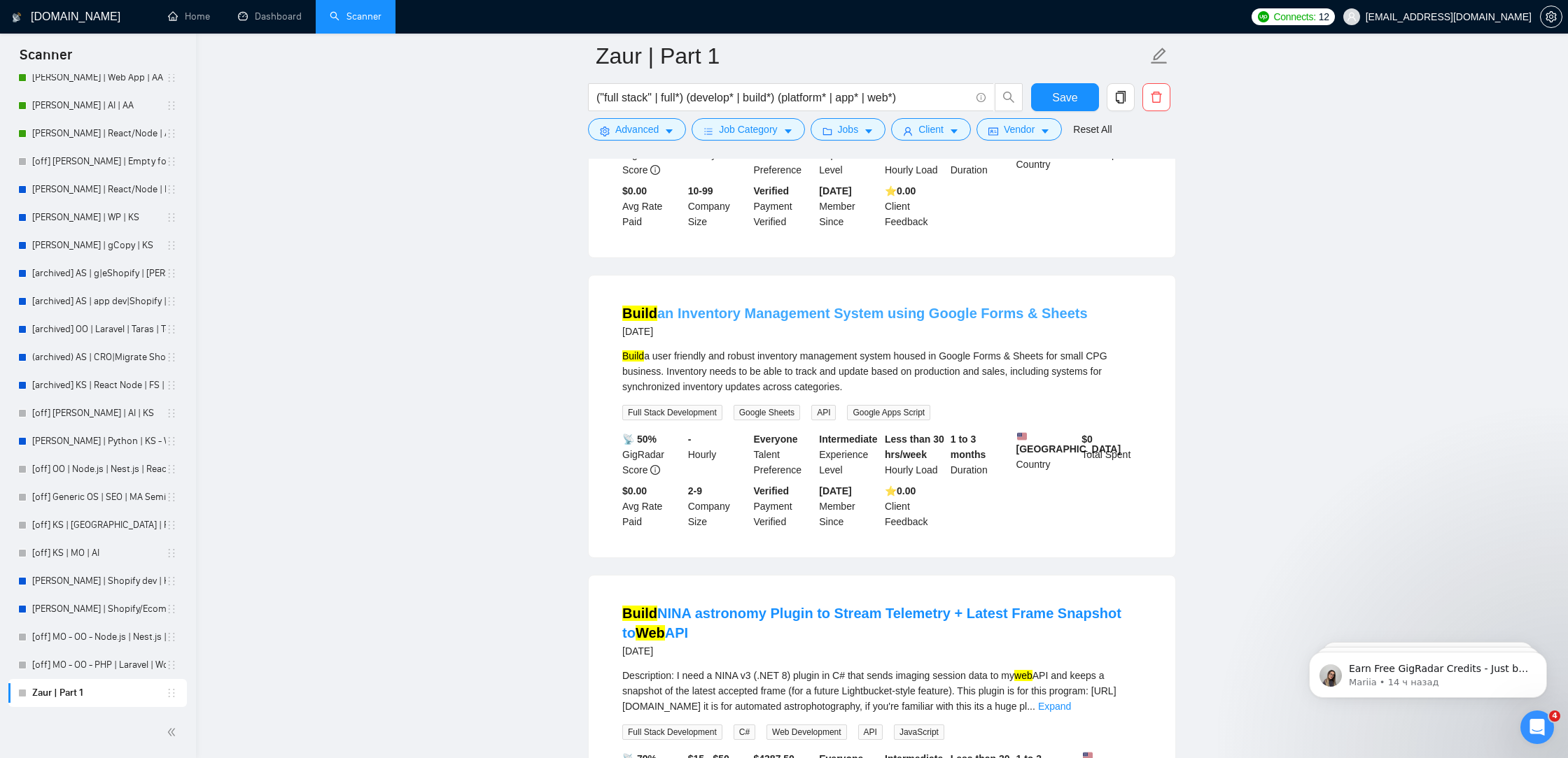
drag, startPoint x: 1079, startPoint y: 363, endPoint x: 918, endPoint y: 358, distance: 161.1
click at [918, 340] on div "Build an Inventory Management System using Google Forms & Sheets 2 days ago" at bounding box center [882, 321] width 520 height 36
copy link "Google Forms & Sheets"
click at [625, 129] on span "Advanced" at bounding box center [637, 129] width 43 height 16
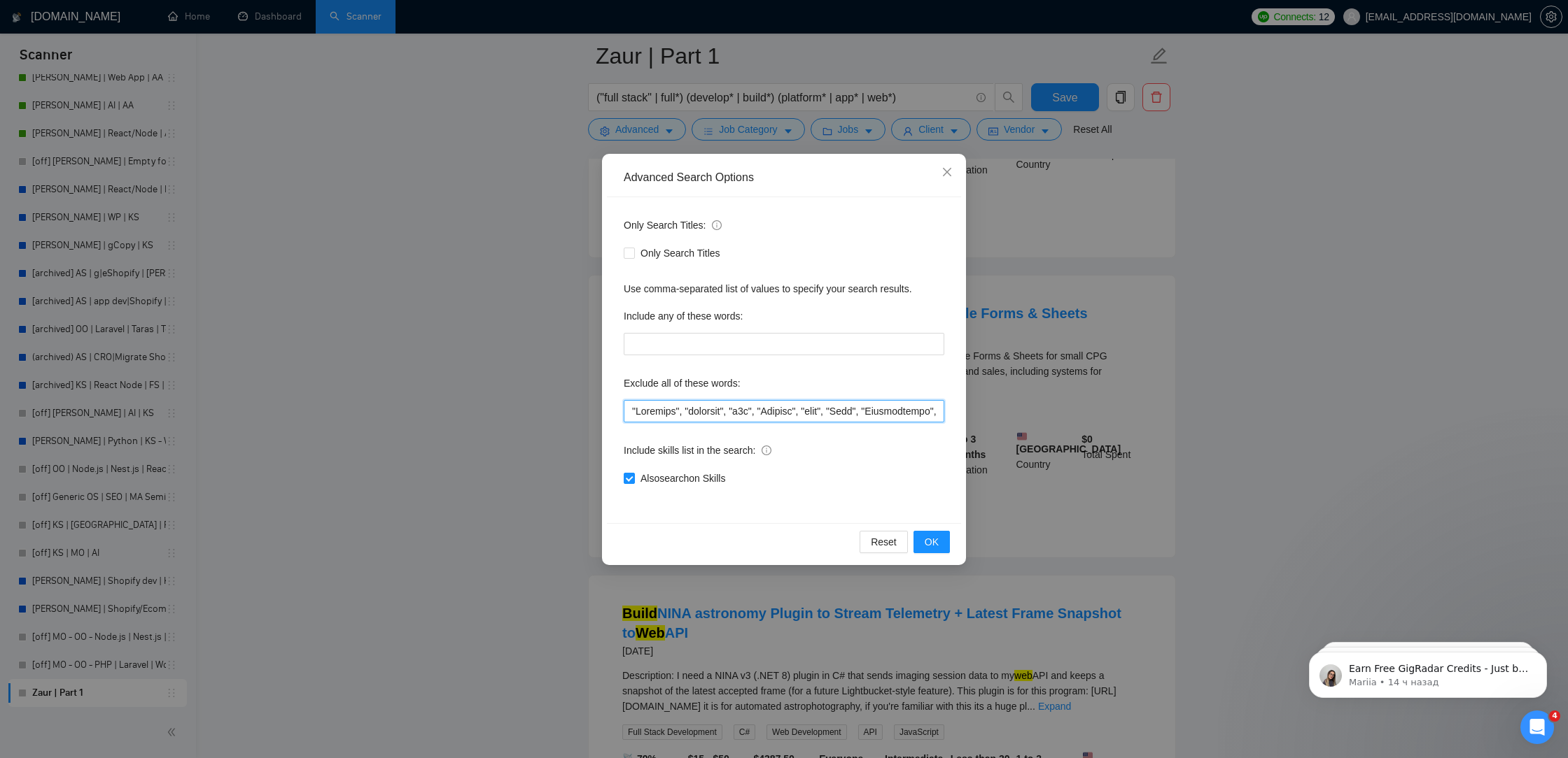
click at [629, 413] on input "text" at bounding box center [783, 411] width 321 height 23
paste input "Google Forms & Sheets"
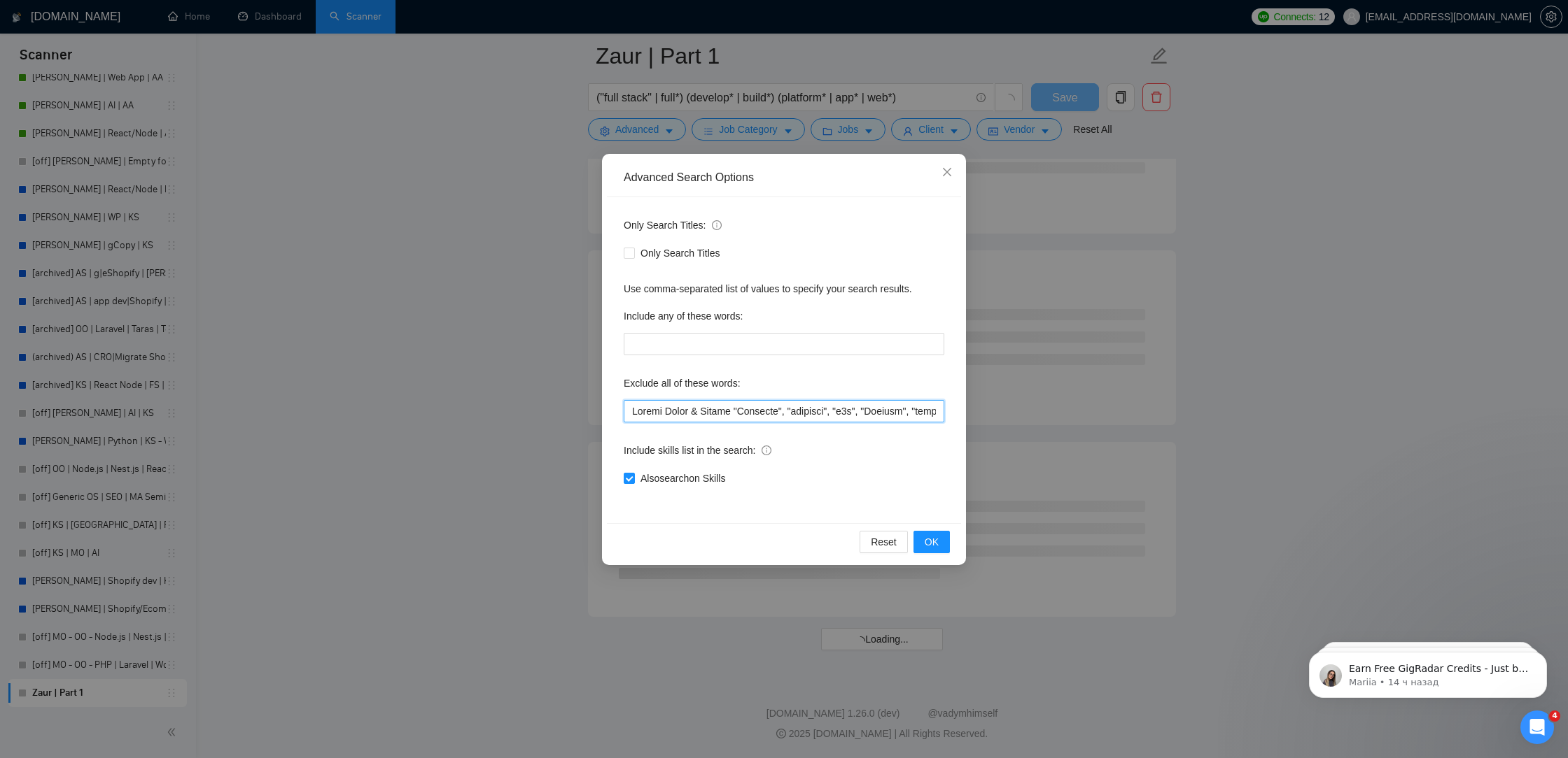
scroll to position [5409, 0]
drag, startPoint x: 792, startPoint y: 413, endPoint x: 741, endPoint y: 409, distance: 51.2
click at [741, 410] on input "text" at bounding box center [783, 411] width 321 height 23
click at [629, 413] on input "text" at bounding box center [783, 411] width 321 height 23
paste input ""Scraping","
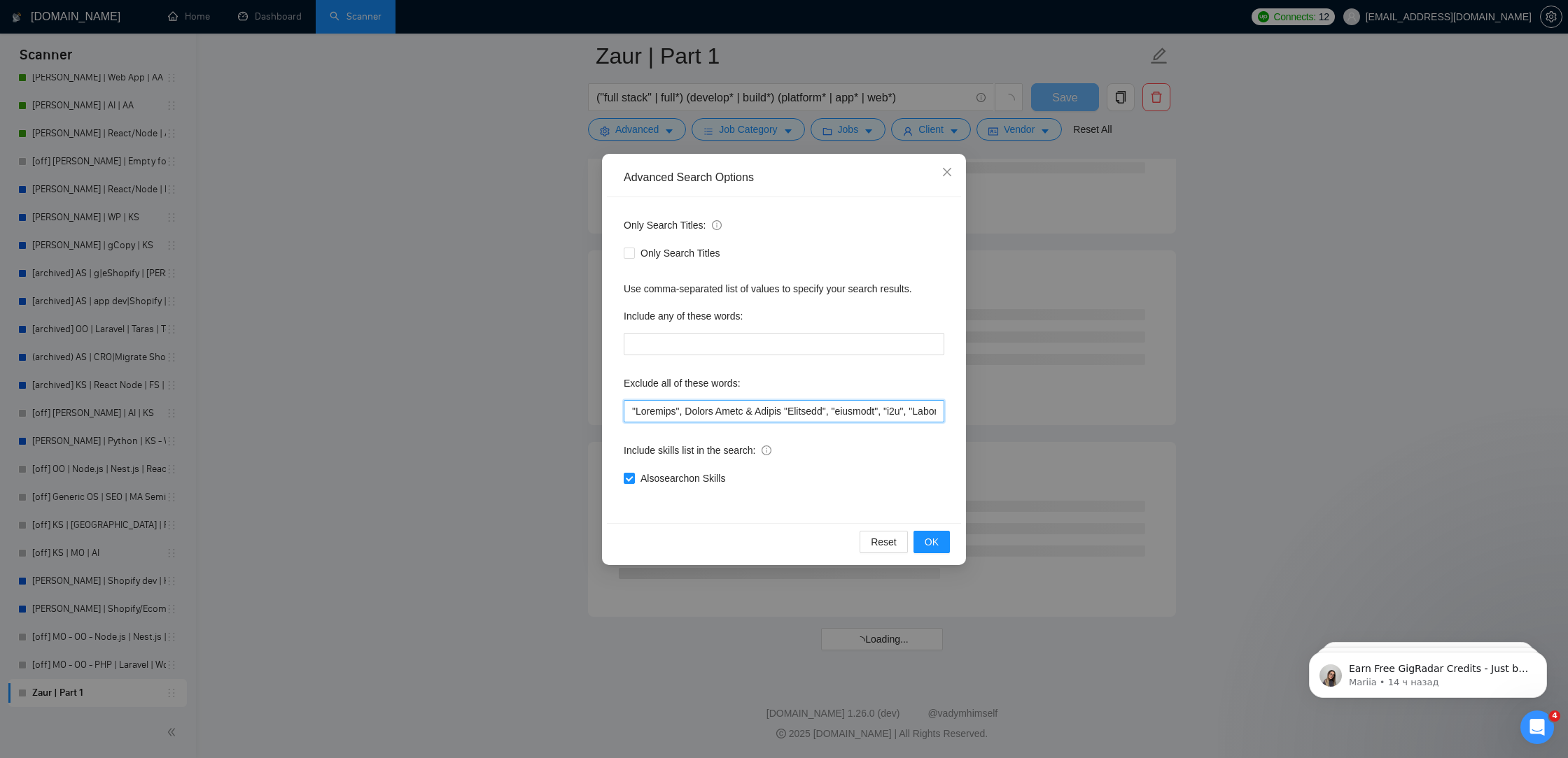
scroll to position [1575, 0]
drag, startPoint x: 792, startPoint y: 414, endPoint x: 688, endPoint y: 413, distance: 104.0
click at [688, 413] on input "text" at bounding box center [783, 411] width 321 height 23
drag, startPoint x: 675, startPoint y: 412, endPoint x: 635, endPoint y: 411, distance: 40.0
click at [635, 411] on input "text" at bounding box center [783, 411] width 321 height 23
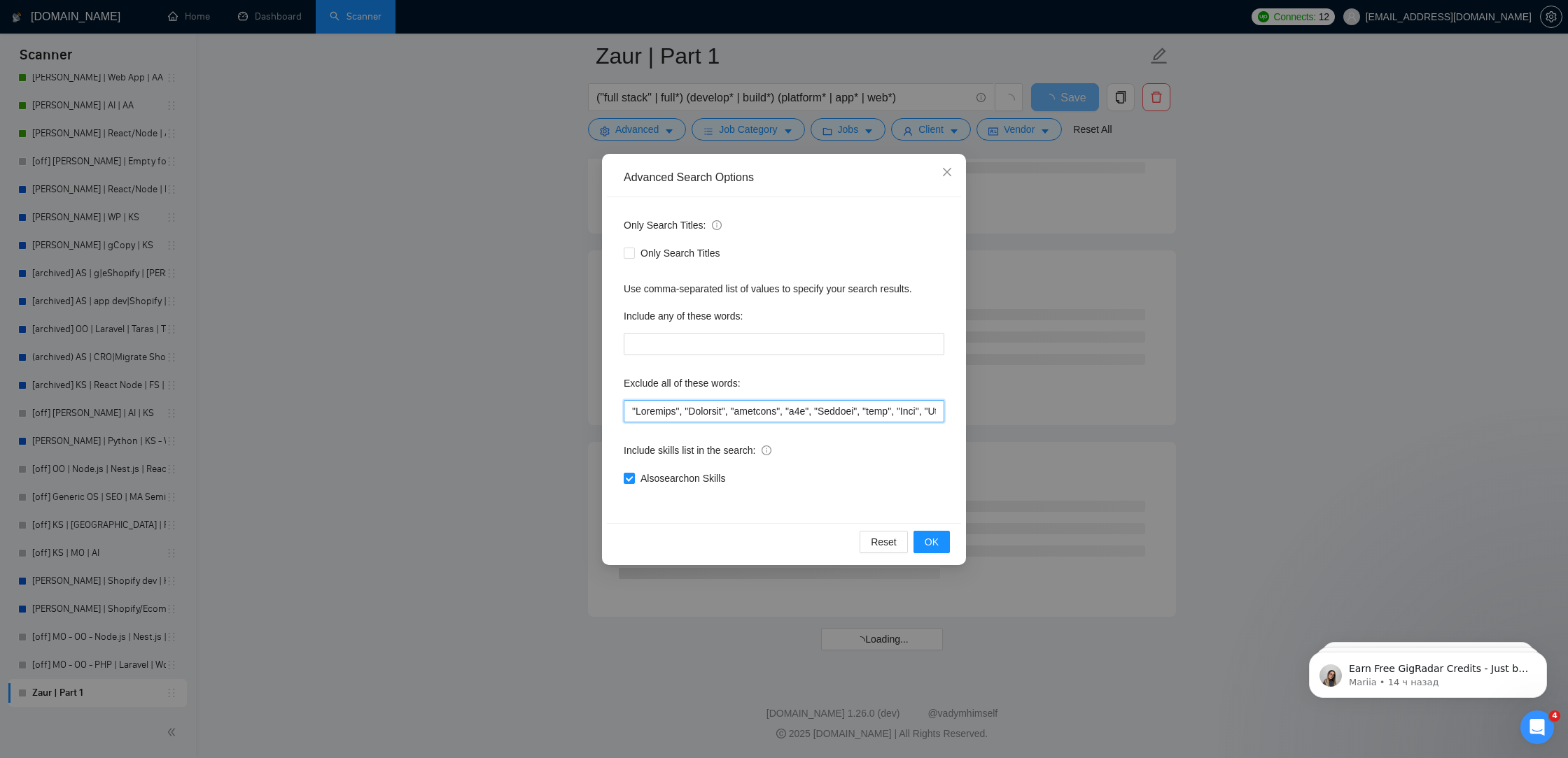
paste input "Google Forms & Sheets"
click at [932, 541] on span "OK" at bounding box center [932, 542] width 14 height 16
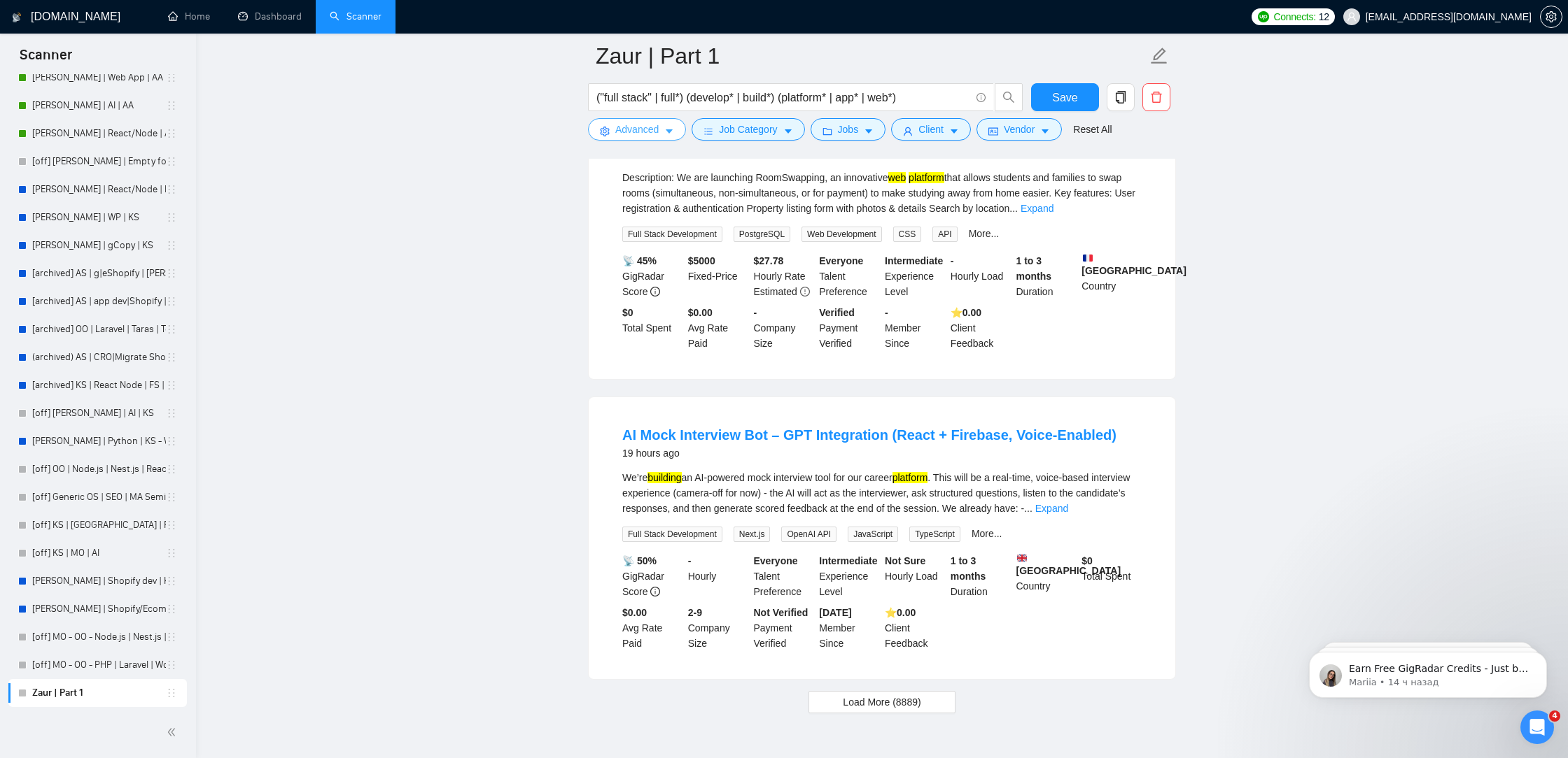
scroll to position [2752, 0]
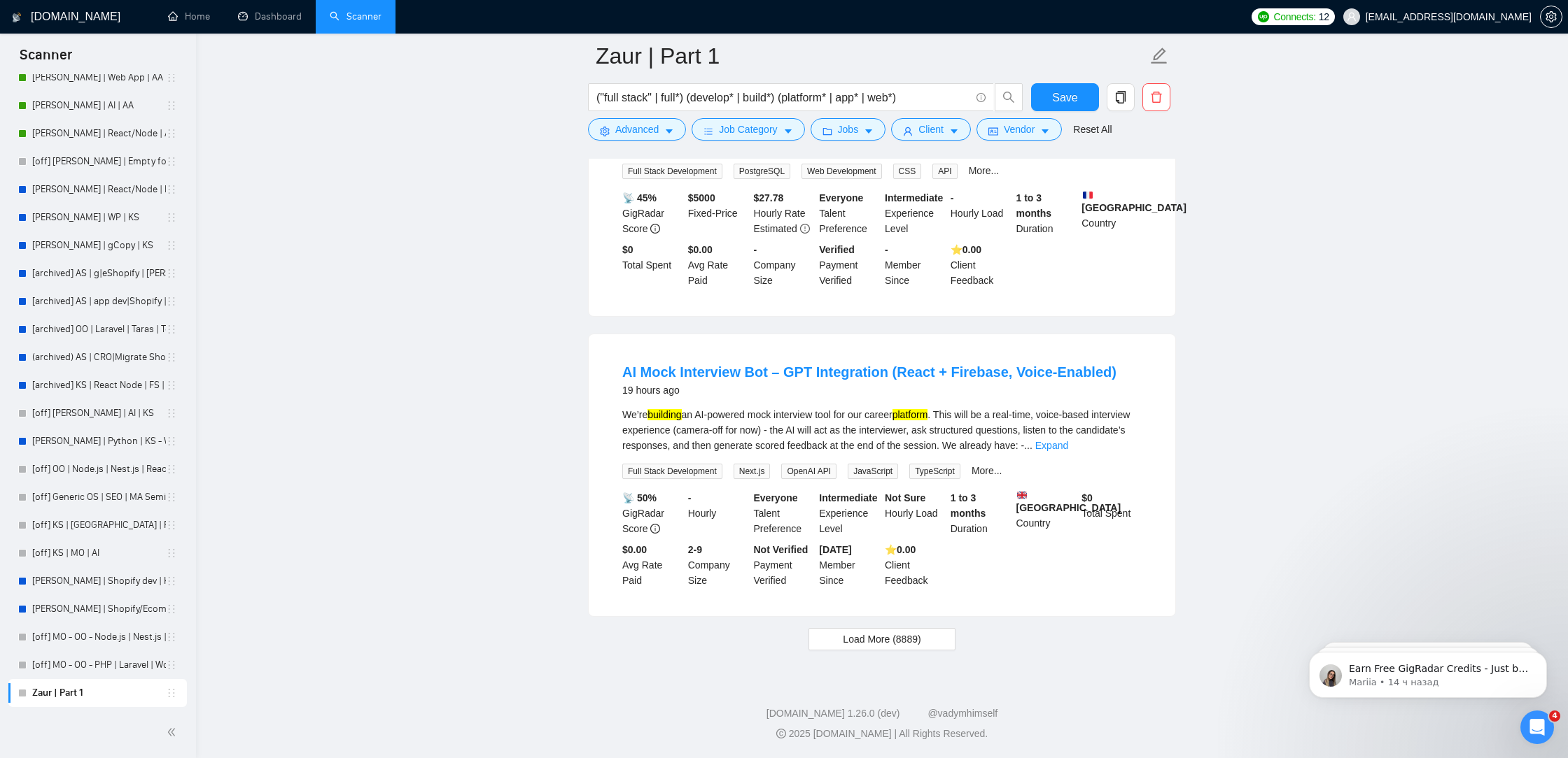
click at [836, 648] on button "Load More (8889)" at bounding box center [882, 639] width 146 height 23
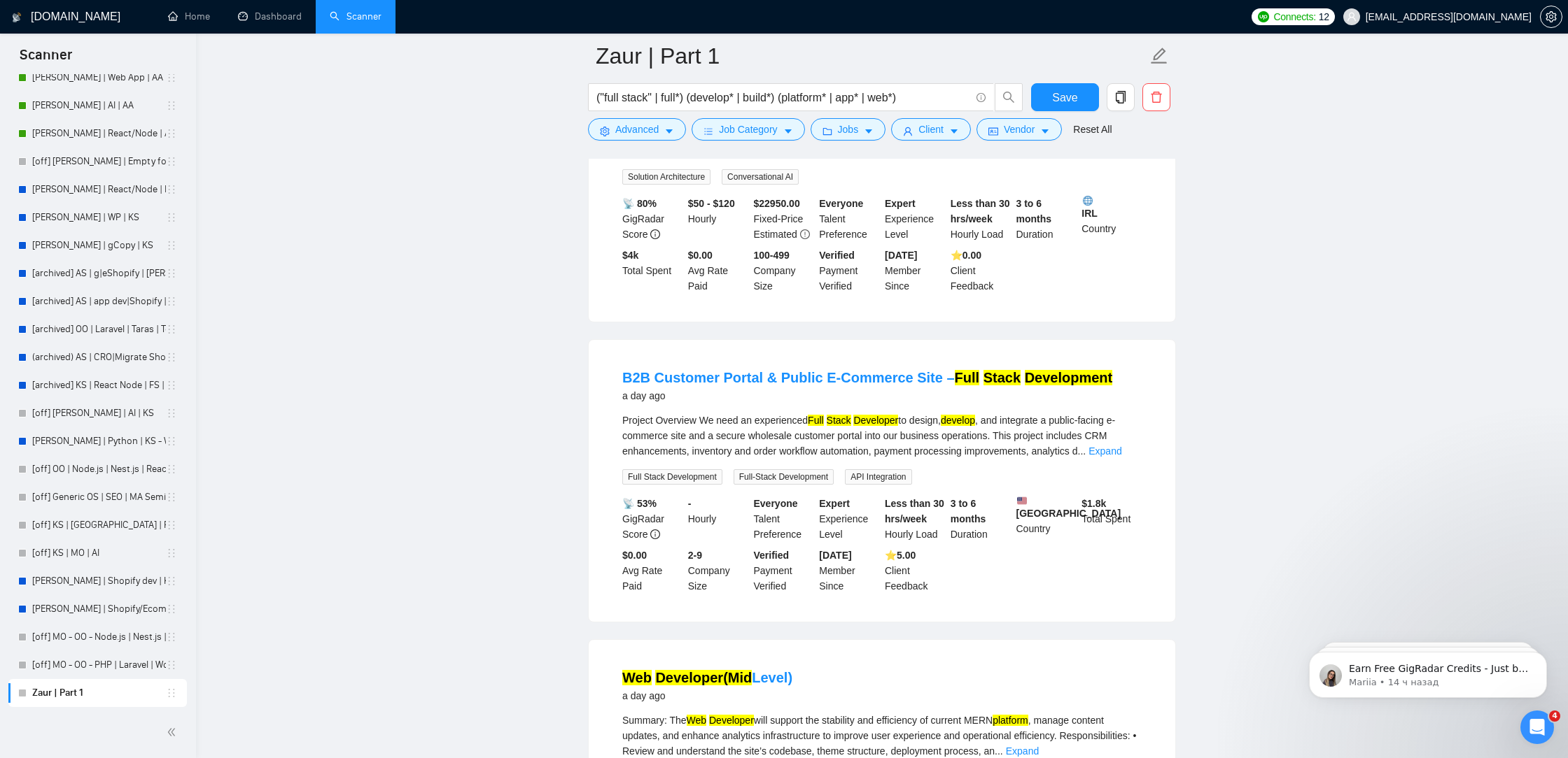
scroll to position [3785, 0]
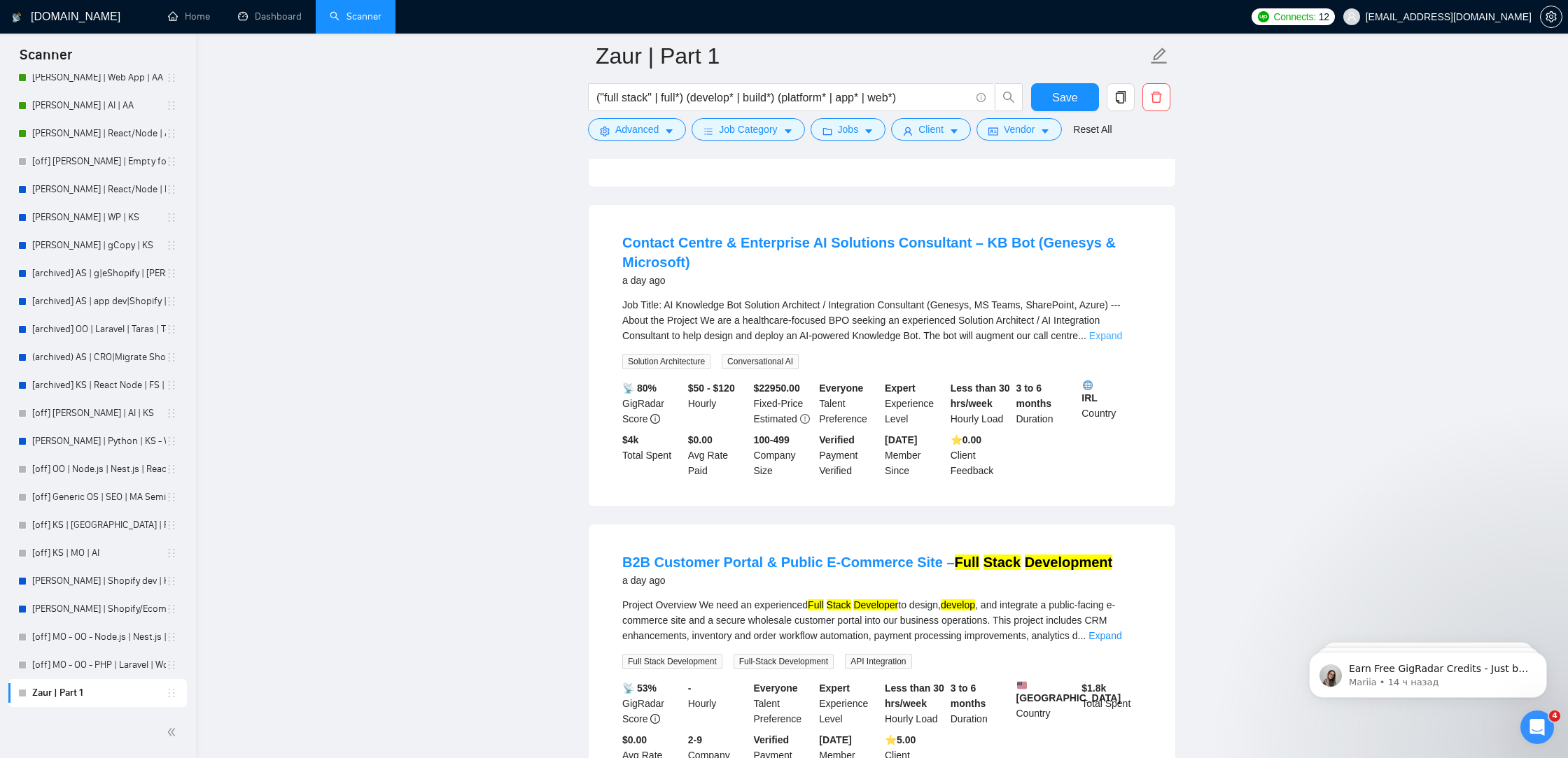
click at [1116, 341] on link "Expand" at bounding box center [1105, 335] width 33 height 11
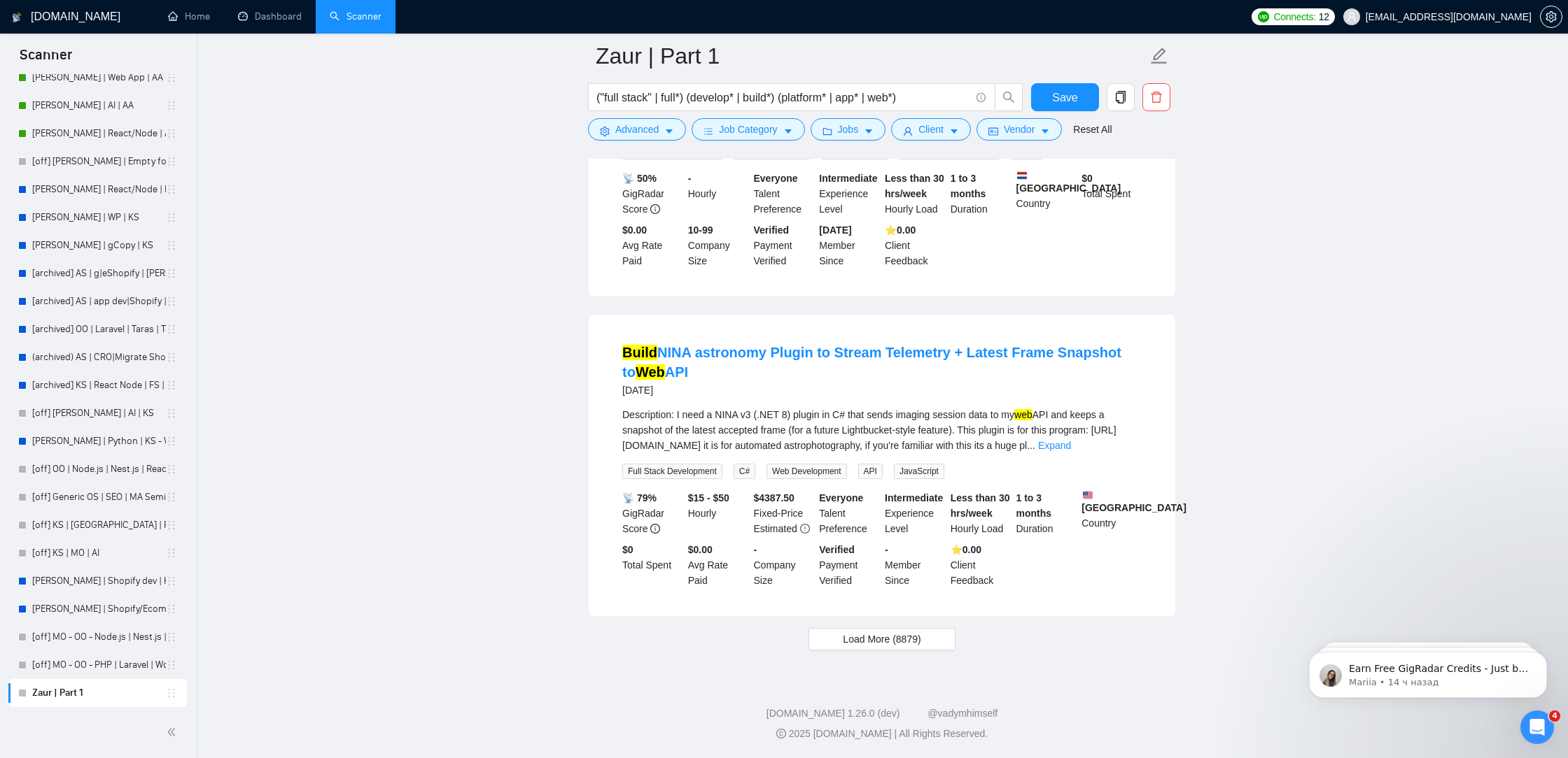
scroll to position [6238, 0]
click at [1111, 443] on div "Description: I need a NINA v3 (.NET 8) plugin in C# that sends imaging session …" at bounding box center [882, 430] width 520 height 46
click at [1071, 440] on link "Expand" at bounding box center [1054, 445] width 33 height 11
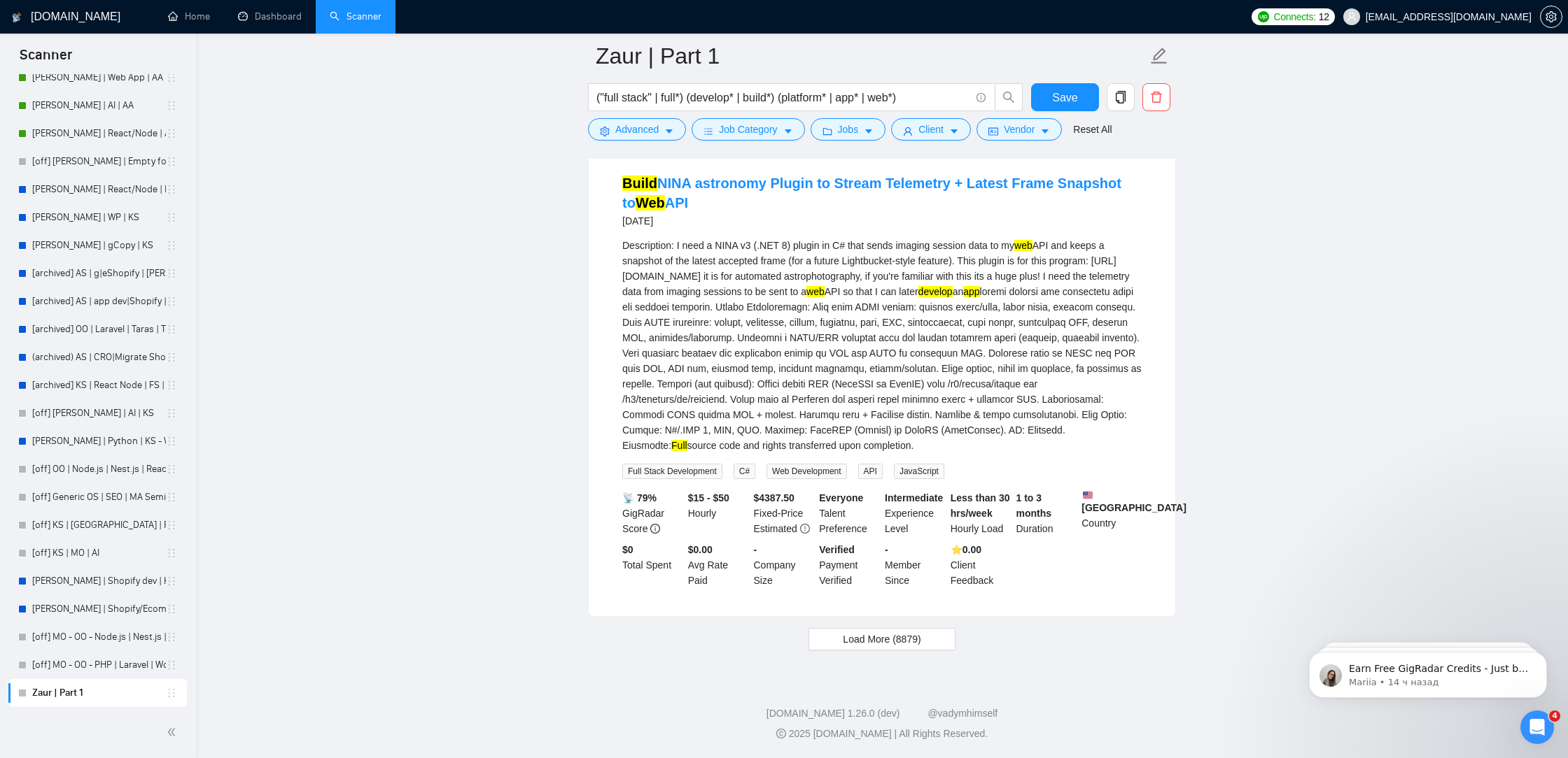
scroll to position [6398, 0]
click at [850, 645] on span "Load More (8879)" at bounding box center [882, 640] width 78 height 16
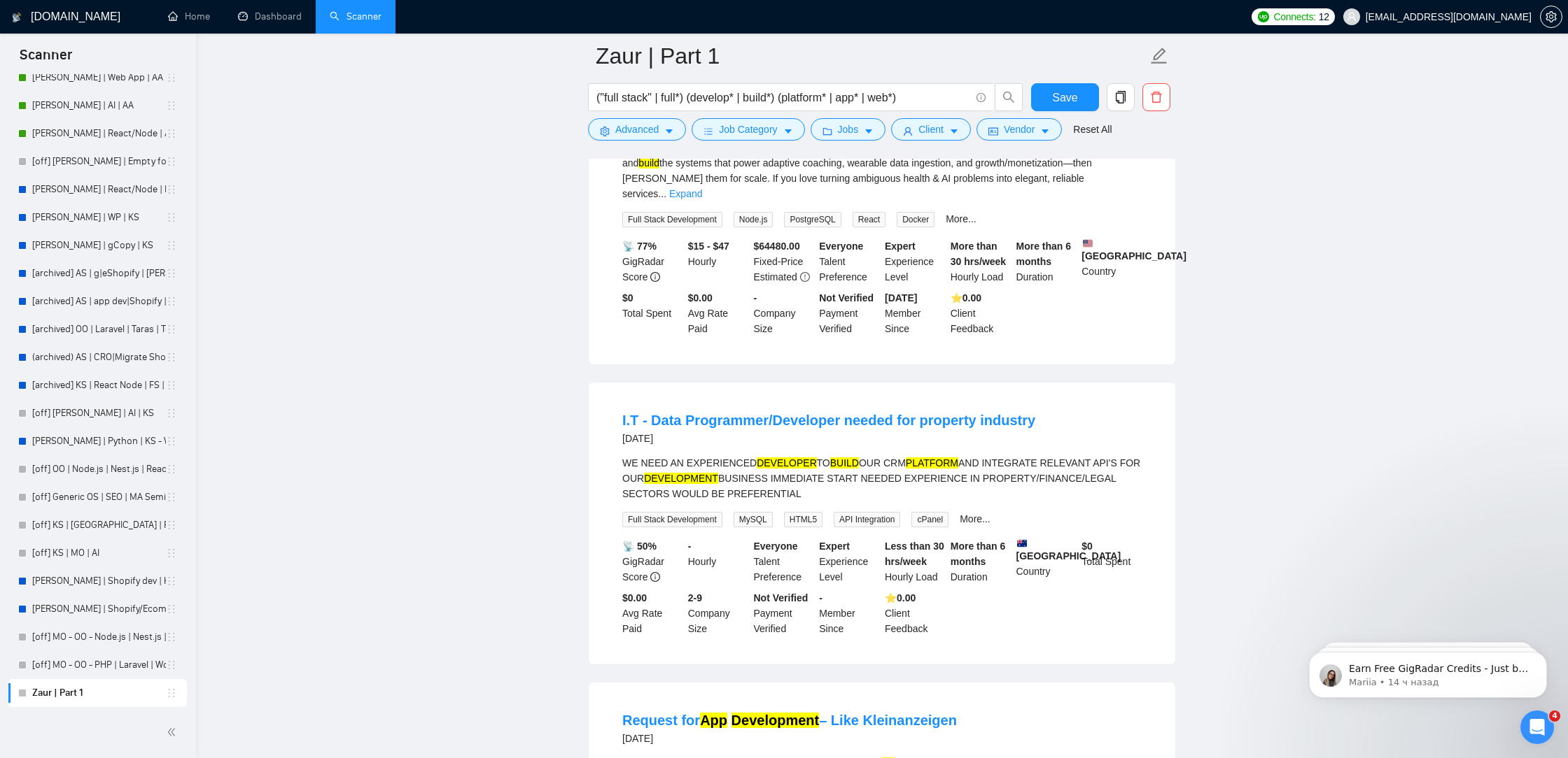
scroll to position [6856, 0]
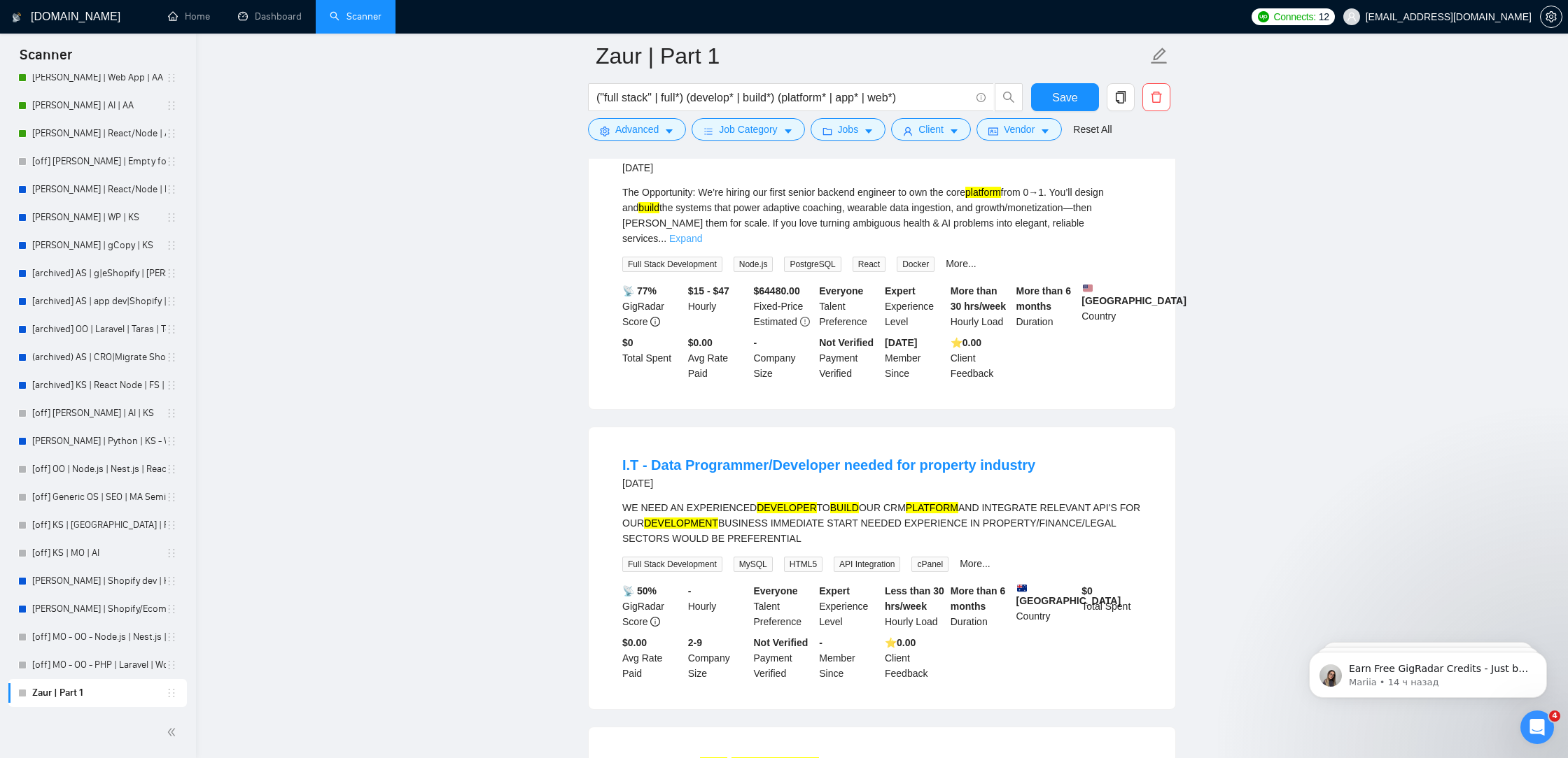
click at [702, 244] on link "Expand" at bounding box center [684, 238] width 33 height 11
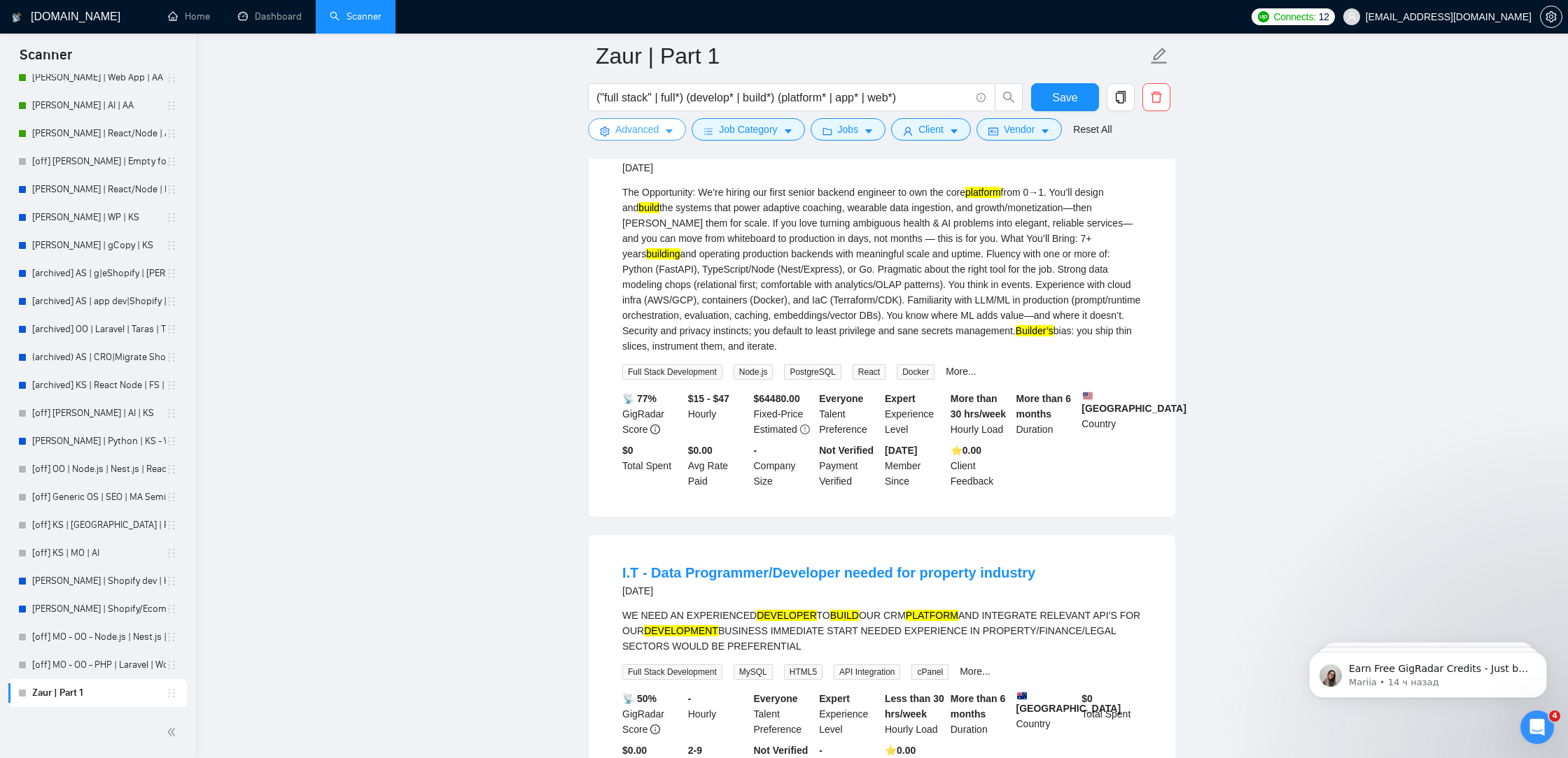
click at [627, 131] on span "Advanced" at bounding box center [637, 129] width 43 height 16
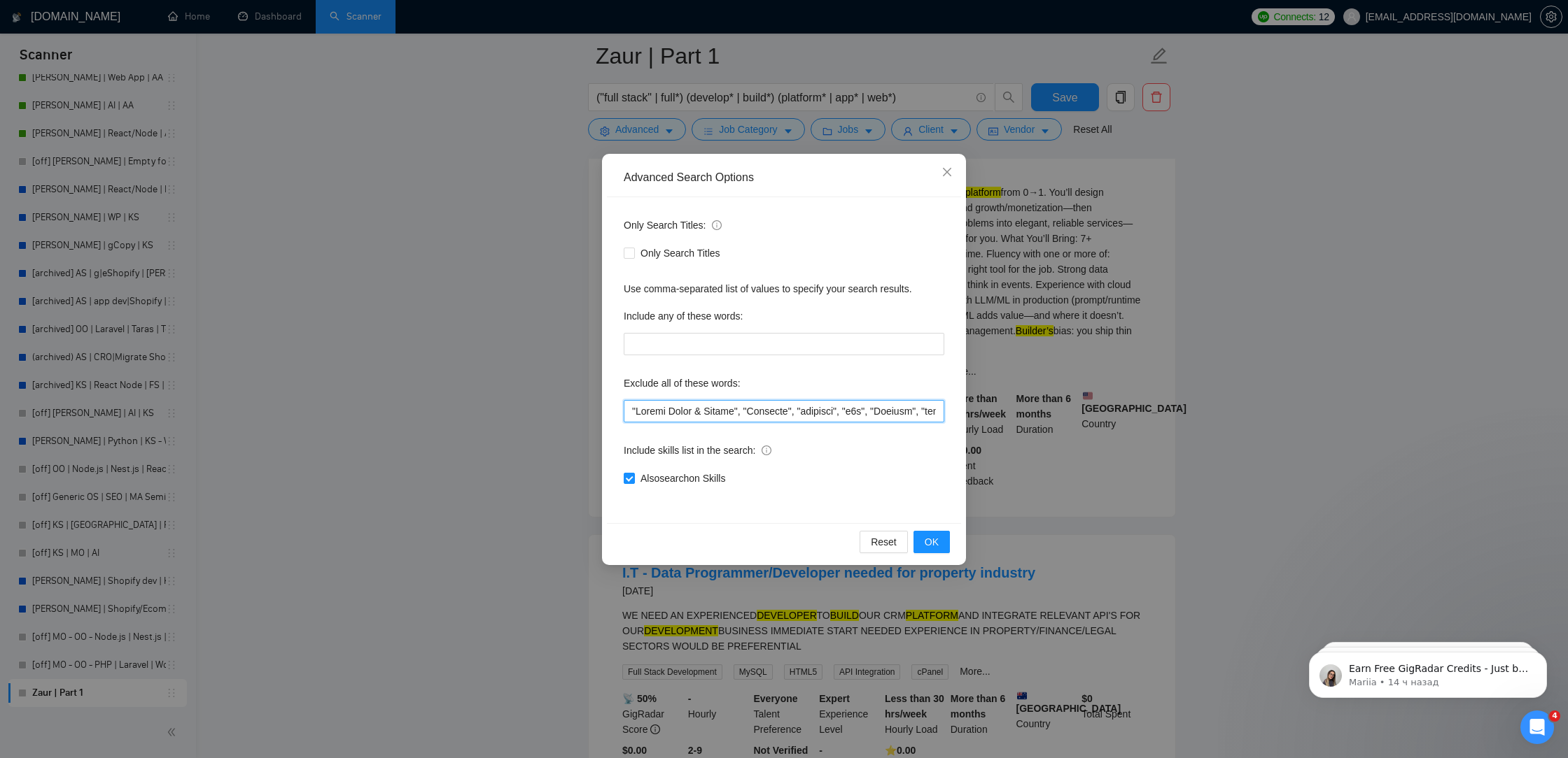
click at [627, 406] on input "text" at bounding box center [783, 411] width 321 height 23
paste input "Google Forms & Sheets"
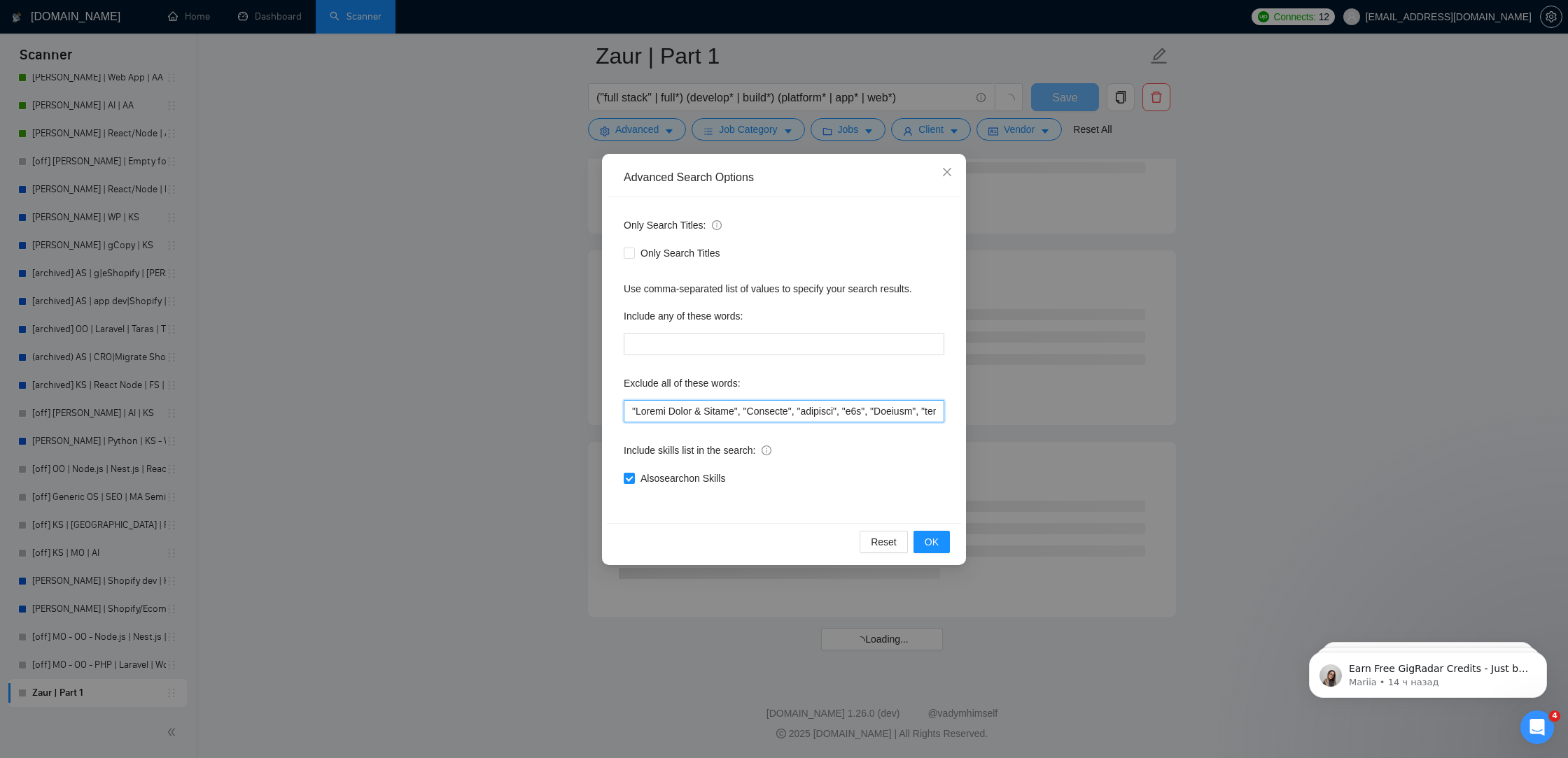
scroll to position [5409, 0]
drag, startPoint x: 748, startPoint y: 411, endPoint x: 538, endPoint y: 392, distance: 210.9
click at [540, 392] on div "Advanced Search Options Only Search Titles: Only Search Titles Use comma-separa…" at bounding box center [784, 379] width 1568 height 758
click at [633, 414] on input "text" at bounding box center [783, 411] width 321 height 23
paste input ""Google Forms & Sheets","
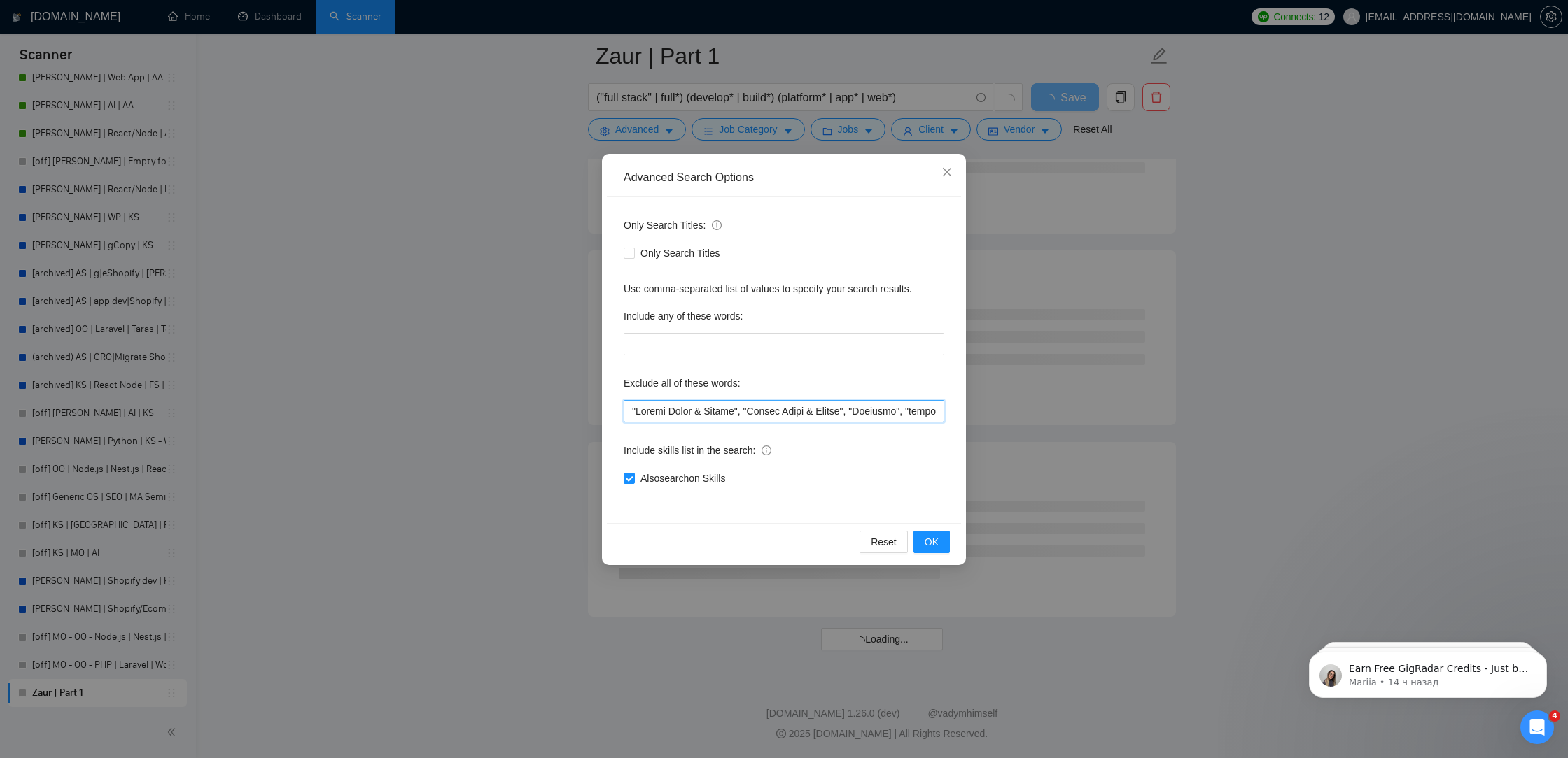
scroll to position [1575, 0]
drag, startPoint x: 743, startPoint y: 416, endPoint x: 639, endPoint y: 411, distance: 104.1
click at [639, 411] on input "text" at bounding box center [783, 411] width 321 height 23
click at [933, 547] on span "OK" at bounding box center [932, 542] width 14 height 16
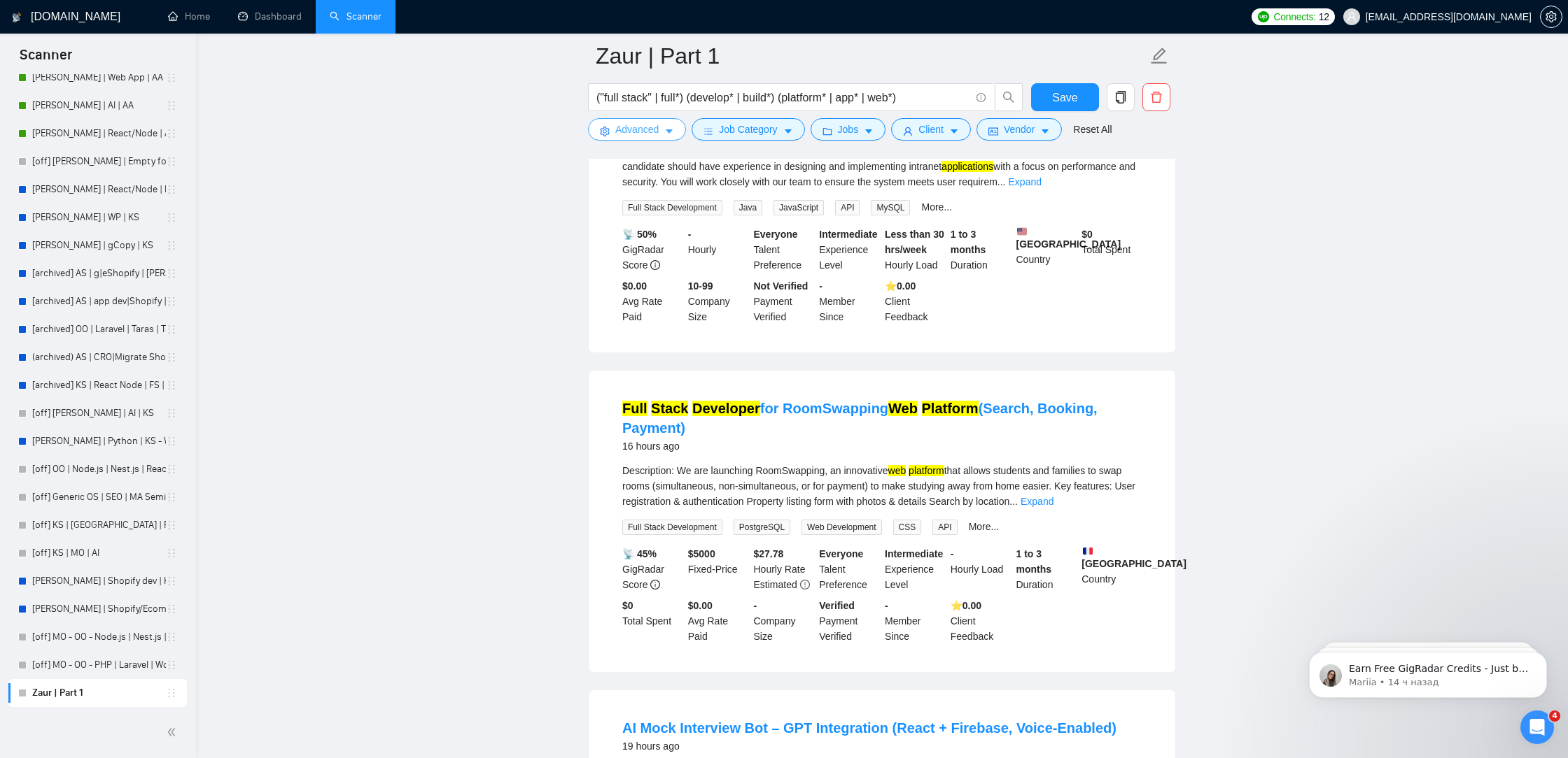
scroll to position [2752, 0]
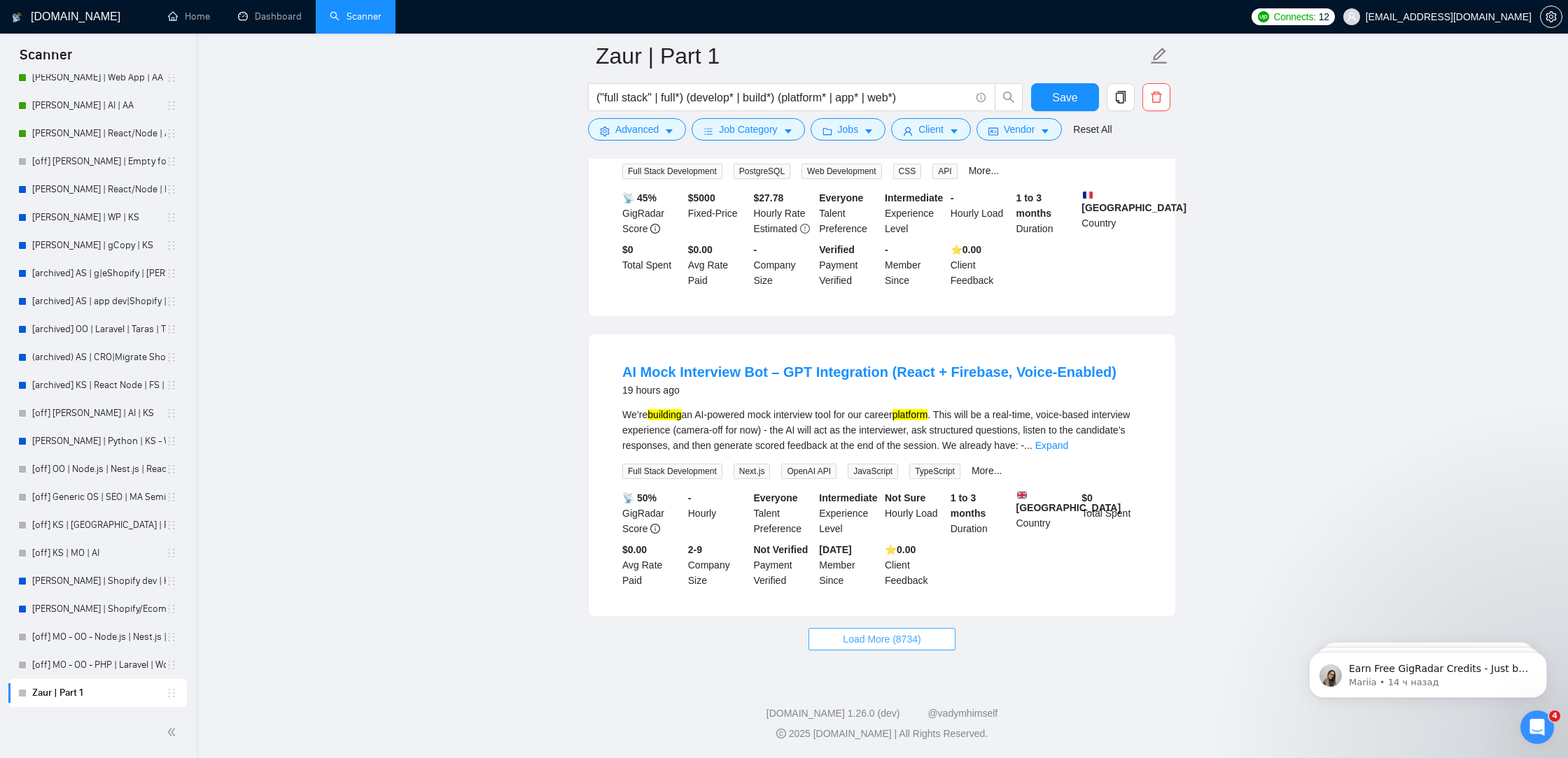
click at [898, 640] on span "Load More (8734)" at bounding box center [882, 640] width 78 height 16
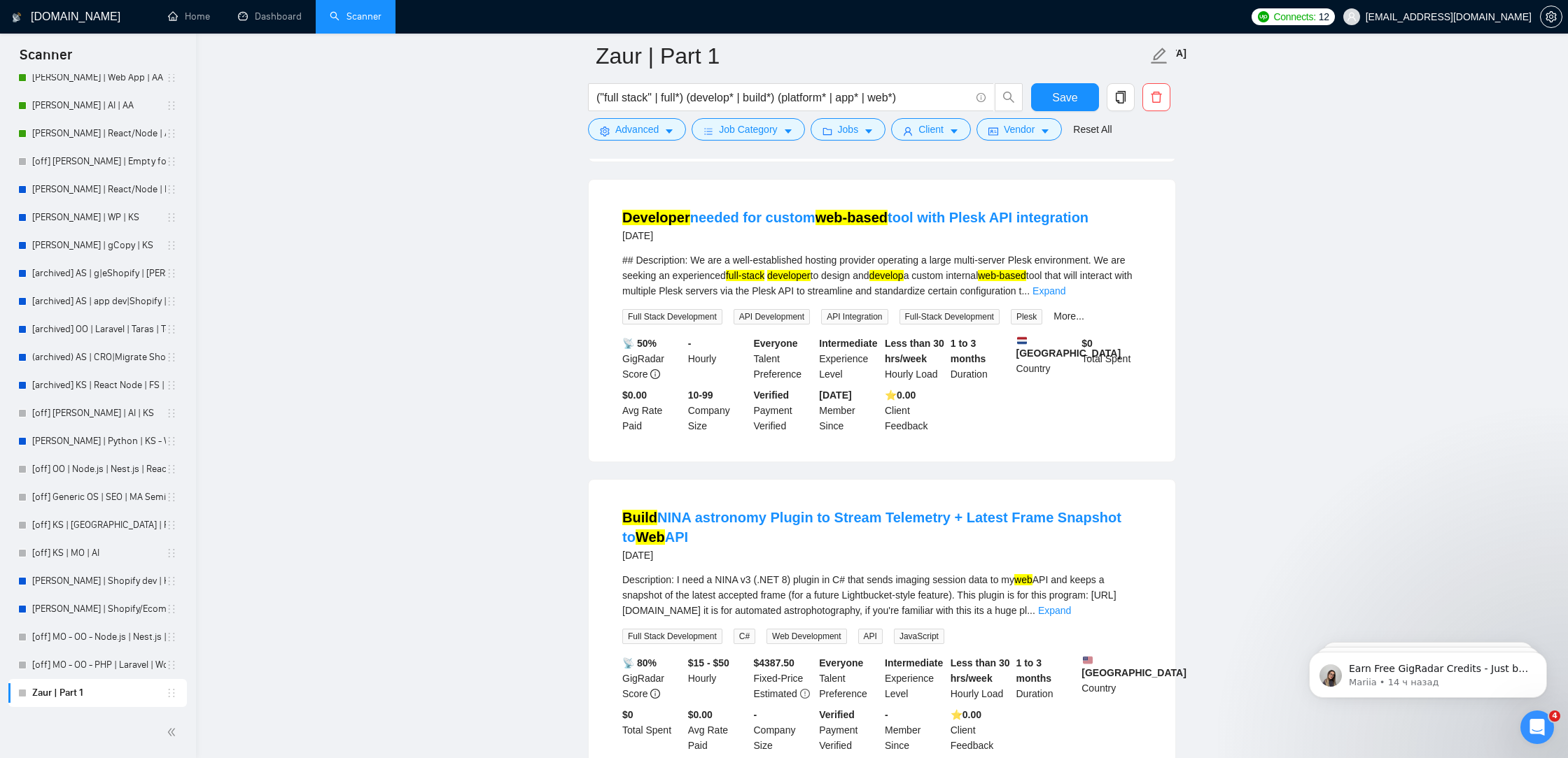
scroll to position [5823, 0]
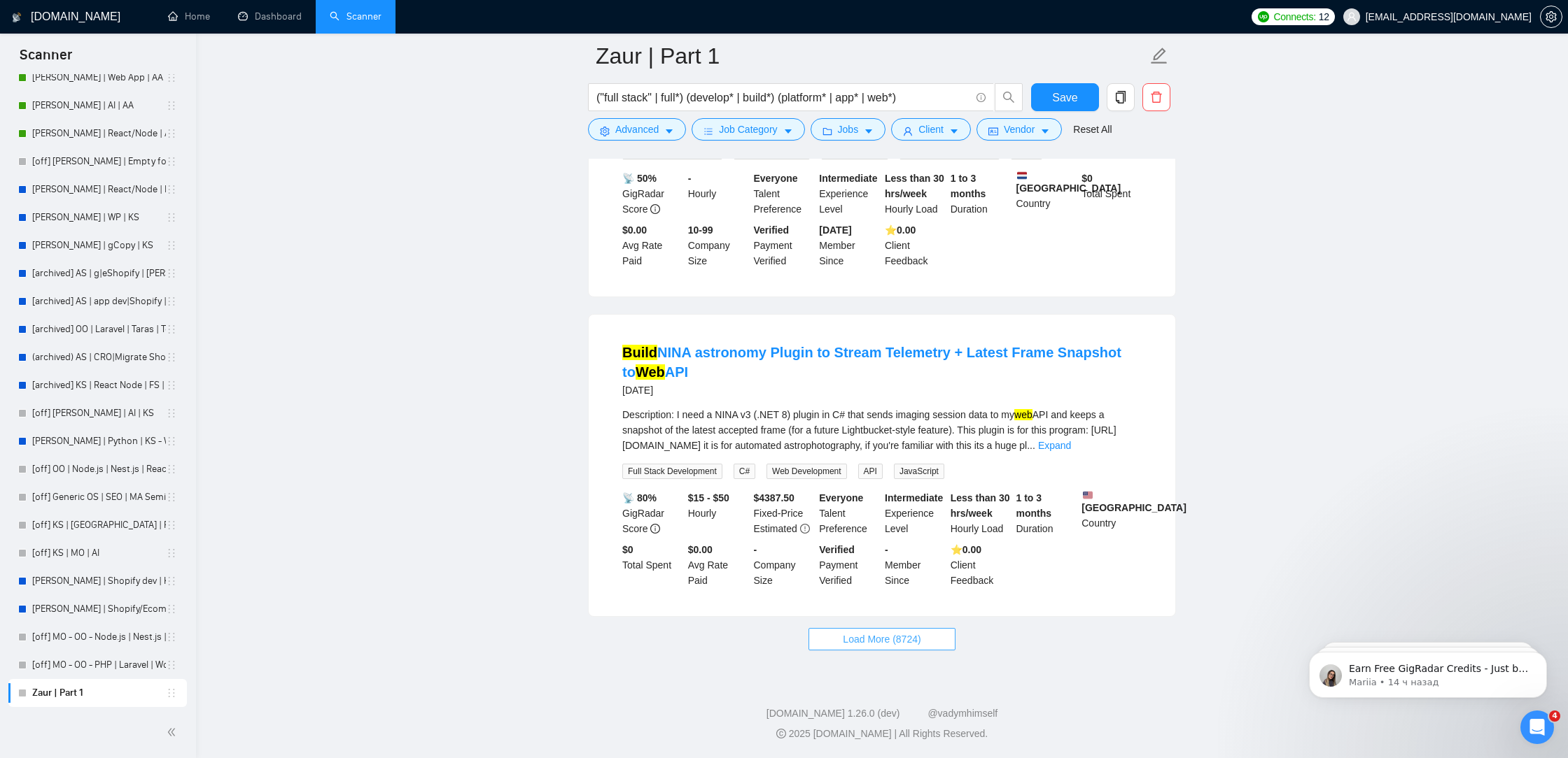
click at [873, 646] on span "Load More (8724)" at bounding box center [882, 640] width 78 height 16
click at [1071, 440] on link "Expand" at bounding box center [1054, 445] width 33 height 11
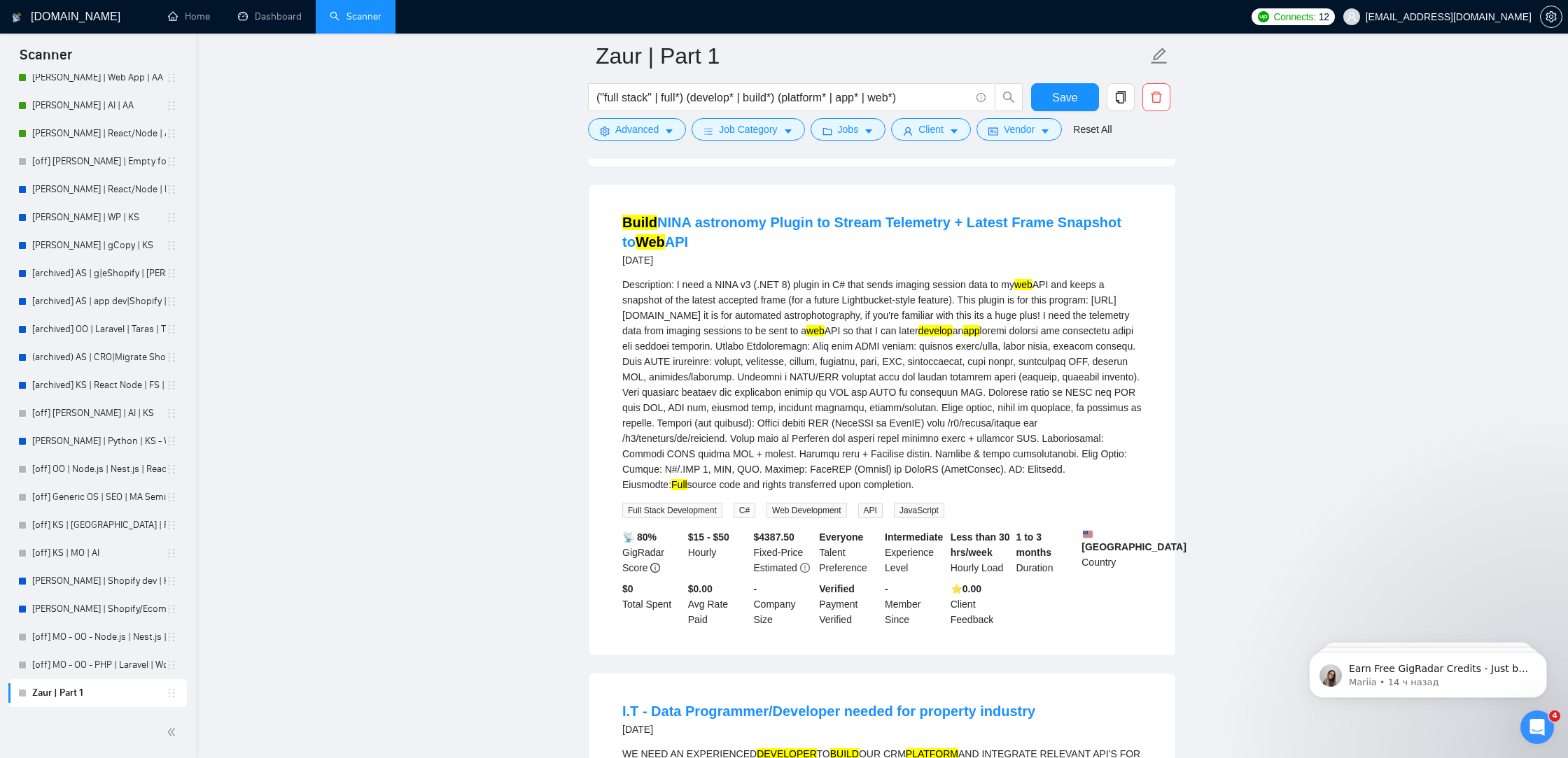
scroll to position [6561, 0]
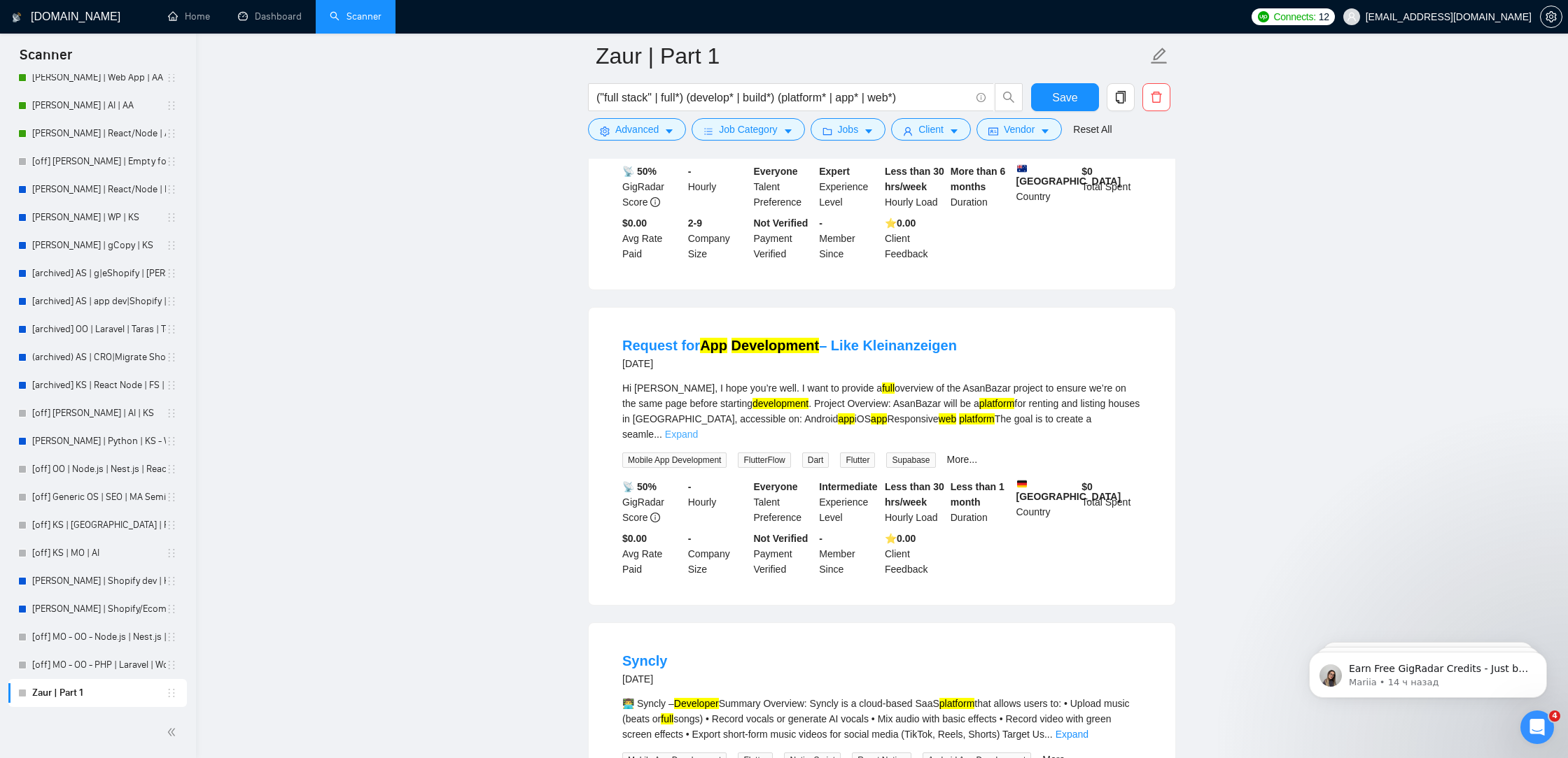
click at [698, 440] on link "Expand" at bounding box center [680, 434] width 33 height 11
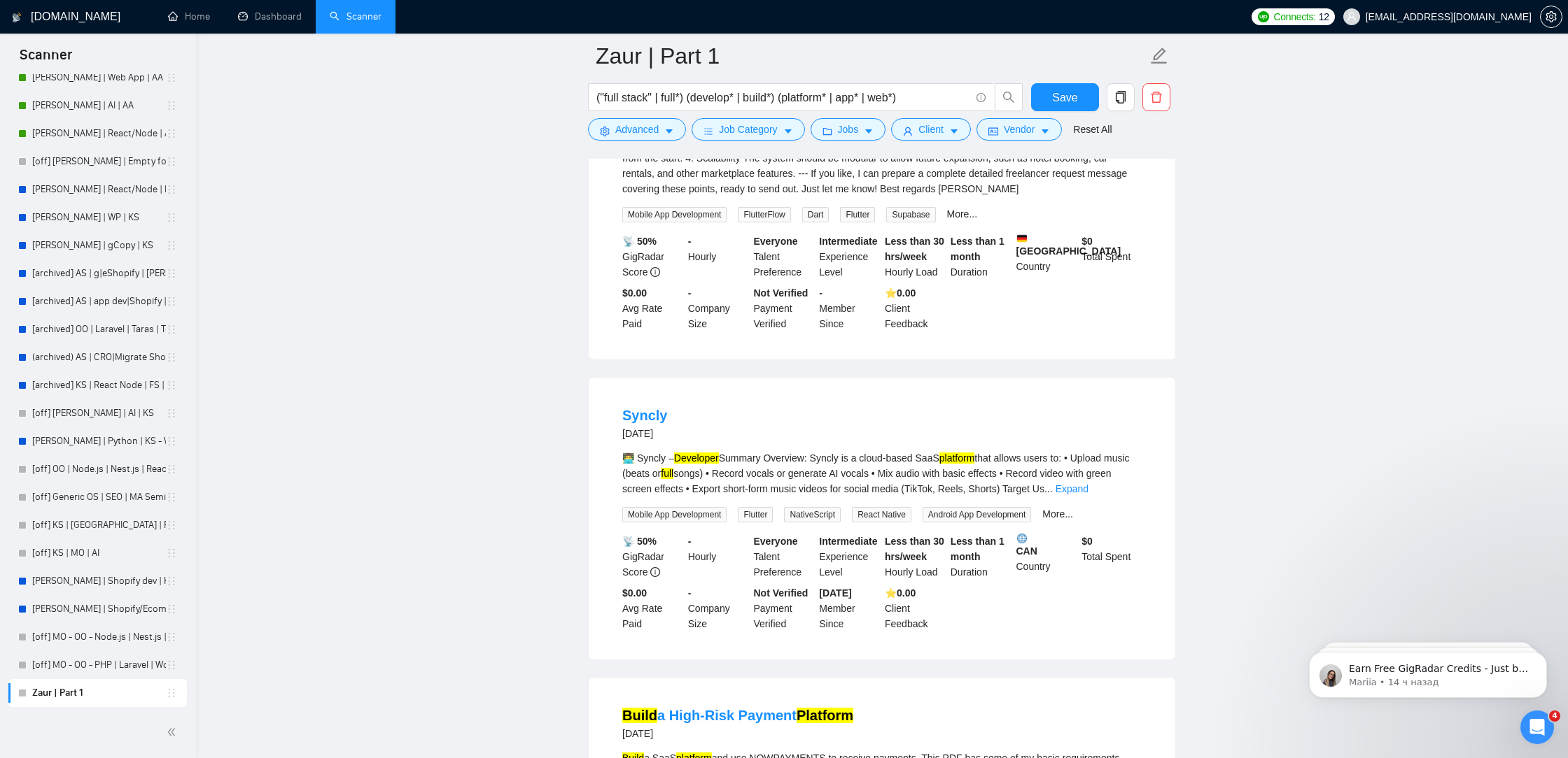
scroll to position [7202, 0]
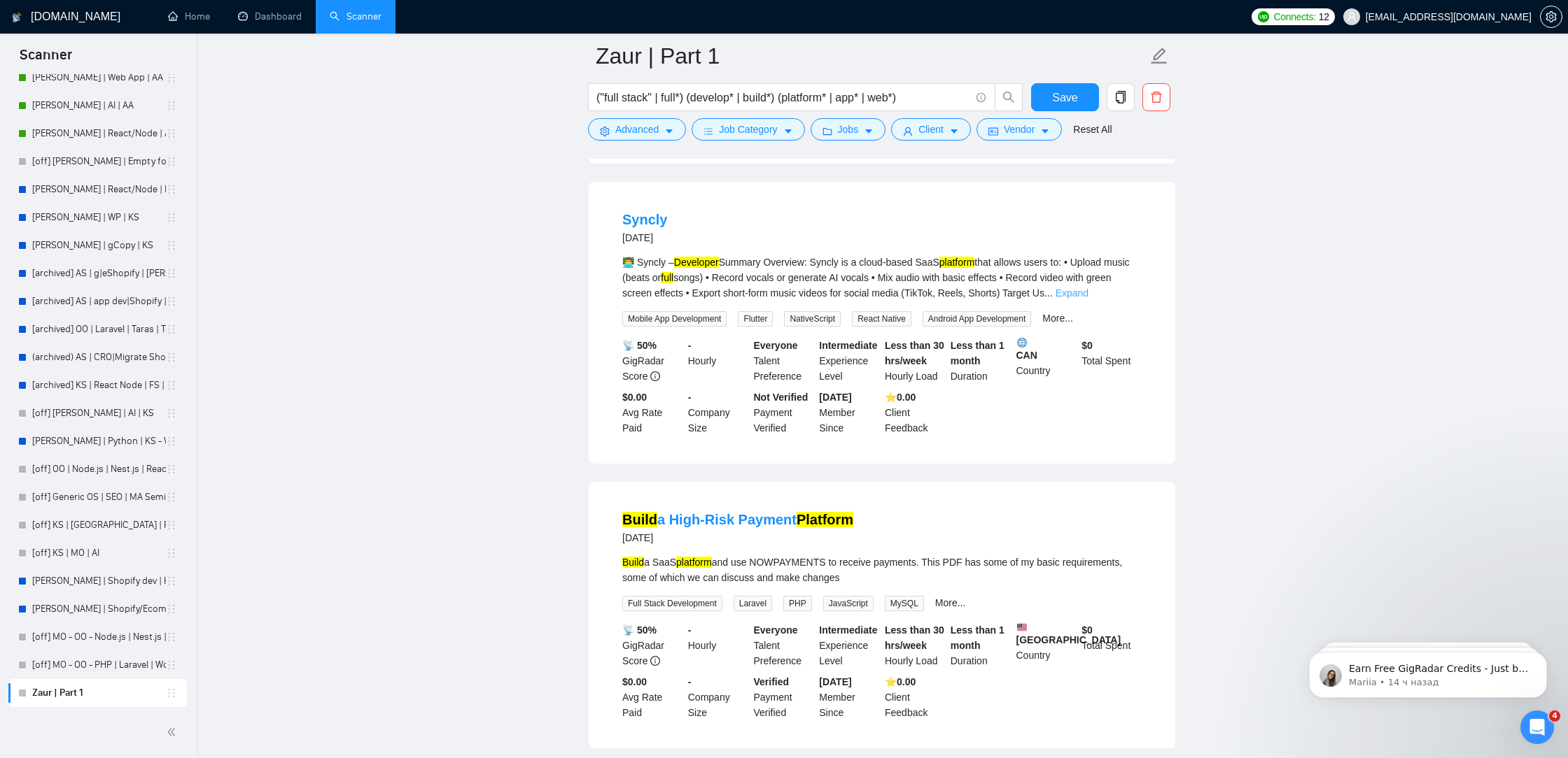
click at [1089, 299] on link "Expand" at bounding box center [1071, 293] width 33 height 11
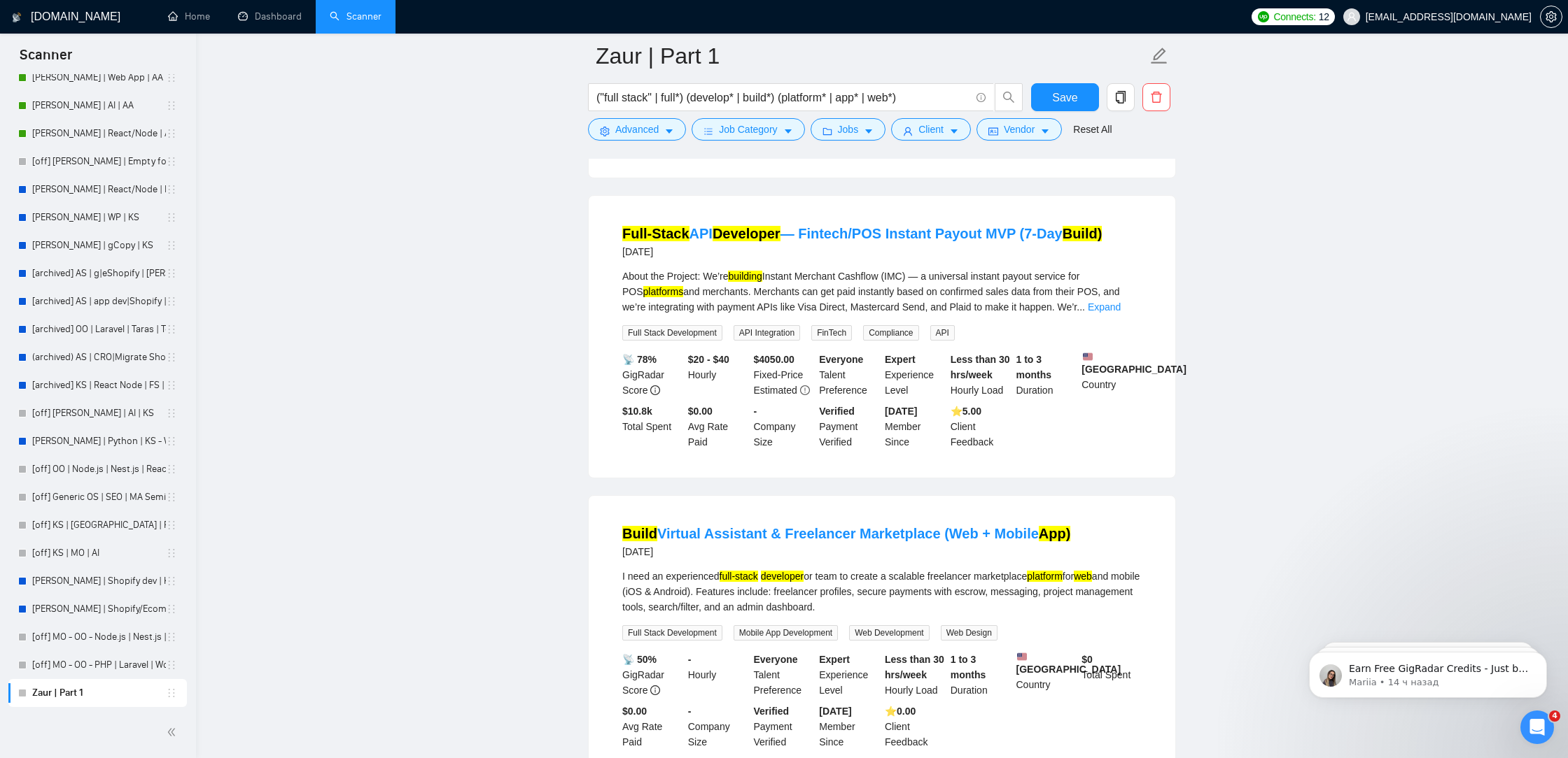
scroll to position [8041, 0]
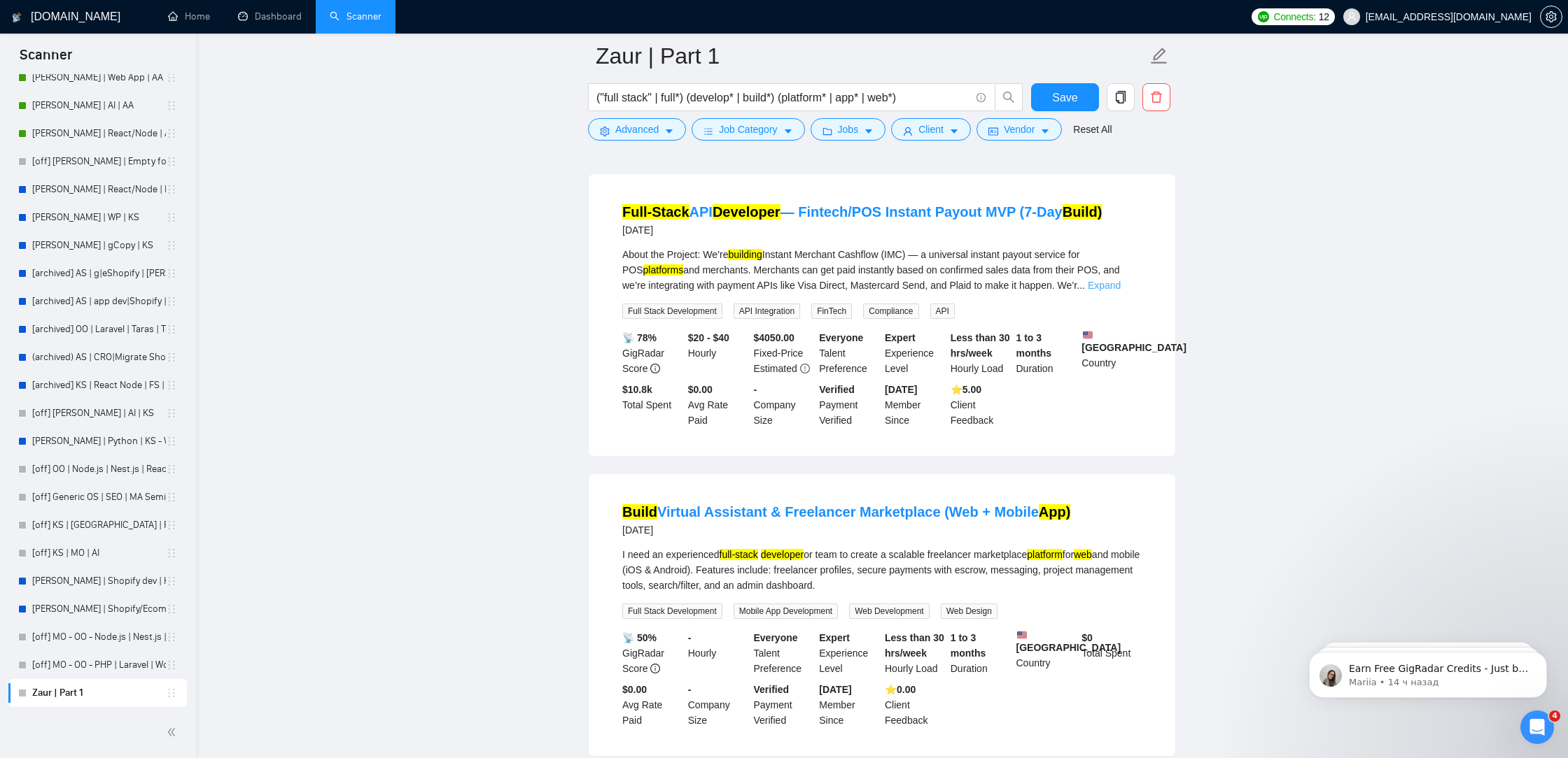
click at [1113, 291] on link "Expand" at bounding box center [1104, 285] width 33 height 11
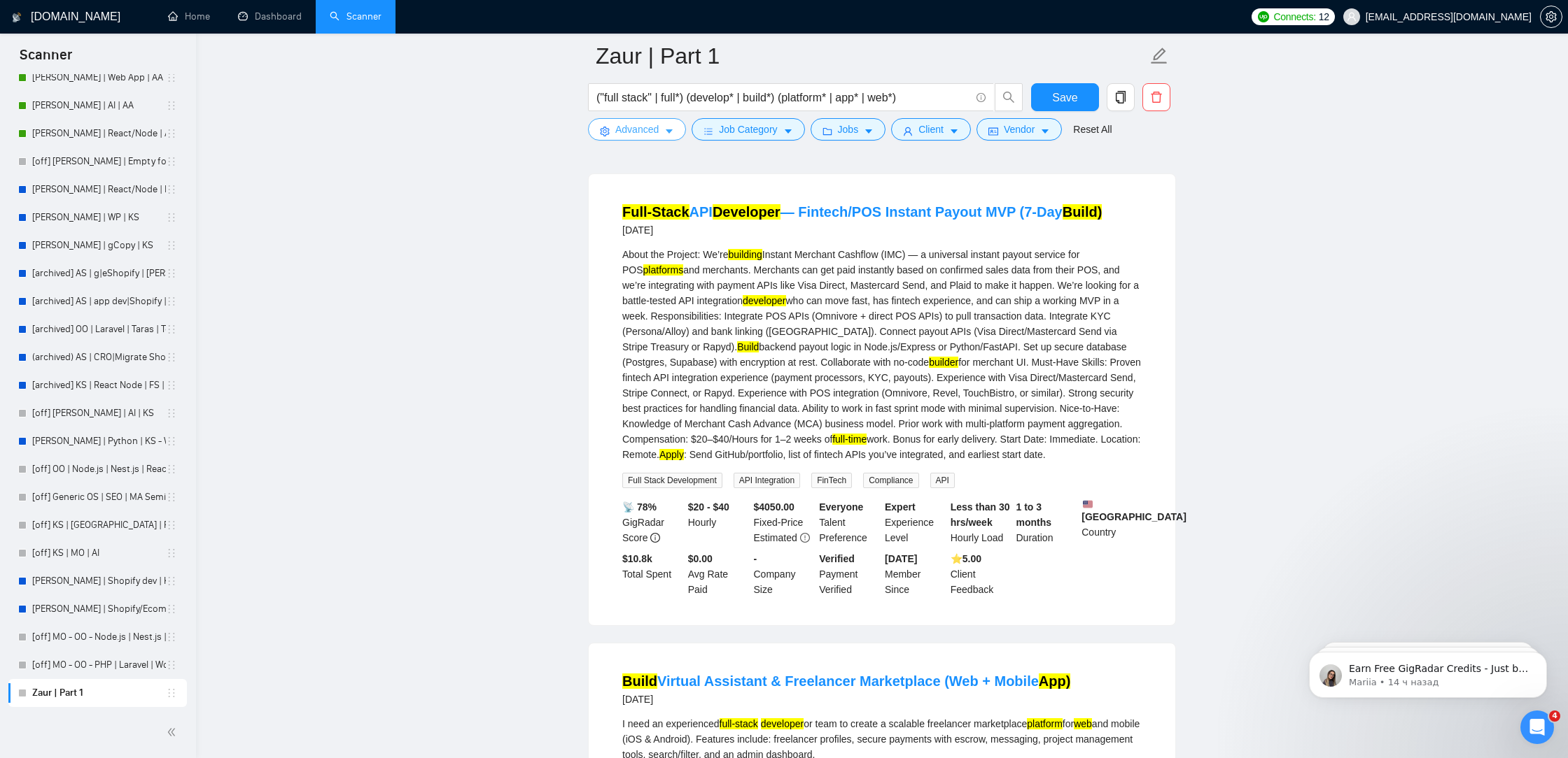
click at [625, 131] on span "Advanced" at bounding box center [637, 129] width 43 height 16
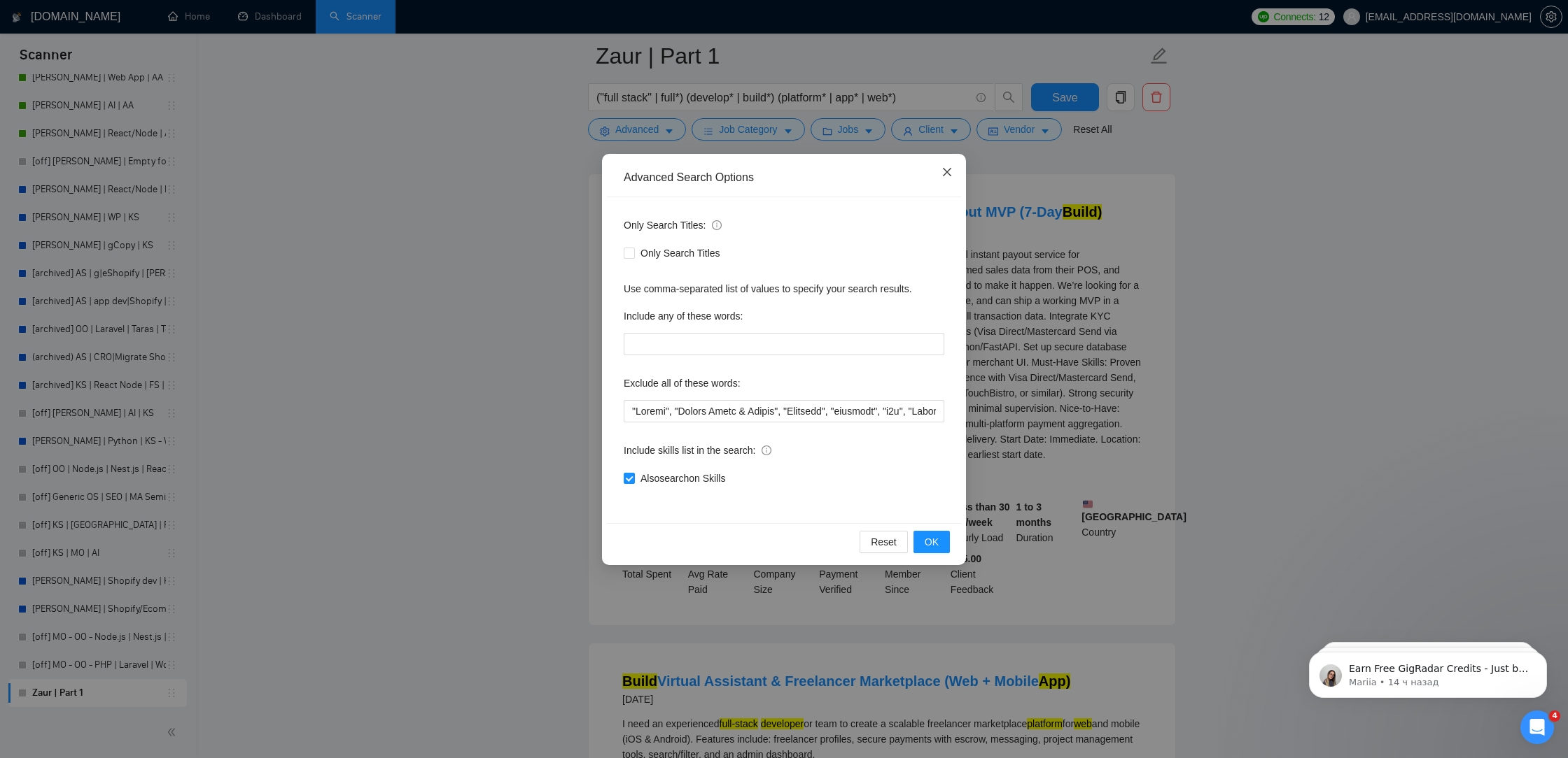
click at [948, 174] on icon "close" at bounding box center [947, 172] width 11 height 11
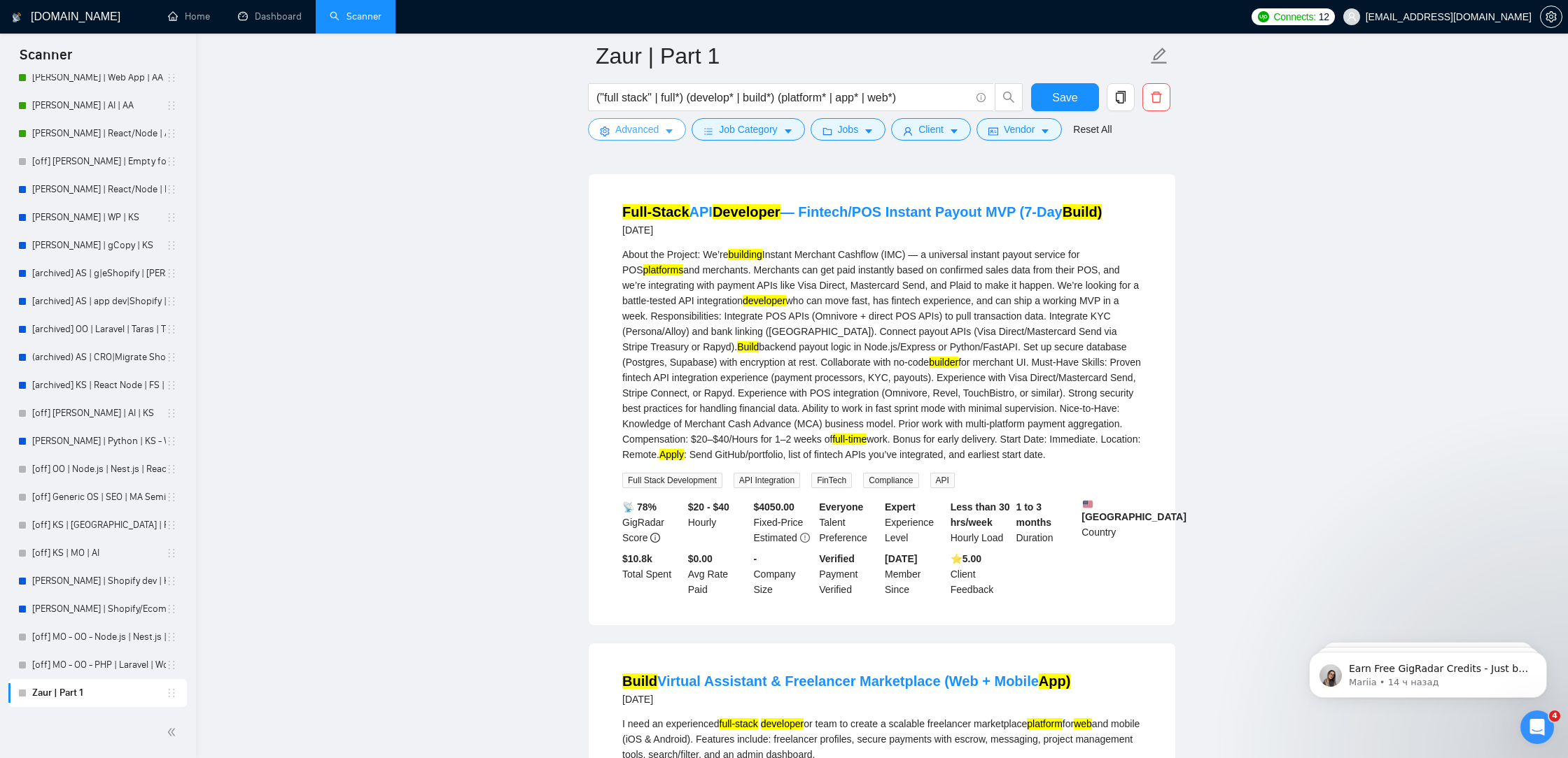
click at [629, 131] on span "Advanced" at bounding box center [637, 129] width 43 height 16
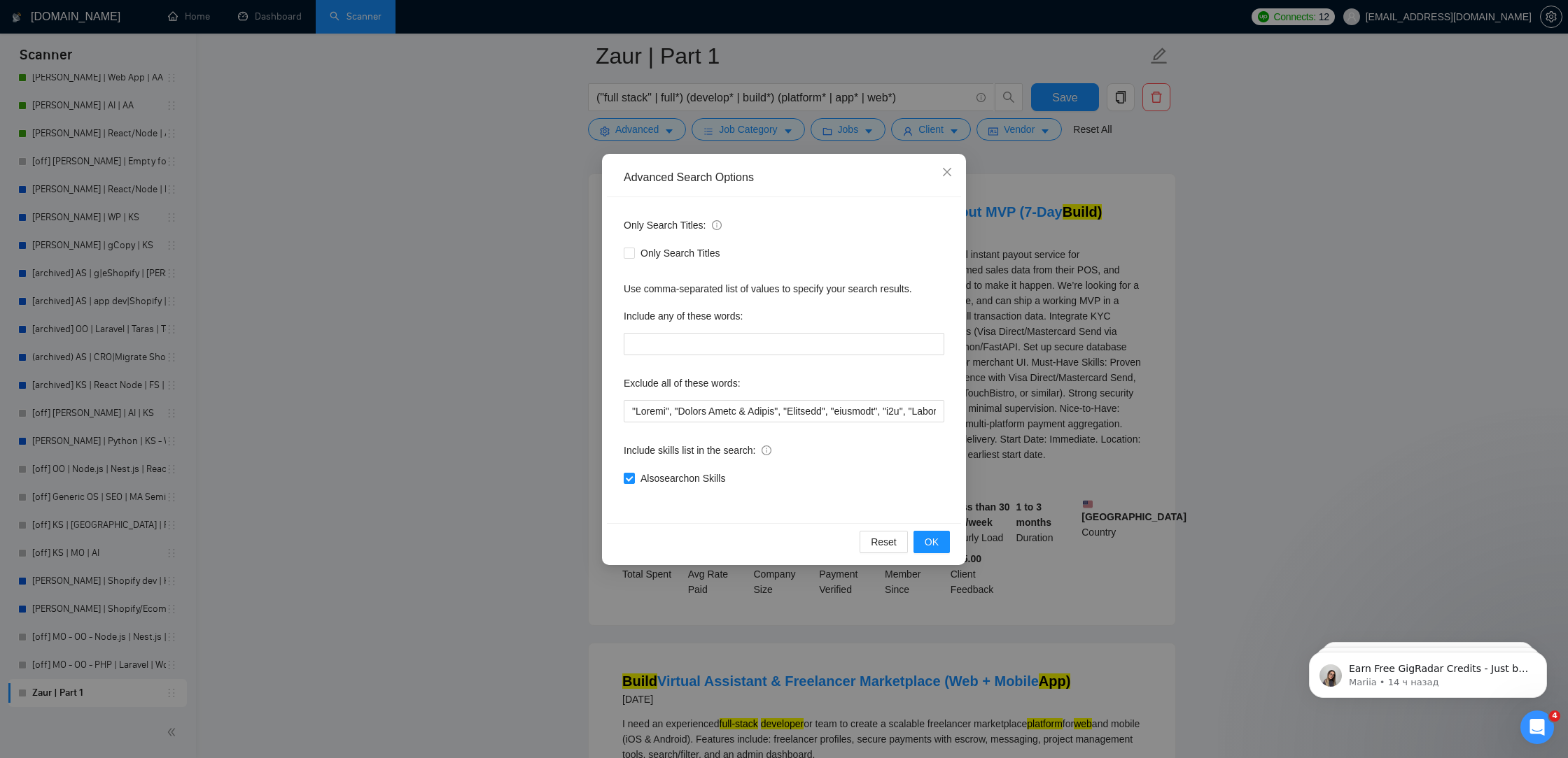
click at [618, 411] on div "Only Search Titles: Only Search Titles Use comma-separated list of values to sp…" at bounding box center [783, 360] width 354 height 326
click at [623, 413] on input "text" at bounding box center [783, 411] width 321 height 23
paste input ""Google Forms & Sheets","
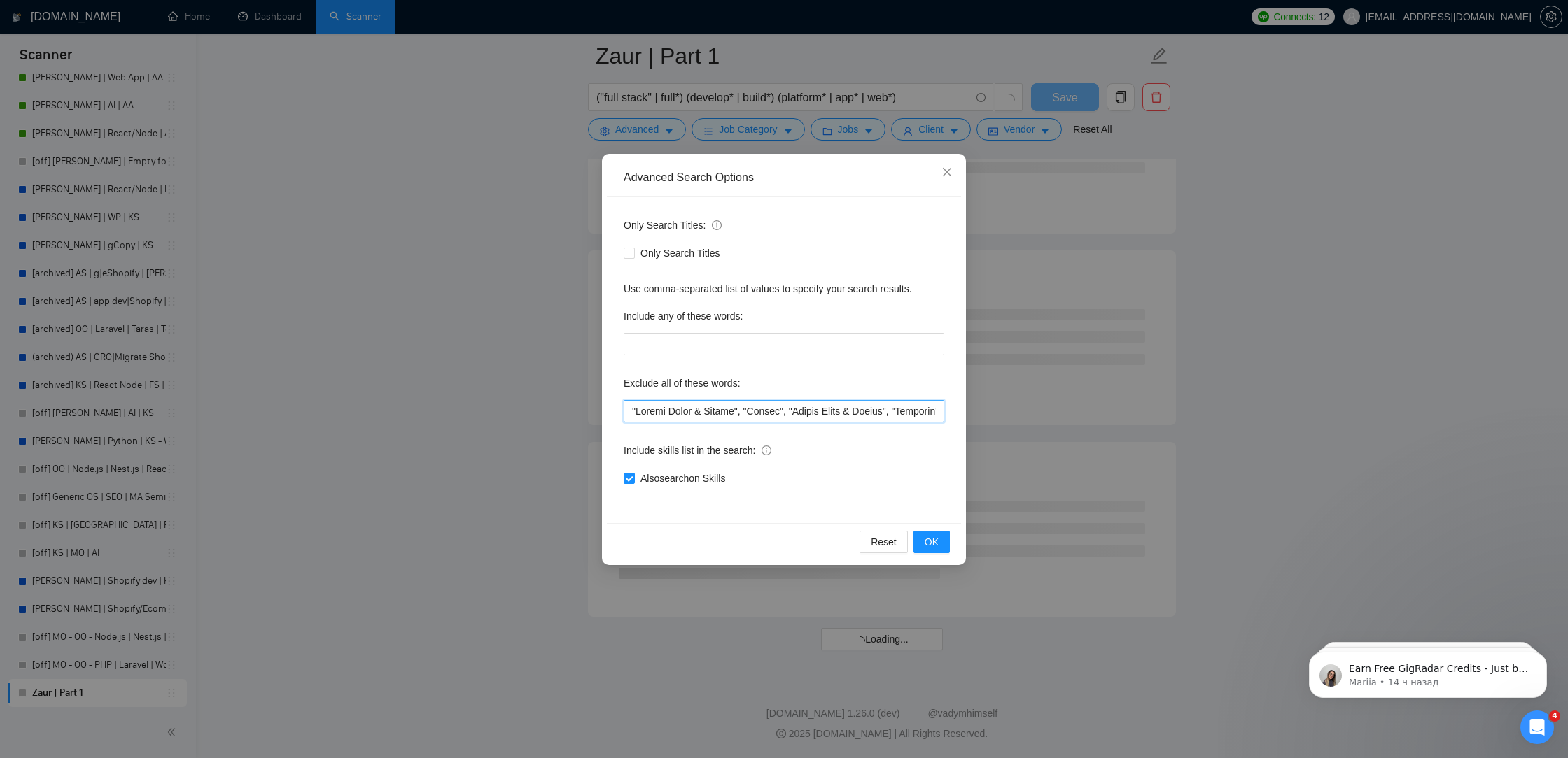
scroll to position [5409, 0]
drag, startPoint x: 744, startPoint y: 412, endPoint x: 637, endPoint y: 408, distance: 107.1
click at [637, 408] on input "text" at bounding box center [783, 411] width 321 height 23
click at [630, 411] on input "text" at bounding box center [783, 411] width 321 height 23
paste input ""Google Forms & Sheets","
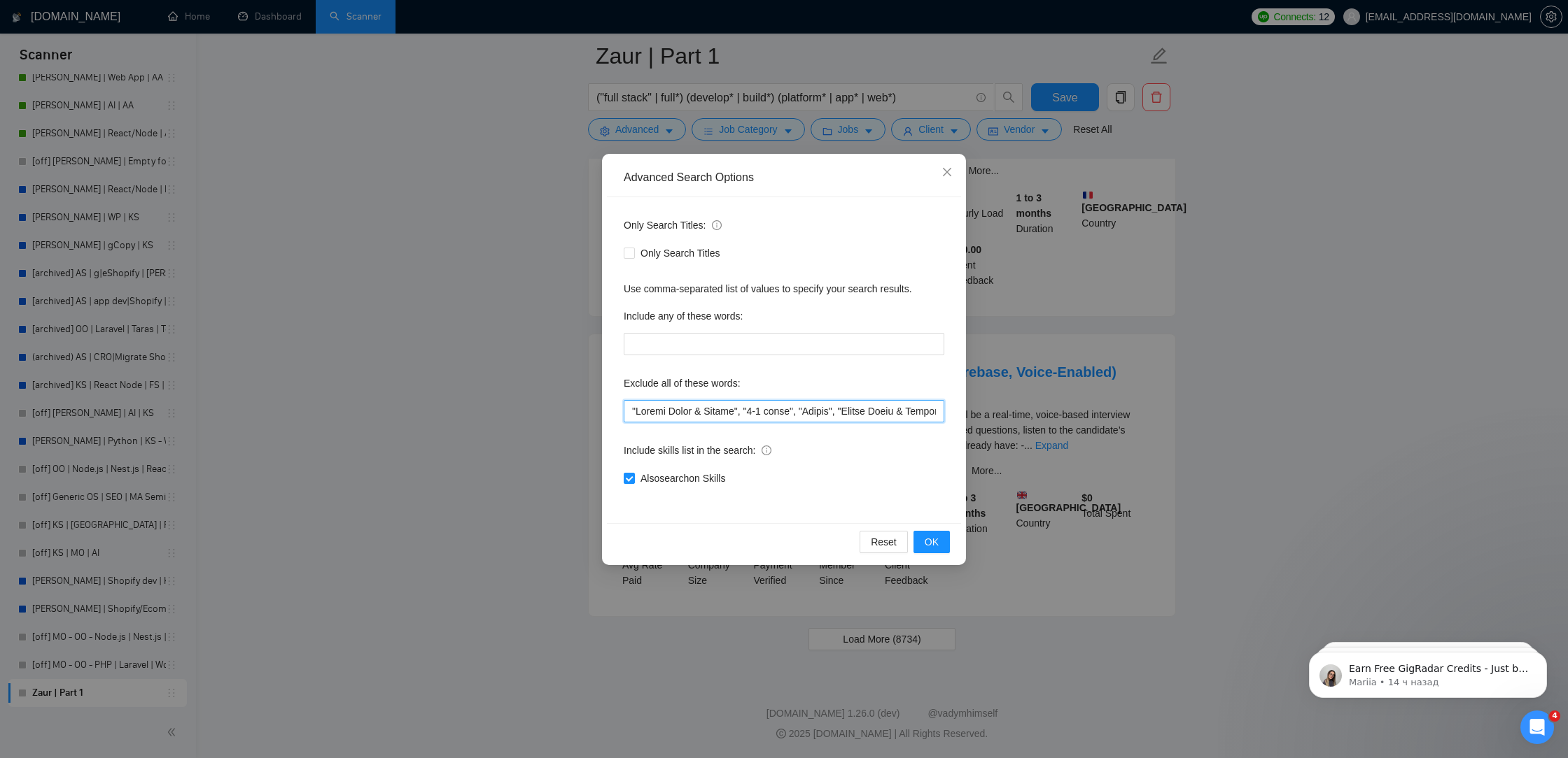
scroll to position [1575, 0]
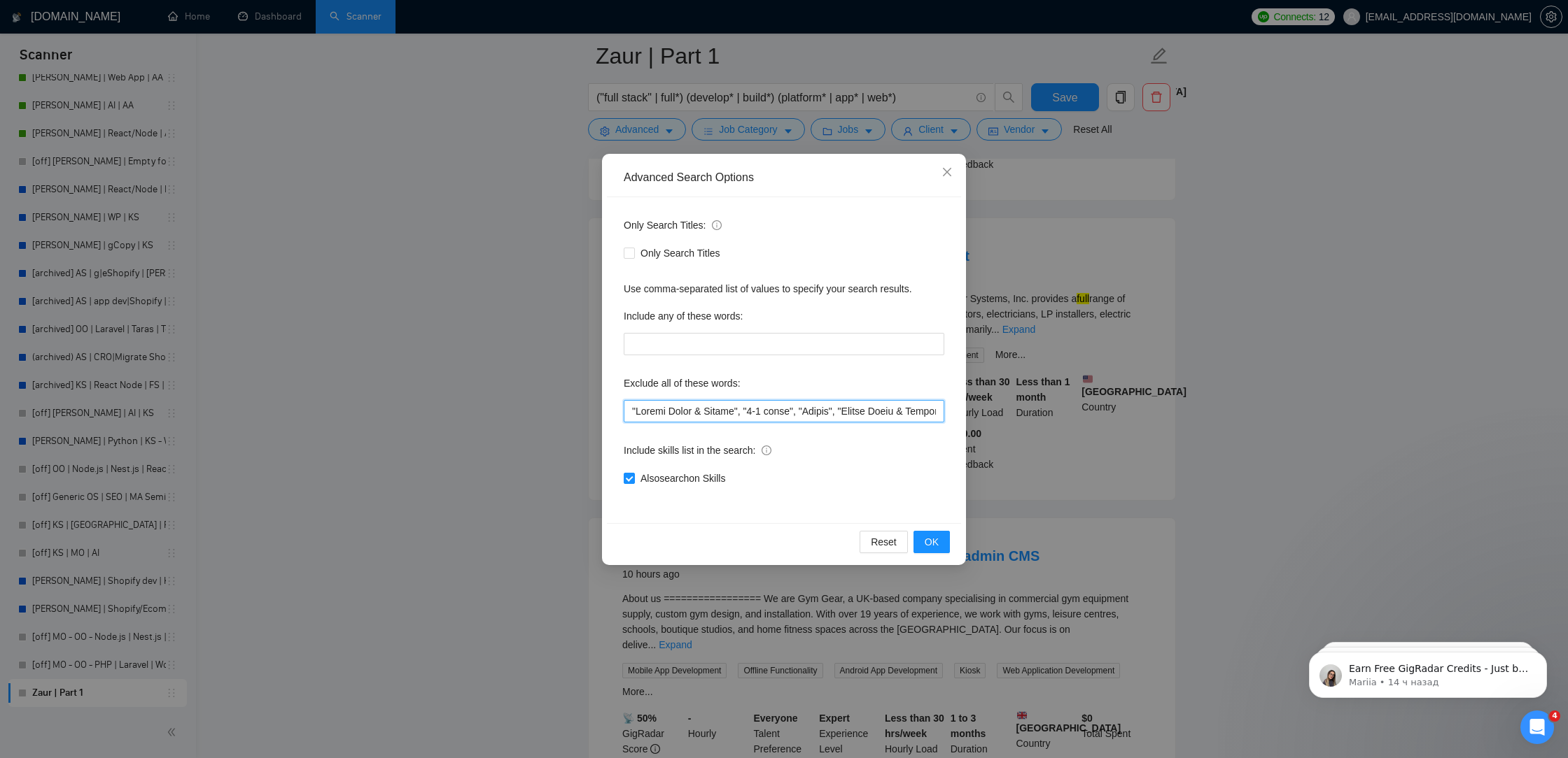
drag, startPoint x: 744, startPoint y: 409, endPoint x: 642, endPoint y: 408, distance: 102.0
click at [642, 408] on input "text" at bounding box center [783, 411] width 321 height 23
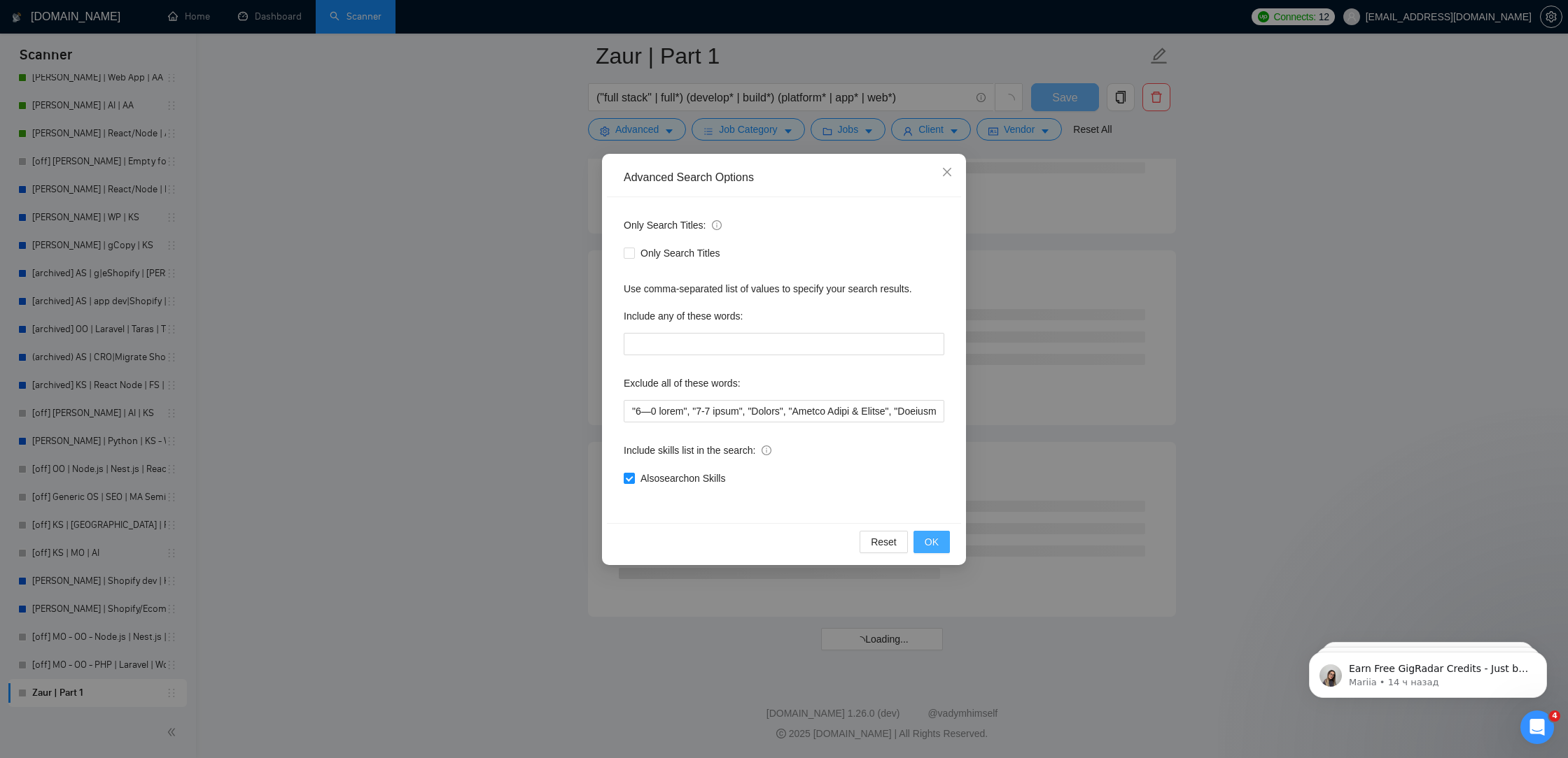
click at [938, 543] on span "OK" at bounding box center [932, 542] width 14 height 16
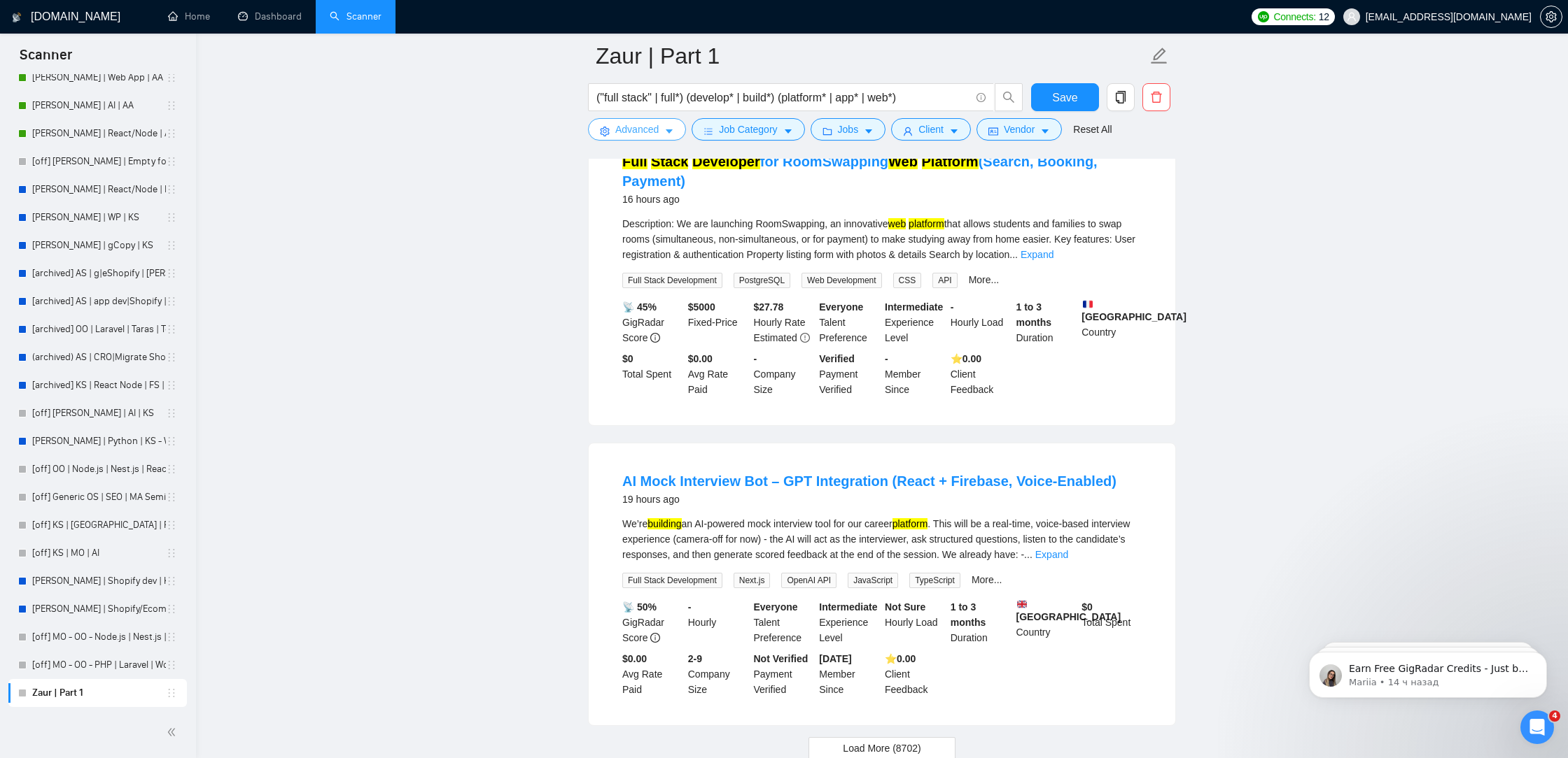
scroll to position [2752, 0]
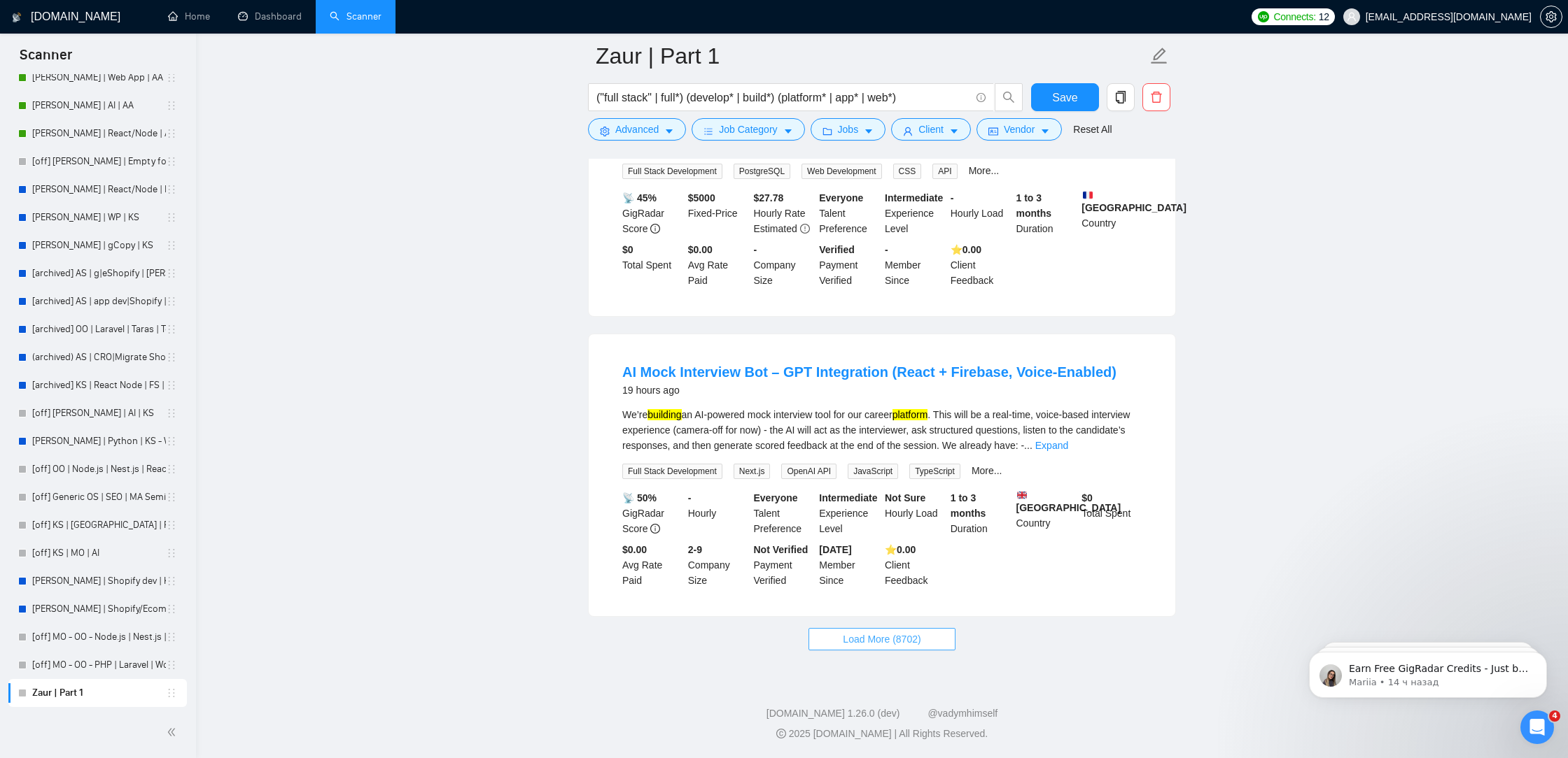
click at [879, 645] on span "Load More (8702)" at bounding box center [882, 640] width 78 height 16
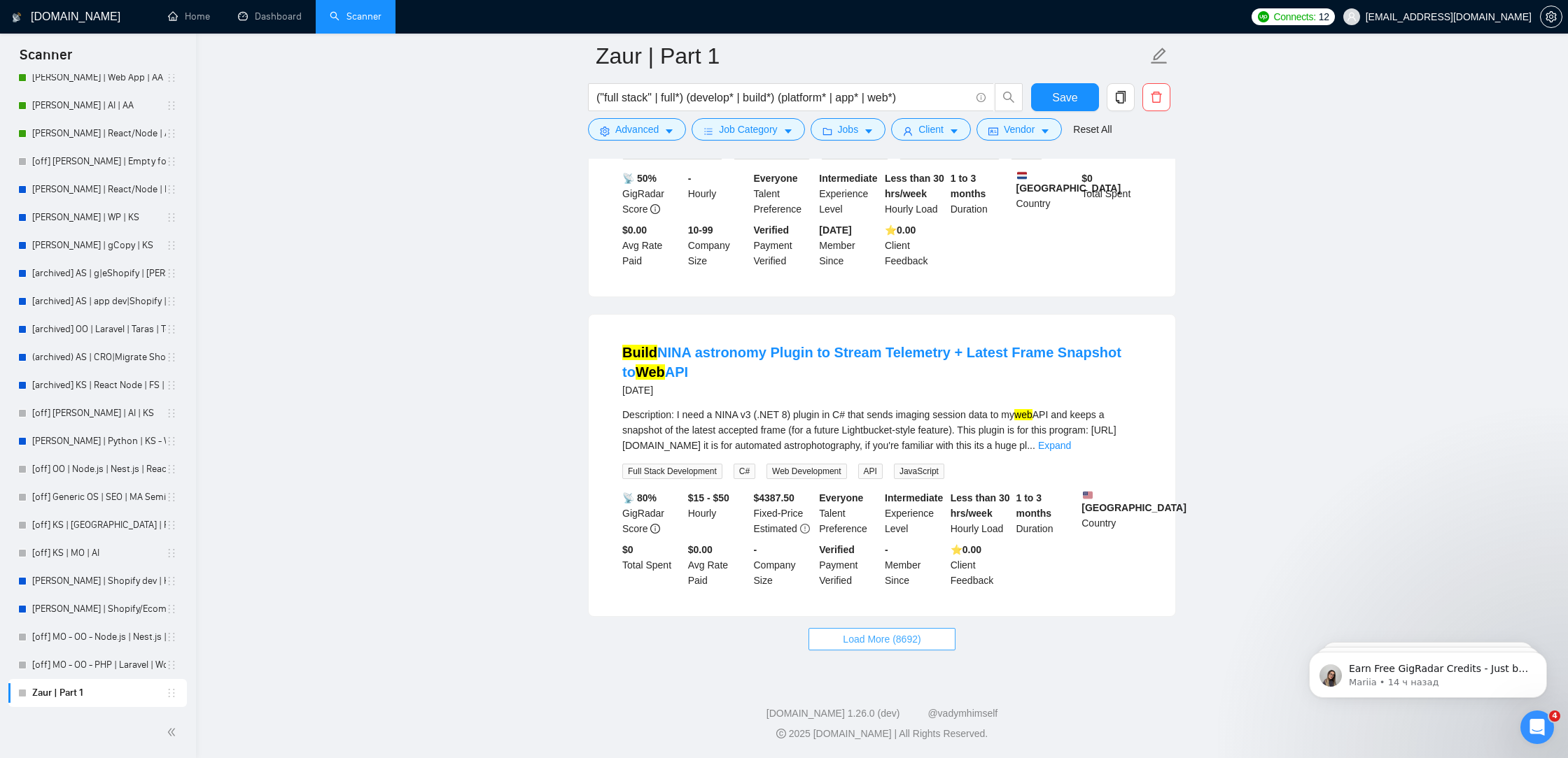
scroll to position [5823, 0]
click at [874, 643] on span "Load More (8692)" at bounding box center [882, 640] width 78 height 16
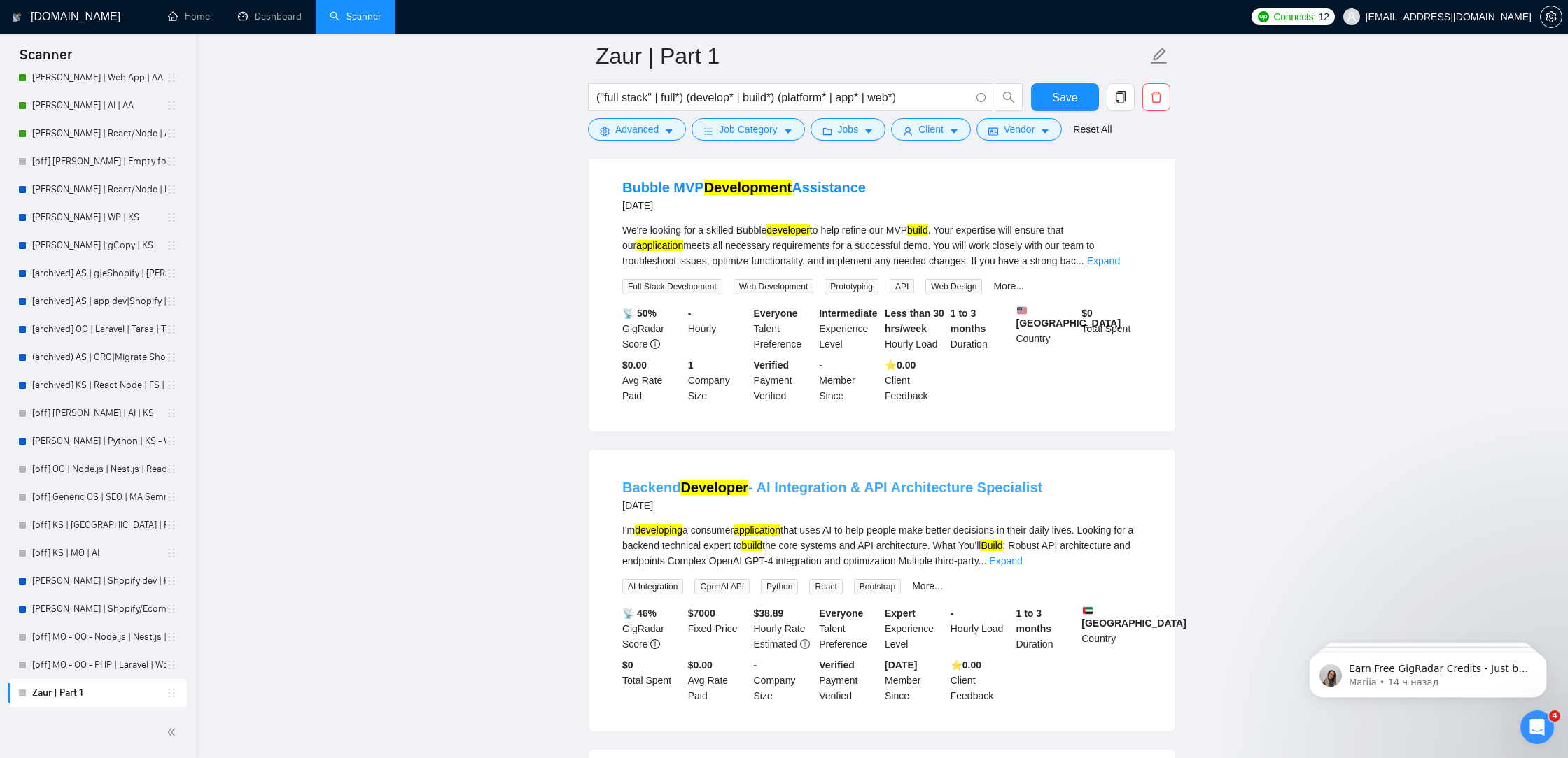
scroll to position [7689, 0]
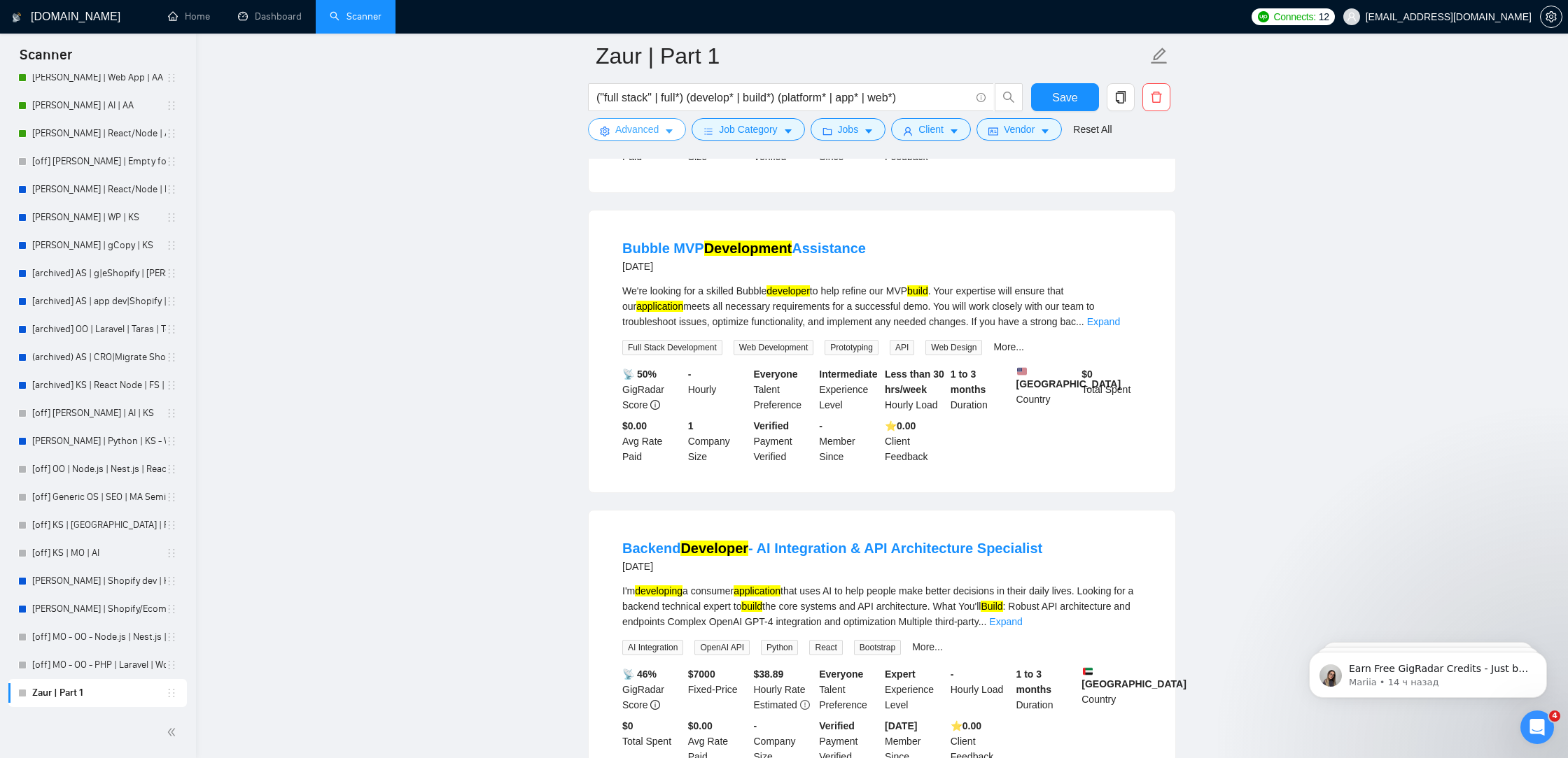
click at [645, 131] on span "Advanced" at bounding box center [637, 129] width 43 height 16
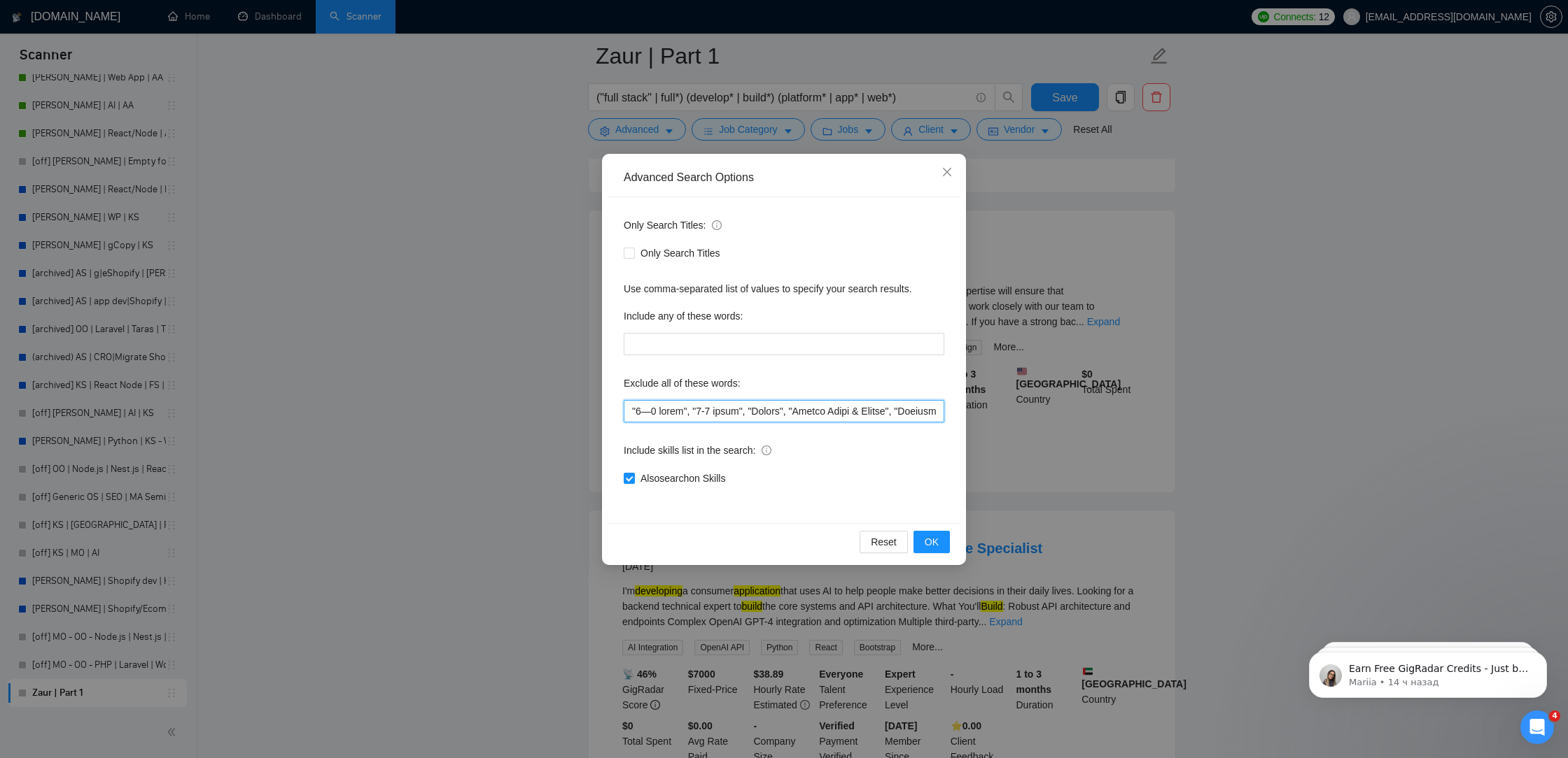
drag, startPoint x: 633, startPoint y: 411, endPoint x: 693, endPoint y: 351, distance: 84.9
click at [633, 411] on input "text" at bounding box center [783, 411] width 321 height 23
paste input ""Google Forms & Sheets","
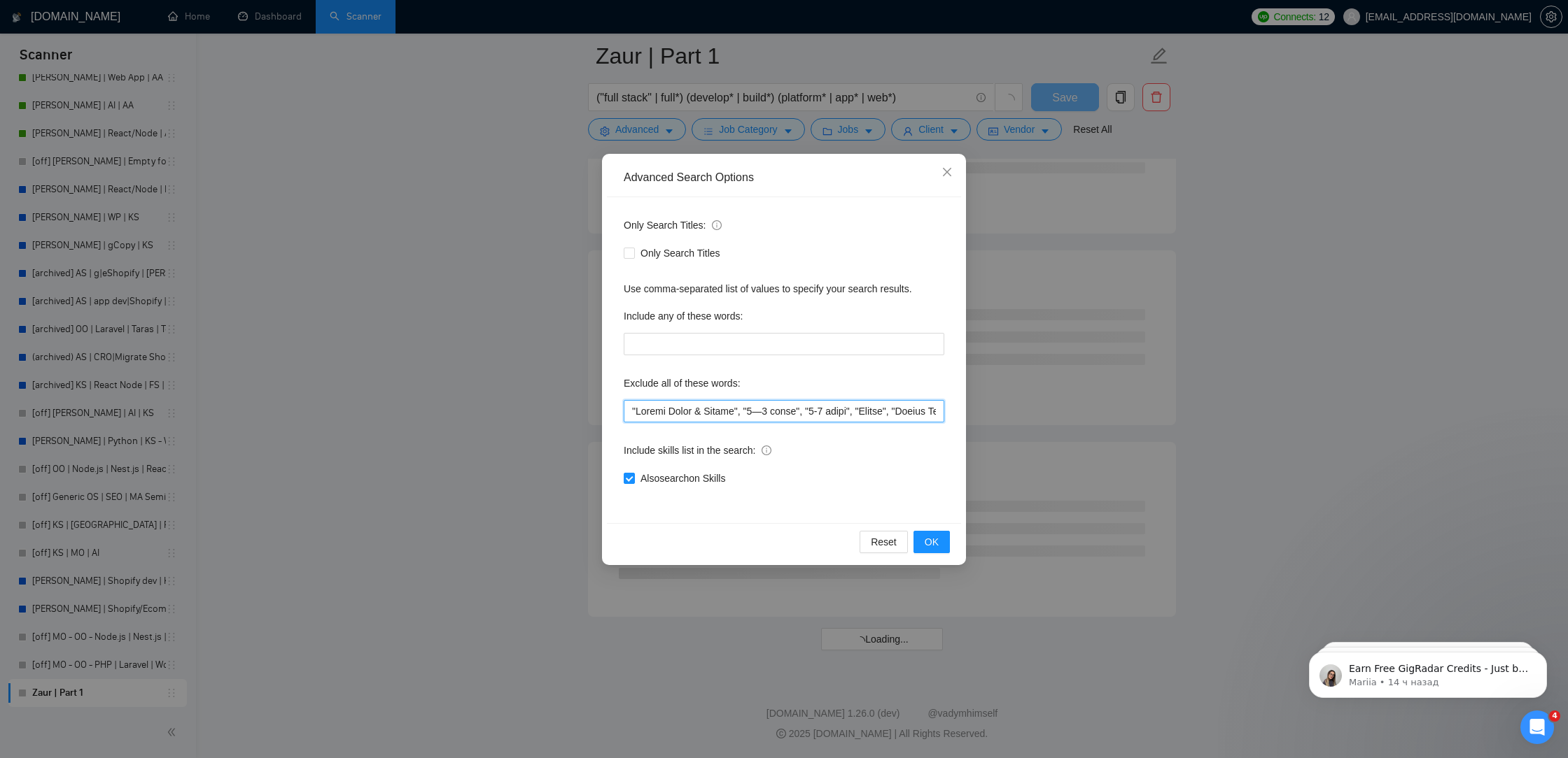
scroll to position [5409, 0]
drag, startPoint x: 742, startPoint y: 412, endPoint x: 640, endPoint y: 407, distance: 102.1
click at [640, 407] on input "text" at bounding box center [783, 411] width 321 height 23
click at [949, 550] on button "OK" at bounding box center [931, 542] width 36 height 23
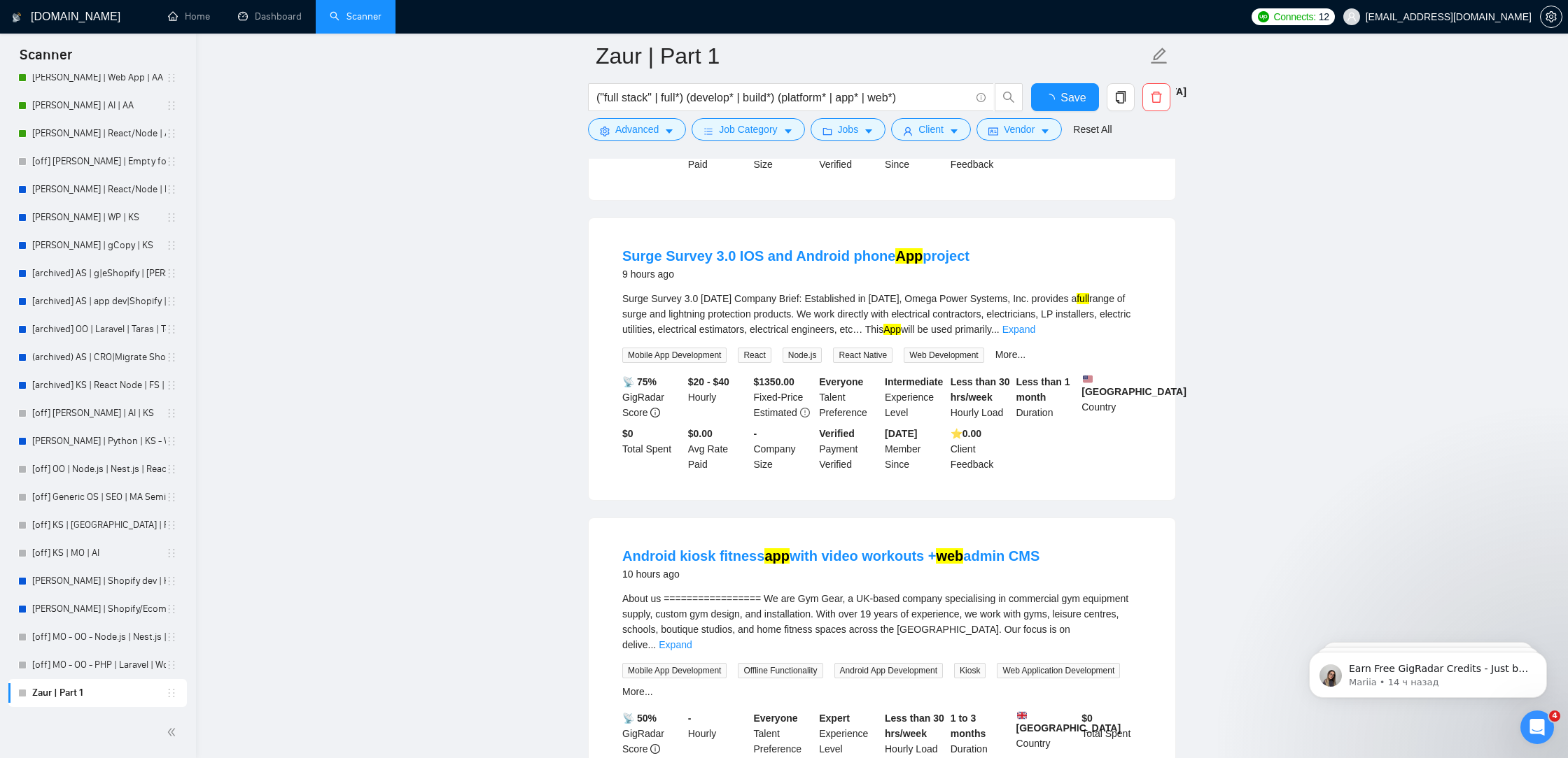
scroll to position [2752, 0]
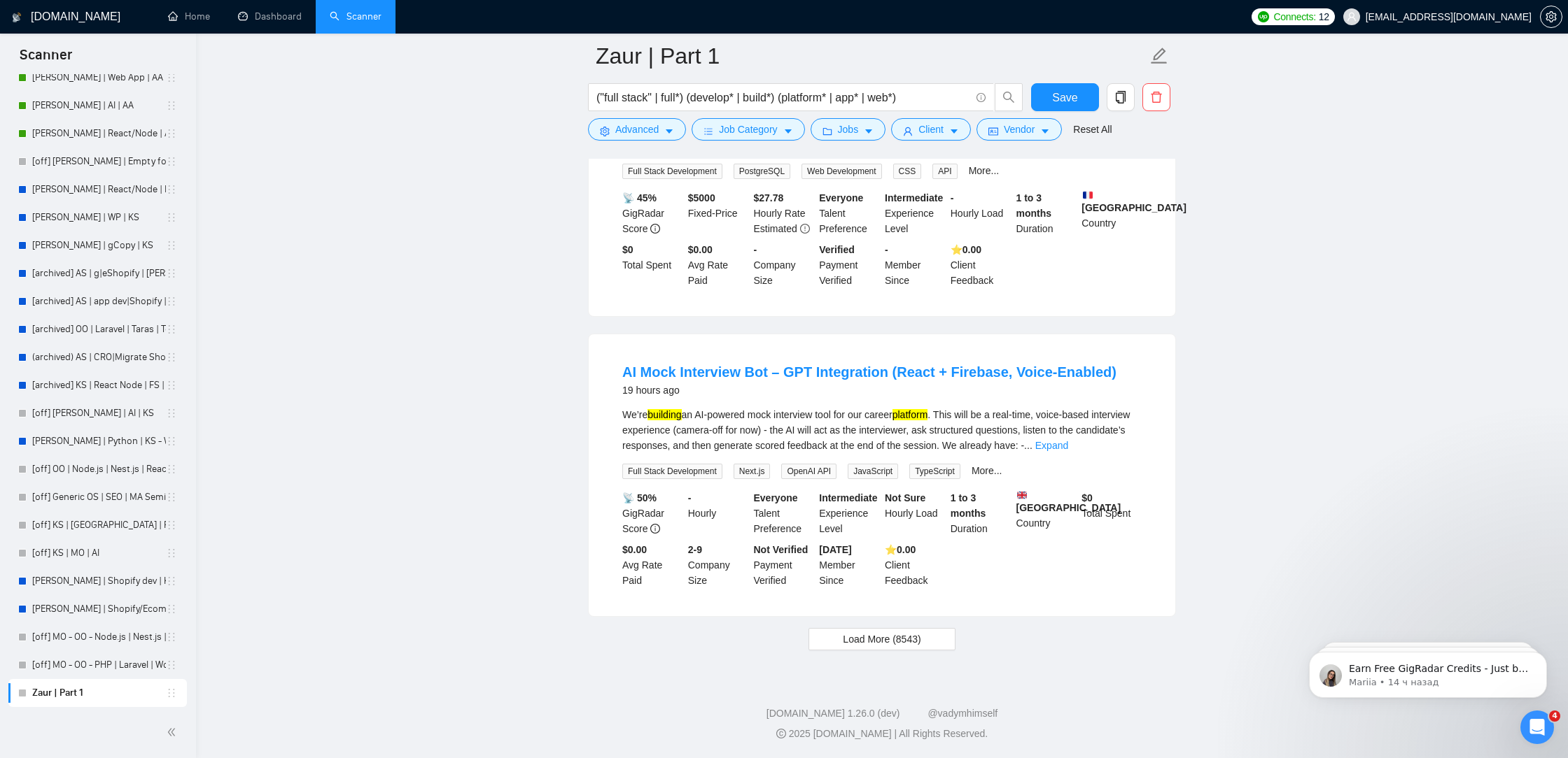
click at [923, 642] on button "Load More (8543)" at bounding box center [882, 639] width 146 height 23
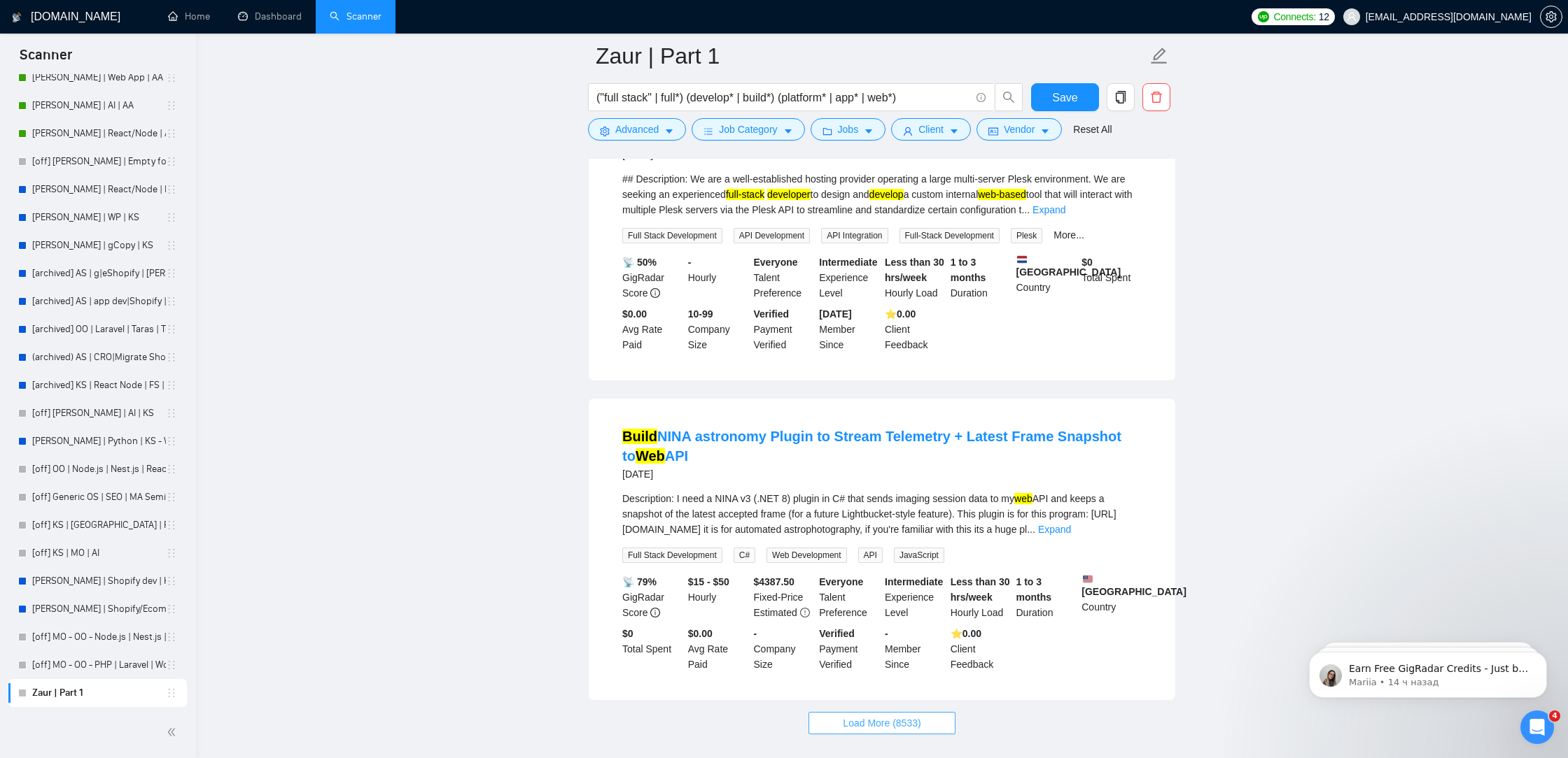
scroll to position [5823, 0]
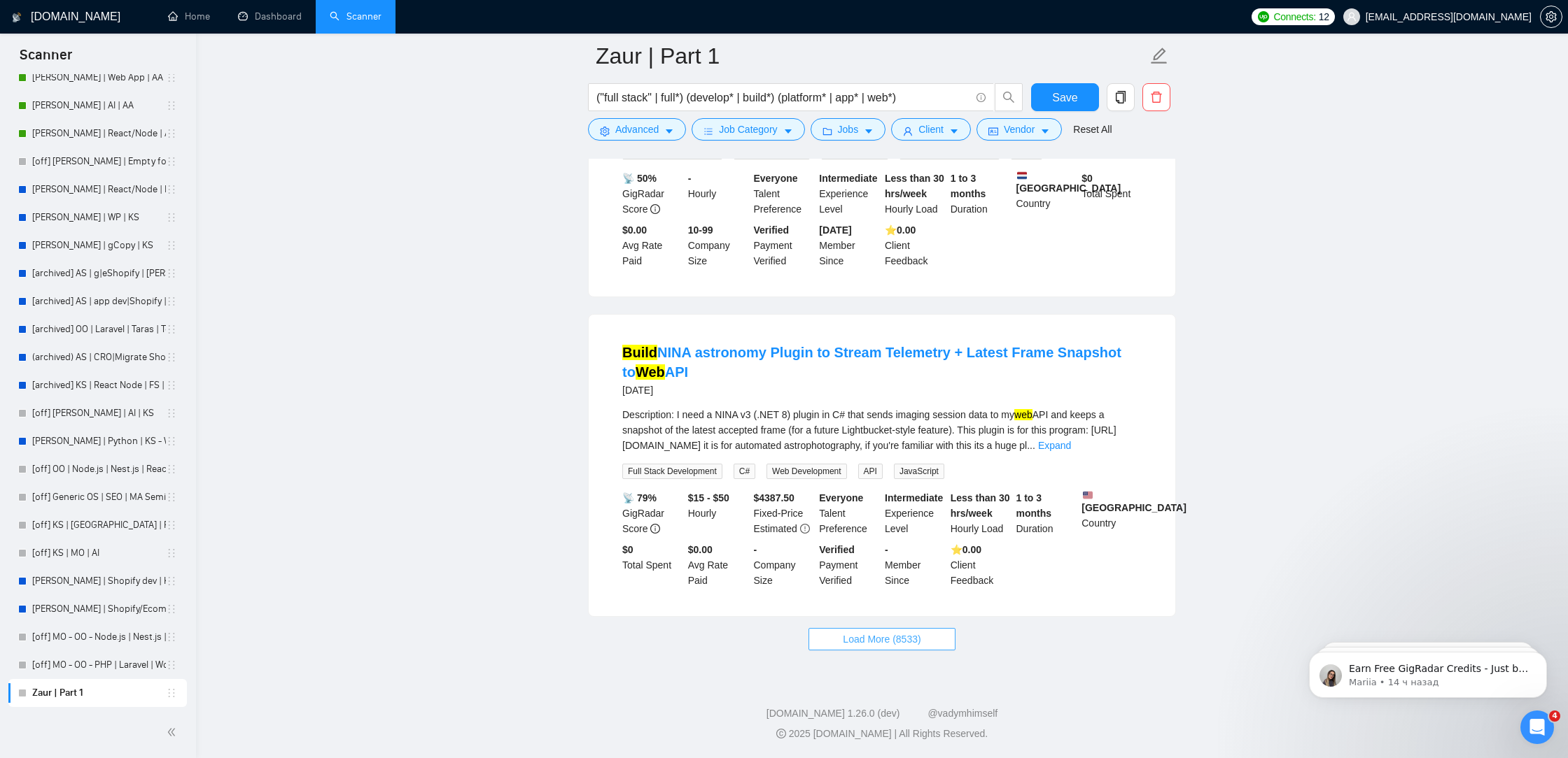
click at [864, 649] on button "Load More (8533)" at bounding box center [882, 639] width 146 height 23
click at [869, 643] on span "Loading..." at bounding box center [882, 640] width 53 height 16
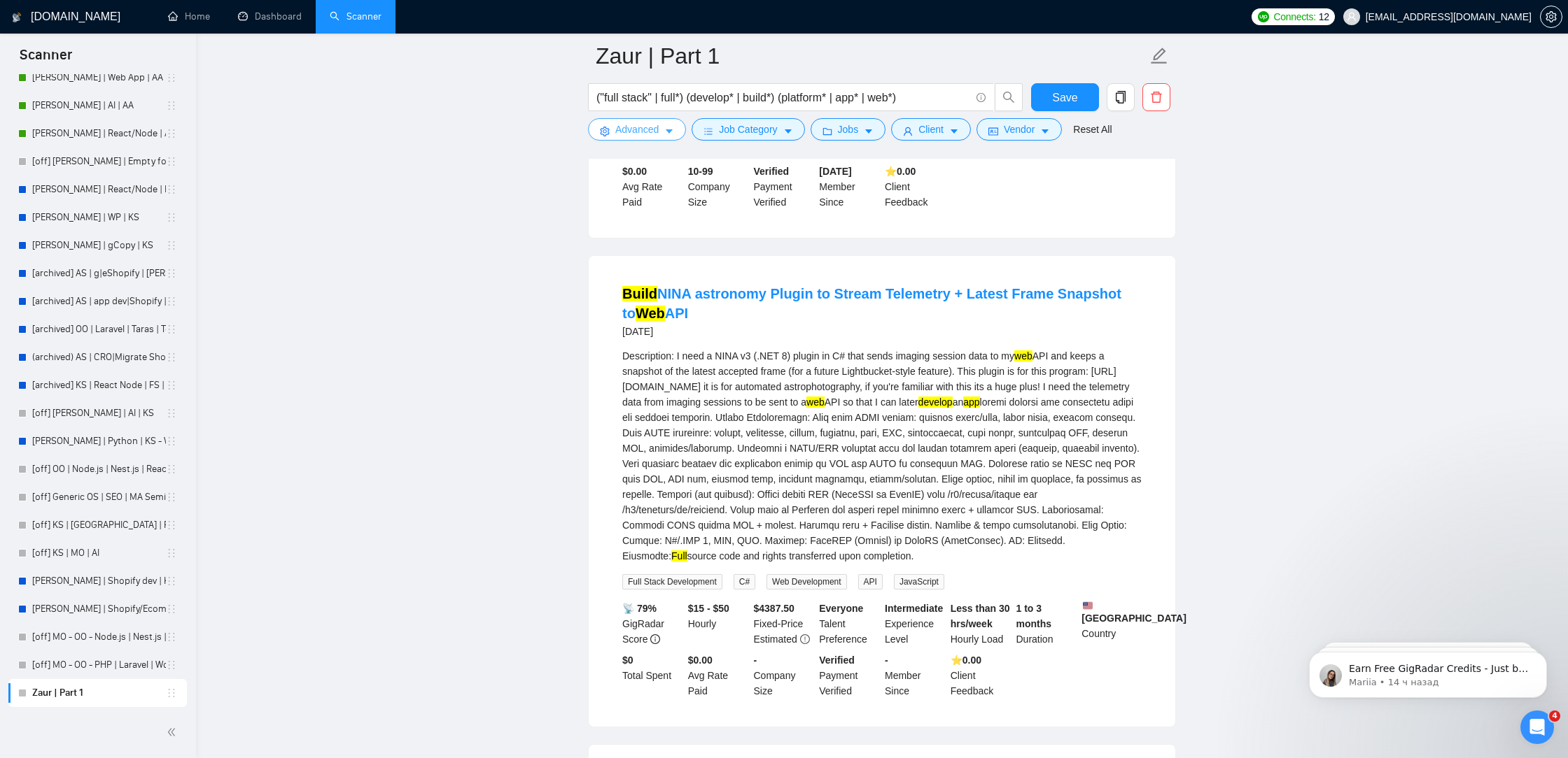
click at [645, 129] on span "Advanced" at bounding box center [637, 129] width 43 height 16
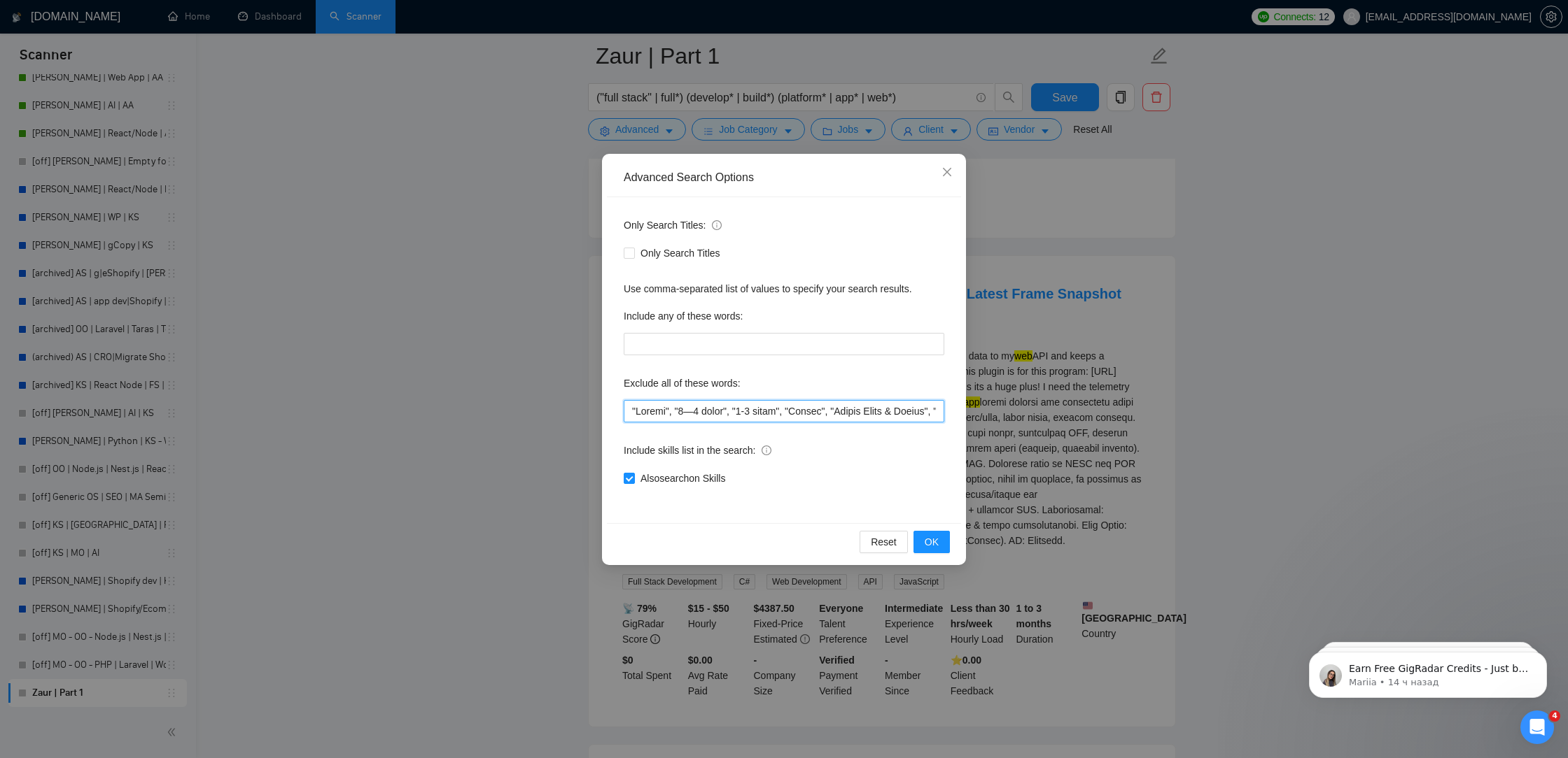
click at [631, 405] on input "text" at bounding box center [783, 411] width 321 height 23
paste input ""Google Forms & Sheets","
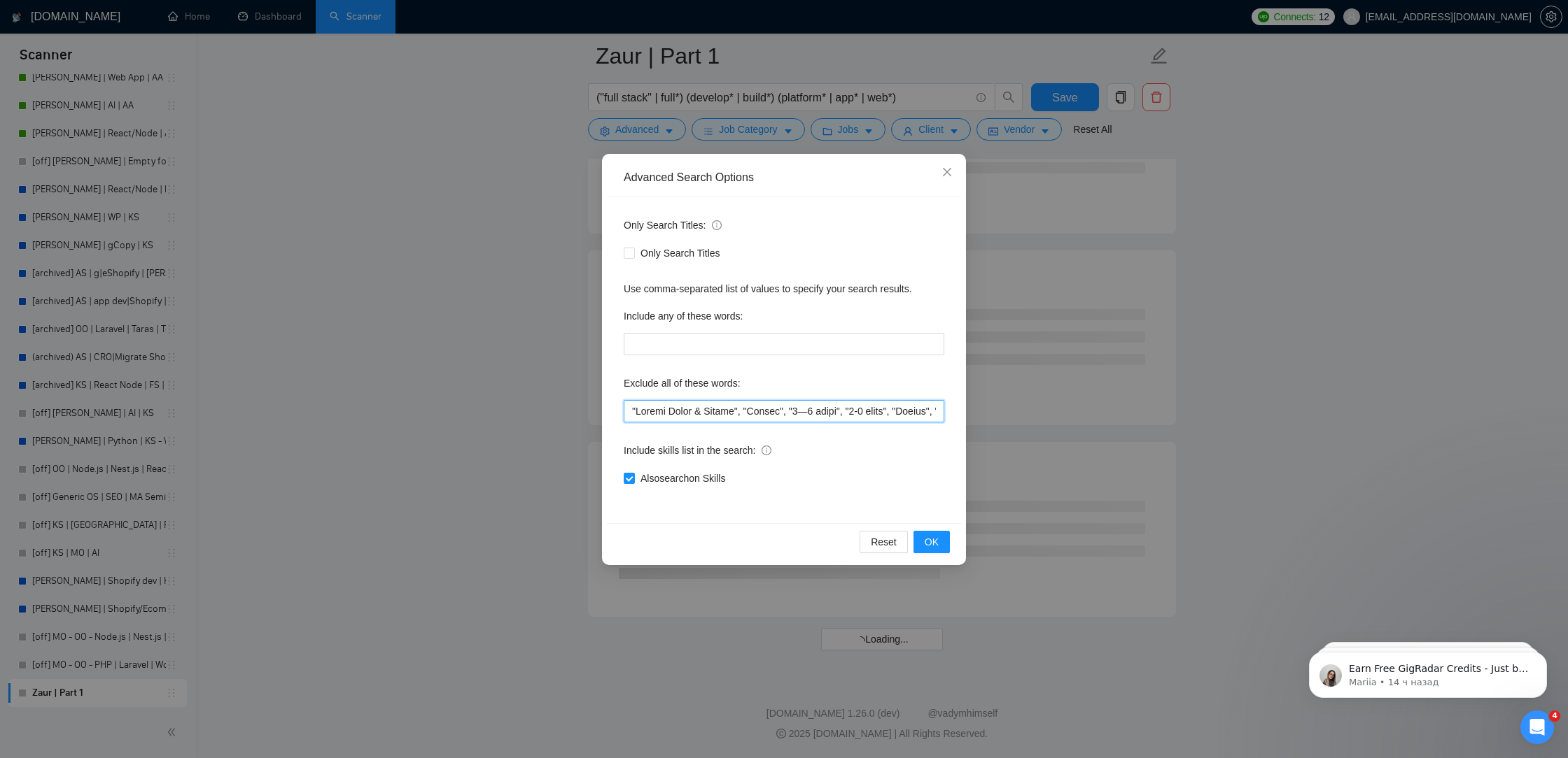
scroll to position [5409, 0]
drag, startPoint x: 744, startPoint y: 412, endPoint x: 637, endPoint y: 408, distance: 107.1
click at [637, 408] on input "text" at bounding box center [783, 411] width 321 height 23
click at [629, 410] on input "text" at bounding box center [783, 411] width 321 height 23
paste input ""Google Forms & Sheets","
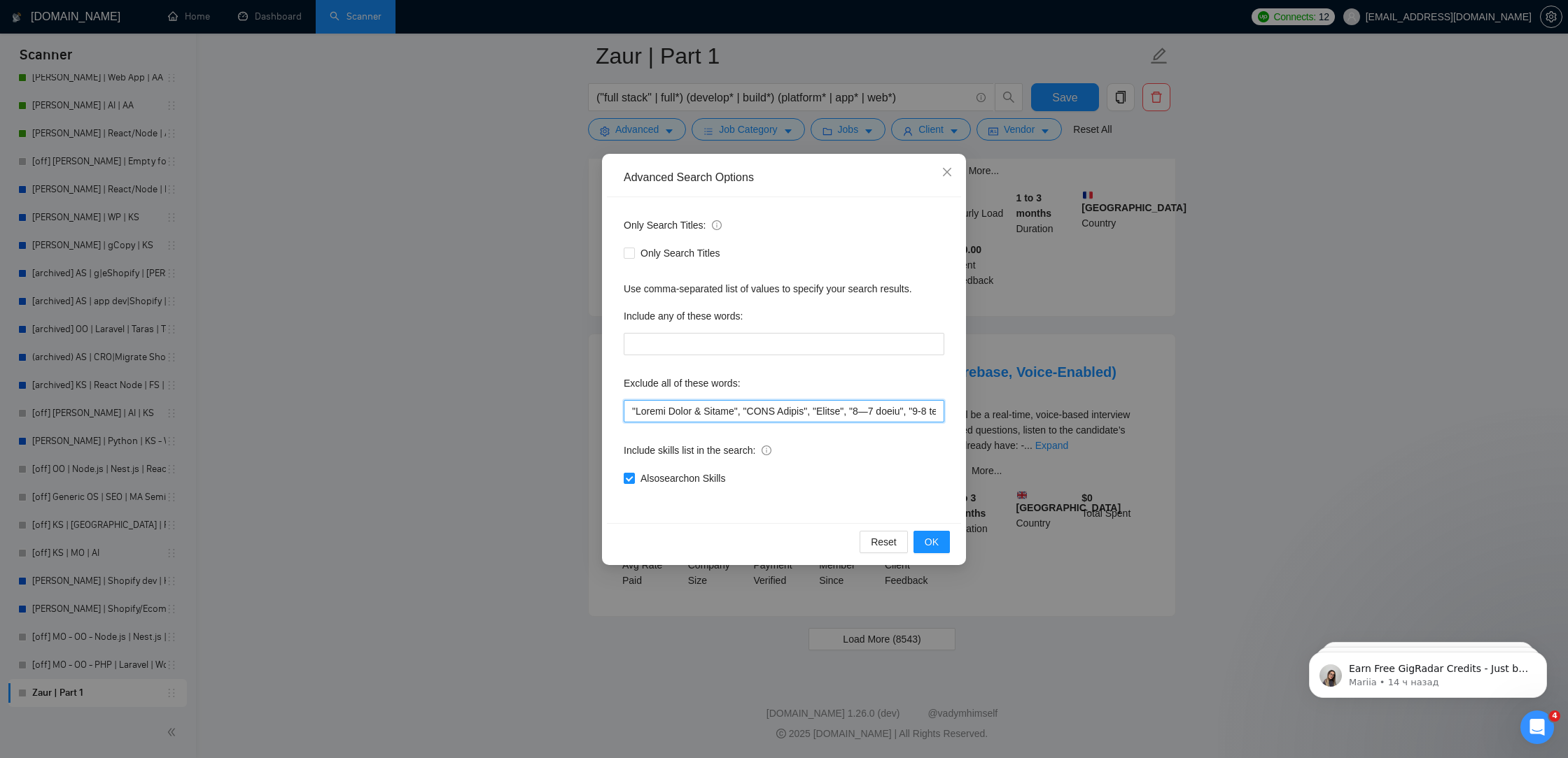
scroll to position [1575, 0]
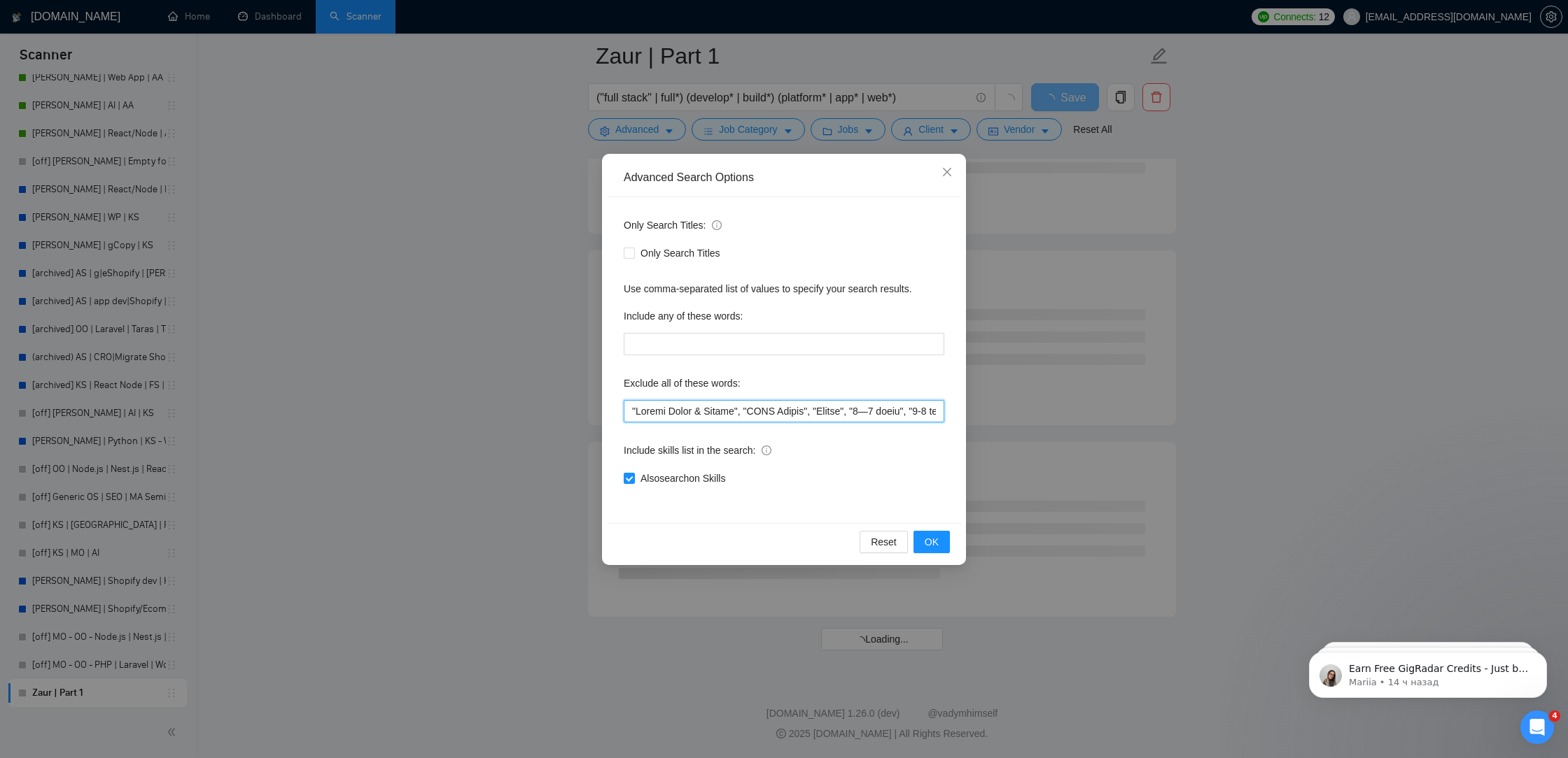
drag, startPoint x: 744, startPoint y: 411, endPoint x: 640, endPoint y: 406, distance: 104.1
click at [640, 406] on input "text" at bounding box center [783, 411] width 321 height 23
click at [939, 536] on button "OK" at bounding box center [931, 542] width 36 height 23
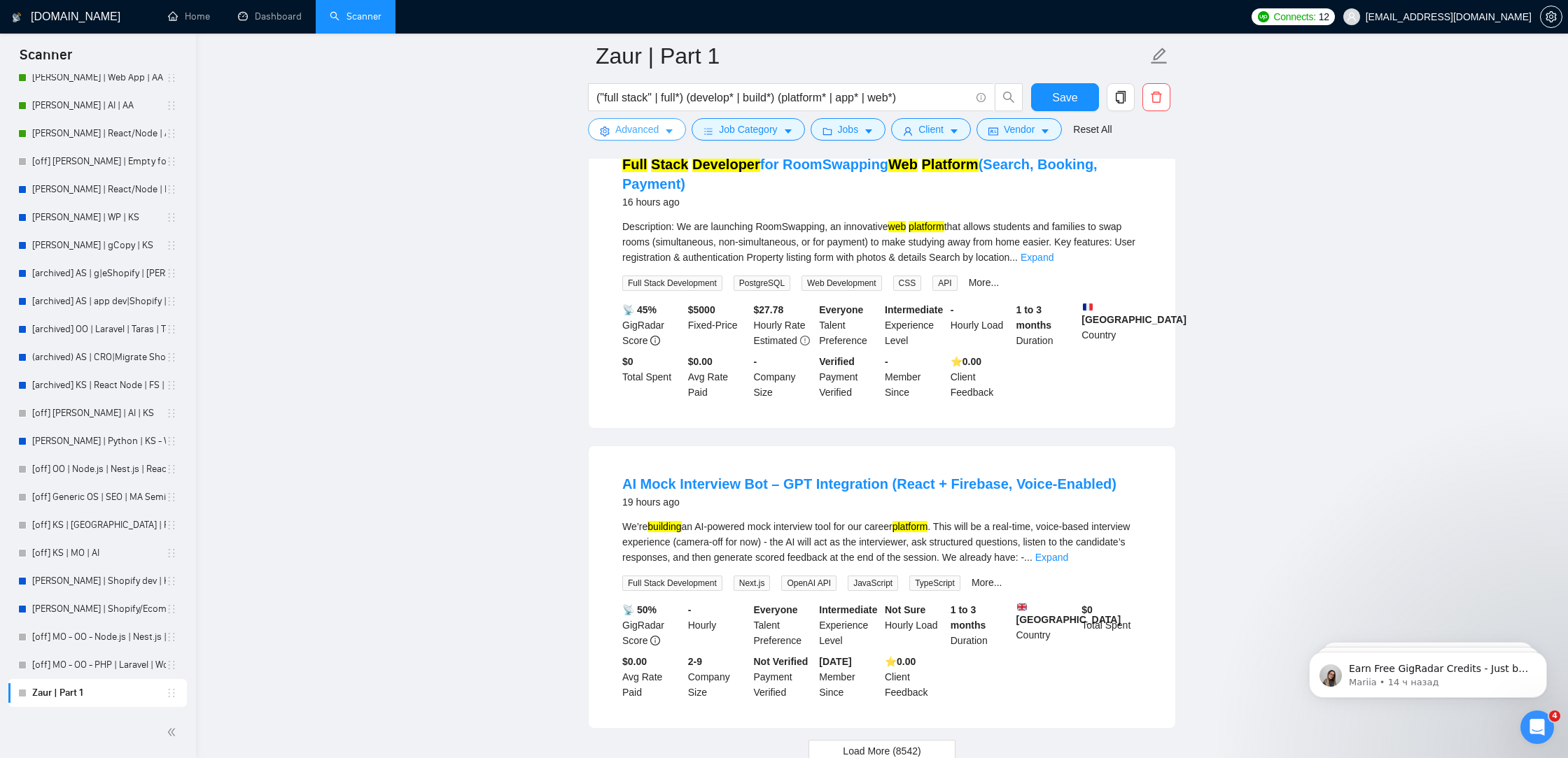
scroll to position [2752, 0]
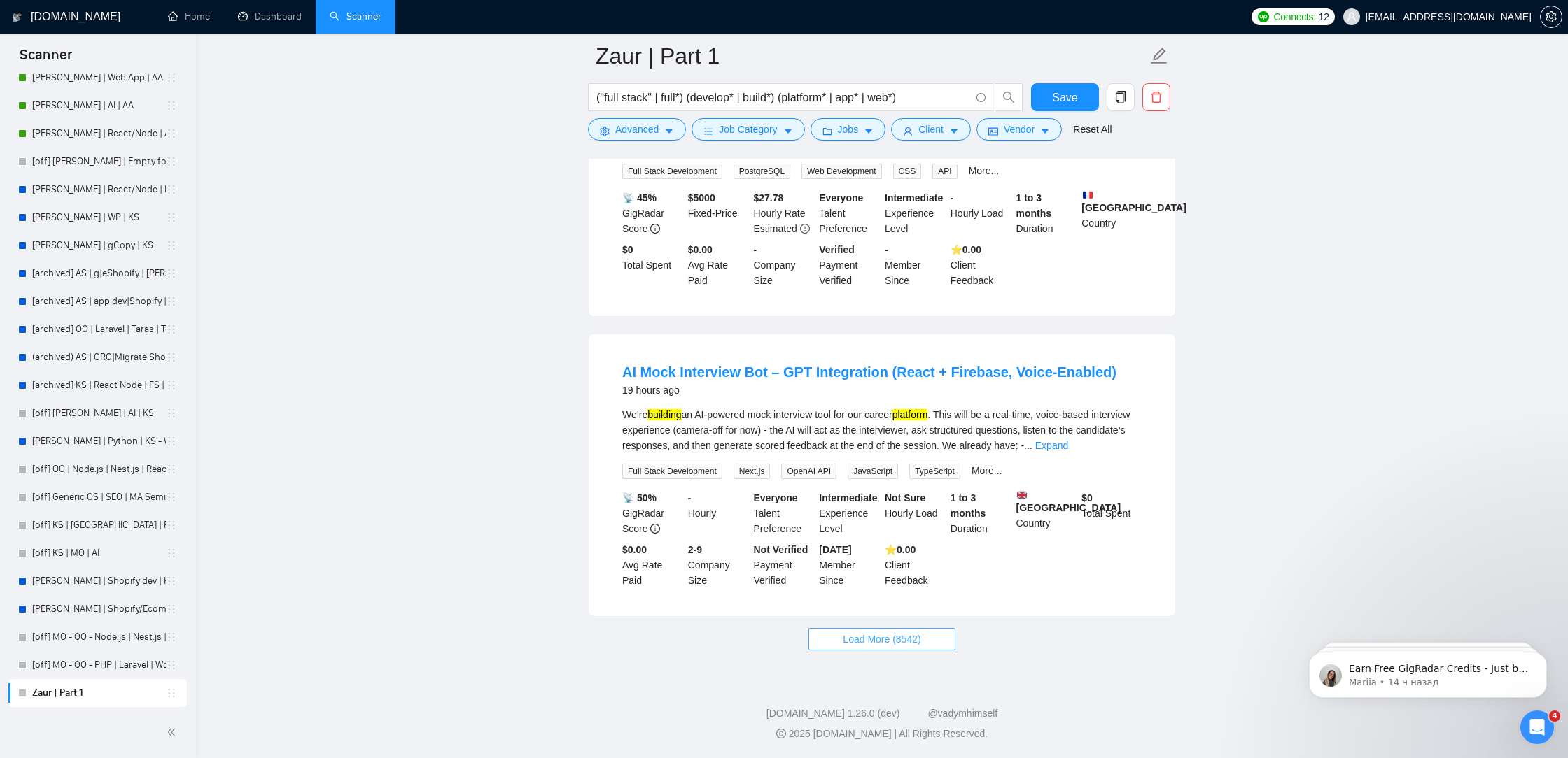
click at [860, 647] on button "Load More (8542)" at bounding box center [882, 639] width 146 height 23
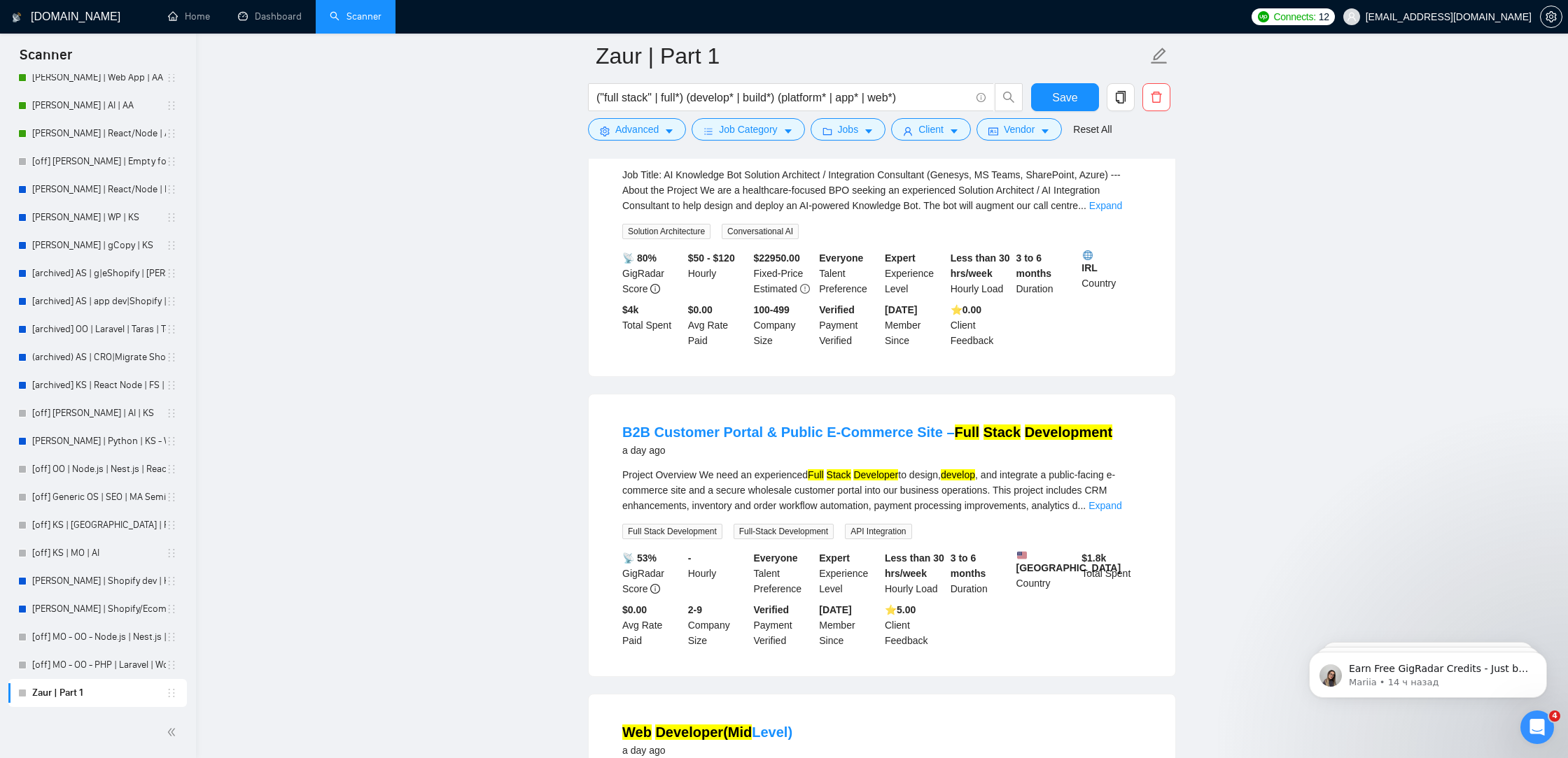
scroll to position [4094, 0]
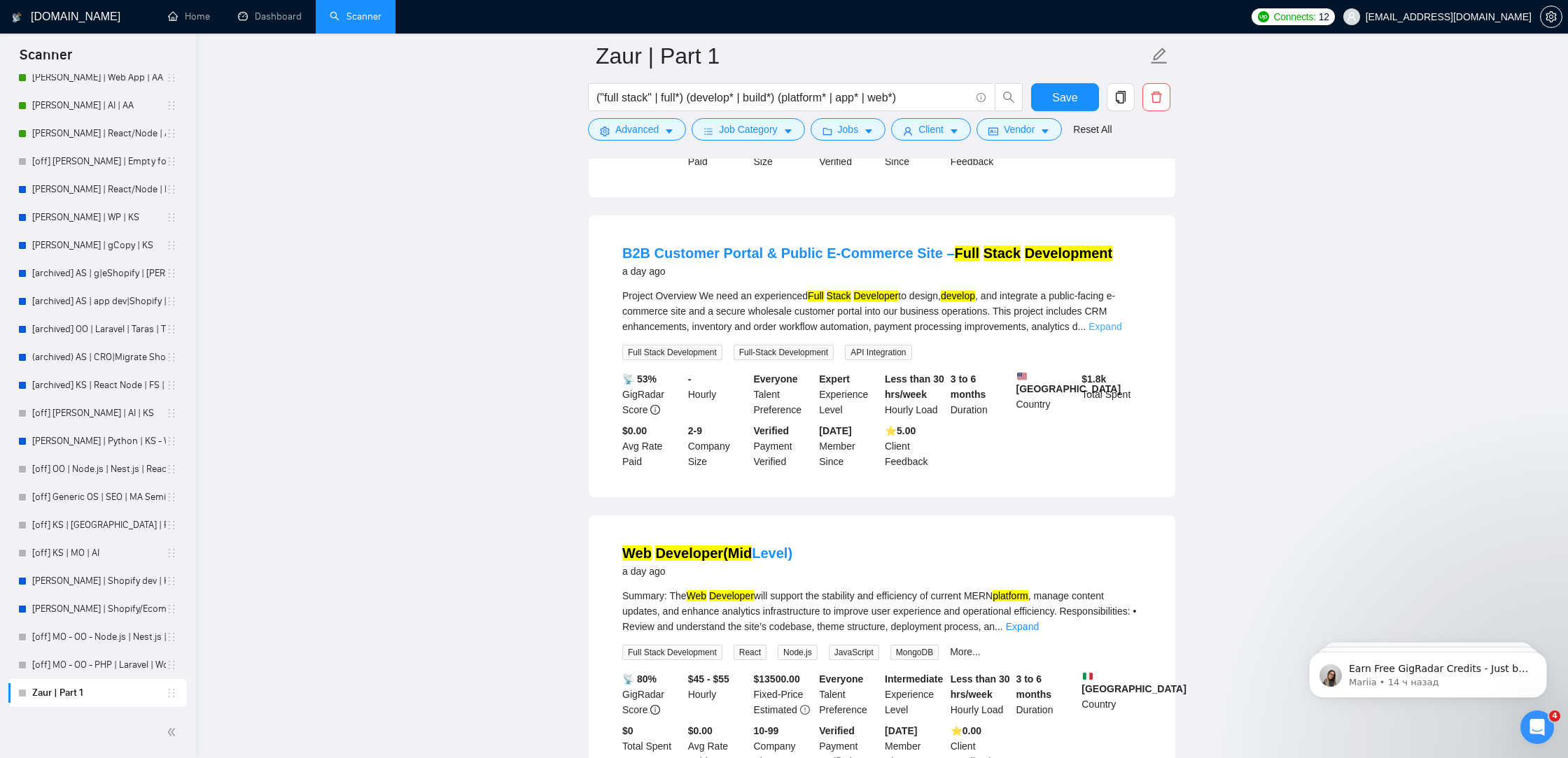
click at [1121, 332] on link "Expand" at bounding box center [1105, 326] width 33 height 11
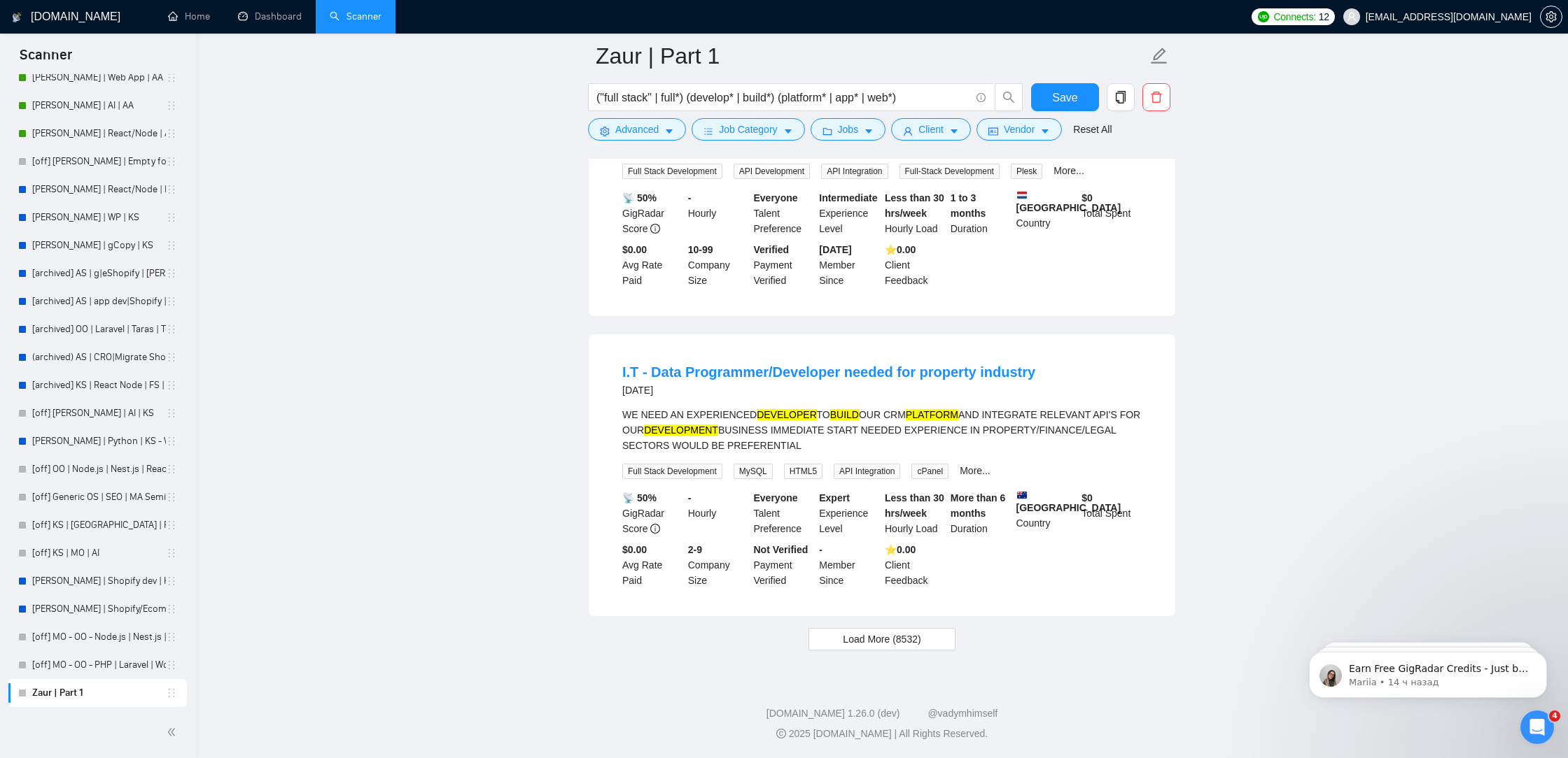
scroll to position [6410, 0]
click at [869, 642] on span "Load More (8532)" at bounding box center [882, 640] width 78 height 16
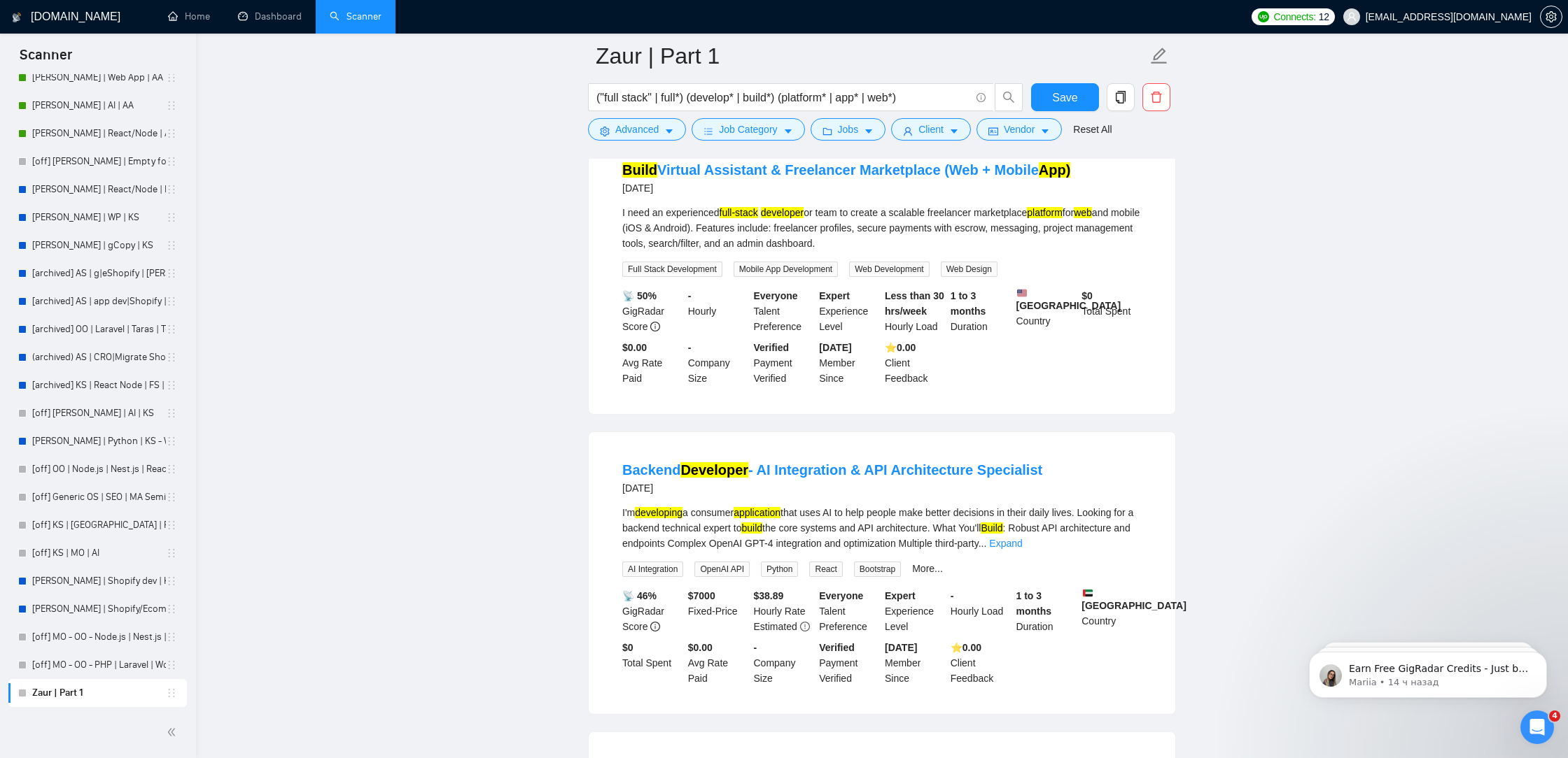
scroll to position [8017, 0]
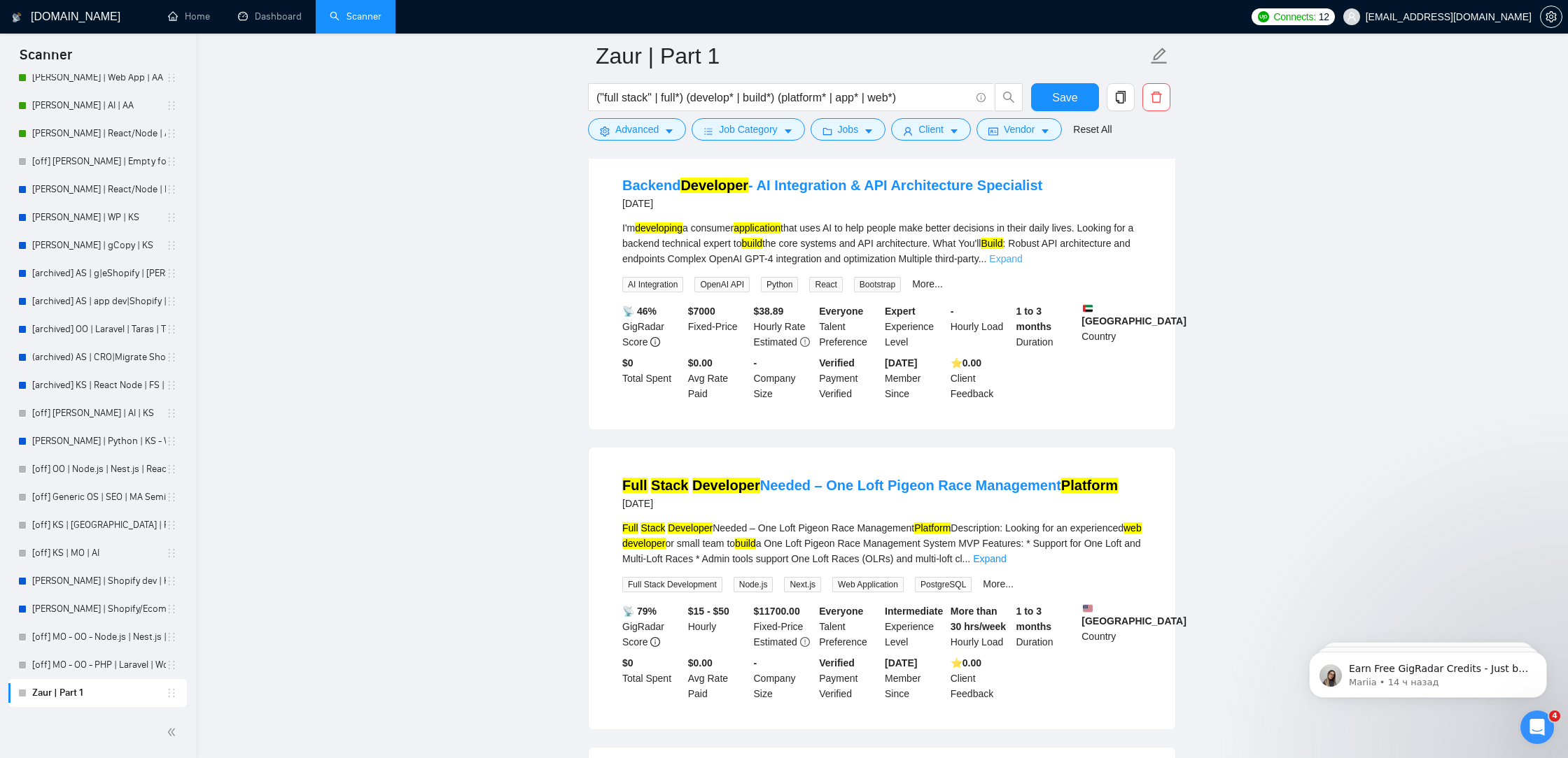
click at [1022, 264] on link "Expand" at bounding box center [1005, 258] width 33 height 11
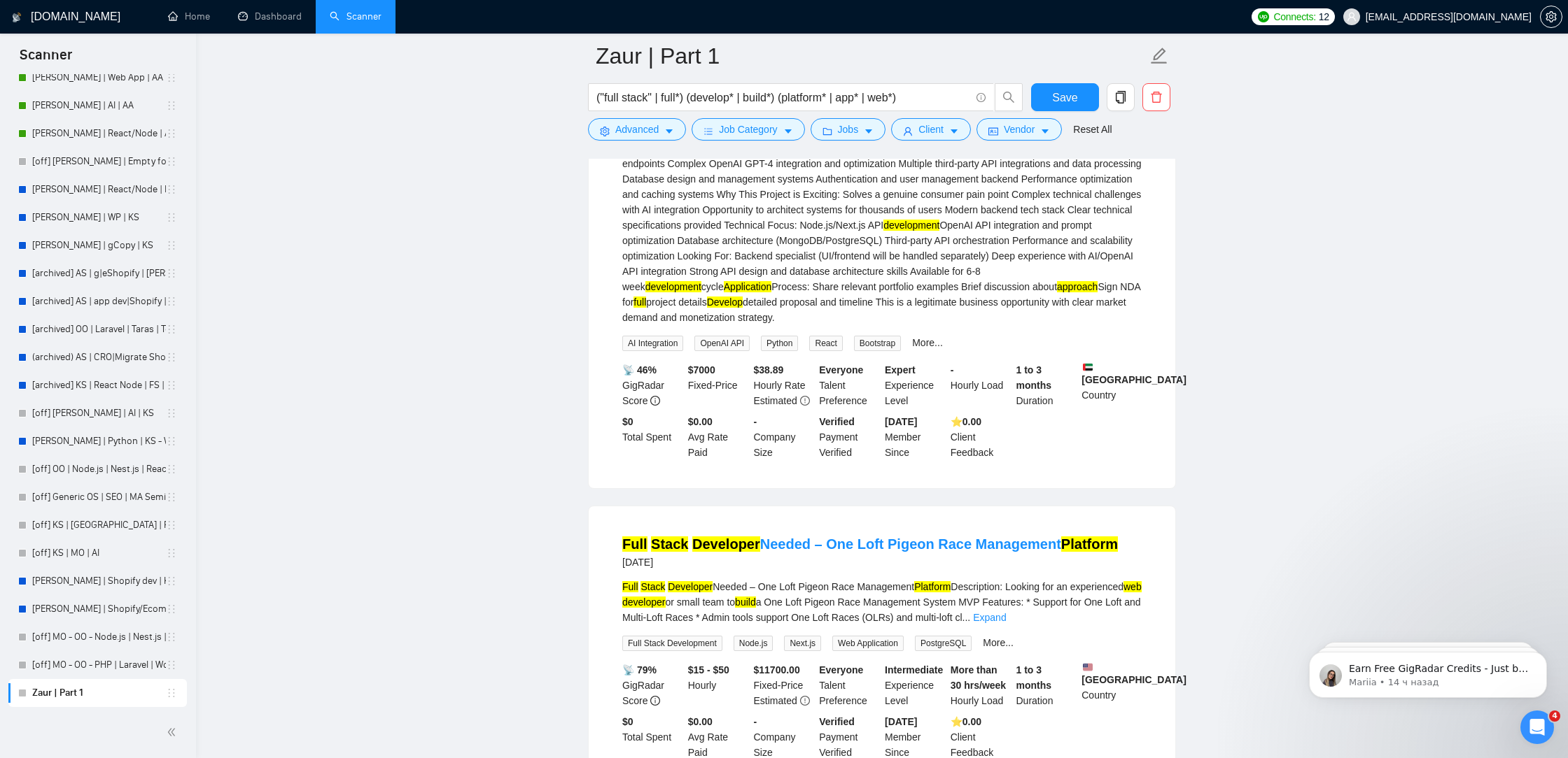
scroll to position [8348, 0]
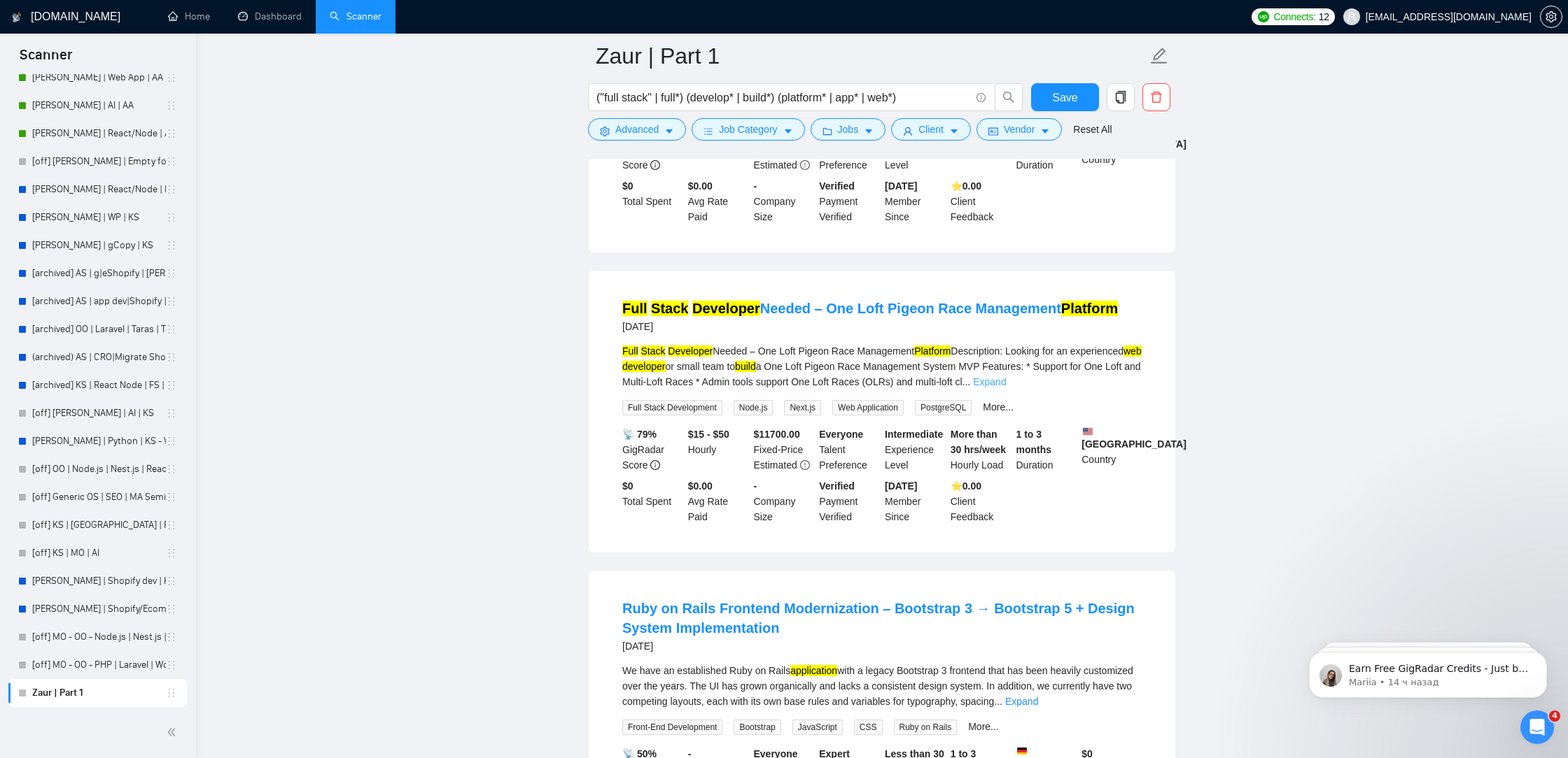
click at [1006, 387] on link "Expand" at bounding box center [989, 381] width 33 height 11
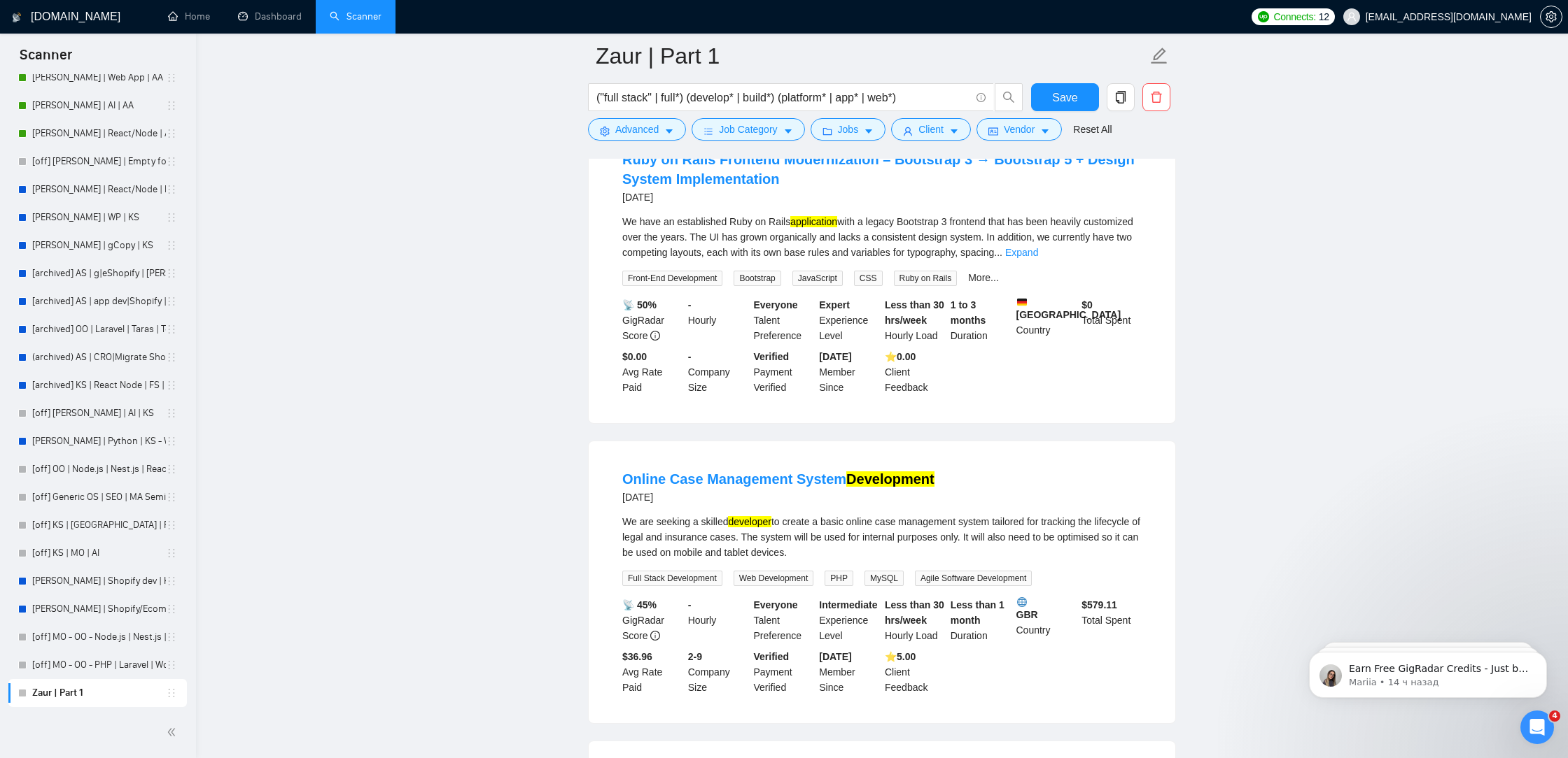
scroll to position [9010, 0]
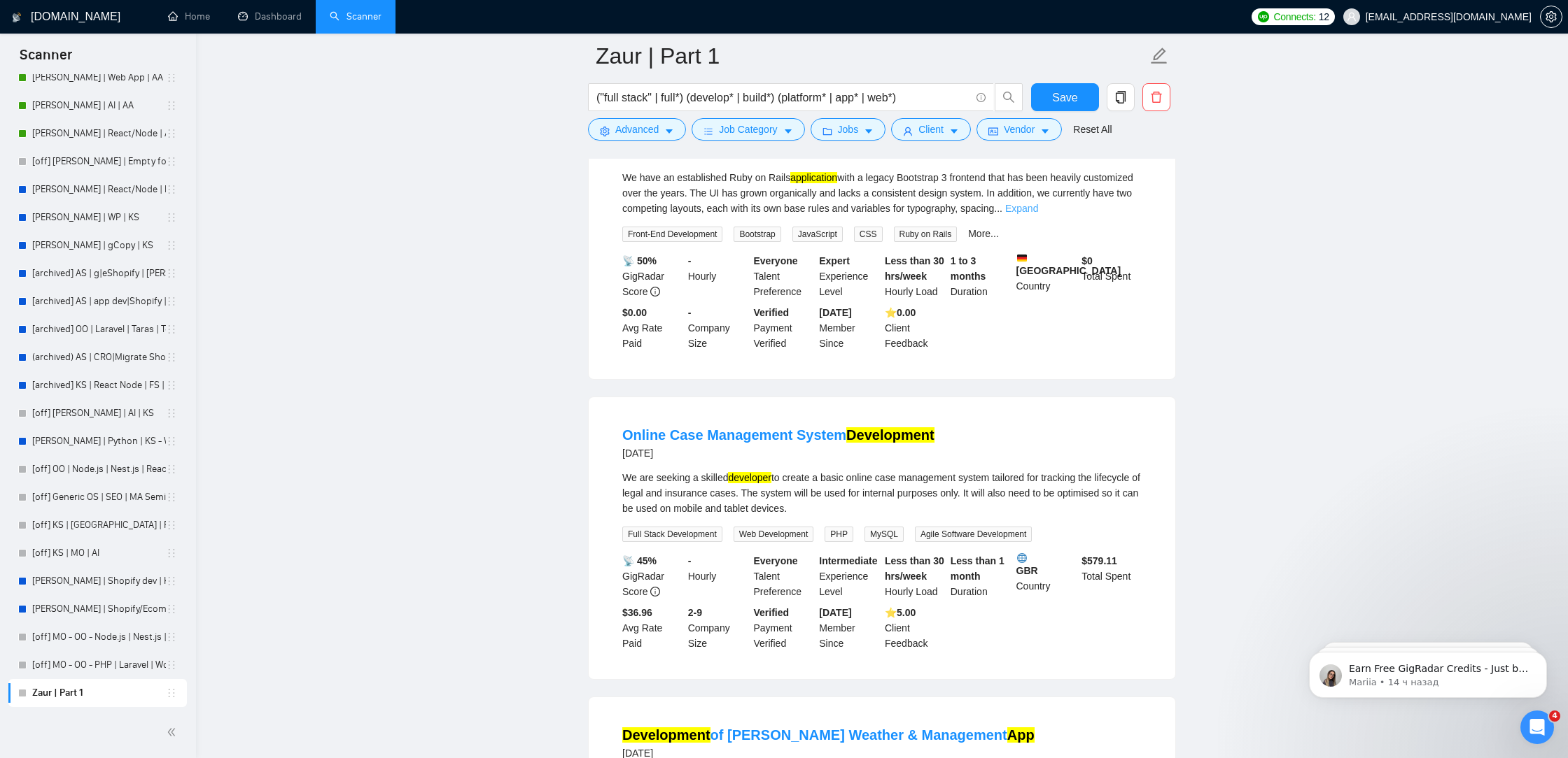
click at [1038, 214] on link "Expand" at bounding box center [1021, 208] width 33 height 11
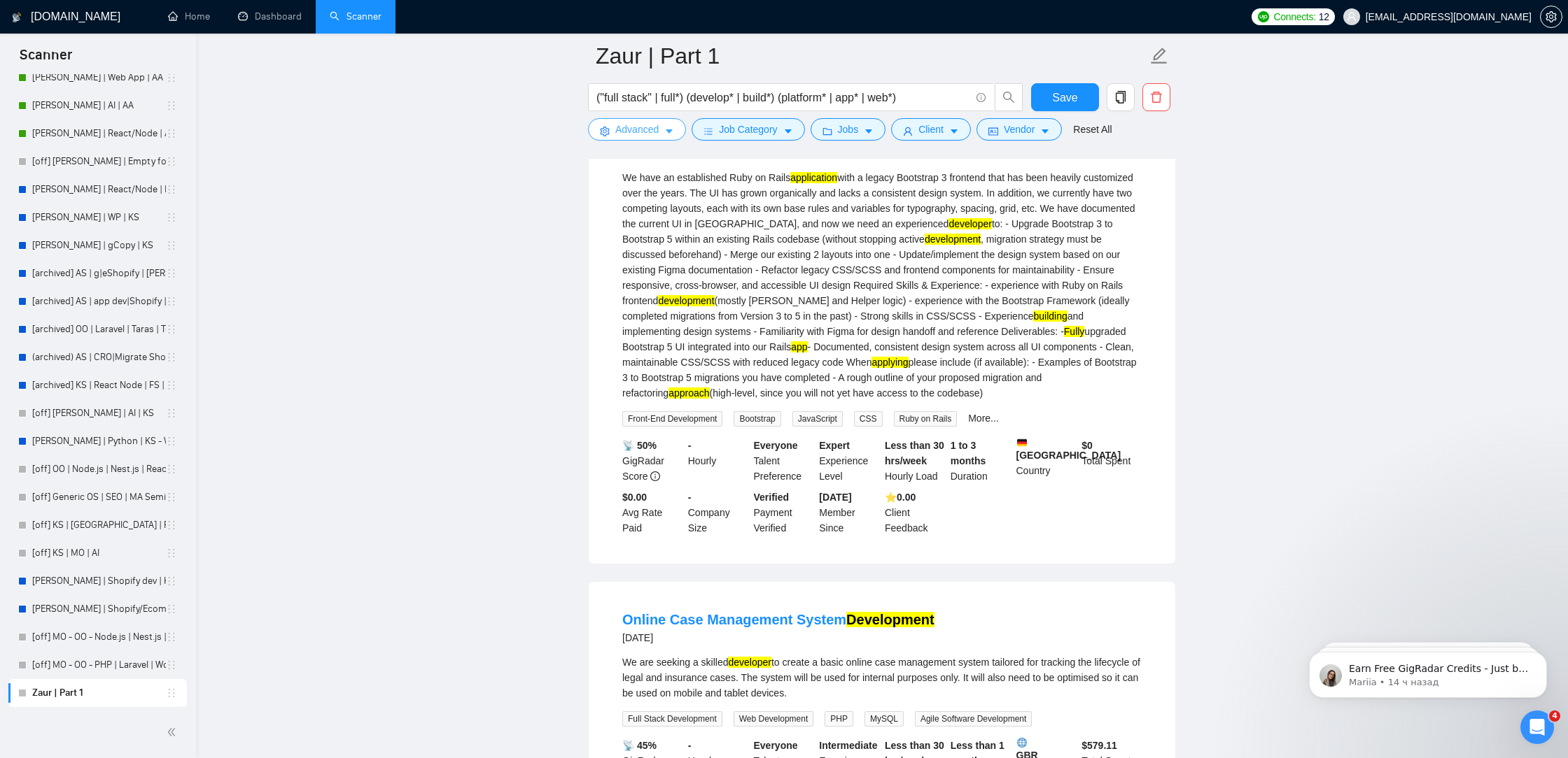
click at [623, 128] on span "Advanced" at bounding box center [637, 129] width 43 height 16
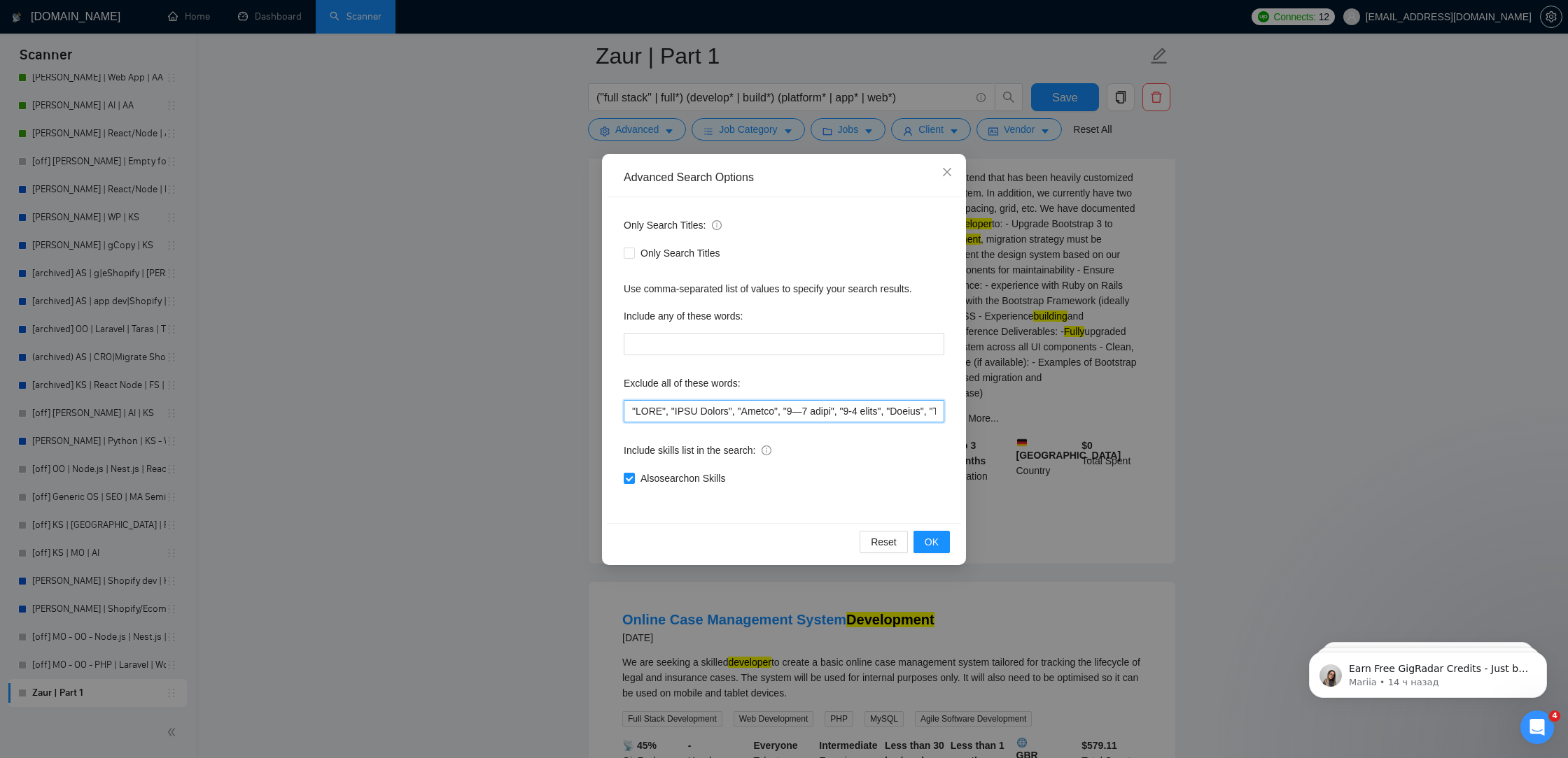
click at [623, 402] on input "text" at bounding box center [783, 411] width 321 height 23
paste input ""Google Forms & Sheets","
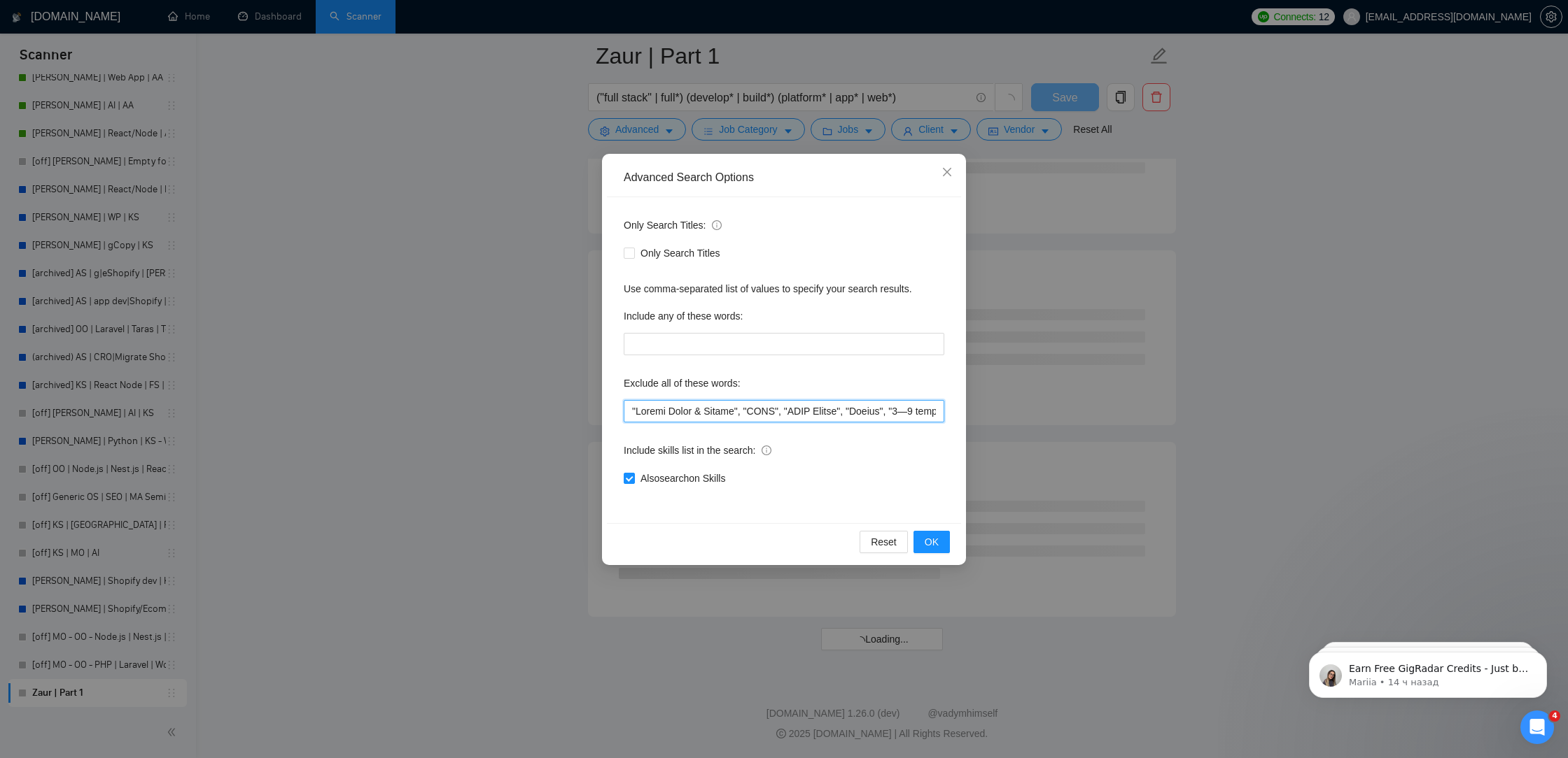
scroll to position [5409, 0]
drag, startPoint x: 744, startPoint y: 413, endPoint x: 640, endPoint y: 409, distance: 104.1
click at [640, 409] on input "text" at bounding box center [783, 411] width 321 height 23
click at [624, 409] on input "text" at bounding box center [783, 411] width 321 height 23
paste input ""Google Forms & Sheets","
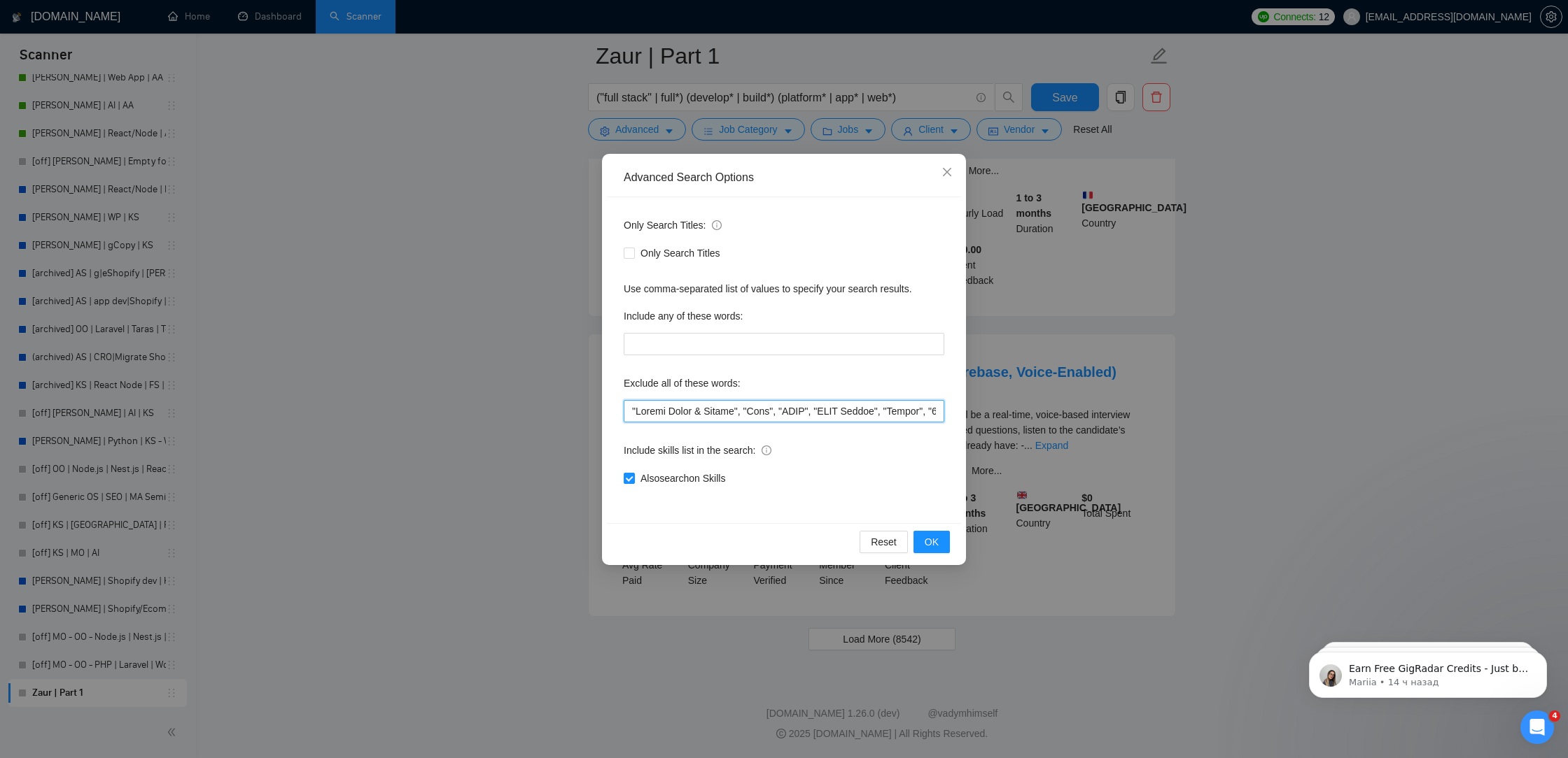
scroll to position [1575, 0]
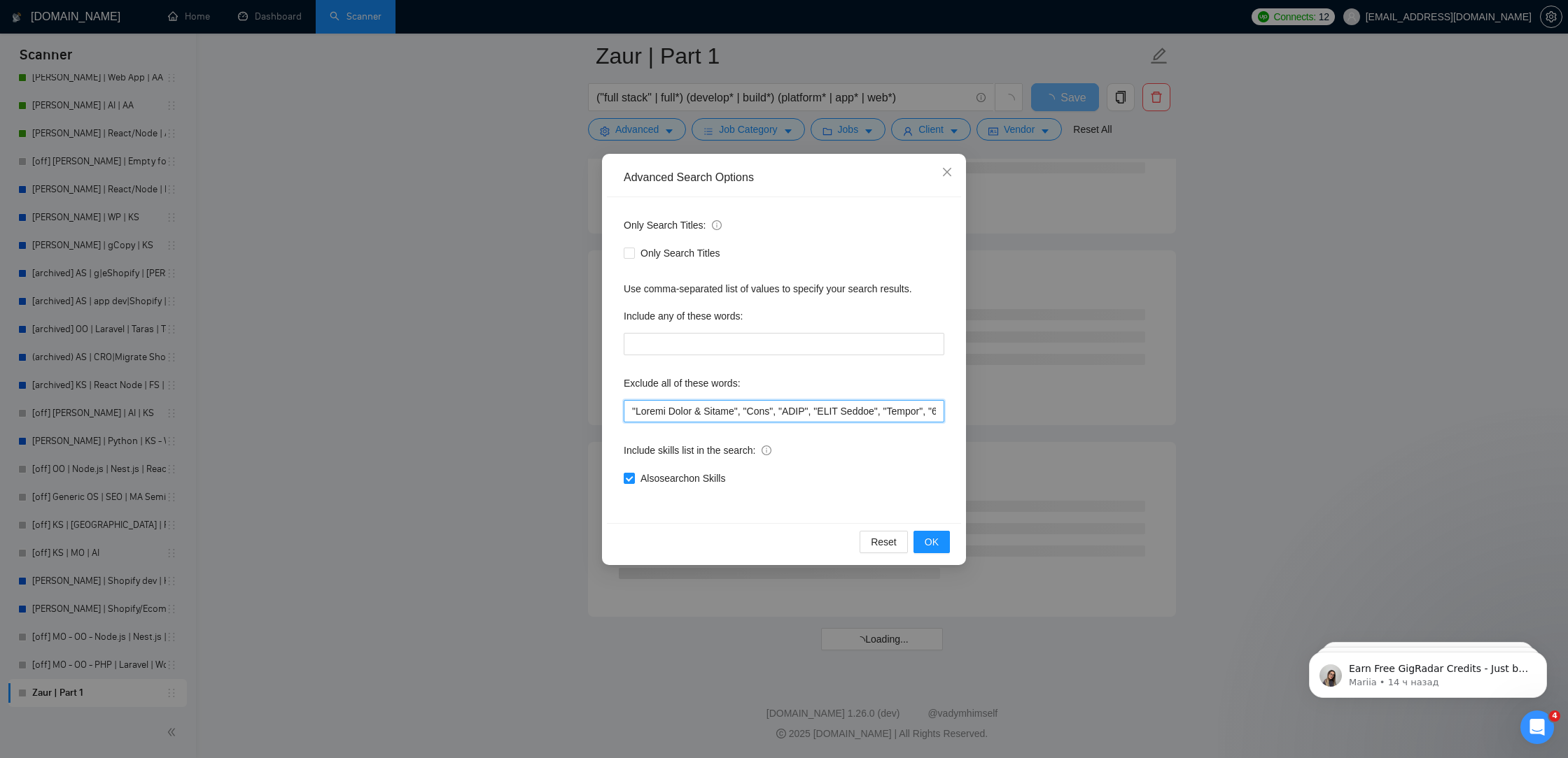
drag, startPoint x: 742, startPoint y: 410, endPoint x: 642, endPoint y: 411, distance: 100.0
click at [642, 411] on input "text" at bounding box center [783, 411] width 321 height 23
type input ""Ruby on Rails", "Ruby", "NINA", "NINA Plugin", "Bubble", "1—2 weeks", "1-2 wee…"
click at [930, 538] on span "OK" at bounding box center [932, 542] width 14 height 16
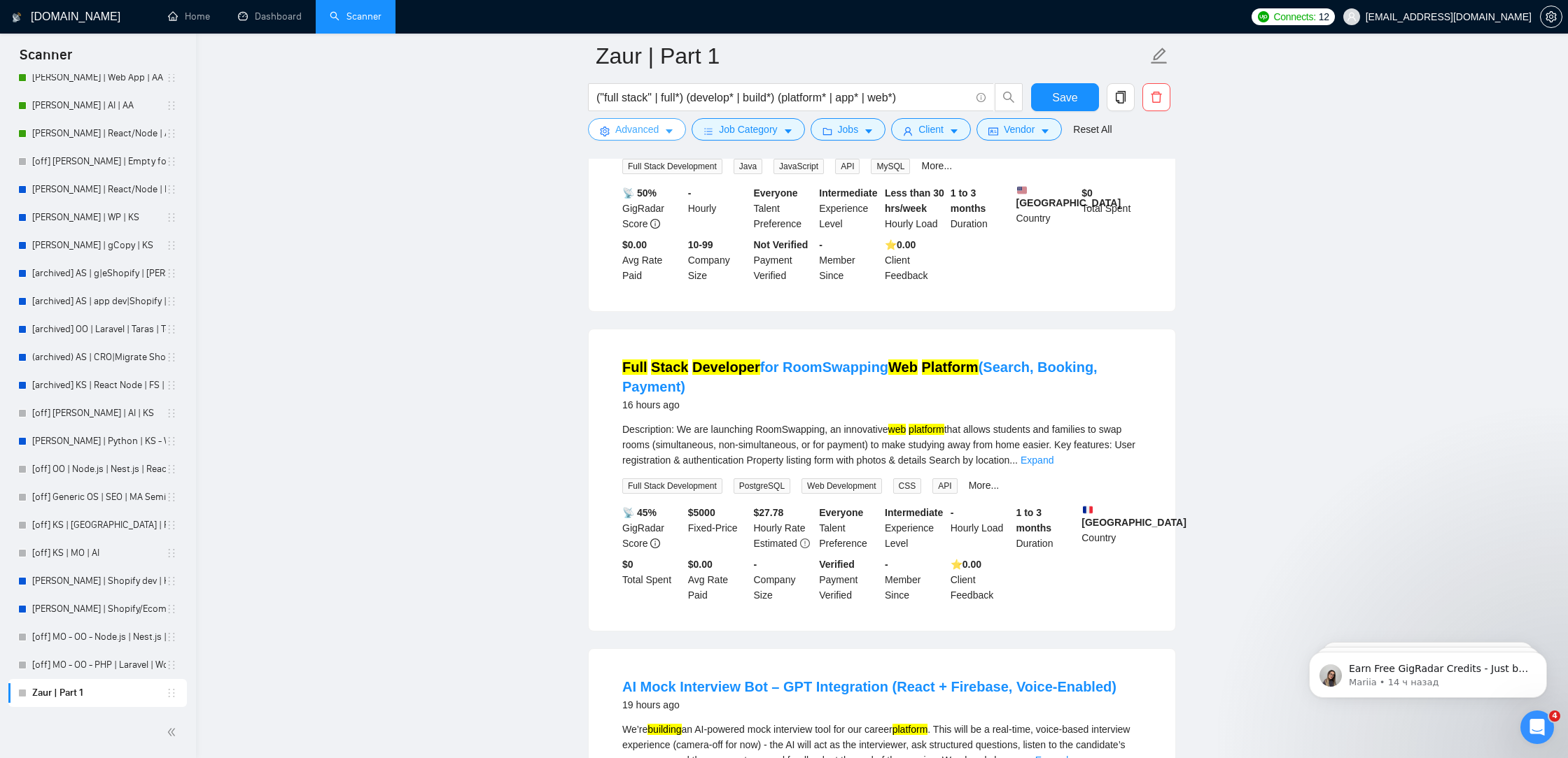
scroll to position [2752, 0]
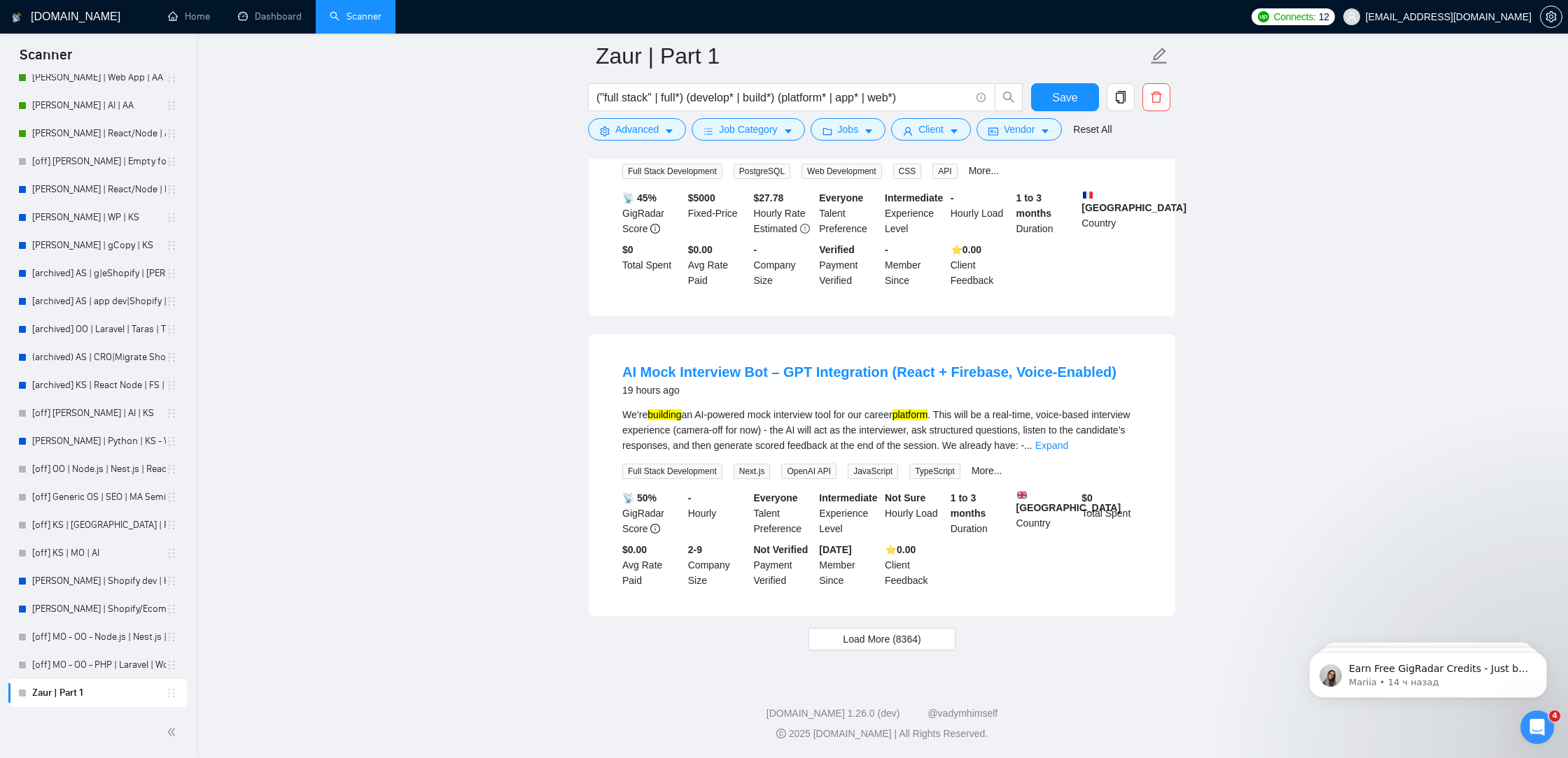
click at [861, 639] on span "Load More (8364)" at bounding box center [882, 640] width 78 height 16
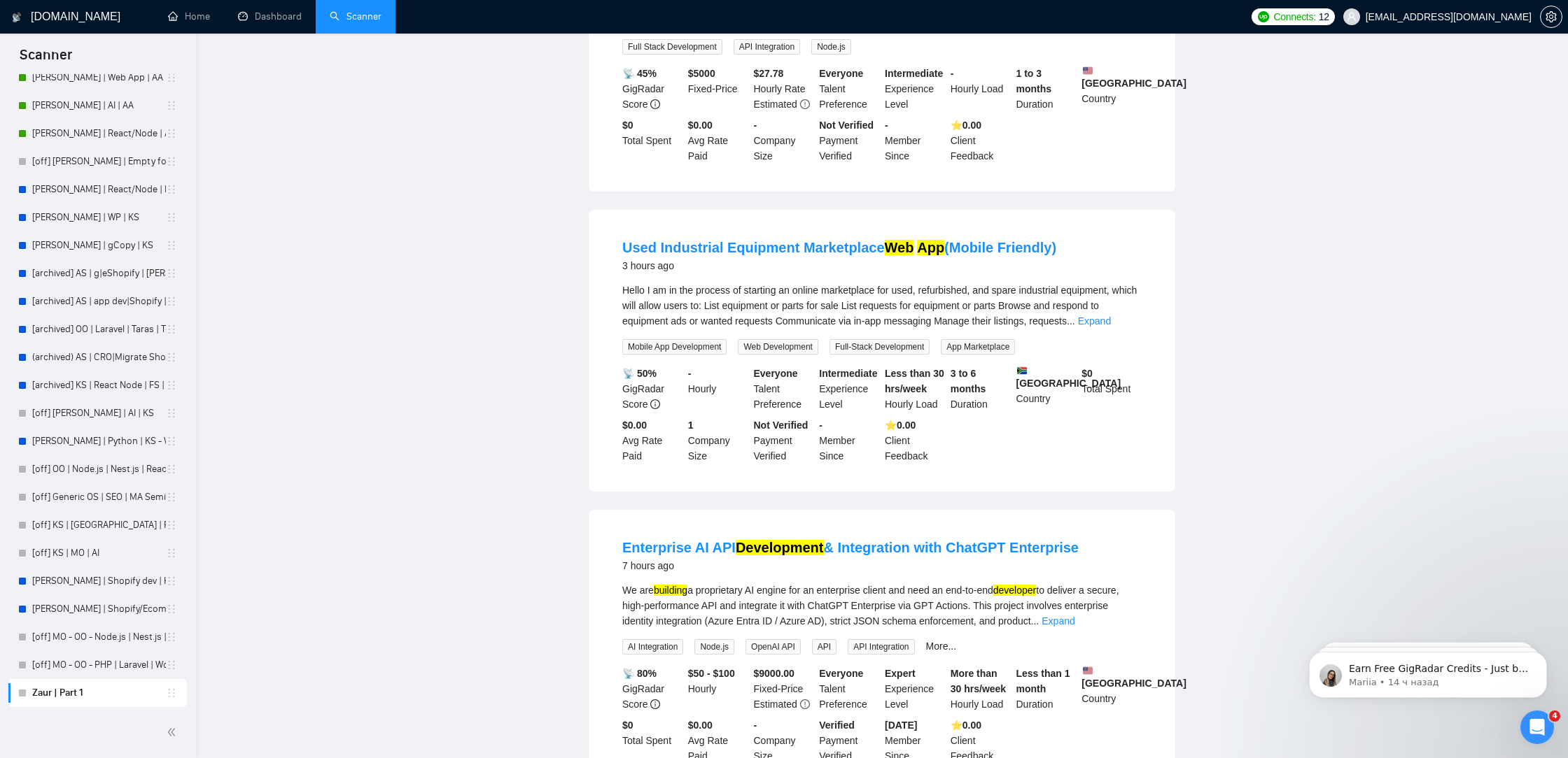
scroll to position [0, 0]
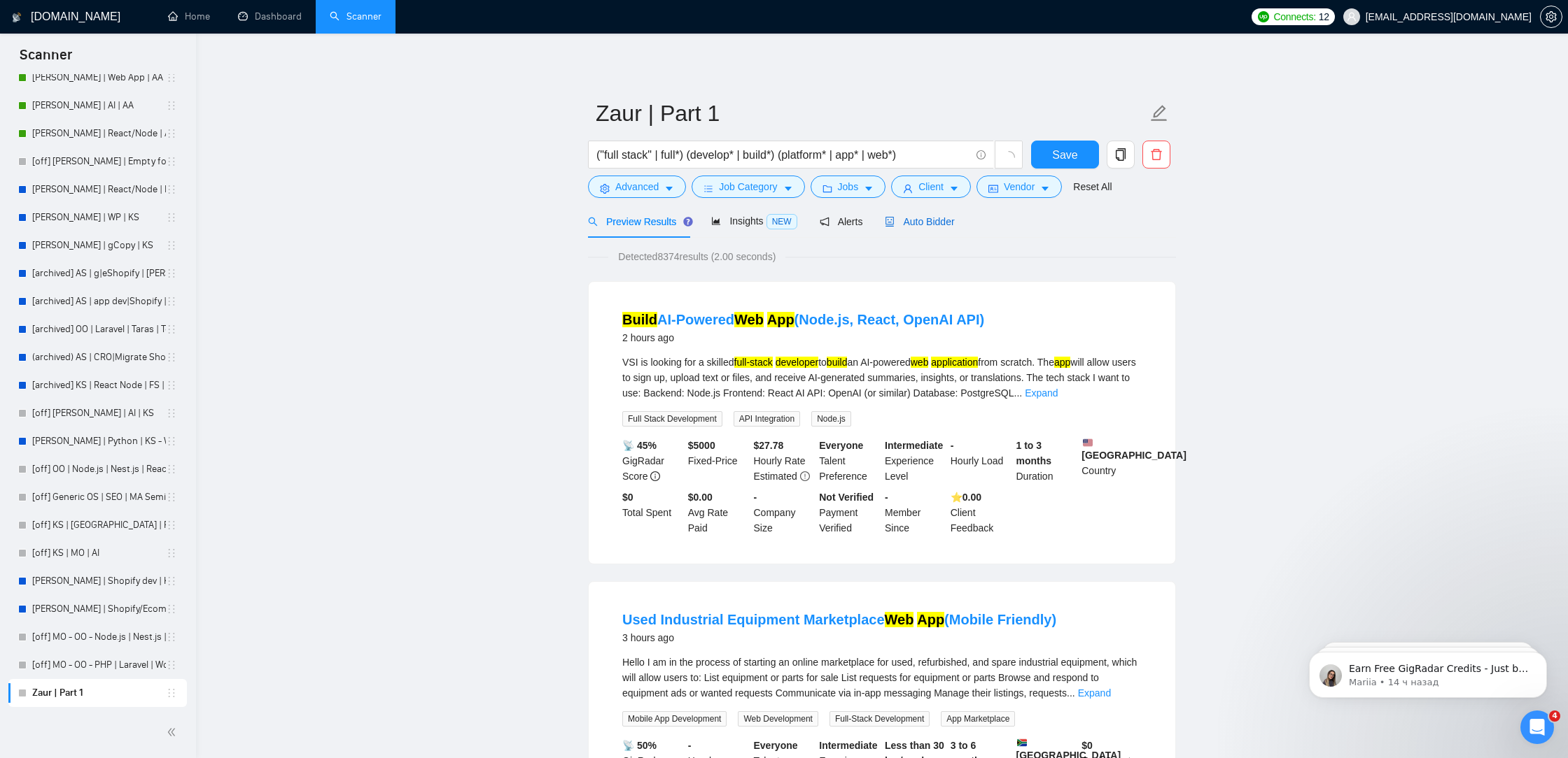
click at [941, 216] on span "Auto Bidder" at bounding box center [919, 221] width 69 height 11
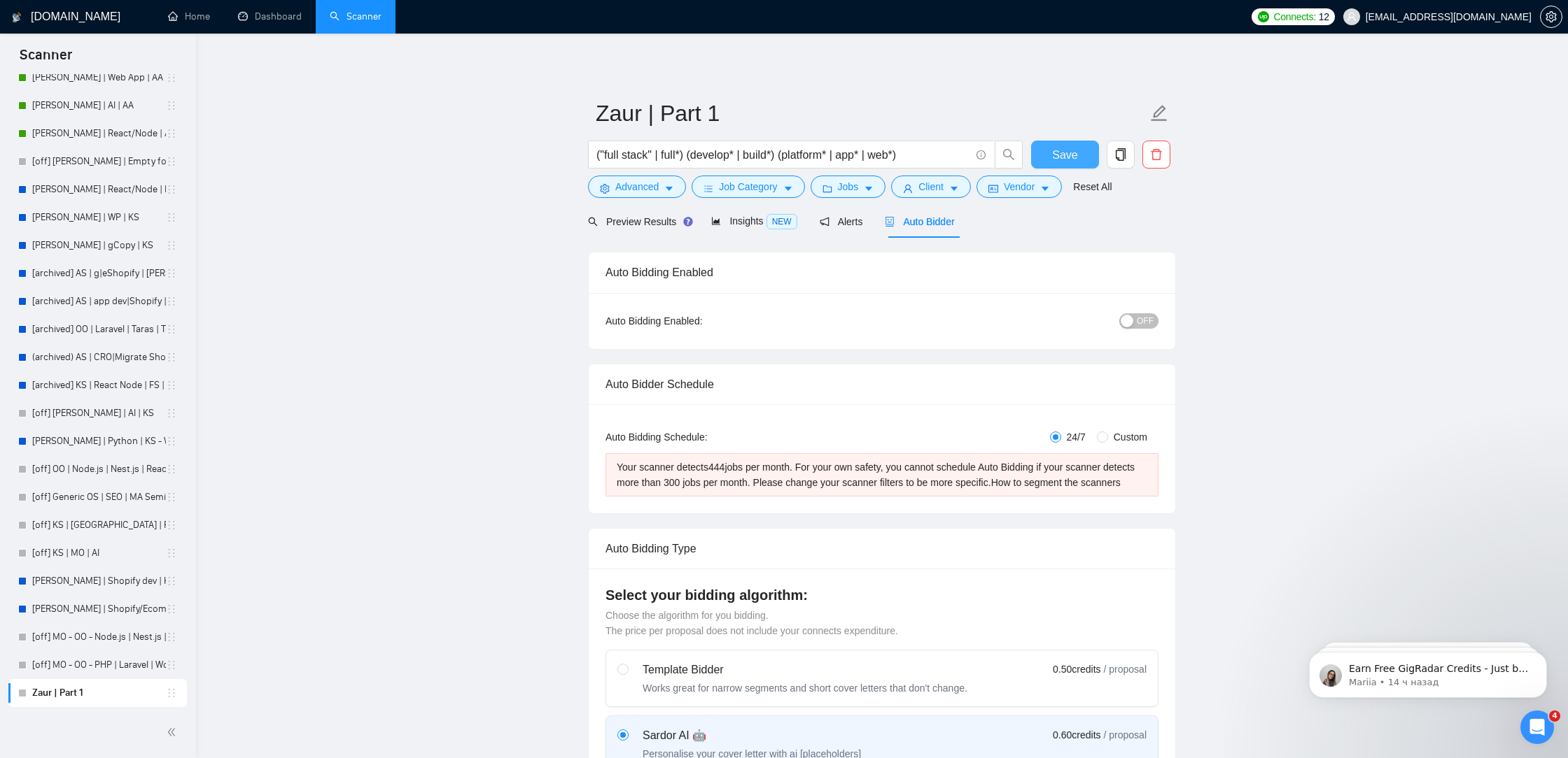
click at [1052, 156] on span "Save" at bounding box center [1065, 155] width 26 height 18
click at [649, 214] on div "Preview Results" at bounding box center [638, 222] width 101 height 16
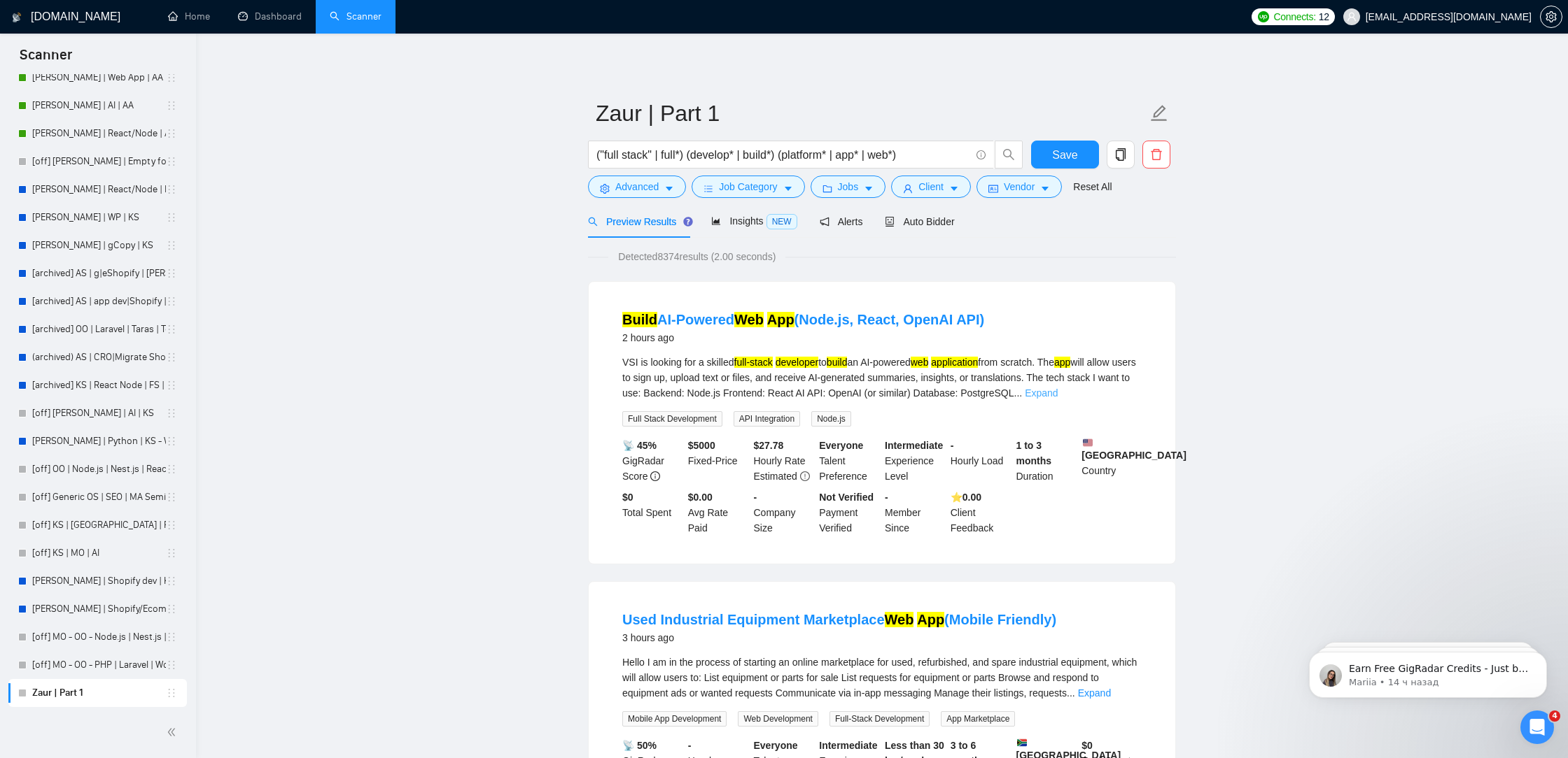
click at [1057, 397] on link "Expand" at bounding box center [1040, 392] width 33 height 11
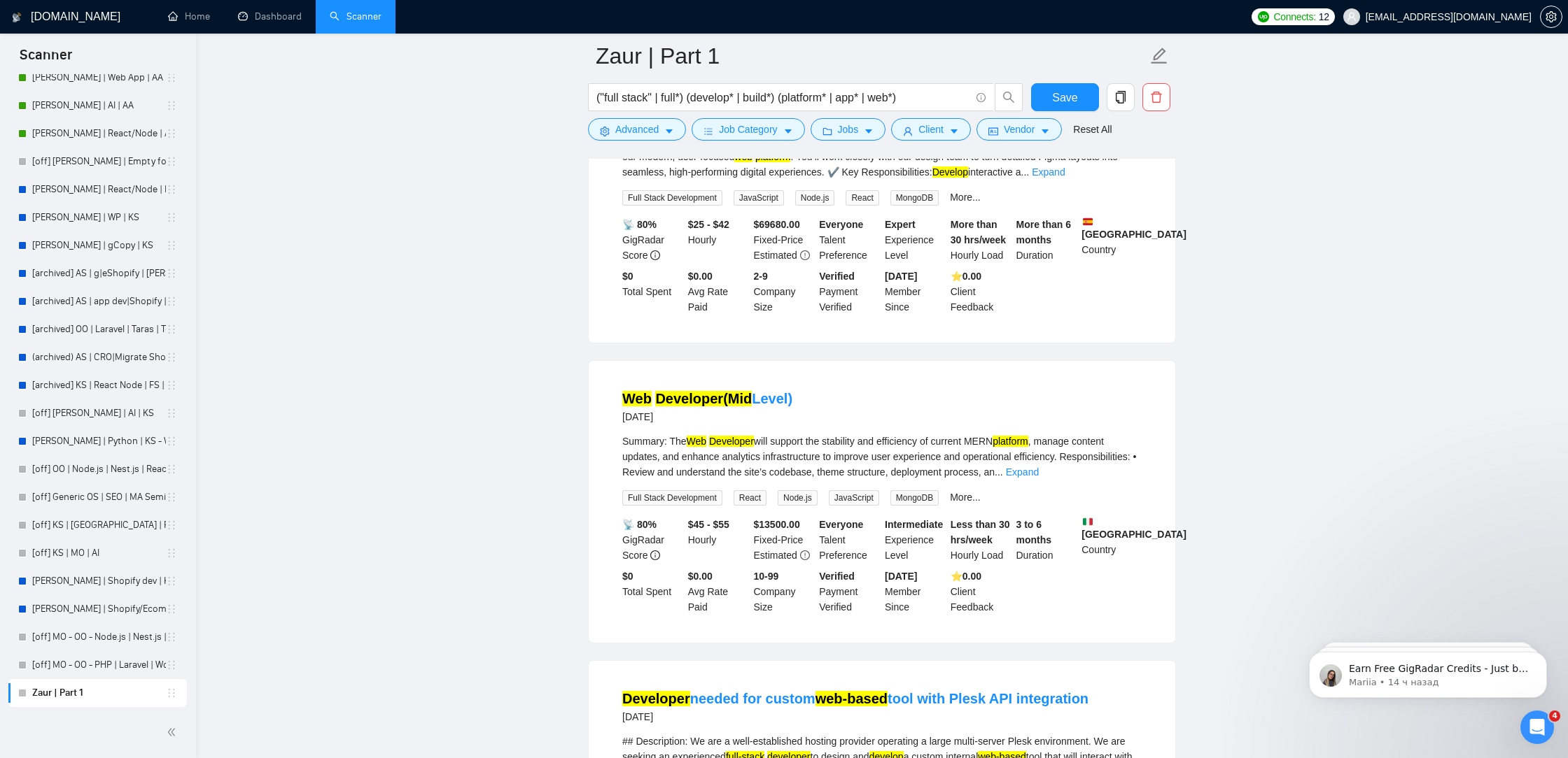
scroll to position [5887, 0]
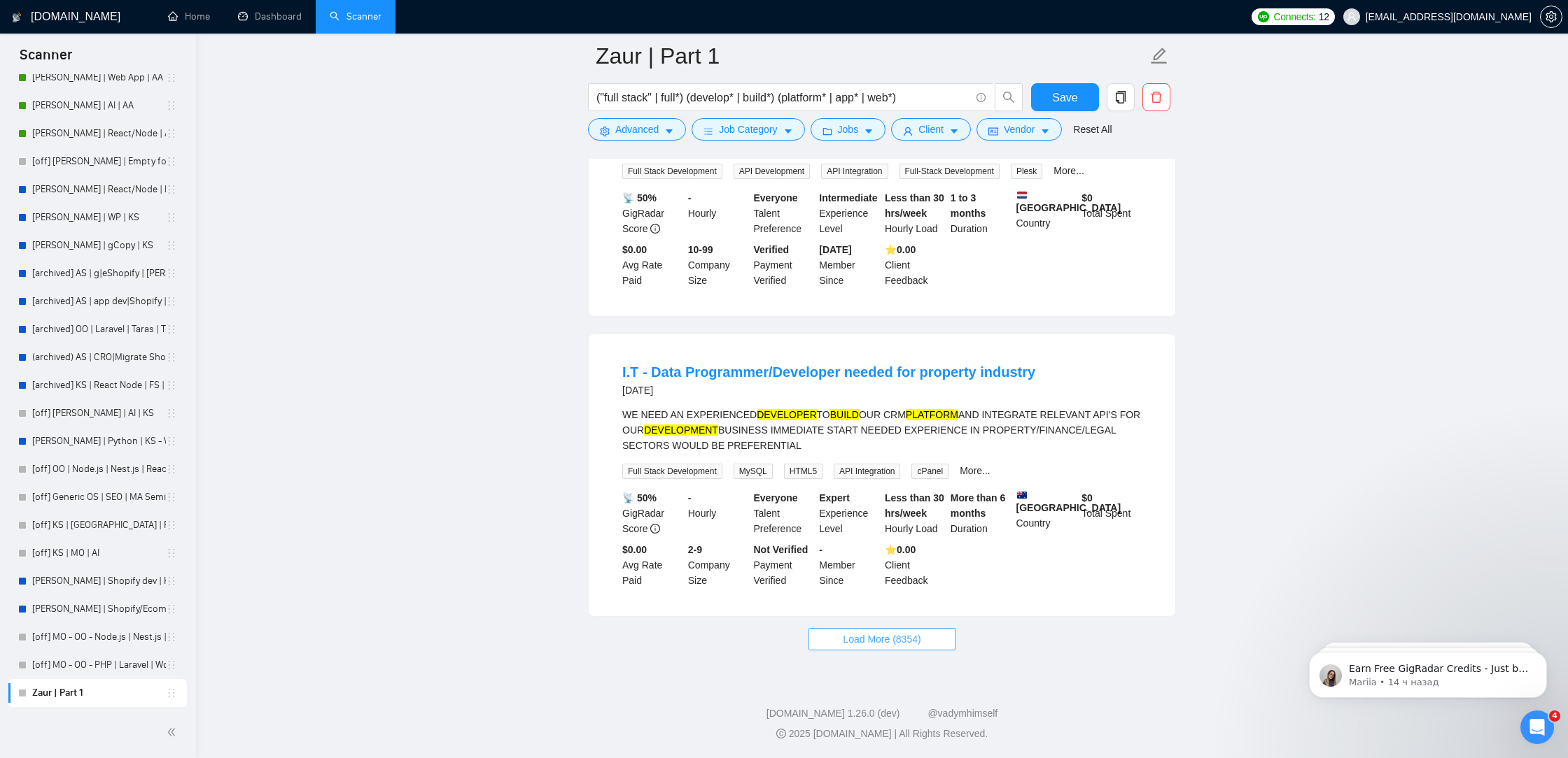
click at [884, 638] on span "Load More (8354)" at bounding box center [882, 640] width 78 height 16
click at [922, 646] on button "Loading..." at bounding box center [882, 639] width 121 height 23
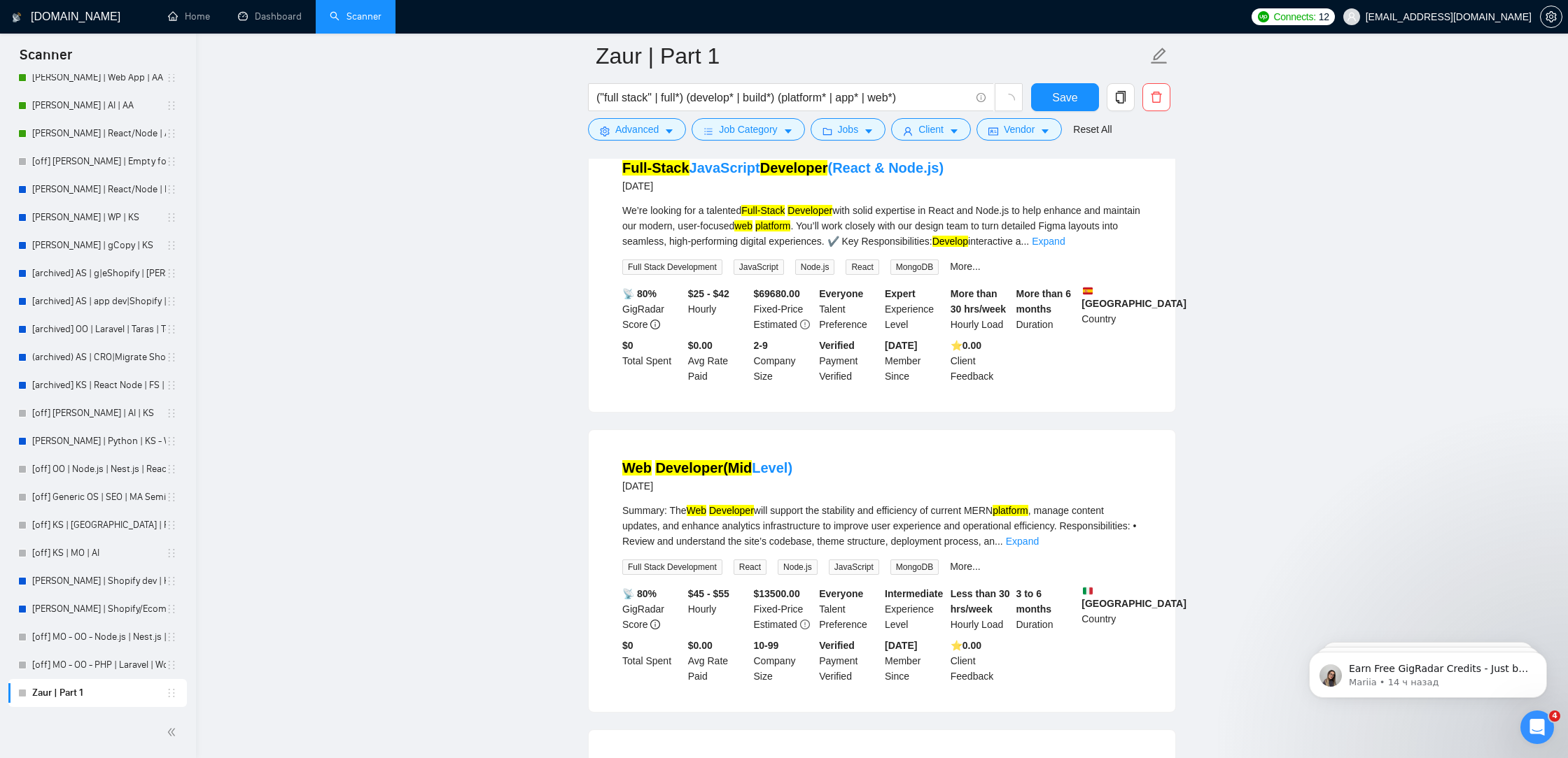
scroll to position [5114, 0]
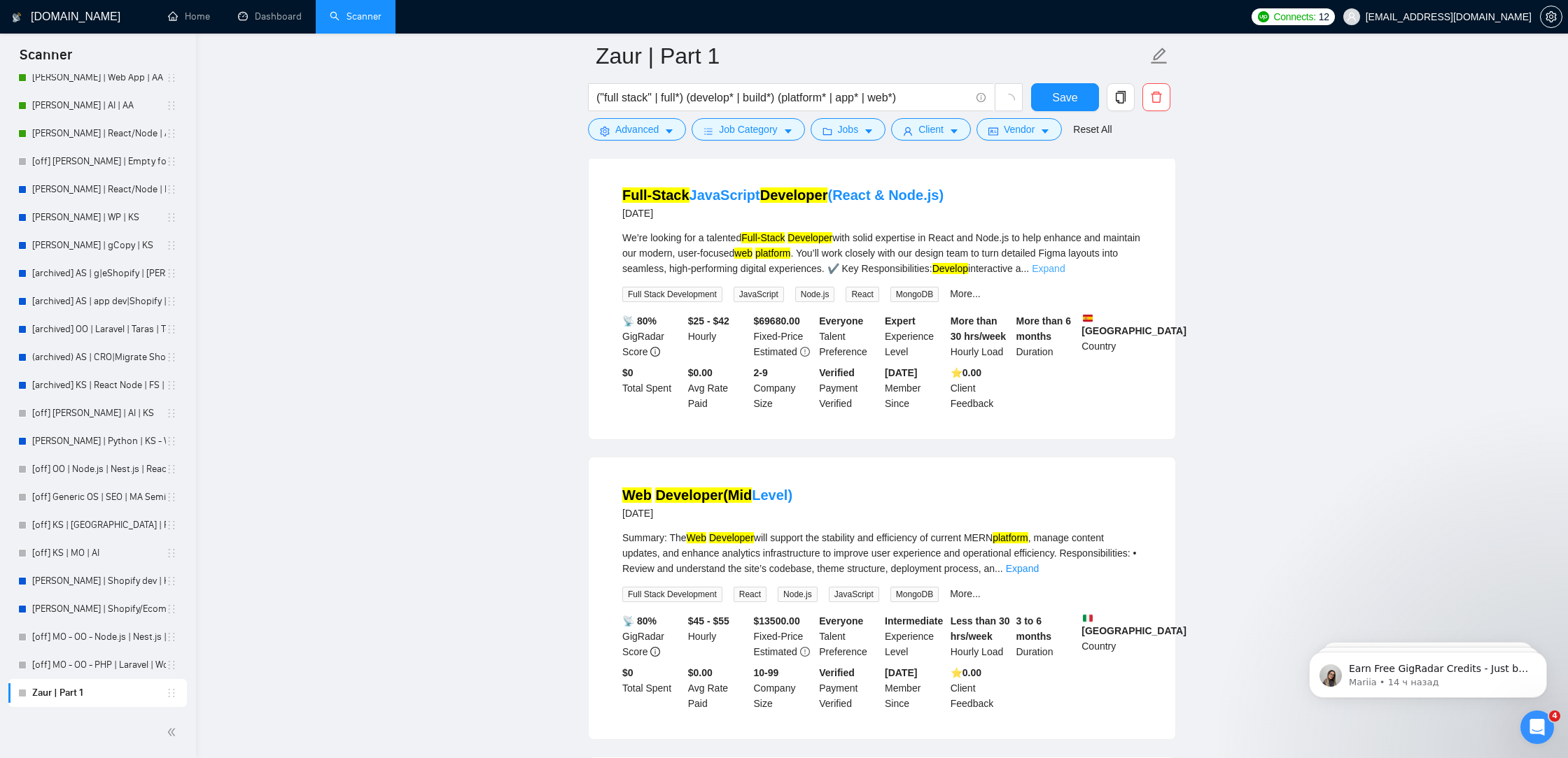
click at [1064, 274] on link "Expand" at bounding box center [1047, 268] width 33 height 11
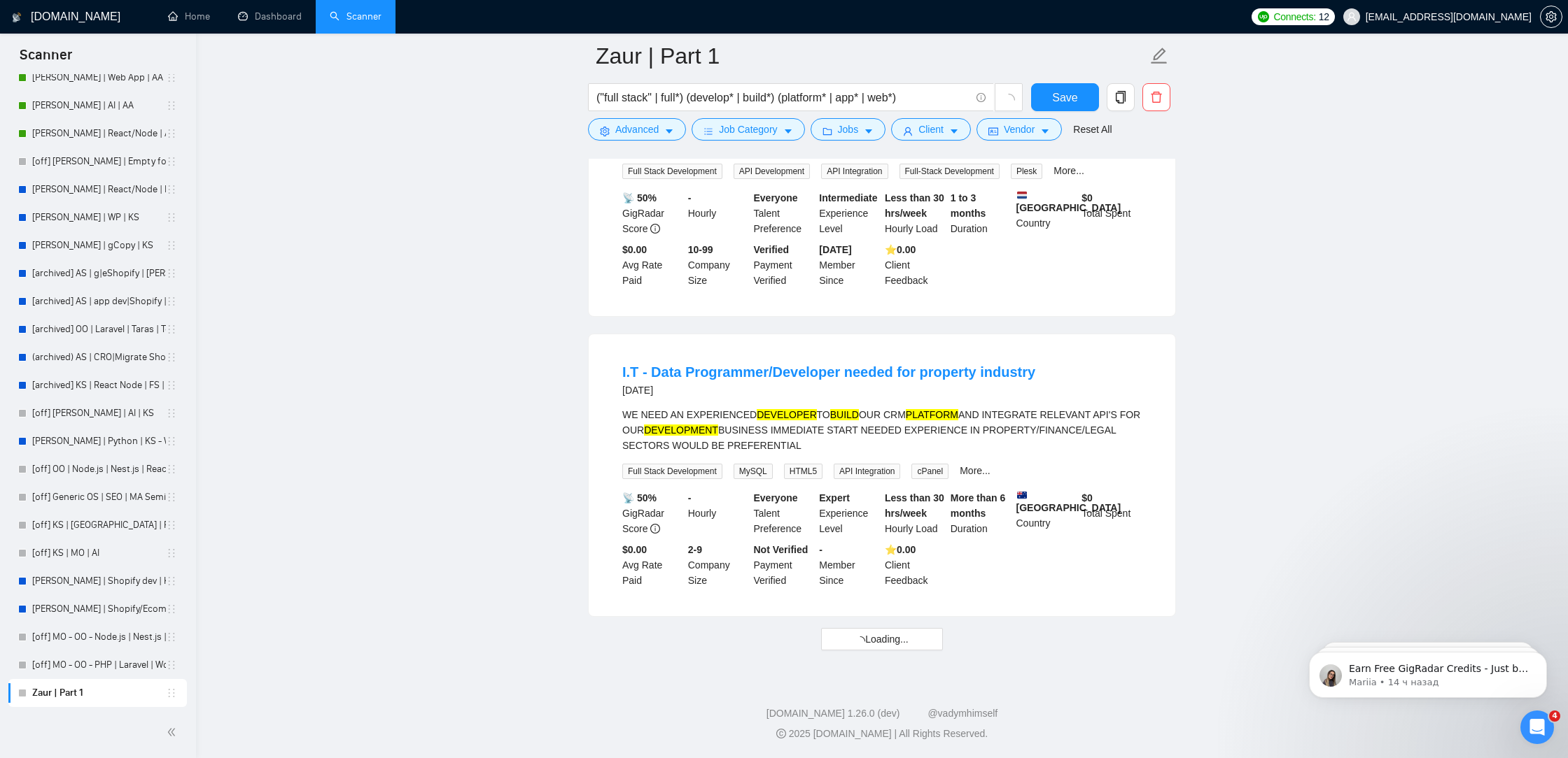
scroll to position [5994, 0]
click at [887, 638] on span "Loading..." at bounding box center [882, 640] width 53 height 16
click at [891, 635] on span "Loading..." at bounding box center [882, 640] width 53 height 16
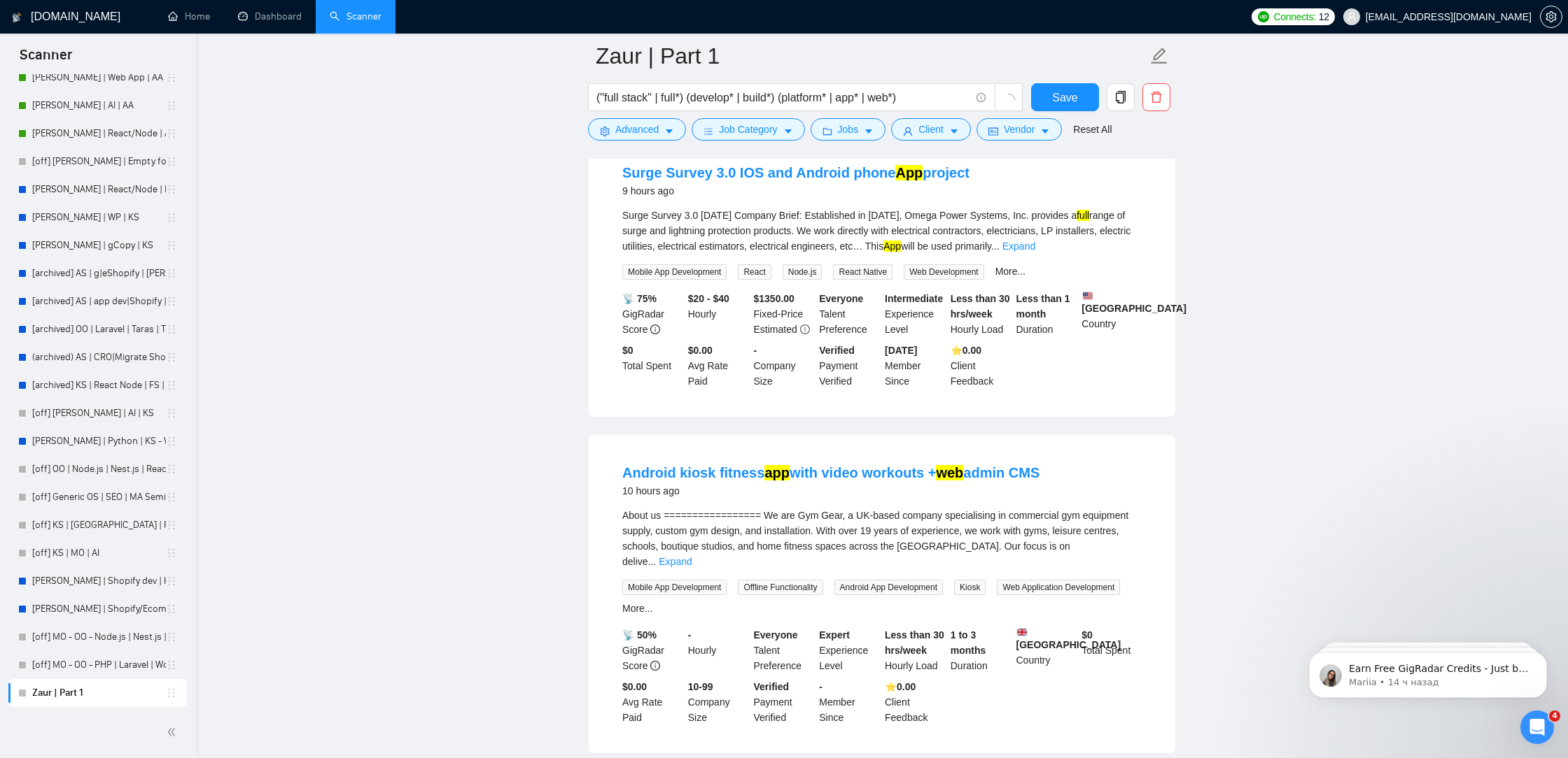
scroll to position [0, 0]
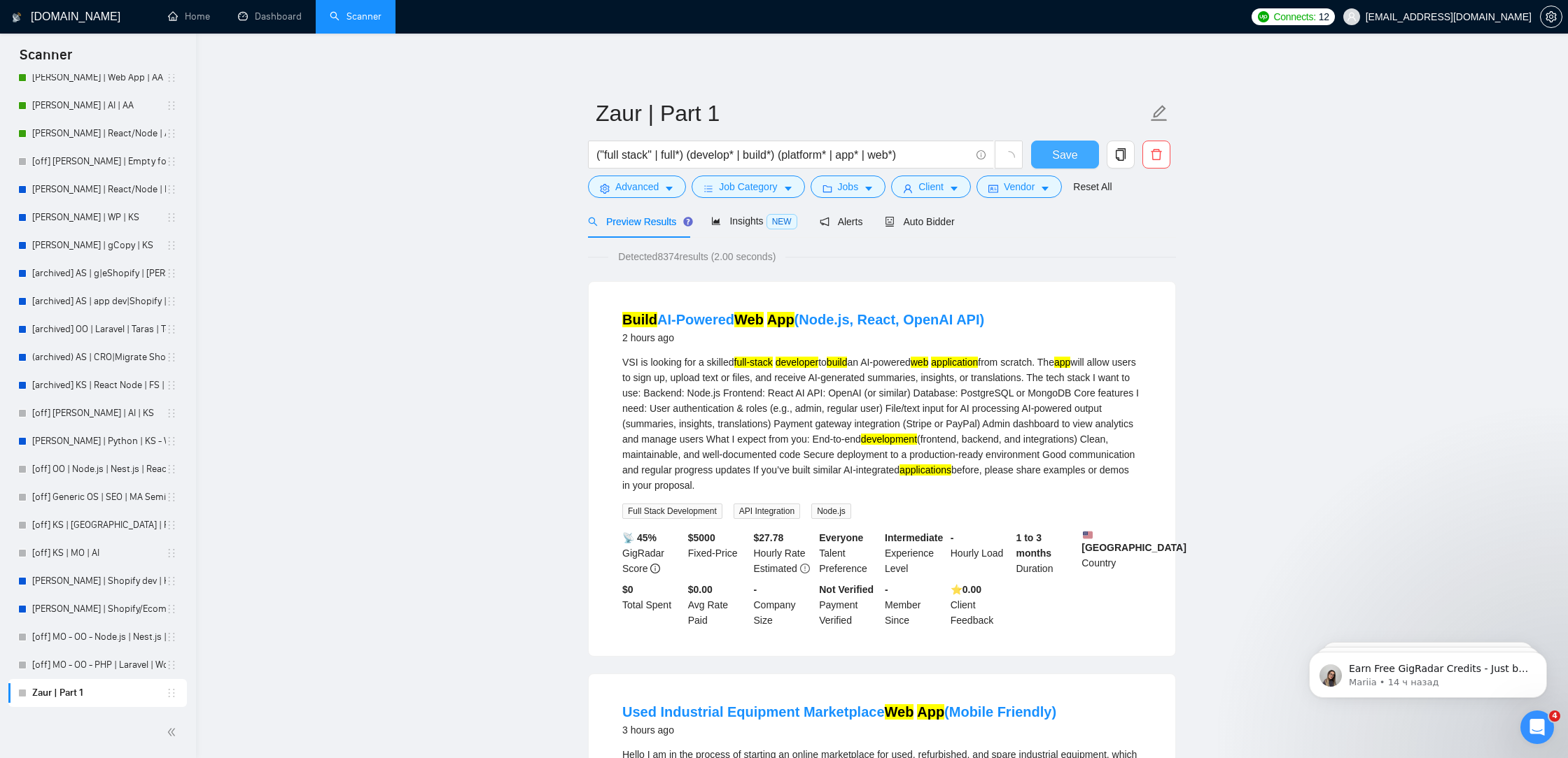
click at [1068, 154] on span "Save" at bounding box center [1065, 155] width 26 height 18
click at [650, 181] on span "Advanced" at bounding box center [637, 187] width 43 height 16
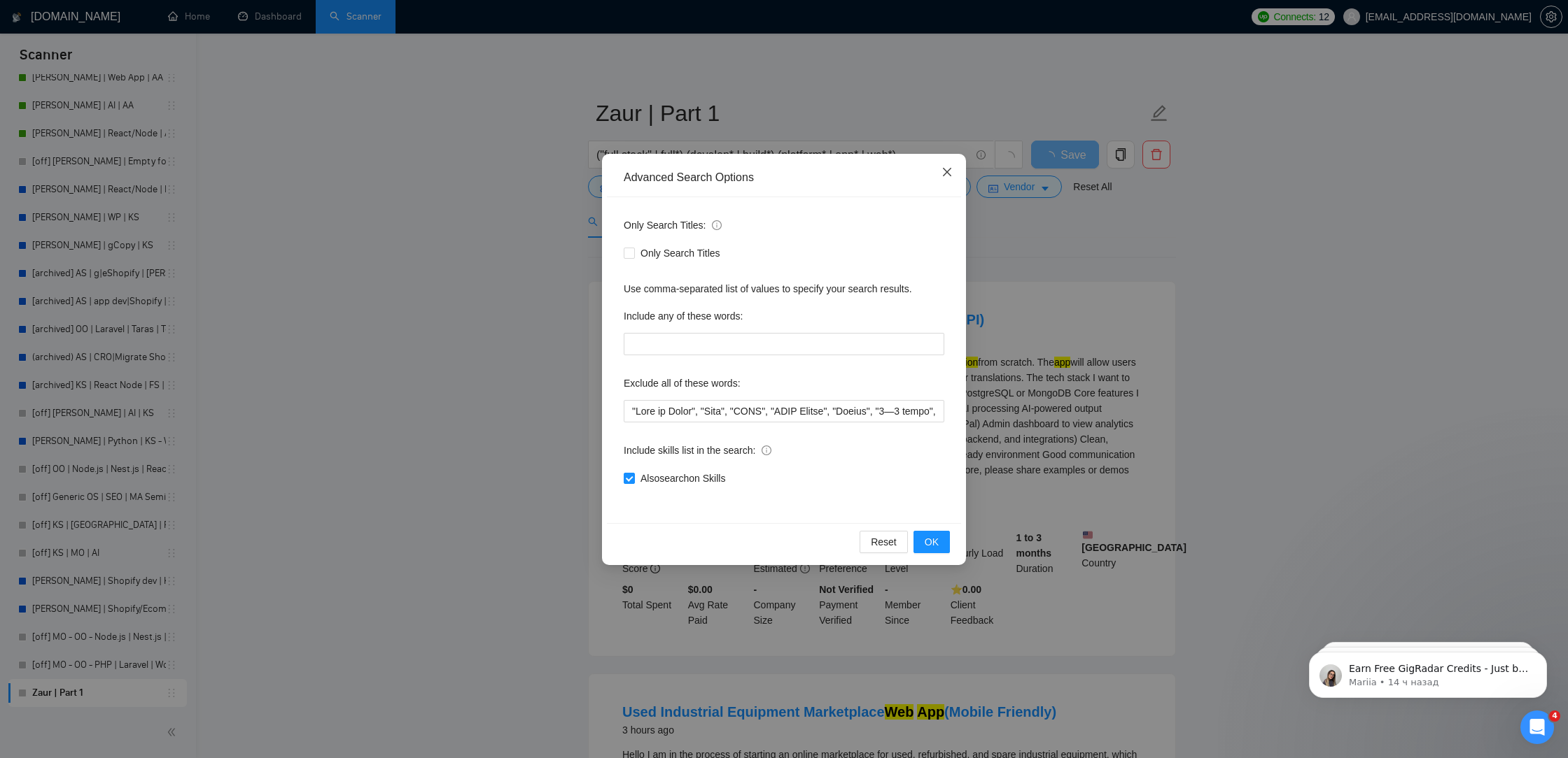
click at [950, 171] on icon "close" at bounding box center [947, 172] width 11 height 11
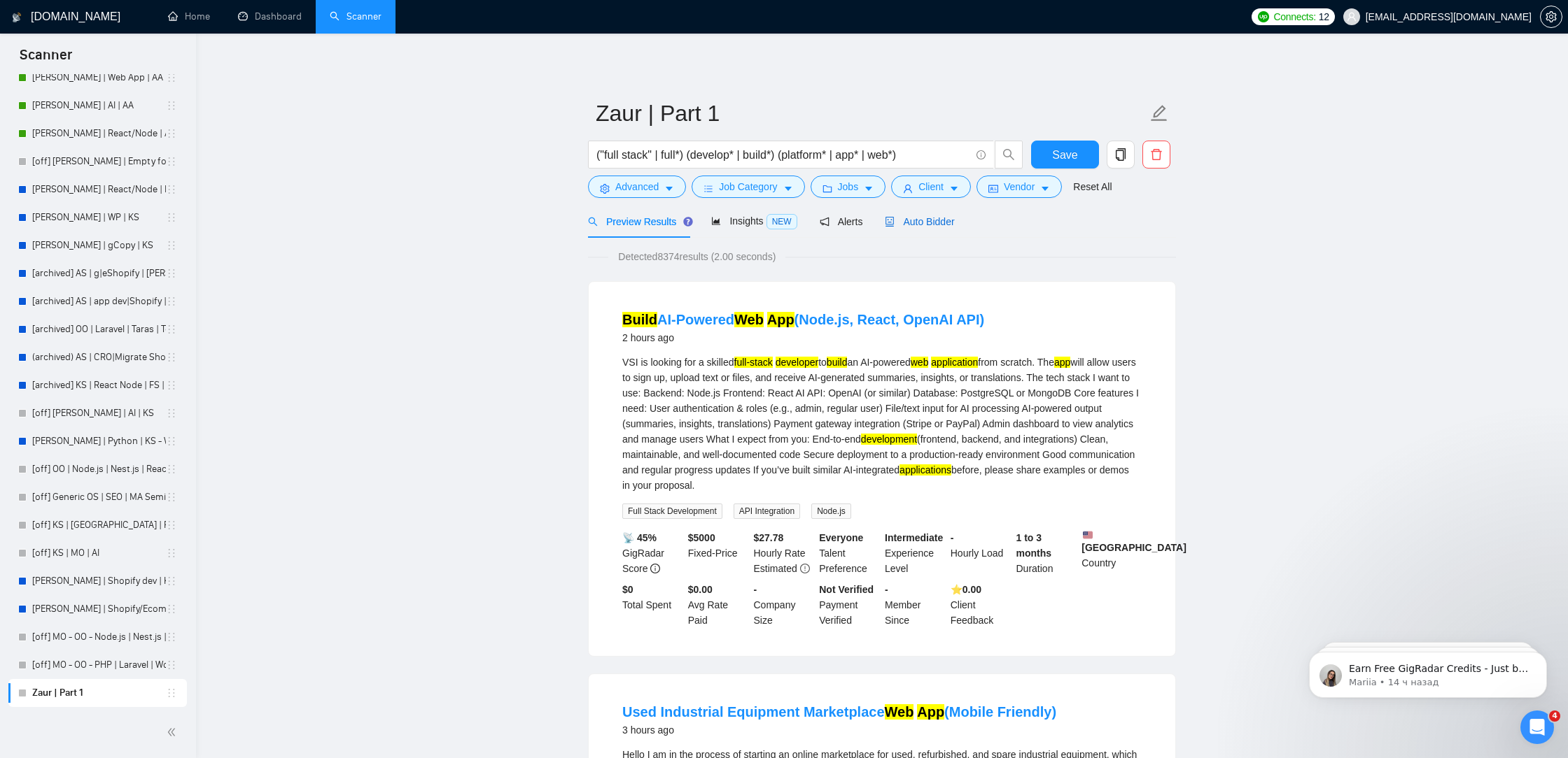
click at [950, 222] on span "Auto Bidder" at bounding box center [919, 221] width 69 height 11
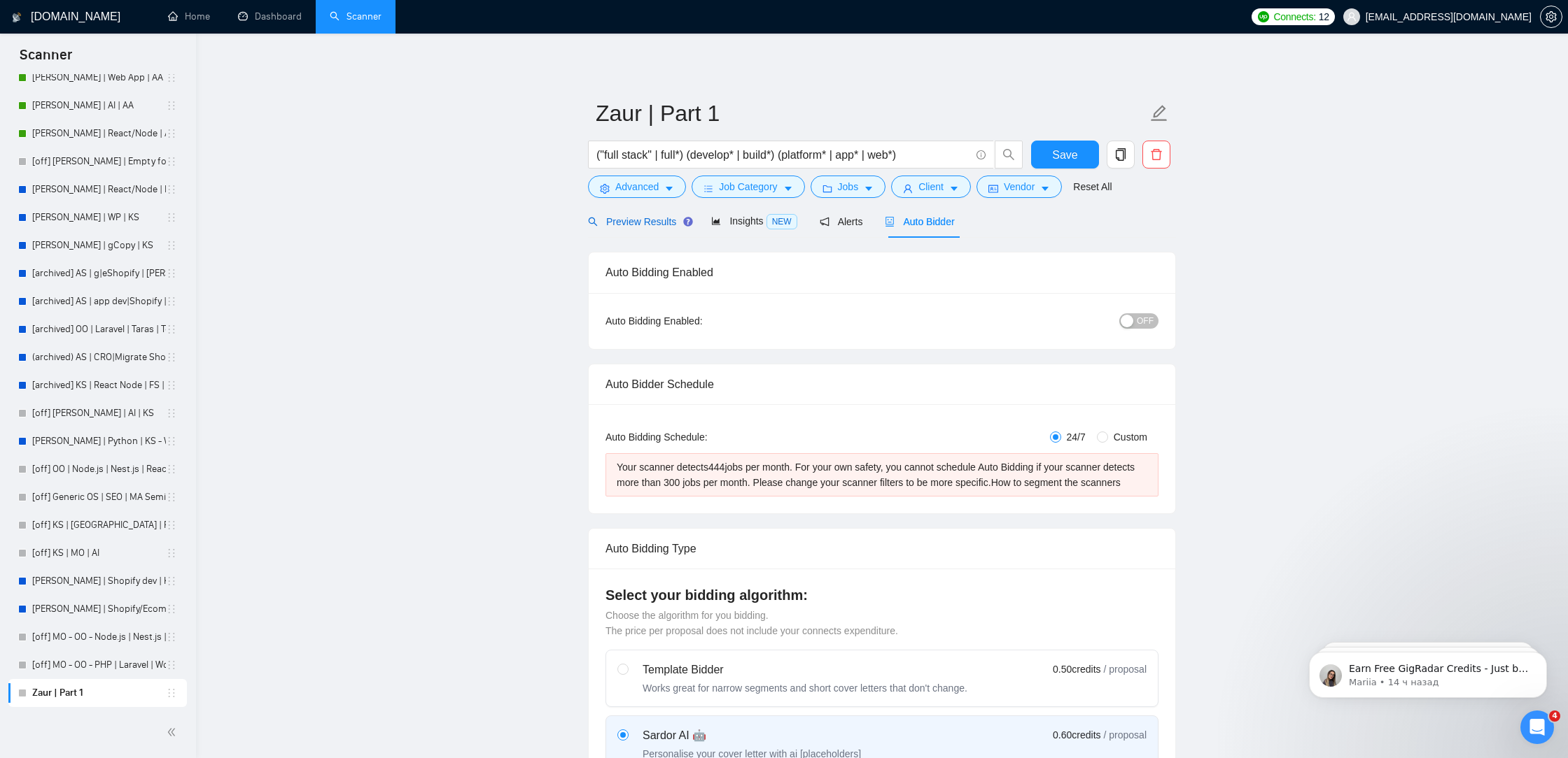
click at [629, 221] on span "Preview Results" at bounding box center [638, 221] width 101 height 11
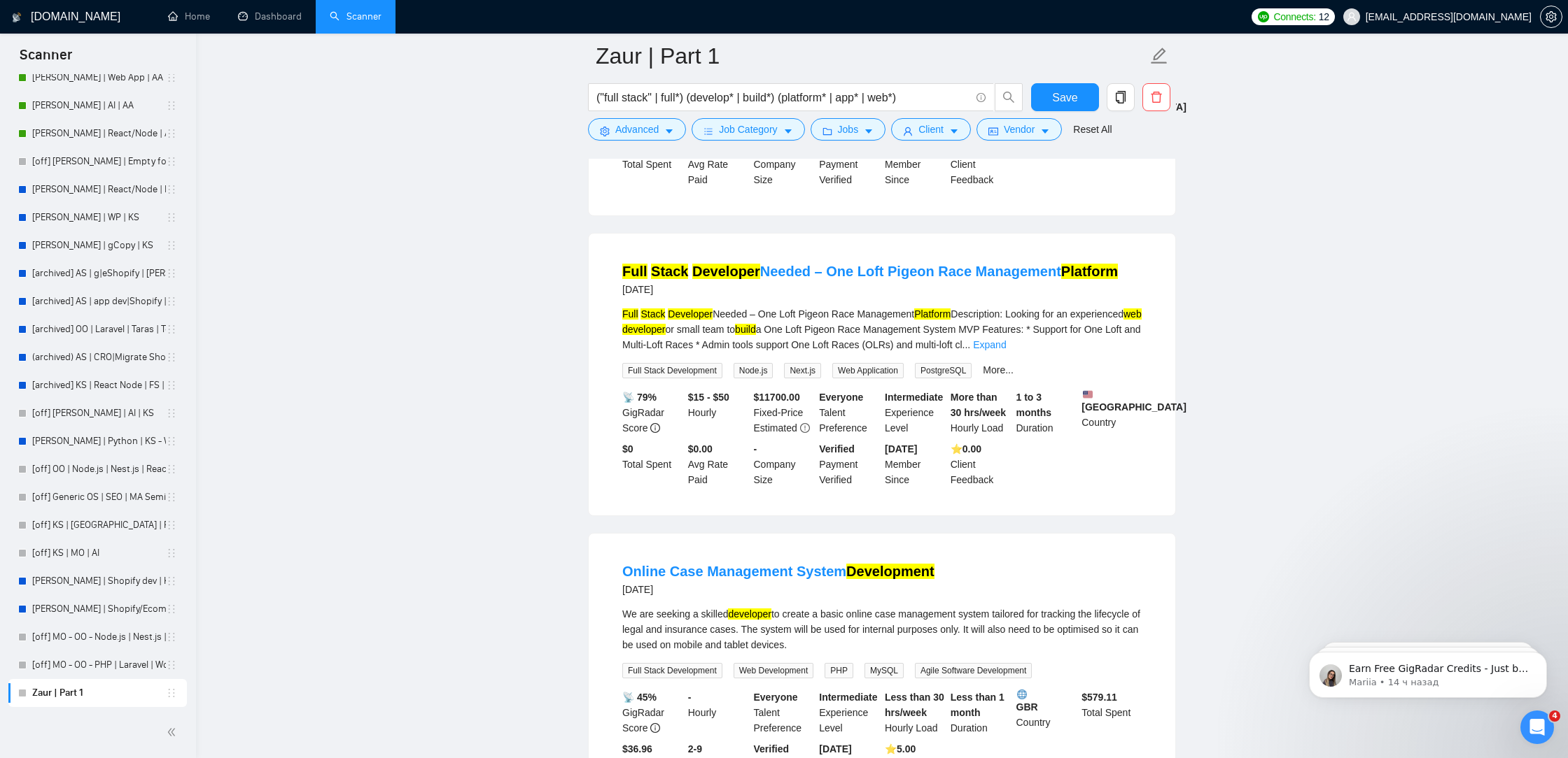
scroll to position [7744, 0]
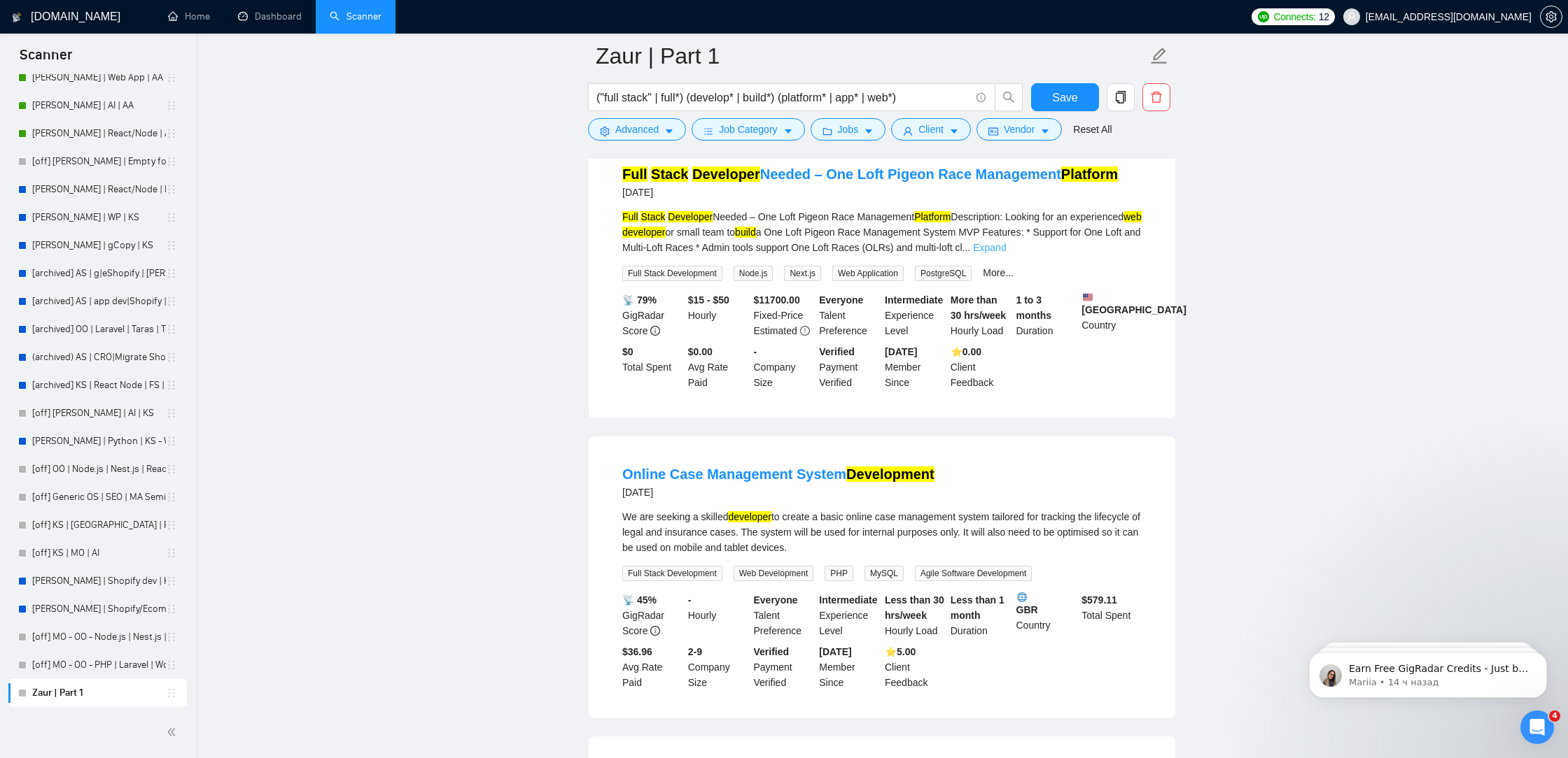
click at [1006, 253] on link "Expand" at bounding box center [989, 247] width 33 height 11
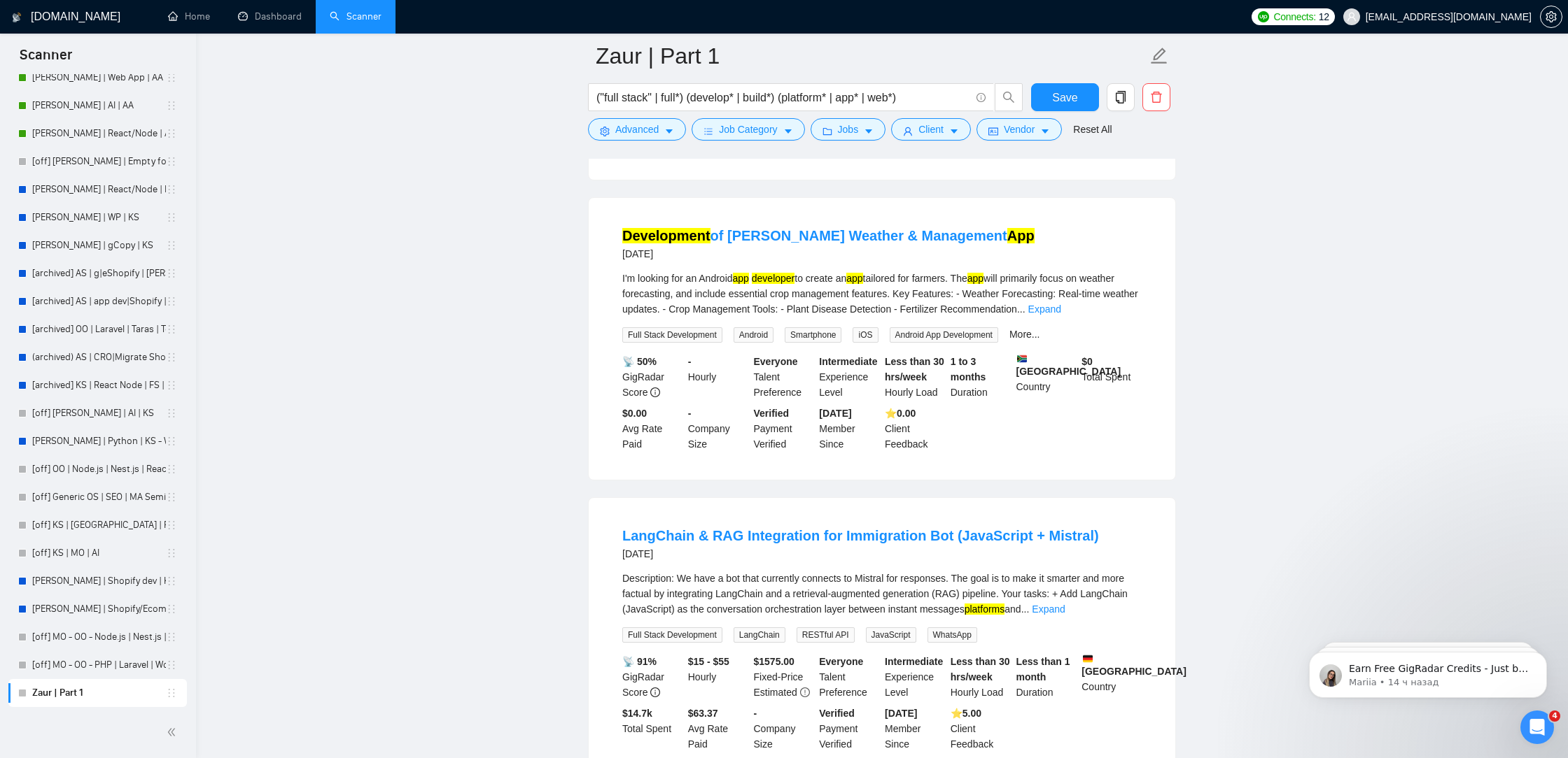
scroll to position [8489, 0]
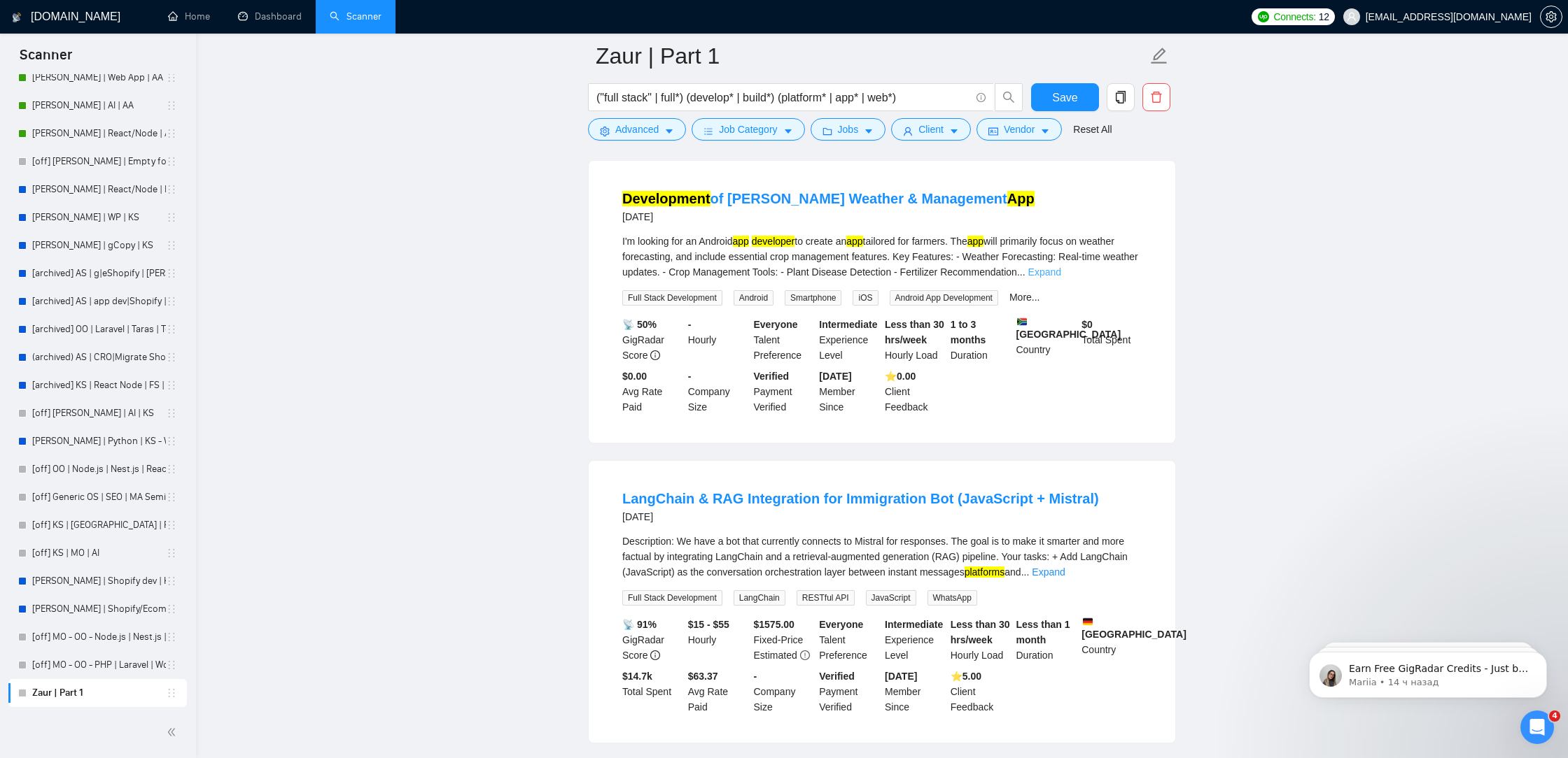
click at [1061, 278] on link "Expand" at bounding box center [1044, 271] width 33 height 11
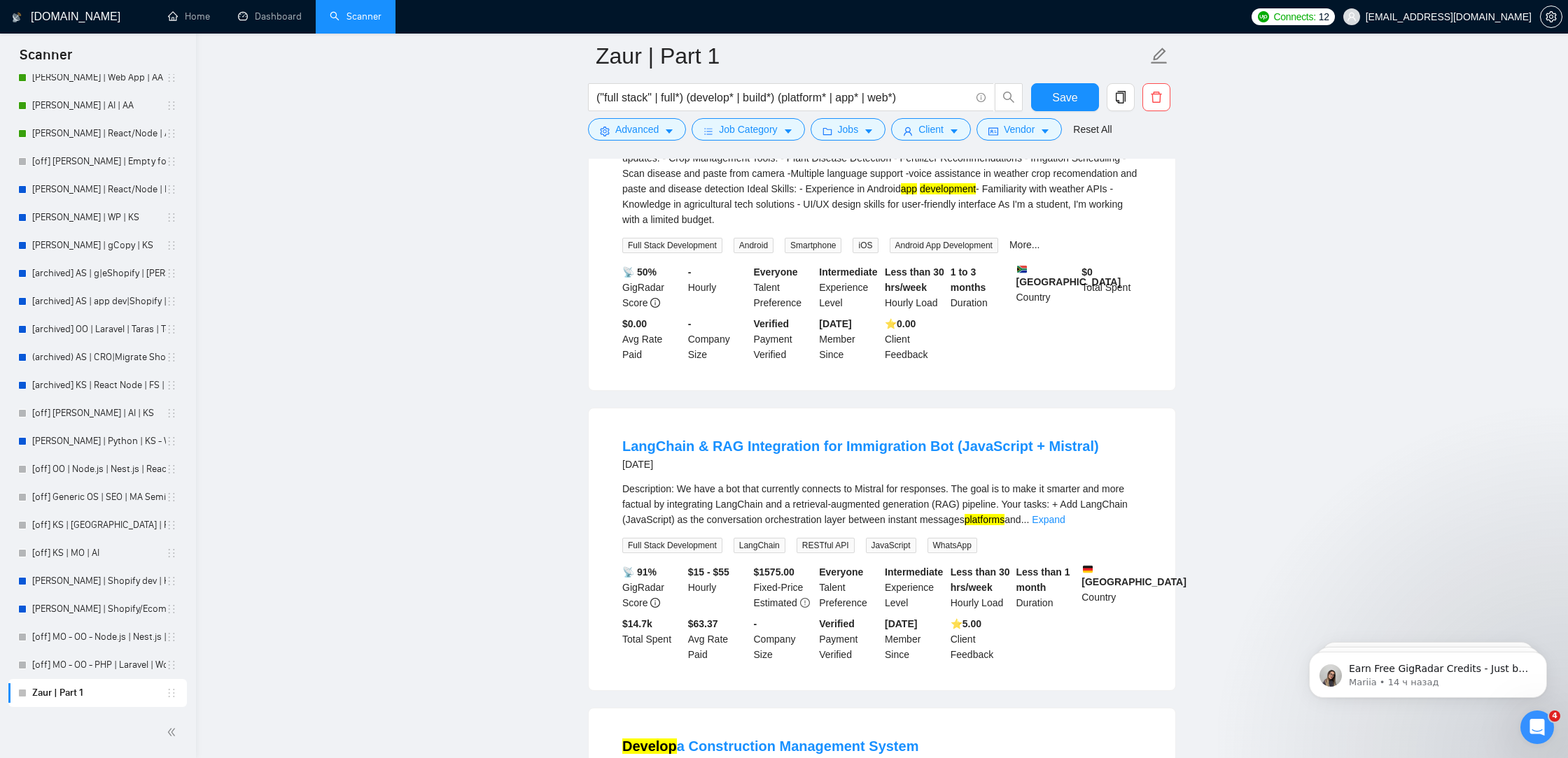
scroll to position [8809, 0]
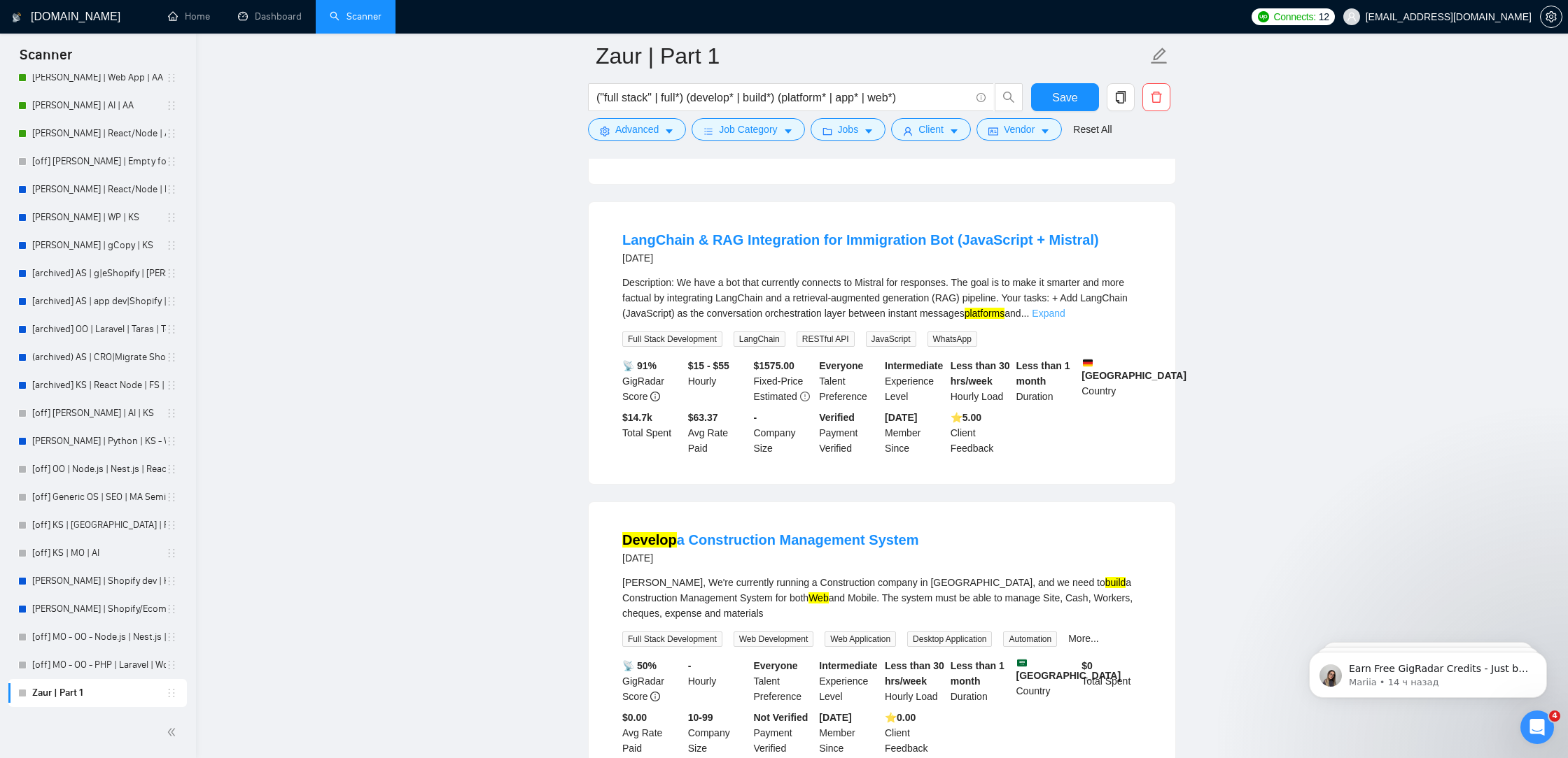
click at [1064, 319] on link "Expand" at bounding box center [1047, 312] width 33 height 11
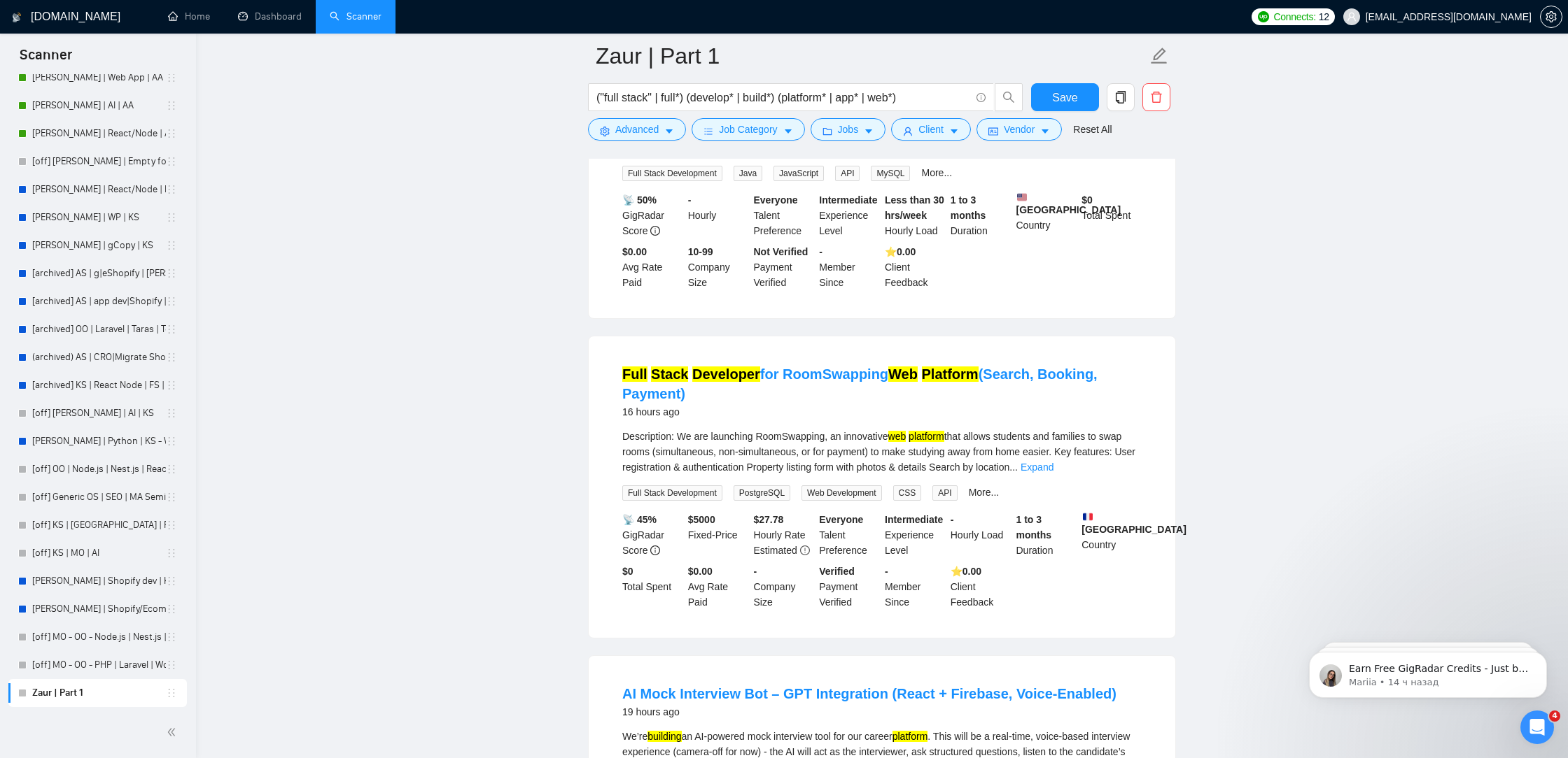
scroll to position [1535, 0]
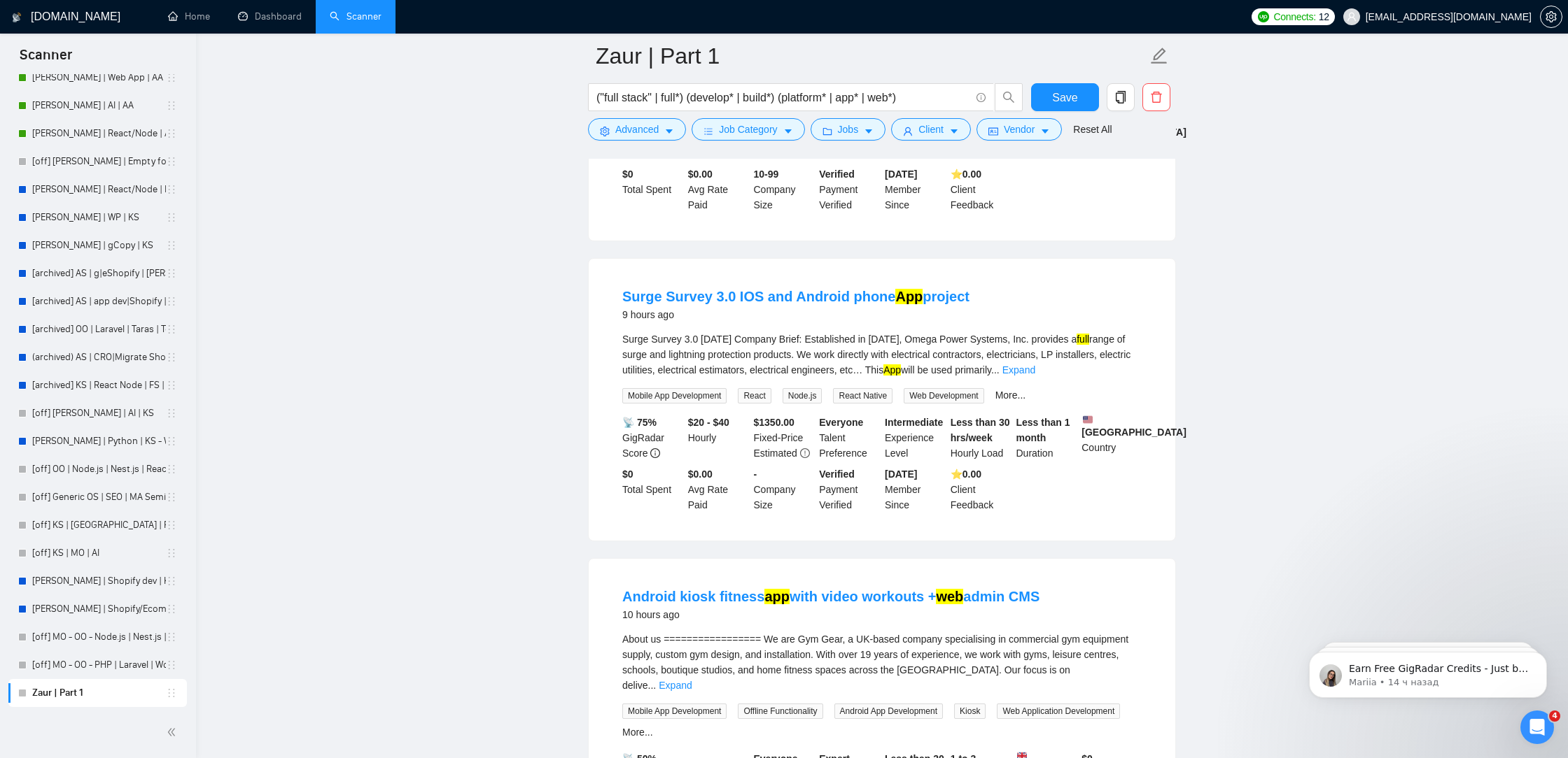
click at [638, 154] on div at bounding box center [882, 153] width 588 height 11
click at [636, 139] on button "Advanced" at bounding box center [636, 129] width 98 height 23
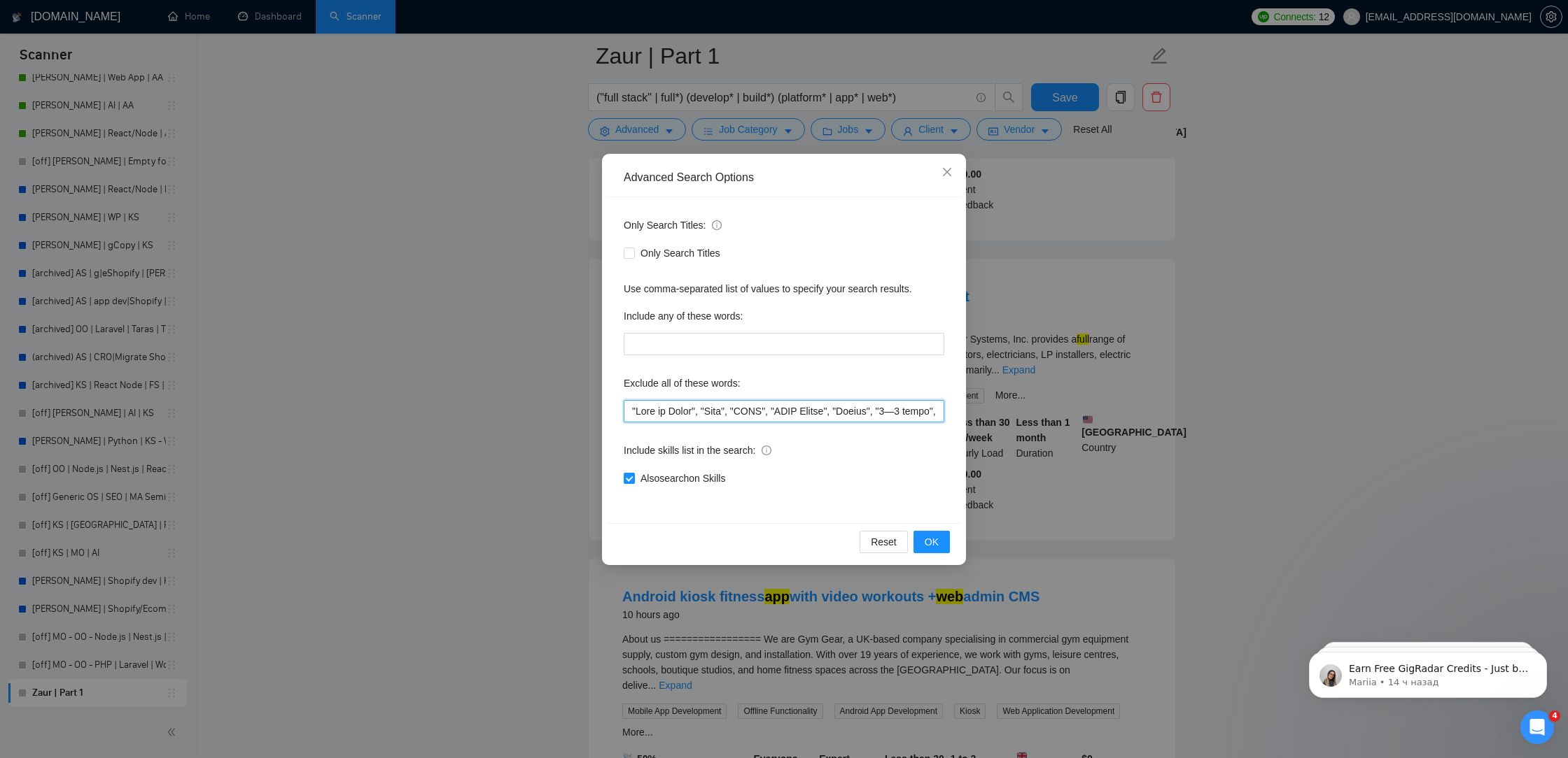
click at [630, 411] on input "text" at bounding box center [783, 411] width 321 height 23
paste input ""Google Forms & Sheets","
drag, startPoint x: 744, startPoint y: 414, endPoint x: 642, endPoint y: 413, distance: 102.0
click at [642, 413] on input "text" at bounding box center [783, 411] width 321 height 23
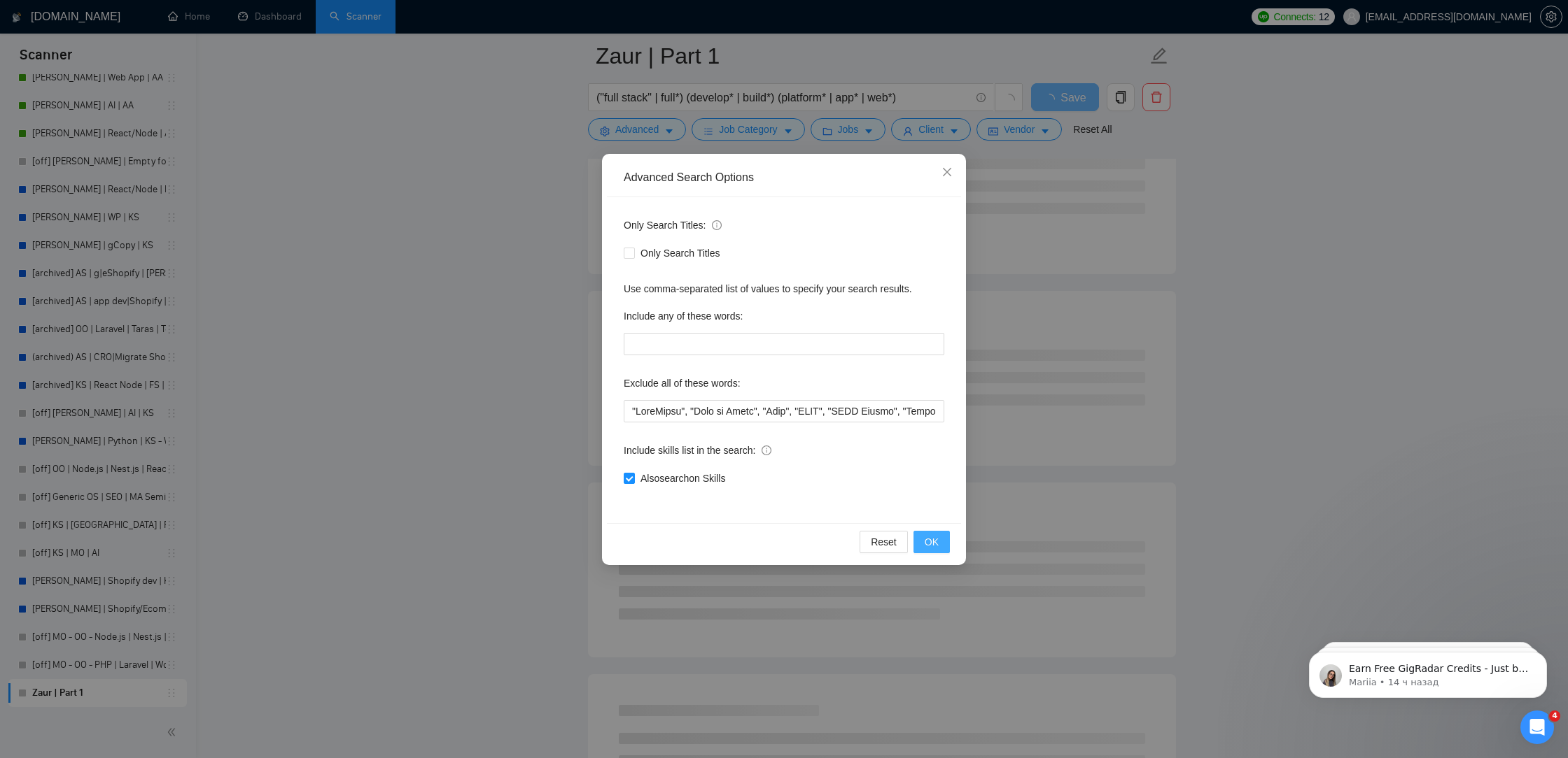
click at [932, 547] on span "OK" at bounding box center [932, 542] width 14 height 16
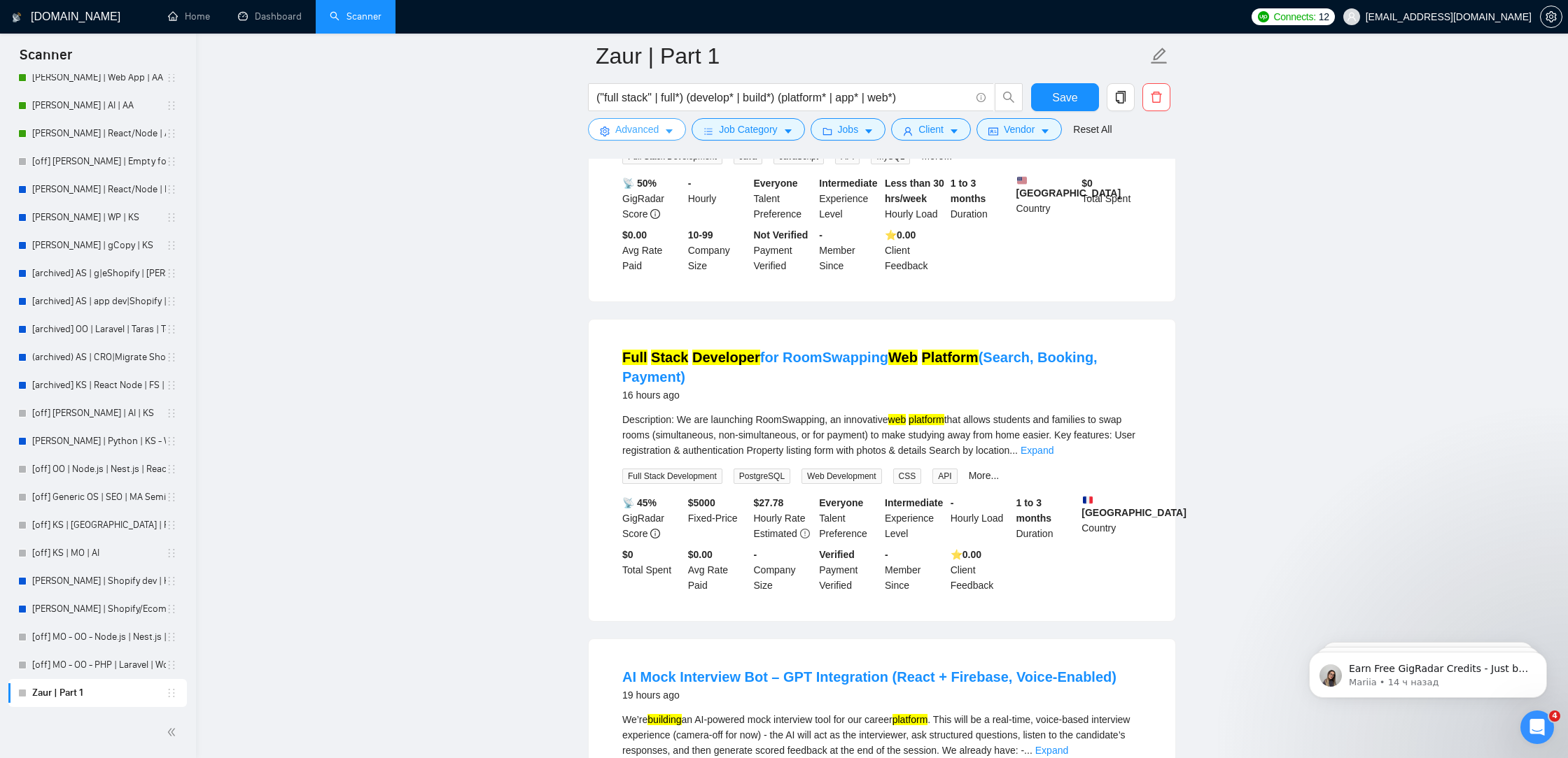
scroll to position [2752, 0]
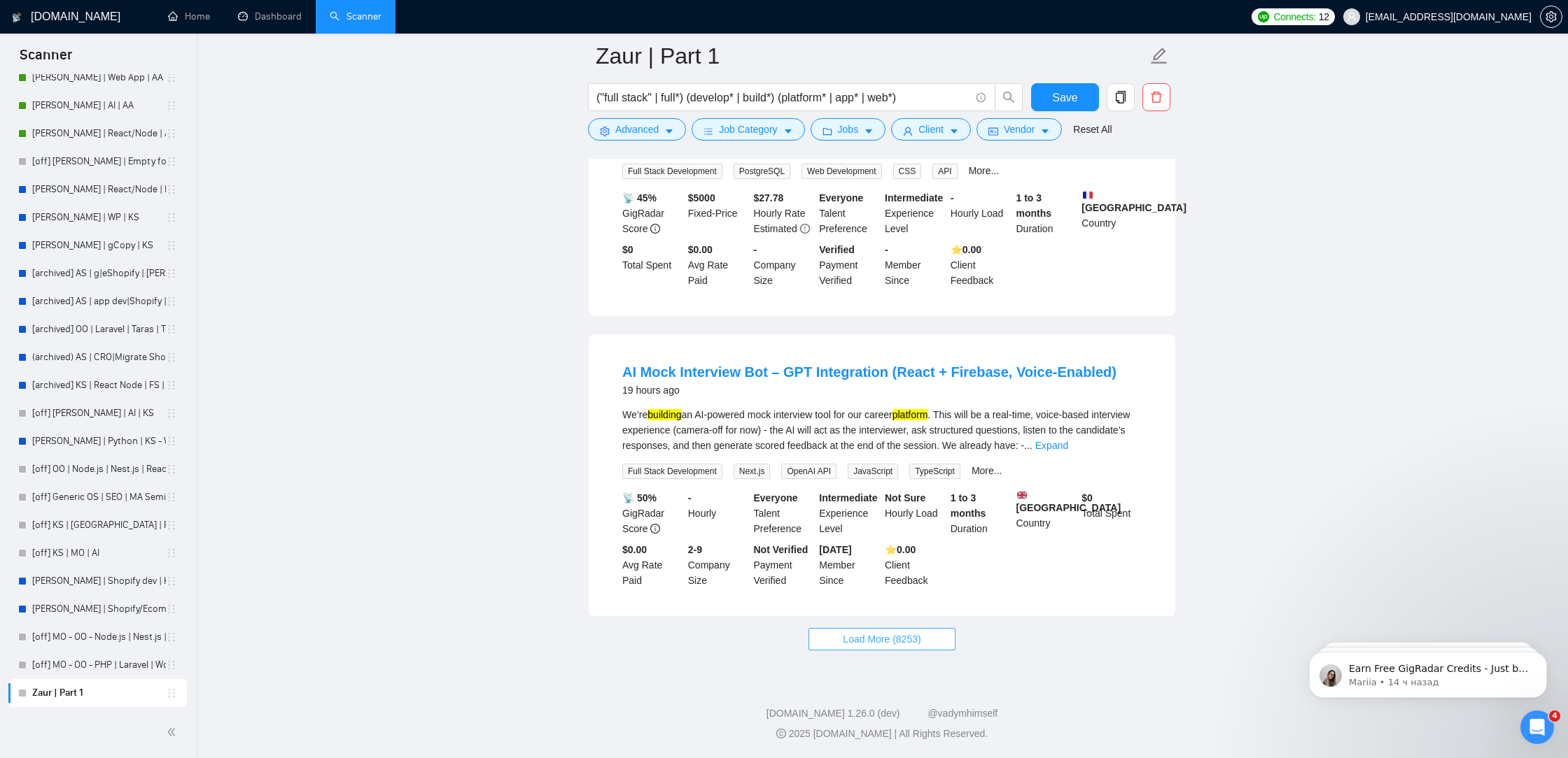
click at [877, 643] on span "Load More (8253)" at bounding box center [882, 640] width 78 height 16
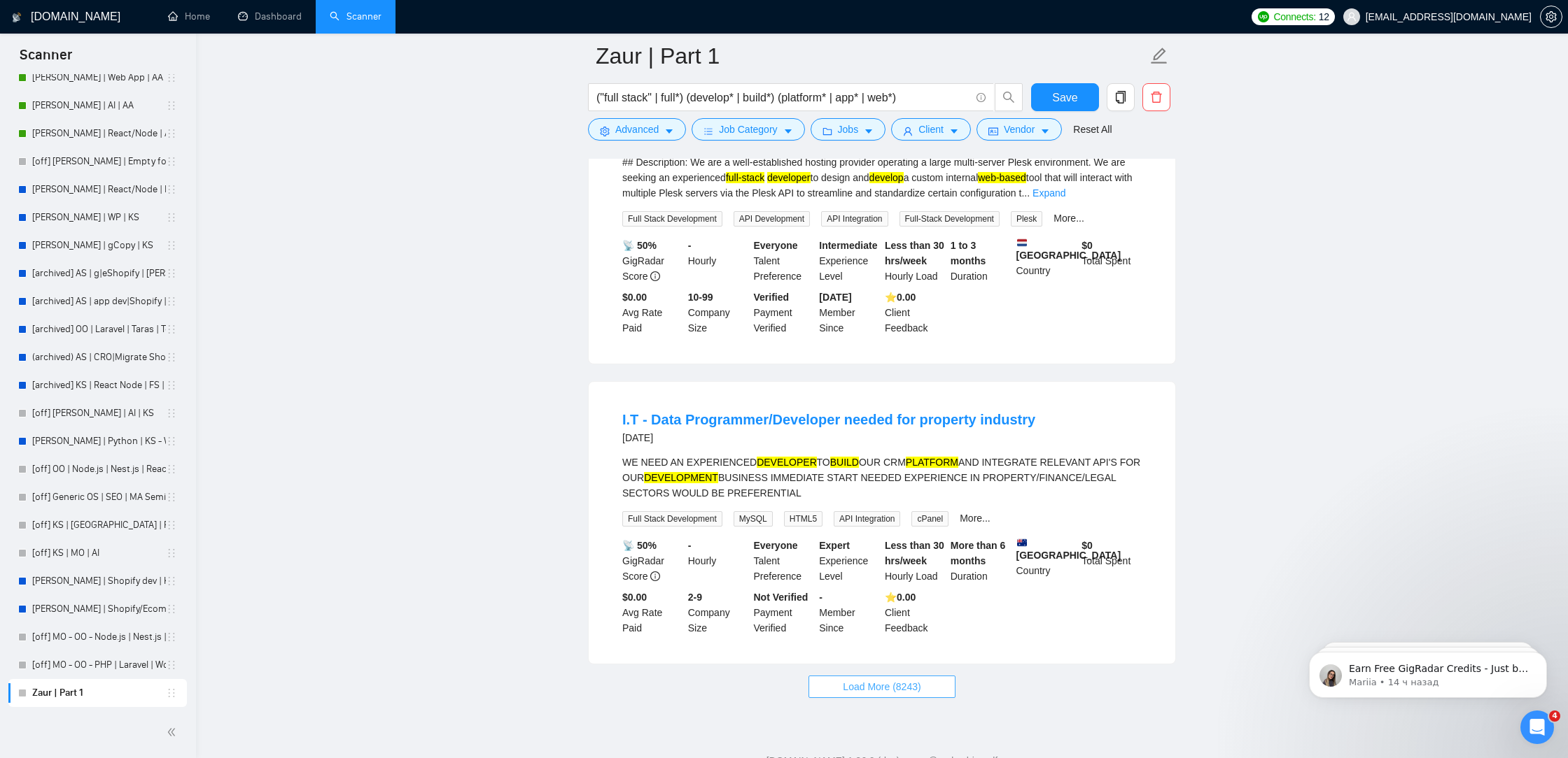
scroll to position [5793, 0]
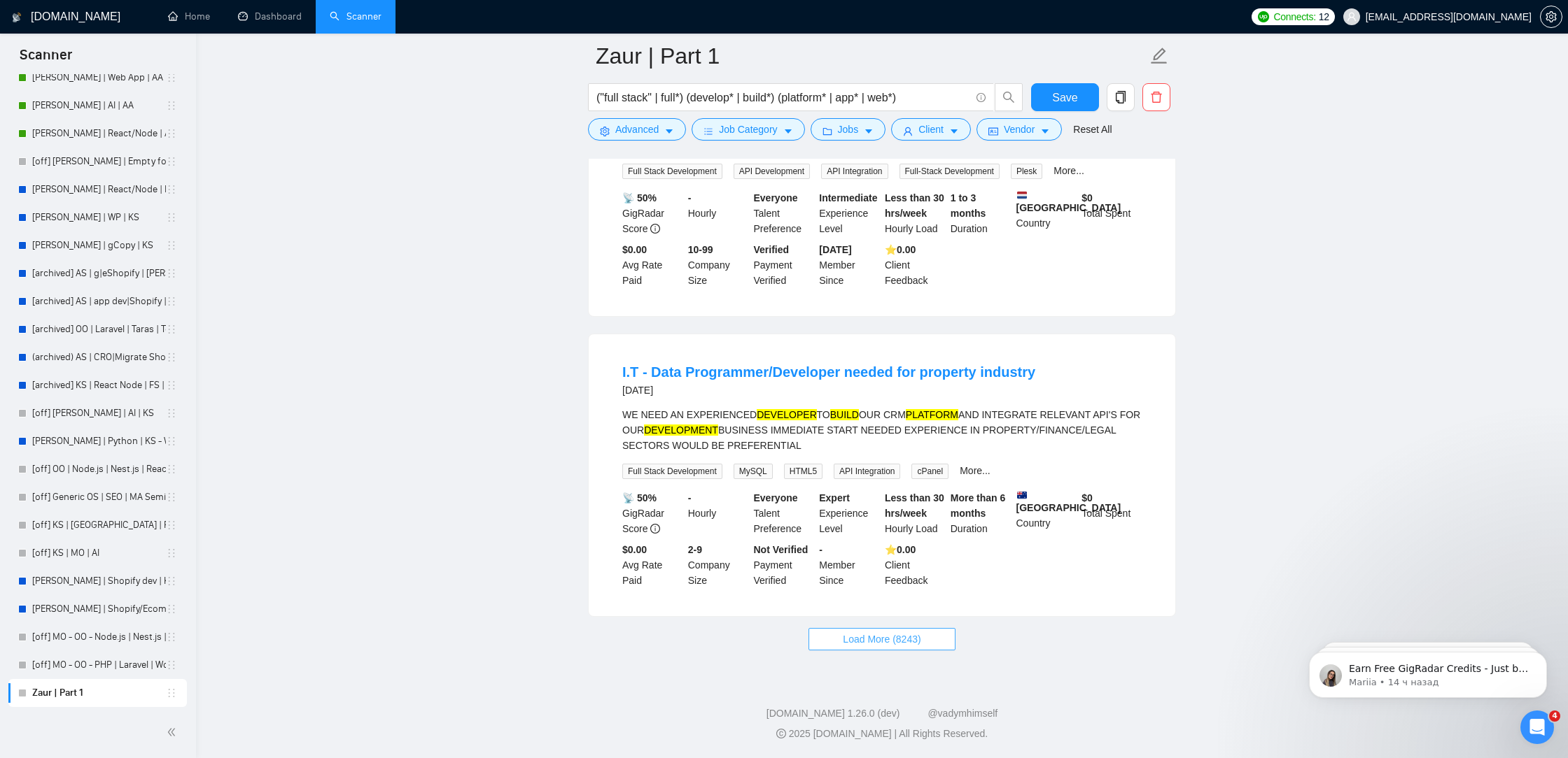
click at [871, 646] on span "Load More (8243)" at bounding box center [882, 640] width 78 height 16
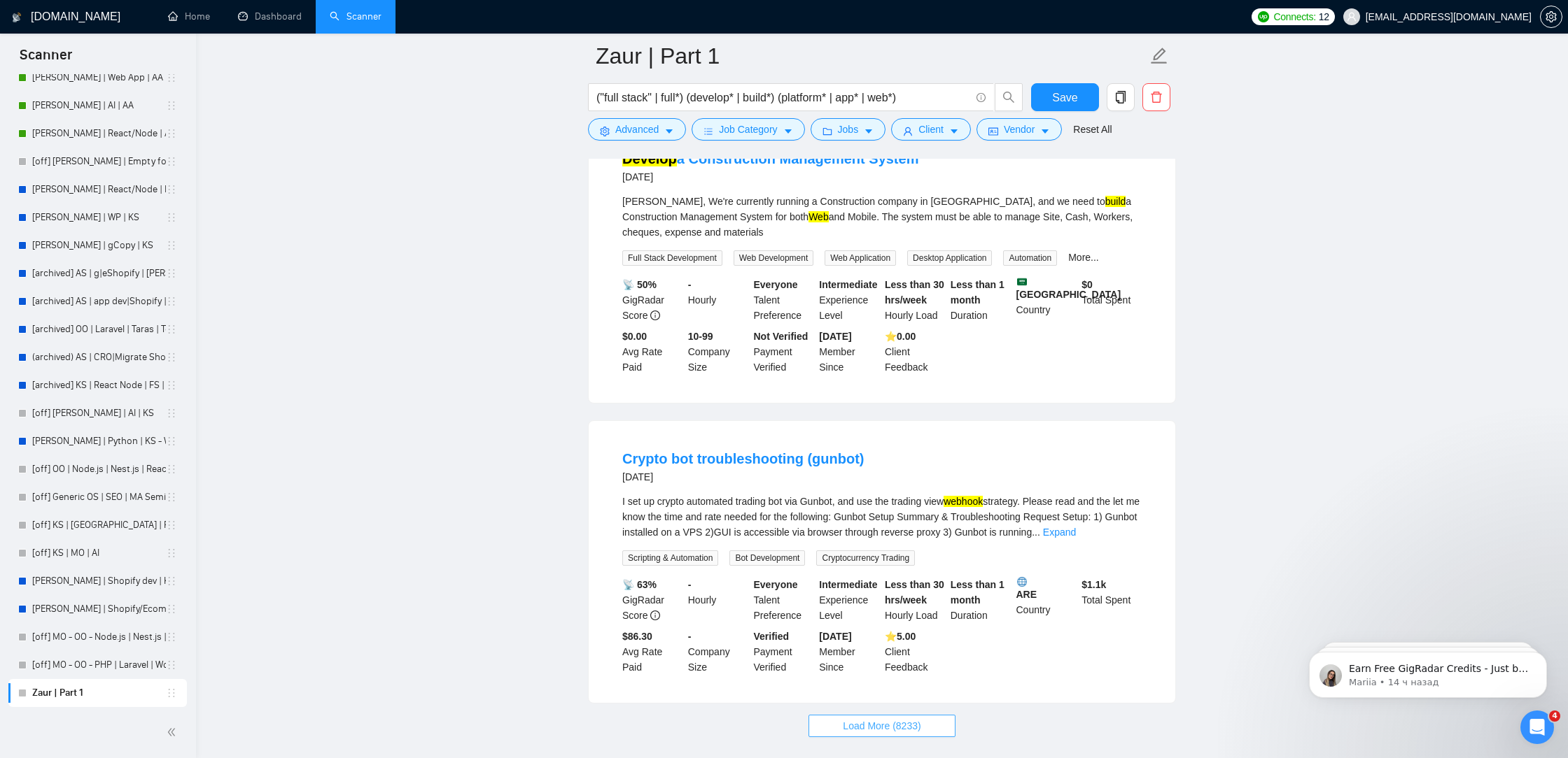
scroll to position [8812, 0]
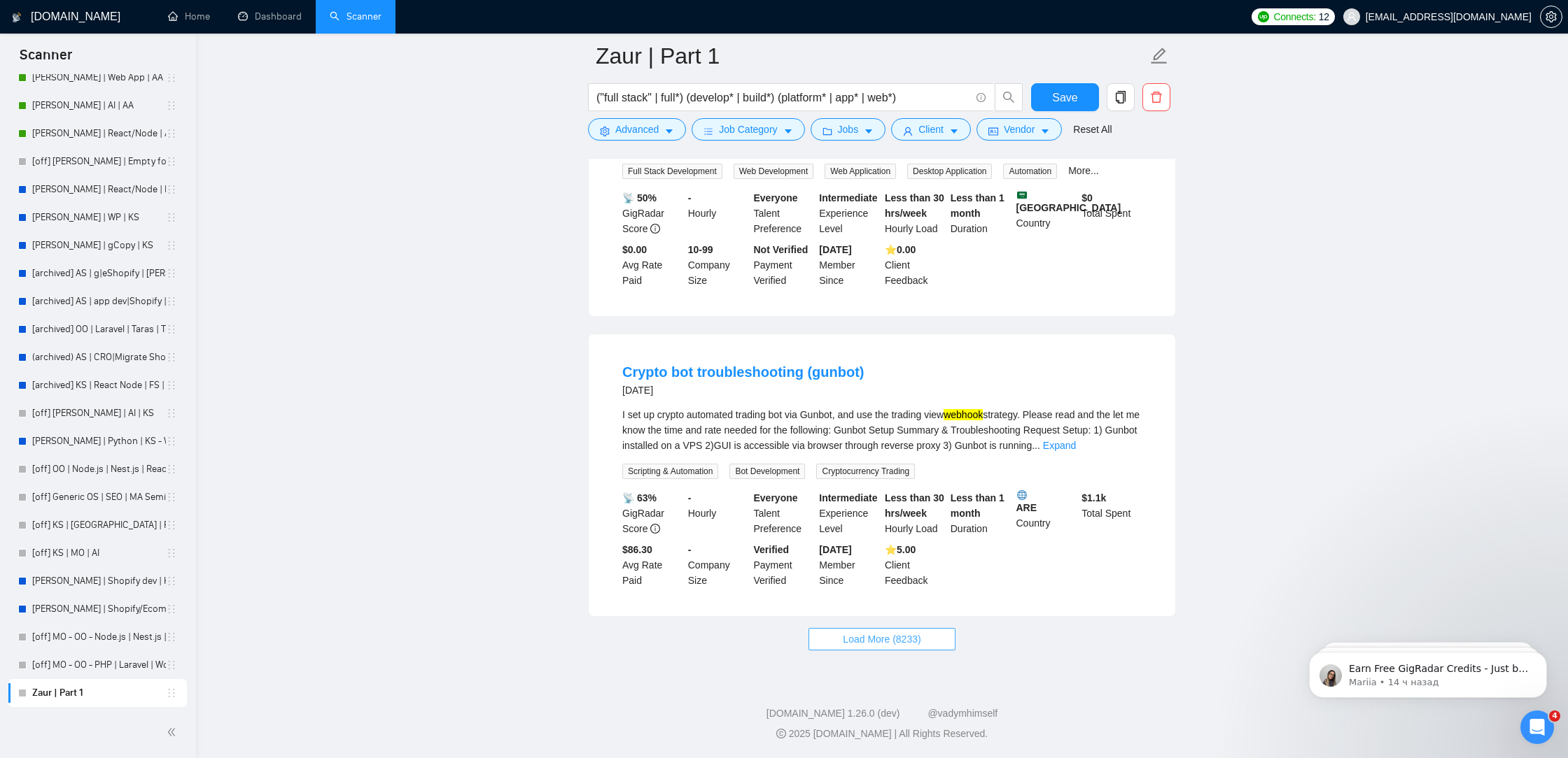
click at [897, 638] on span "Load More (8233)" at bounding box center [882, 640] width 78 height 16
click at [645, 128] on span "Advanced" at bounding box center [637, 129] width 43 height 16
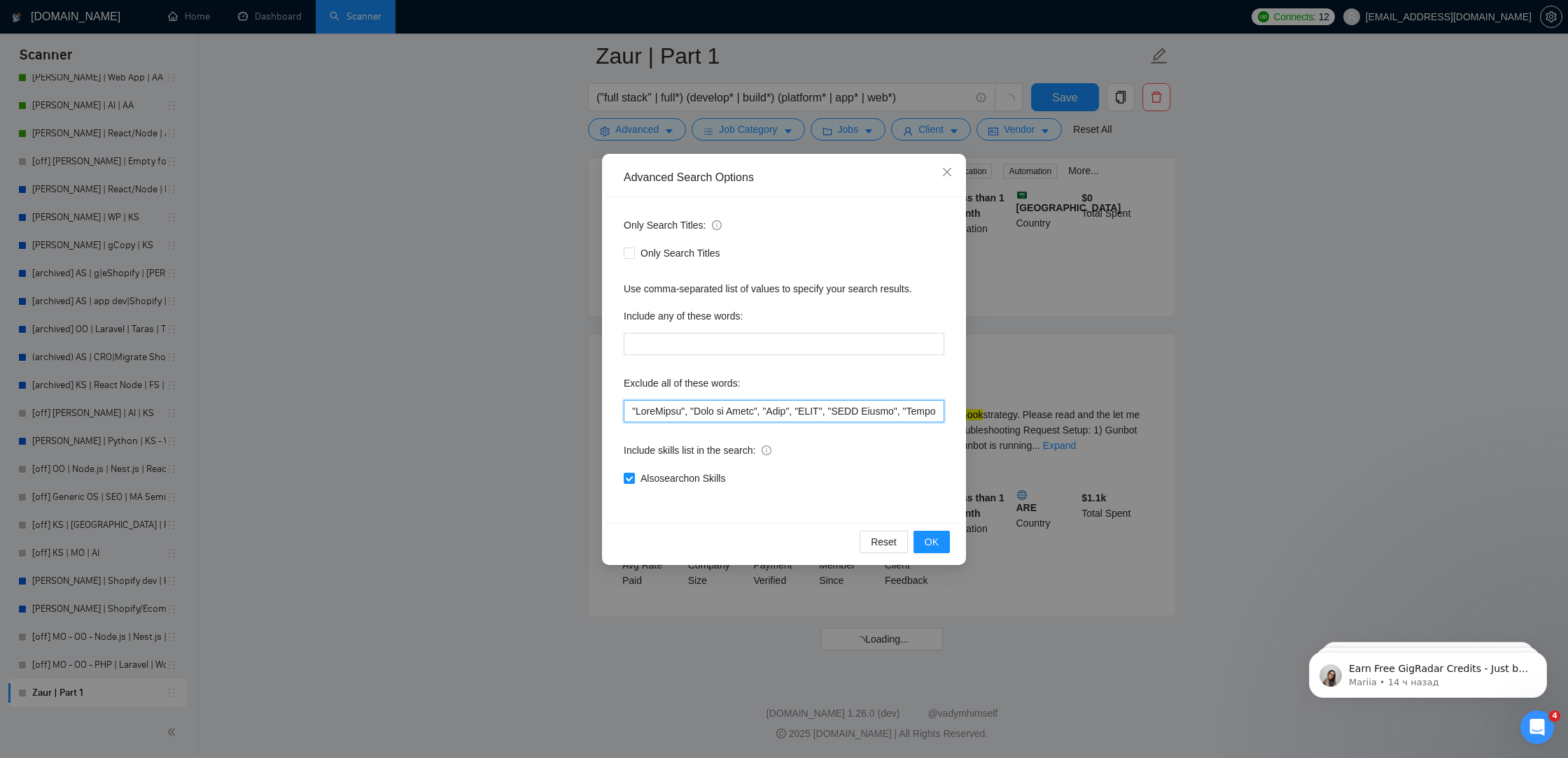
click at [630, 410] on input "text" at bounding box center [783, 411] width 321 height 23
paste input ""Google Forms & Sheets","
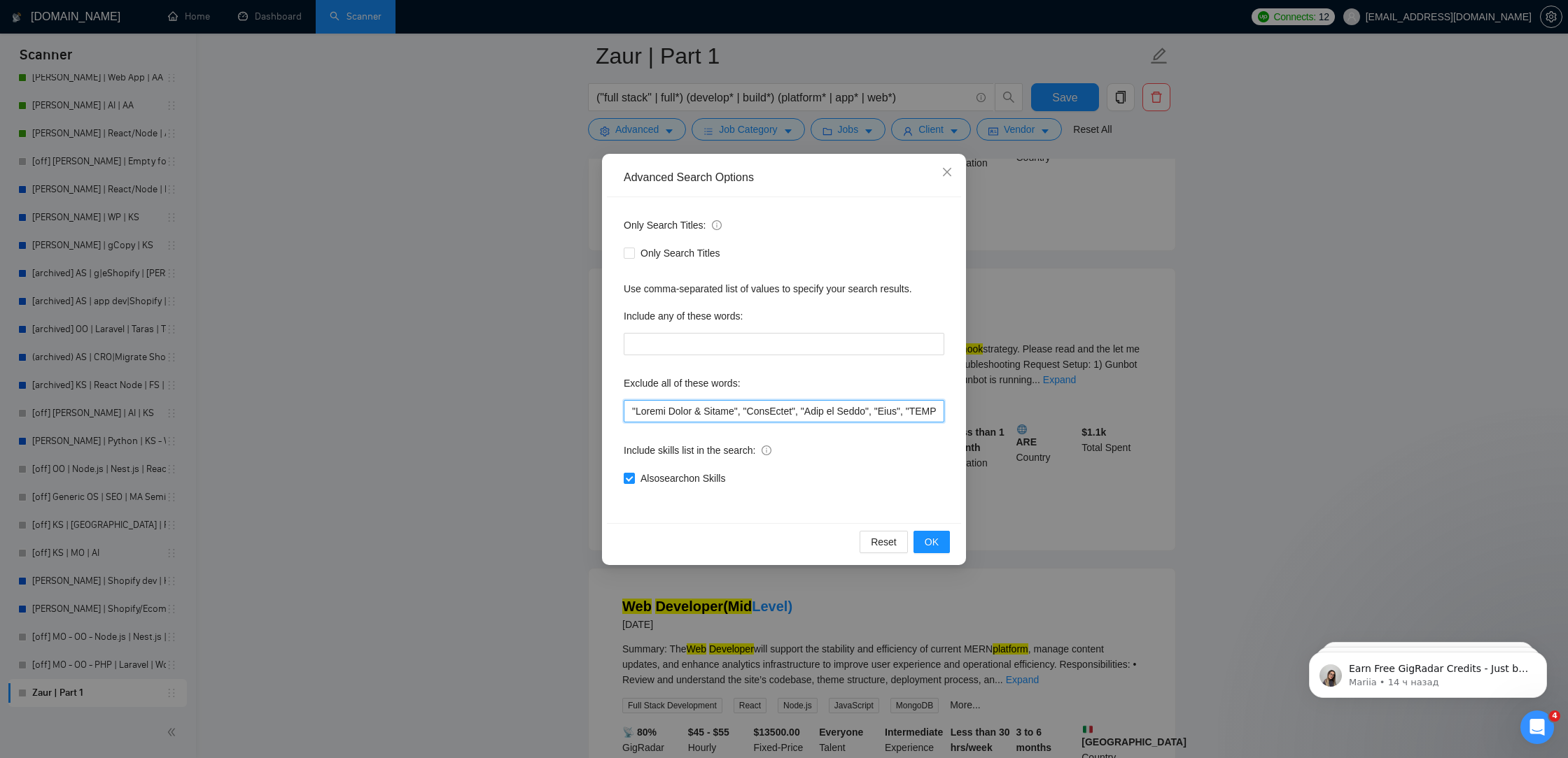
drag, startPoint x: 743, startPoint y: 413, endPoint x: 639, endPoint y: 406, distance: 104.2
click at [639, 406] on input "text" at bounding box center [783, 411] width 321 height 23
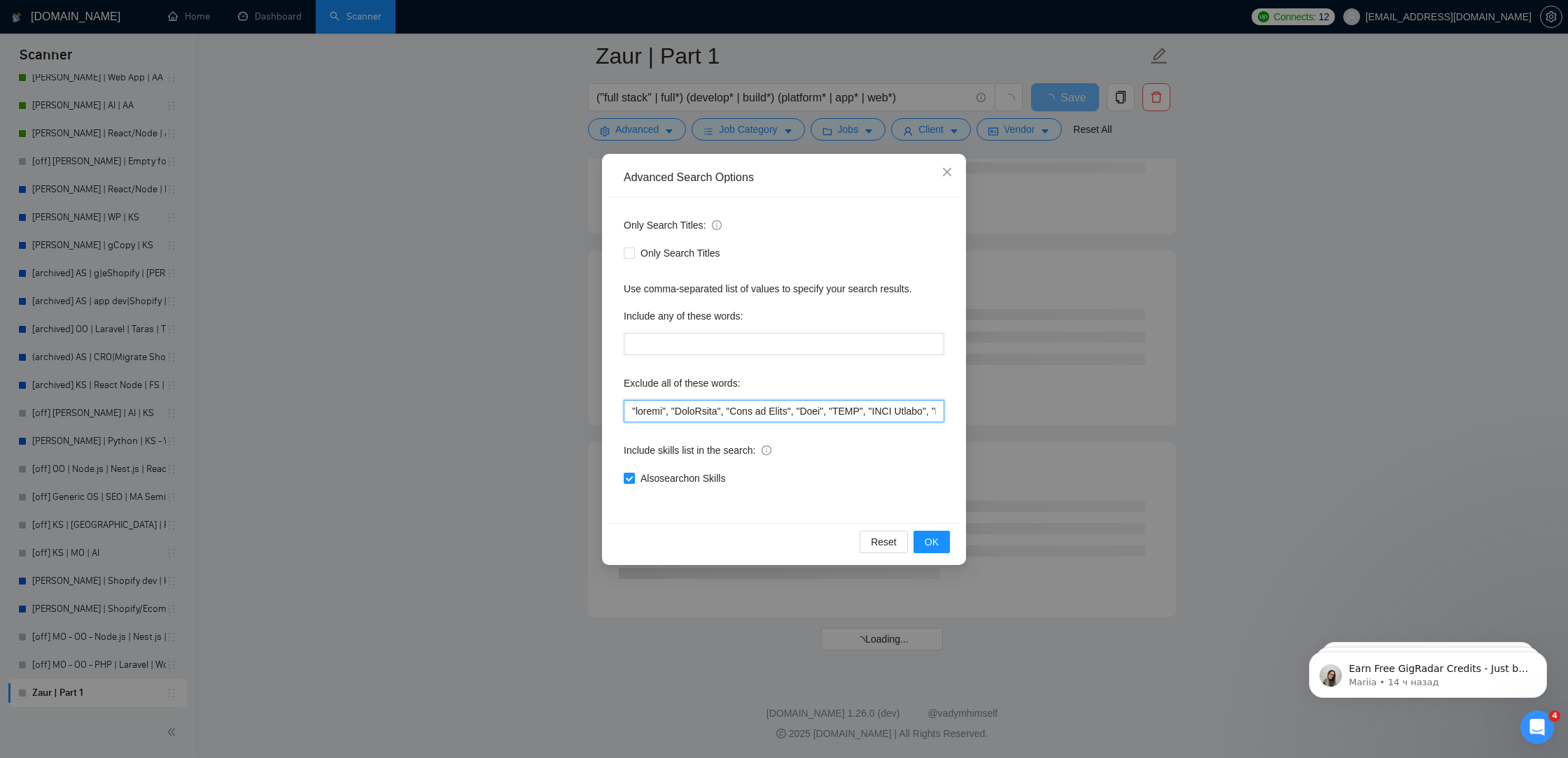
click at [634, 411] on input "text" at bounding box center [783, 411] width 321 height 23
paste input ""Google Forms & Sheets","
drag, startPoint x: 743, startPoint y: 416, endPoint x: 641, endPoint y: 417, distance: 102.0
click at [641, 417] on input "text" at bounding box center [783, 411] width 321 height 23
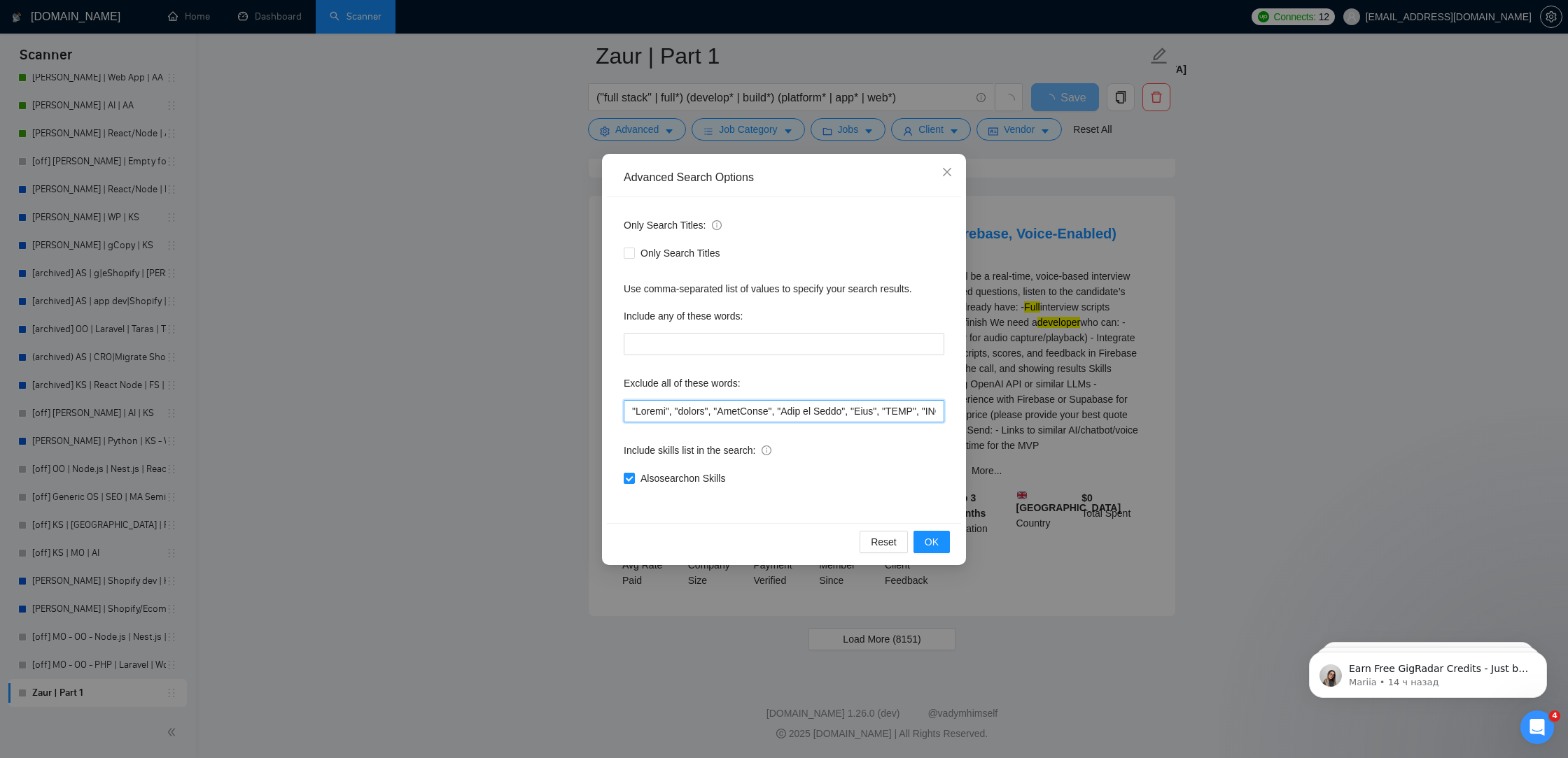
scroll to position [2752, 0]
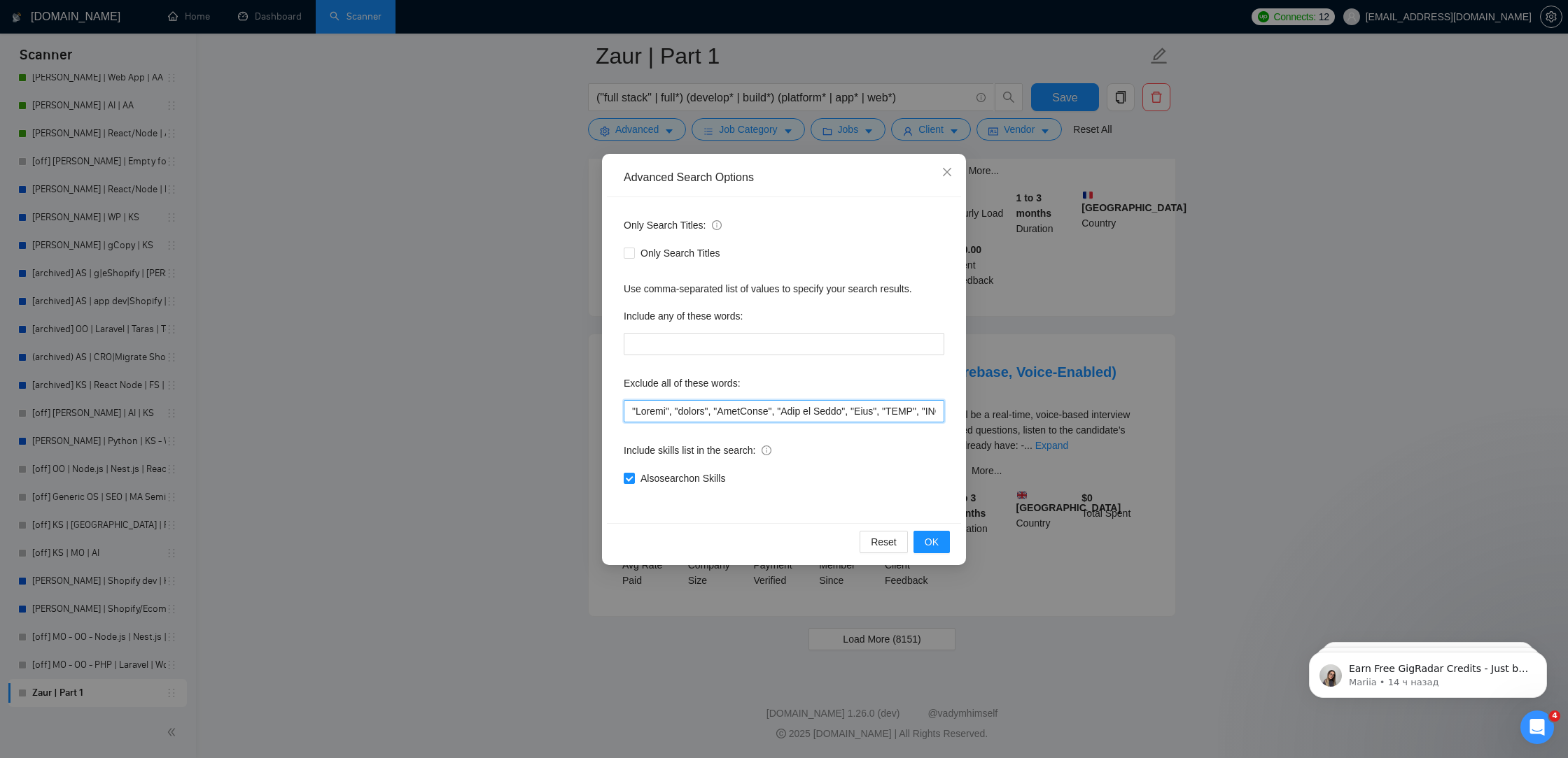
click at [627, 418] on input "text" at bounding box center [783, 411] width 321 height 23
paste input ""Google Forms & Sheets","
drag, startPoint x: 743, startPoint y: 412, endPoint x: 643, endPoint y: 412, distance: 100.0
click at [643, 412] on input "text" at bounding box center [783, 411] width 321 height 23
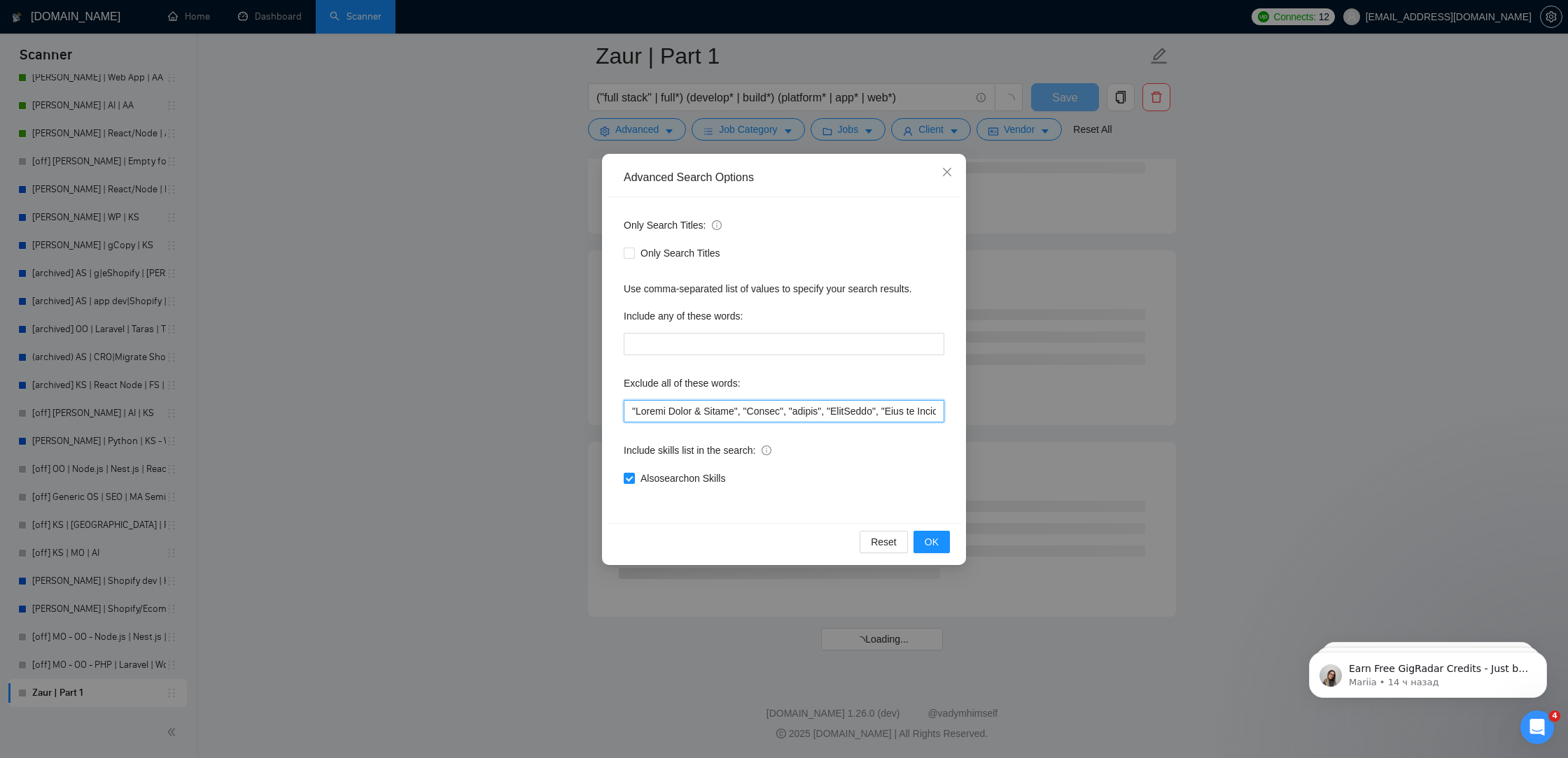
scroll to position [1575, 0]
click at [927, 548] on span "OK" at bounding box center [932, 542] width 14 height 16
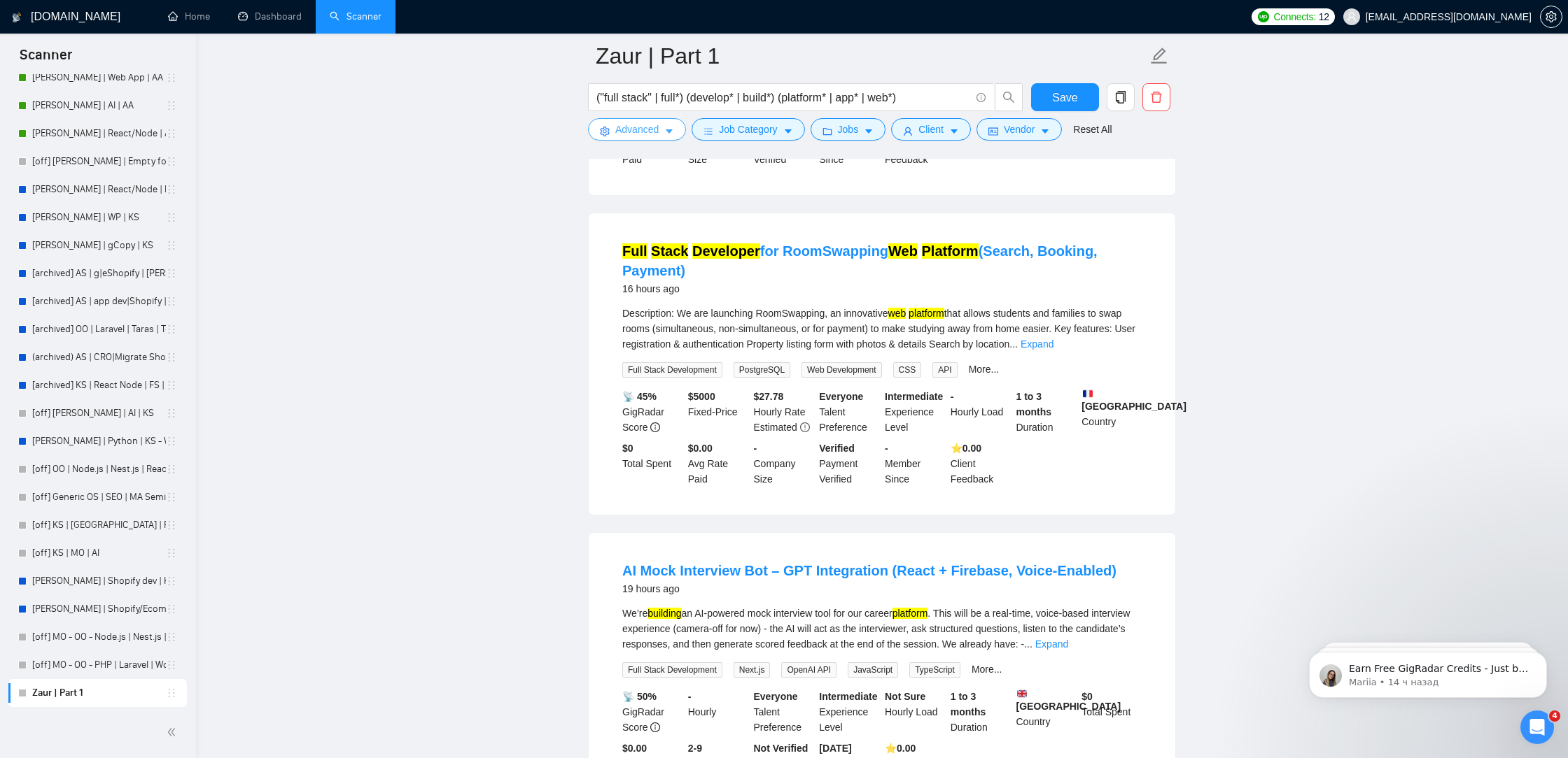
scroll to position [2752, 0]
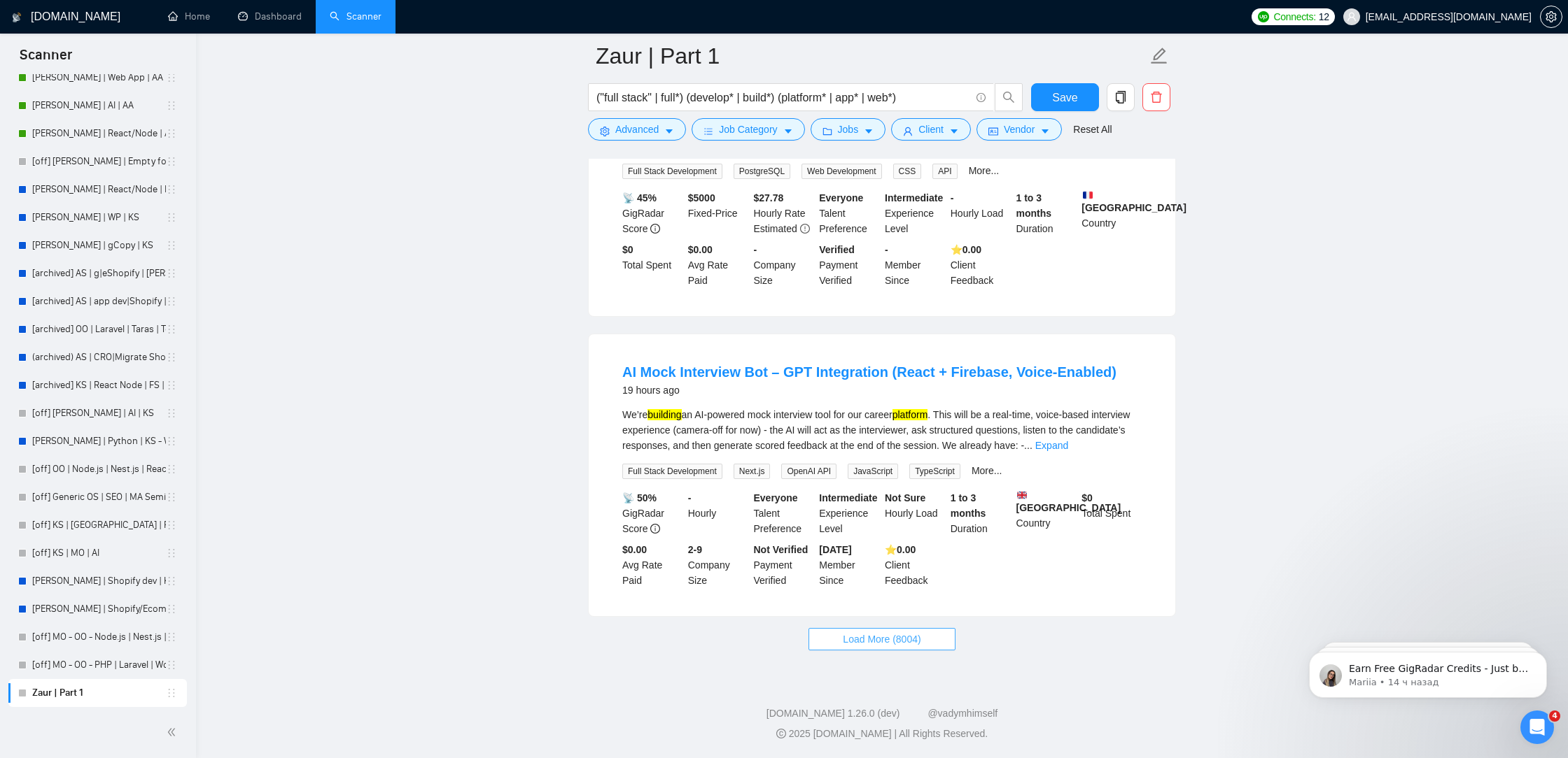
click at [872, 634] on span "Load More (8004)" at bounding box center [882, 640] width 78 height 16
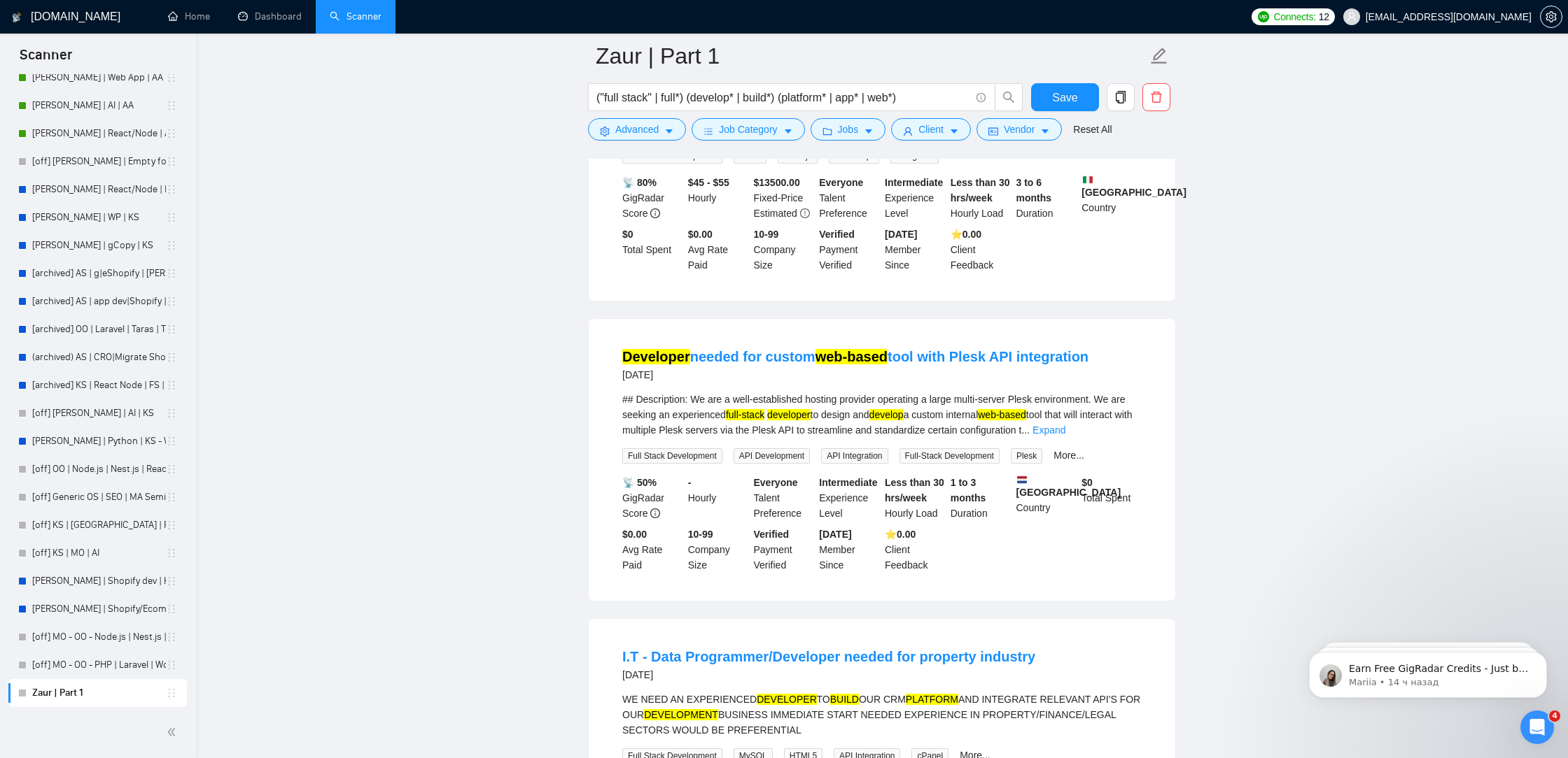
scroll to position [5754, 0]
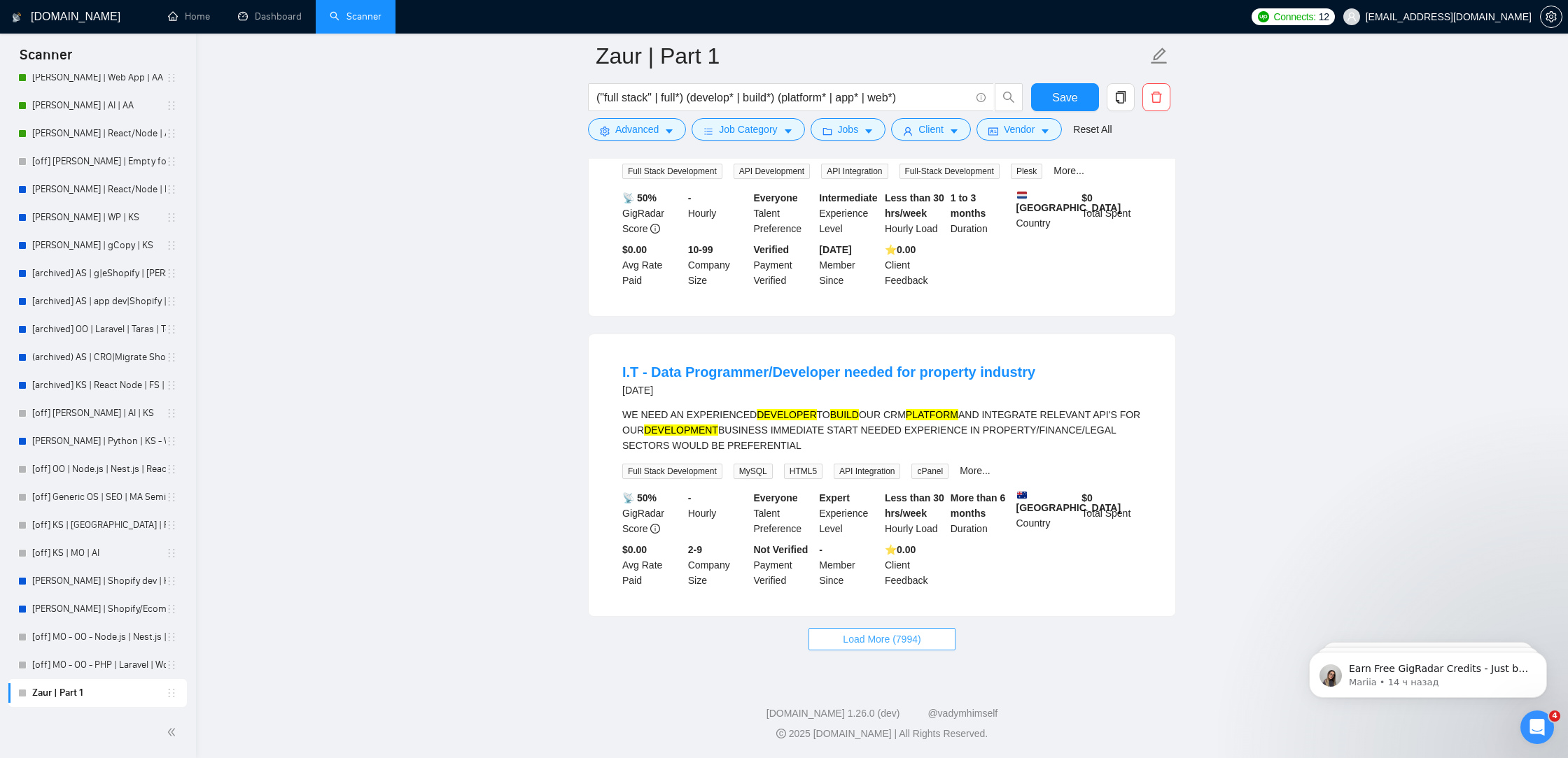
click at [865, 647] on span "Load More (7994)" at bounding box center [882, 640] width 78 height 16
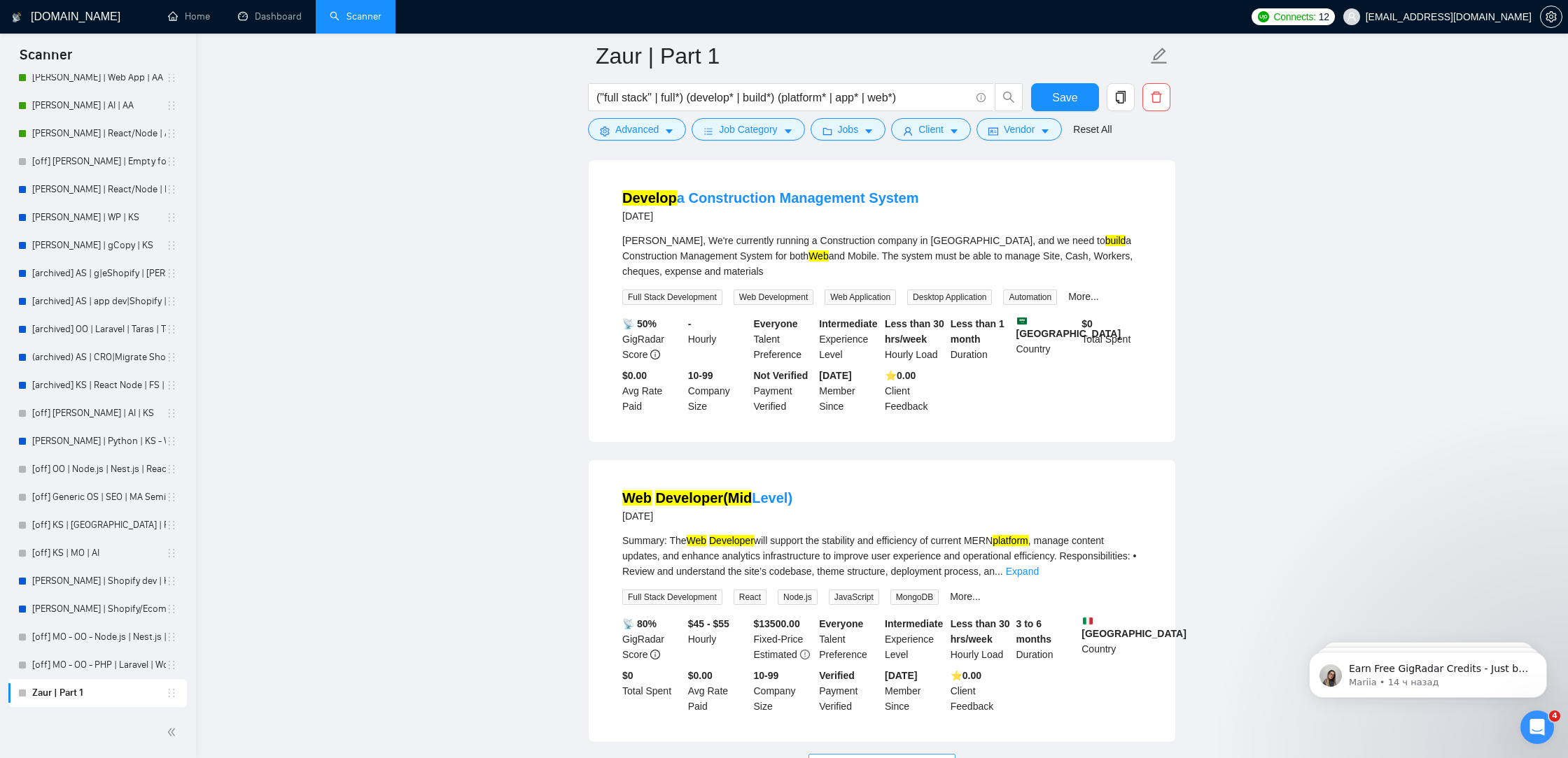
scroll to position [8812, 0]
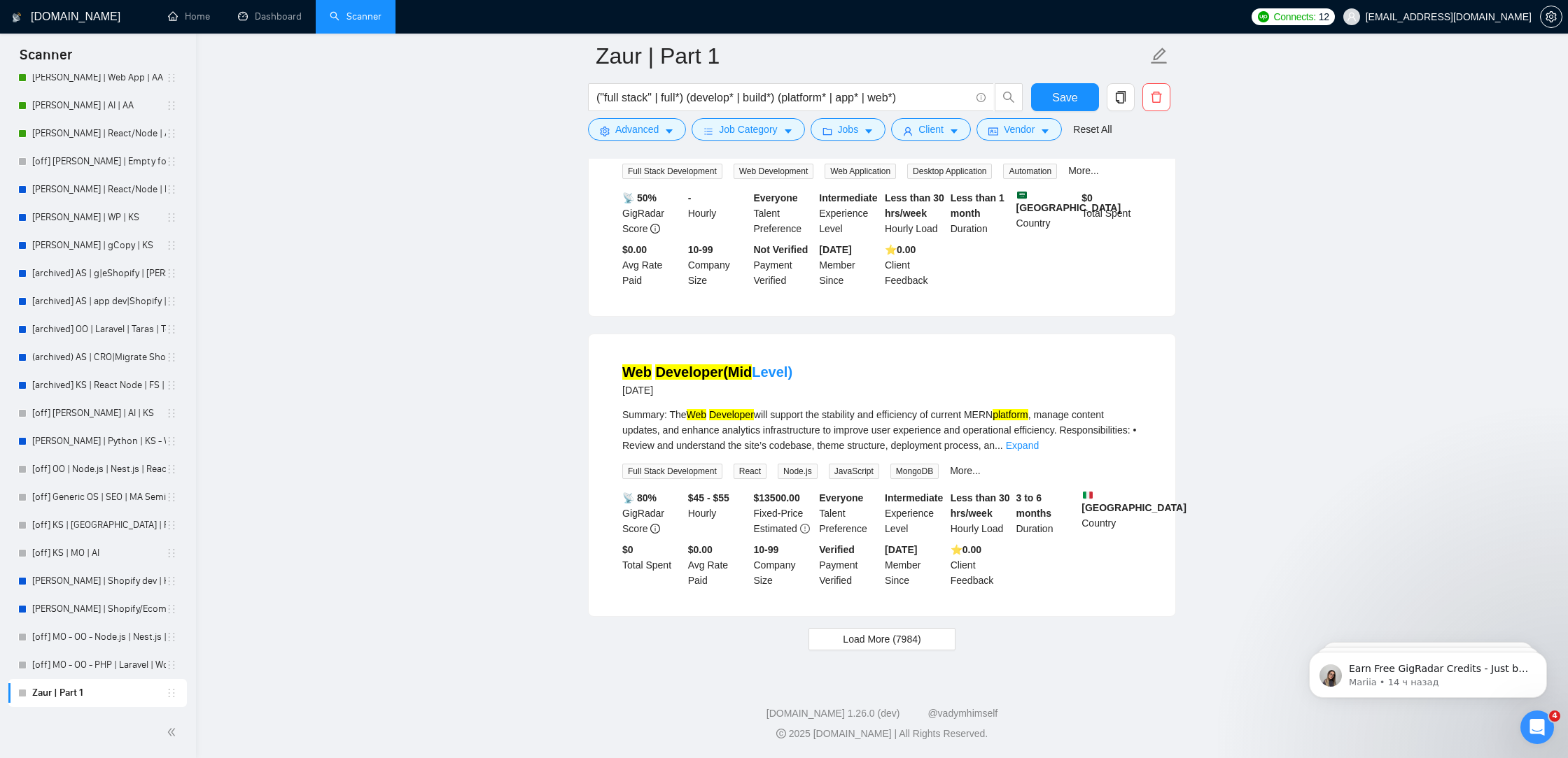
click at [906, 641] on span "Load More (7984)" at bounding box center [882, 640] width 78 height 16
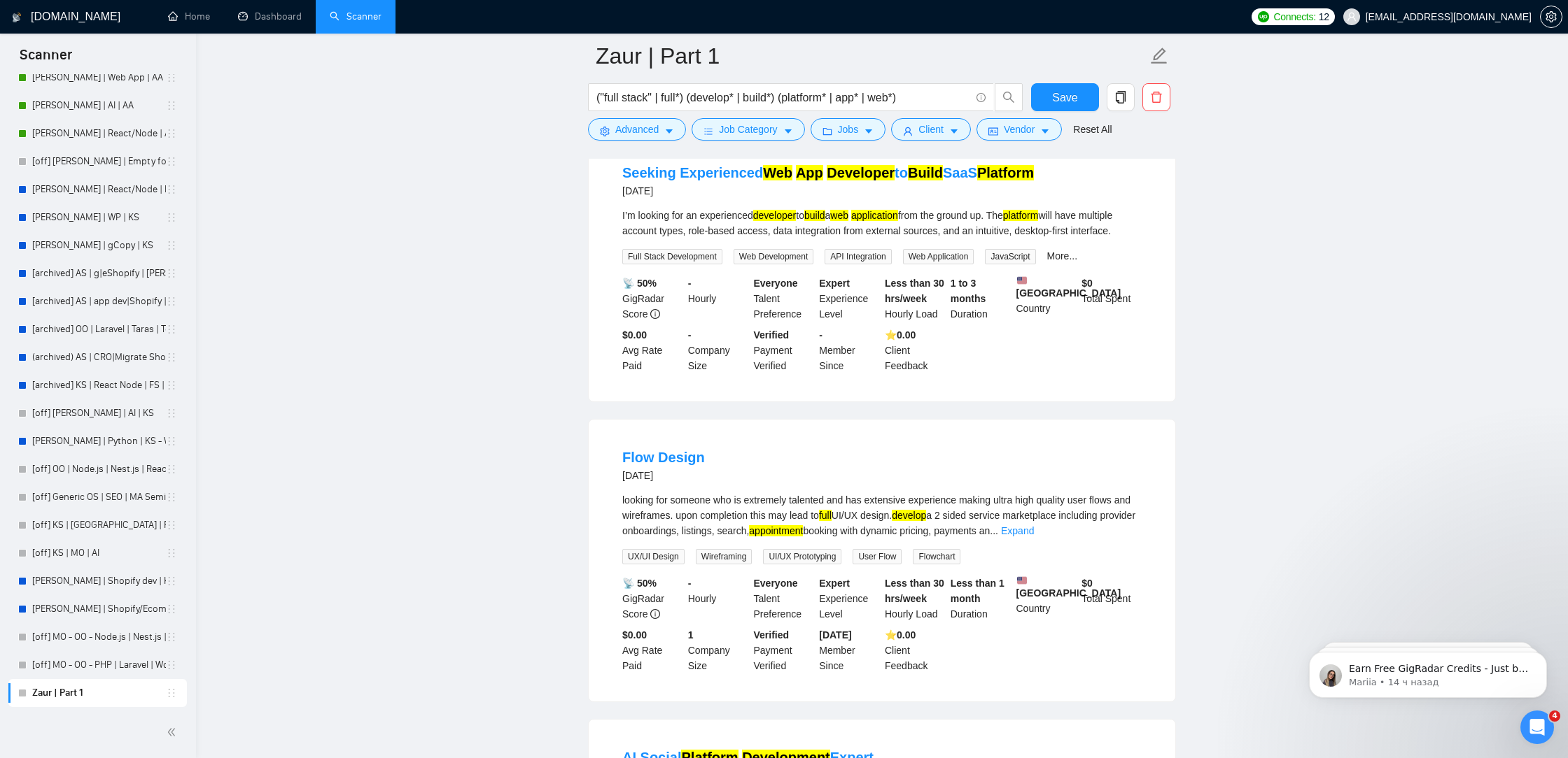
scroll to position [9461, 0]
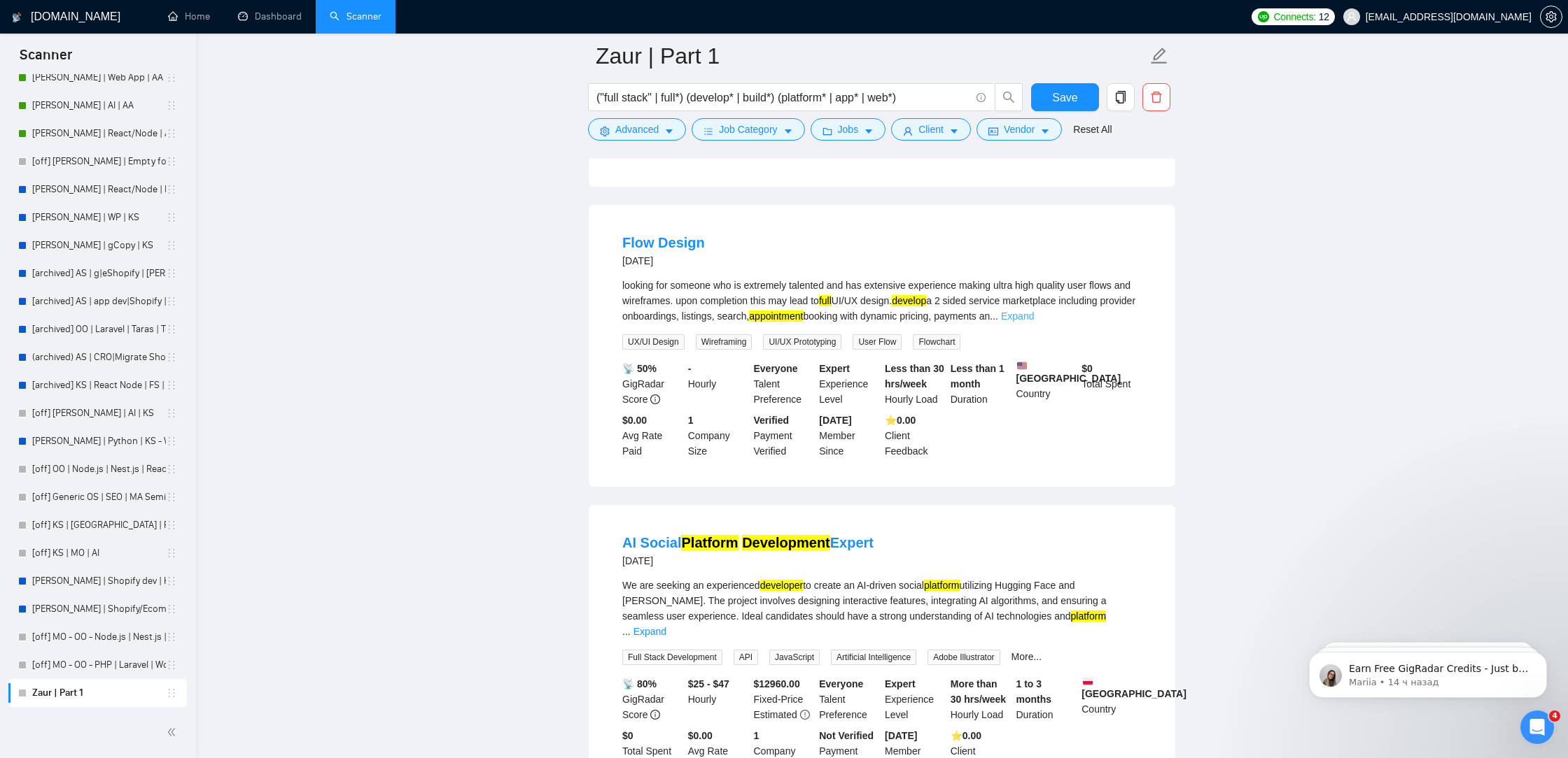
click at [1033, 321] on link "Expand" at bounding box center [1017, 315] width 33 height 11
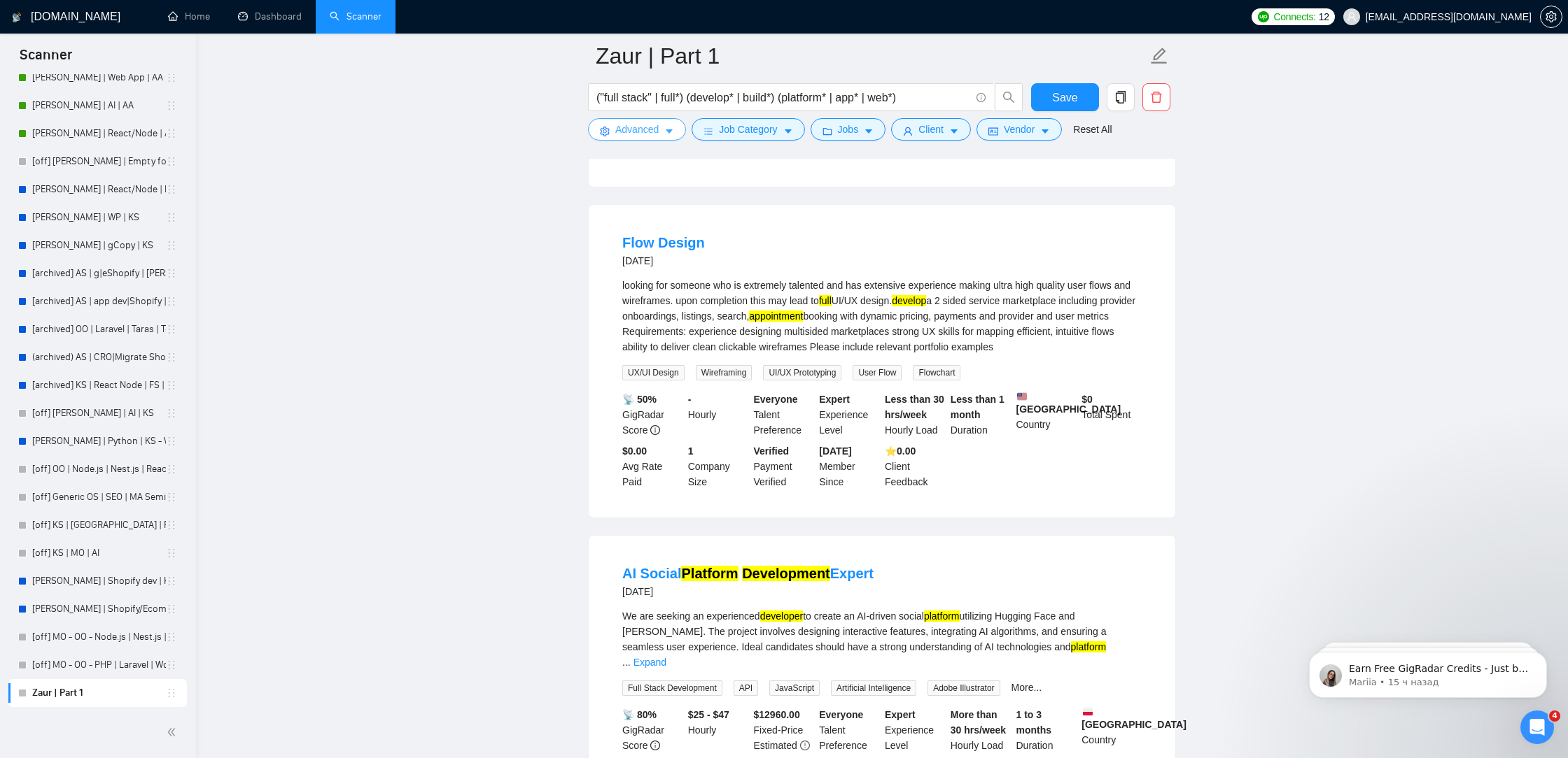
click at [652, 134] on span "Advanced" at bounding box center [637, 129] width 43 height 16
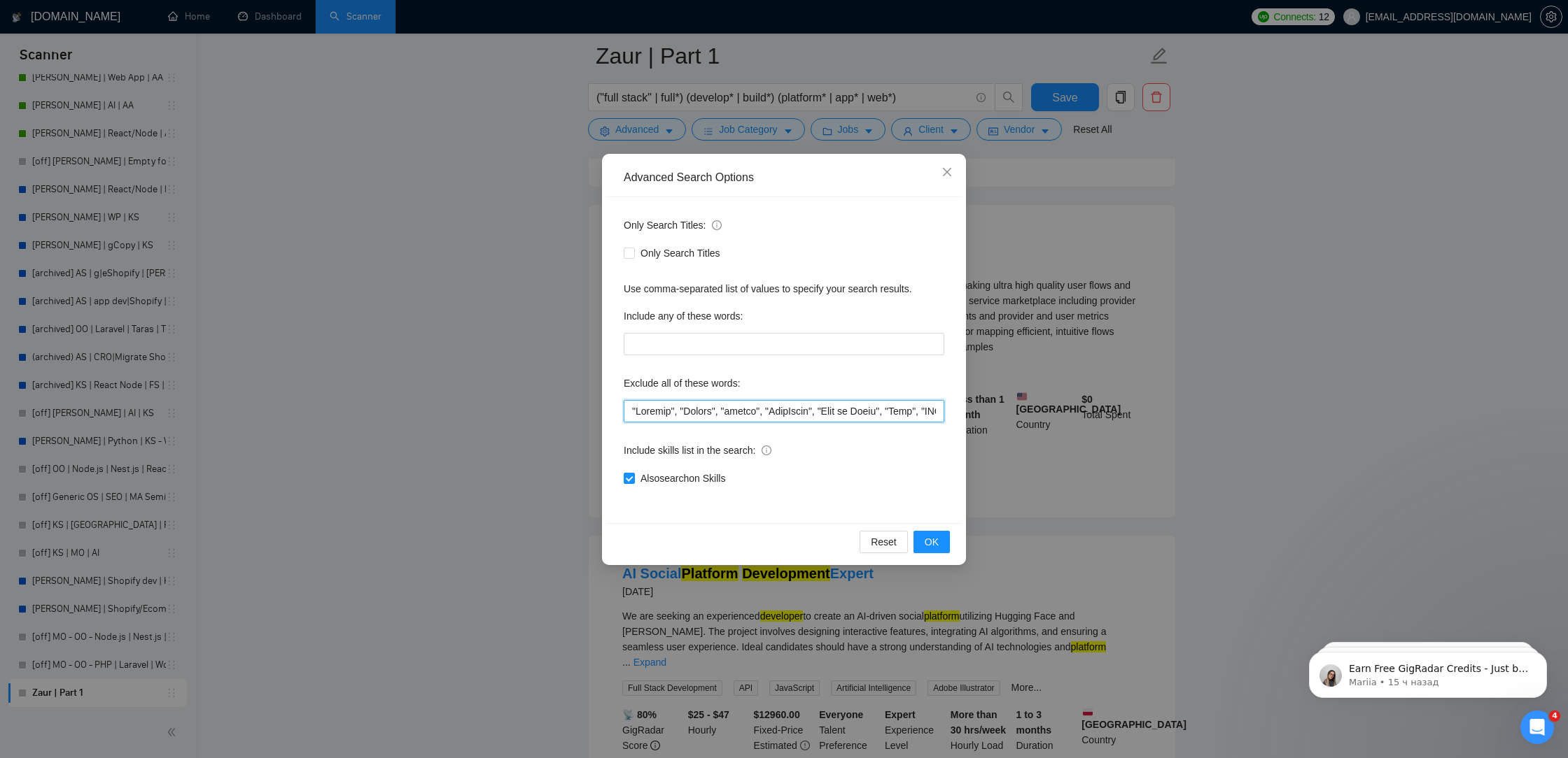
click at [633, 411] on input "text" at bounding box center [783, 411] width 321 height 23
paste input ""Google Forms & Sheets","
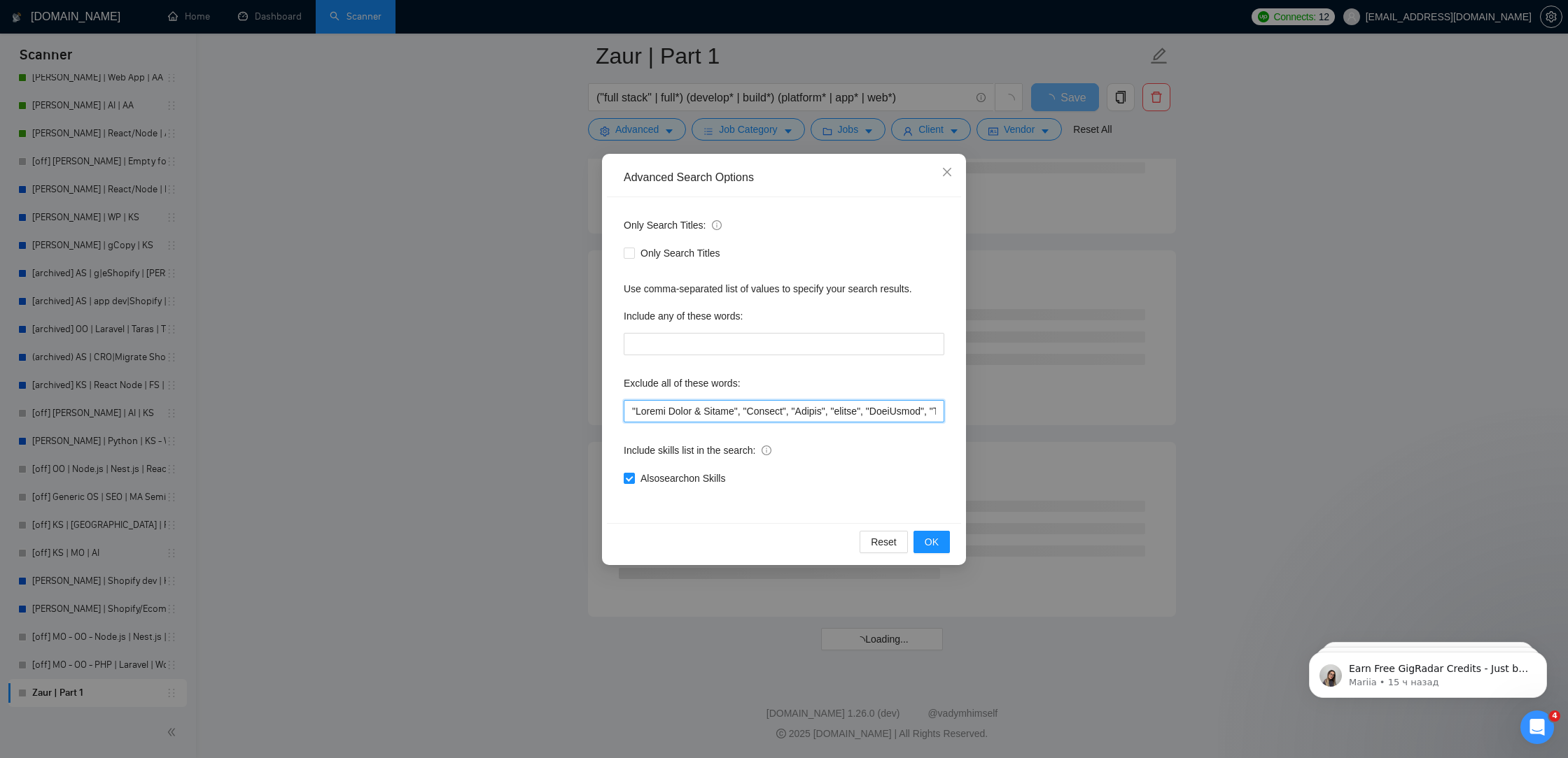
scroll to position [7326, 0]
drag, startPoint x: 744, startPoint y: 413, endPoint x: 639, endPoint y: 414, distance: 105.0
click at [639, 415] on input "text" at bounding box center [783, 411] width 321 height 23
type input ""Trading", "Crypto", "crypto", "LangChain", "Ruby on Rails", "Ruby", "NINA", "N…"
click at [949, 172] on icon "close" at bounding box center [947, 172] width 11 height 11
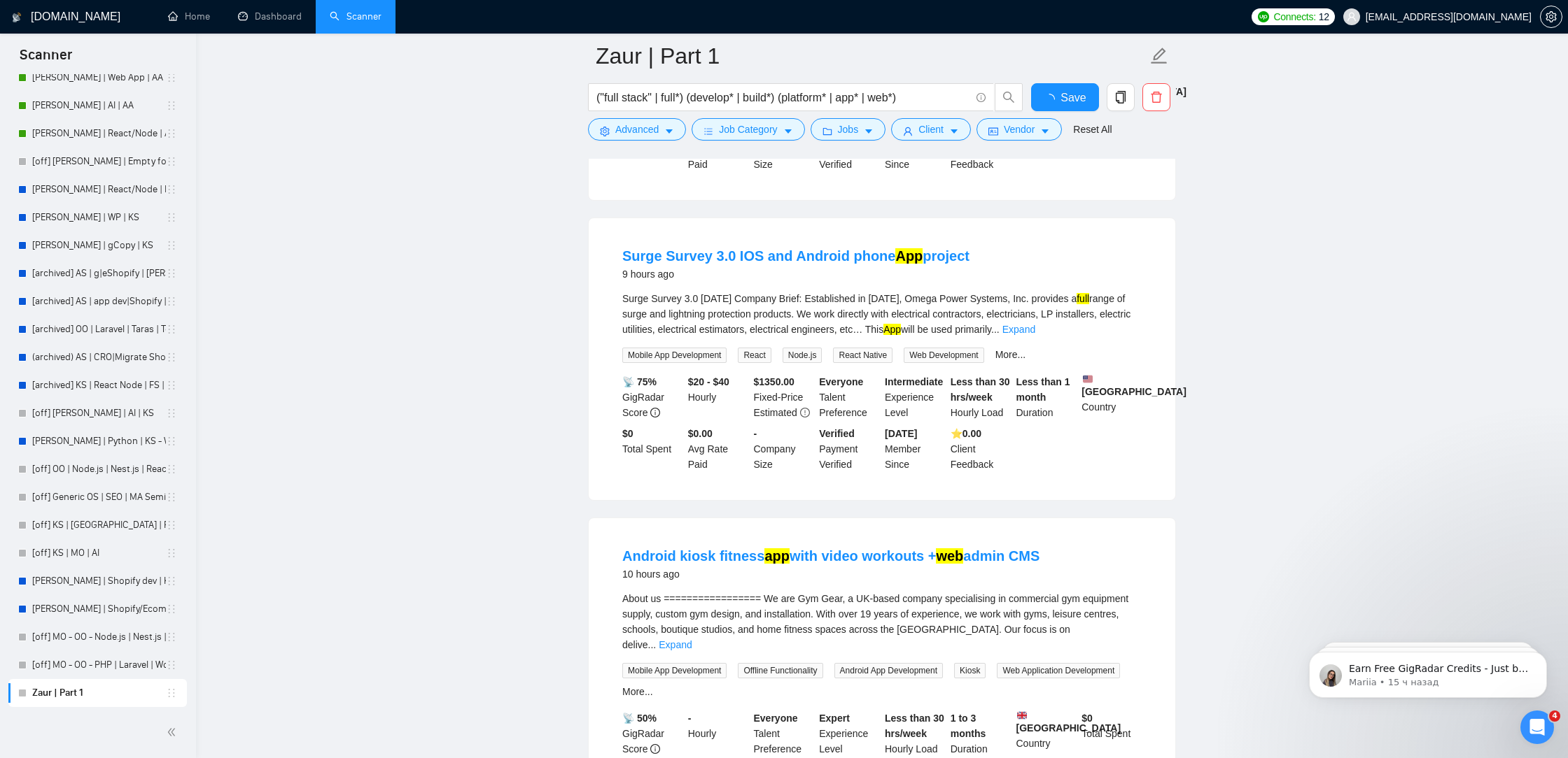
scroll to position [2752, 0]
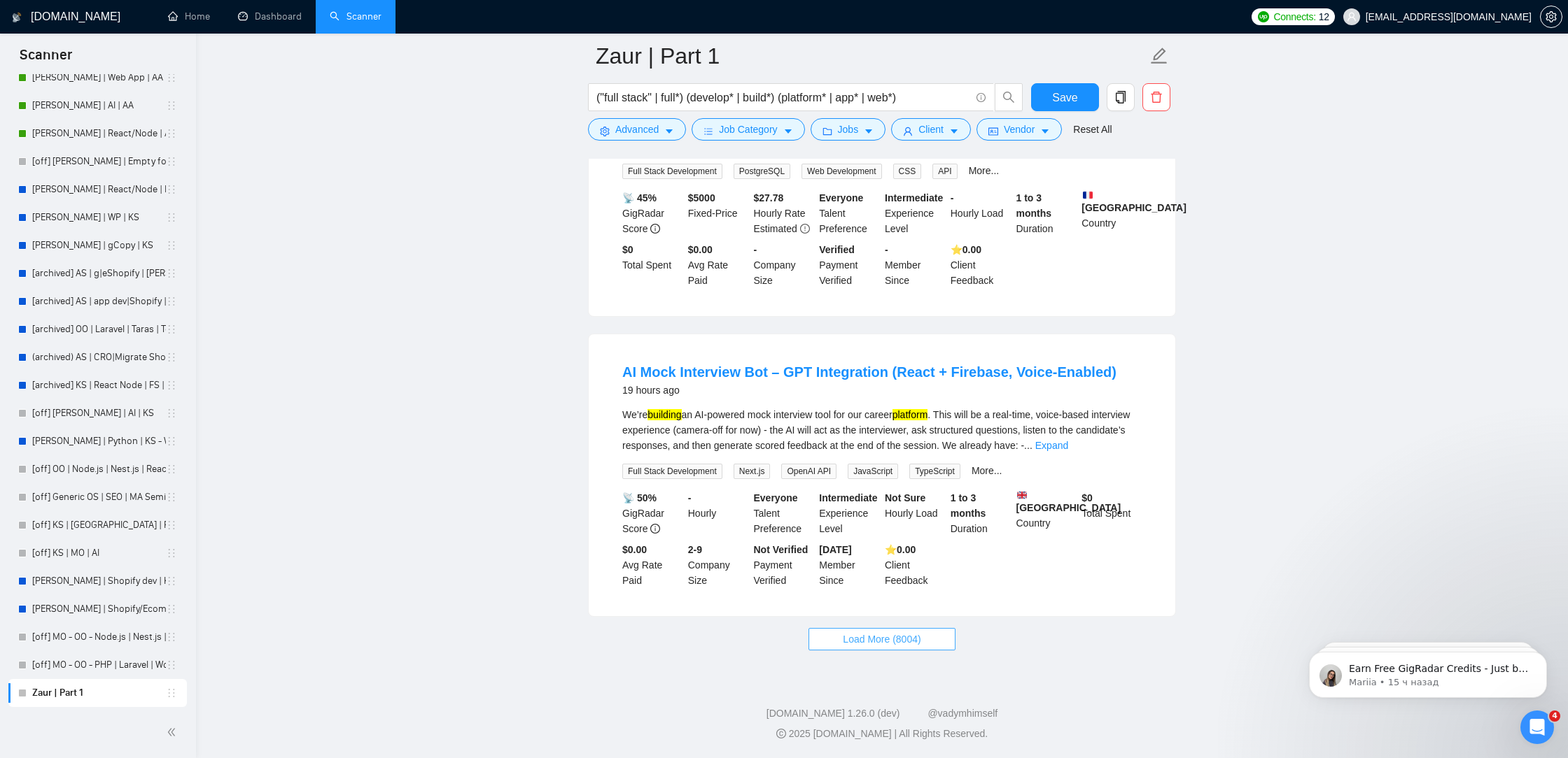
click at [889, 642] on span "Load More (8004)" at bounding box center [882, 640] width 78 height 16
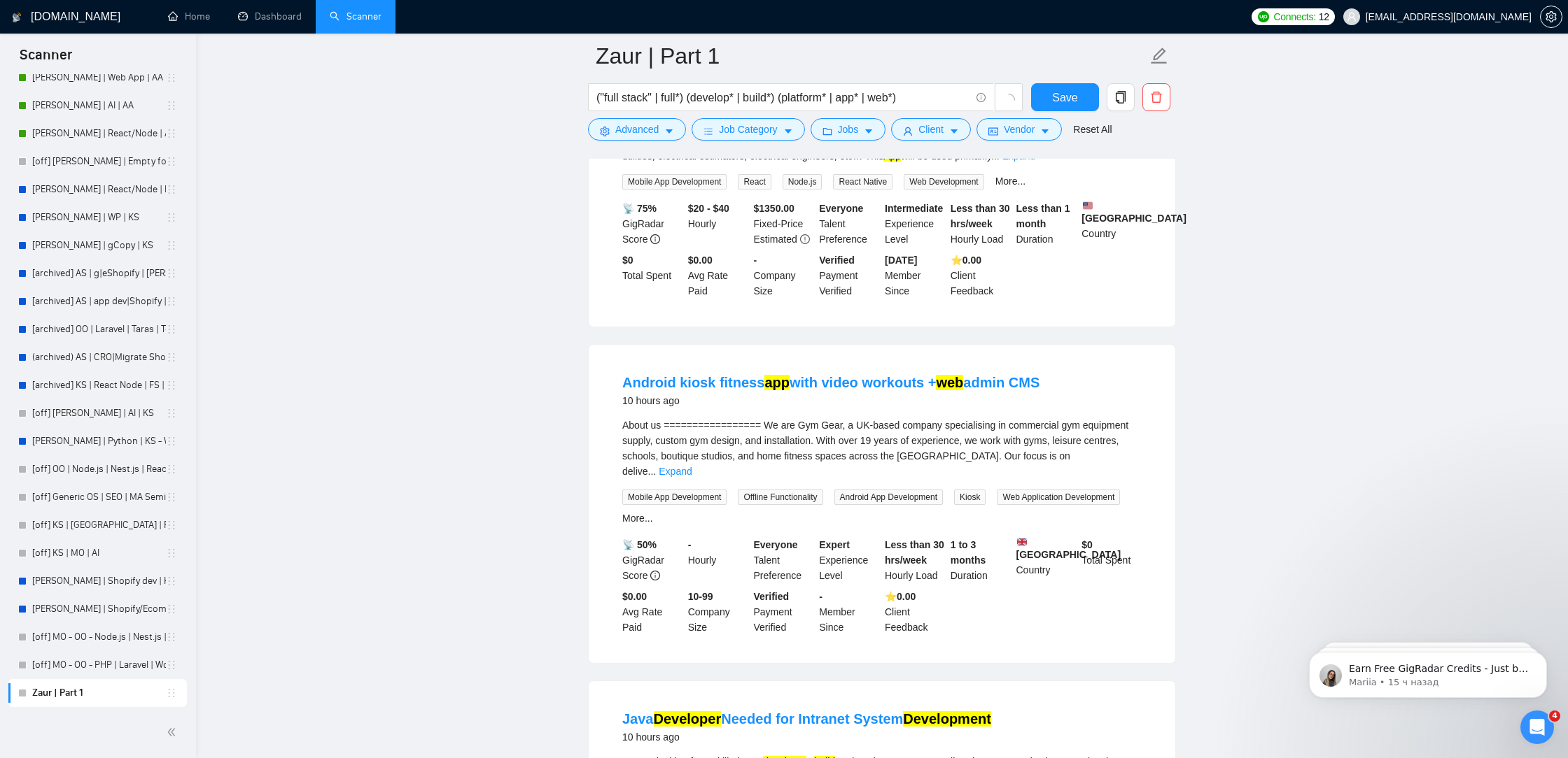
scroll to position [0, 0]
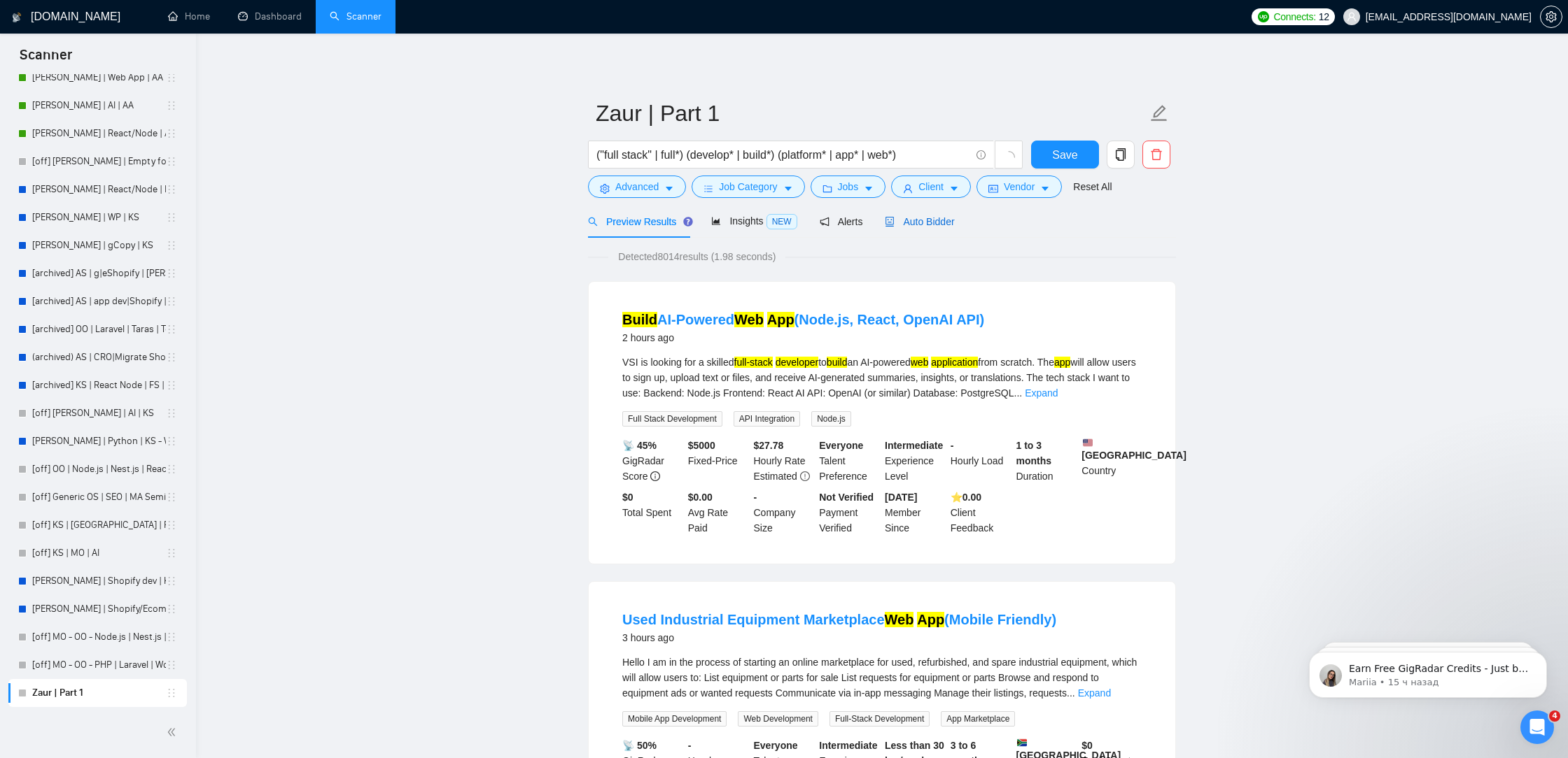
click at [934, 221] on span "Auto Bidder" at bounding box center [919, 221] width 69 height 11
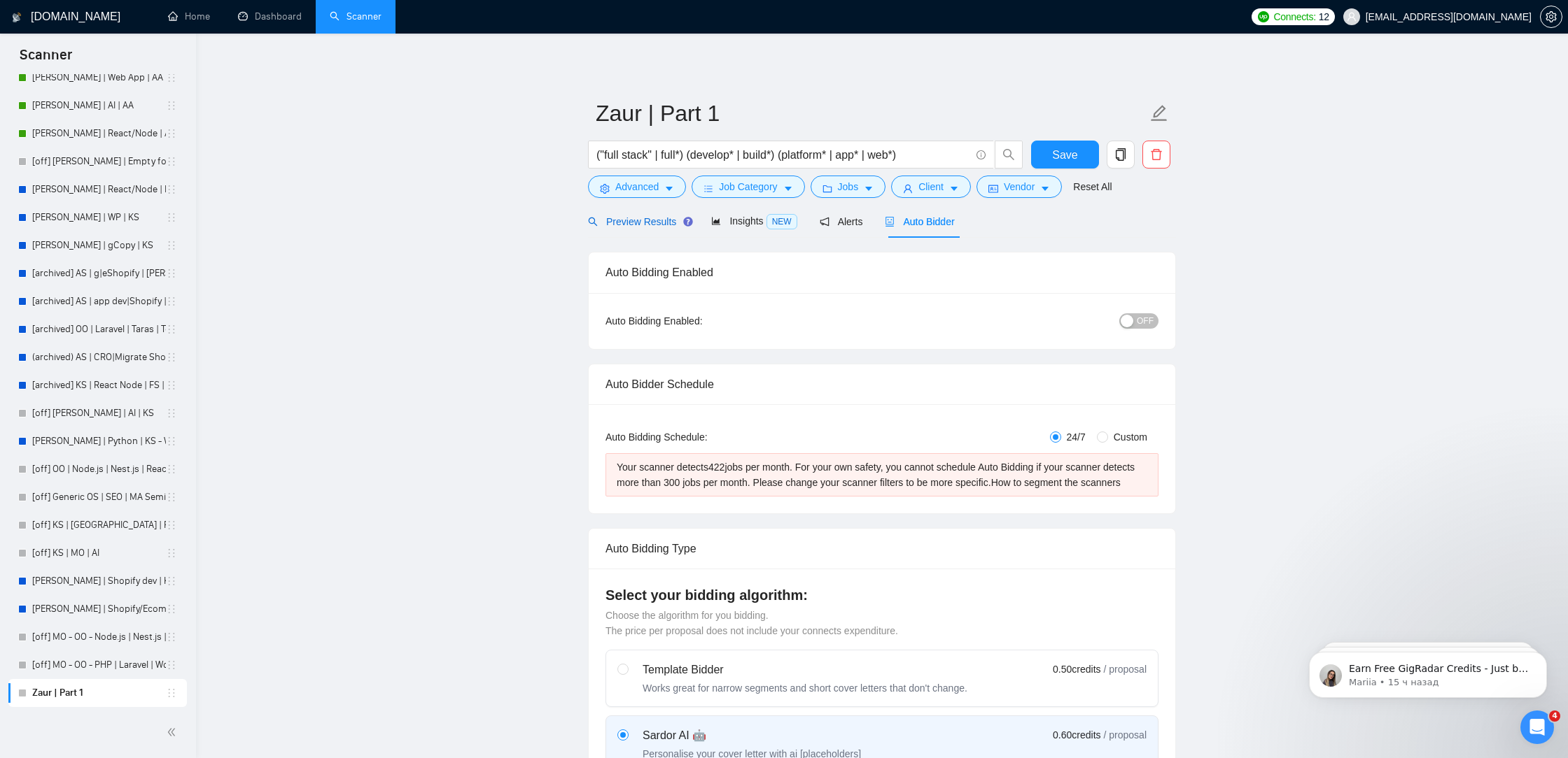
click at [655, 228] on div "Preview Results" at bounding box center [638, 222] width 101 height 16
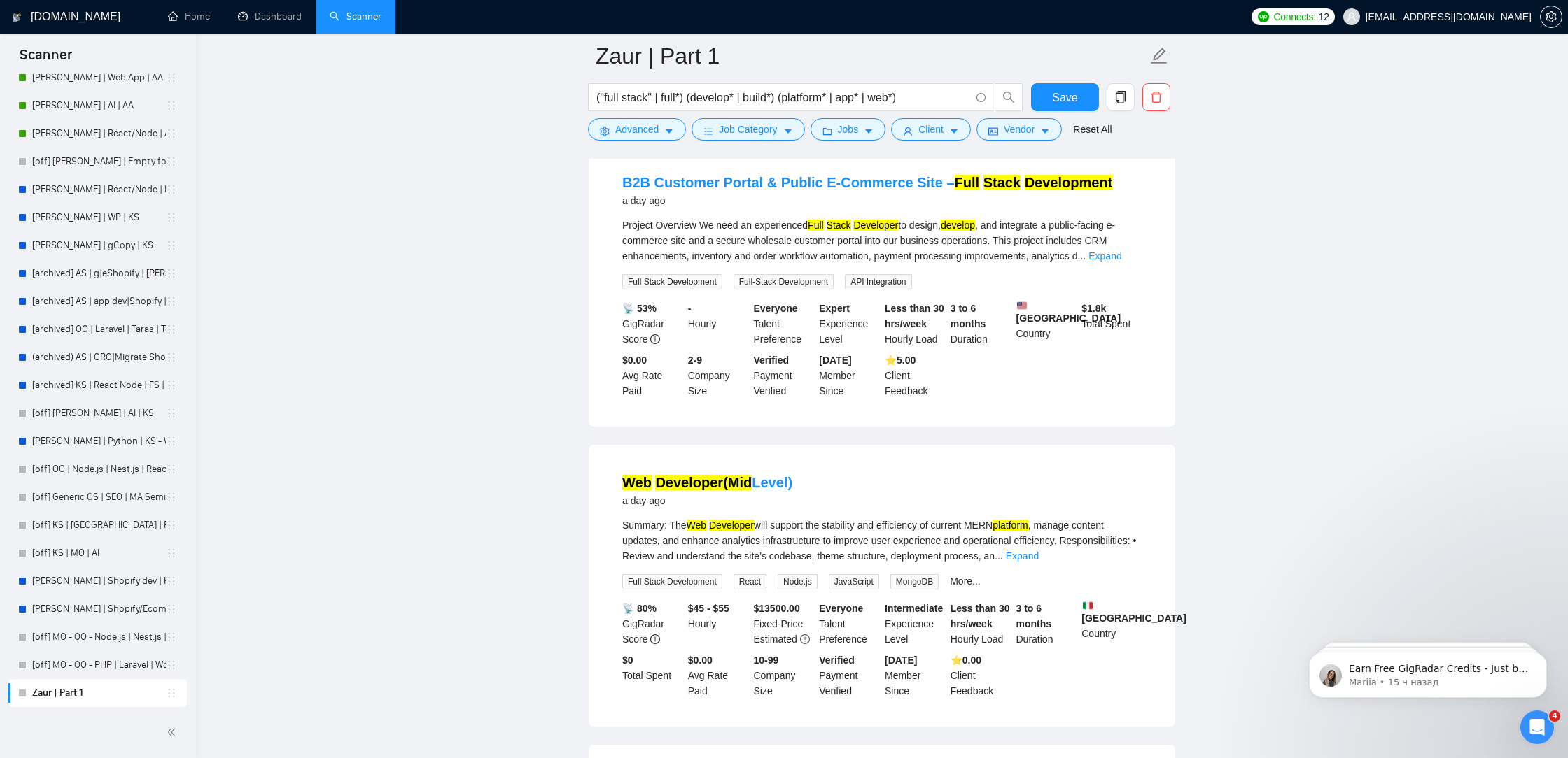
scroll to position [5794, 0]
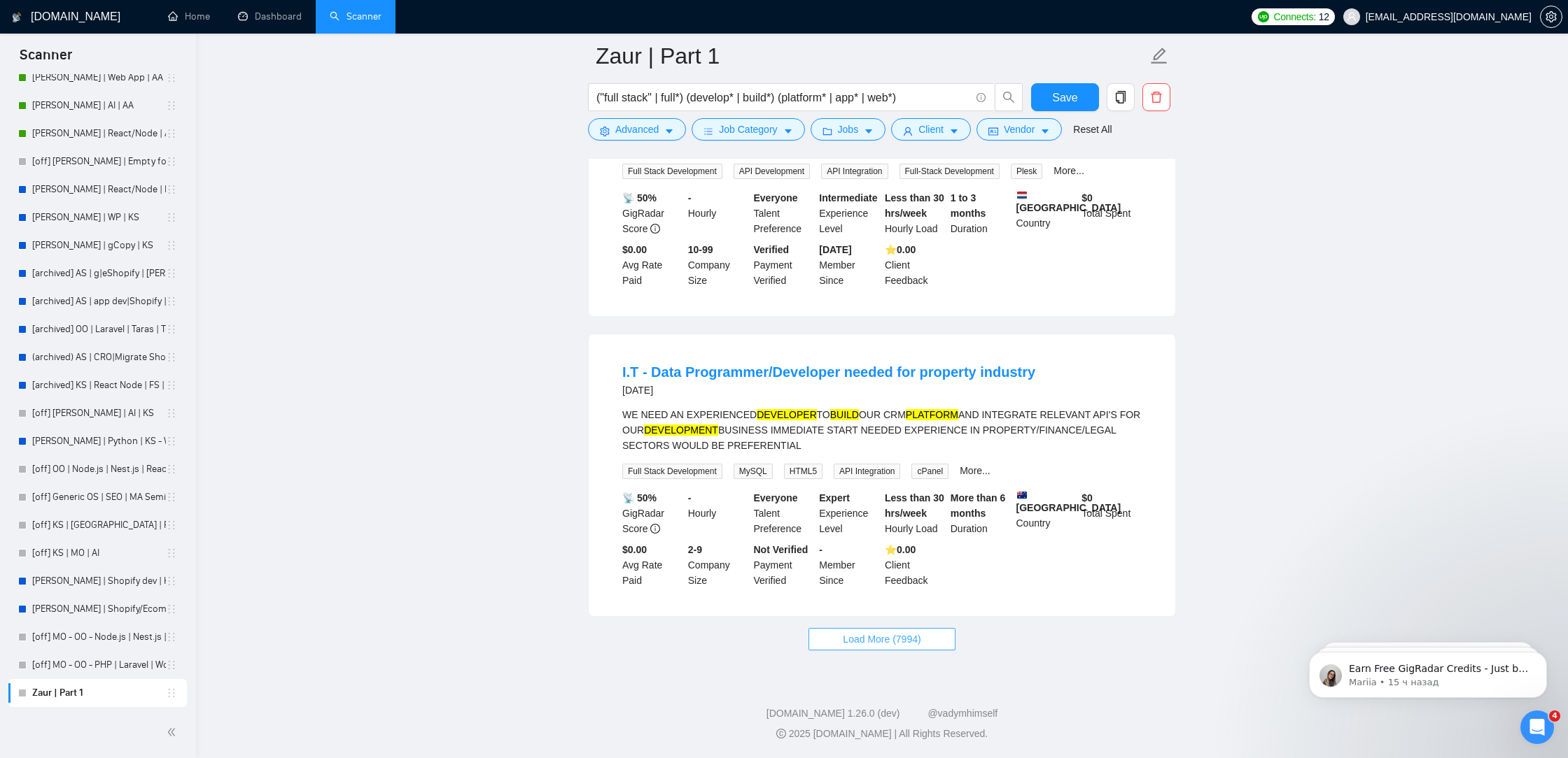
click at [857, 643] on span "Load More (7994)" at bounding box center [882, 640] width 78 height 16
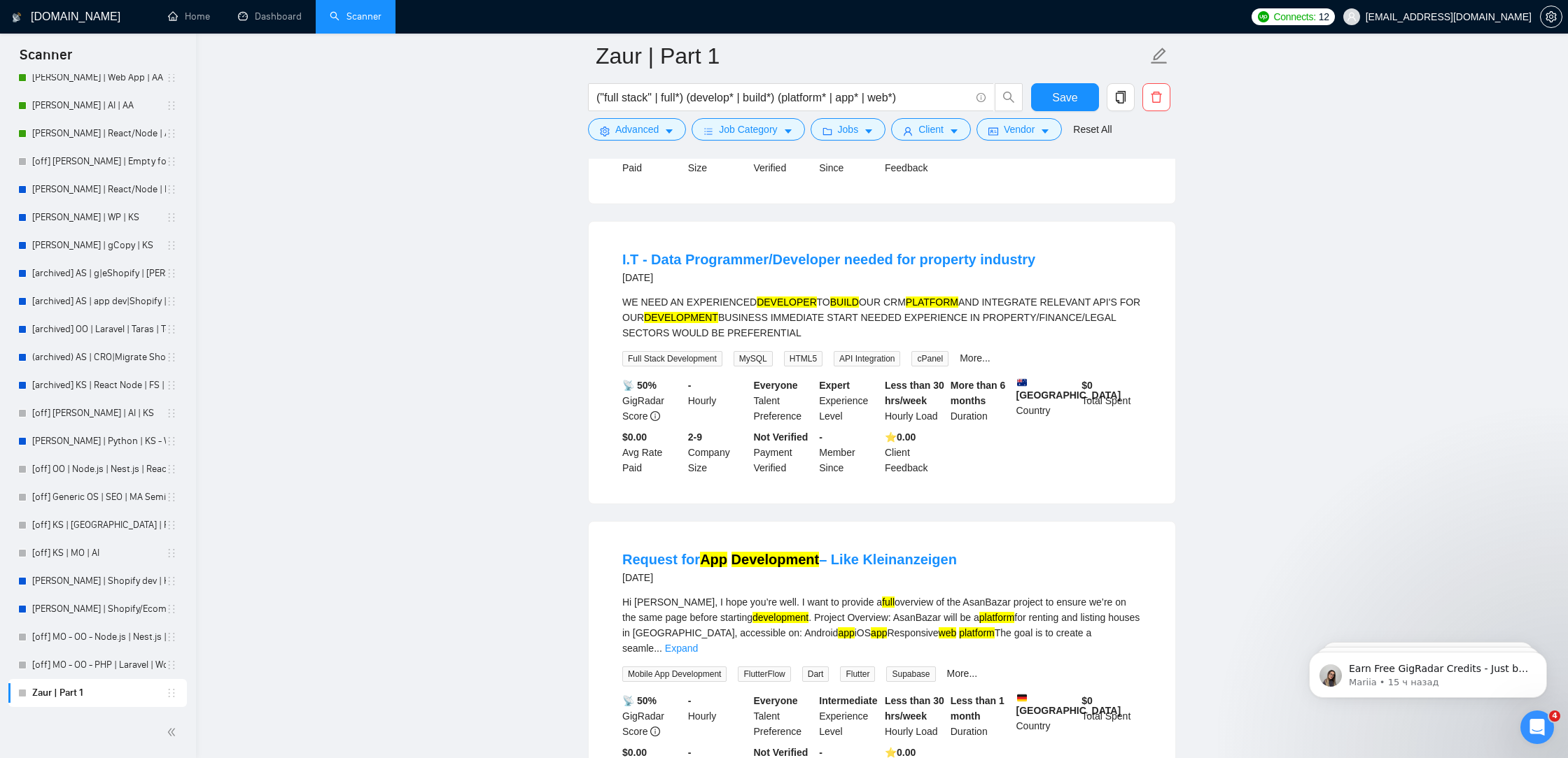
scroll to position [5901, 0]
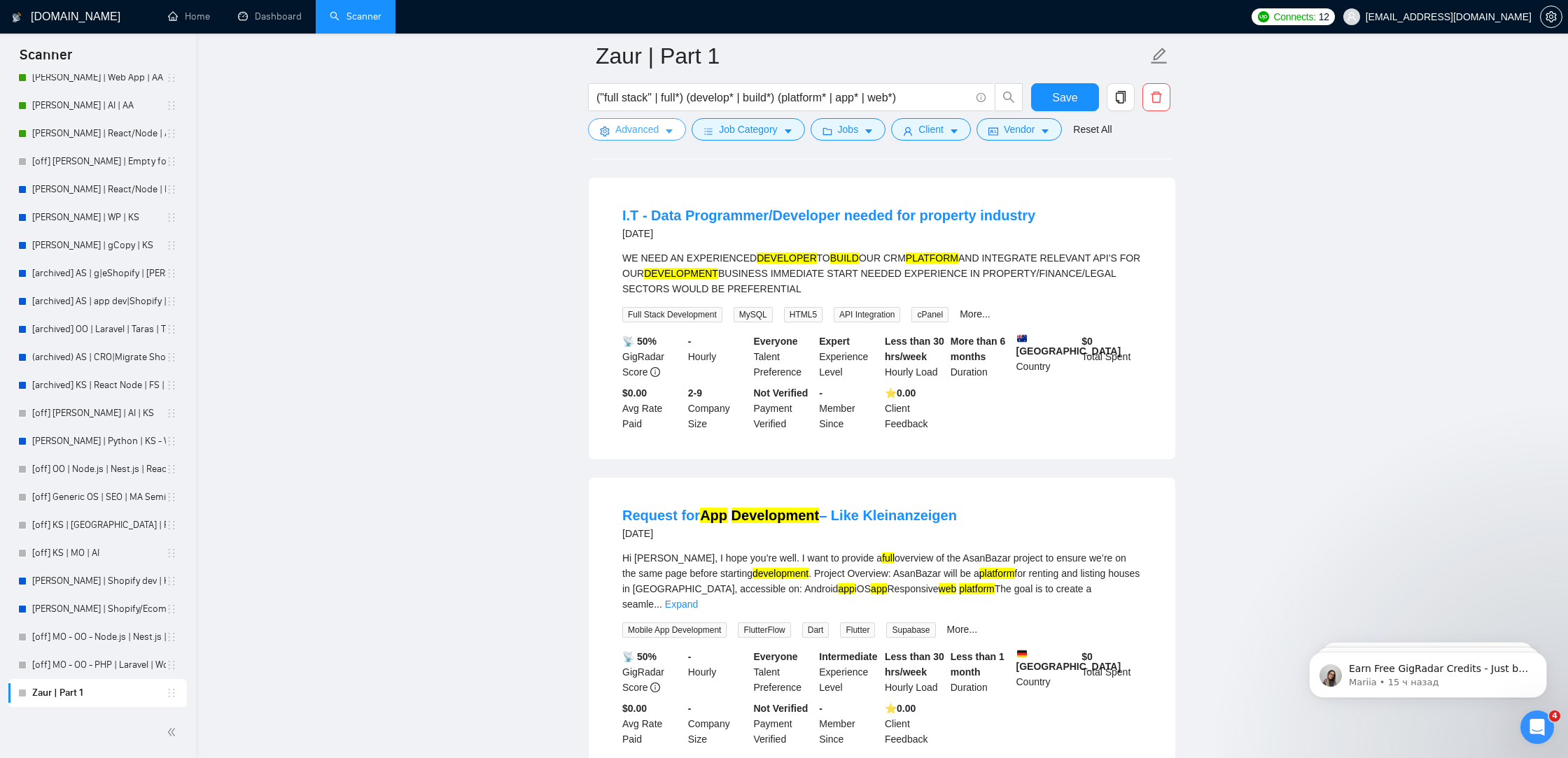
click at [652, 137] on button "Advanced" at bounding box center [636, 129] width 98 height 23
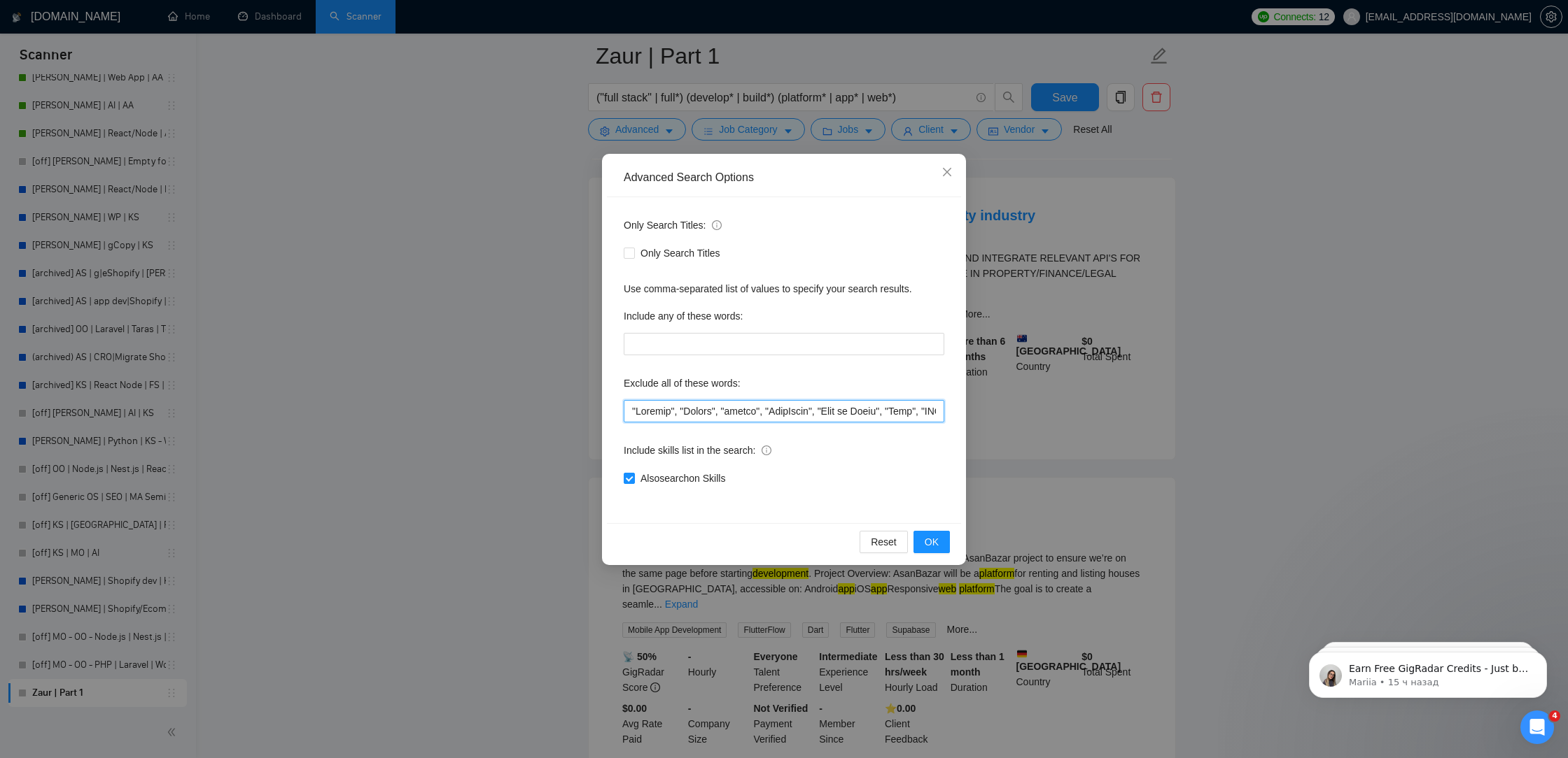
drag, startPoint x: 678, startPoint y: 413, endPoint x: 606, endPoint y: 405, distance: 72.4
click at [606, 405] on div "Only Search Titles: Only Search Titles Use comma-separated list of values to sp…" at bounding box center [783, 360] width 354 height 326
click at [633, 416] on input "text" at bounding box center [783, 411] width 321 height 23
paste input ""Trading","
click at [673, 413] on input "text" at bounding box center [783, 411] width 321 height 23
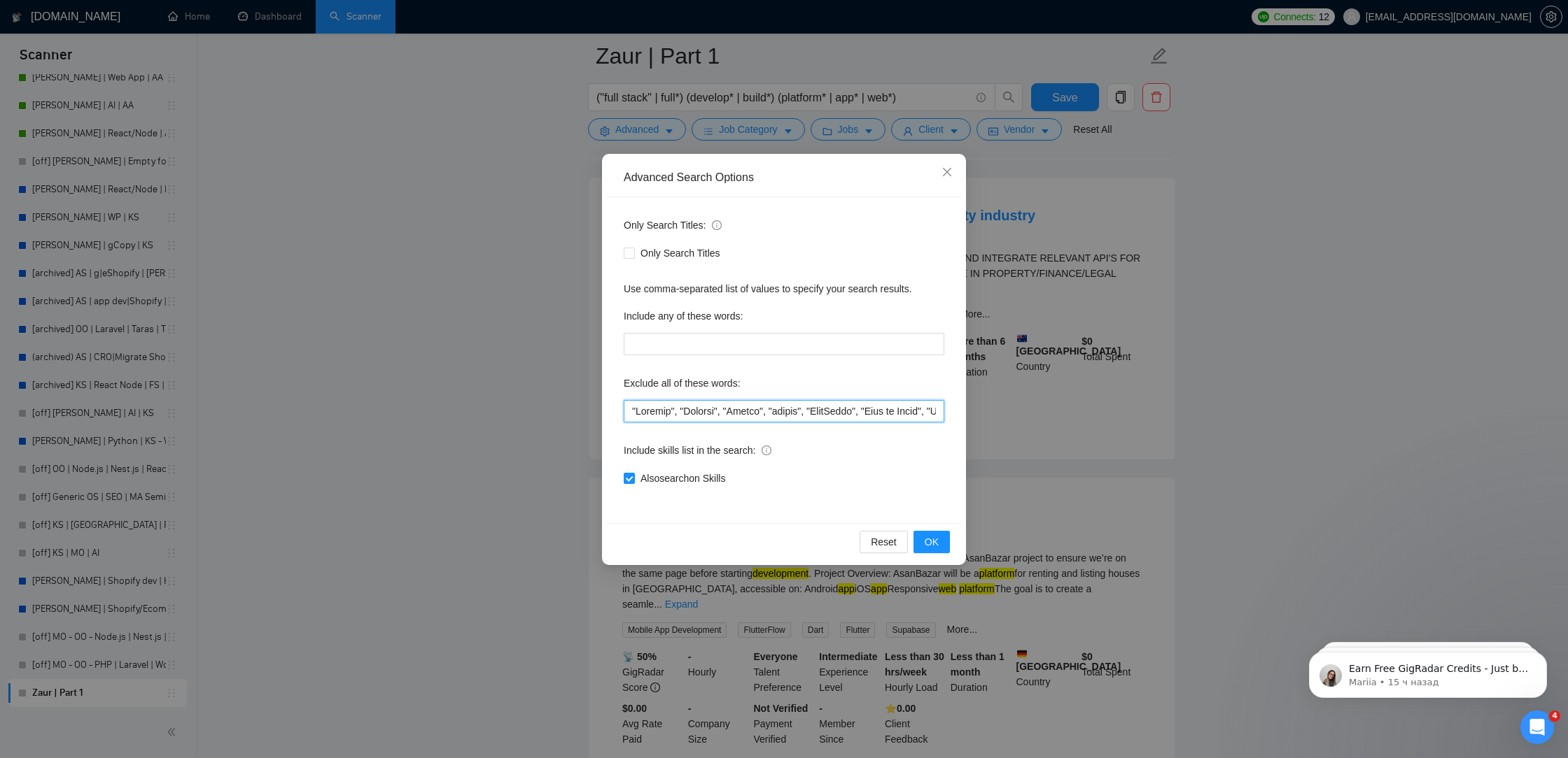
scroll to position [5409, 0]
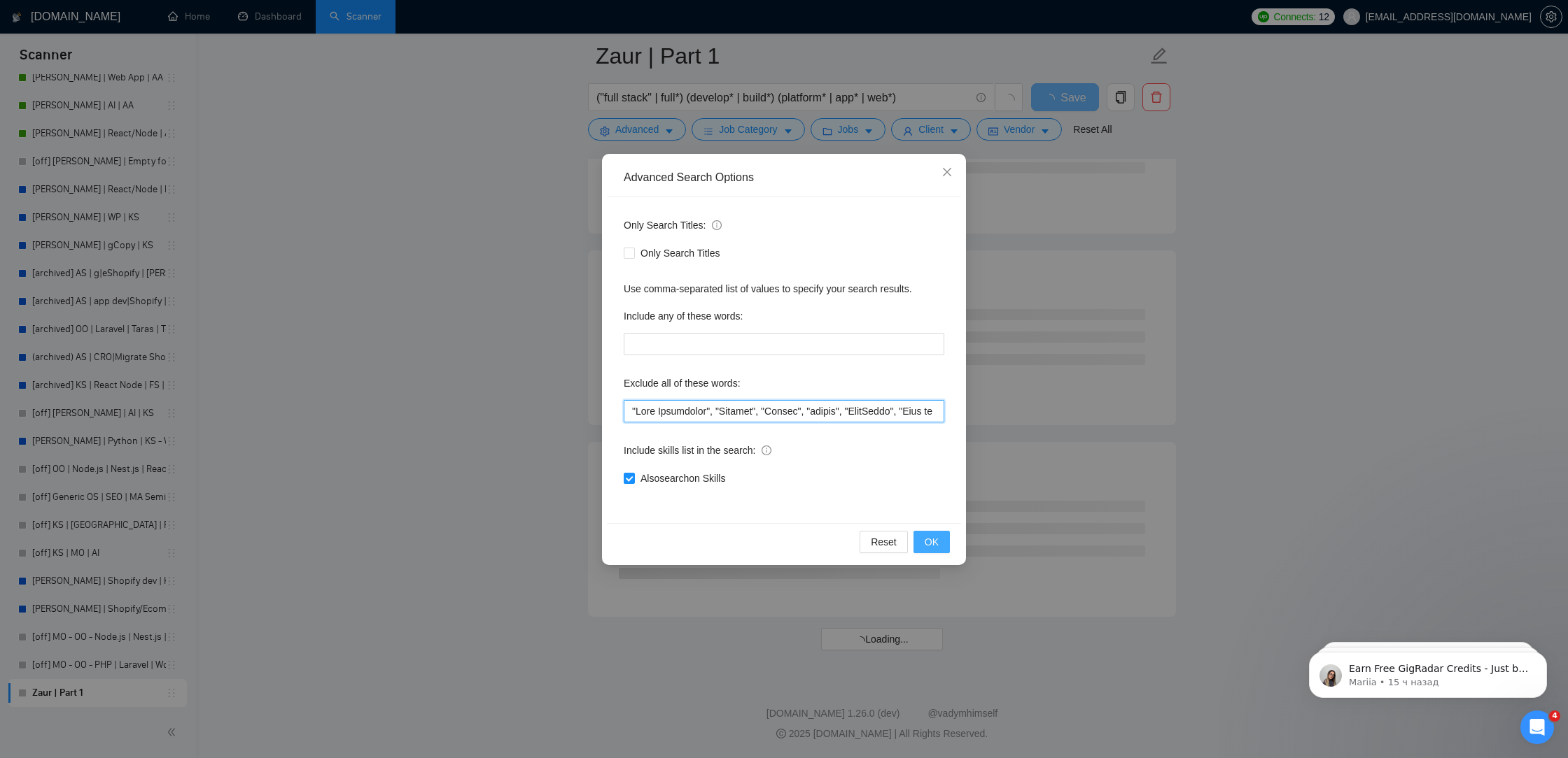
type input ""Data Programmer", "Trading", "Crypto", "crypto", "LangChain", "Ruby on Rails",…"
click at [933, 543] on span "OK" at bounding box center [932, 542] width 14 height 16
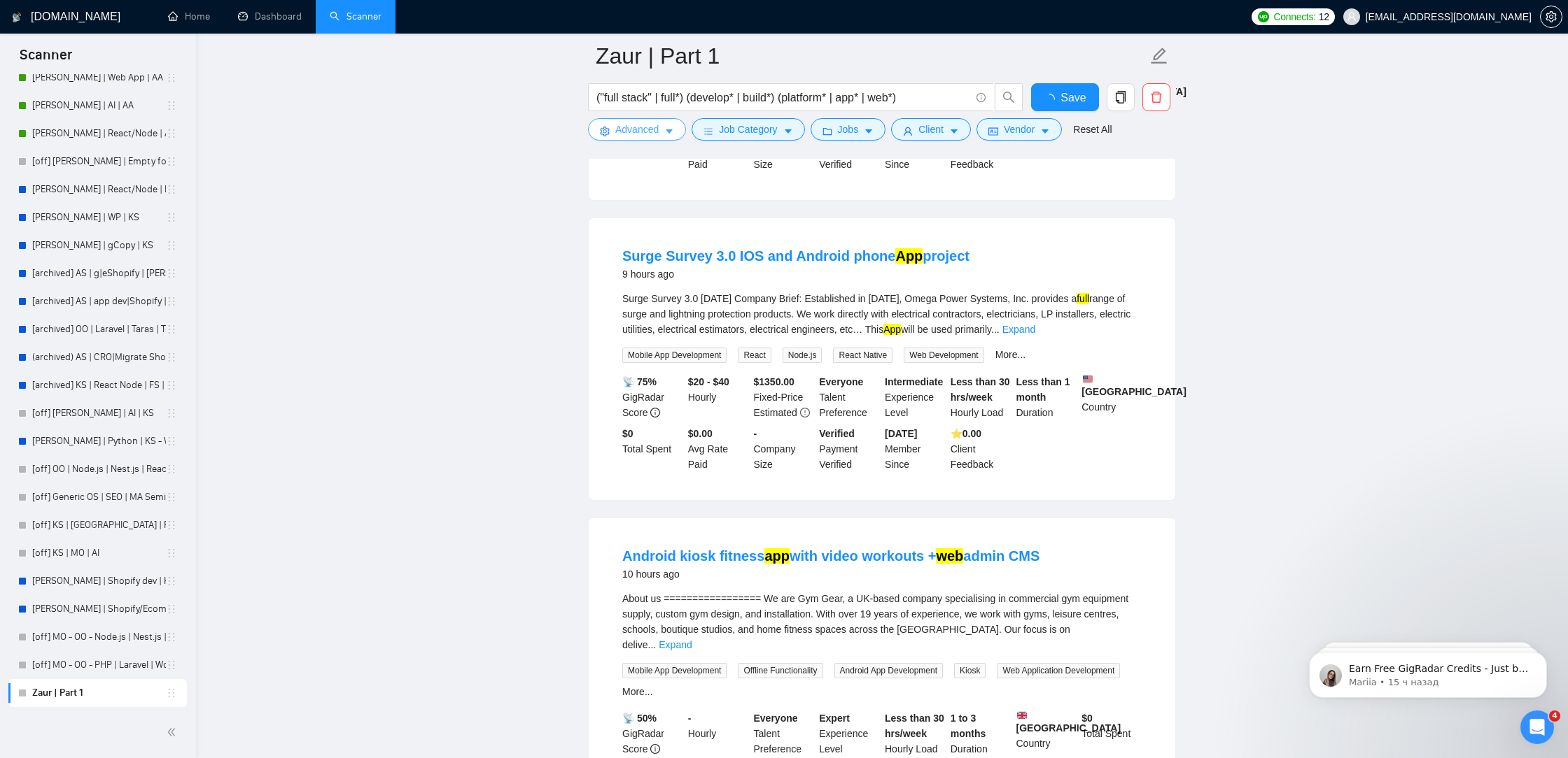
scroll to position [2752, 0]
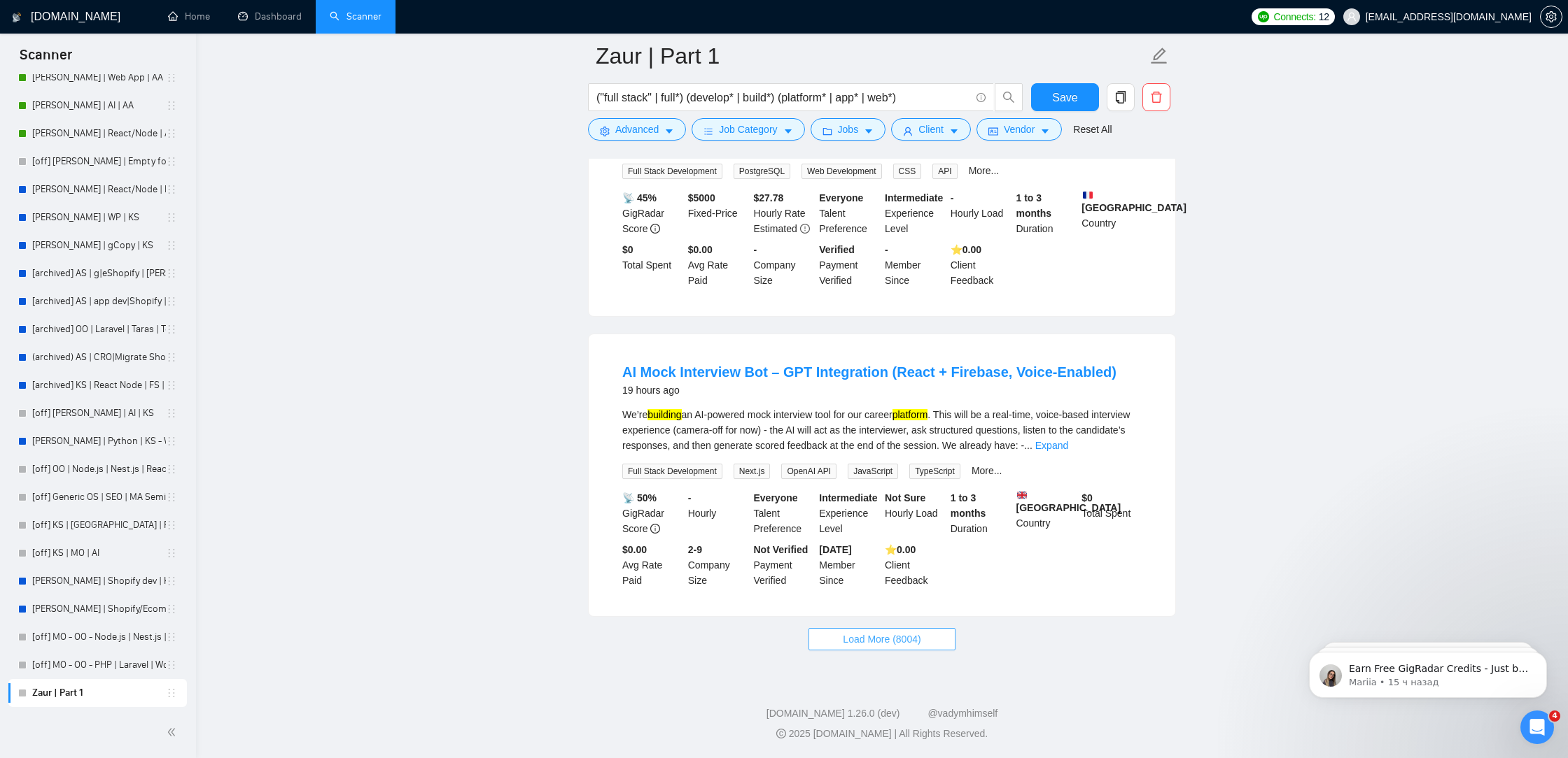
click at [894, 640] on span "Load More (8004)" at bounding box center [882, 640] width 78 height 16
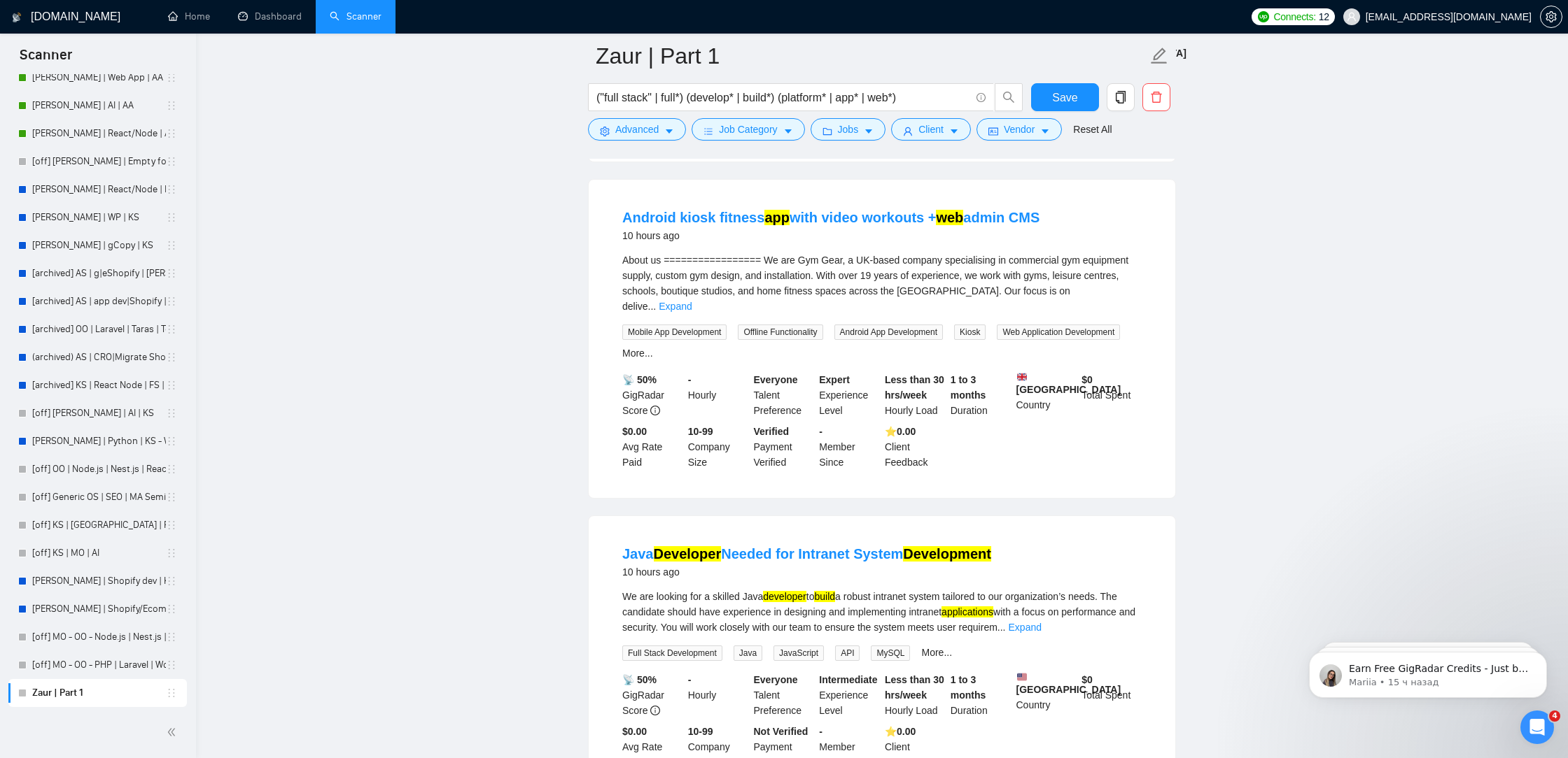
scroll to position [1213, 0]
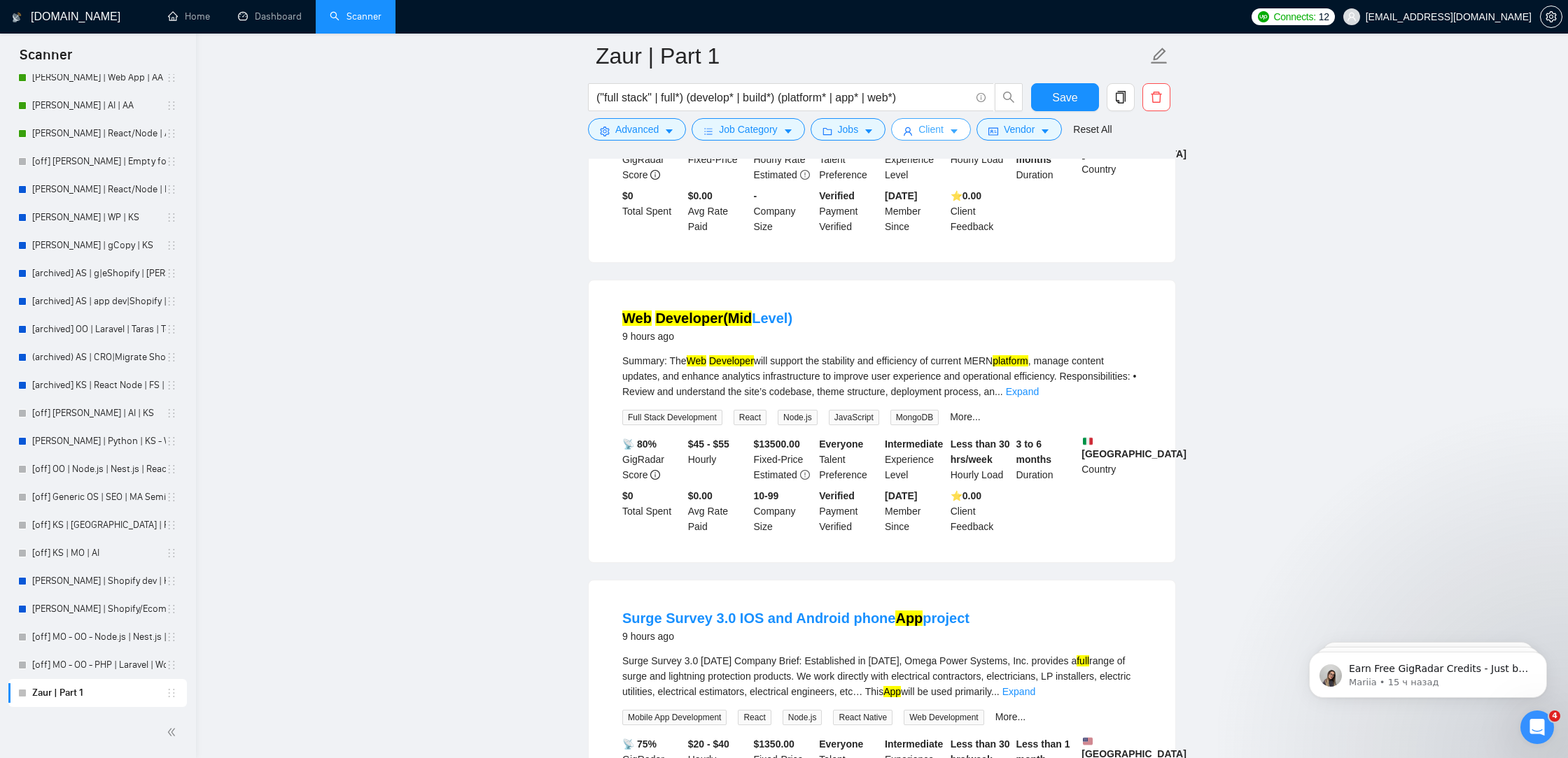
click at [925, 129] on span "Client" at bounding box center [931, 129] width 26 height 16
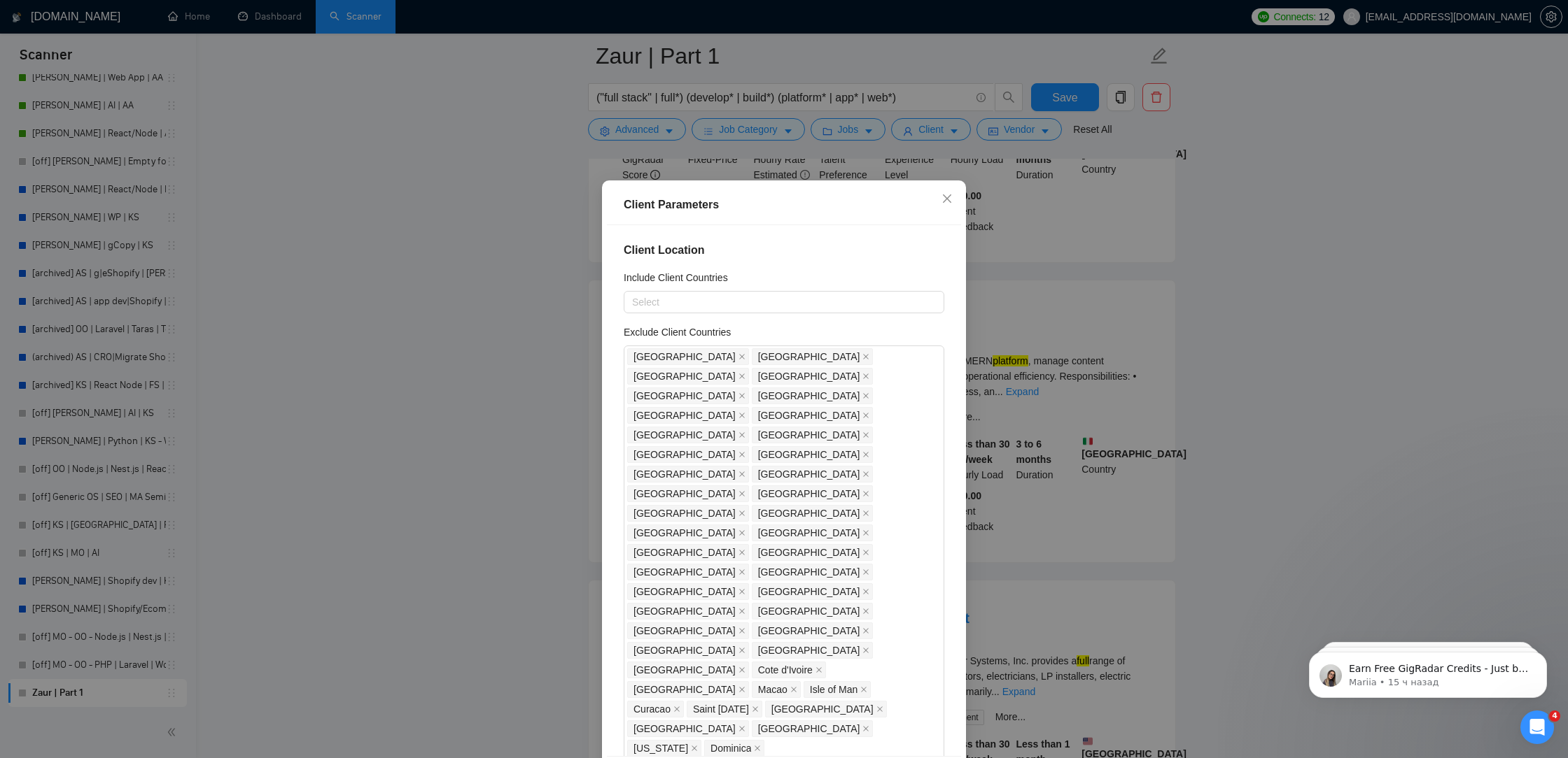
scroll to position [59, 0]
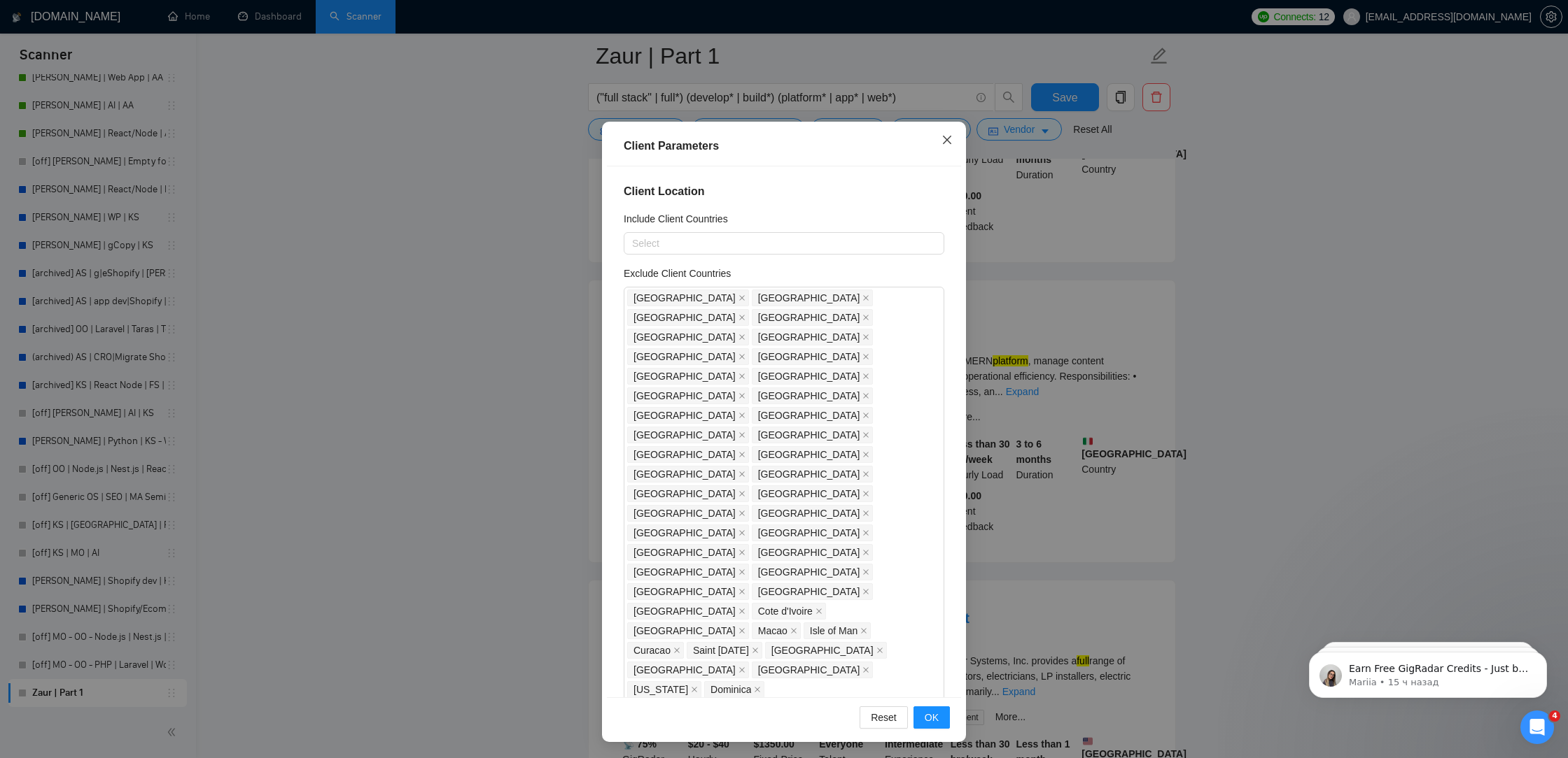
click at [944, 139] on icon "close" at bounding box center [947, 139] width 11 height 11
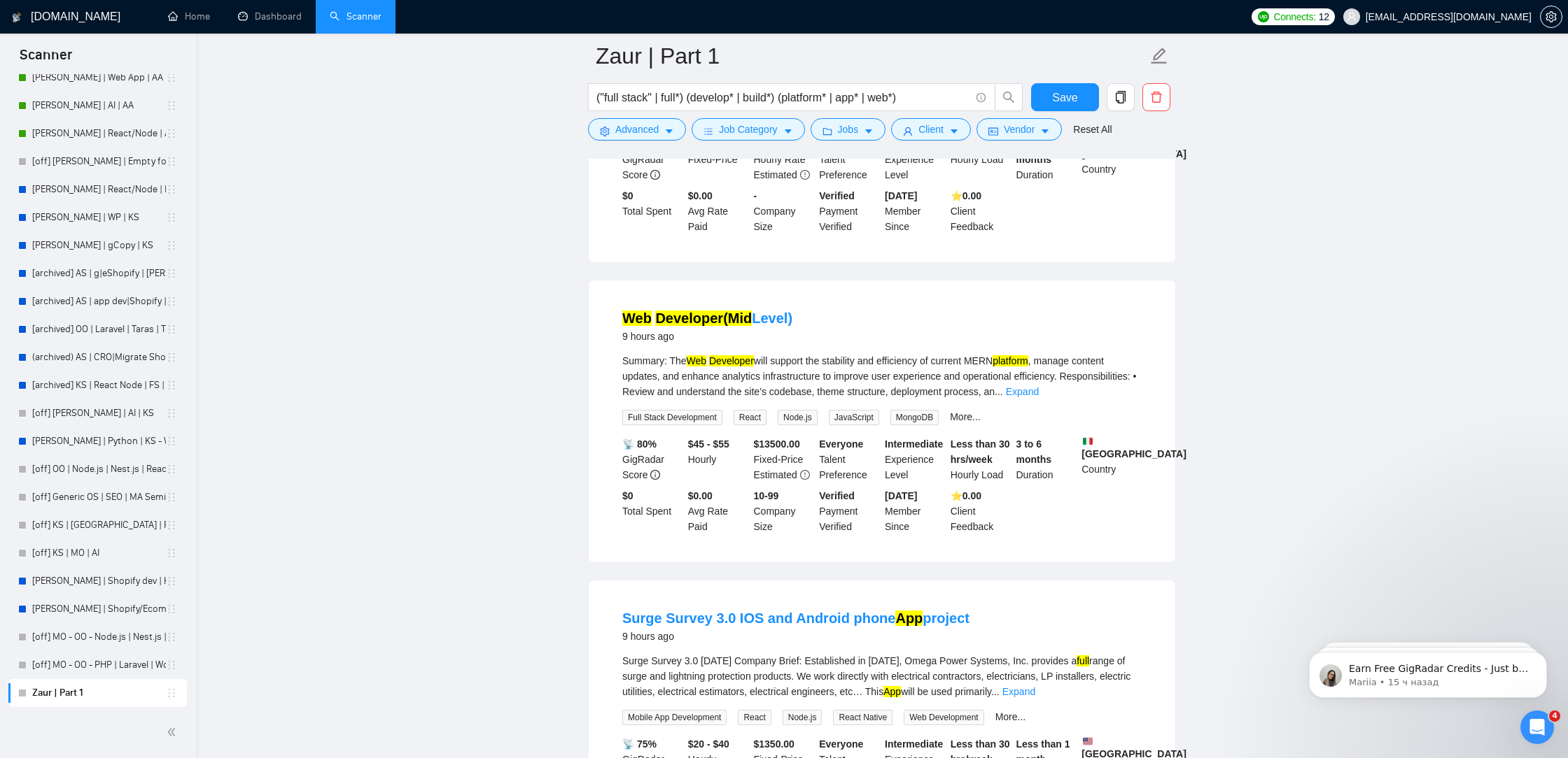
scroll to position [0, 0]
click at [869, 138] on button "Jobs" at bounding box center [848, 129] width 76 height 23
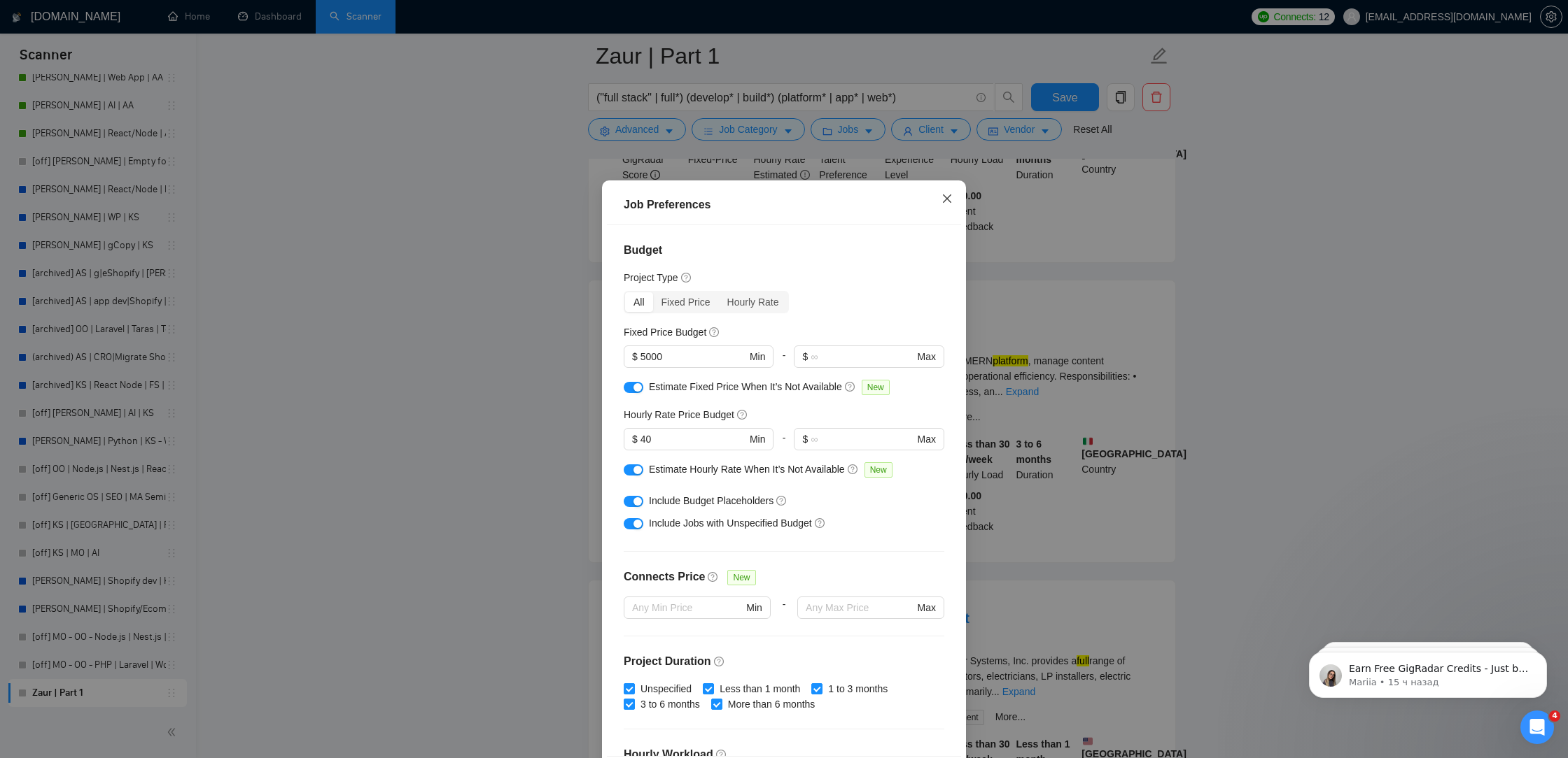
click at [936, 208] on span "Close" at bounding box center [947, 199] width 37 height 37
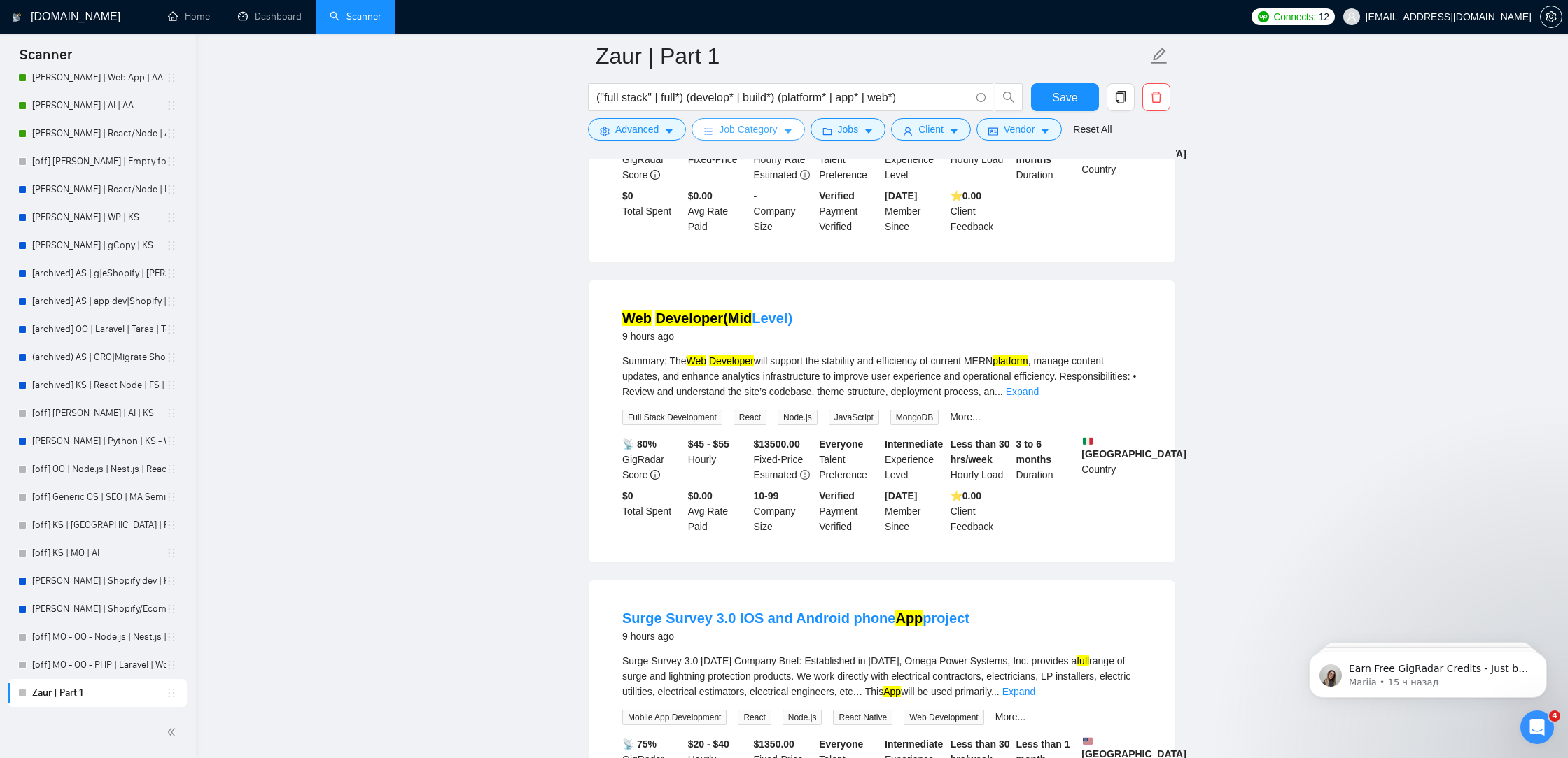
click at [764, 136] on span "Job Category" at bounding box center [748, 129] width 58 height 16
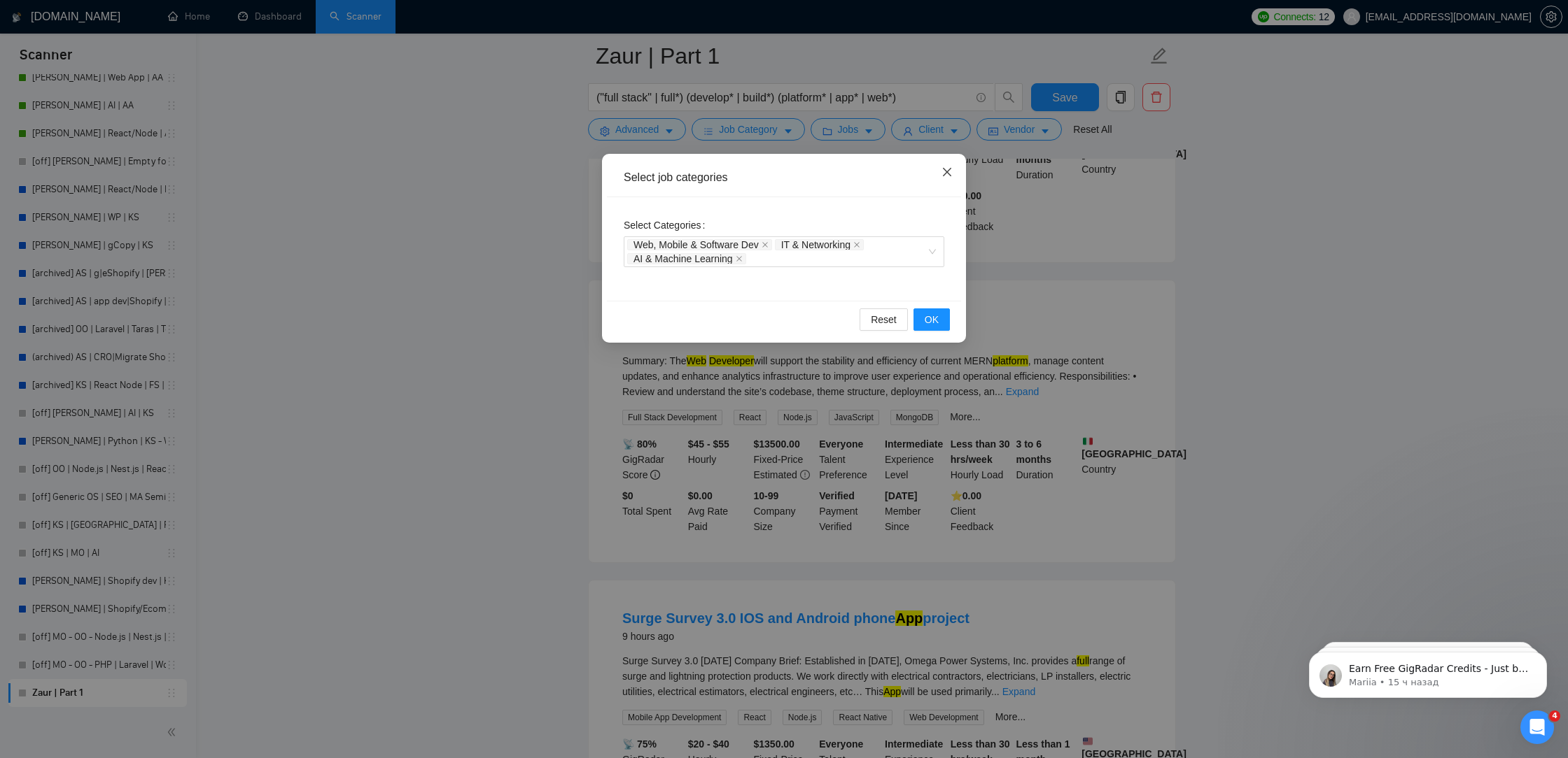
click at [952, 176] on icon "close" at bounding box center [947, 172] width 11 height 11
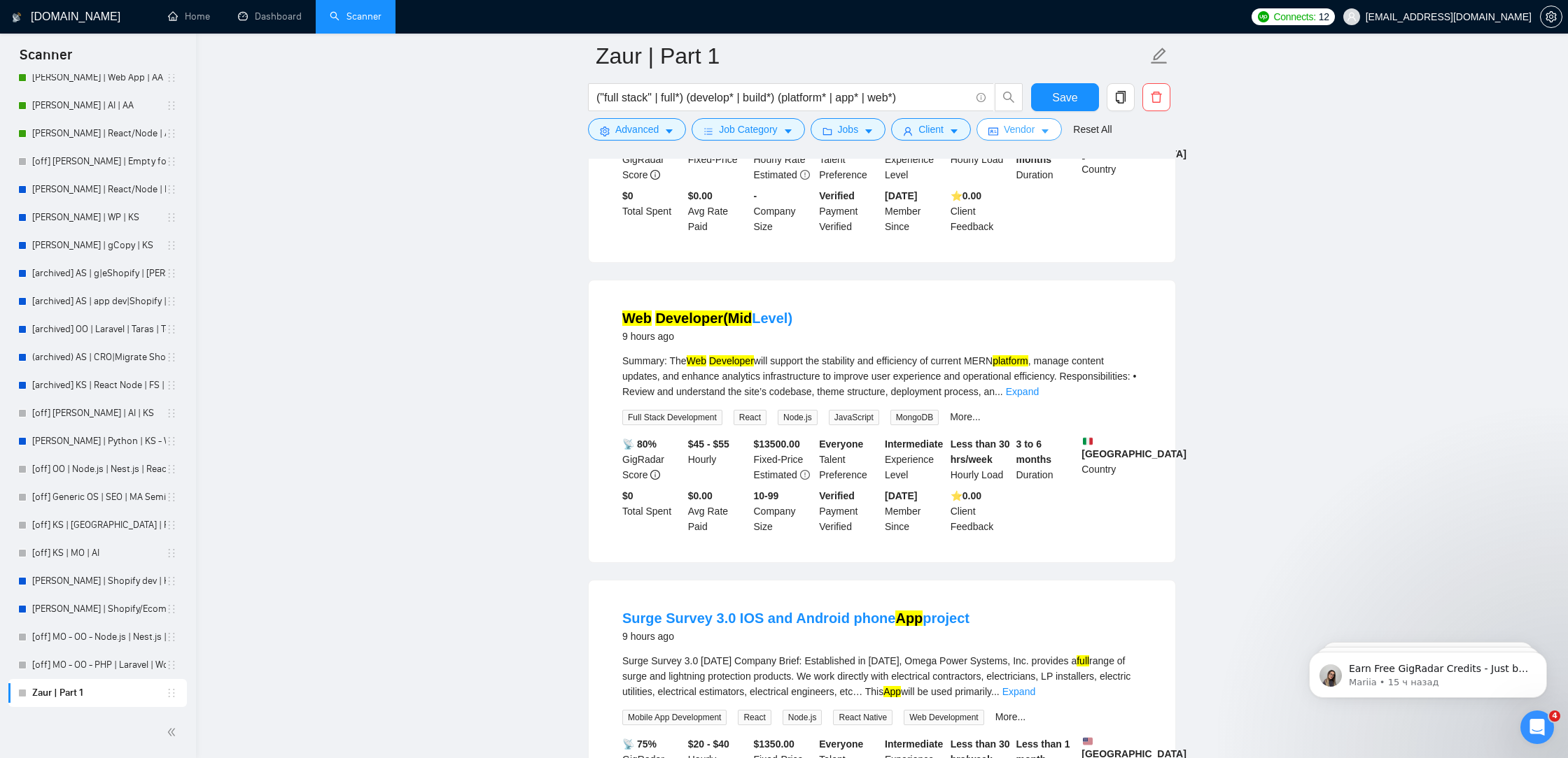
click at [1006, 134] on button "Vendor" at bounding box center [1019, 129] width 86 height 23
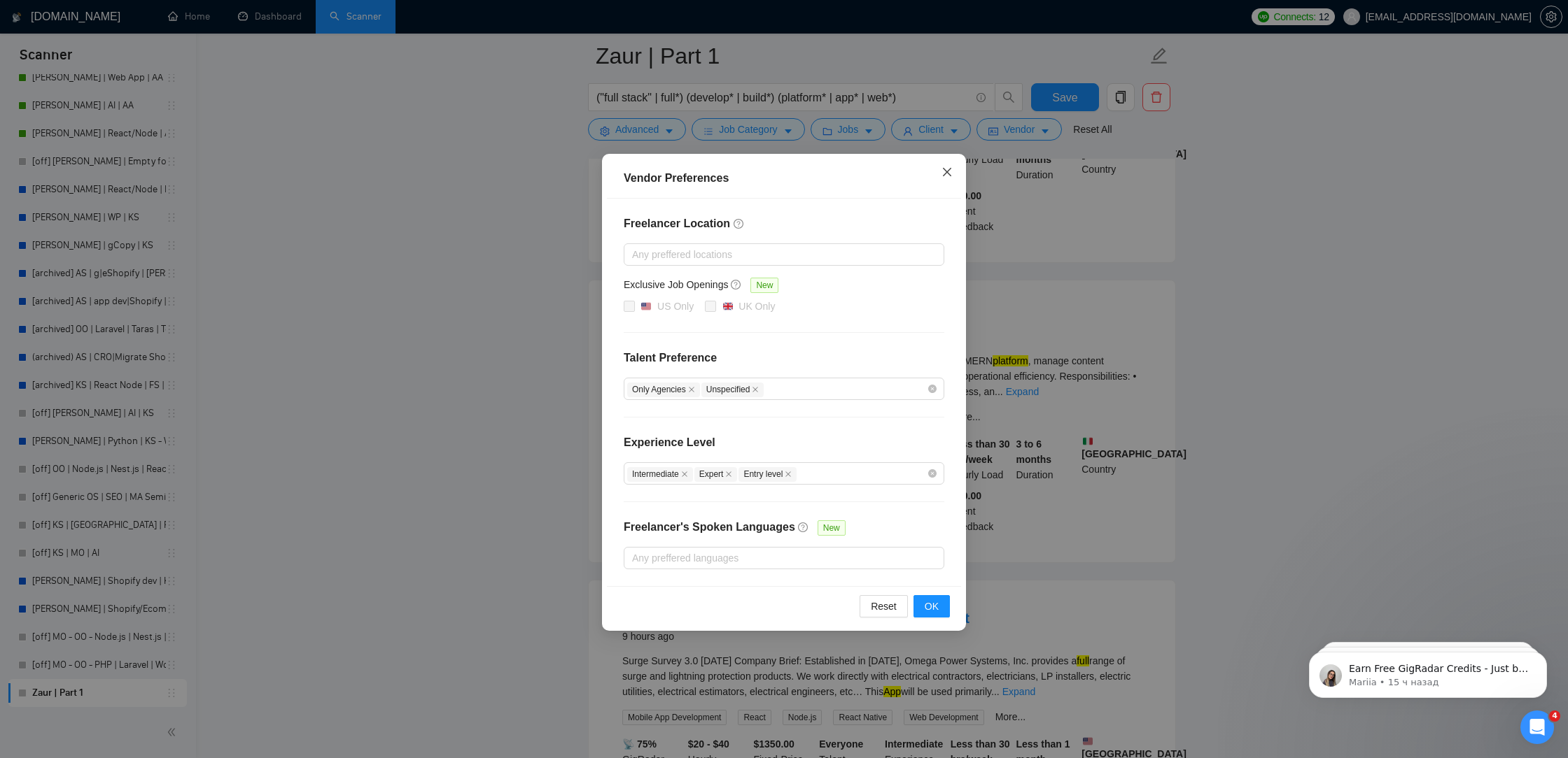
click at [949, 177] on icon "close" at bounding box center [947, 172] width 11 height 11
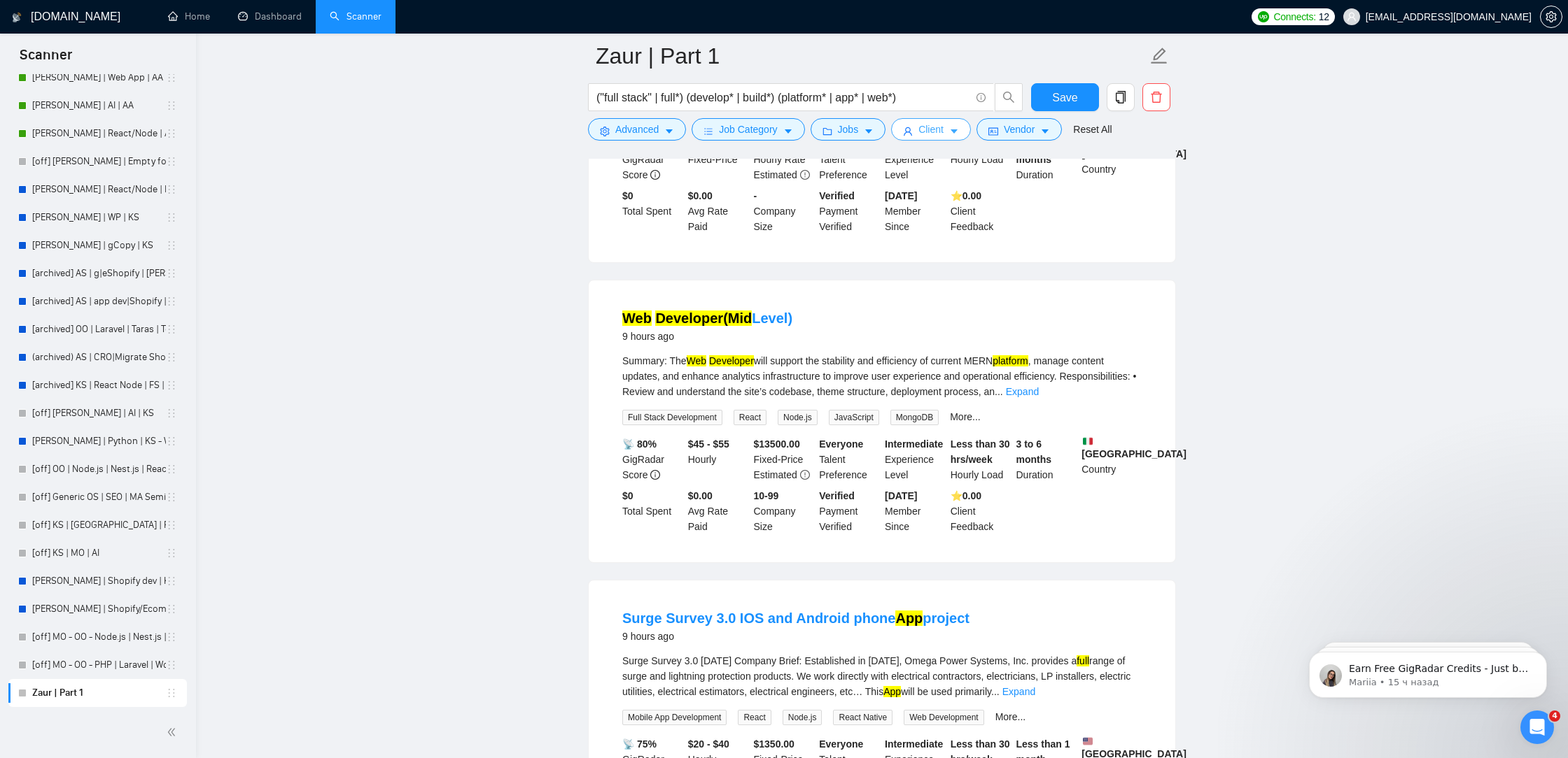
click at [934, 118] on button "Client" at bounding box center [930, 129] width 80 height 23
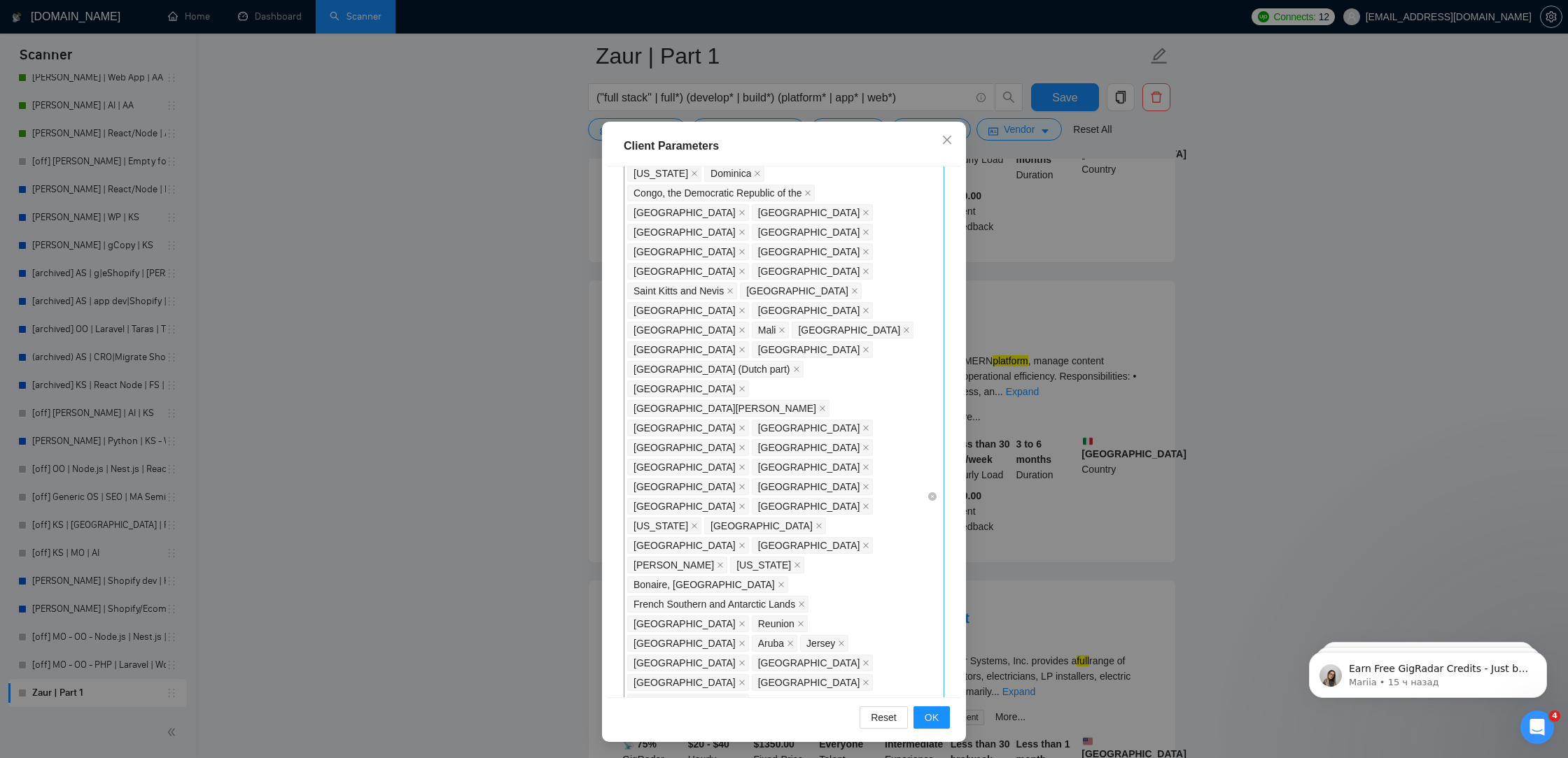
scroll to position [520, 0]
click at [896, 570] on div "India Pakistan Philippines Russia Ukraine China Malaysia Egypt Bangladesh Brazi…" at bounding box center [777, 492] width 300 height 1450
type input "Saudi"
click at [845, 610] on div "[GEOGRAPHIC_DATA]" at bounding box center [788, 611] width 296 height 16
click at [925, 719] on span "OK" at bounding box center [932, 718] width 14 height 16
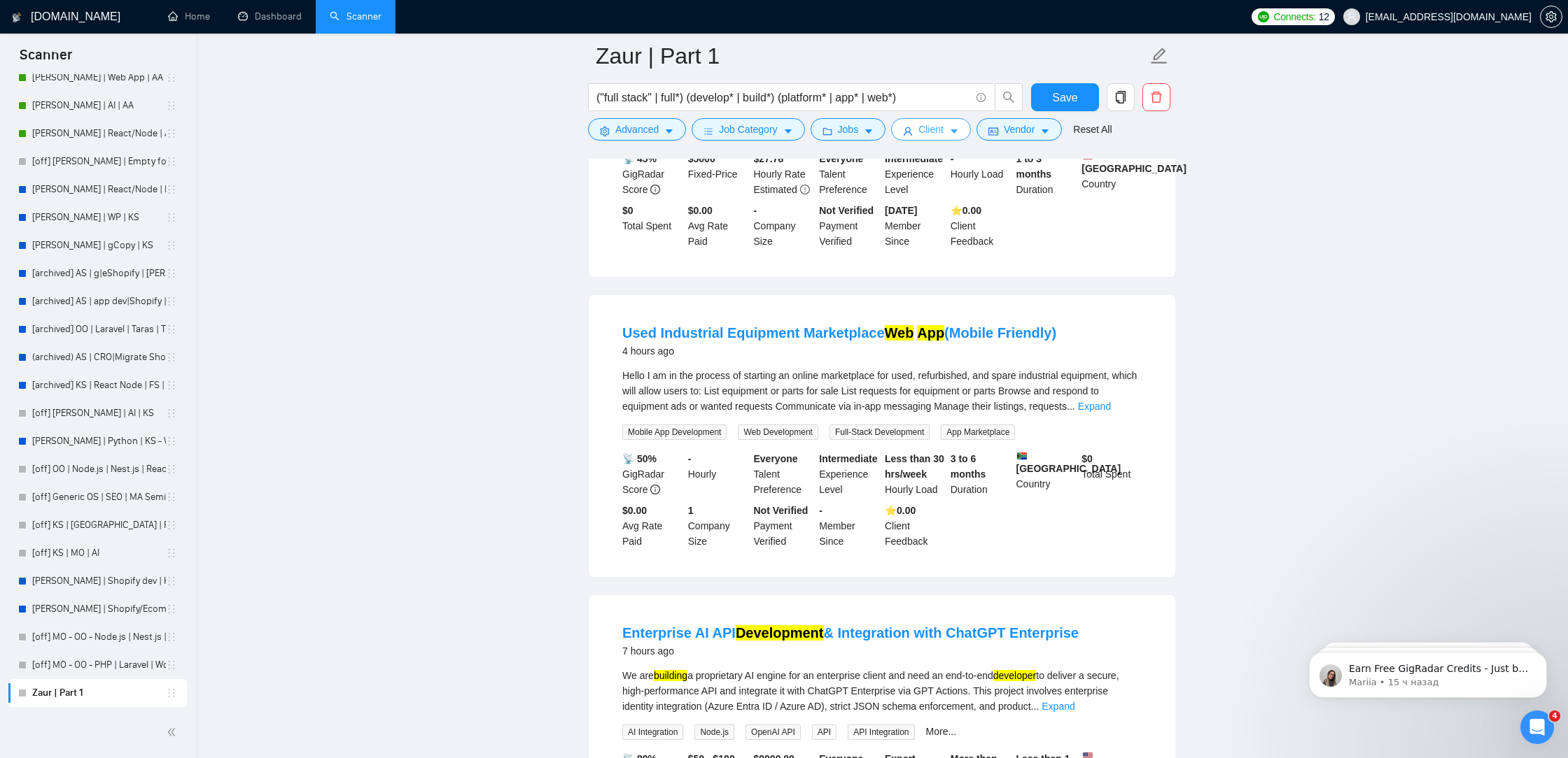
scroll to position [0, 0]
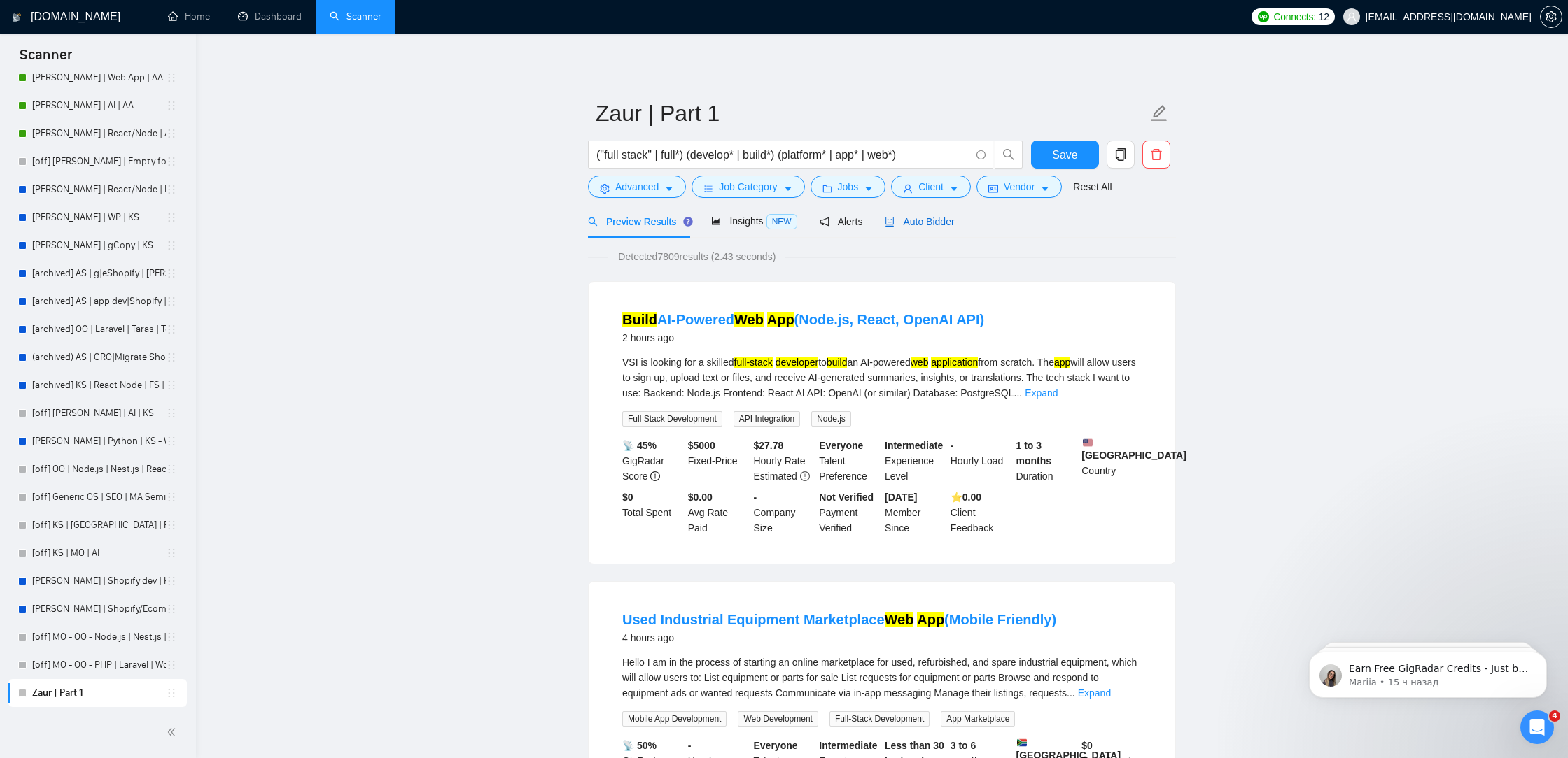
click at [927, 227] on div "Auto Bidder" at bounding box center [919, 222] width 69 height 16
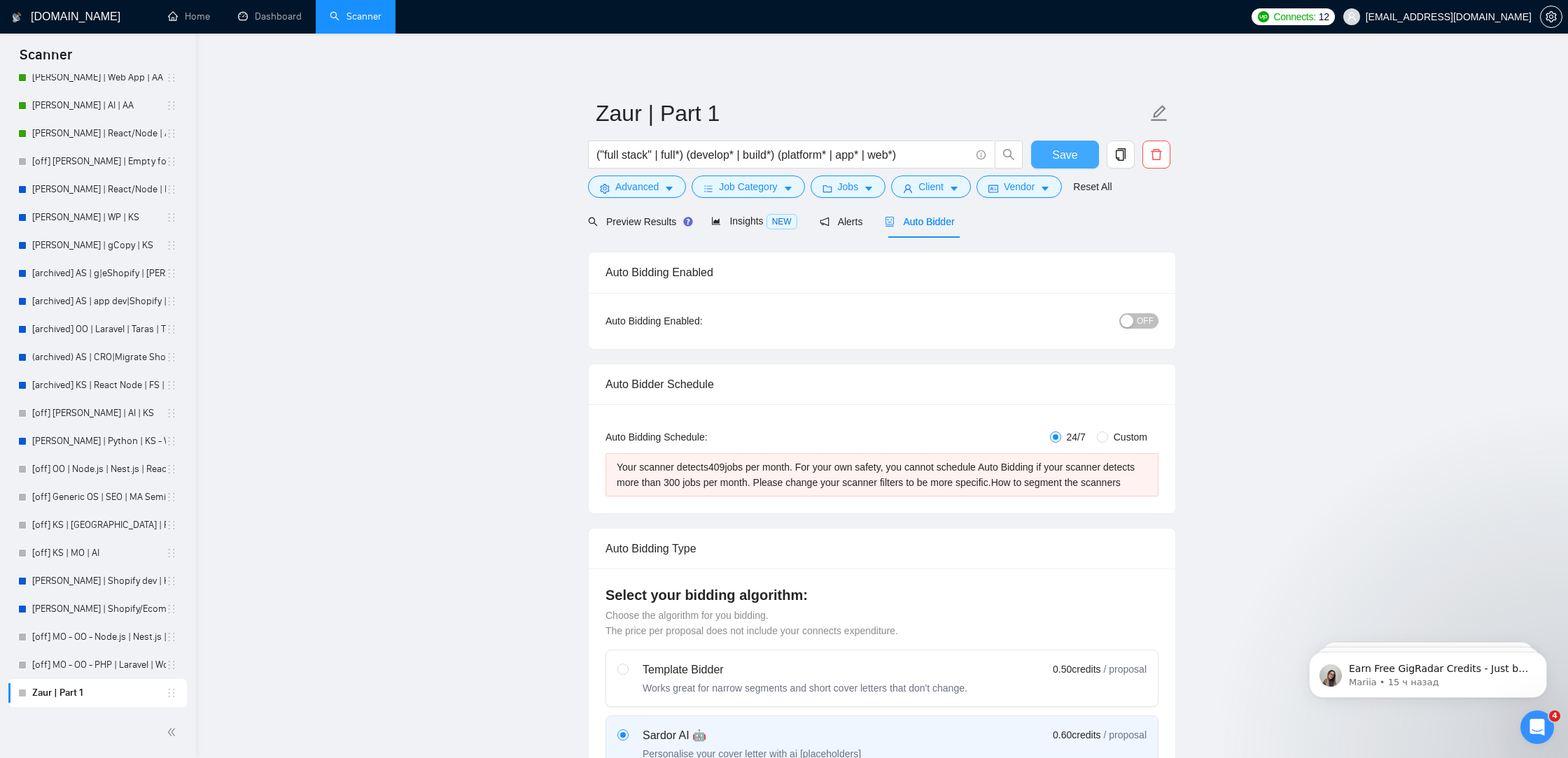
click at [1047, 161] on button "Save" at bounding box center [1064, 155] width 68 height 28
click at [645, 221] on span "Preview Results" at bounding box center [638, 221] width 101 height 11
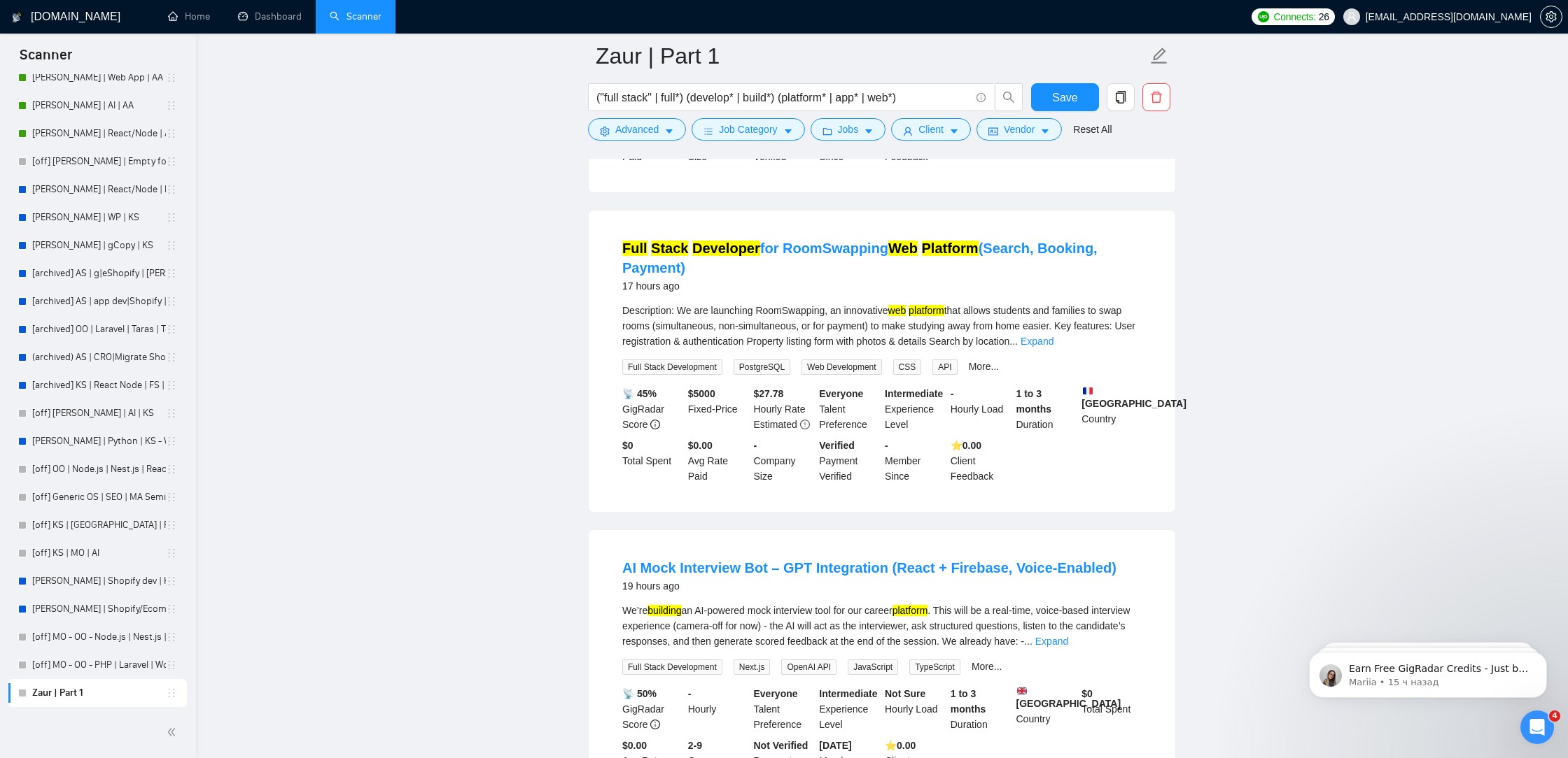
scroll to position [2739, 0]
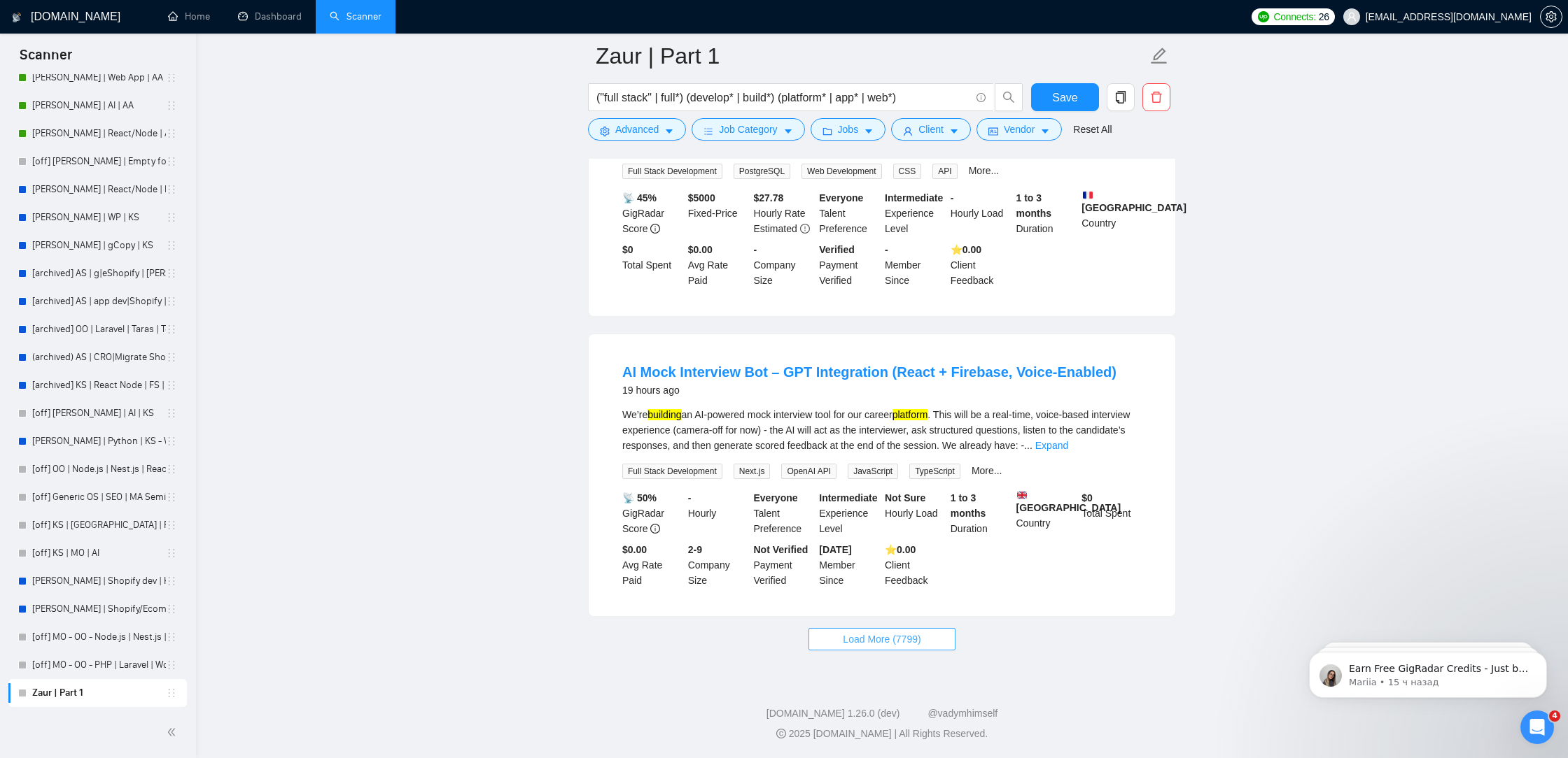
click at [874, 647] on span "Load More (7799)" at bounding box center [882, 640] width 78 height 16
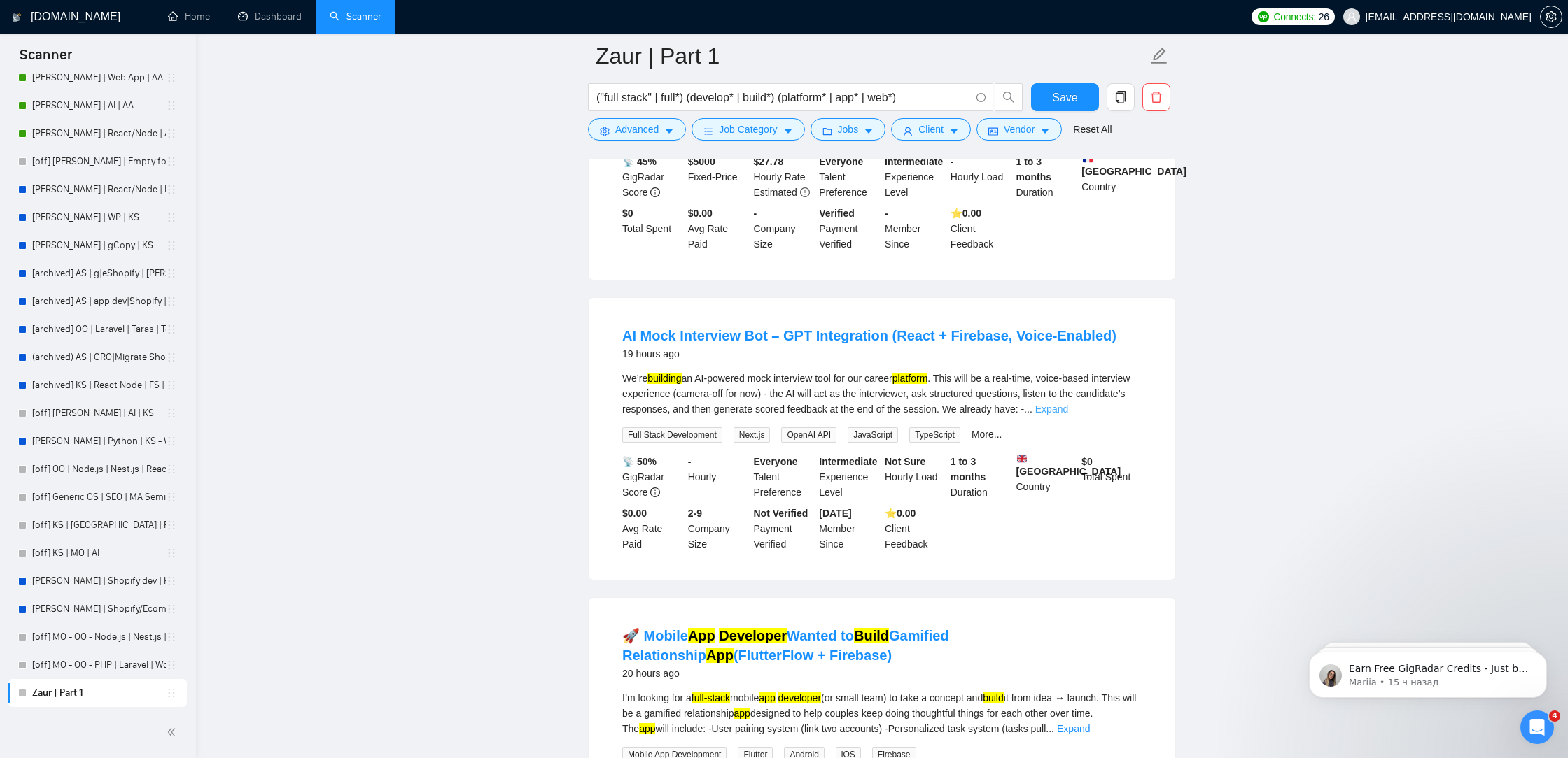
click at [1068, 415] on link "Expand" at bounding box center [1051, 409] width 33 height 11
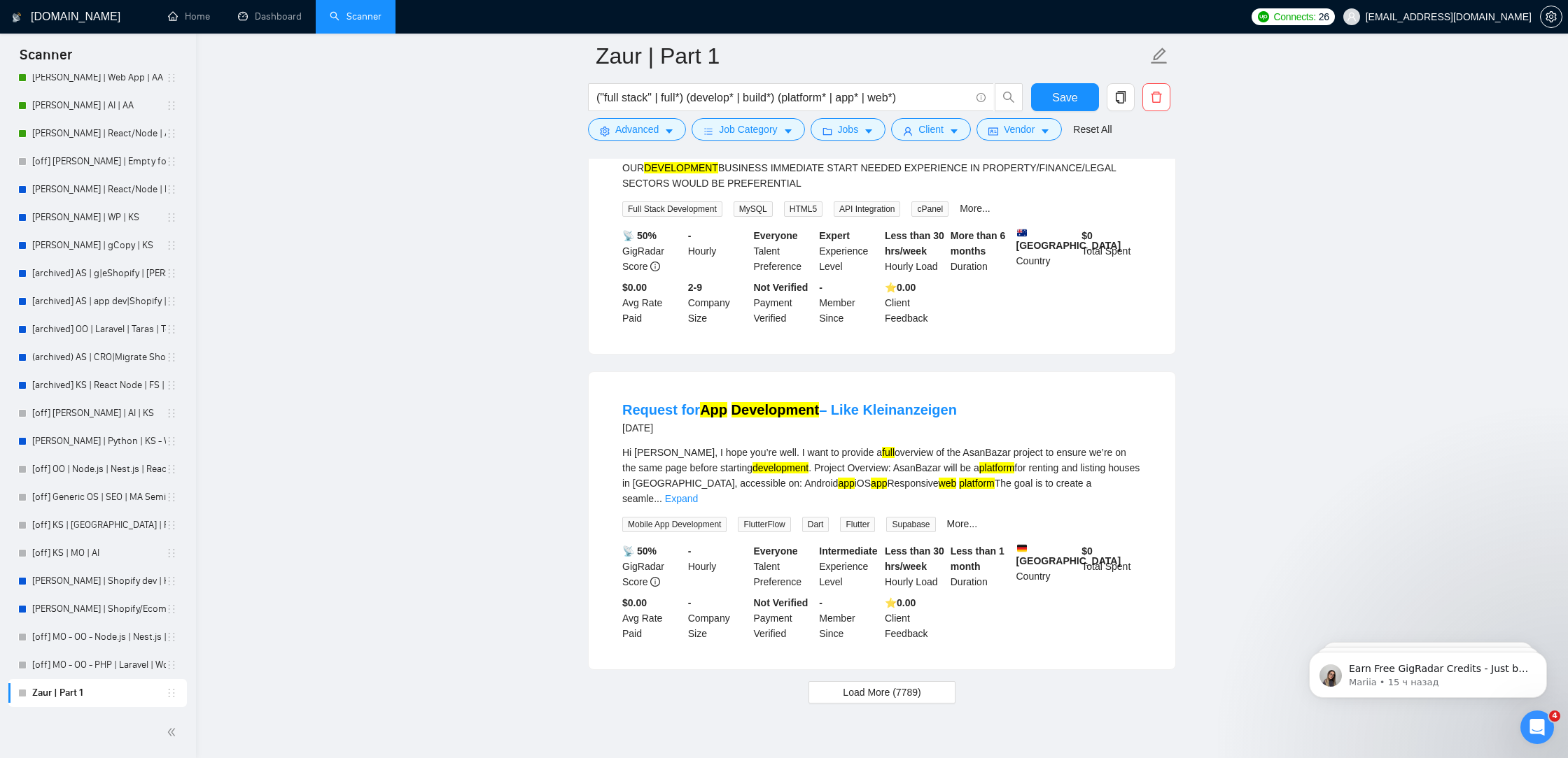
scroll to position [5978, 0]
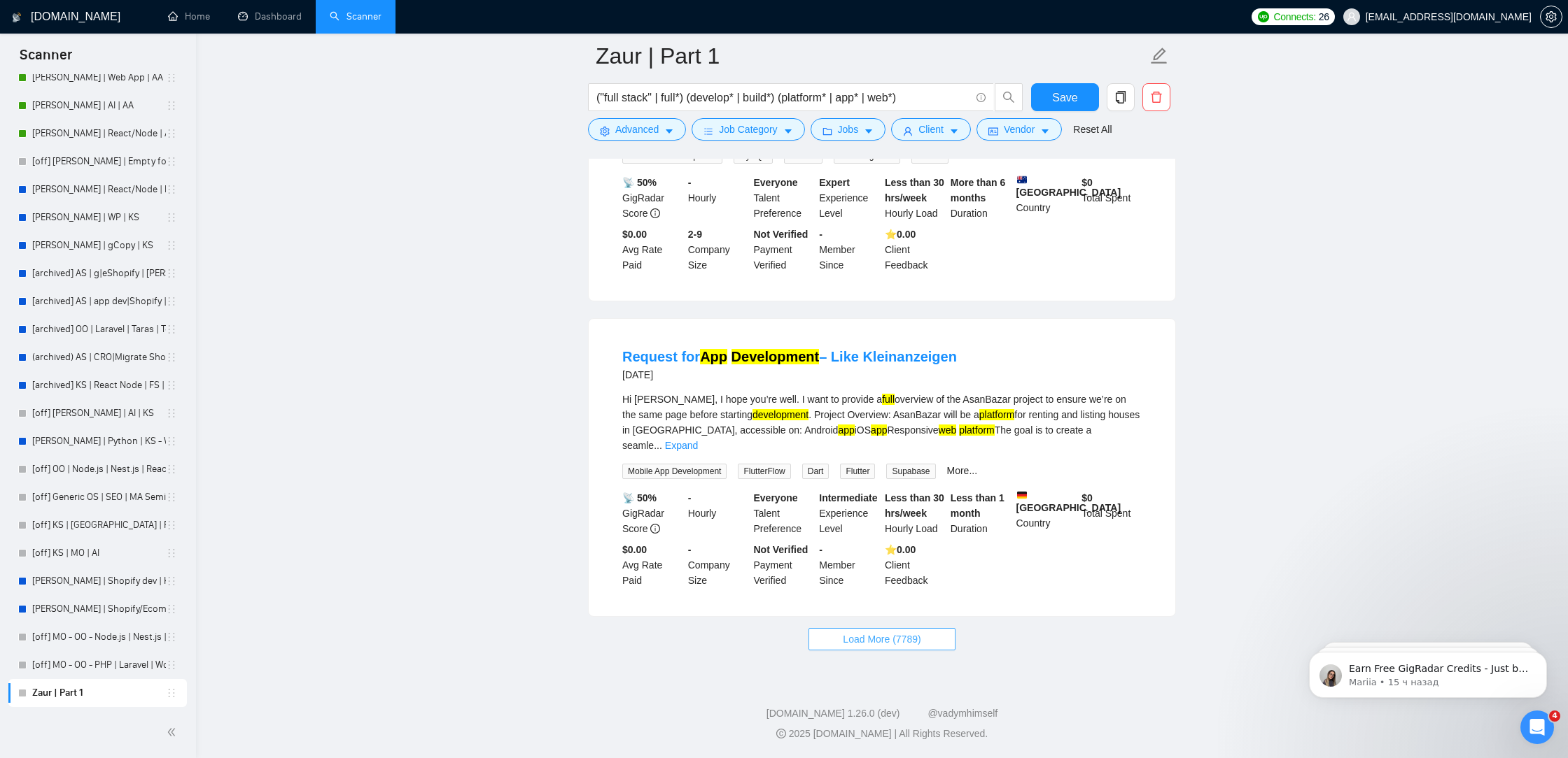
click at [836, 630] on button "Load More (7789)" at bounding box center [882, 639] width 146 height 23
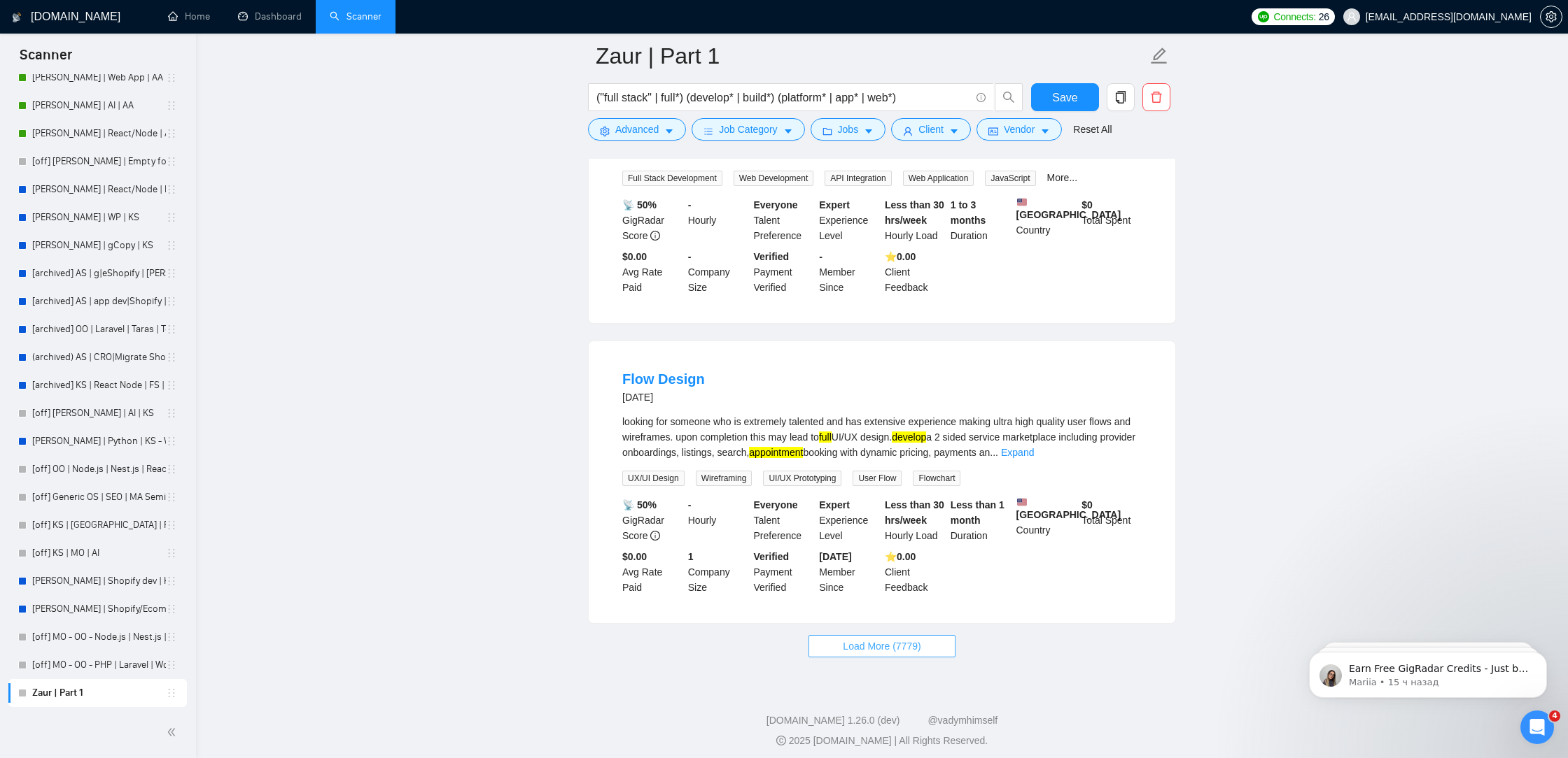
scroll to position [9006, 0]
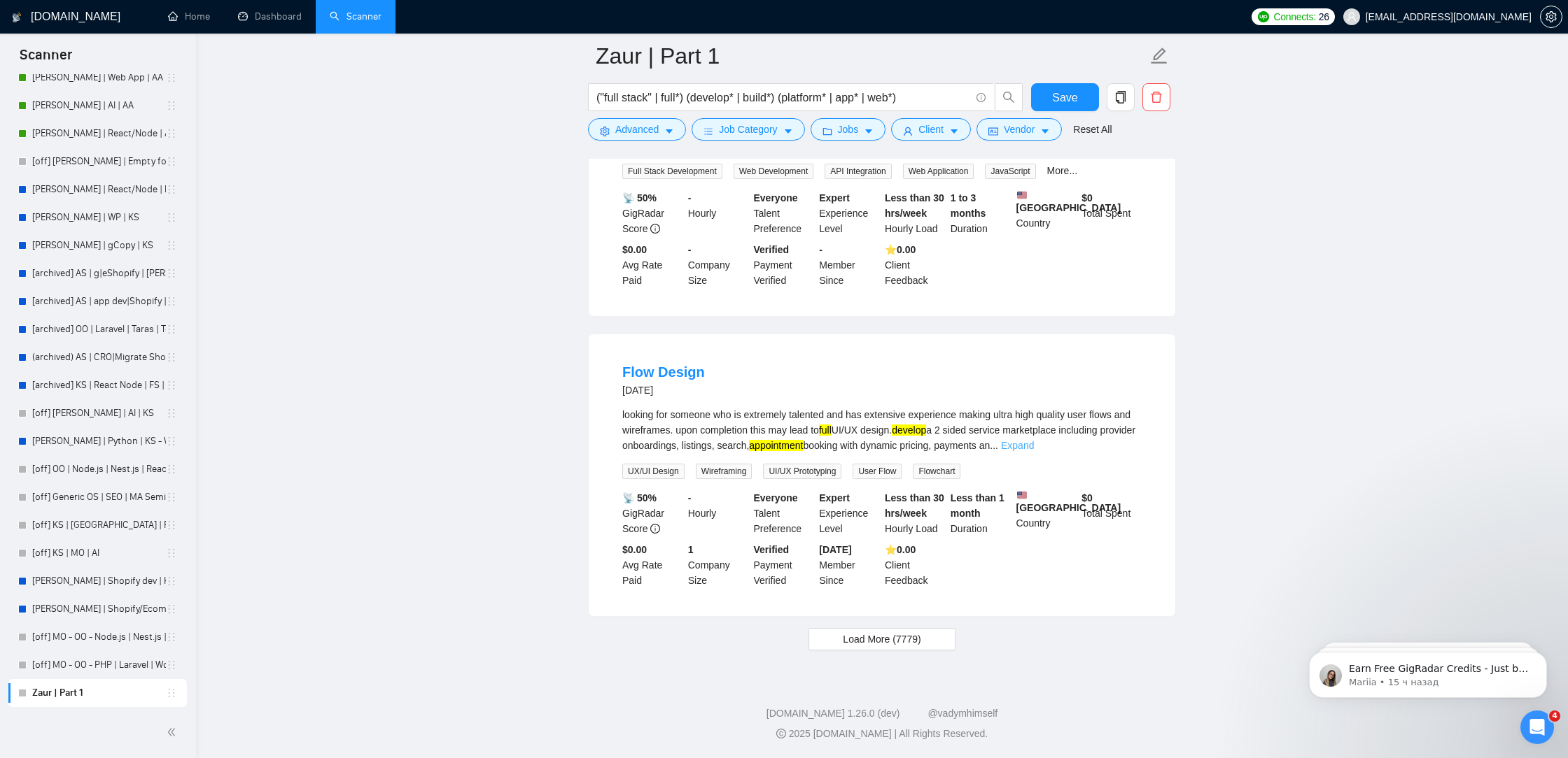
click at [1033, 440] on link "Expand" at bounding box center [1017, 445] width 33 height 11
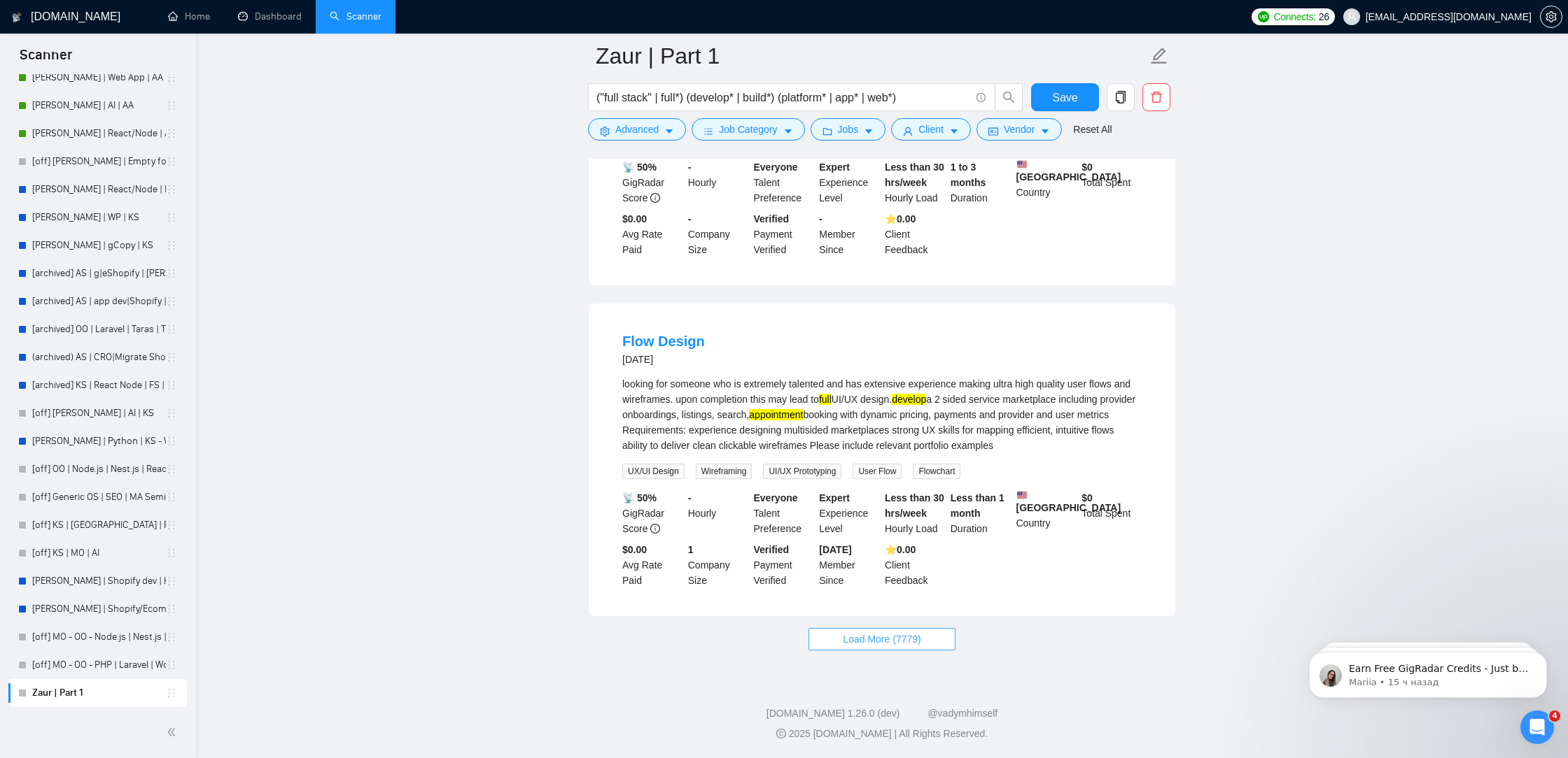
click at [838, 651] on button "Load More (7779)" at bounding box center [882, 639] width 146 height 23
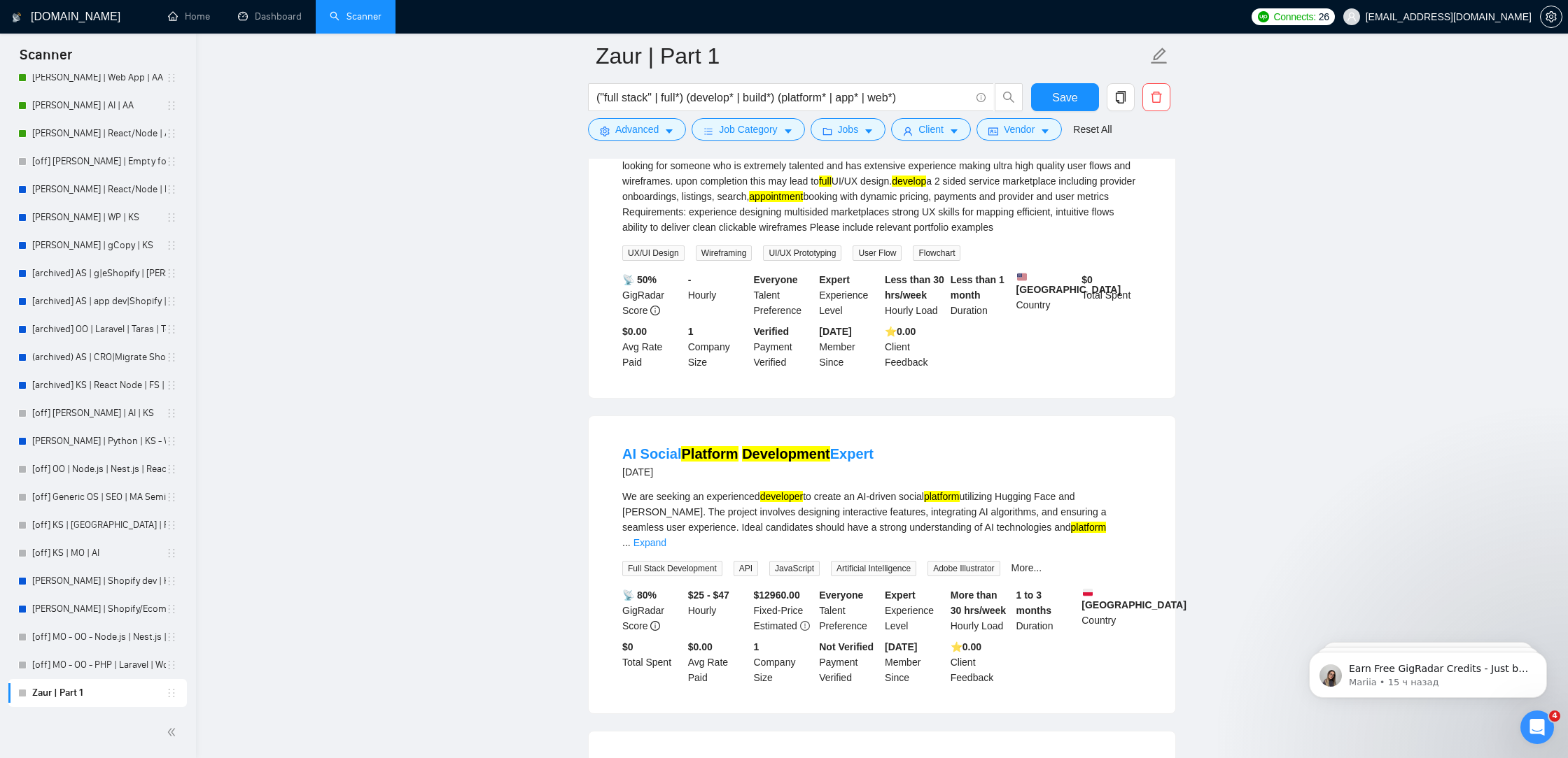
scroll to position [9159, 0]
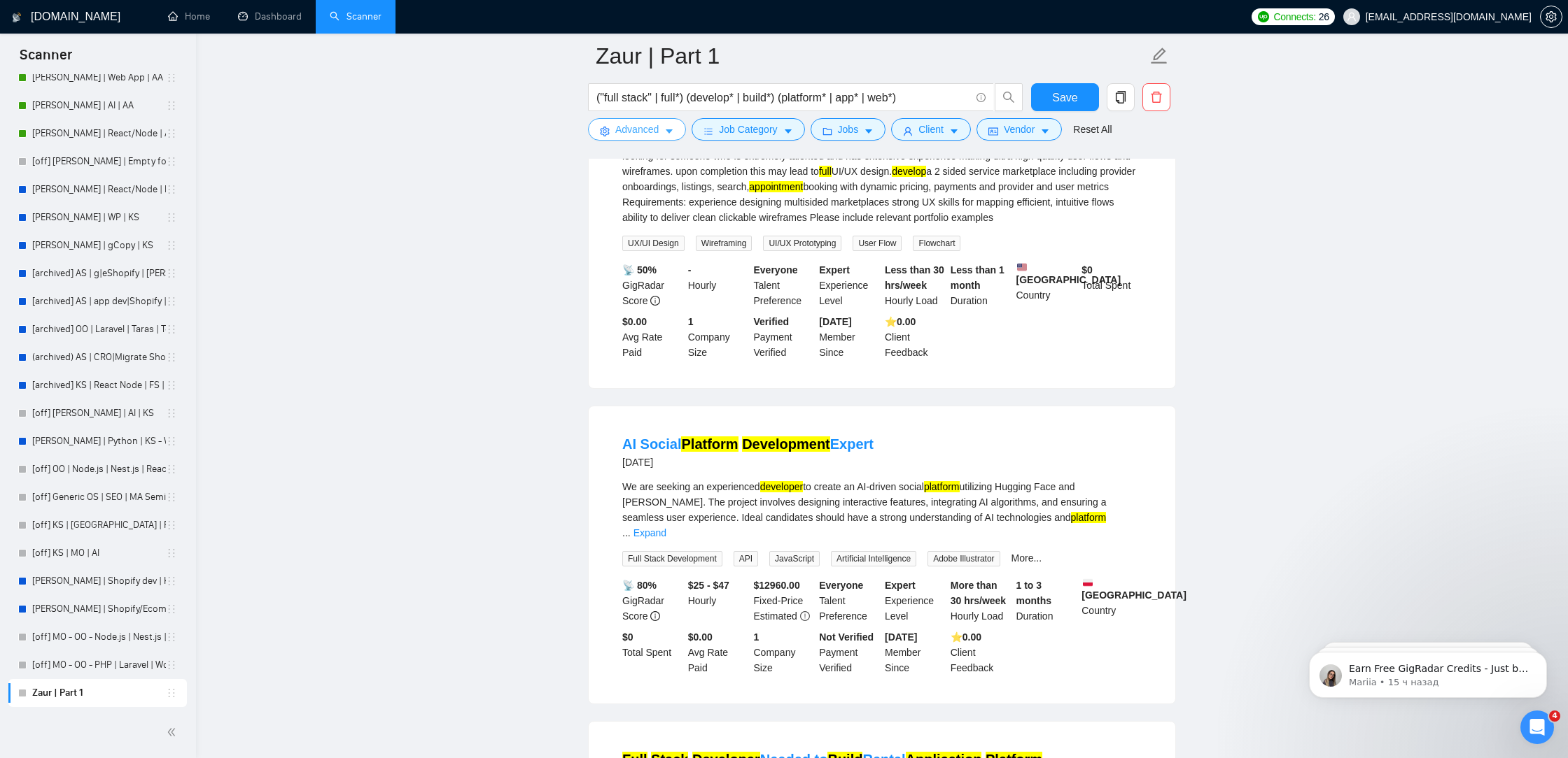
click at [659, 136] on span "Advanced" at bounding box center [637, 129] width 43 height 16
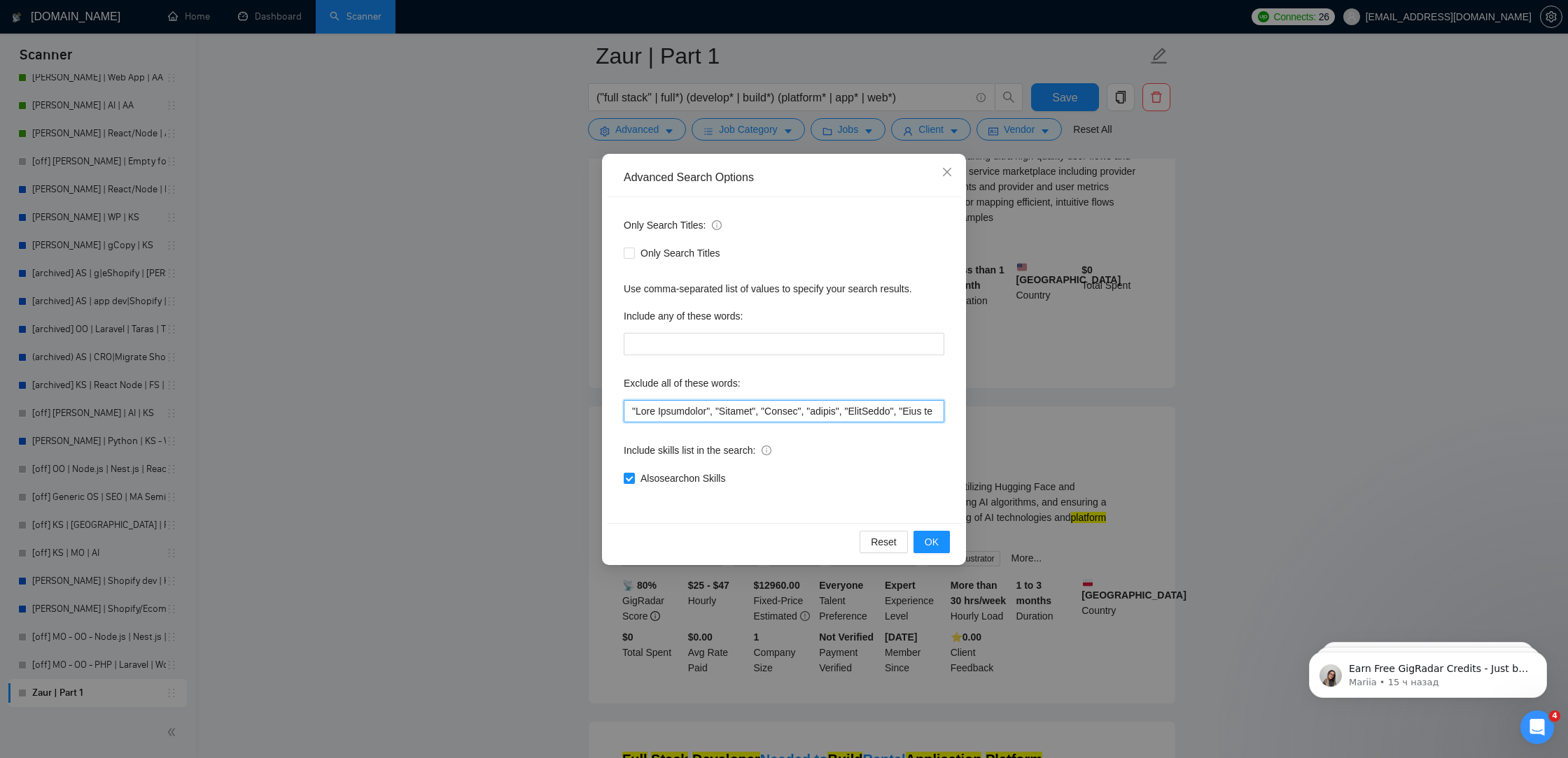
click at [628, 412] on input "text" at bounding box center [783, 411] width 321 height 23
paste input ""Trading","
click at [670, 418] on input "text" at bounding box center [783, 411] width 321 height 23
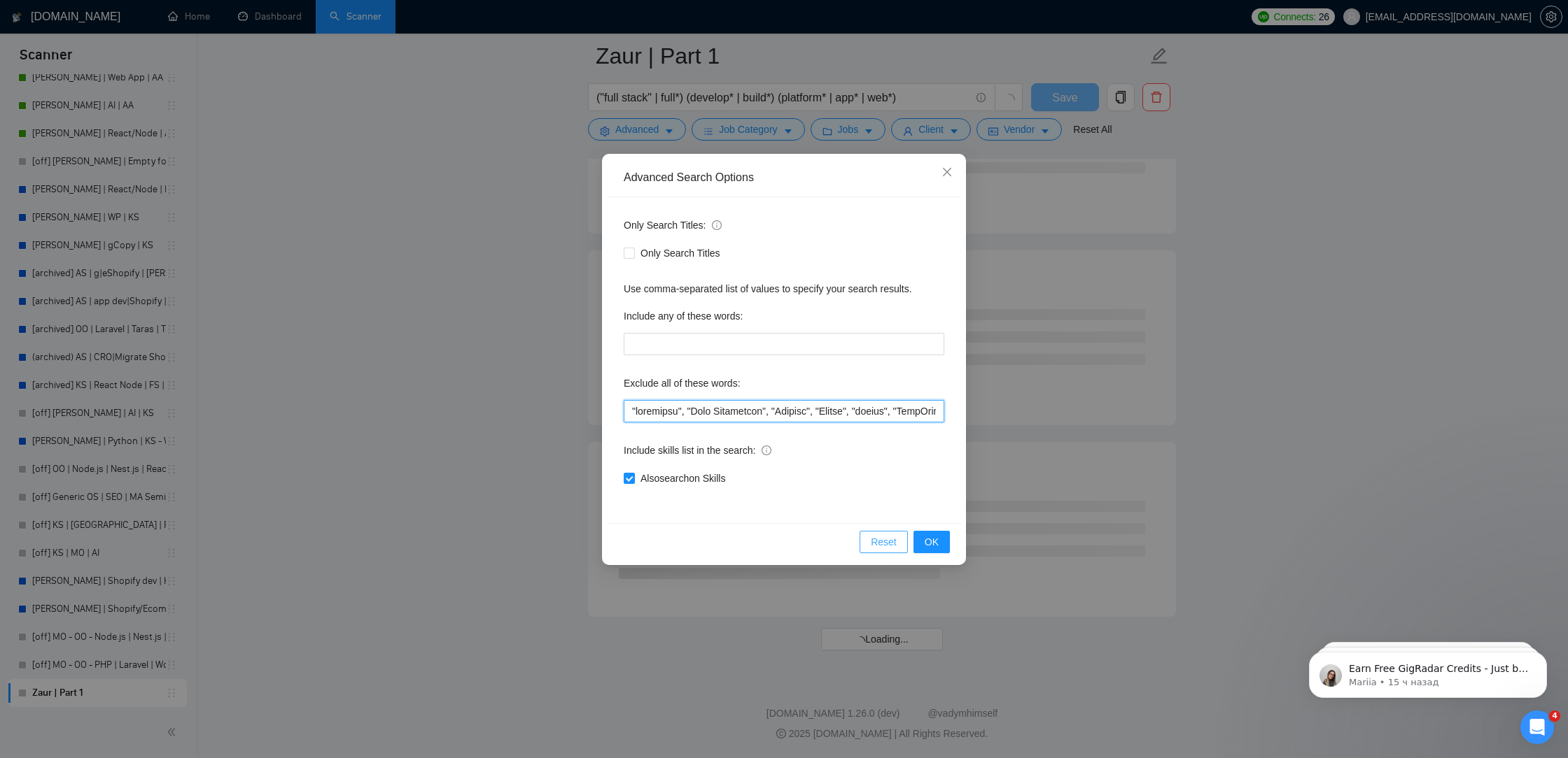
scroll to position [7326, 0]
click at [628, 413] on input "text" at bounding box center [783, 411] width 321 height 23
paste input ""Trading","
drag, startPoint x: 670, startPoint y: 415, endPoint x: 638, endPoint y: 409, distance: 32.6
click at [638, 409] on input "text" at bounding box center [783, 411] width 321 height 23
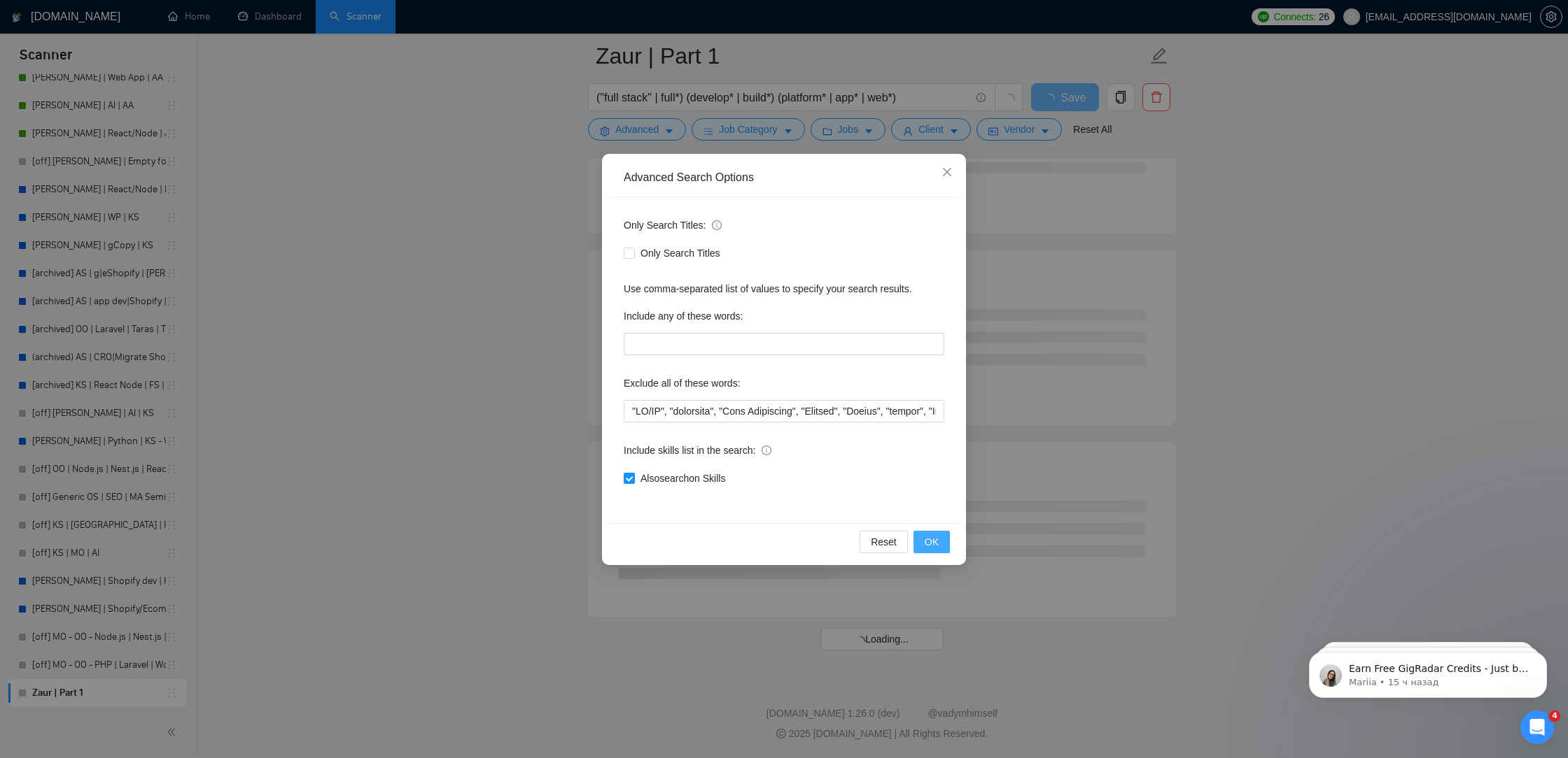
click at [941, 534] on button "OK" at bounding box center [931, 542] width 36 height 23
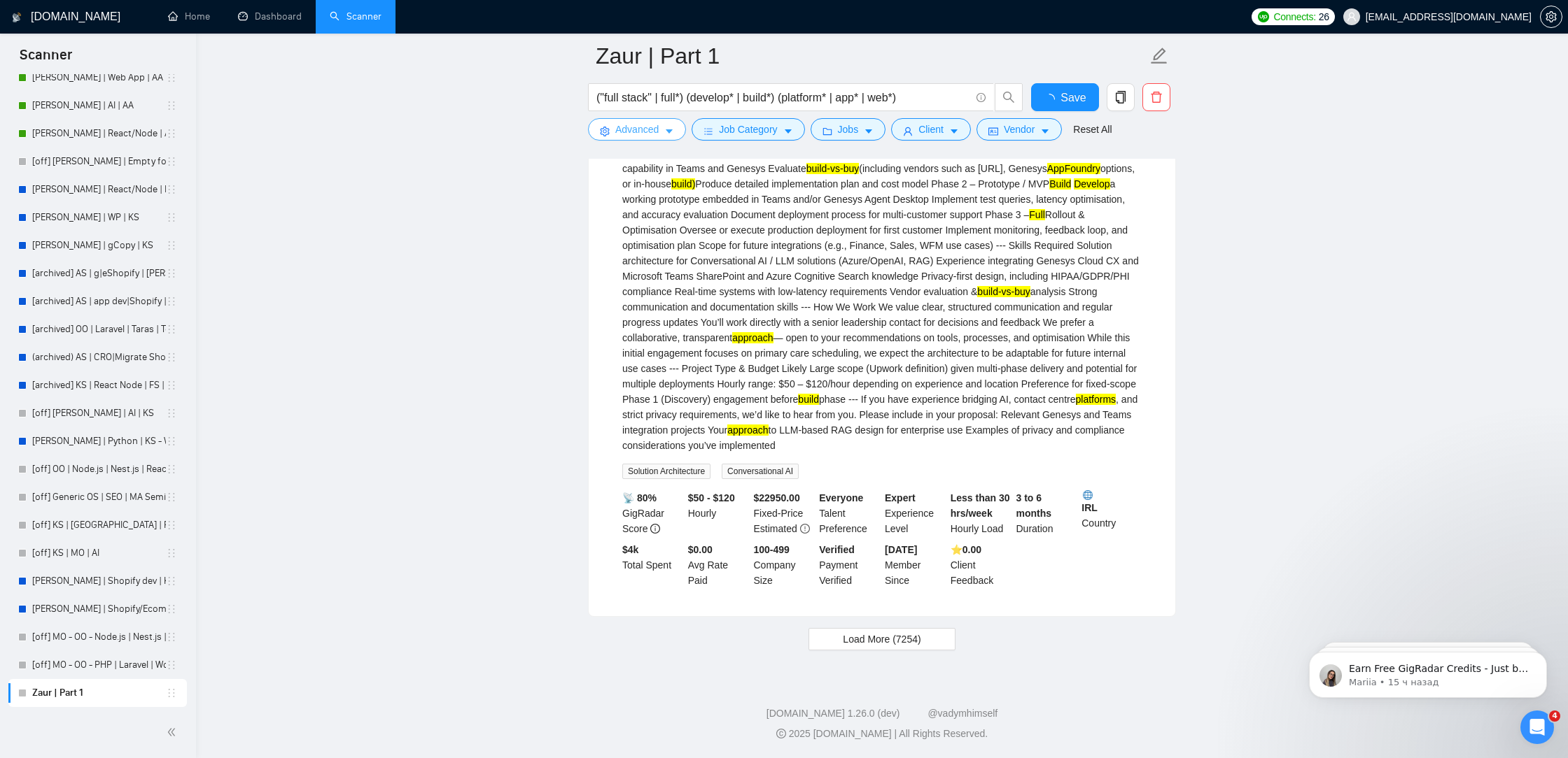
scroll to position [2782, 0]
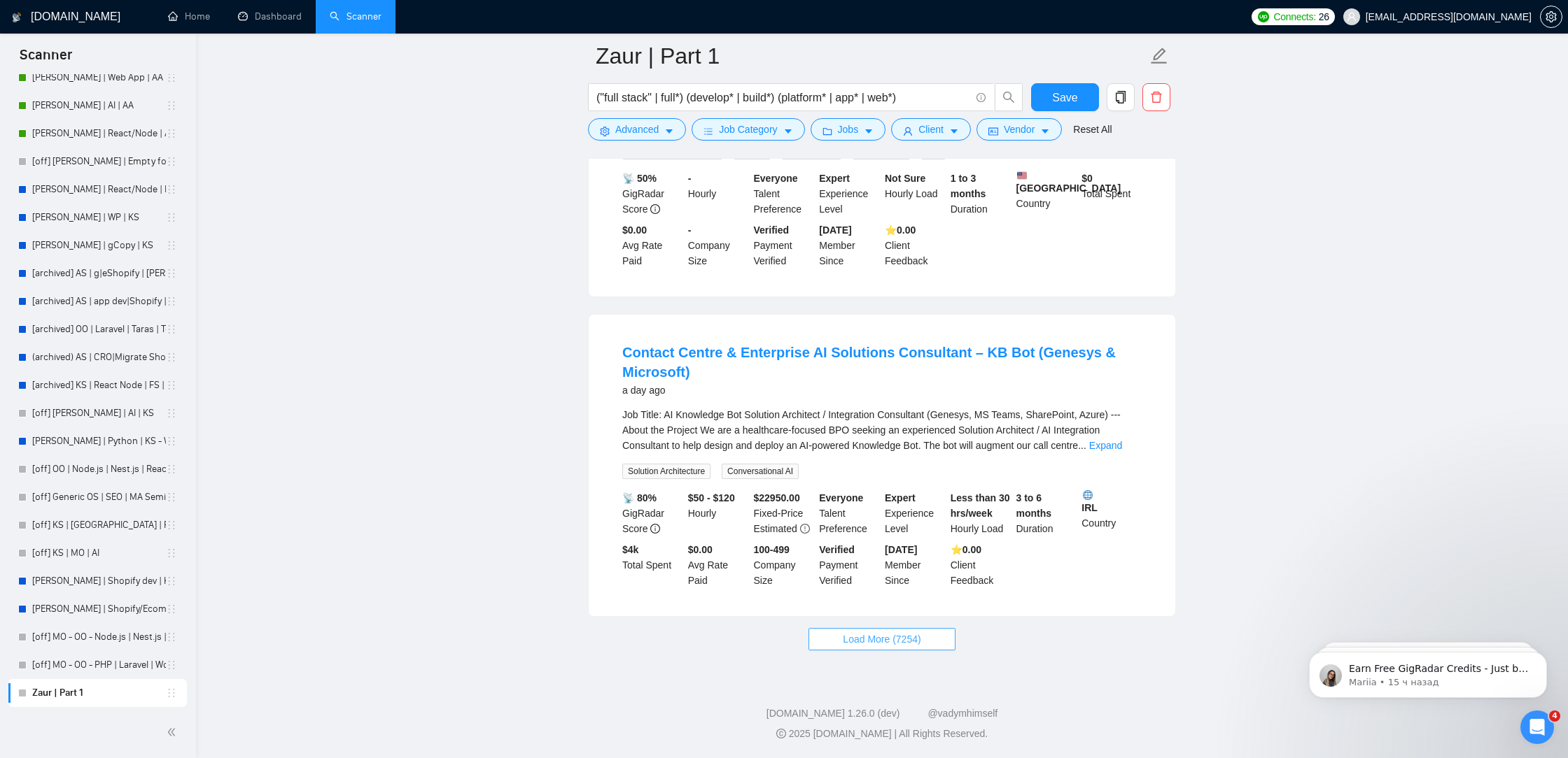
click at [870, 645] on span "Load More (7254)" at bounding box center [882, 640] width 78 height 16
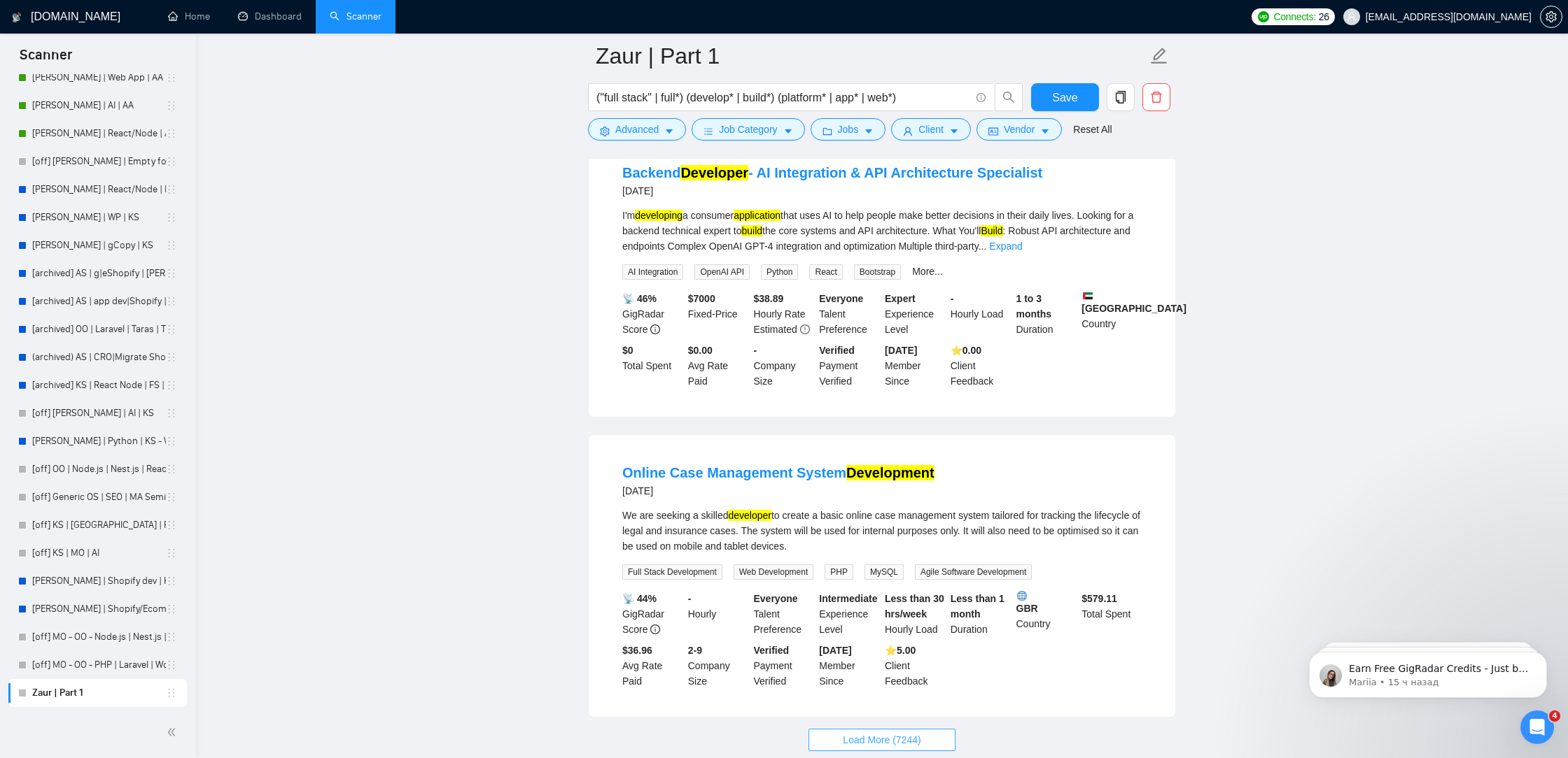
scroll to position [5780, 0]
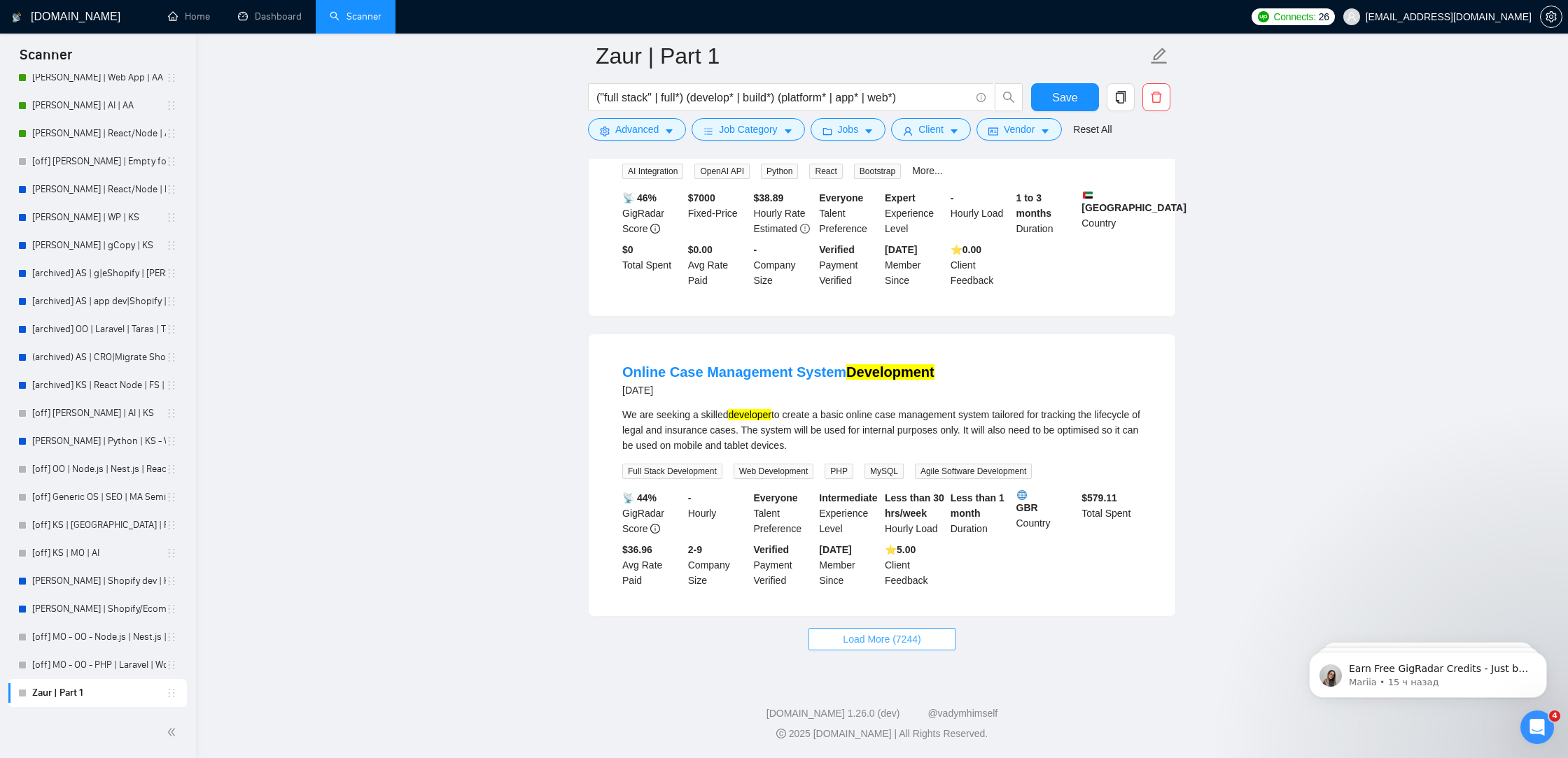
click at [907, 643] on span "Load More (7244)" at bounding box center [882, 640] width 78 height 16
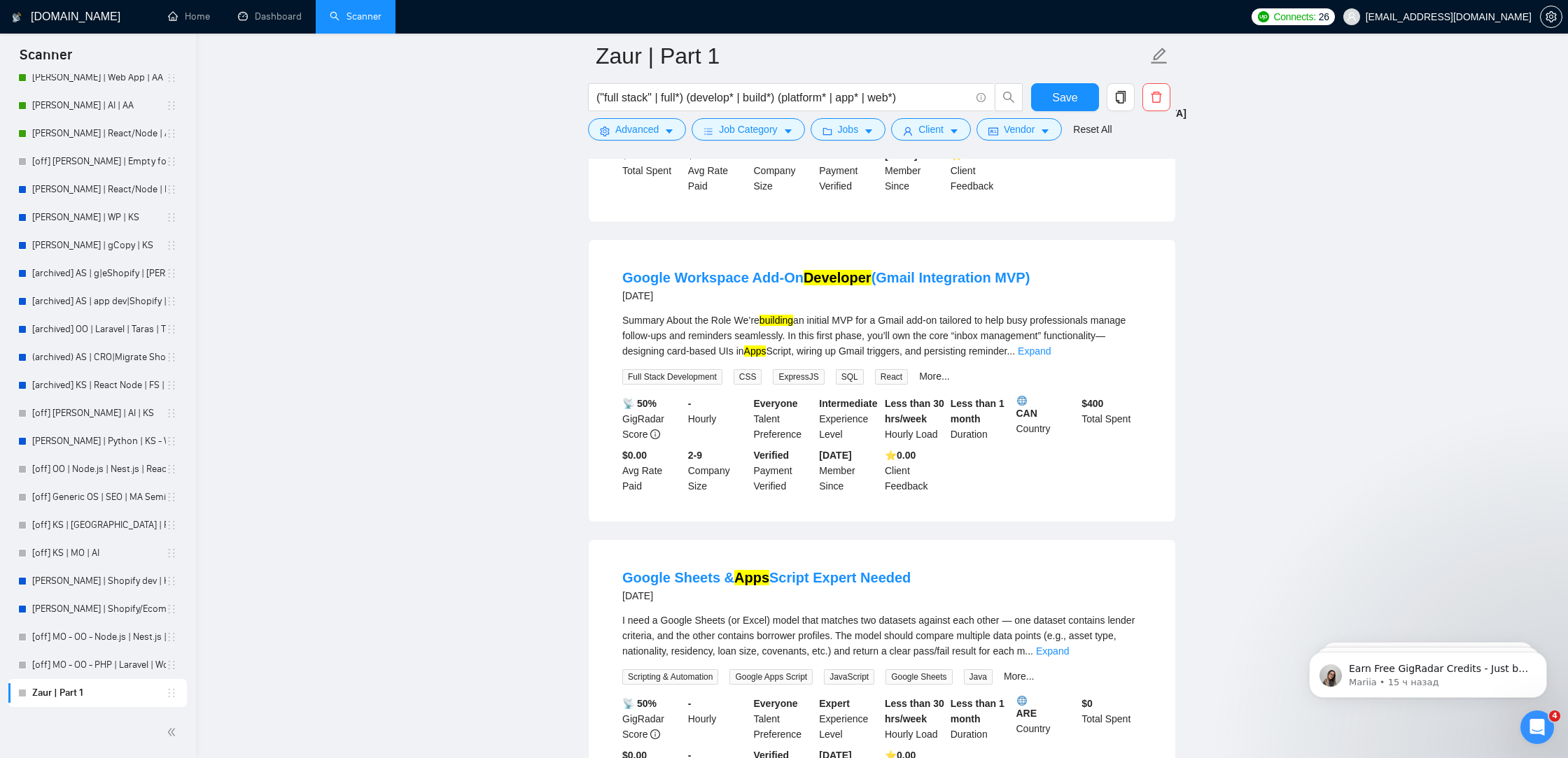
scroll to position [7439, 0]
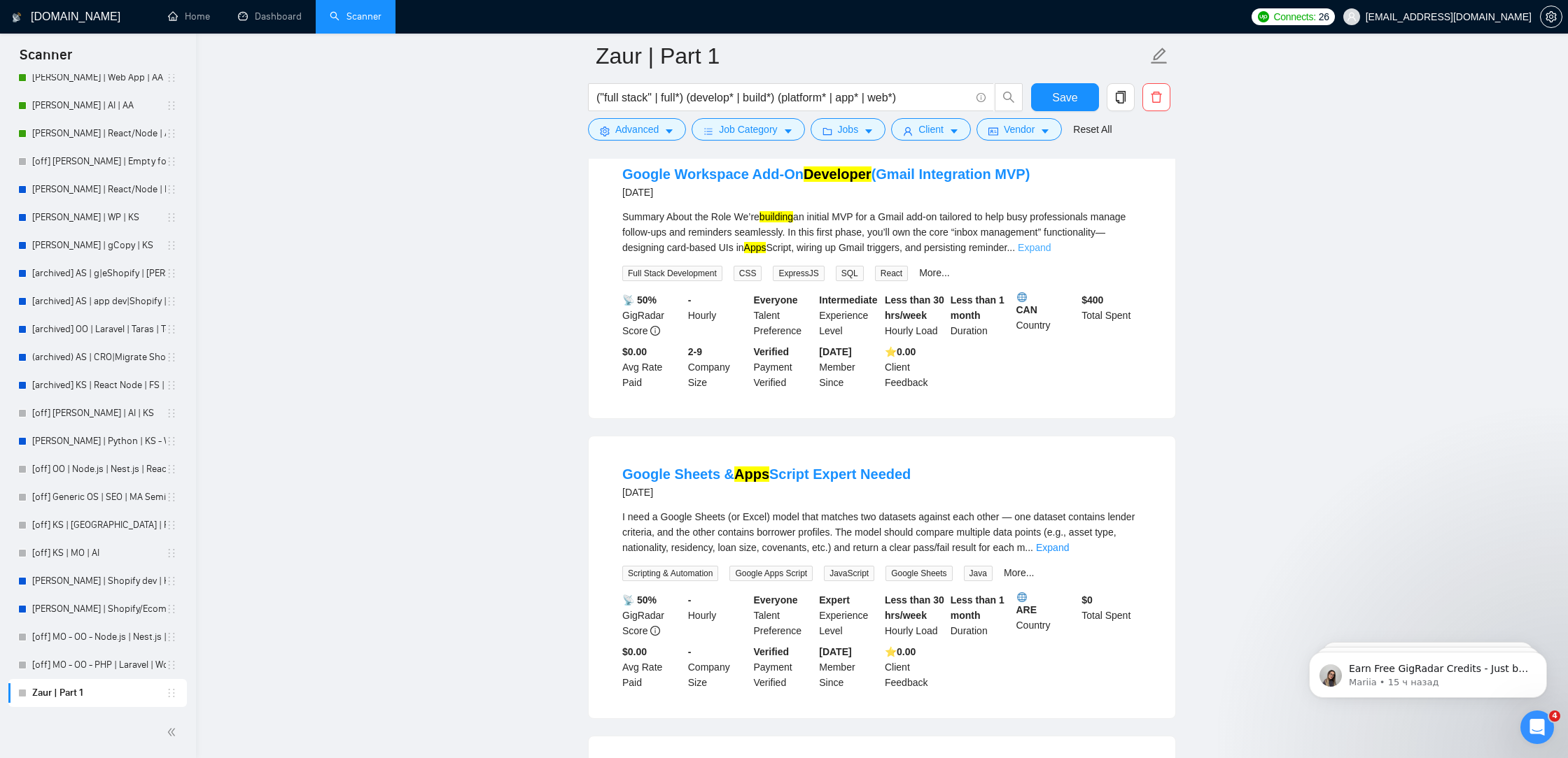
click at [1050, 253] on link "Expand" at bounding box center [1033, 247] width 33 height 11
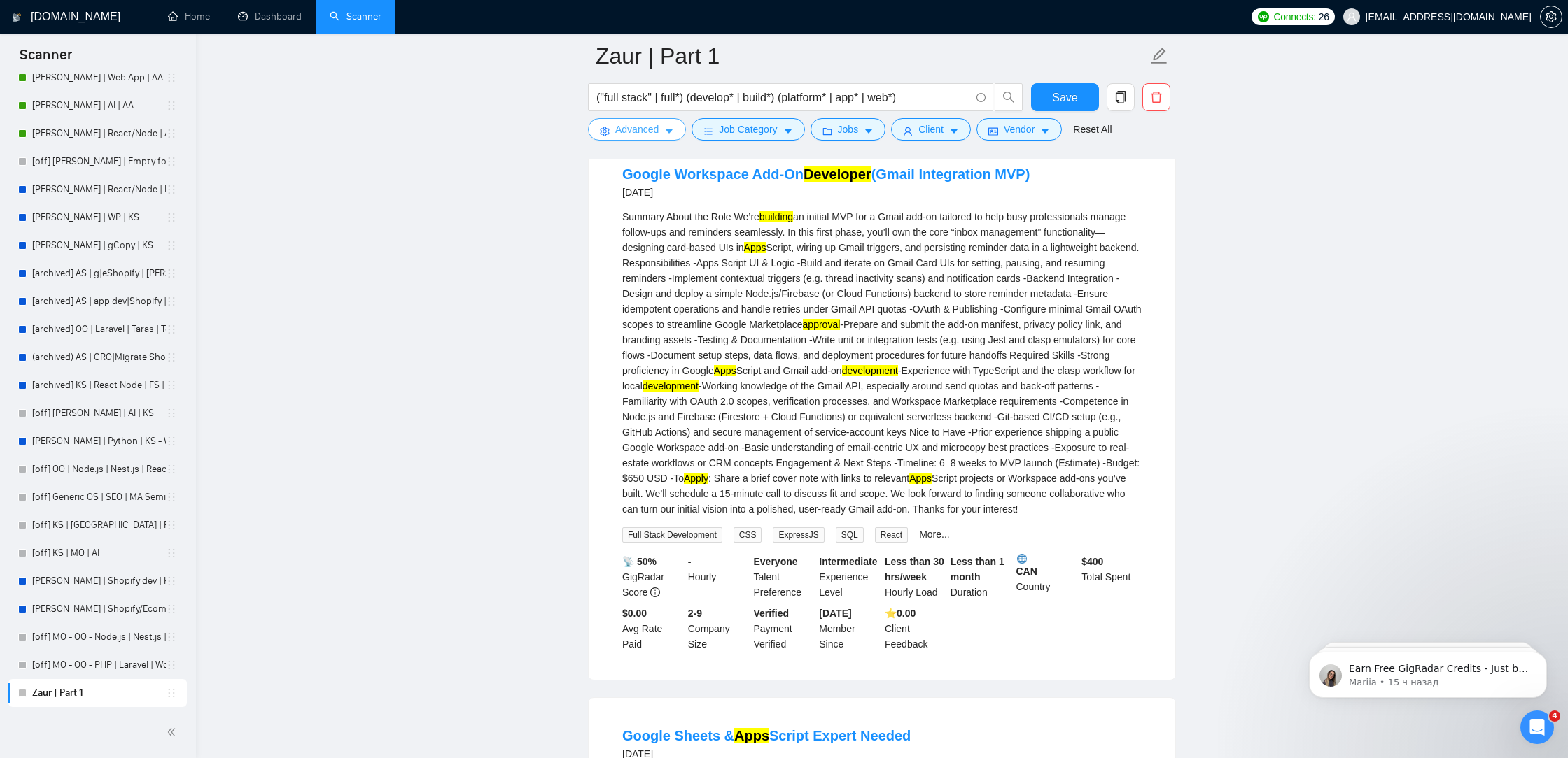
click at [611, 126] on button "Advanced" at bounding box center [636, 129] width 98 height 23
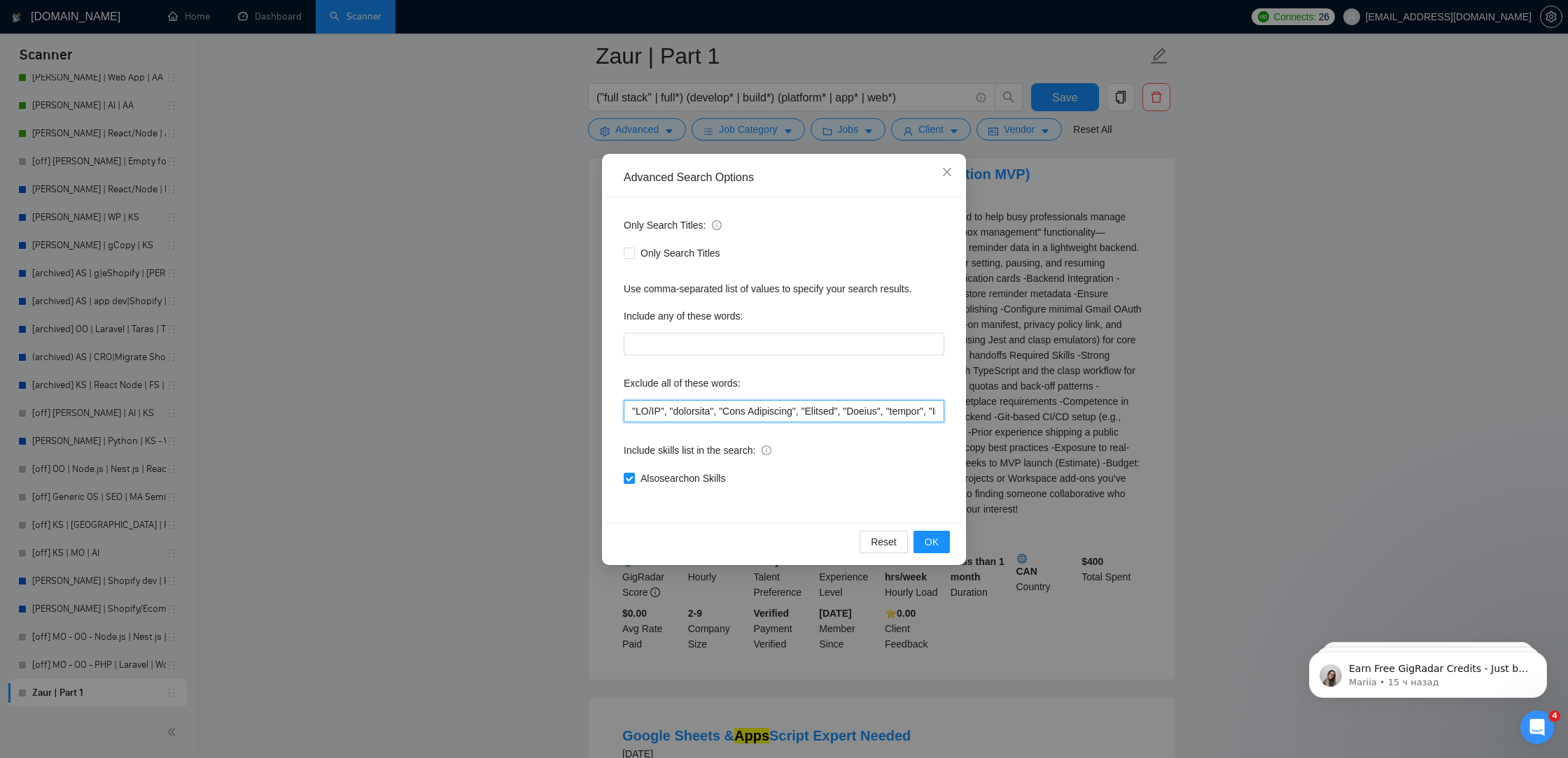
click at [628, 416] on input "text" at bounding box center [783, 411] width 321 height 23
paste input ""Trading","
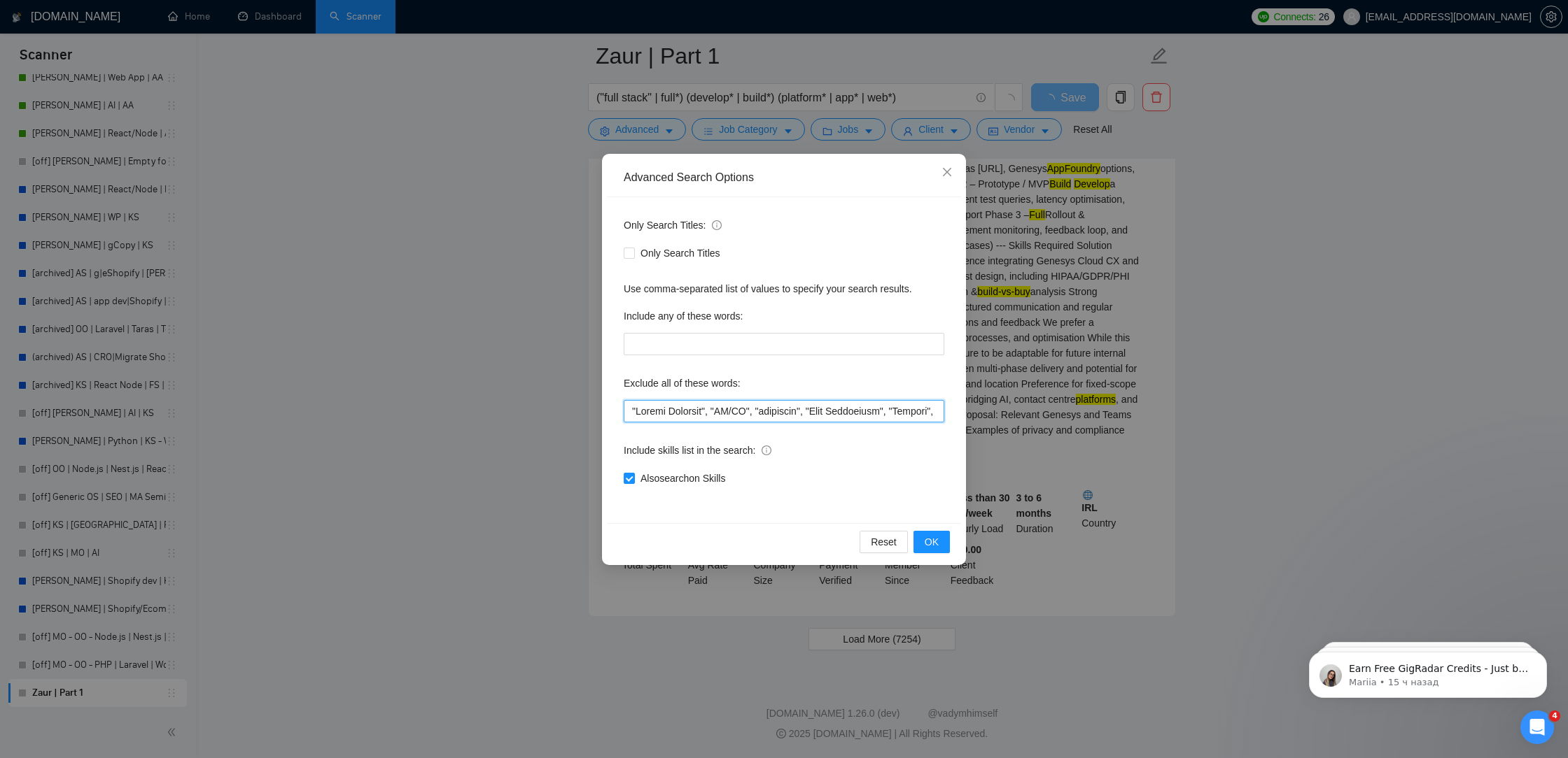
scroll to position [2782, 0]
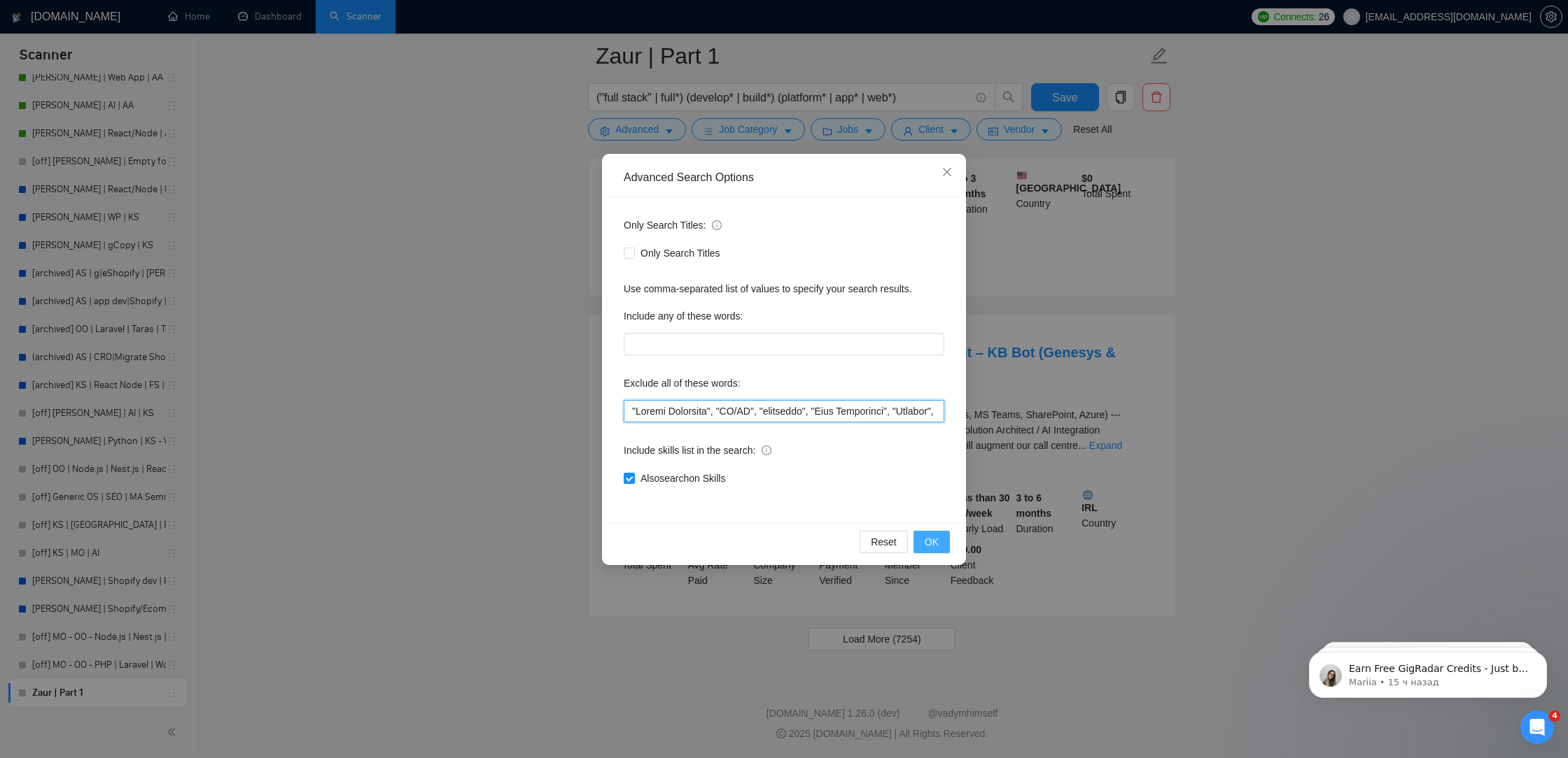
type input ""Google Workspace", "UI/UX", "designing", "Data Programmer", "Trading", "Crypto…"
click at [929, 543] on span "OK" at bounding box center [932, 542] width 14 height 16
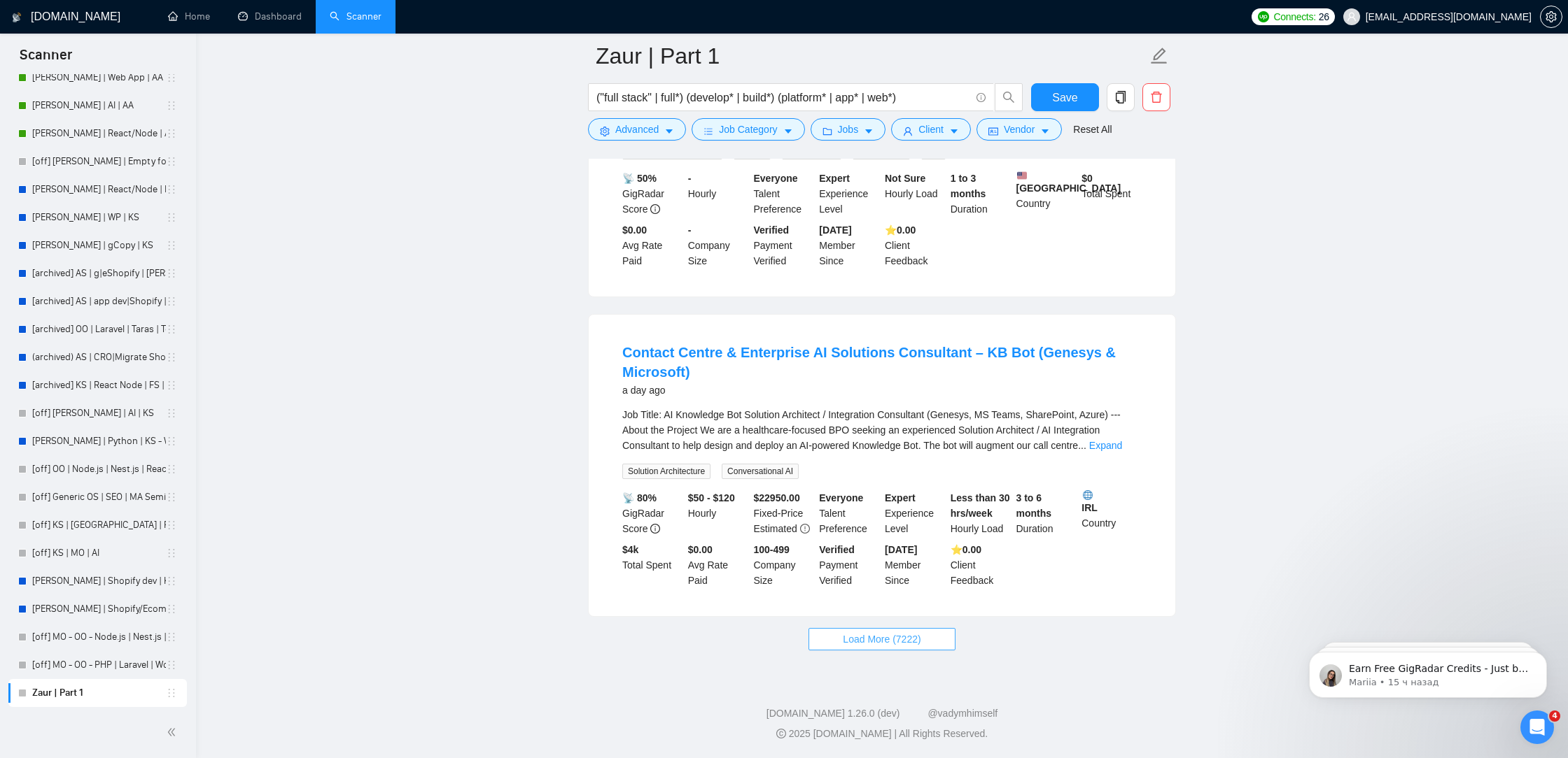
click at [947, 635] on button "Load More (7222)" at bounding box center [882, 639] width 146 height 23
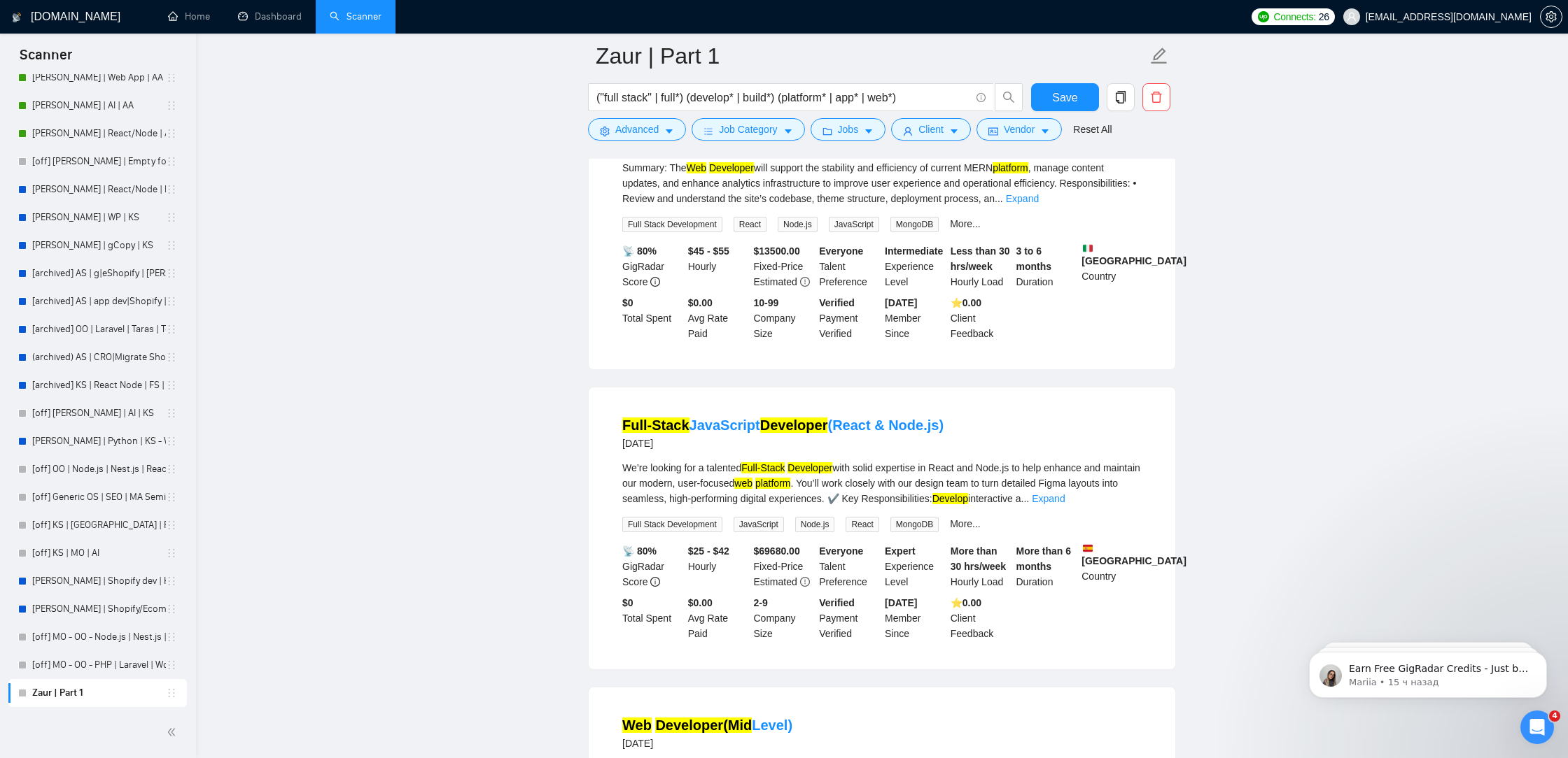
scroll to position [3138, 0]
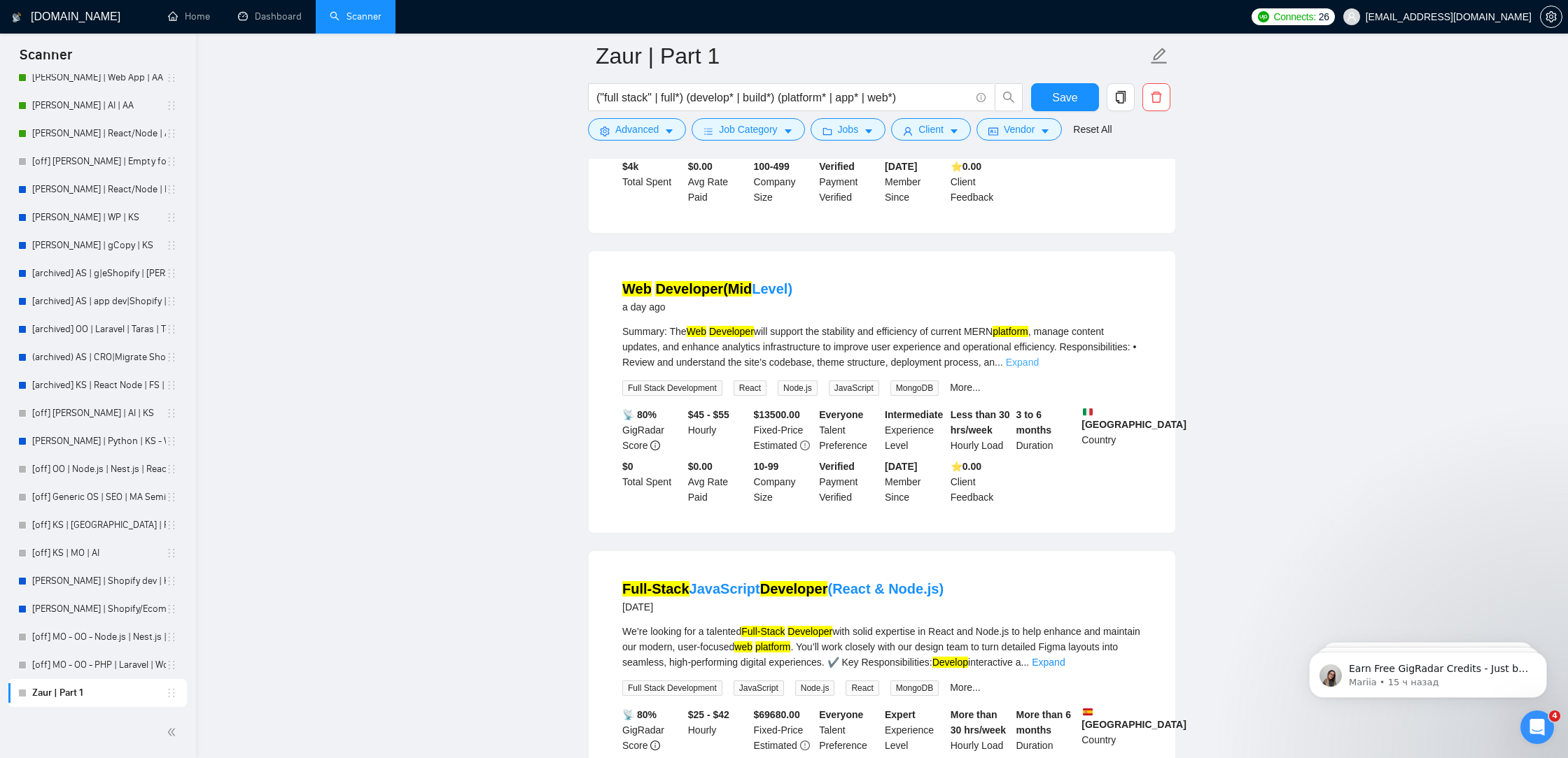
click at [1038, 368] on link "Expand" at bounding box center [1022, 362] width 33 height 11
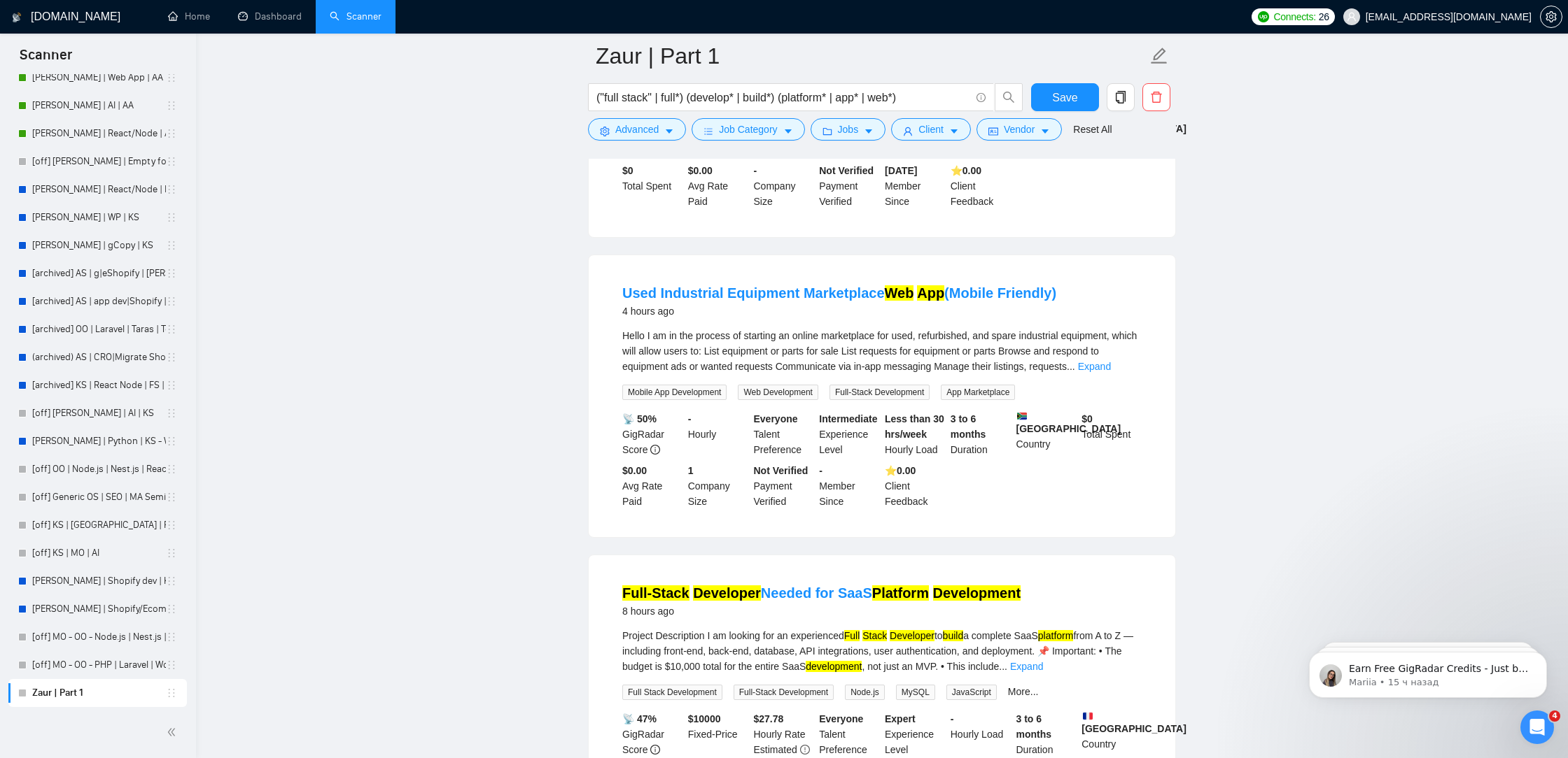
scroll to position [0, 0]
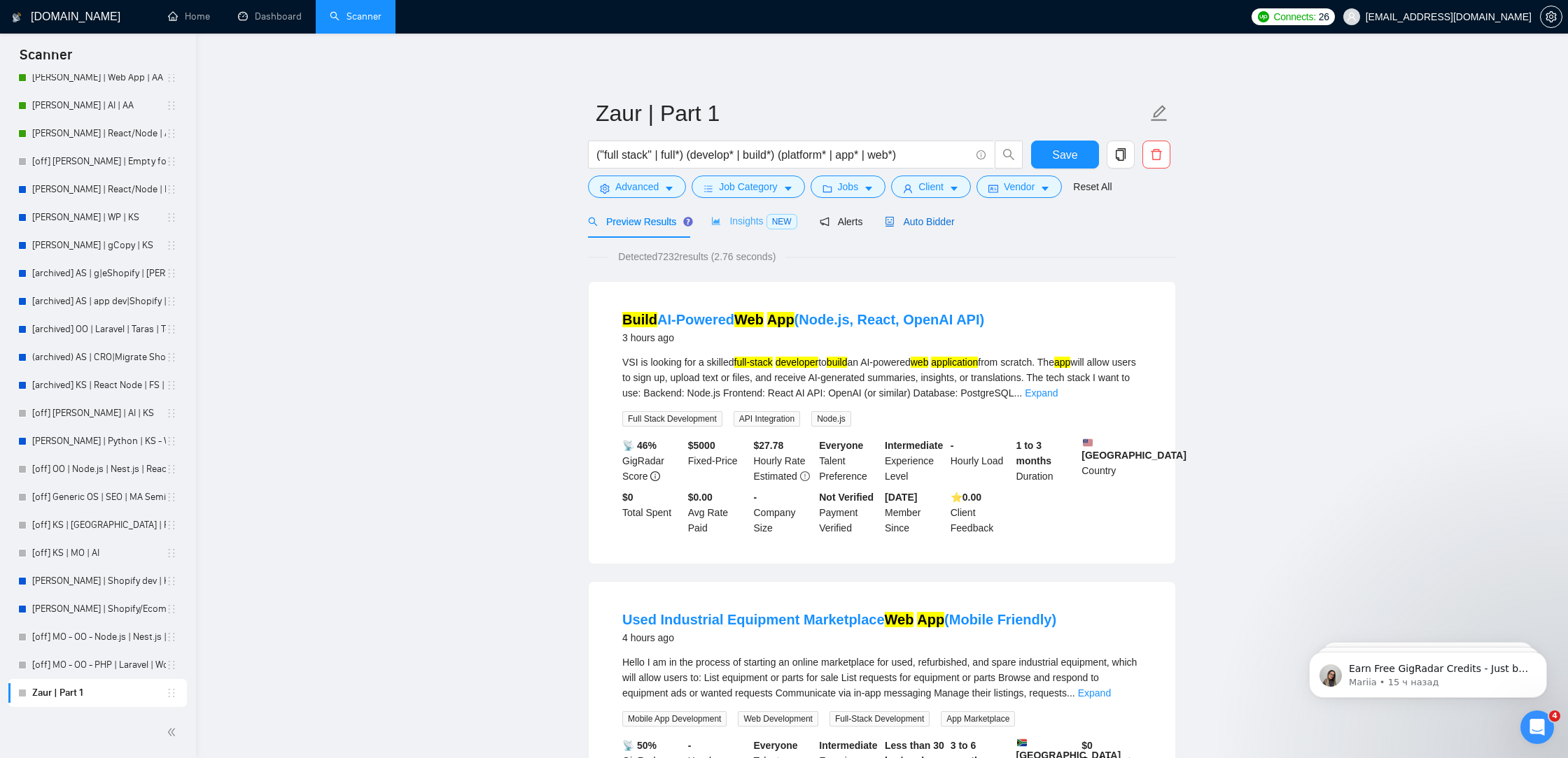
click at [939, 215] on div "Auto Bidder" at bounding box center [919, 222] width 69 height 16
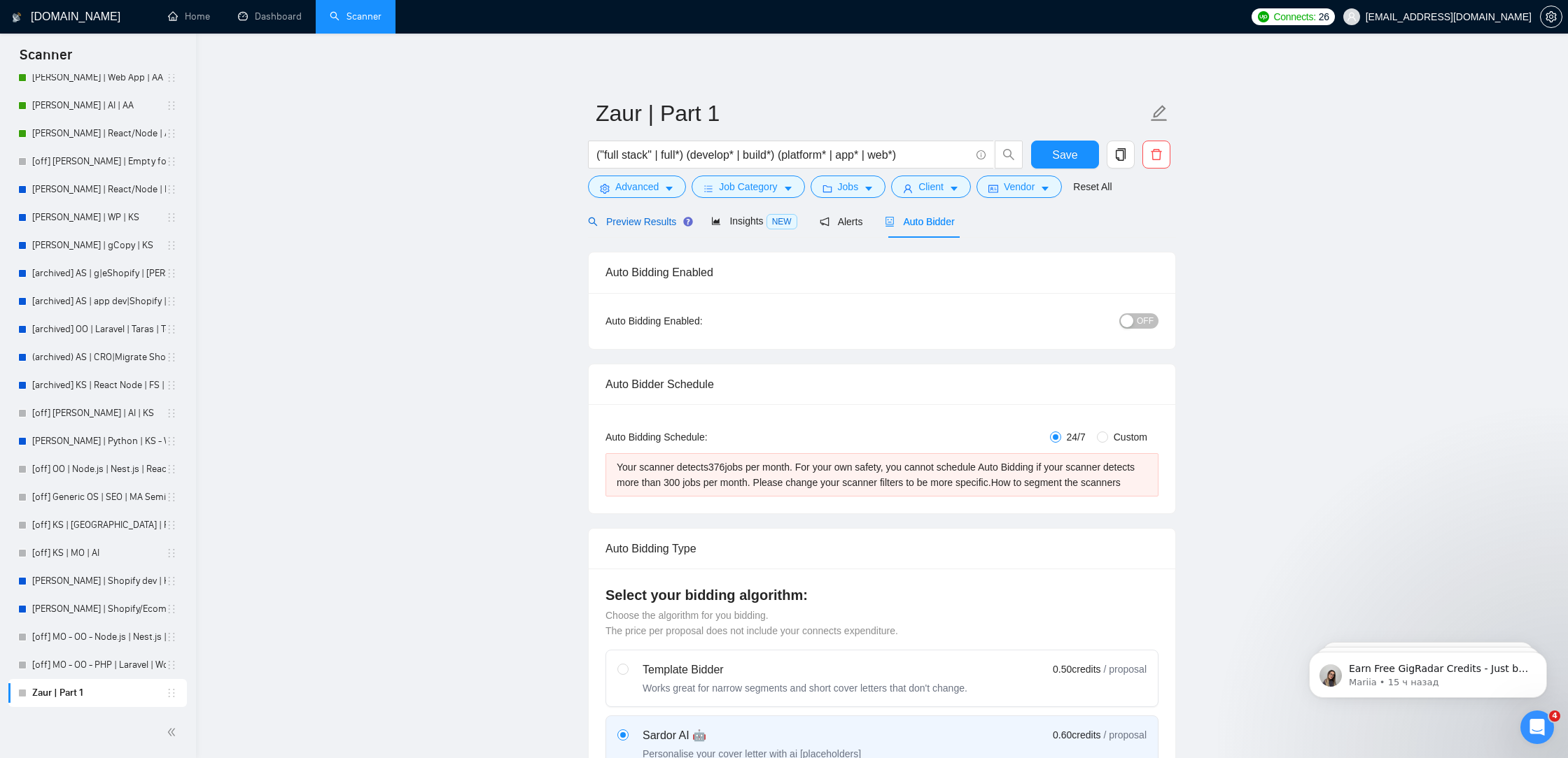
drag, startPoint x: 644, startPoint y: 221, endPoint x: 1033, endPoint y: 6, distance: 444.5
click at [644, 221] on span "Preview Results" at bounding box center [638, 221] width 101 height 11
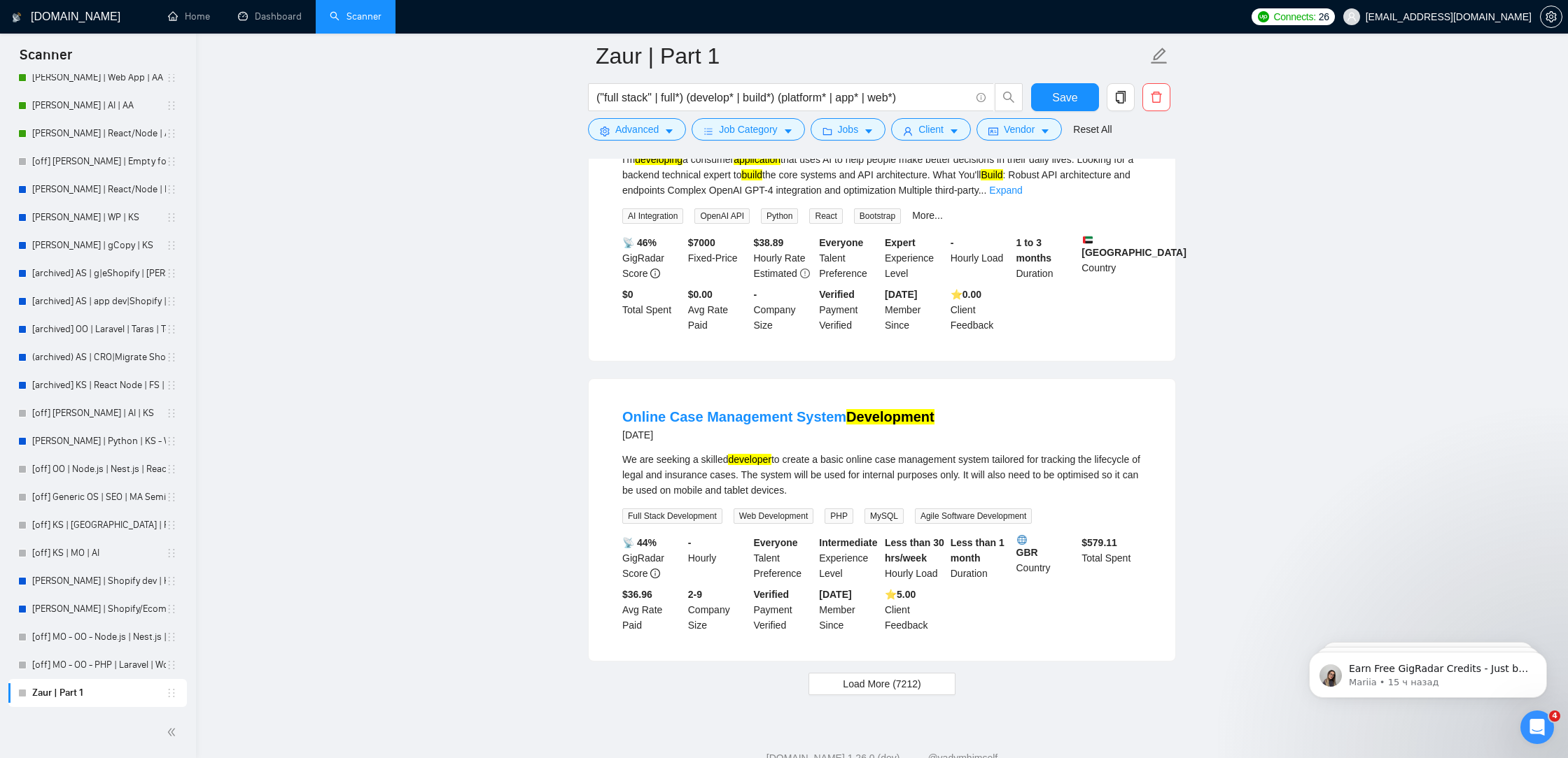
scroll to position [5780, 0]
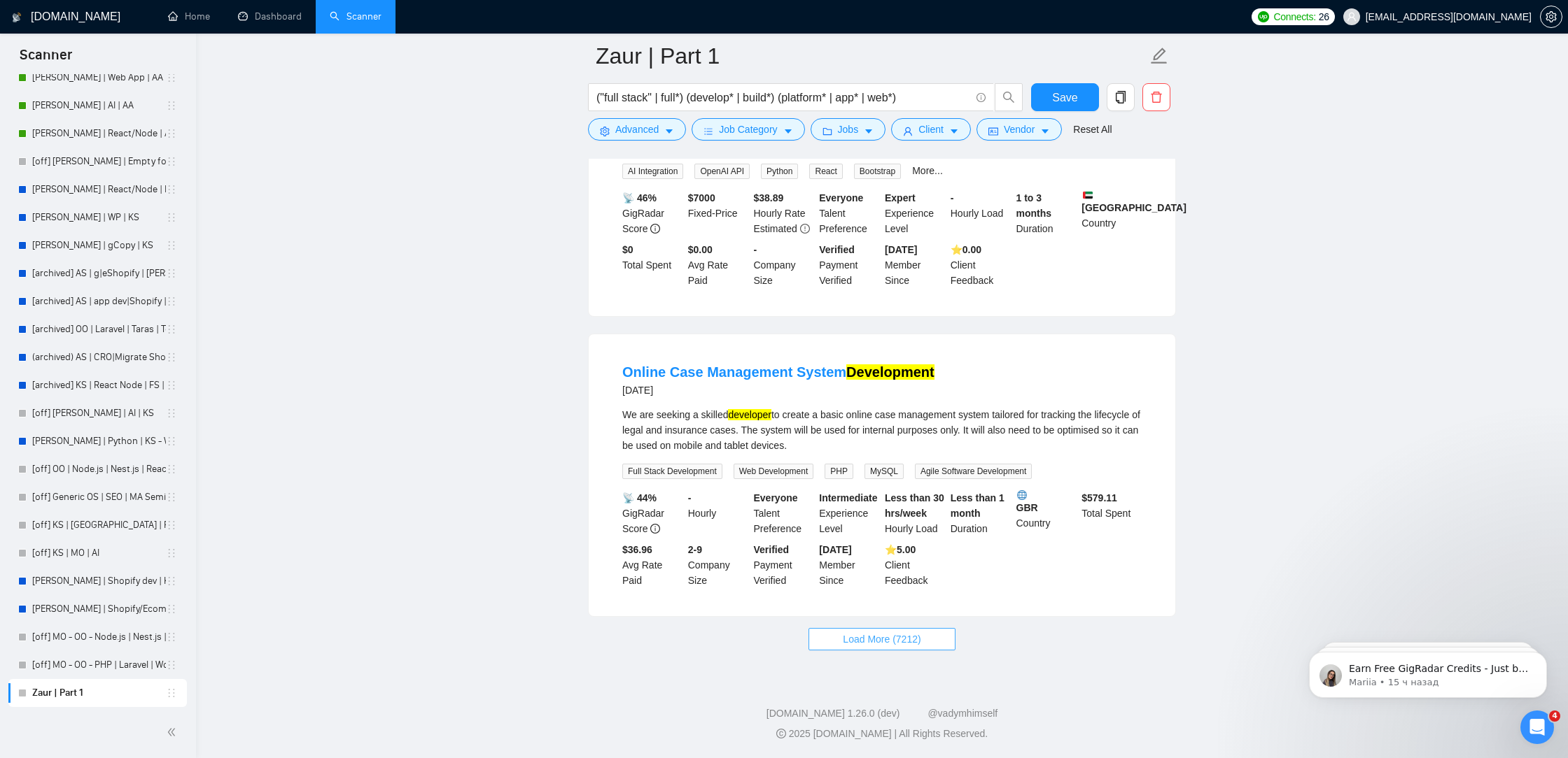
click at [900, 635] on span "Load More (7212)" at bounding box center [882, 640] width 78 height 16
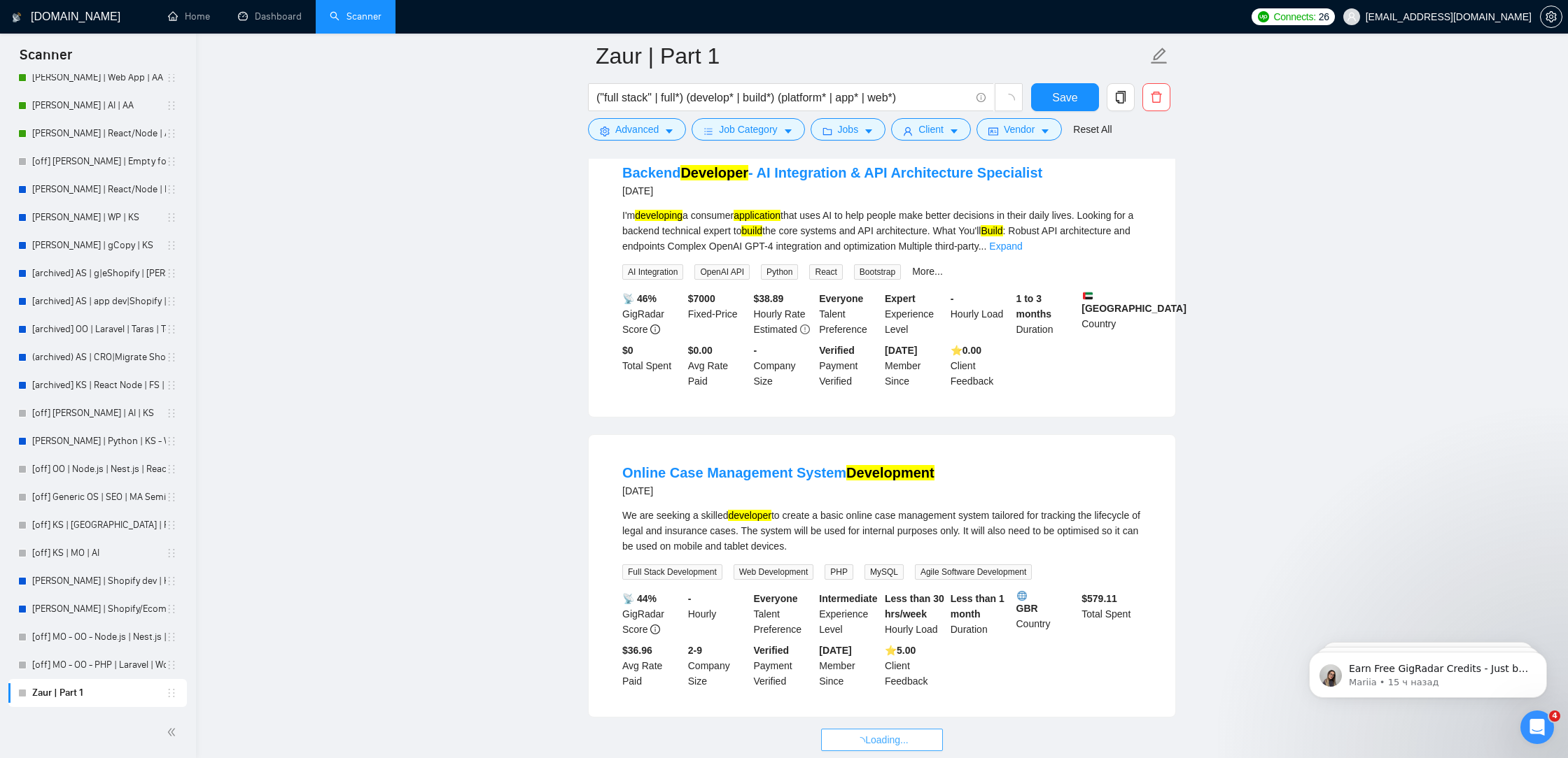
scroll to position [5560, 0]
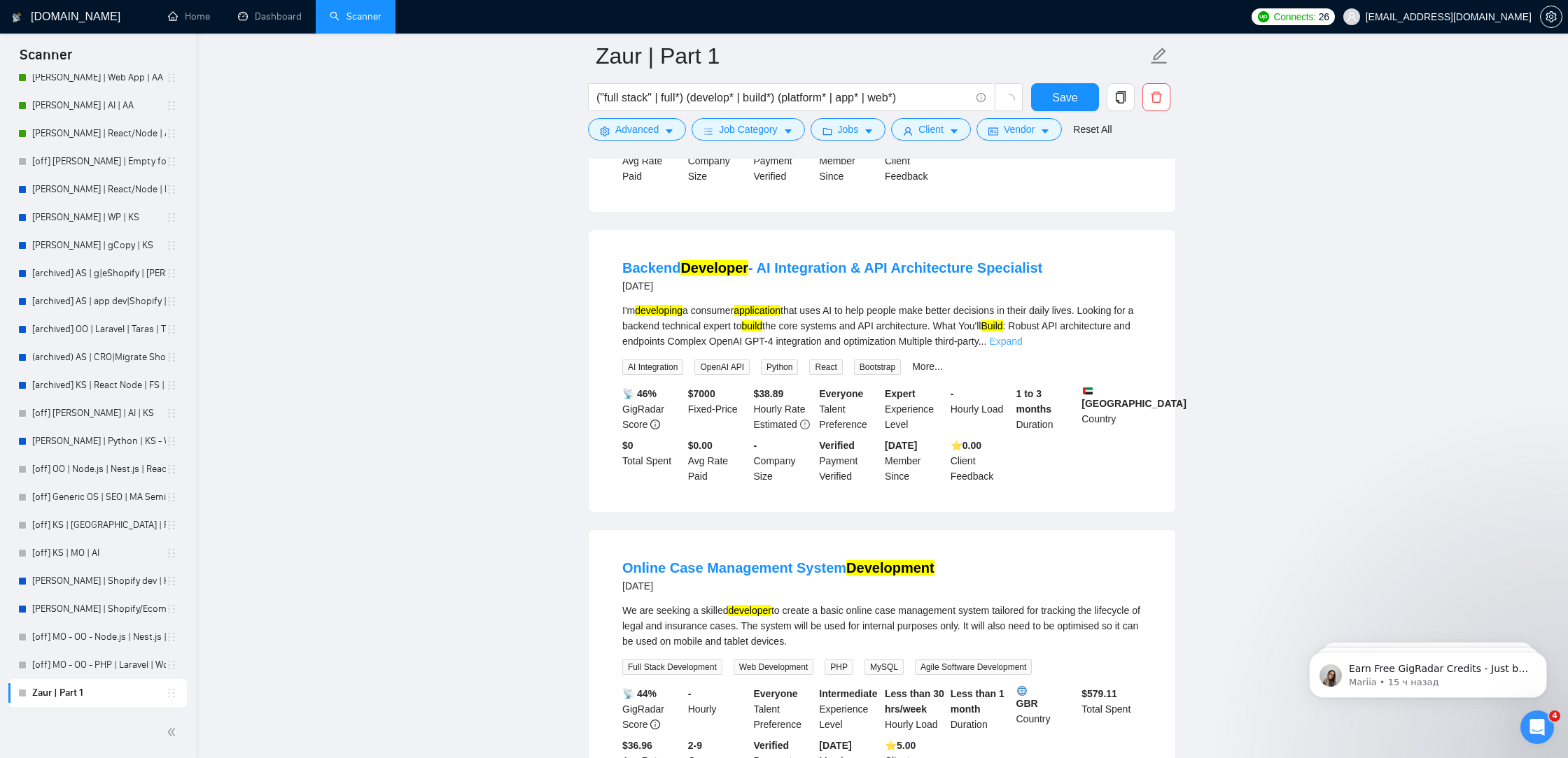
click at [1022, 347] on link "Expand" at bounding box center [1005, 341] width 33 height 11
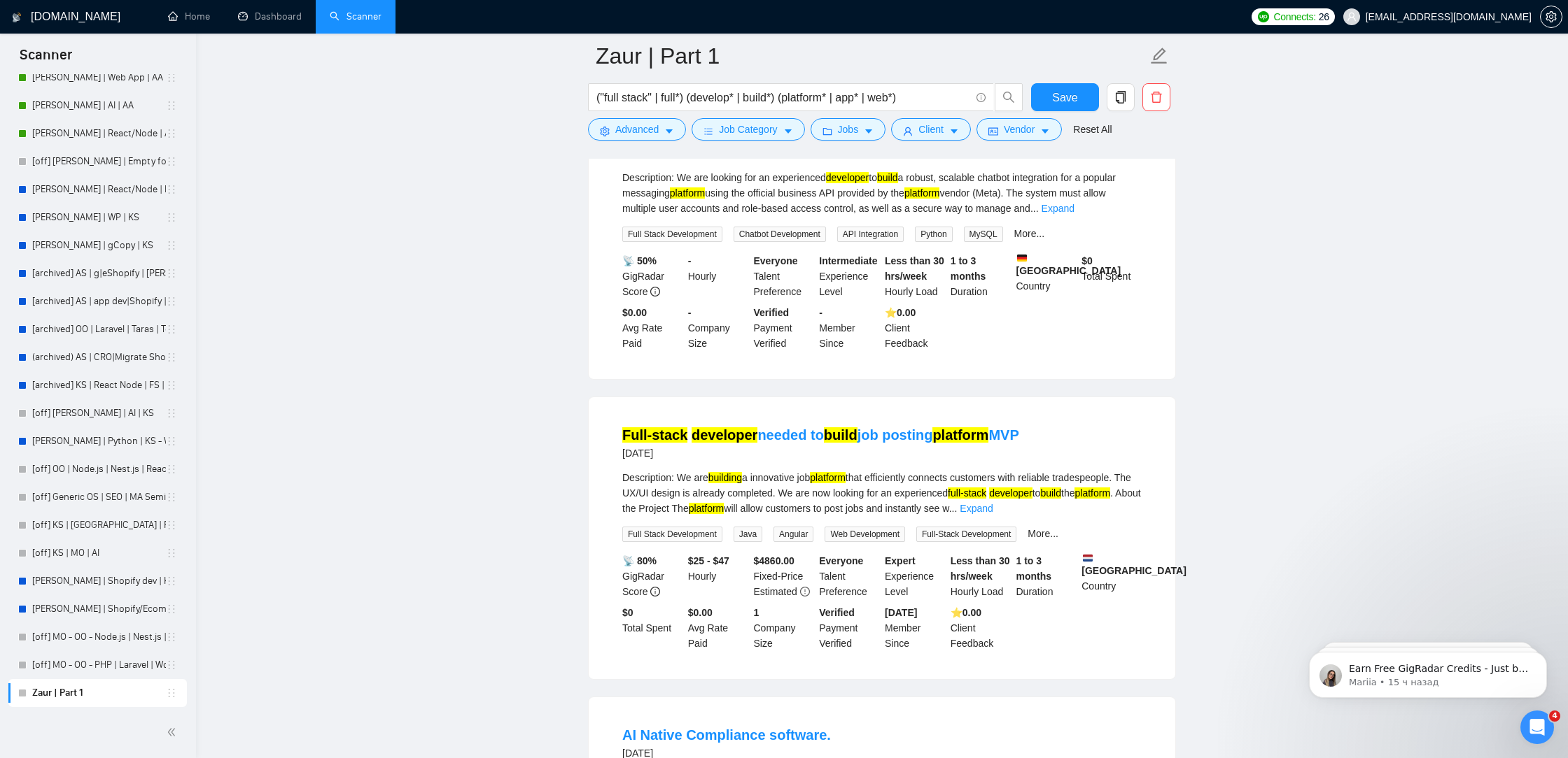
scroll to position [8969, 0]
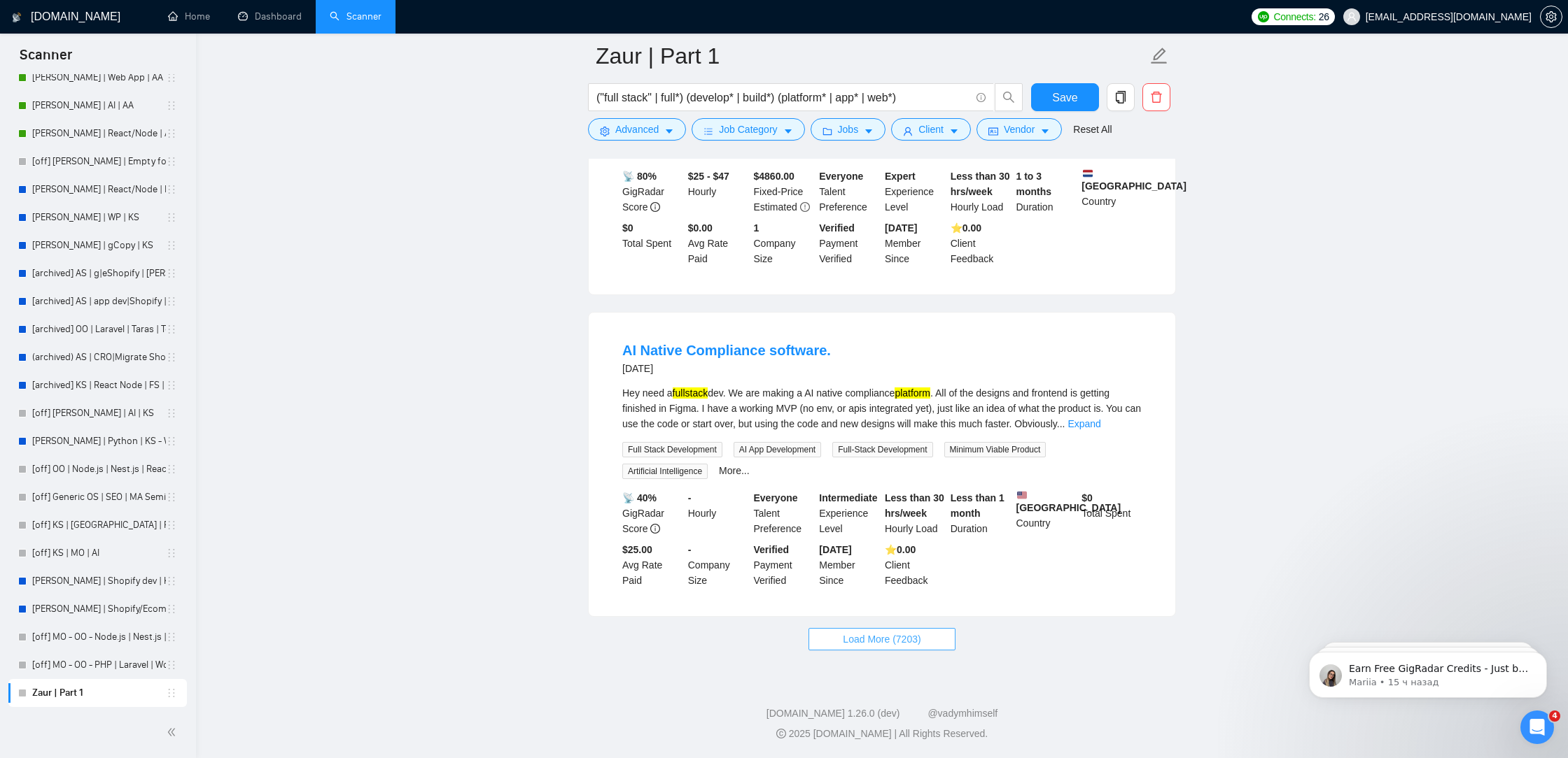
click at [882, 645] on span "Load More (7203)" at bounding box center [882, 640] width 78 height 16
click at [1101, 429] on link "Expand" at bounding box center [1083, 423] width 33 height 11
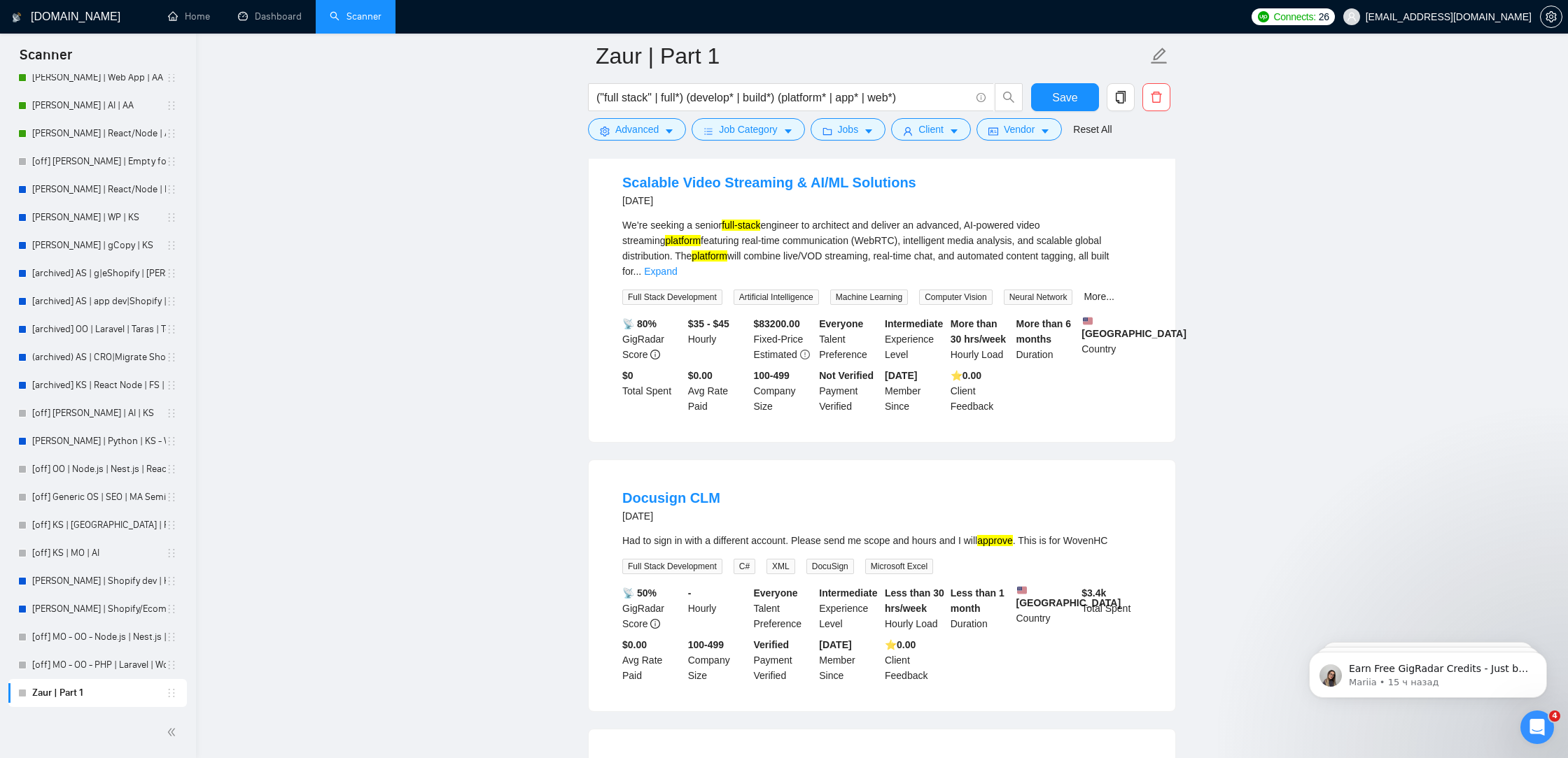
scroll to position [9419, 0]
click at [677, 280] on link "Expand" at bounding box center [660, 274] width 33 height 11
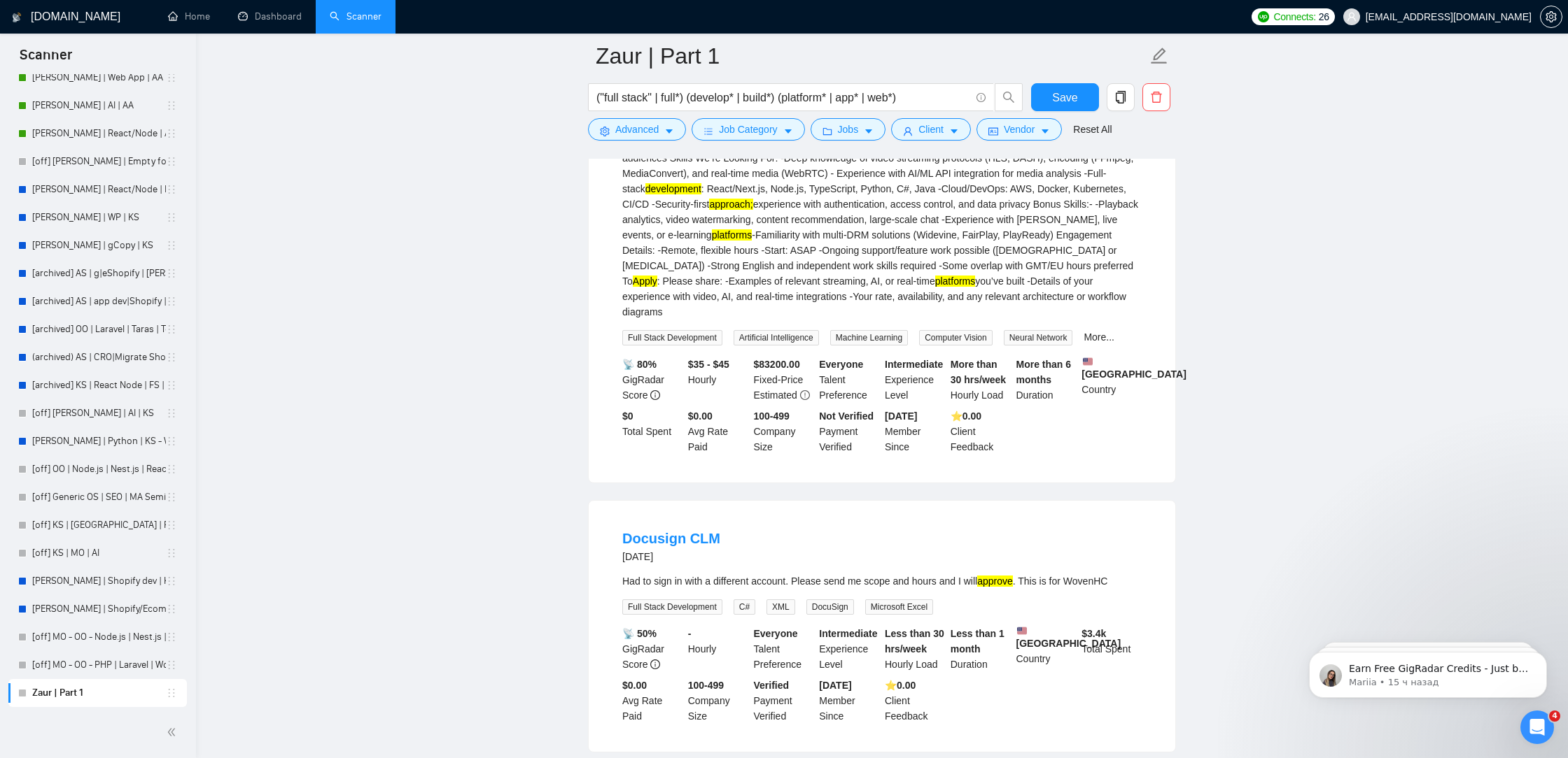
scroll to position [9987, 0]
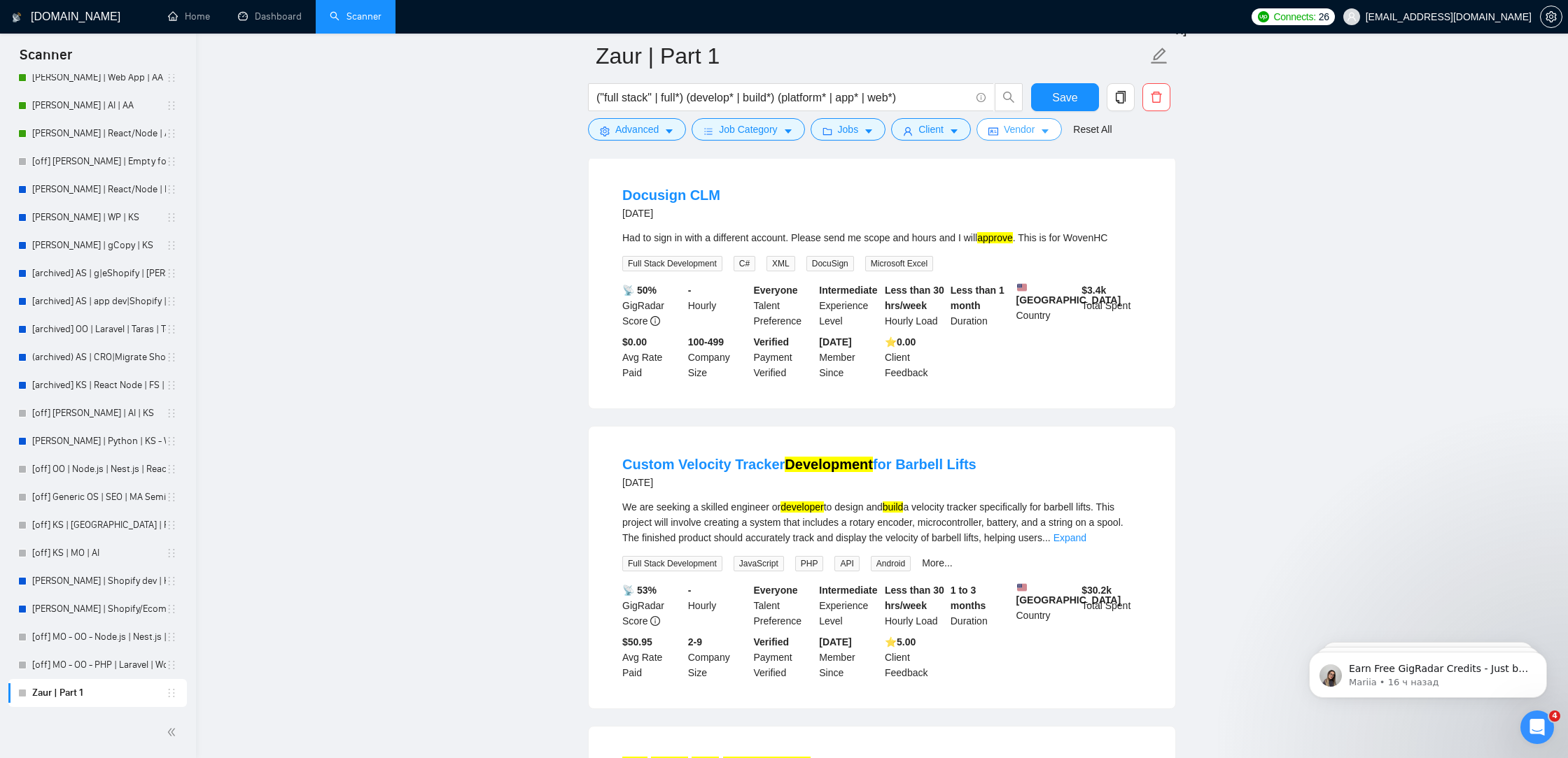
click at [987, 131] on button "Vendor" at bounding box center [1019, 129] width 86 height 23
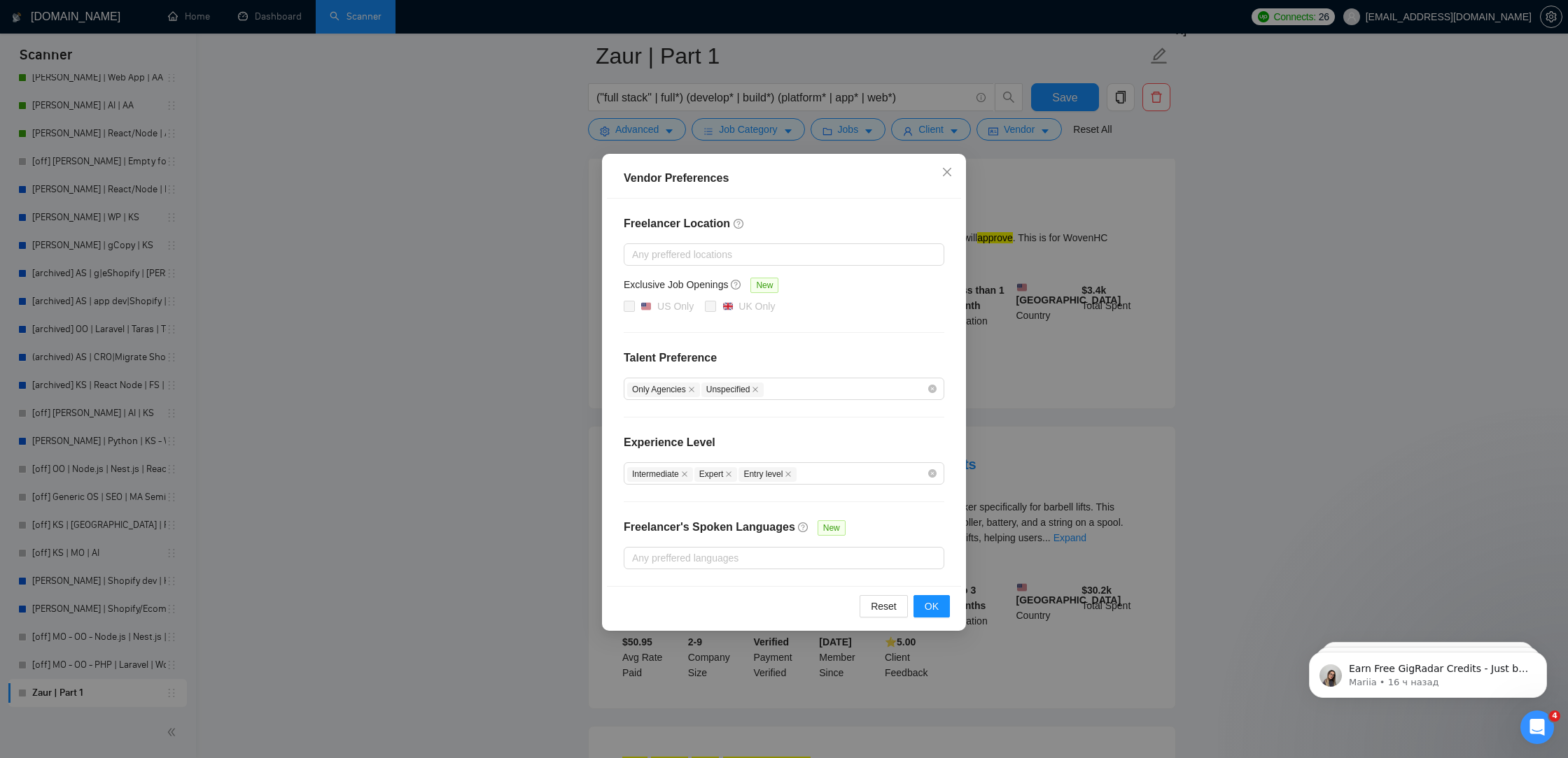
click at [627, 296] on div "Exclusive Job Openings New" at bounding box center [783, 288] width 321 height 22
click at [628, 305] on span at bounding box center [628, 306] width 11 height 11
click at [748, 259] on div at bounding box center [777, 254] width 300 height 17
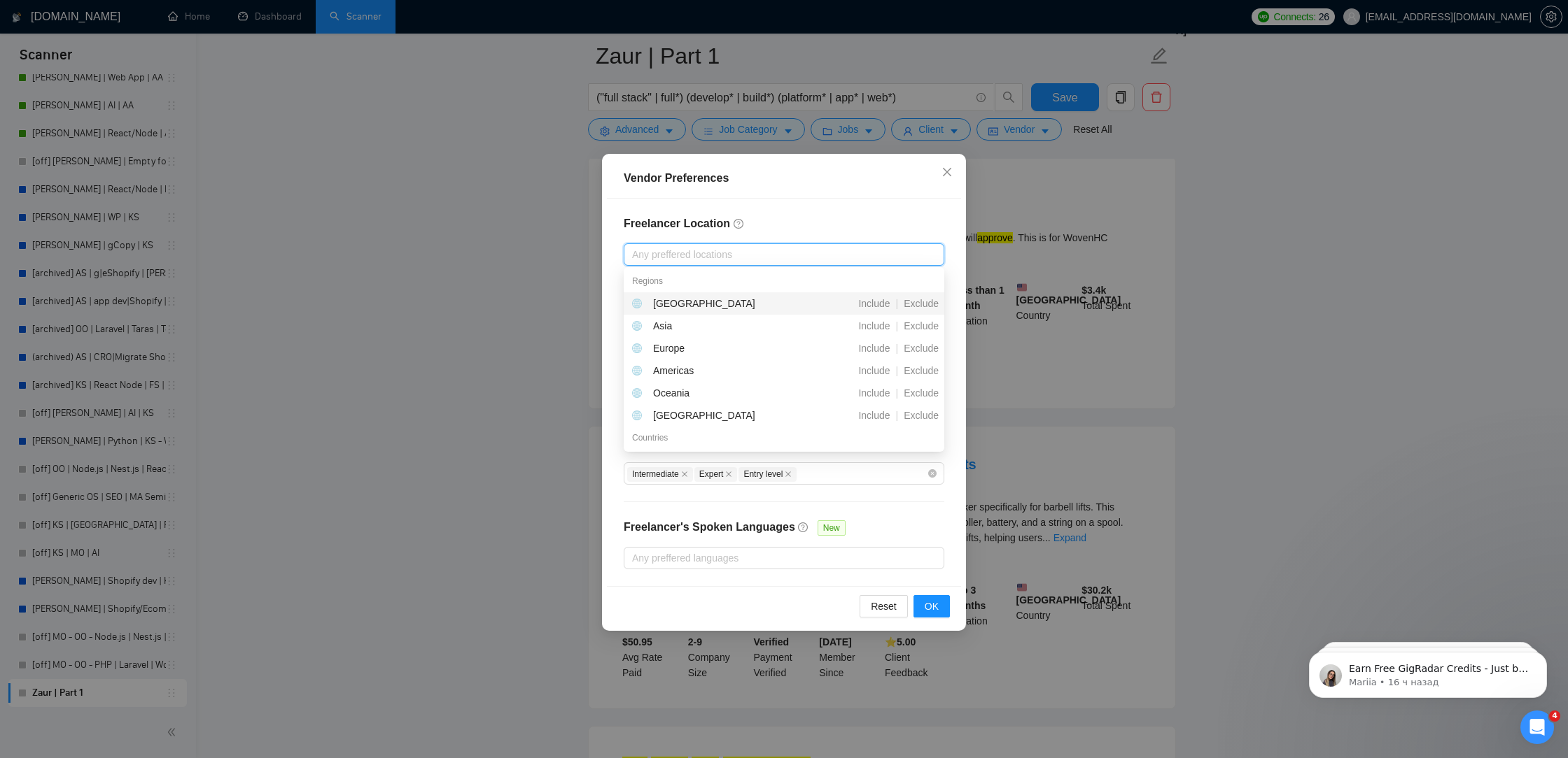
click at [748, 260] on div at bounding box center [777, 254] width 300 height 17
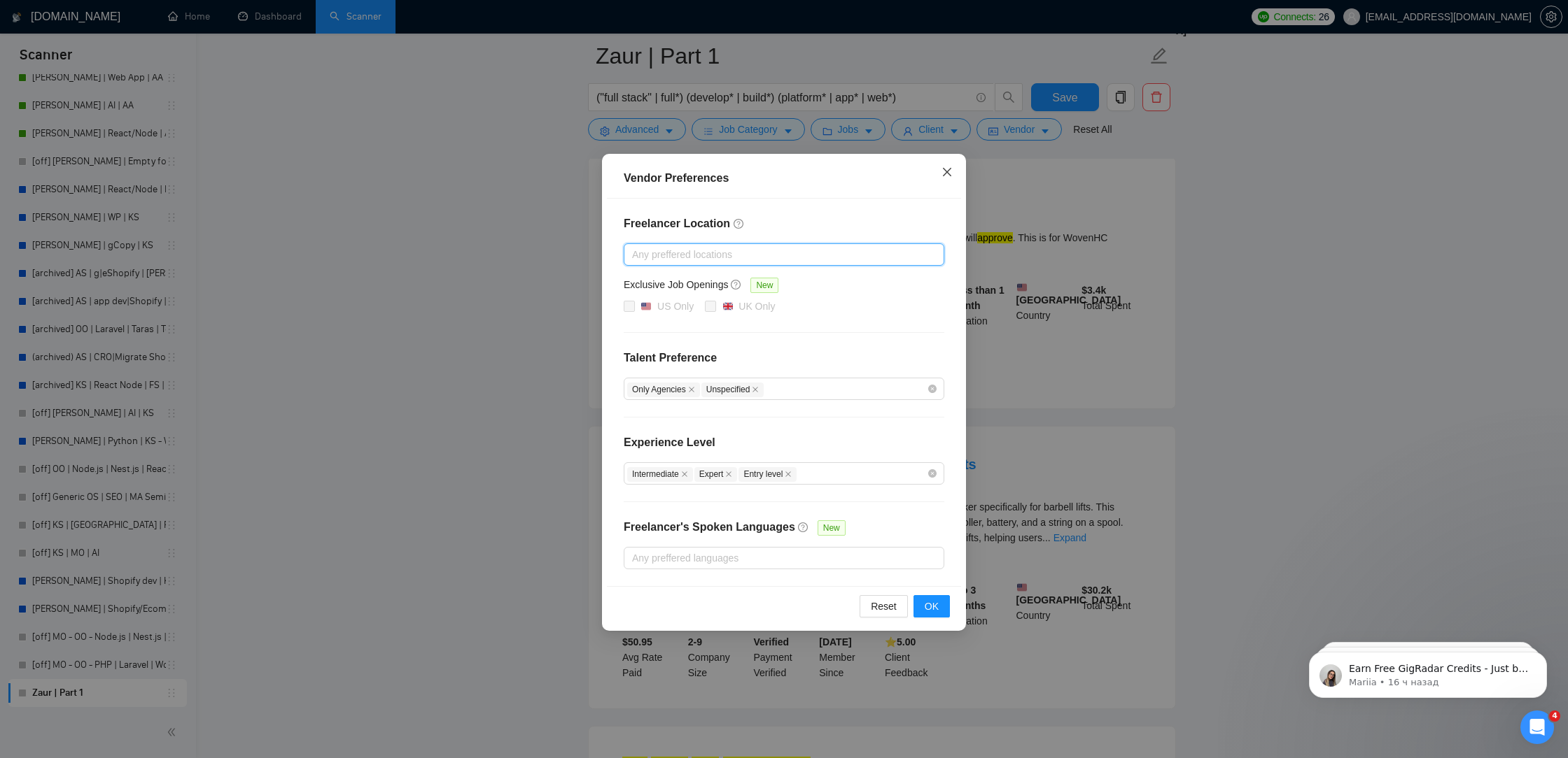
click at [950, 174] on icon "close" at bounding box center [947, 172] width 11 height 11
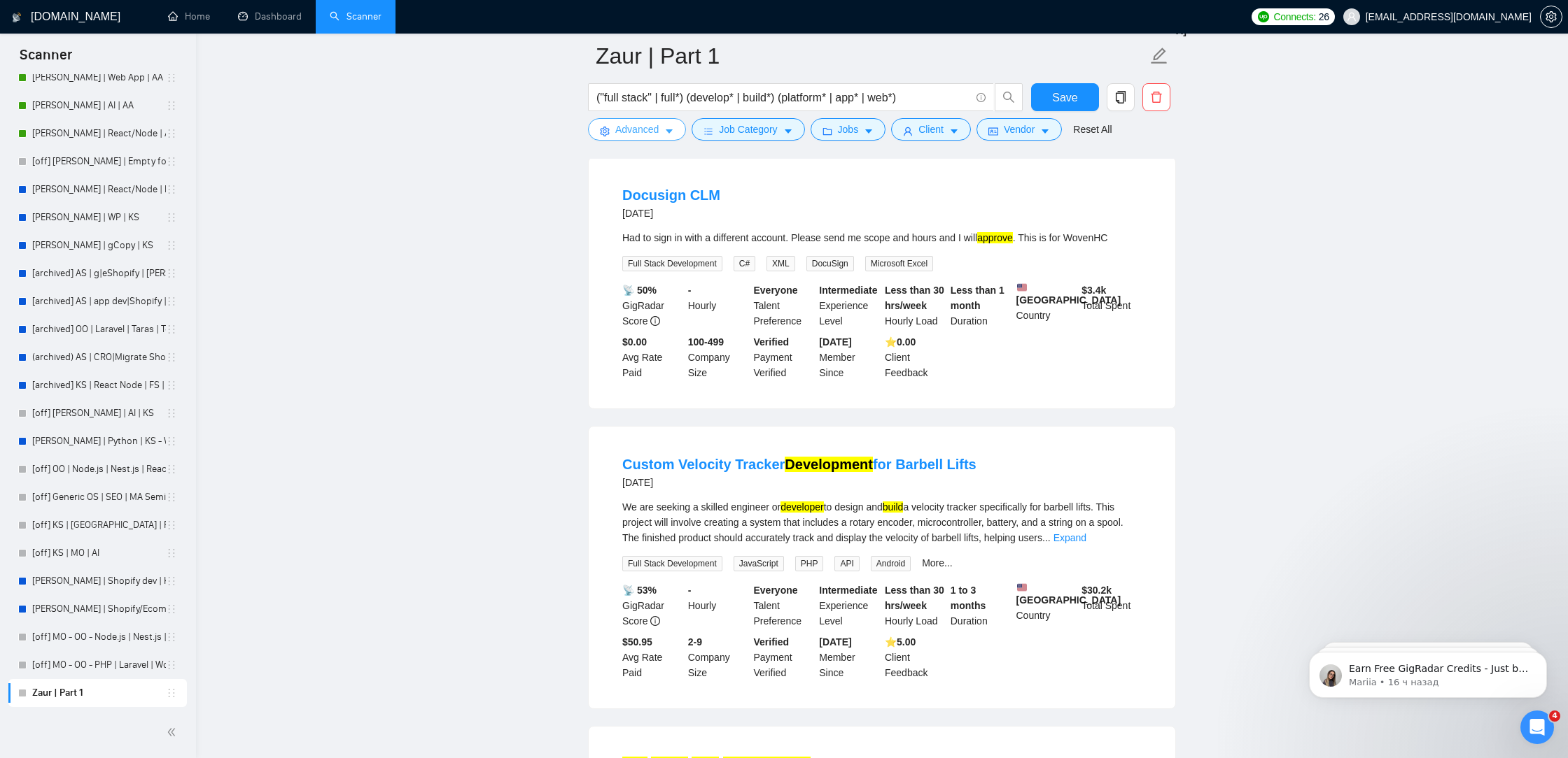
click at [637, 135] on span "Advanced" at bounding box center [637, 129] width 43 height 16
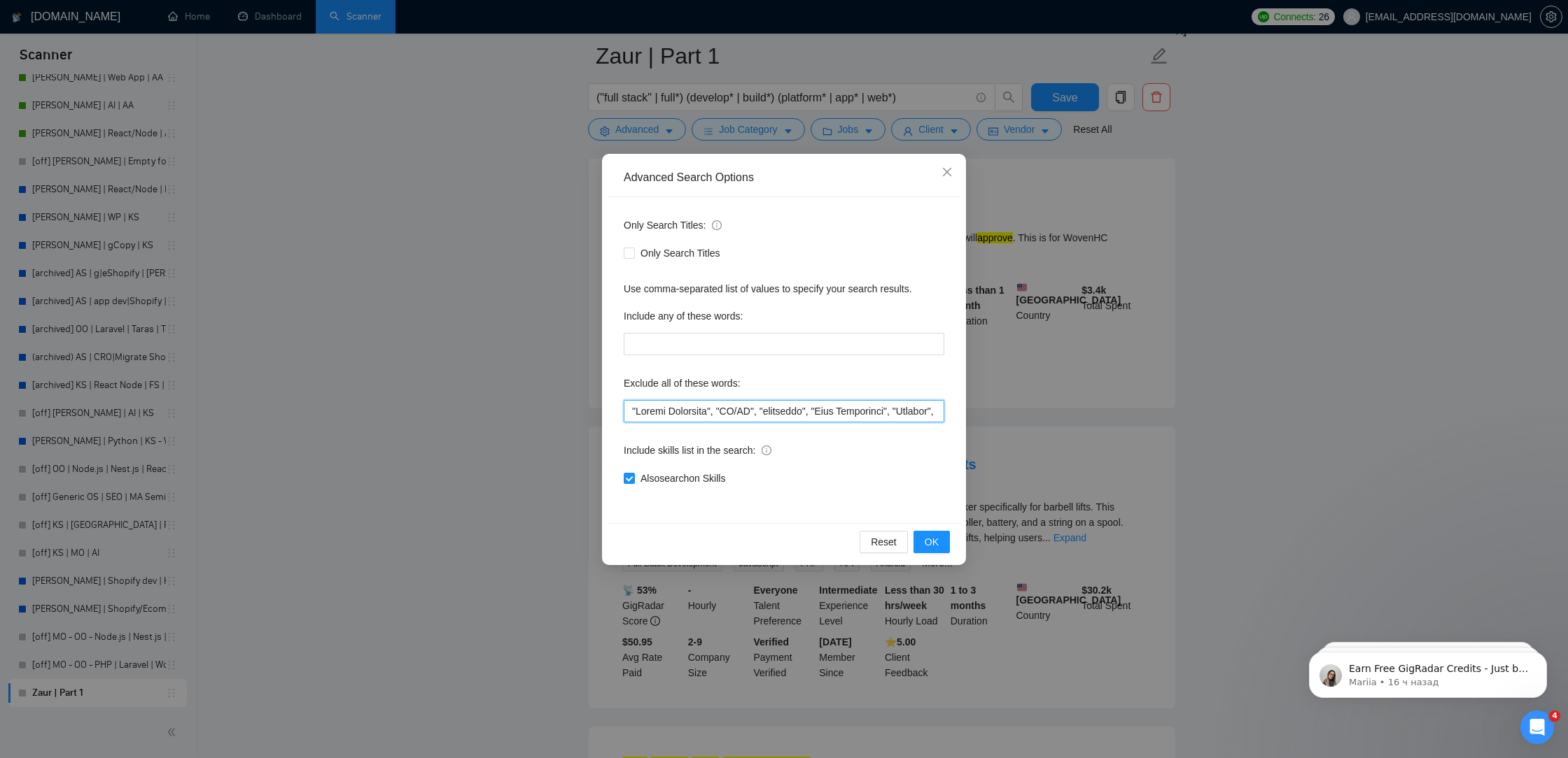
drag, startPoint x: 731, startPoint y: 408, endPoint x: 605, endPoint y: 395, distance: 126.7
click at [605, 396] on div "Advanced Search Options Only Search Titles: Only Search Titles Use comma-separa…" at bounding box center [783, 359] width 364 height 411
click at [629, 408] on input "text" at bounding box center [783, 411] width 321 height 23
paste input ""Google Workspace","
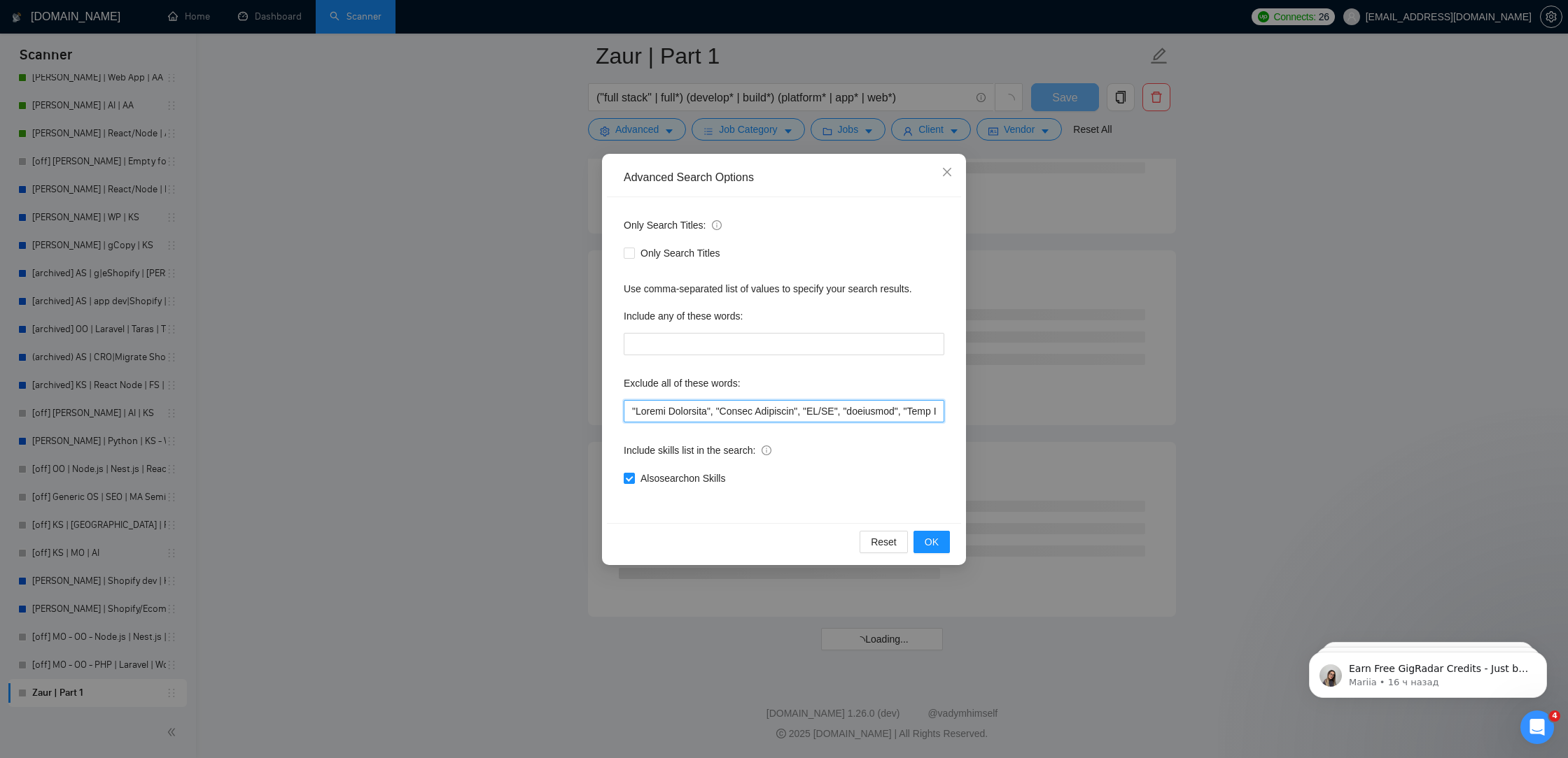
scroll to position [7326, 0]
drag, startPoint x: 724, startPoint y: 410, endPoint x: 638, endPoint y: 418, distance: 86.4
click at [638, 418] on input "text" at bounding box center [783, 411] width 321 height 23
type input ""Docusign, "Google Workspace", "UI/UX", "designing", "Data Programmer", "Tradin…"
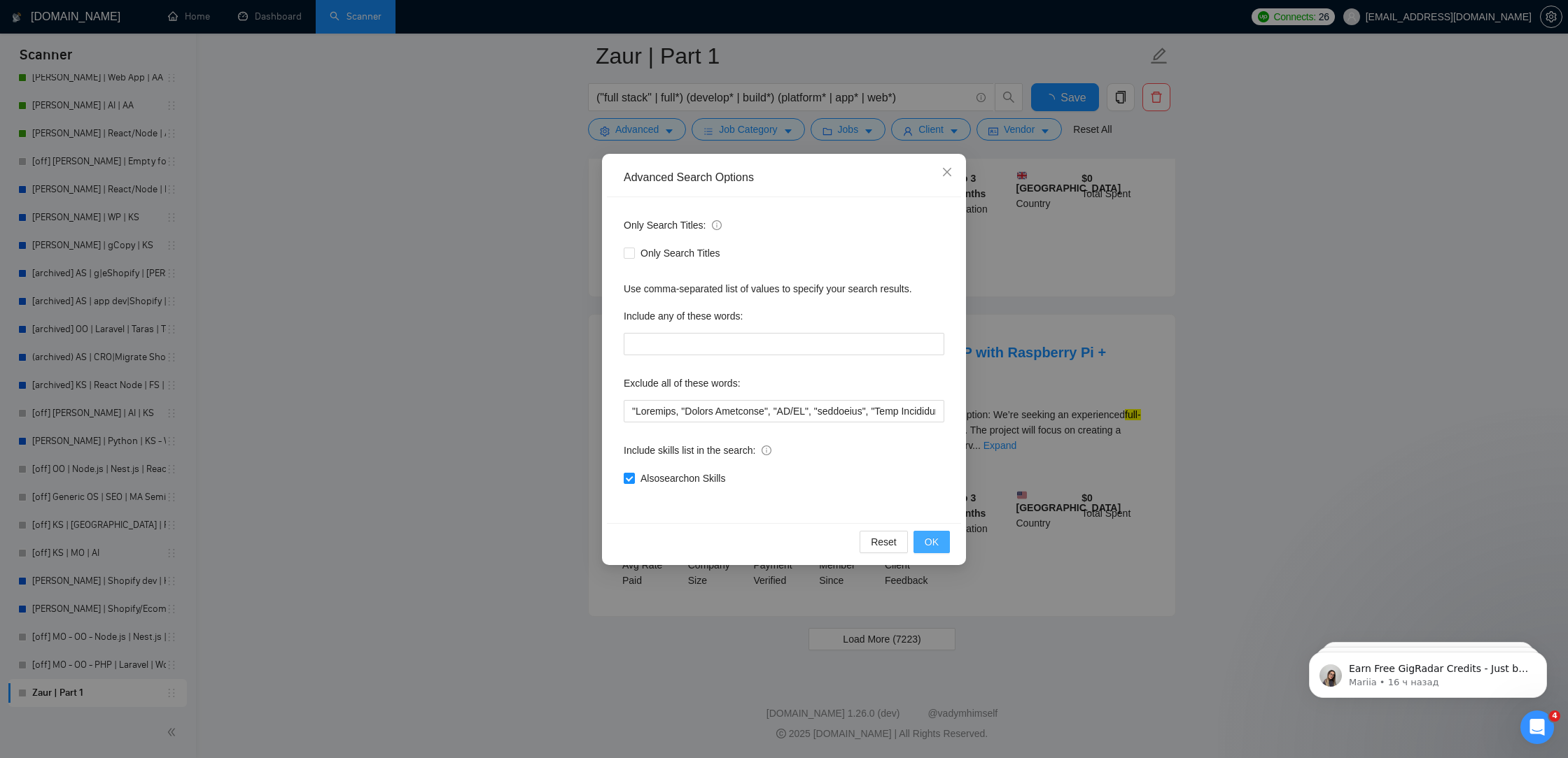
click at [917, 539] on button "OK" at bounding box center [931, 542] width 36 height 23
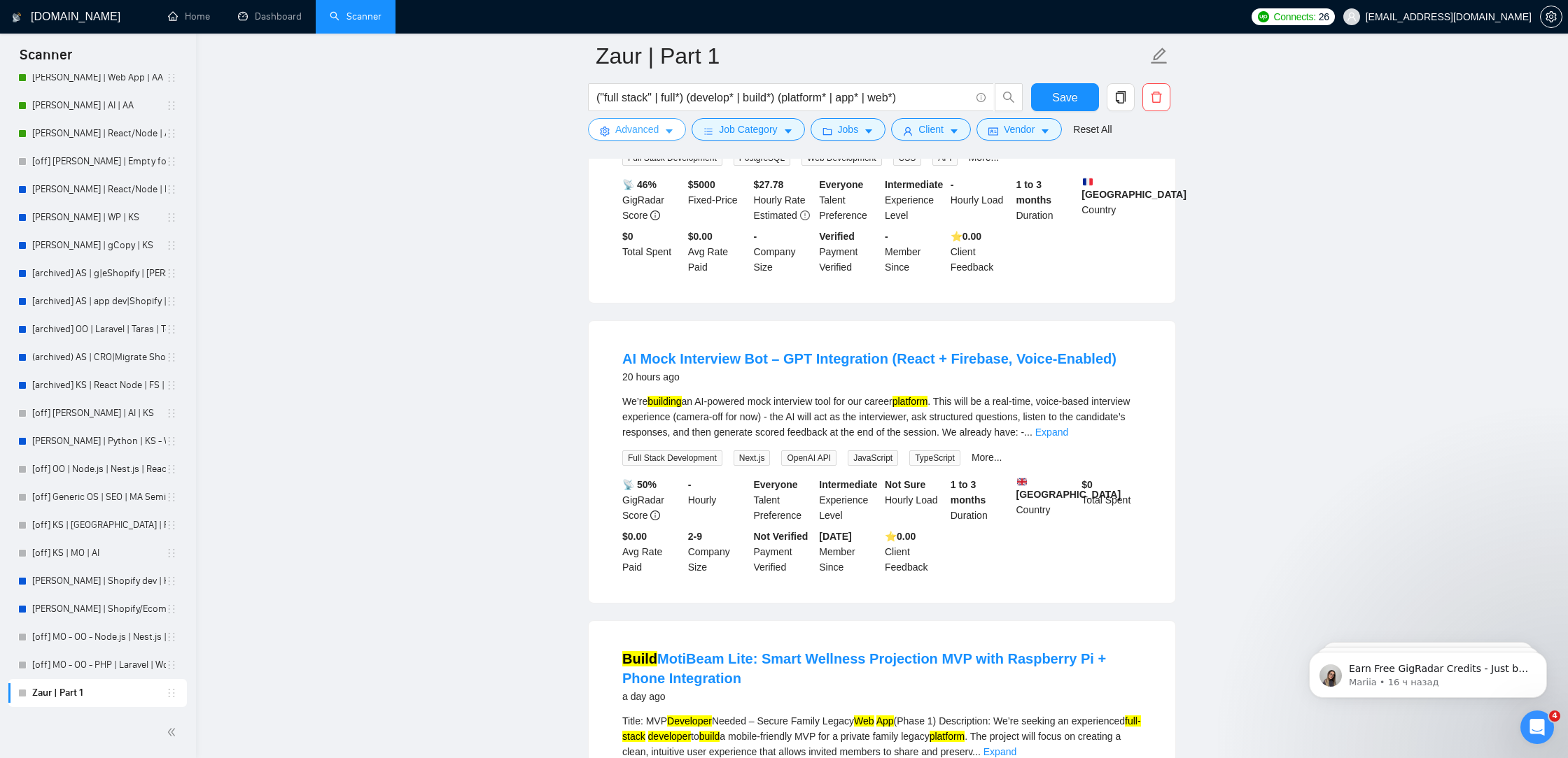
scroll to position [2762, 0]
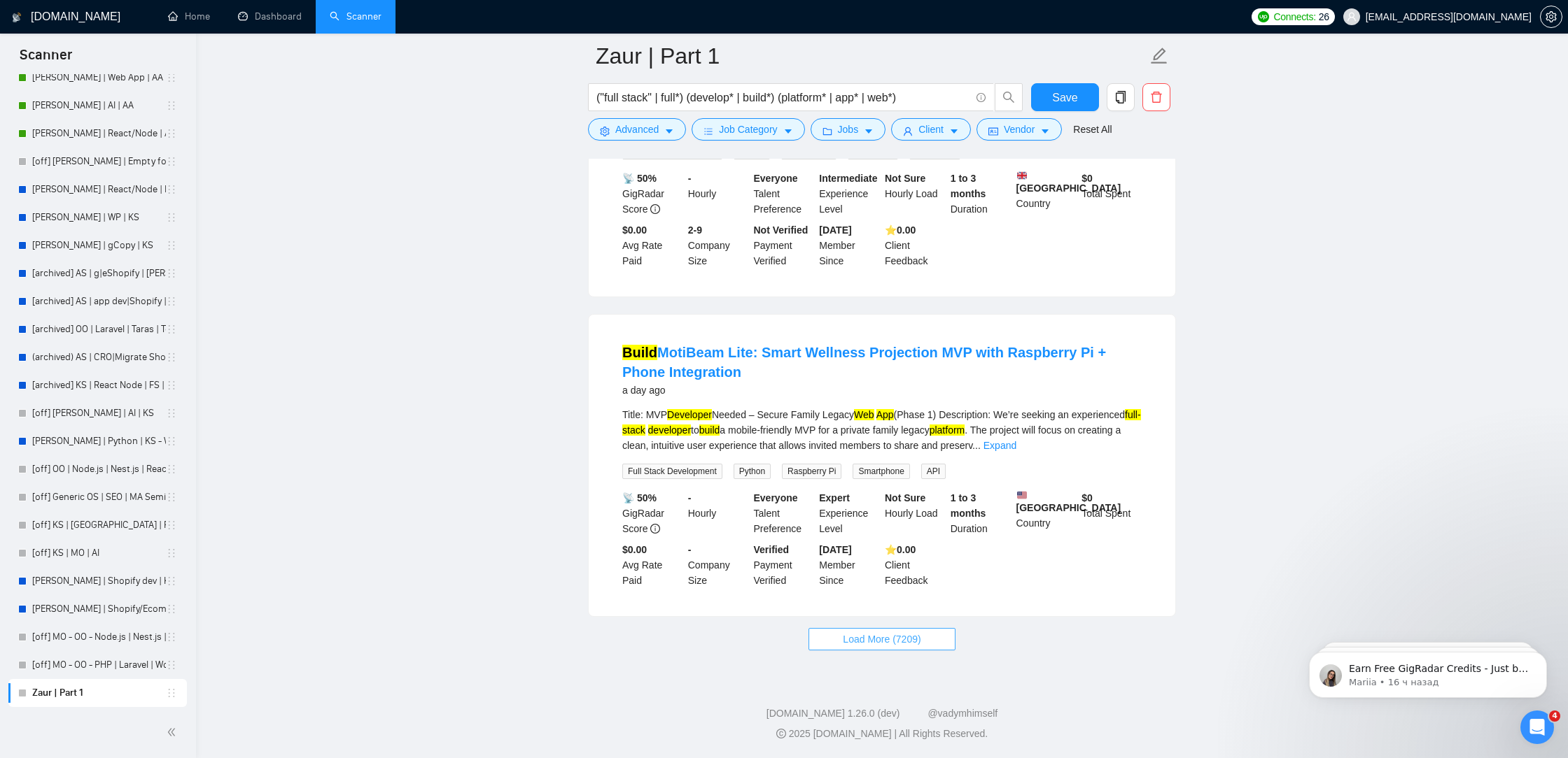
click at [879, 645] on span "Load More (7209)" at bounding box center [882, 640] width 78 height 16
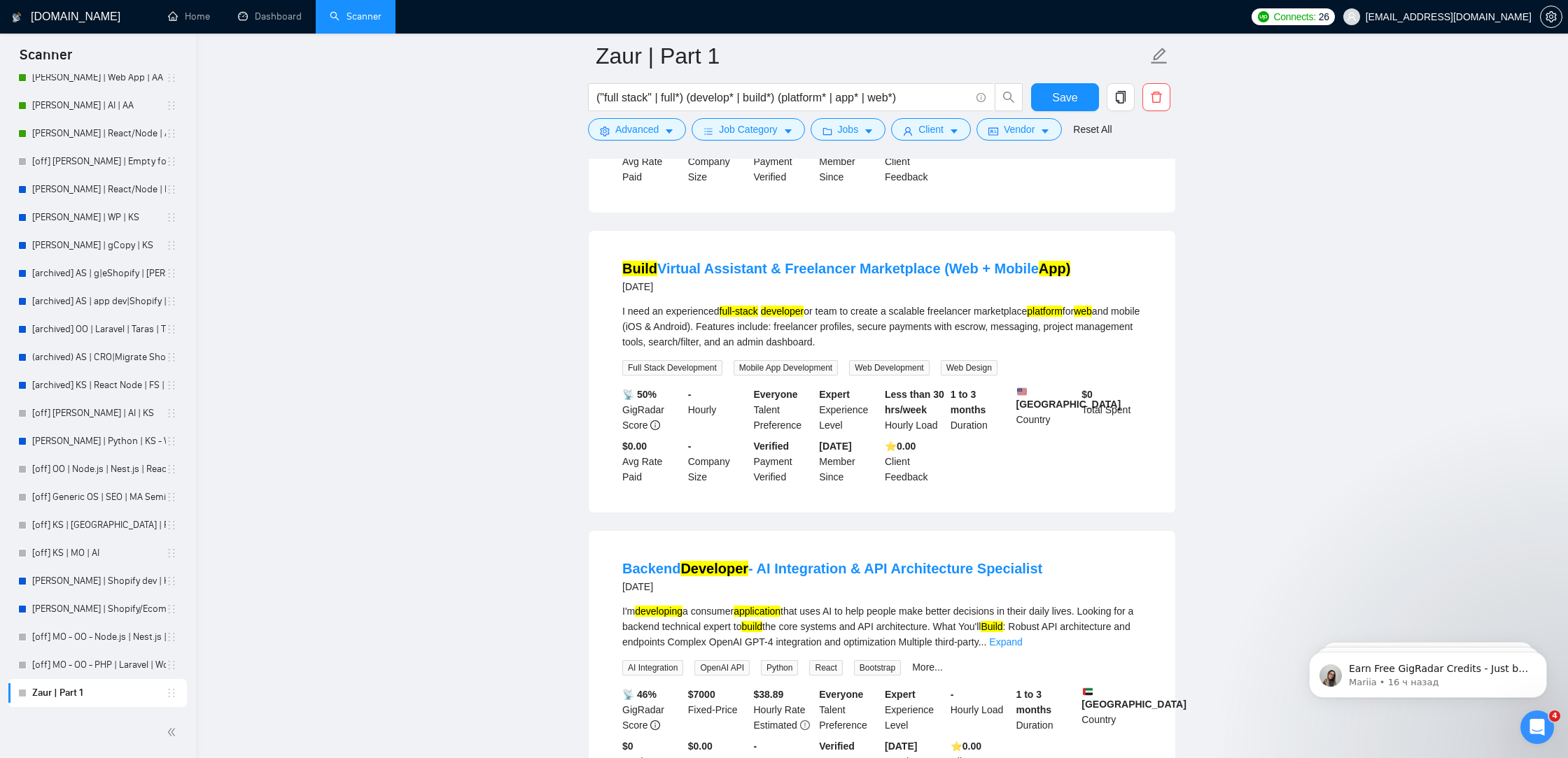
scroll to position [5780, 0]
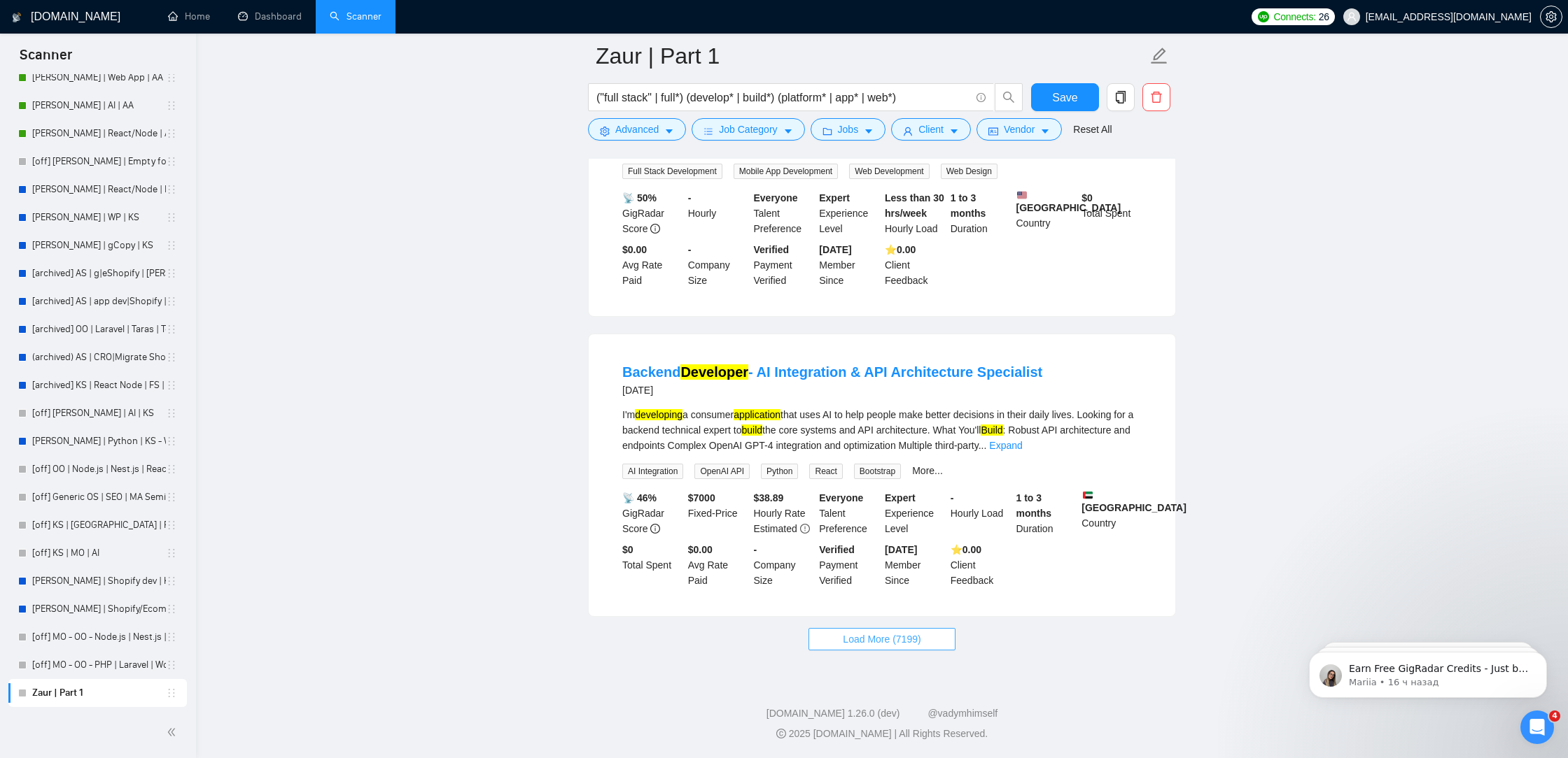
click at [850, 637] on span "Load More (7199)" at bounding box center [882, 640] width 78 height 16
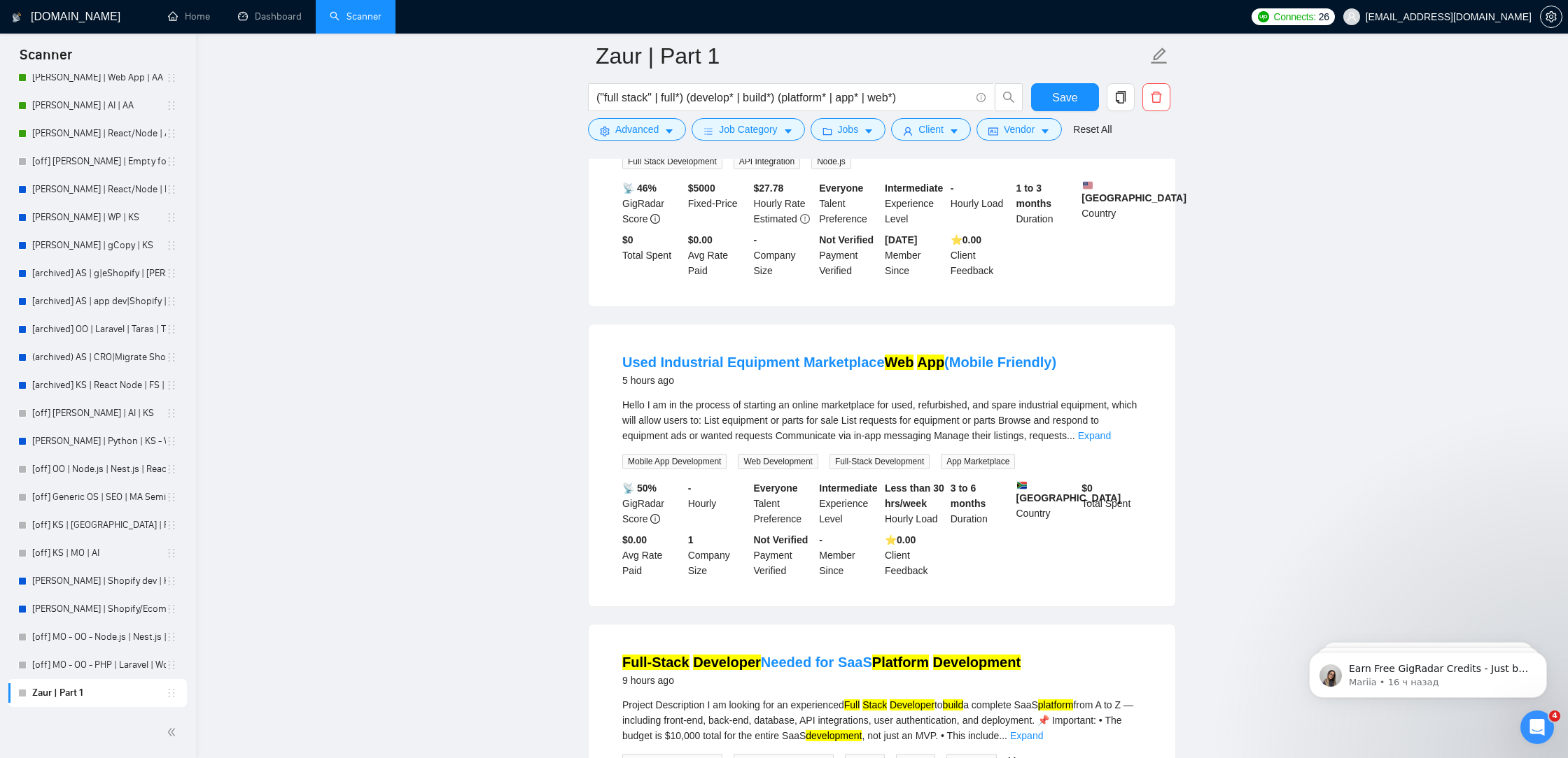
scroll to position [0, 0]
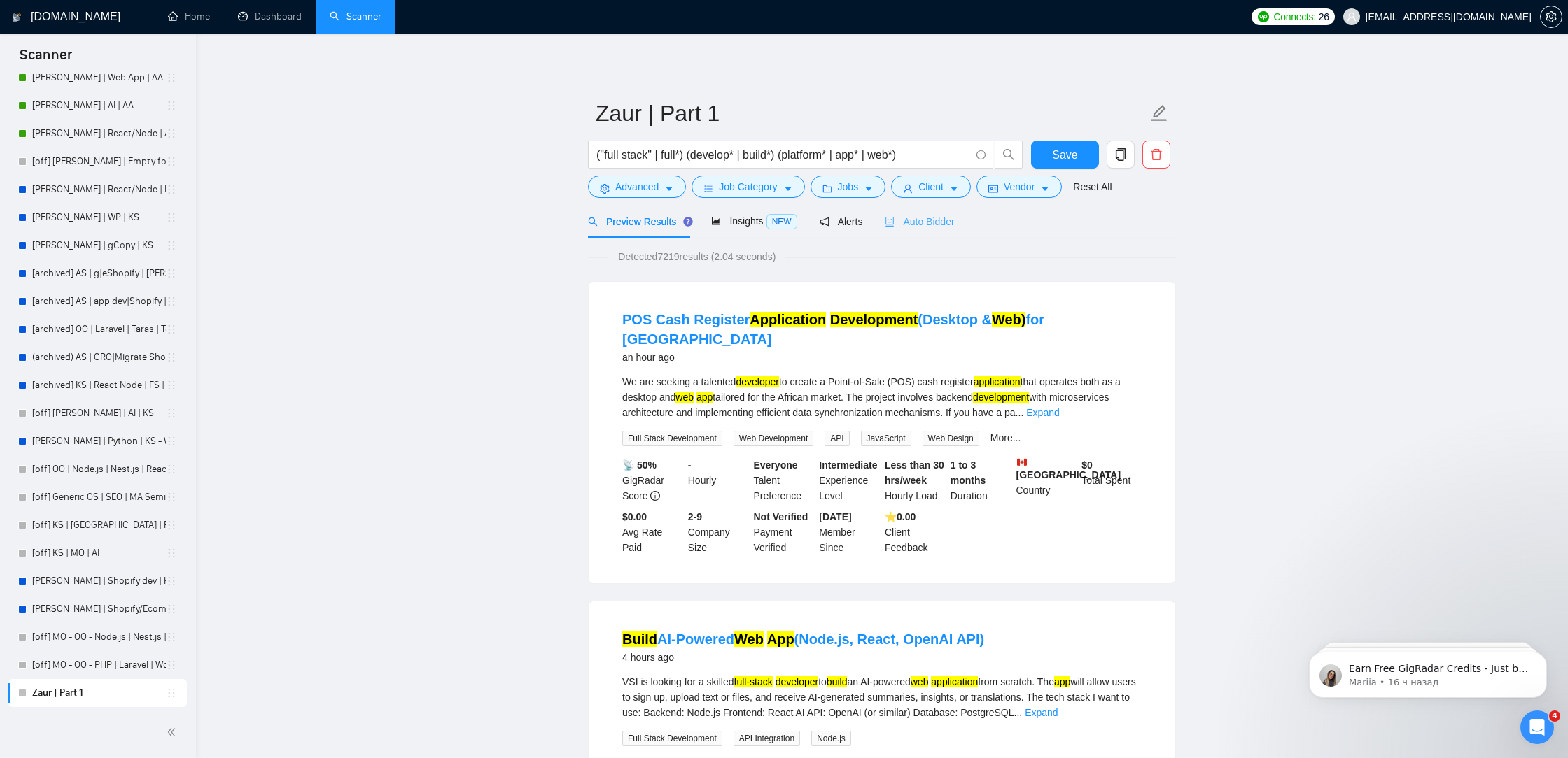
click at [940, 208] on div "Auto Bidder" at bounding box center [919, 221] width 69 height 33
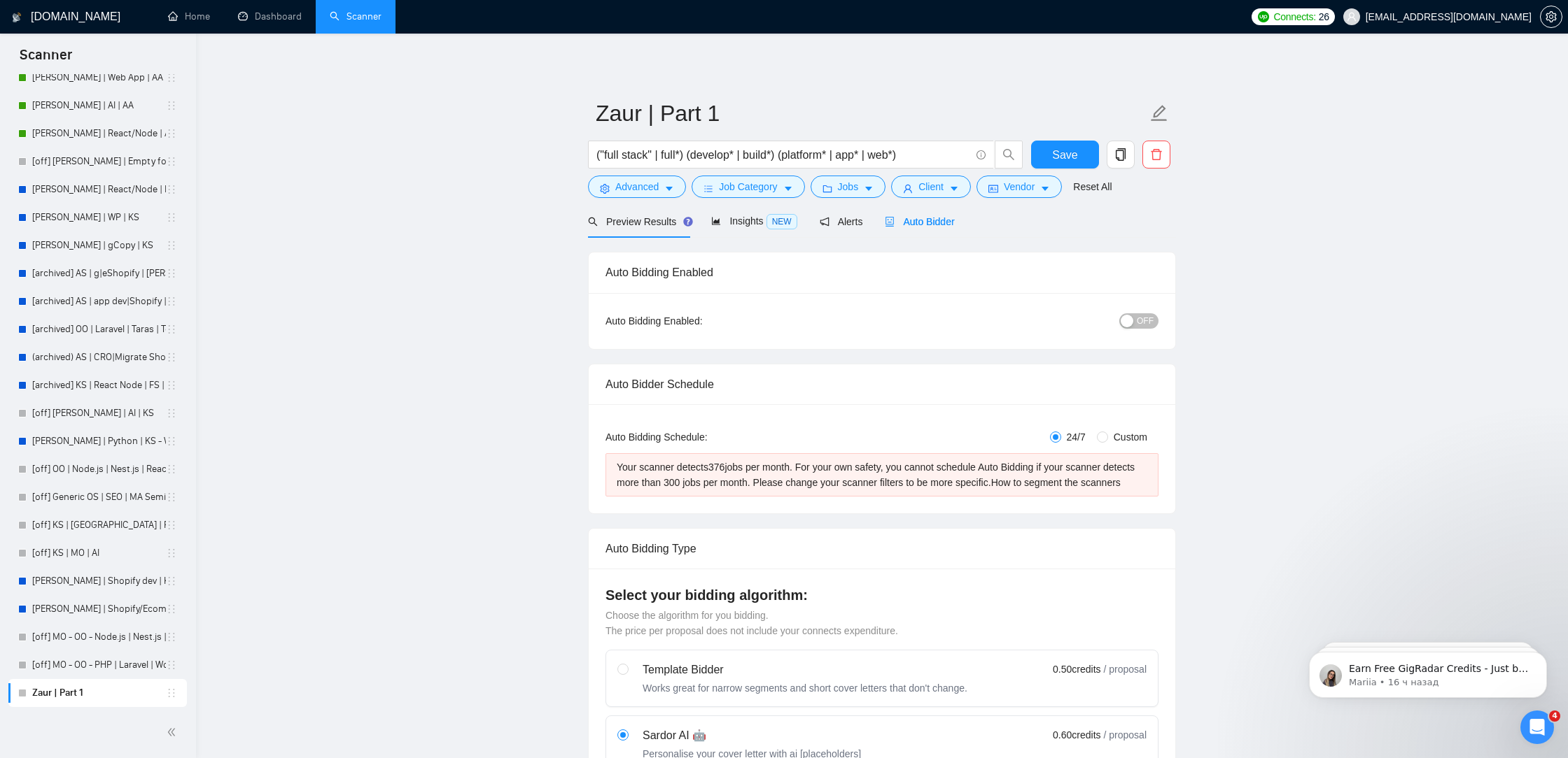
click at [944, 223] on span "Auto Bidder" at bounding box center [919, 221] width 69 height 11
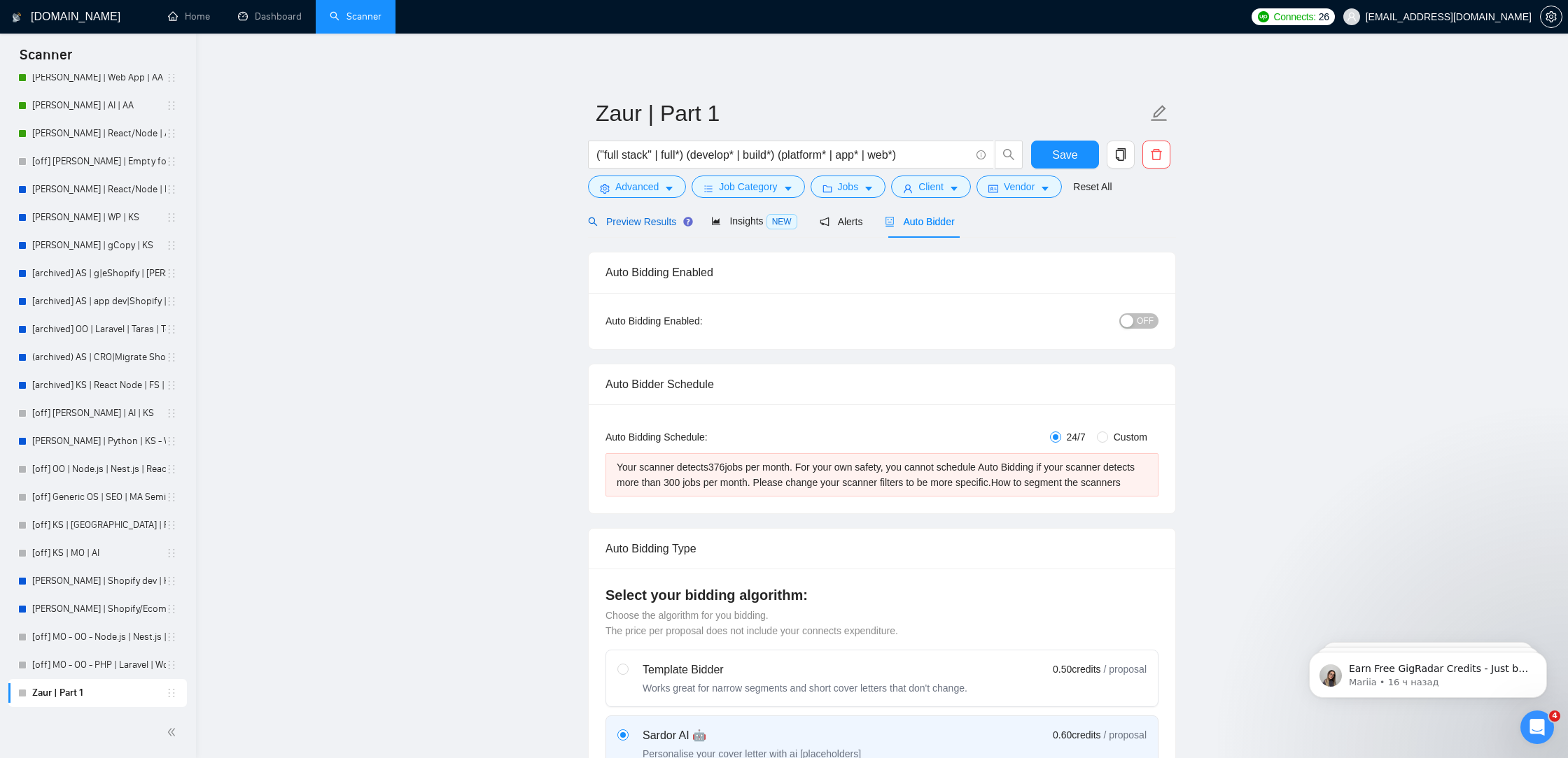
click at [618, 225] on span "Preview Results" at bounding box center [638, 221] width 101 height 11
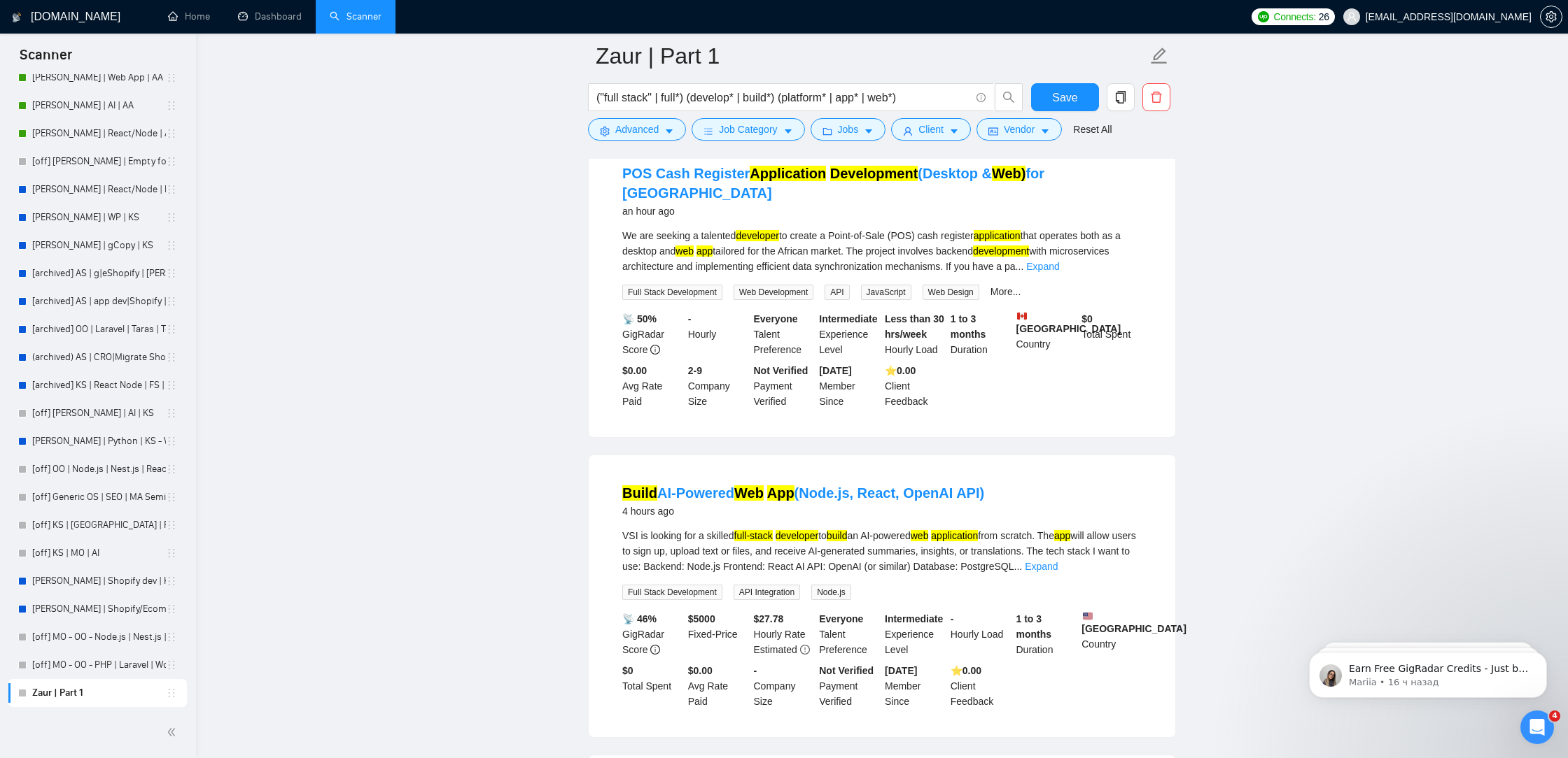
scroll to position [146, 0]
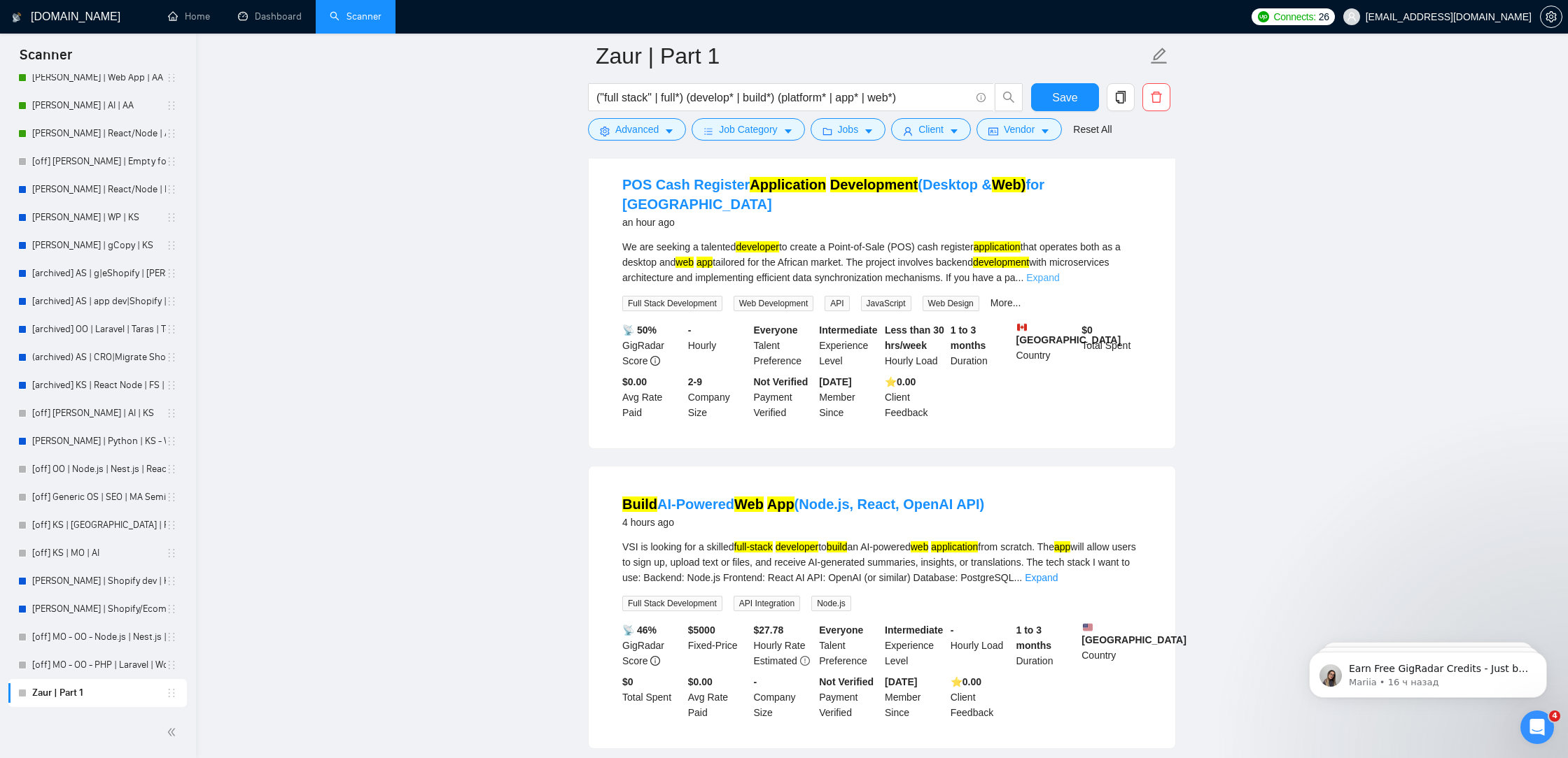
click at [1059, 272] on link "Expand" at bounding box center [1041, 277] width 33 height 11
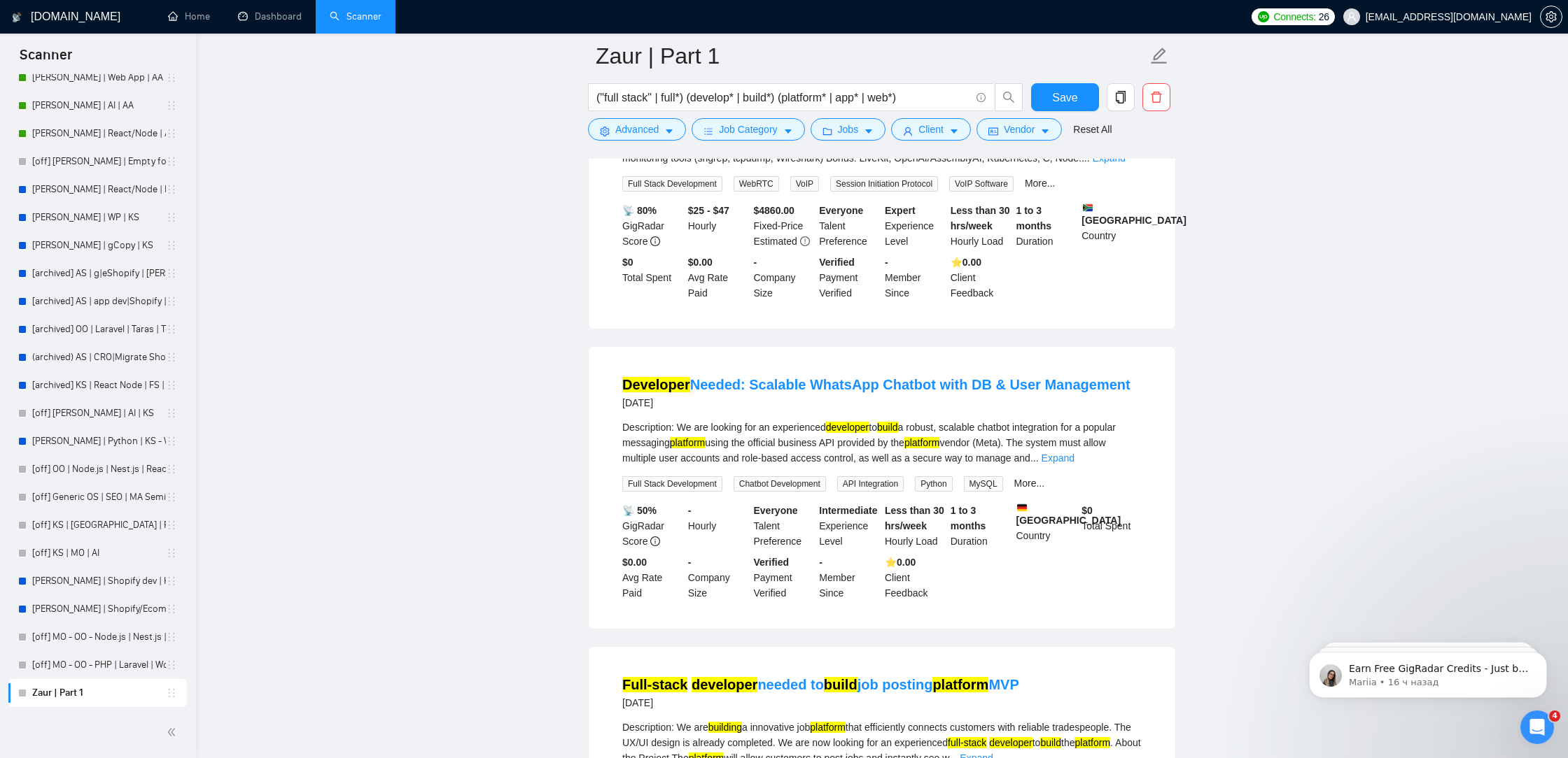
scroll to position [8124, 0]
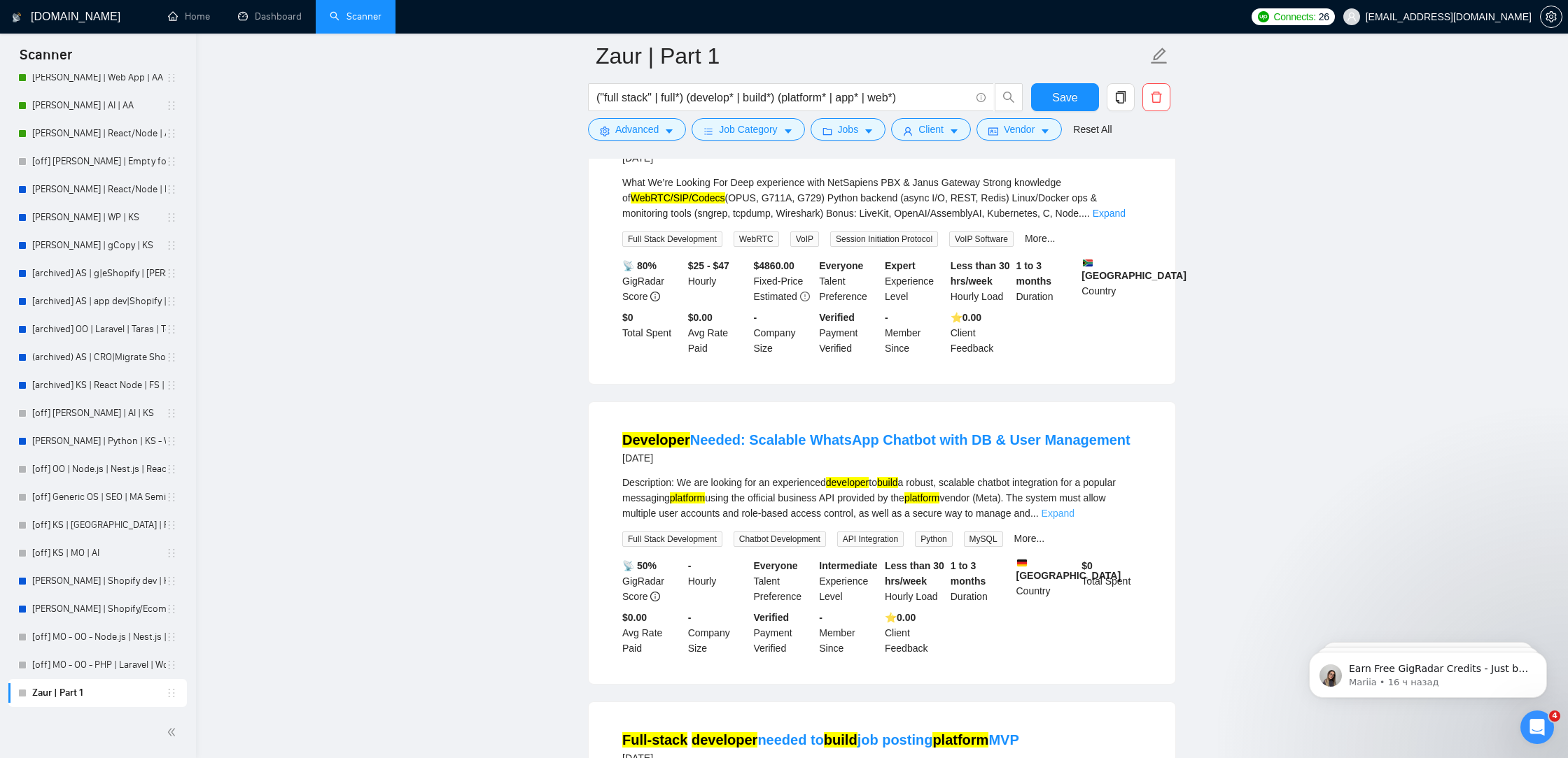
click at [1074, 519] on link "Expand" at bounding box center [1057, 513] width 33 height 11
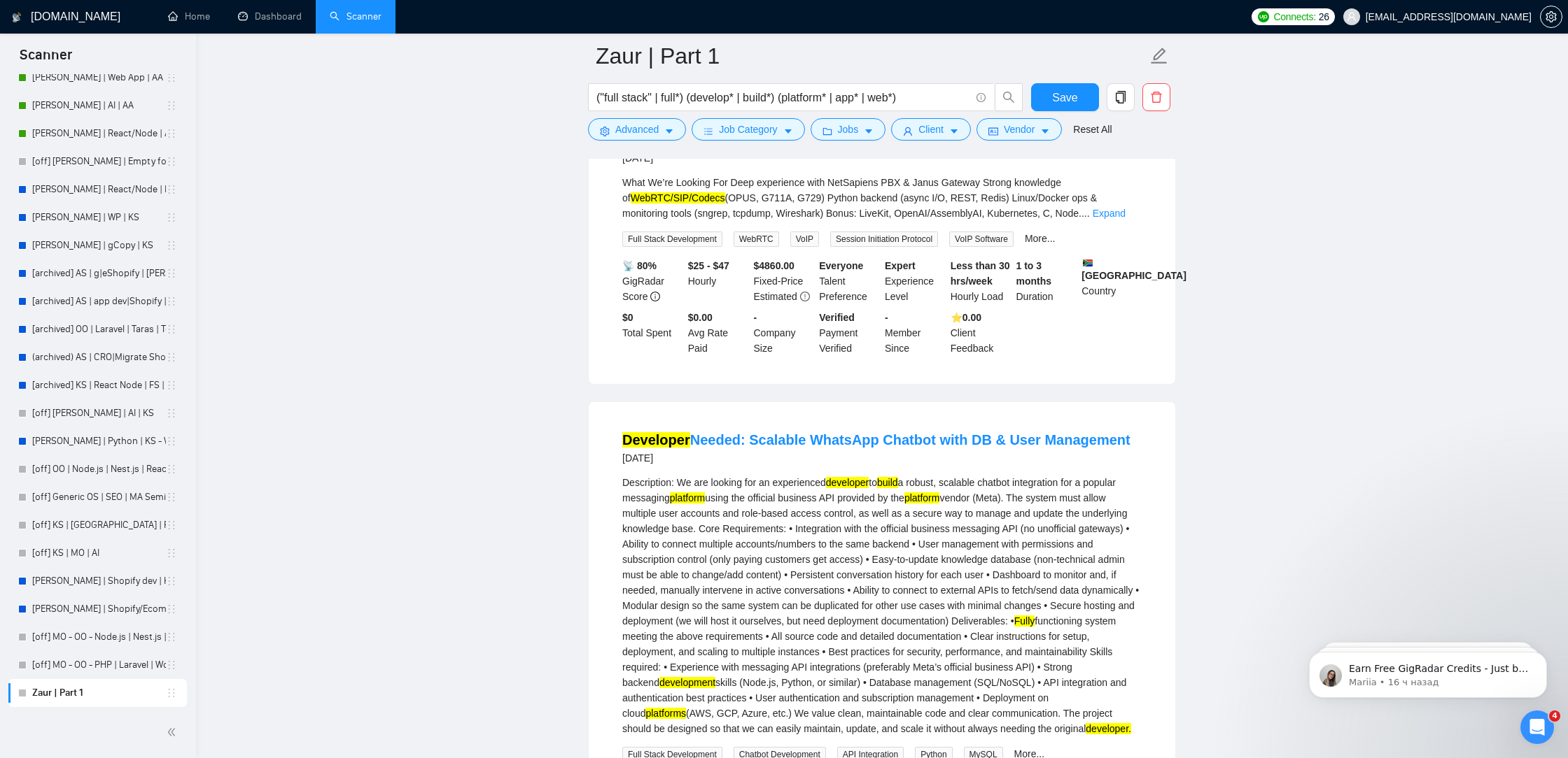
scroll to position [8165, 0]
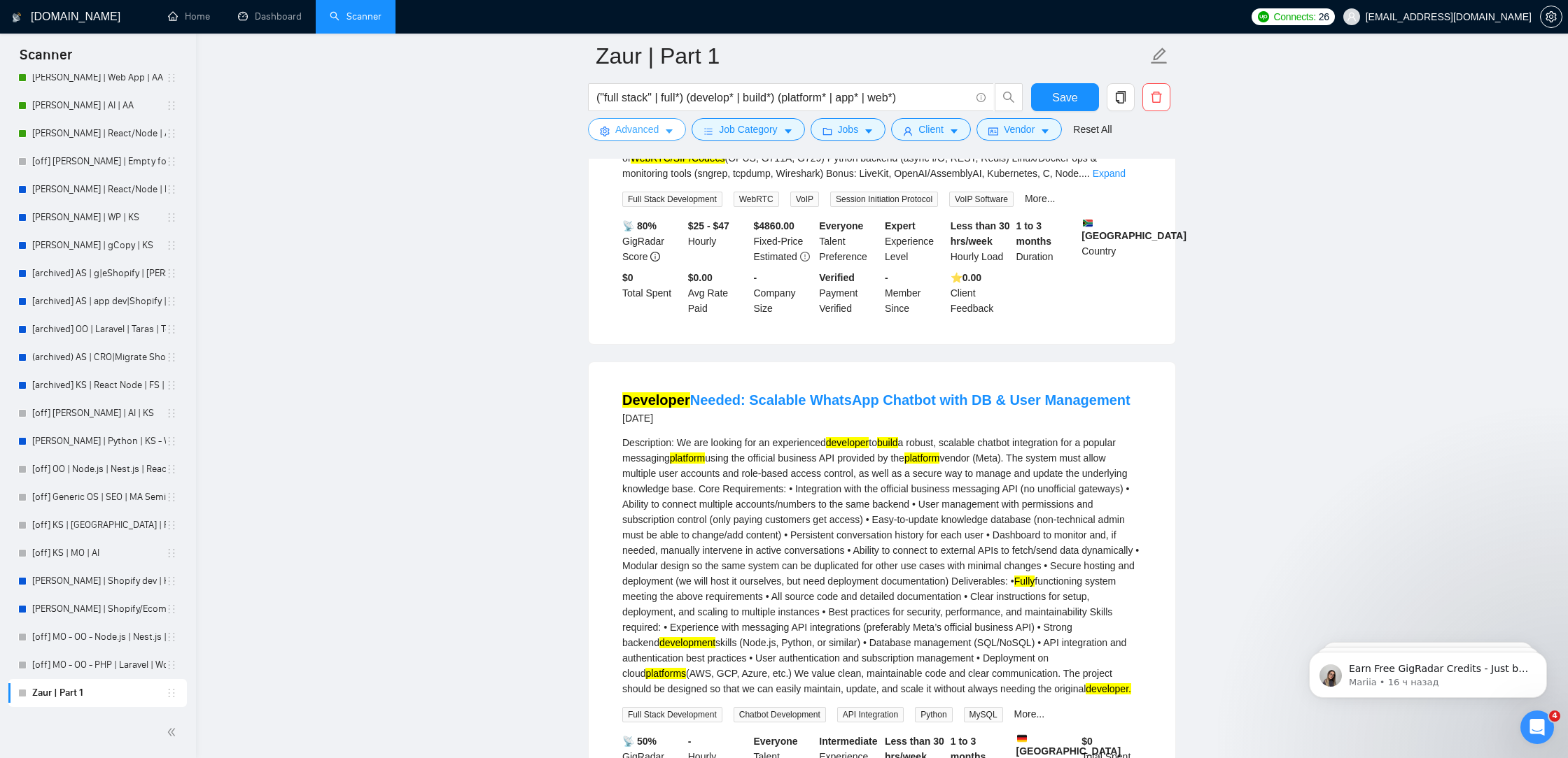
click at [648, 132] on span "Advanced" at bounding box center [637, 129] width 43 height 16
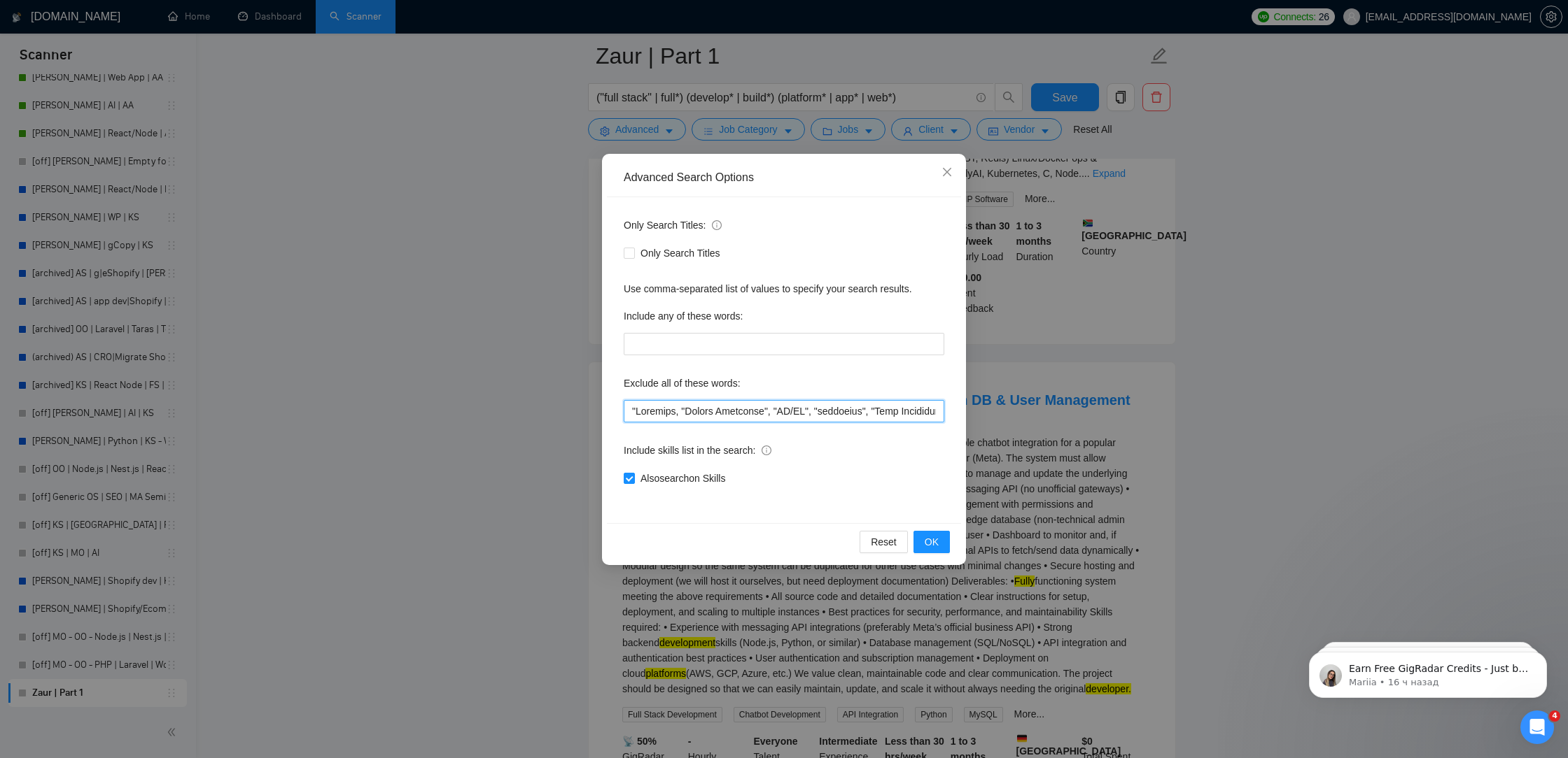
click at [684, 409] on input "text" at bounding box center [783, 411] width 321 height 23
click at [678, 410] on input "text" at bounding box center [783, 411] width 321 height 23
paste input """
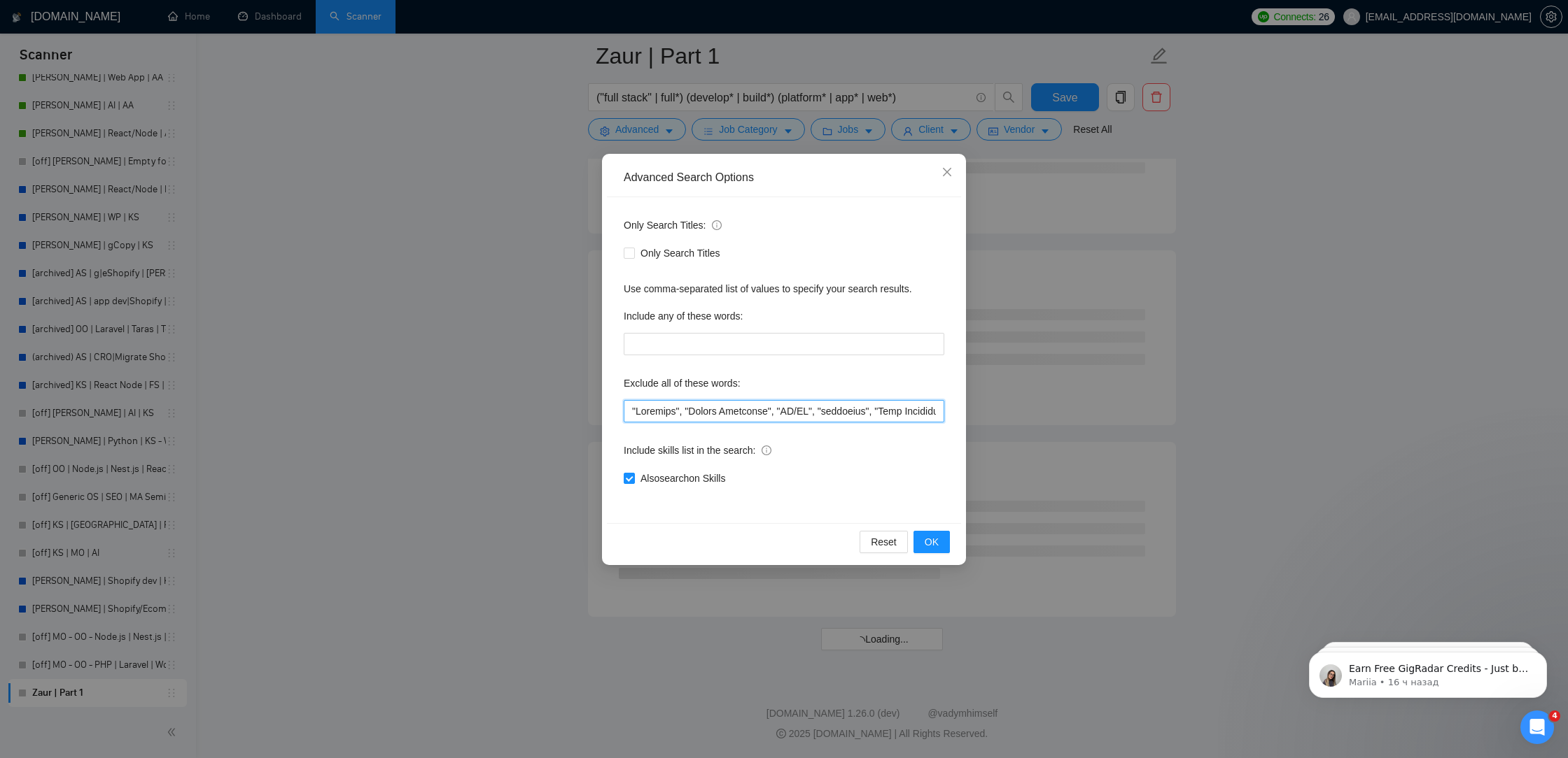
scroll to position [5409, 0]
drag, startPoint x: 688, startPoint y: 416, endPoint x: 613, endPoint y: 408, distance: 75.4
click at [613, 408] on div "Only Search Titles: Only Search Titles Use comma-separated list of values to sp…" at bounding box center [783, 360] width 354 height 326
click at [635, 415] on input "text" at bounding box center [783, 411] width 321 height 23
paste input ""Docusign","
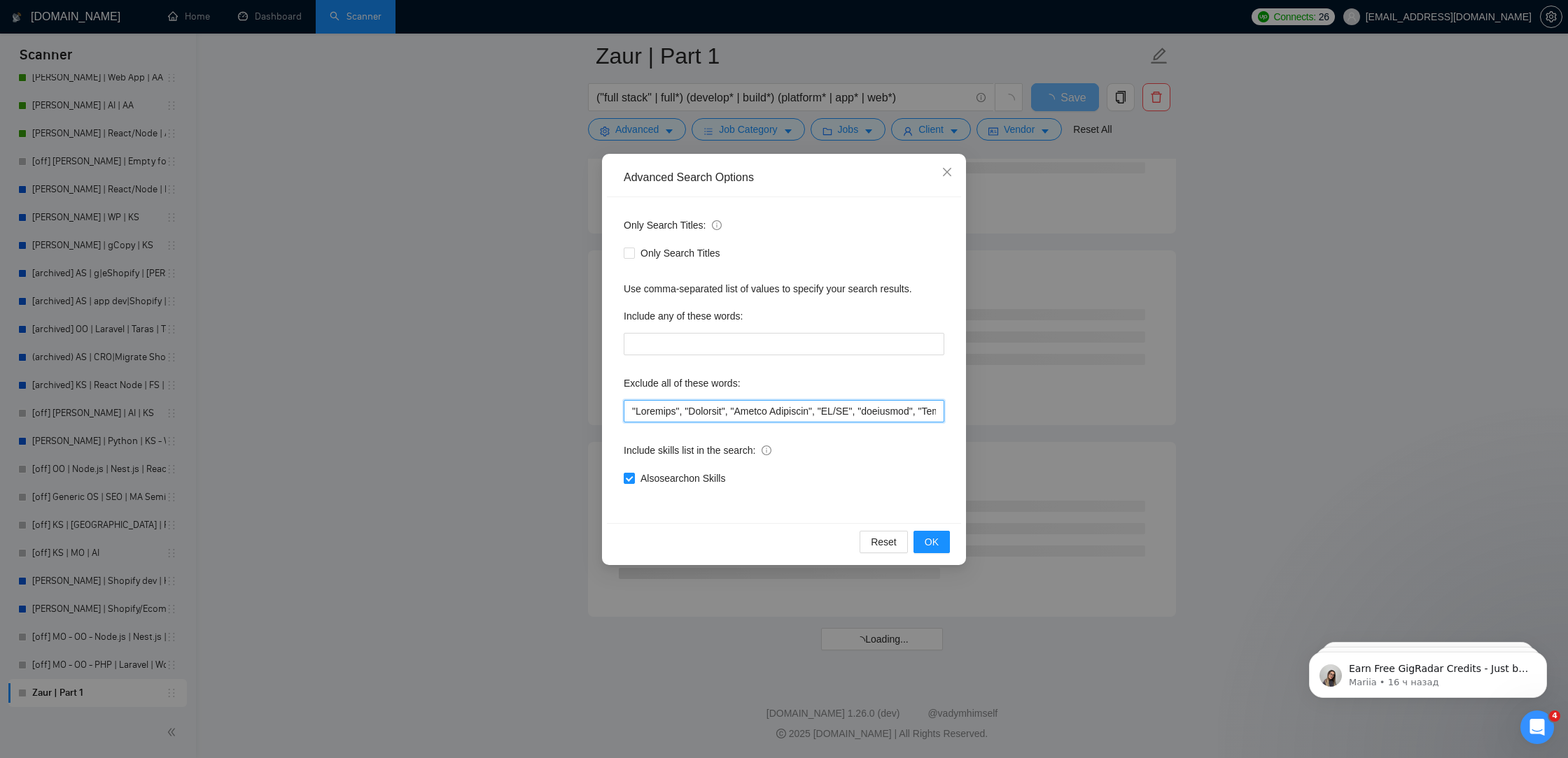
drag, startPoint x: 678, startPoint y: 415, endPoint x: 639, endPoint y: 412, distance: 39.1
click at [639, 412] on input "text" at bounding box center [783, 411] width 321 height 23
type input ""WhatsApp", "Docusign", "Google Workspace", "UI/UX", "designing", "Data Program…"
click at [942, 540] on button "OK" at bounding box center [931, 542] width 36 height 23
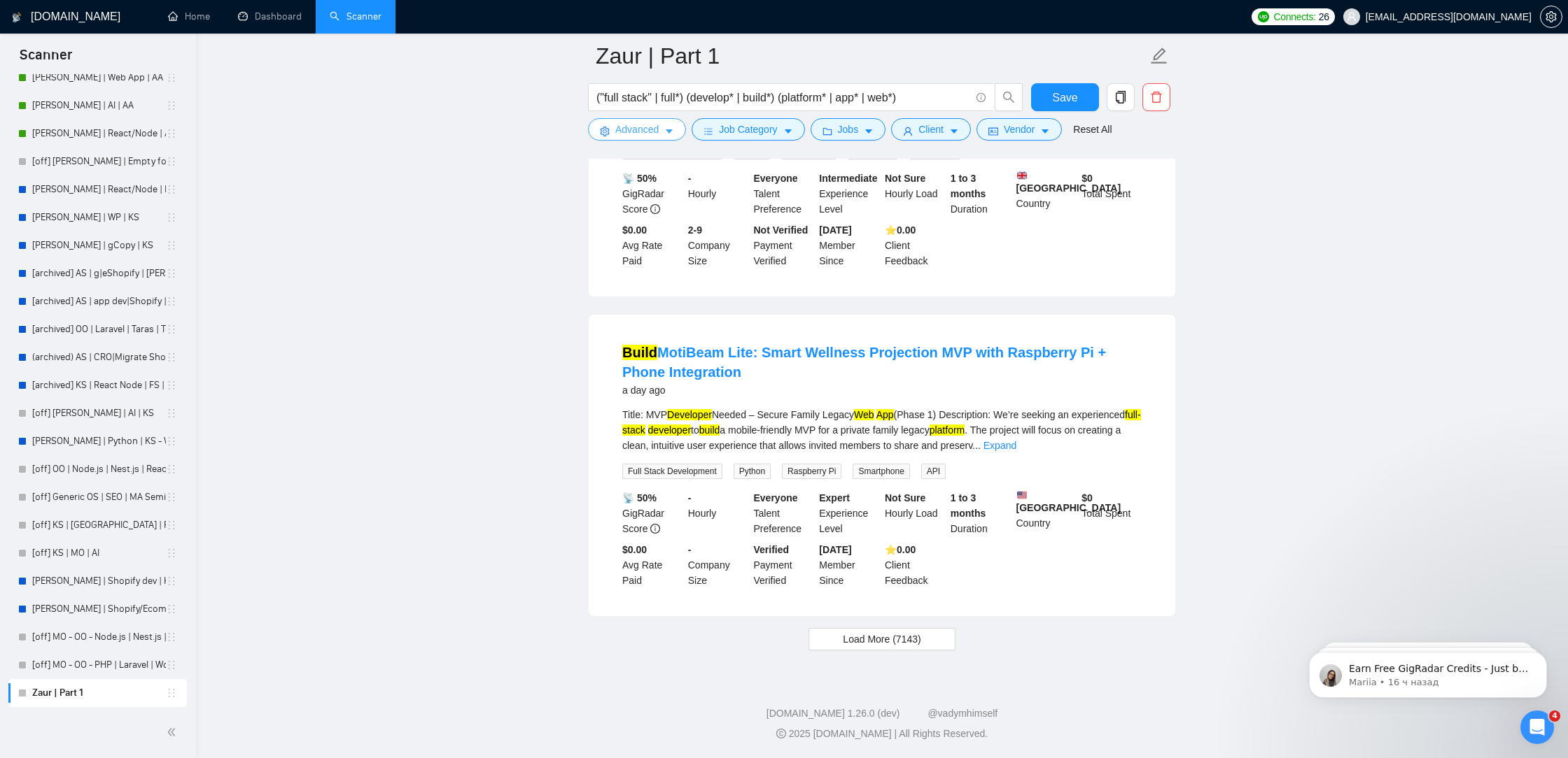
scroll to position [2762, 0]
click at [850, 642] on span "Load More (7143)" at bounding box center [882, 640] width 78 height 16
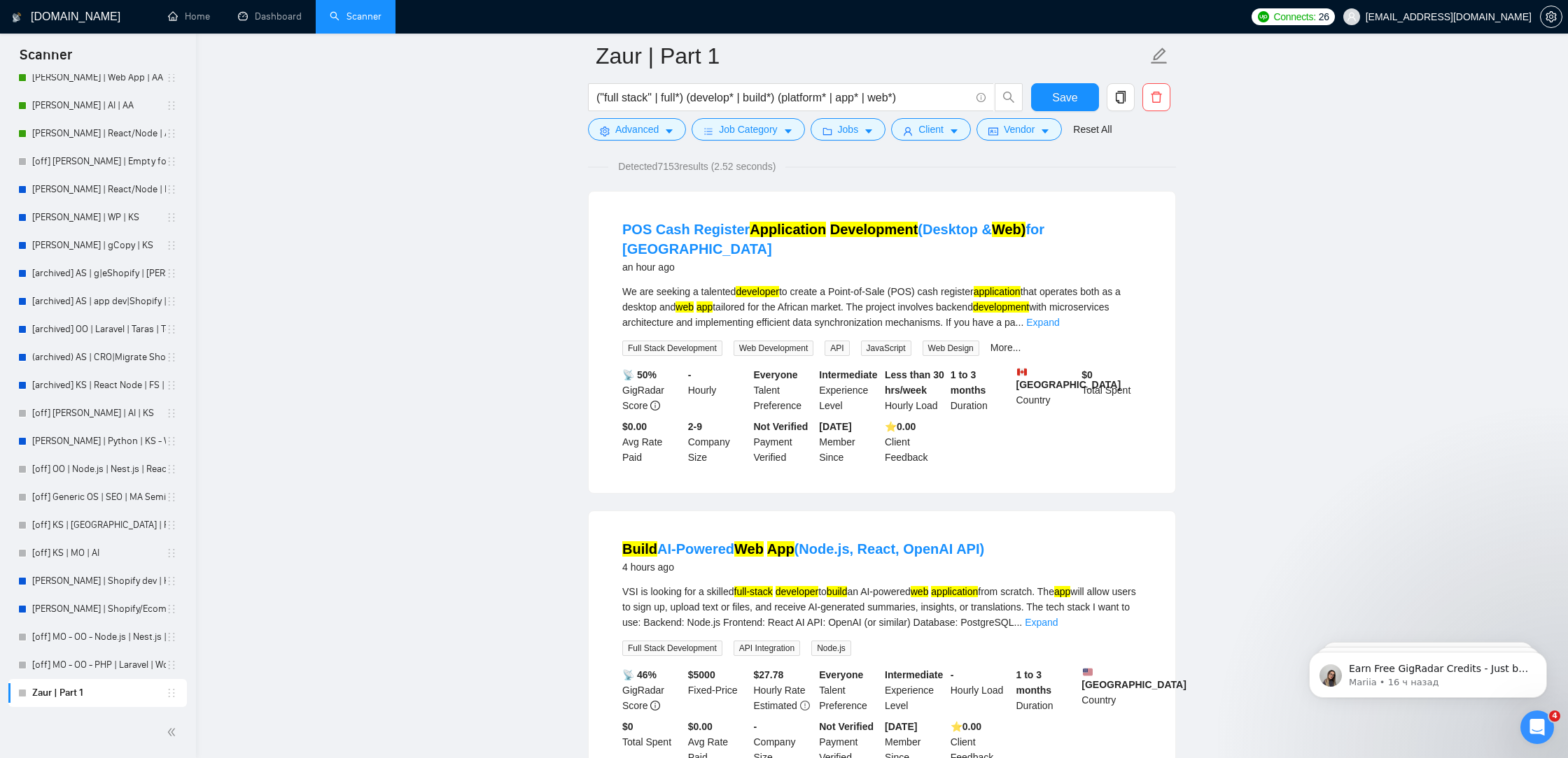
scroll to position [37, 0]
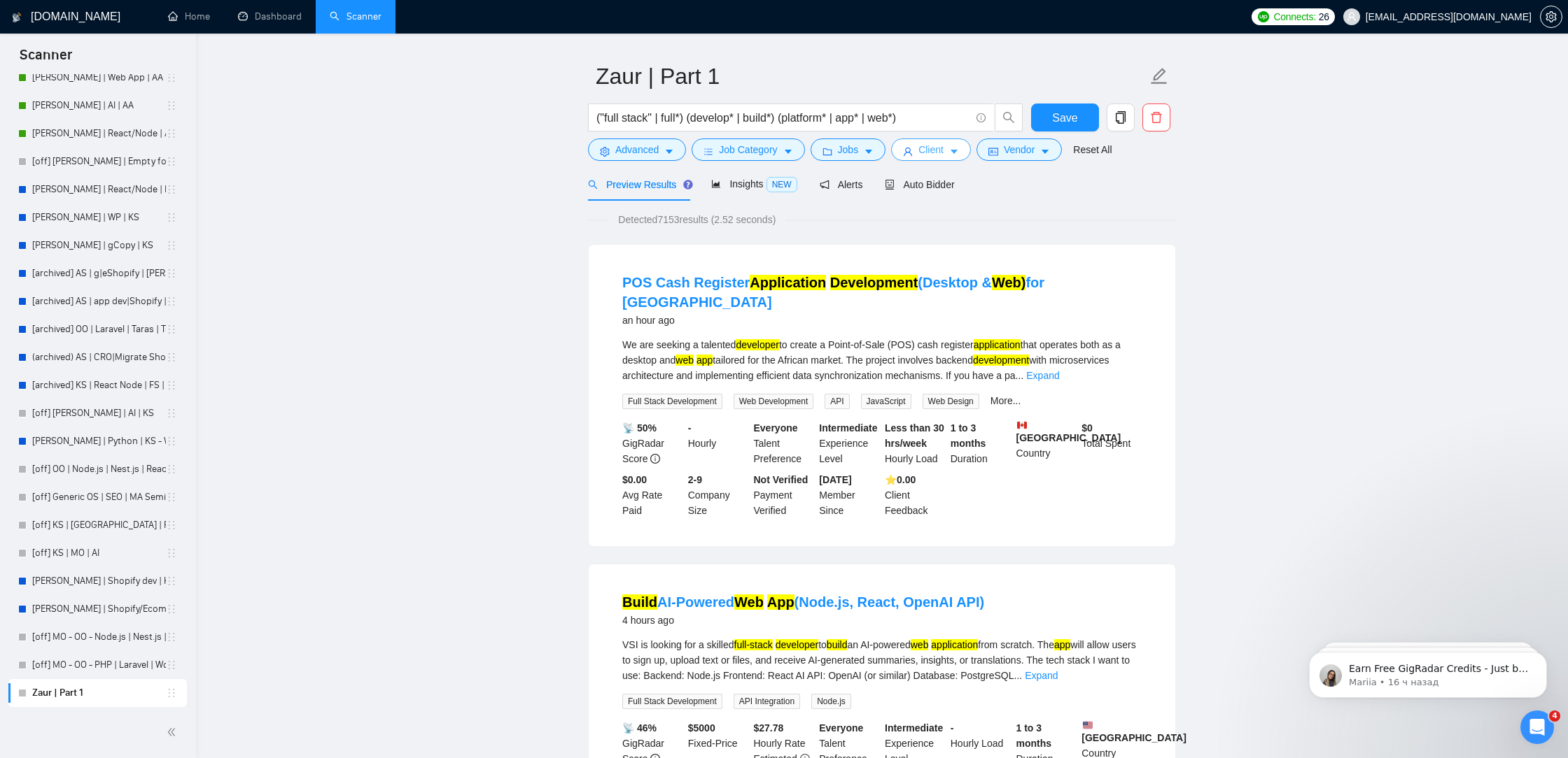
click at [906, 148] on icon "user" at bounding box center [908, 152] width 10 height 10
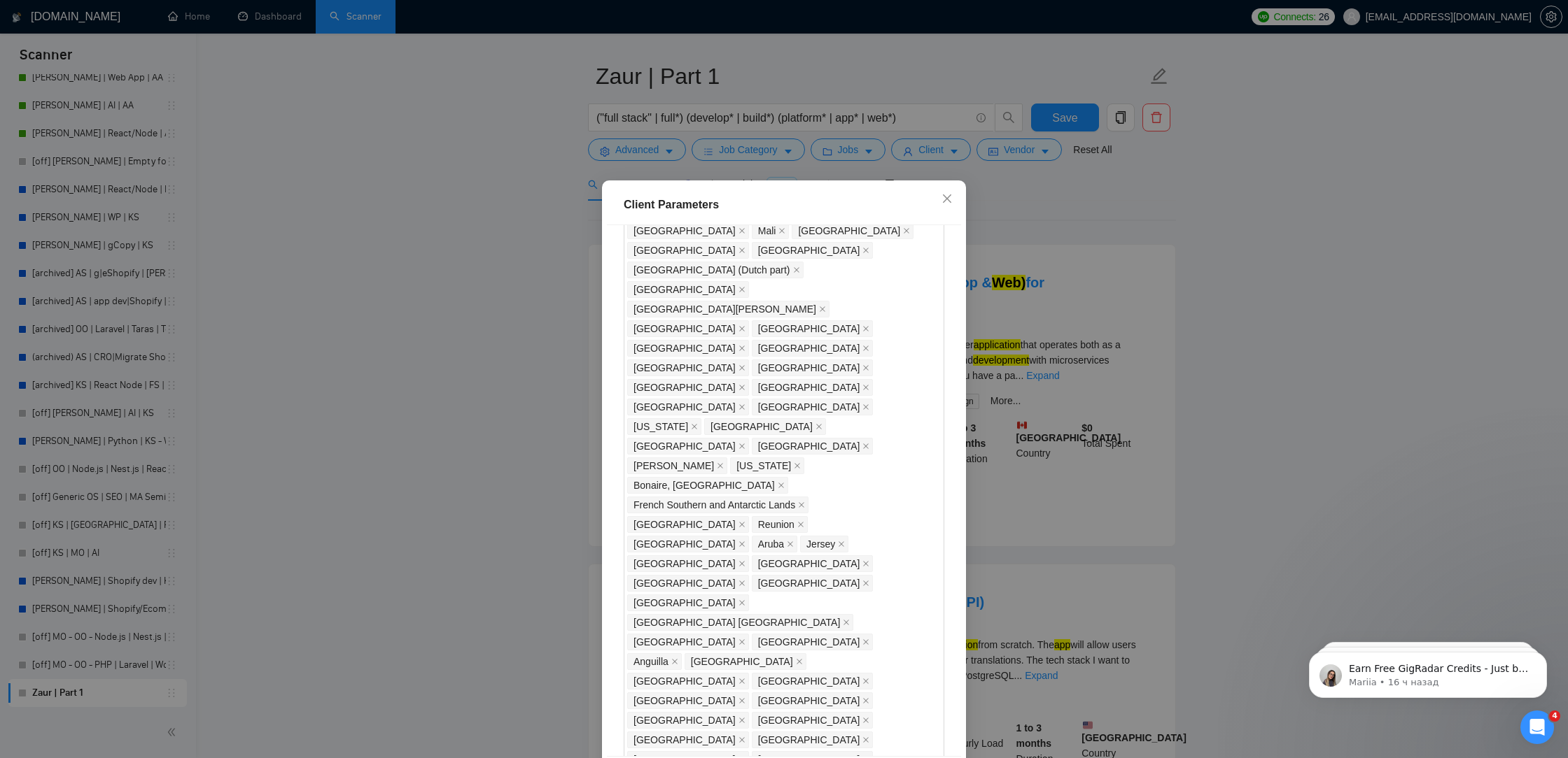
scroll to position [848, 0]
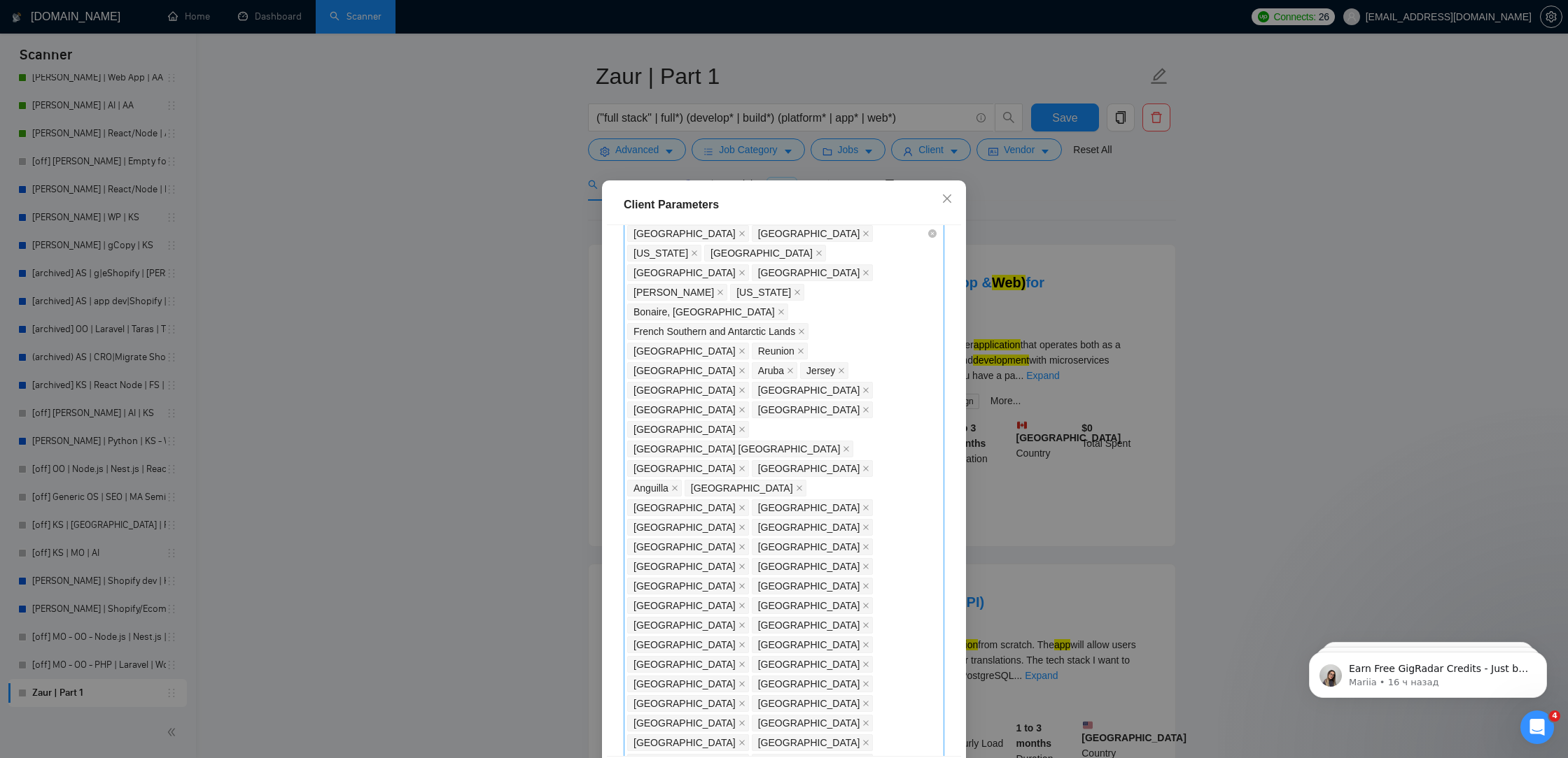
click at [868, 314] on div "India Pakistan Philippines Russia Ukraine China Malaysia Egypt Bangladesh Brazi…" at bounding box center [777, 234] width 300 height 1469
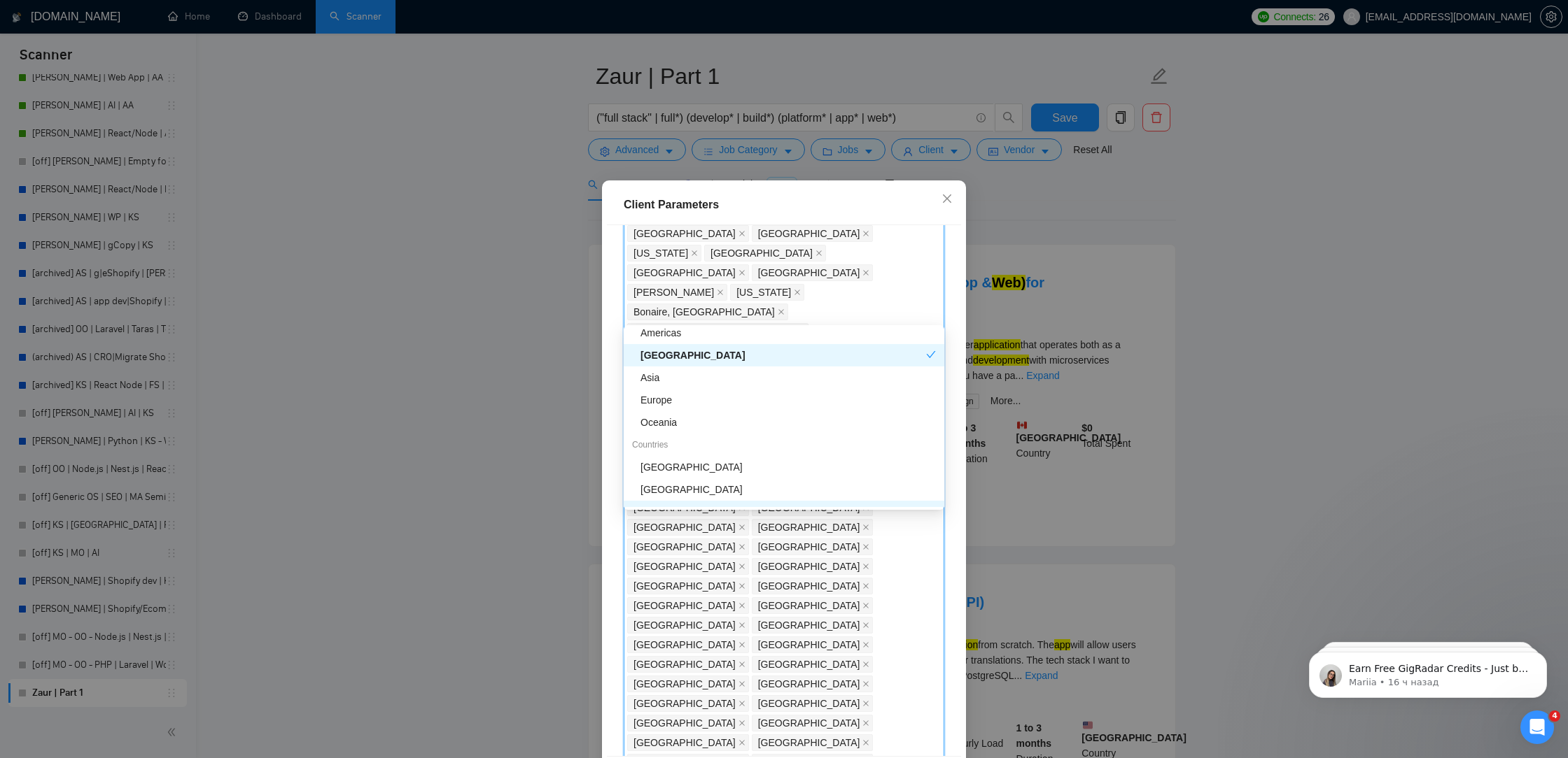
scroll to position [48, 0]
click at [712, 428] on div "Oceania" at bounding box center [788, 426] width 296 height 16
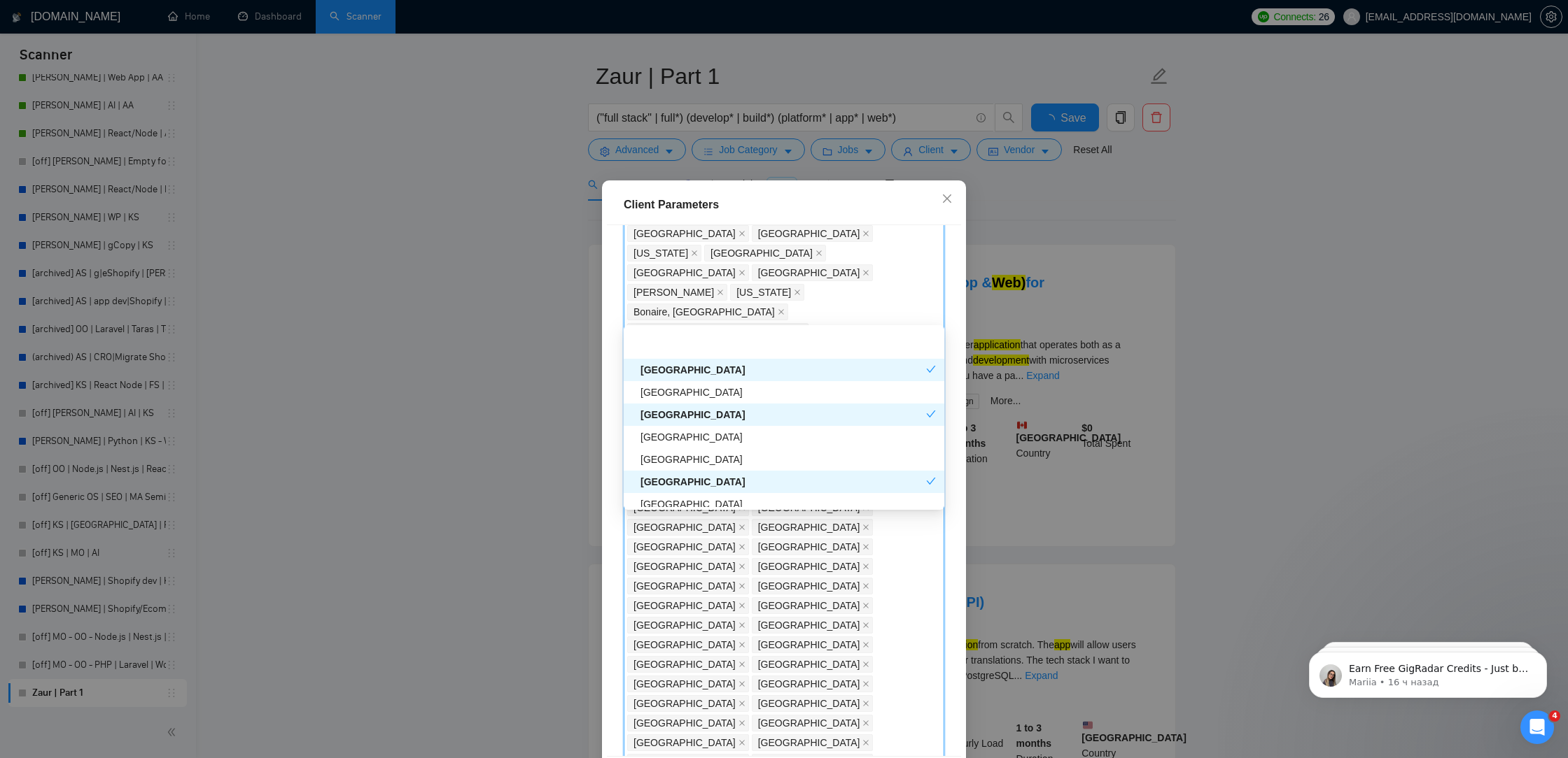
scroll to position [767, 0]
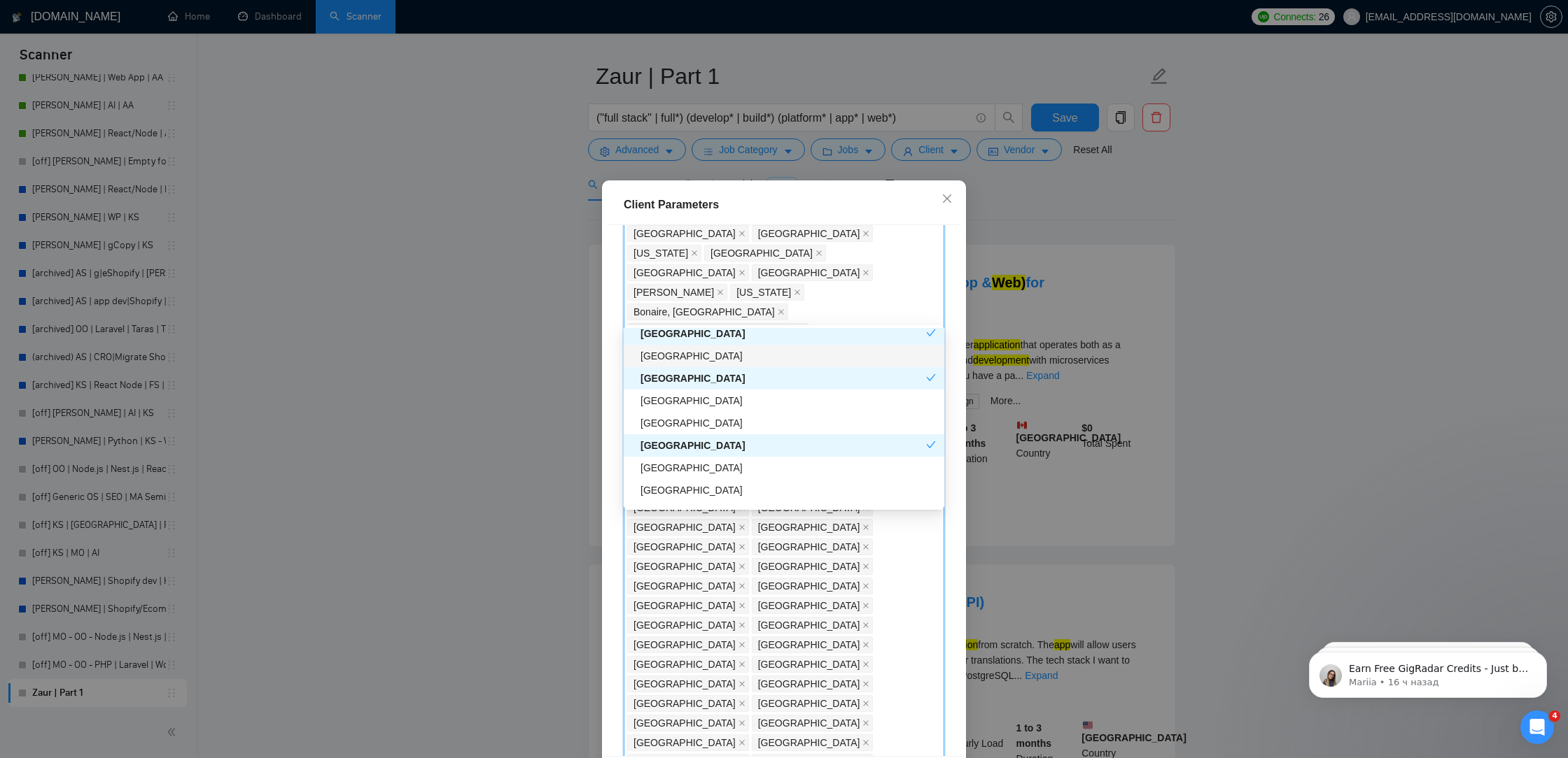
click at [764, 359] on div "[GEOGRAPHIC_DATA]" at bounding box center [788, 356] width 296 height 16
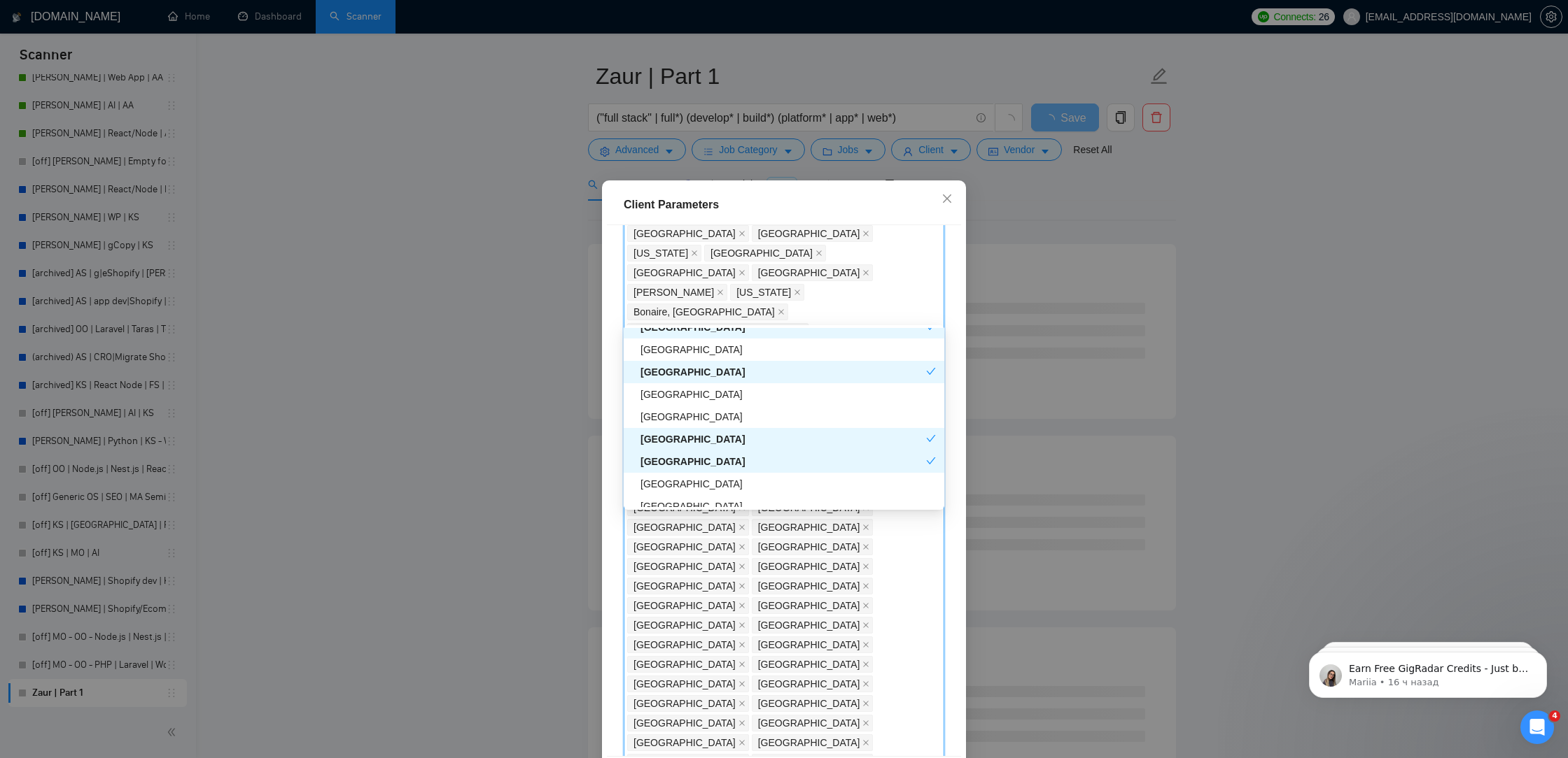
scroll to position [1154, 0]
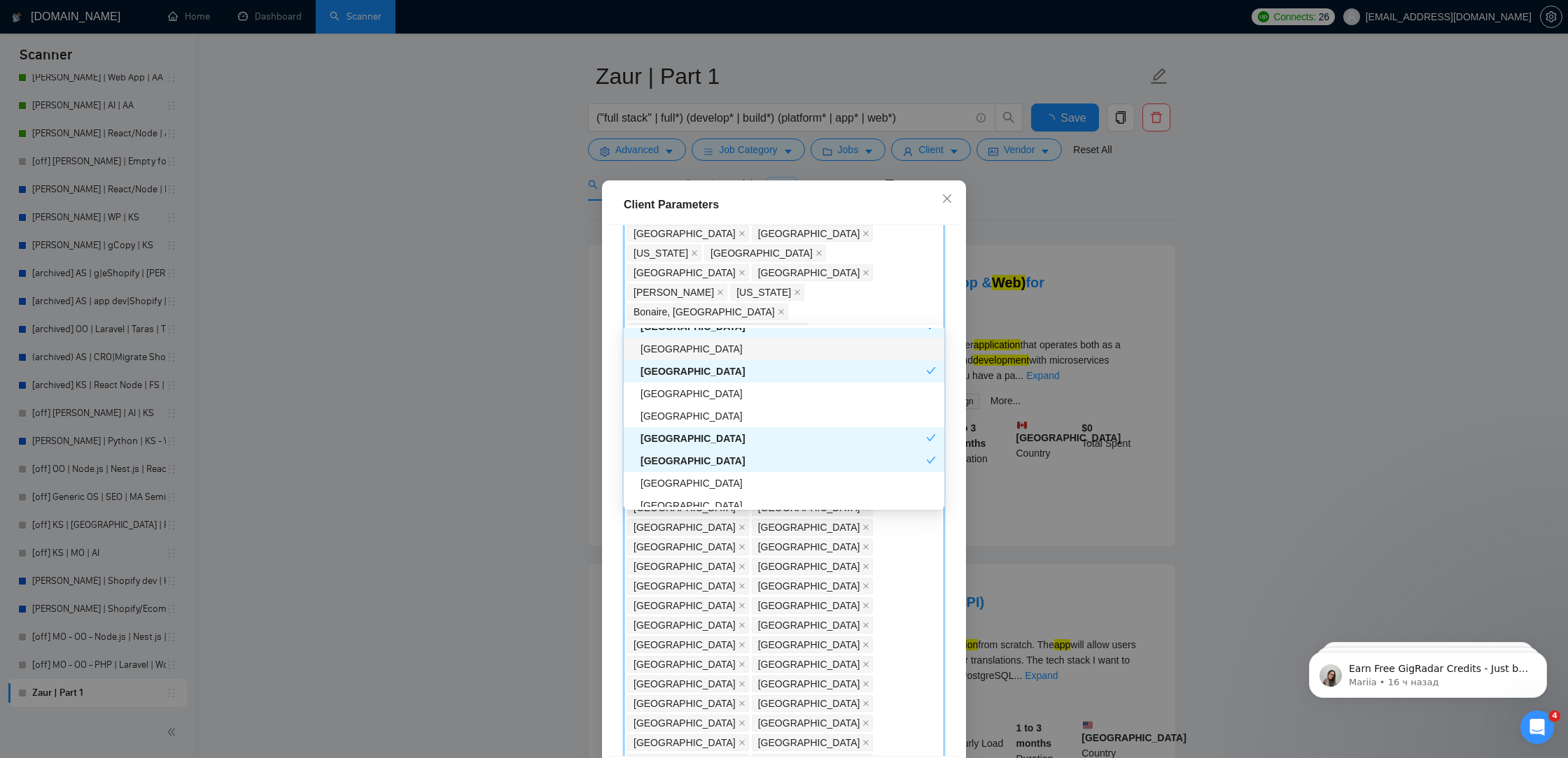
click at [748, 351] on div "[GEOGRAPHIC_DATA]" at bounding box center [788, 349] width 296 height 16
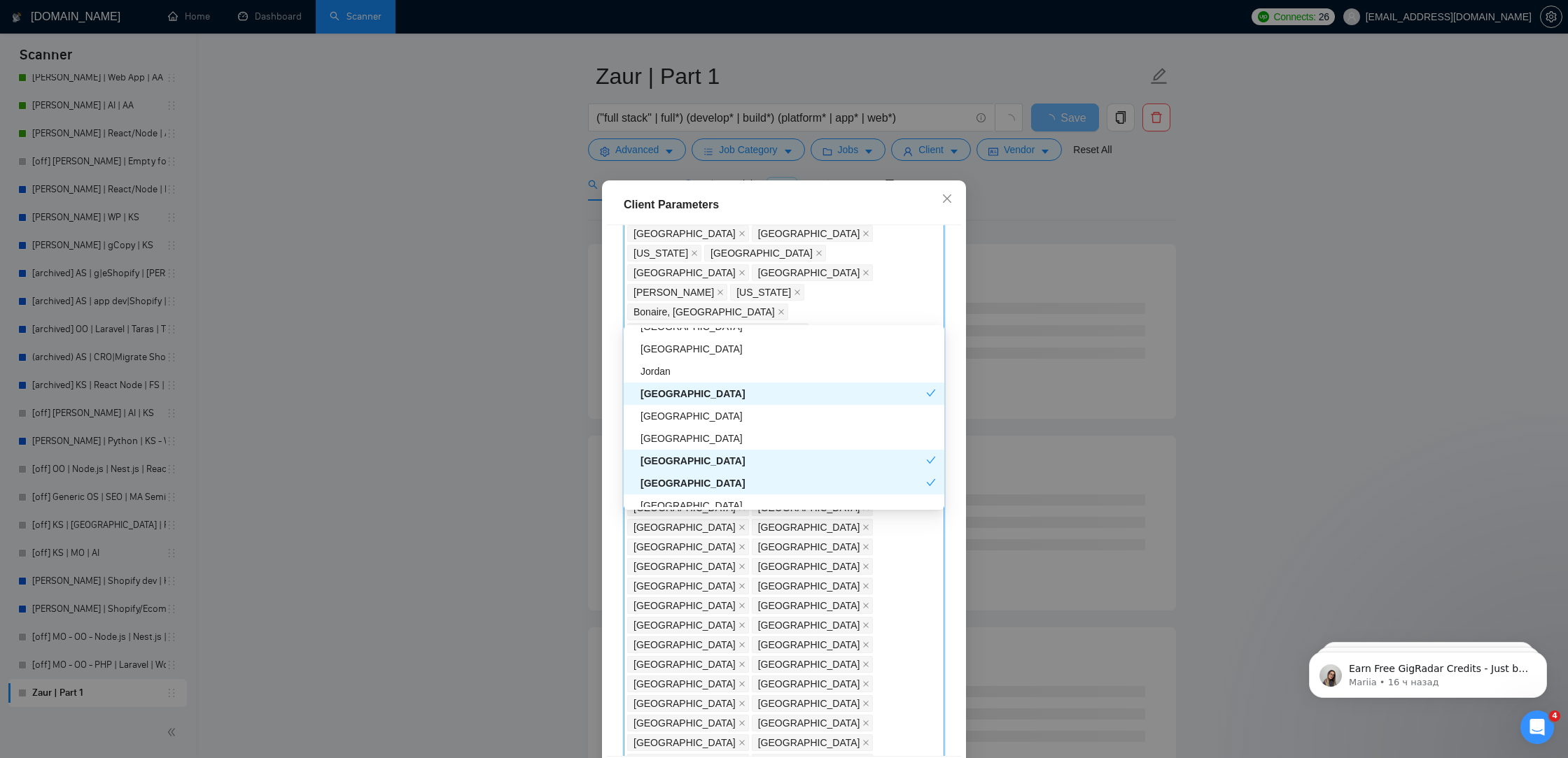
scroll to position [1285, 0]
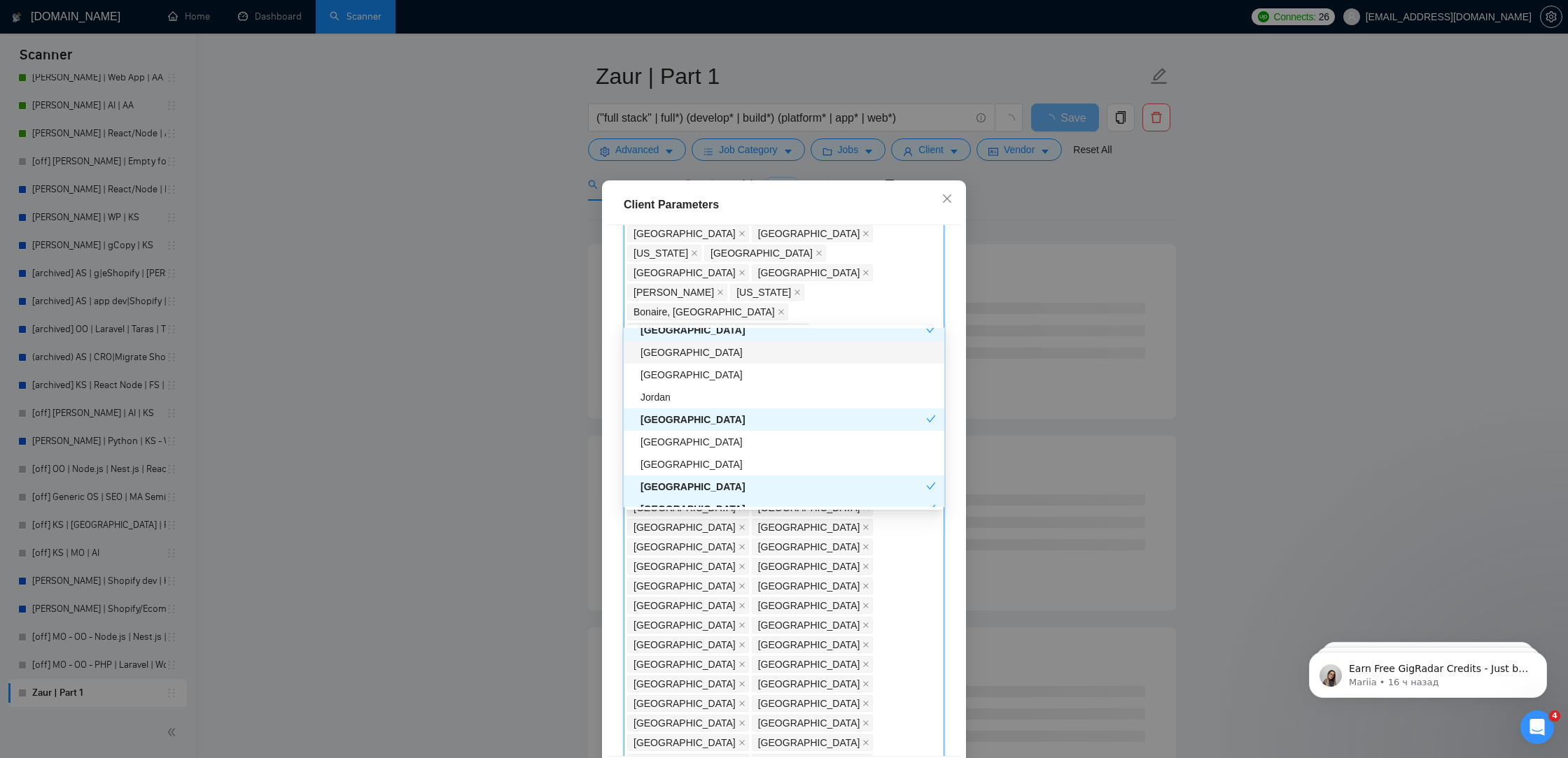
click at [748, 353] on div "[GEOGRAPHIC_DATA]" at bounding box center [788, 353] width 296 height 16
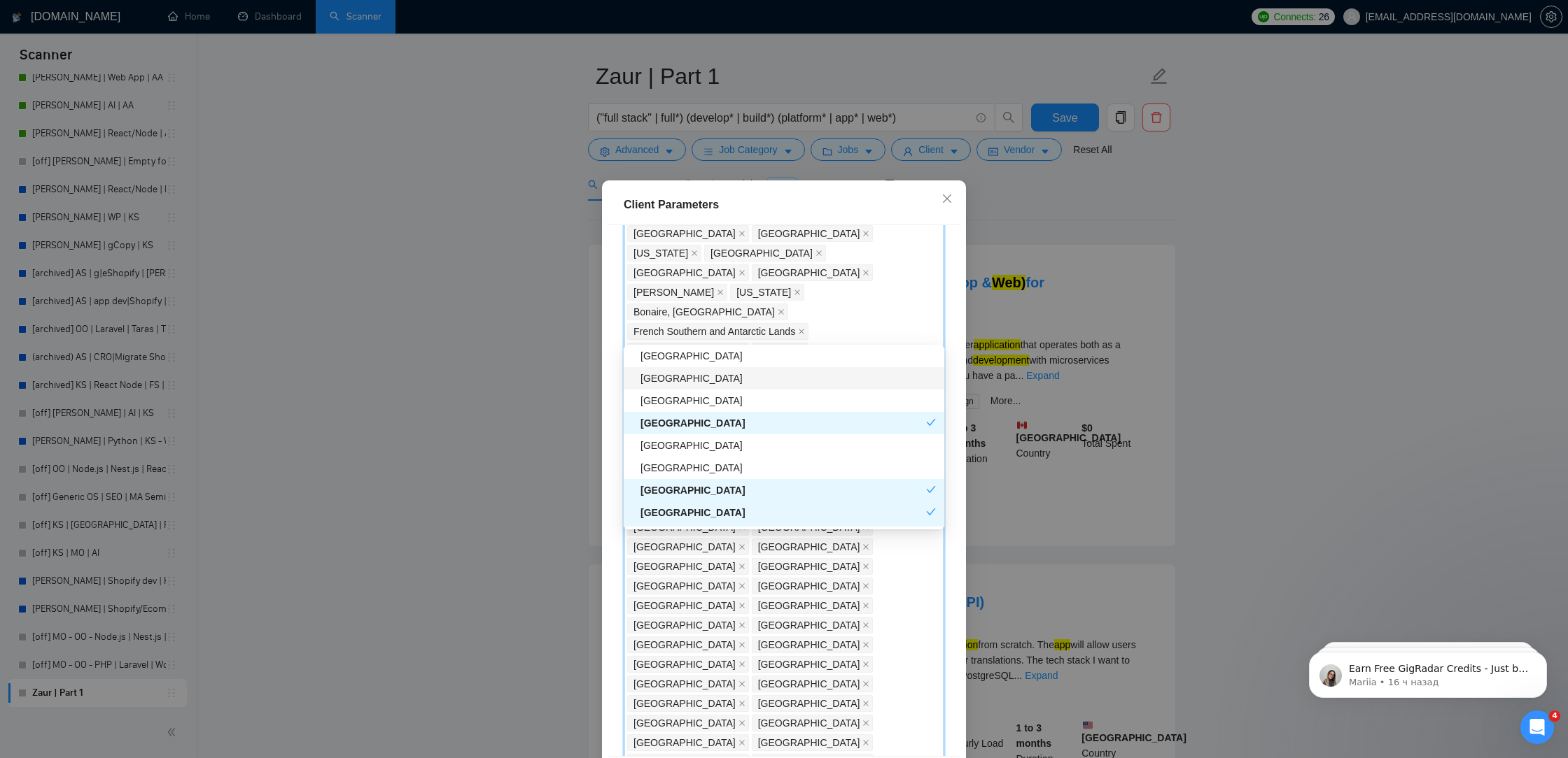
scroll to position [1526, 0]
click at [707, 397] on div "[GEOGRAPHIC_DATA]" at bounding box center [788, 400] width 296 height 16
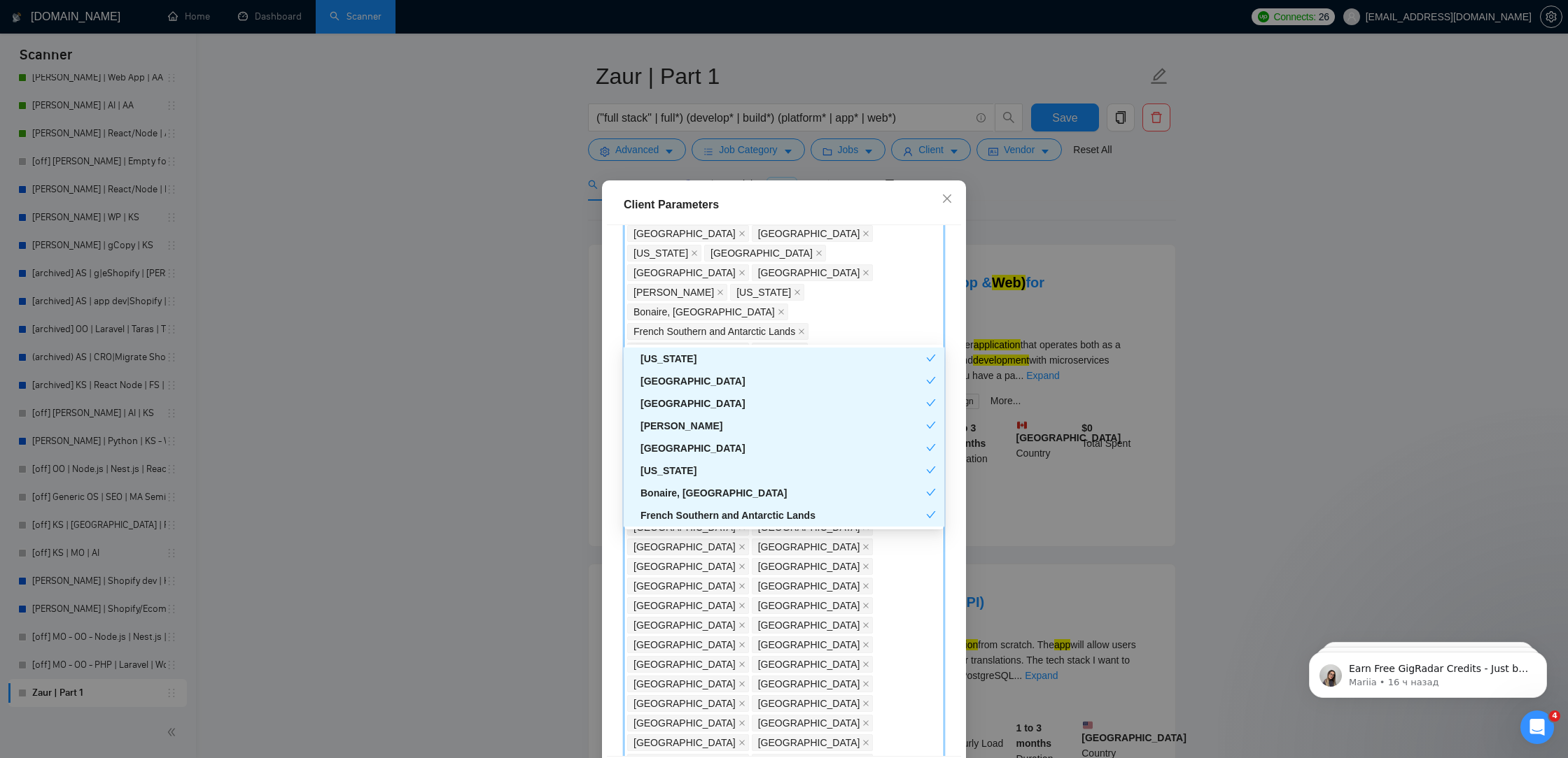
scroll to position [1162, 0]
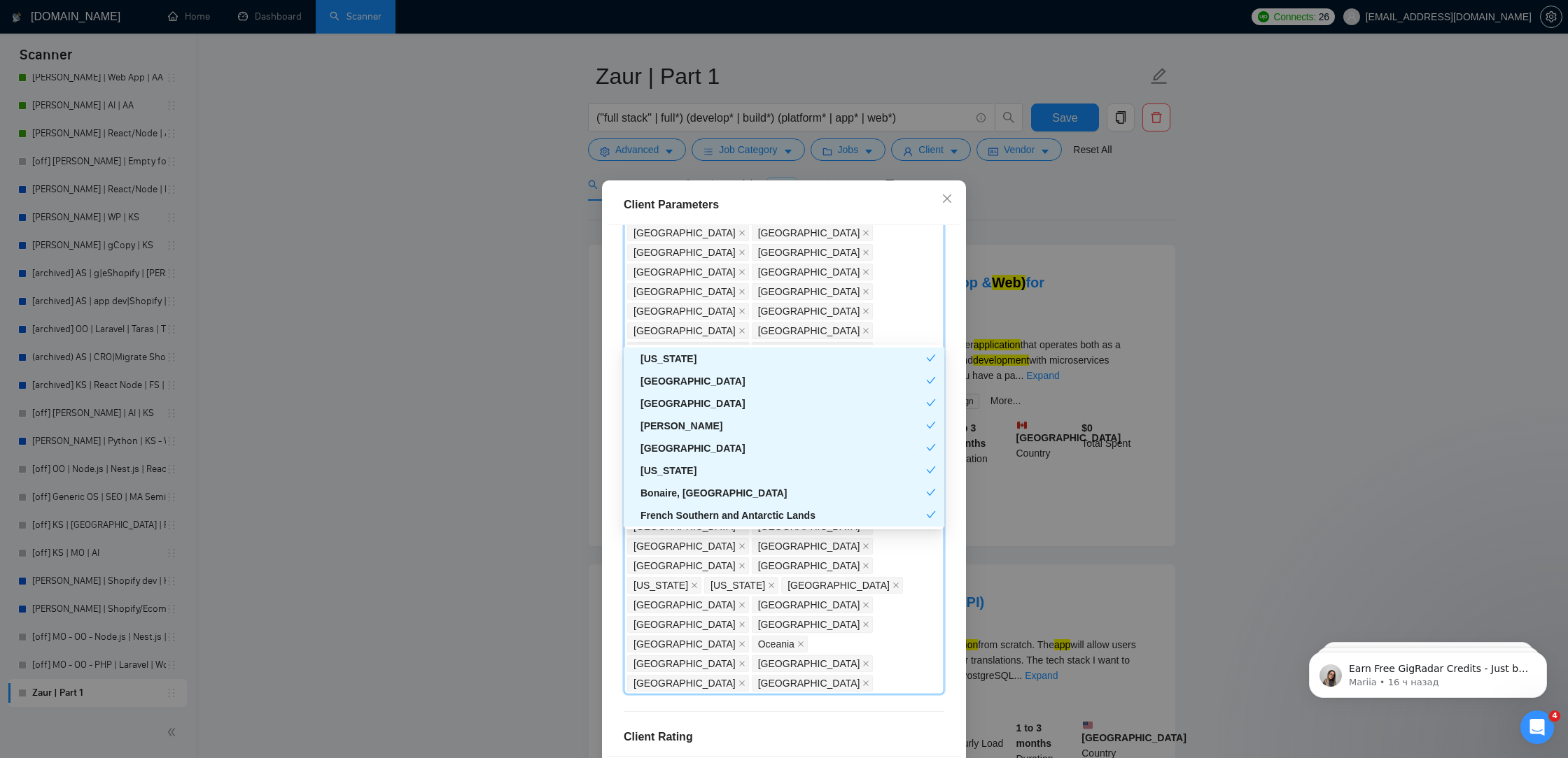
click at [942, 563] on div "Client Location Include Client Countries Select Exclude Client Countries India …" at bounding box center [783, 491] width 354 height 531
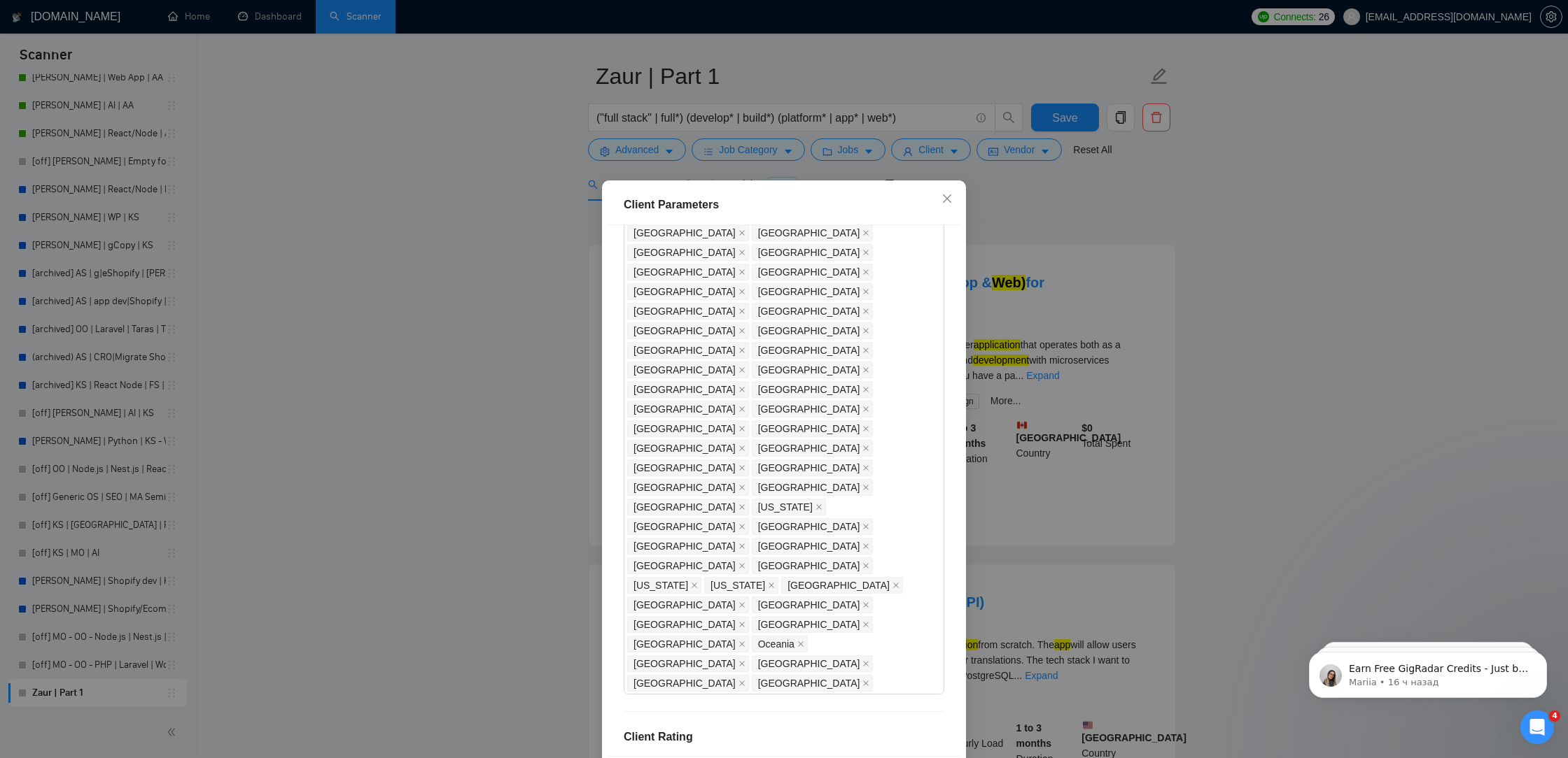
scroll to position [59, 0]
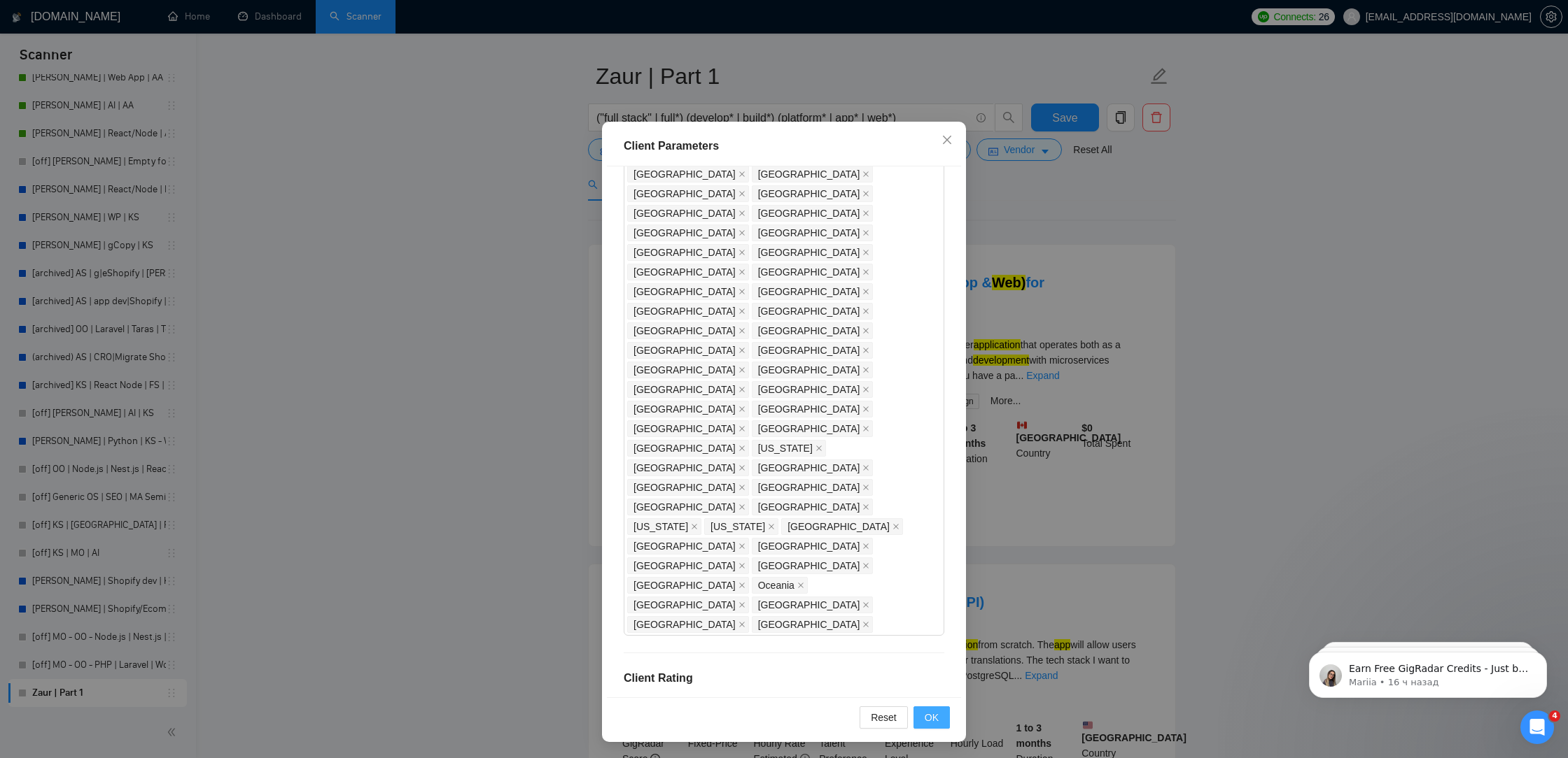
click at [932, 715] on span "OK" at bounding box center [932, 718] width 14 height 16
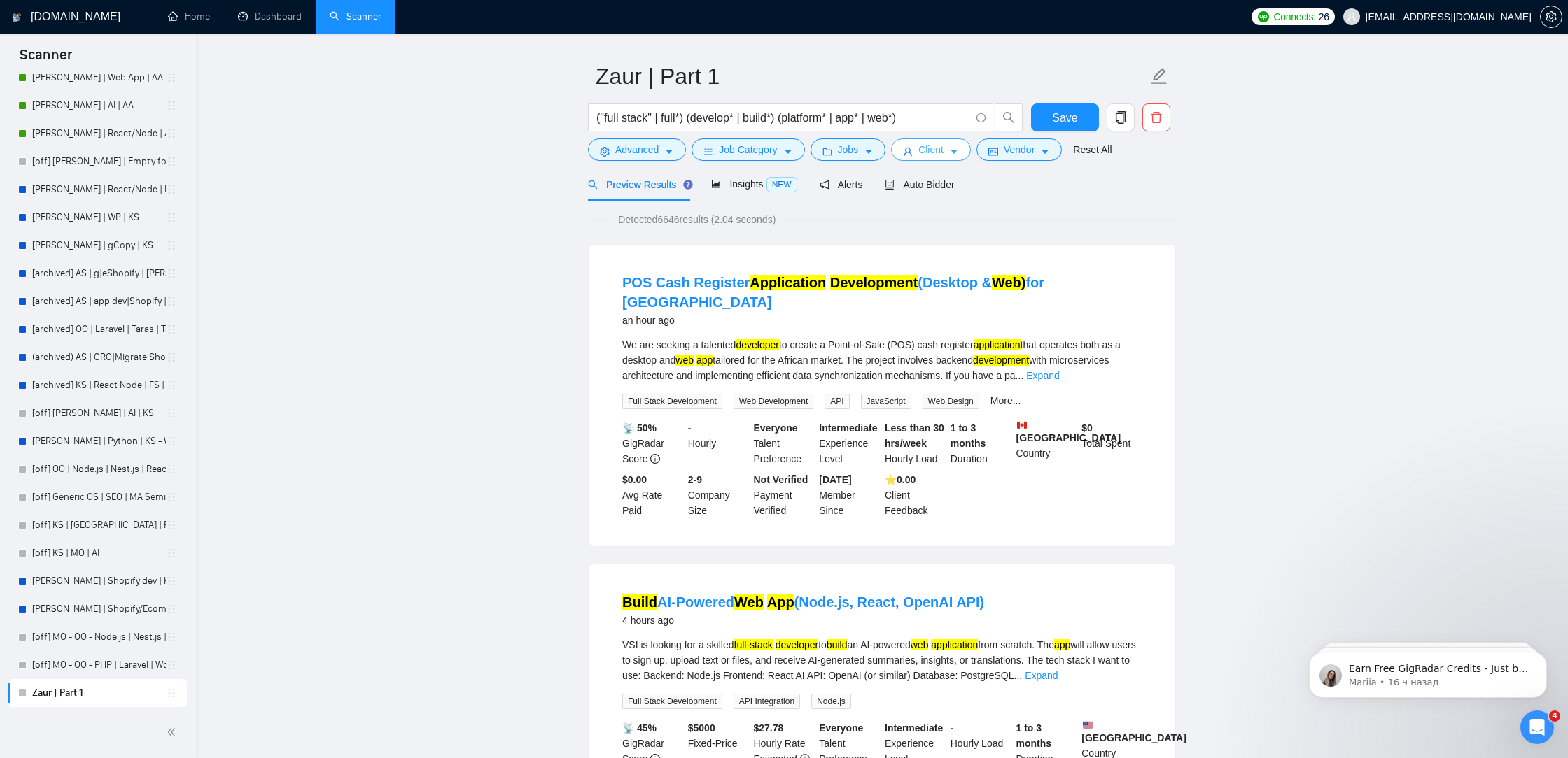
scroll to position [0, 0]
click at [942, 188] on span "Auto Bidder" at bounding box center [919, 184] width 69 height 11
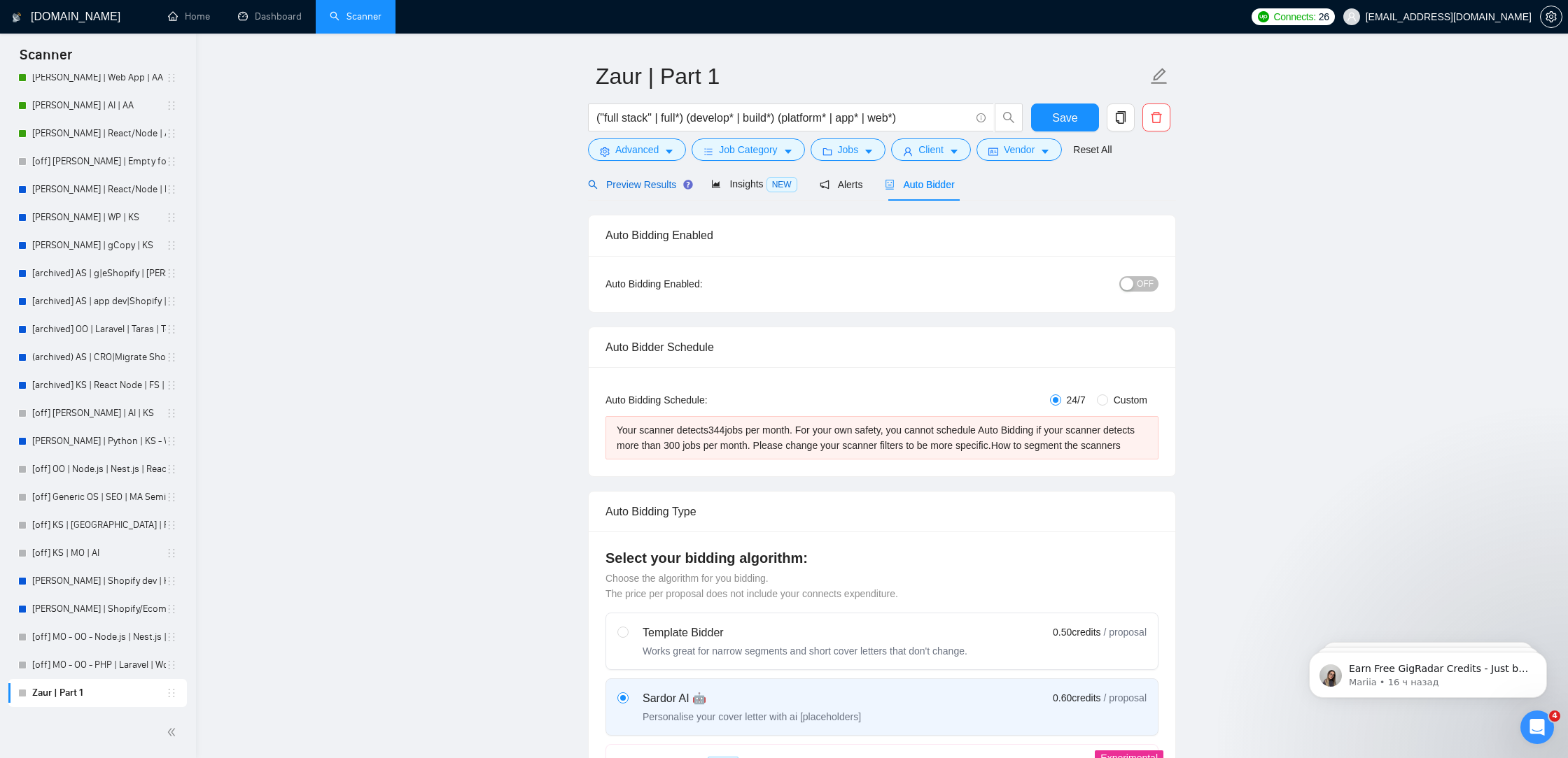
click at [631, 184] on span "Preview Results" at bounding box center [638, 184] width 101 height 11
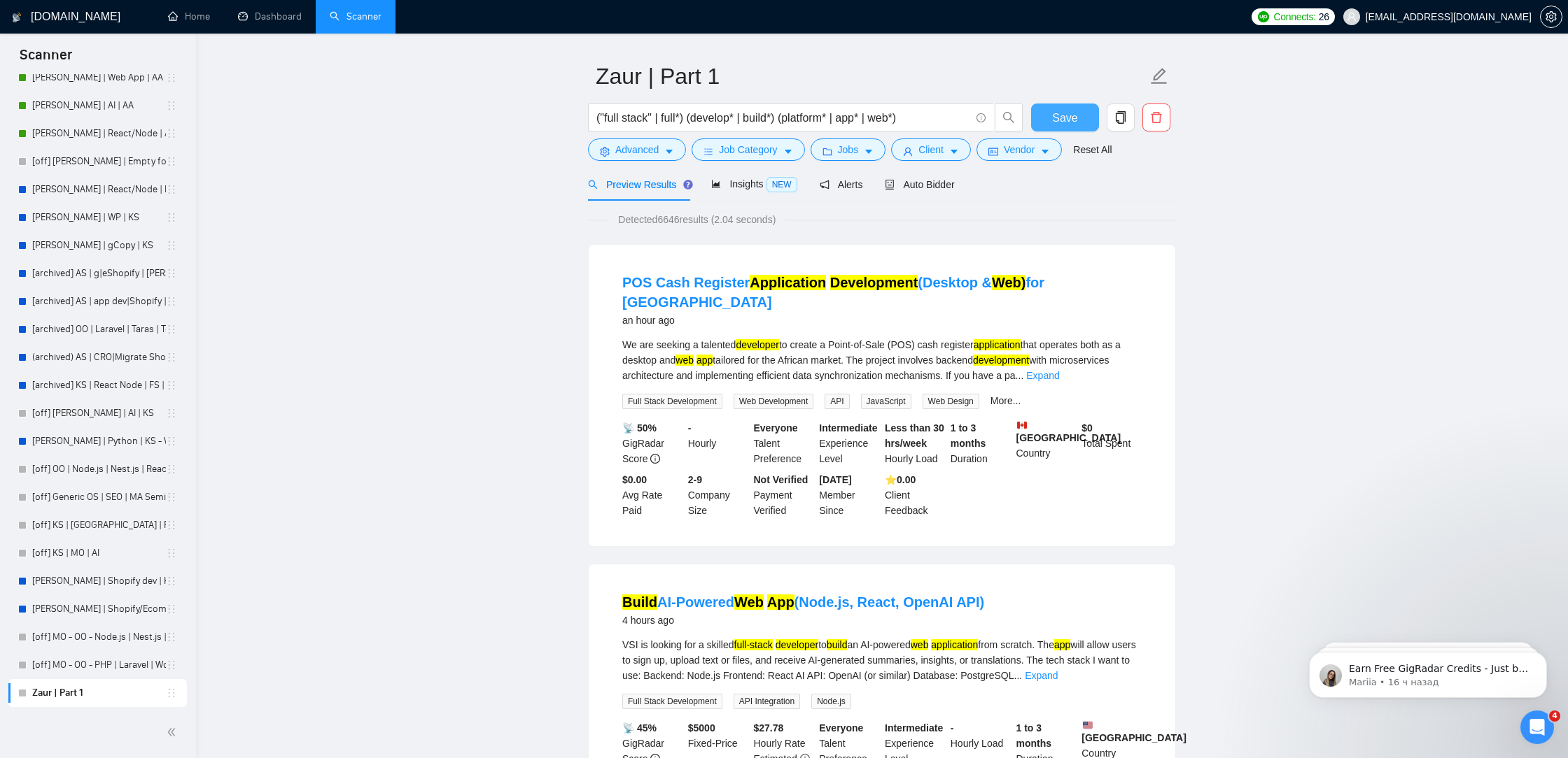
click at [1040, 109] on button "Save" at bounding box center [1064, 117] width 68 height 28
click at [940, 186] on span "Auto Bidder" at bounding box center [919, 184] width 69 height 11
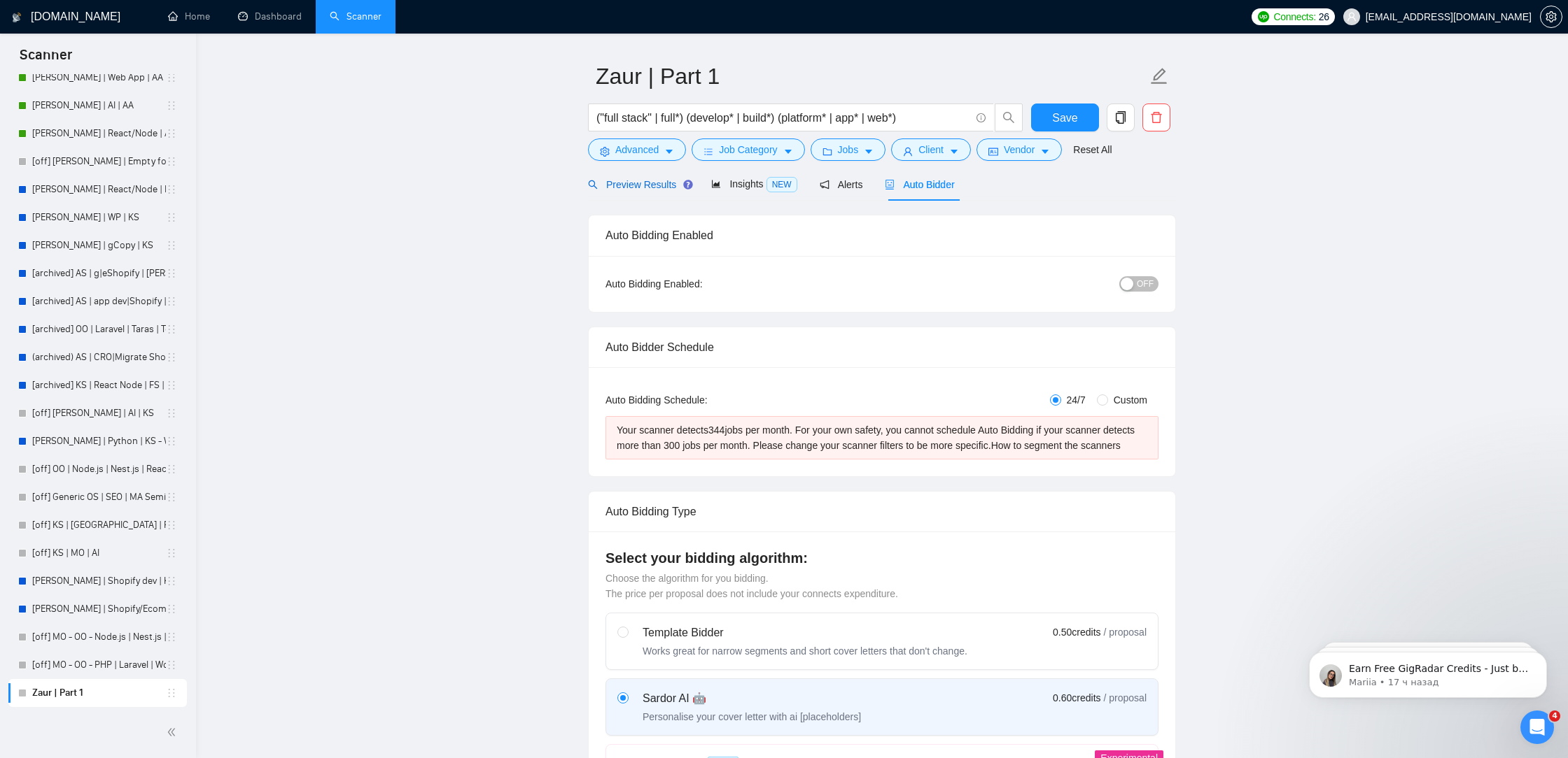
click at [657, 184] on span "Preview Results" at bounding box center [638, 184] width 101 height 11
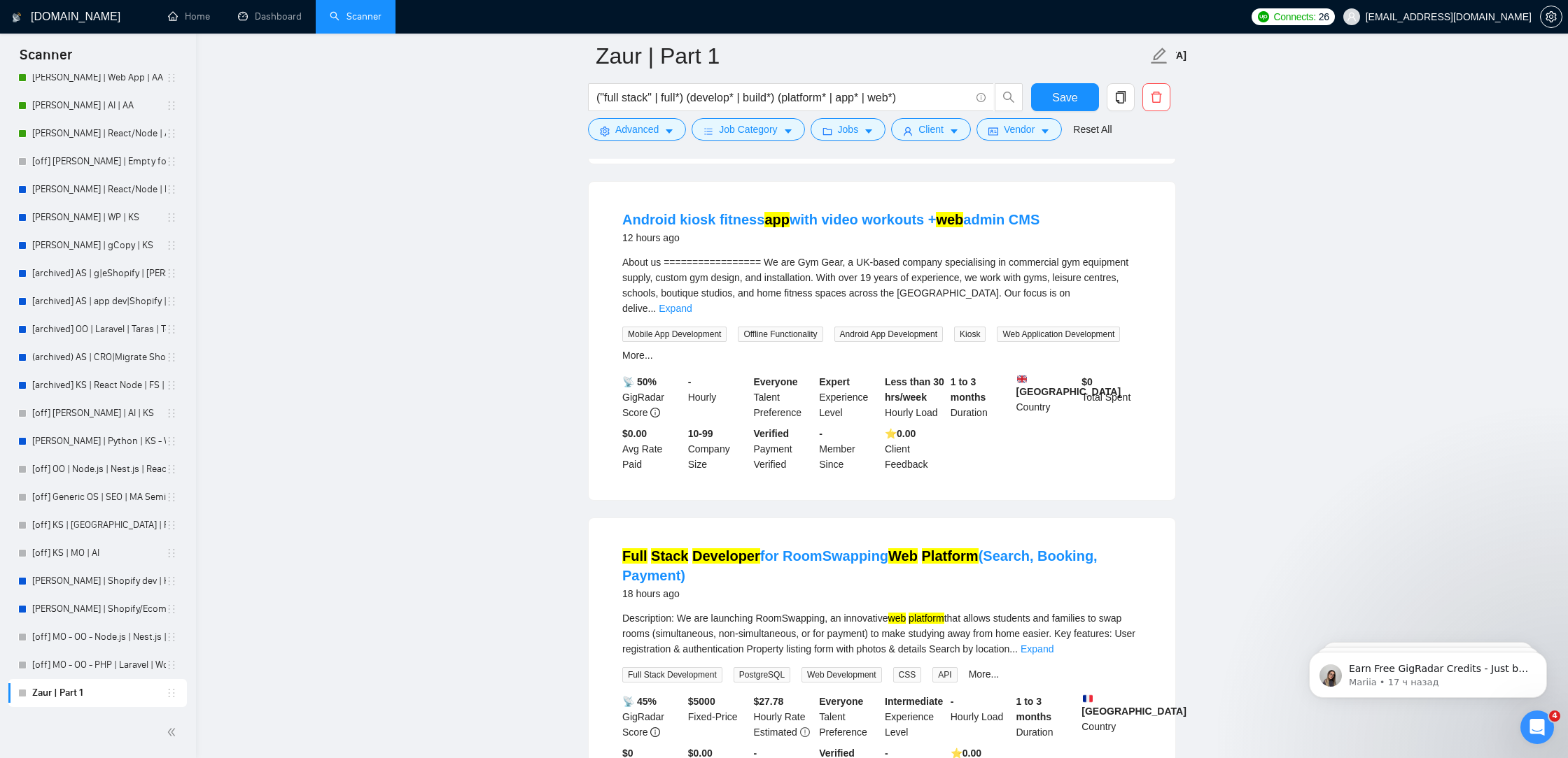
scroll to position [2762, 0]
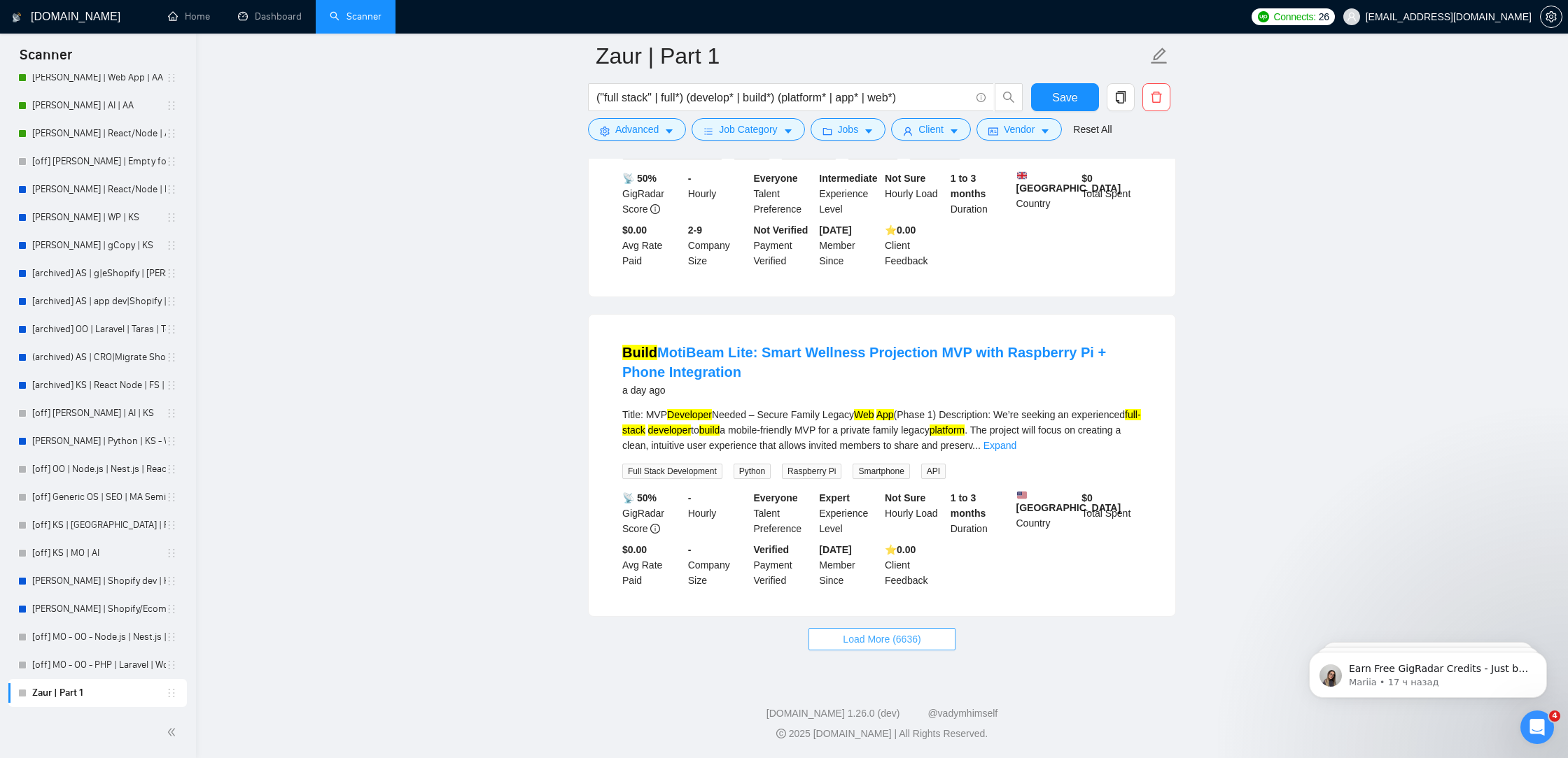
click at [875, 639] on span "Load More (6636)" at bounding box center [882, 640] width 78 height 16
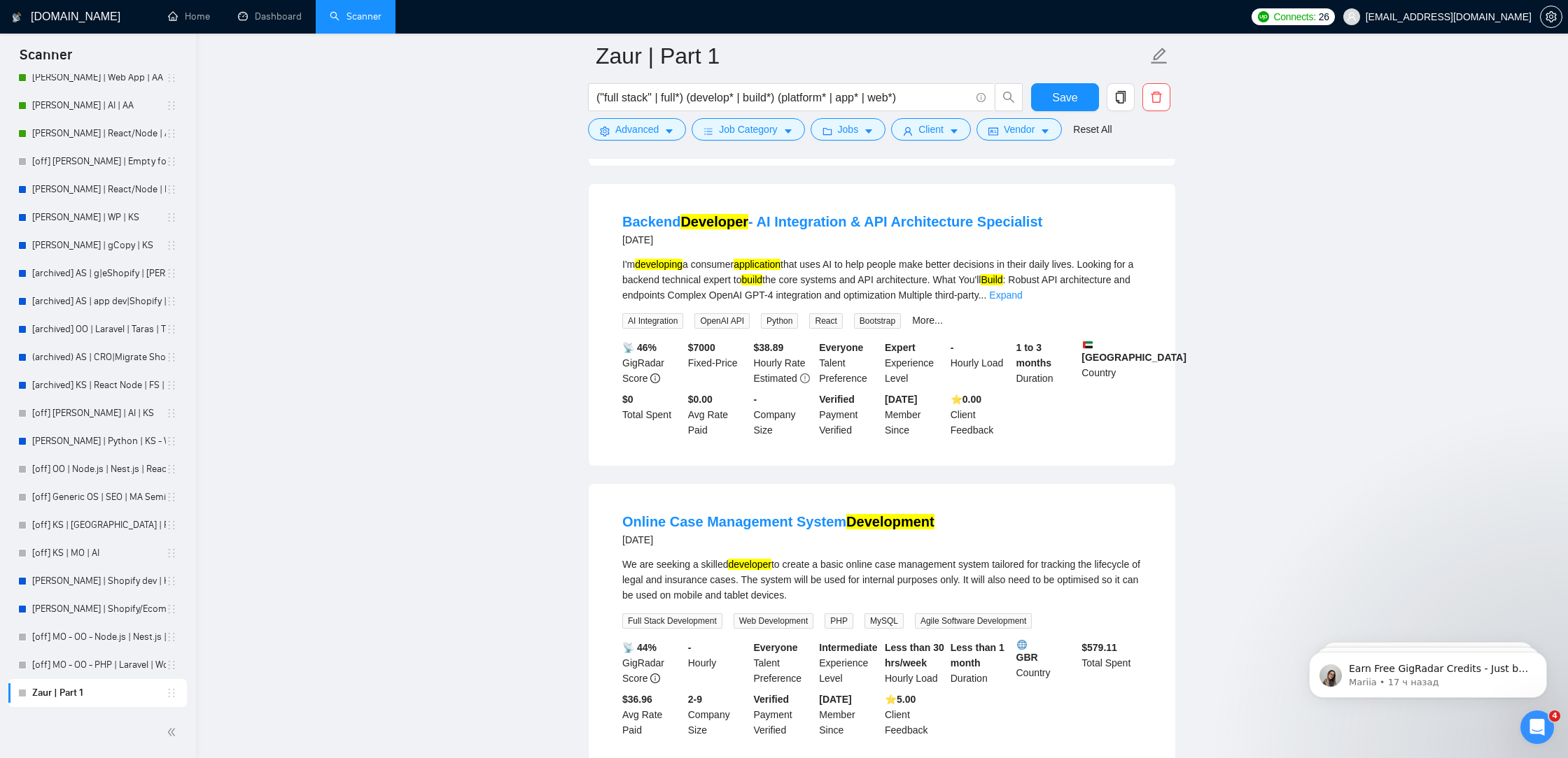
scroll to position [5780, 0]
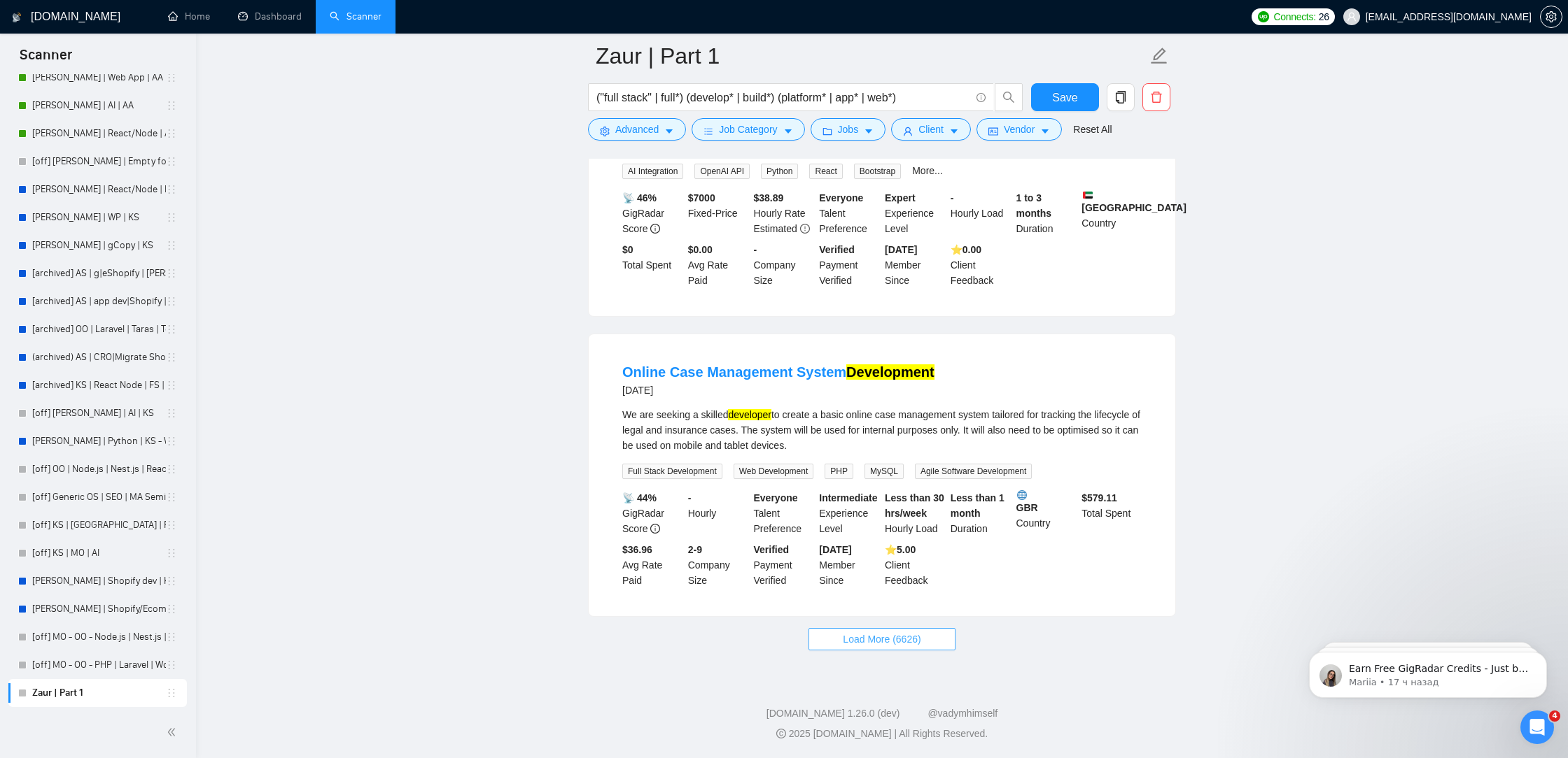
click at [908, 645] on span "Load More (6626)" at bounding box center [882, 640] width 78 height 16
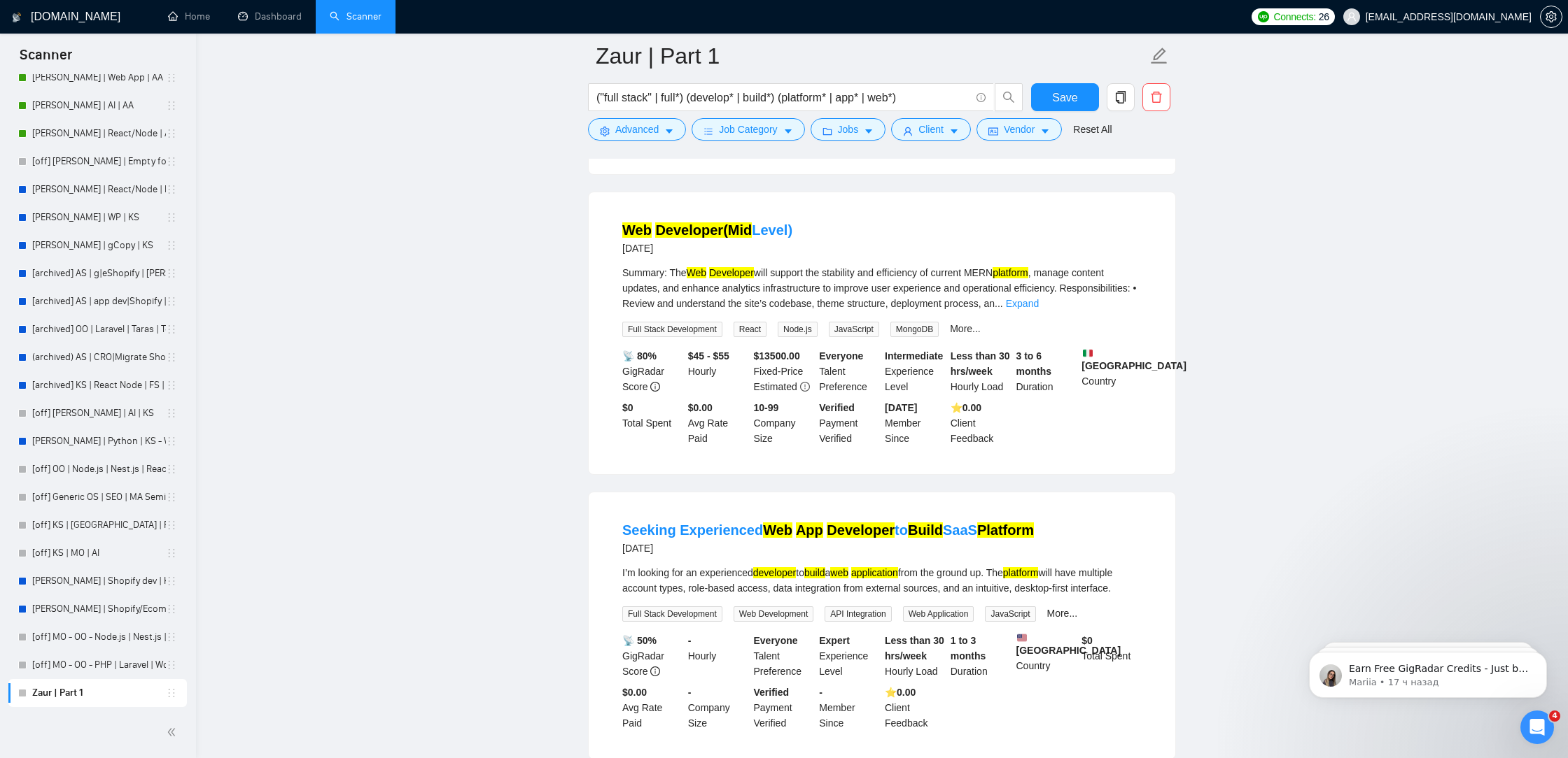
scroll to position [7002, 0]
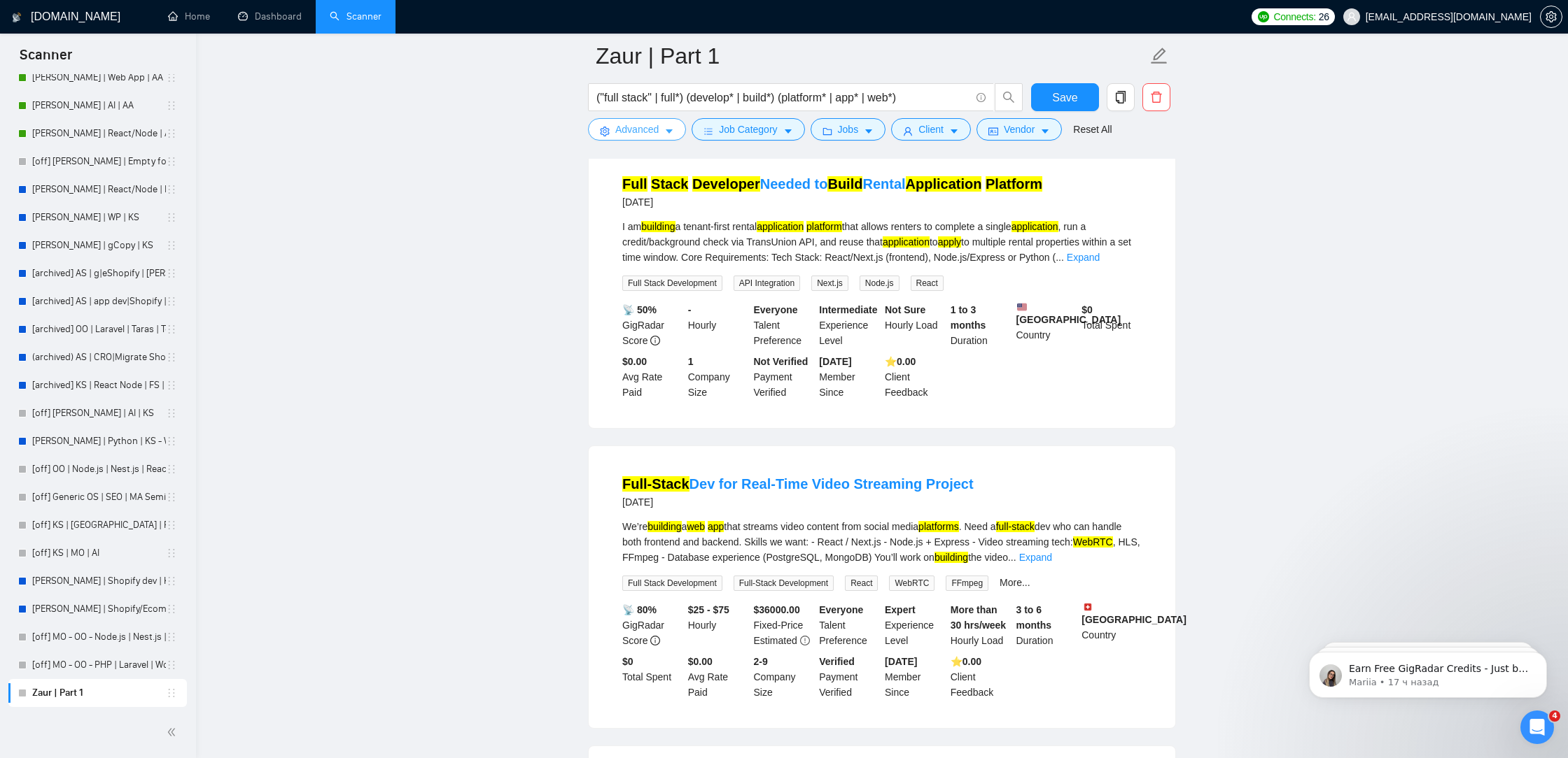
click at [664, 129] on button "Advanced" at bounding box center [636, 129] width 98 height 23
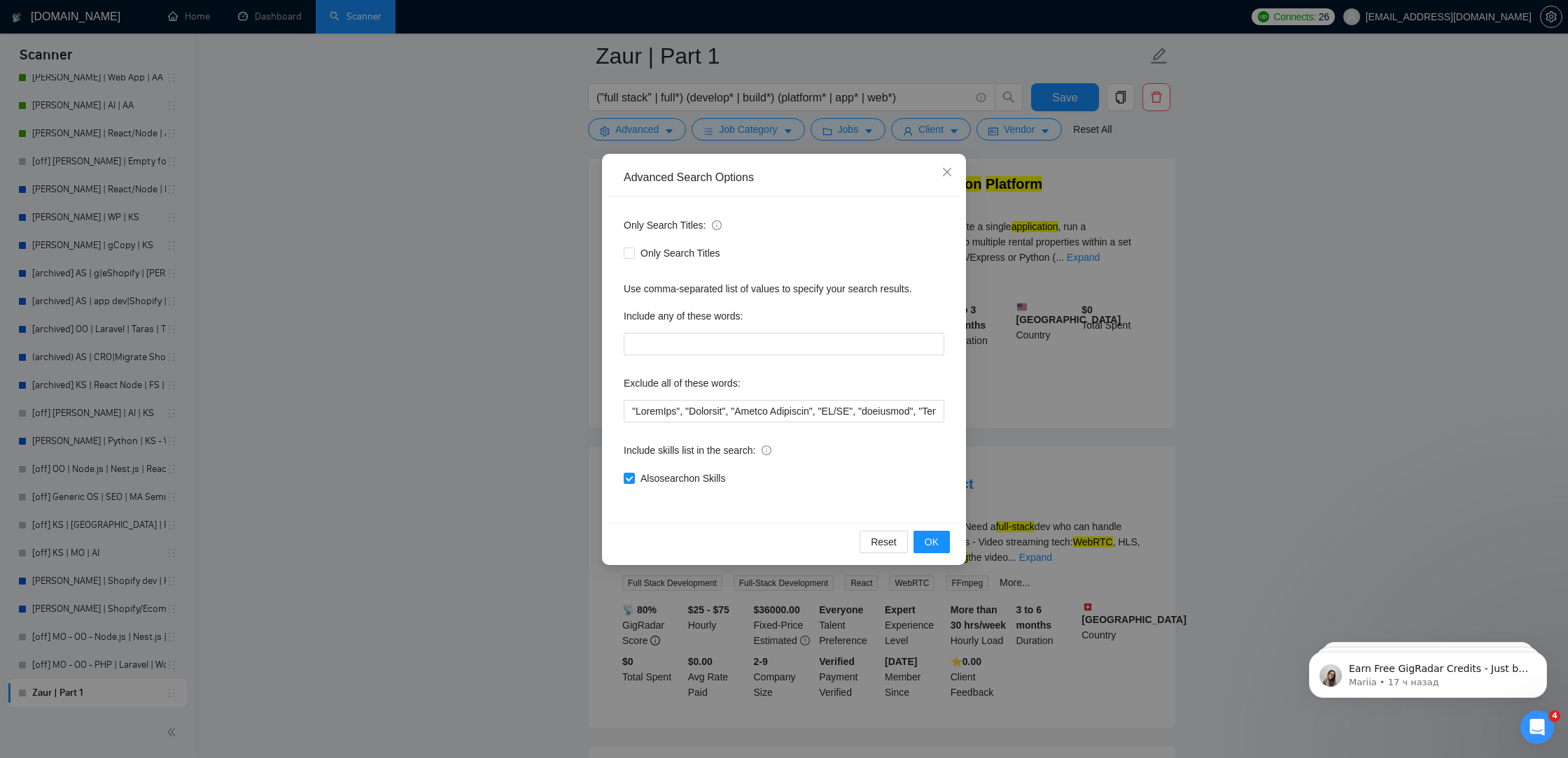
click at [1093, 248] on div "Advanced Search Options Only Search Titles: Only Search Titles Use comma-separa…" at bounding box center [784, 379] width 1568 height 758
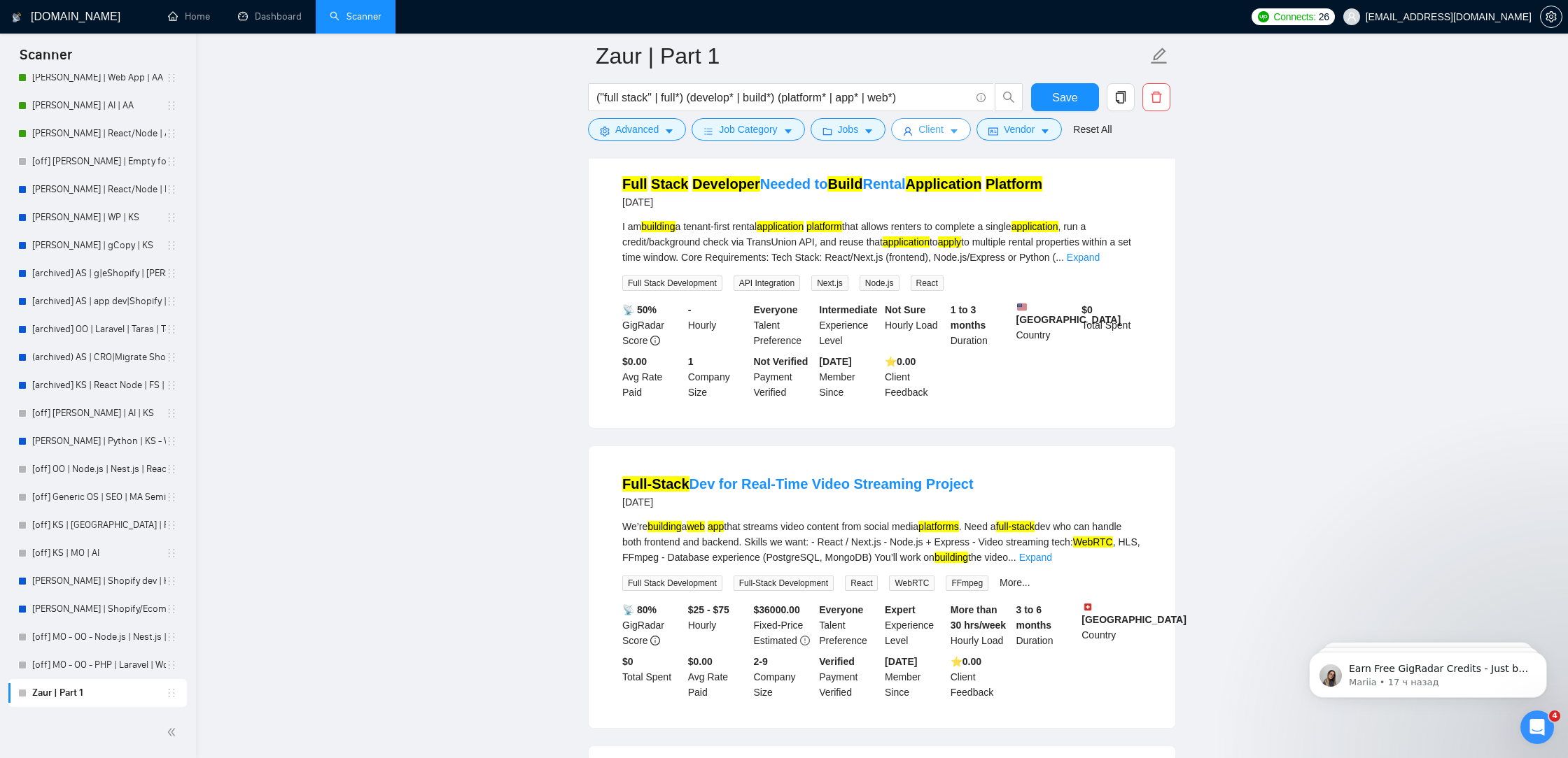
click at [928, 138] on button "Client" at bounding box center [930, 129] width 80 height 23
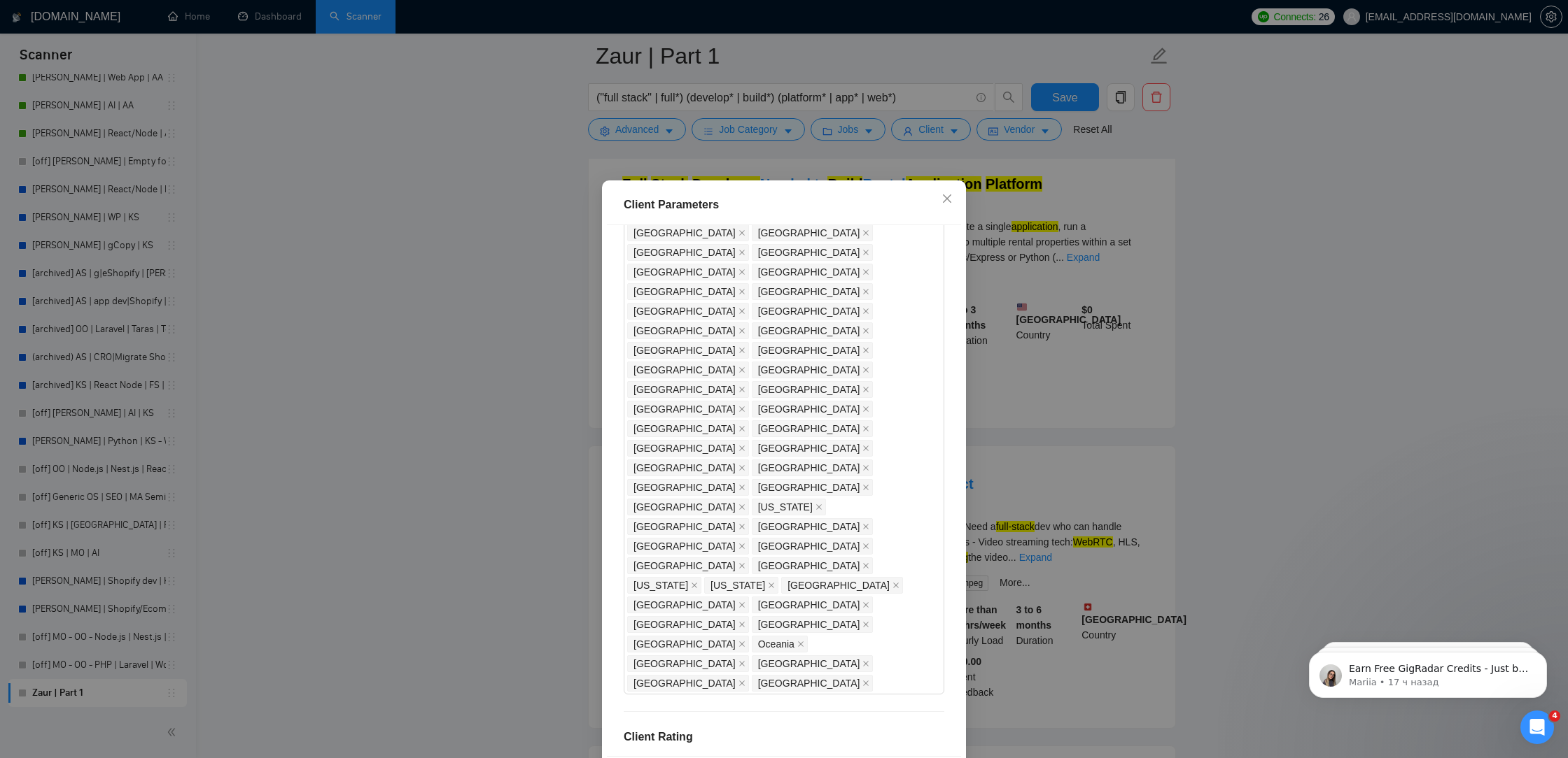
click at [897, 145] on div "Client Parameters Client Location Include Client Countries Select Exclude Clien…" at bounding box center [784, 379] width 1568 height 758
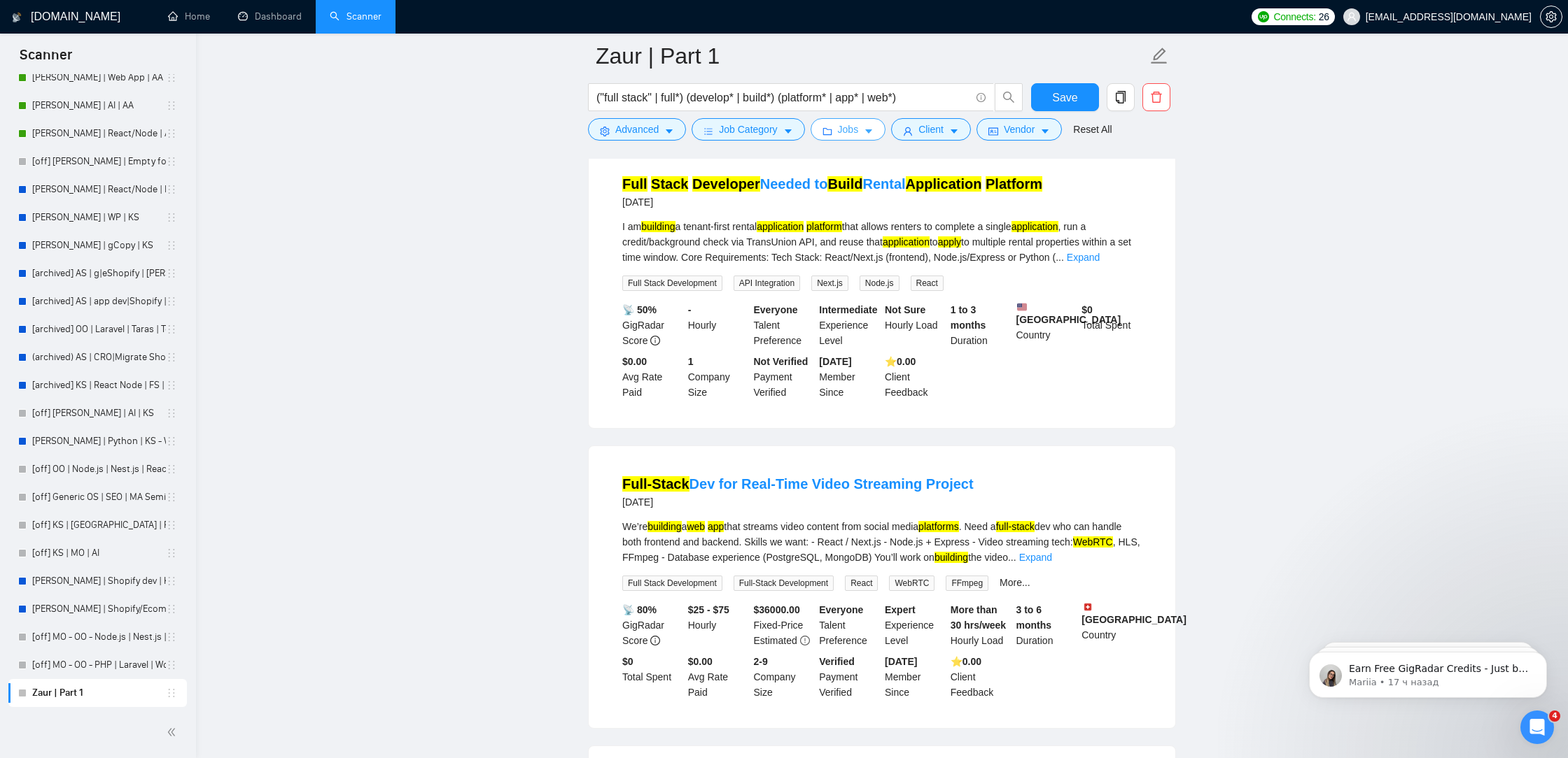
click at [858, 127] on span "Jobs" at bounding box center [848, 129] width 21 height 16
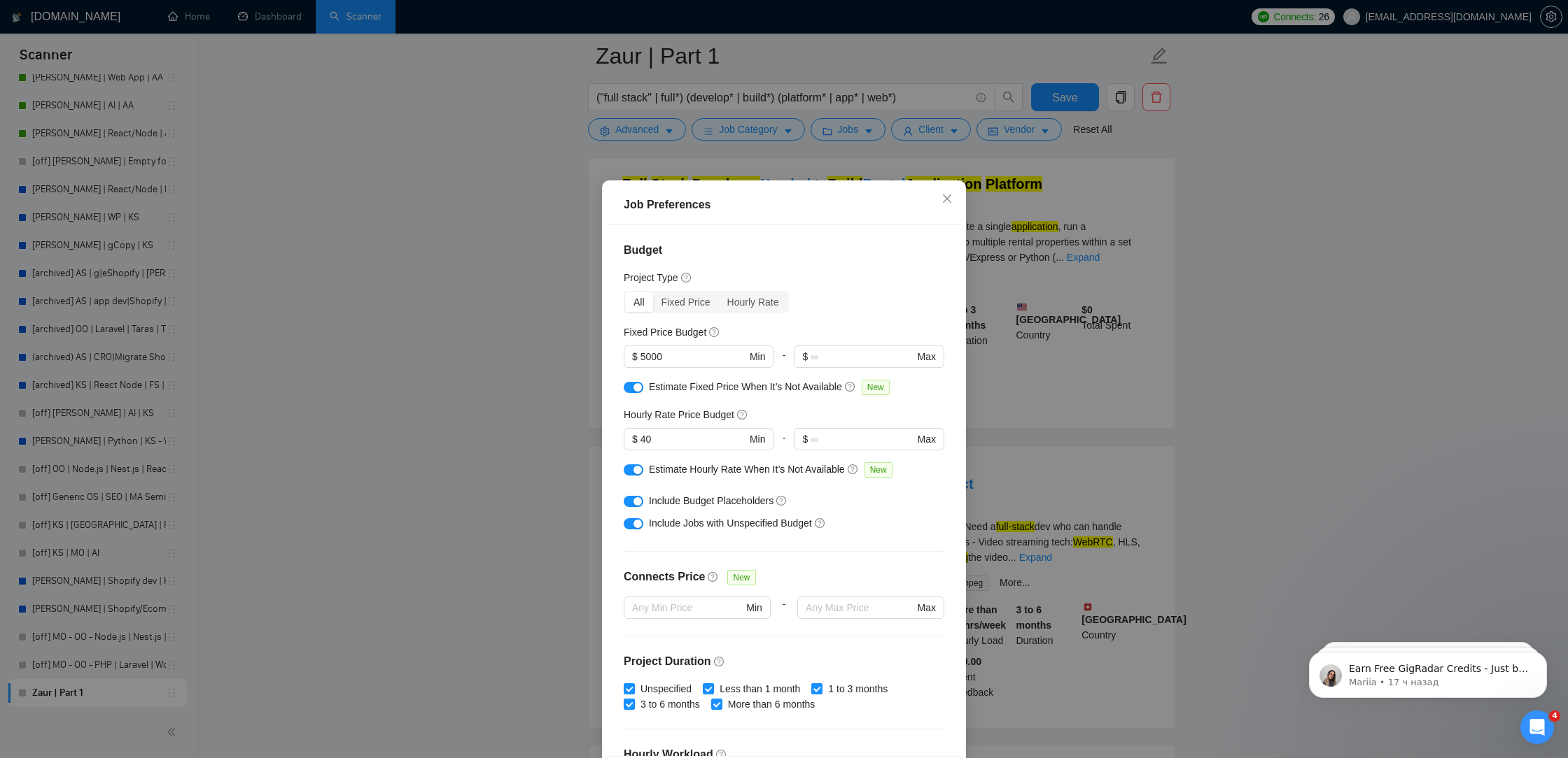
scroll to position [256, 0]
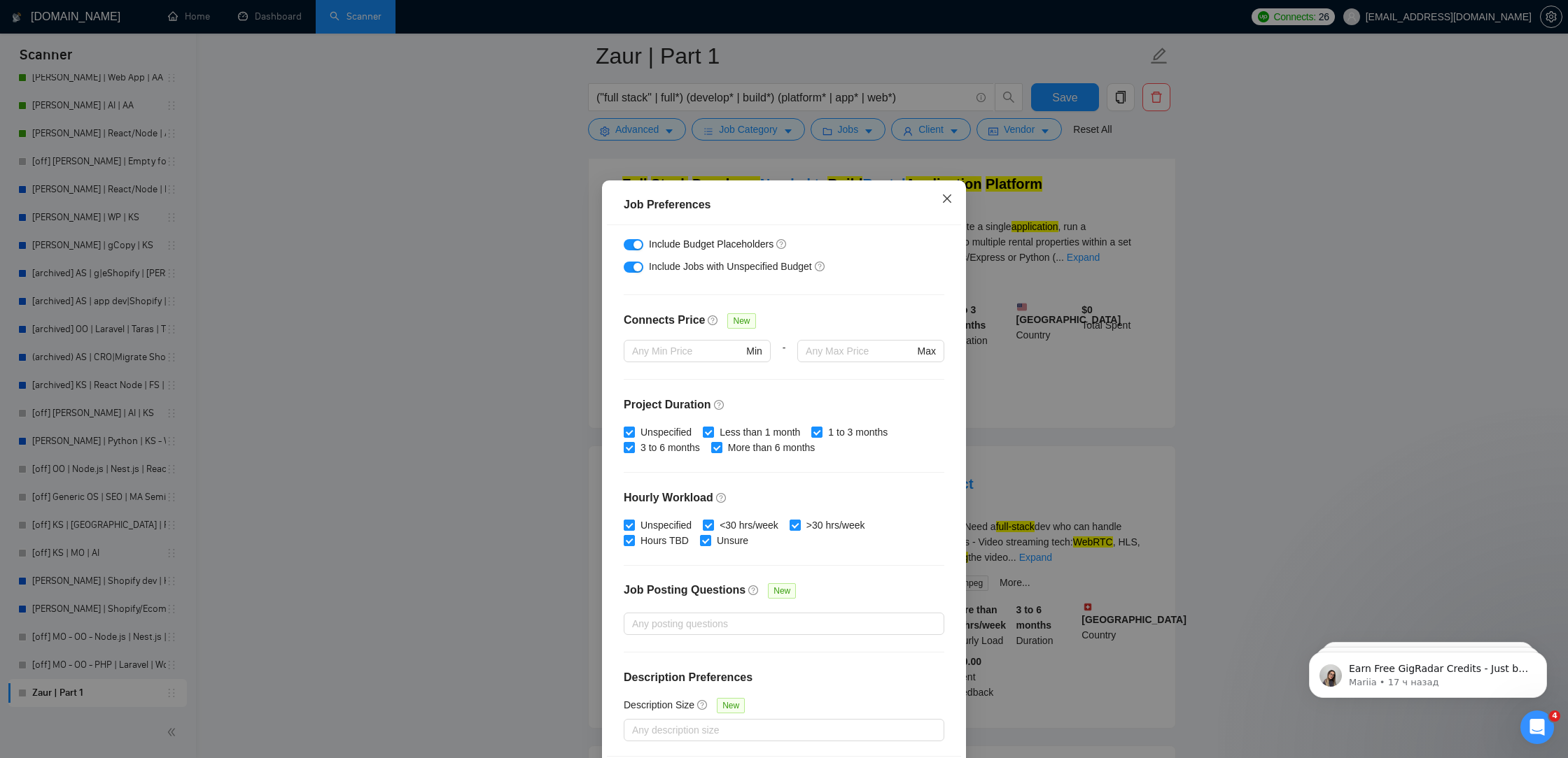
click at [954, 198] on span "Close" at bounding box center [947, 199] width 37 height 37
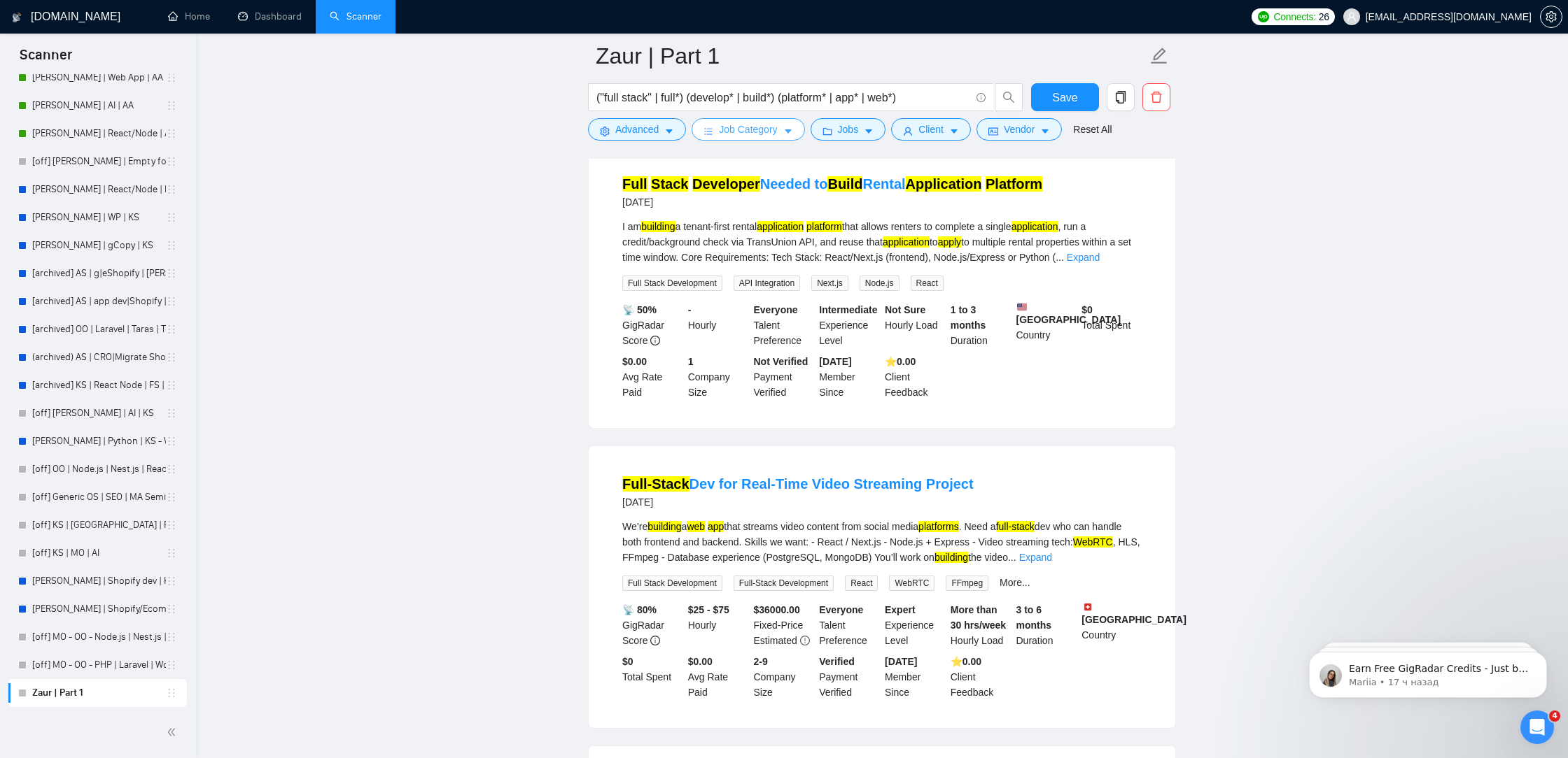
click at [763, 133] on span "Job Category" at bounding box center [748, 129] width 58 height 16
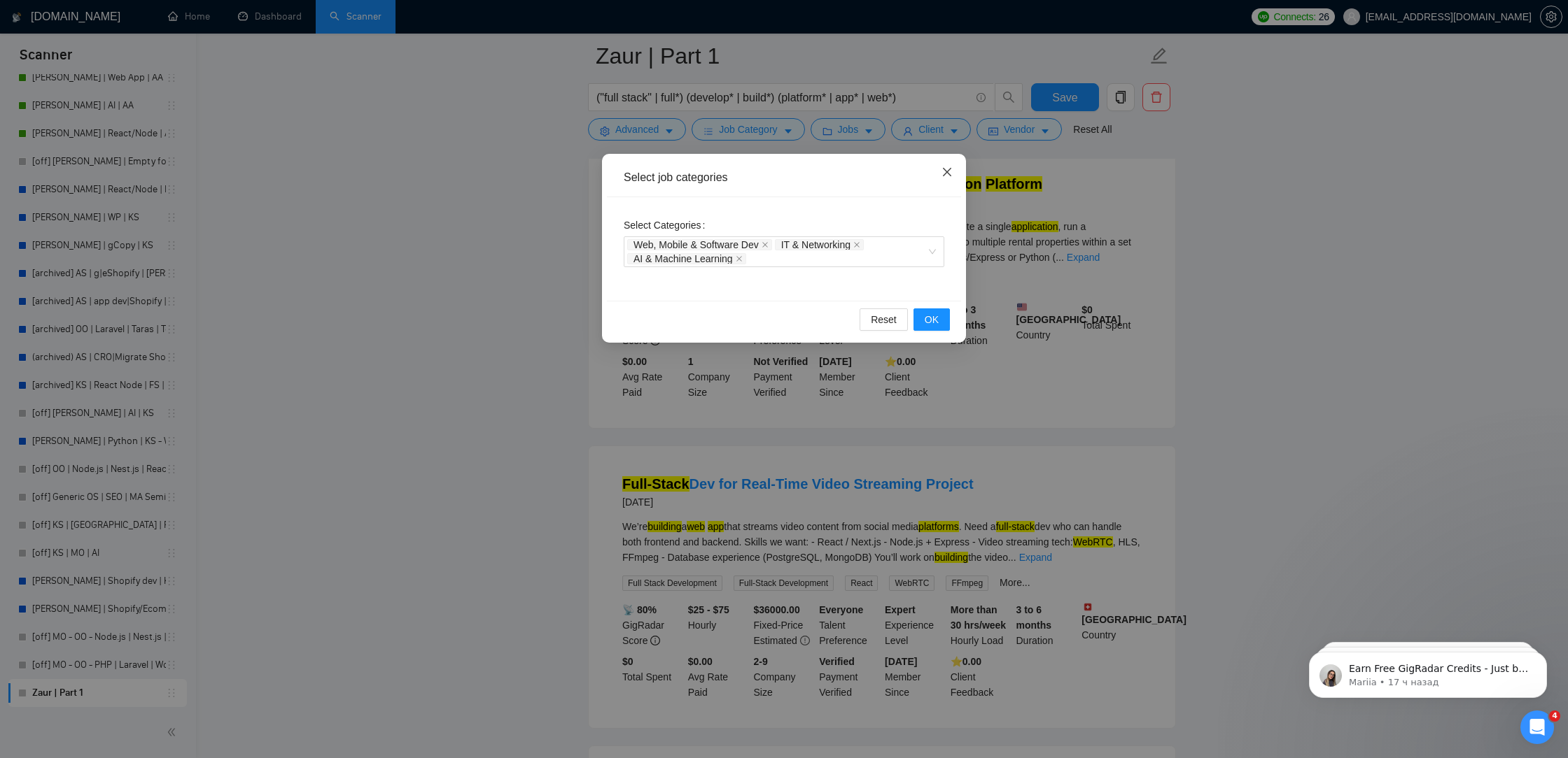
click at [957, 162] on span "Close" at bounding box center [947, 172] width 37 height 37
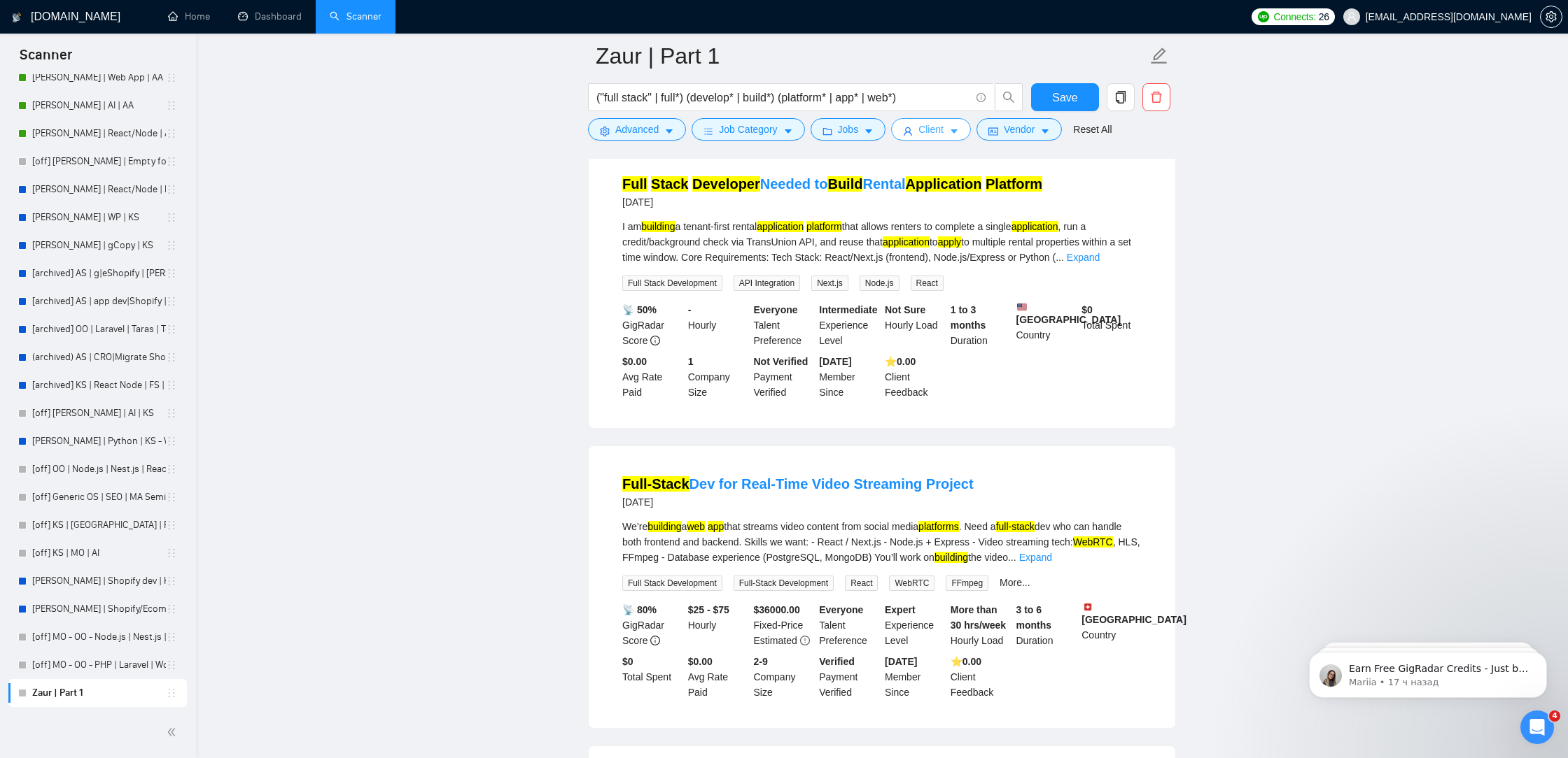
click at [944, 134] on span "Client" at bounding box center [931, 129] width 26 height 16
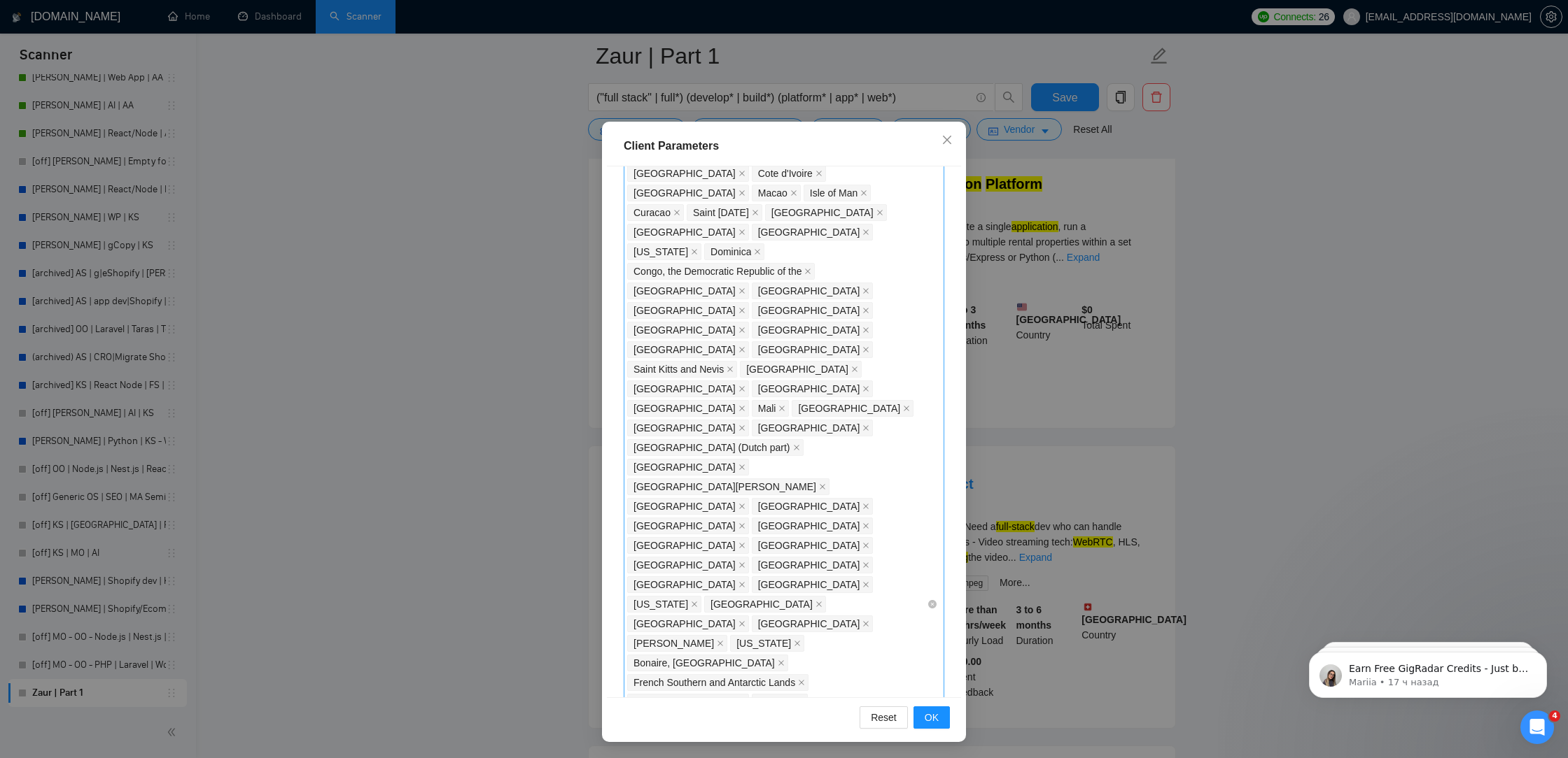
scroll to position [582, 0]
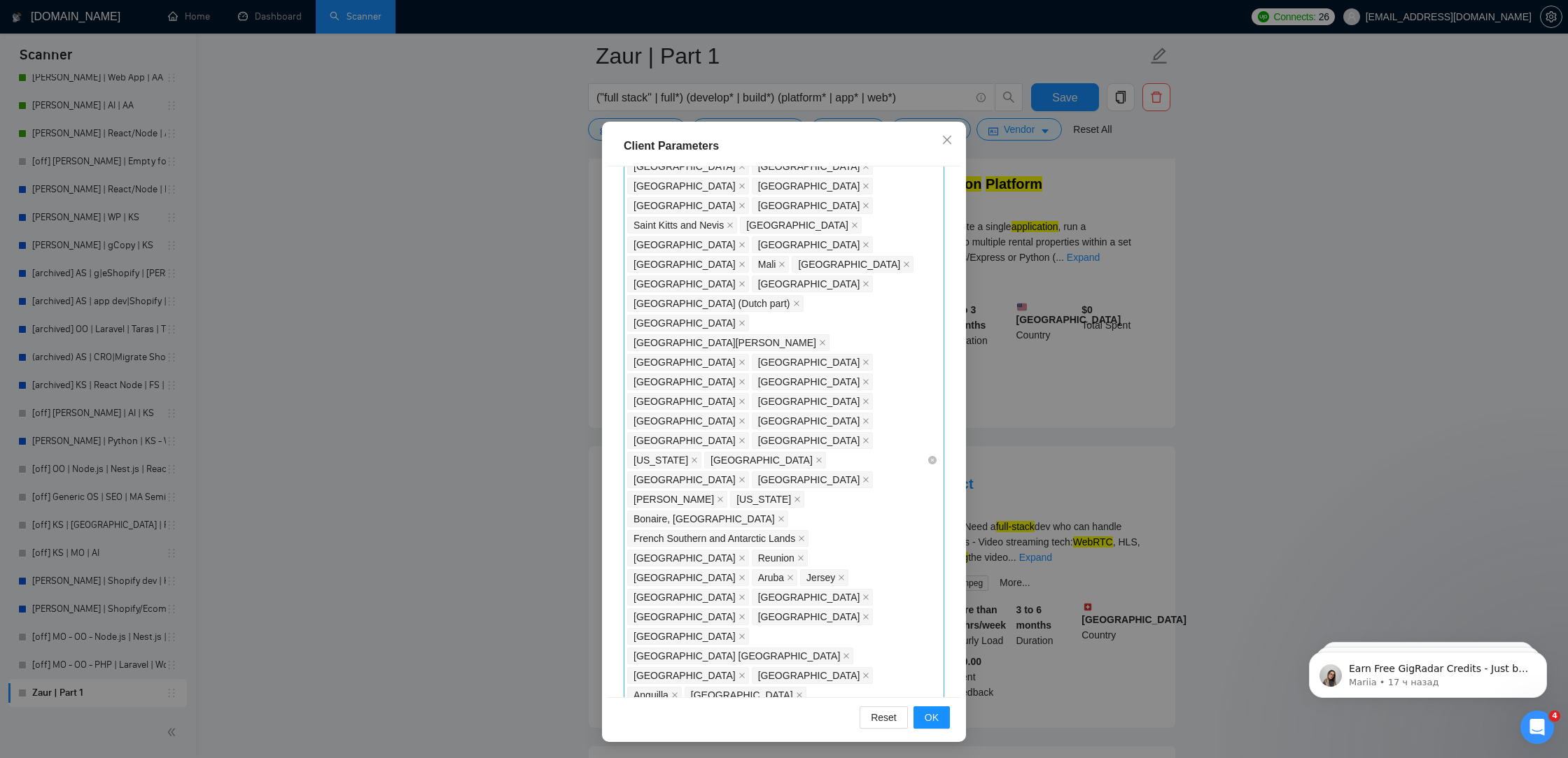
click at [855, 541] on div "India Pakistan Philippines Russia Ukraine China Malaysia Egypt Bangladesh Brazi…" at bounding box center [777, 460] width 300 height 1508
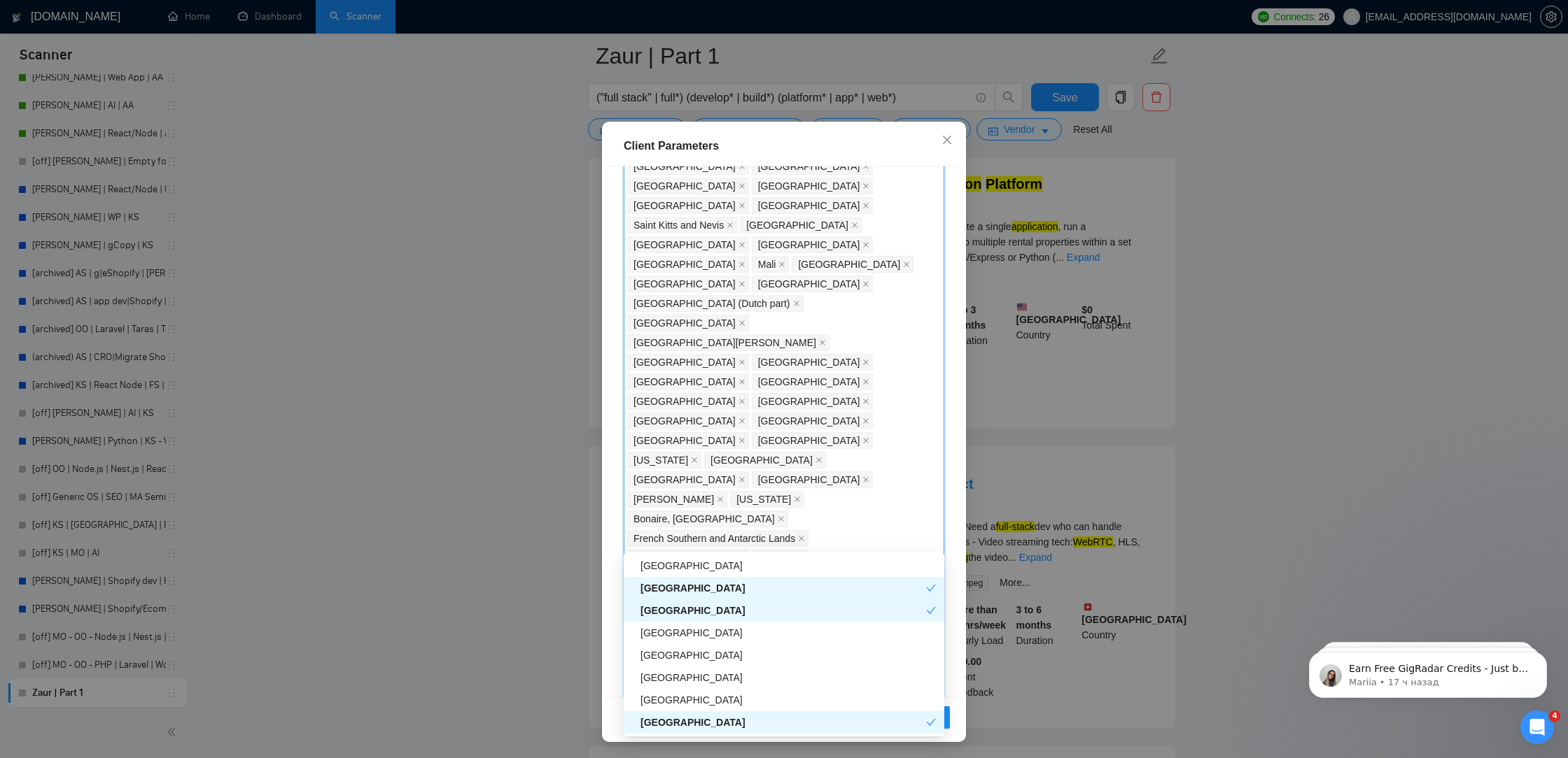
scroll to position [1481, 0]
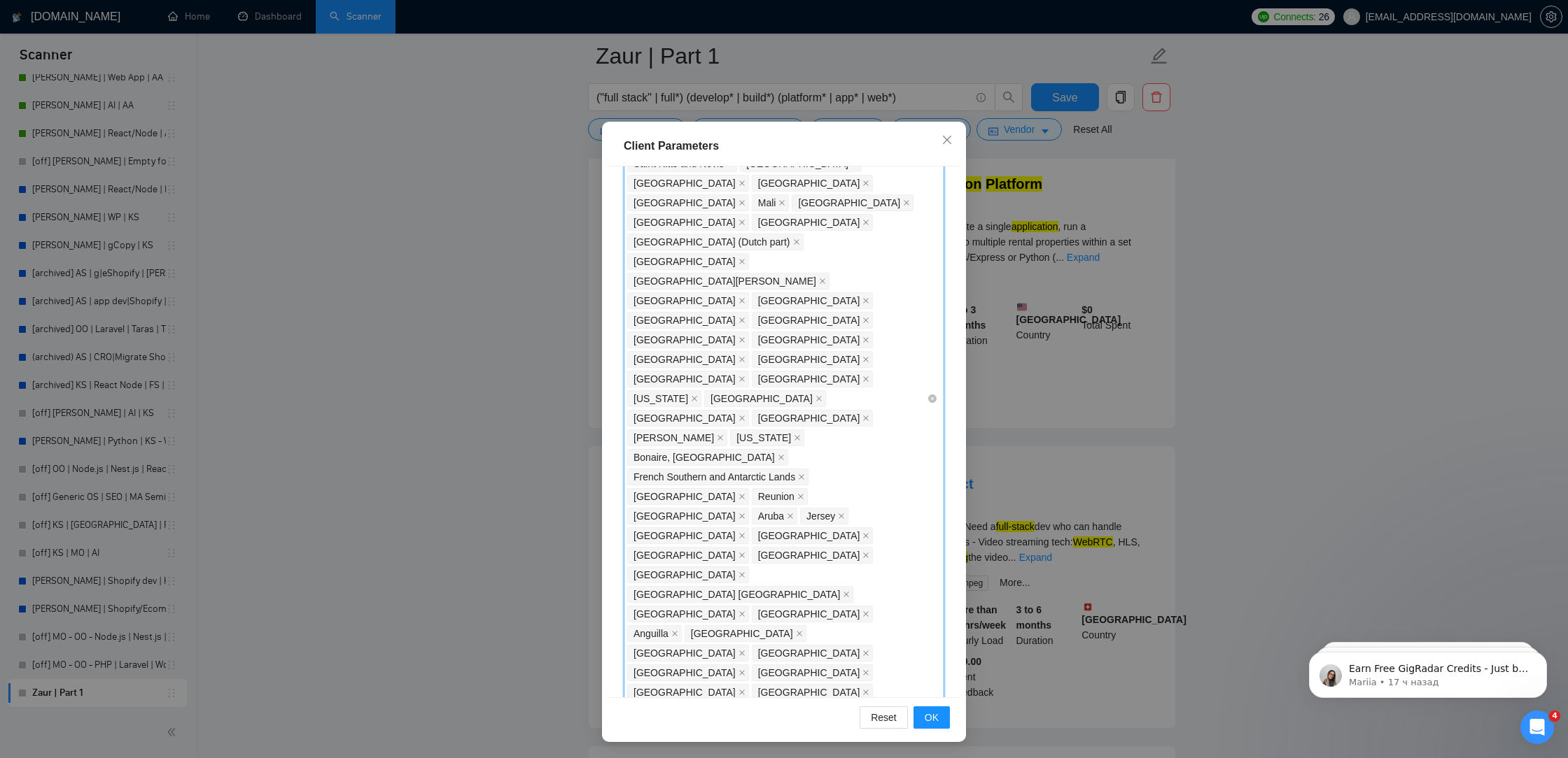
scroll to position [659, 0]
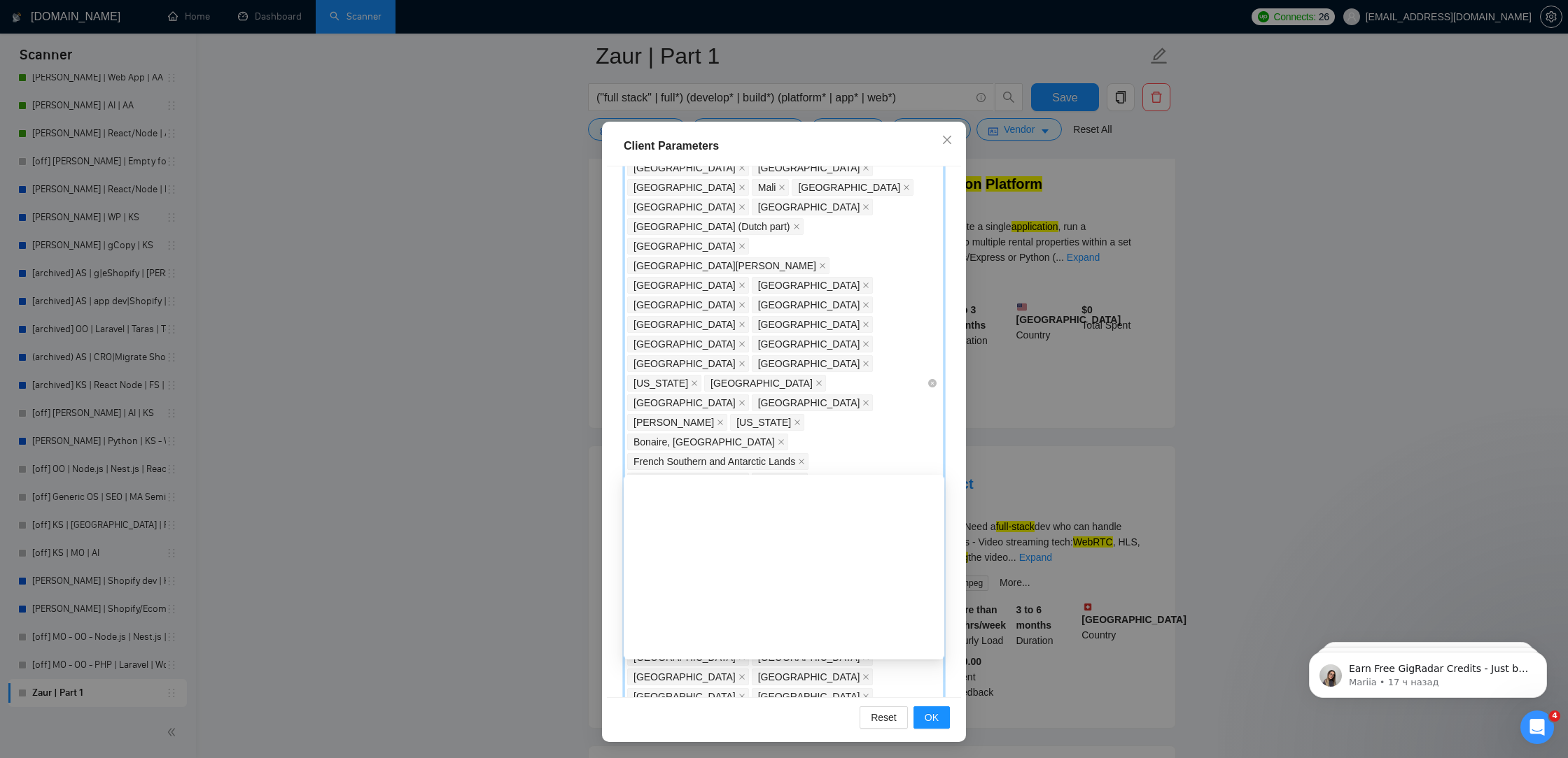
type input "uni"
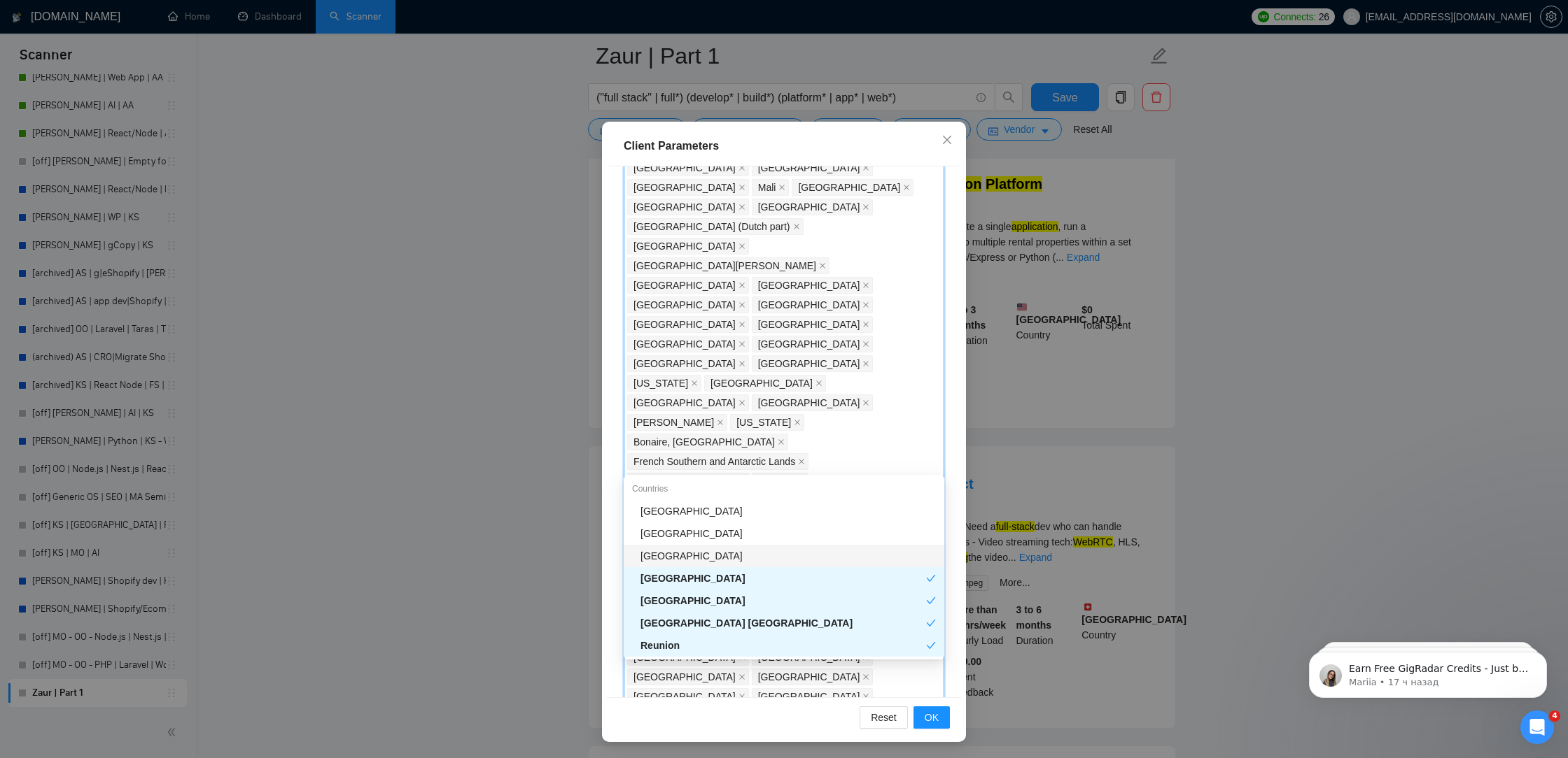
click at [725, 556] on div "[GEOGRAPHIC_DATA]" at bounding box center [788, 556] width 296 height 16
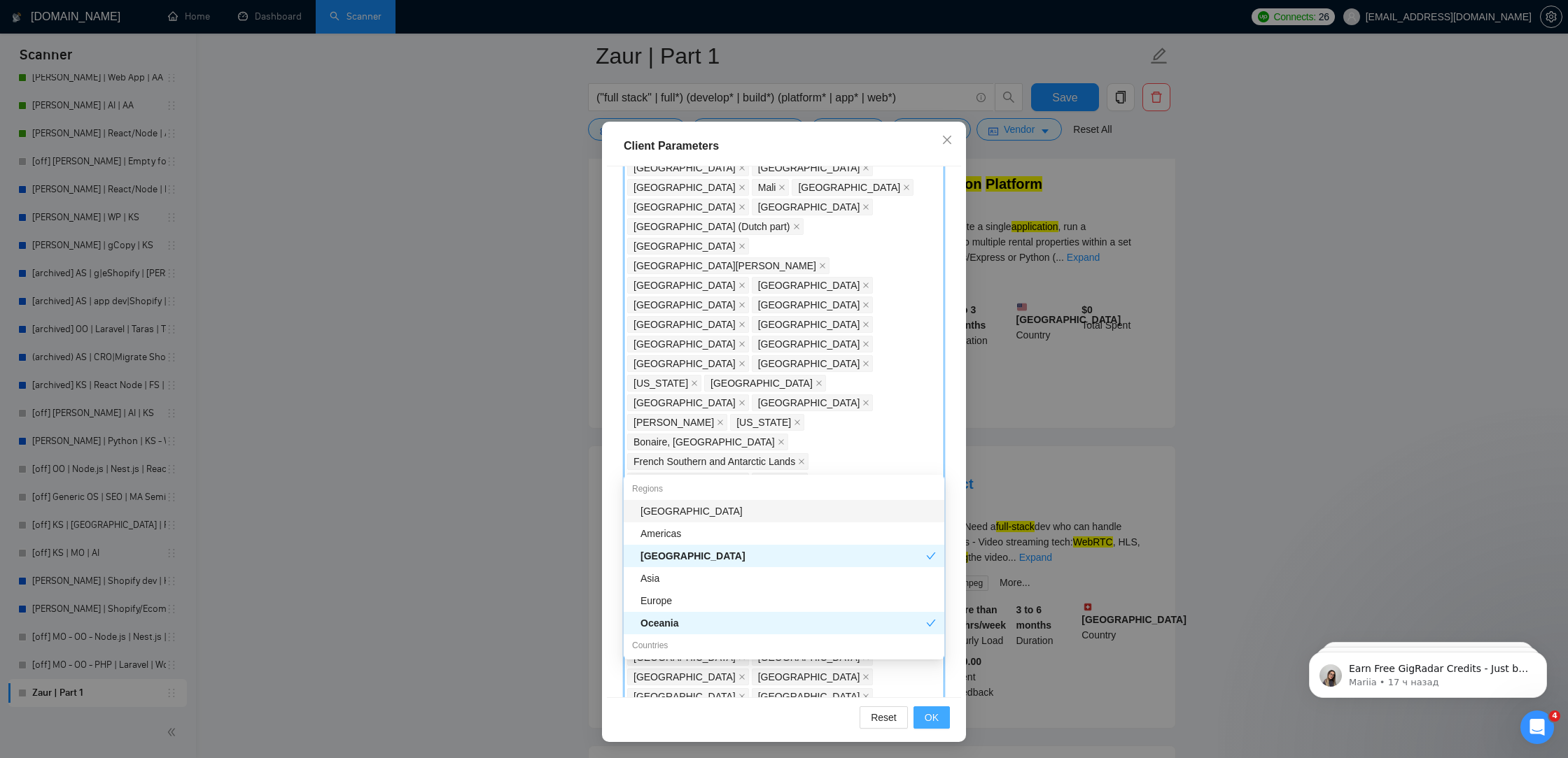
click at [937, 715] on span "OK" at bounding box center [932, 718] width 14 height 16
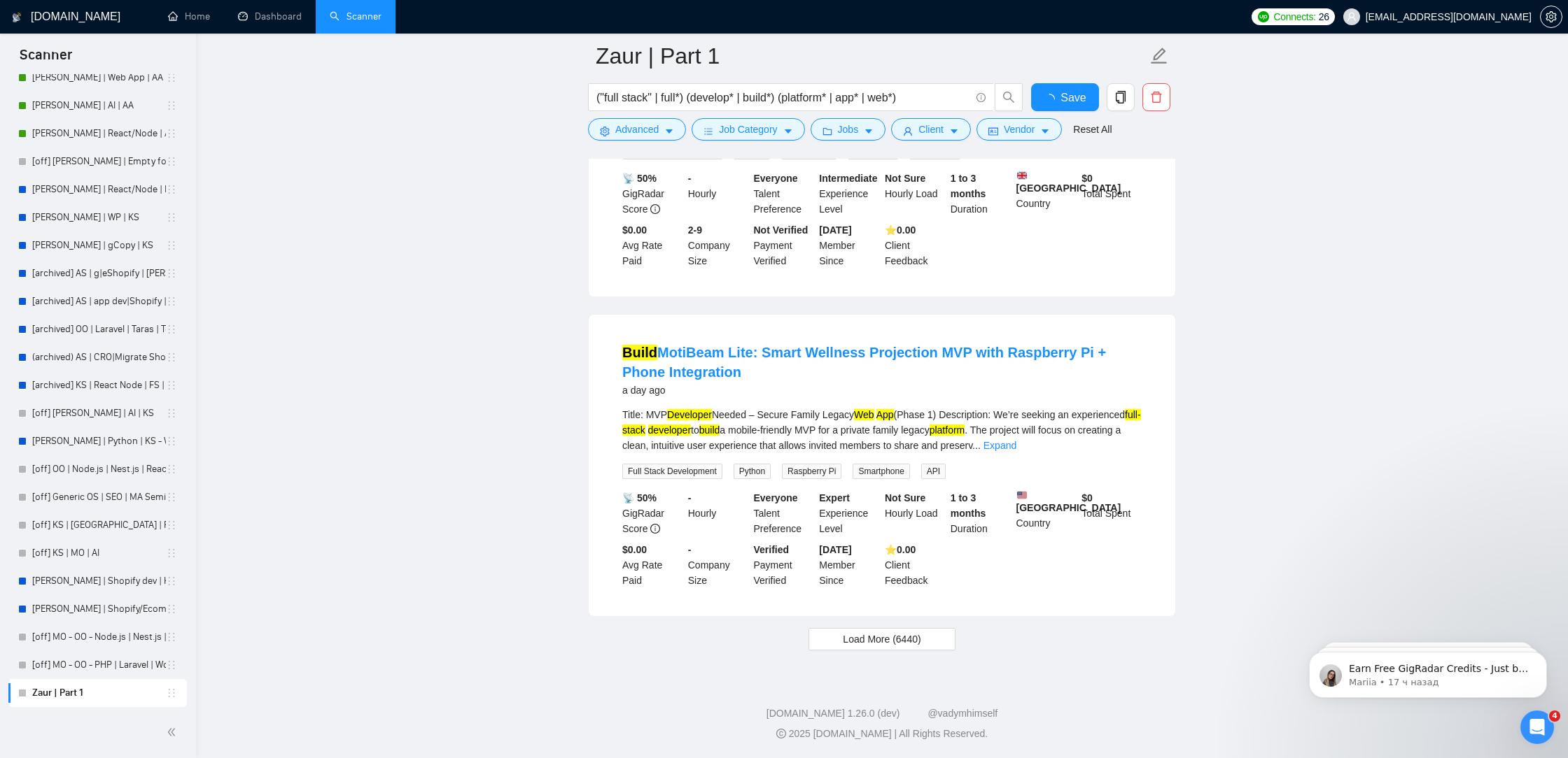
scroll to position [2762, 0]
click at [858, 643] on span "Load More (6440)" at bounding box center [882, 640] width 78 height 16
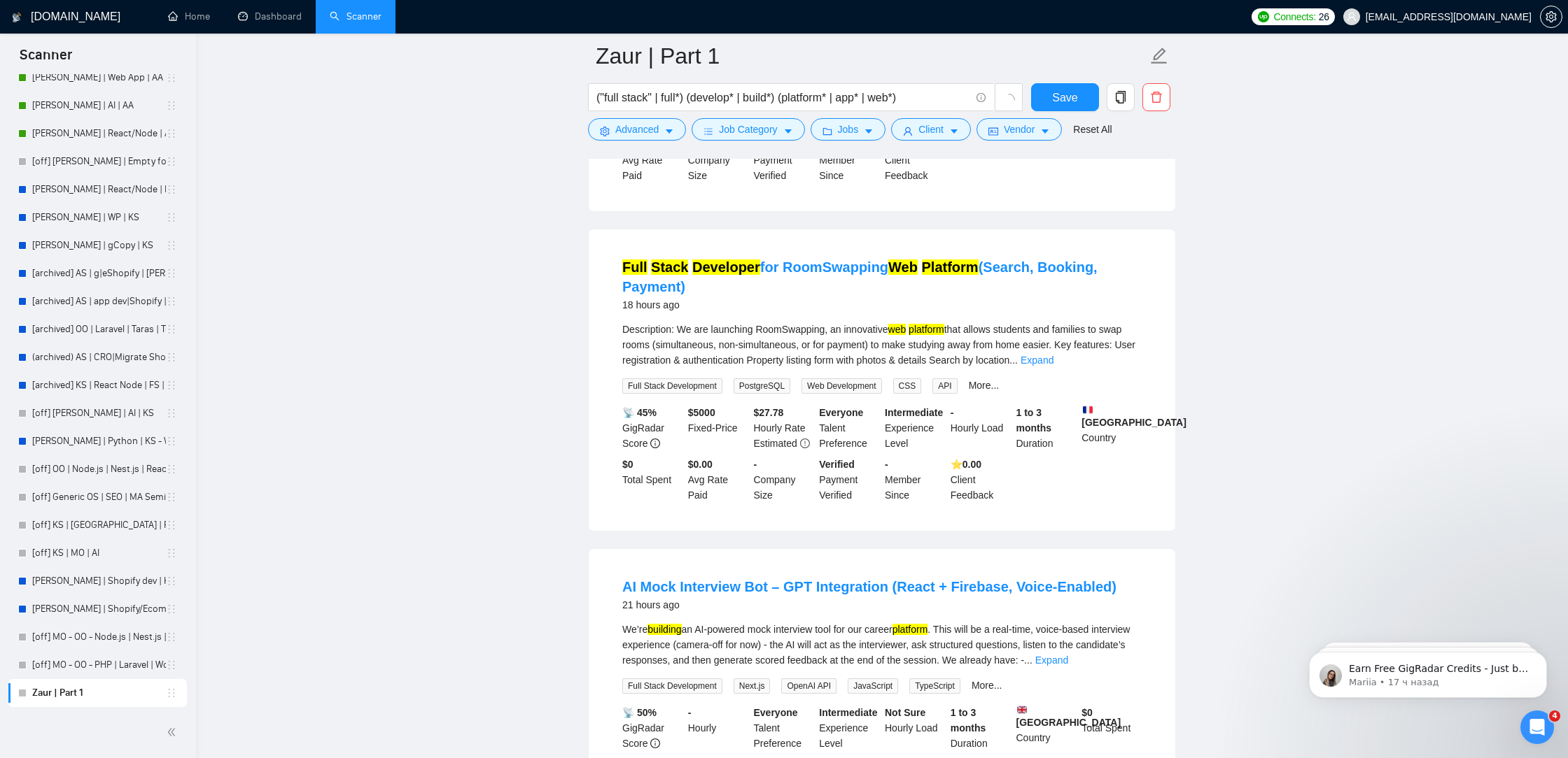
scroll to position [2117, 0]
